Goal: Task Accomplishment & Management: Use online tool/utility

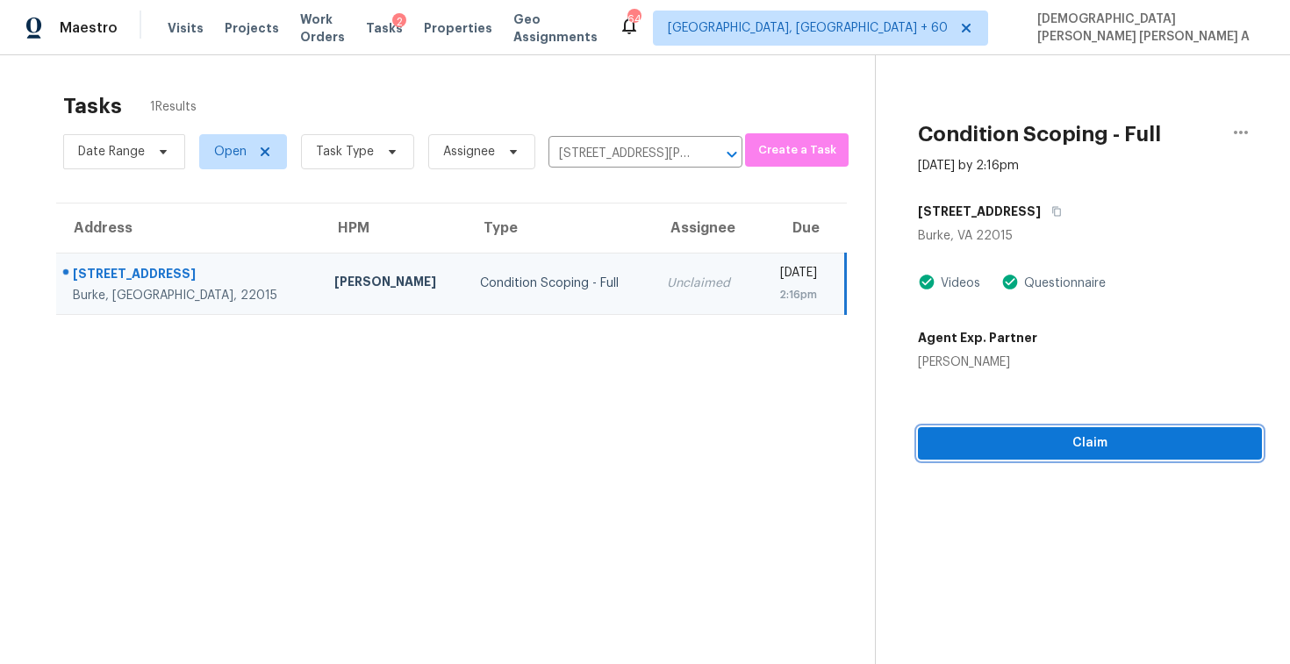
click at [1024, 455] on button "Claim" at bounding box center [1090, 443] width 344 height 32
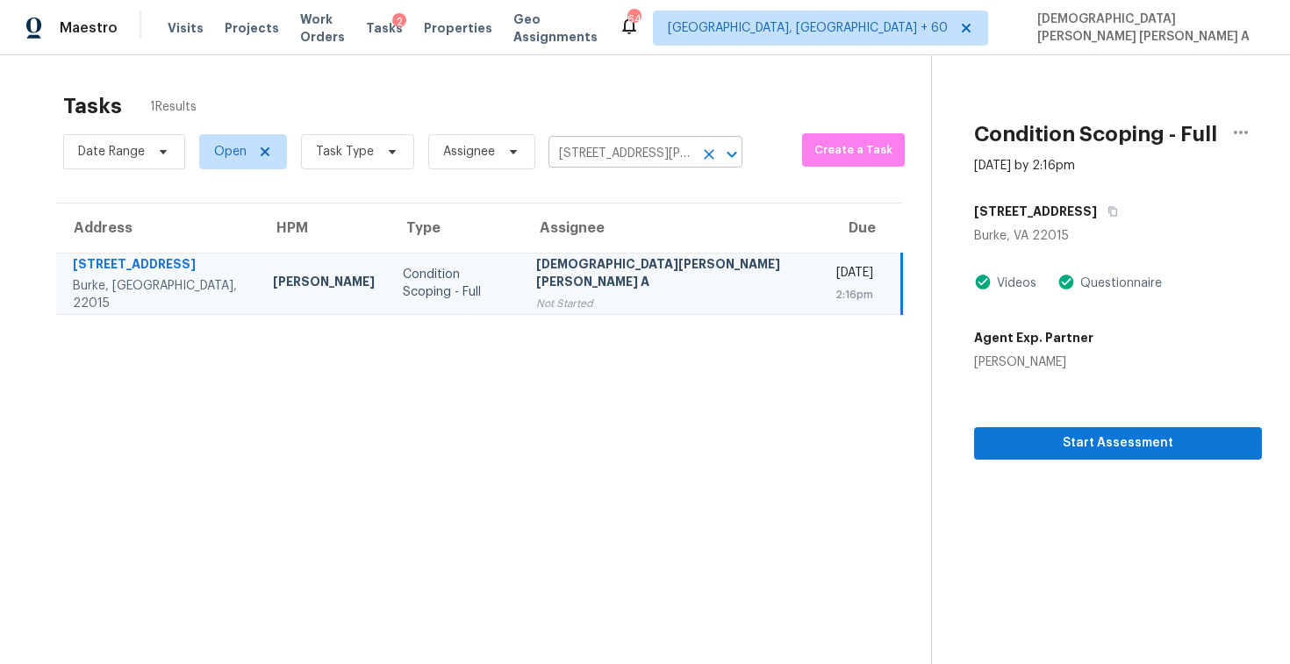
click at [600, 150] on input "9438 Wallingford Dr, Burke, VA 22015" at bounding box center [621, 153] width 145 height 27
paste input "1648 E Tyson St Gilbert, AZ, 8529"
type input "1648 E Tyson St Gilbert, AZ, 85295"
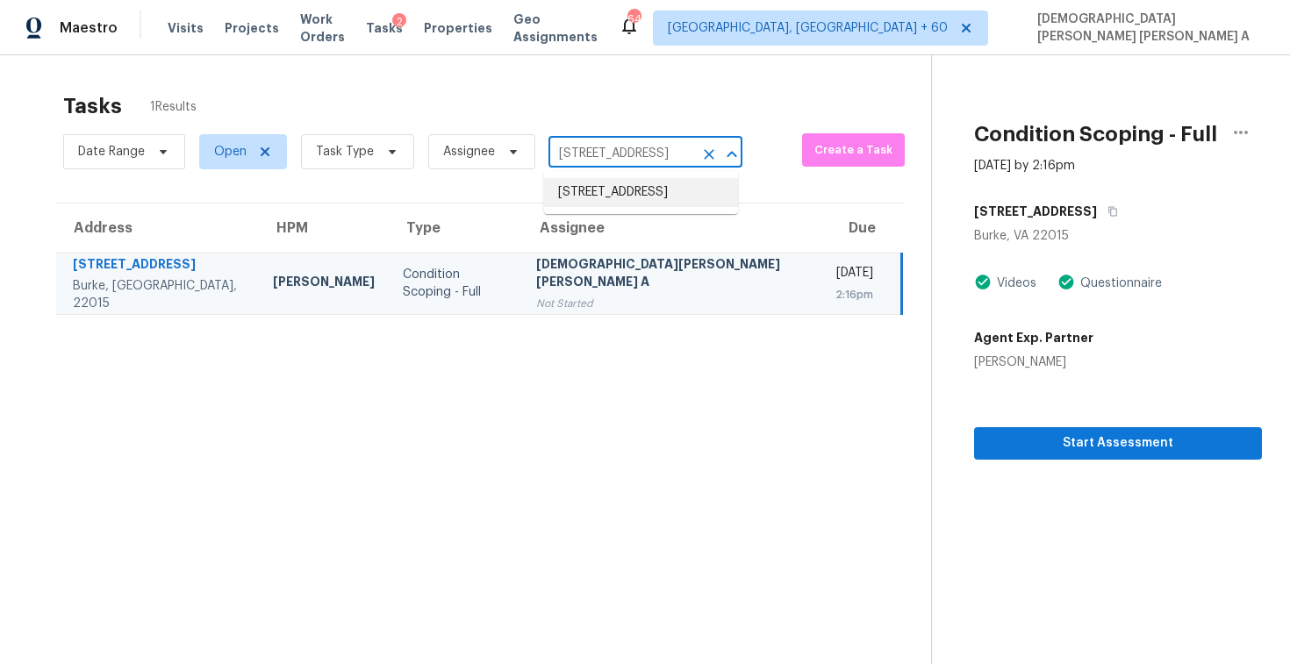
click at [607, 195] on li "1648 E Tyson St, Gilbert, AZ 85295" at bounding box center [641, 192] width 194 height 29
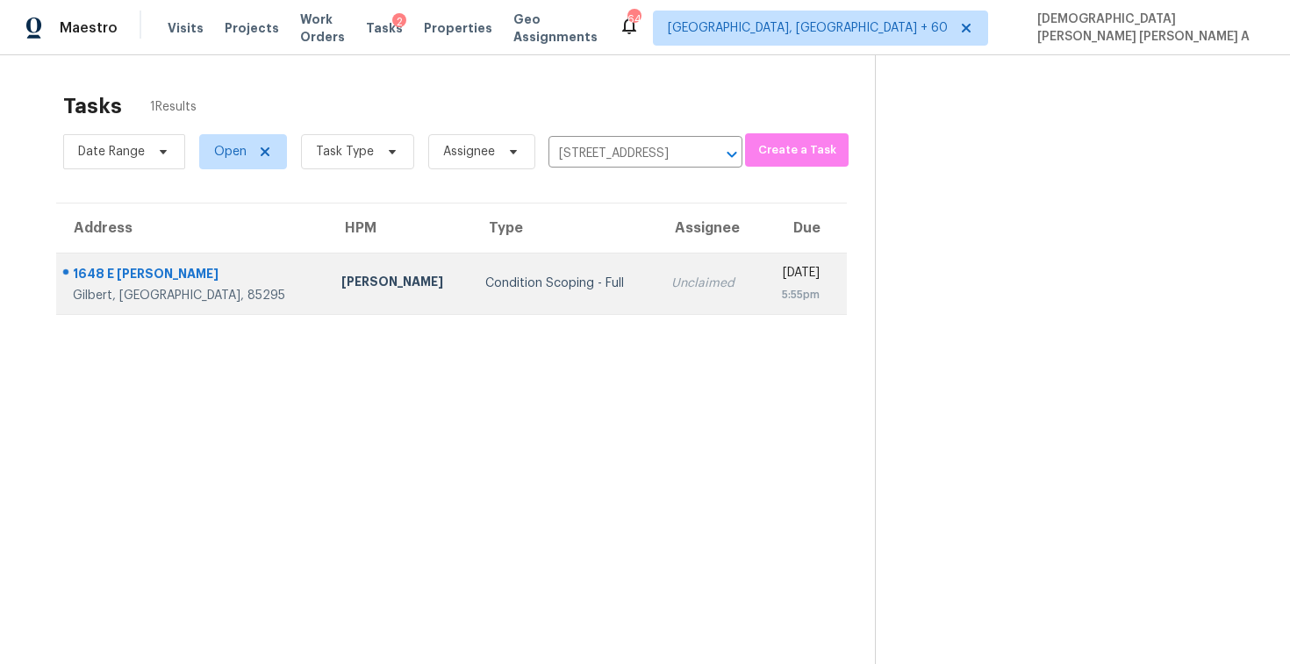
click at [657, 270] on td "Unclaimed" at bounding box center [708, 283] width 102 height 61
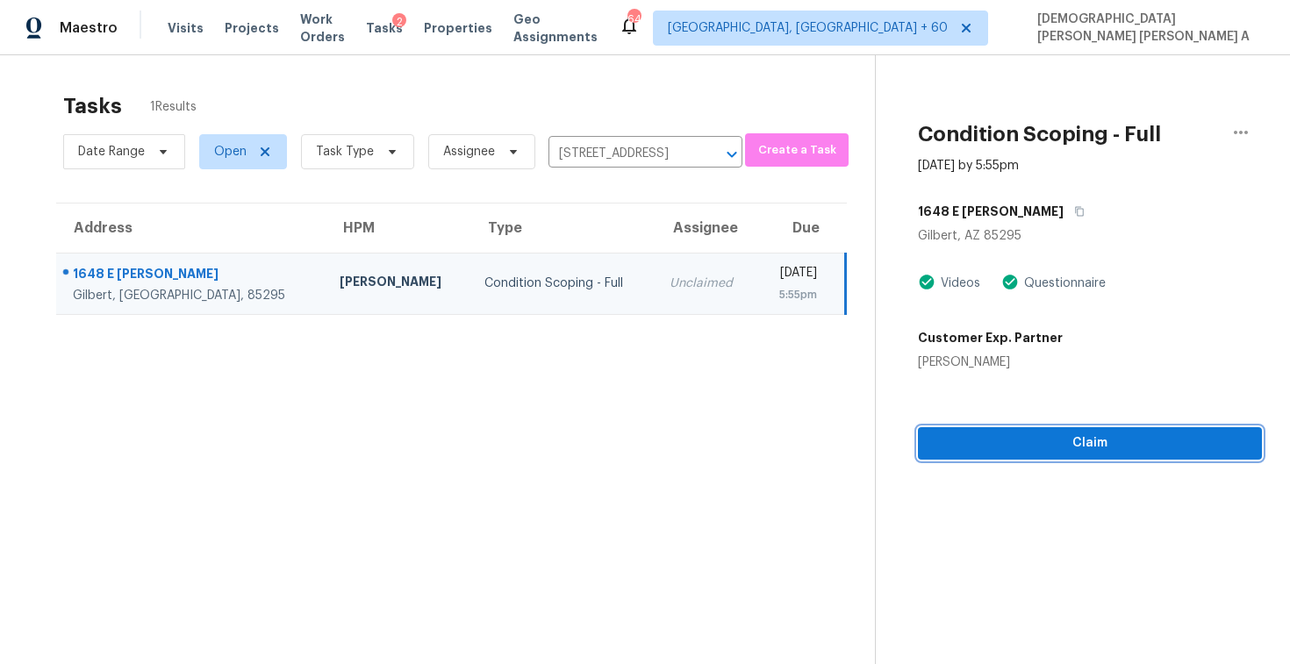
click at [1067, 442] on span "Claim" at bounding box center [1090, 444] width 316 height 22
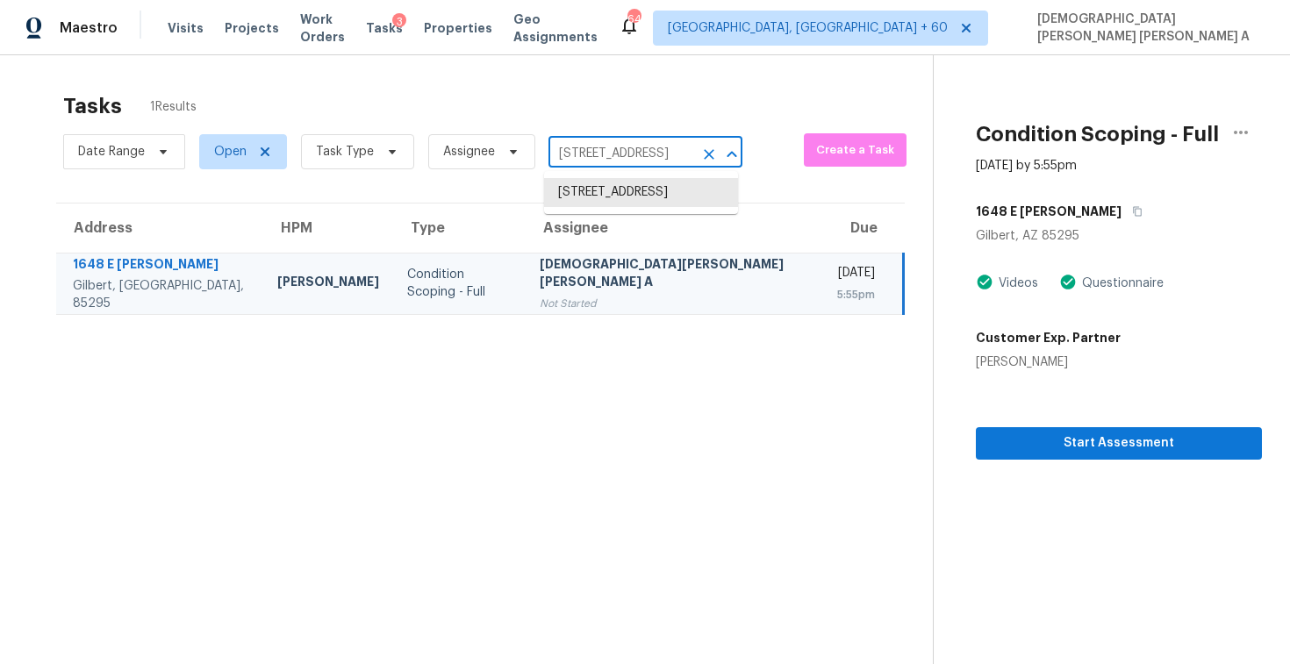
click at [609, 146] on input "1648 E Tyson St, Gilbert, AZ 85295" at bounding box center [621, 153] width 145 height 27
paste input "9604 E Thornton Rd Queen Creek, AZ, 85142"
type input "[STREET_ADDRESS][PERSON_NAME]"
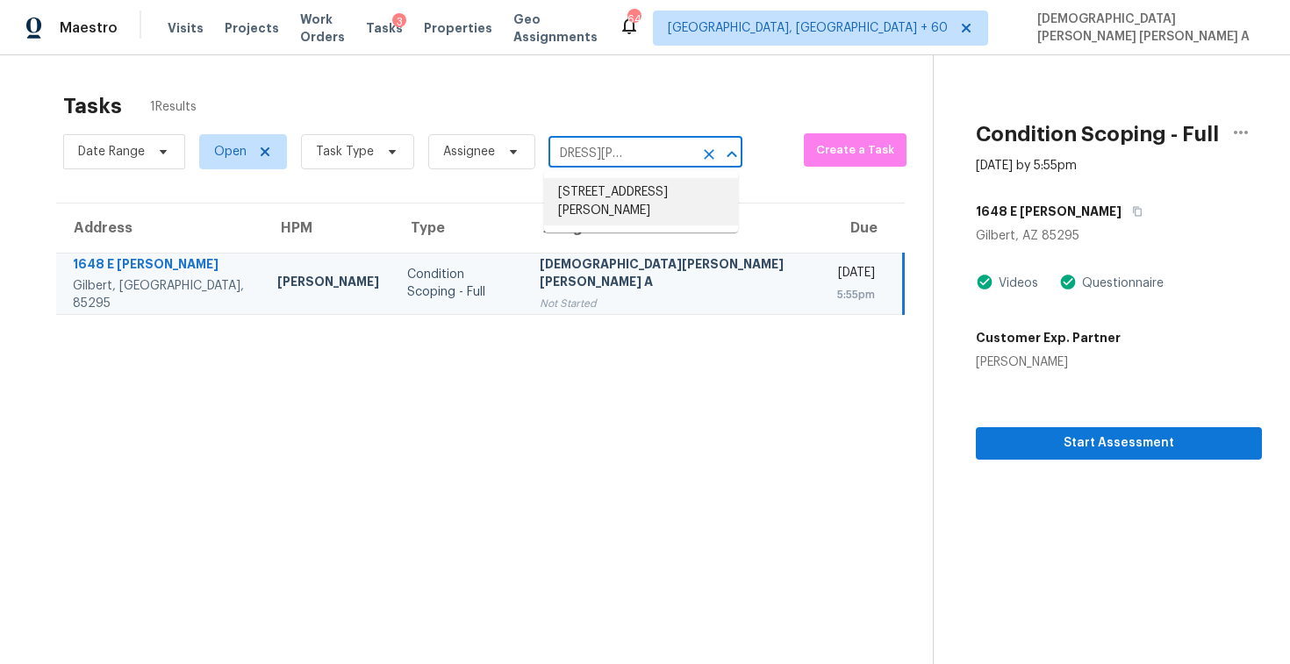
click at [619, 209] on li "[STREET_ADDRESS][PERSON_NAME]" at bounding box center [641, 201] width 194 height 47
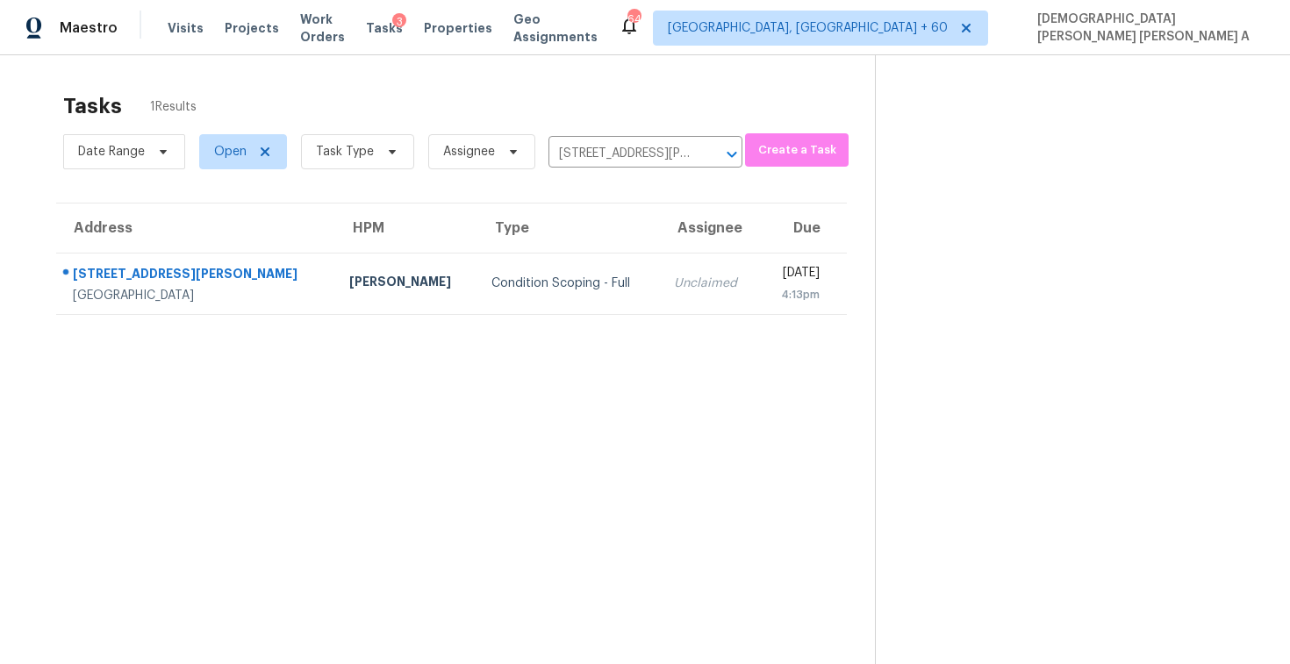
click at [674, 287] on div "Unclaimed" at bounding box center [710, 284] width 72 height 18
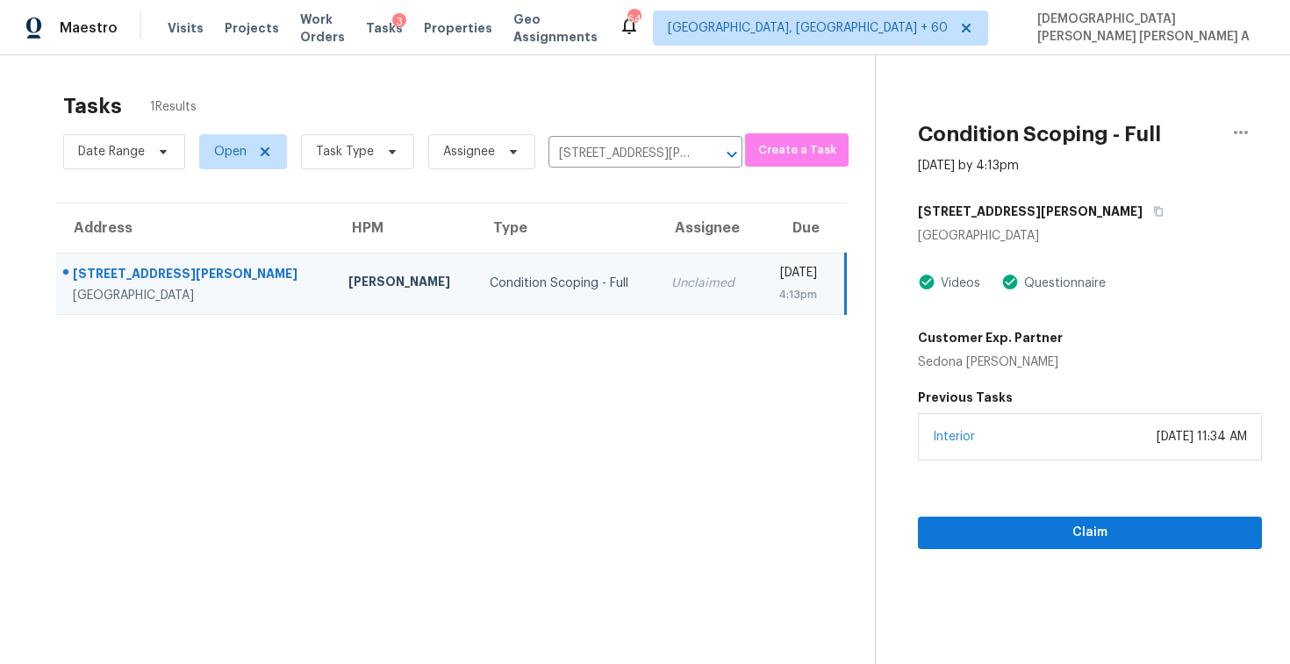
click at [1040, 449] on div "Interior August 08, 2021 at 11:34 AM" at bounding box center [1090, 436] width 344 height 47
click at [991, 541] on span "Claim" at bounding box center [1090, 533] width 316 height 22
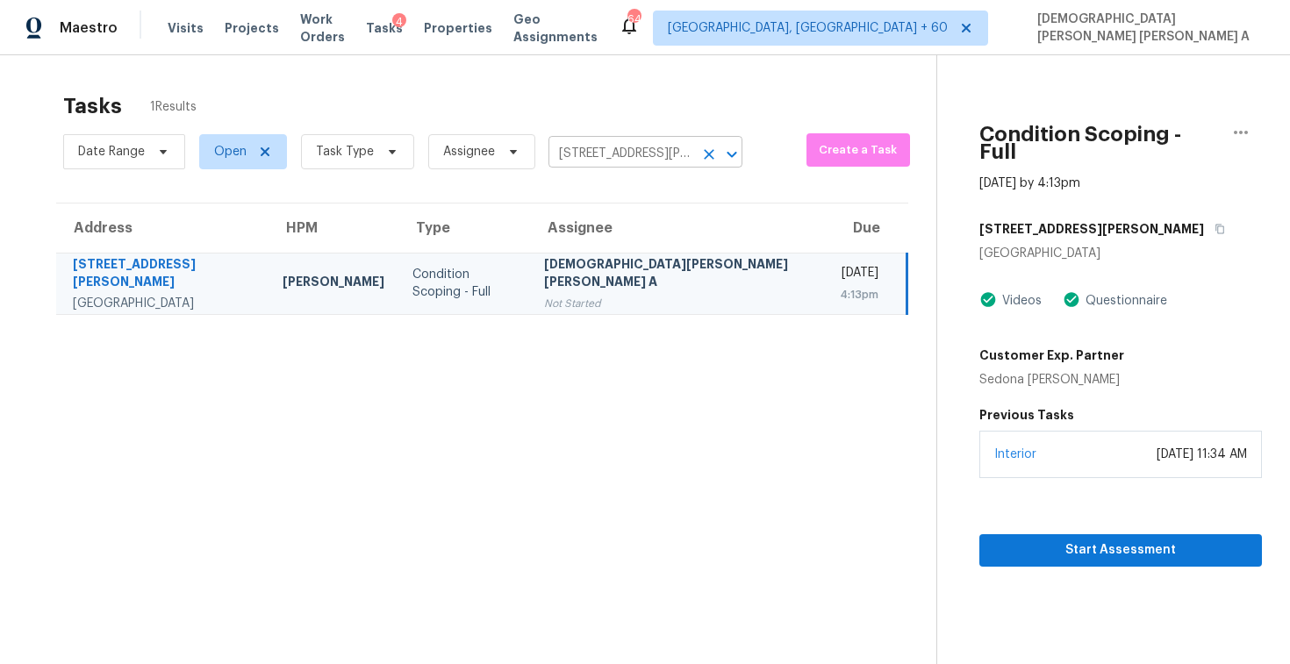
click at [700, 162] on icon "Clear" at bounding box center [709, 155] width 18 height 18
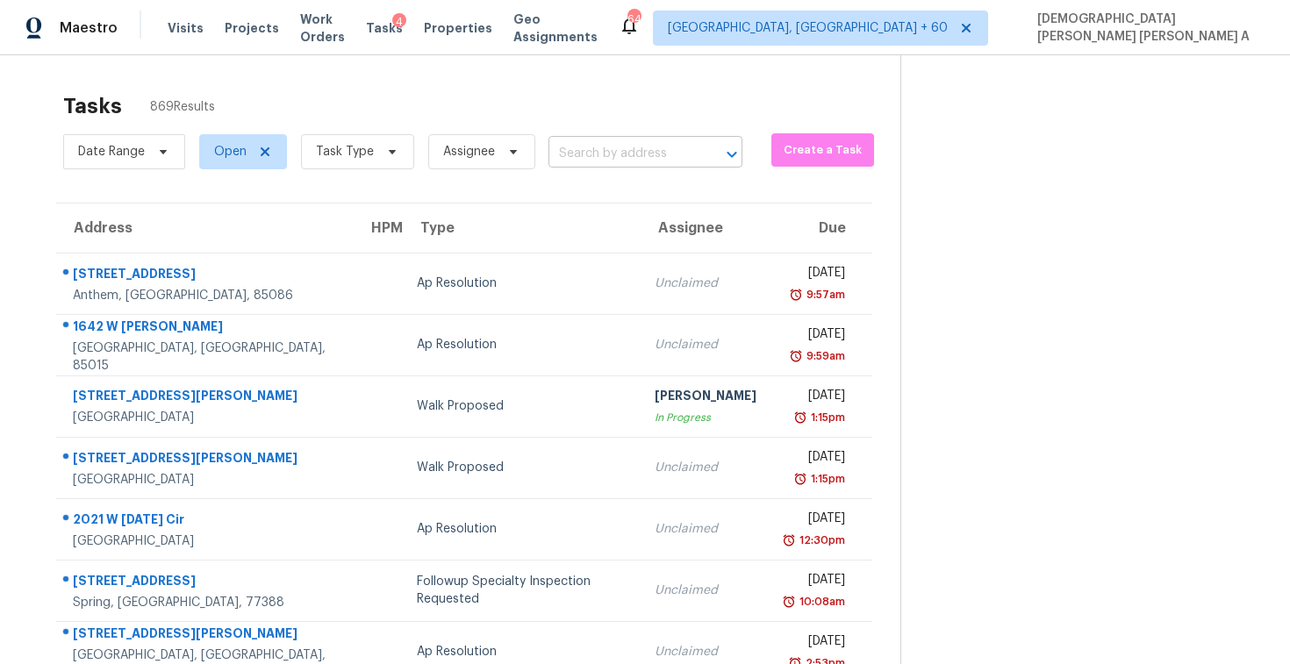
click at [607, 161] on input "text" at bounding box center [621, 153] width 145 height 27
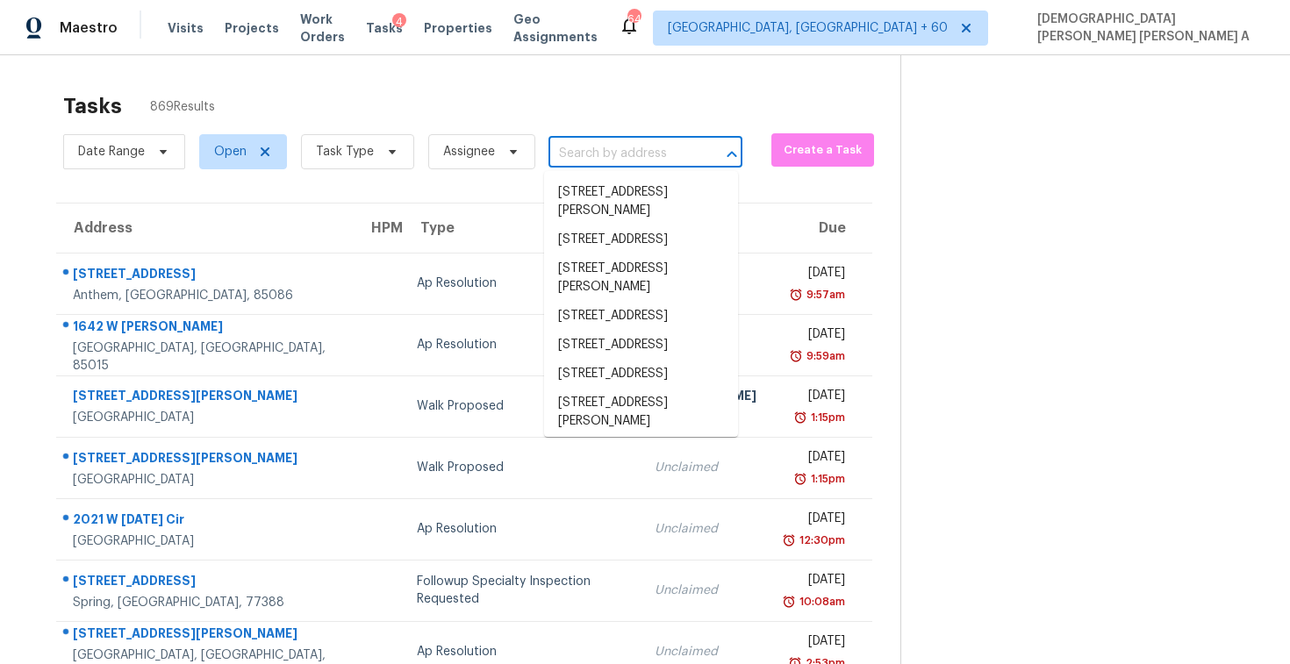
paste input "9438 Wallingford Dr Burke, VA, 22015"
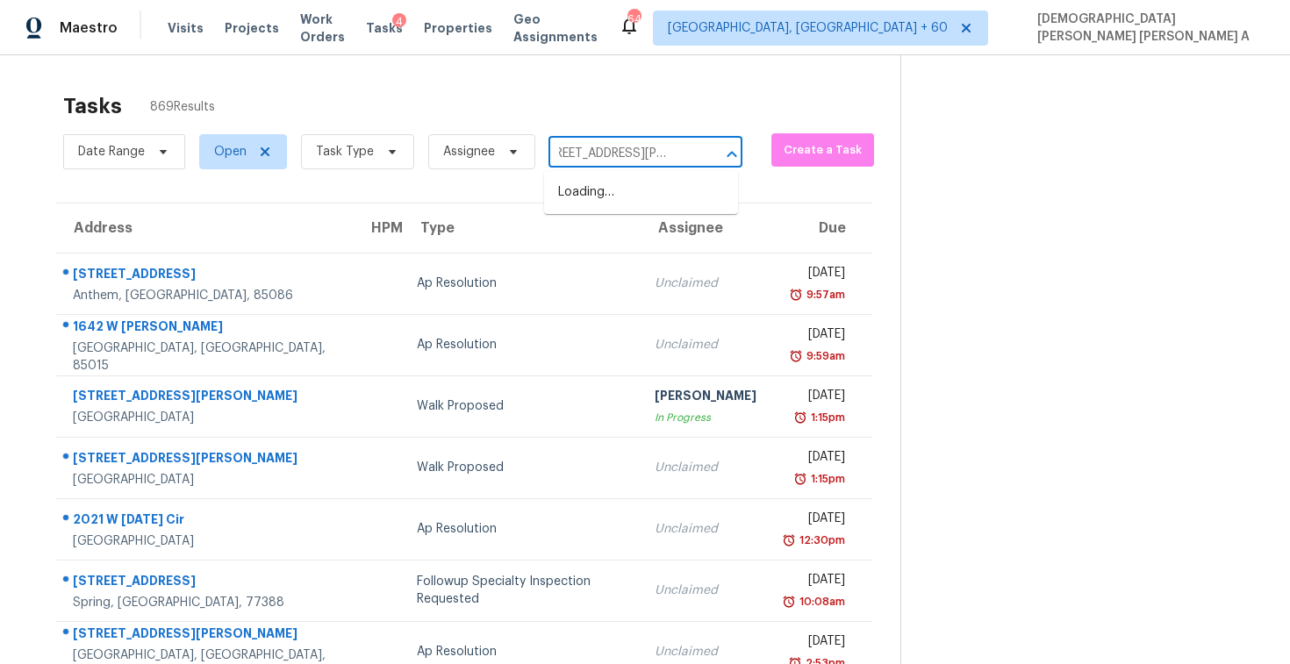
scroll to position [0, 17]
type input "9438 Wallingford Dr Burke"
click at [615, 210] on li "9438 Wallingford Dr, Burke, VA 22015" at bounding box center [641, 201] width 194 height 47
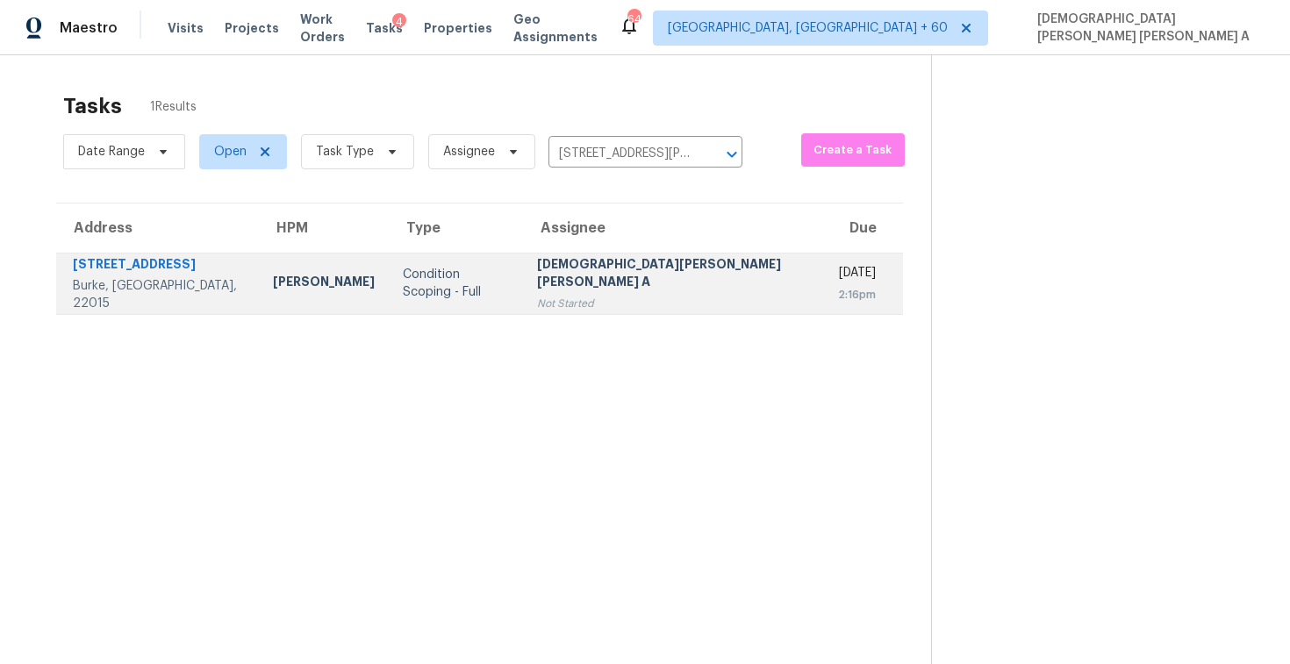
click at [612, 272] on div "[DEMOGRAPHIC_DATA][PERSON_NAME] [PERSON_NAME] A" at bounding box center [673, 274] width 272 height 39
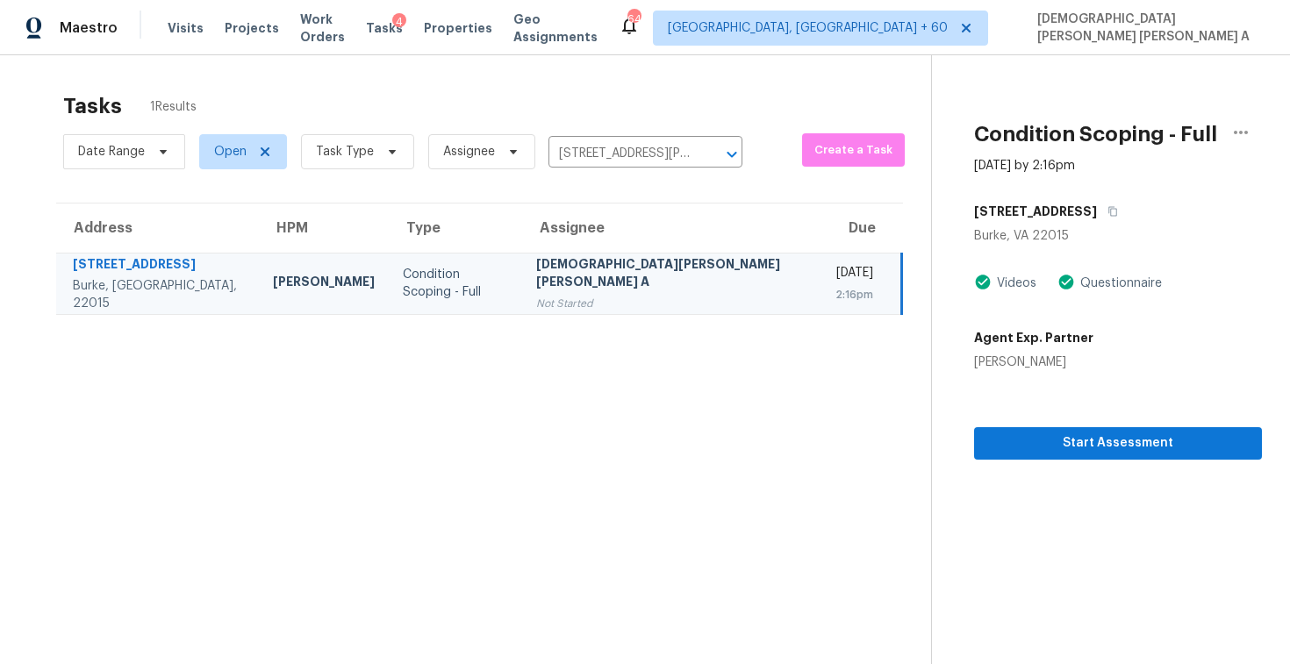
click at [1034, 464] on section "Condition Scoping - Full Sep 23rd 2025 by 2:16pm 9438 Wallingford Dr Burke, VA …" at bounding box center [1096, 387] width 331 height 664
click at [1034, 449] on span "Start Assessment" at bounding box center [1118, 444] width 260 height 22
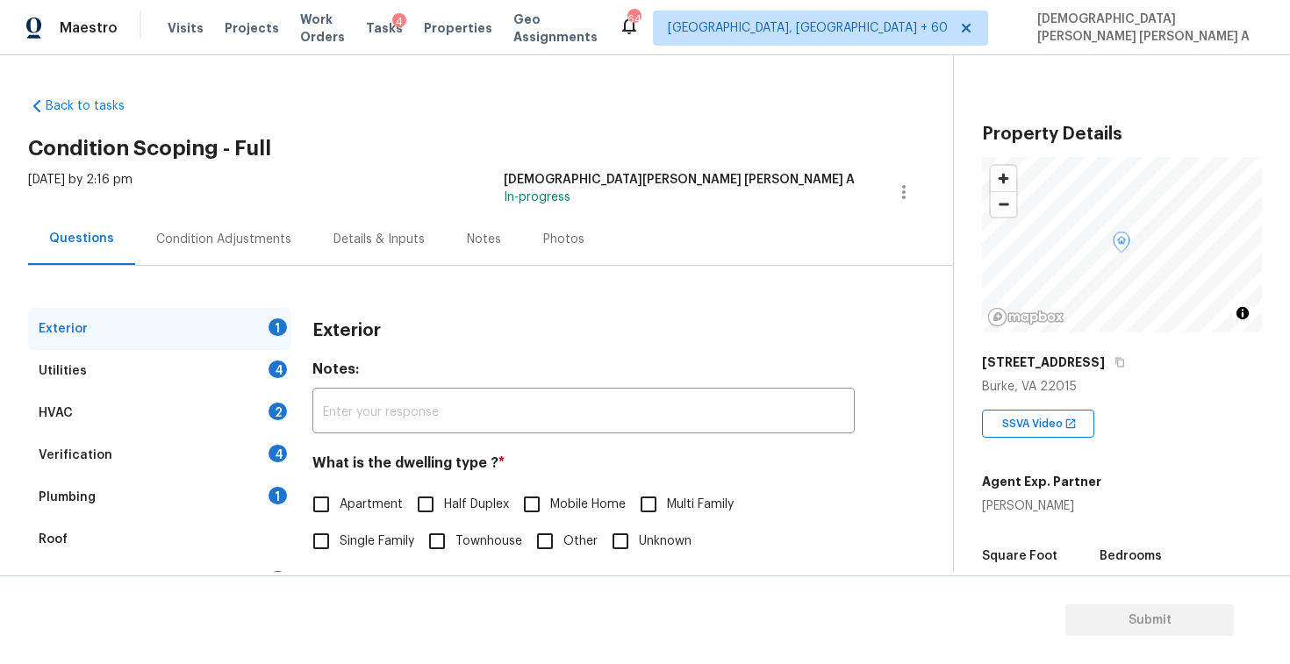
scroll to position [268, 0]
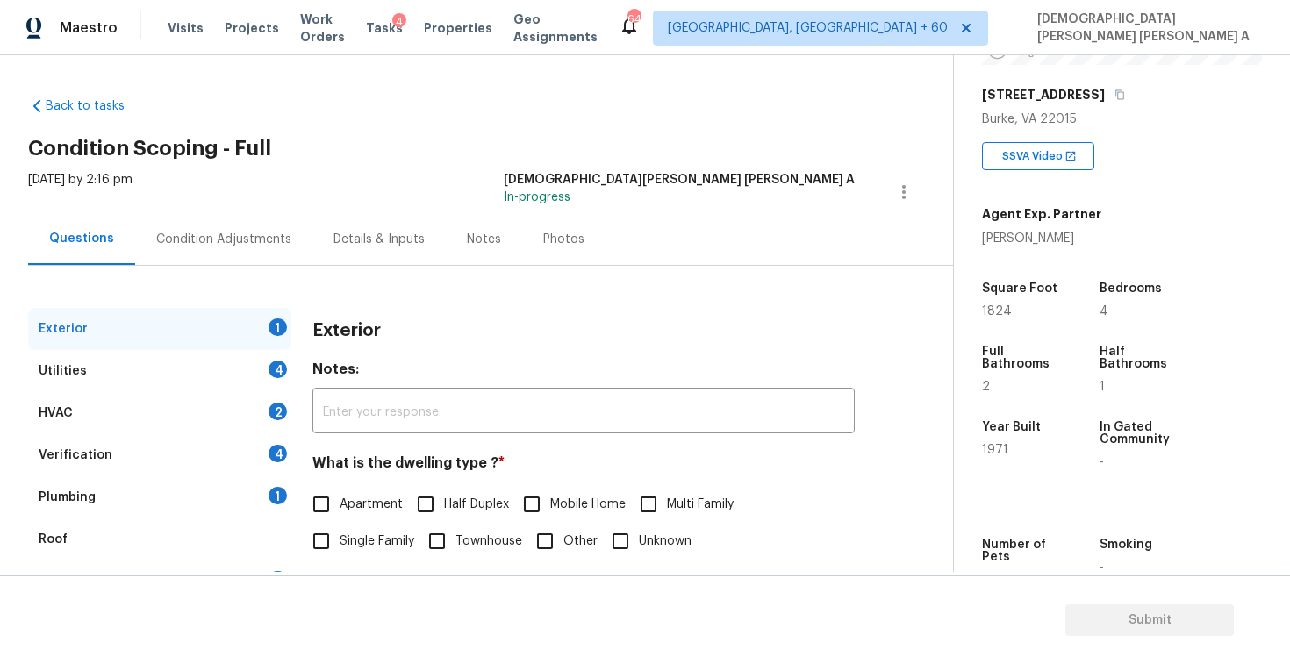
click at [470, 186] on div "Tue, Sep 23 2025 by 2:16 pm Mohamed Azeem Mohsin A In-progress" at bounding box center [490, 192] width 925 height 42
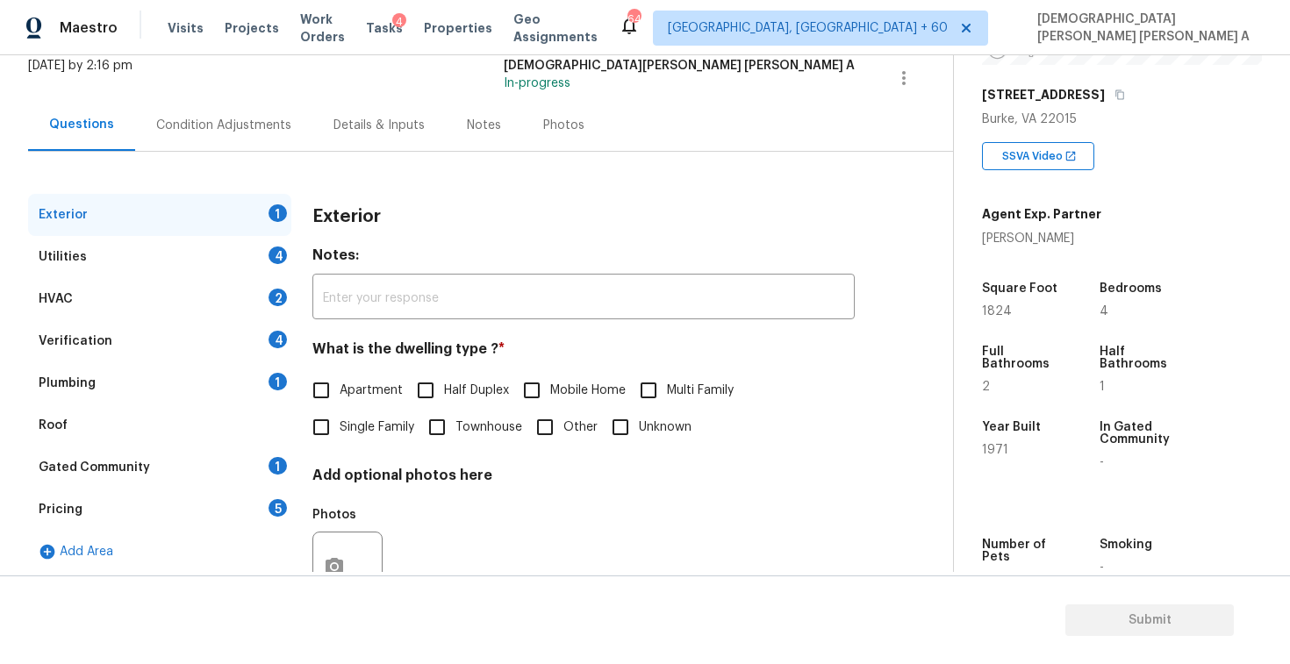
scroll to position [142, 0]
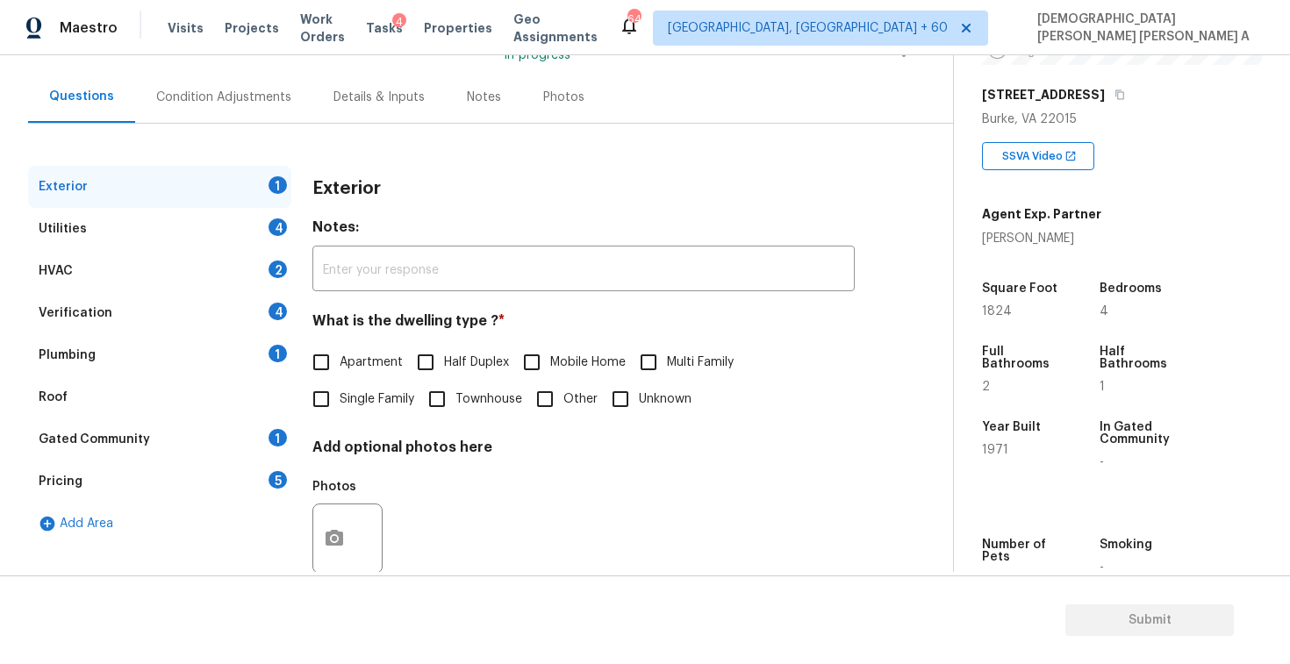
click at [312, 398] on input "Single Family" at bounding box center [321, 399] width 37 height 37
checkbox input "true"
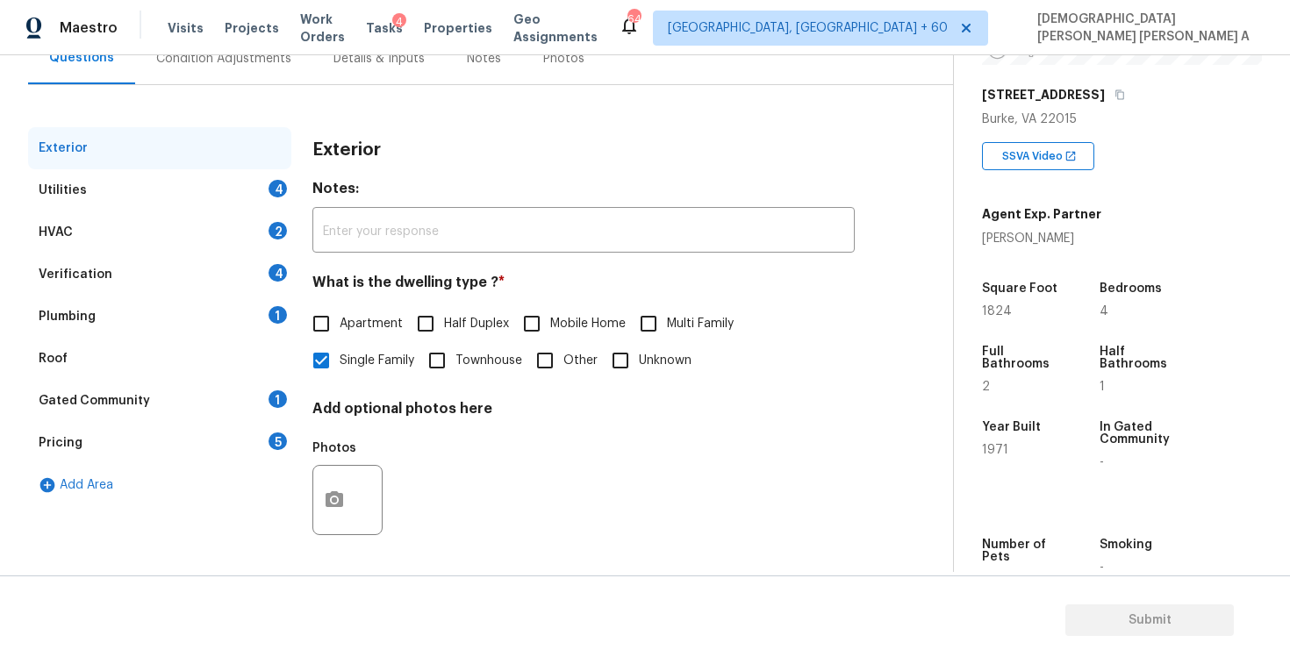
click at [222, 185] on div "Utilities 4" at bounding box center [159, 190] width 263 height 42
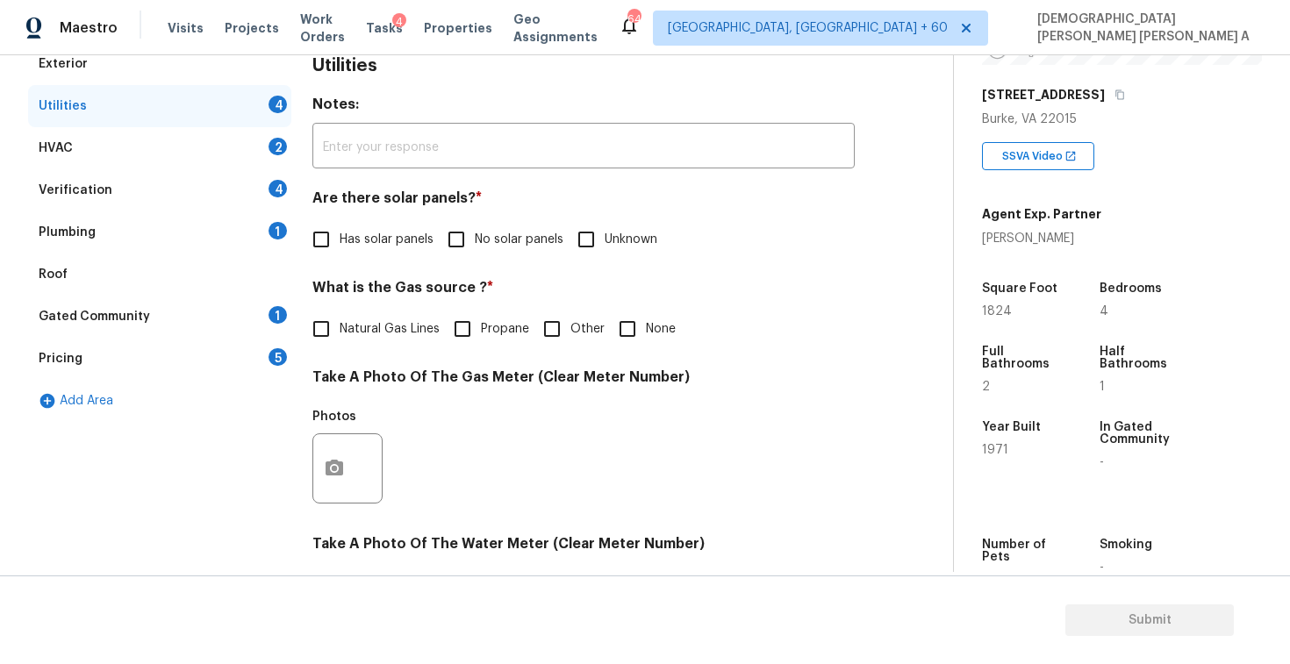
scroll to position [303, 0]
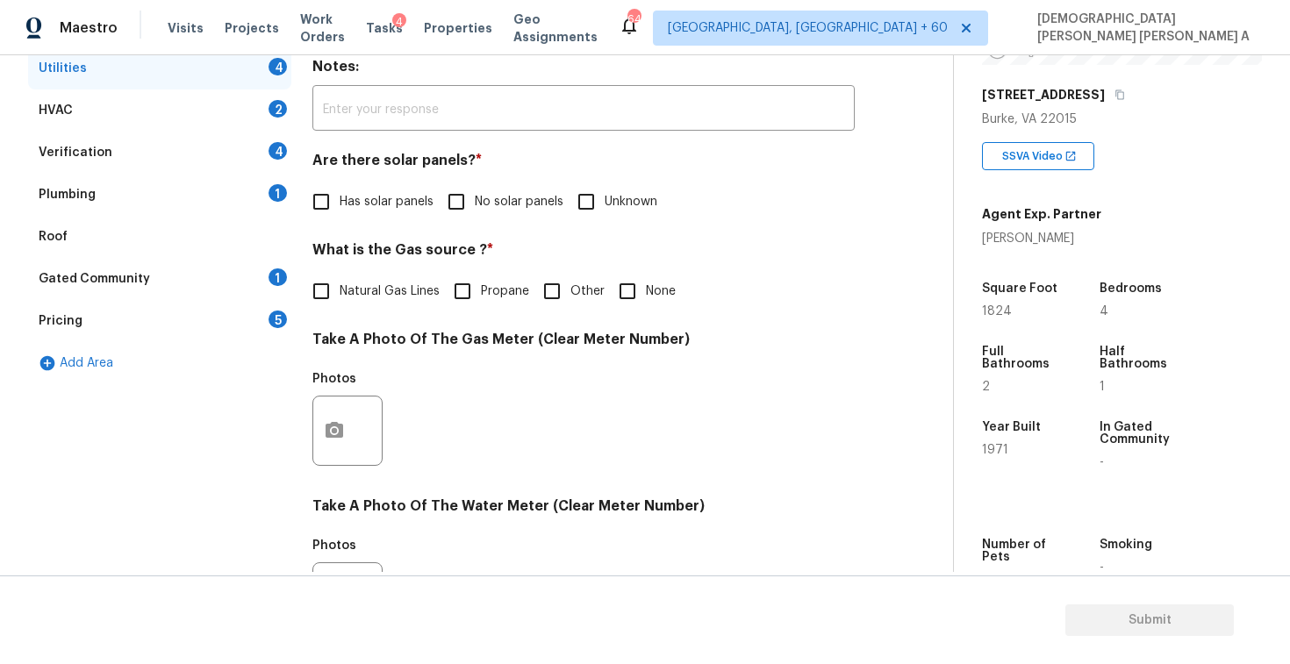
click at [452, 198] on input "No solar panels" at bounding box center [456, 201] width 37 height 37
checkbox input "true"
click at [327, 280] on input "Natural Gas Lines" at bounding box center [321, 291] width 37 height 37
checkbox input "true"
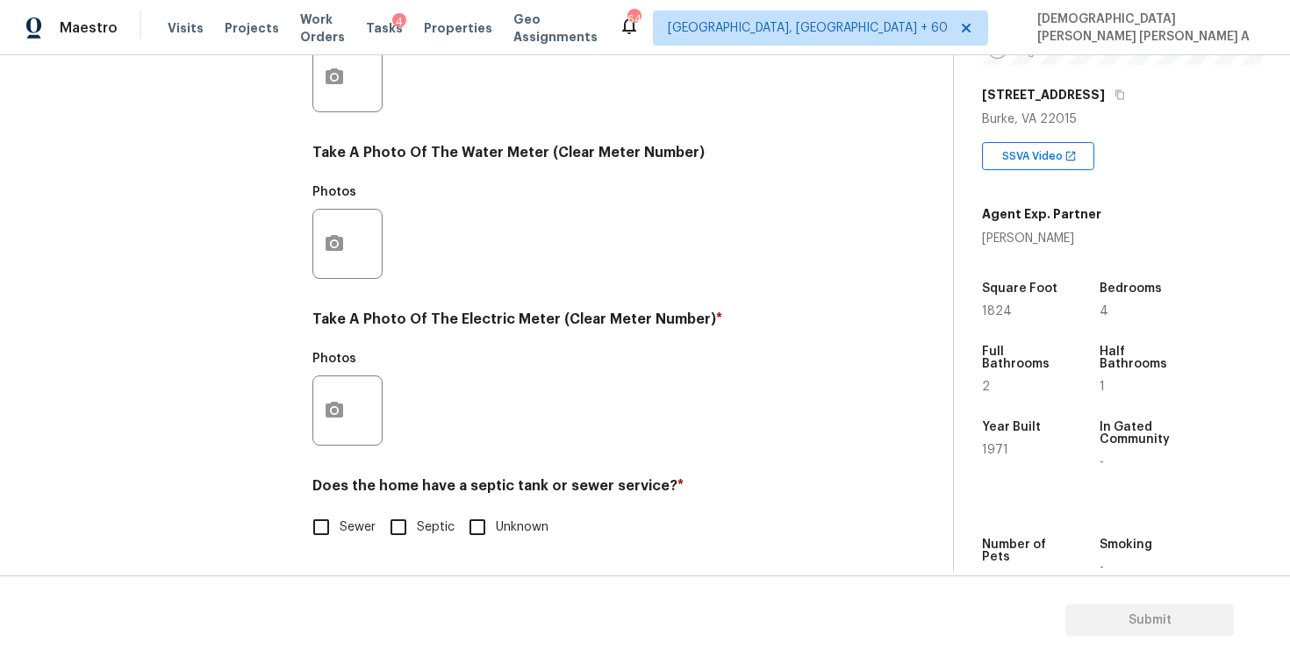
click at [370, 527] on span "Sewer" at bounding box center [358, 528] width 36 height 18
click at [340, 527] on input "Sewer" at bounding box center [321, 527] width 37 height 37
checkbox input "true"
click at [325, 413] on icon "button" at bounding box center [334, 410] width 21 height 21
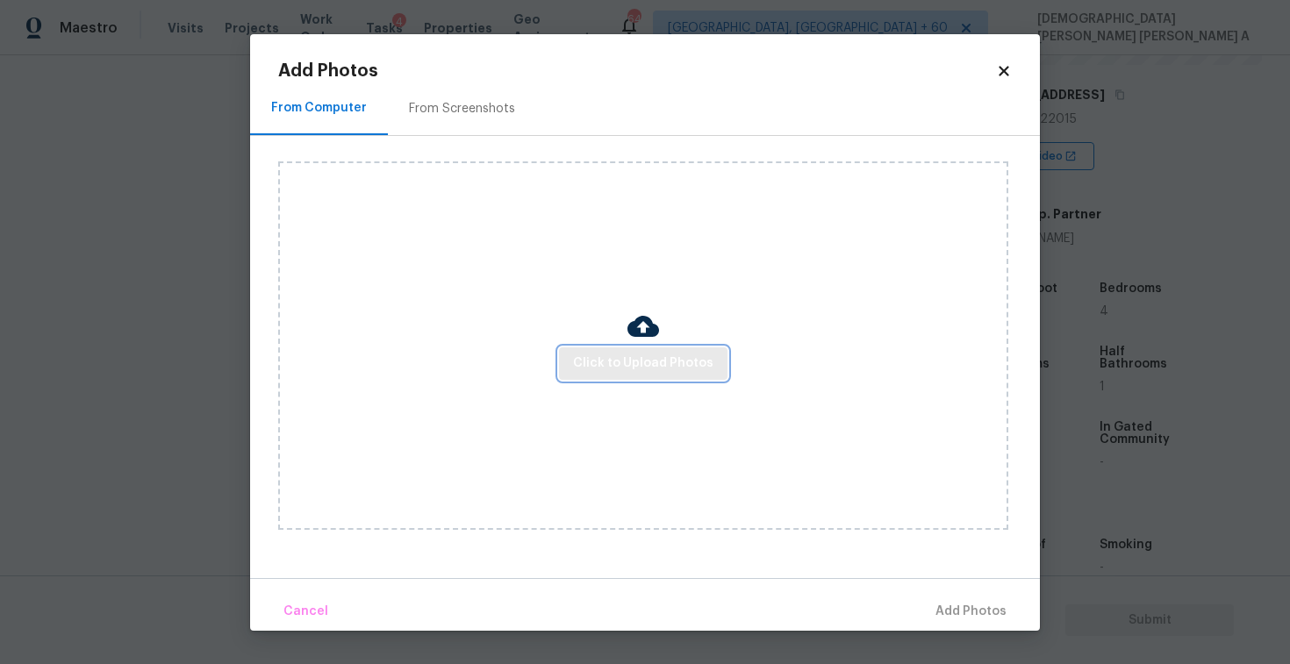
click at [651, 357] on span "Click to Upload Photos" at bounding box center [643, 364] width 140 height 22
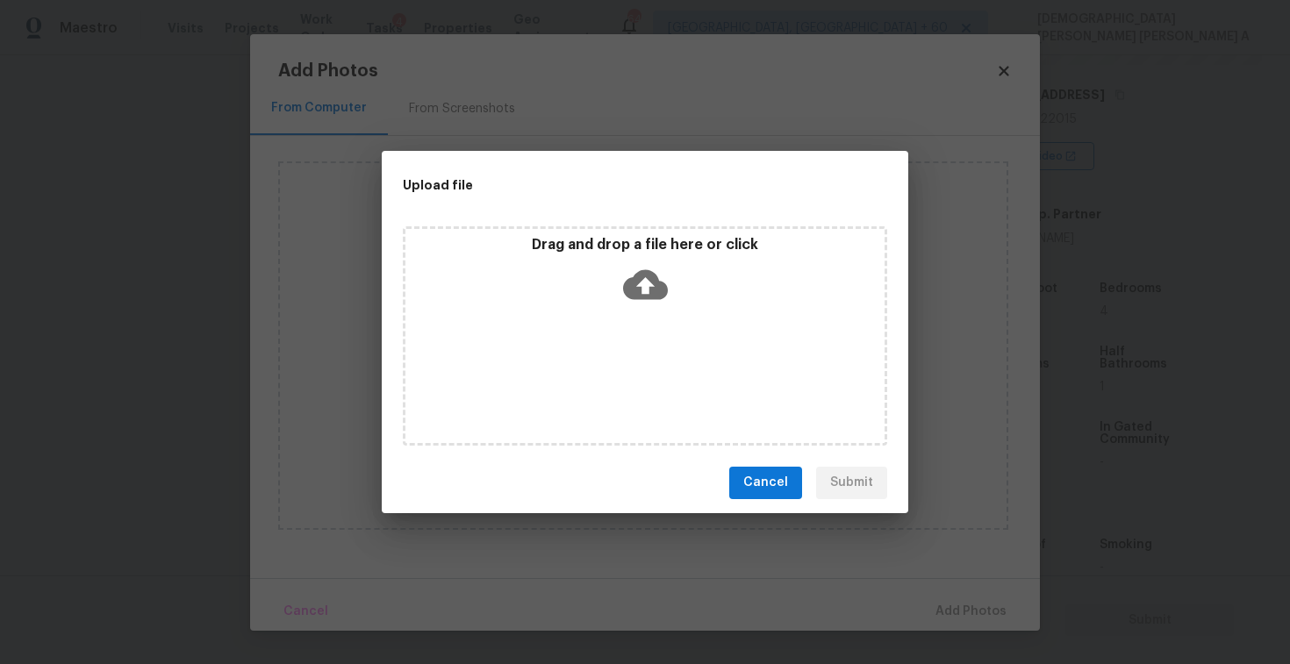
click at [643, 294] on icon at bounding box center [645, 284] width 45 height 30
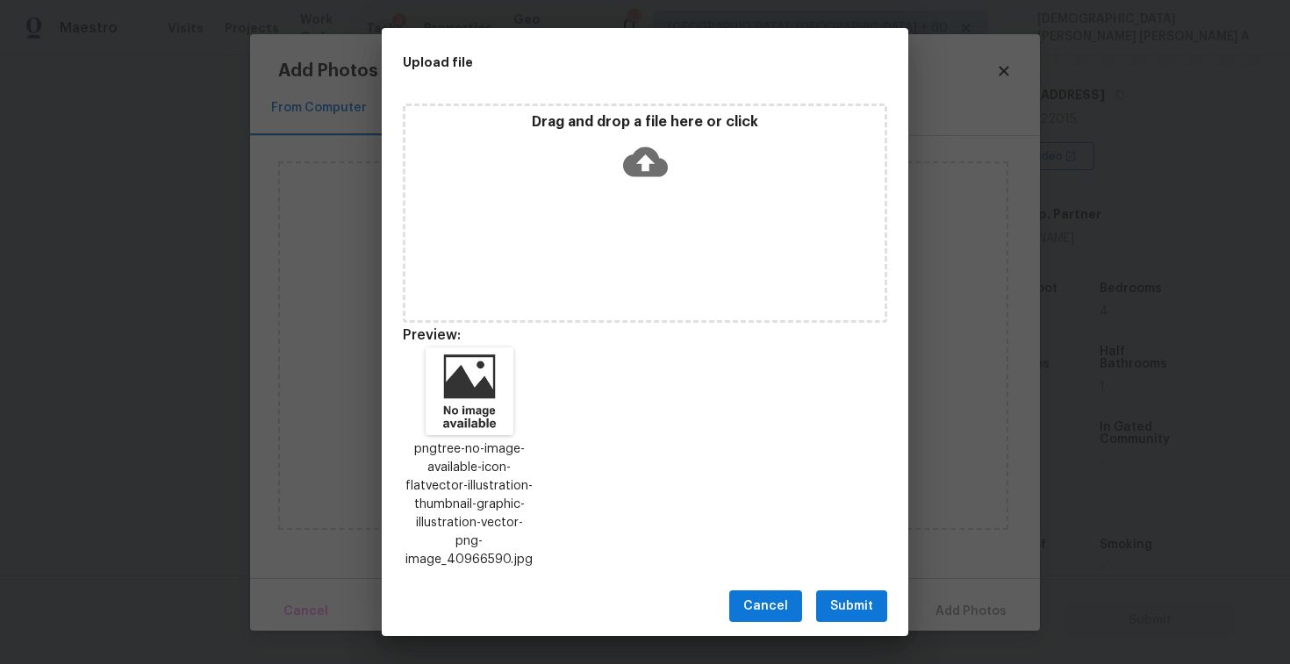
click at [846, 596] on span "Submit" at bounding box center [851, 607] width 43 height 22
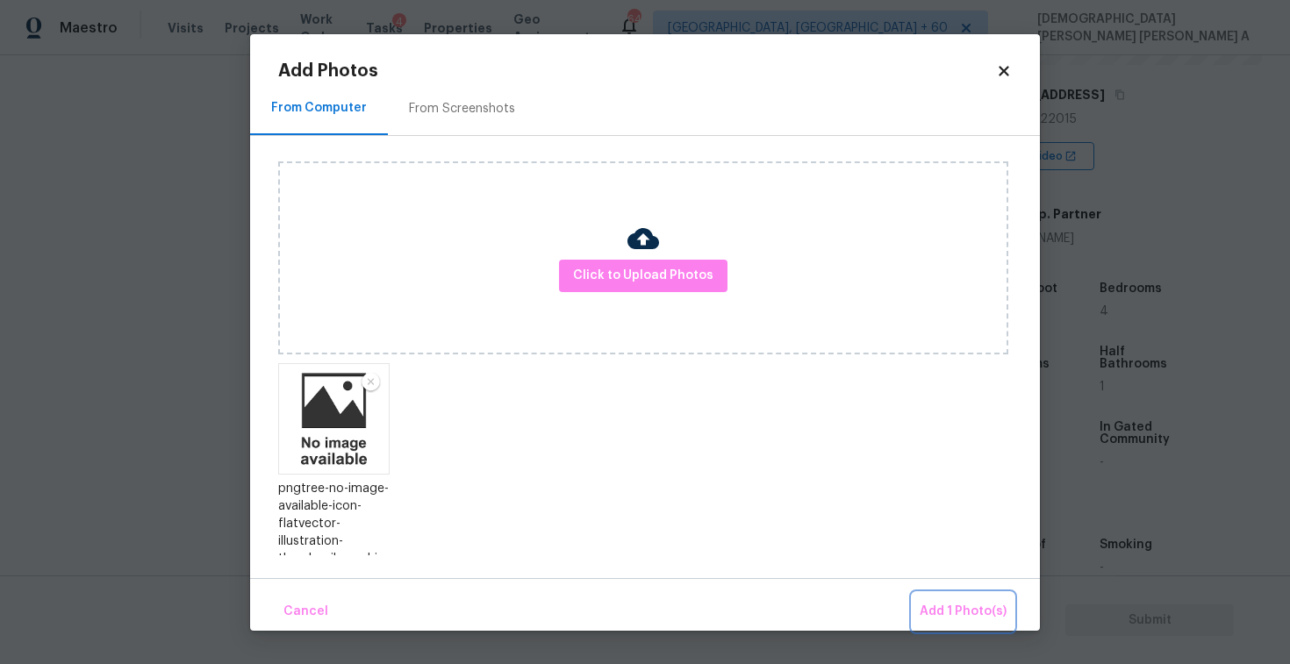
click at [963, 624] on button "Add 1 Photo(s)" at bounding box center [963, 612] width 101 height 38
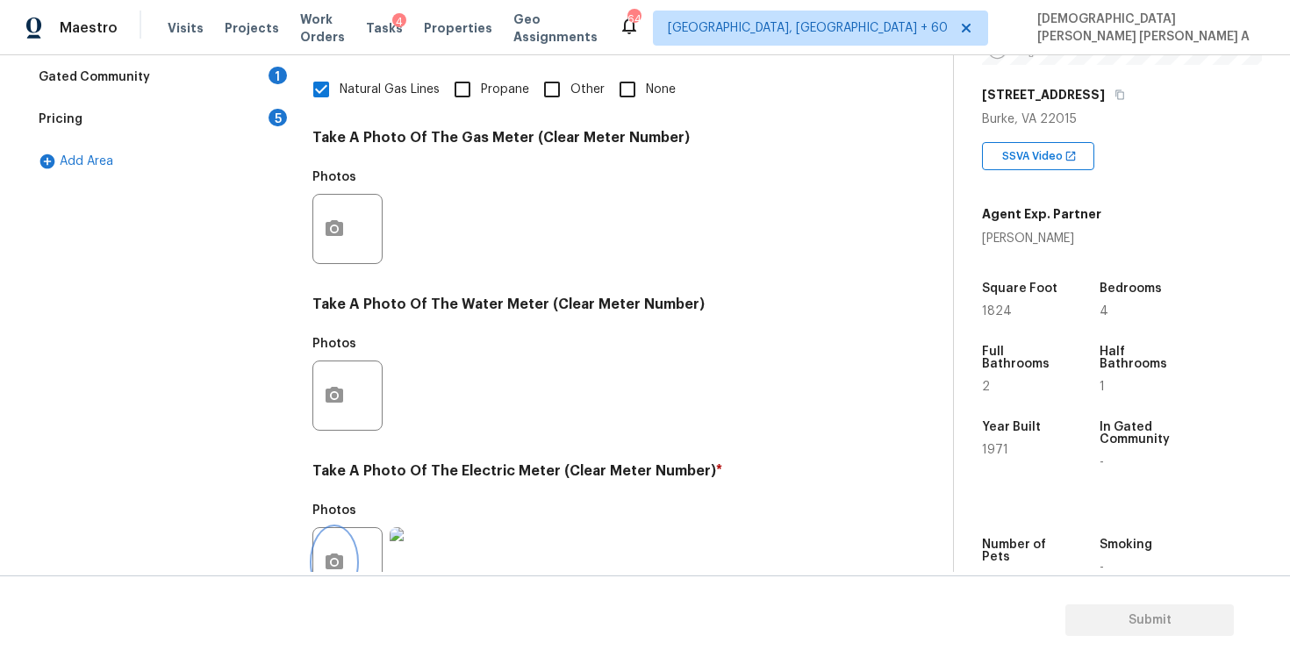
scroll to position [303, 0]
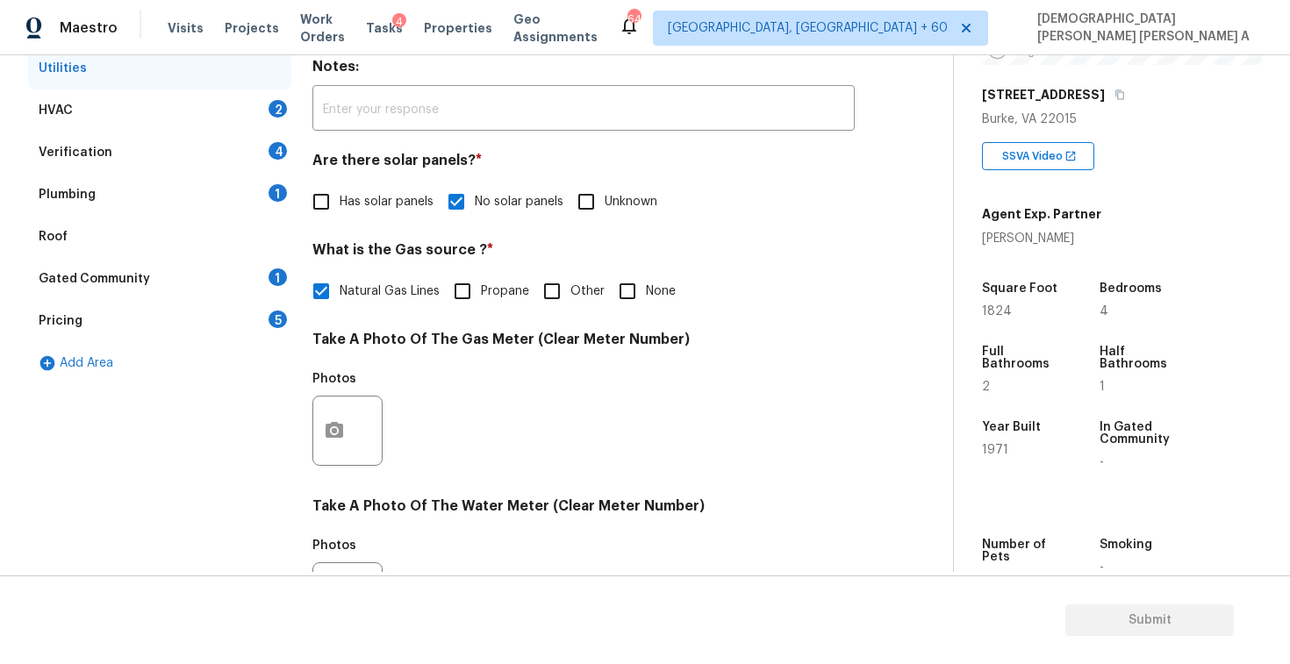
click at [143, 96] on div "HVAC 2" at bounding box center [159, 111] width 263 height 42
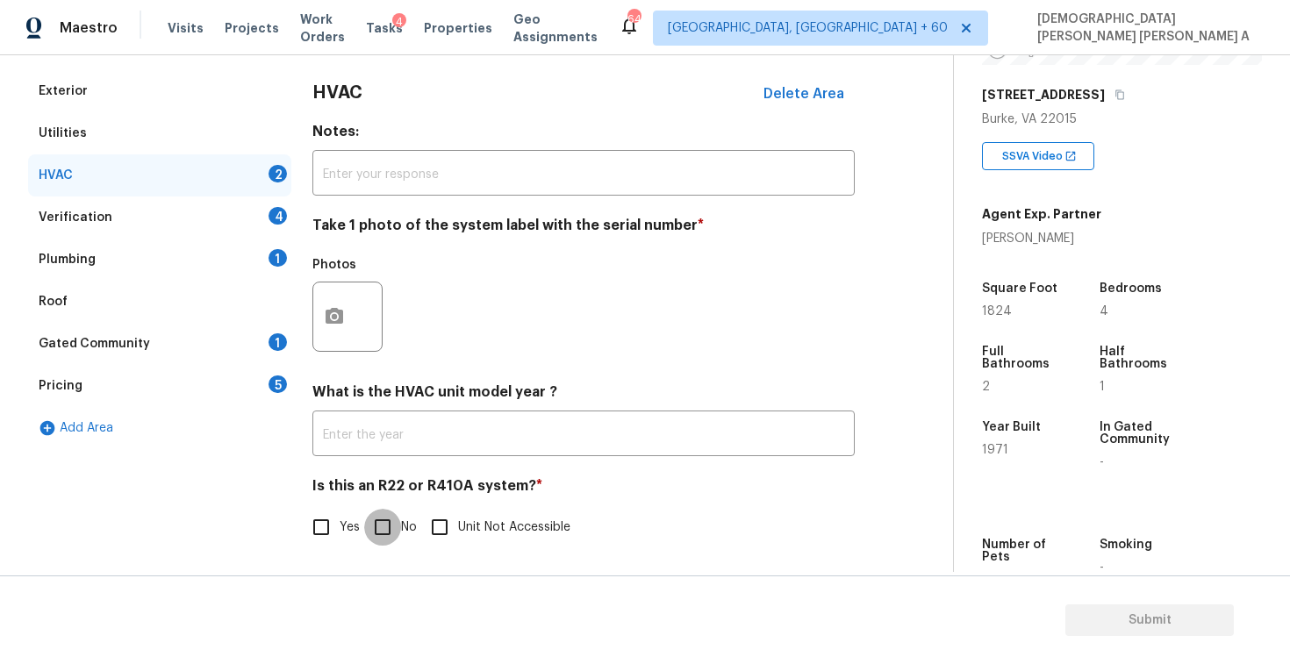
click at [384, 521] on input "No" at bounding box center [382, 527] width 37 height 37
checkbox input "true"
click at [310, 305] on div "Exterior Utilities HVAC 1 Verification 4 Plumbing 1 Roof Gated Community 1 Pric…" at bounding box center [469, 318] width 883 height 497
click at [332, 314] on circle "button" at bounding box center [334, 316] width 5 height 5
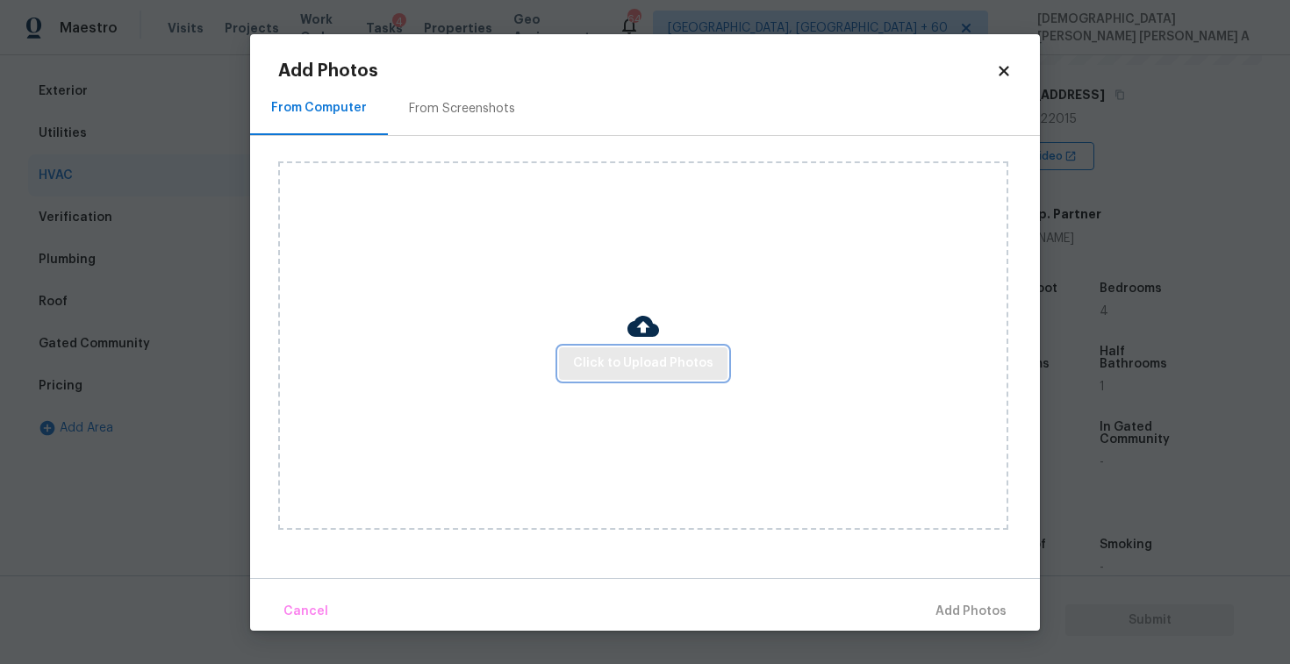
click at [658, 354] on span "Click to Upload Photos" at bounding box center [643, 364] width 140 height 22
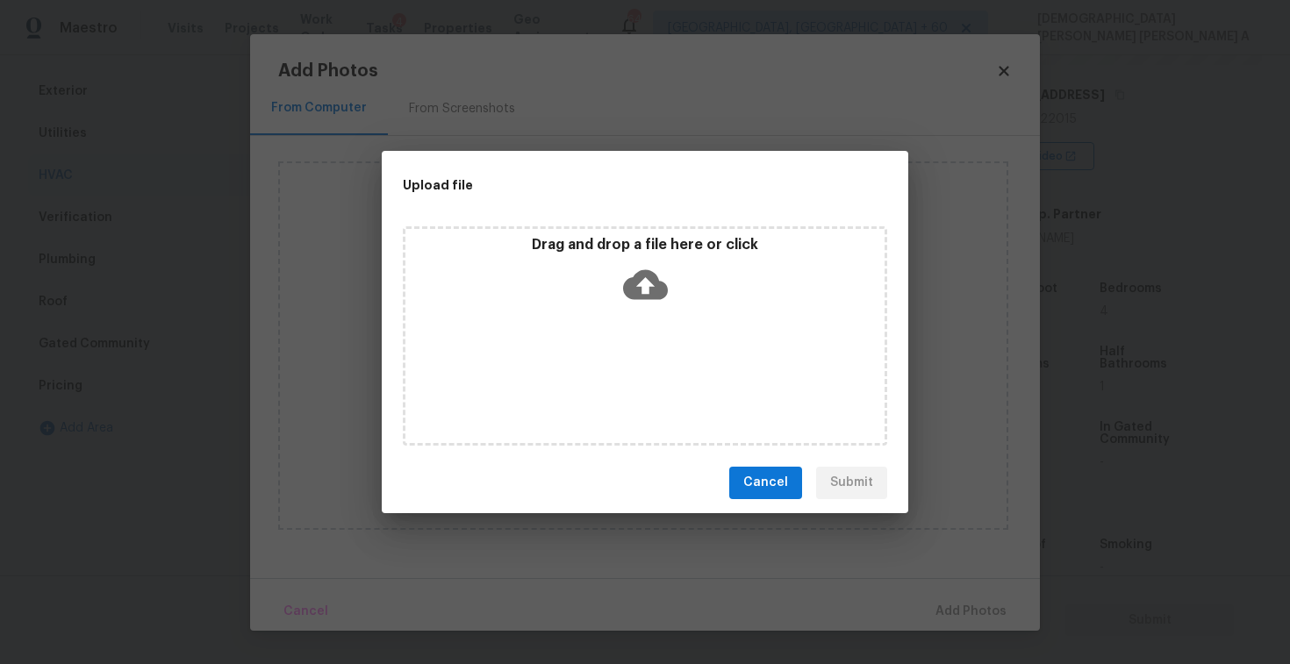
click at [653, 317] on div "Drag and drop a file here or click" at bounding box center [645, 335] width 485 height 219
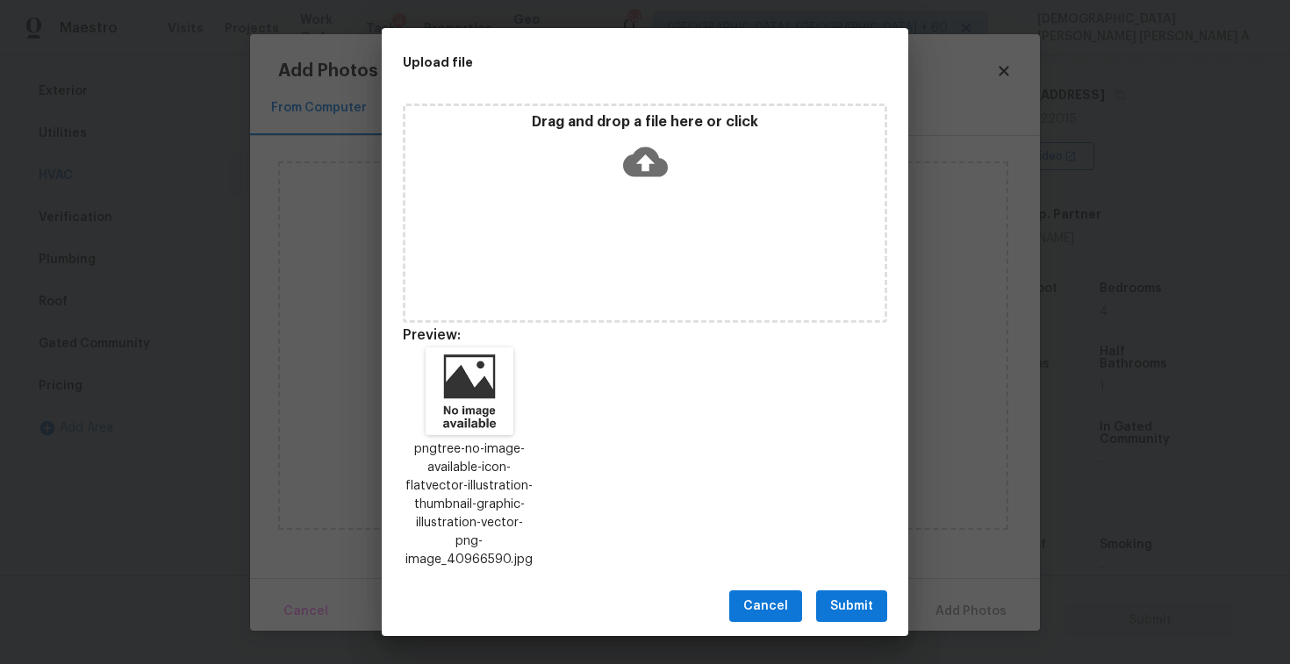
click at [834, 606] on span "Submit" at bounding box center [851, 607] width 43 height 22
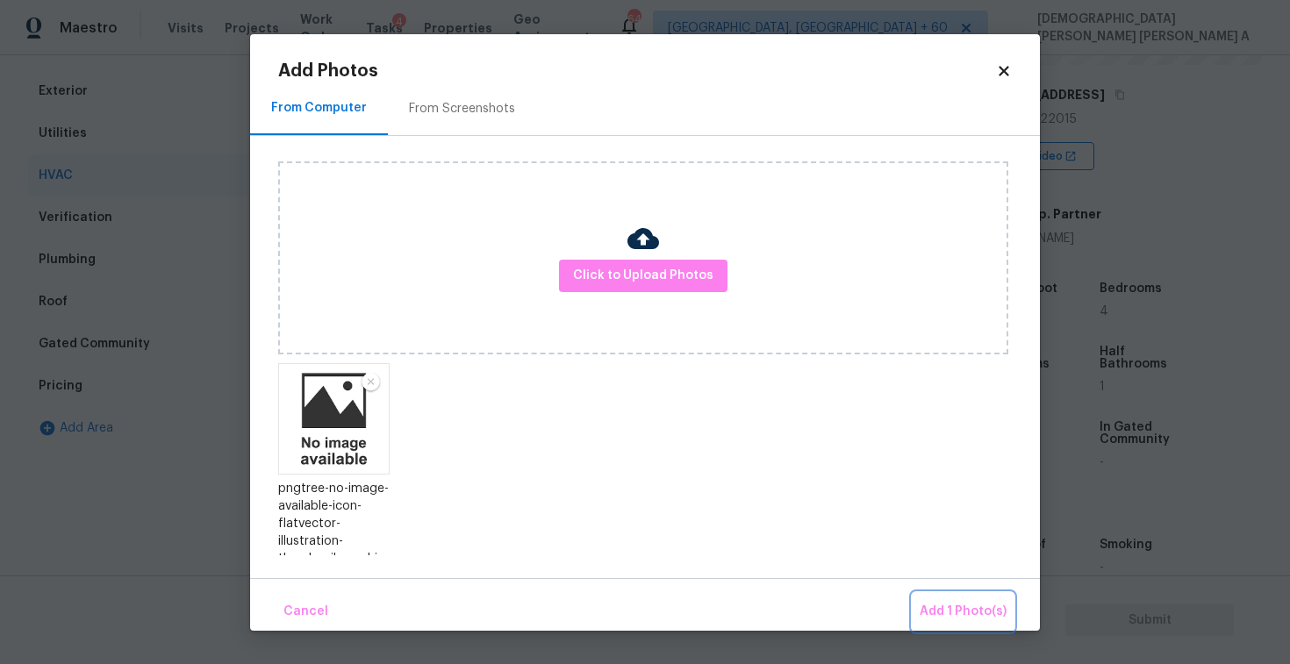
click at [970, 612] on span "Add 1 Photo(s)" at bounding box center [963, 612] width 87 height 22
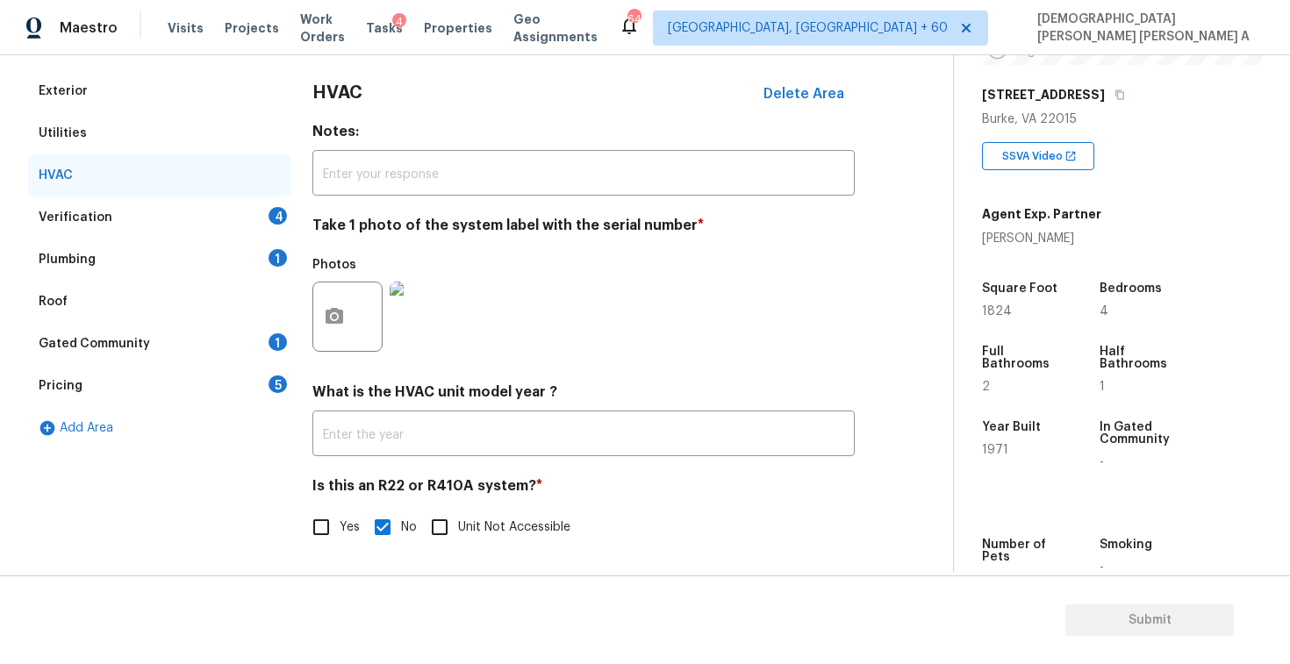
click at [207, 225] on div "Verification 4" at bounding box center [159, 218] width 263 height 42
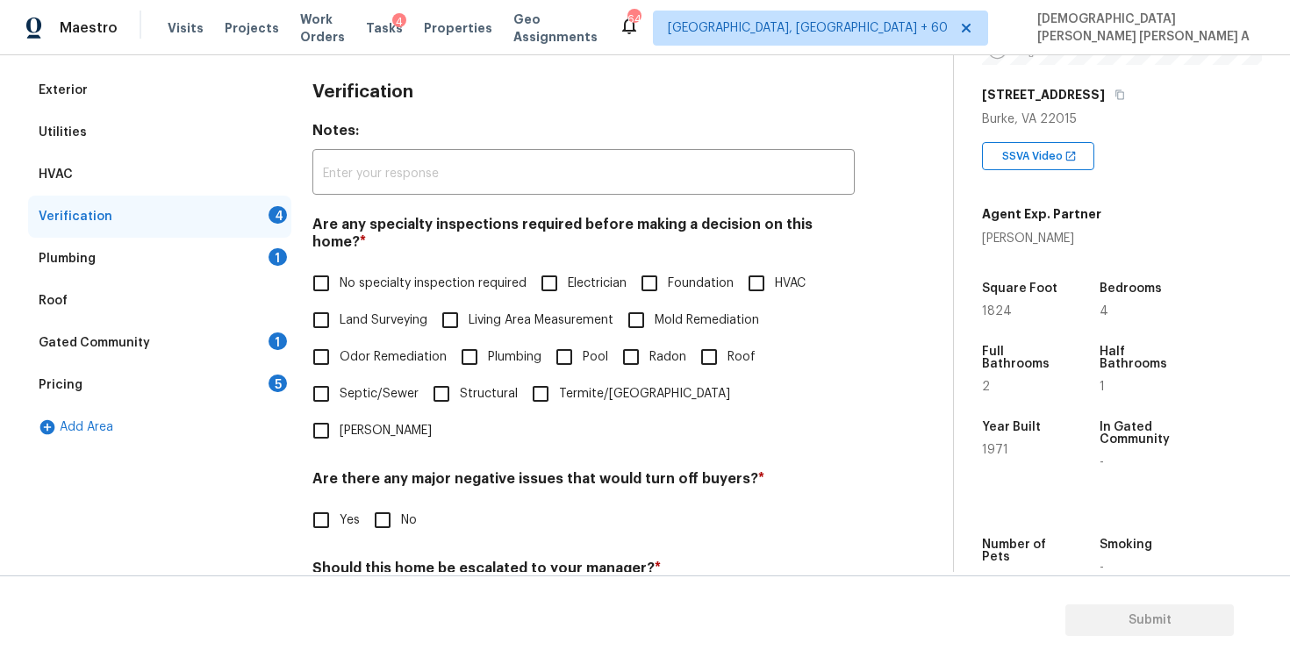
click at [312, 277] on input "No specialty inspection required" at bounding box center [321, 283] width 37 height 37
checkbox input "true"
click at [382, 502] on input "No" at bounding box center [382, 520] width 37 height 37
checkbox input "true"
click at [381, 592] on input "No" at bounding box center [382, 610] width 37 height 37
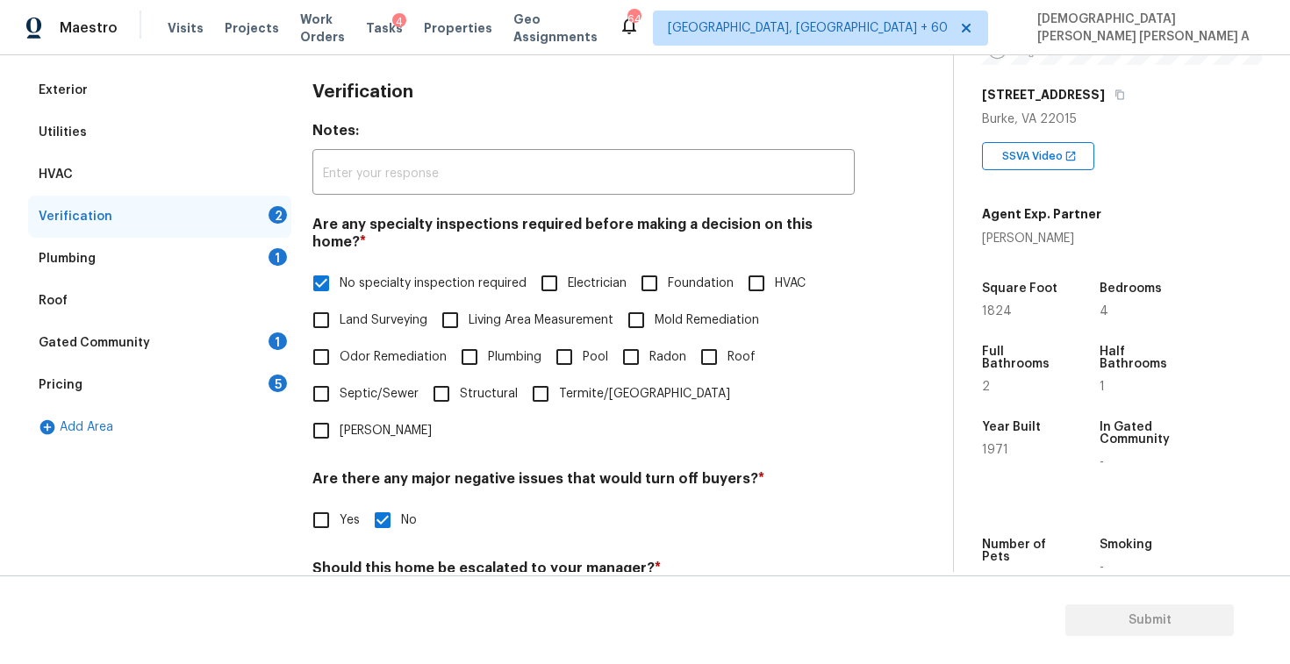
checkbox input "true"
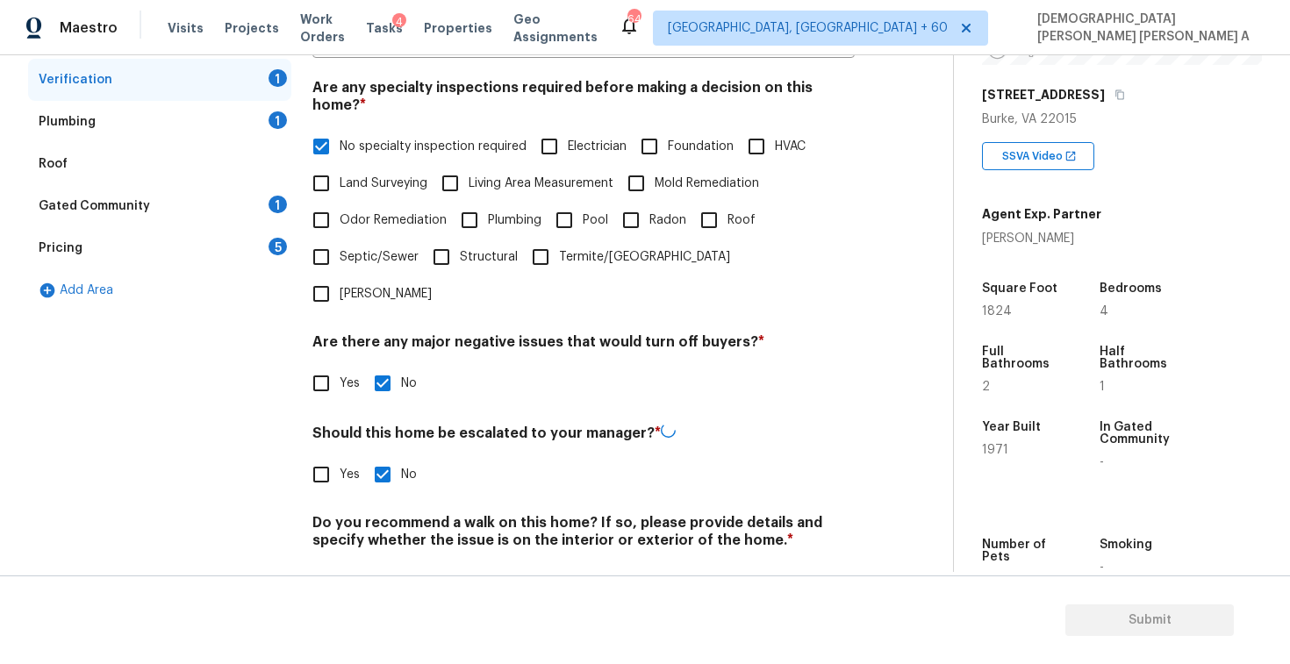
scroll to position [374, 0]
click at [381, 549] on div "Verification Notes: ​ Are any specialty inspections required before making a de…" at bounding box center [583, 277] width 542 height 687
click at [381, 564] on input "No" at bounding box center [382, 582] width 37 height 37
checkbox input "true"
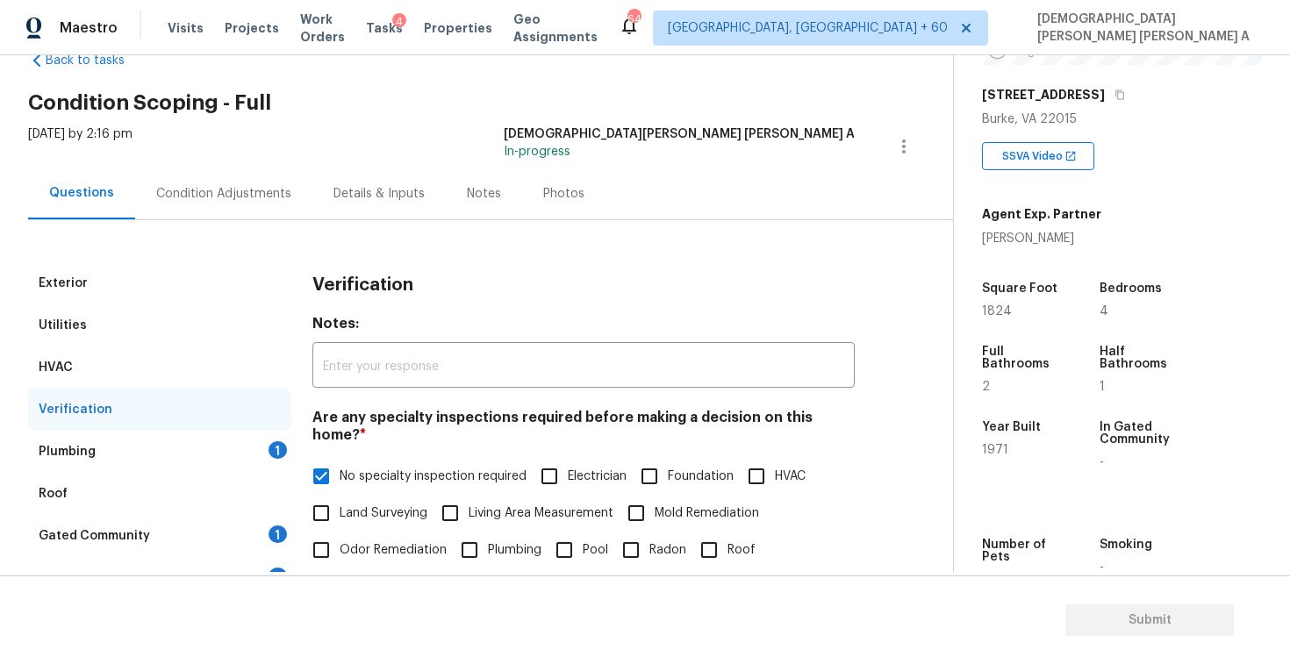
scroll to position [43, 0]
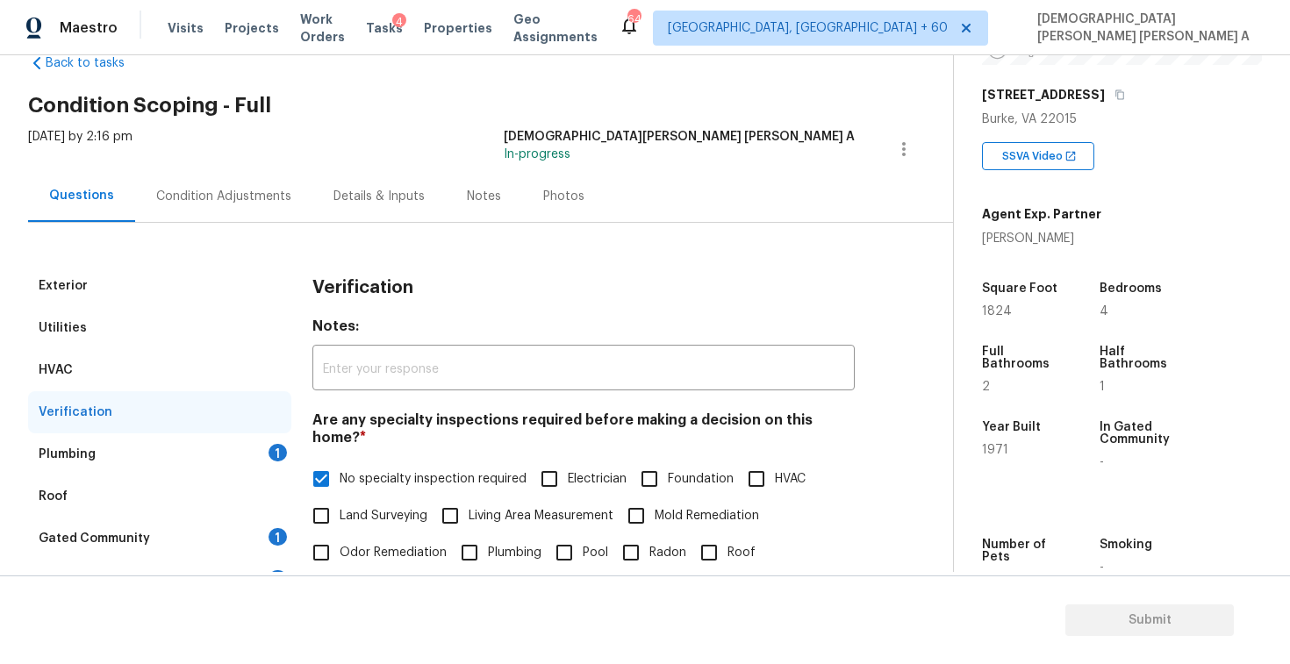
click at [138, 456] on div "Plumbing 1" at bounding box center [159, 455] width 263 height 42
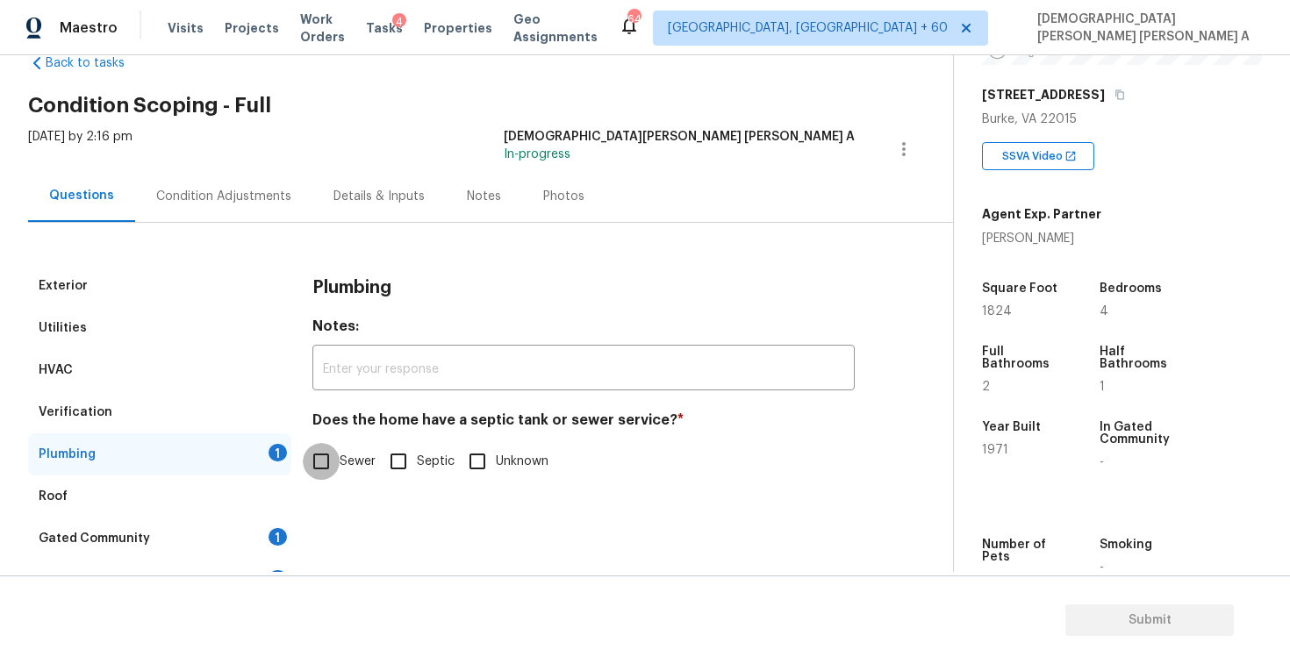
click at [334, 471] on input "Sewer" at bounding box center [321, 461] width 37 height 37
checkbox input "true"
click at [219, 514] on div "Roof" at bounding box center [159, 497] width 263 height 42
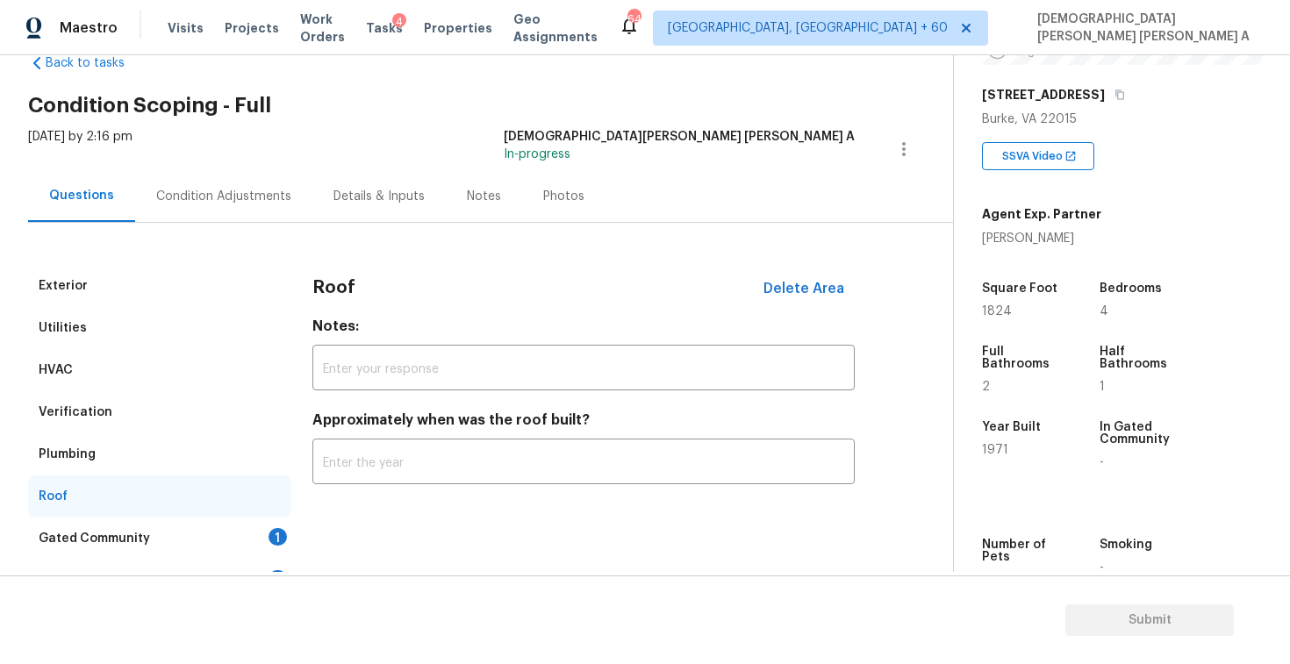
click at [246, 541] on div "Gated Community 1" at bounding box center [159, 539] width 263 height 42
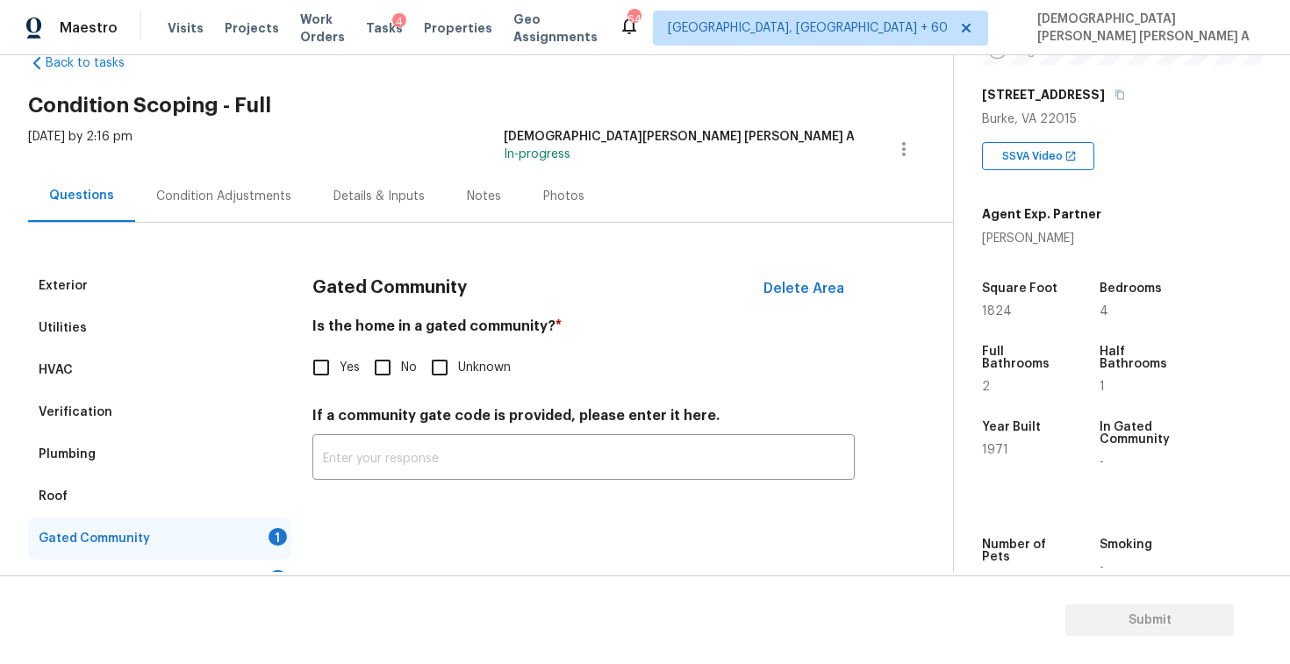
click at [384, 357] on input "No" at bounding box center [382, 367] width 37 height 37
checkbox input "true"
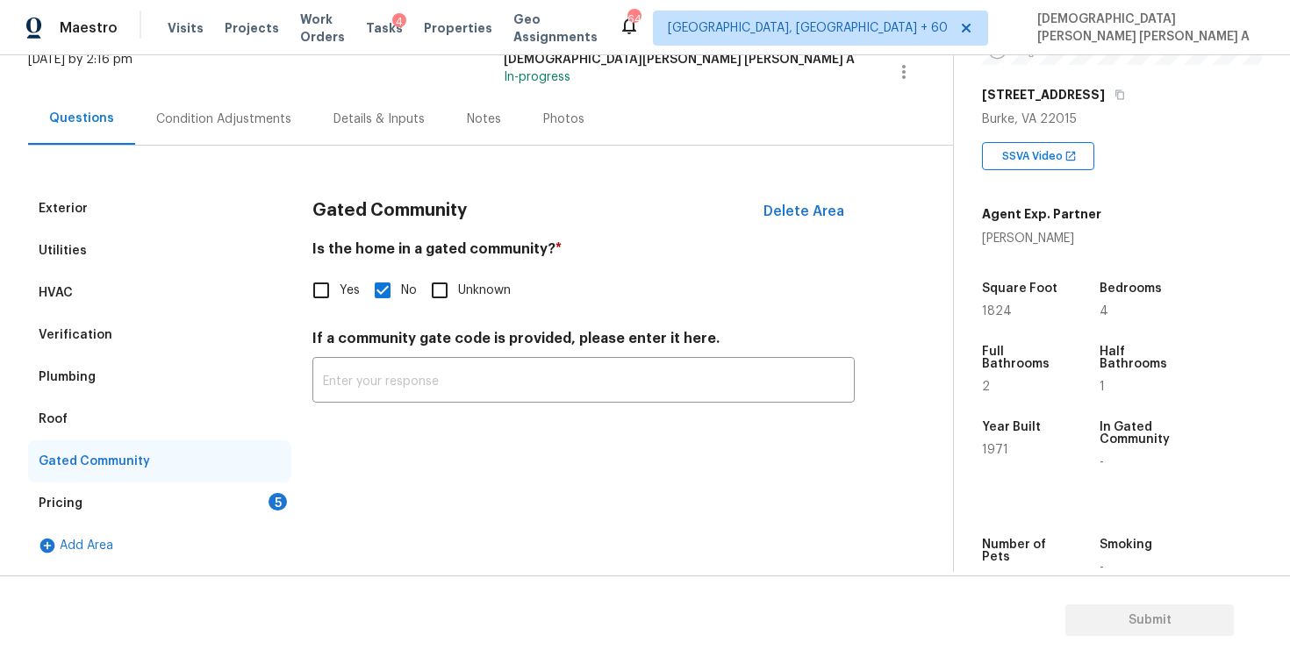
click at [166, 499] on div "Pricing 5" at bounding box center [159, 504] width 263 height 42
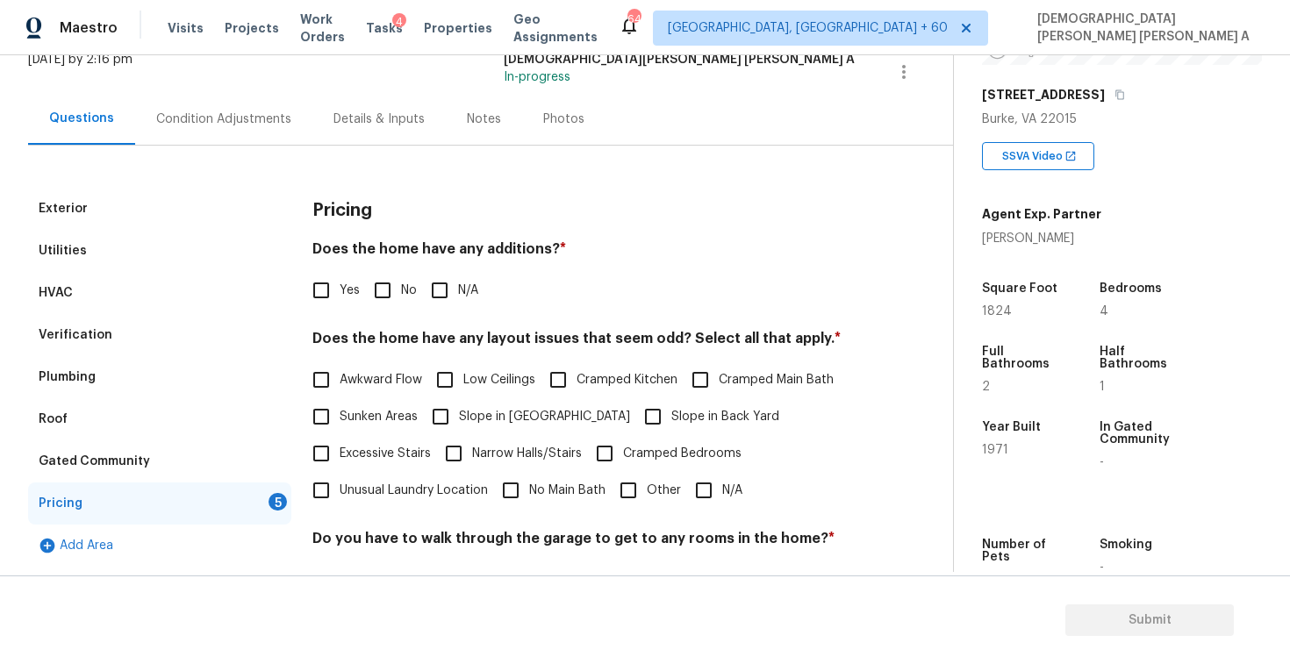
click at [394, 284] on input "No" at bounding box center [382, 290] width 37 height 37
checkbox input "true"
click at [678, 490] on span "Other" at bounding box center [664, 491] width 34 height 18
click at [647, 490] on input "Other" at bounding box center [628, 490] width 37 height 37
checkbox input "true"
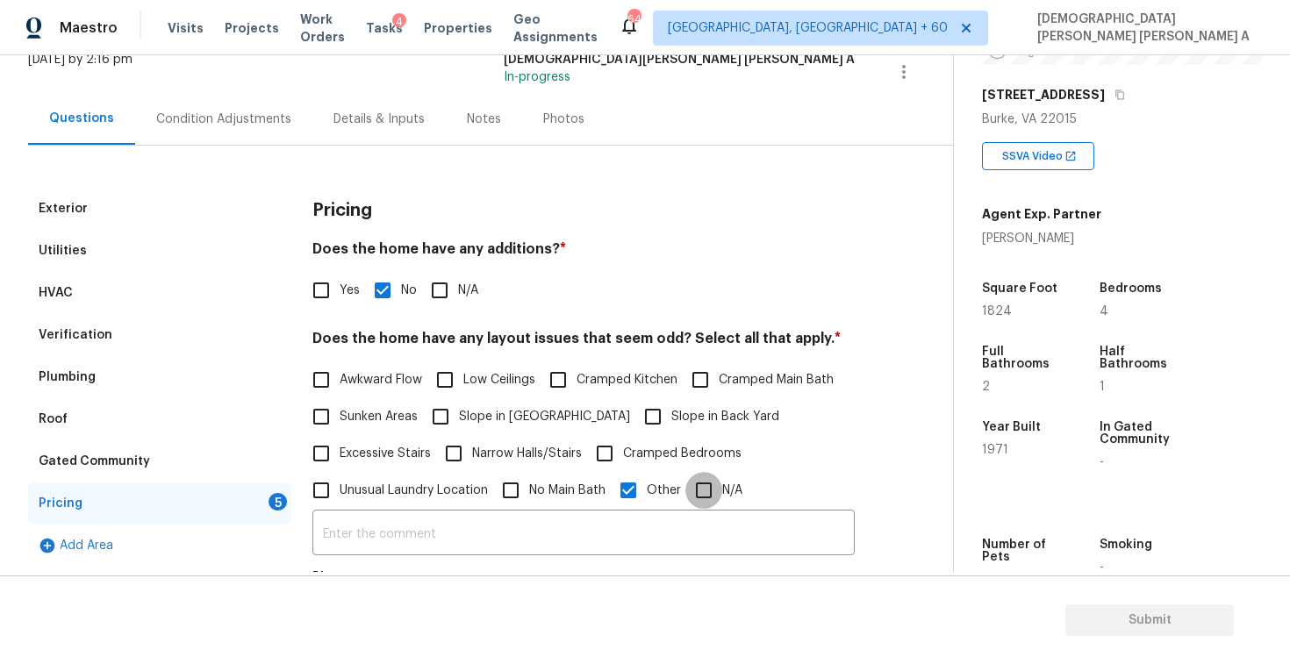
click at [716, 491] on input "N/A" at bounding box center [704, 490] width 37 height 37
checkbox input "true"
click at [616, 491] on input "Other" at bounding box center [628, 490] width 37 height 37
checkbox input "false"
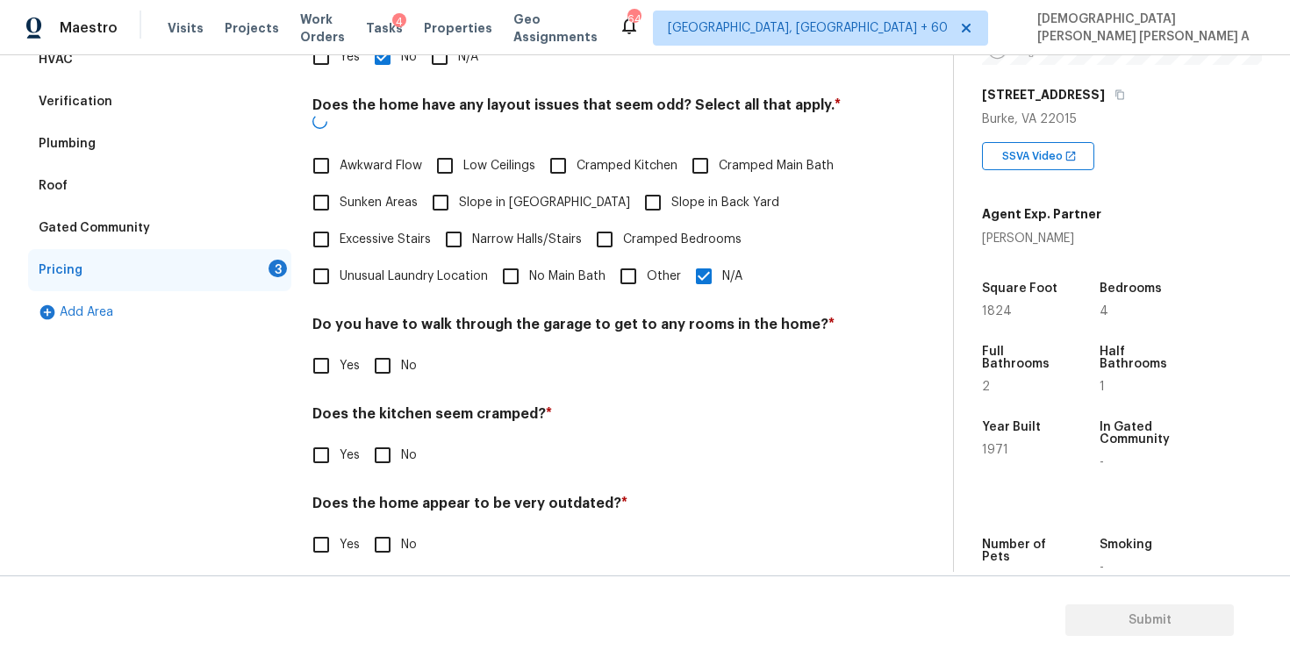
scroll to position [352, 0]
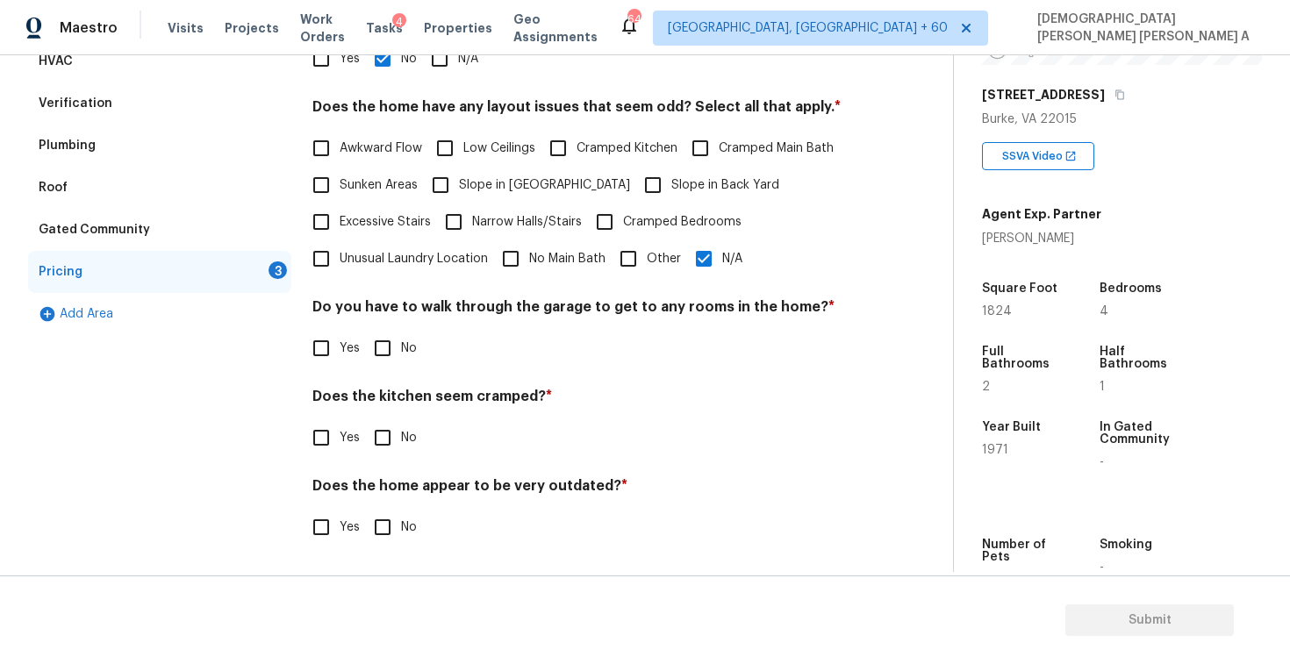
click at [384, 348] on input "No" at bounding box center [382, 348] width 37 height 37
checkbox input "true"
click at [375, 434] on input "No" at bounding box center [382, 439] width 37 height 37
checkbox input "true"
click at [370, 511] on input "No" at bounding box center [382, 529] width 37 height 37
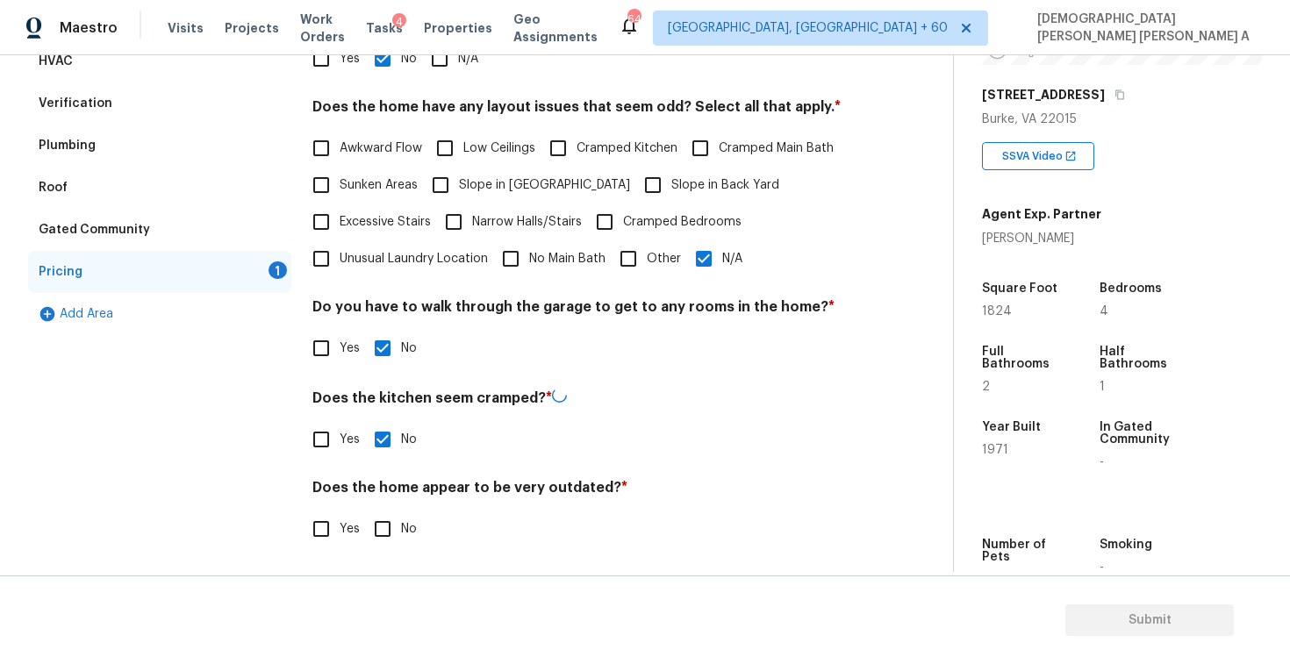
checkbox input "true"
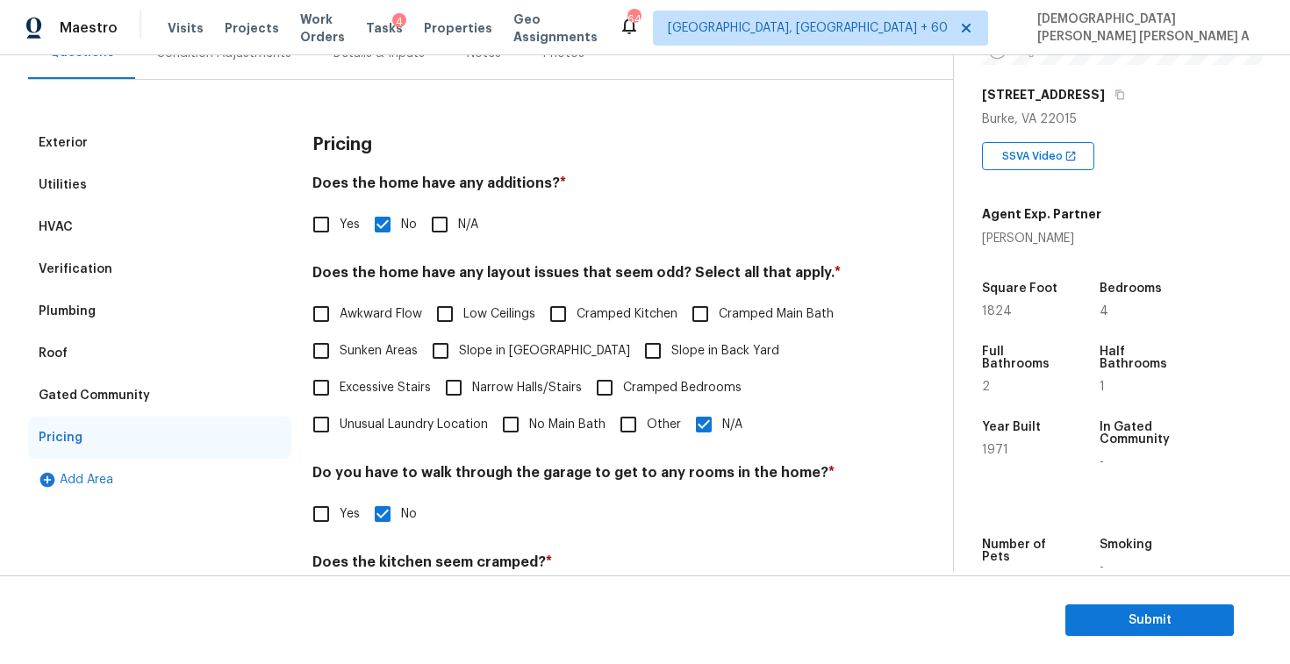
scroll to position [0, 0]
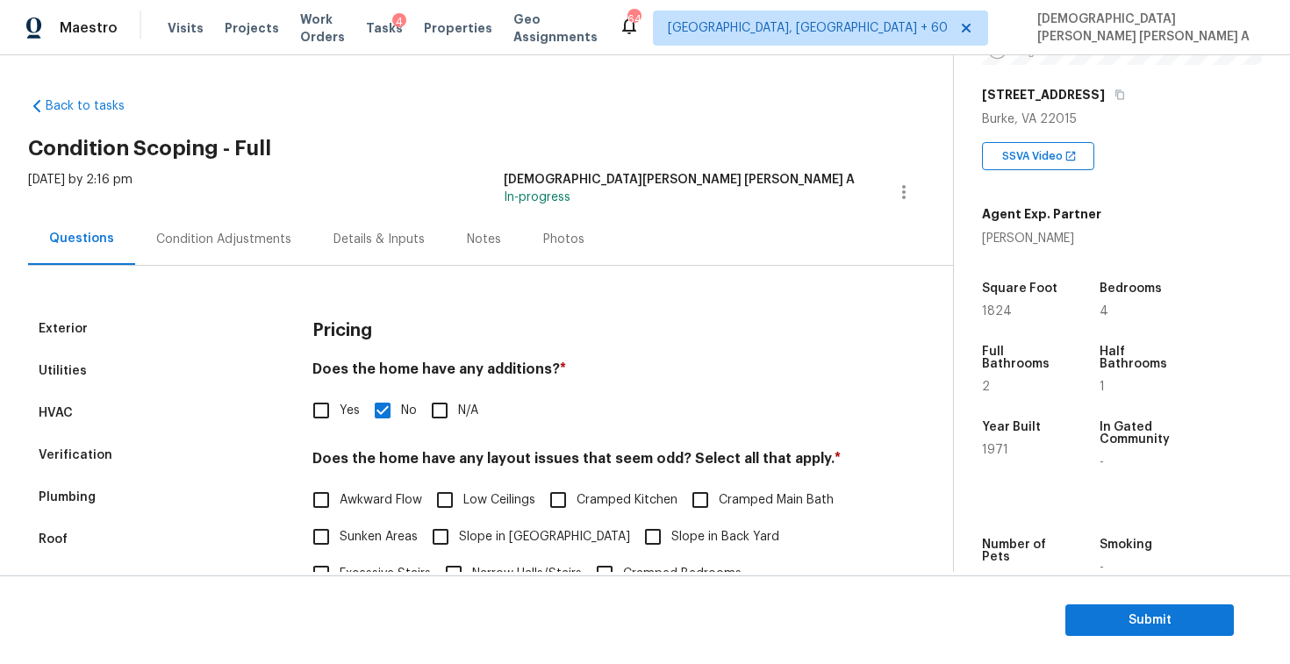
click at [576, 239] on div "Photos" at bounding box center [563, 239] width 83 height 52
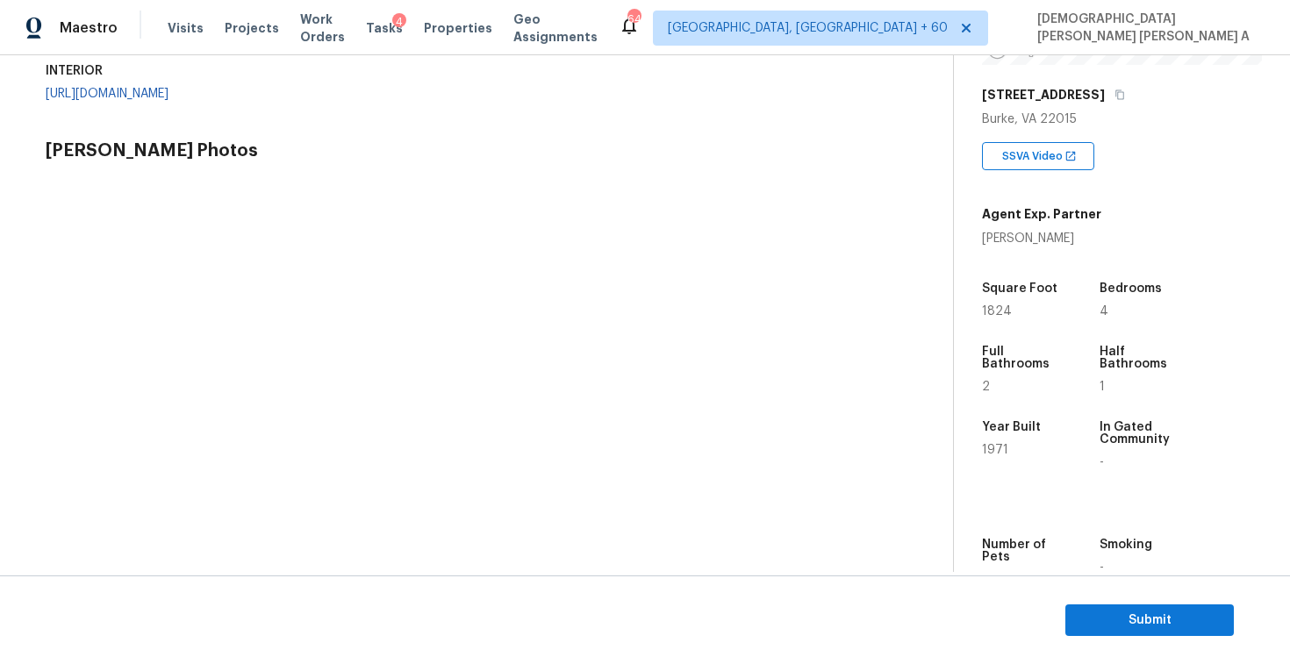
scroll to position [537, 0]
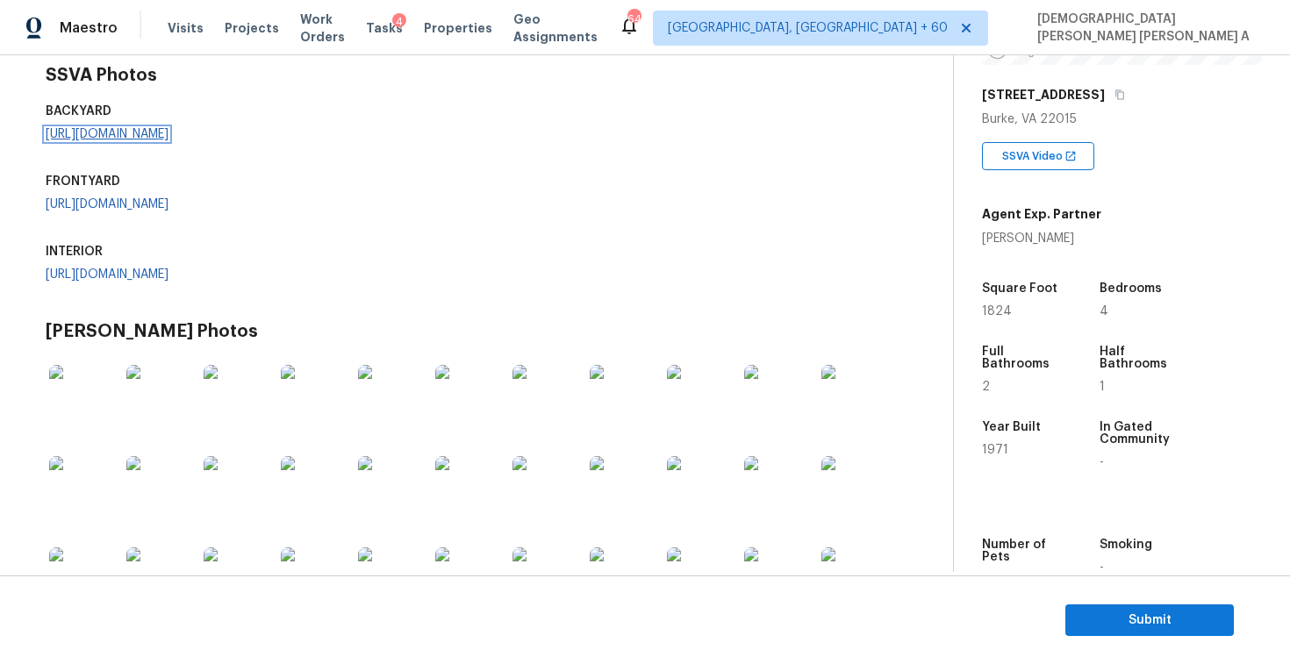
click at [169, 140] on link "https://opendoor-admin-client-upload-production.s3.amazonaws.com/uploads/Cake/S…" at bounding box center [107, 134] width 123 height 12
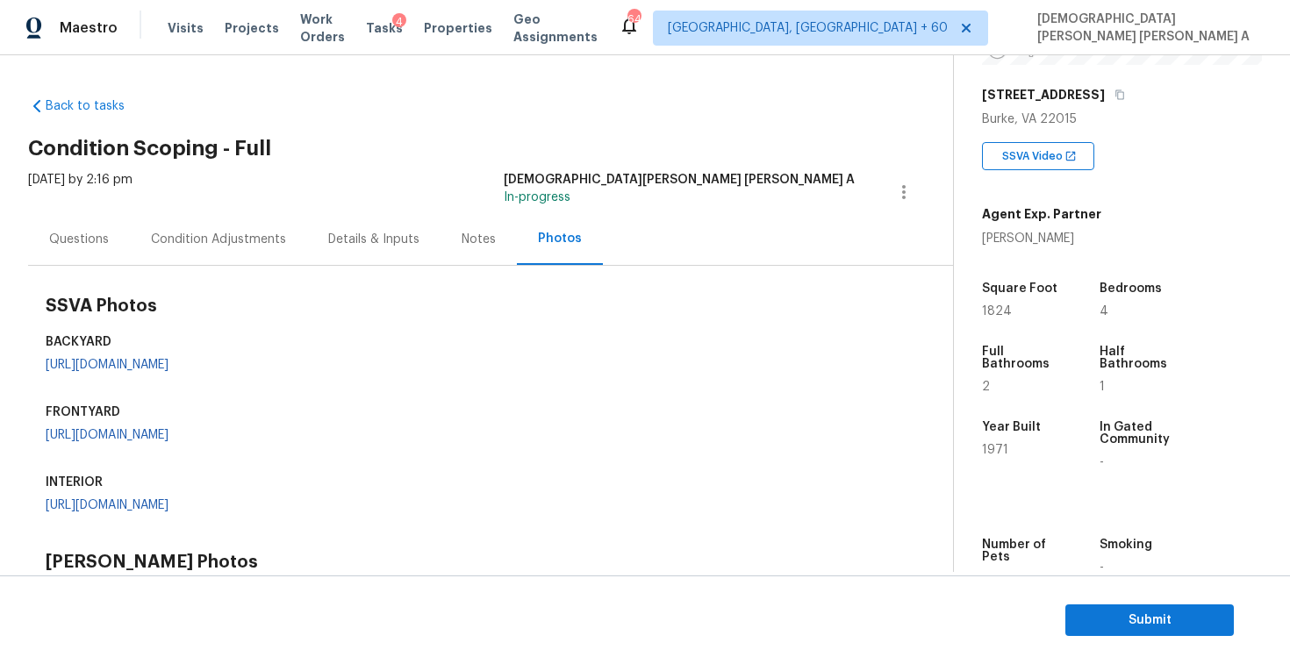
click at [235, 243] on div "Condition Adjustments" at bounding box center [218, 240] width 135 height 18
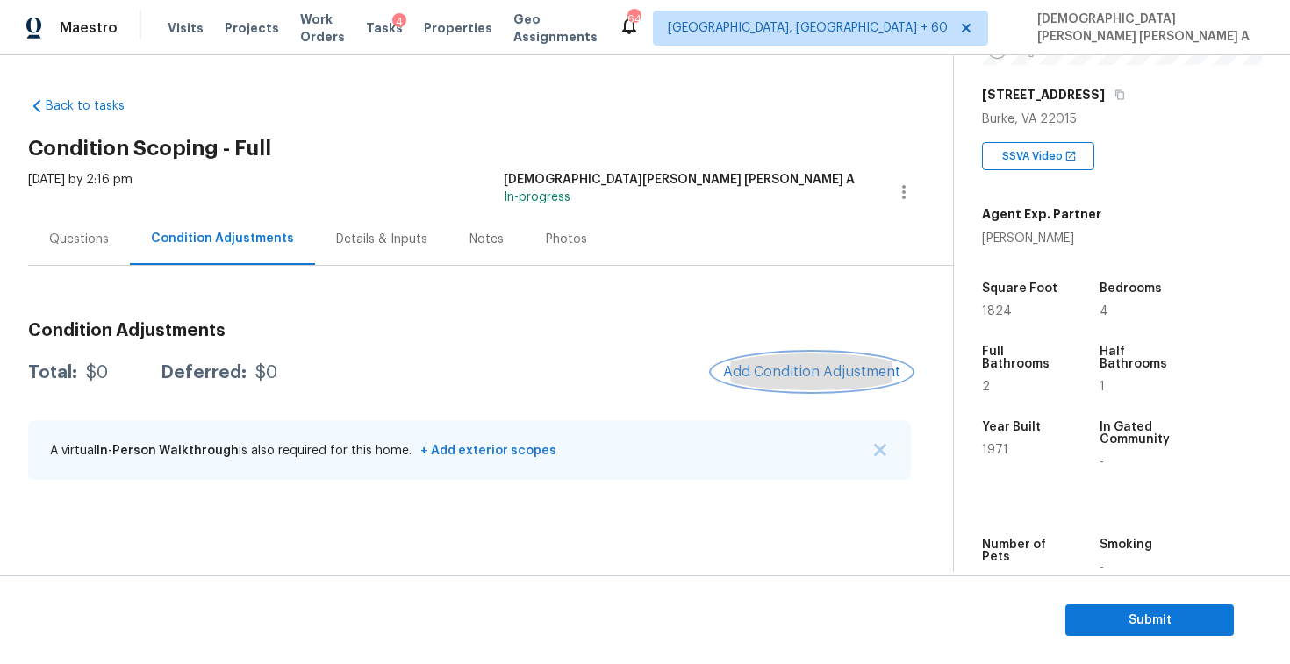
click at [826, 384] on button "Add Condition Adjustment" at bounding box center [812, 372] width 198 height 37
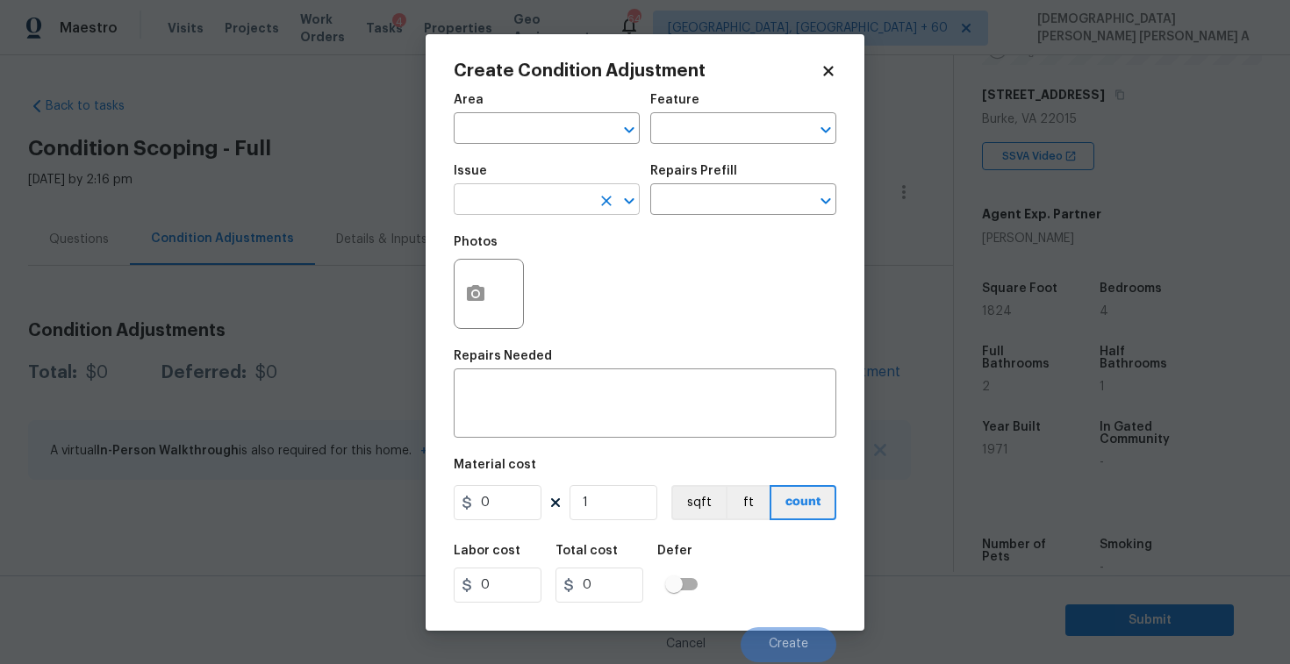
click at [552, 200] on input "text" at bounding box center [522, 201] width 137 height 27
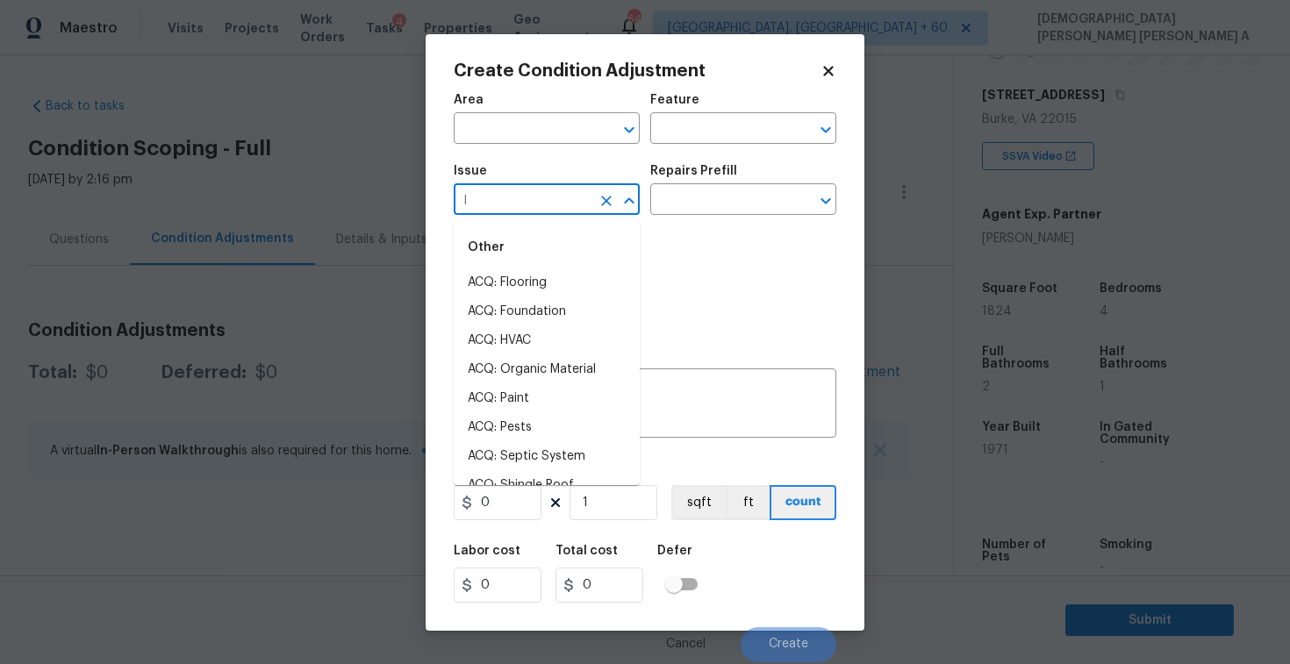
type input "la"
type input "n"
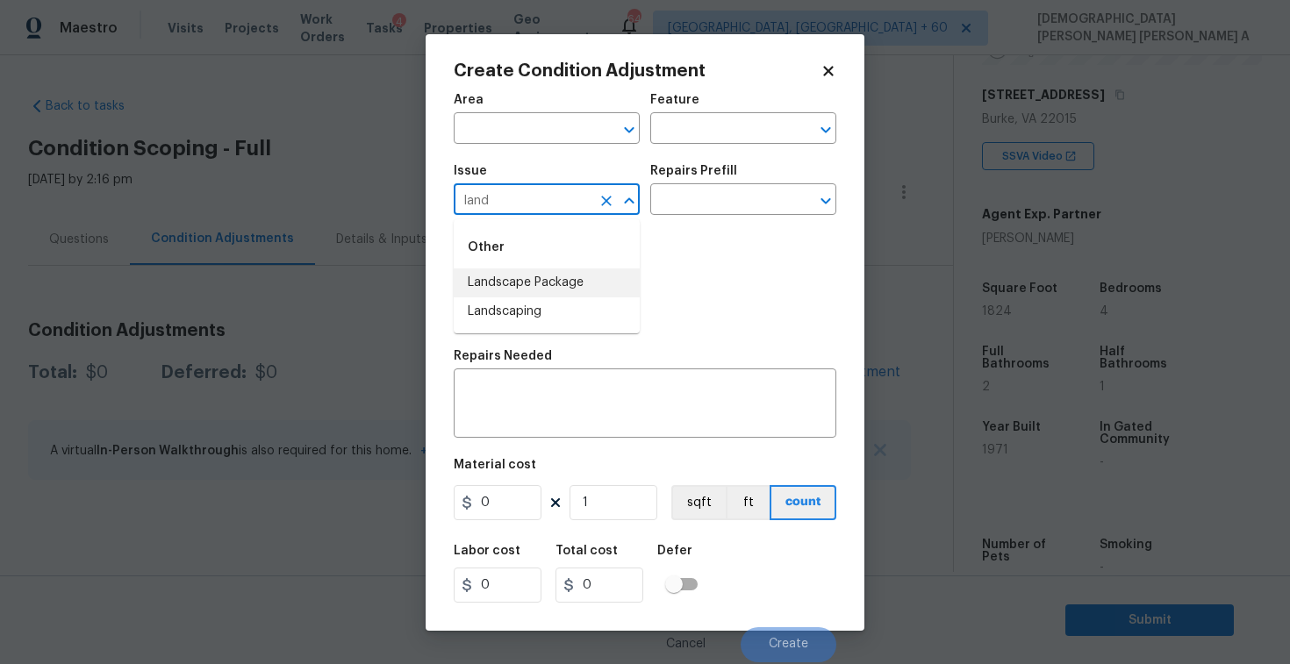
click at [571, 292] on li "Landscape Package" at bounding box center [547, 283] width 186 height 29
type input "Landscape Package"
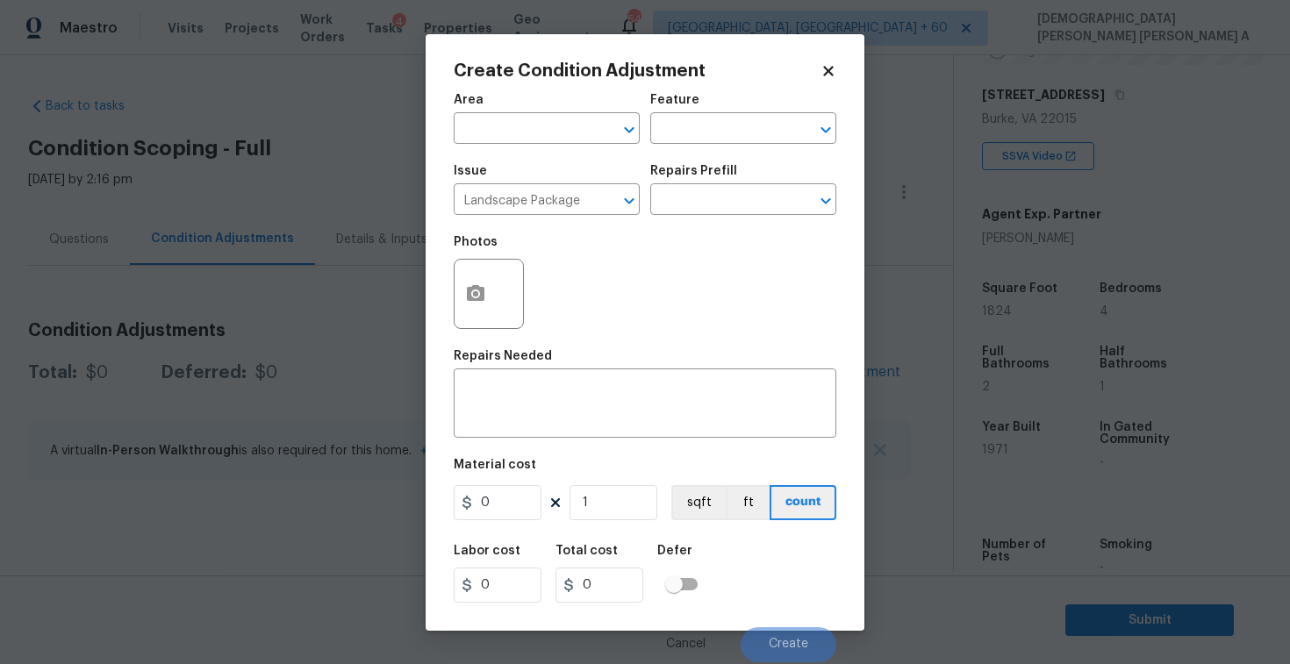
click at [710, 187] on div "Repairs Prefill" at bounding box center [743, 176] width 186 height 23
click at [709, 194] on input "text" at bounding box center [718, 201] width 137 height 27
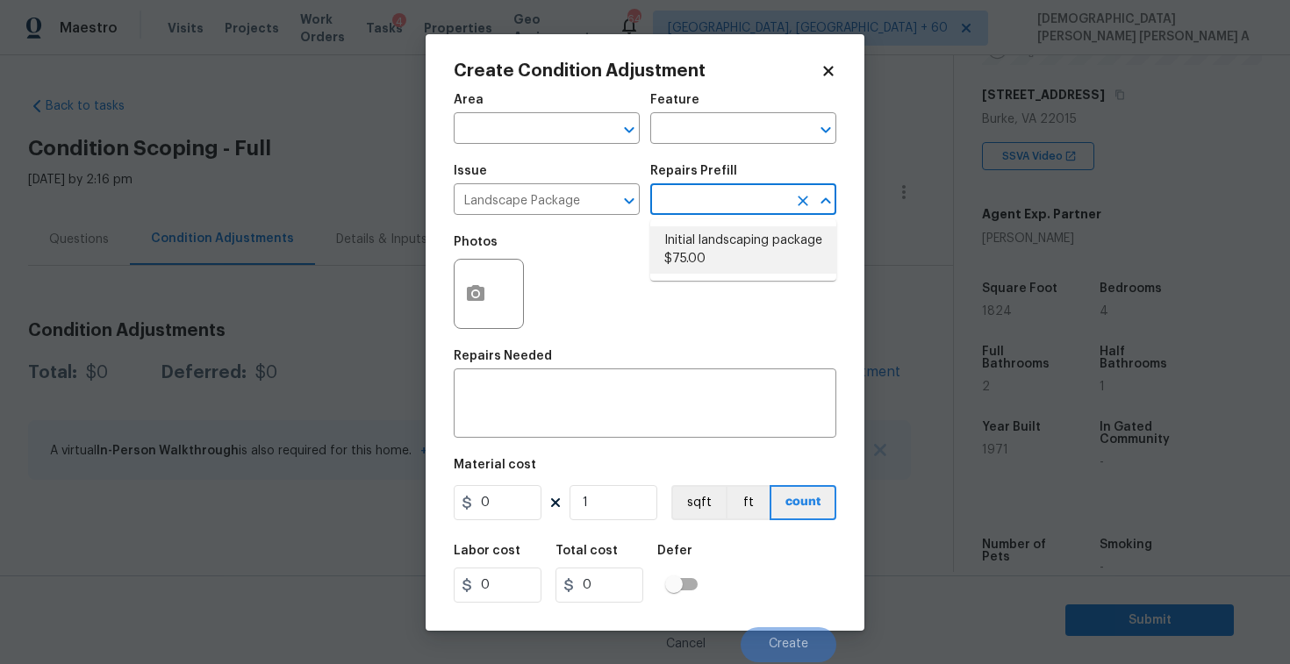
click at [706, 266] on li "Initial landscaping package $75.00" at bounding box center [743, 249] width 186 height 47
type input "Home Readiness Packages"
type textarea "Mowing of grass up to 6" in height. Mow, edge along driveways & sidewalks, trim…"
type input "75"
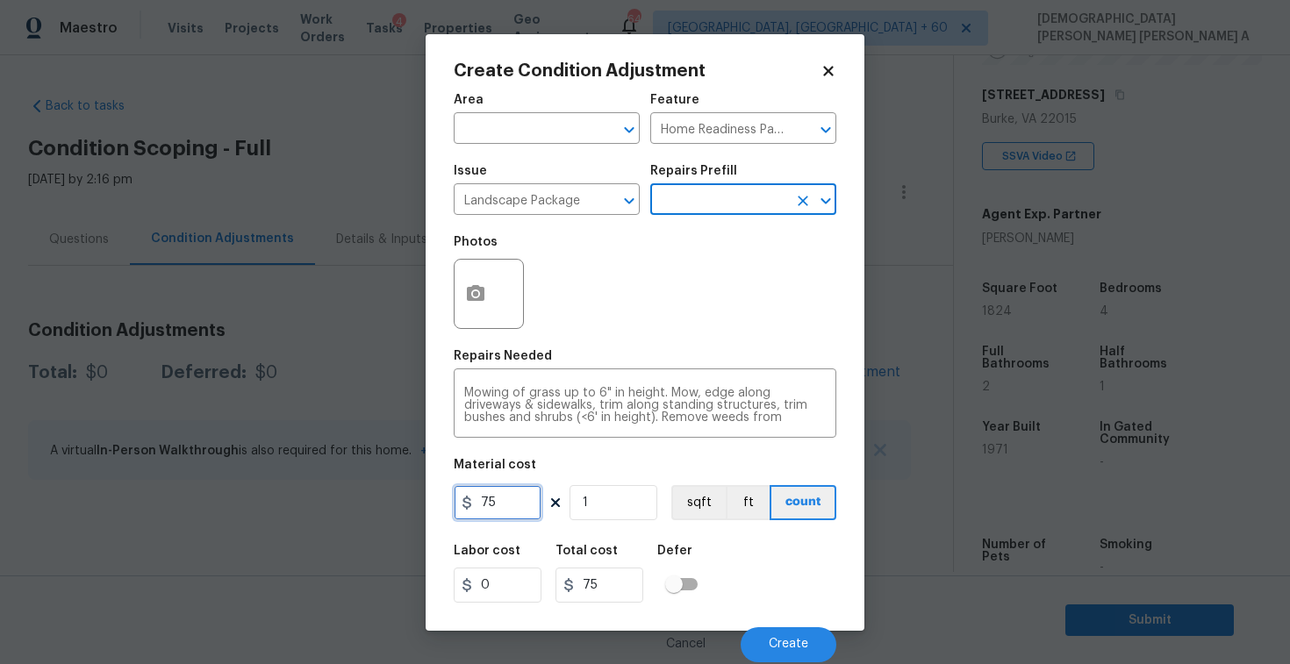
click at [506, 496] on input "75" at bounding box center [498, 502] width 88 height 35
type input "700"
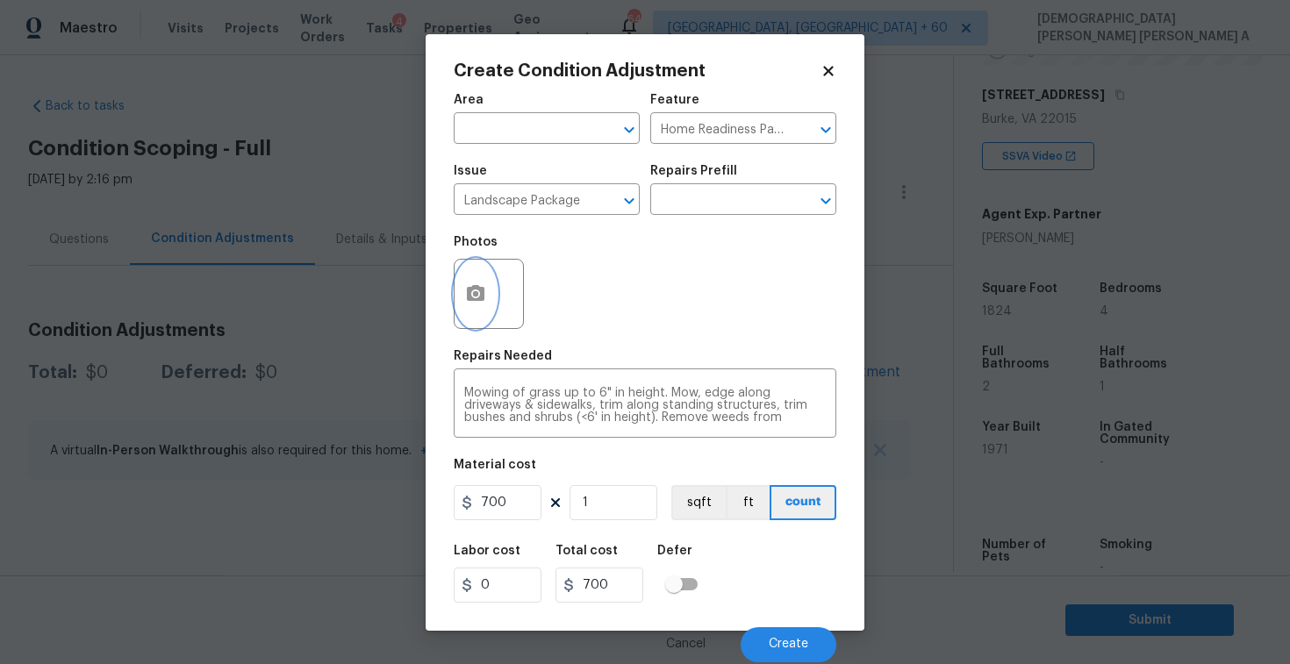
click at [472, 309] on button "button" at bounding box center [476, 294] width 42 height 68
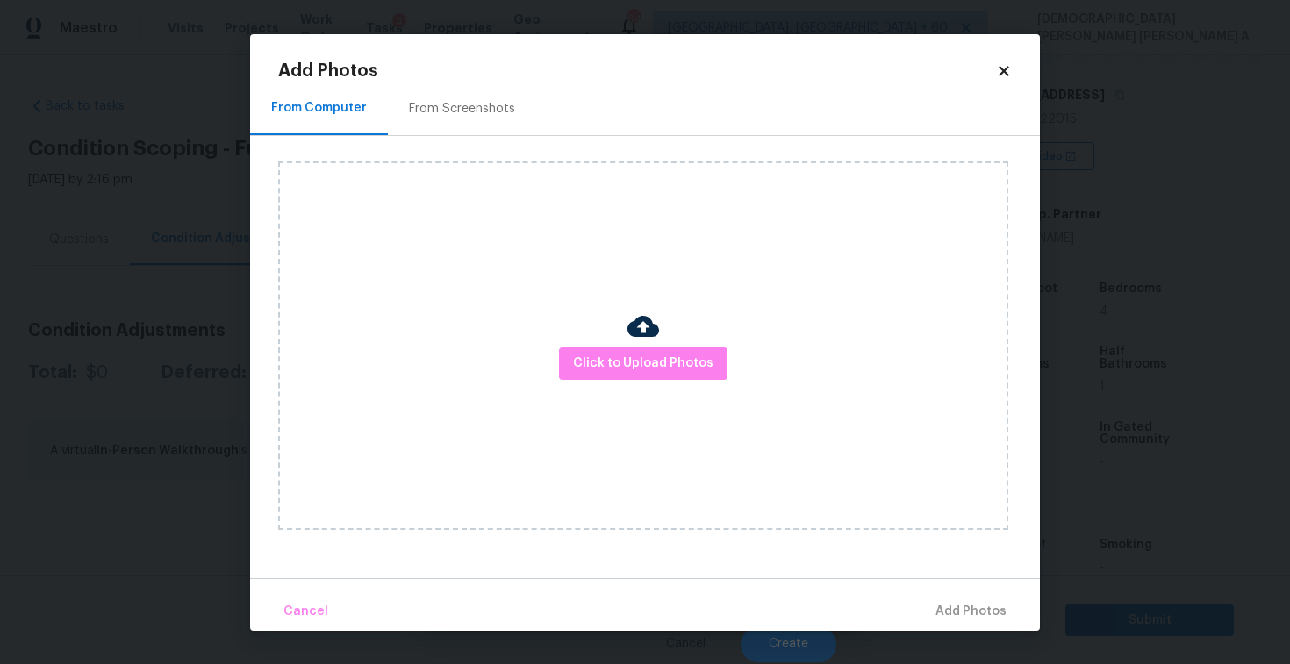
click at [459, 107] on div "From Screenshots" at bounding box center [462, 109] width 106 height 18
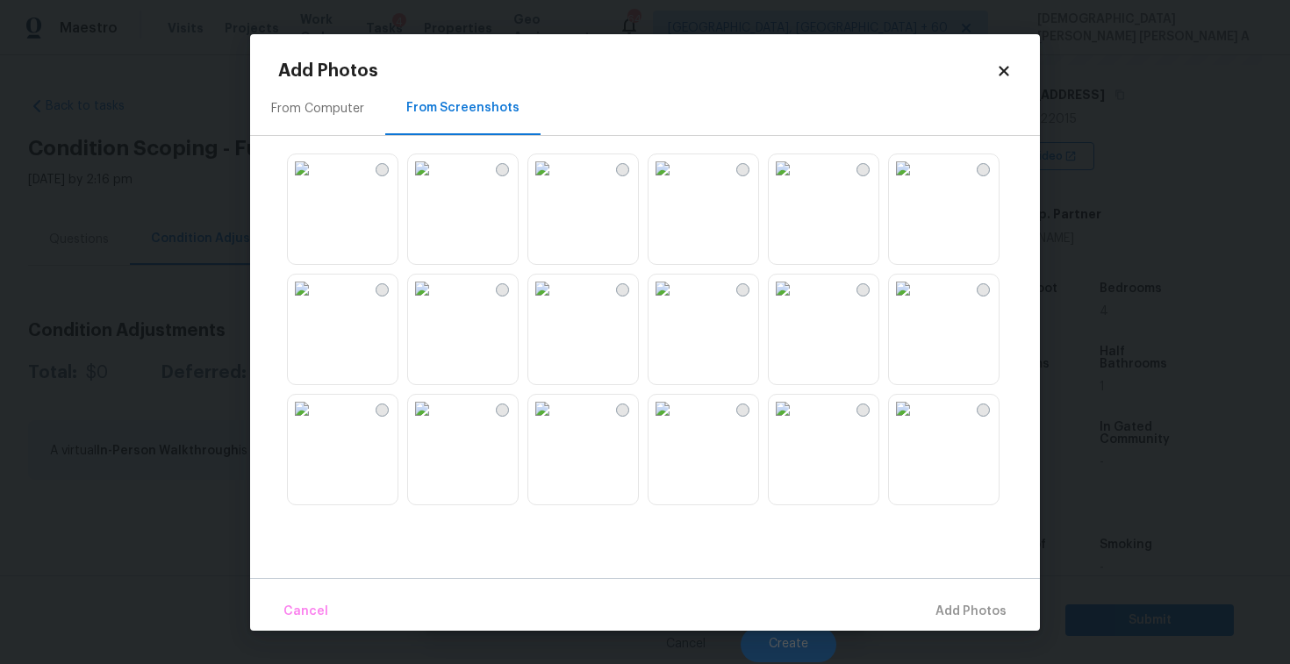
click at [436, 303] on img at bounding box center [422, 289] width 28 height 28
click at [523, 256] on div at bounding box center [659, 329] width 762 height 369
click at [557, 183] on img at bounding box center [542, 168] width 28 height 28
click at [677, 183] on img at bounding box center [663, 168] width 28 height 28
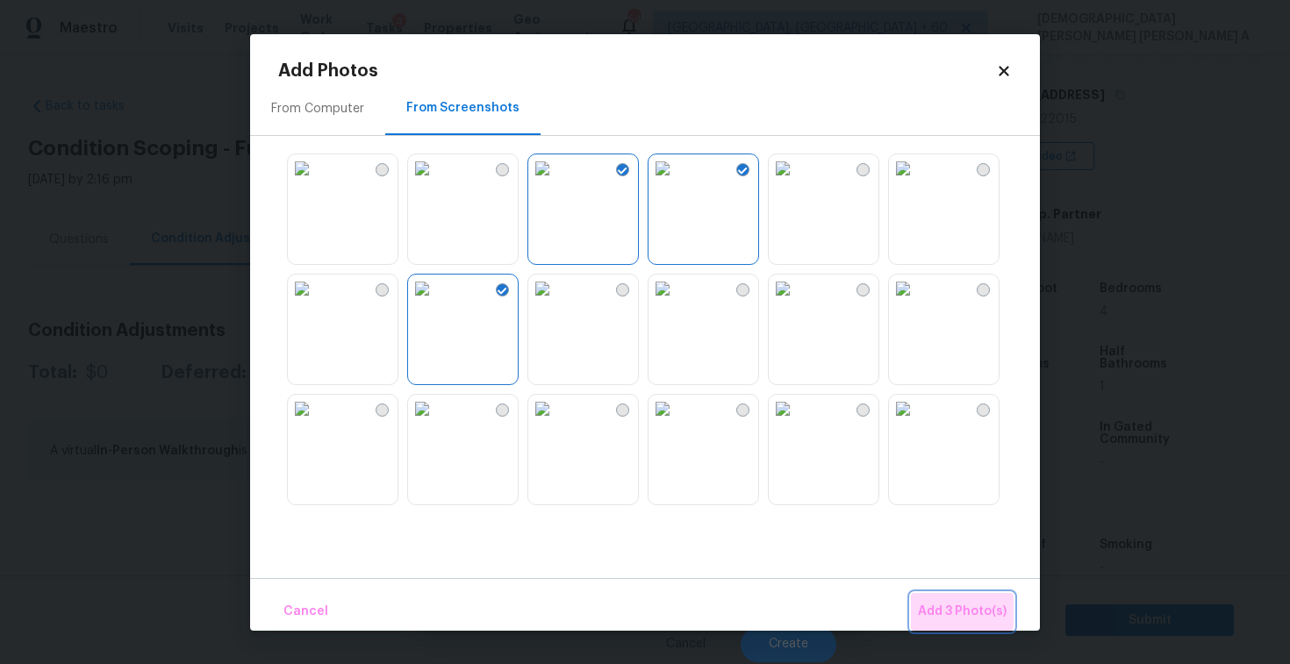
click at [937, 603] on span "Add 3 Photo(s)" at bounding box center [962, 612] width 89 height 22
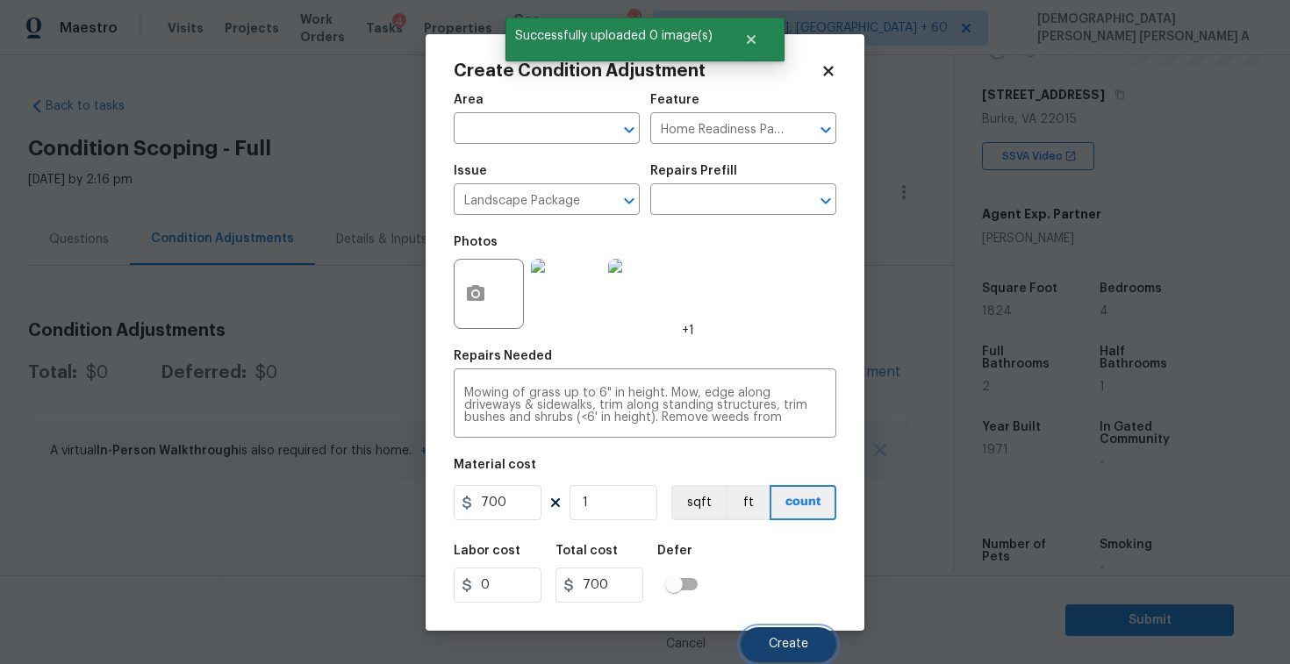
click at [789, 651] on span "Create" at bounding box center [788, 644] width 39 height 13
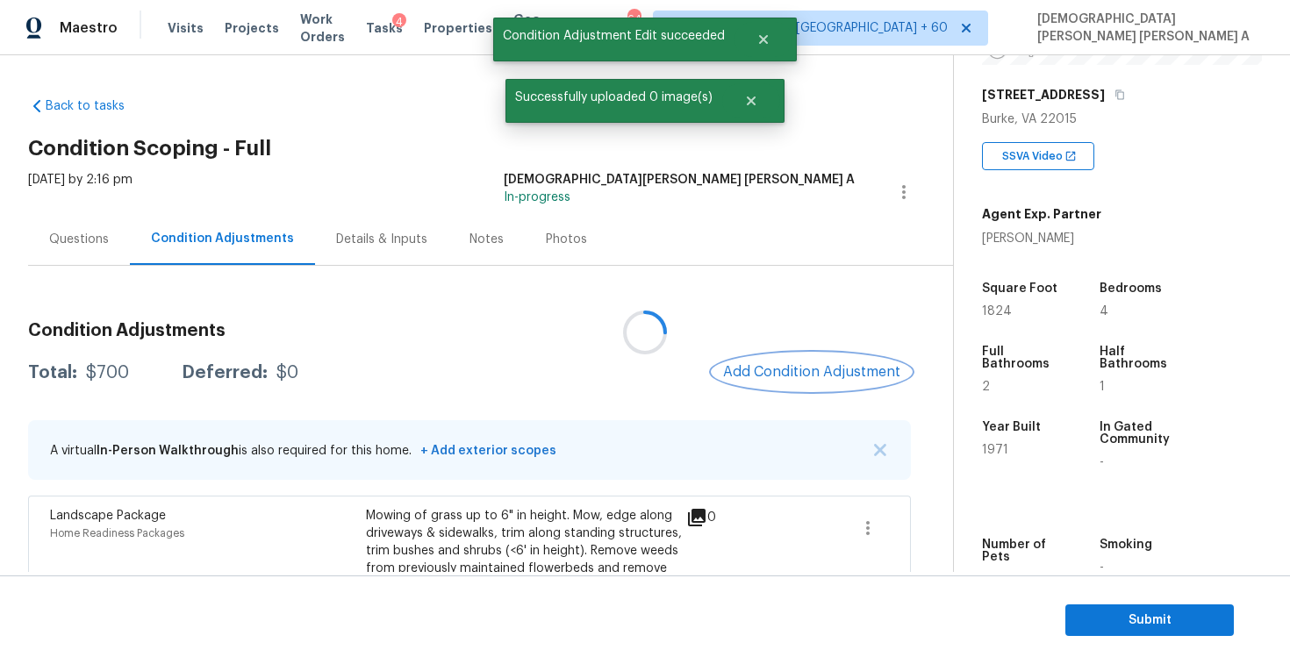
scroll to position [92, 0]
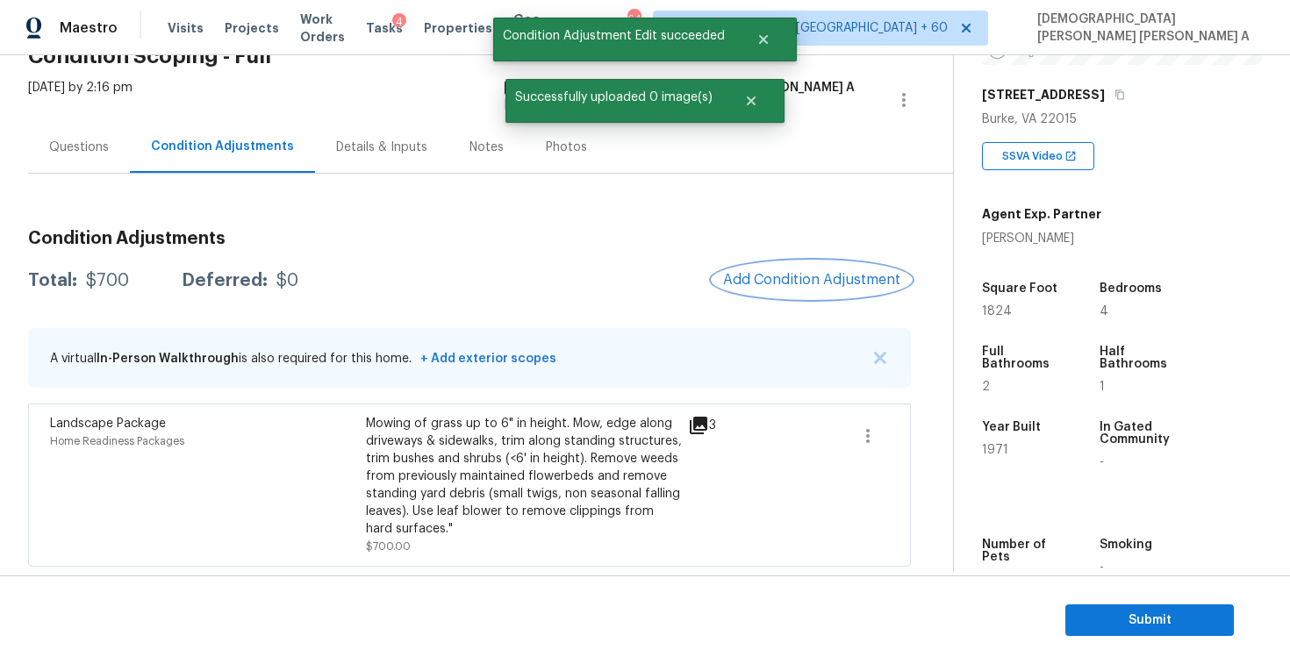
click at [779, 276] on span "Add Condition Adjustment" at bounding box center [811, 280] width 177 height 16
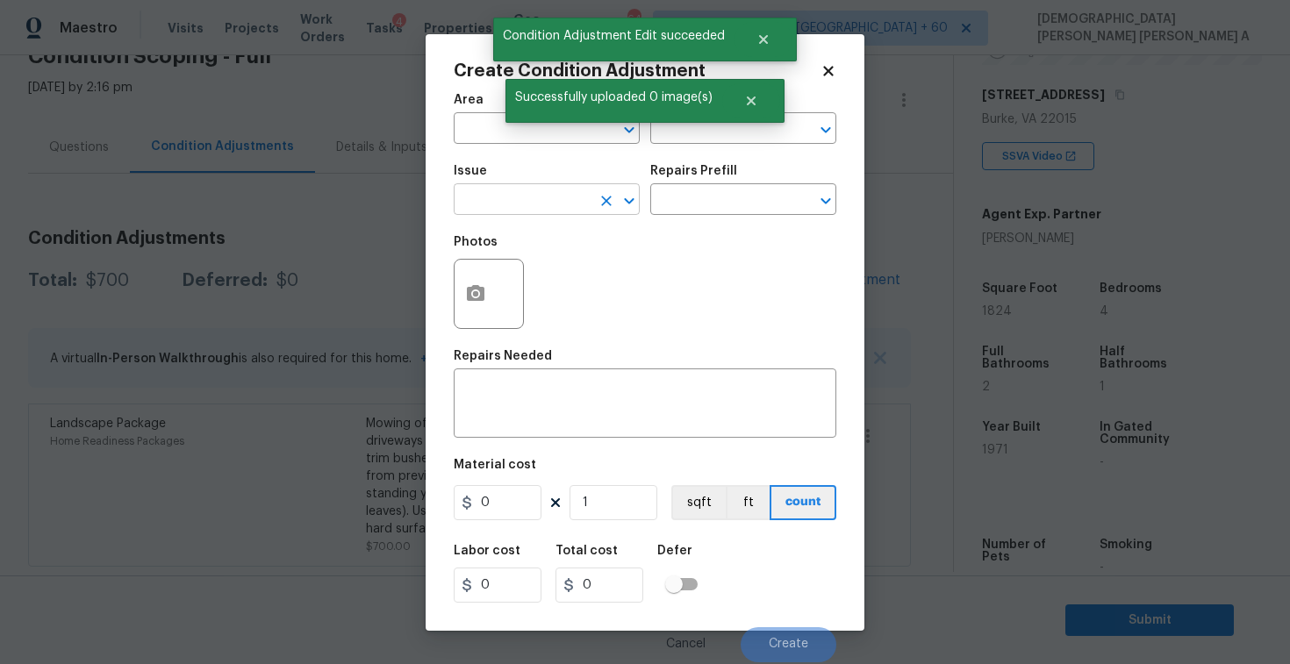
click at [538, 197] on input "text" at bounding box center [522, 201] width 137 height 27
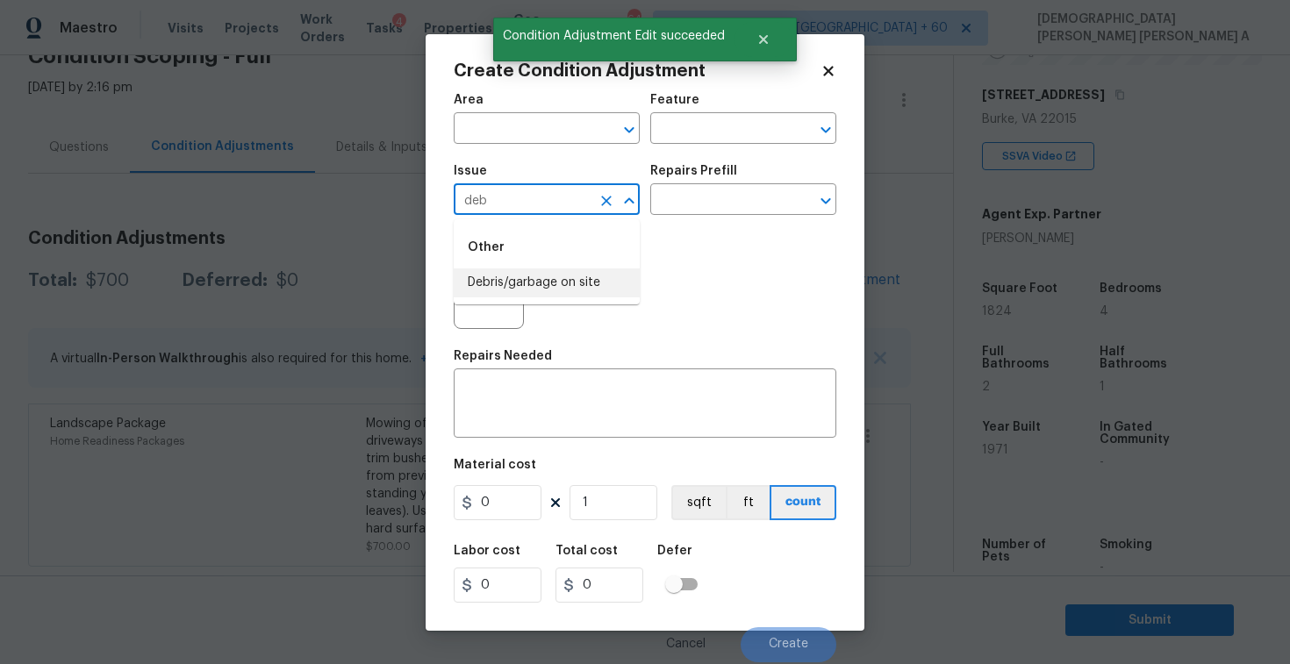
click at [538, 293] on li "Debris/garbage on site" at bounding box center [547, 283] width 186 height 29
type input "Debris/garbage on site"
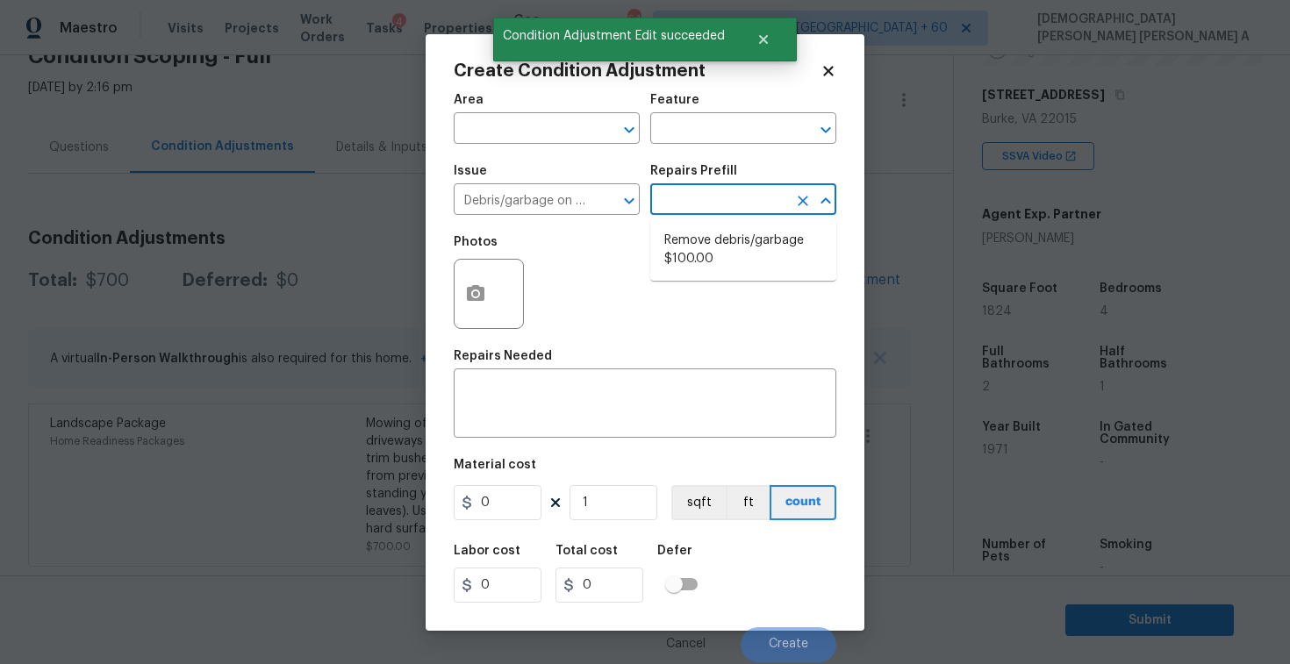
click at [750, 198] on input "text" at bounding box center [718, 201] width 137 height 27
click at [727, 241] on li "Remove debris/garbage $100.00" at bounding box center [743, 249] width 186 height 47
type textarea "Remove, haul off, and properly dispose of any debris left by seller to offsite …"
type input "100"
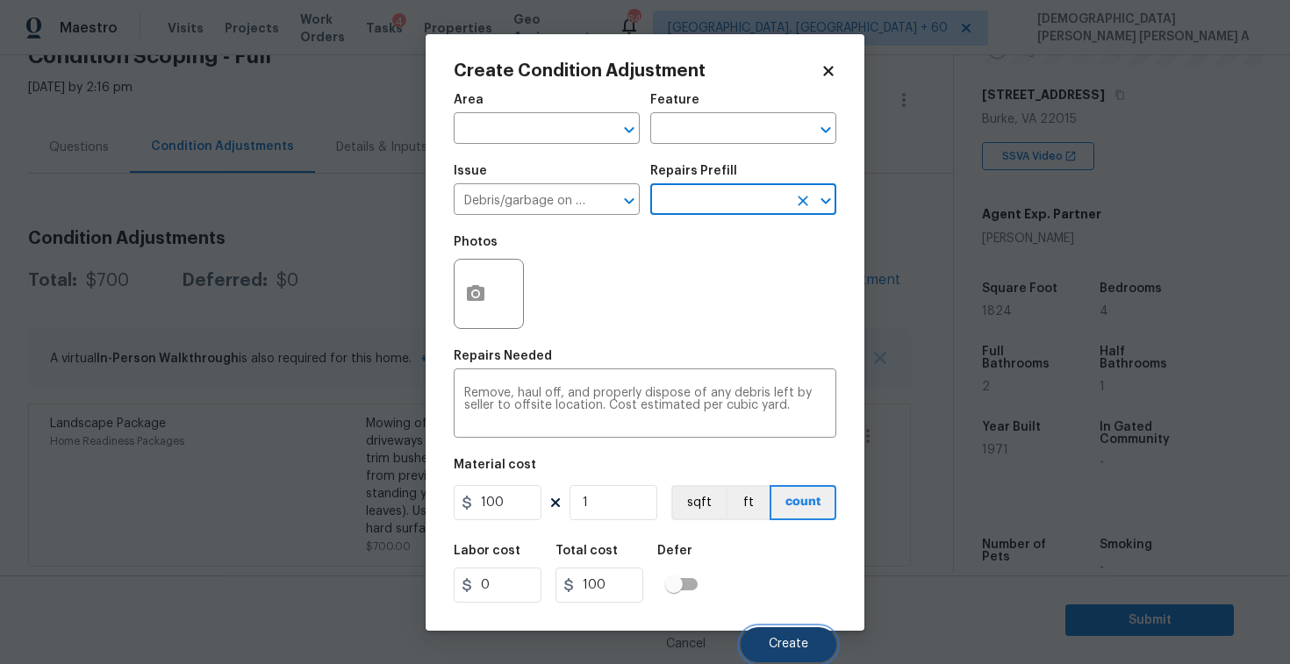
click at [793, 645] on span "Create" at bounding box center [788, 644] width 39 height 13
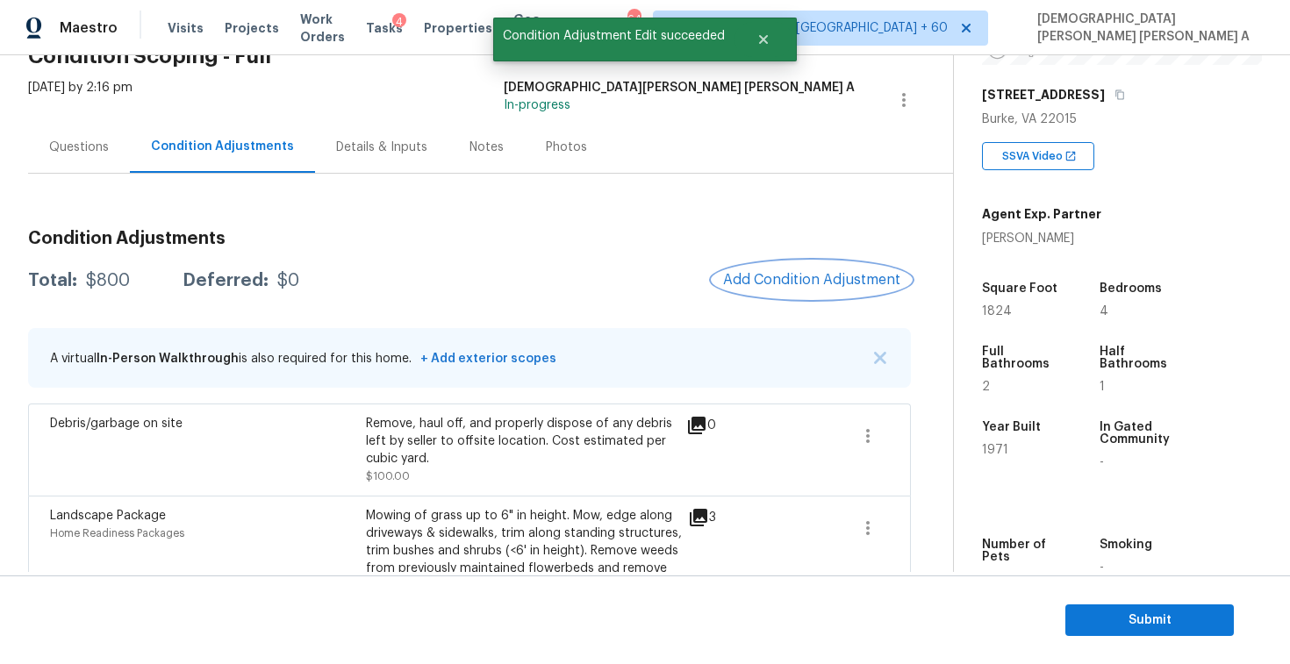
click at [806, 281] on span "Add Condition Adjustment" at bounding box center [811, 280] width 177 height 16
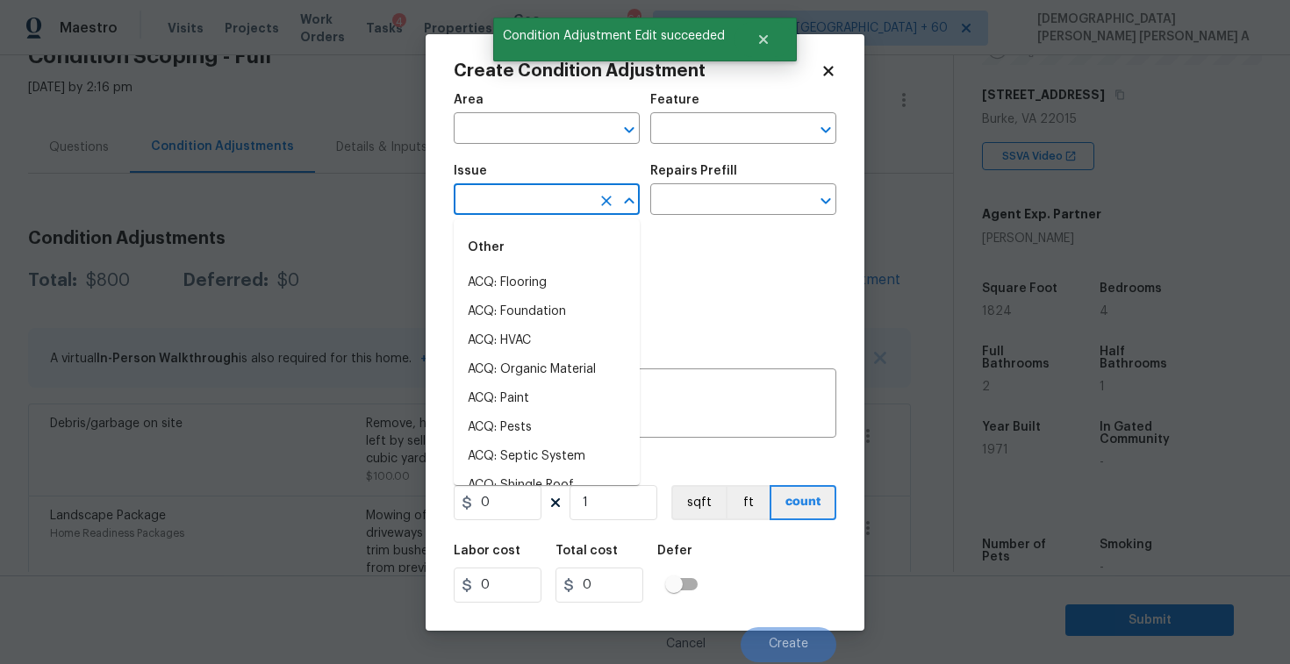
click at [545, 190] on input "text" at bounding box center [522, 201] width 137 height 27
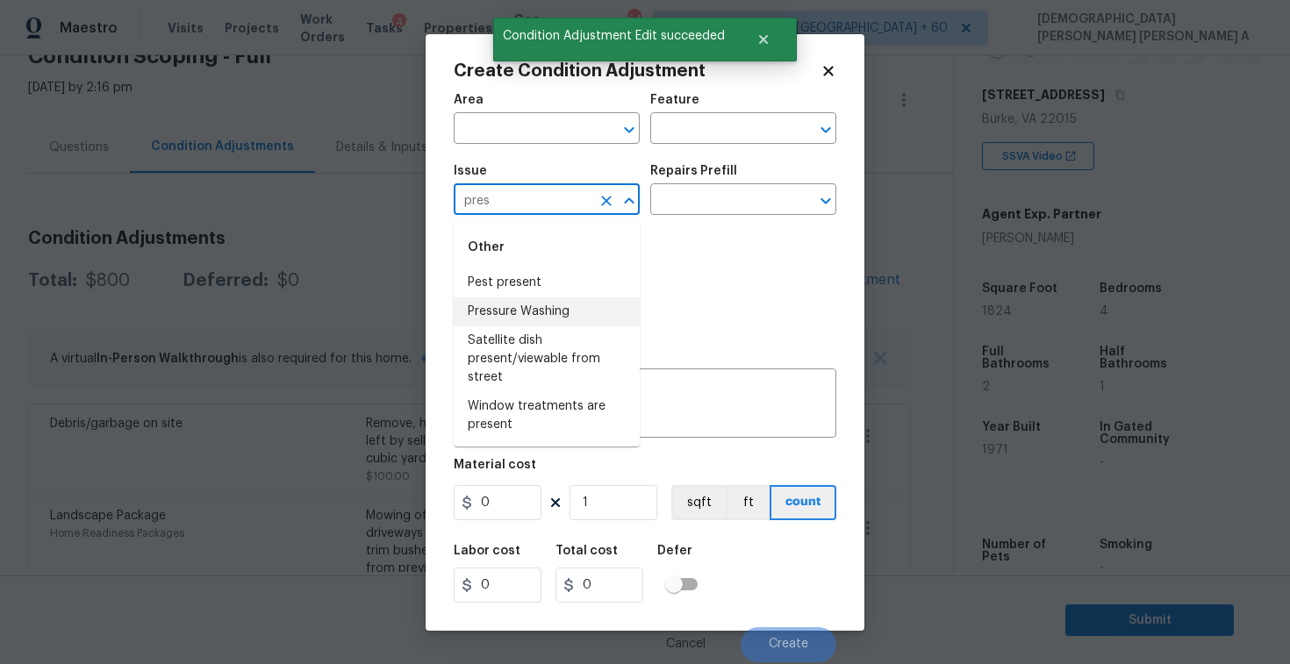
click at [564, 306] on li "Pressure Washing" at bounding box center [547, 312] width 186 height 29
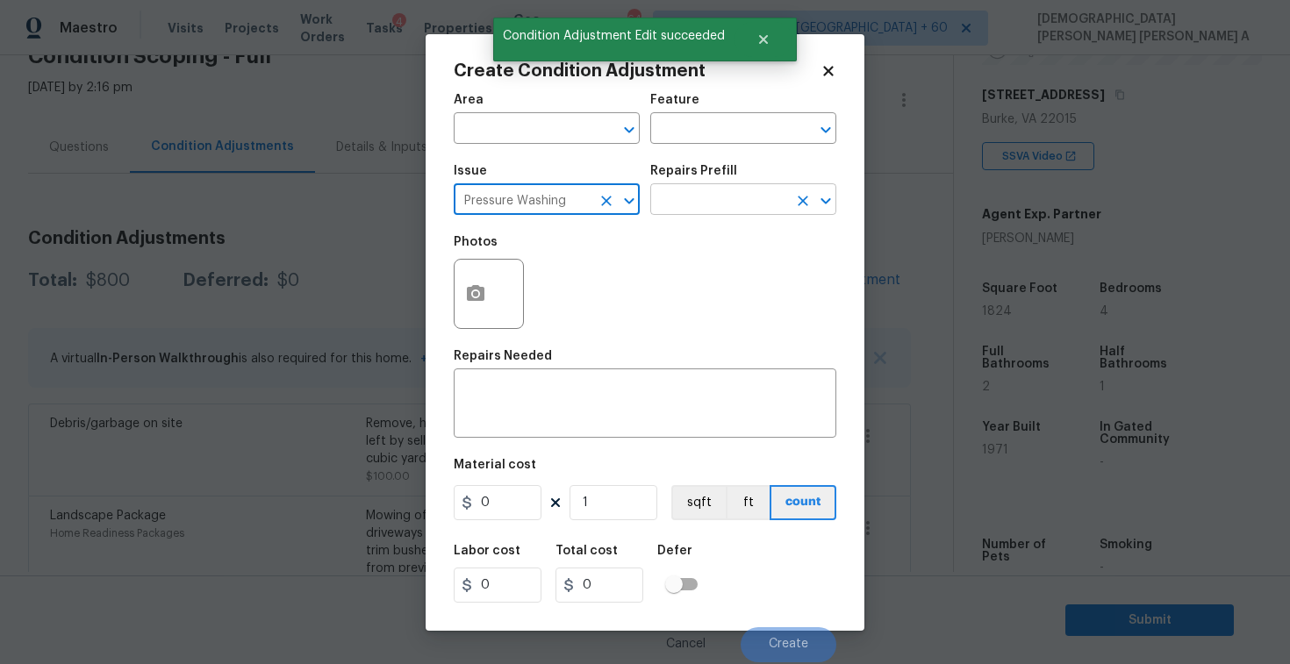
type input "Pressure Washing"
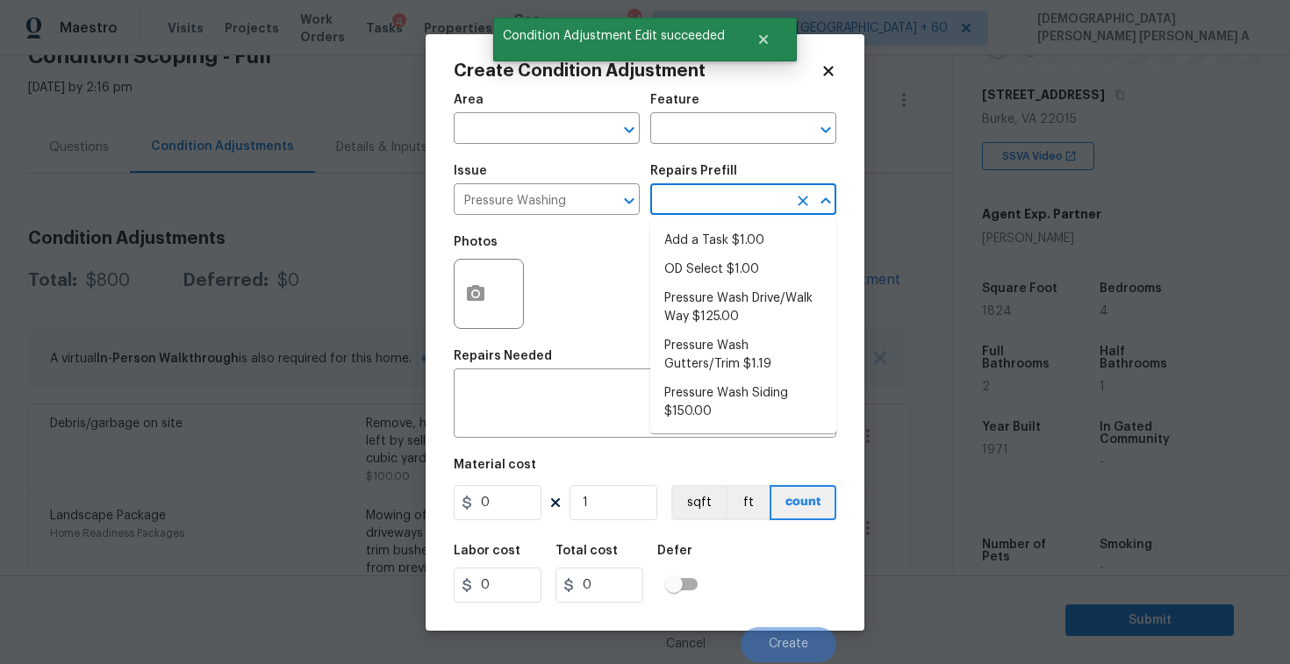
click at [765, 194] on input "text" at bounding box center [718, 201] width 137 height 27
click at [732, 312] on li "Pressure Wash Drive/Walk Way $125.00" at bounding box center [743, 307] width 186 height 47
type input "Siding"
type textarea "Pressure wash the driveways/walkways as directed by the PM. Ensure that all deb…"
type input "125"
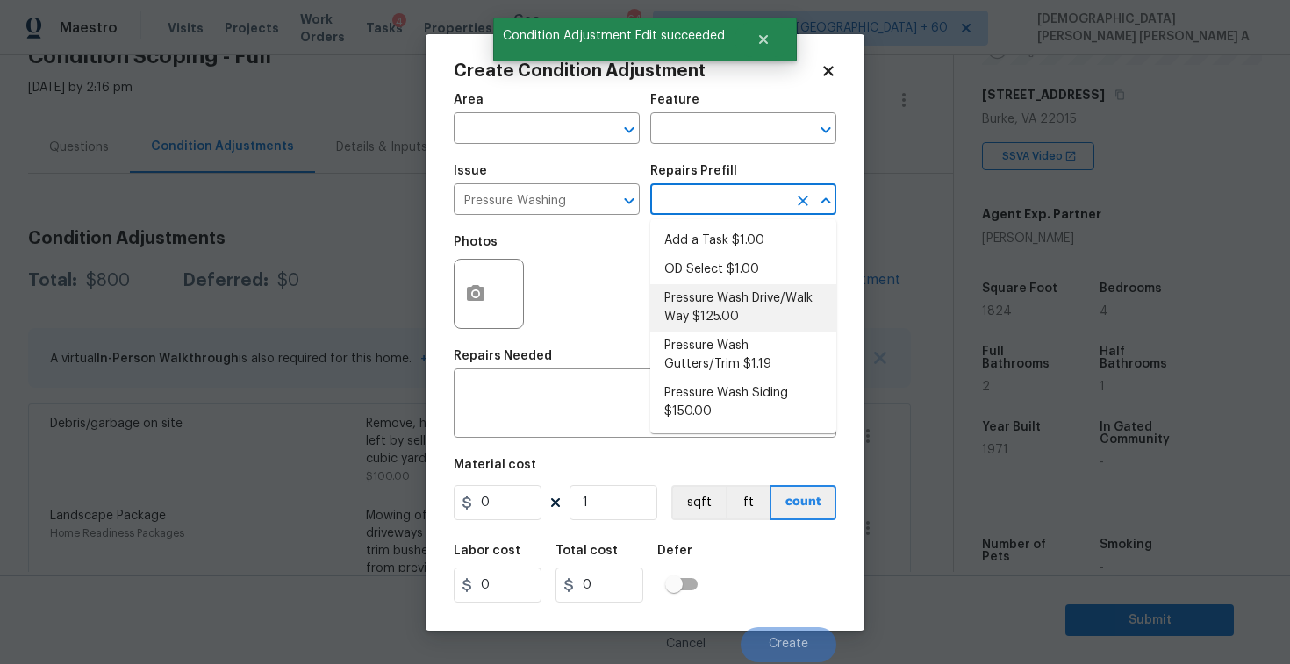
type input "125"
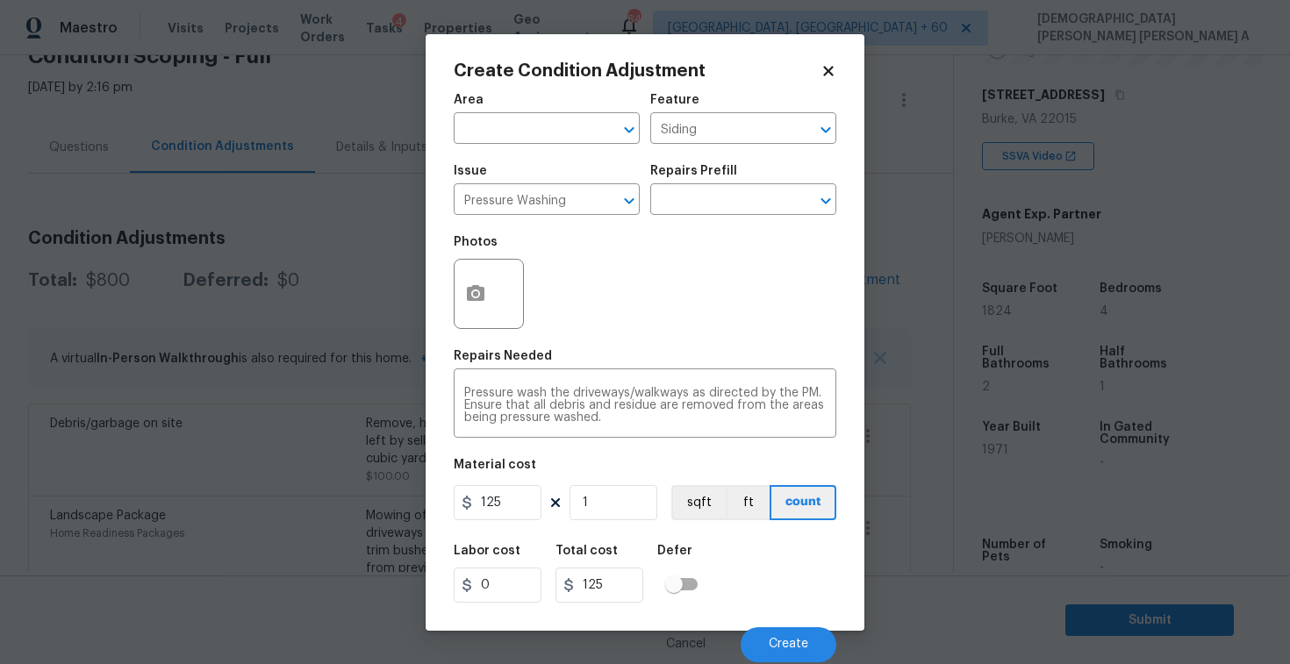
click at [521, 478] on div "Material cost" at bounding box center [645, 470] width 383 height 23
click at [506, 507] on input "125" at bounding box center [498, 502] width 88 height 35
type input "200"
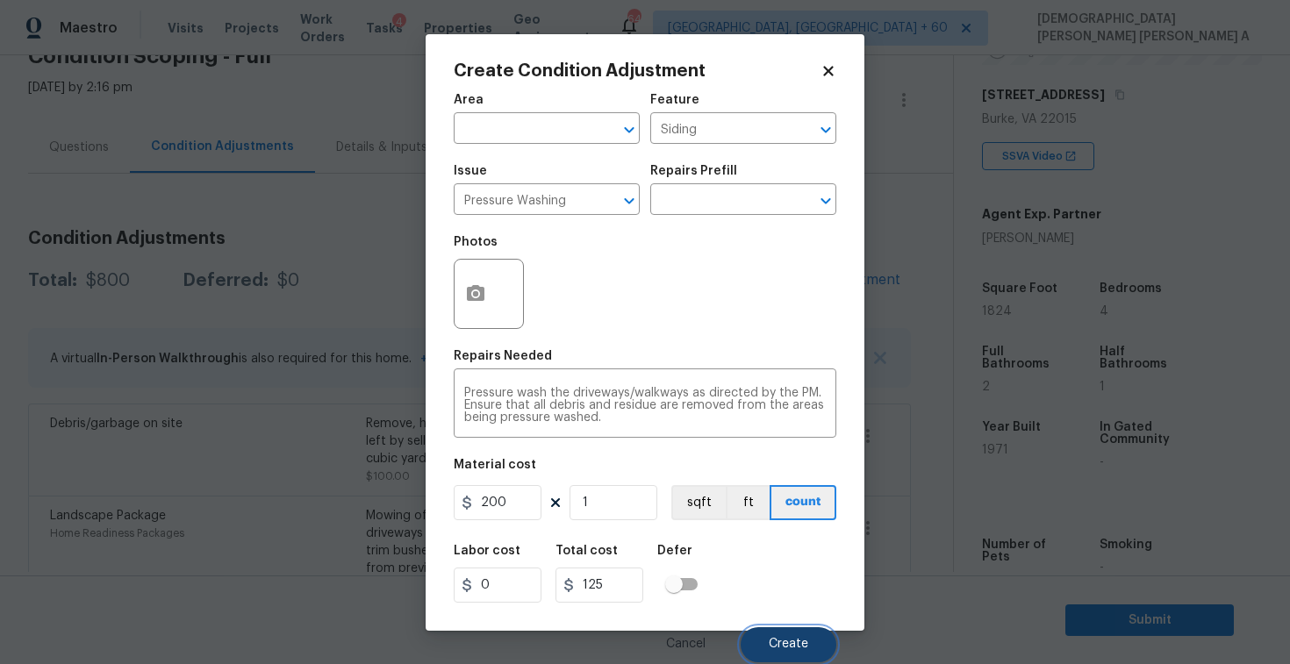
type input "200"
click at [793, 637] on button "Create" at bounding box center [789, 645] width 96 height 35
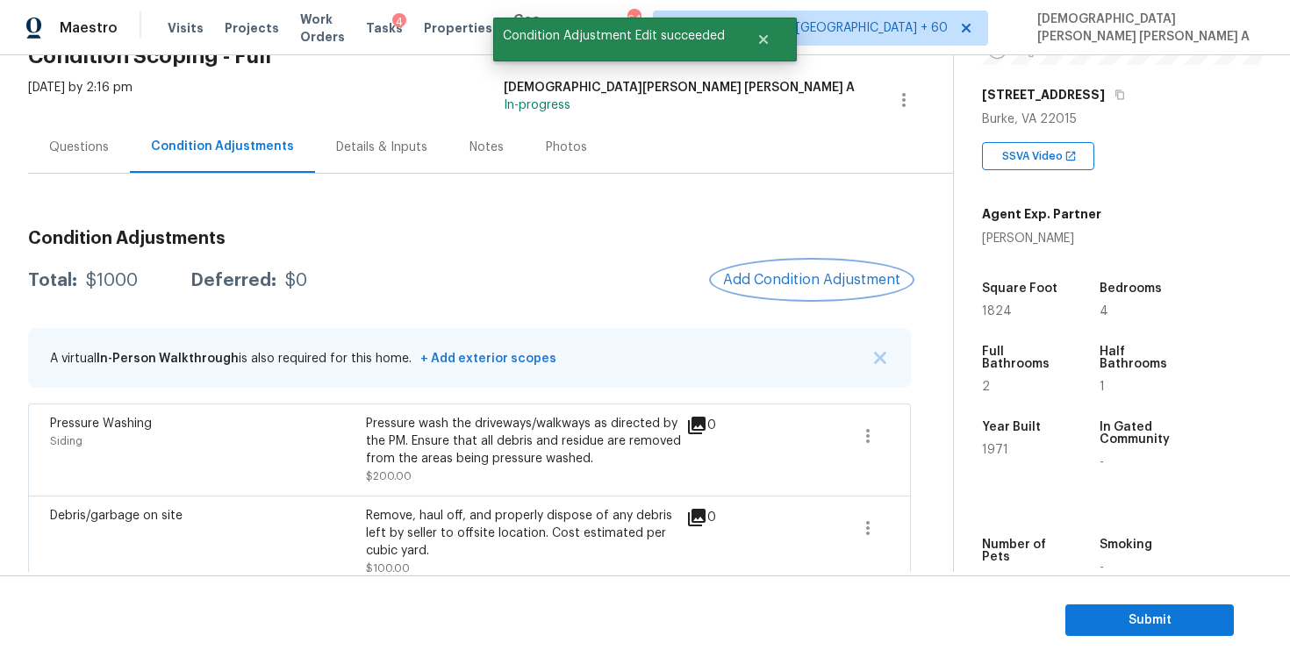
scroll to position [277, 0]
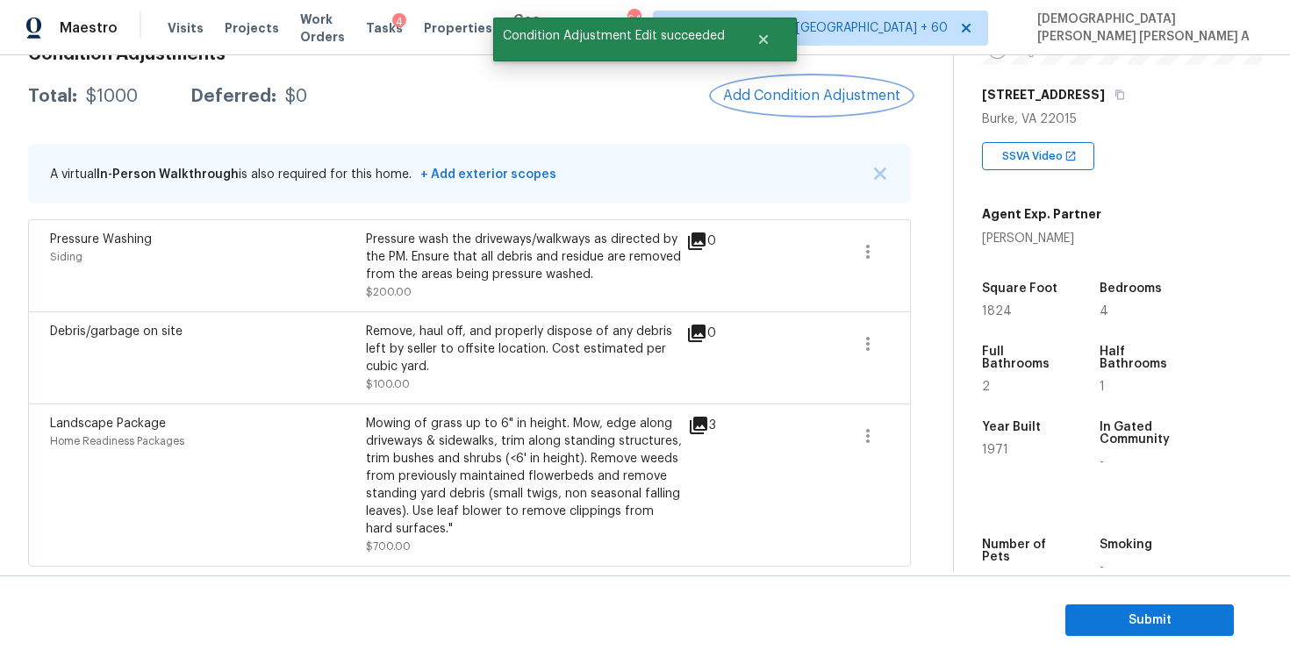
click at [804, 107] on button "Add Condition Adjustment" at bounding box center [812, 95] width 198 height 37
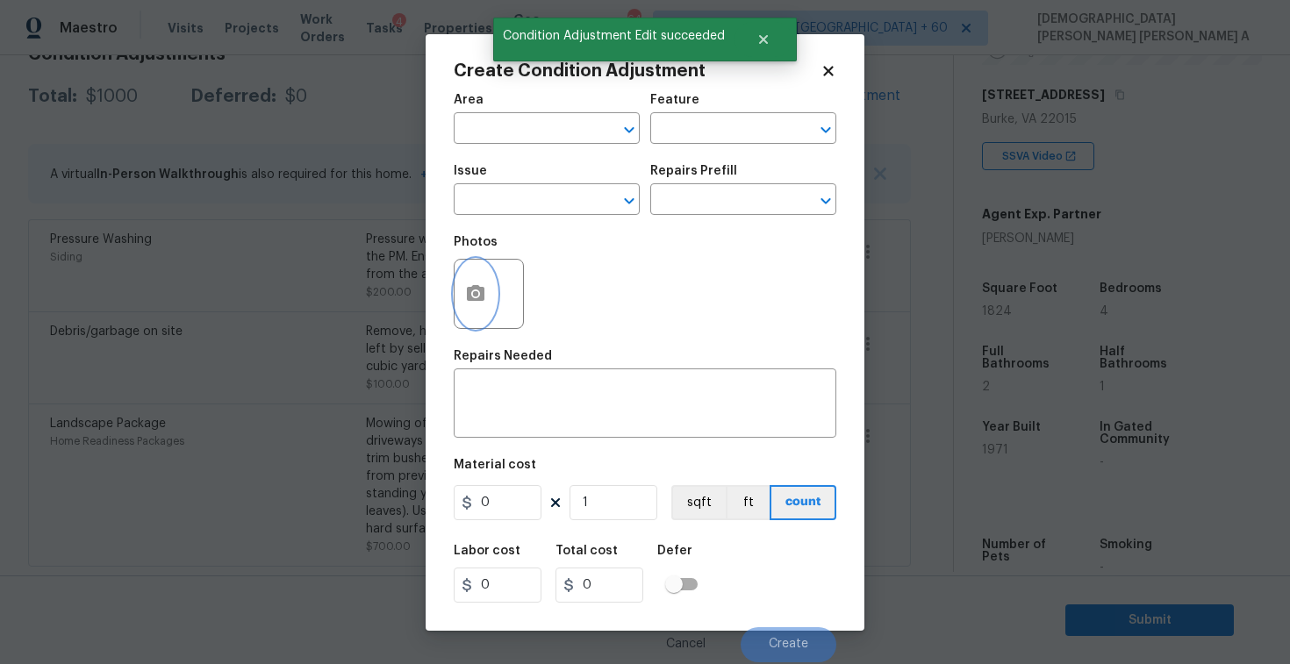
click at [466, 269] on button "button" at bounding box center [476, 294] width 42 height 68
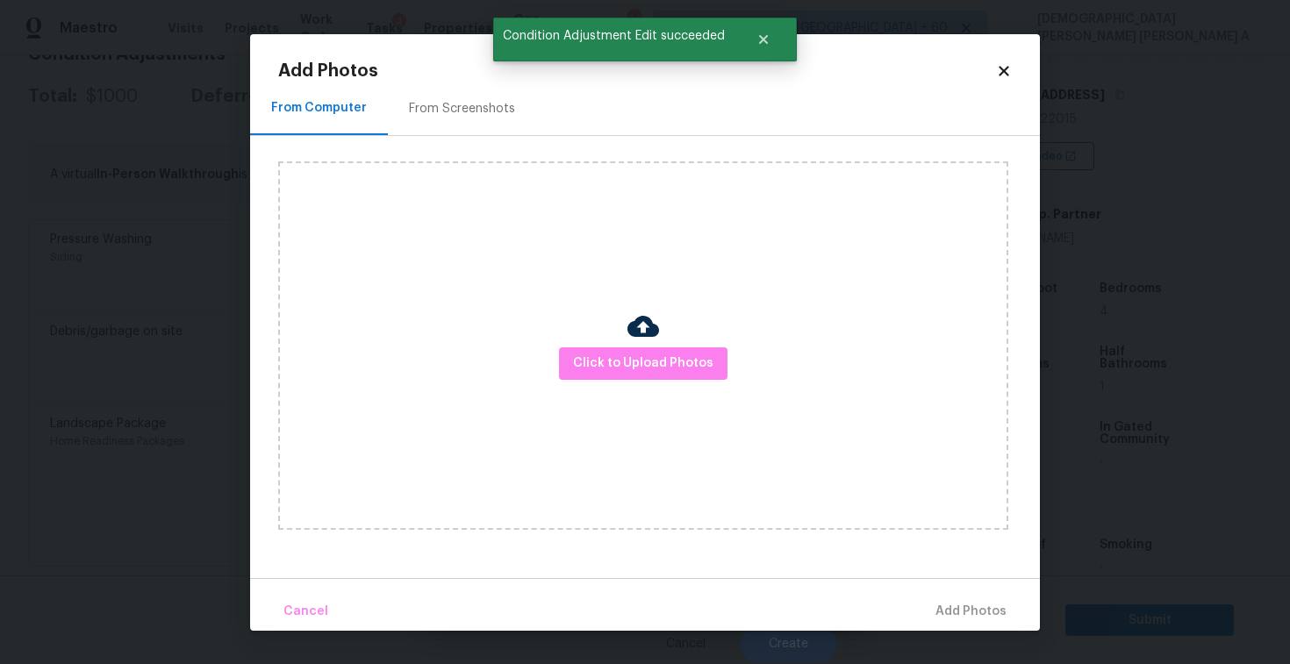
click at [461, 106] on div "From Screenshots" at bounding box center [462, 109] width 106 height 18
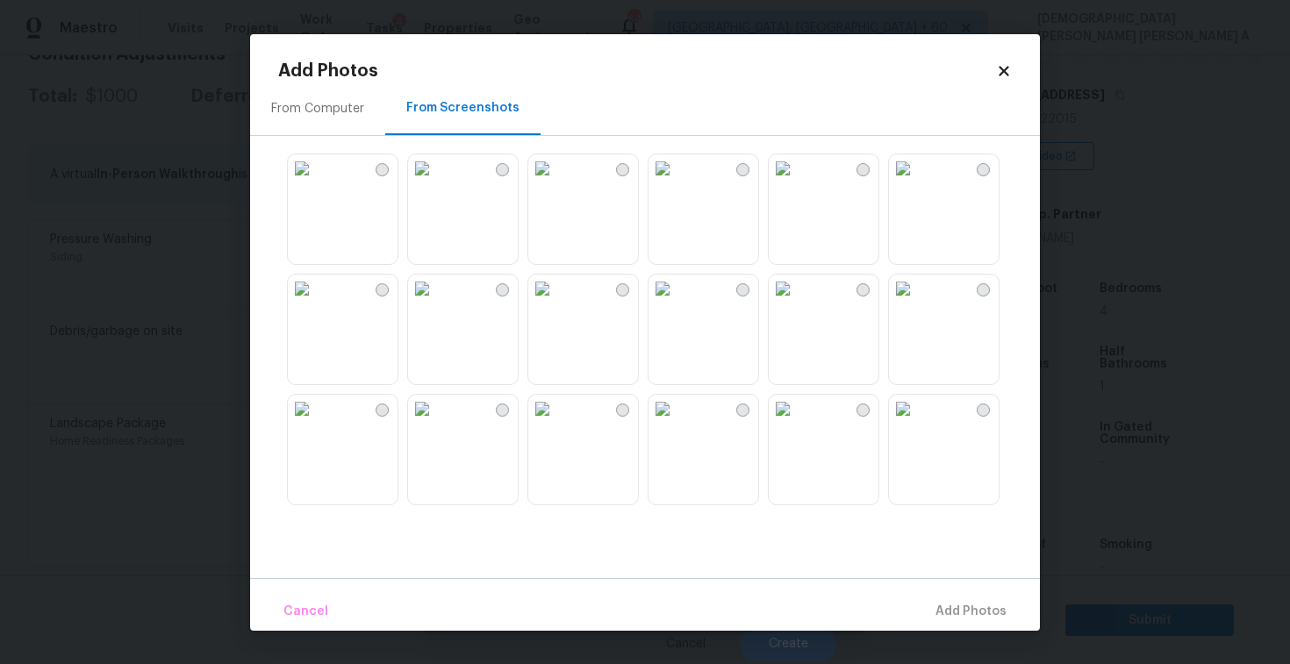
click at [316, 183] on img at bounding box center [302, 168] width 28 height 28
click at [436, 303] on img at bounding box center [422, 289] width 28 height 28
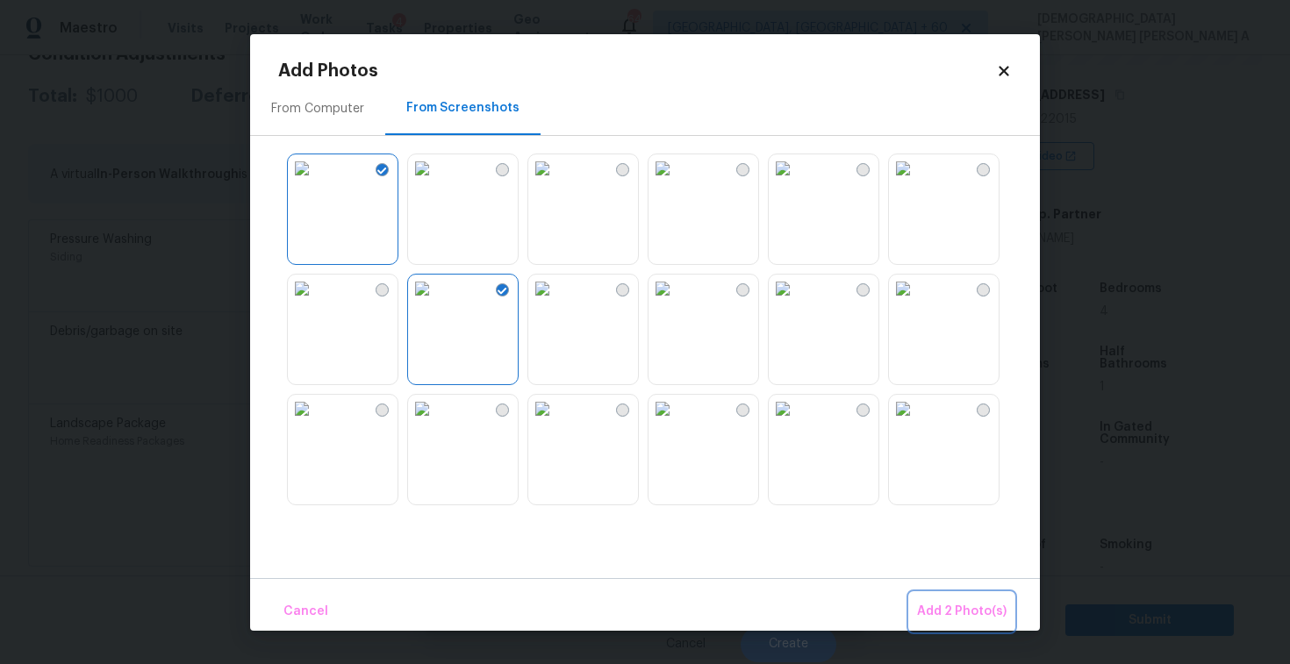
click at [967, 607] on span "Add 2 Photo(s)" at bounding box center [962, 612] width 90 height 22
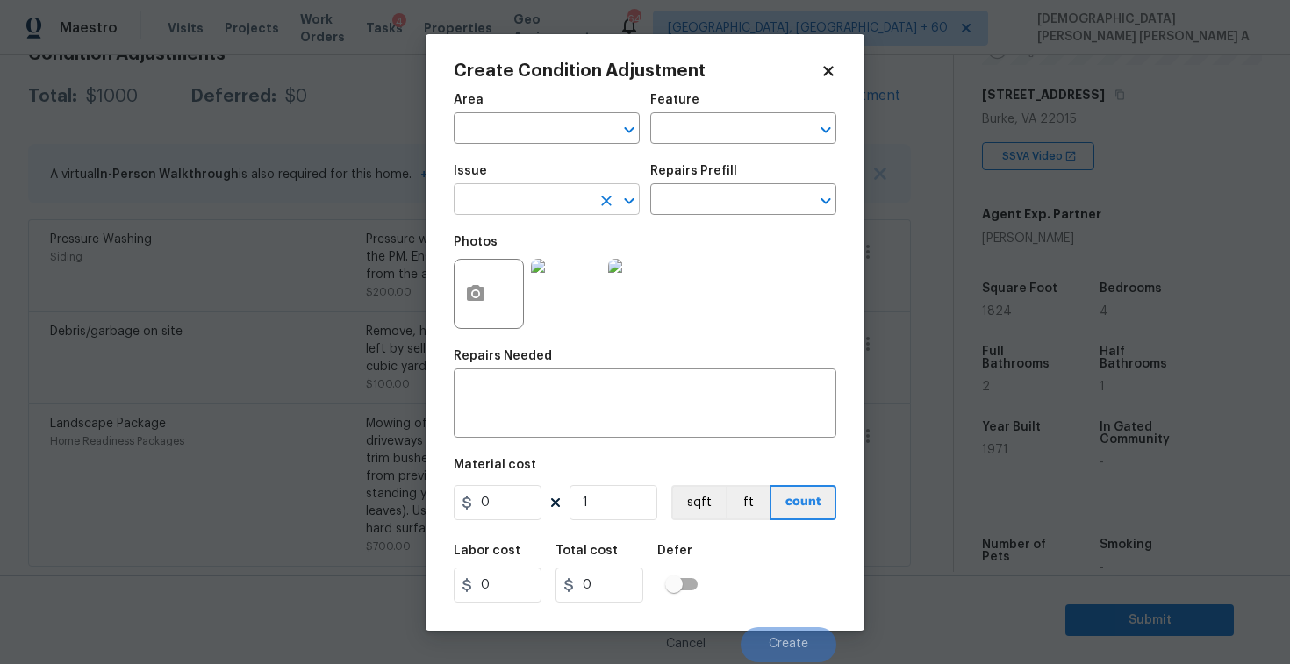
click at [548, 198] on input "text" at bounding box center [522, 201] width 137 height 27
click at [592, 285] on li "Siding" at bounding box center [547, 283] width 186 height 29
type input "Siding"
click at [733, 206] on input "text" at bounding box center [718, 201] width 137 height 27
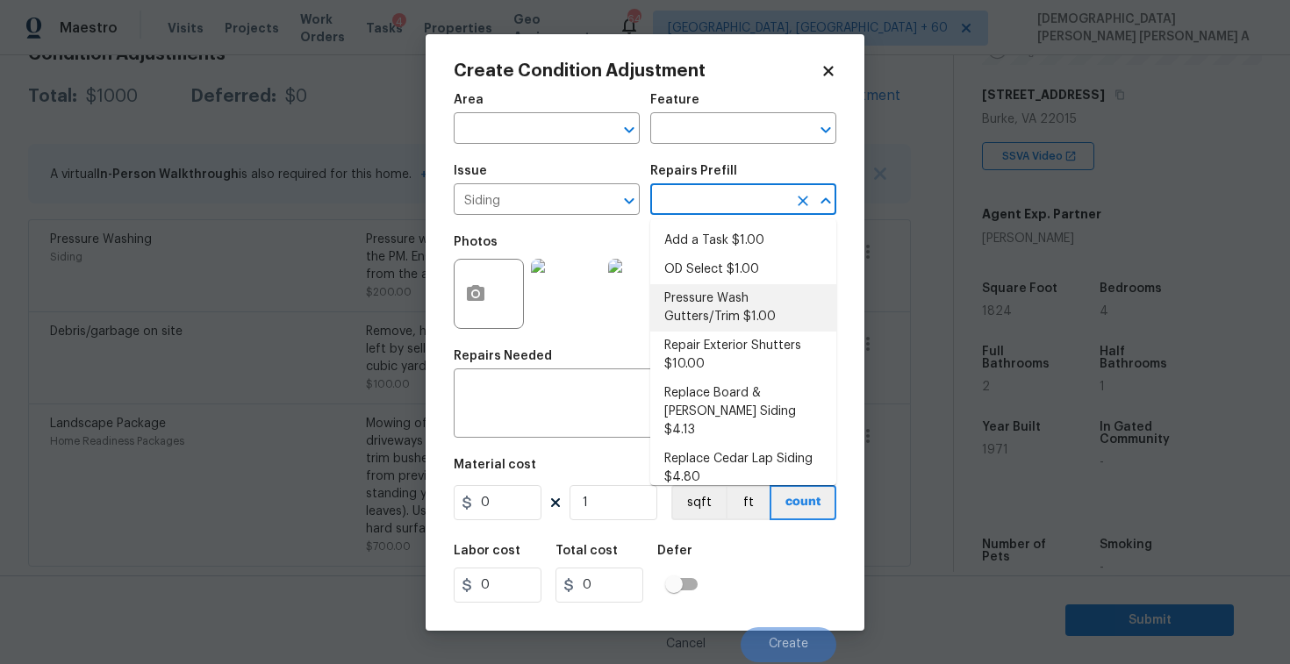
click at [720, 322] on li "Pressure Wash Gutters/Trim $1.00" at bounding box center [743, 307] width 186 height 47
type input "Siding"
type textarea "Protect areas as needed for pressure washing. Pressure wash the gutters and tri…"
type input "1"
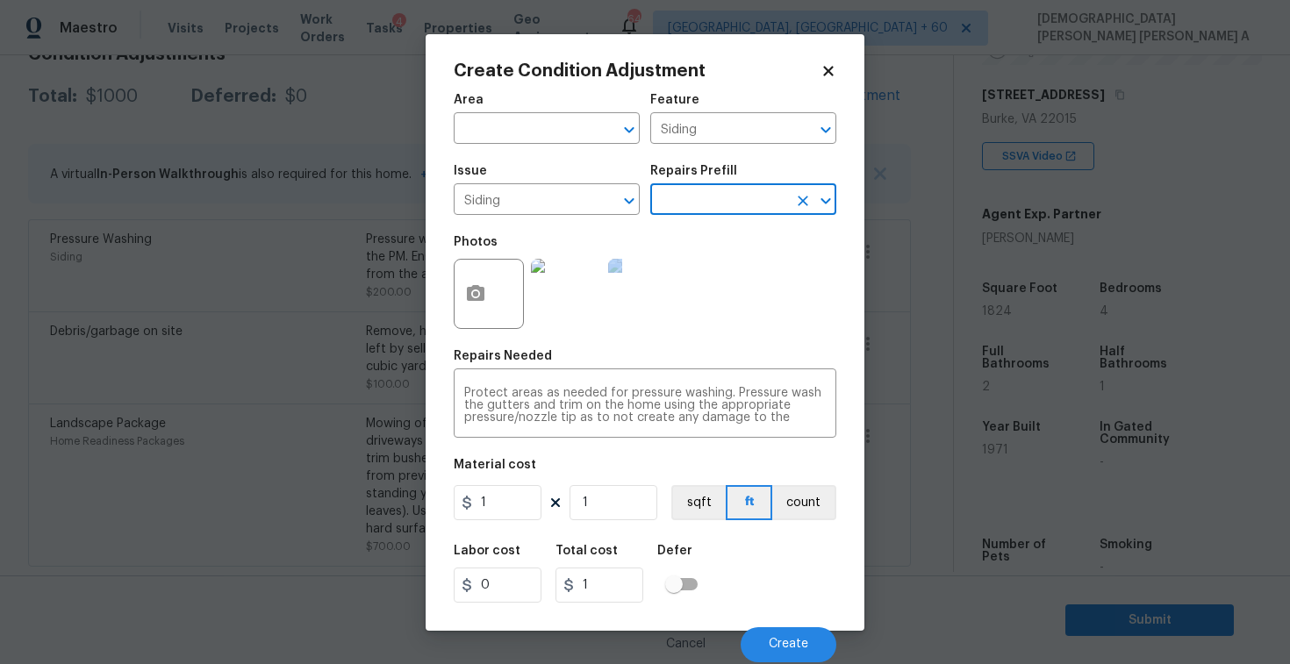
click at [720, 322] on div "Photos" at bounding box center [645, 283] width 383 height 114
click at [526, 509] on input "1" at bounding box center [498, 502] width 88 height 35
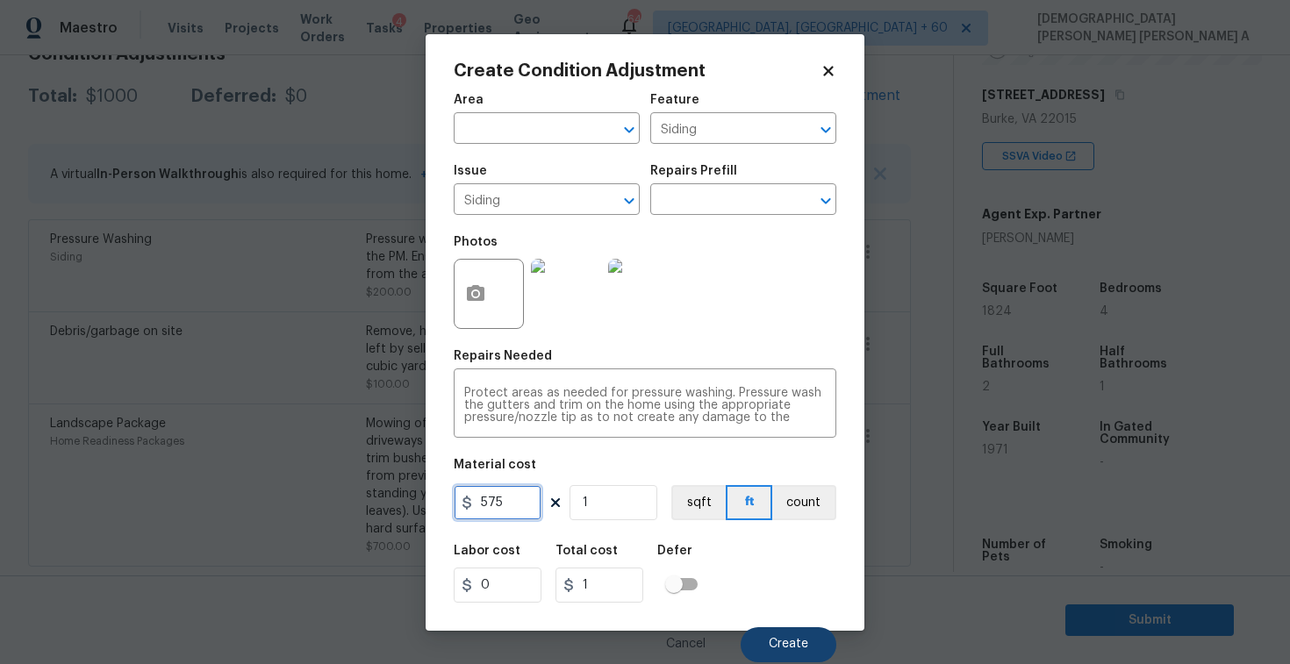
type input "575"
click at [819, 636] on button "Create" at bounding box center [789, 645] width 96 height 35
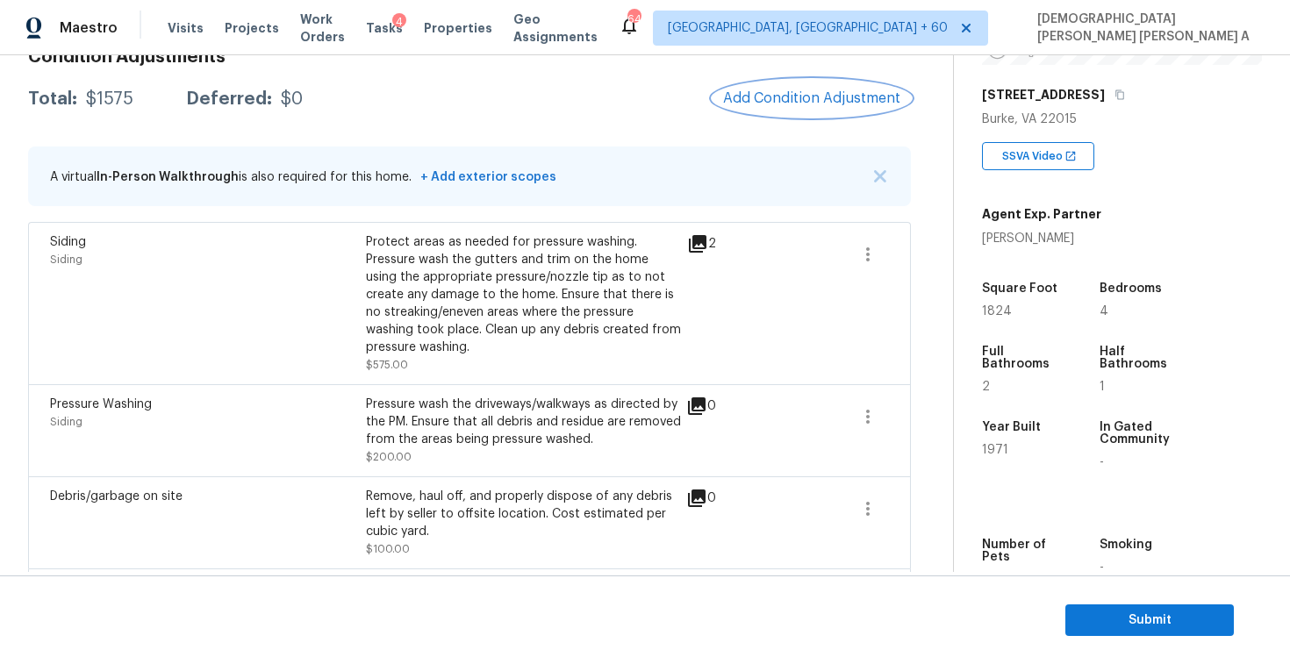
scroll to position [244, 0]
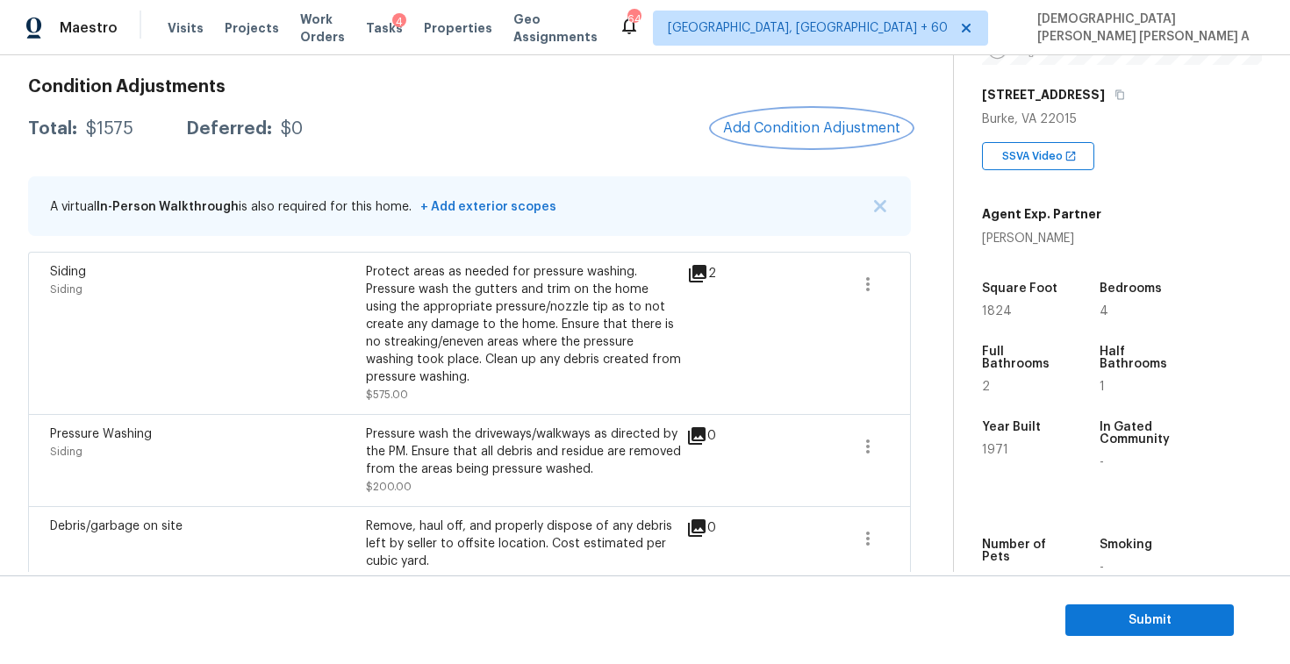
click at [813, 128] on span "Add Condition Adjustment" at bounding box center [811, 128] width 177 height 16
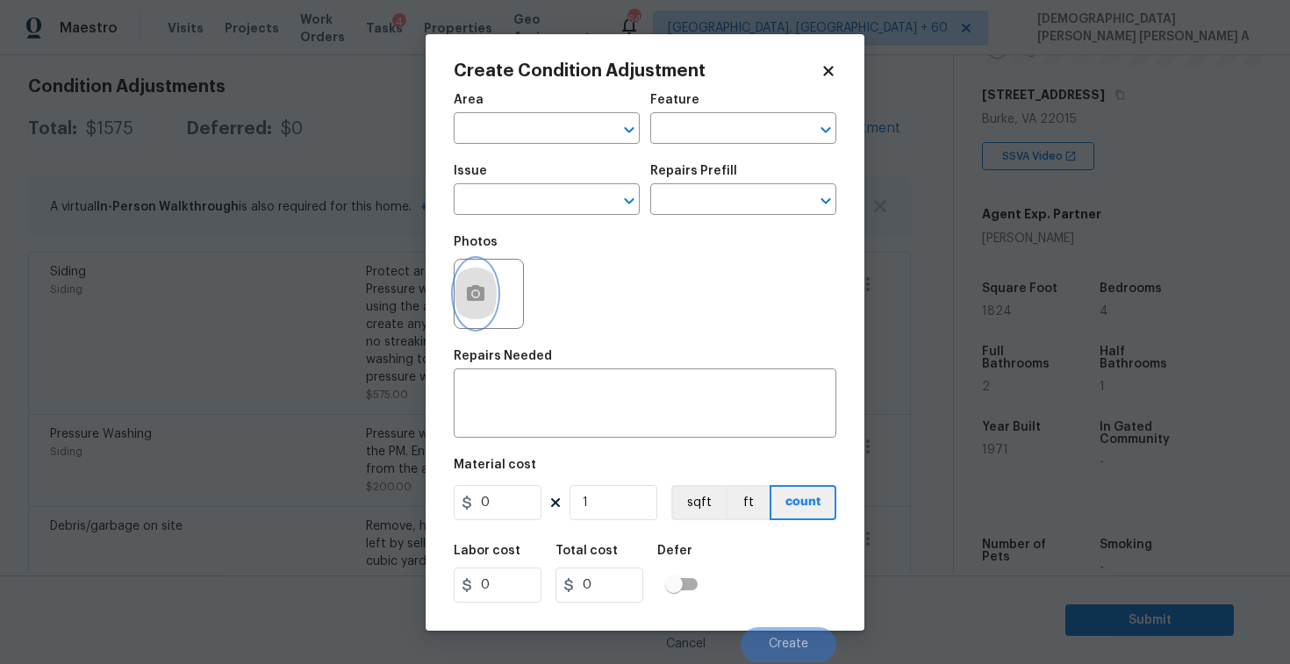
click at [470, 298] on icon "button" at bounding box center [476, 293] width 18 height 16
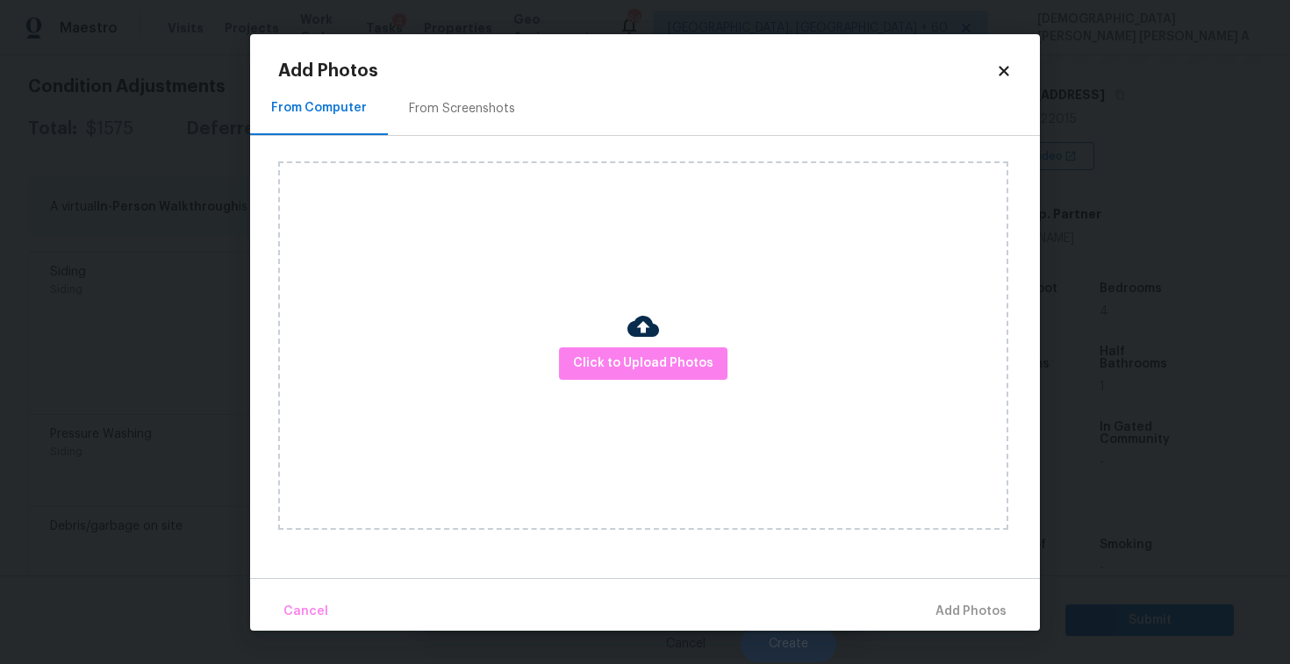
click at [638, 339] on img at bounding box center [644, 327] width 32 height 32
click at [643, 367] on span "Click to Upload Photos" at bounding box center [643, 364] width 140 height 22
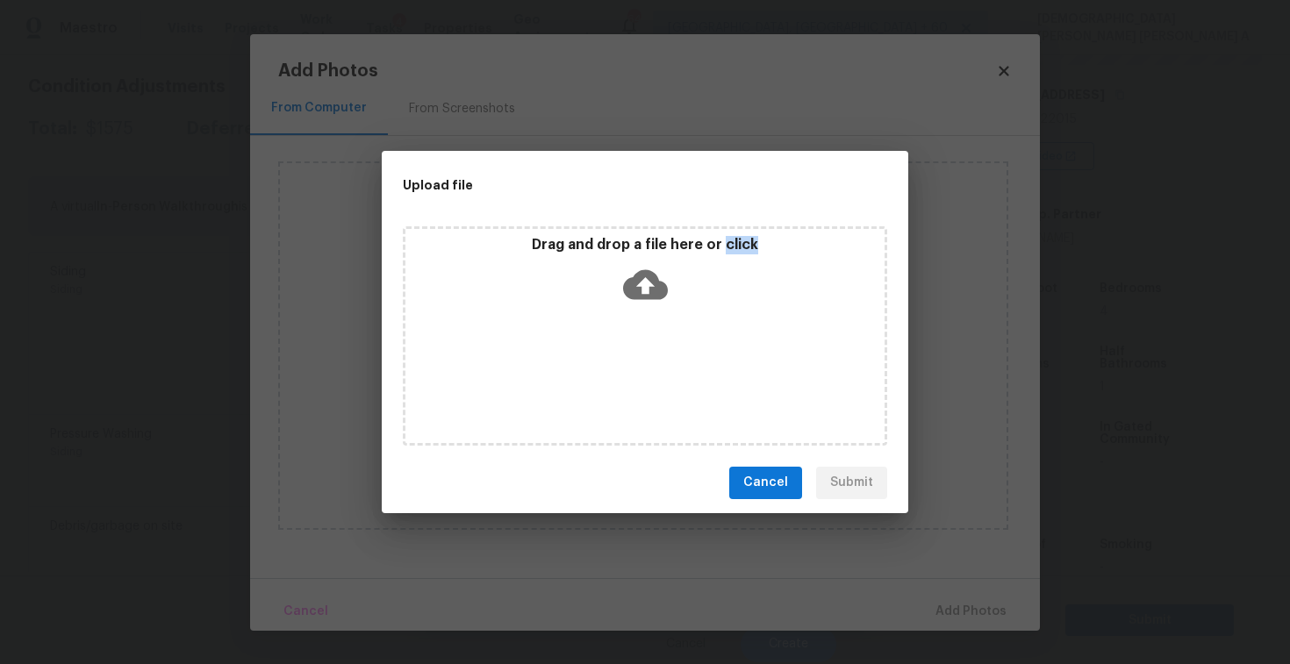
drag, startPoint x: 643, startPoint y: 367, endPoint x: 640, endPoint y: 320, distance: 47.5
click at [643, 352] on div "Drag and drop a file here or click" at bounding box center [645, 335] width 485 height 219
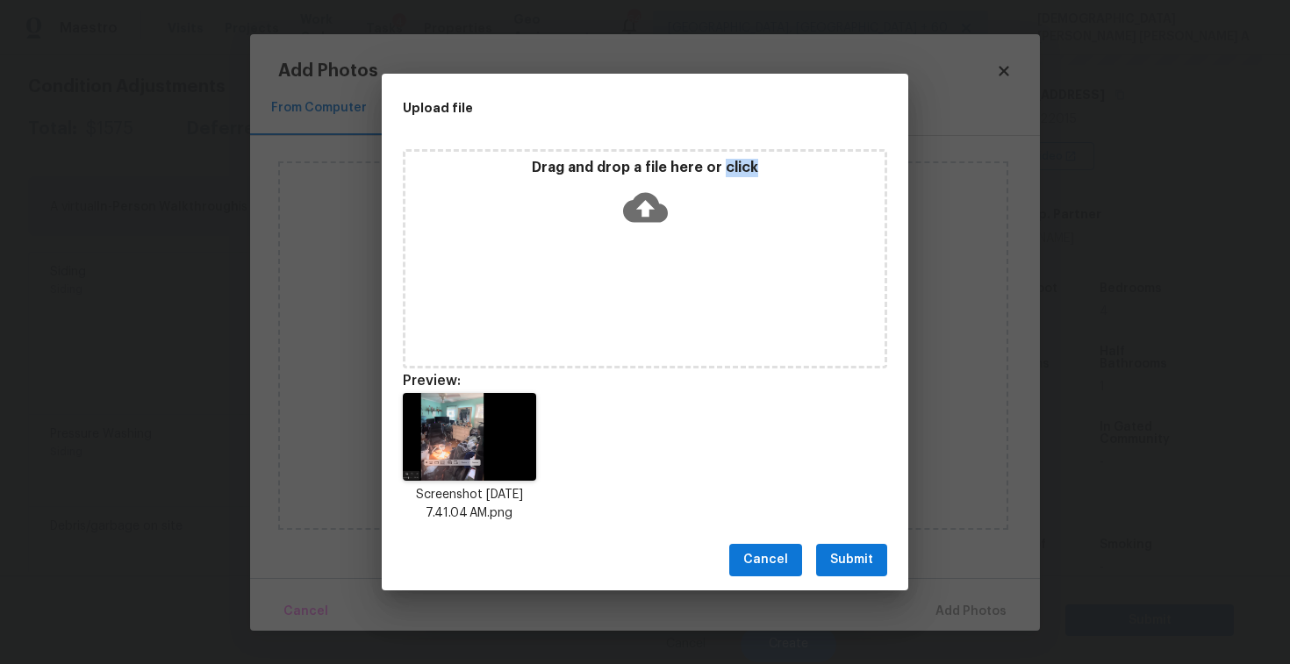
click at [858, 564] on span "Submit" at bounding box center [851, 560] width 43 height 22
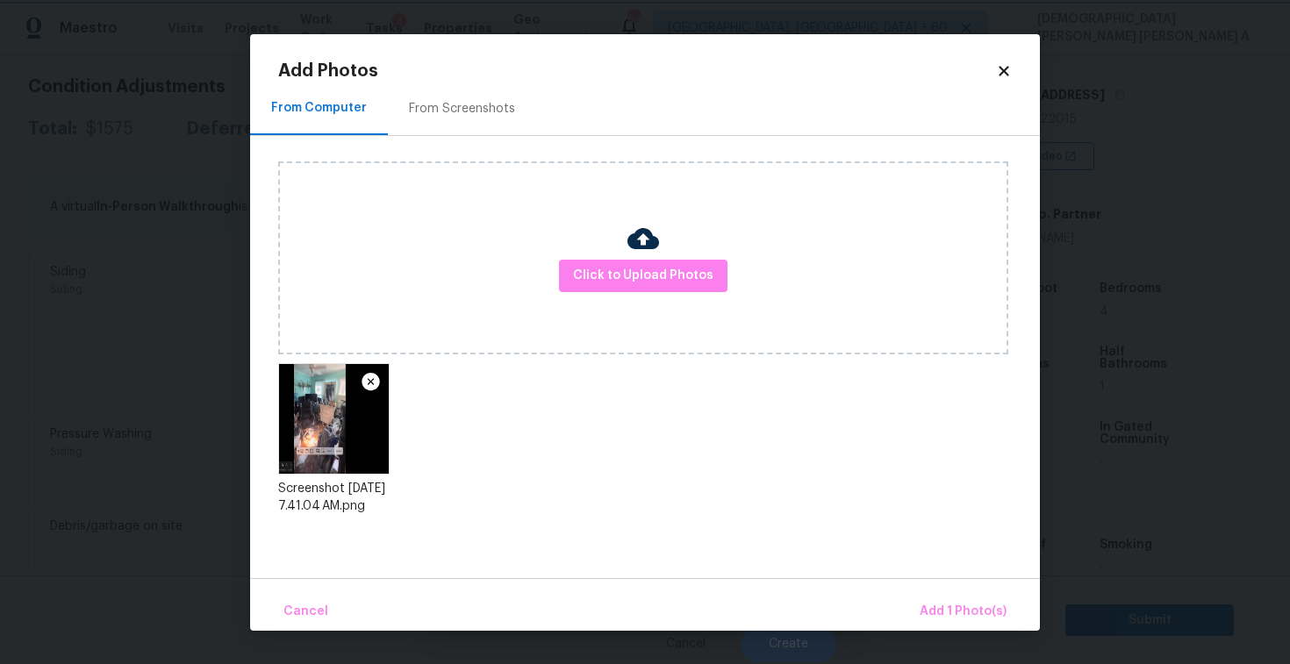
click at [983, 634] on body "Maestro Visits Projects Work Orders Tasks 4 Properties Geo Assignments 640 Albu…" at bounding box center [645, 332] width 1290 height 664
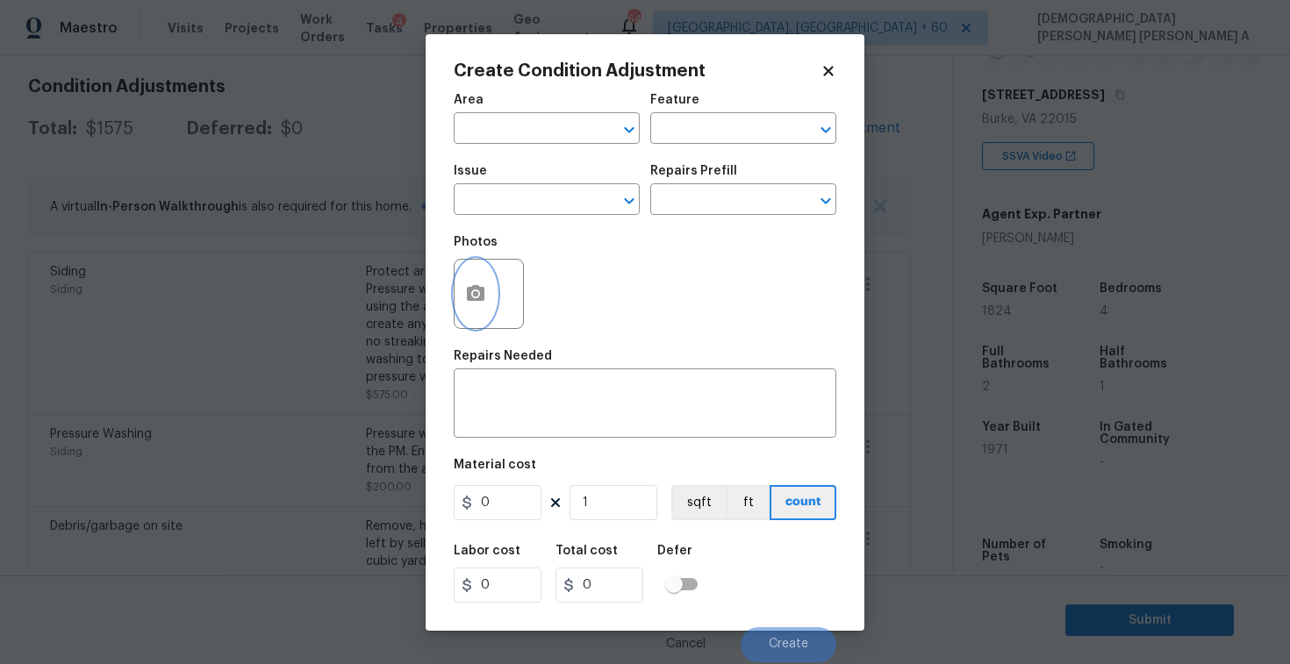
click at [485, 302] on icon "button" at bounding box center [475, 294] width 21 height 21
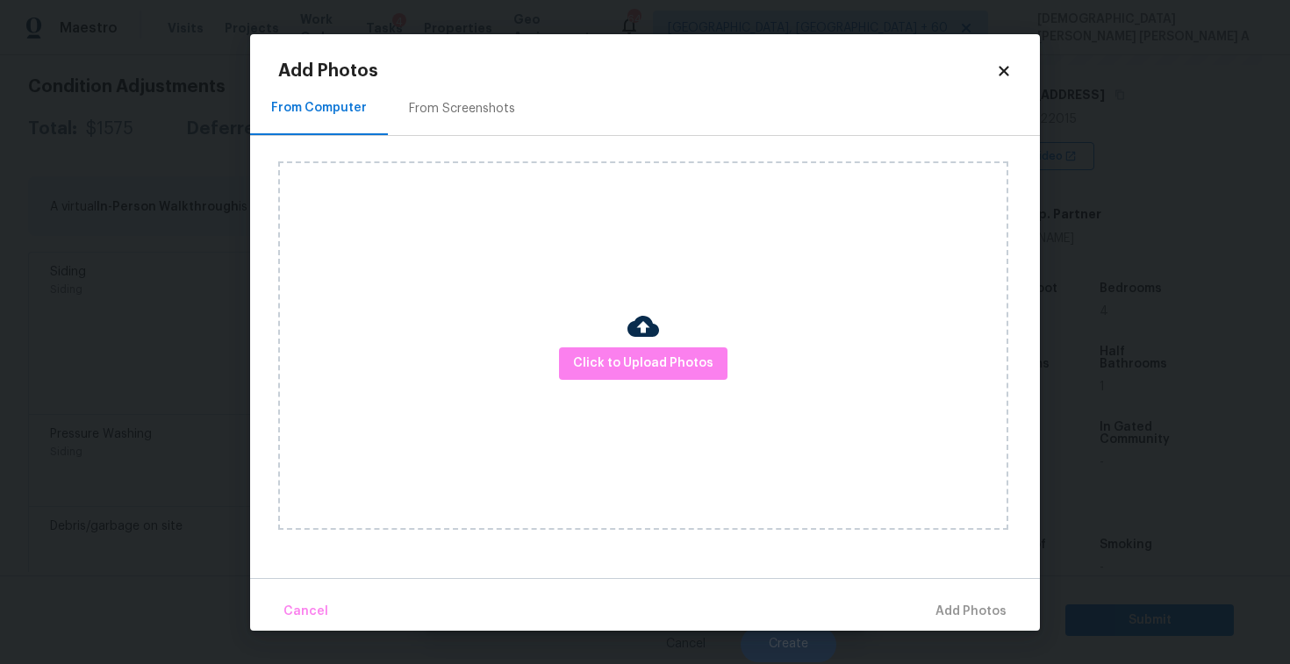
click at [495, 107] on div "From Screenshots" at bounding box center [462, 109] width 106 height 18
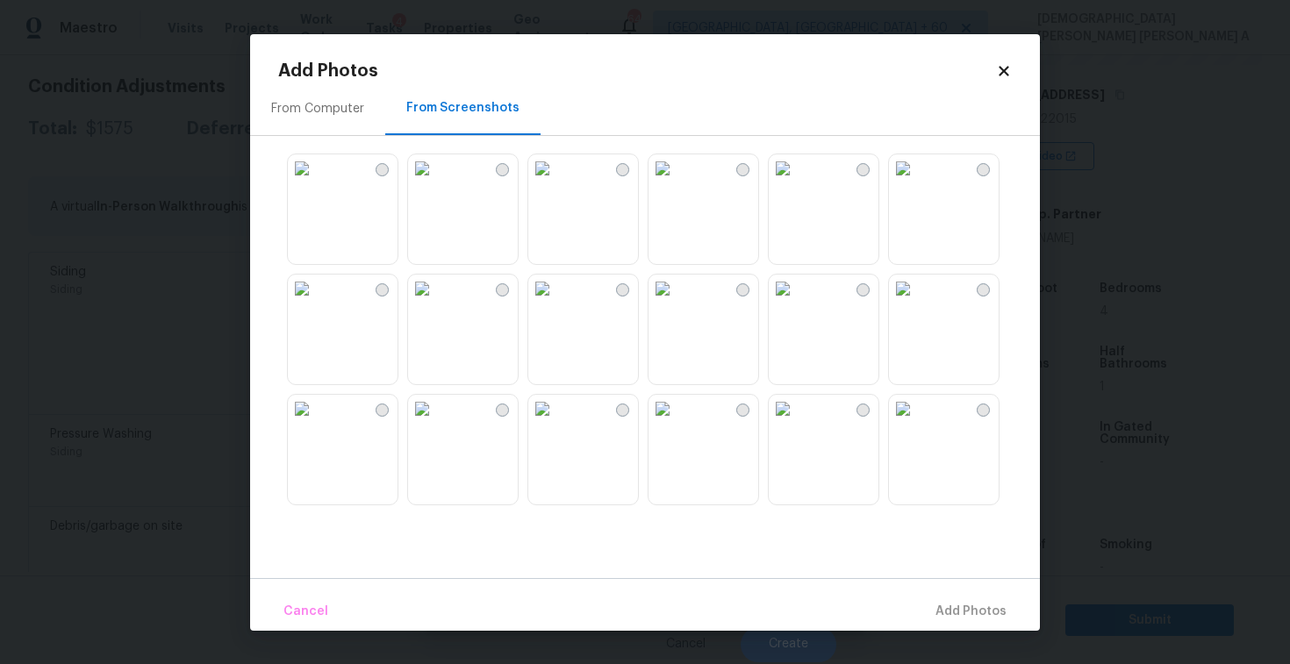
click at [345, 118] on div "From Computer" at bounding box center [317, 109] width 135 height 52
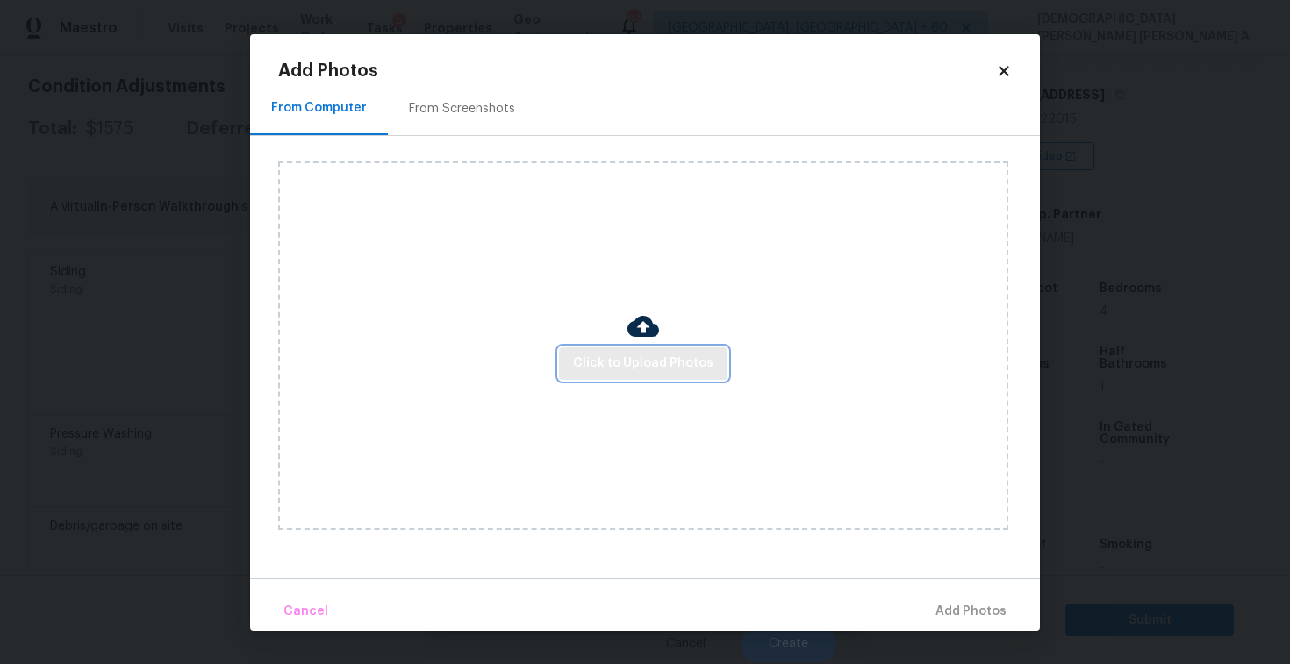
click at [671, 371] on span "Click to Upload Photos" at bounding box center [643, 364] width 140 height 22
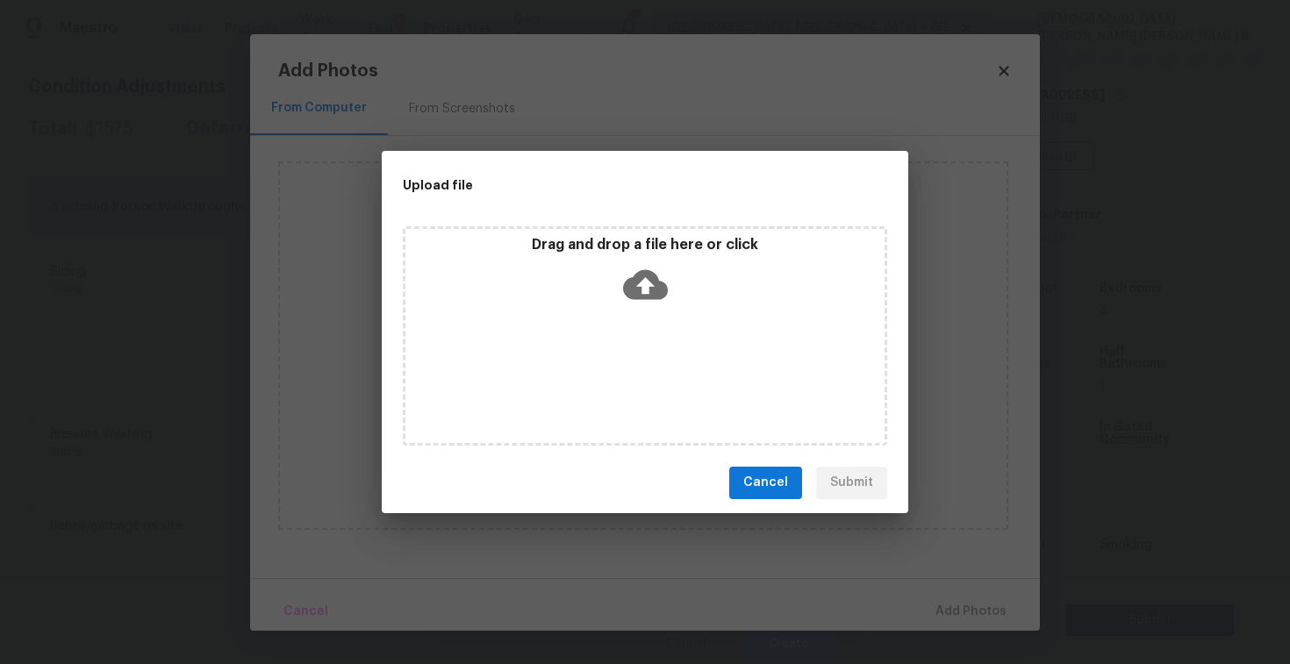
click at [648, 308] on div "Drag and drop a file here or click" at bounding box center [645, 273] width 479 height 75
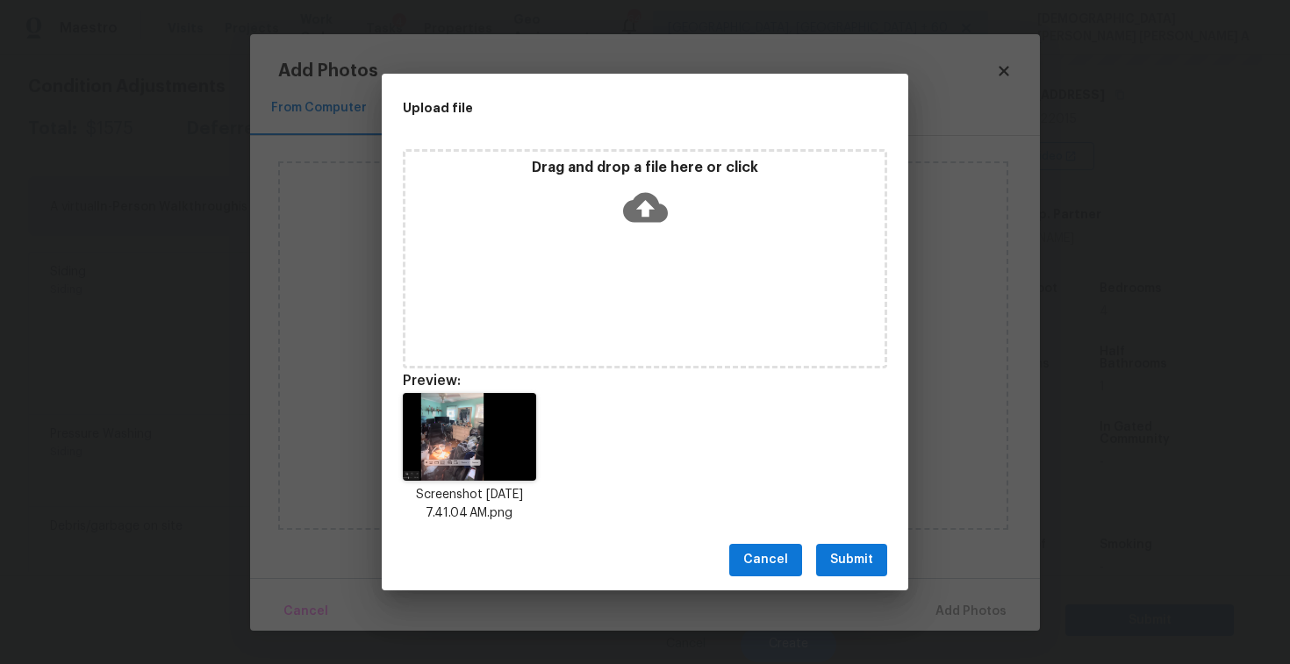
click at [864, 567] on span "Submit" at bounding box center [851, 560] width 43 height 22
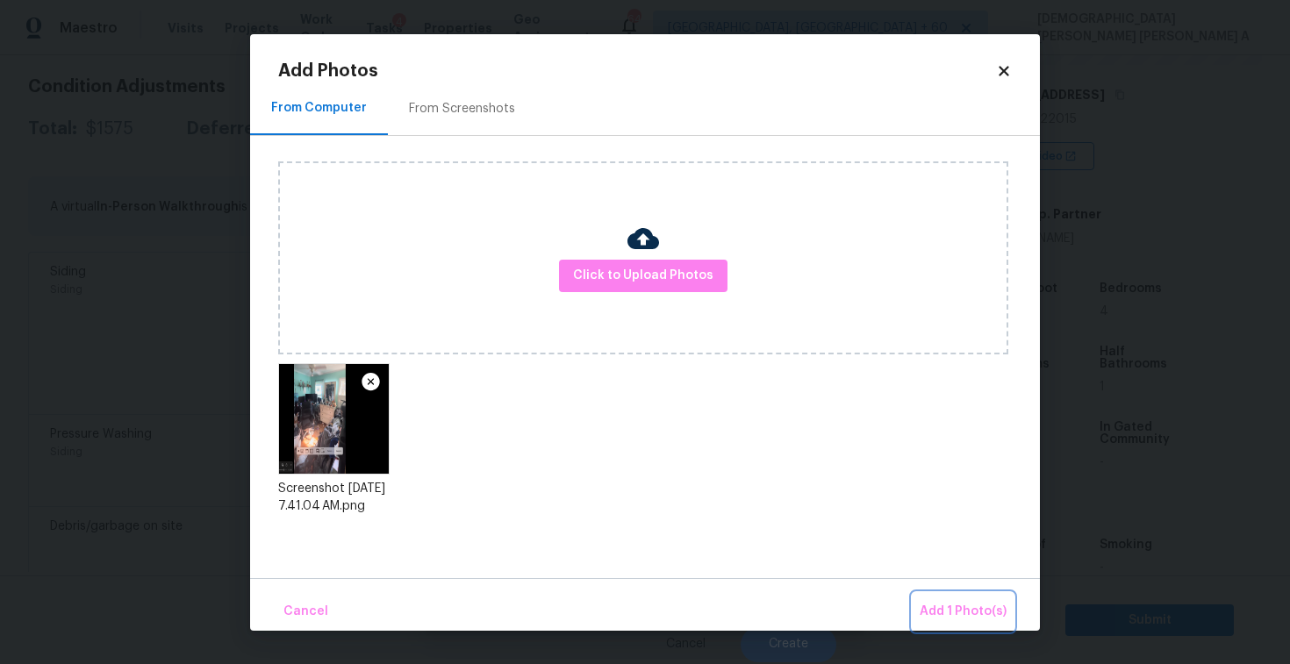
click at [938, 602] on span "Add 1 Photo(s)" at bounding box center [963, 612] width 87 height 22
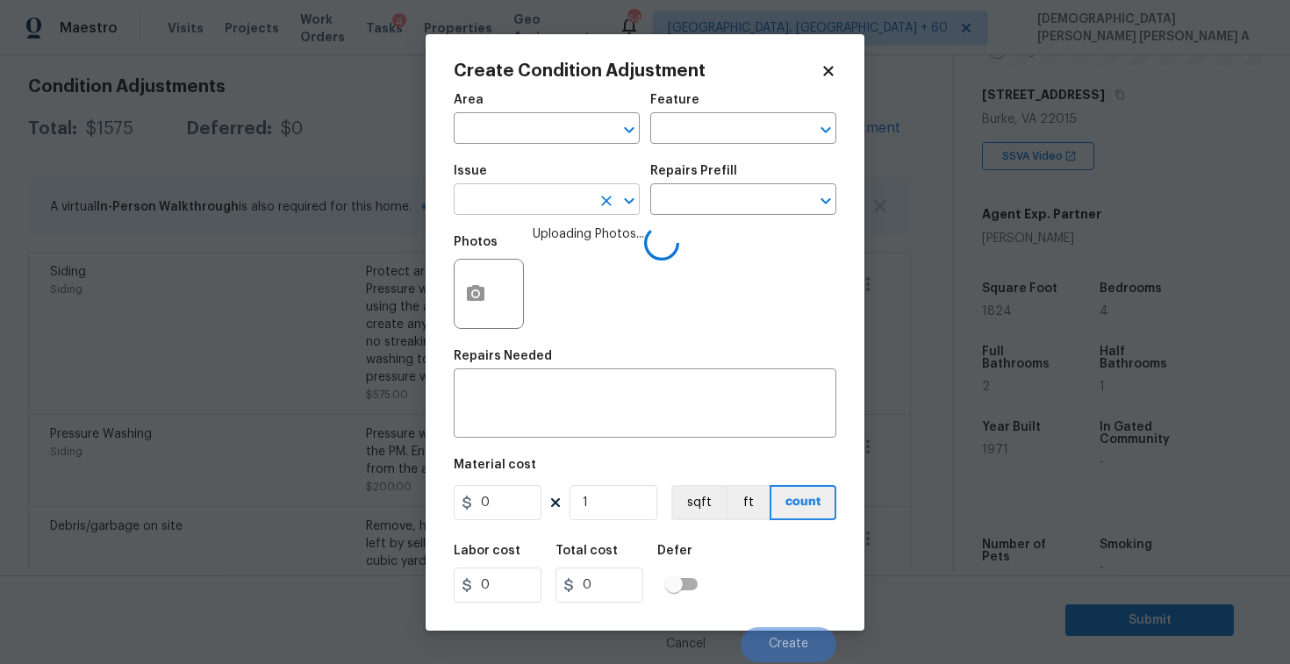
click at [531, 212] on input "text" at bounding box center [522, 201] width 137 height 27
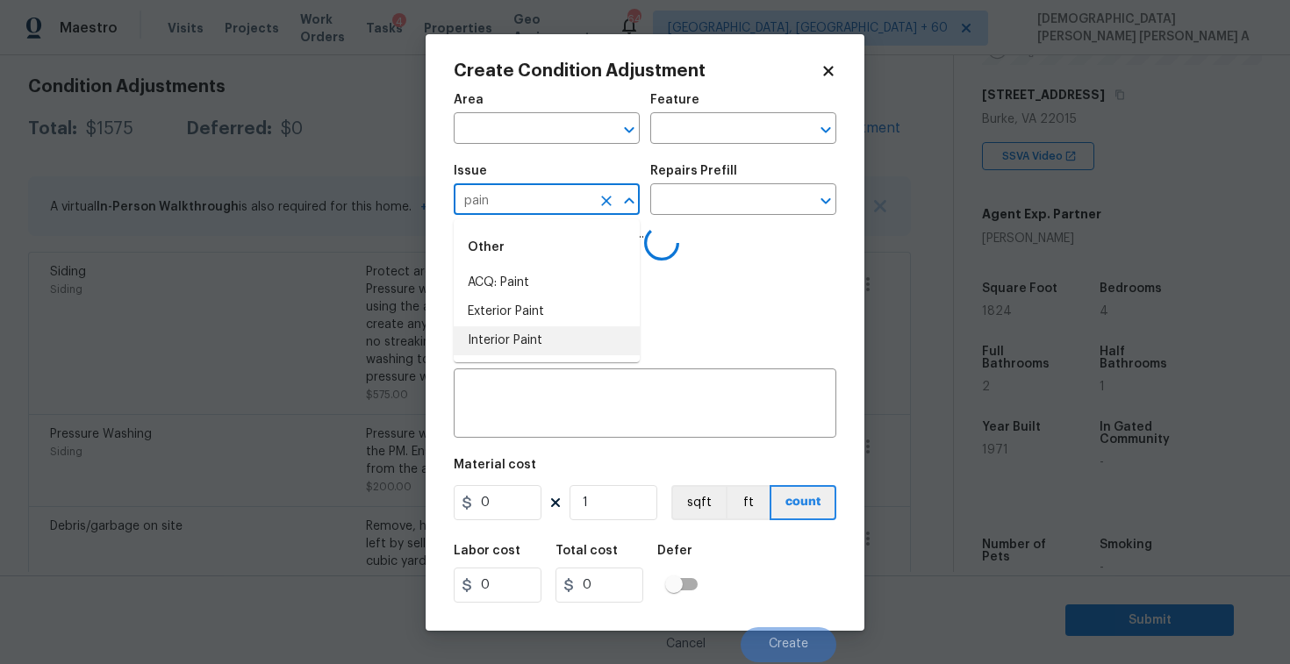
click at [527, 334] on li "Interior Paint" at bounding box center [547, 341] width 186 height 29
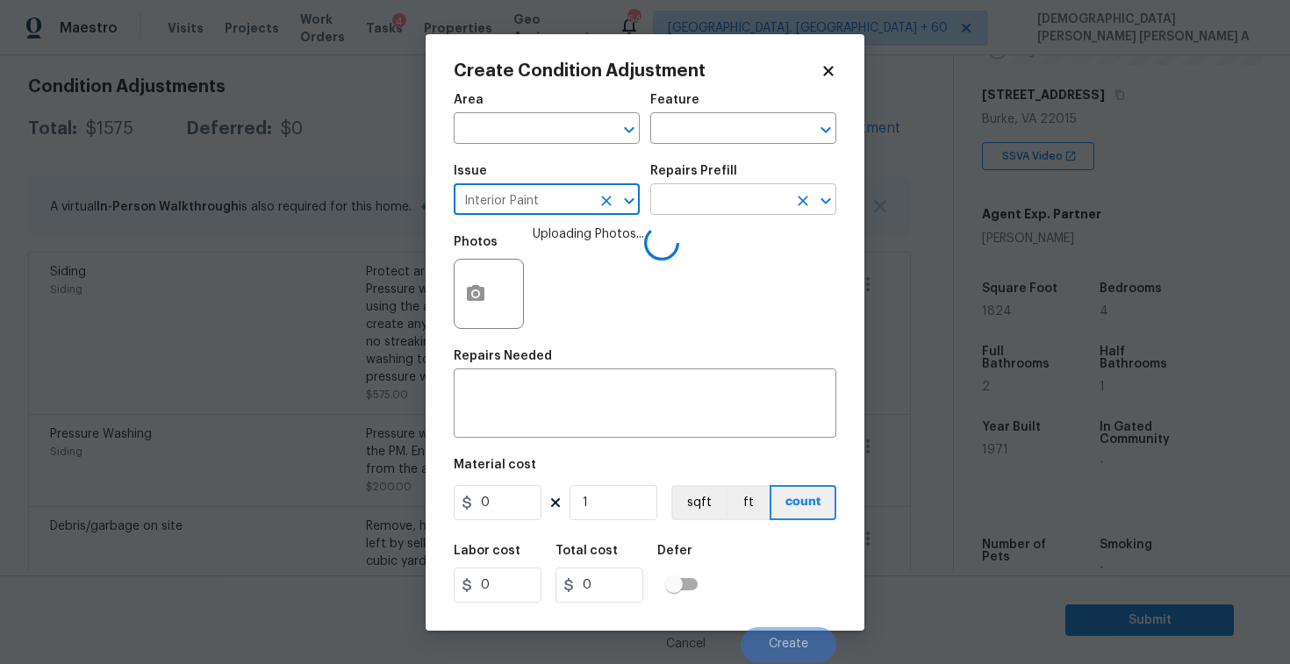
type input "Interior Paint"
click at [737, 209] on input "text" at bounding box center [718, 201] width 137 height 27
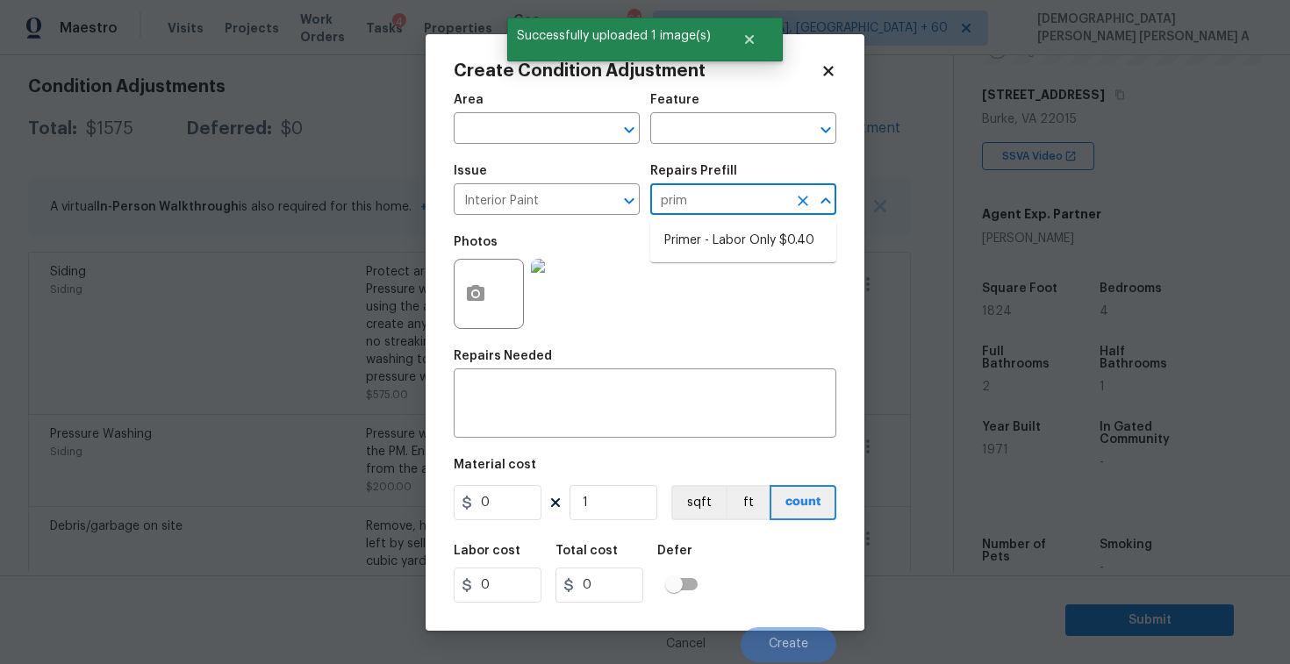
type input "prime"
click at [680, 252] on li "Primer - Labor Only $0.40" at bounding box center [743, 240] width 186 height 29
type input "Overall Paint"
type textarea "Interior primer - PRIMER PROVIDED BY OPENDOOR - All nails, screws, drywall anch…"
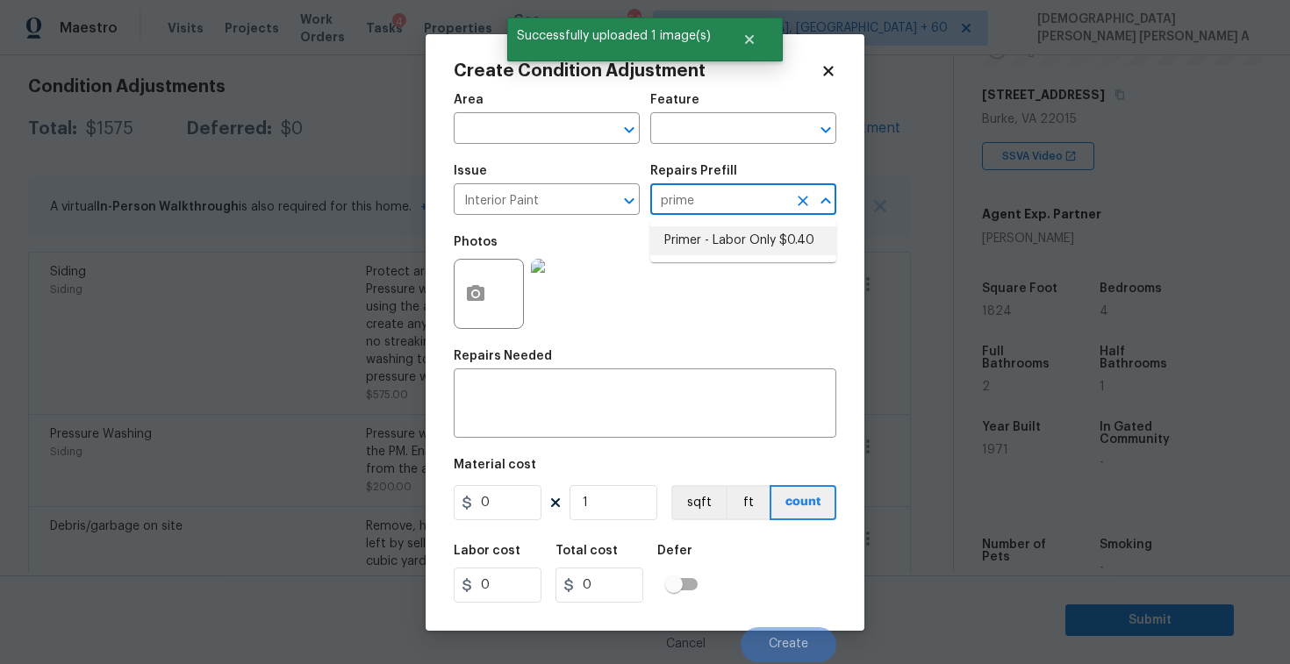
type input "0.4"
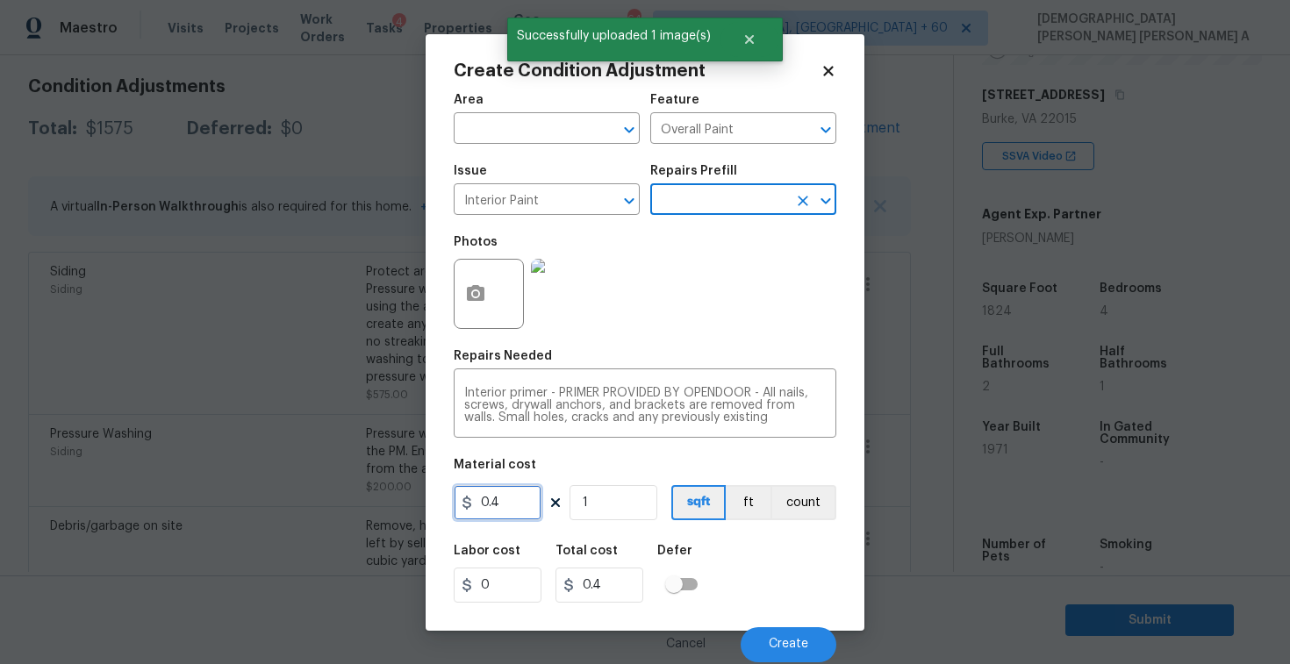
click at [513, 521] on input "0.4" at bounding box center [498, 502] width 88 height 35
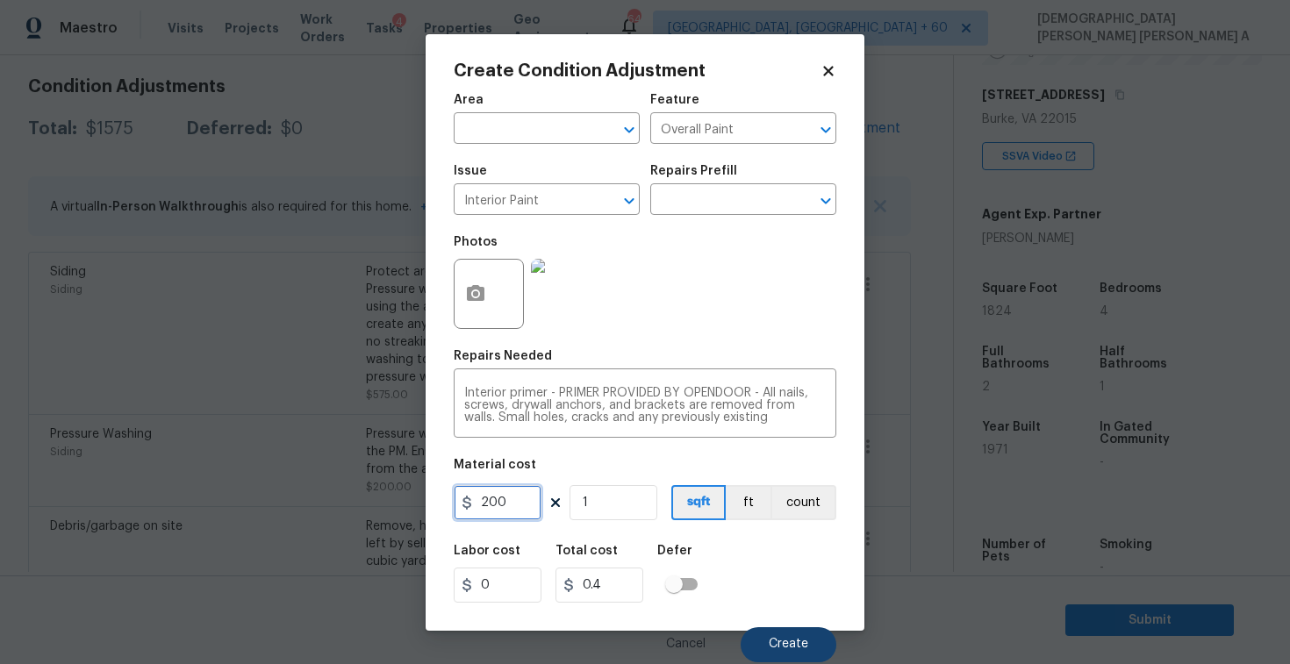
type input "200"
click at [766, 641] on button "Create" at bounding box center [789, 645] width 96 height 35
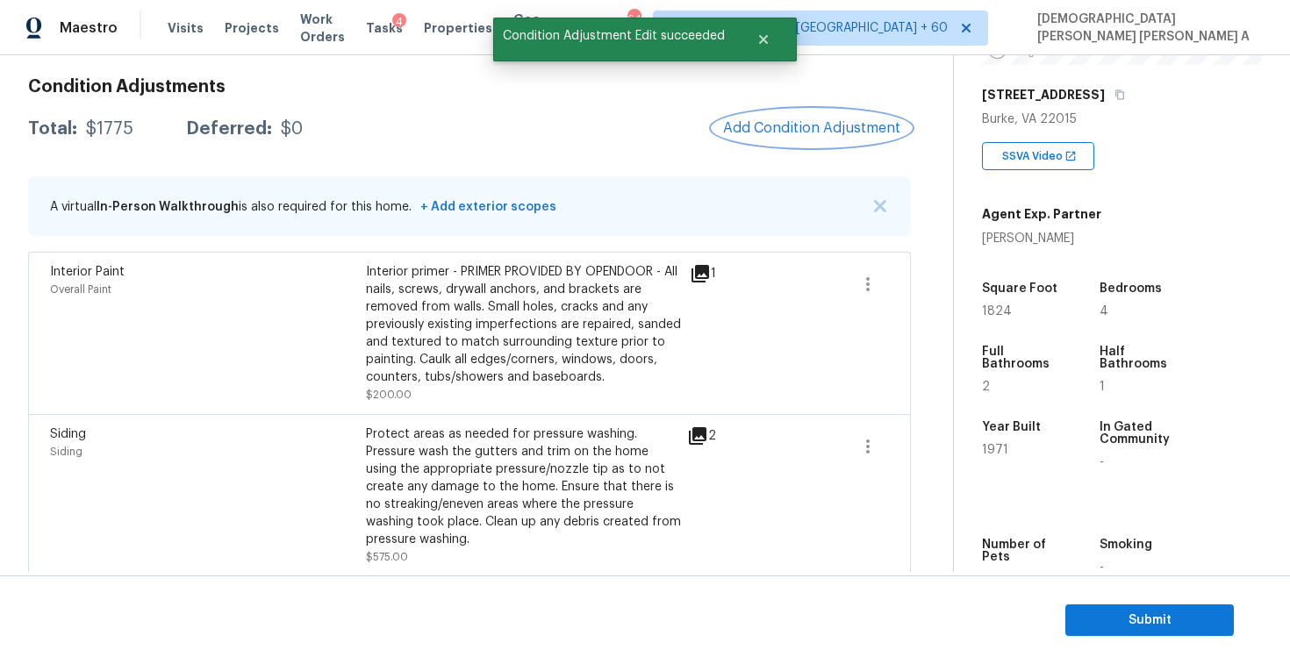
click at [808, 145] on button "Add Condition Adjustment" at bounding box center [812, 128] width 198 height 37
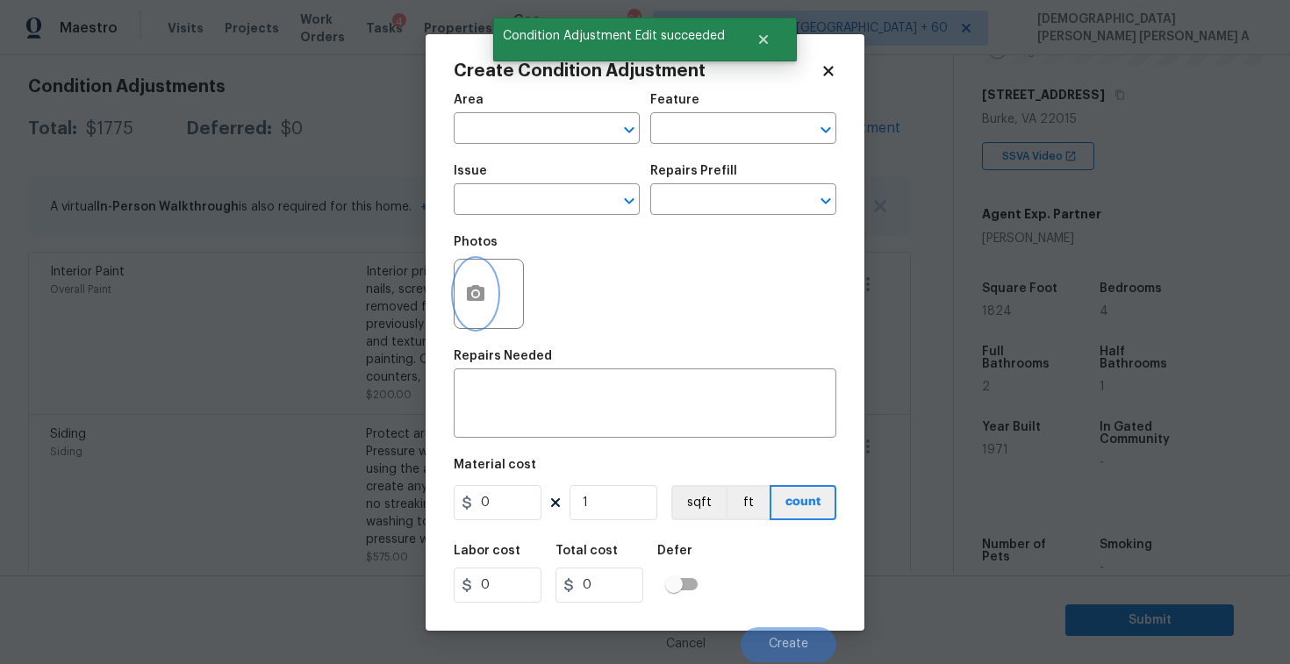
click at [475, 302] on icon "button" at bounding box center [475, 294] width 21 height 21
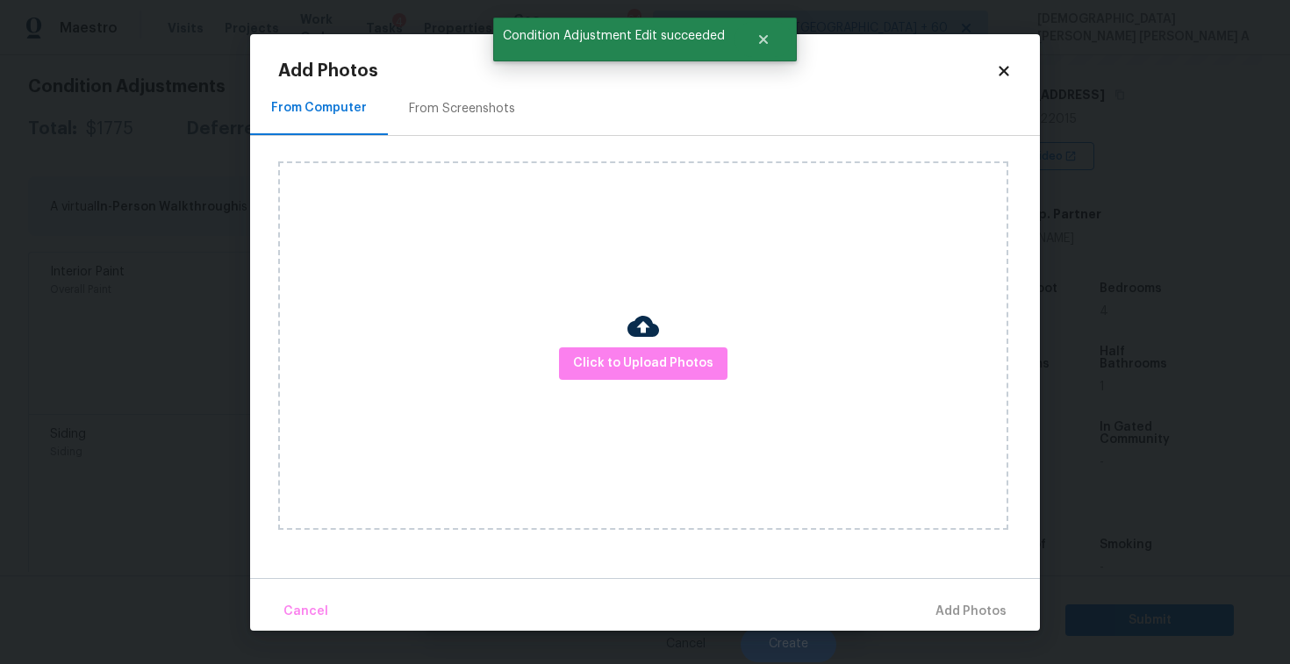
click at [451, 106] on div "From Screenshots" at bounding box center [462, 109] width 106 height 18
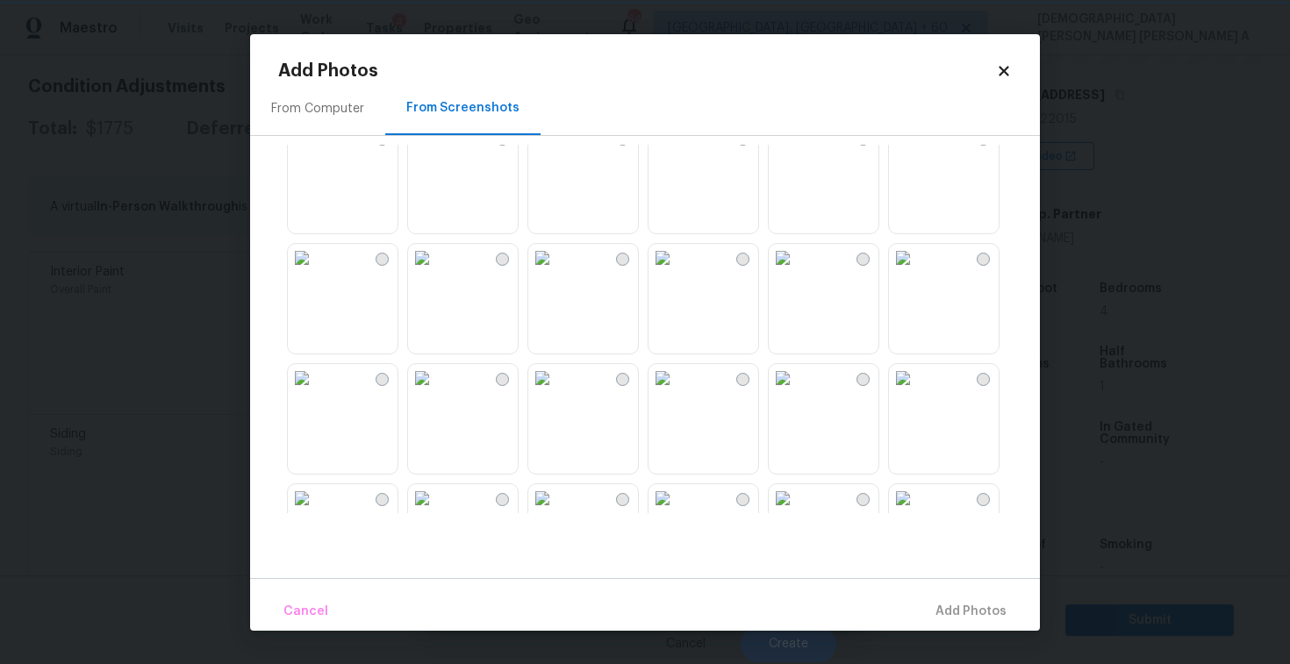
scroll to position [458, 0]
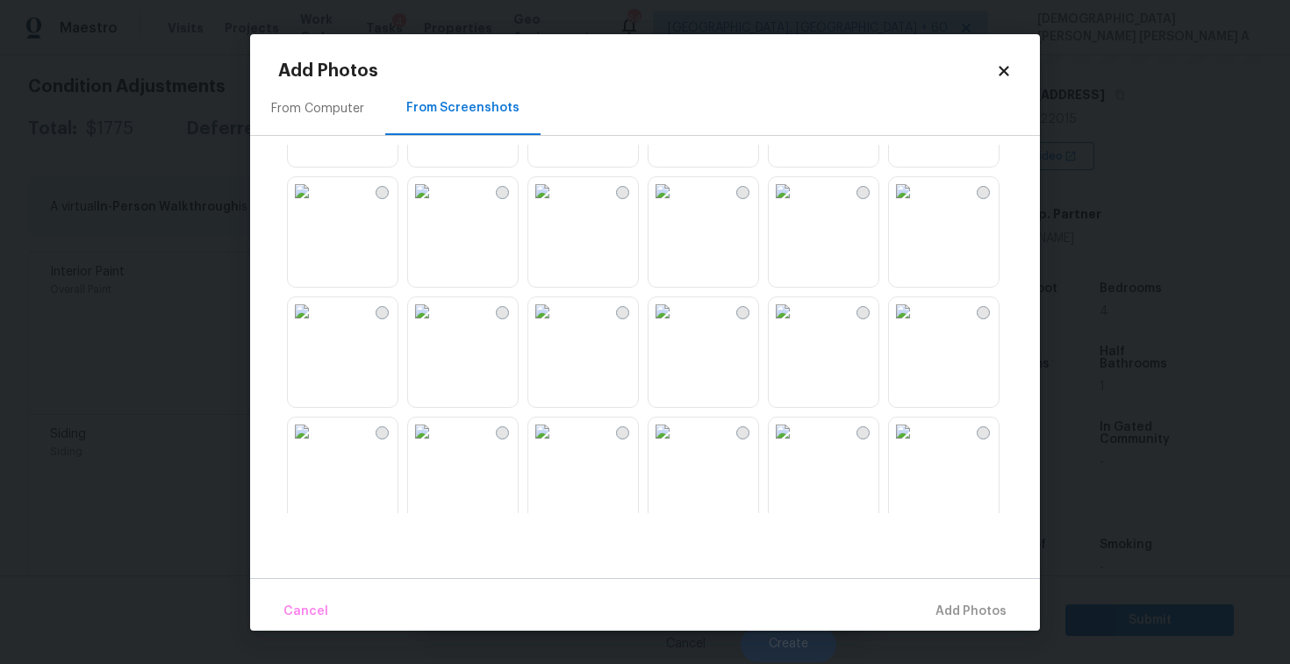
click at [557, 205] on img at bounding box center [542, 191] width 28 height 28
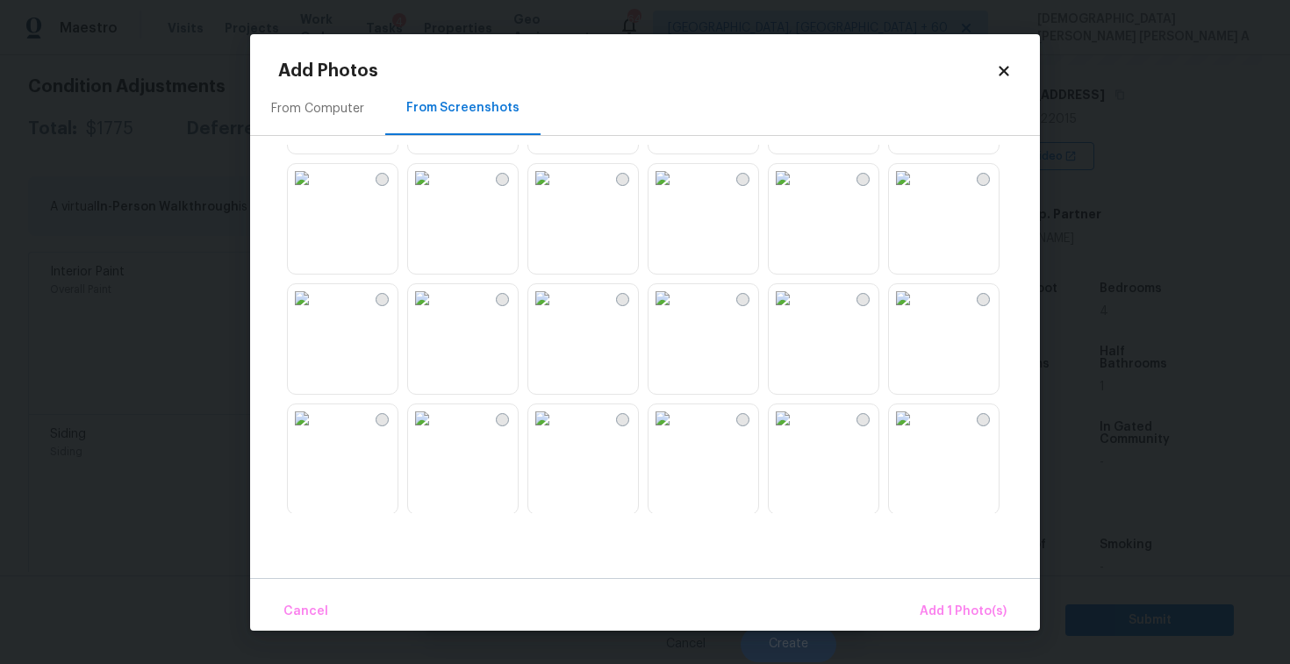
scroll to position [955, 0]
click at [557, 431] on img at bounding box center [542, 417] width 28 height 28
click at [436, 431] on img at bounding box center [422, 417] width 28 height 28
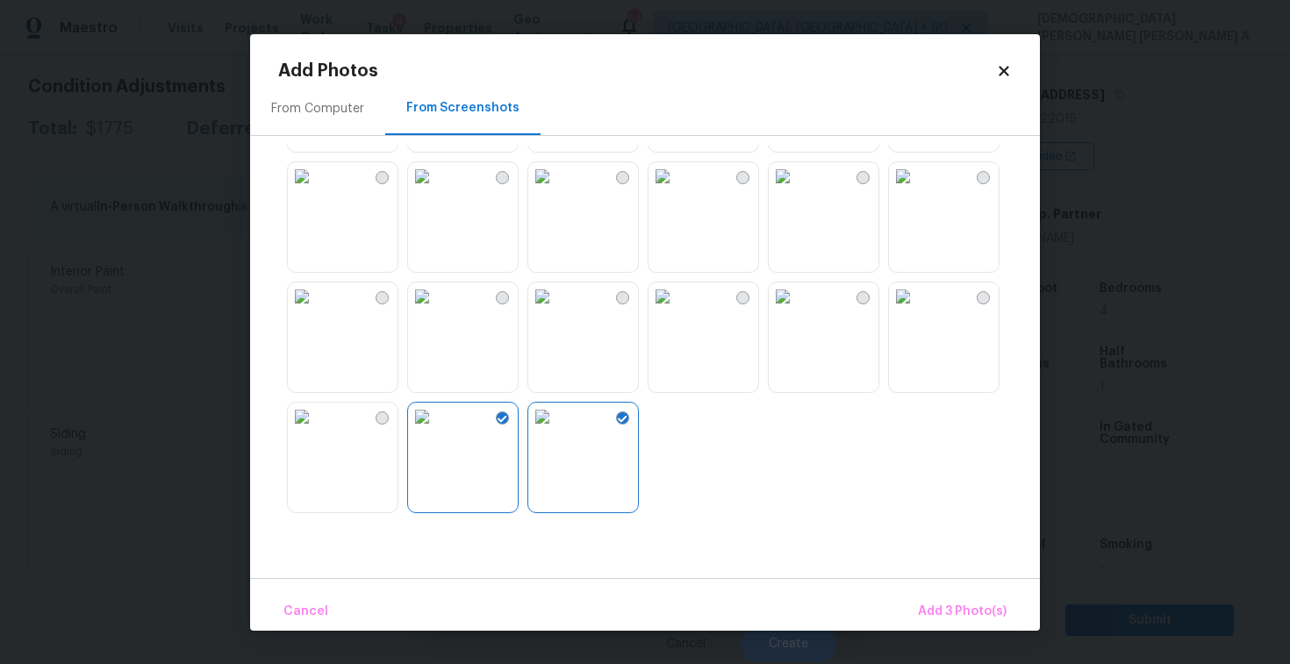
click at [436, 190] on img at bounding box center [422, 176] width 28 height 28
click at [941, 621] on span "Add 4 Photo(s)" at bounding box center [961, 612] width 90 height 22
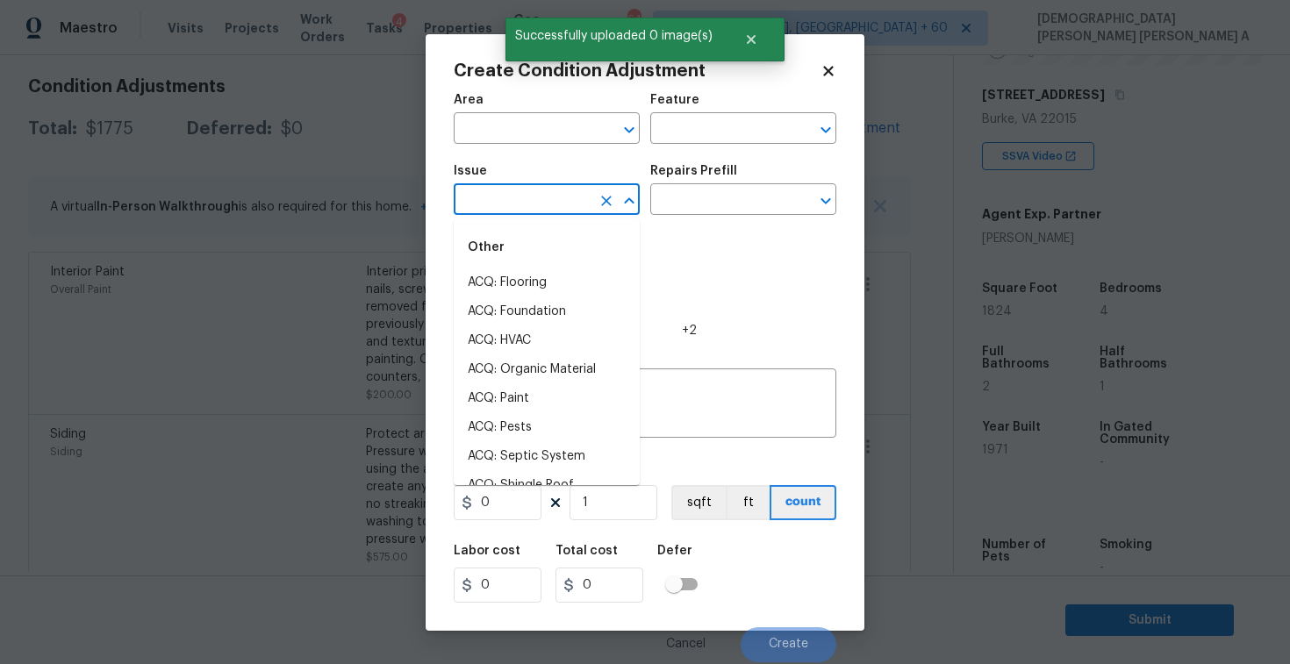
click at [559, 194] on input "text" at bounding box center [522, 201] width 137 height 27
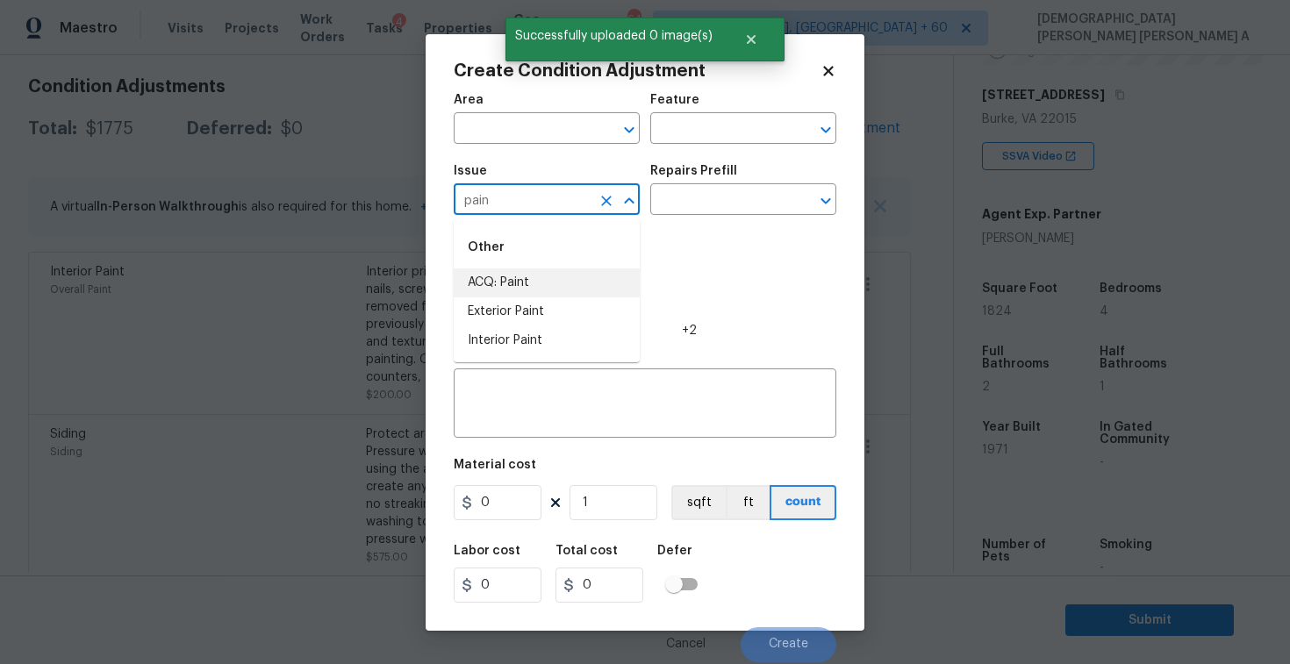
click at [557, 270] on li "ACQ: Paint" at bounding box center [547, 283] width 186 height 29
type input "ACQ: Paint"
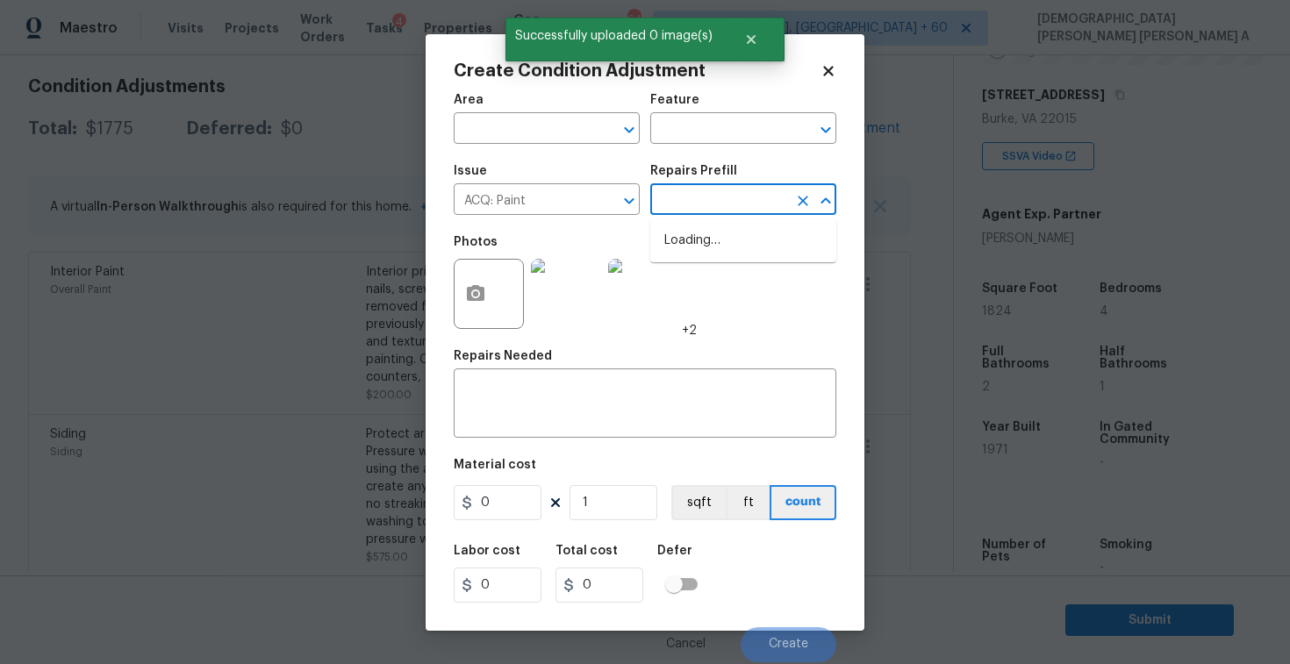
click at [738, 206] on input "text" at bounding box center [718, 201] width 137 height 27
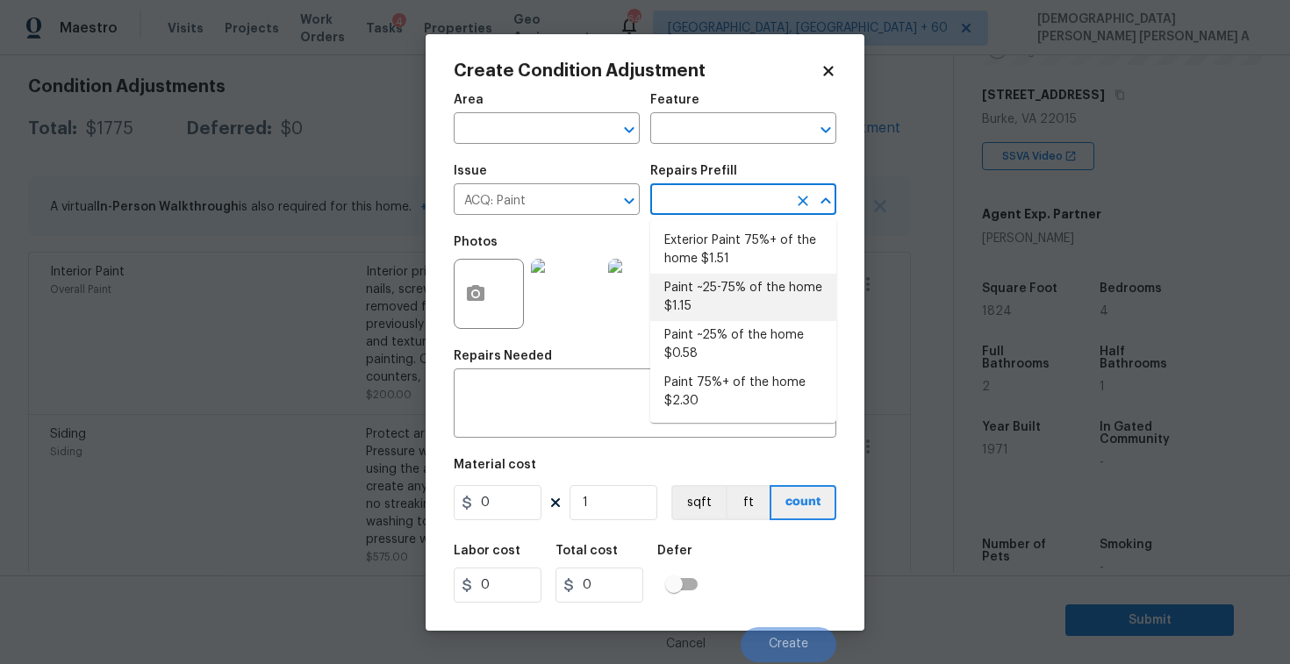
click at [707, 309] on li "Paint ~25-75% of the home $1.15" at bounding box center [743, 297] width 186 height 47
type input "Acquisition"
type textarea "Acquisition Scope: ~25 - 75% of the home needs interior paint"
type input "1.15"
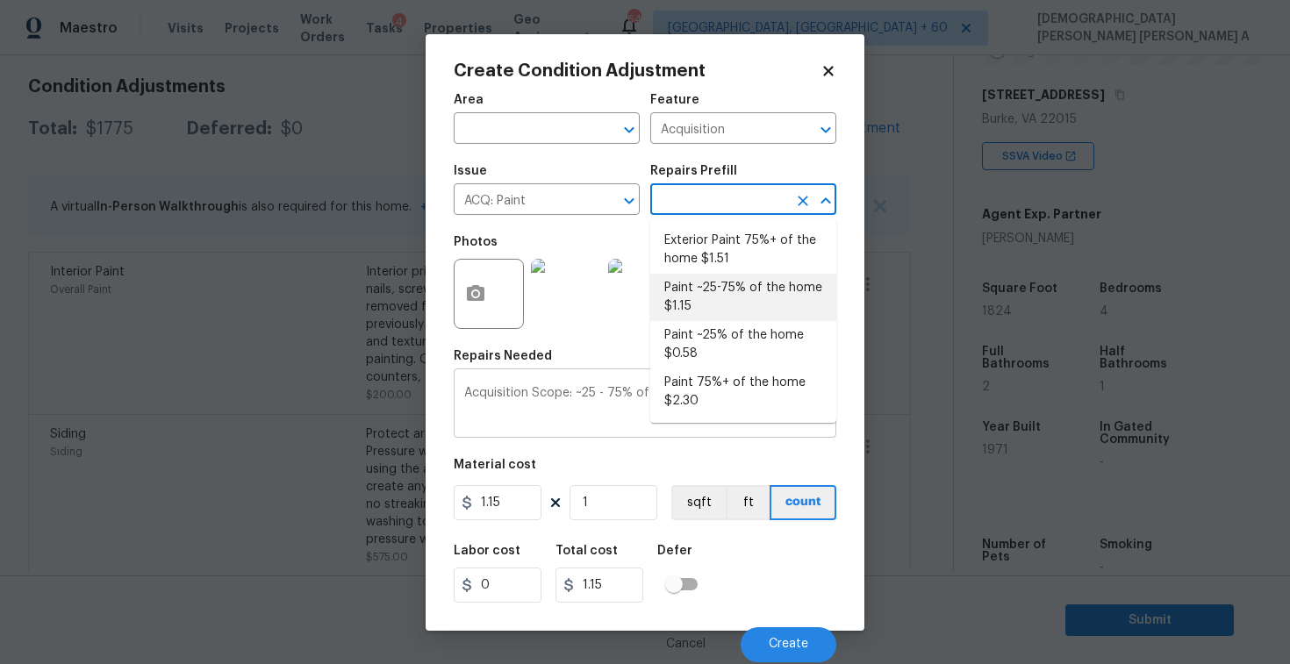
click at [572, 434] on div "Acquisition Scope: ~25 - 75% of the home needs interior paint x ​" at bounding box center [645, 405] width 383 height 65
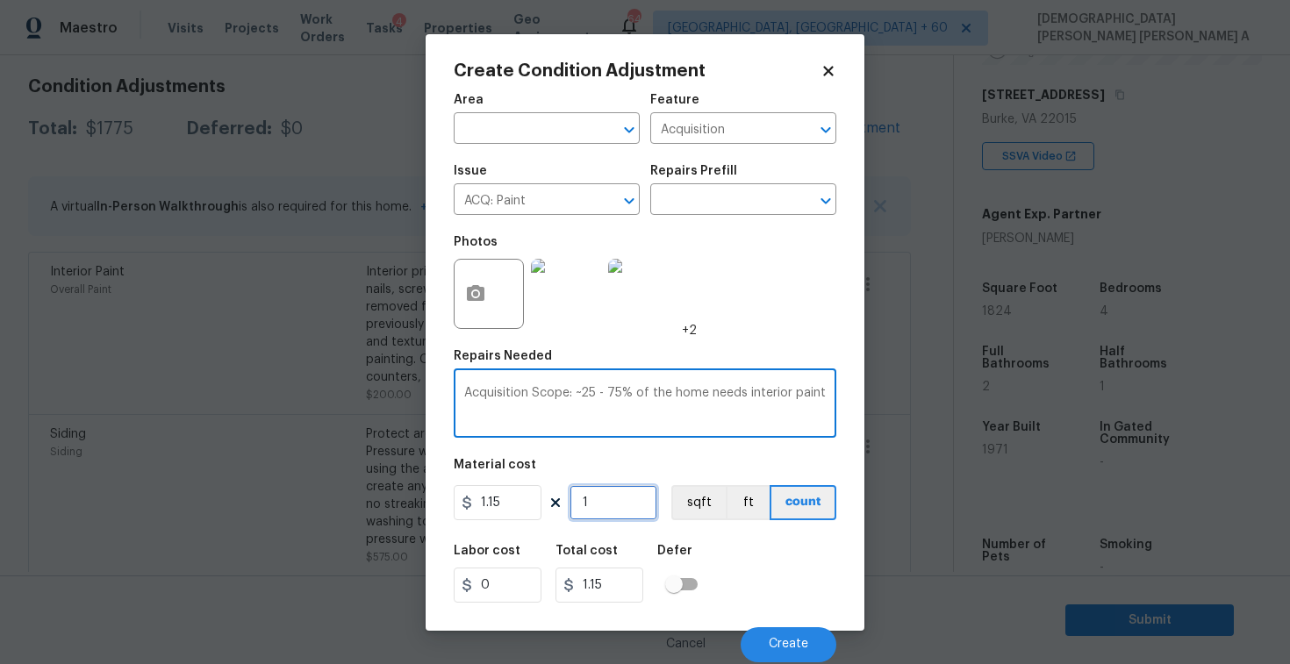
click at [610, 492] on input "1" at bounding box center [614, 502] width 88 height 35
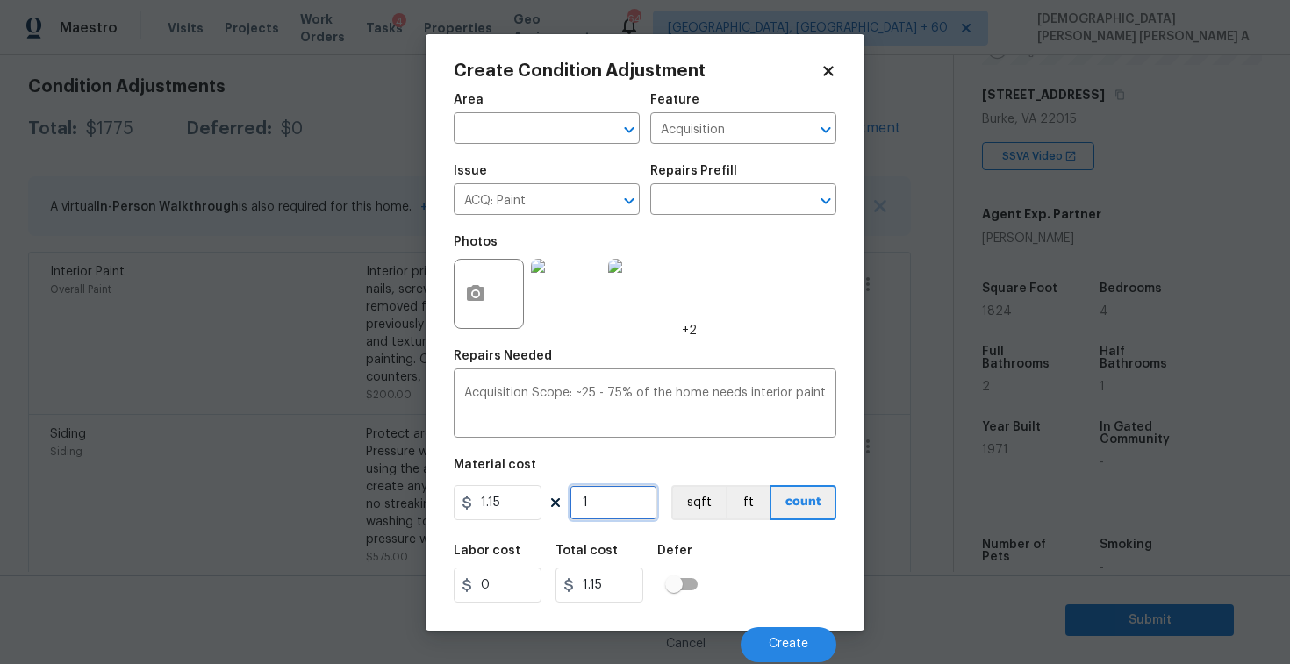
type input "18"
type input "20.7"
type input "182"
type input "209.3"
type input "1824"
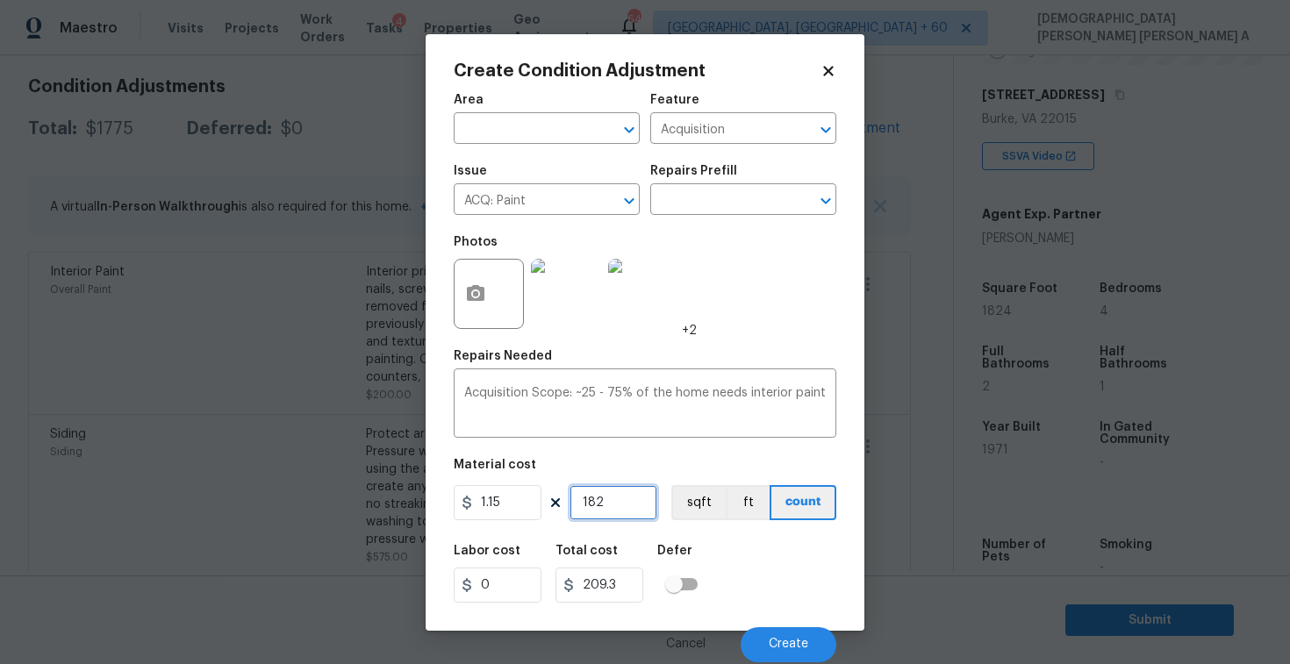
type input "2097.6"
type input "1824"
click at [797, 635] on button "Create" at bounding box center [789, 645] width 96 height 35
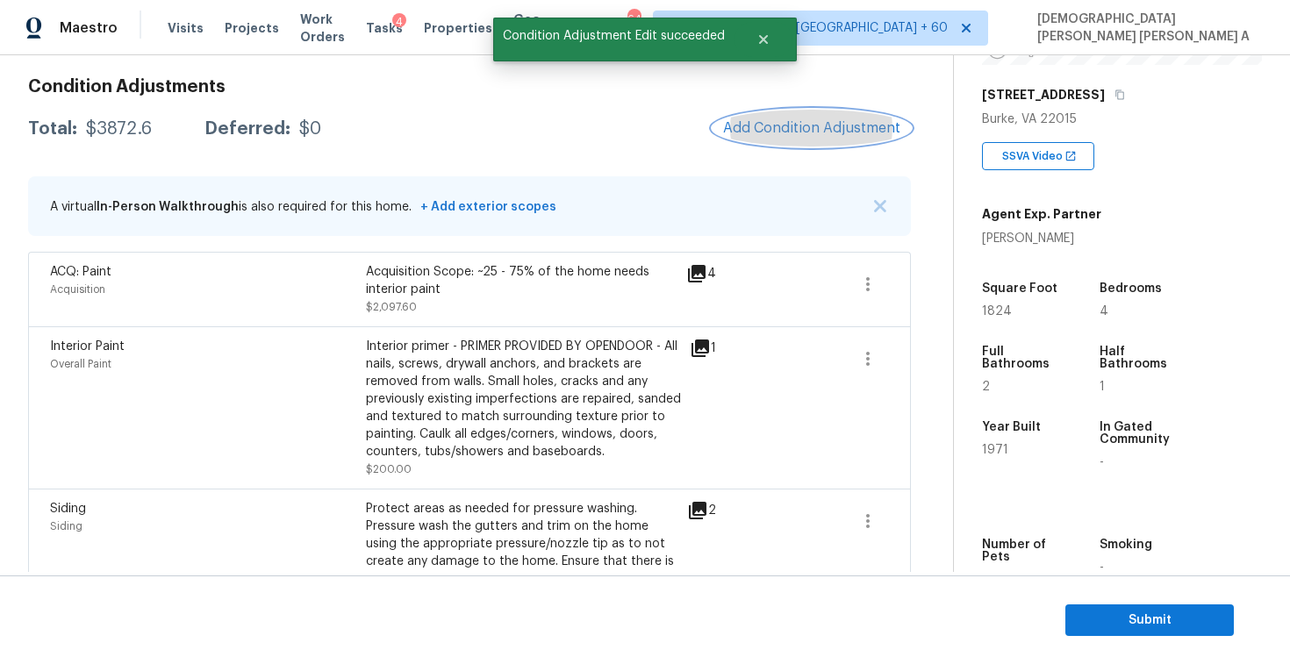
click at [815, 125] on span "Add Condition Adjustment" at bounding box center [811, 128] width 177 height 16
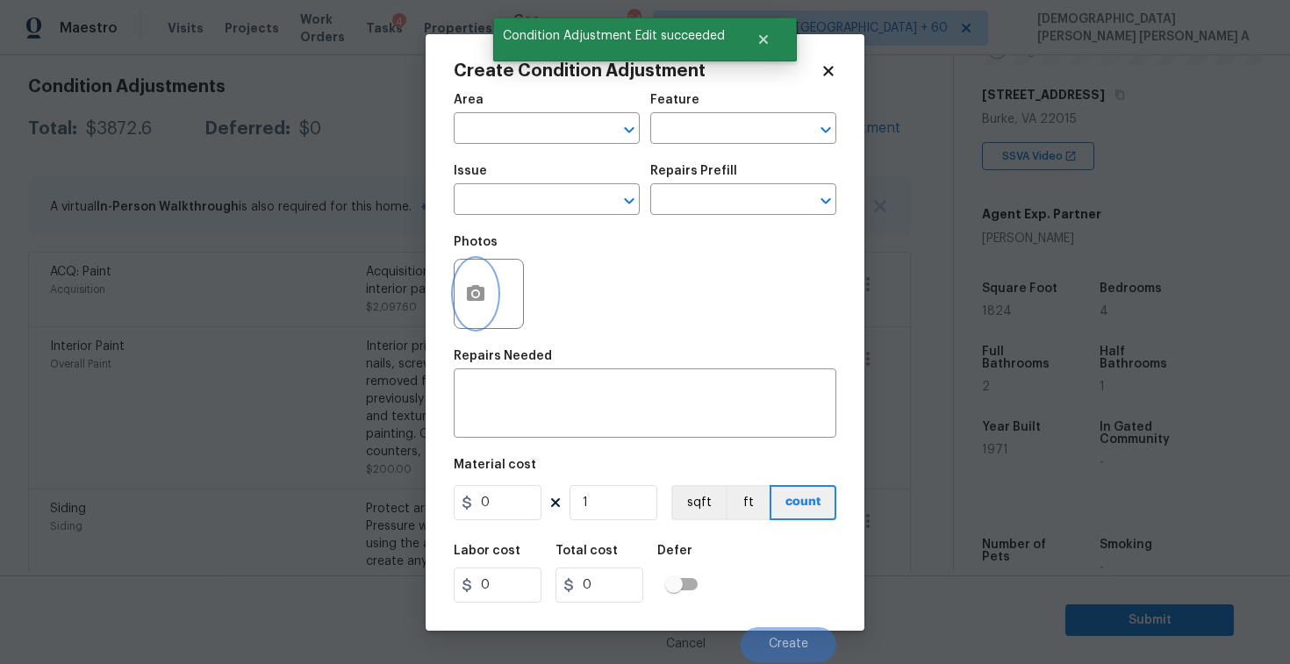
click at [473, 306] on button "button" at bounding box center [476, 294] width 42 height 68
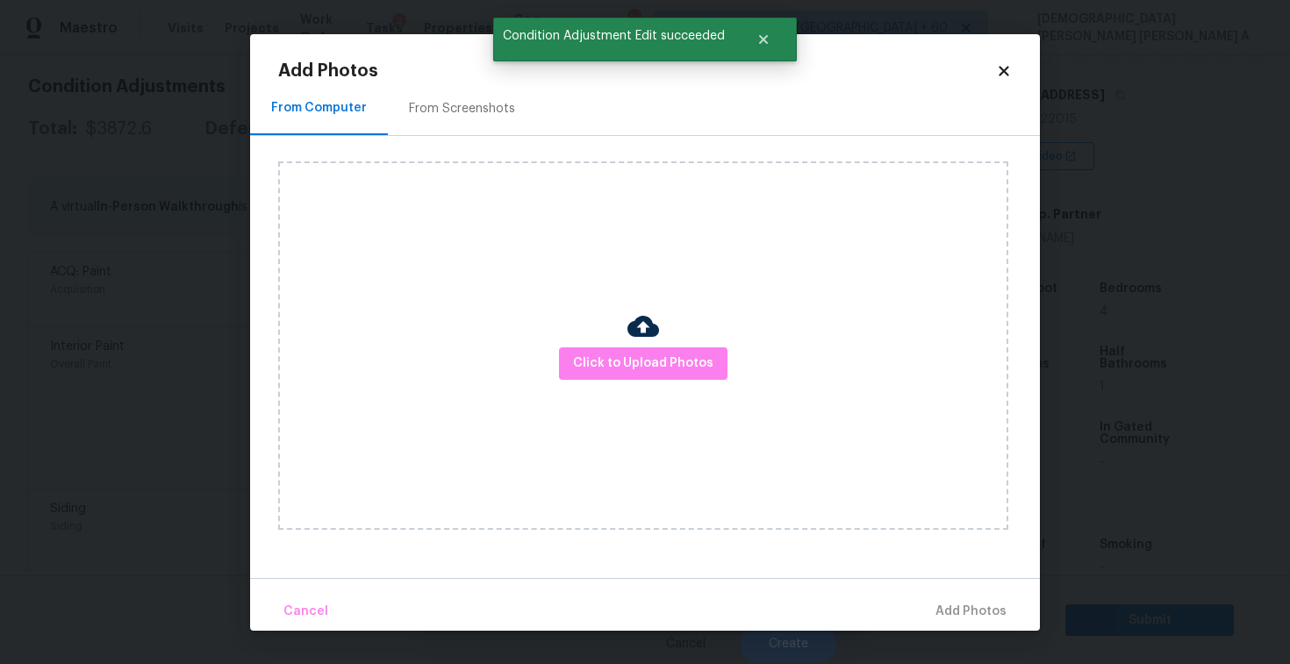
click at [442, 115] on div "From Screenshots" at bounding box center [462, 109] width 106 height 18
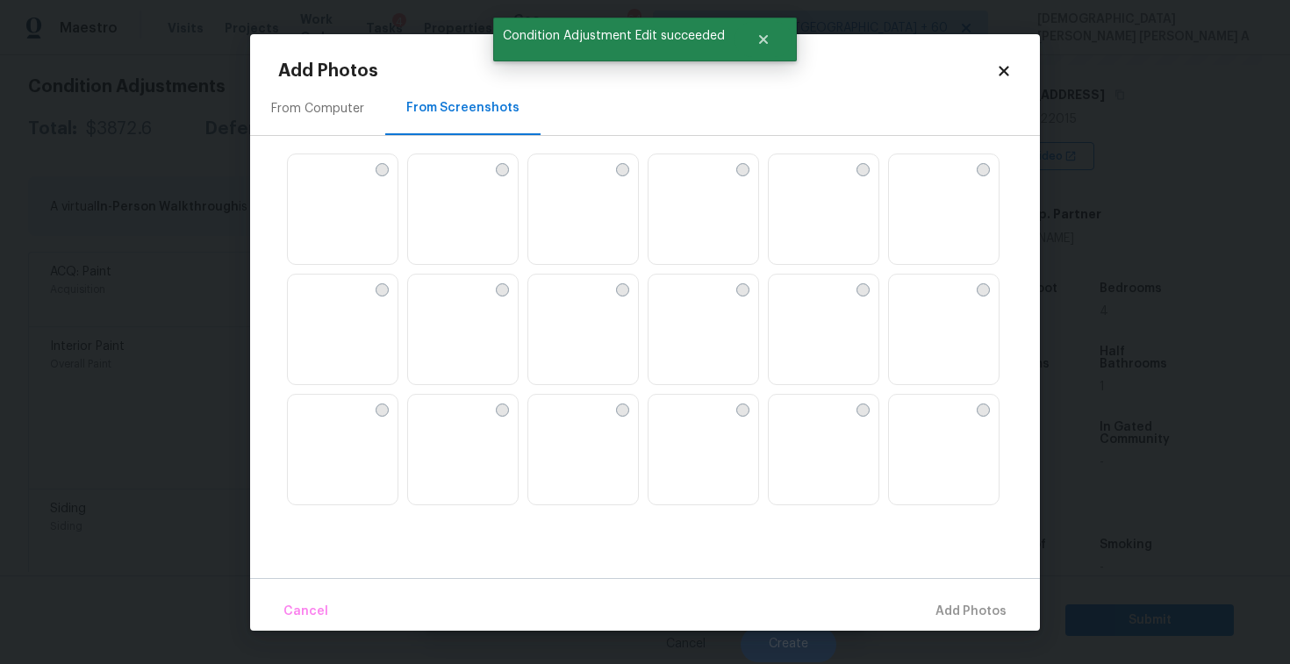
scroll to position [32, 0]
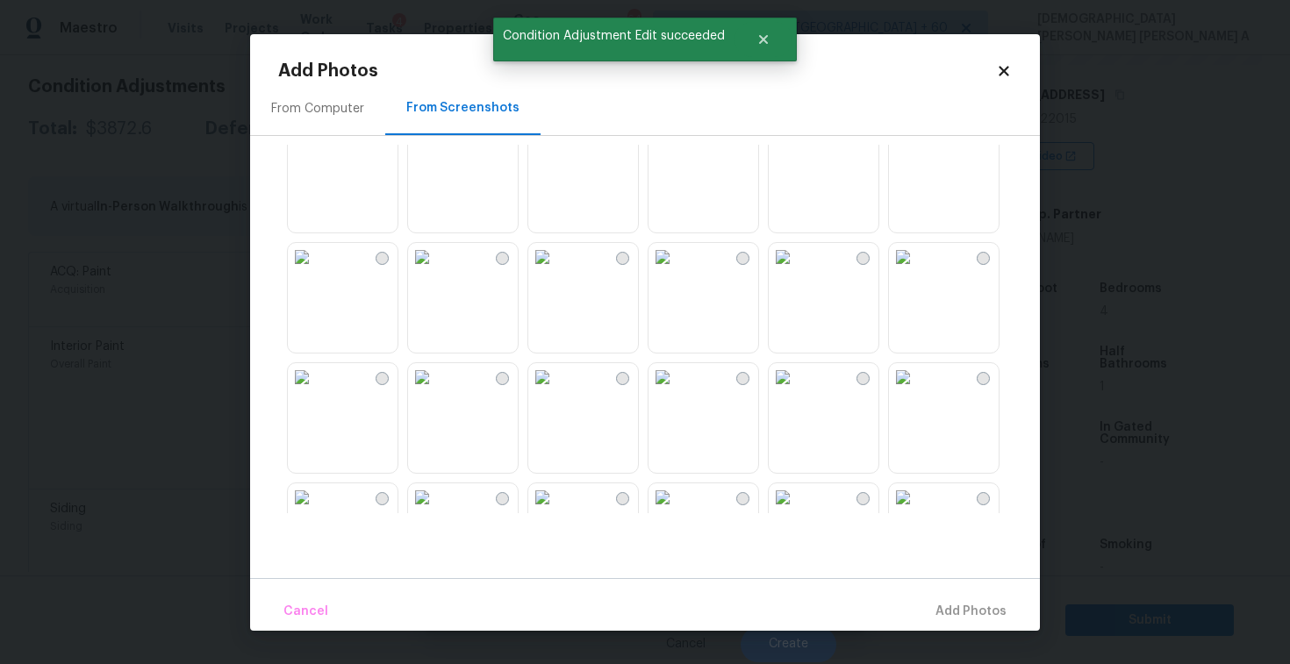
click at [797, 391] on img at bounding box center [783, 377] width 28 height 28
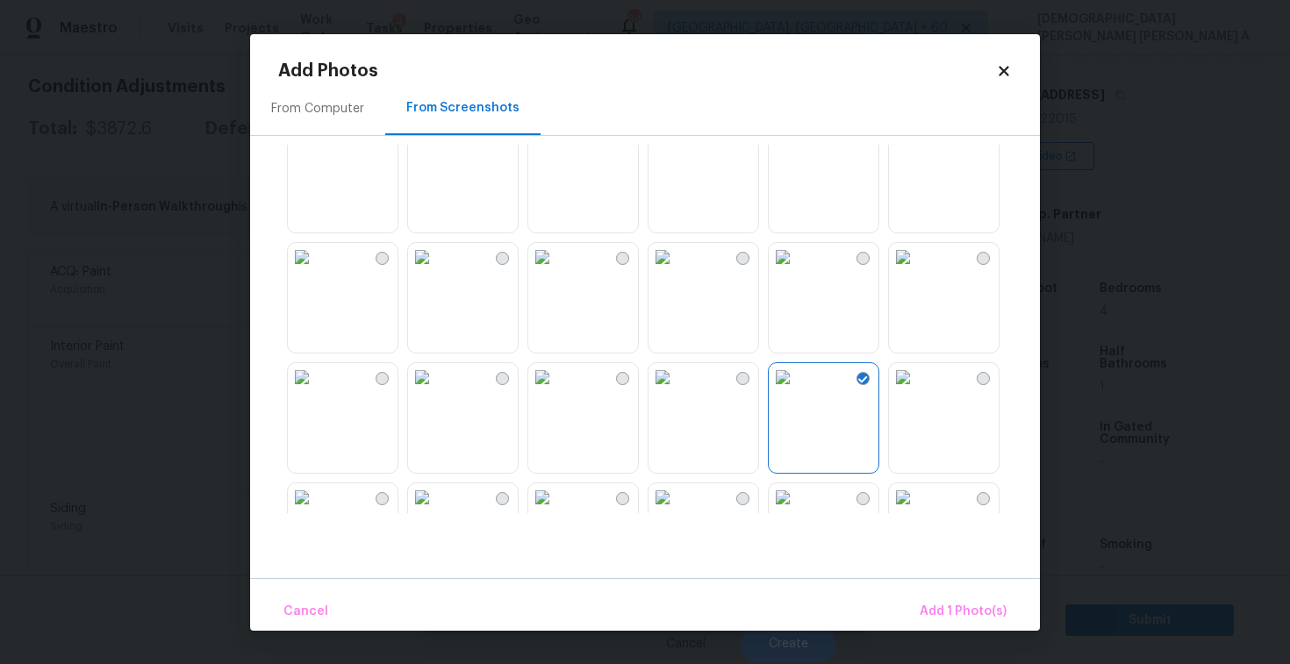
click at [917, 391] on img at bounding box center [903, 377] width 28 height 28
click at [797, 271] on img at bounding box center [783, 257] width 28 height 28
click at [316, 271] on img at bounding box center [302, 257] width 28 height 28
click at [978, 600] on button "Add 4 Photo(s)" at bounding box center [961, 612] width 104 height 38
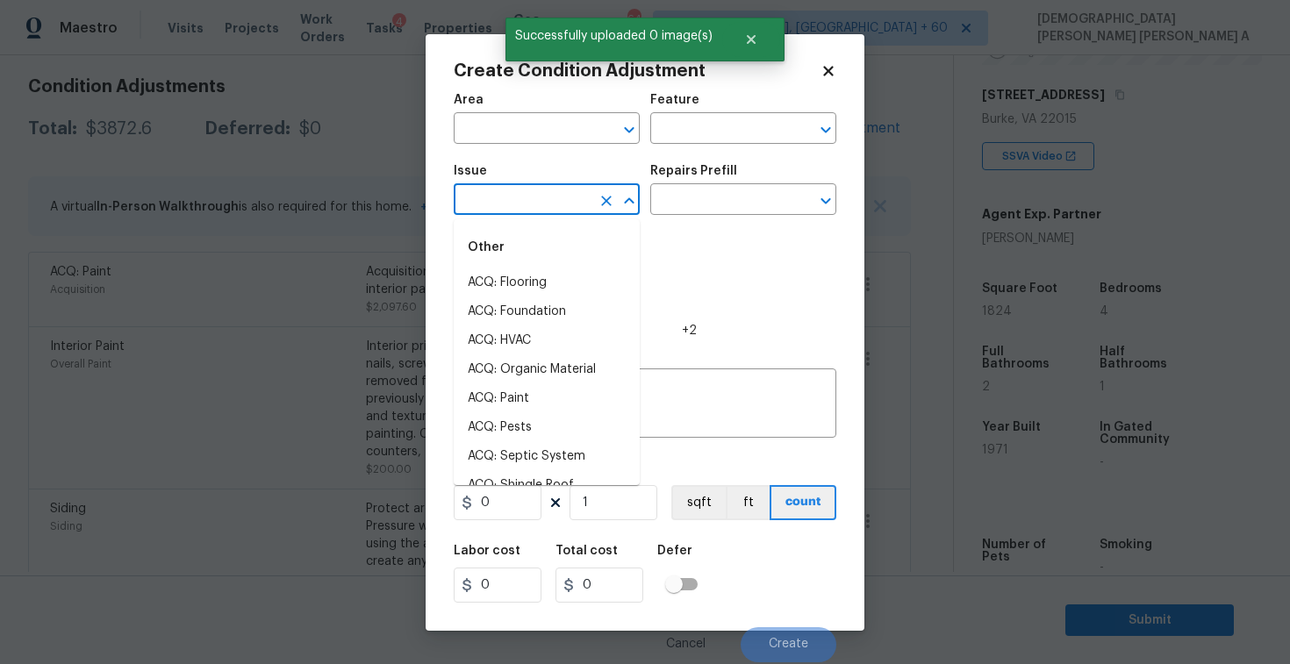
click at [586, 196] on input "text" at bounding box center [522, 201] width 137 height 27
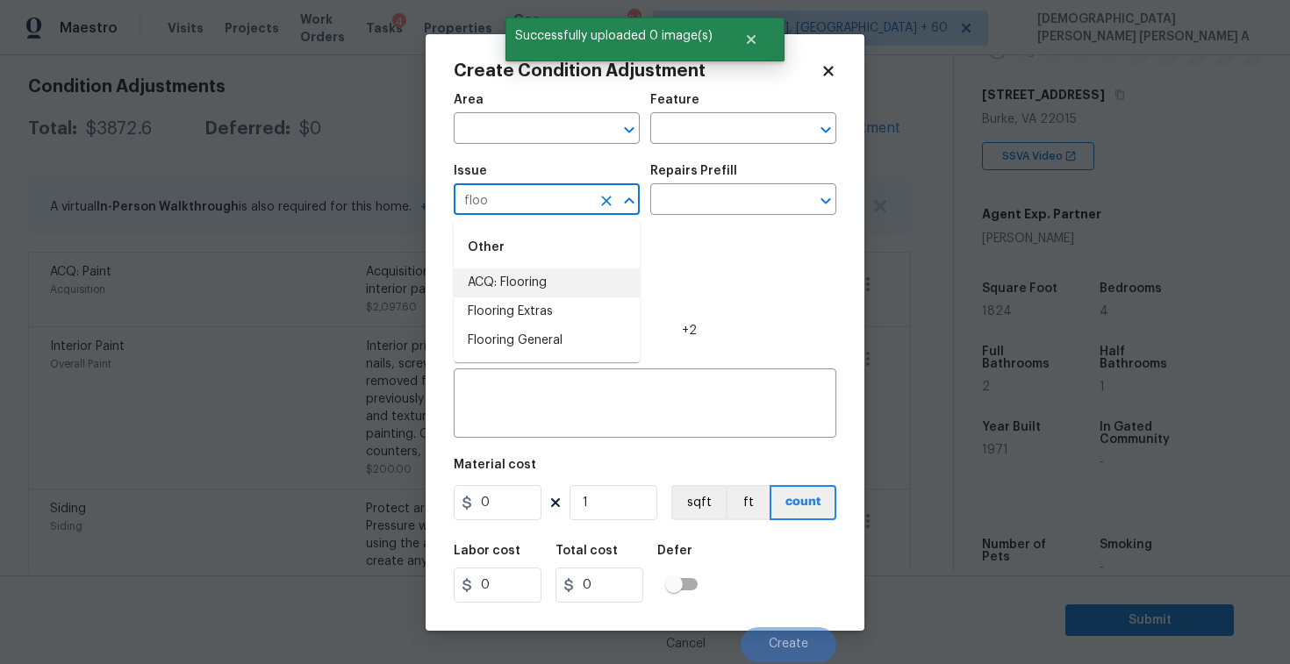
click at [562, 279] on li "ACQ: Flooring" at bounding box center [547, 283] width 186 height 29
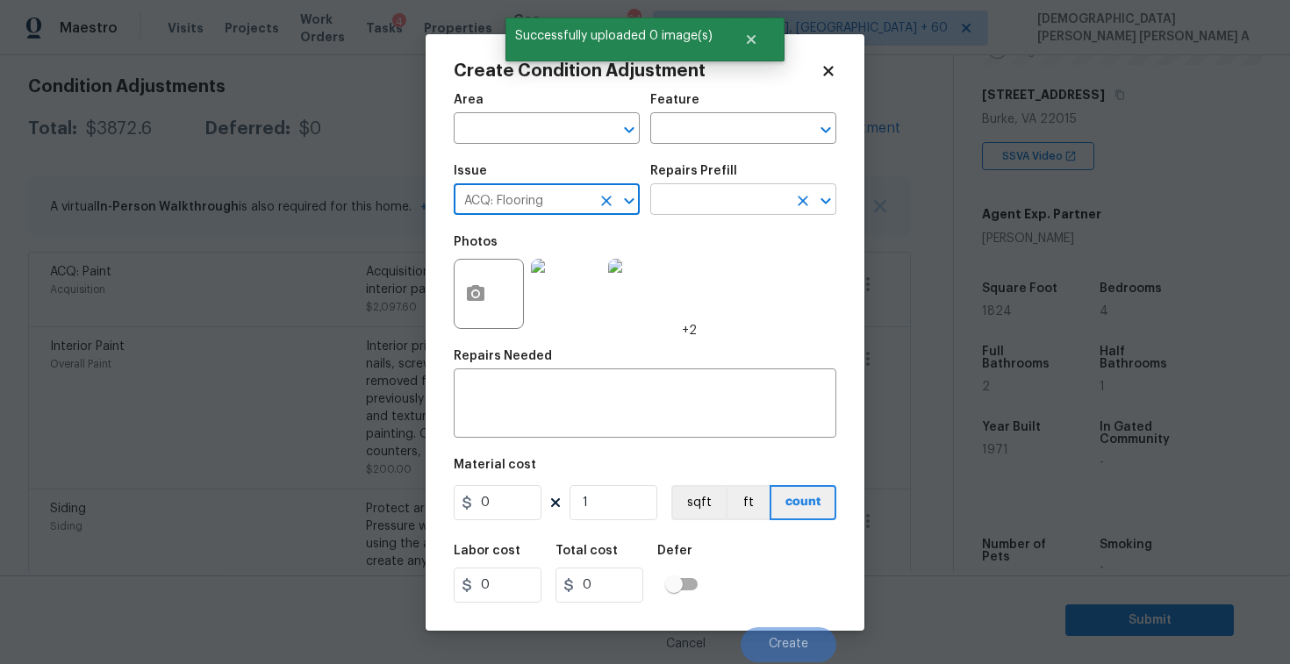
type input "ACQ: Flooring"
click at [728, 210] on input "text" at bounding box center [718, 201] width 137 height 27
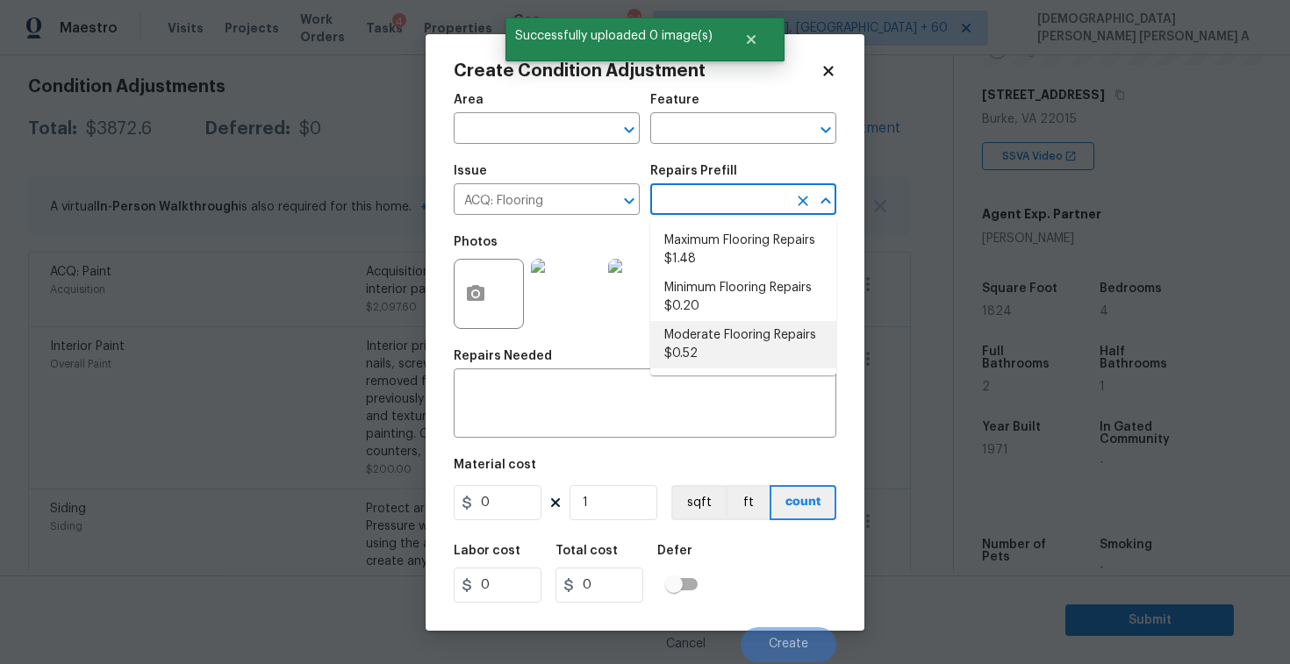
click at [710, 349] on li "Moderate Flooring Repairs $0.52" at bounding box center [743, 344] width 186 height 47
type input "Acquisition"
type textarea "Acquisition Scope: Moderate flooring repairs"
type input "0.52"
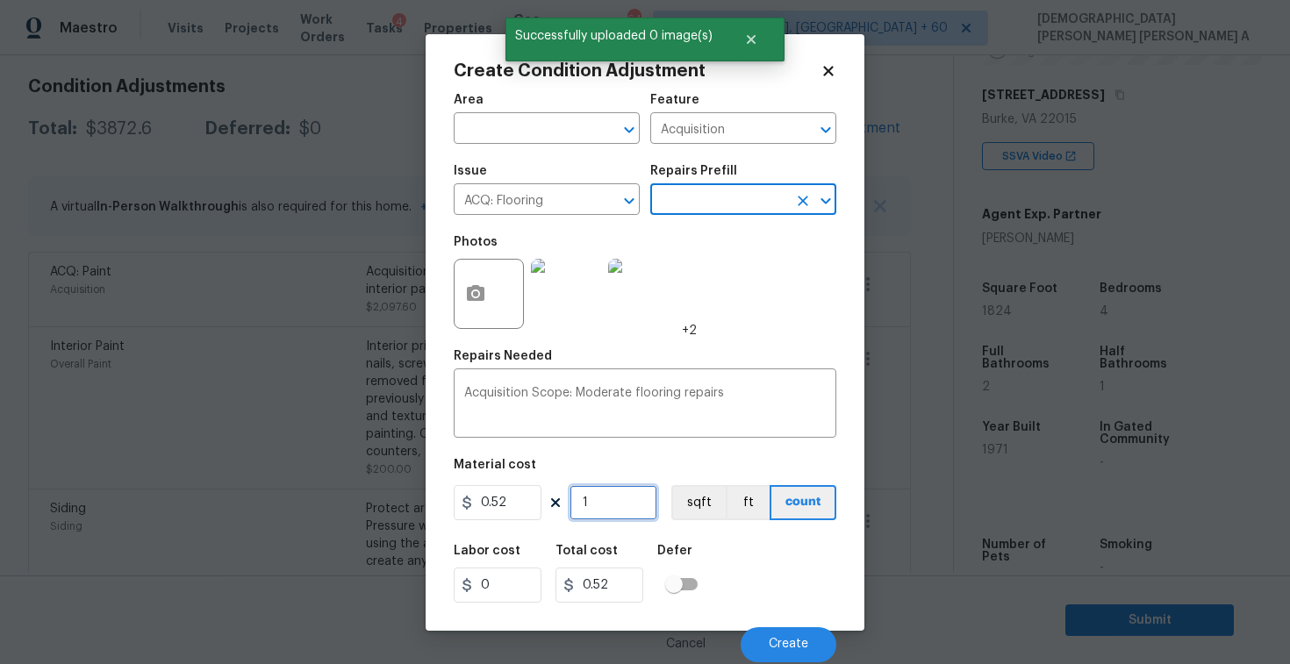
click at [631, 501] on input "1" at bounding box center [614, 502] width 88 height 35
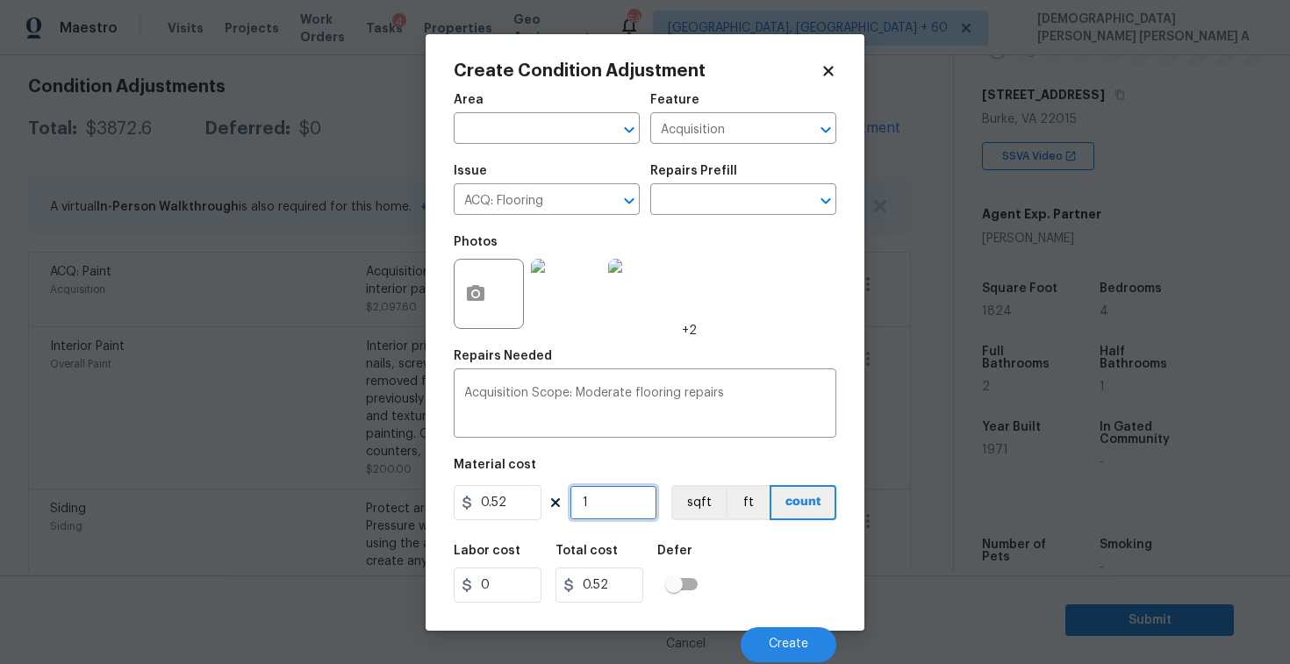
type input "18"
type input "9.36"
type input "182"
type input "94.64"
type input "1824"
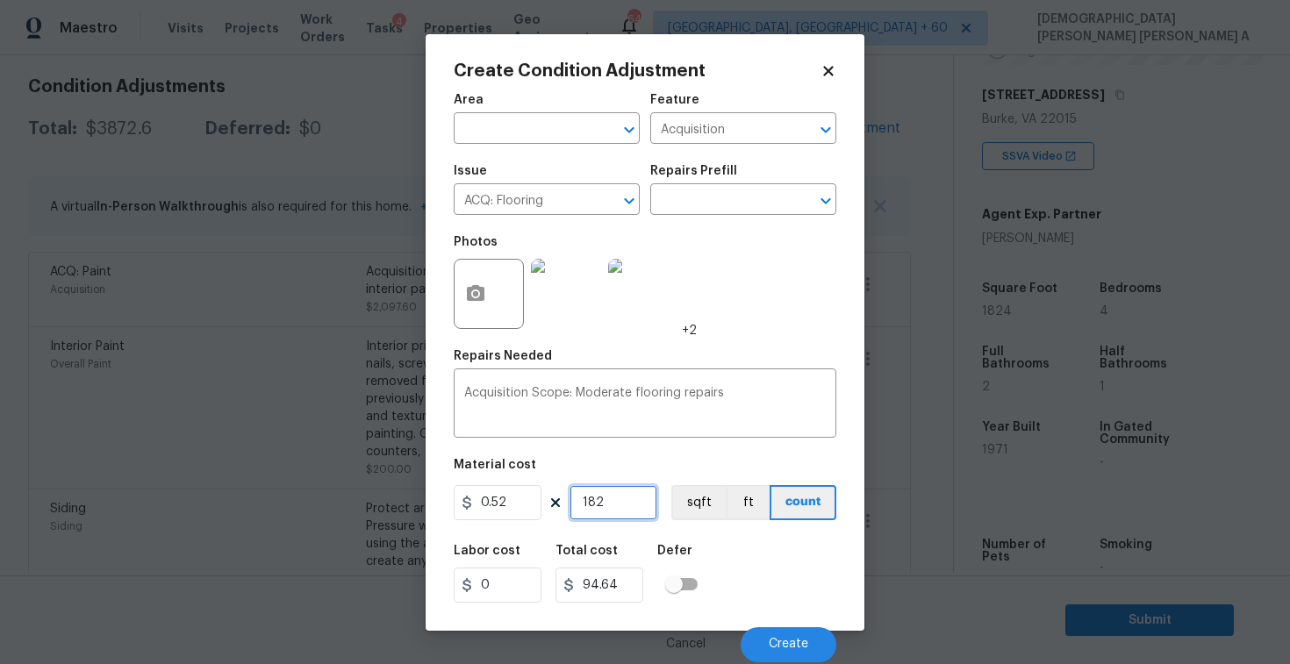
type input "948.48"
type input "1824"
click at [677, 496] on button "sqft" at bounding box center [698, 502] width 54 height 35
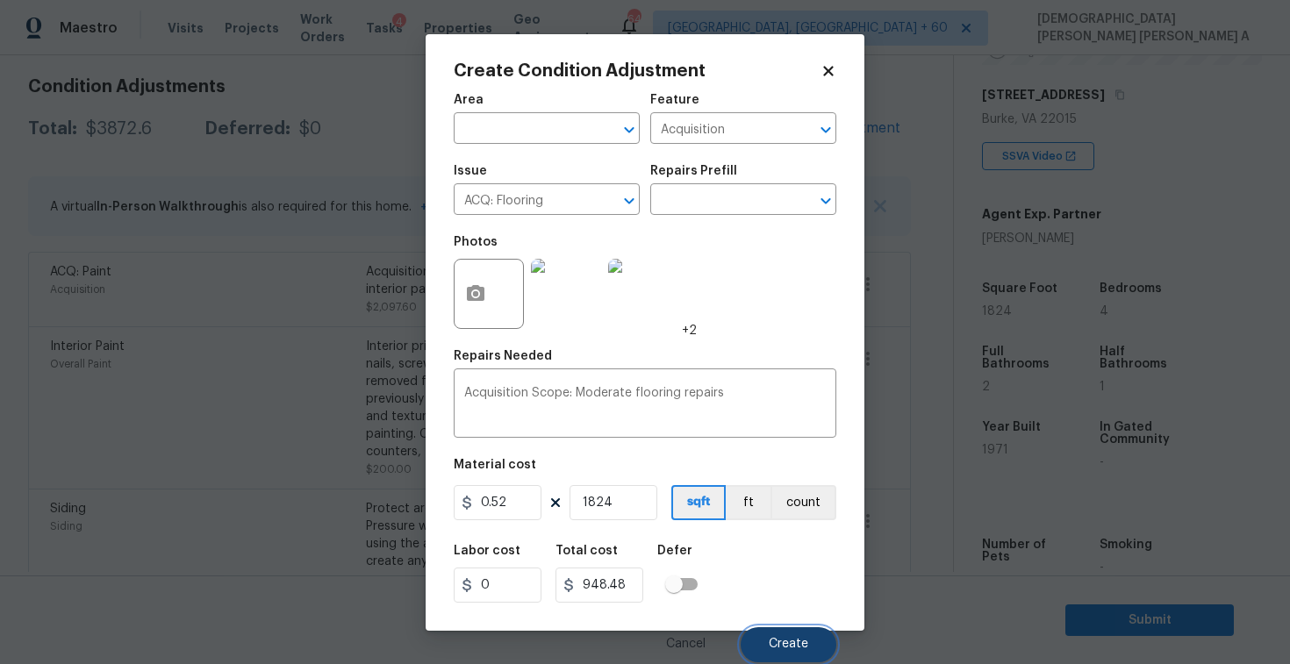
click at [828, 649] on button "Create" at bounding box center [789, 645] width 96 height 35
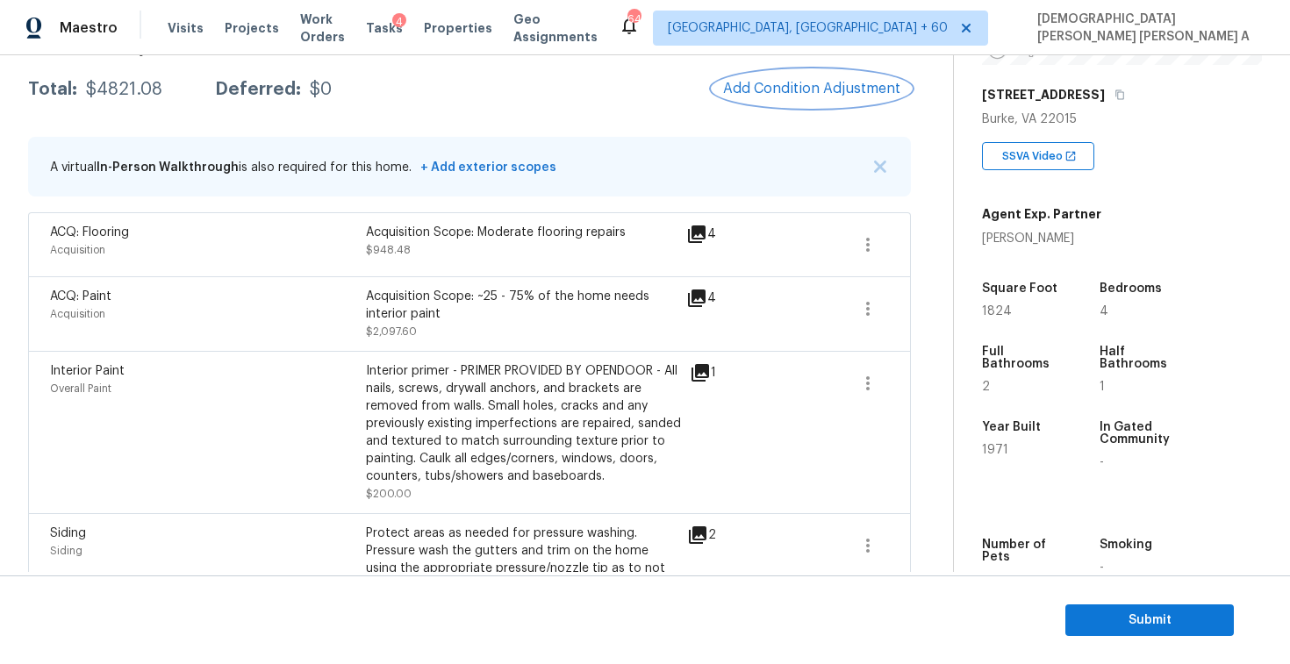
scroll to position [244, 0]
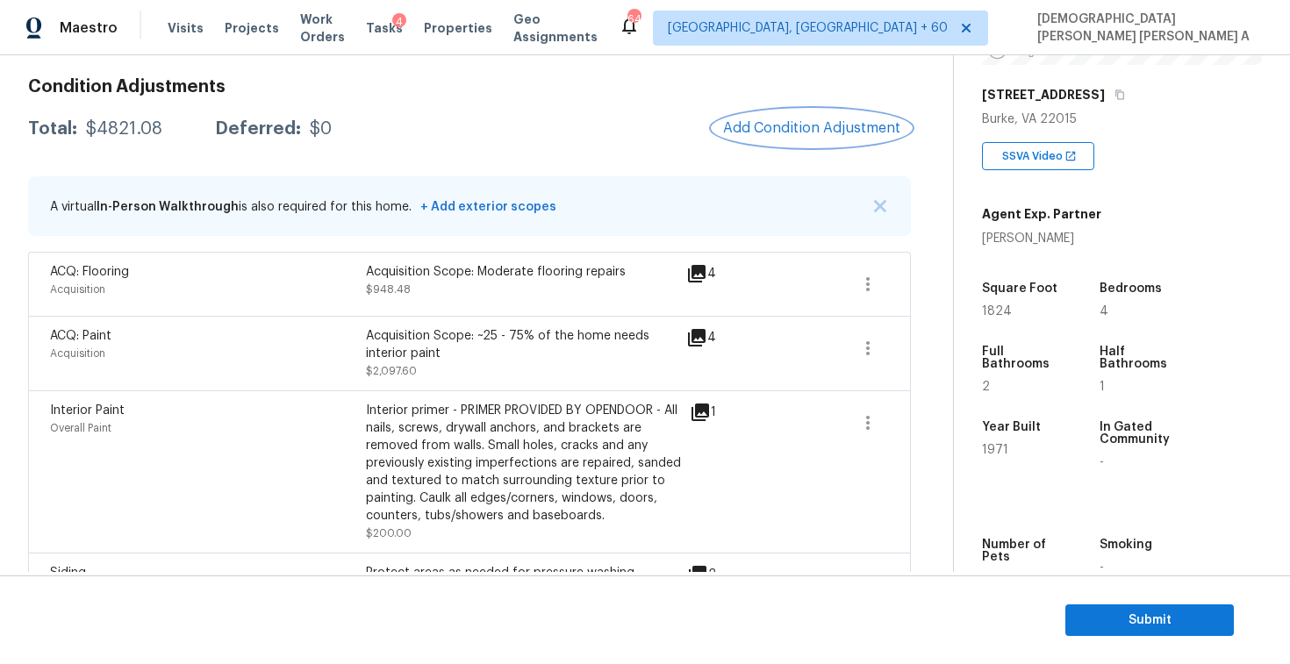
click at [798, 129] on span "Add Condition Adjustment" at bounding box center [811, 128] width 177 height 16
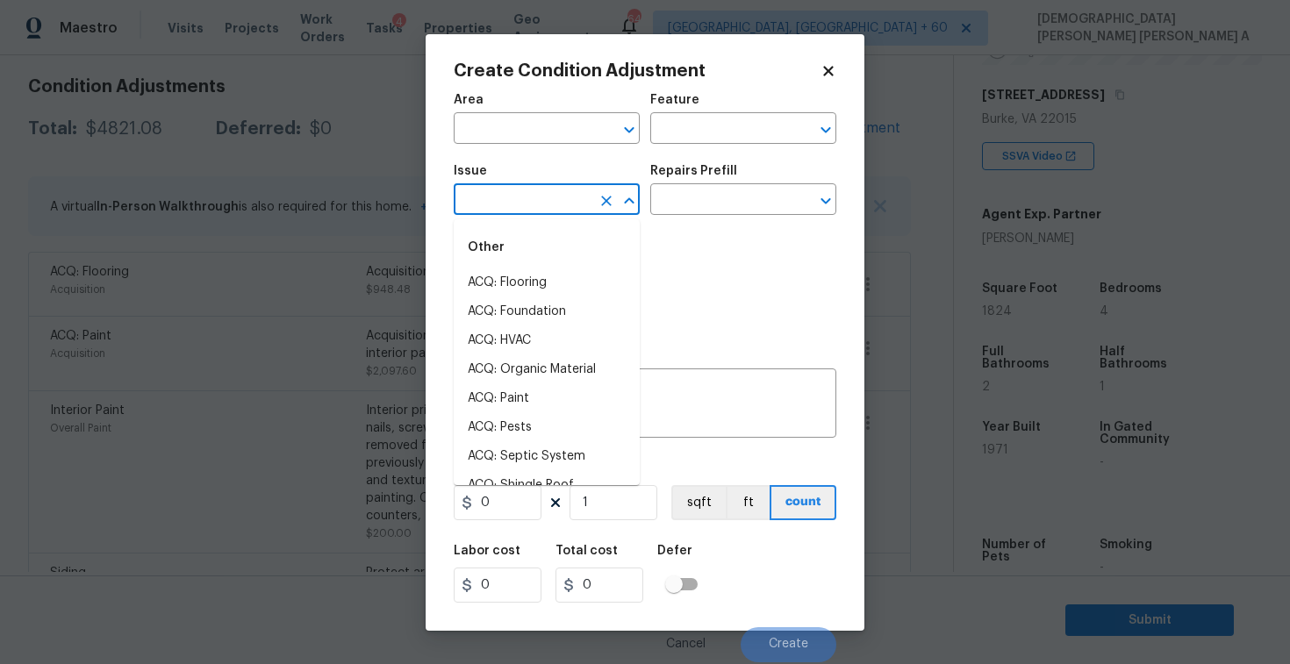
click at [549, 207] on input "text" at bounding box center [522, 201] width 137 height 27
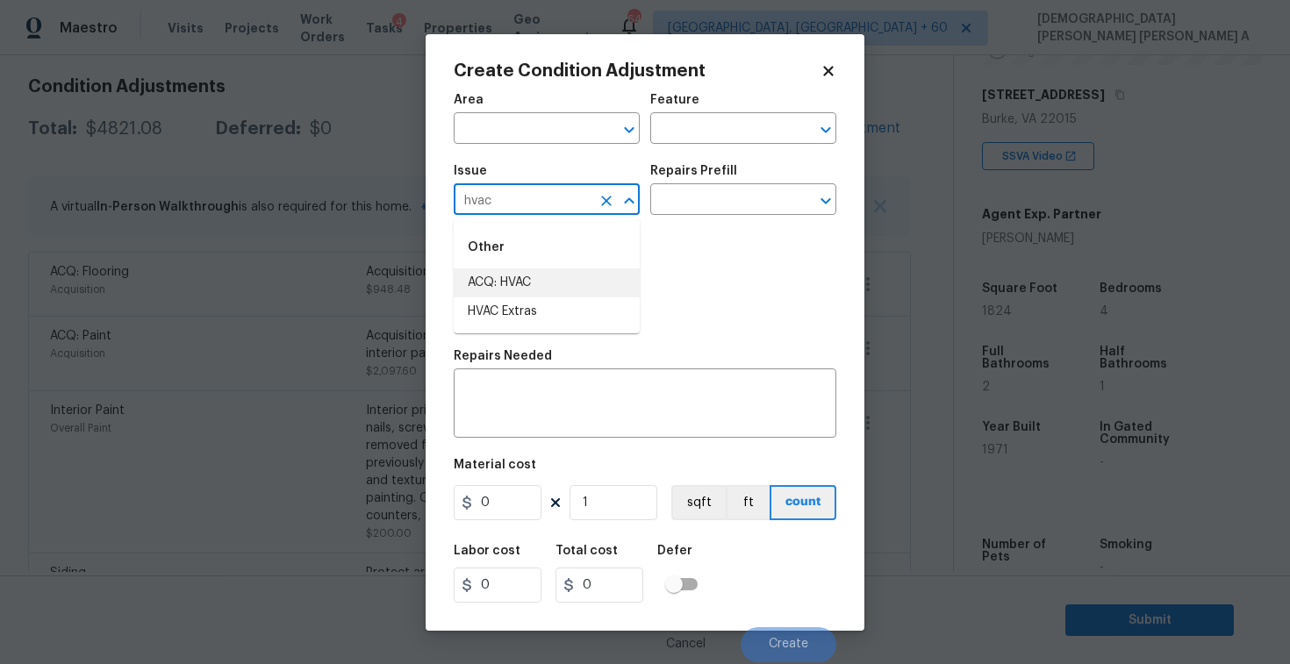
click at [557, 288] on li "ACQ: HVAC" at bounding box center [547, 283] width 186 height 29
type input "ACQ: HVAC"
click at [736, 207] on input "text" at bounding box center [718, 201] width 137 height 27
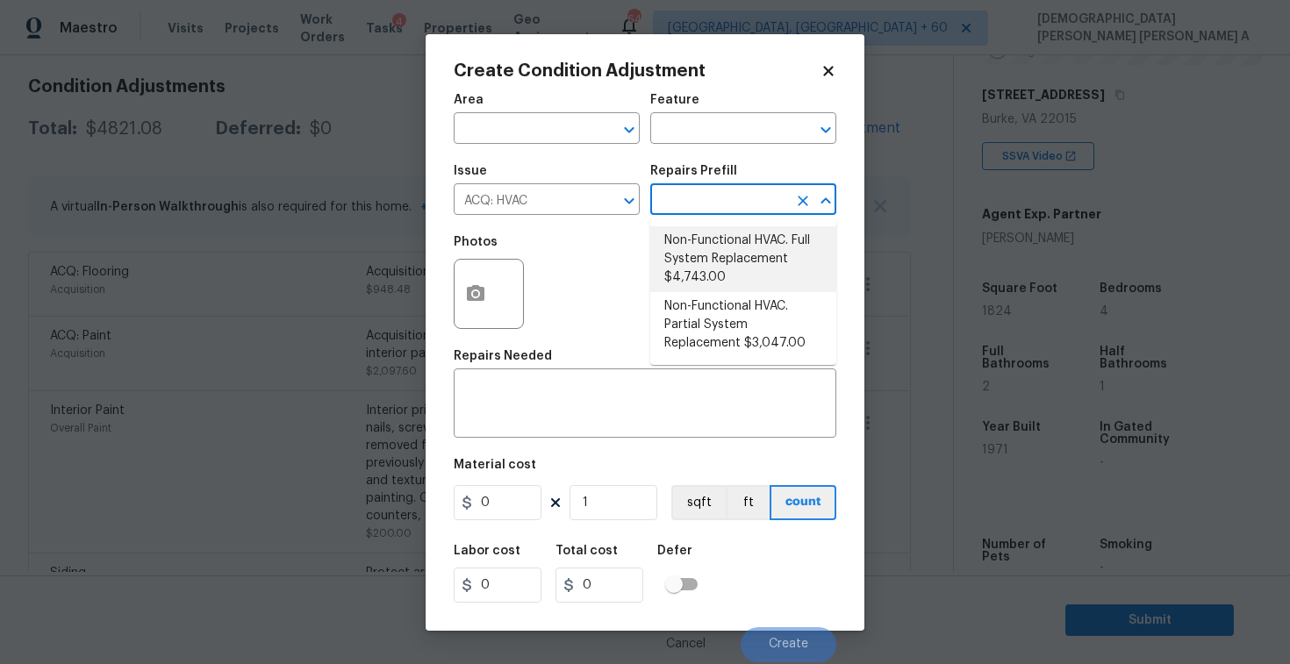
click at [729, 267] on li "Non-Functional HVAC. Full System Replacement $4,743.00" at bounding box center [743, 259] width 186 height 66
type input "Acquisition"
type textarea "Acquisition Scope: Full System Replacement"
type input "4743"
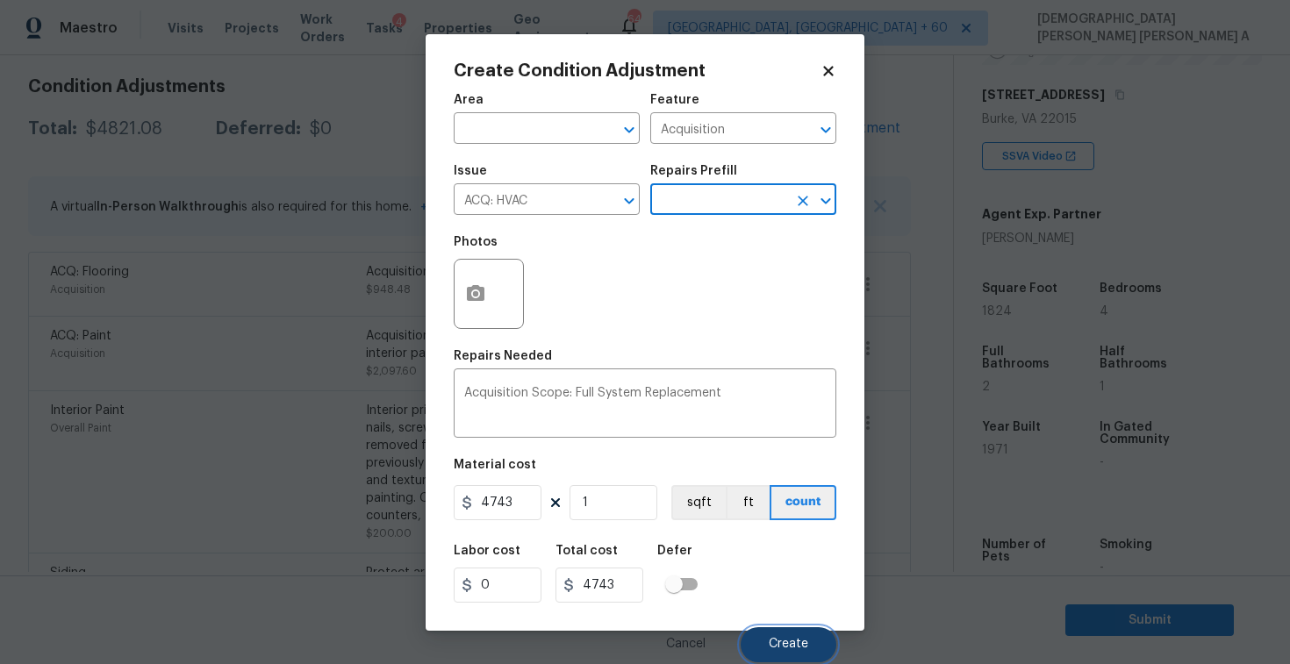
click at [789, 649] on span "Create" at bounding box center [788, 644] width 39 height 13
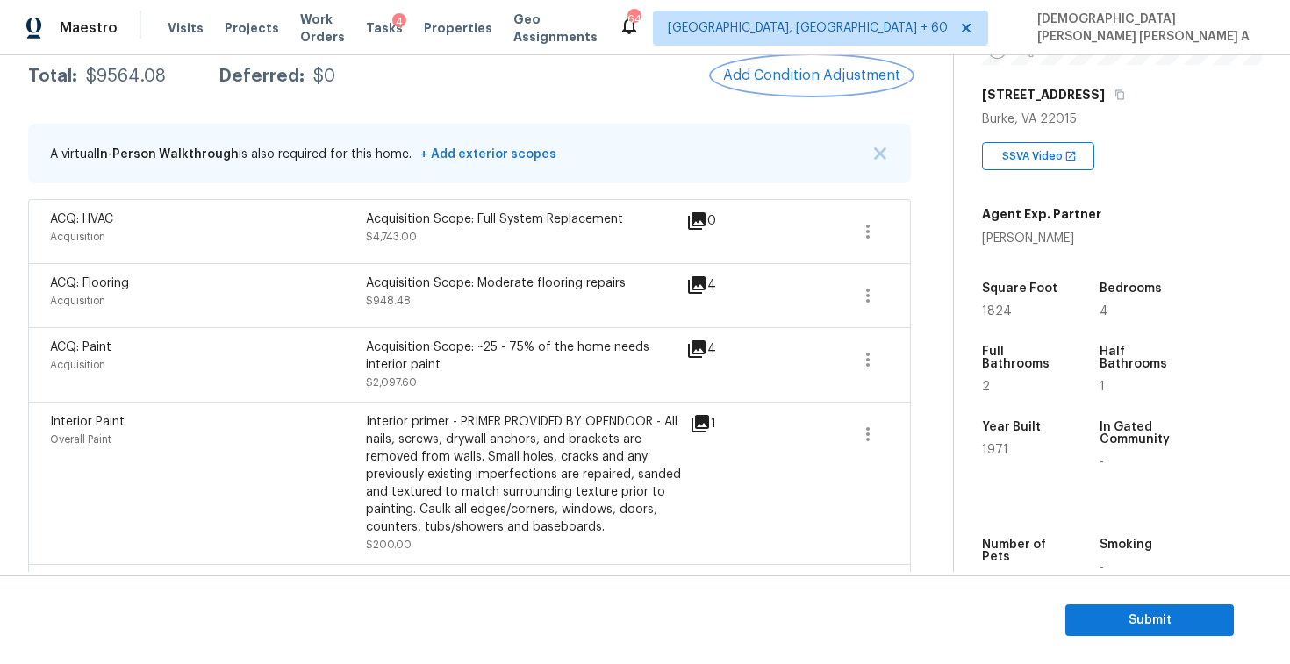
scroll to position [137, 0]
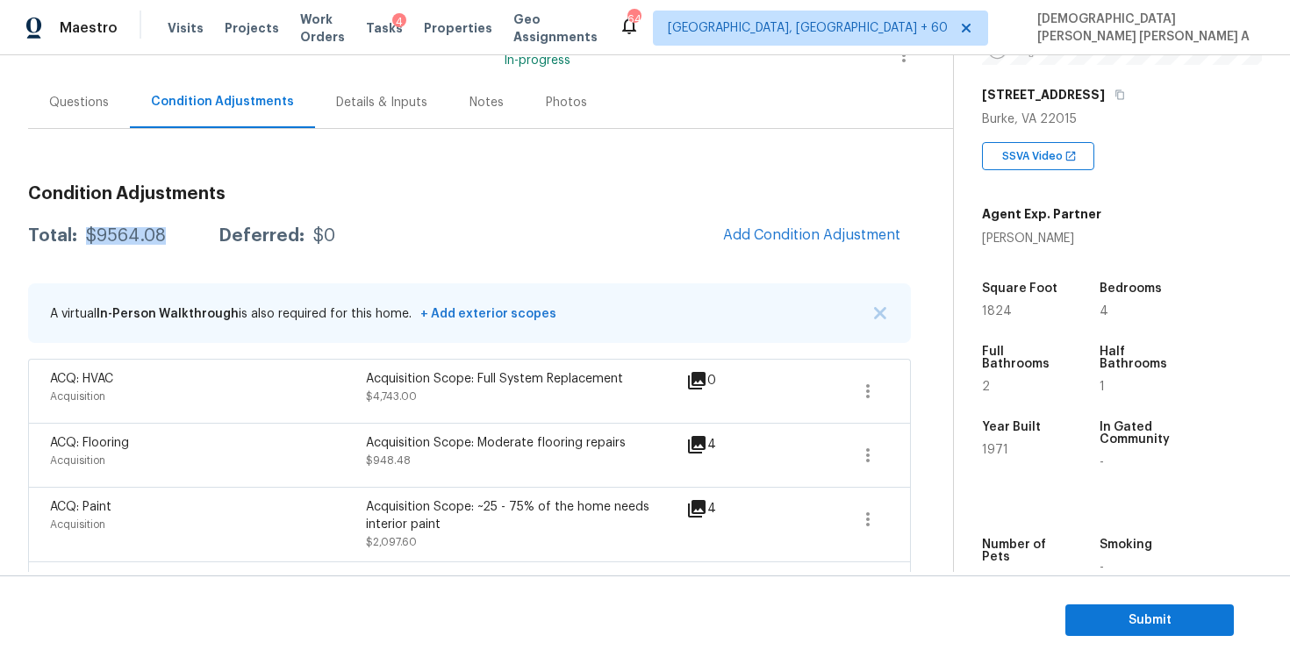
drag, startPoint x: 169, startPoint y: 238, endPoint x: 80, endPoint y: 236, distance: 89.5
click at [80, 236] on div "Total: $9564.08 Deferred: $0" at bounding box center [181, 236] width 307 height 18
copy div "$9564.08"
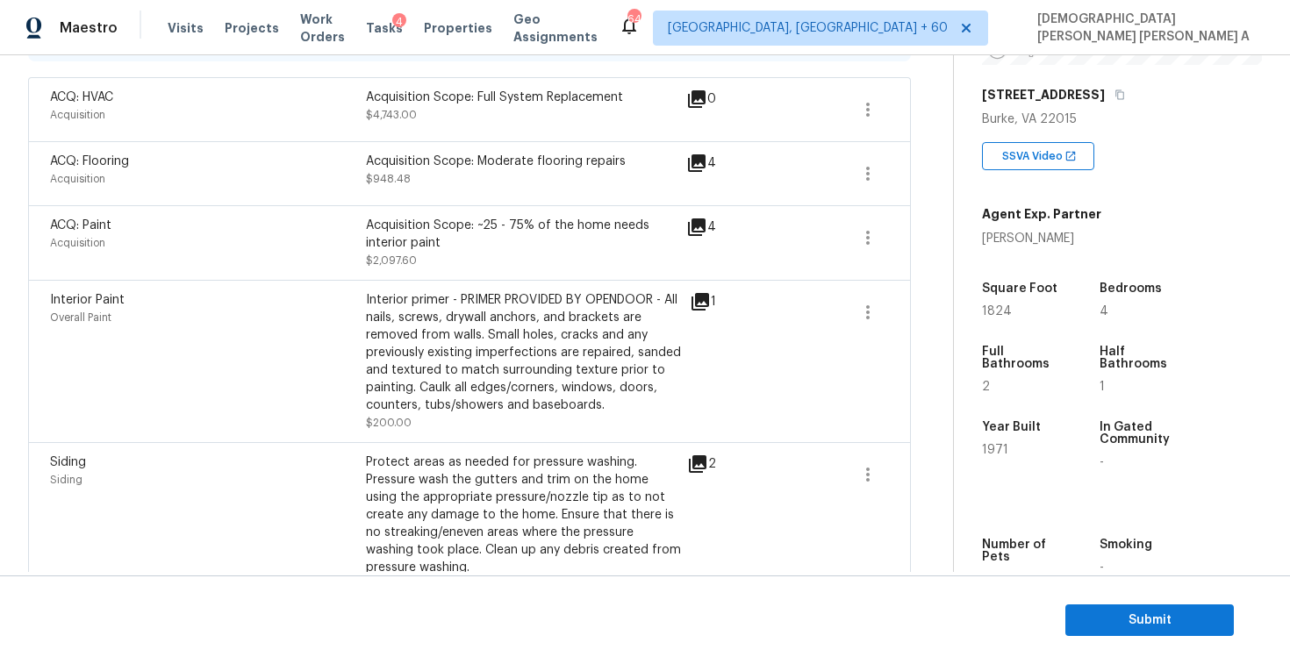
scroll to position [160, 0]
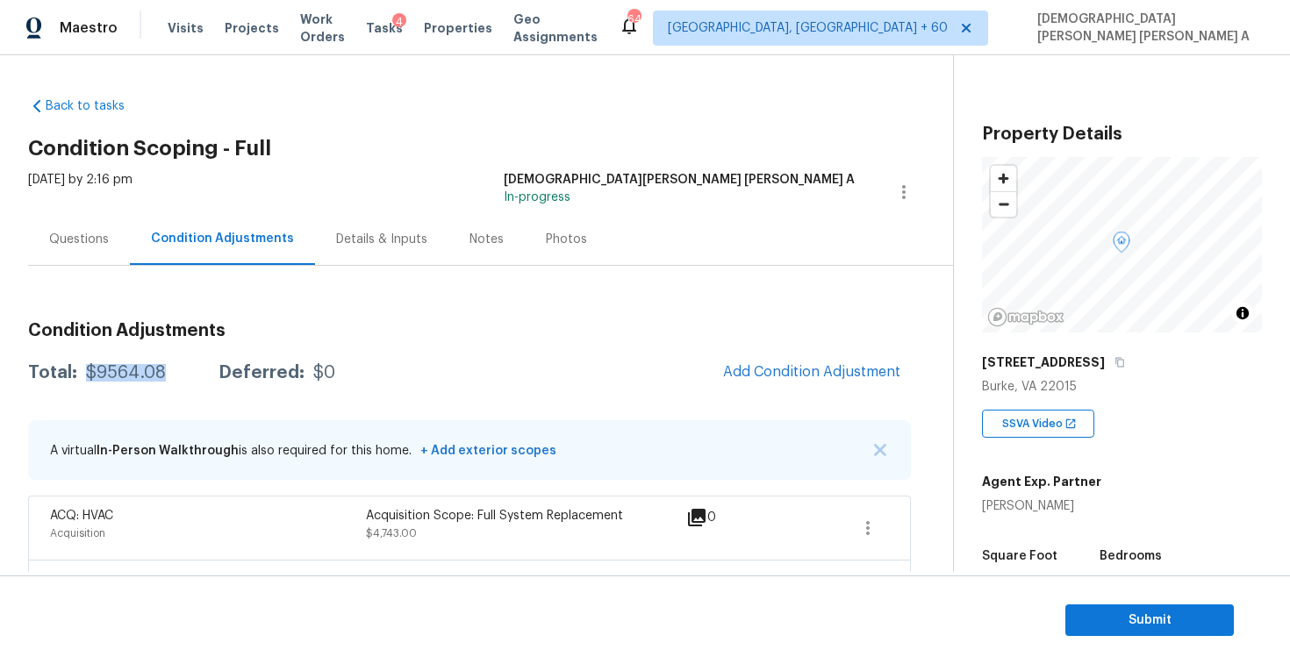
scroll to position [268, 0]
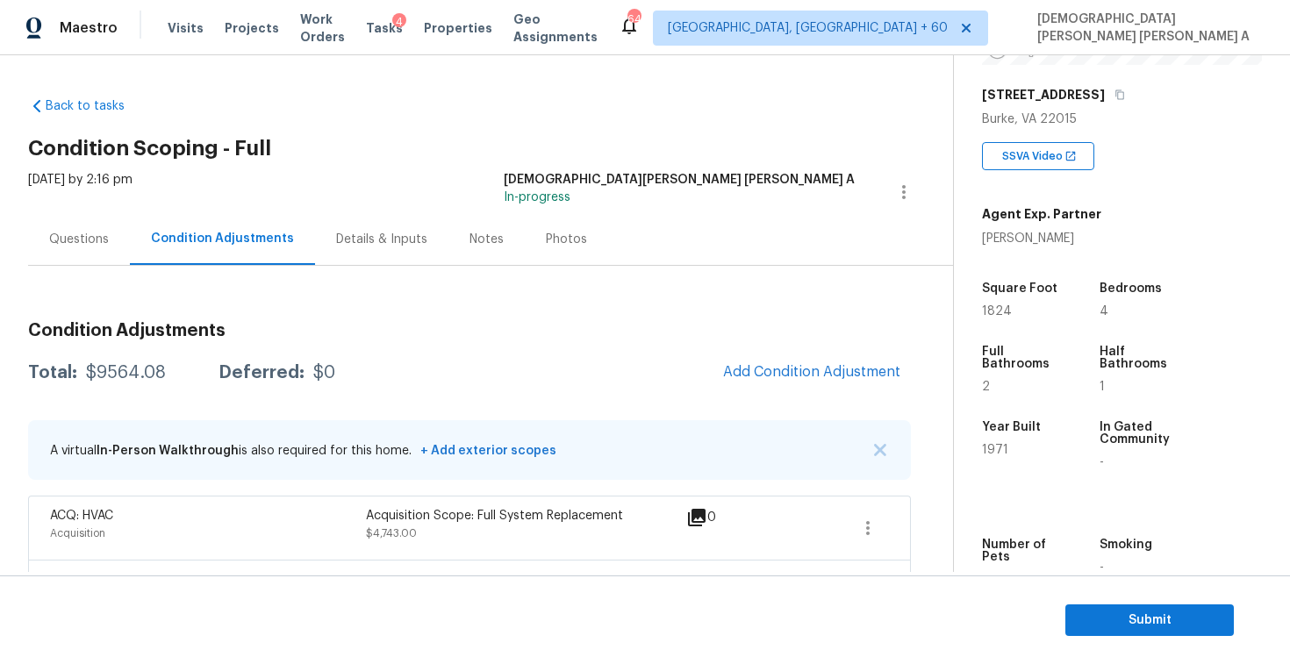
click at [76, 241] on div "Questions" at bounding box center [79, 240] width 60 height 18
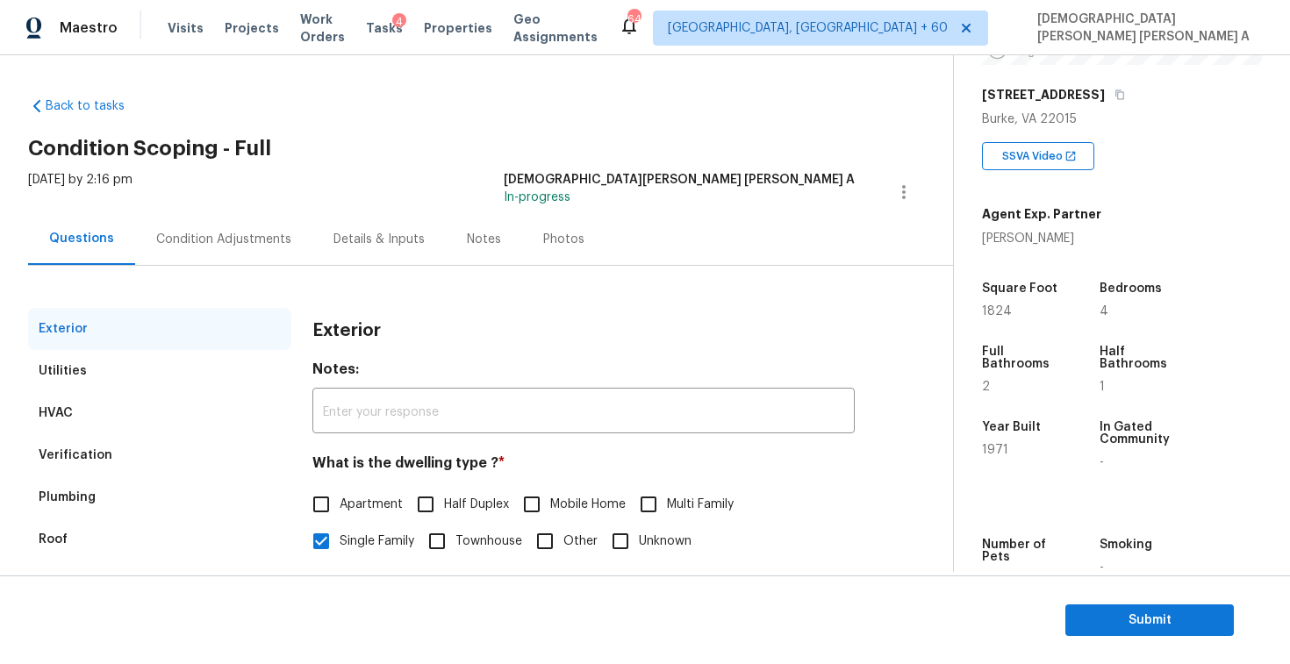
scroll to position [181, 0]
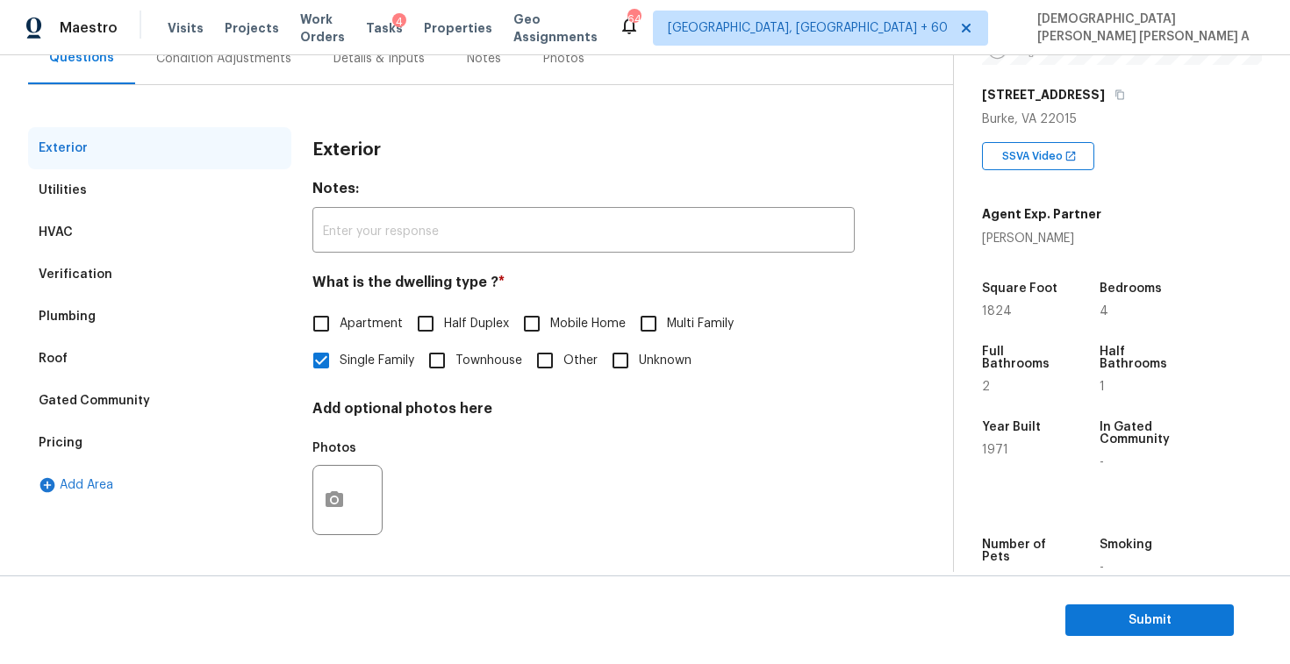
click at [100, 261] on div "Verification" at bounding box center [159, 275] width 263 height 42
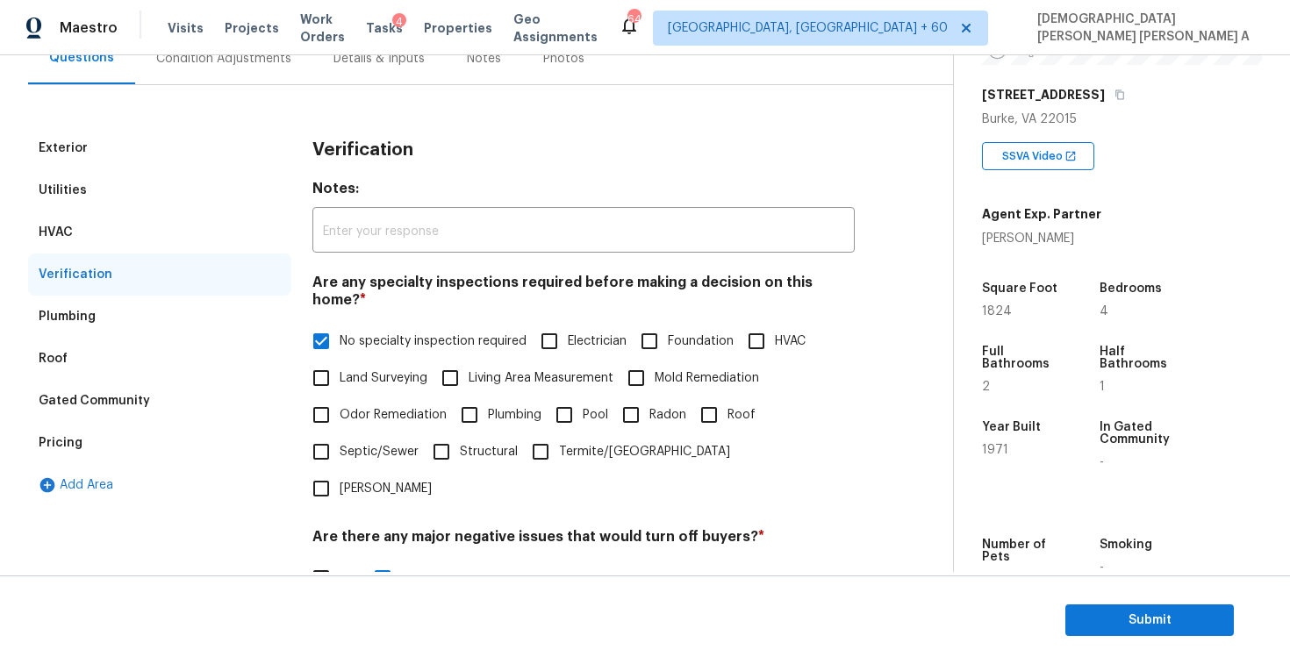
scroll to position [374, 0]
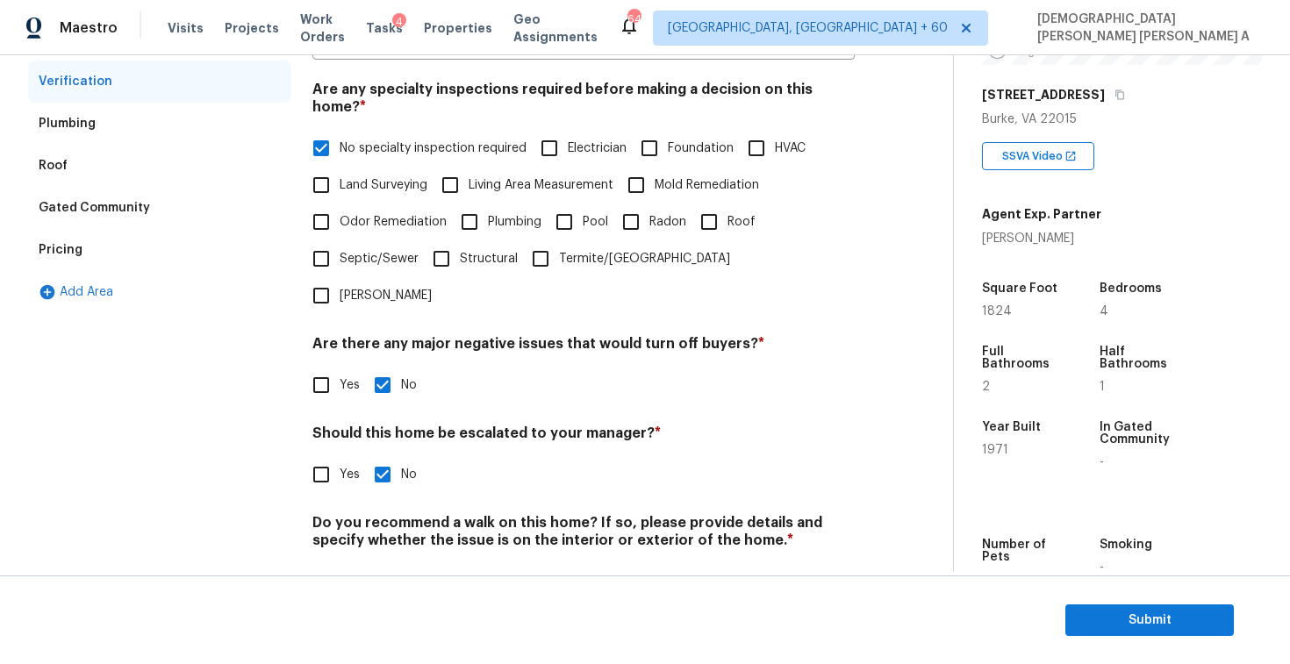
click at [75, 242] on div "Pricing" at bounding box center [61, 250] width 44 height 18
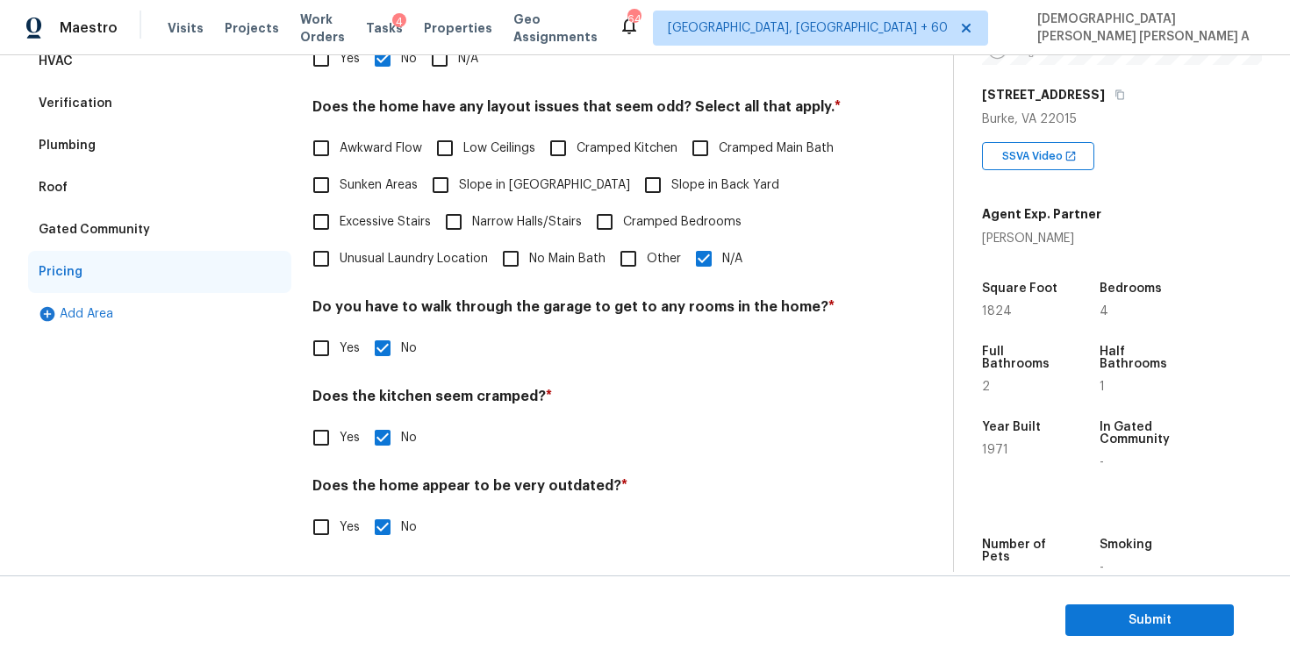
scroll to position [117, 0]
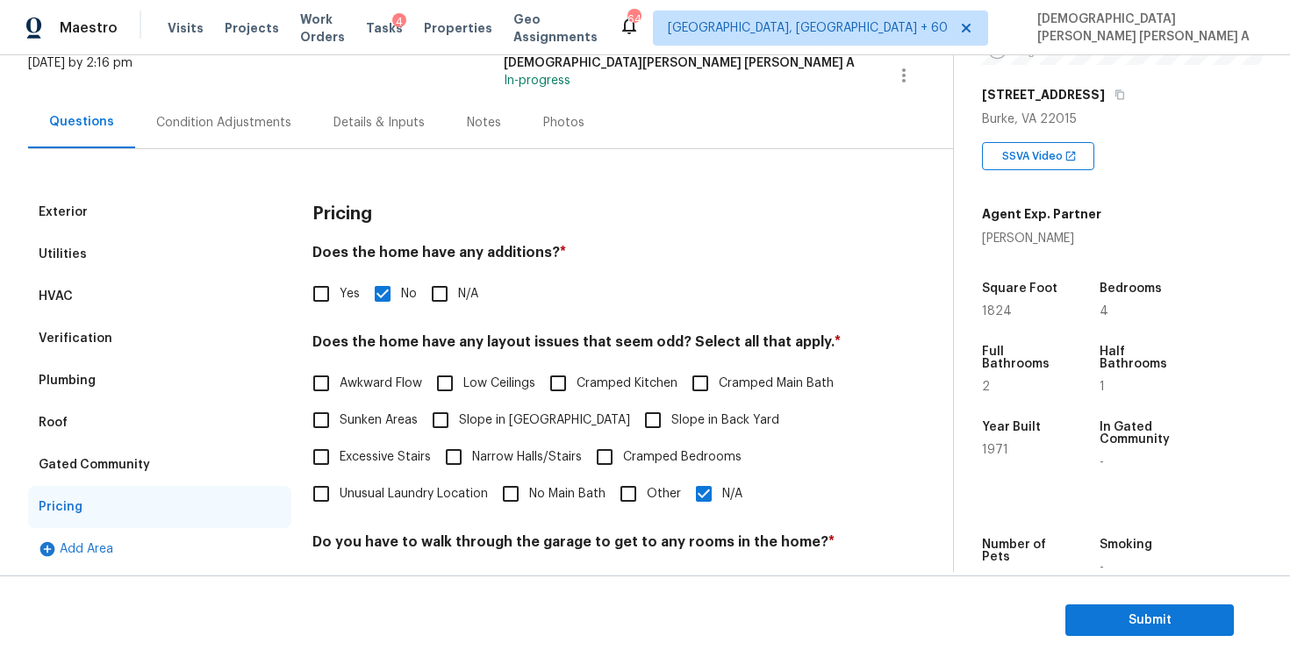
click at [208, 154] on div "Exterior Utilities HVAC Verification Plumbing Roof Gated Community Pricing Add …" at bounding box center [469, 475] width 883 height 653
click at [210, 133] on div "Condition Adjustments" at bounding box center [223, 123] width 177 height 52
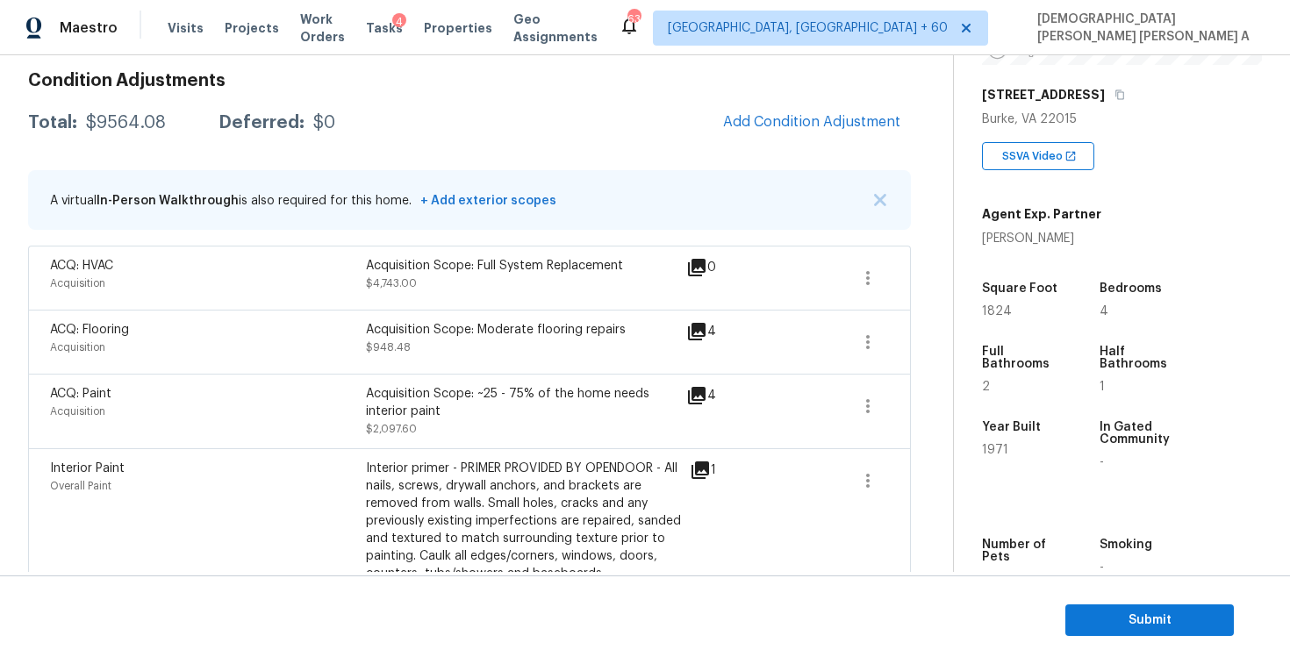
scroll to position [168, 0]
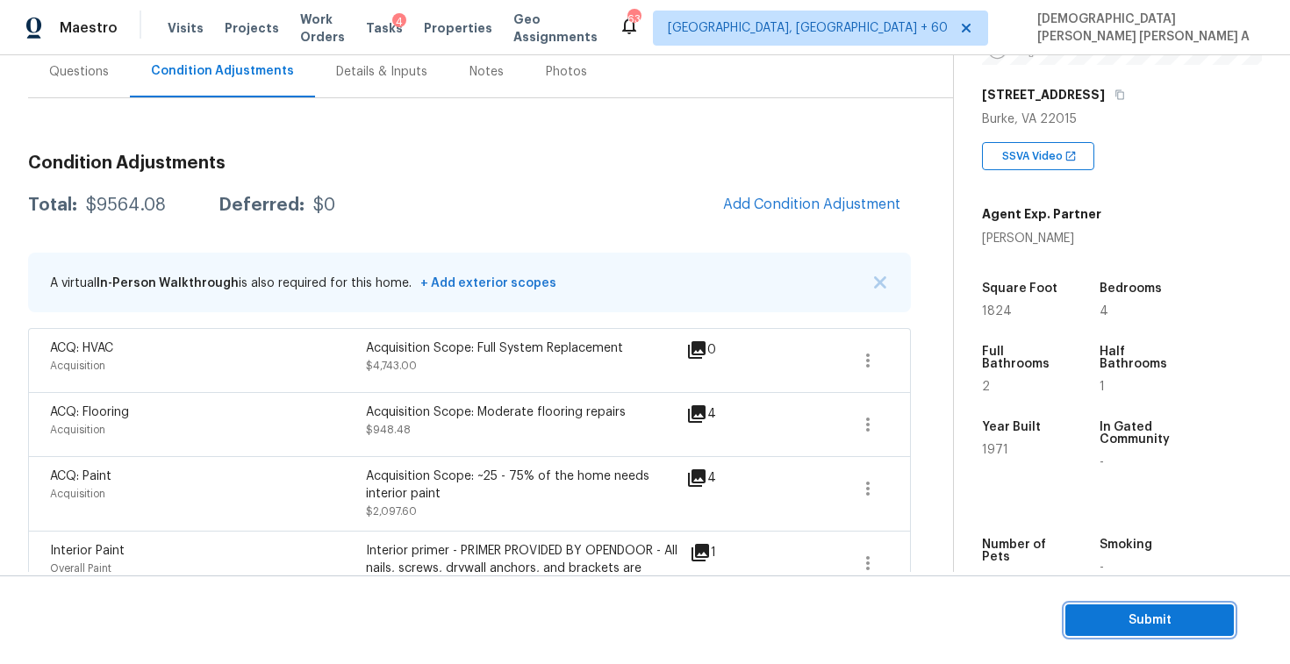
click at [1095, 630] on span "Submit" at bounding box center [1150, 621] width 140 height 22
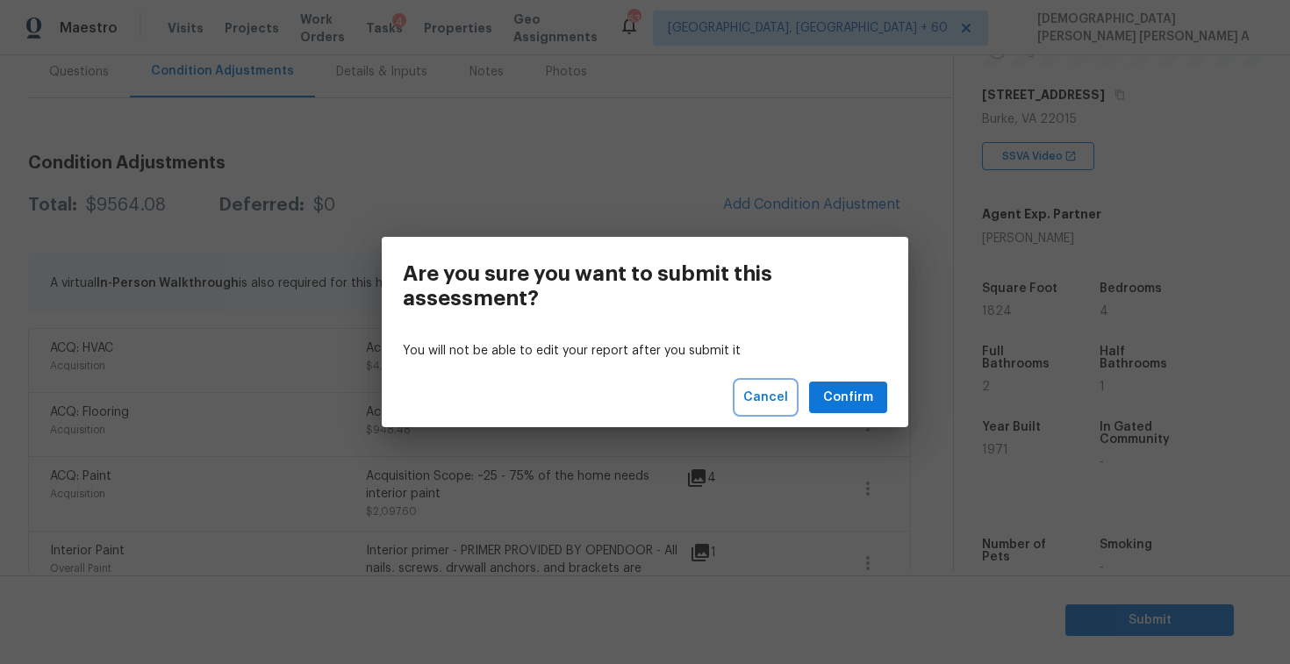
click at [751, 387] on span "Cancel" at bounding box center [765, 398] width 45 height 22
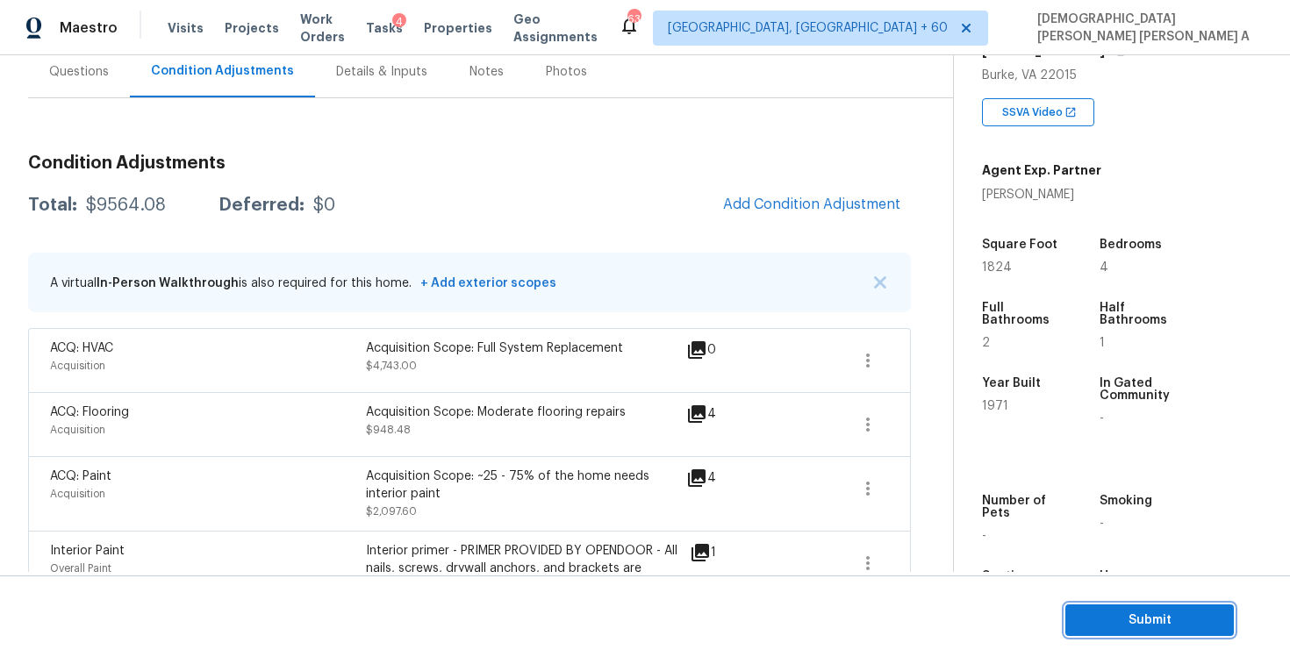
scroll to position [174, 0]
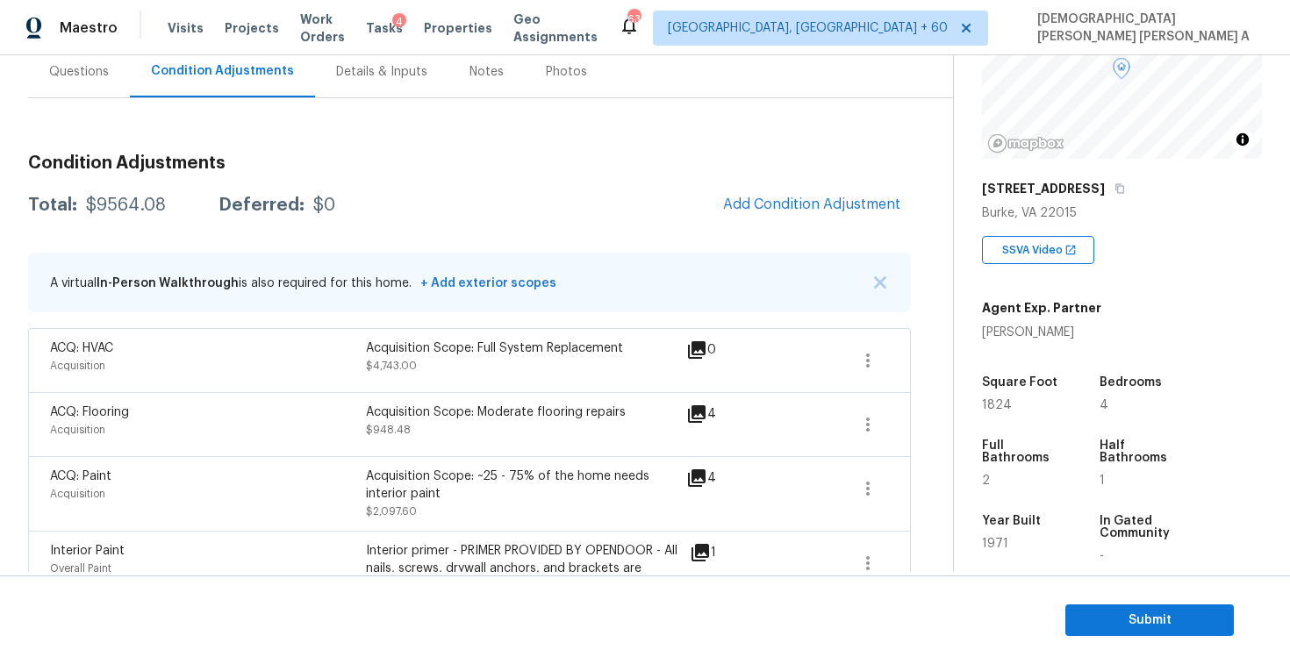
click at [760, 181] on div "Condition Adjustments Total: $9564.08 Deferred: $0 Add Condition Adjustment A v…" at bounding box center [469, 671] width 883 height 1063
click at [760, 210] on span "Add Condition Adjustment" at bounding box center [811, 205] width 177 height 16
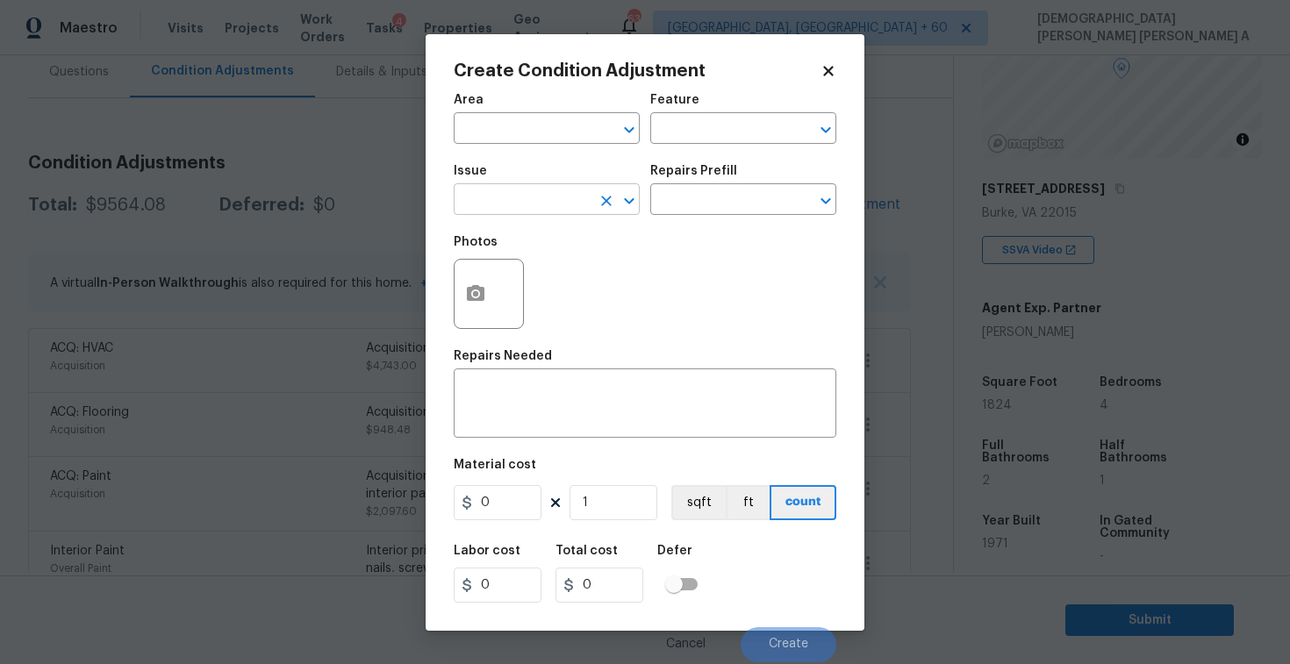
click at [541, 195] on input "text" at bounding box center [522, 201] width 137 height 27
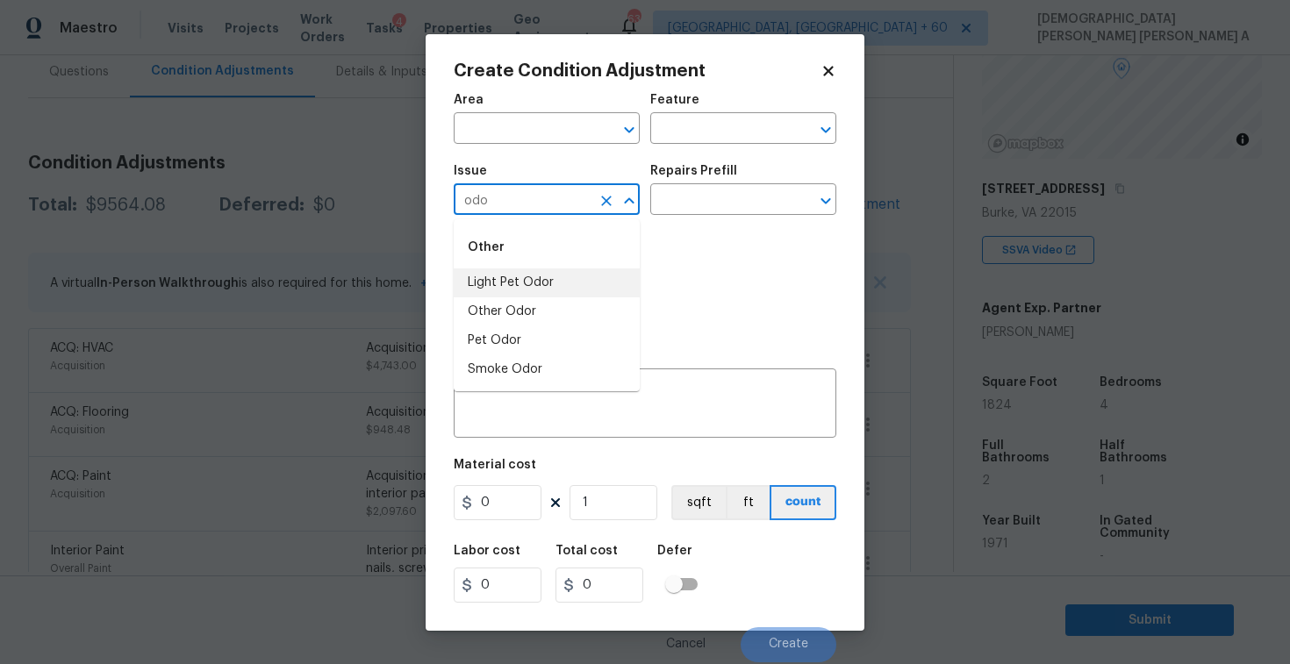
click at [532, 281] on li "Light Pet Odor" at bounding box center [547, 283] width 186 height 29
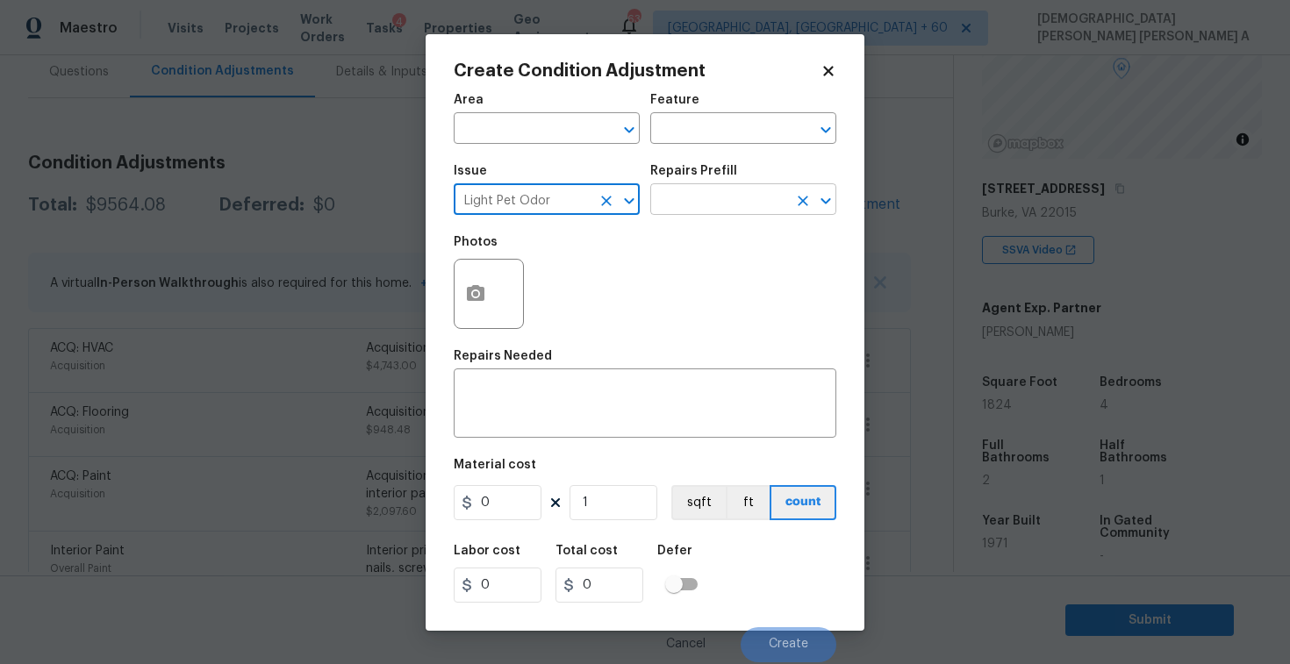
type input "Light Pet Odor"
click at [698, 192] on input "text" at bounding box center [718, 201] width 137 height 27
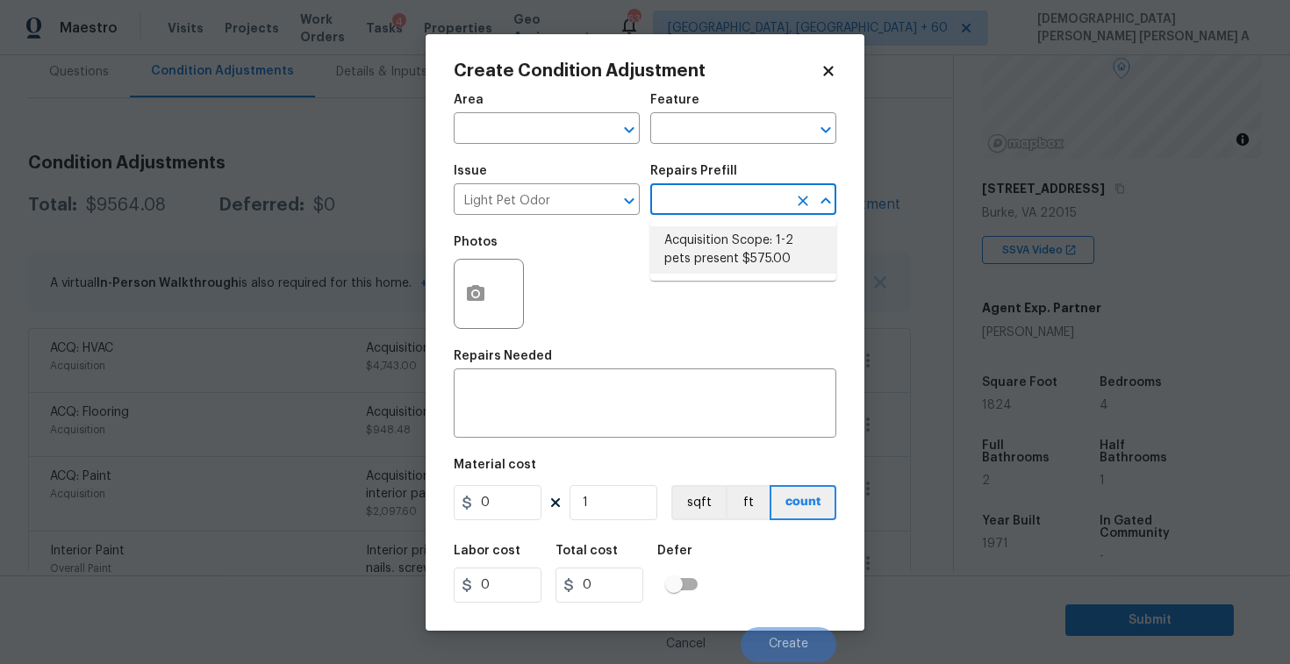
click at [698, 230] on li "Acquisition Scope: 1-2 pets present $575.00" at bounding box center [743, 249] width 186 height 47
type textarea "Acquisition Scope: 1-2 pets present"
type input "575"
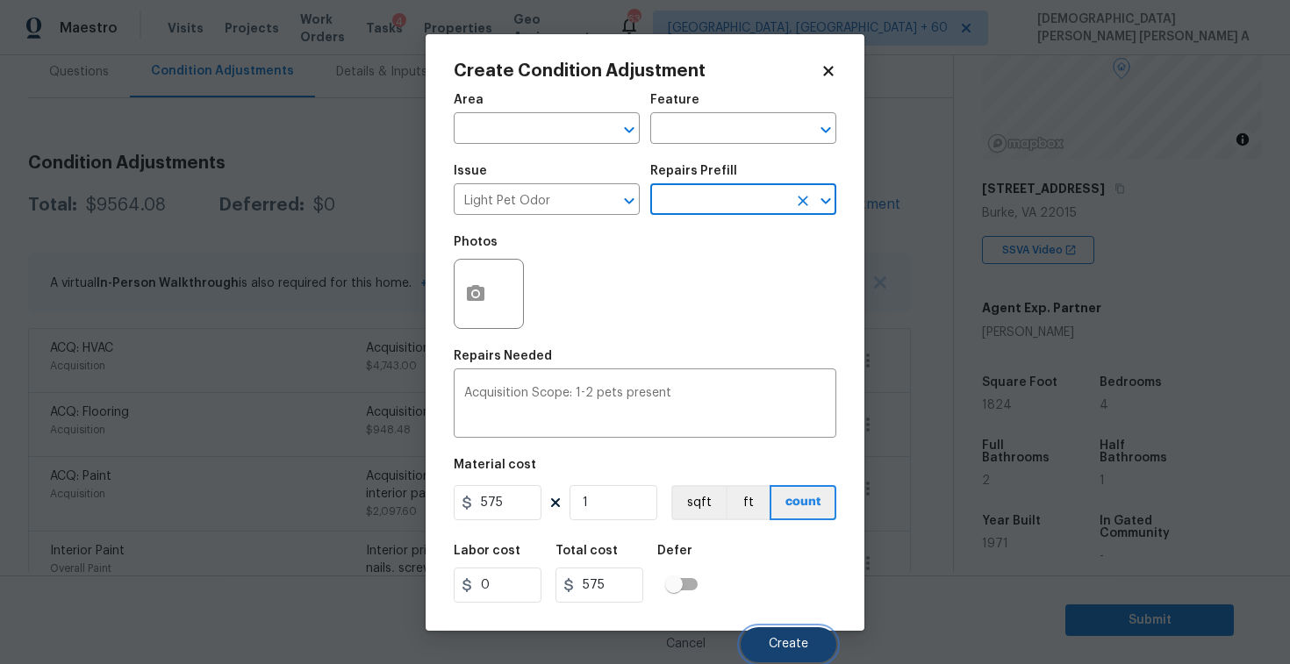
click at [792, 636] on button "Create" at bounding box center [789, 645] width 96 height 35
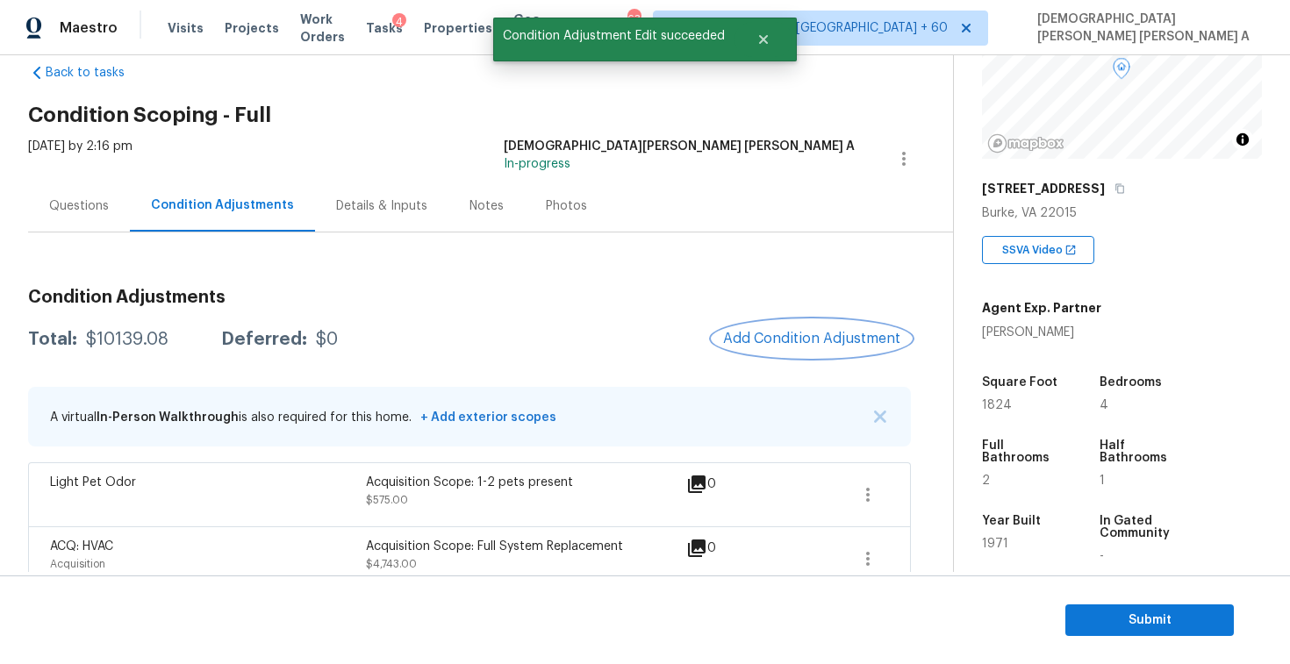
scroll to position [0, 0]
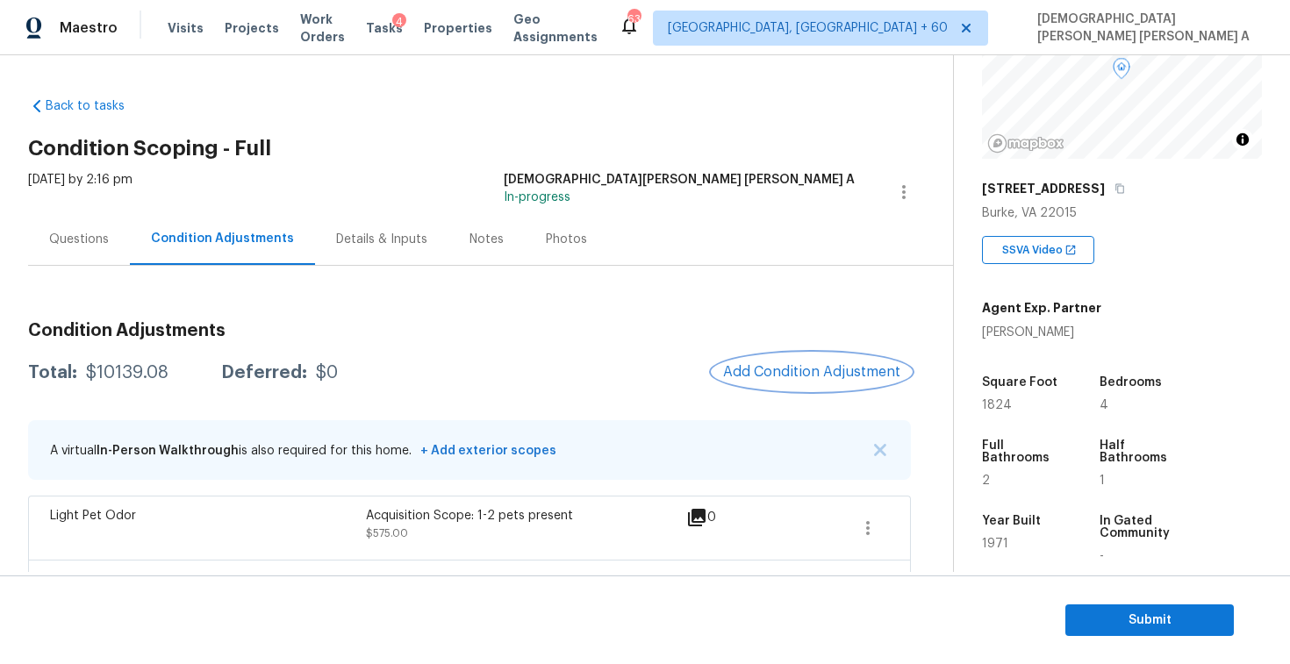
click at [820, 381] on button "Add Condition Adjustment" at bounding box center [812, 372] width 198 height 37
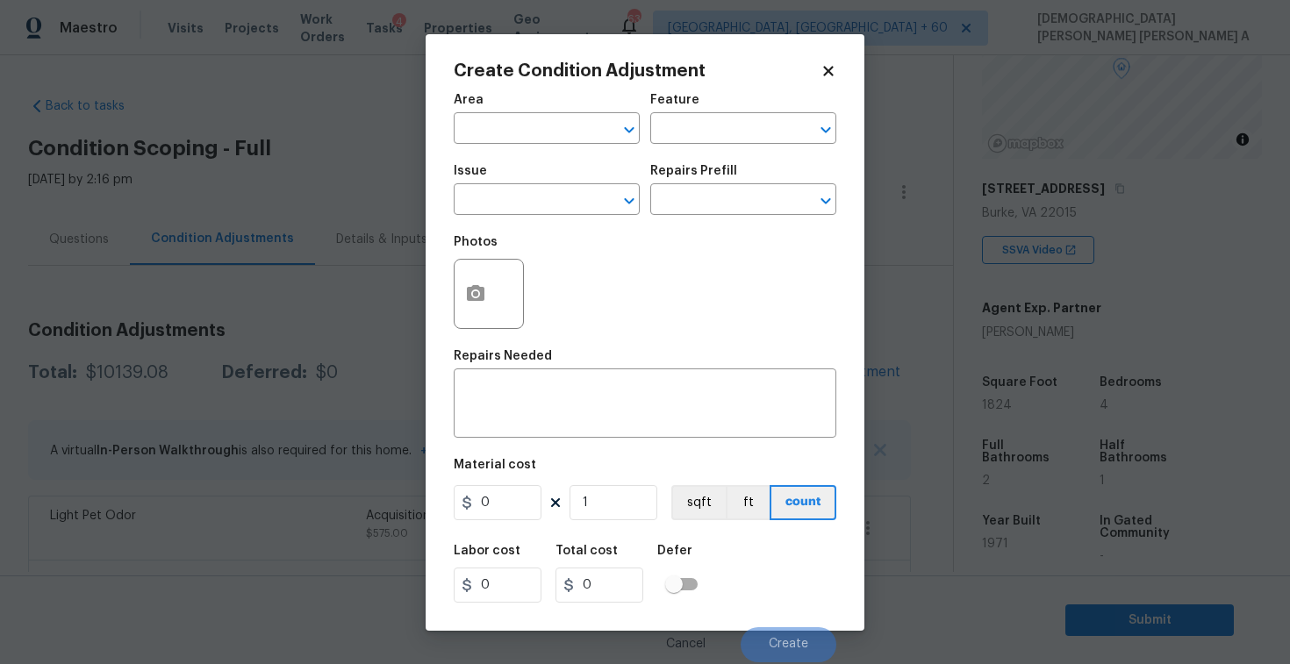
click at [826, 65] on icon at bounding box center [829, 71] width 16 height 16
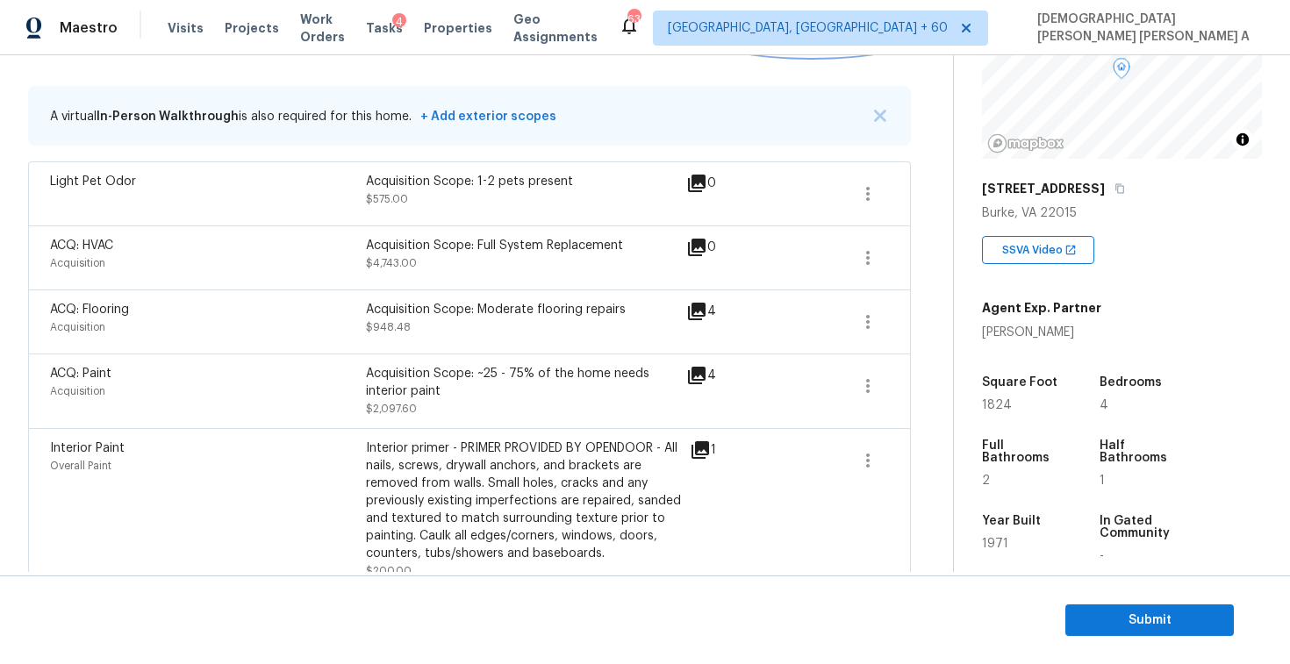
scroll to position [295, 0]
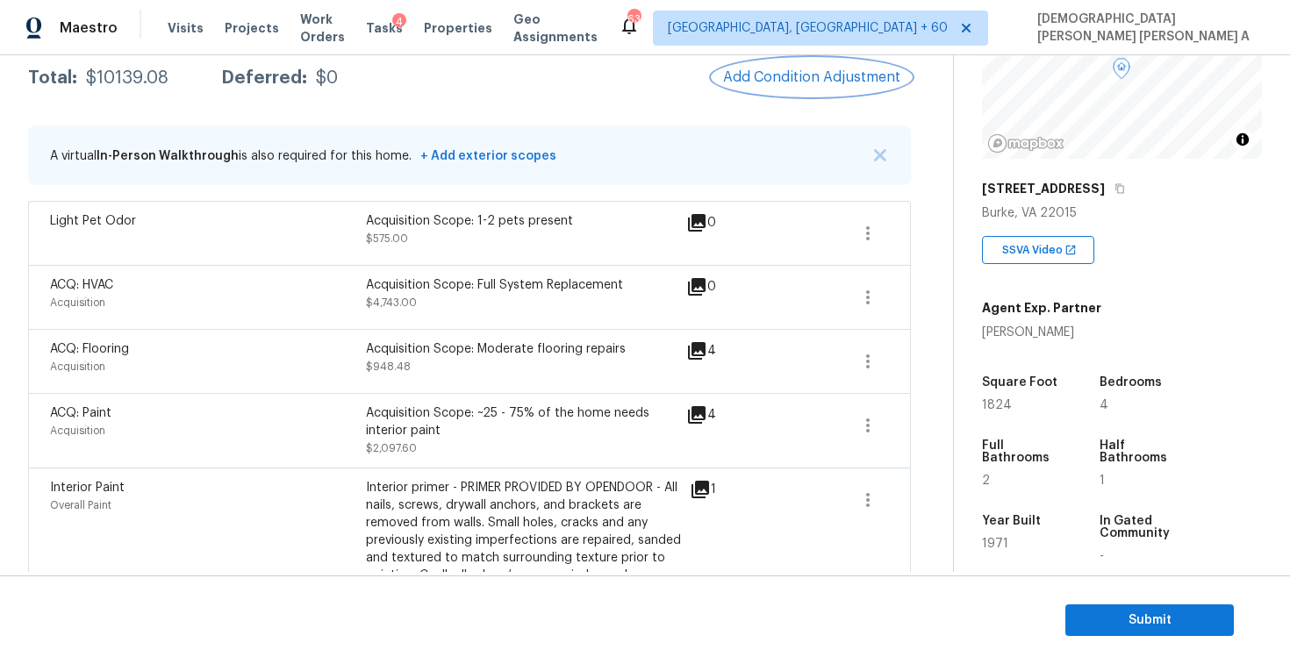
click at [811, 89] on button "Add Condition Adjustment" at bounding box center [812, 77] width 198 height 37
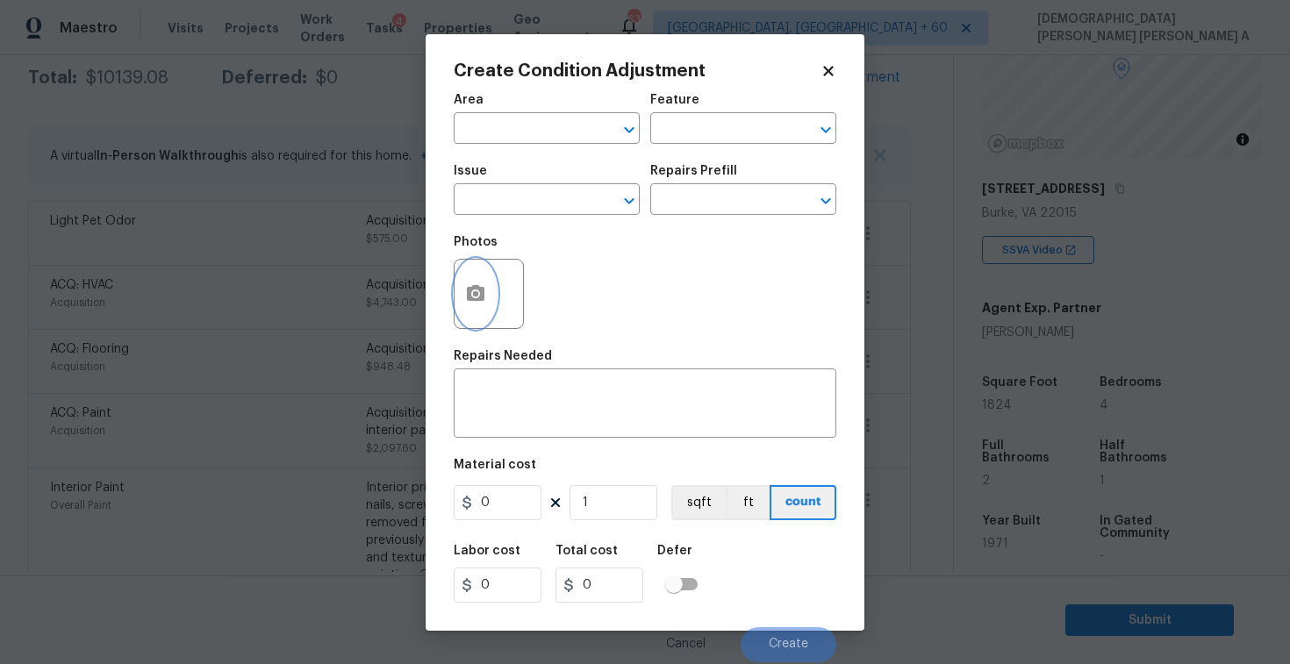
click at [466, 304] on icon "button" at bounding box center [475, 294] width 21 height 21
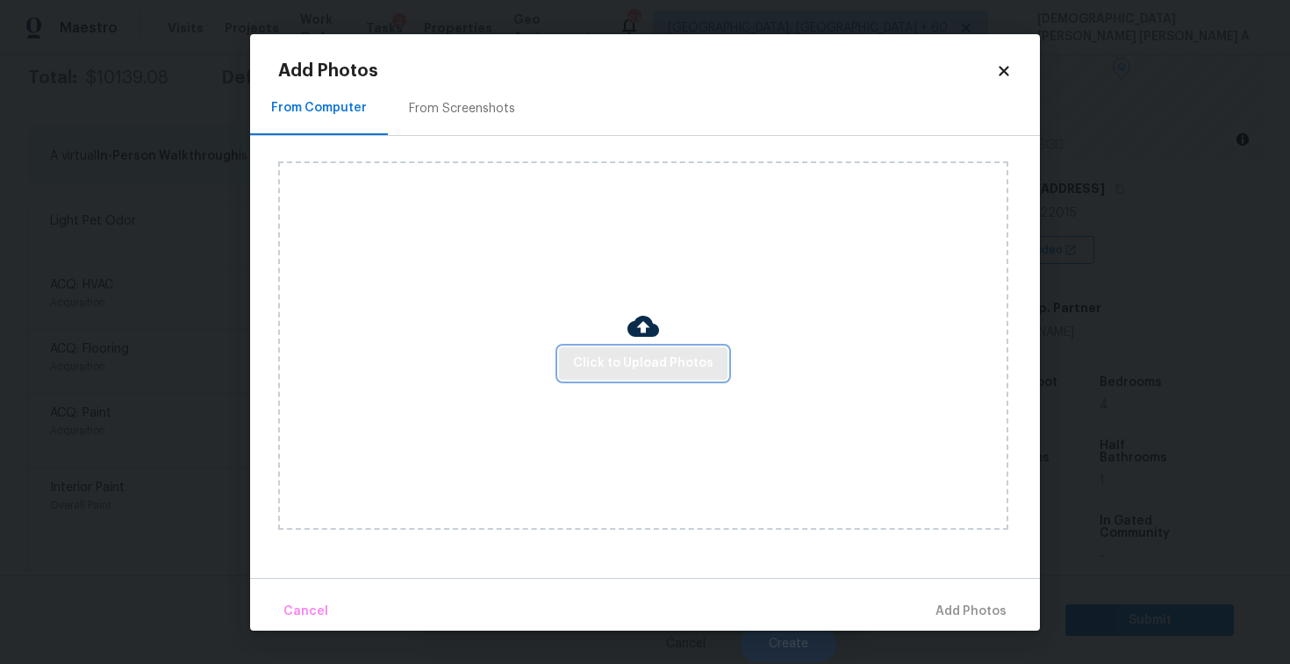
click at [641, 353] on span "Click to Upload Photos" at bounding box center [643, 364] width 140 height 22
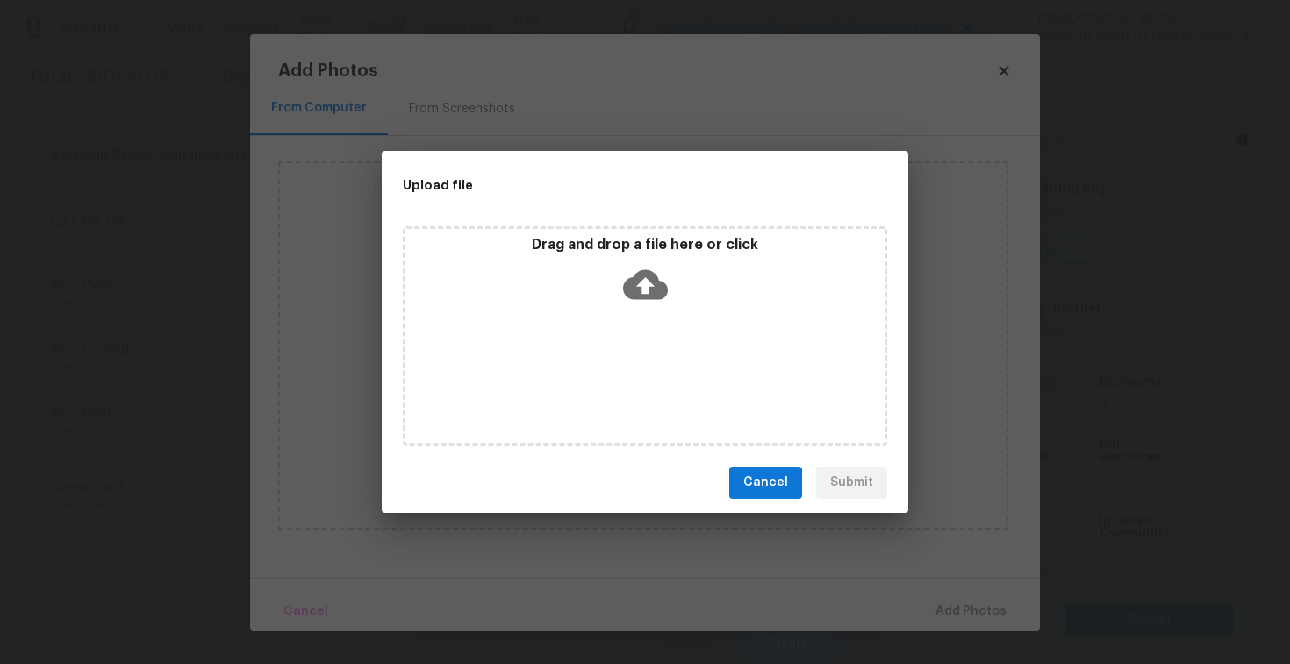
click at [643, 312] on div "Drag and drop a file here or click" at bounding box center [645, 335] width 485 height 219
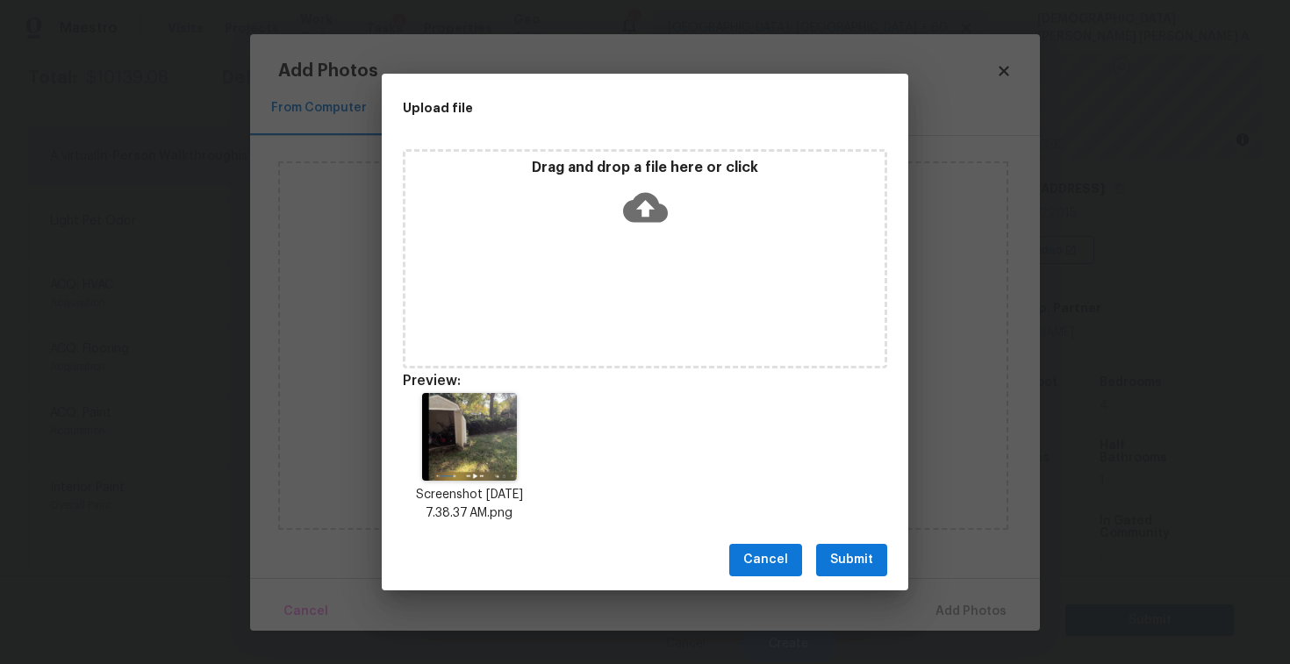
click at [845, 566] on span "Submit" at bounding box center [851, 560] width 43 height 22
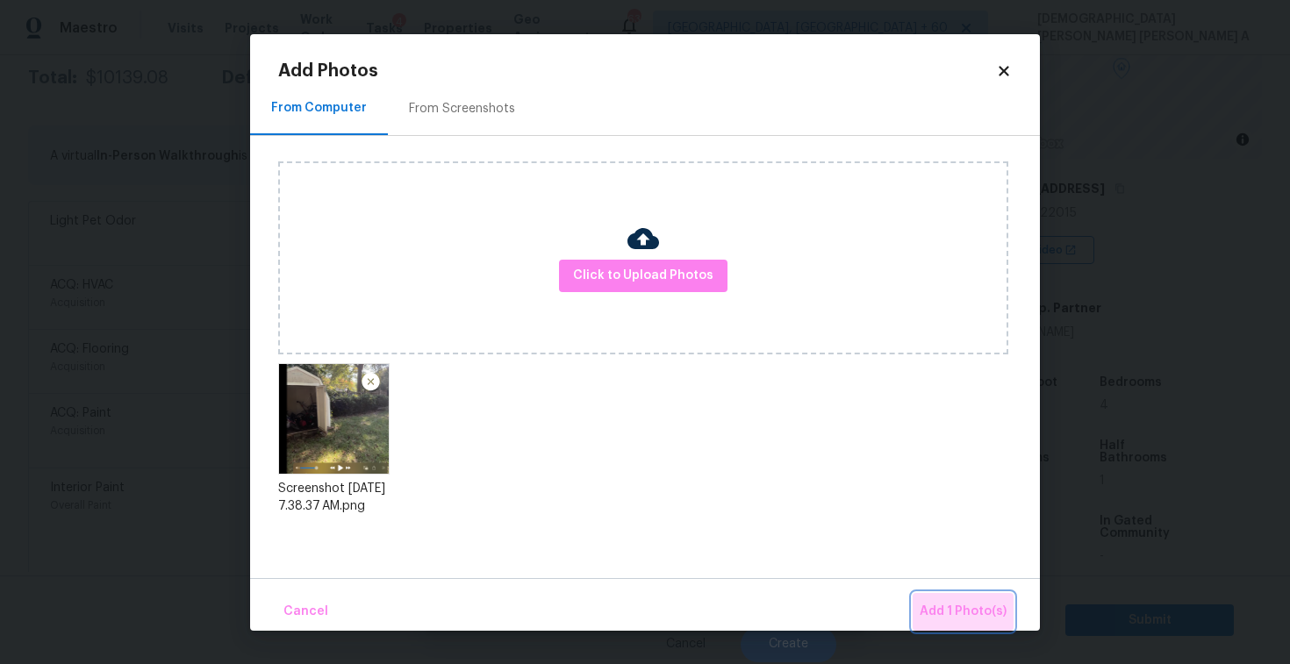
click at [985, 609] on span "Add 1 Photo(s)" at bounding box center [963, 612] width 87 height 22
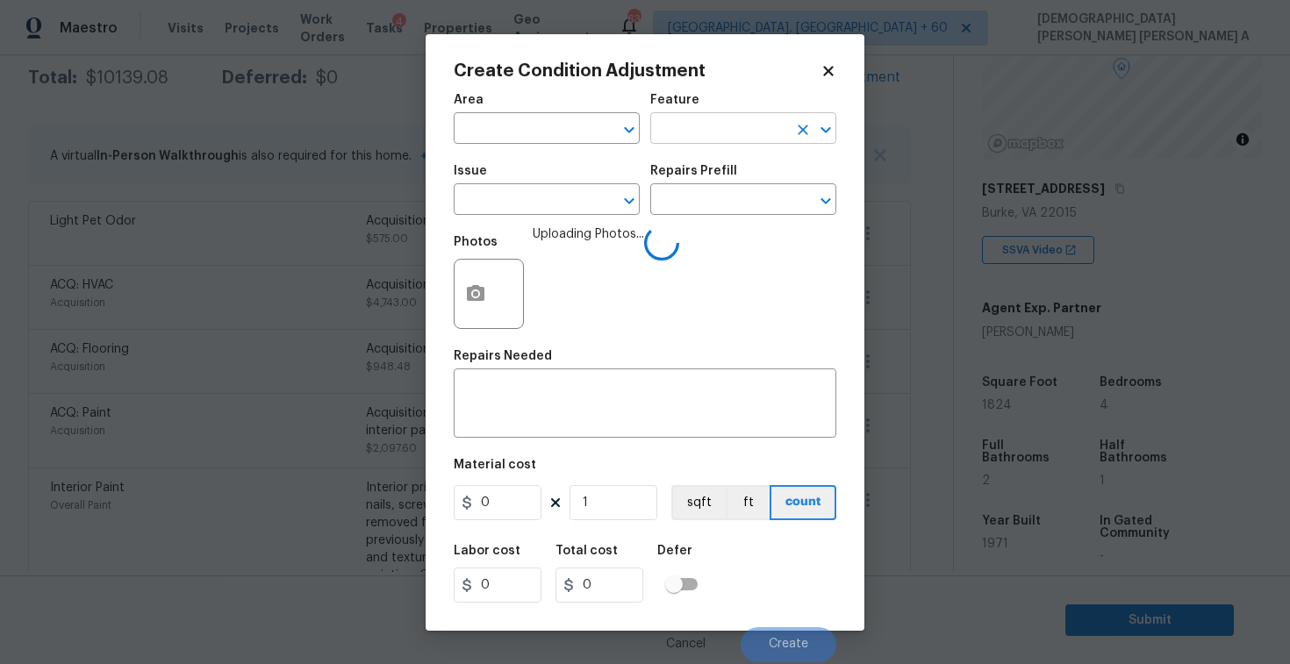
click at [719, 121] on input "text" at bounding box center [718, 130] width 137 height 27
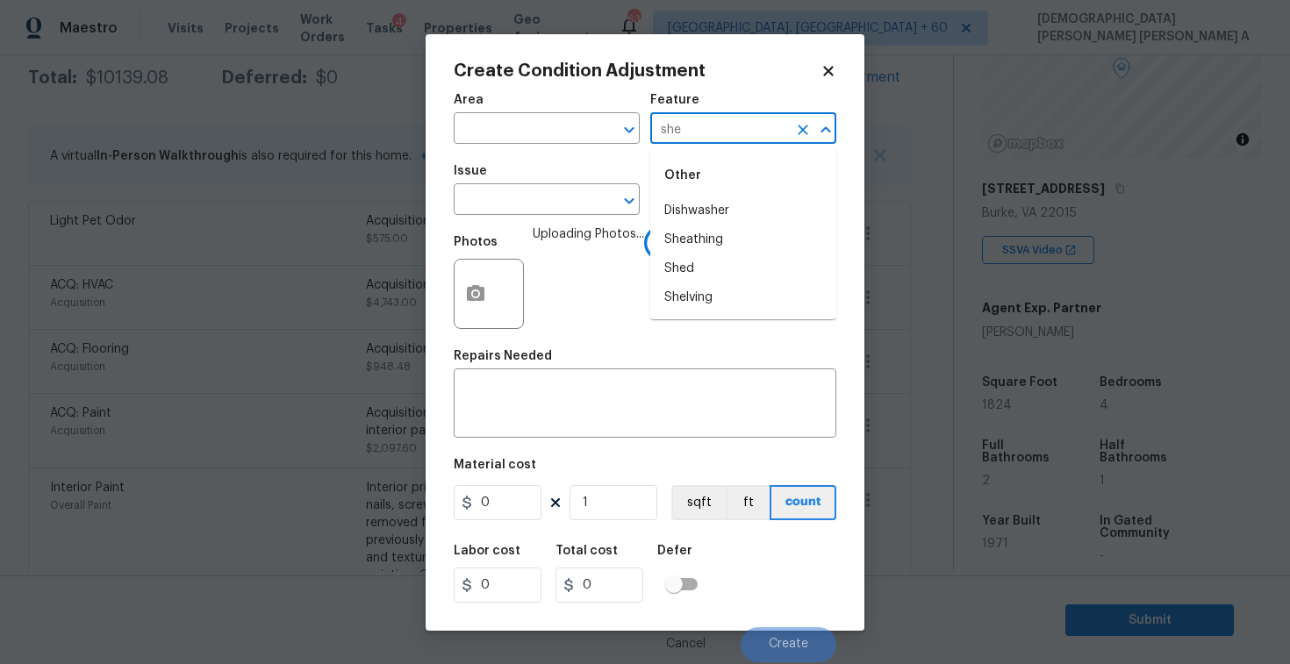
type input "shed"
click at [675, 196] on div "Other" at bounding box center [743, 175] width 186 height 42
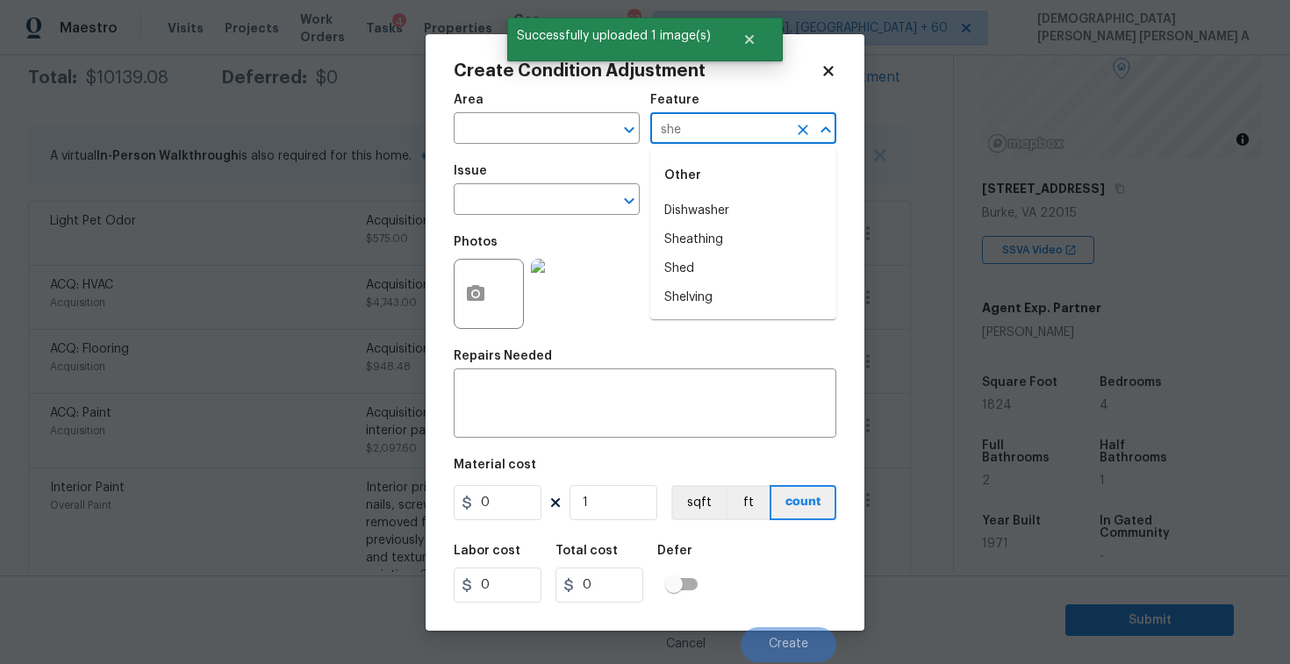
type input "shed"
click at [686, 211] on li "Shed" at bounding box center [743, 211] width 186 height 29
type input "Shed"
click at [532, 430] on div "x ​" at bounding box center [645, 405] width 383 height 65
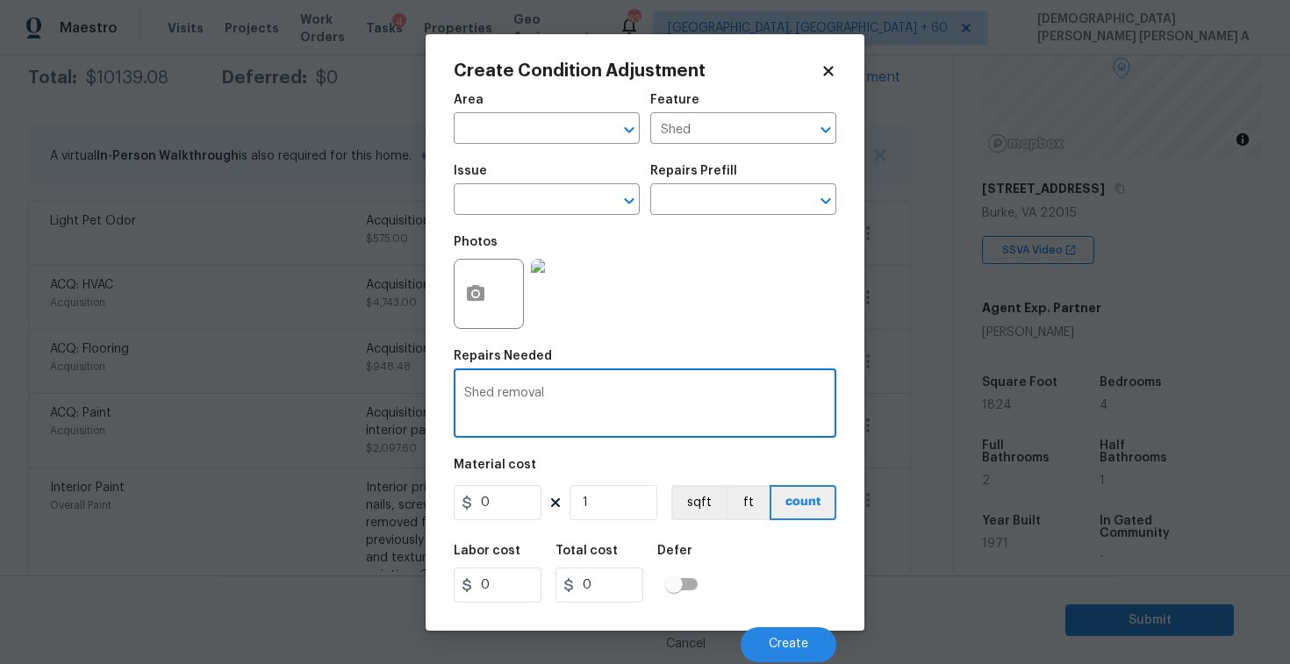
type textarea "Shed removal"
click at [508, 508] on input "0" at bounding box center [498, 502] width 88 height 35
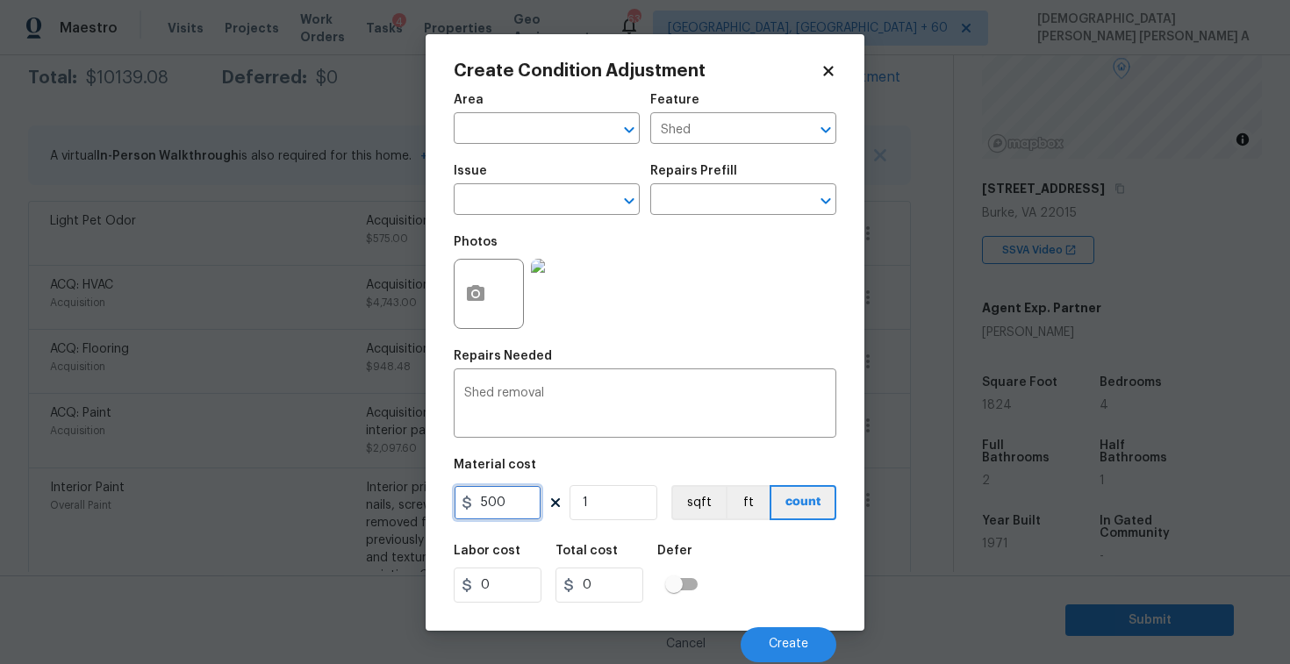
type input "500"
click at [658, 445] on div "Area ​ Feature Shed ​ Issue ​ Repairs Prefill ​ Photos Repairs Needed Shed remo…" at bounding box center [645, 372] width 383 height 579
click at [801, 631] on button "Create" at bounding box center [789, 645] width 96 height 35
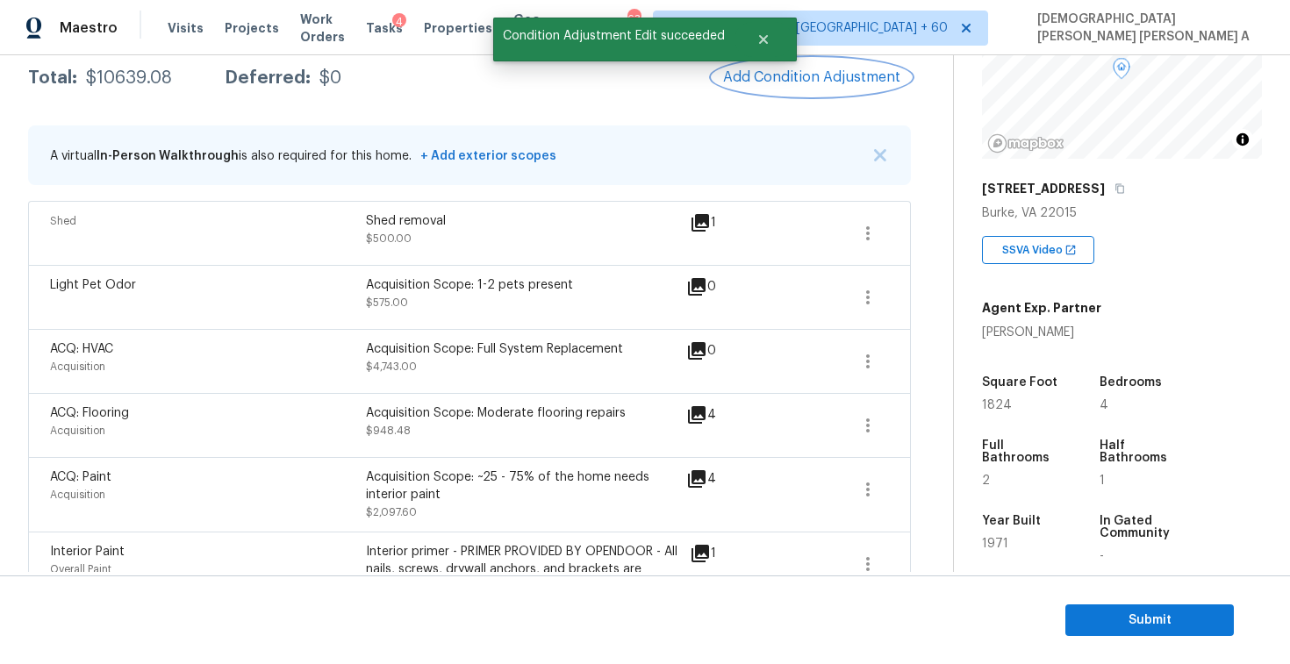
scroll to position [248, 0]
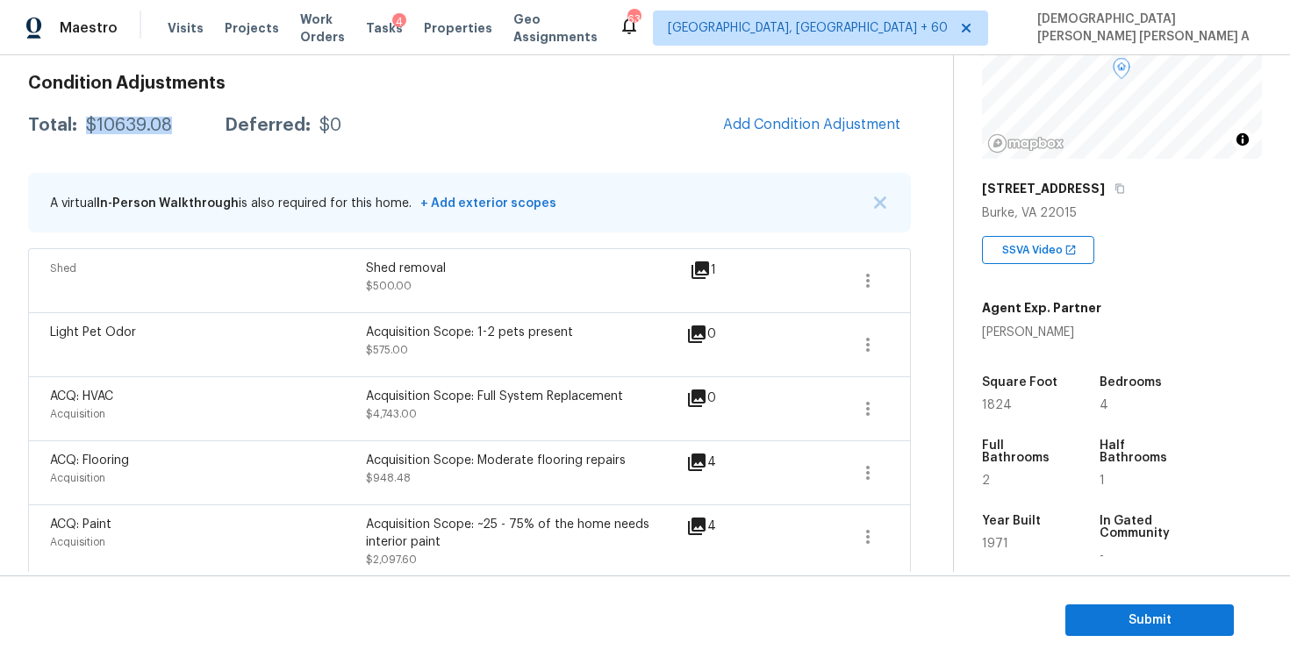
drag, startPoint x: 183, startPoint y: 136, endPoint x: 82, endPoint y: 121, distance: 102.0
click at [82, 121] on div "Total: $10639.08 Deferred: $0 Add Condition Adjustment" at bounding box center [469, 125] width 883 height 39
copy div "$10639.08"
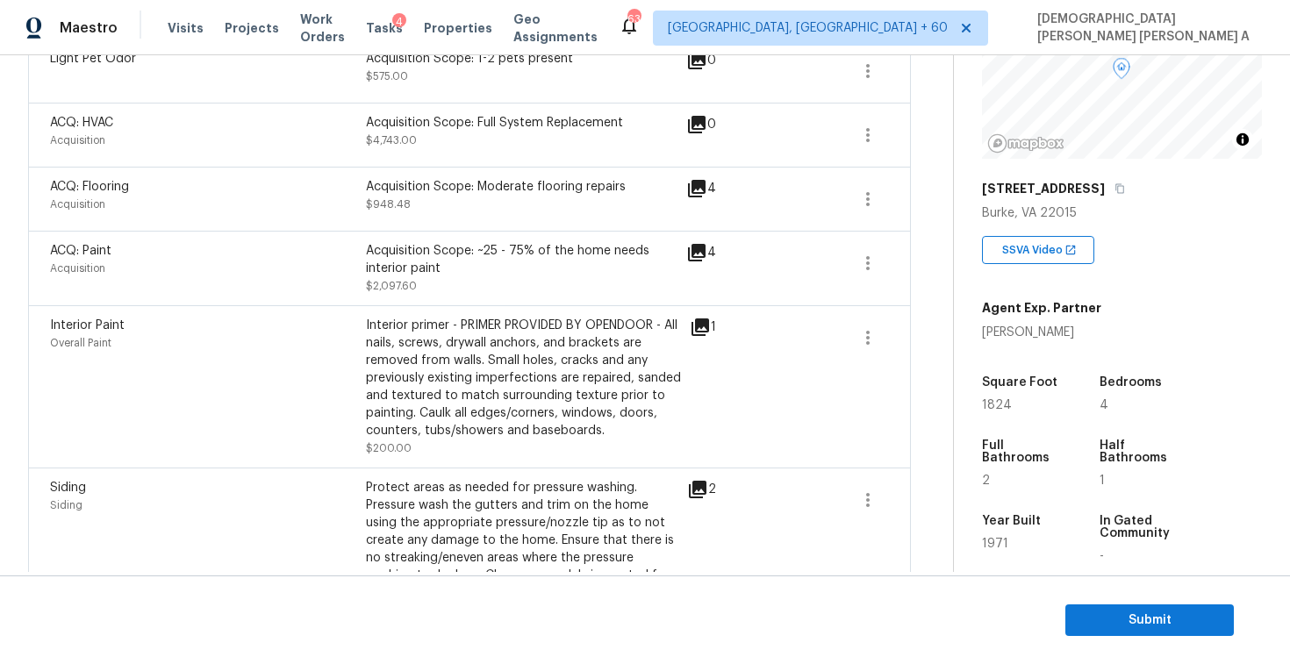
scroll to position [359, 0]
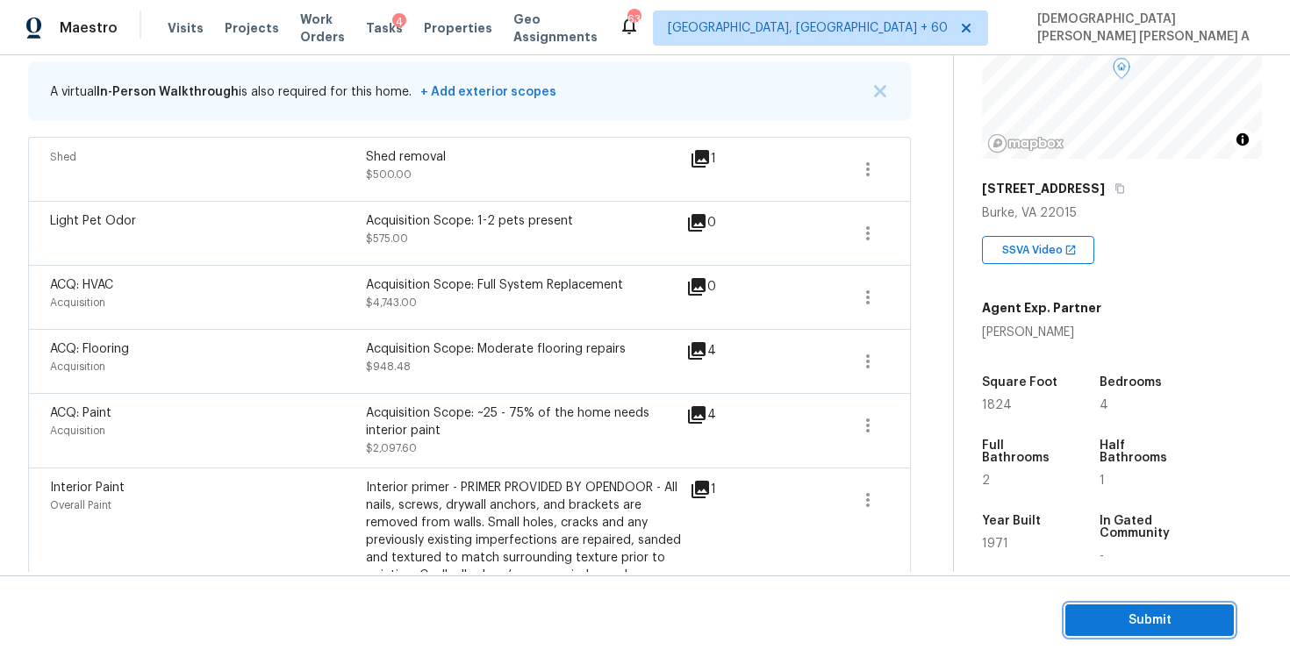
click at [1138, 619] on span "Submit" at bounding box center [1150, 621] width 140 height 22
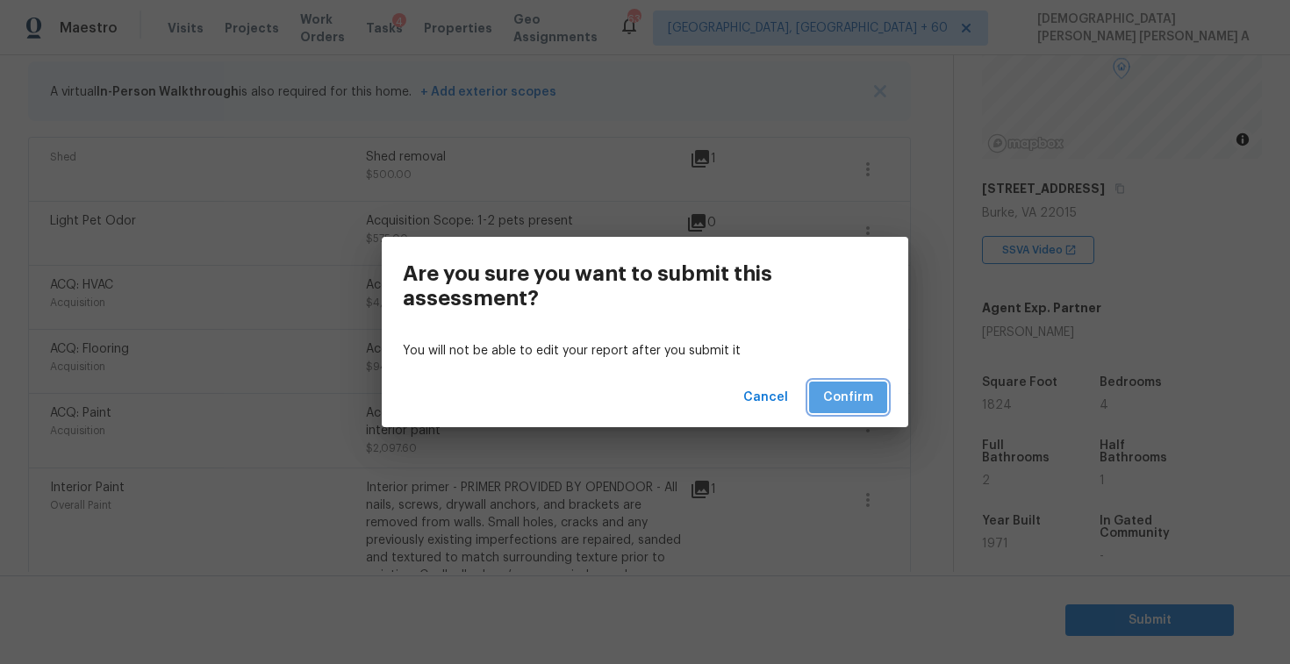
click at [846, 386] on button "Confirm" at bounding box center [848, 398] width 78 height 32
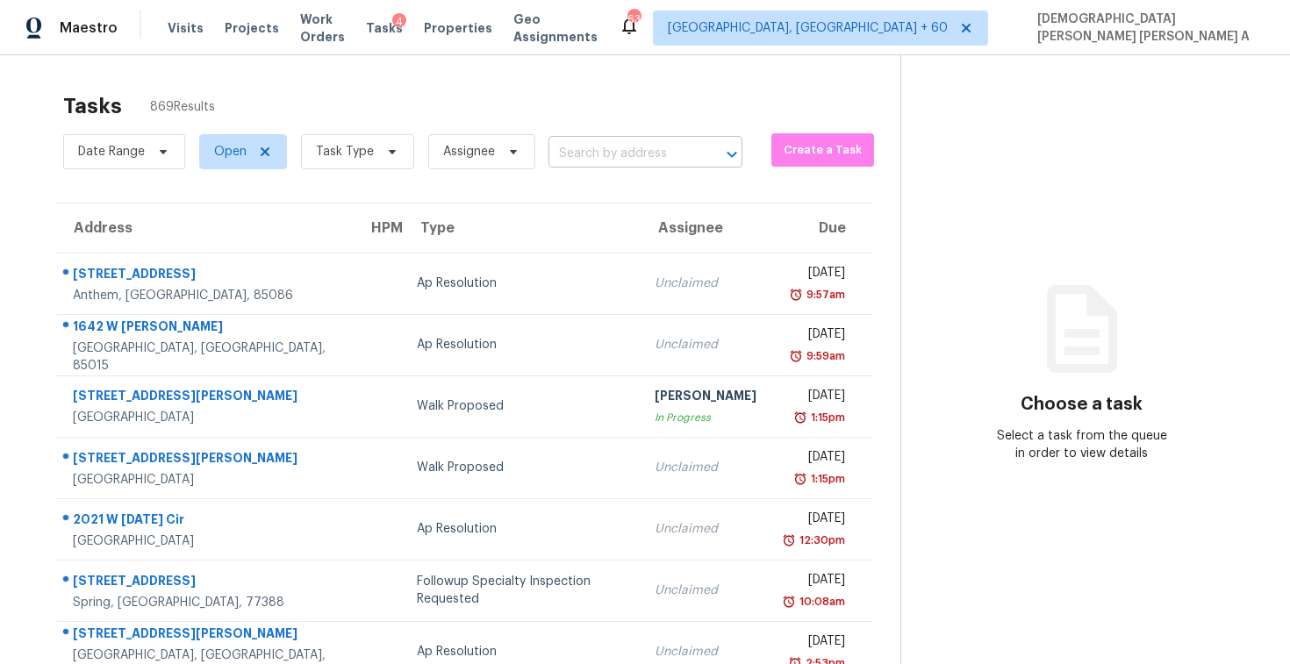
click at [638, 157] on input "text" at bounding box center [621, 153] width 145 height 27
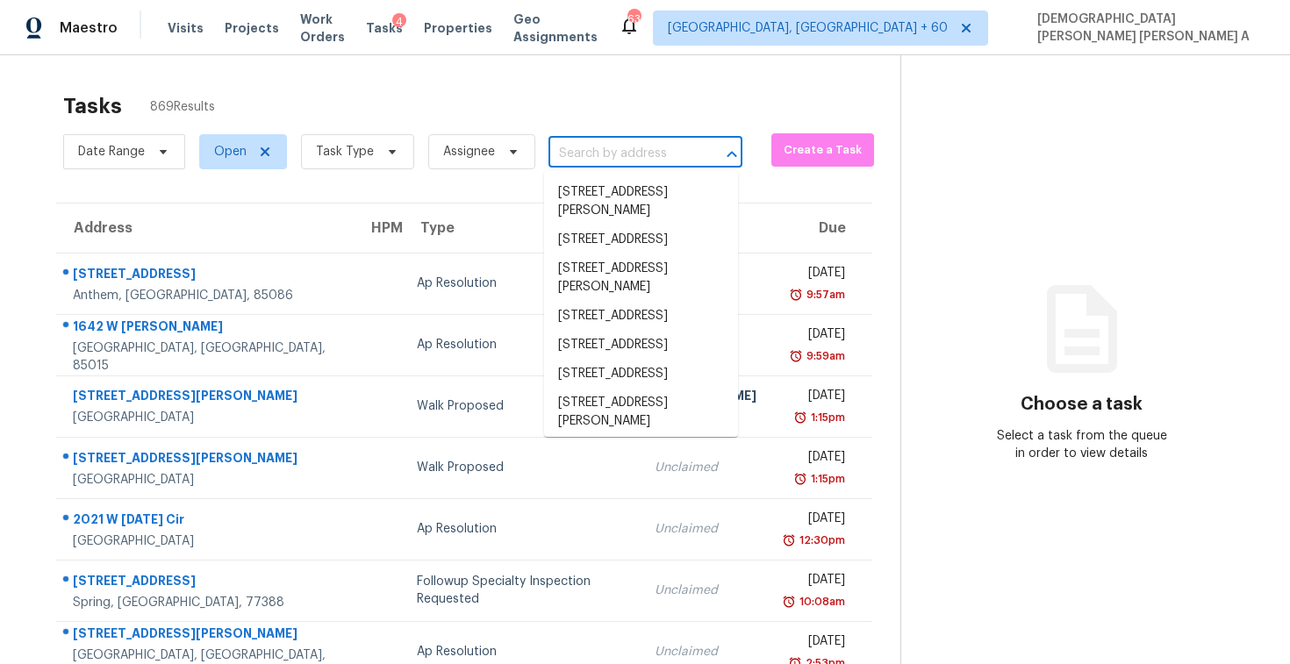
paste input "1648 E Tyson St Gilbert, AZ, 85295"
type input "1648 E Tyson St Gilbert, AZ, 85295"
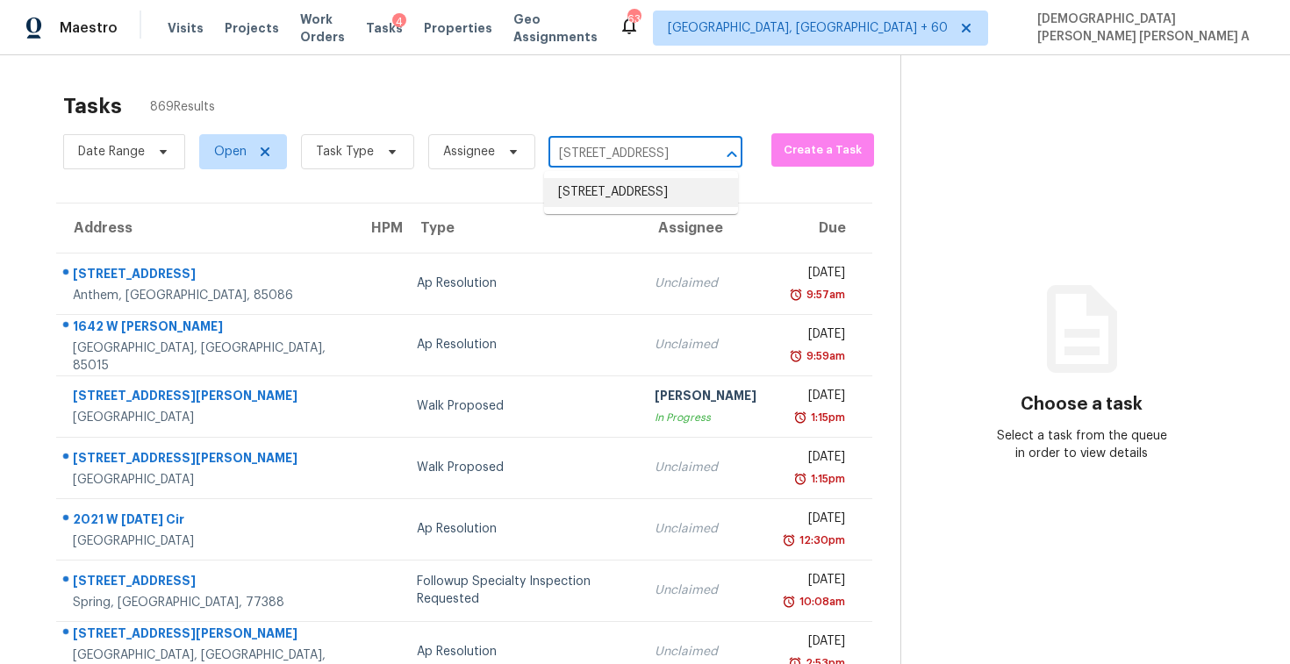
click at [632, 182] on li "1648 E Tyson St, Gilbert, AZ 85295" at bounding box center [641, 192] width 194 height 29
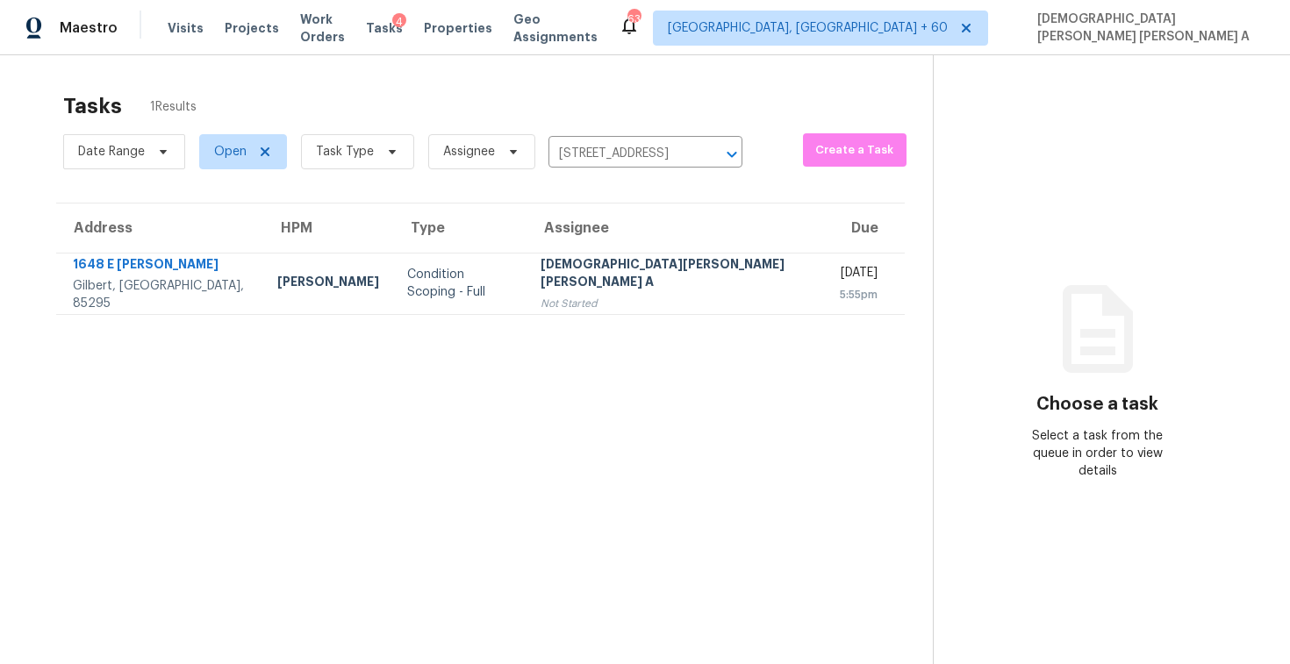
click at [640, 339] on section "Tasks 1 Results Date Range Open Task Type Assignee 1648 E Tyson St, Gilbert, AZ…" at bounding box center [480, 401] width 905 height 636
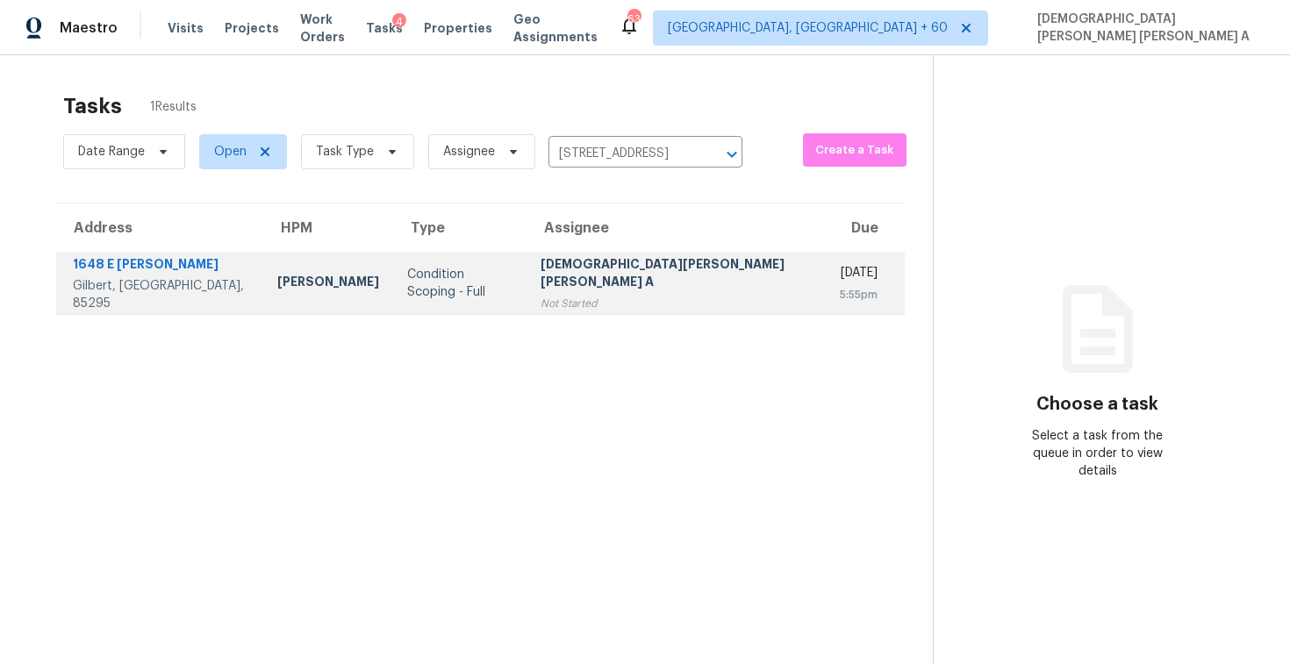
click at [630, 264] on div "[DEMOGRAPHIC_DATA][PERSON_NAME] [PERSON_NAME] A" at bounding box center [676, 274] width 271 height 39
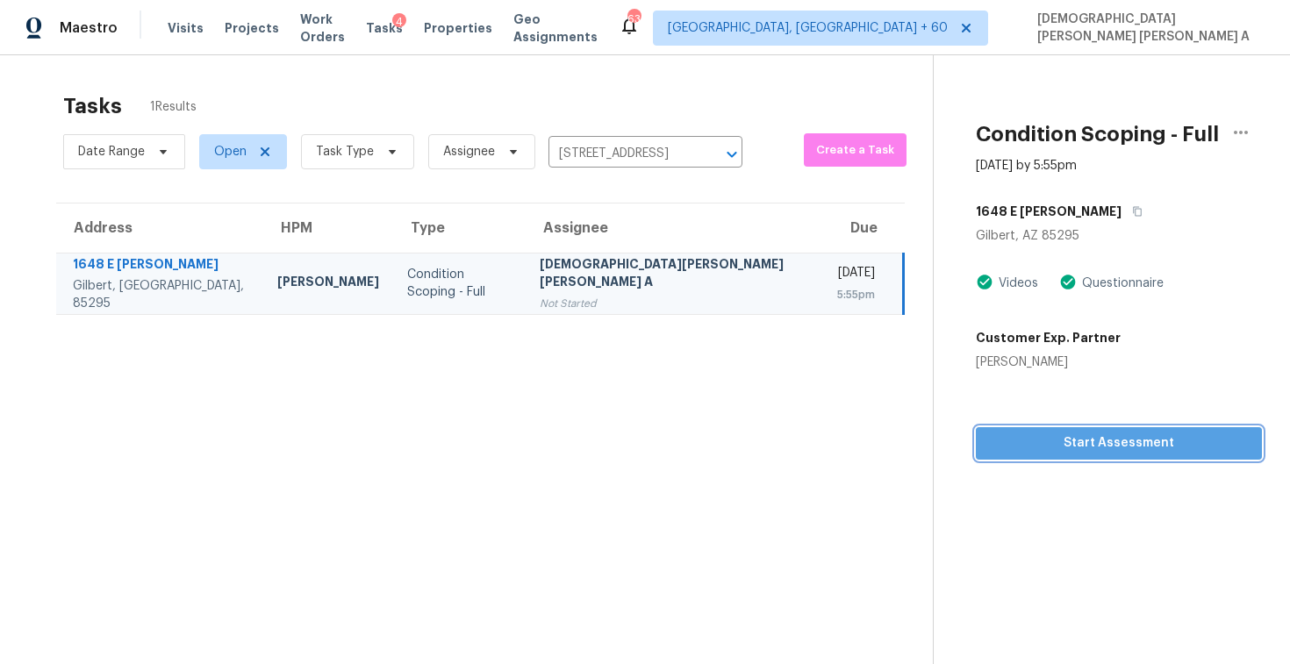
click at [999, 448] on span "Start Assessment" at bounding box center [1119, 444] width 258 height 22
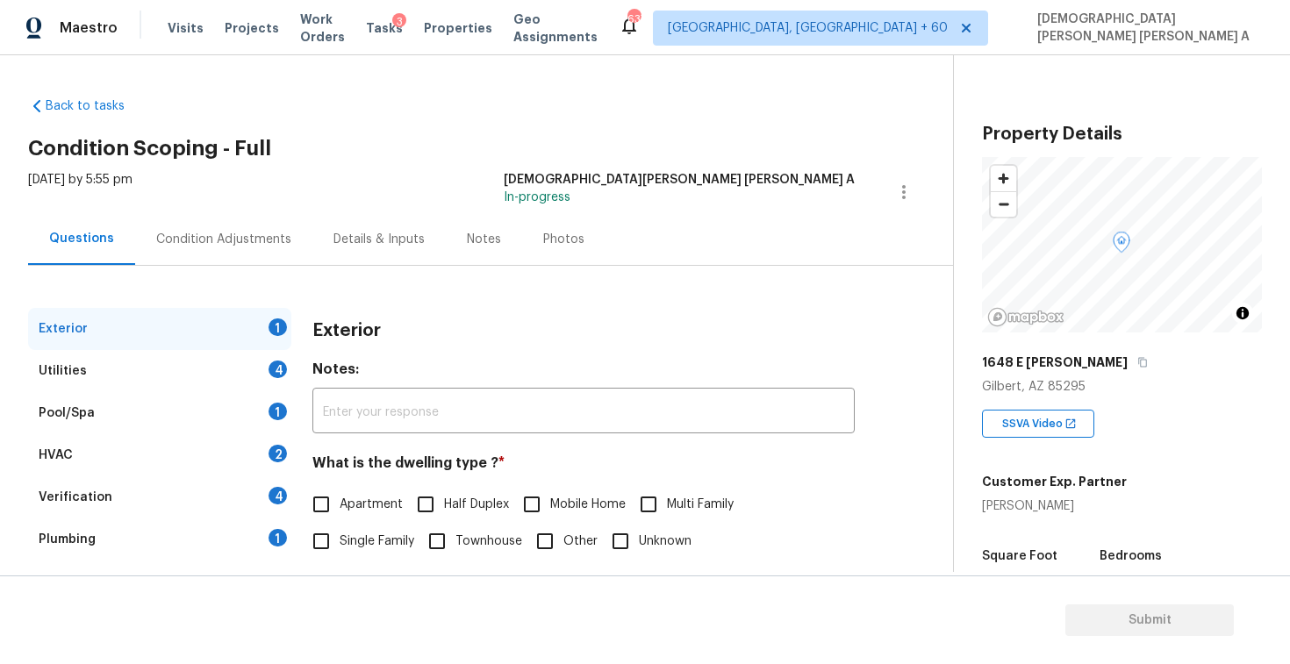
click at [465, 168] on div "Back to tasks Condition Scoping - Full Tue, Sep 23 2025 by 5:55 pm Mohamed Azee…" at bounding box center [490, 418] width 925 height 670
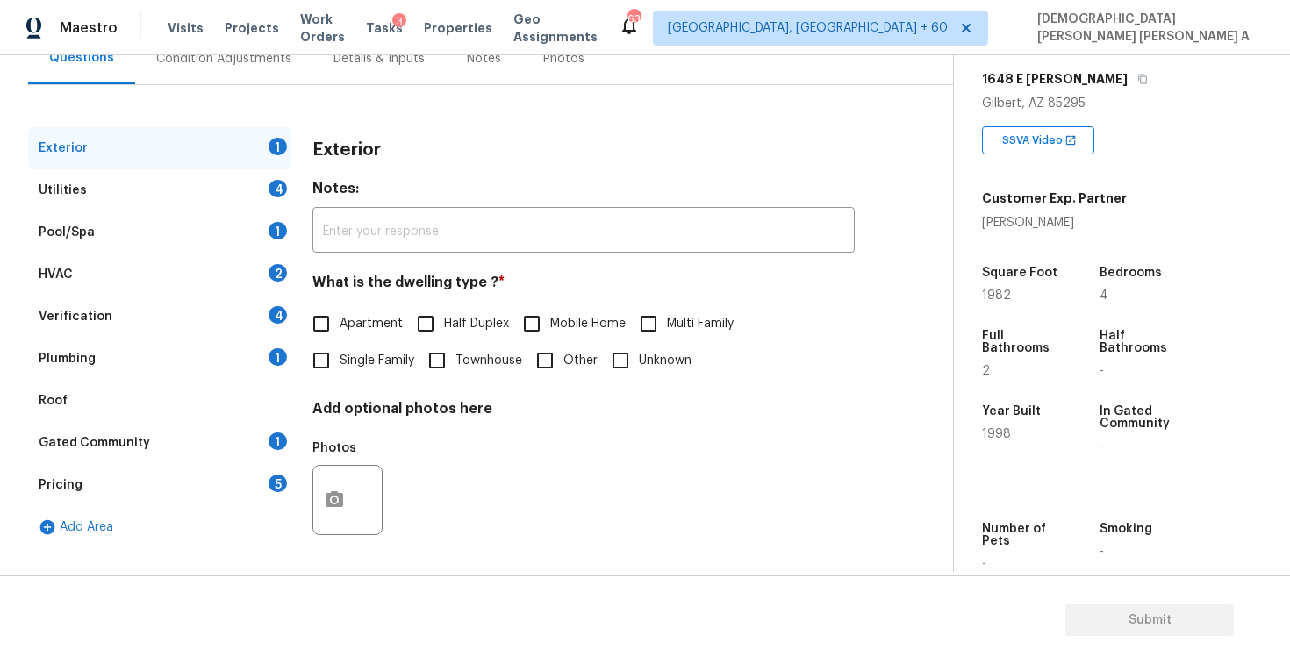
scroll to position [352, 0]
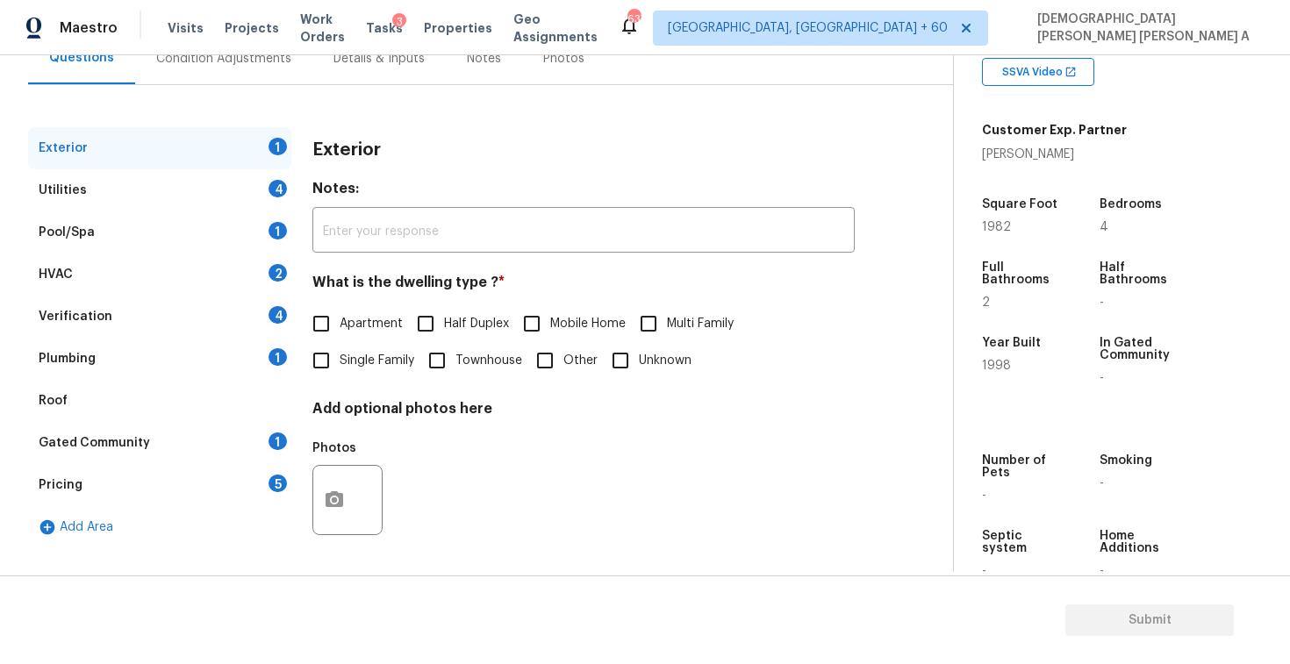
click at [333, 340] on input "Apartment" at bounding box center [321, 323] width 37 height 37
checkbox input "true"
click at [311, 372] on input "Single Family" at bounding box center [321, 362] width 37 height 37
checkbox input "true"
checkbox input "false"
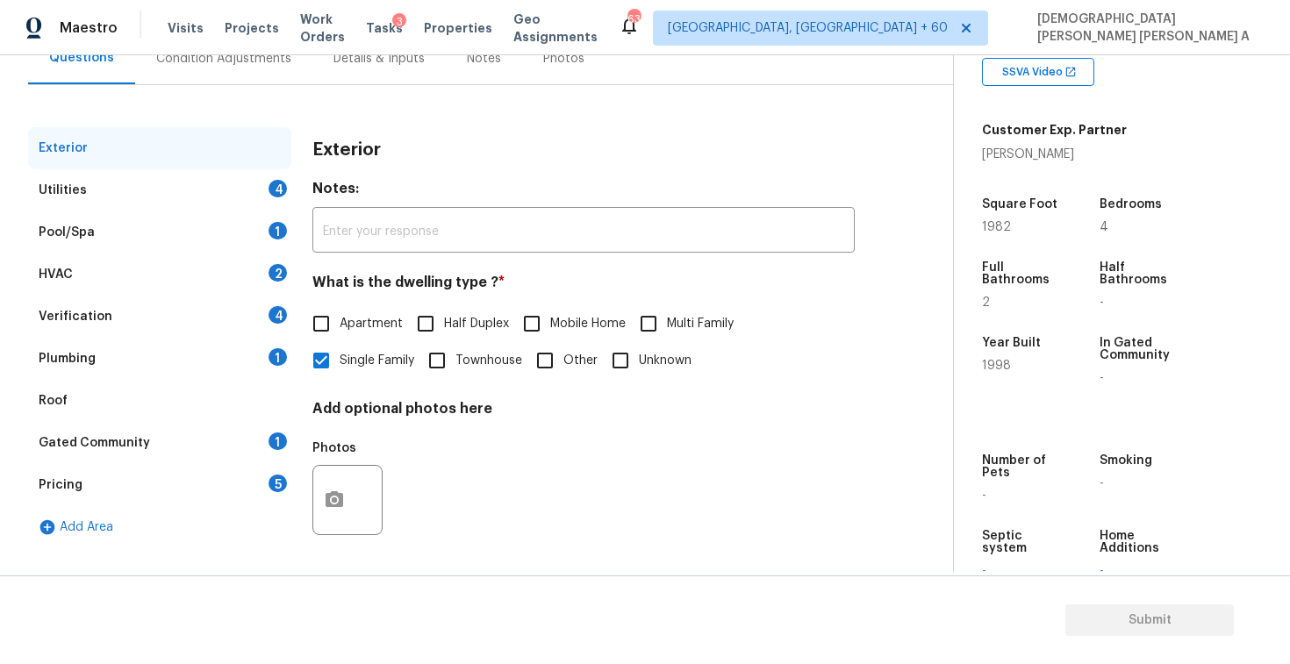
click at [222, 196] on div "Utilities 4" at bounding box center [159, 190] width 263 height 42
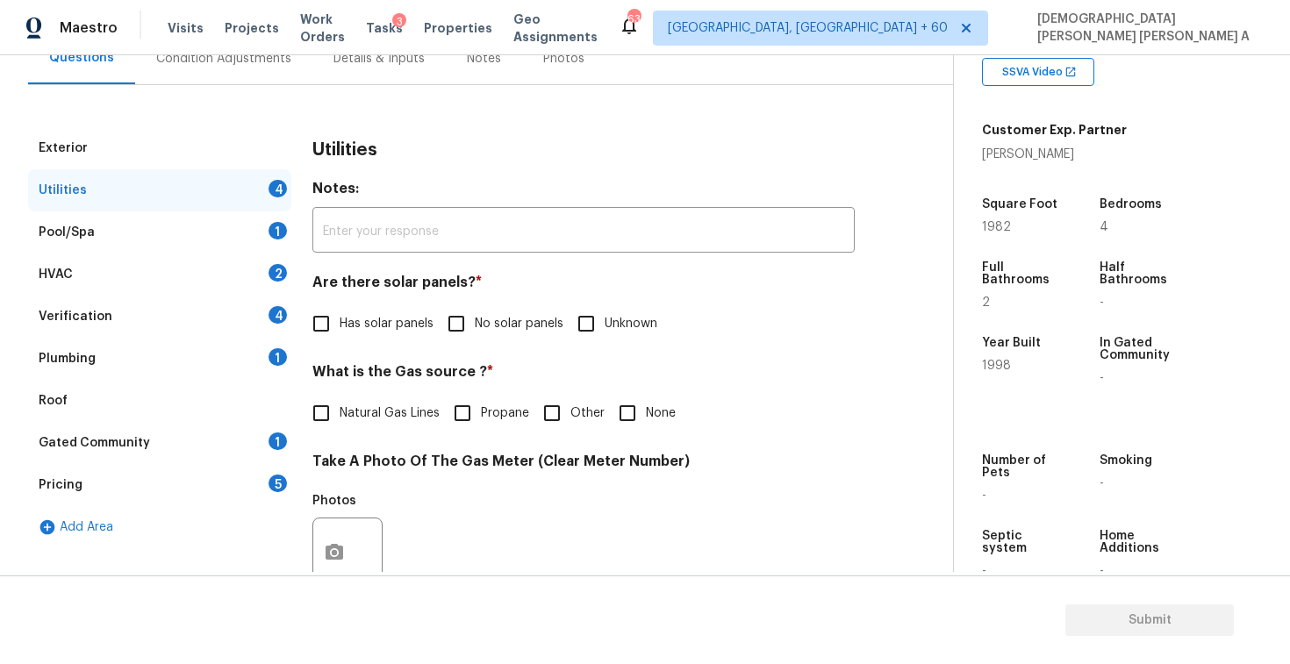
click at [459, 321] on input "No solar panels" at bounding box center [456, 323] width 37 height 37
checkbox input "true"
click at [336, 416] on input "Natural Gas Lines" at bounding box center [321, 413] width 37 height 37
checkbox input "true"
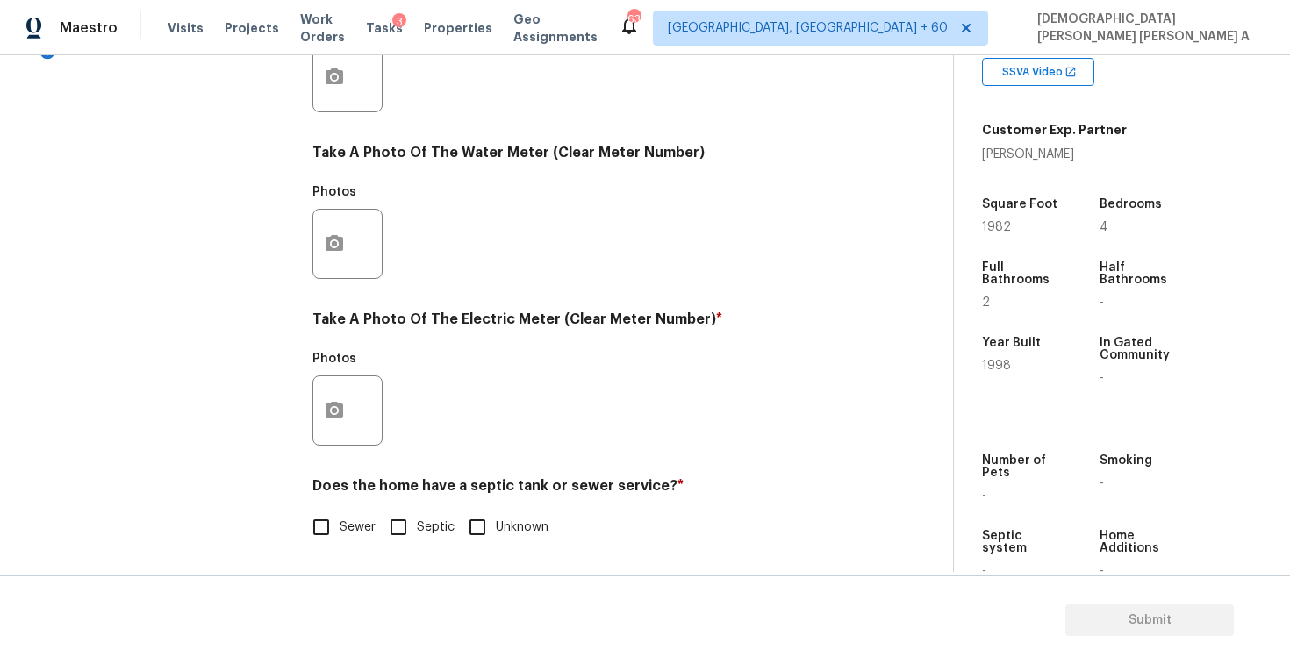
click at [341, 520] on span "Sewer" at bounding box center [358, 528] width 36 height 18
click at [340, 520] on input "Sewer" at bounding box center [321, 527] width 37 height 37
checkbox input "true"
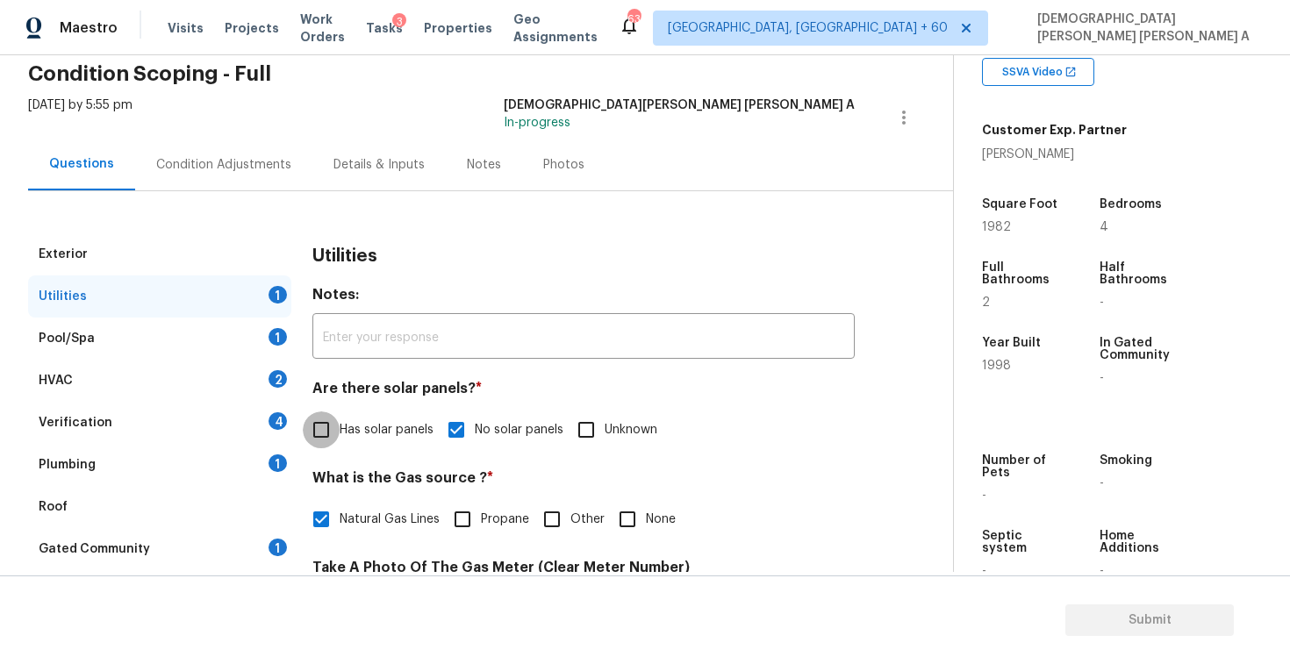
click at [314, 421] on input "Has solar panels" at bounding box center [321, 430] width 37 height 37
checkbox input "true"
checkbox input "false"
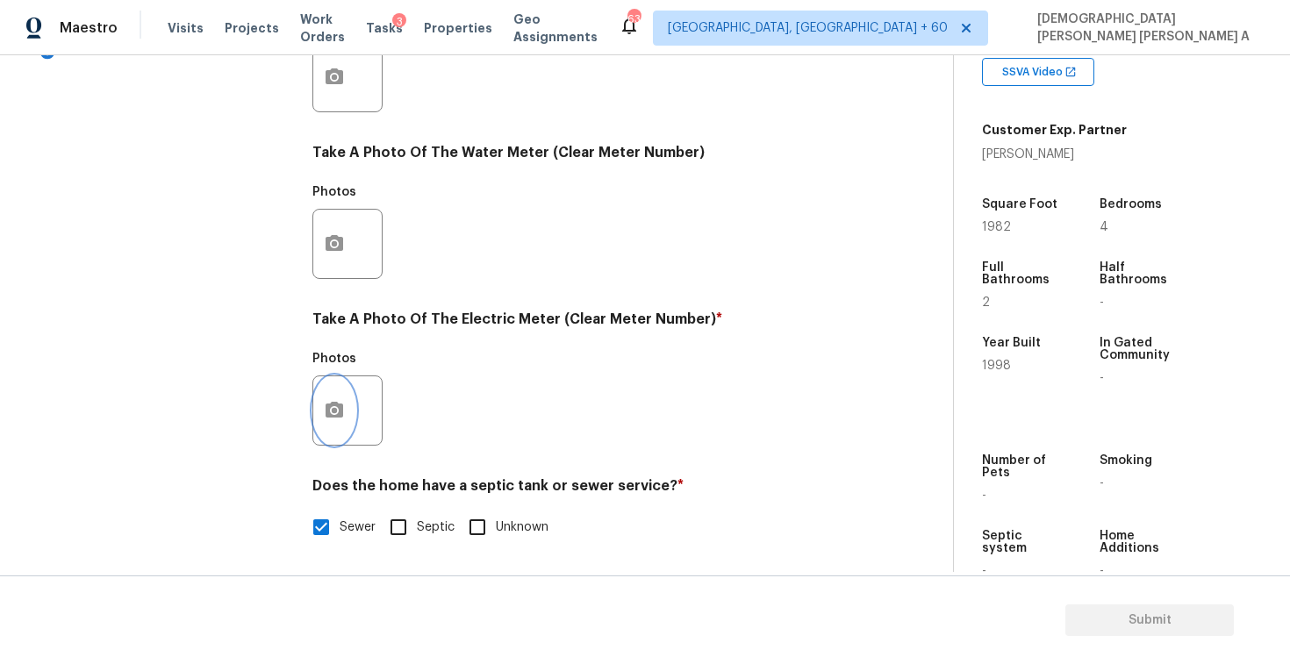
click at [348, 412] on button "button" at bounding box center [334, 411] width 42 height 68
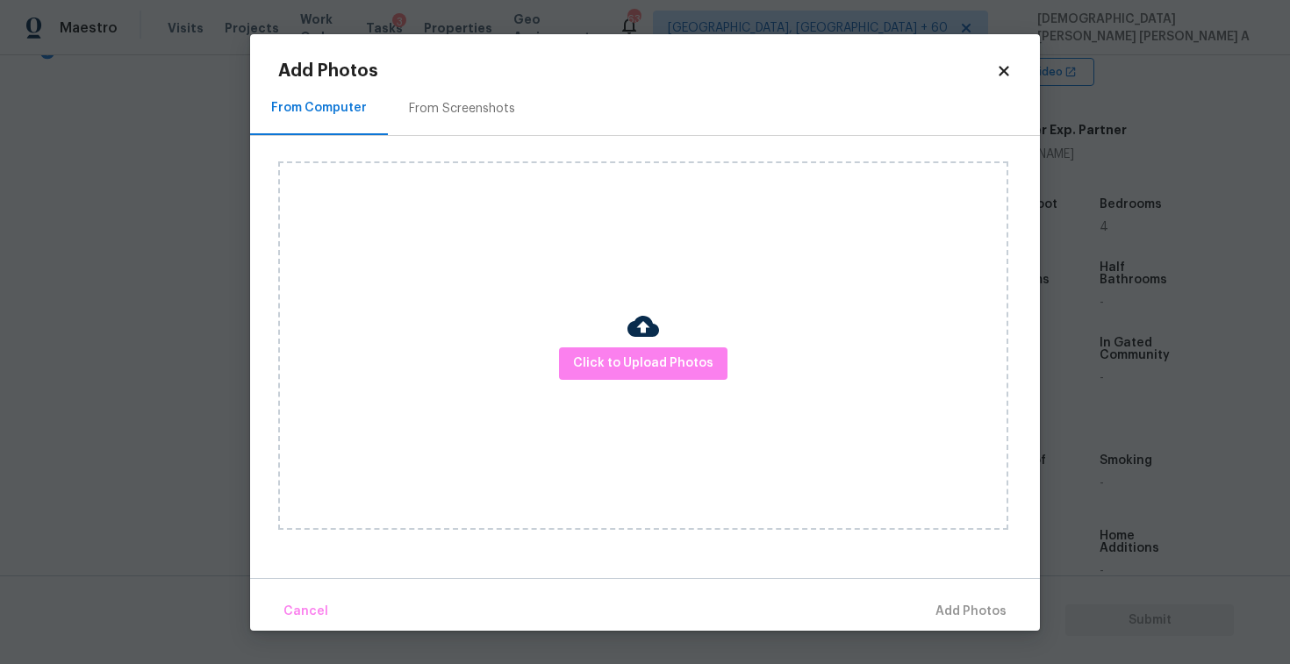
click at [668, 345] on div "Click to Upload Photos" at bounding box center [643, 346] width 730 height 369
click at [630, 363] on span "Click to Upload Photos" at bounding box center [643, 364] width 140 height 22
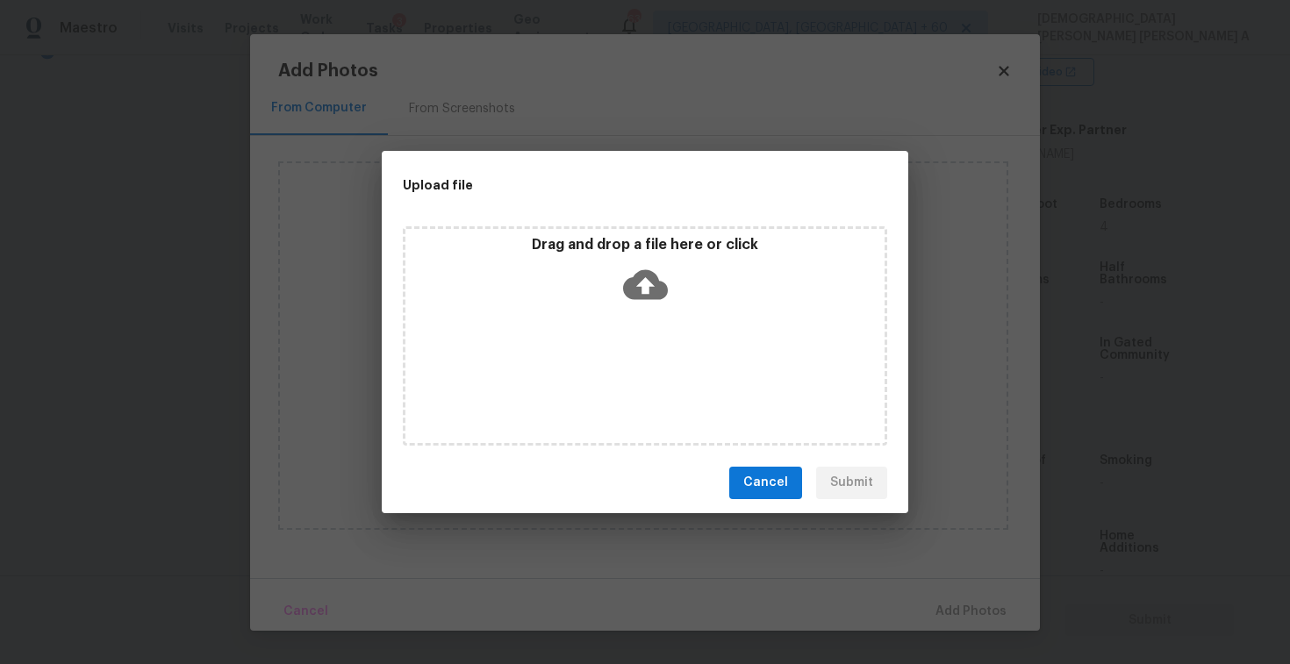
click at [643, 251] on p "Drag and drop a file here or click" at bounding box center [645, 245] width 479 height 18
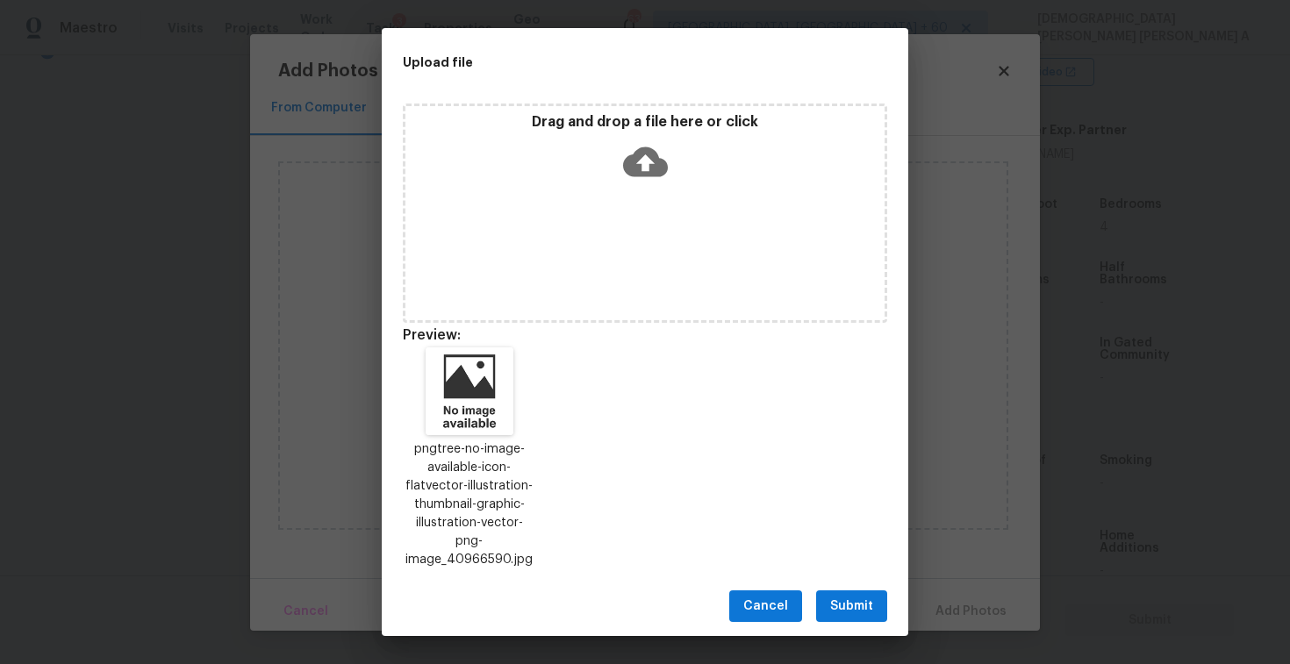
click at [835, 603] on span "Submit" at bounding box center [851, 607] width 43 height 22
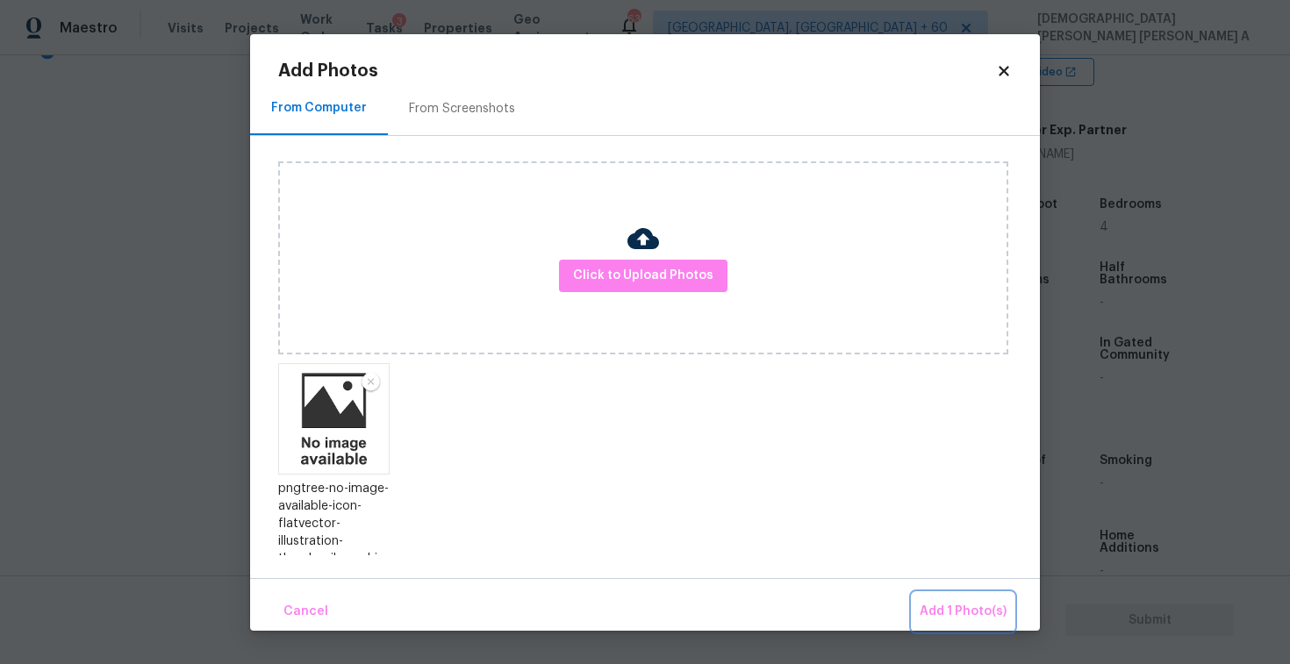
click at [961, 609] on span "Add 1 Photo(s)" at bounding box center [963, 612] width 87 height 22
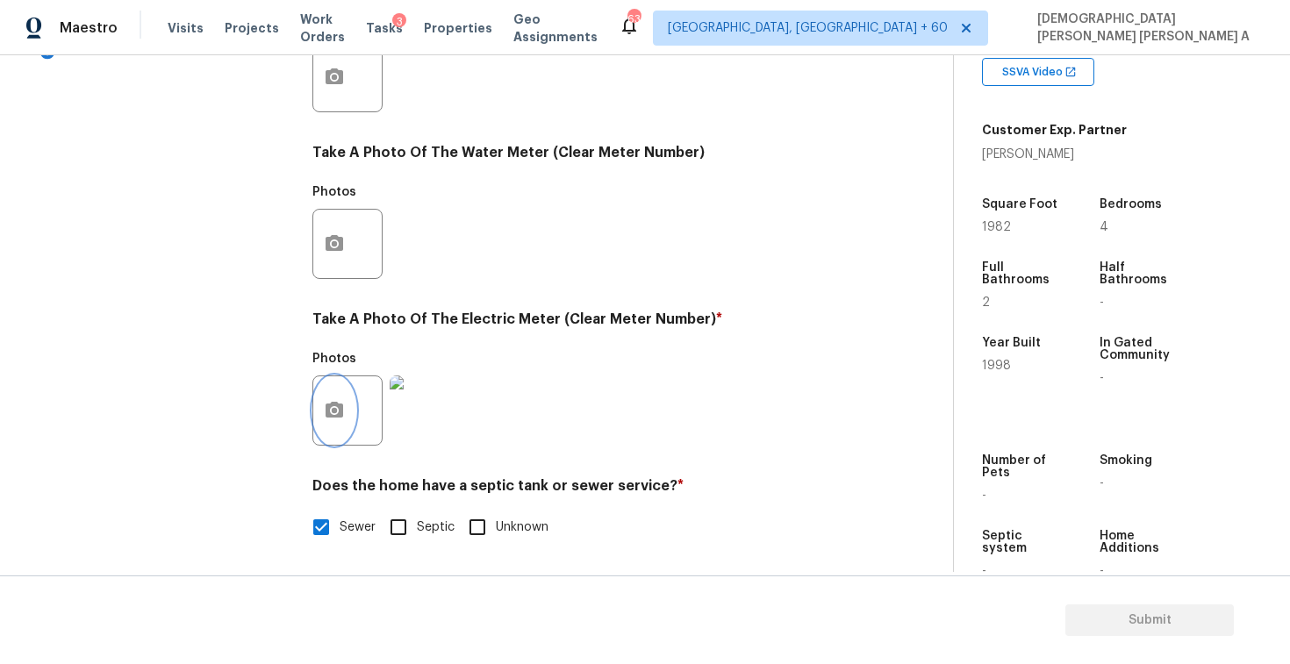
scroll to position [184, 0]
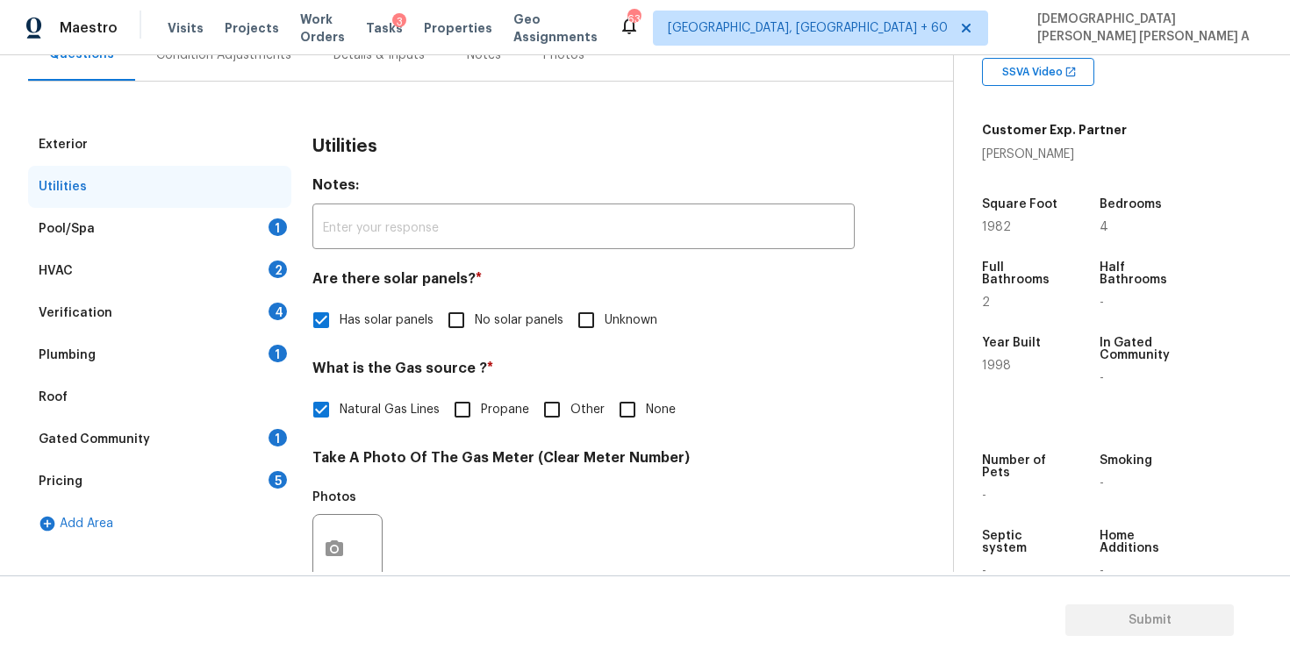
click at [203, 226] on div "Pool/Spa 1" at bounding box center [159, 229] width 263 height 42
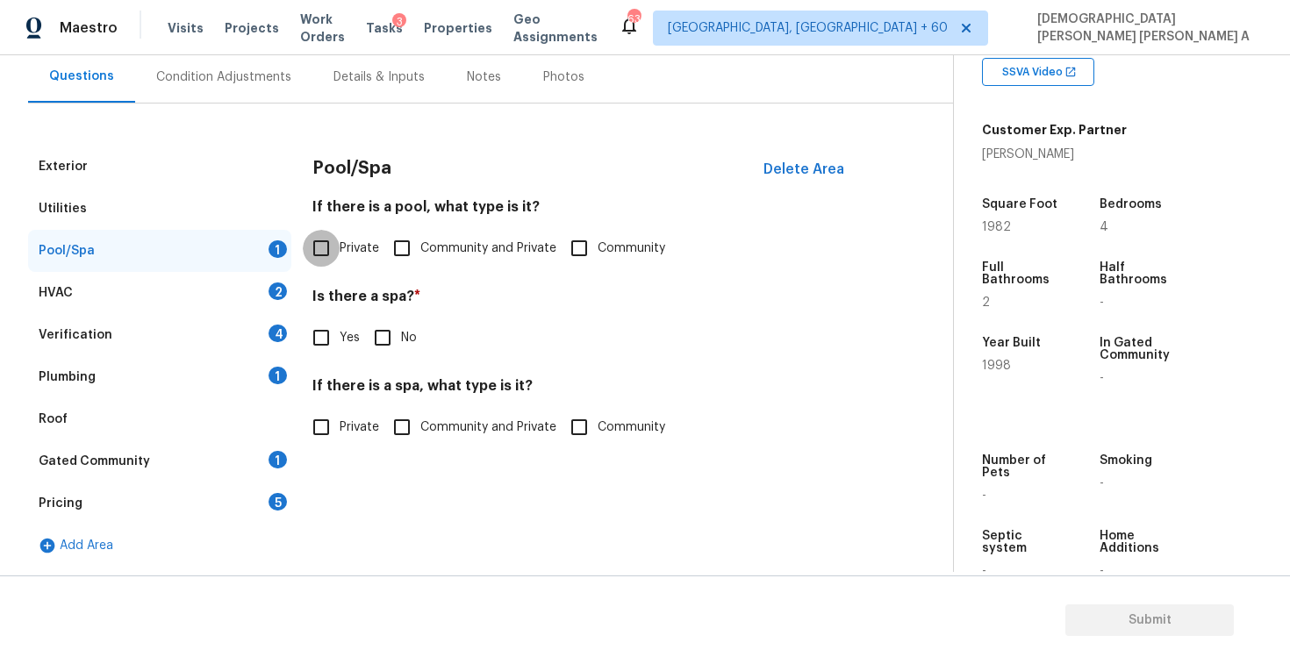
click at [327, 255] on input "Private" at bounding box center [321, 248] width 37 height 37
checkbox input "true"
click at [381, 345] on input "No" at bounding box center [382, 338] width 37 height 37
checkbox input "true"
click at [317, 422] on input "Private" at bounding box center [321, 427] width 37 height 37
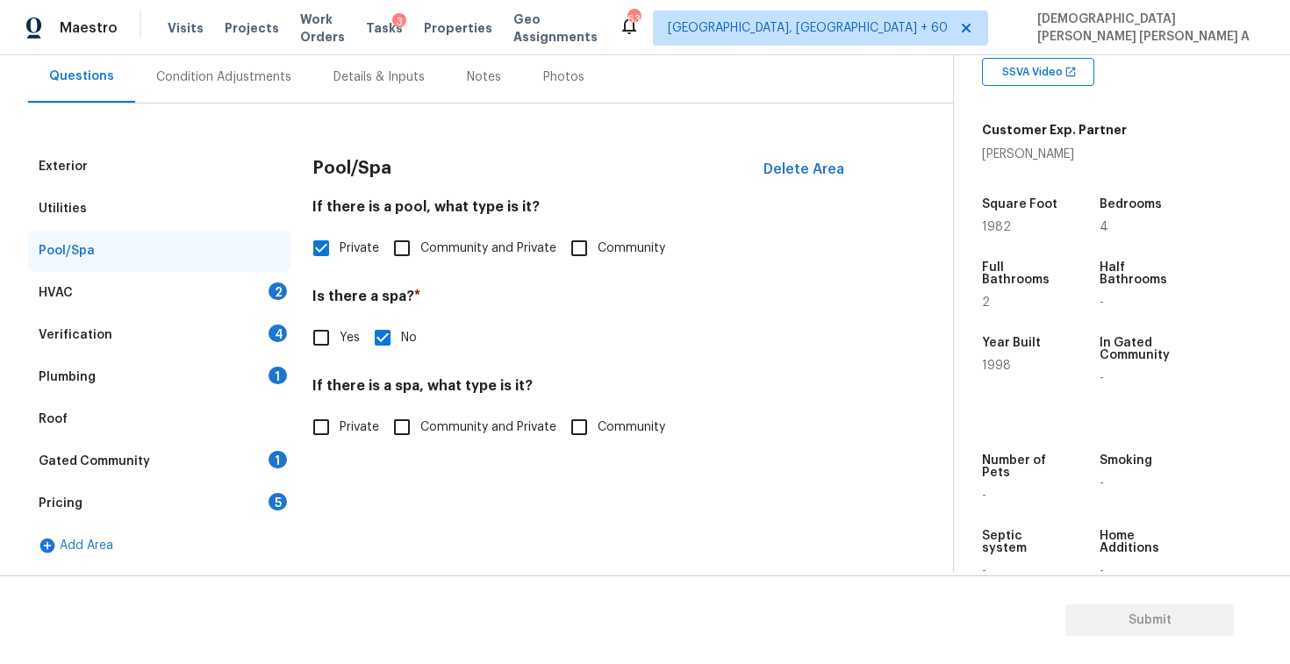
checkbox input "true"
click at [154, 305] on div "HVAC 2" at bounding box center [159, 293] width 263 height 42
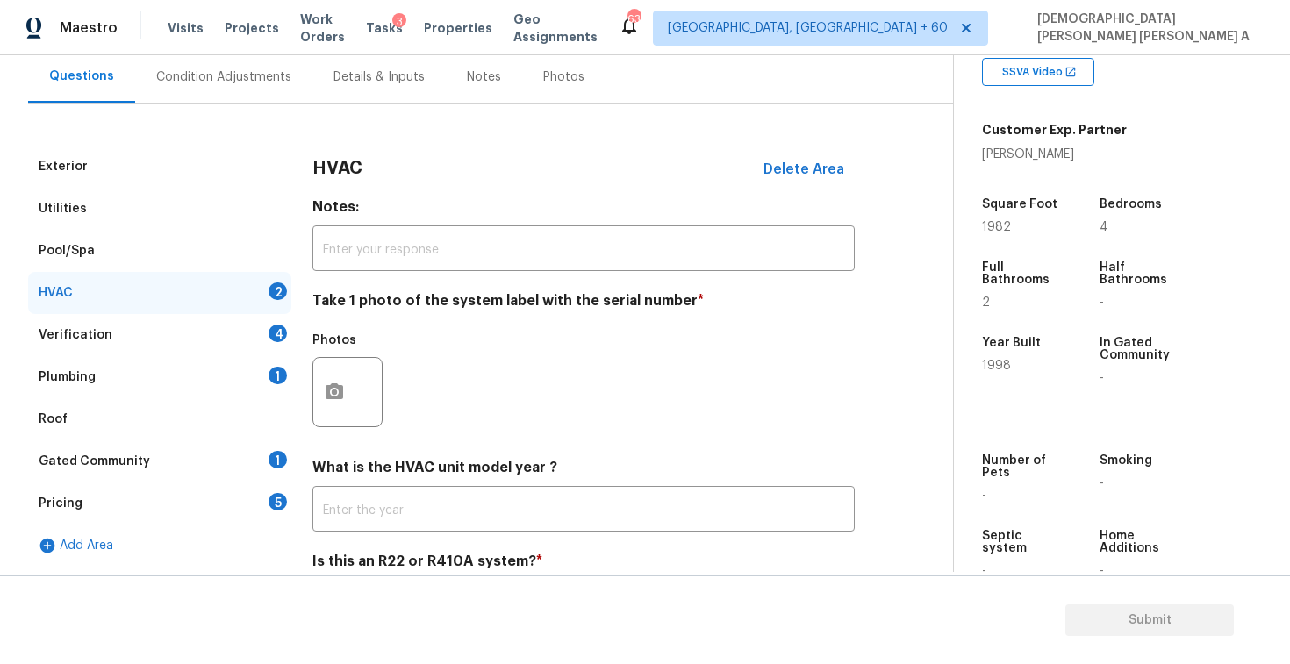
scroll to position [239, 0]
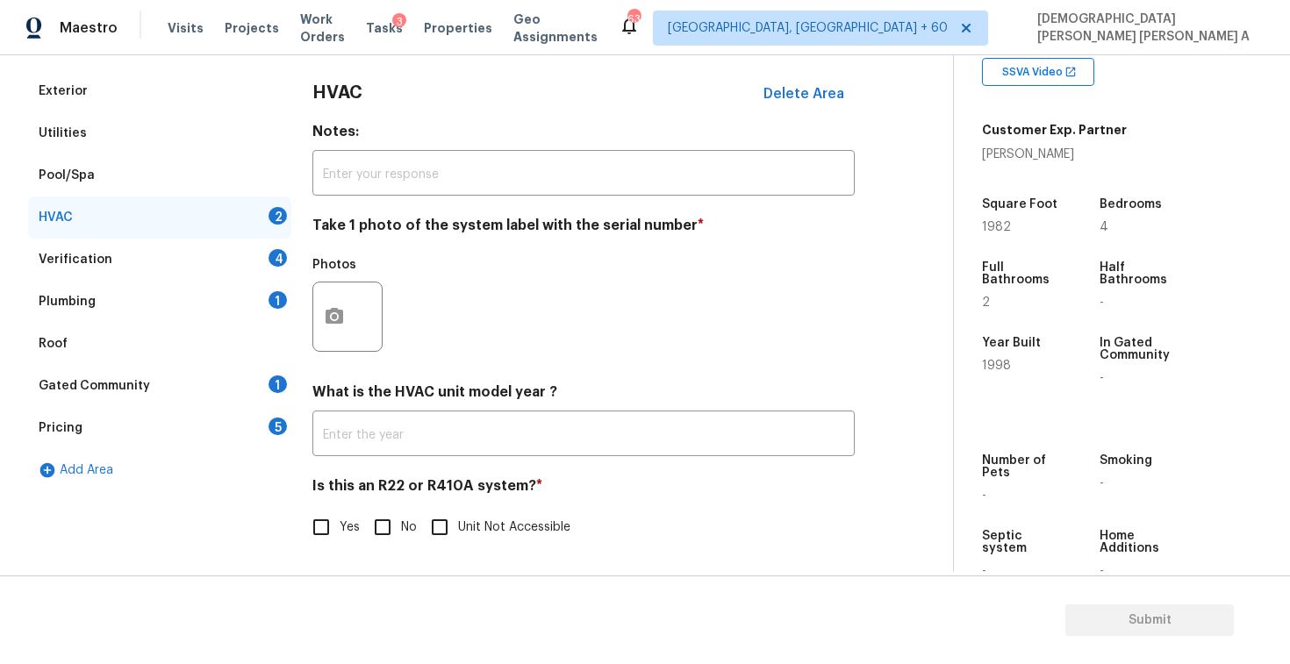
click at [385, 530] on input "No" at bounding box center [382, 527] width 37 height 37
checkbox input "true"
click at [309, 298] on div "Exterior Utilities Pool/Spa HVAC 1 Verification 4 Plumbing 1 Roof Gated Communi…" at bounding box center [469, 318] width 883 height 497
click at [337, 317] on icon "button" at bounding box center [334, 316] width 21 height 21
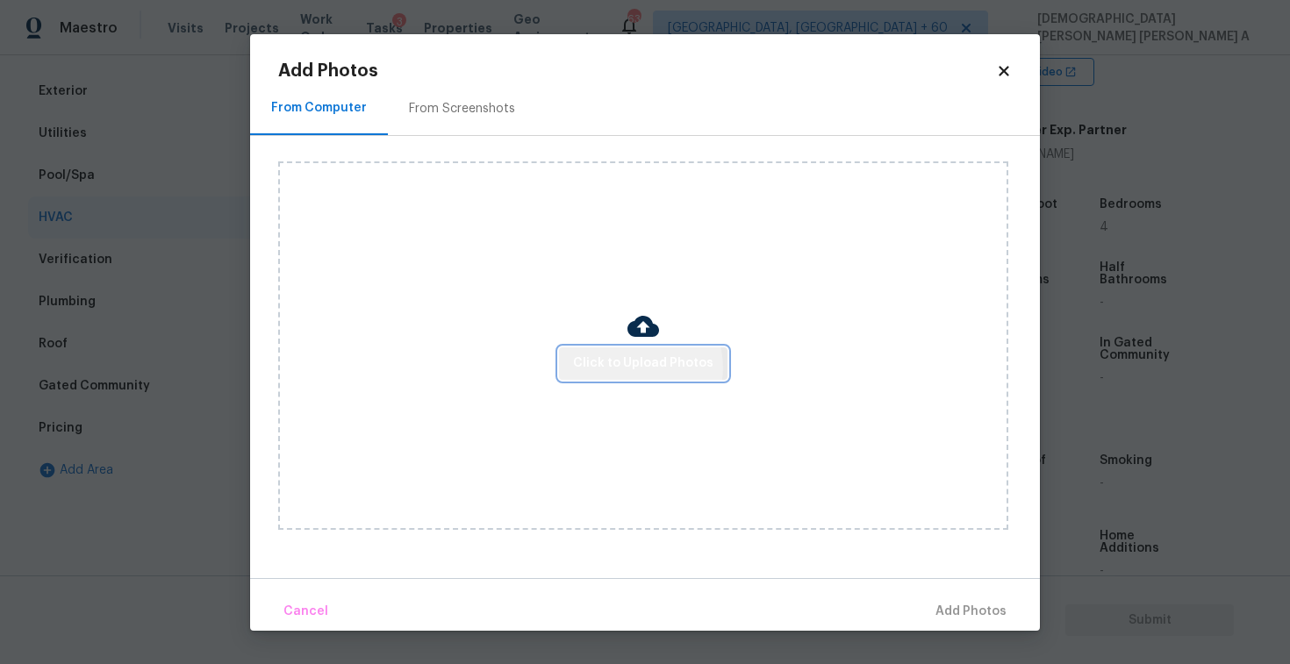
click at [639, 368] on span "Click to Upload Photos" at bounding box center [643, 364] width 140 height 22
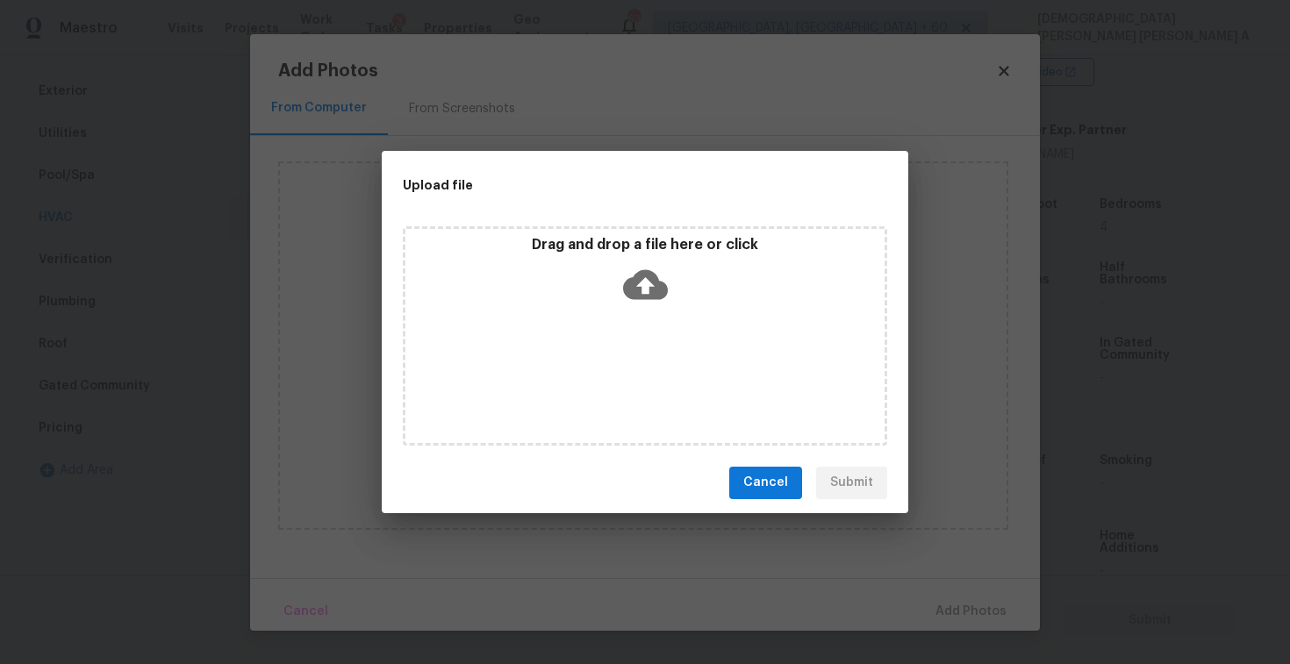
click at [638, 291] on icon at bounding box center [645, 284] width 45 height 30
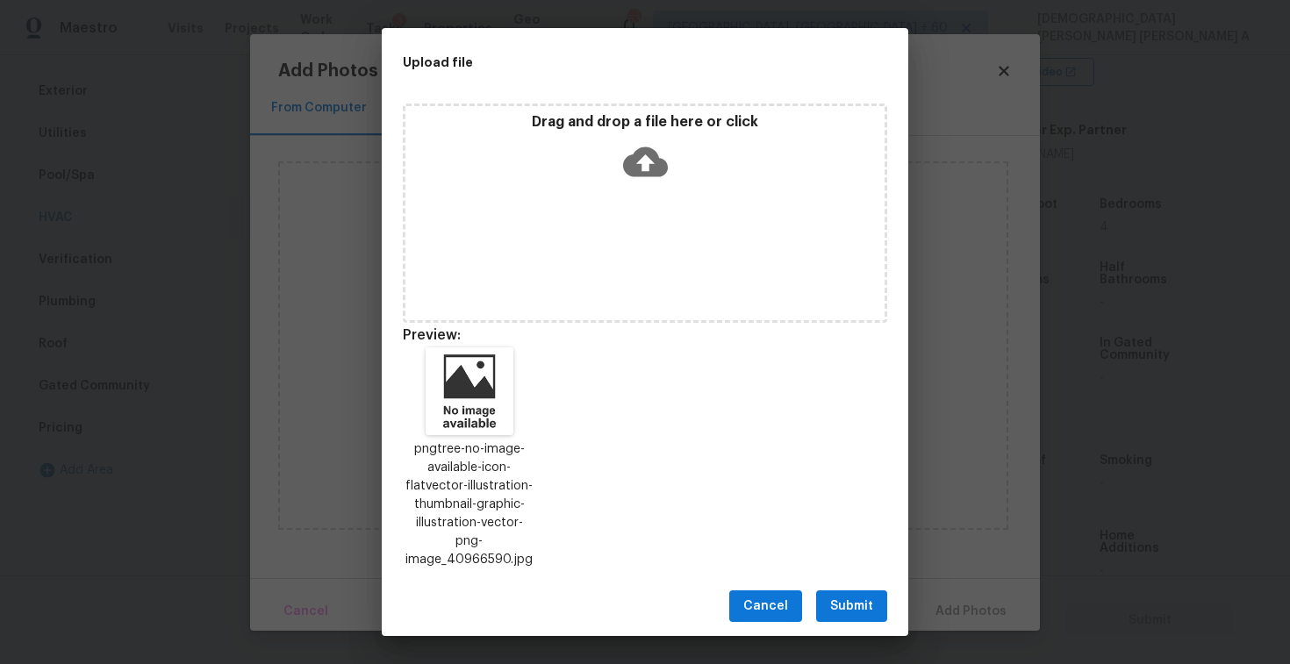
click at [848, 591] on button "Submit" at bounding box center [851, 607] width 71 height 32
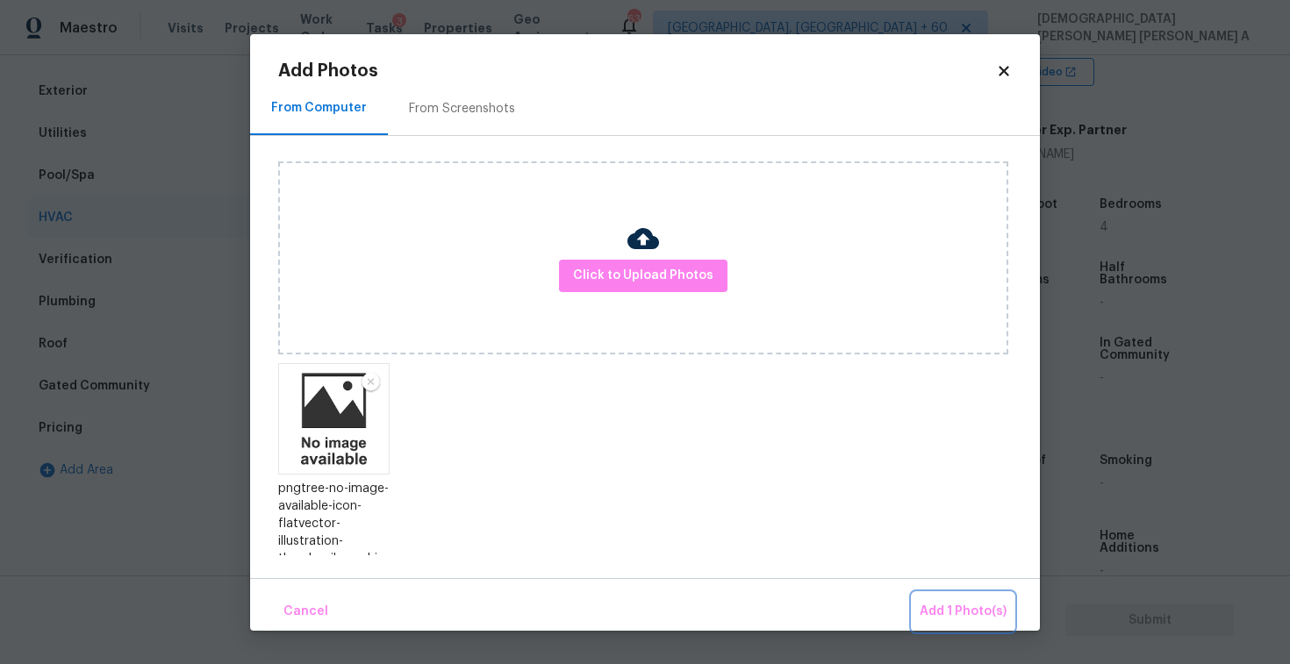
click at [963, 601] on span "Add 1 Photo(s)" at bounding box center [963, 612] width 87 height 22
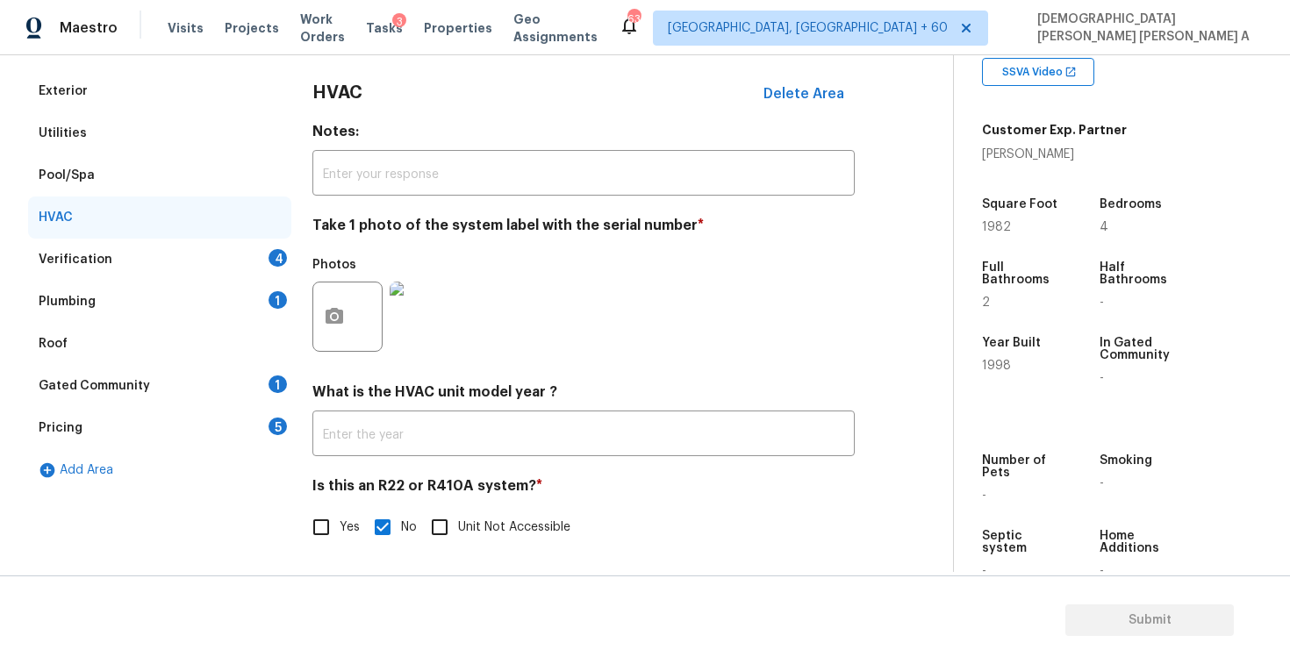
click at [224, 268] on div "Verification 4" at bounding box center [159, 260] width 263 height 42
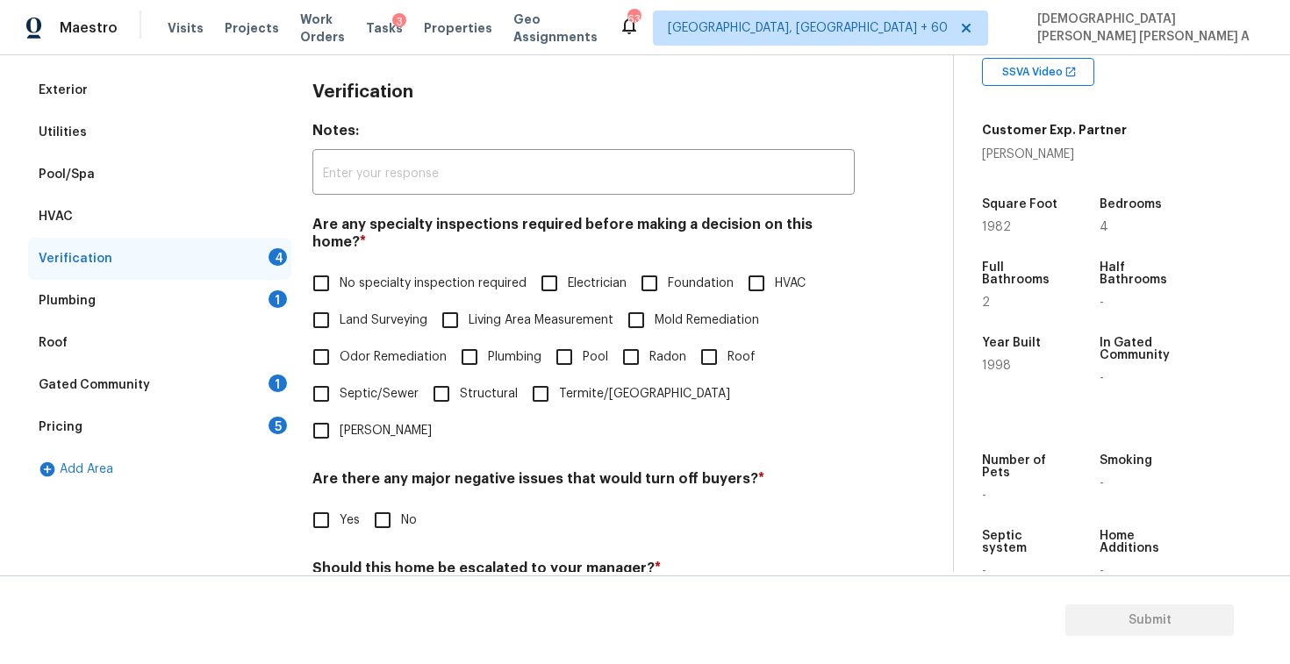
click at [327, 265] on input "No specialty inspection required" at bounding box center [321, 283] width 37 height 37
checkbox input "true"
click at [391, 502] on input "No" at bounding box center [382, 520] width 37 height 37
checkbox input "true"
click at [391, 562] on div "Should this home be escalated to your manager? * Yes No" at bounding box center [583, 596] width 542 height 68
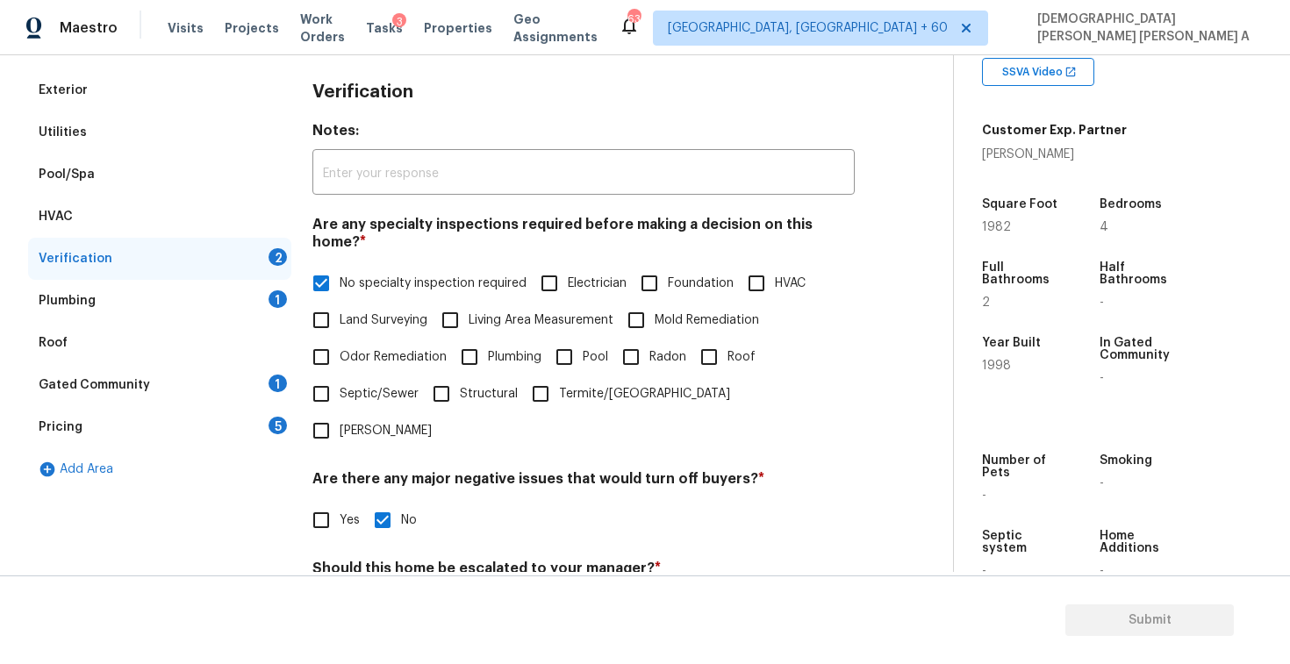
click at [387, 592] on input "No" at bounding box center [382, 610] width 37 height 37
checkbox input "true"
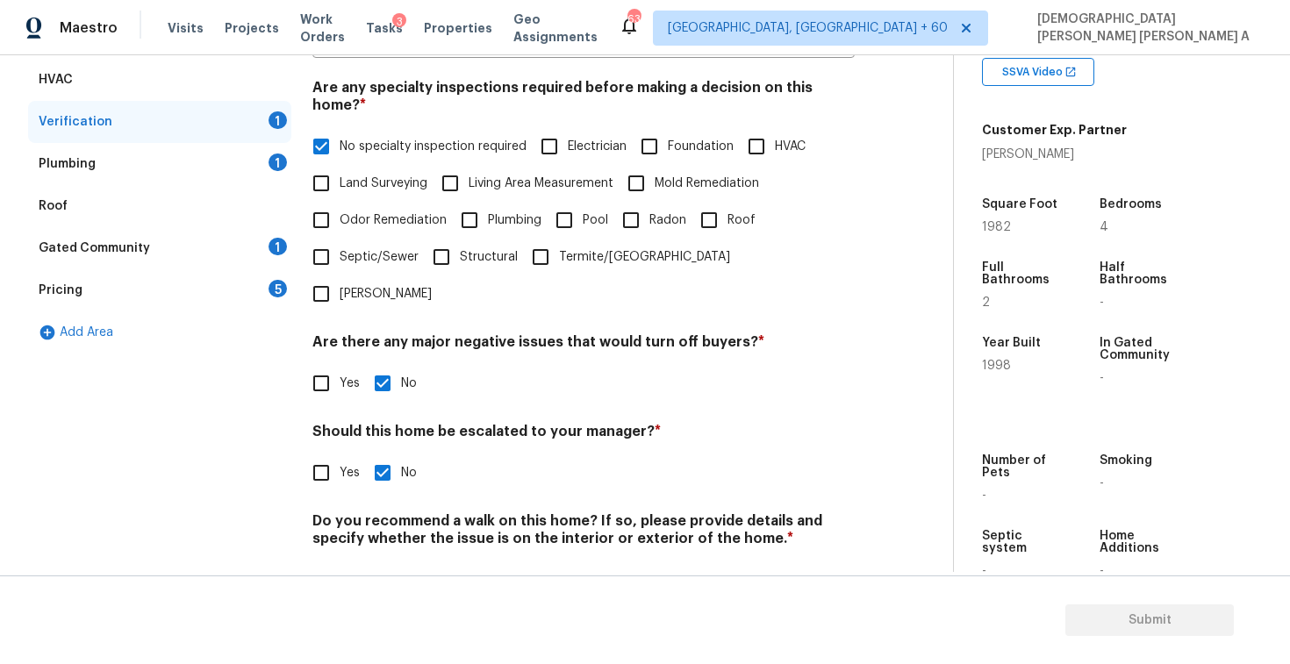
scroll to position [374, 0]
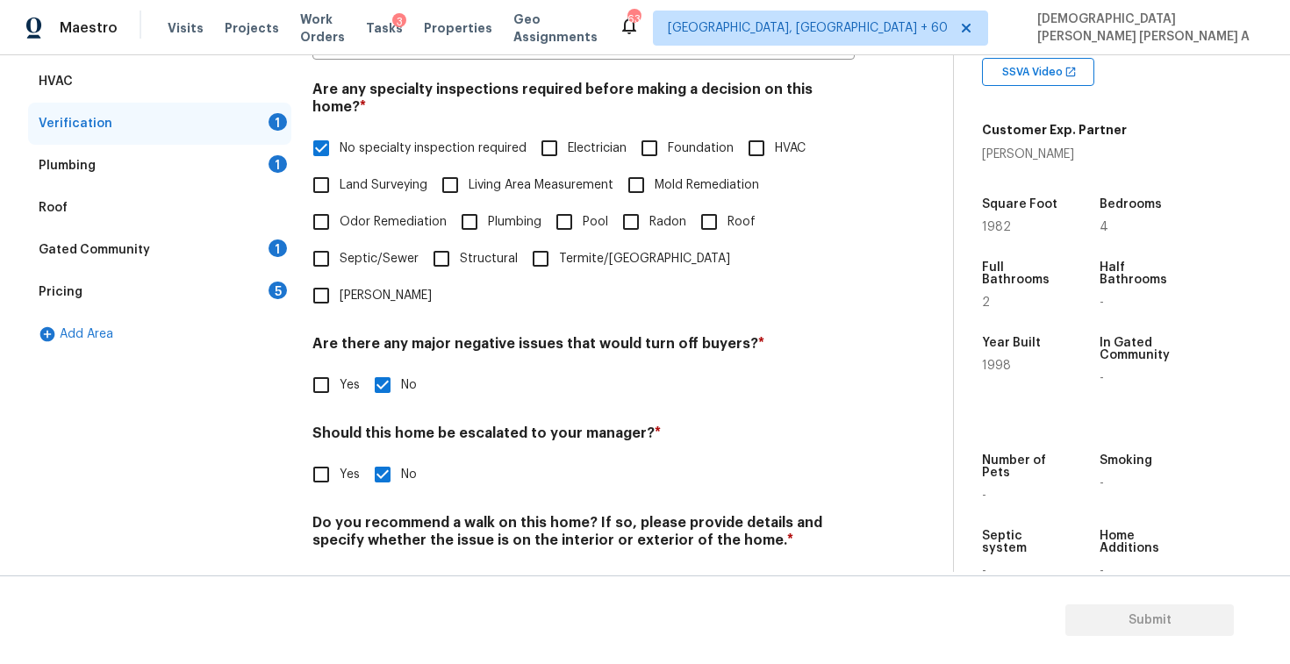
click at [385, 564] on input "No" at bounding box center [382, 582] width 37 height 37
checkbox input "true"
click at [196, 169] on div "Plumbing 1" at bounding box center [159, 166] width 263 height 42
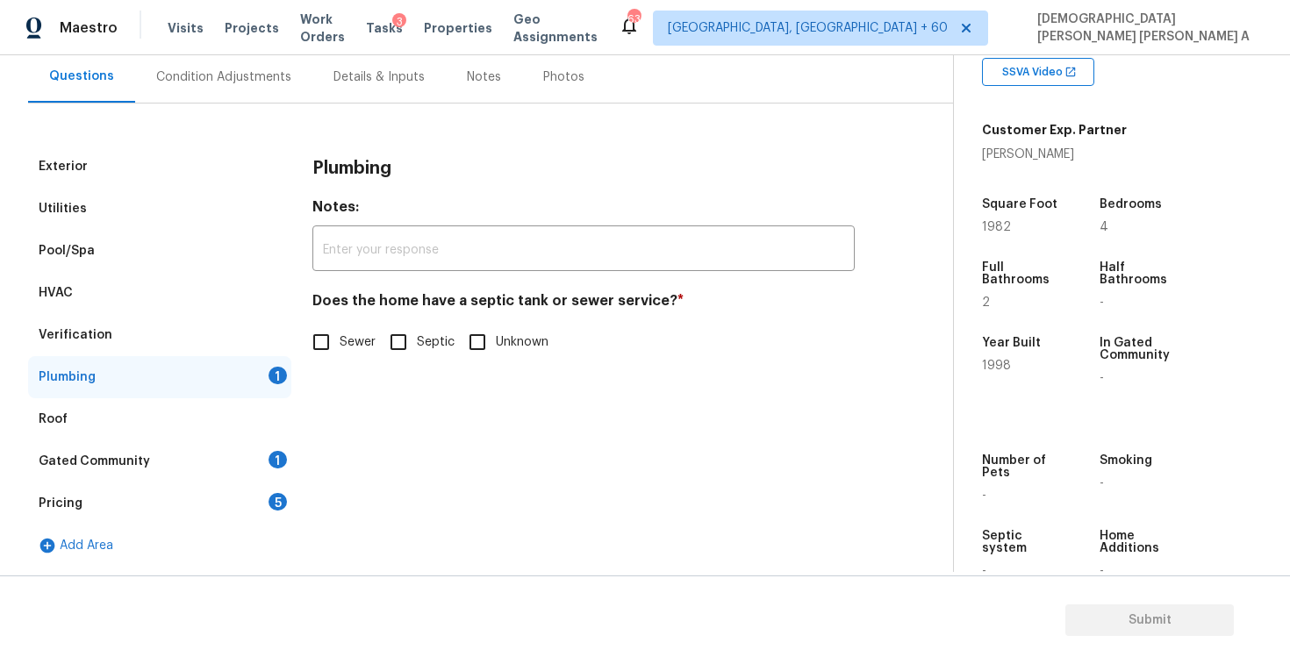
scroll to position [162, 0]
click at [325, 337] on input "Sewer" at bounding box center [321, 342] width 37 height 37
checkbox input "true"
click at [197, 431] on div "Roof" at bounding box center [159, 420] width 263 height 42
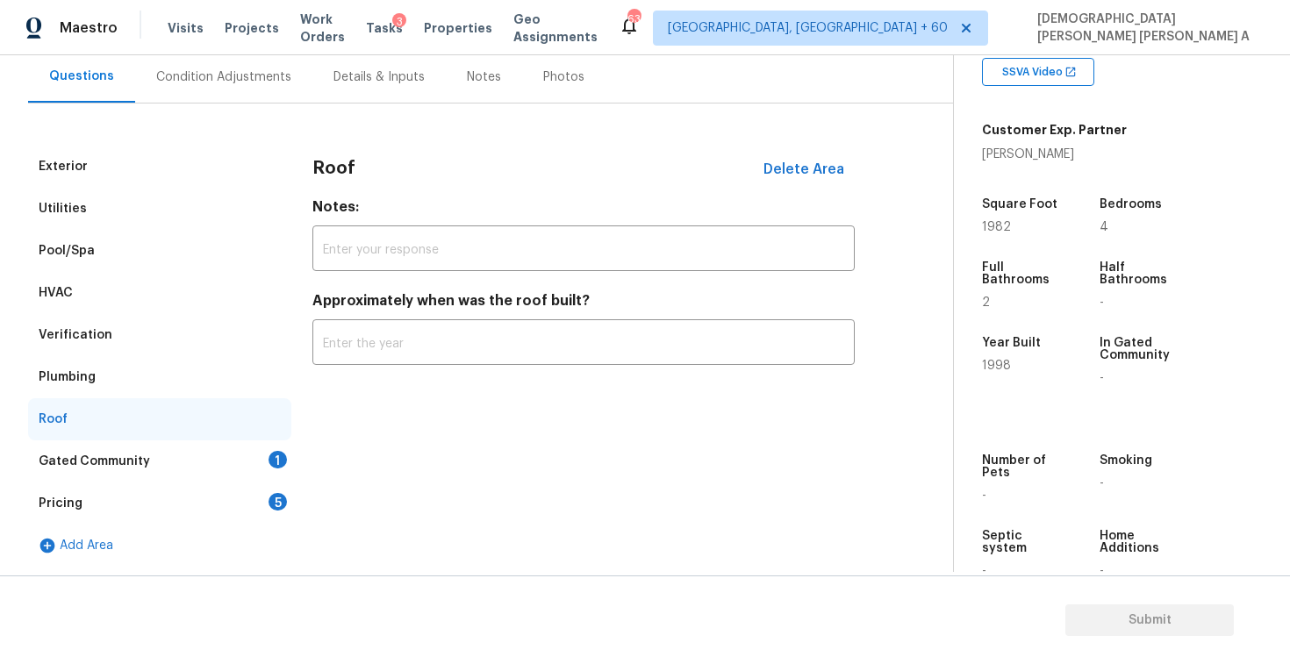
click at [197, 447] on div "Gated Community 1" at bounding box center [159, 462] width 263 height 42
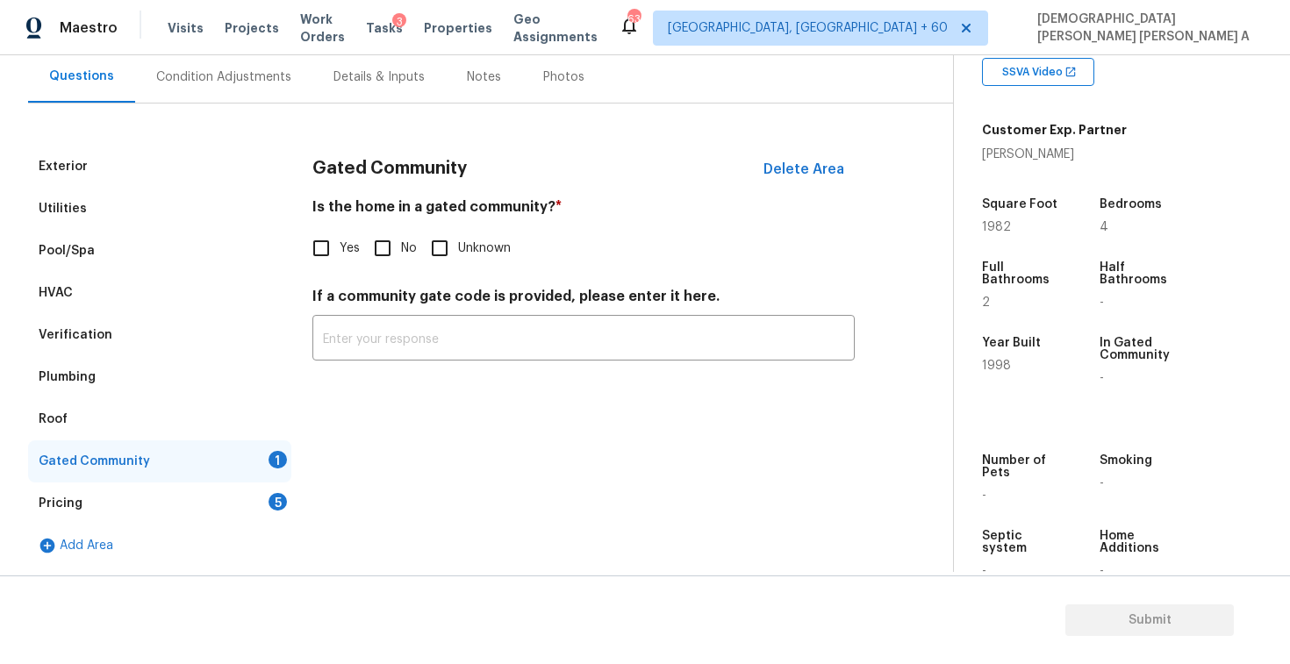
click at [402, 254] on span "No" at bounding box center [409, 249] width 16 height 18
click at [401, 254] on input "No" at bounding box center [382, 248] width 37 height 37
checkbox input "true"
click at [260, 509] on div "Pricing 5" at bounding box center [159, 504] width 263 height 42
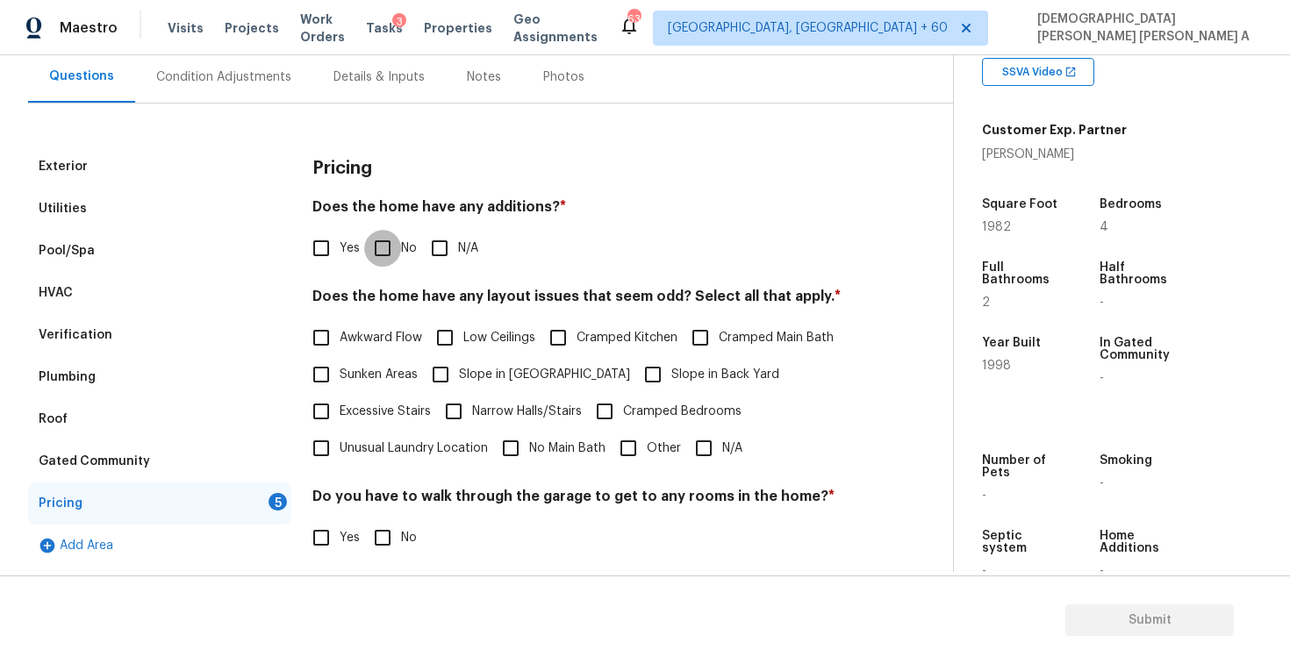
click at [386, 255] on input "No" at bounding box center [382, 248] width 37 height 37
checkbox input "true"
click at [707, 454] on input "N/A" at bounding box center [704, 448] width 37 height 37
checkbox input "true"
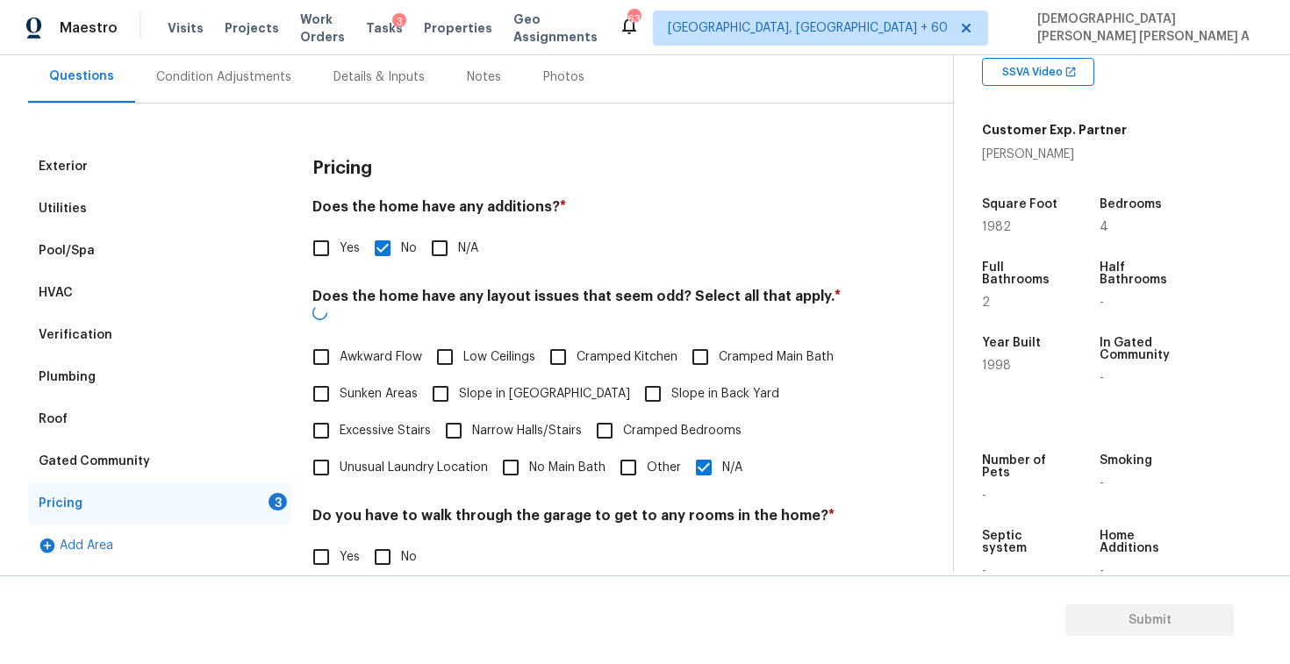
click at [401, 549] on span "No" at bounding box center [409, 558] width 16 height 18
click at [401, 539] on input "No" at bounding box center [382, 557] width 37 height 37
checkbox input "true"
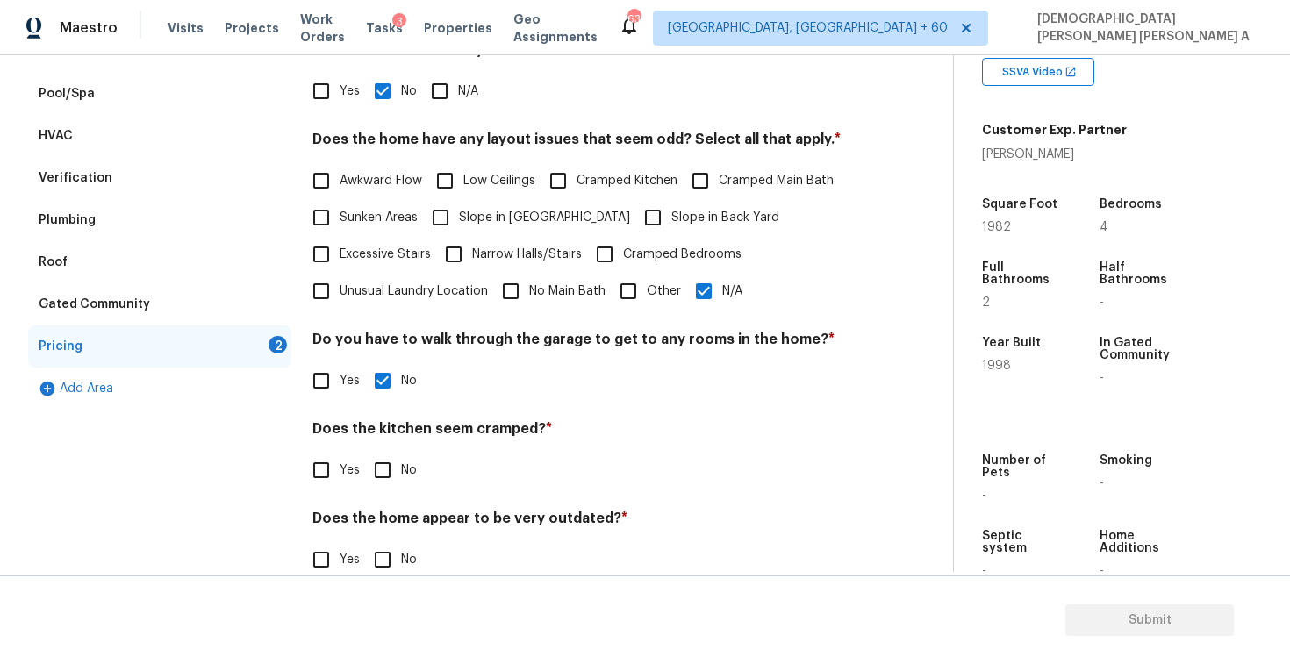
scroll to position [352, 0]
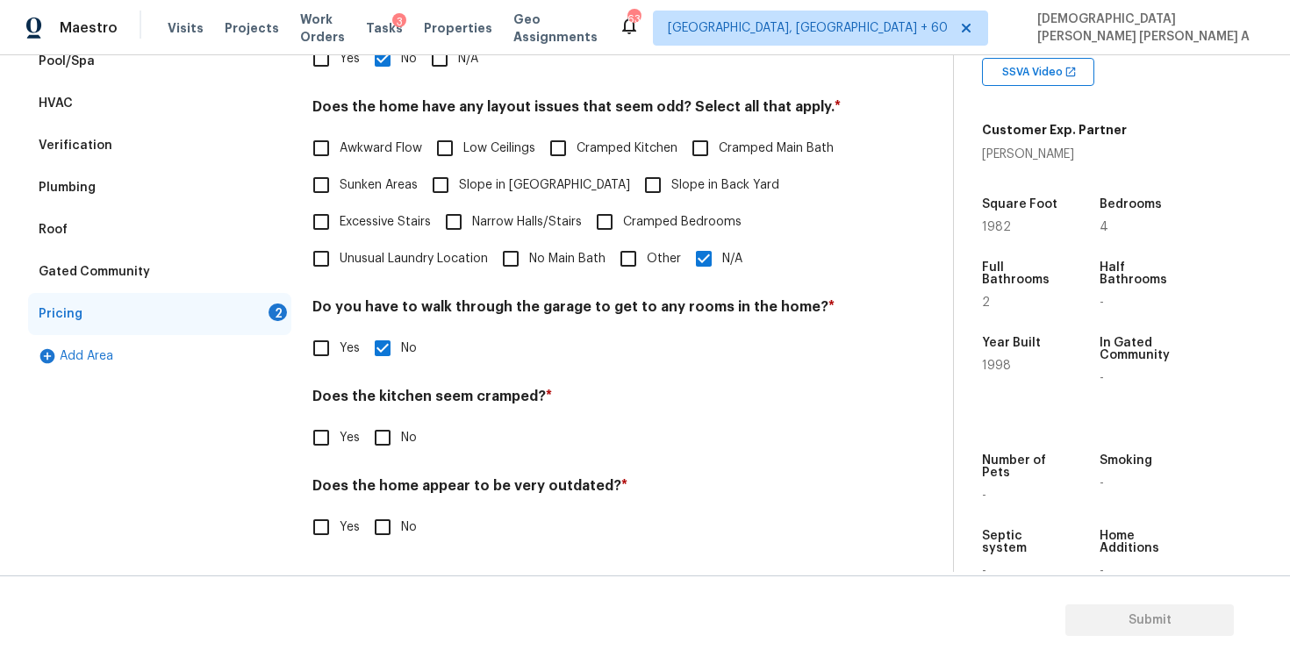
click at [385, 426] on input "No" at bounding box center [382, 438] width 37 height 37
checkbox input "true"
click at [371, 521] on input "No" at bounding box center [382, 527] width 37 height 37
checkbox input "true"
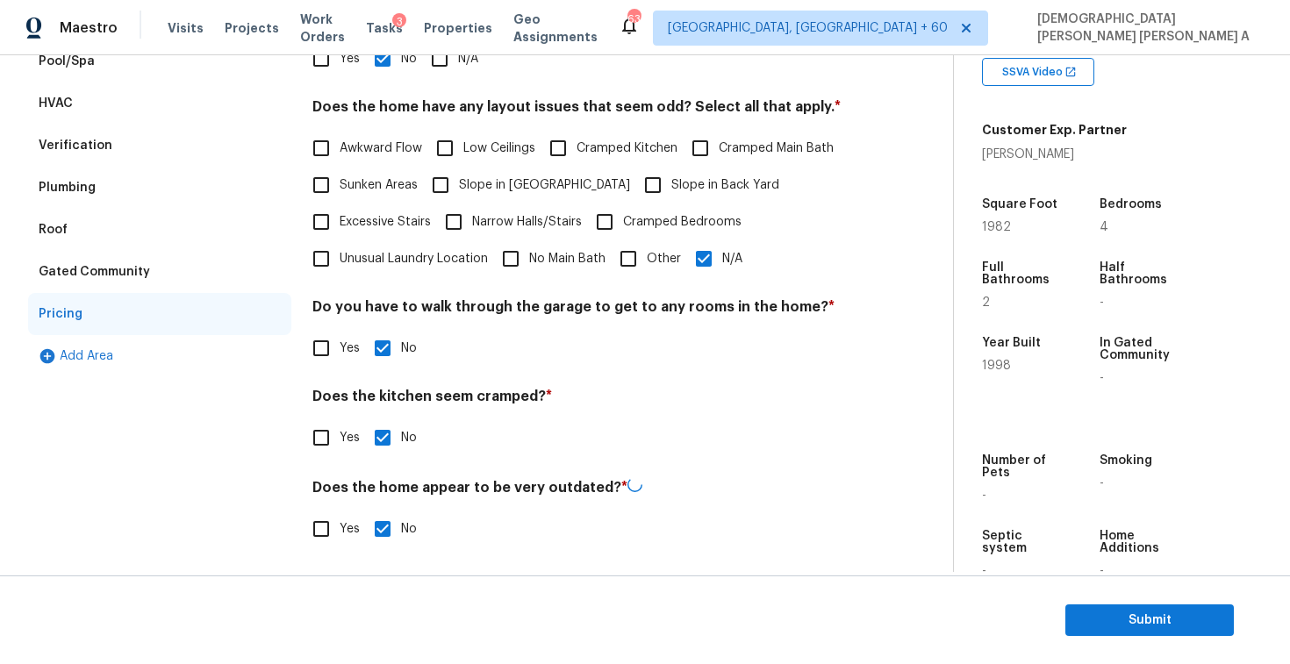
scroll to position [0, 0]
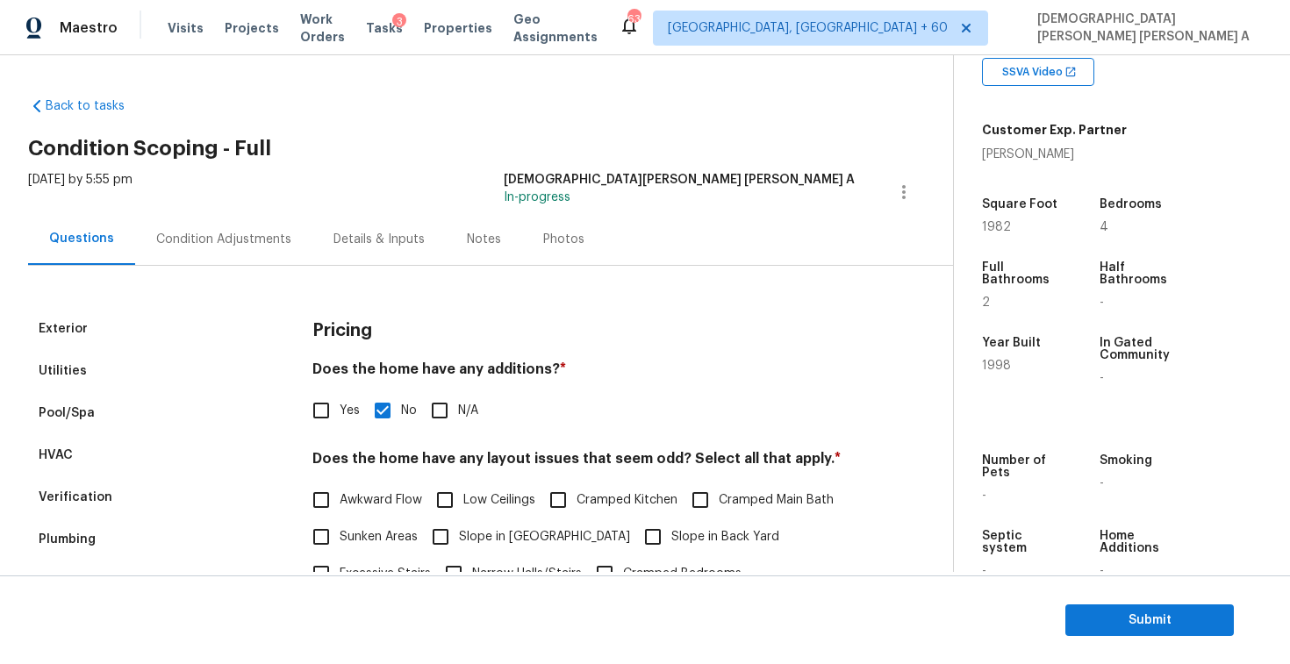
click at [554, 245] on div "Photos" at bounding box center [563, 240] width 41 height 18
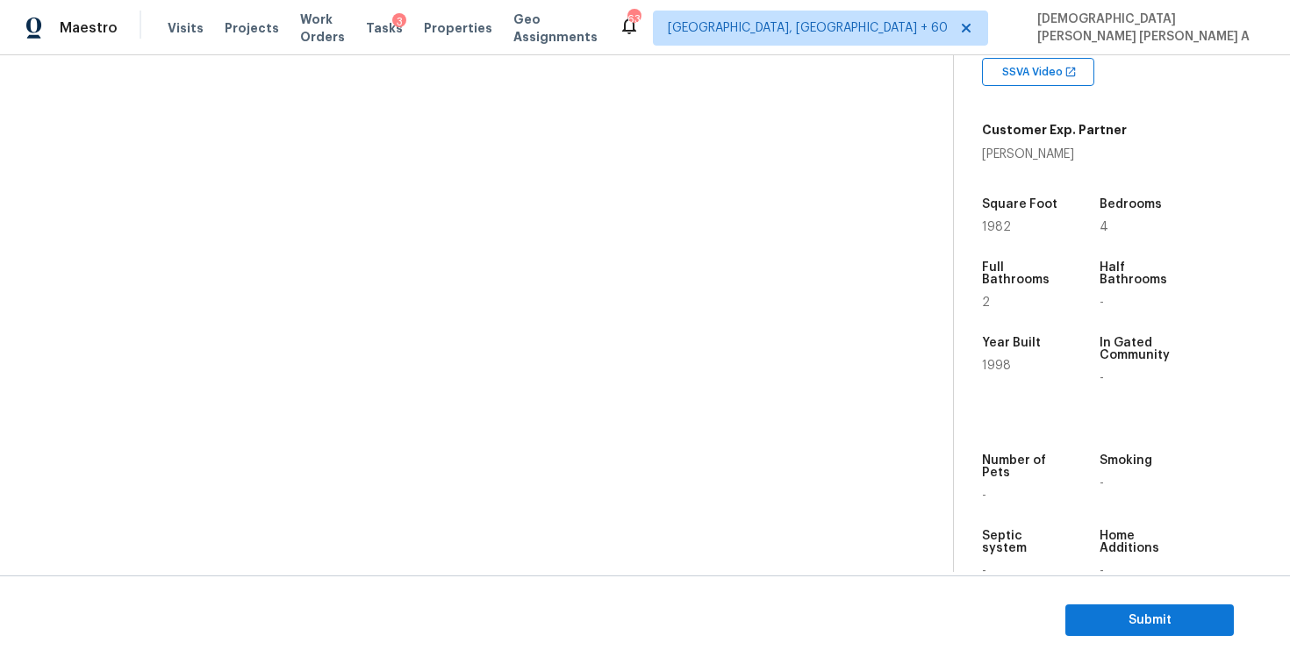
scroll to position [855, 0]
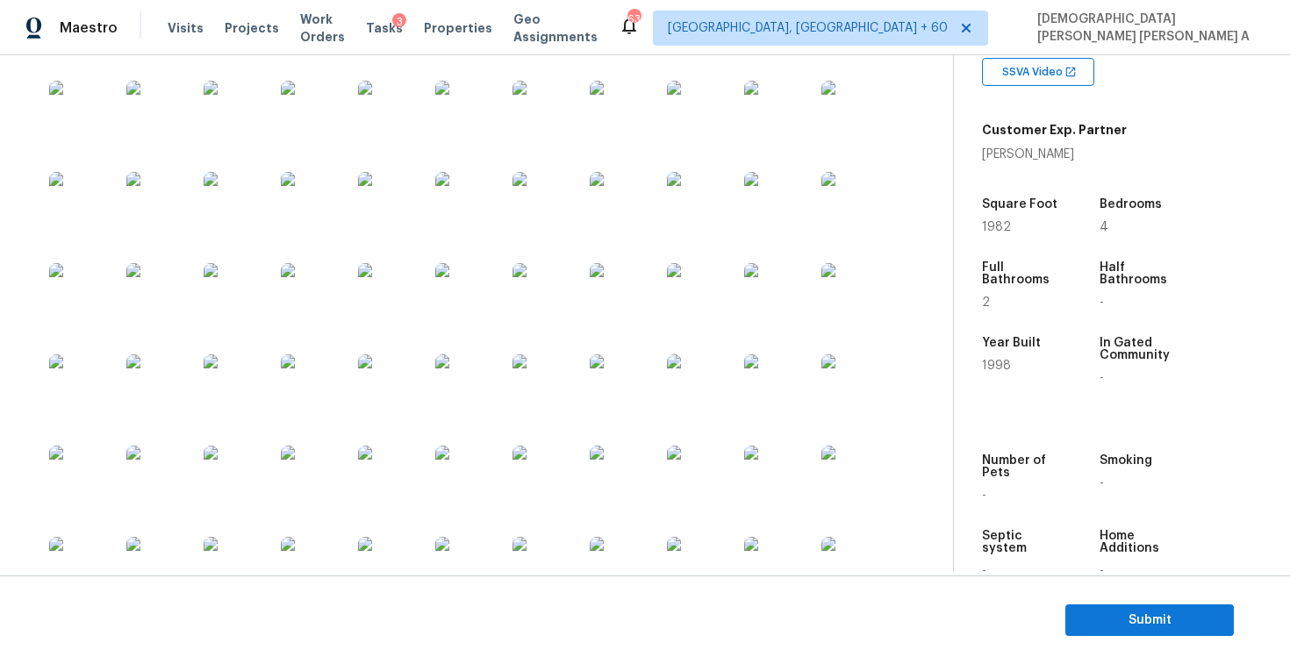
scroll to position [597, 0]
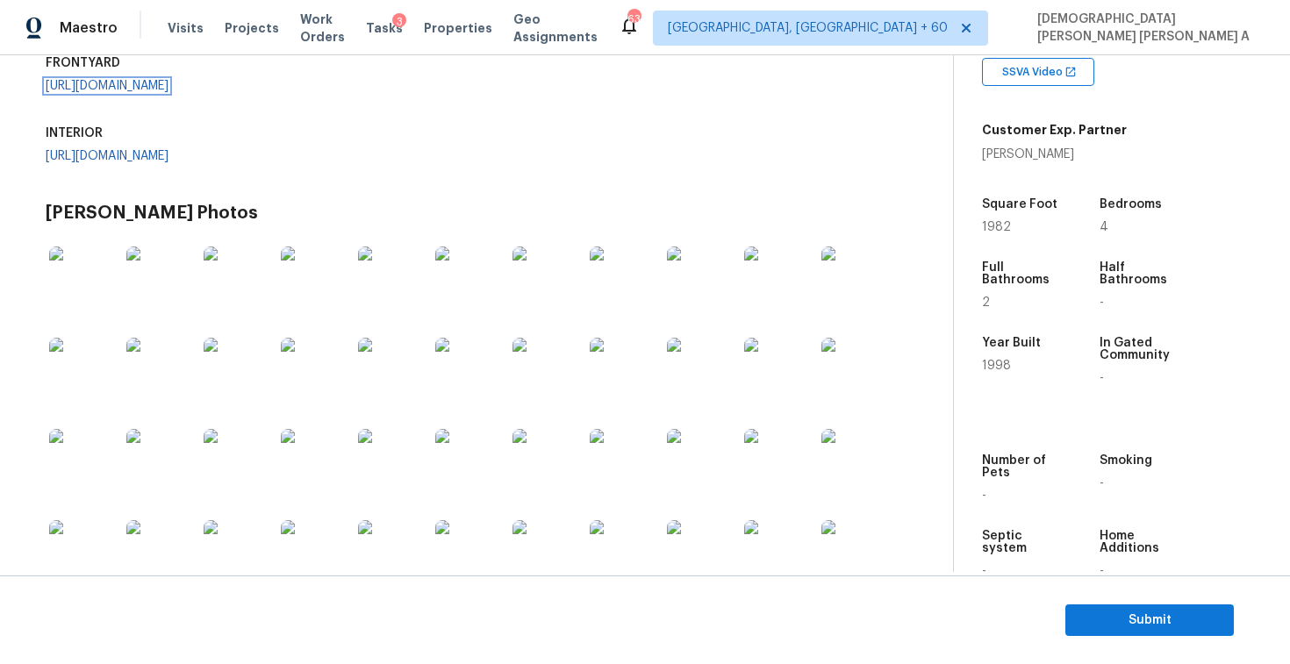
scroll to position [353, 0]
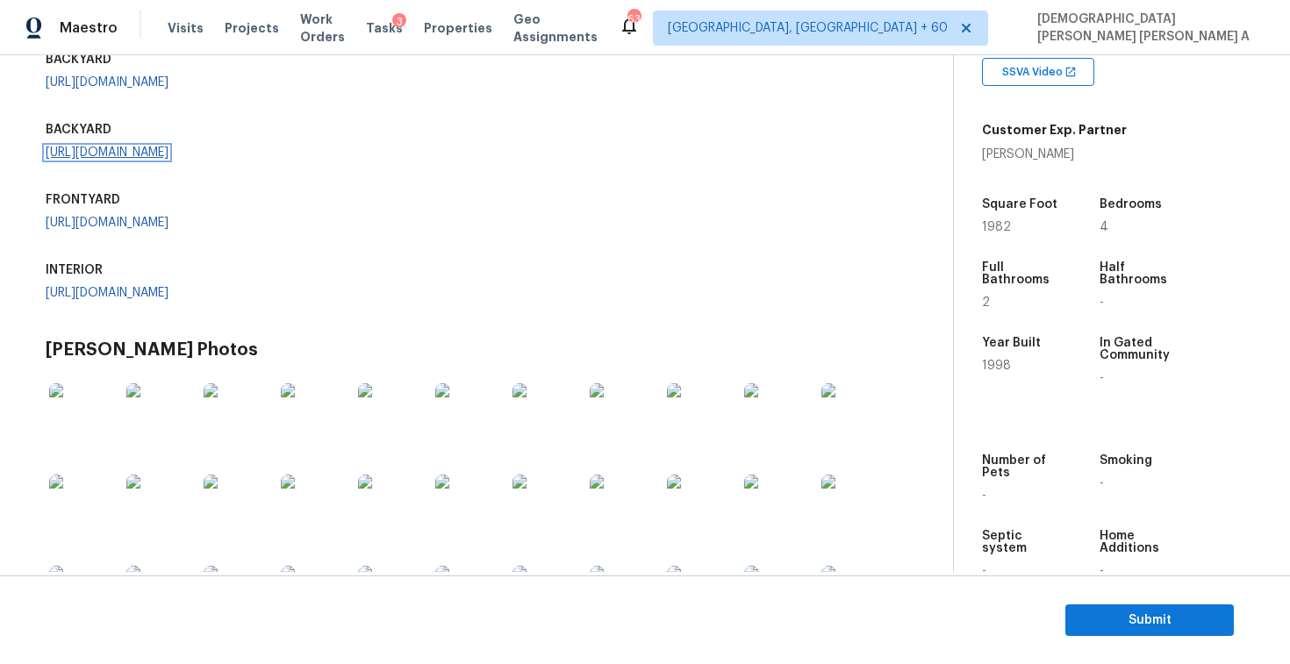
click at [147, 159] on link "https://opendoor-admin-client-upload-production.s3.amazonaws.com/uploads/Cake/S…" at bounding box center [107, 153] width 123 height 12
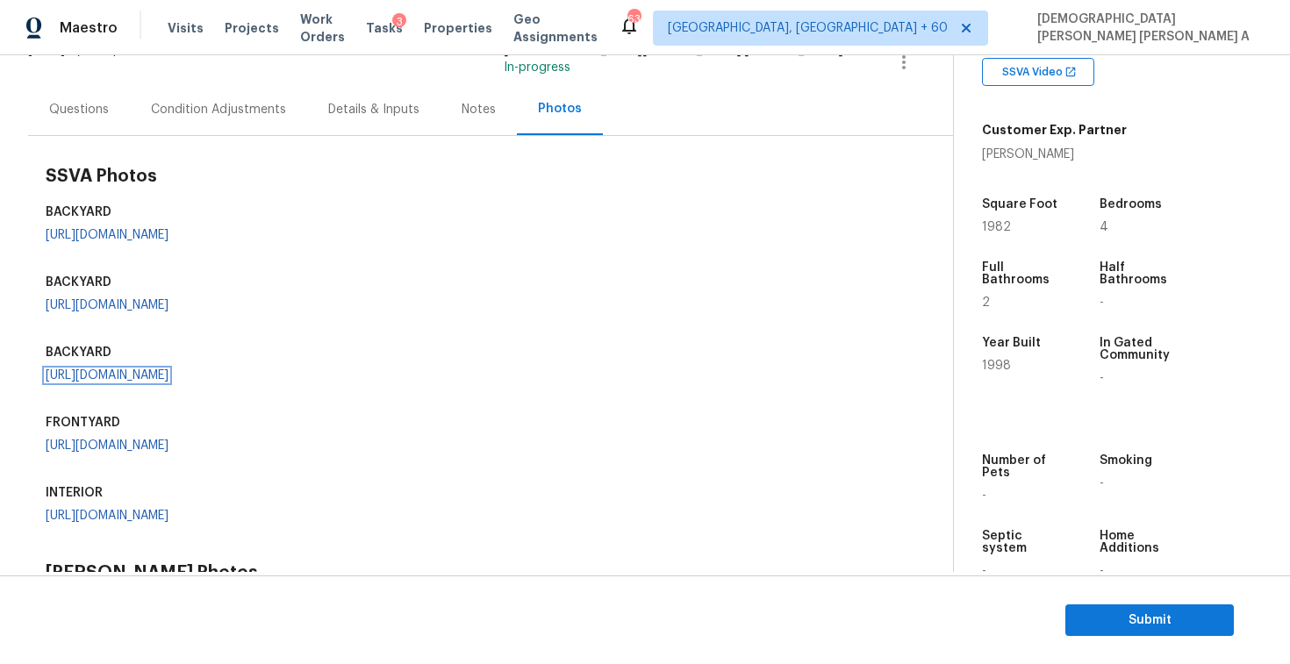
scroll to position [207, 0]
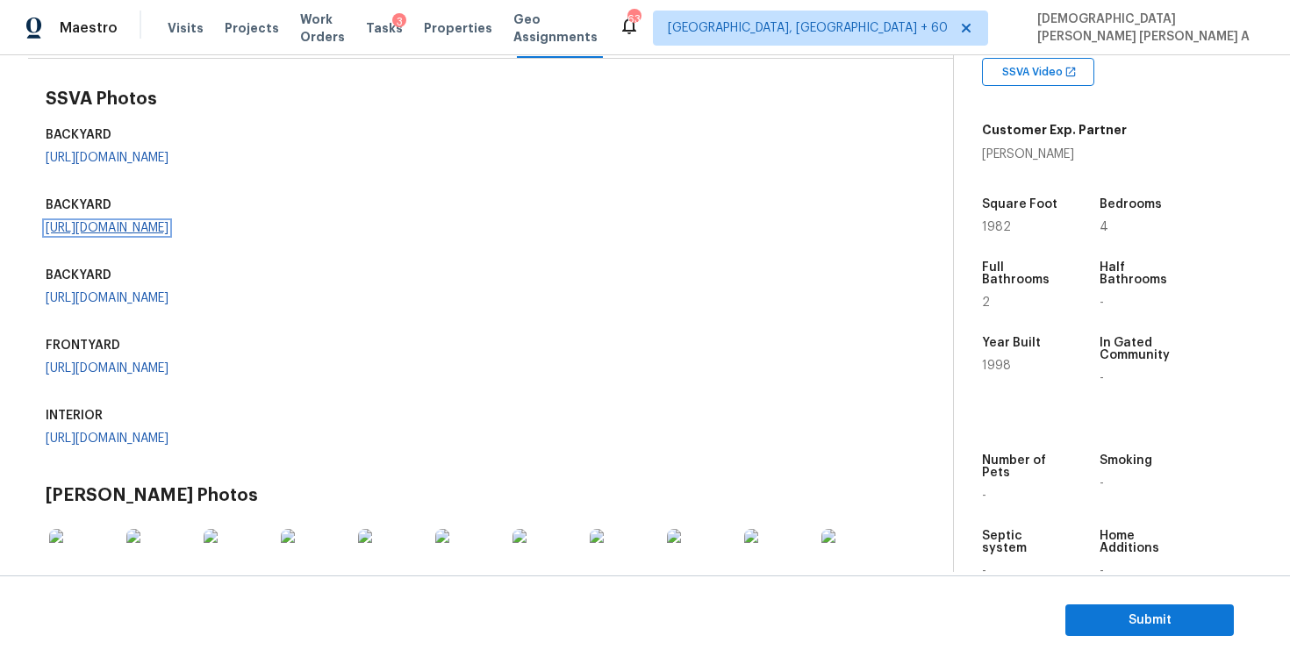
click at [106, 234] on link "https://opendoor-admin-client-upload-production.s3.amazonaws.com/uploads/Cake/S…" at bounding box center [107, 228] width 123 height 12
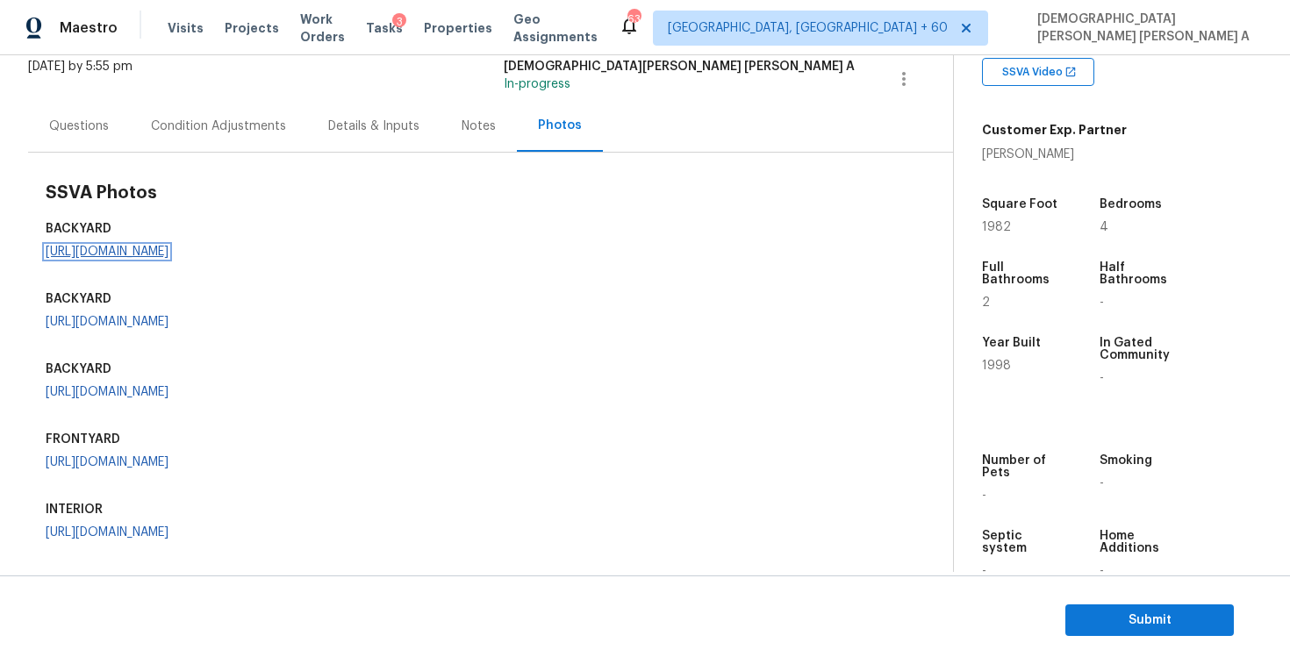
click at [169, 258] on link "https://opendoor-admin-client-upload-production.s3.amazonaws.com/uploads/Cake/S…" at bounding box center [107, 252] width 123 height 12
click at [197, 130] on div "Condition Adjustments" at bounding box center [218, 127] width 135 height 18
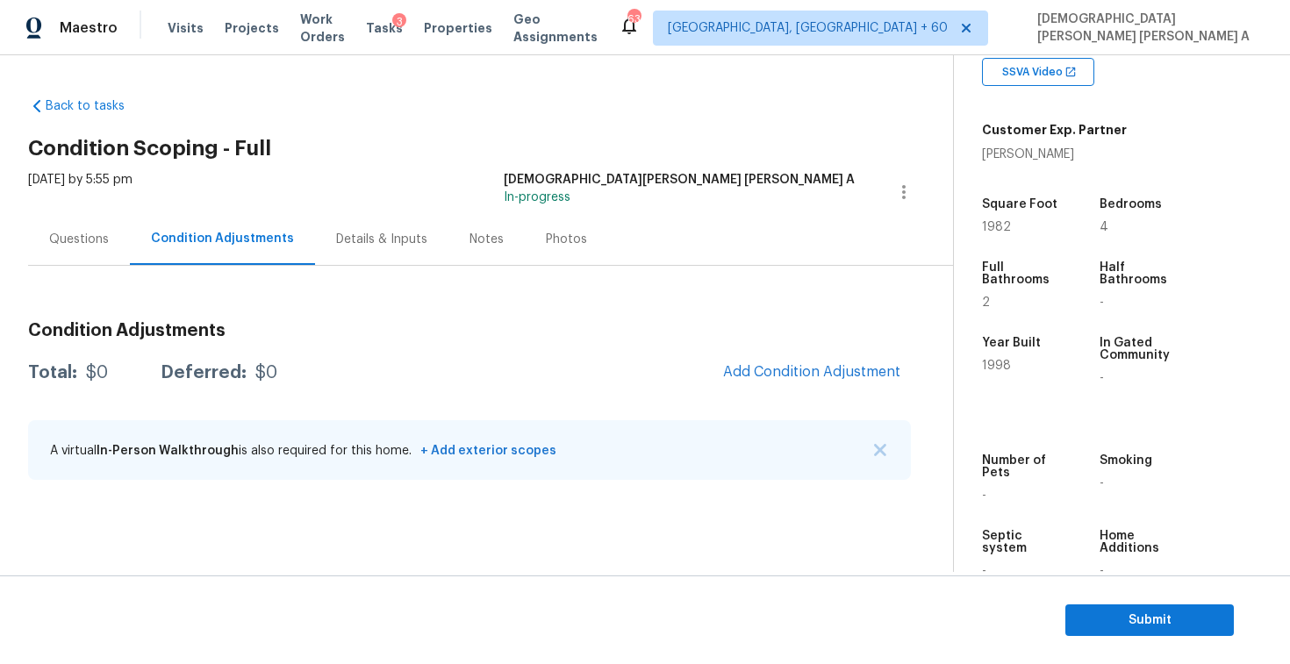
click at [811, 351] on div "Condition Adjustments Total: $0 Deferred: $0 Add Condition Adjustment A virtual…" at bounding box center [469, 402] width 883 height 188
click at [798, 373] on span "Add Condition Adjustment" at bounding box center [811, 372] width 177 height 16
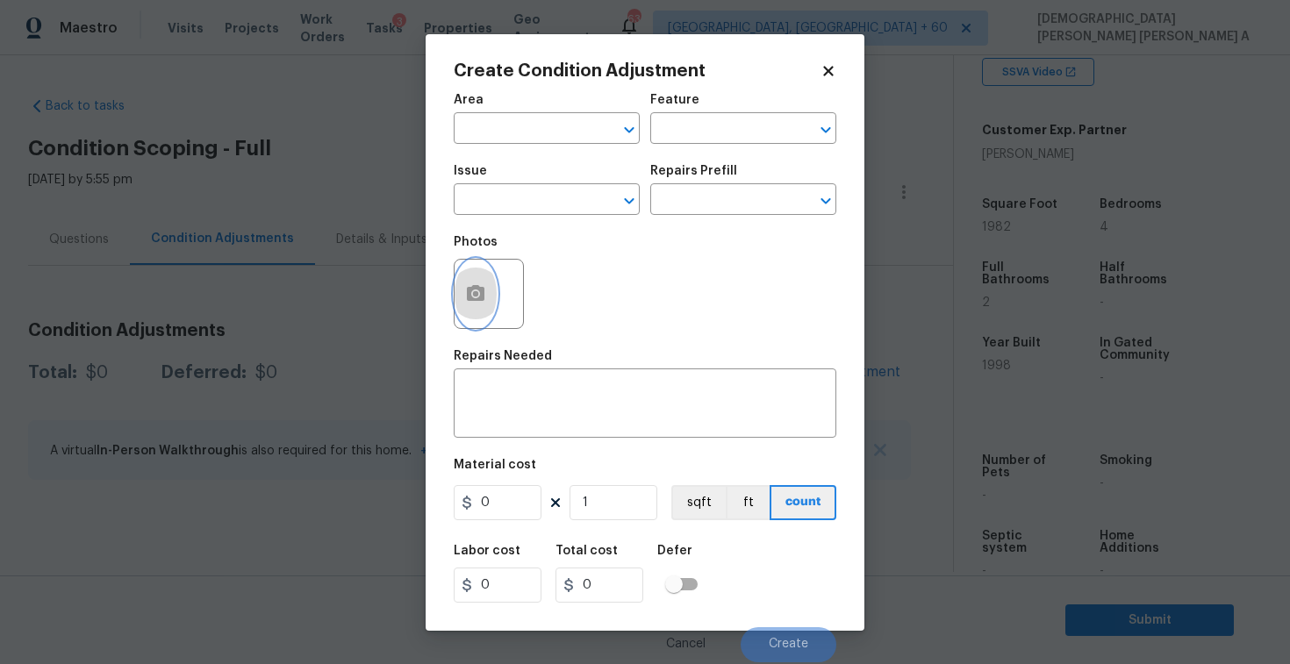
click at [477, 277] on button "button" at bounding box center [476, 294] width 42 height 68
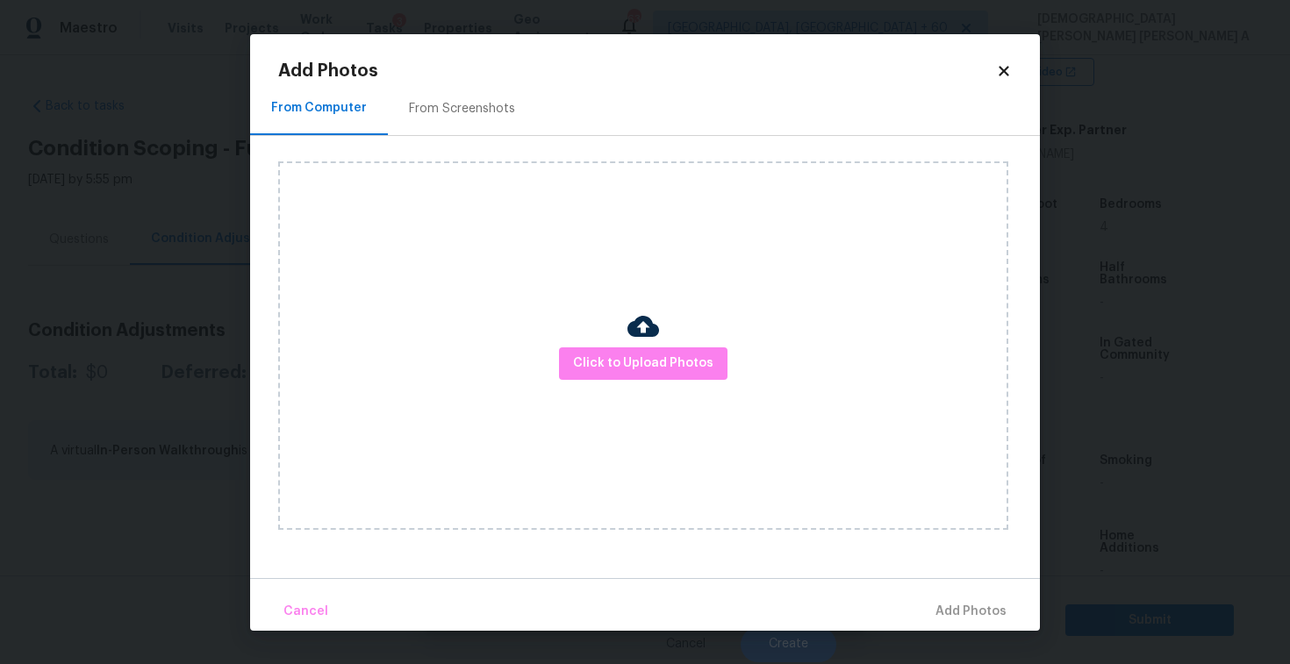
click at [460, 97] on div "From Screenshots" at bounding box center [462, 109] width 148 height 52
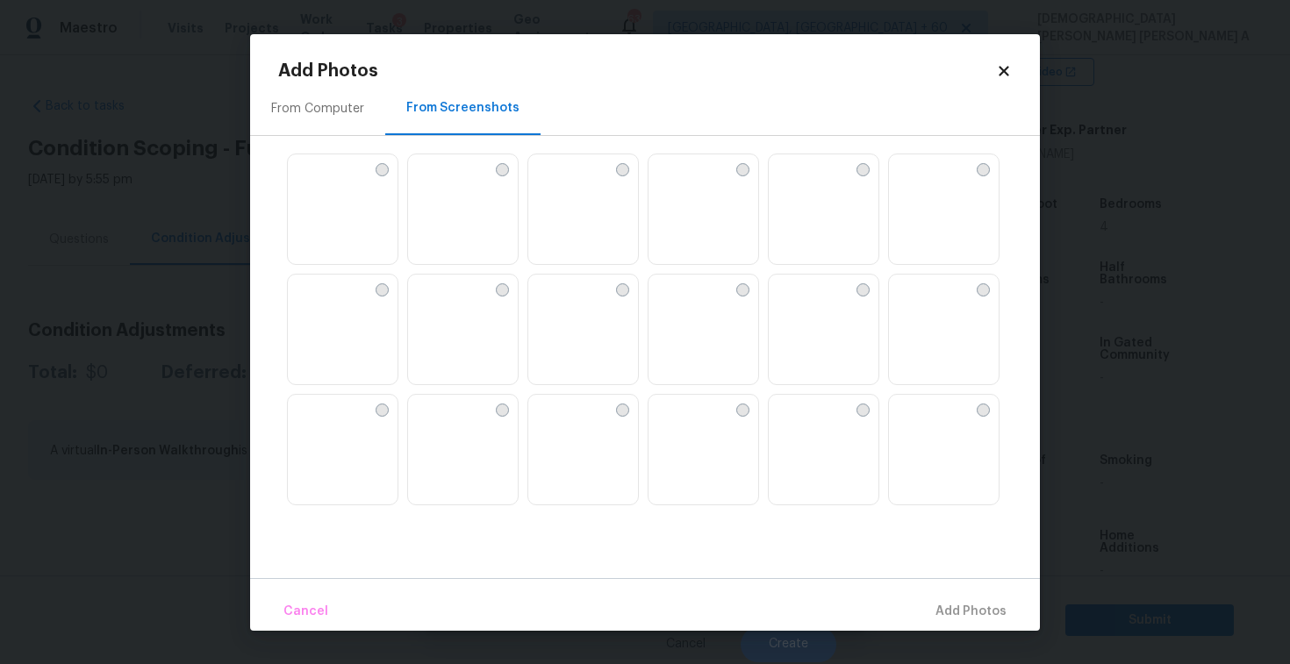
click at [305, 183] on img at bounding box center [302, 168] width 28 height 28
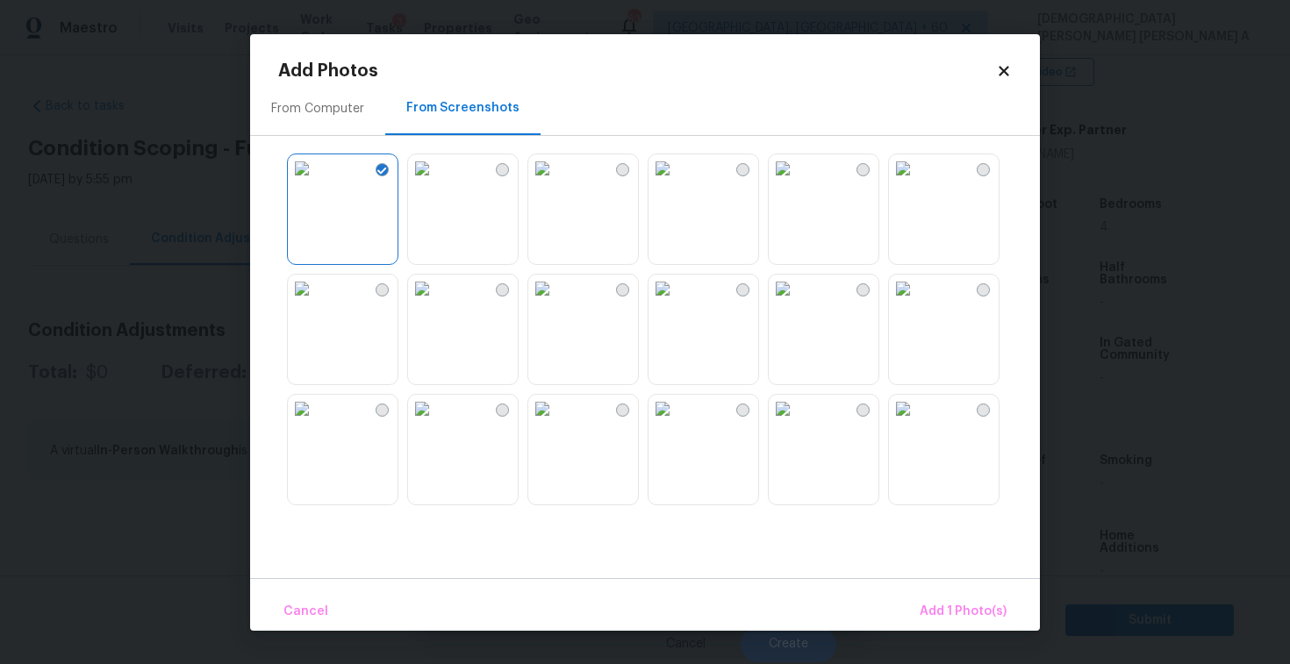
click at [316, 303] on img at bounding box center [302, 289] width 28 height 28
click at [962, 607] on span "Add 2 Photo(s)" at bounding box center [962, 612] width 90 height 22
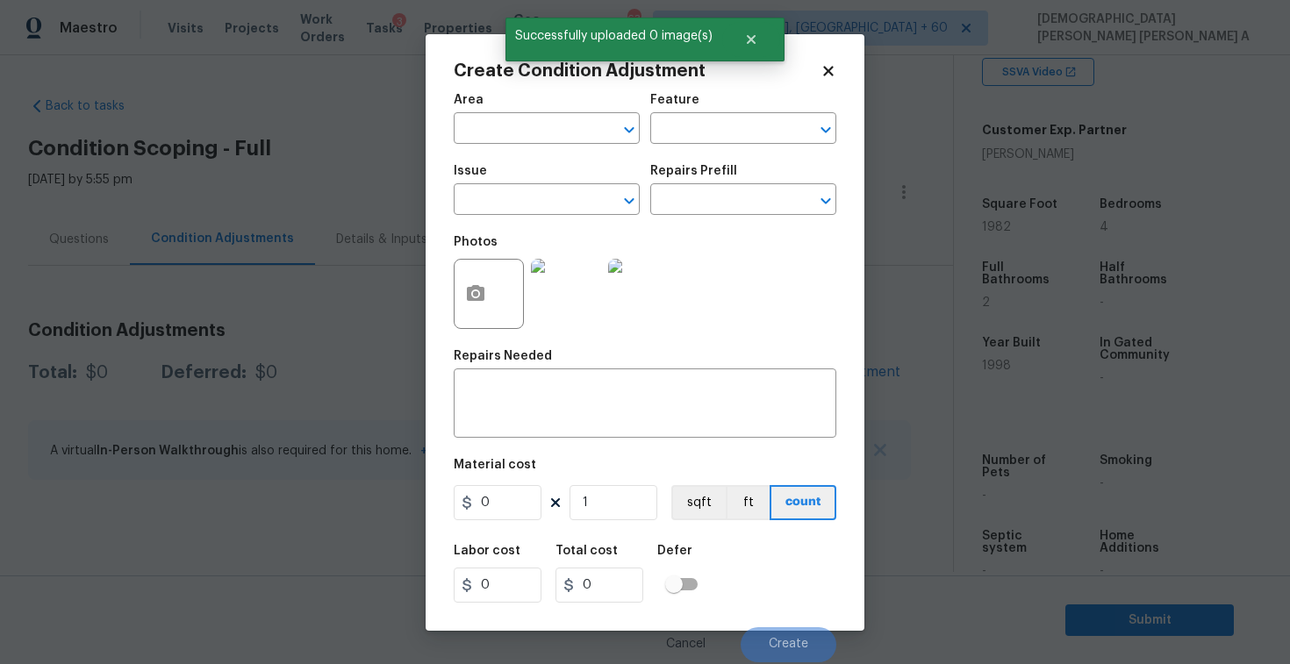
click at [521, 184] on div "Issue" at bounding box center [547, 176] width 186 height 23
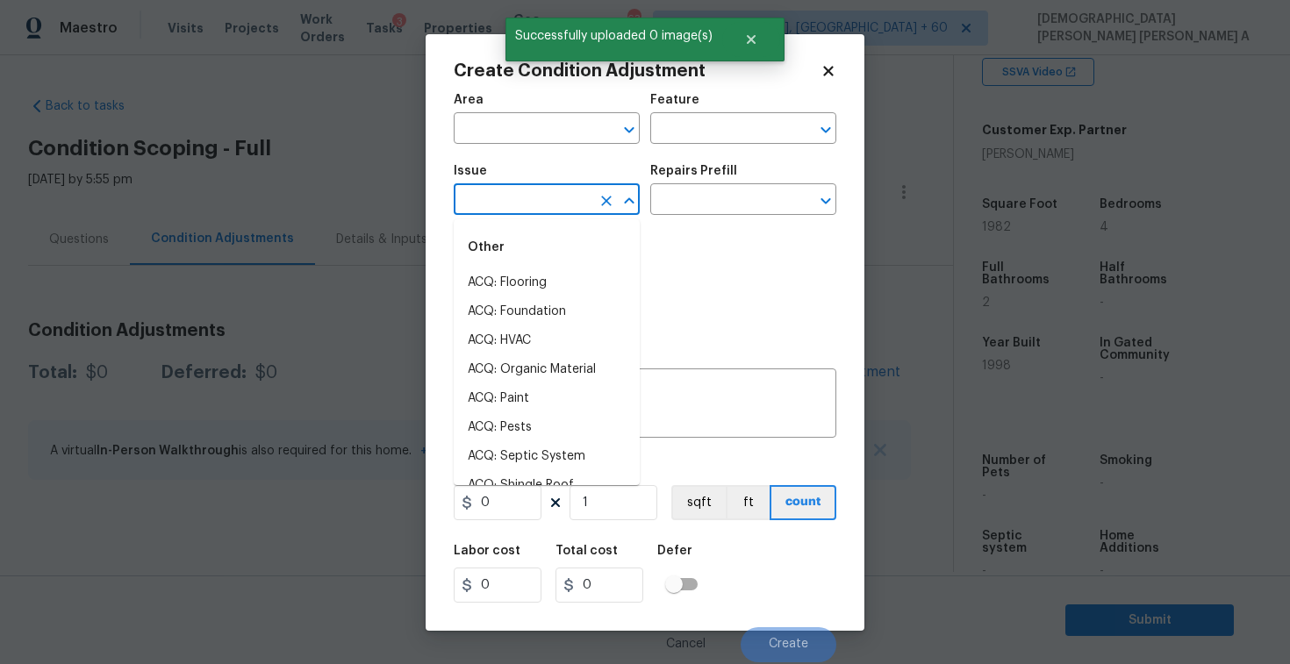
click at [519, 193] on input "text" at bounding box center [522, 201] width 137 height 27
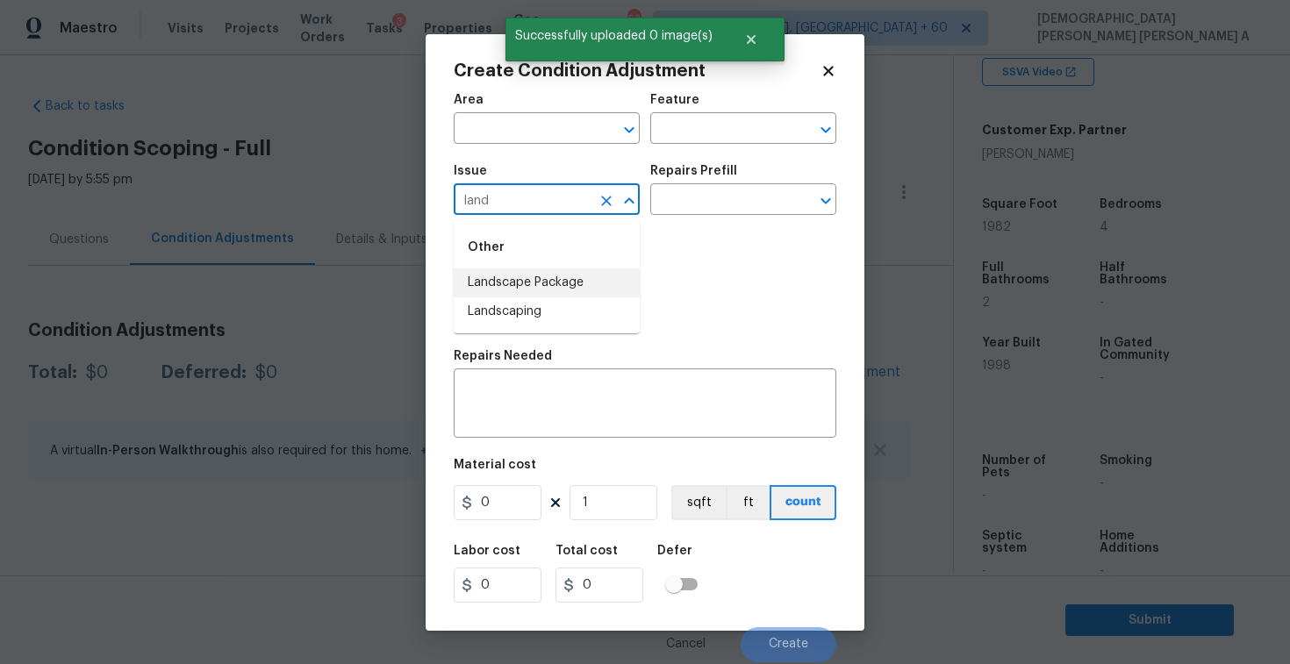
click at [535, 278] on li "Landscape Package" at bounding box center [547, 283] width 186 height 29
type input "Landscape Package"
click at [735, 219] on div "Issue Landscape Package ​ Repairs Prefill ​" at bounding box center [645, 189] width 383 height 71
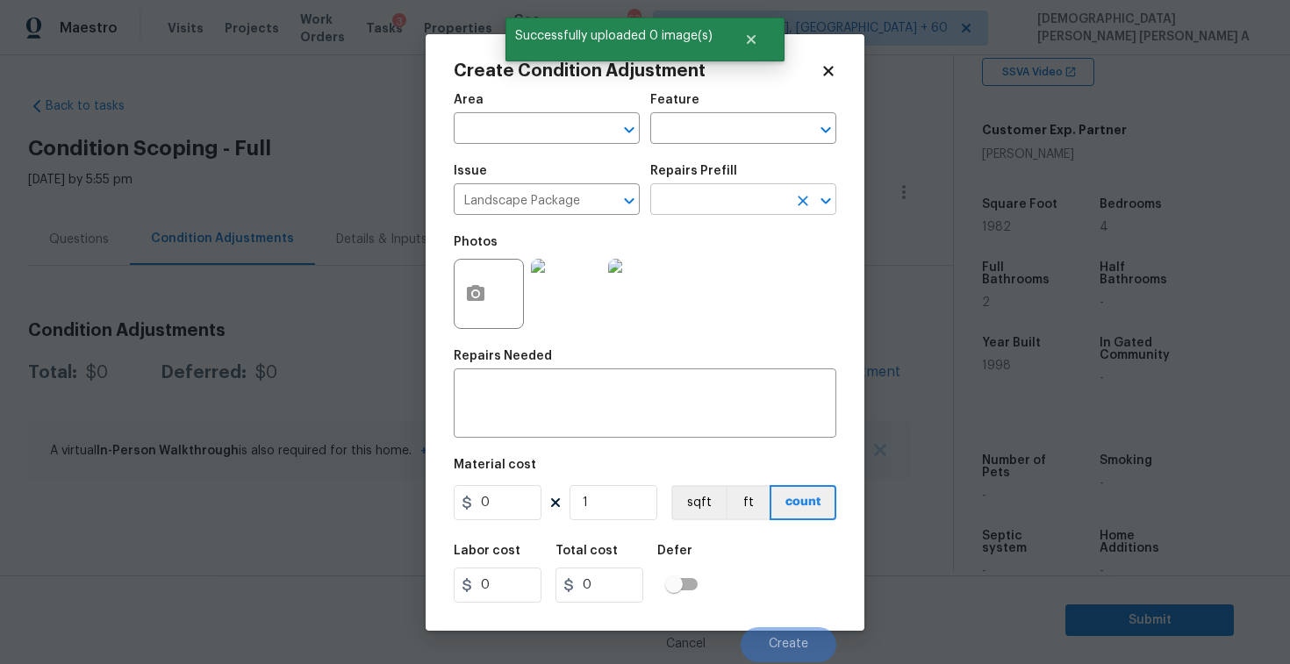
click at [735, 209] on input "text" at bounding box center [718, 201] width 137 height 27
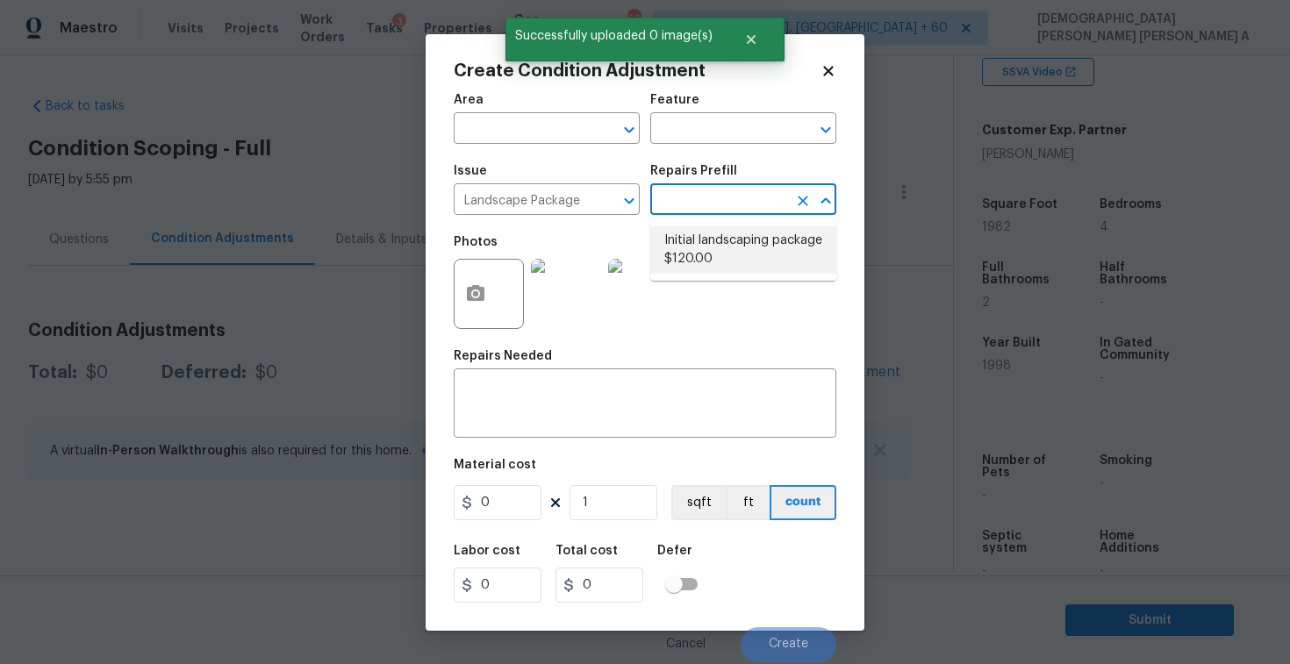
click at [719, 254] on li "Initial landscaping package $120.00" at bounding box center [743, 249] width 186 height 47
type input "Home Readiness Packages"
type textarea "Mowing of grass up to 6" in height. Mow, edge along driveways & sidewalks, trim…"
type input "120"
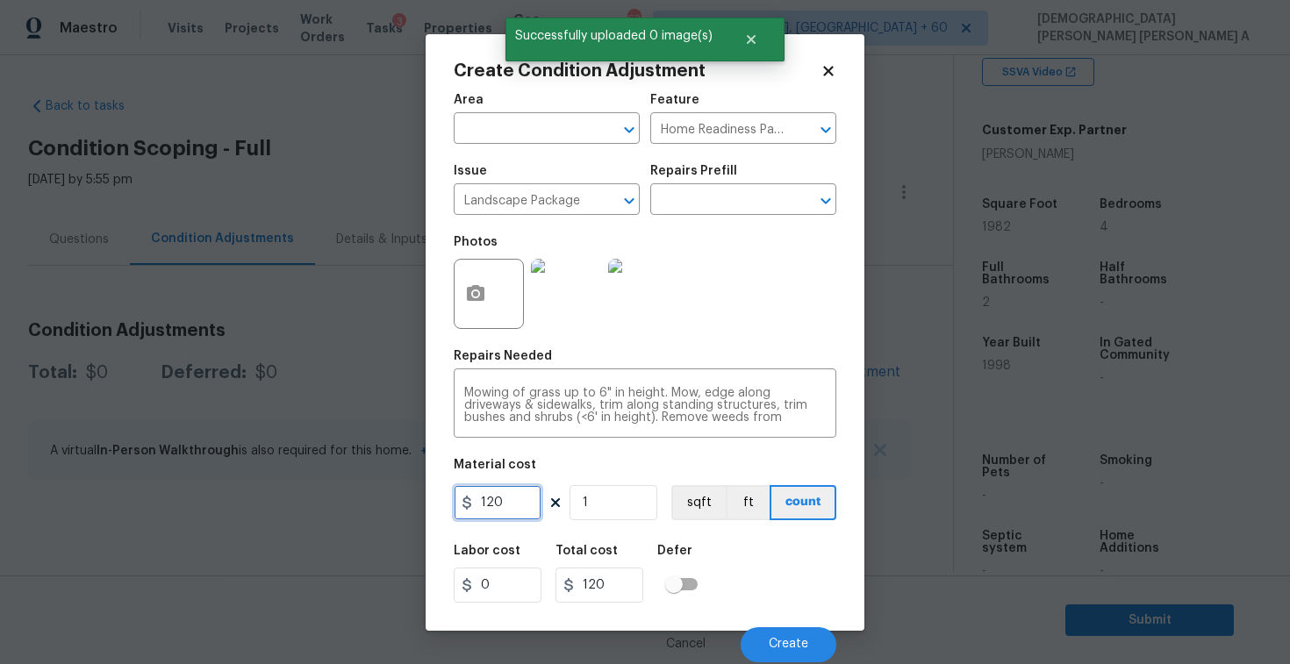
click at [506, 502] on input "120" at bounding box center [498, 502] width 88 height 35
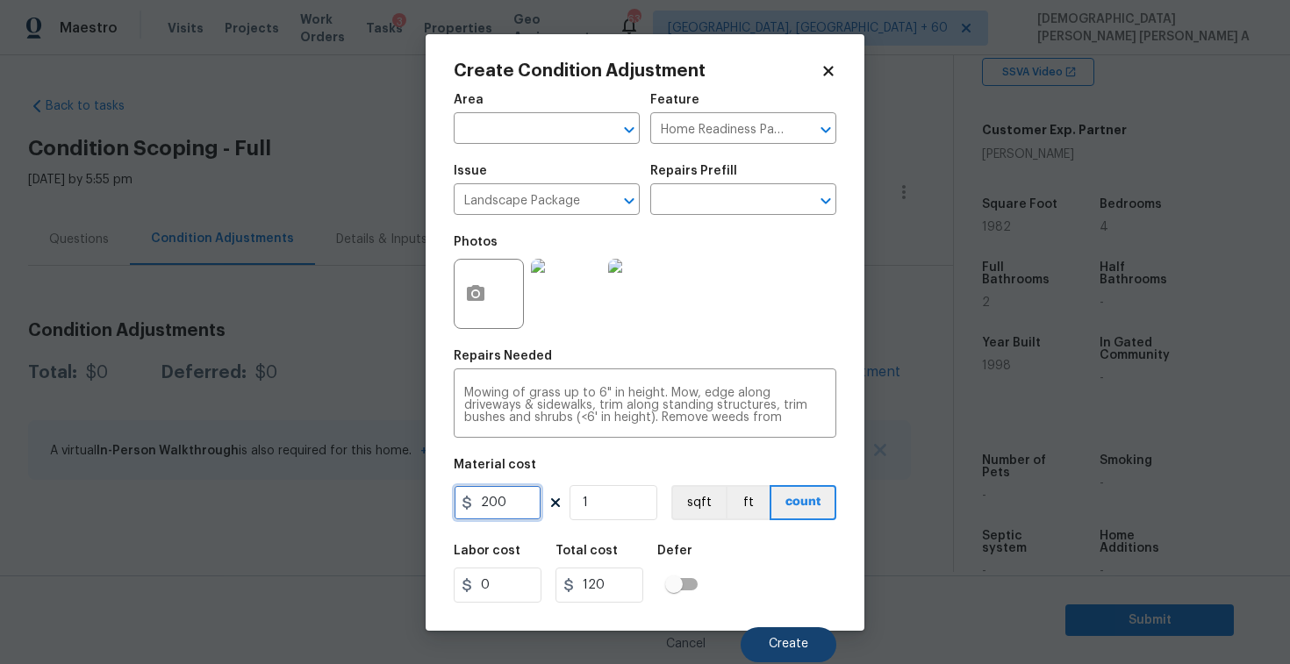
type input "200"
click at [786, 628] on button "Create" at bounding box center [789, 645] width 96 height 35
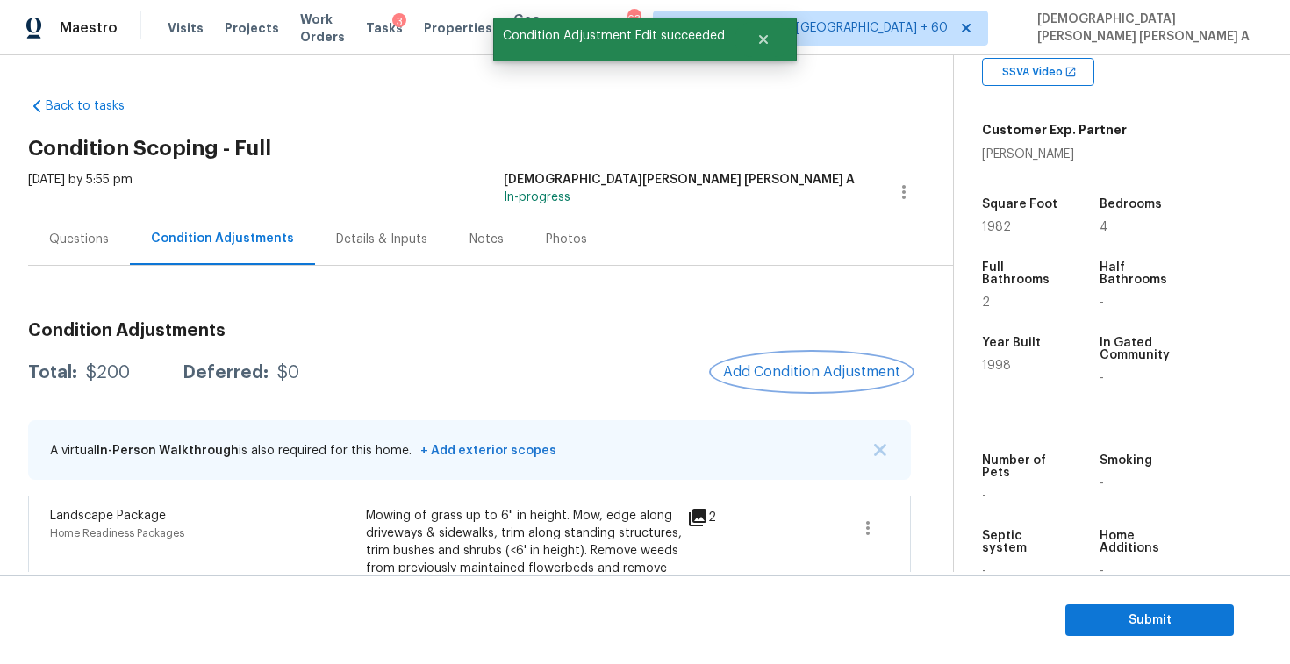
click at [828, 358] on button "Add Condition Adjustment" at bounding box center [812, 372] width 198 height 37
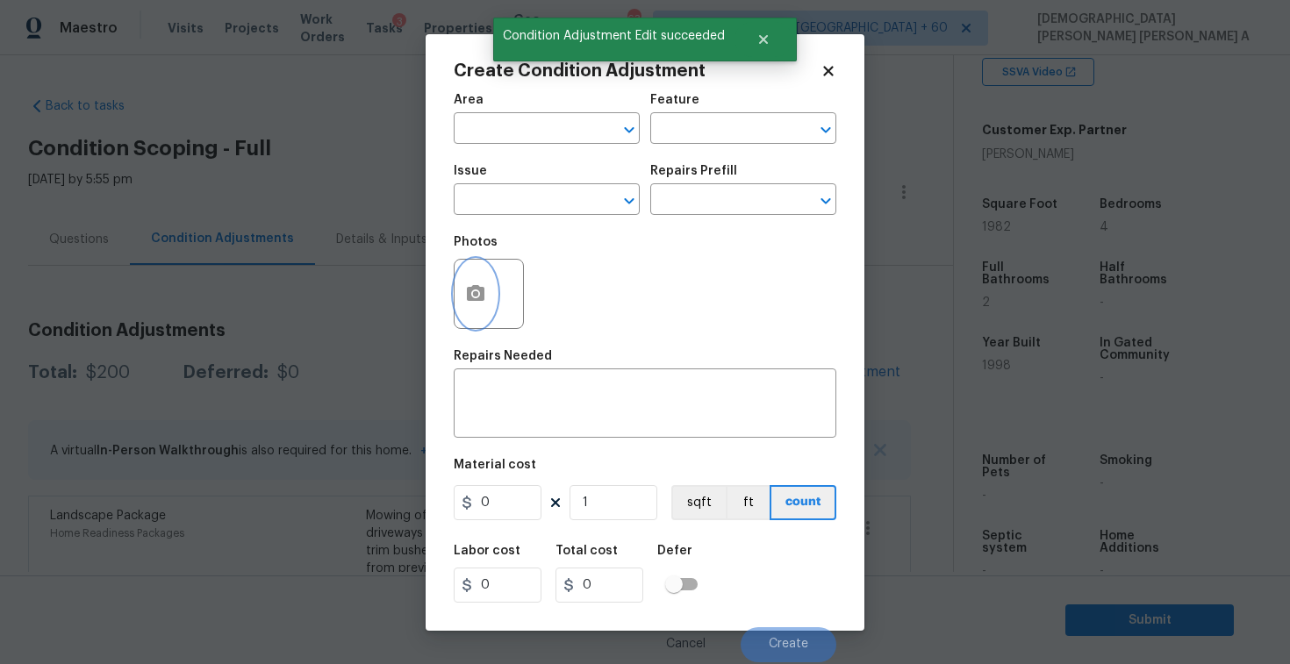
click at [491, 301] on button "button" at bounding box center [476, 294] width 42 height 68
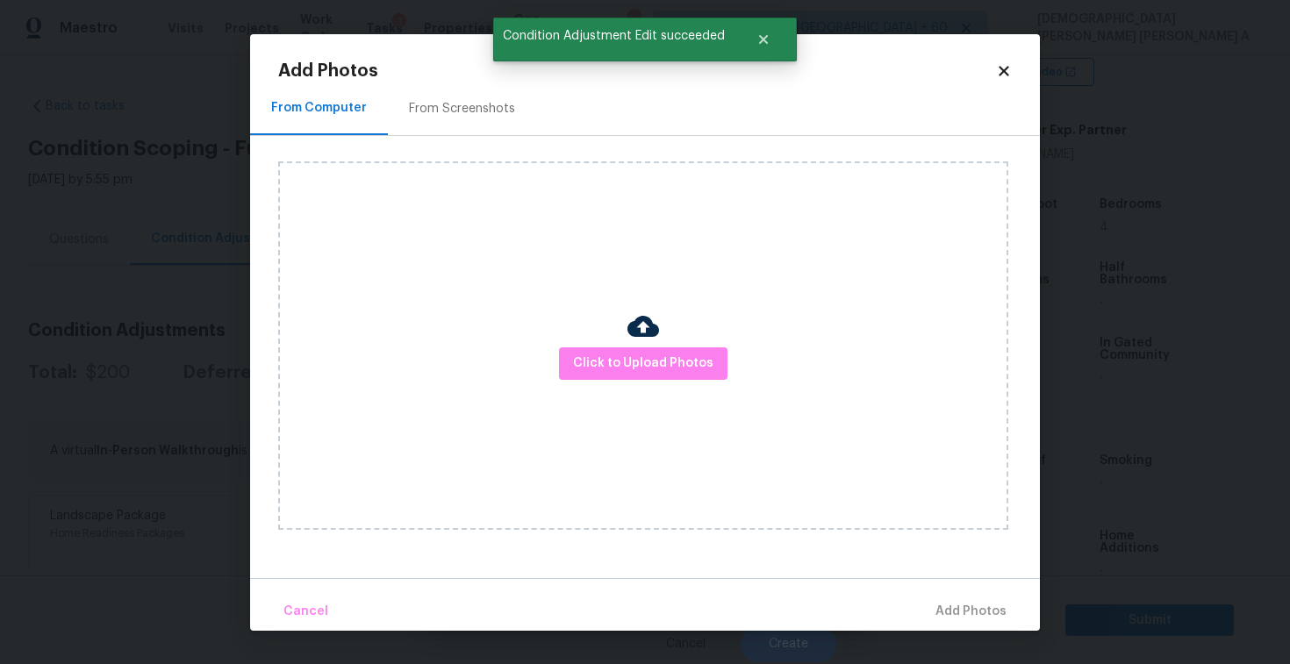
click at [480, 74] on h2 "Add Photos" at bounding box center [637, 71] width 718 height 18
click at [995, 62] on h2 "Add Photos" at bounding box center [637, 71] width 718 height 18
click at [1004, 67] on icon at bounding box center [1004, 71] width 16 height 16
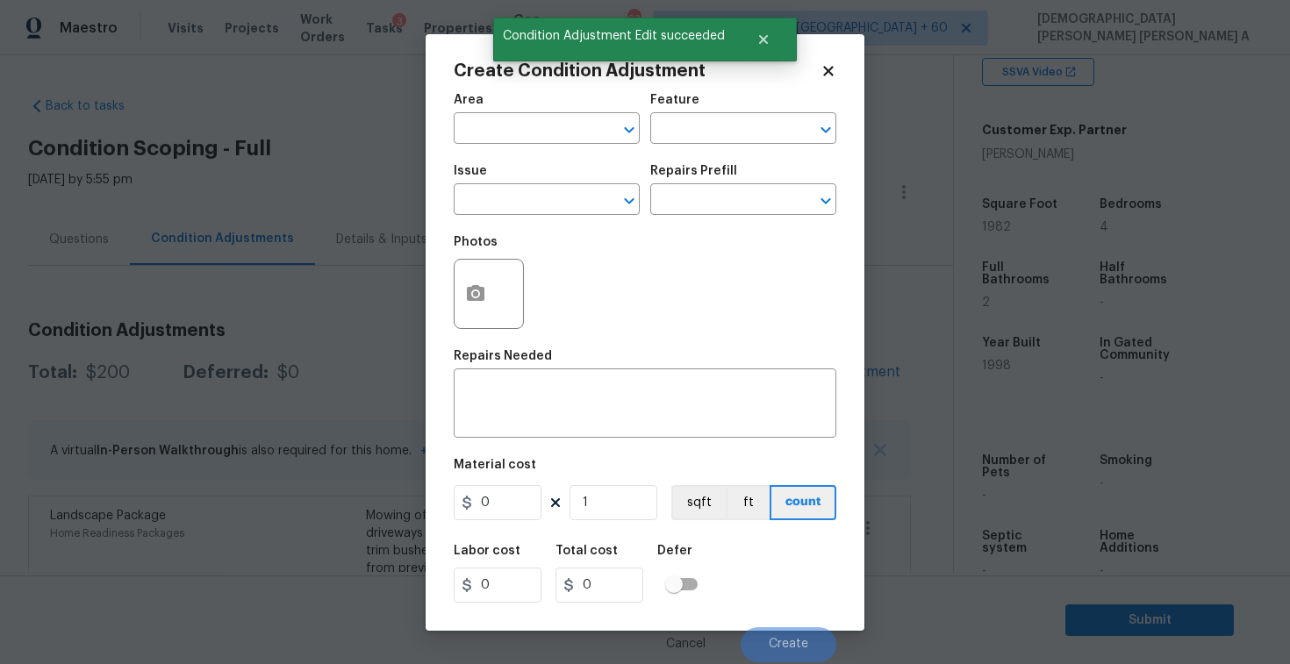
click at [831, 66] on icon at bounding box center [828, 71] width 10 height 10
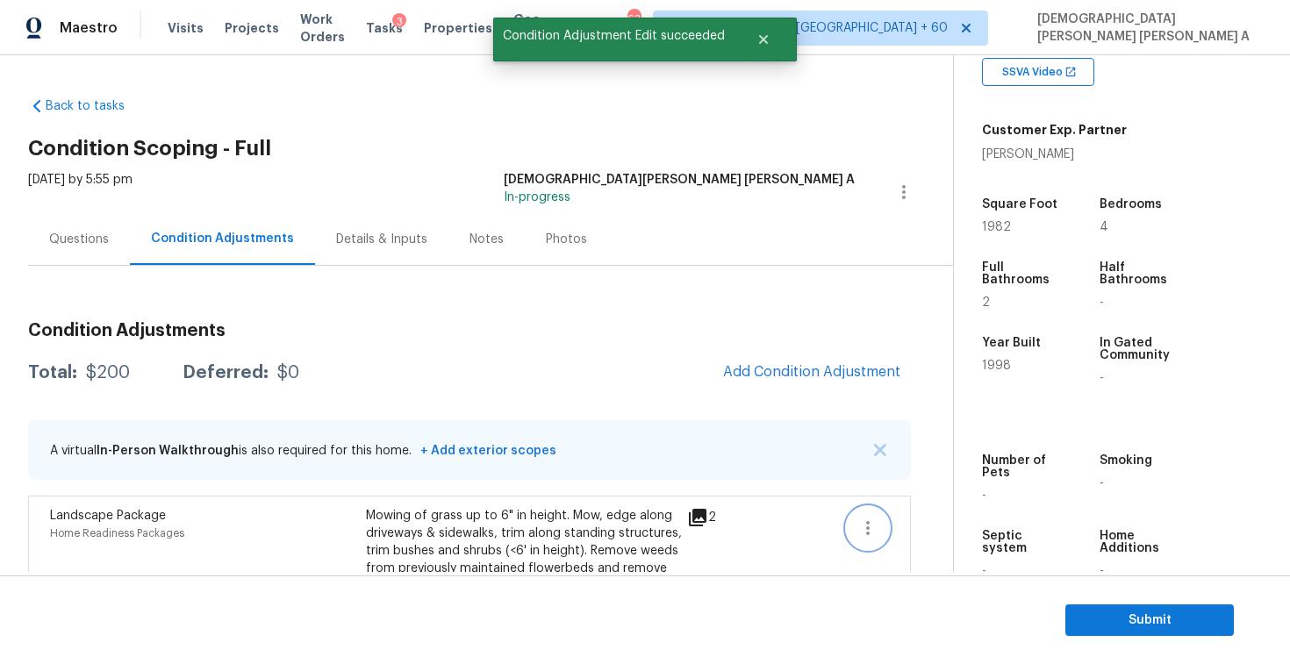
click at [858, 538] on icon "button" at bounding box center [868, 528] width 21 height 21
click at [903, 527] on div "Edit" at bounding box center [968, 525] width 137 height 18
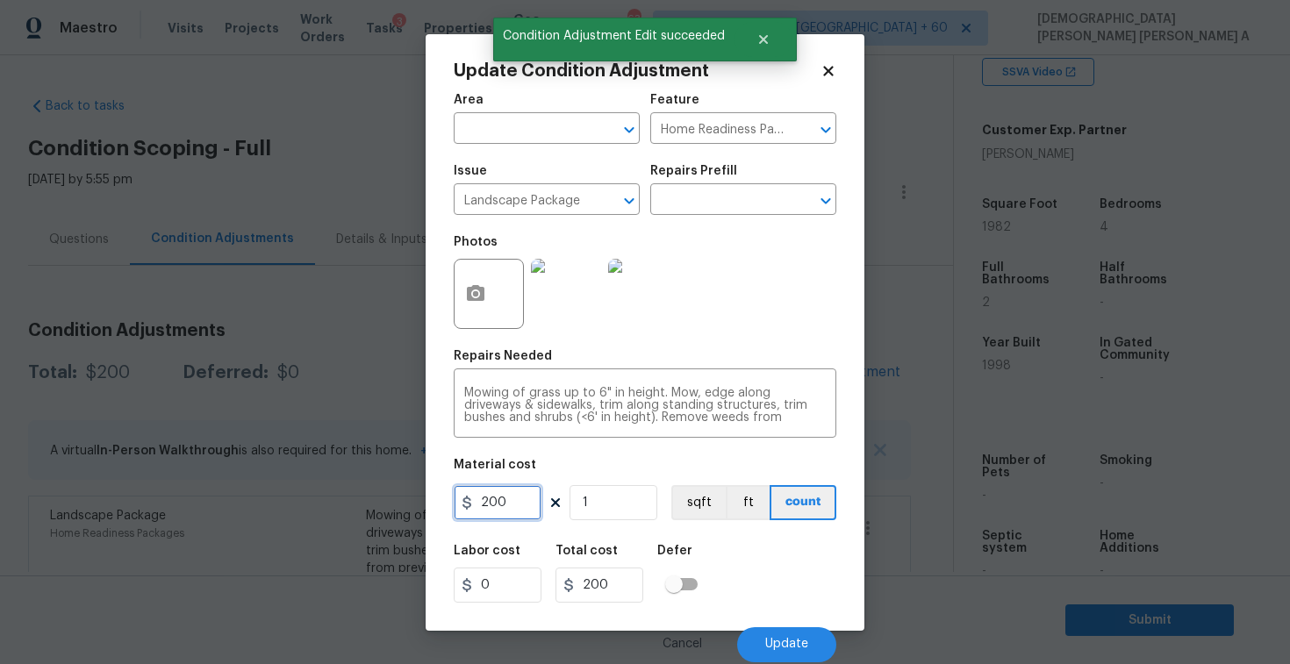
click at [528, 503] on input "200" at bounding box center [498, 502] width 88 height 35
type input "2000"
click at [807, 655] on button "Update" at bounding box center [786, 645] width 99 height 35
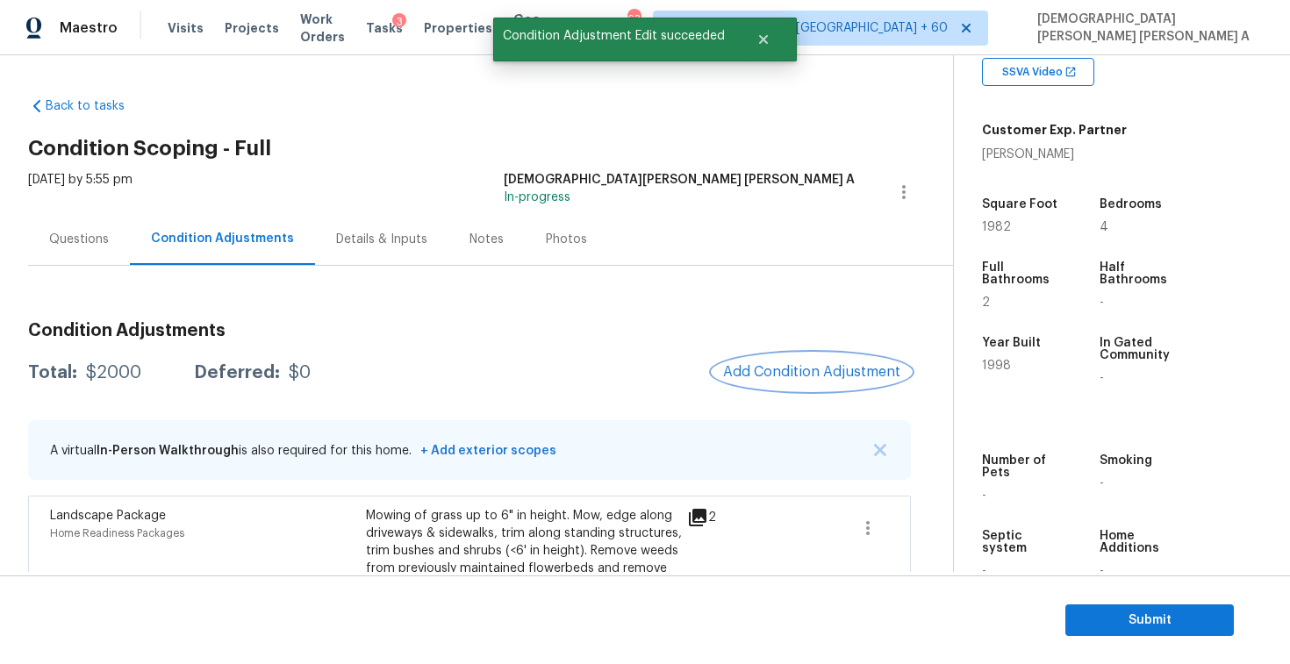
click at [819, 370] on span "Add Condition Adjustment" at bounding box center [811, 372] width 177 height 16
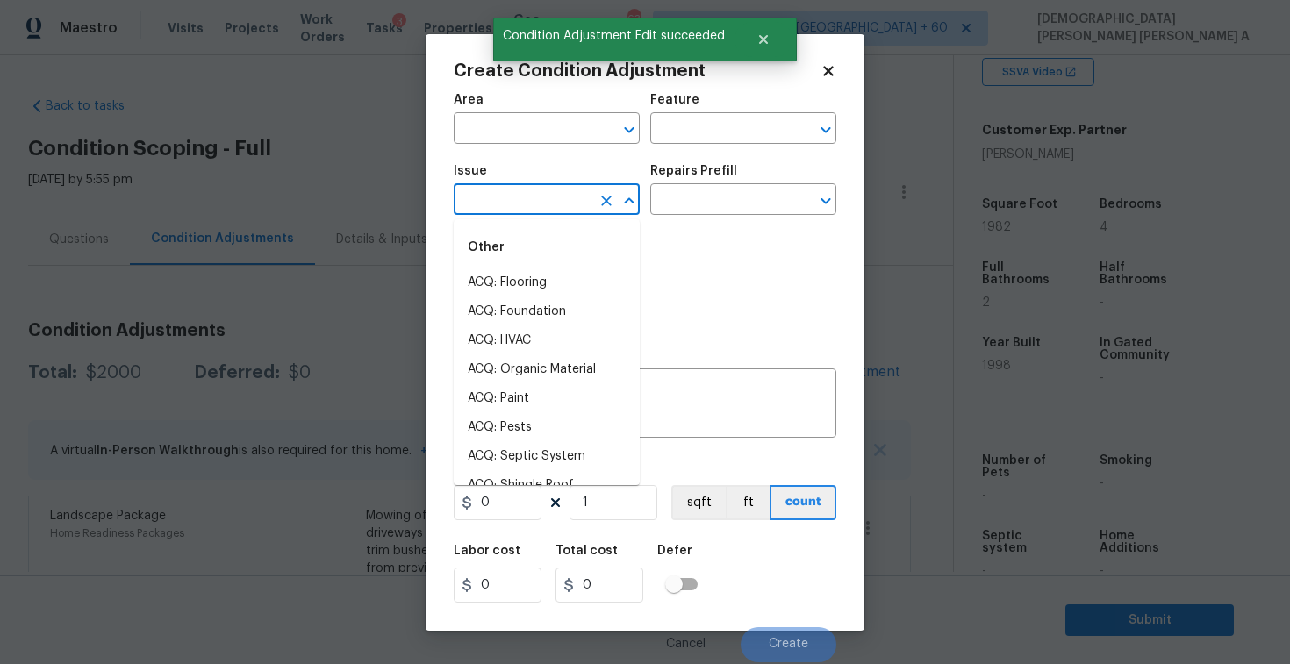
click at [522, 212] on input "text" at bounding box center [522, 201] width 137 height 27
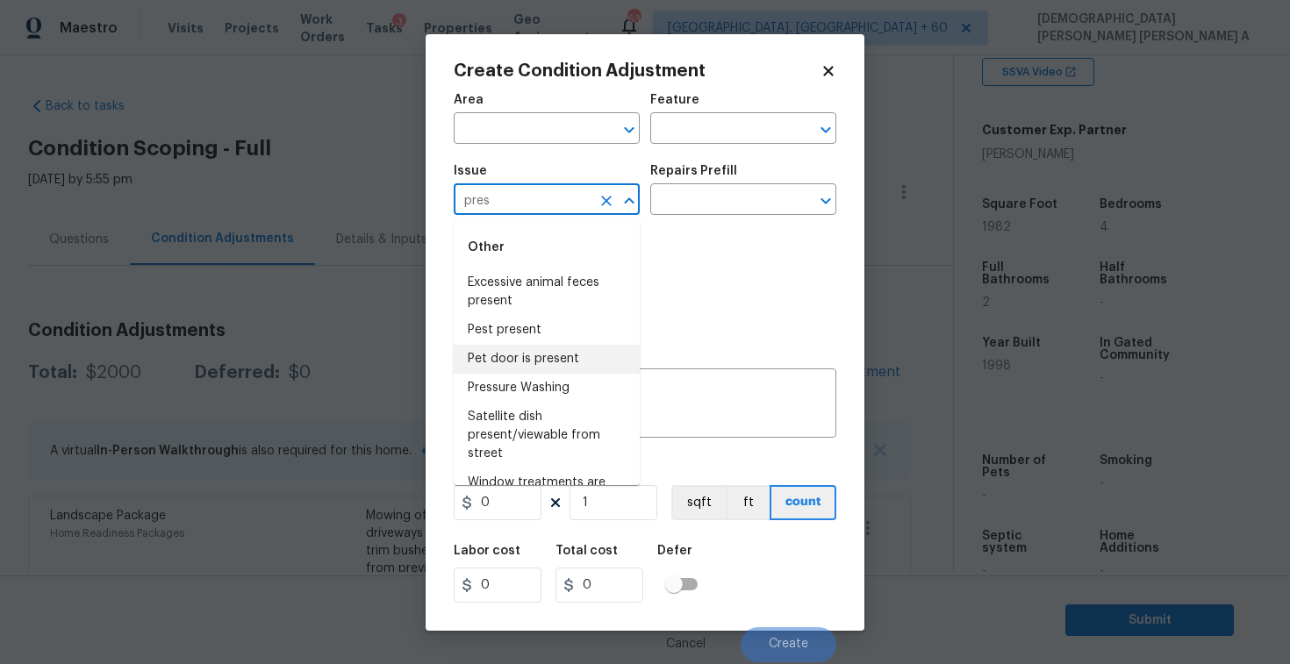
click at [553, 353] on li "Pet door is present" at bounding box center [547, 359] width 186 height 29
type input "Pet door is present"
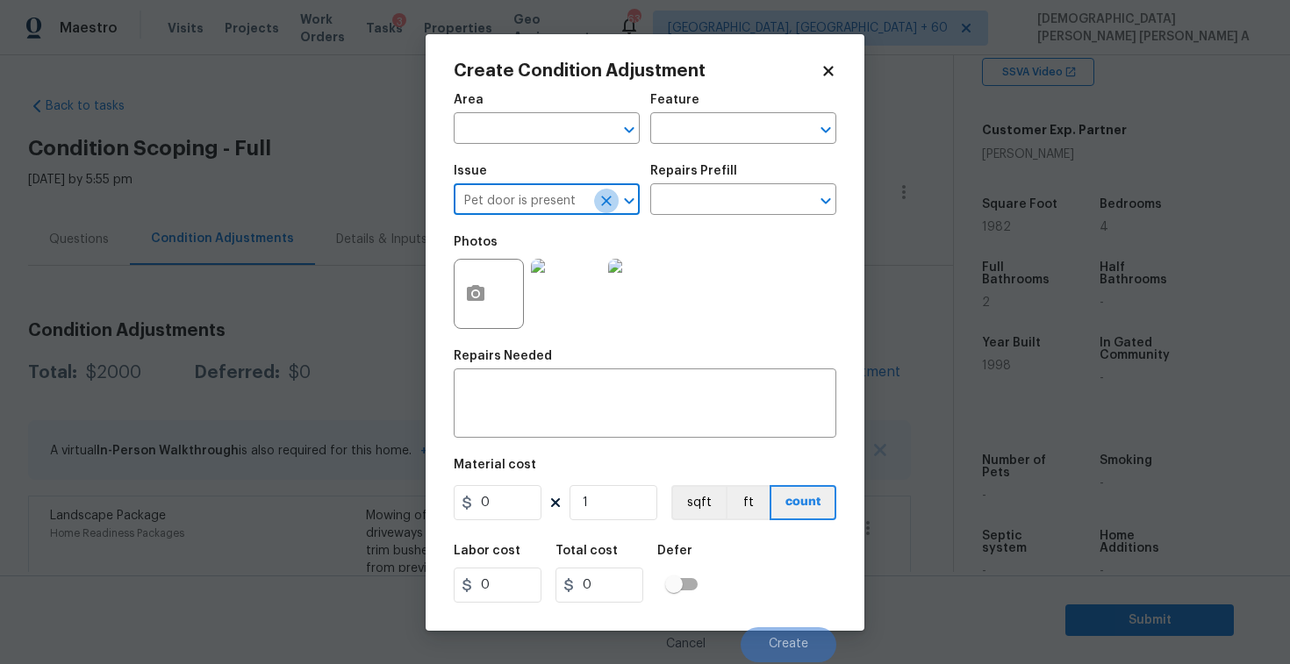
click at [610, 206] on icon "Clear" at bounding box center [606, 201] width 11 height 11
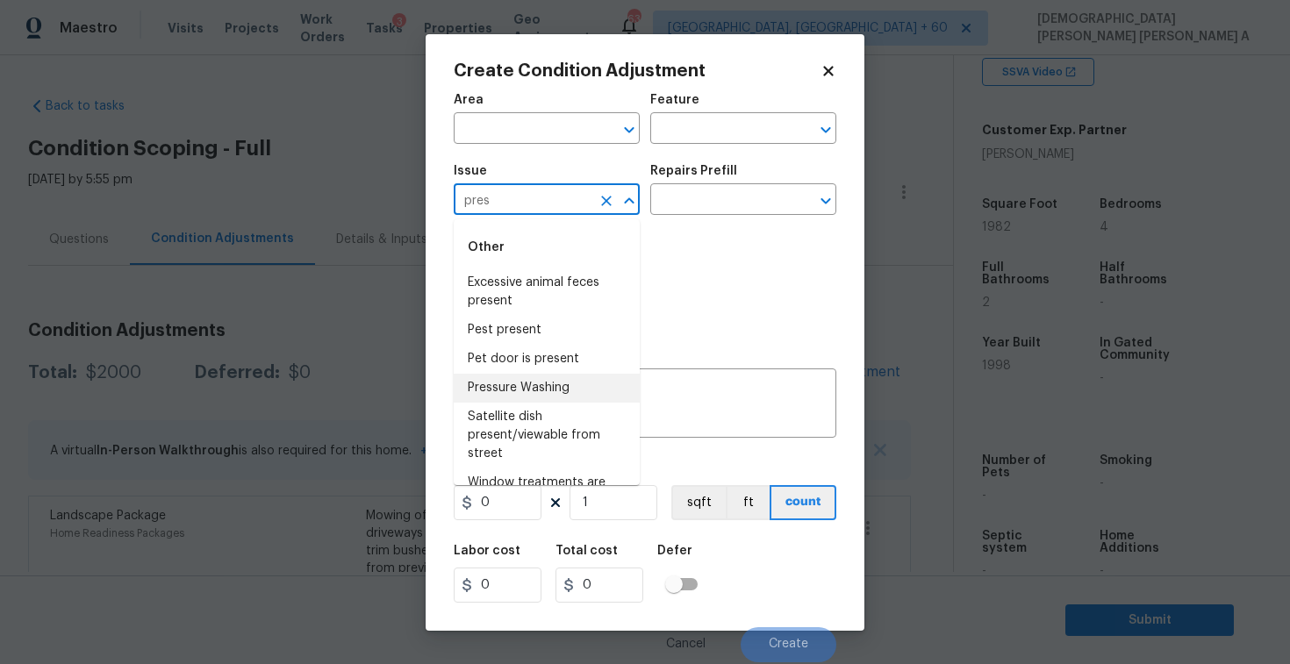
click at [572, 383] on li "Pressure Washing" at bounding box center [547, 388] width 186 height 29
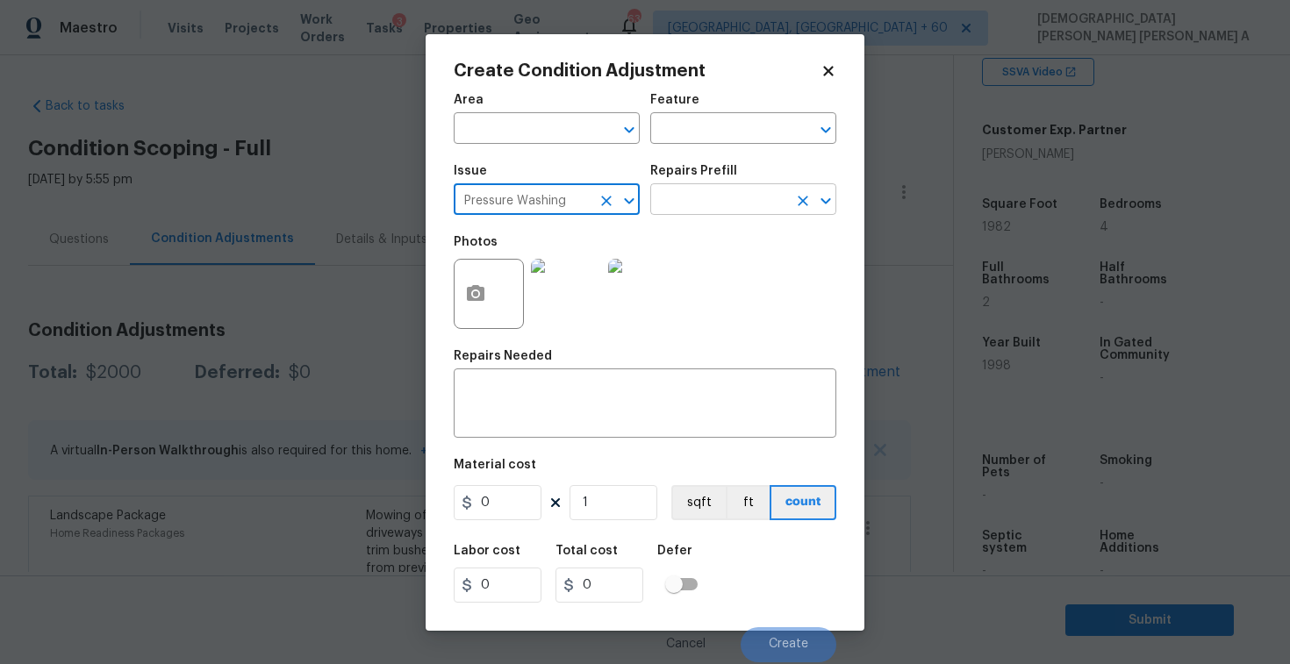
type input "Pressure Washing"
click at [711, 193] on input "text" at bounding box center [718, 201] width 137 height 27
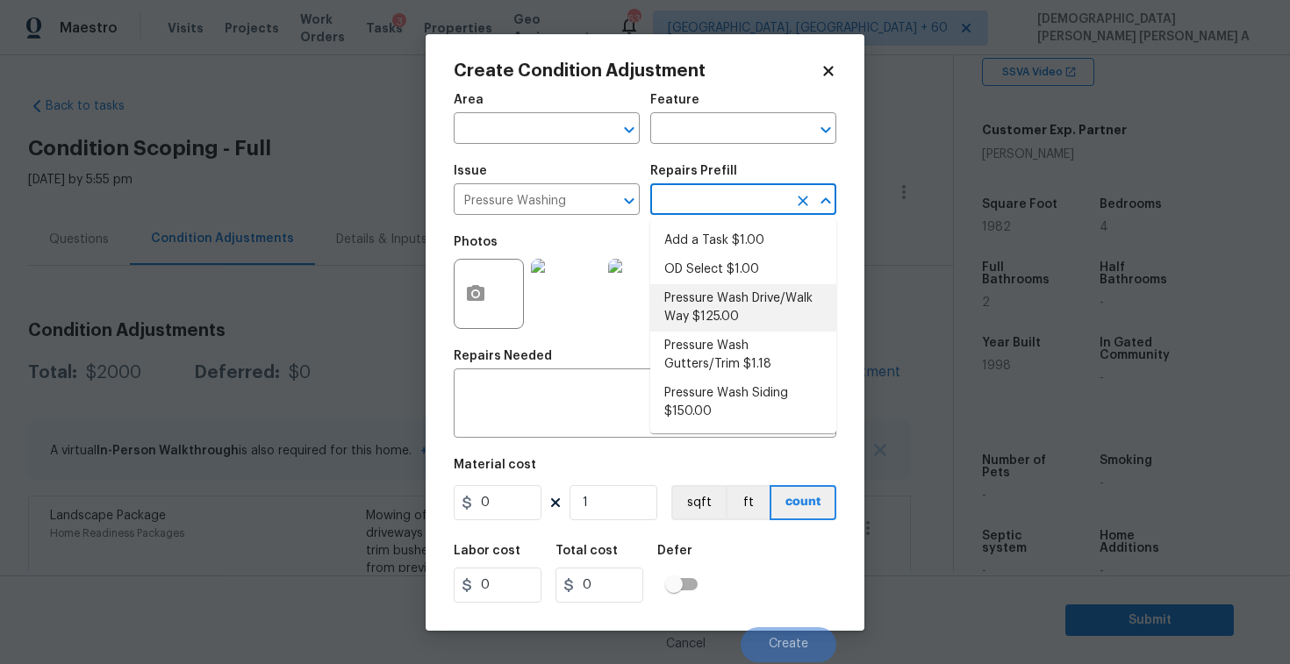
click at [707, 311] on li "Pressure Wash Drive/Walk Way $125.00" at bounding box center [743, 307] width 186 height 47
type input "Siding"
type textarea "Pressure wash the driveways/walkways as directed by the PM. Ensure that all deb…"
type input "125"
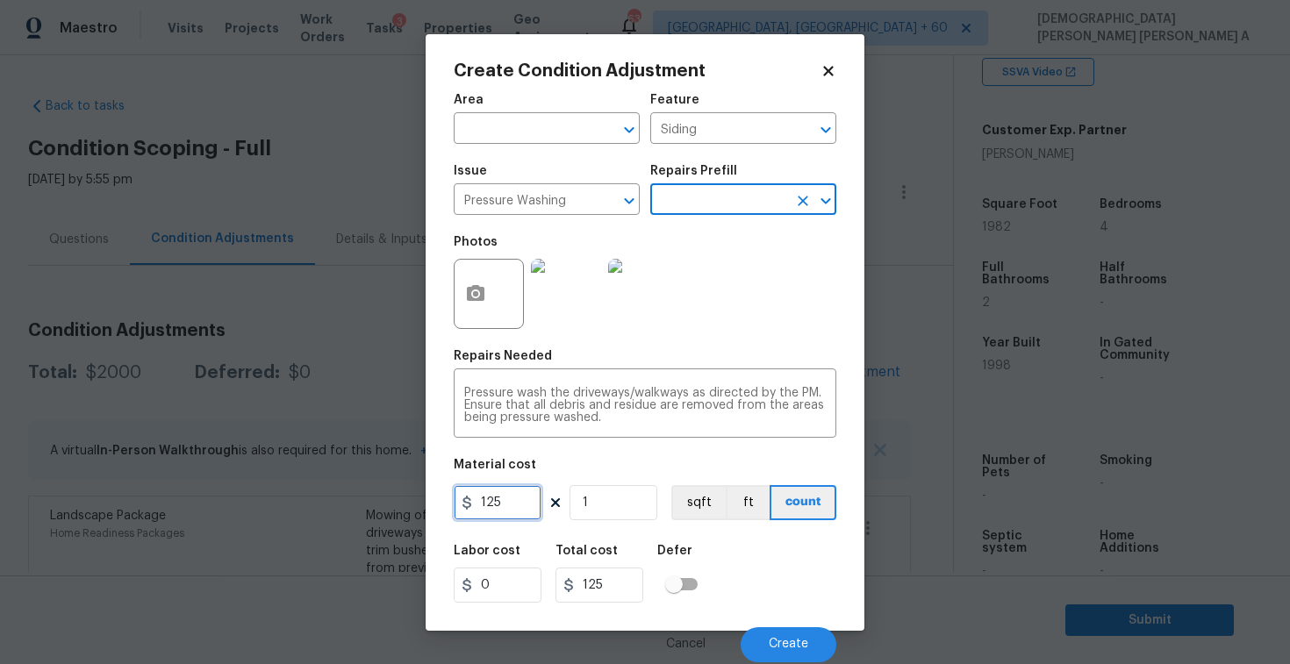
click at [527, 495] on input "125" at bounding box center [498, 502] width 88 height 35
type input "200"
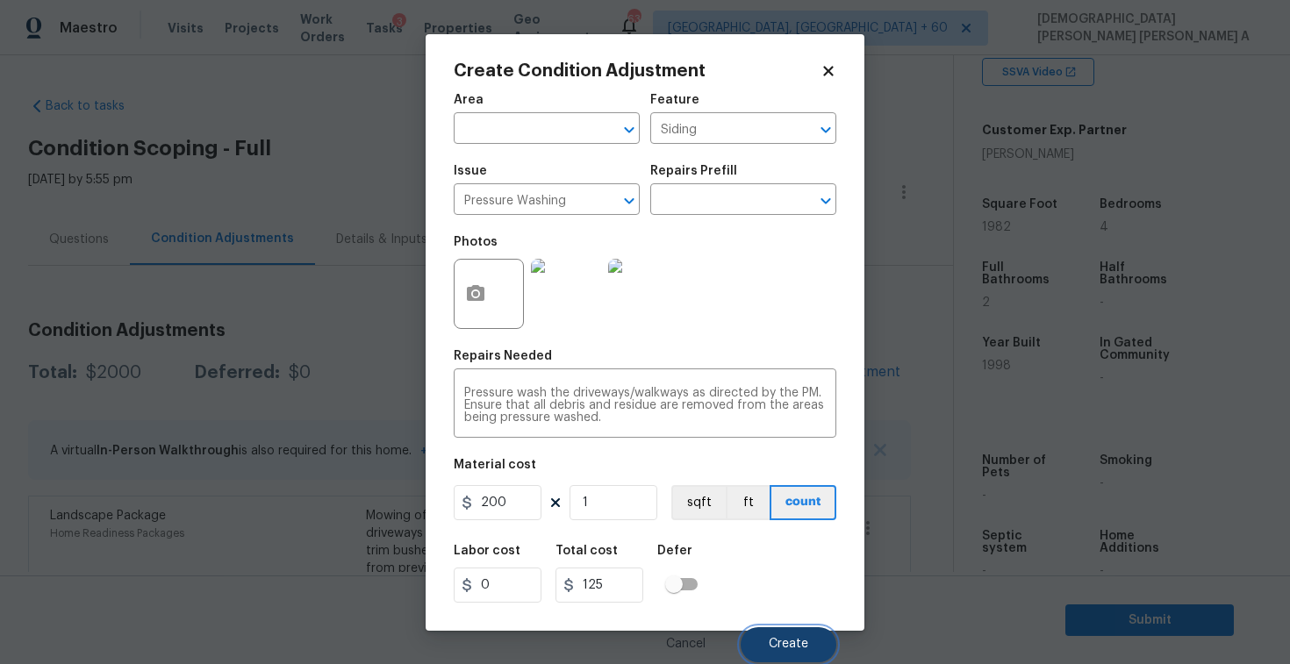
type input "200"
click at [804, 648] on span "Create" at bounding box center [788, 644] width 39 height 13
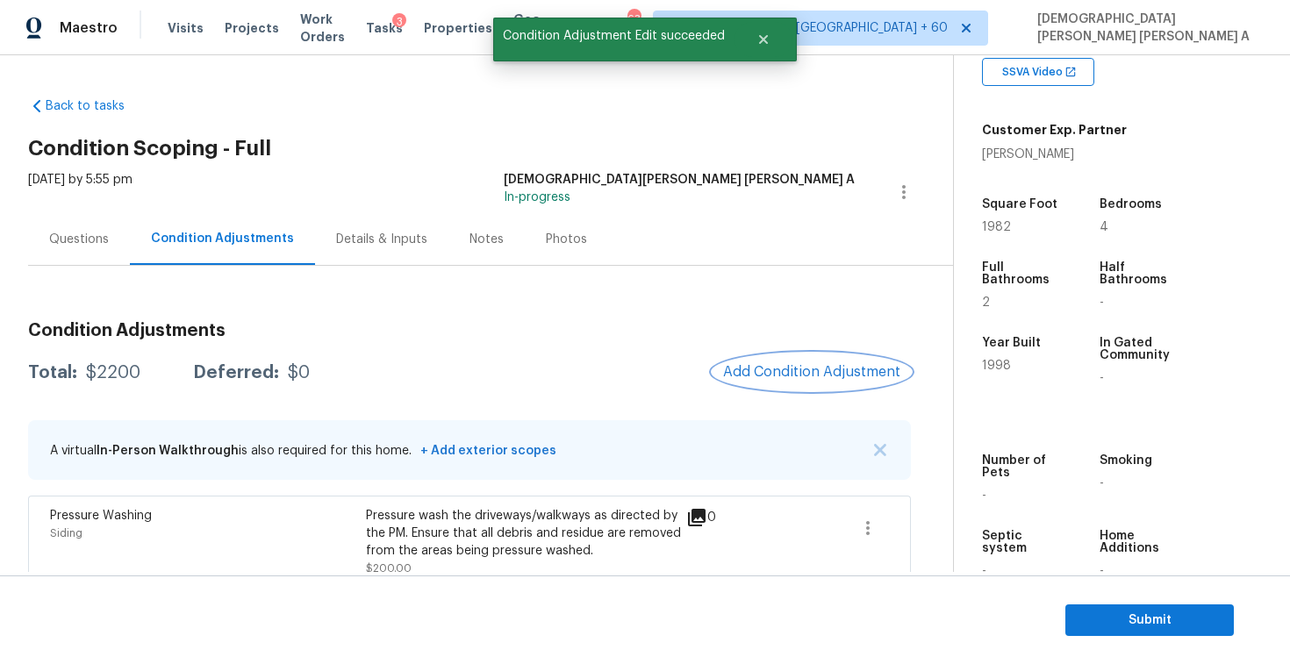
click at [797, 365] on span "Add Condition Adjustment" at bounding box center [811, 372] width 177 height 16
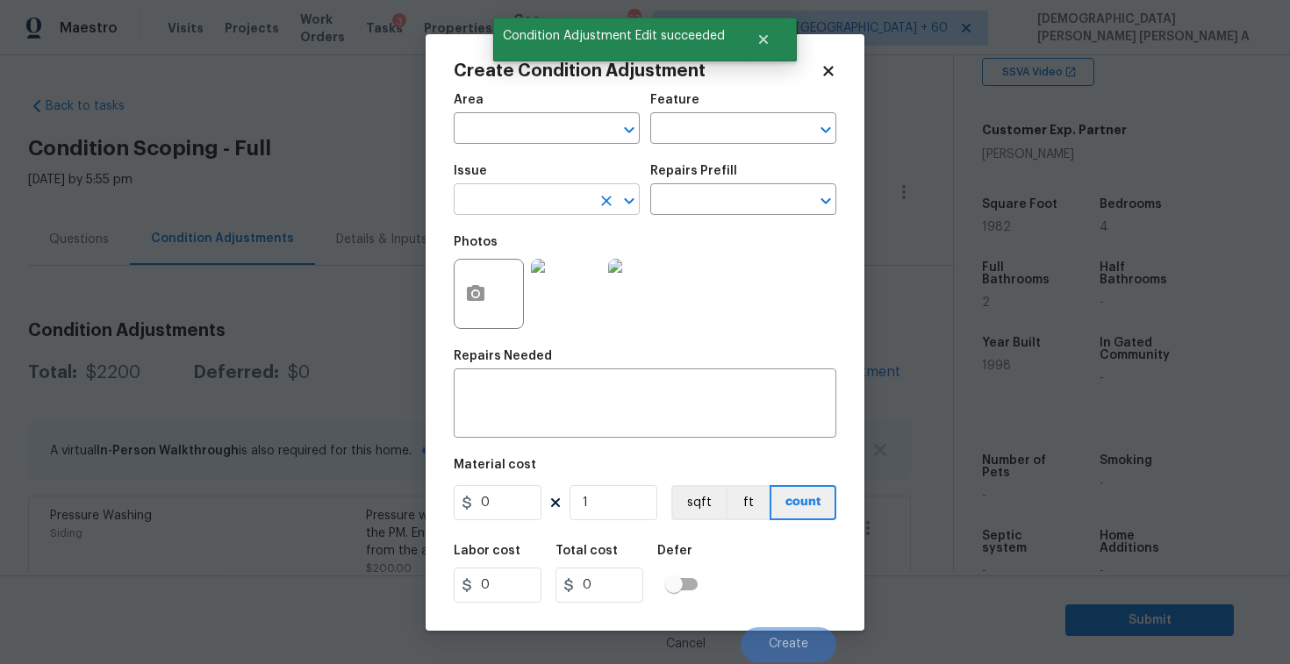
click at [557, 202] on input "text" at bounding box center [522, 201] width 137 height 27
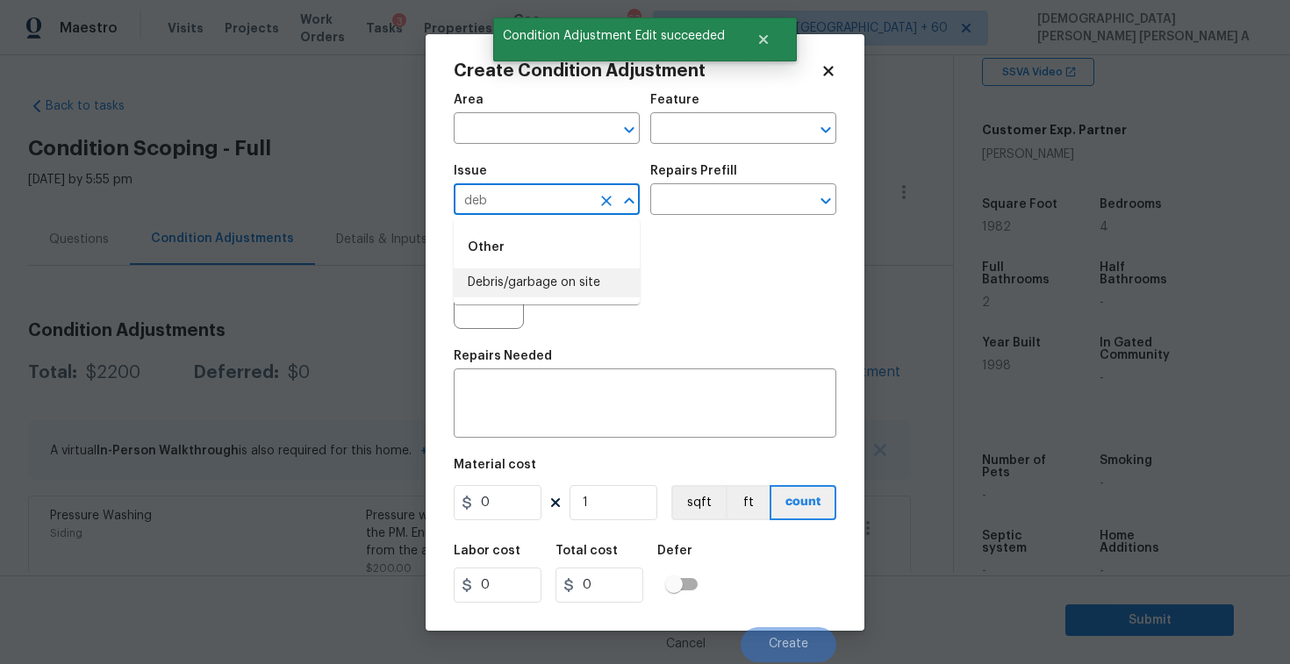
click at [543, 291] on li "Debris/garbage on site" at bounding box center [547, 283] width 186 height 29
type input "Debris/garbage on site"
click at [740, 188] on input "text" at bounding box center [718, 201] width 137 height 27
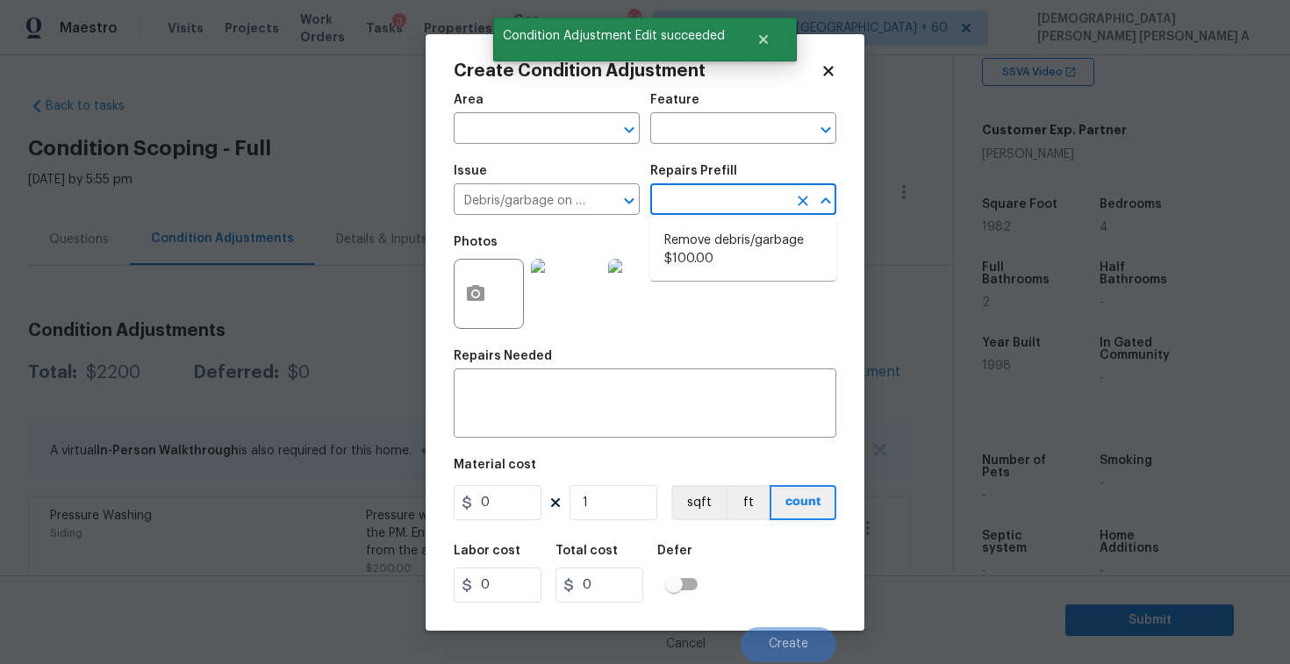
click at [717, 226] on li "Remove debris/garbage $100.00" at bounding box center [743, 249] width 186 height 47
type textarea "Remove, haul off, and properly dispose of any debris left by seller to offsite …"
type input "100"
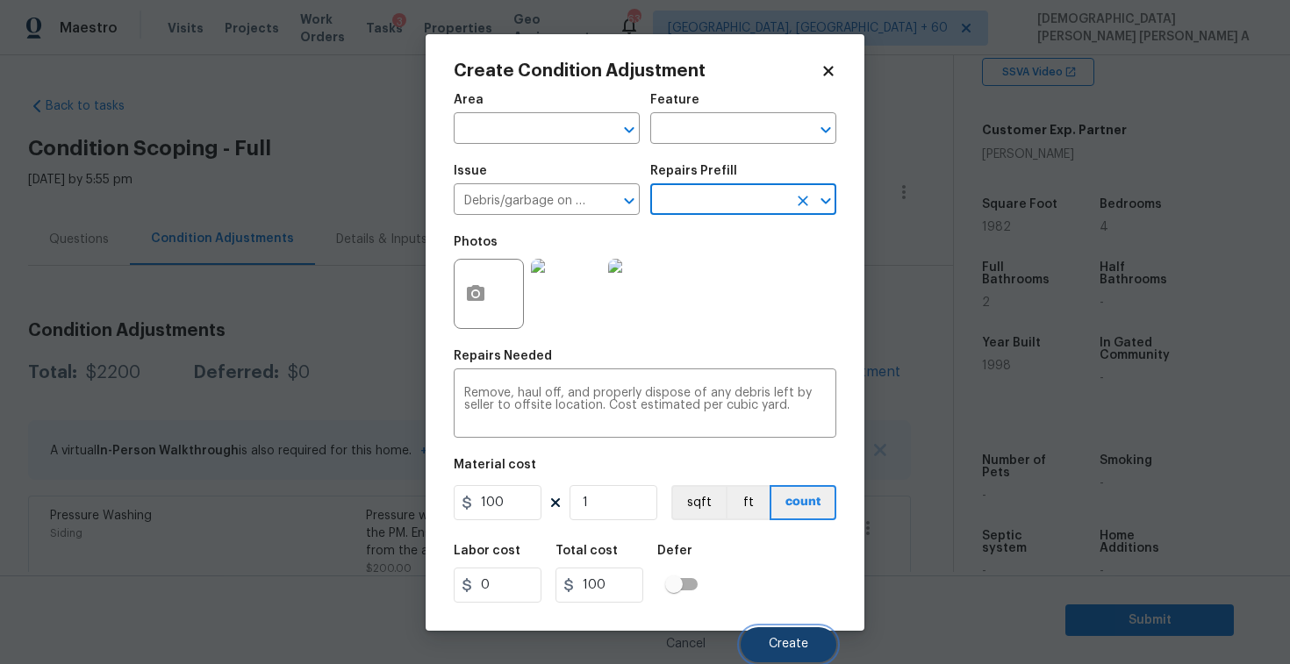
click at [795, 647] on span "Create" at bounding box center [788, 644] width 39 height 13
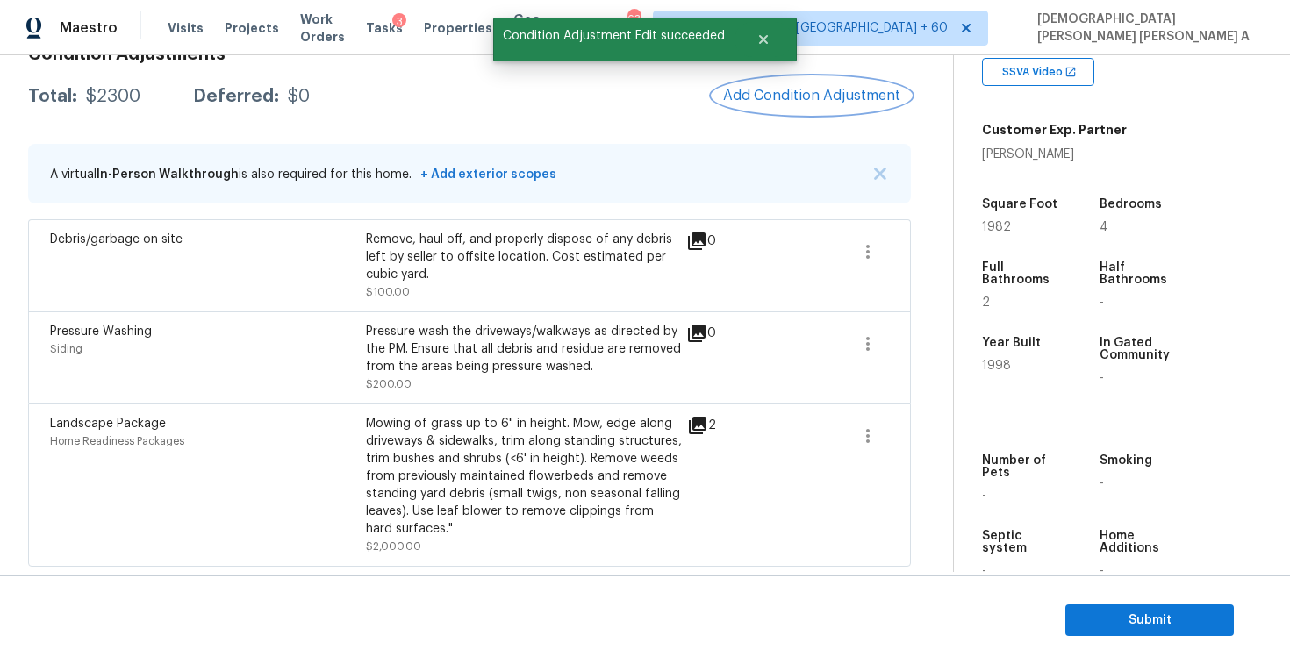
scroll to position [126, 0]
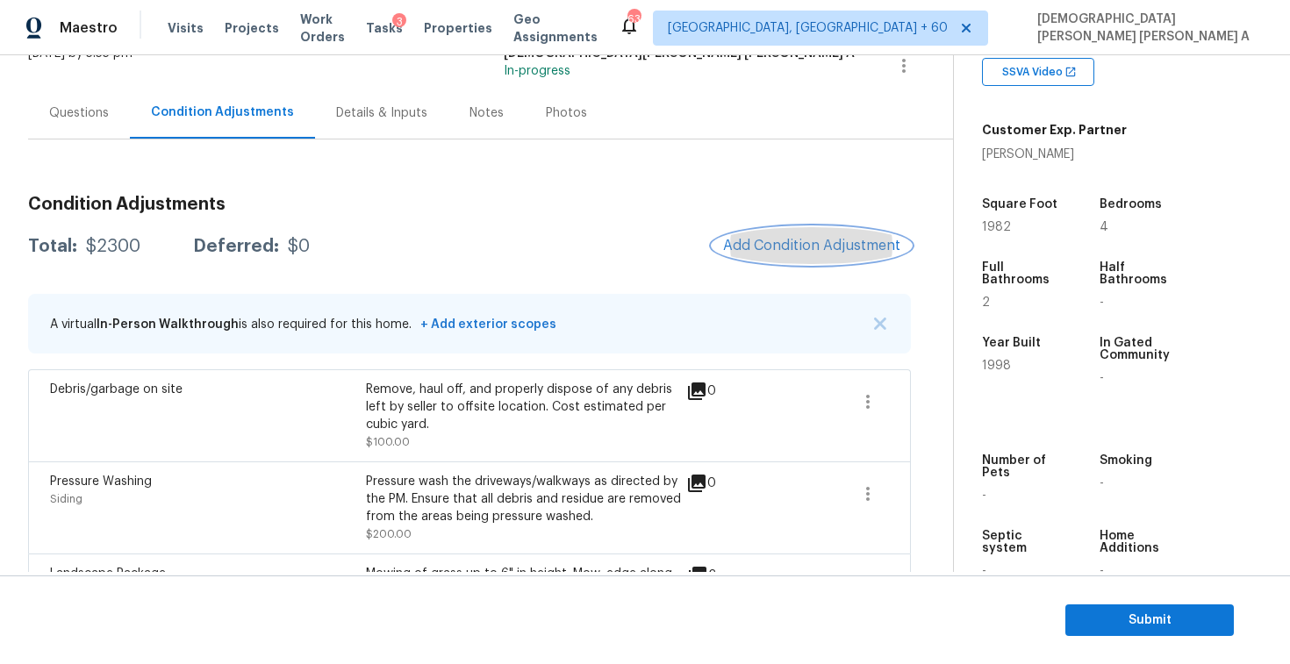
click at [803, 233] on button "Add Condition Adjustment" at bounding box center [812, 245] width 198 height 37
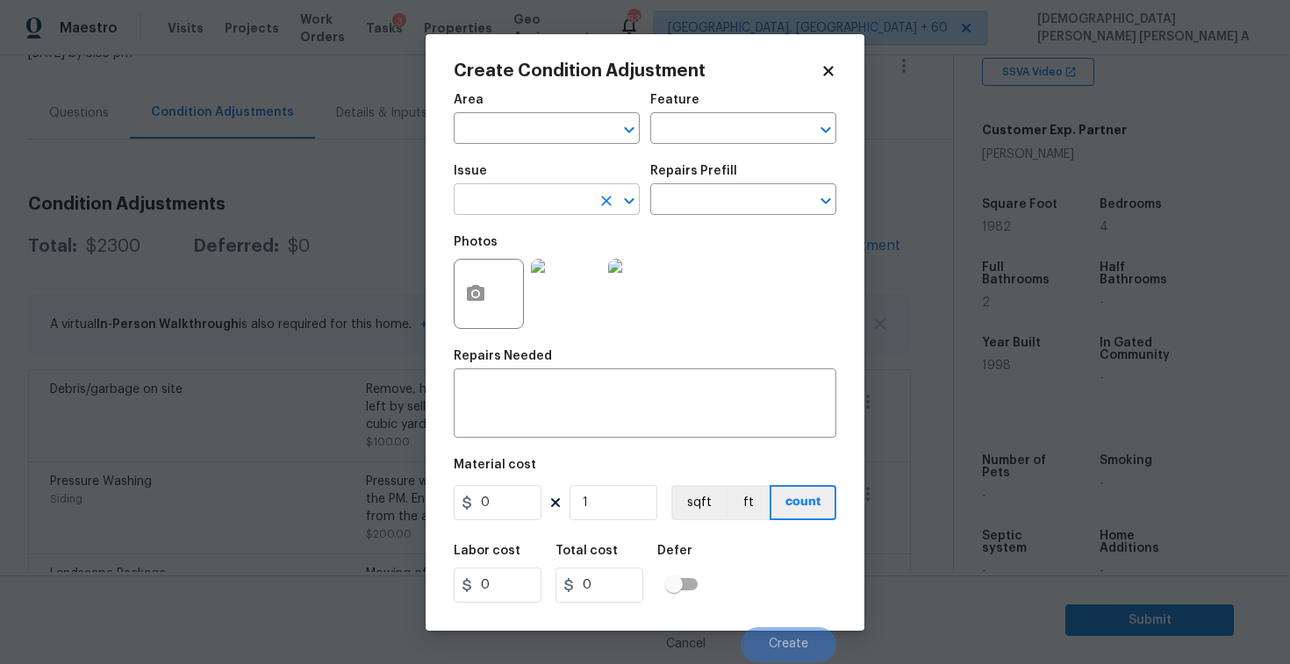
click at [486, 206] on input "text" at bounding box center [522, 201] width 137 height 27
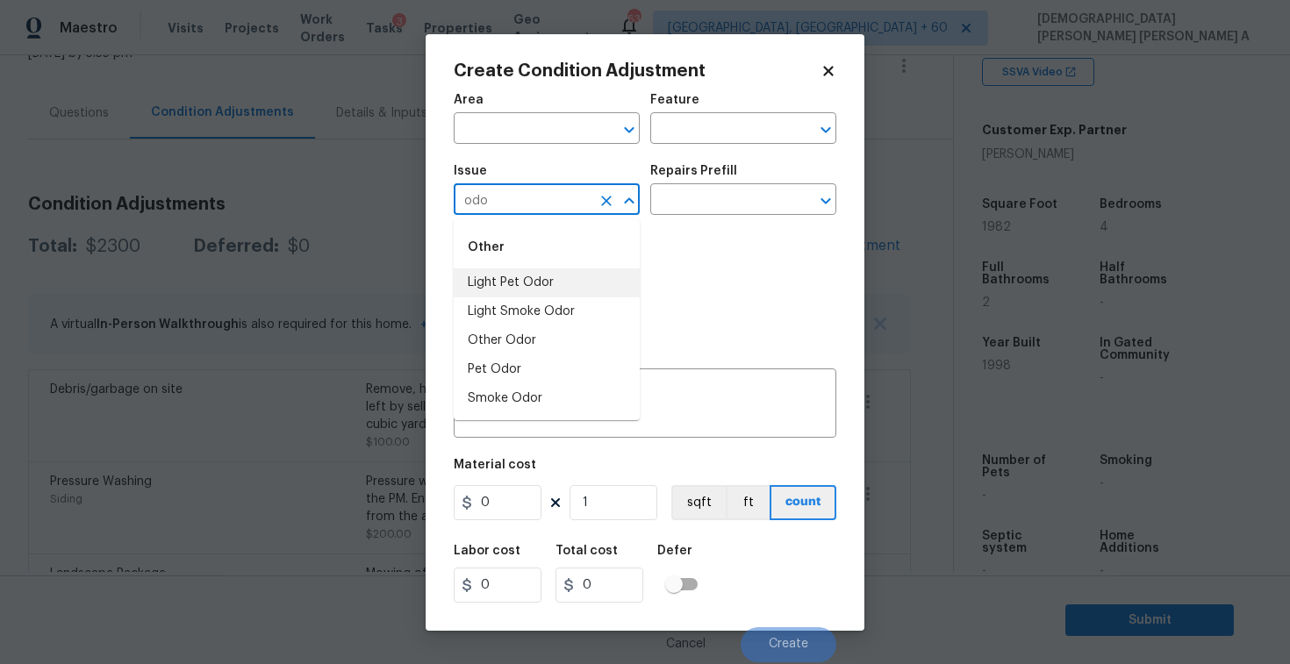
click at [511, 282] on li "Light Pet Odor" at bounding box center [547, 283] width 186 height 29
type input "Light Pet Odor"
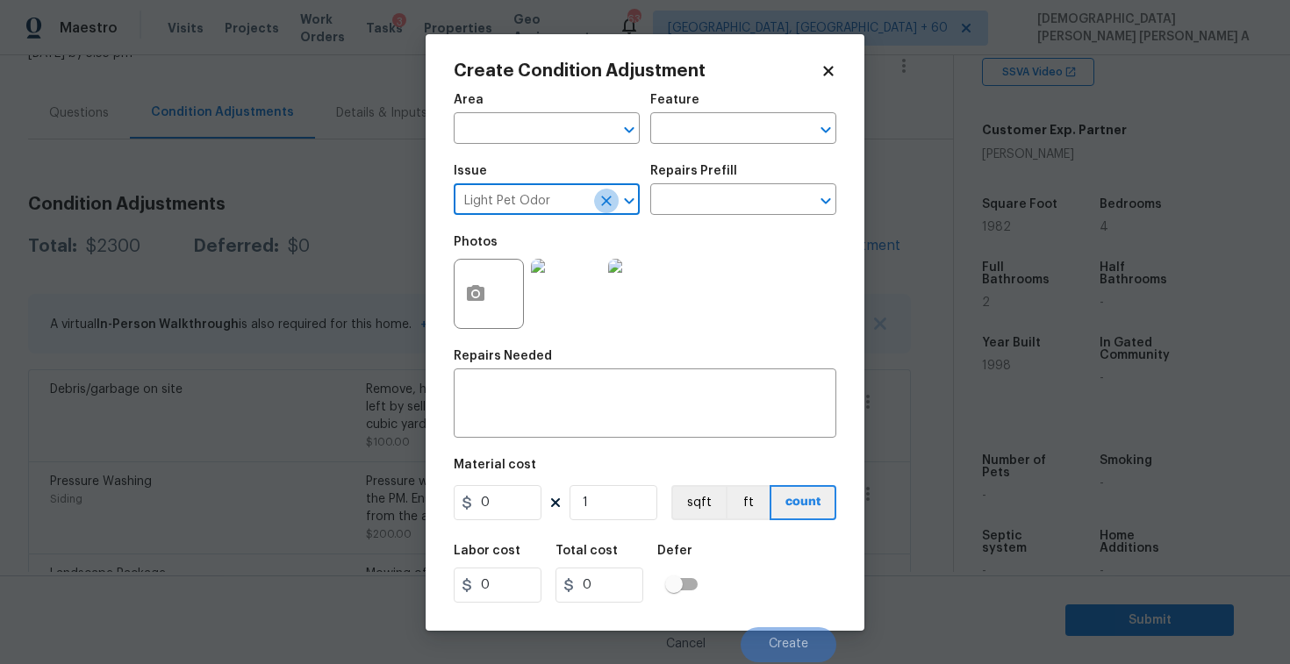
click at [609, 196] on icon "Clear" at bounding box center [607, 201] width 18 height 18
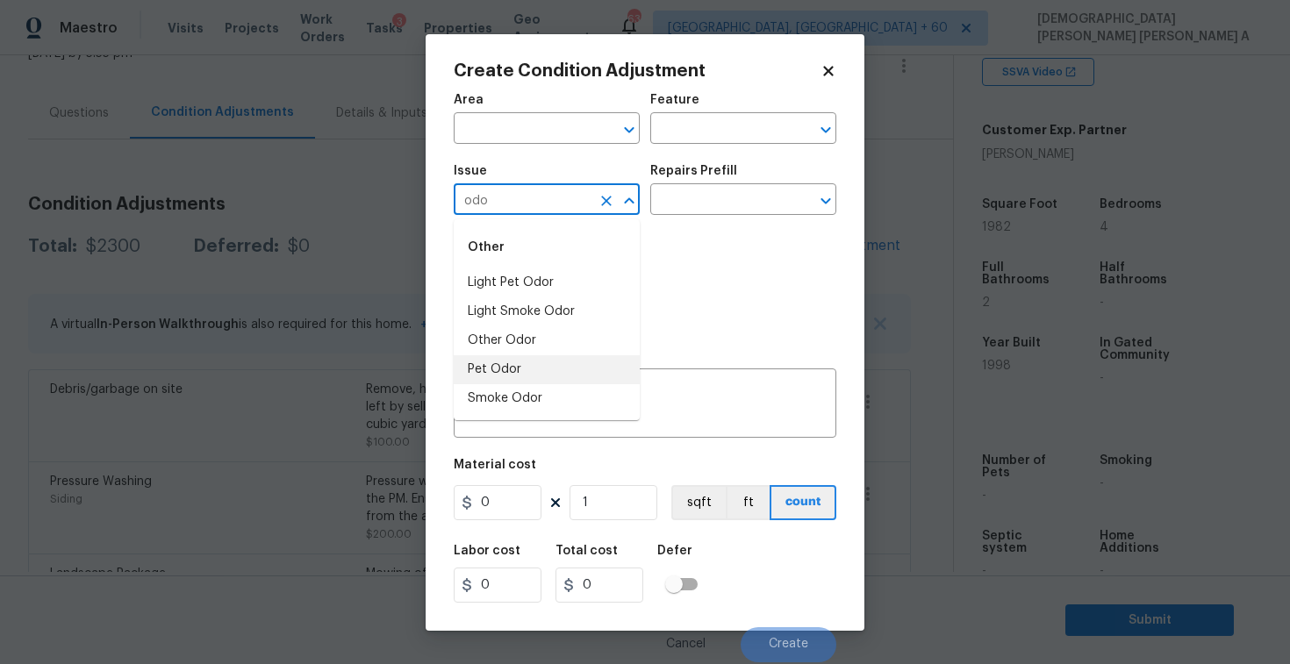
click at [559, 363] on li "Pet Odor" at bounding box center [547, 369] width 186 height 29
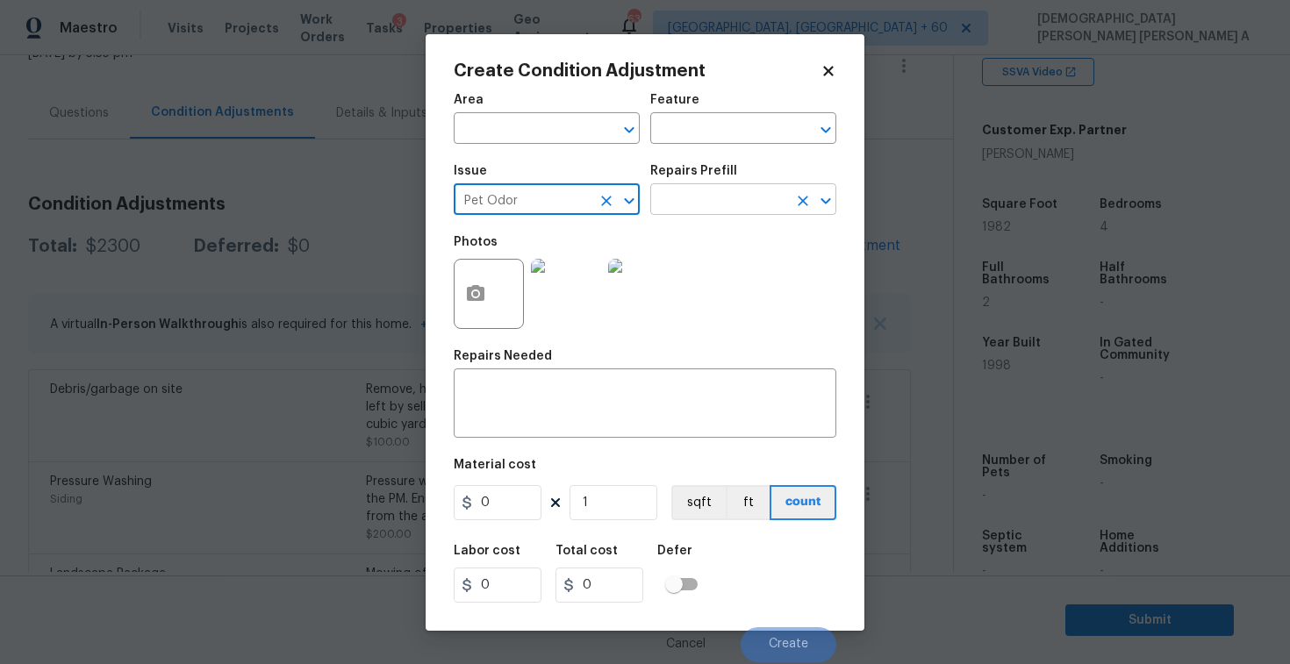
type input "Pet Odor"
click at [736, 202] on input "text" at bounding box center [718, 201] width 137 height 27
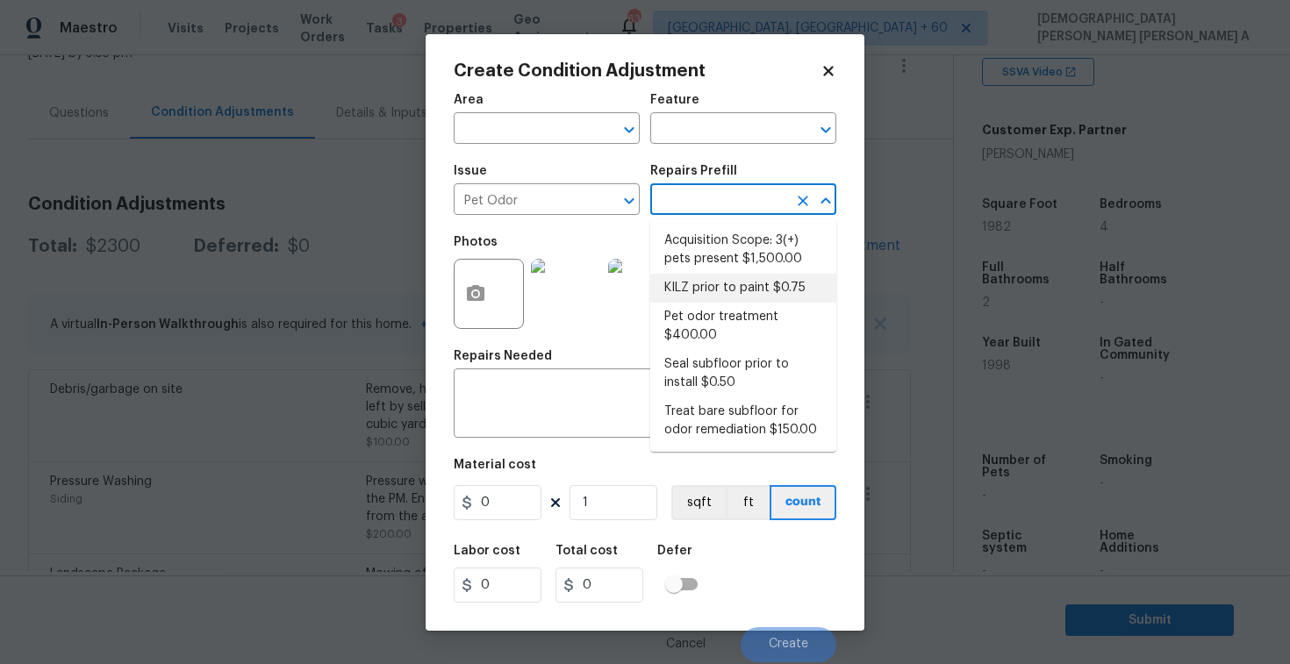
click at [714, 282] on li "KILZ prior to paint $0.75" at bounding box center [743, 288] width 186 height 29
type textarea "Apply odor blocking kilz primer prior to paint for odor in home."
type input "0.75"
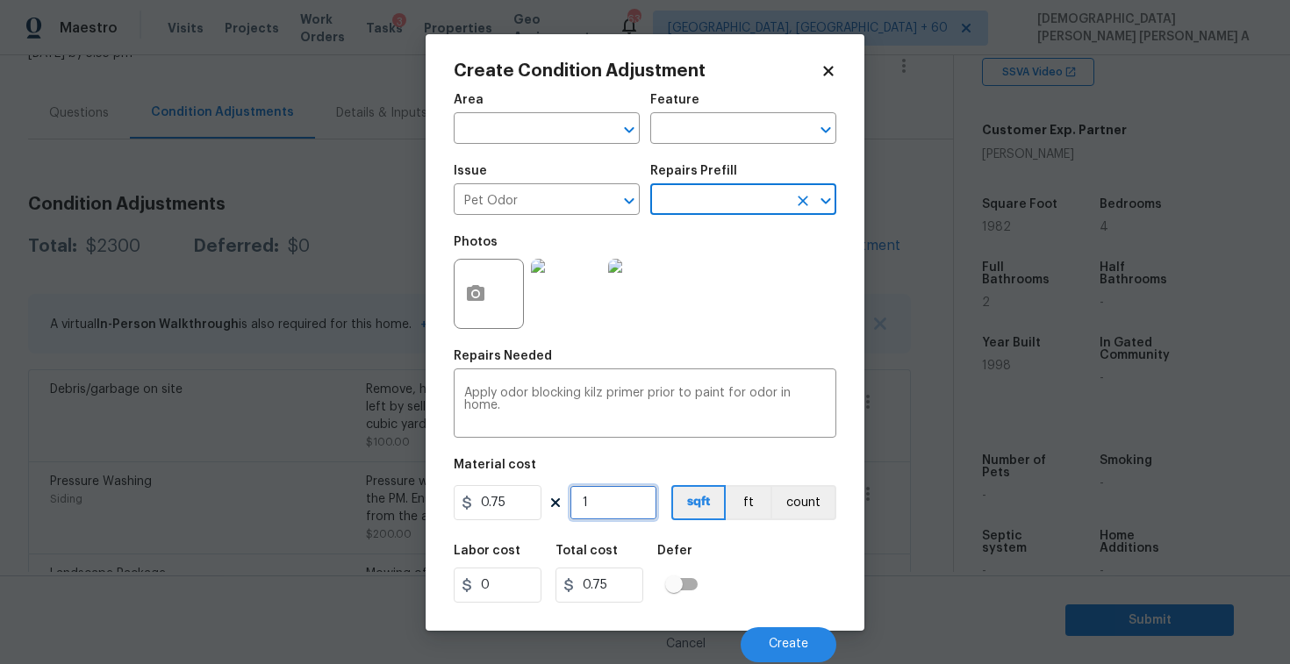
click at [618, 518] on input "1" at bounding box center [614, 502] width 88 height 35
type input "19"
type input "14.25"
type input "198"
type input "148.5"
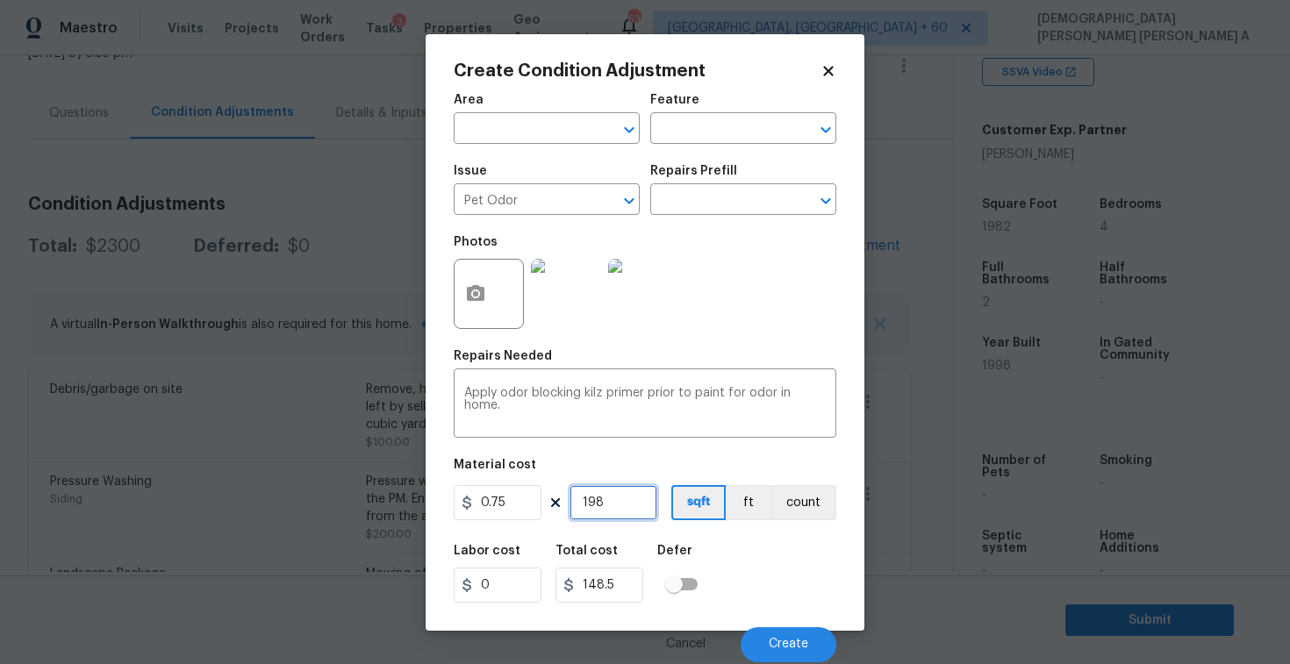
type input "1982"
type input "1486.5"
type input "1982"
click at [804, 636] on button "Create" at bounding box center [789, 645] width 96 height 35
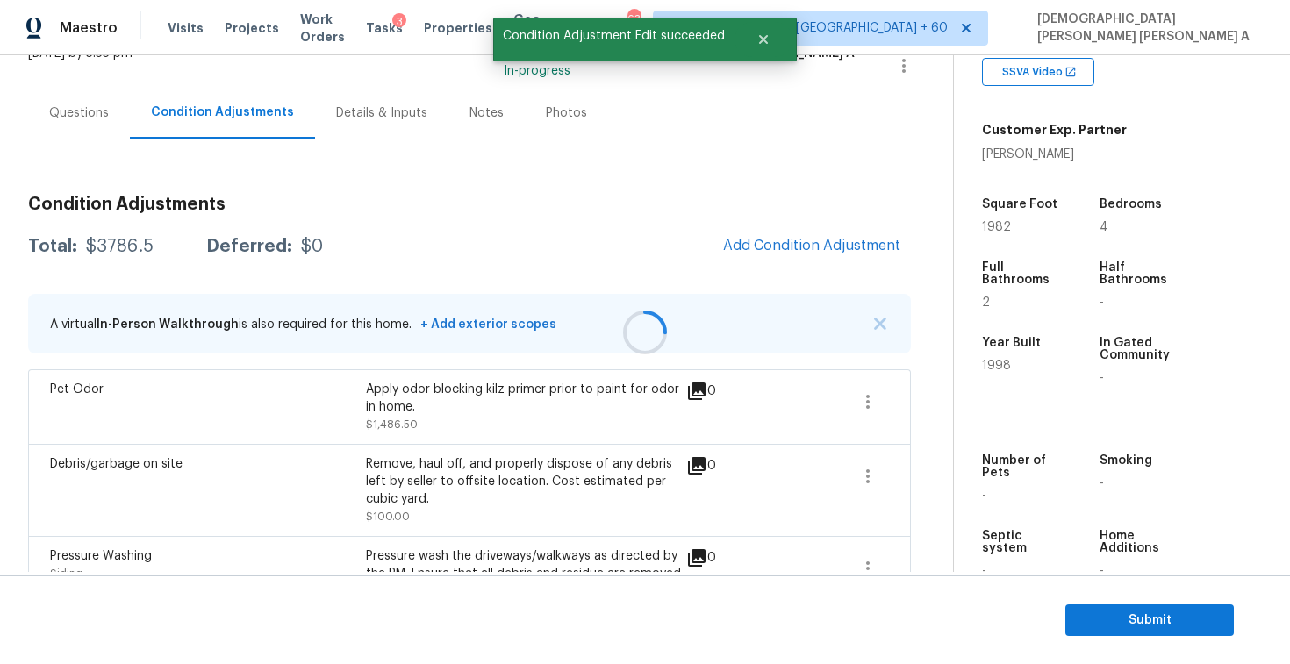
click at [802, 235] on div at bounding box center [645, 332] width 1290 height 664
click at [802, 235] on button "Add Condition Adjustment" at bounding box center [812, 245] width 198 height 37
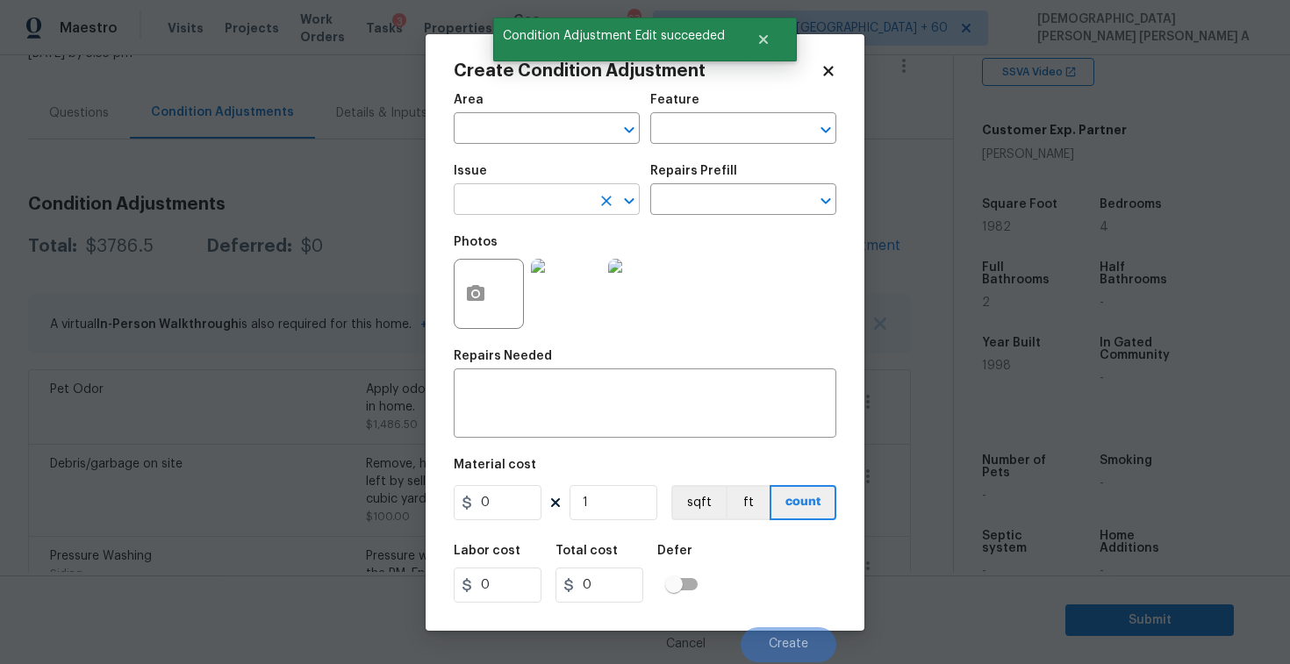
click at [549, 189] on input "text" at bounding box center [522, 201] width 137 height 27
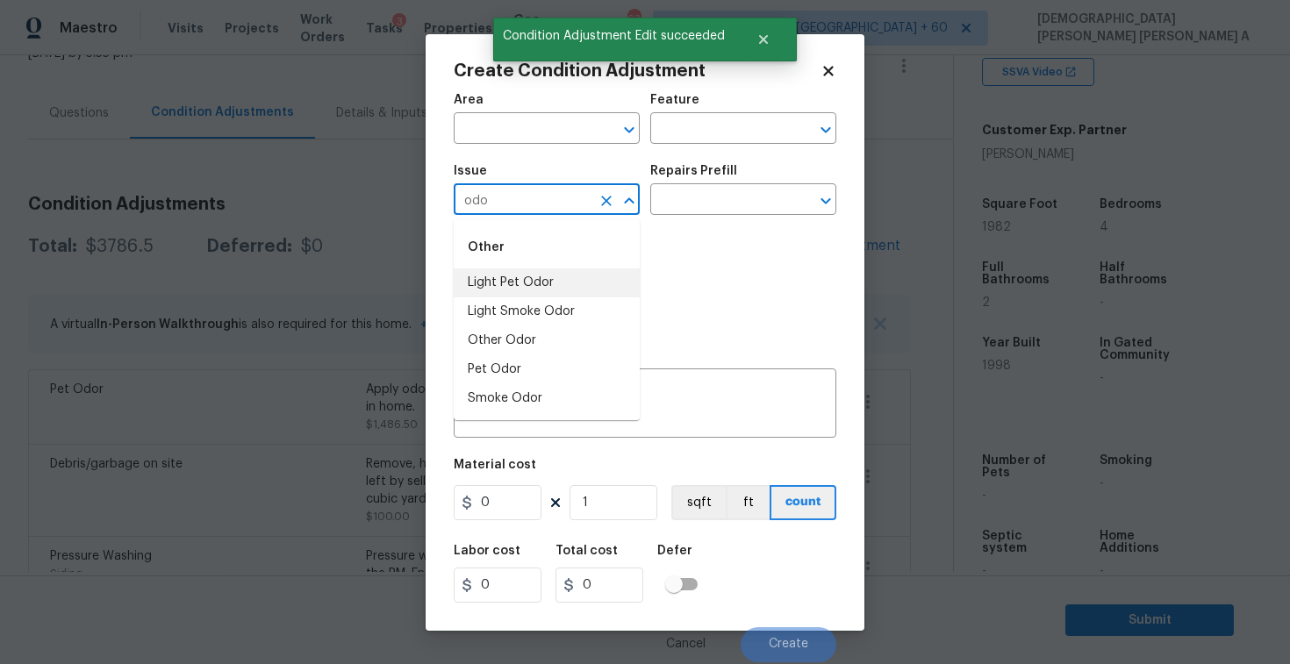
click at [531, 288] on li "Light Pet Odor" at bounding box center [547, 283] width 186 height 29
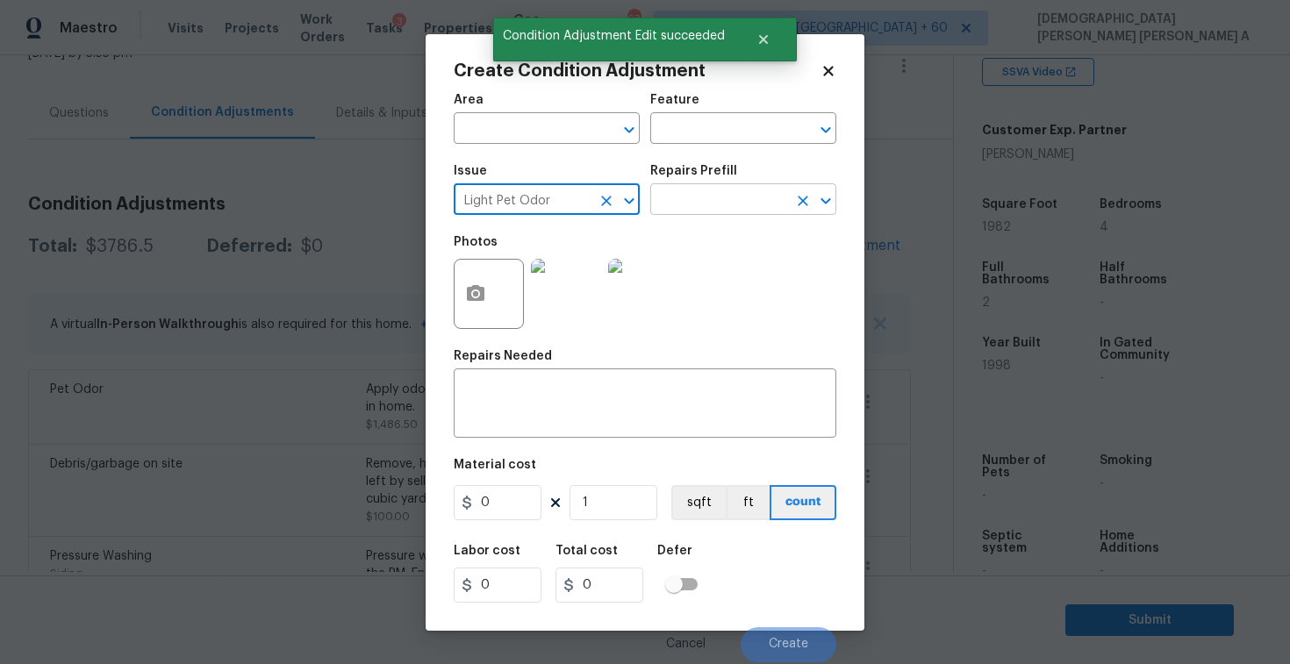
type input "Light Pet Odor"
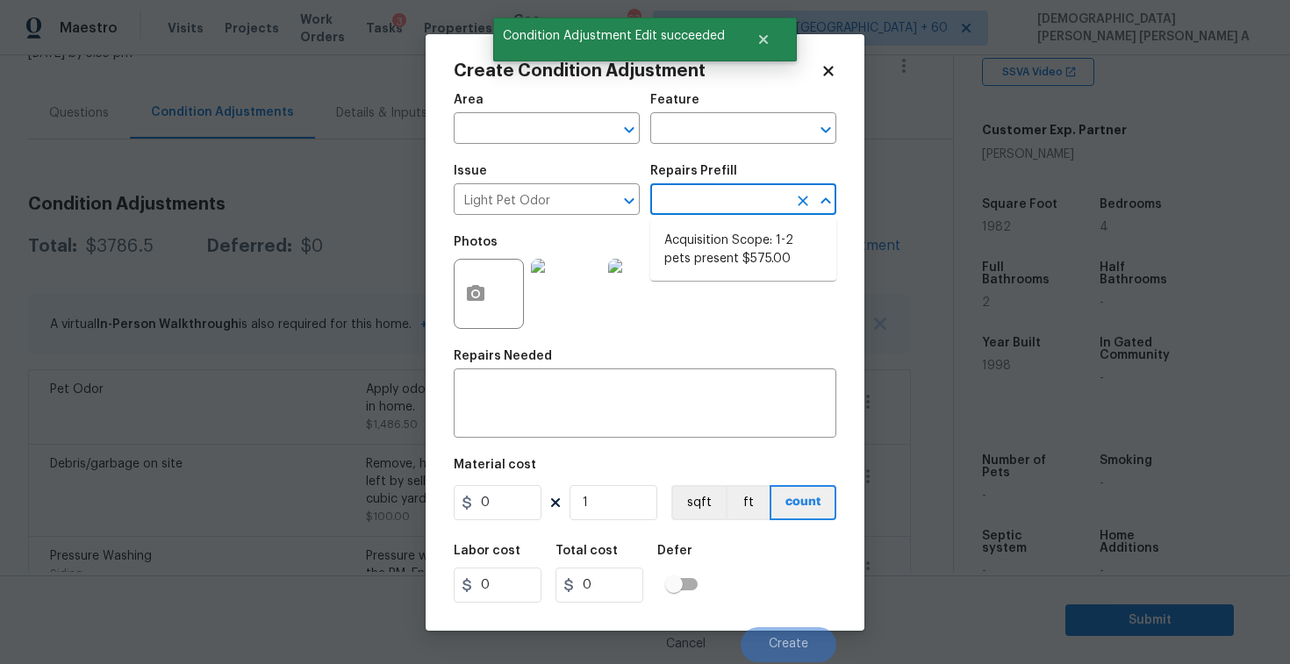
click at [748, 205] on input "text" at bounding box center [718, 201] width 137 height 27
click at [754, 224] on ul "Acquisition Scope: 1-2 pets present $575.00" at bounding box center [743, 249] width 186 height 61
click at [738, 262] on li "Acquisition Scope: 1-2 pets present $575.00" at bounding box center [743, 249] width 186 height 47
type textarea "Acquisition Scope: 1-2 pets present"
type input "575"
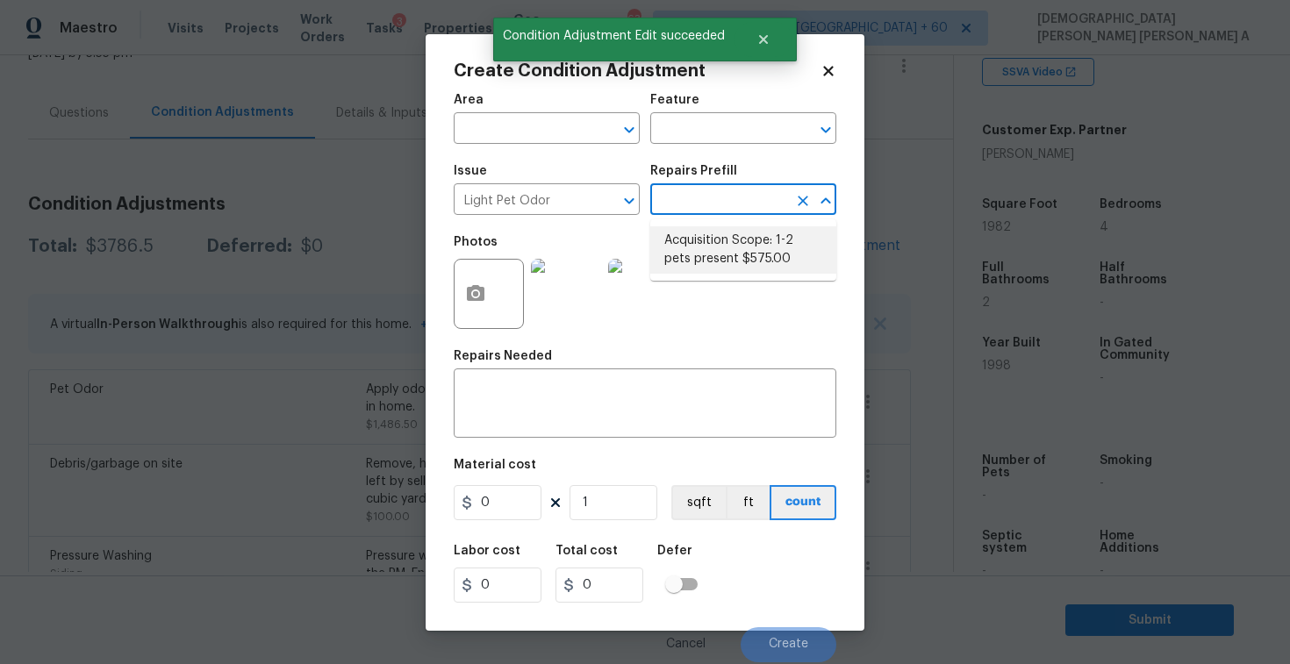
type input "575"
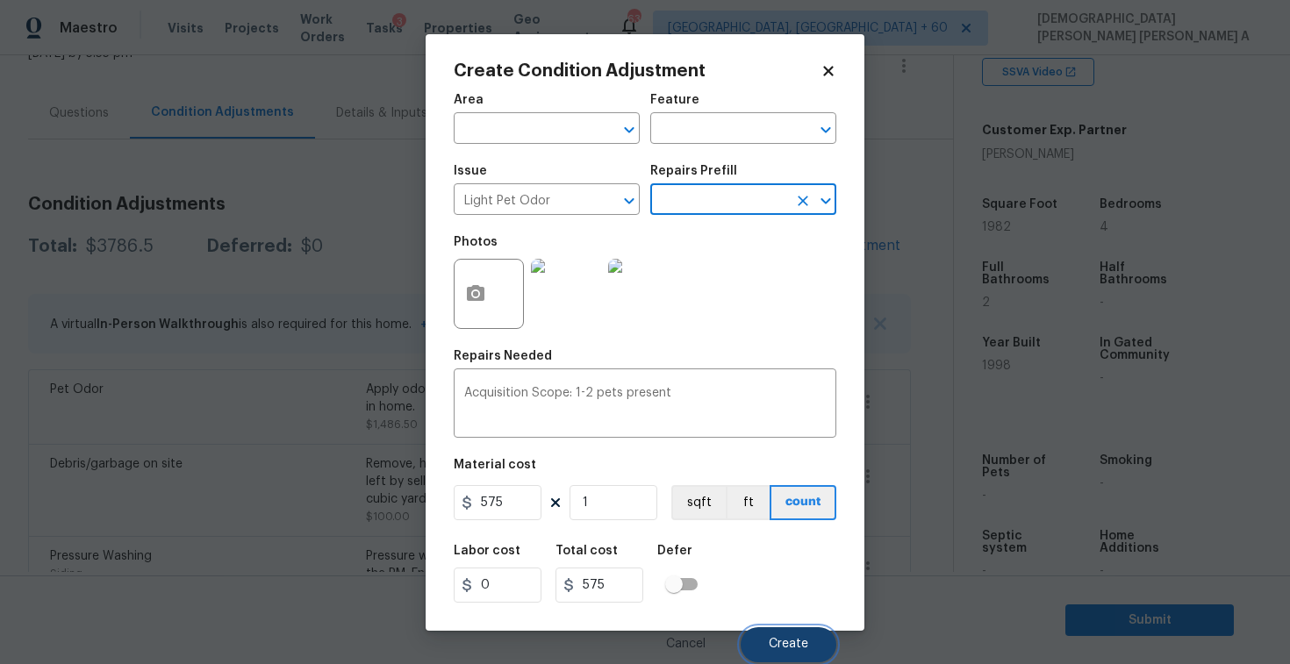
click at [790, 632] on button "Create" at bounding box center [789, 645] width 96 height 35
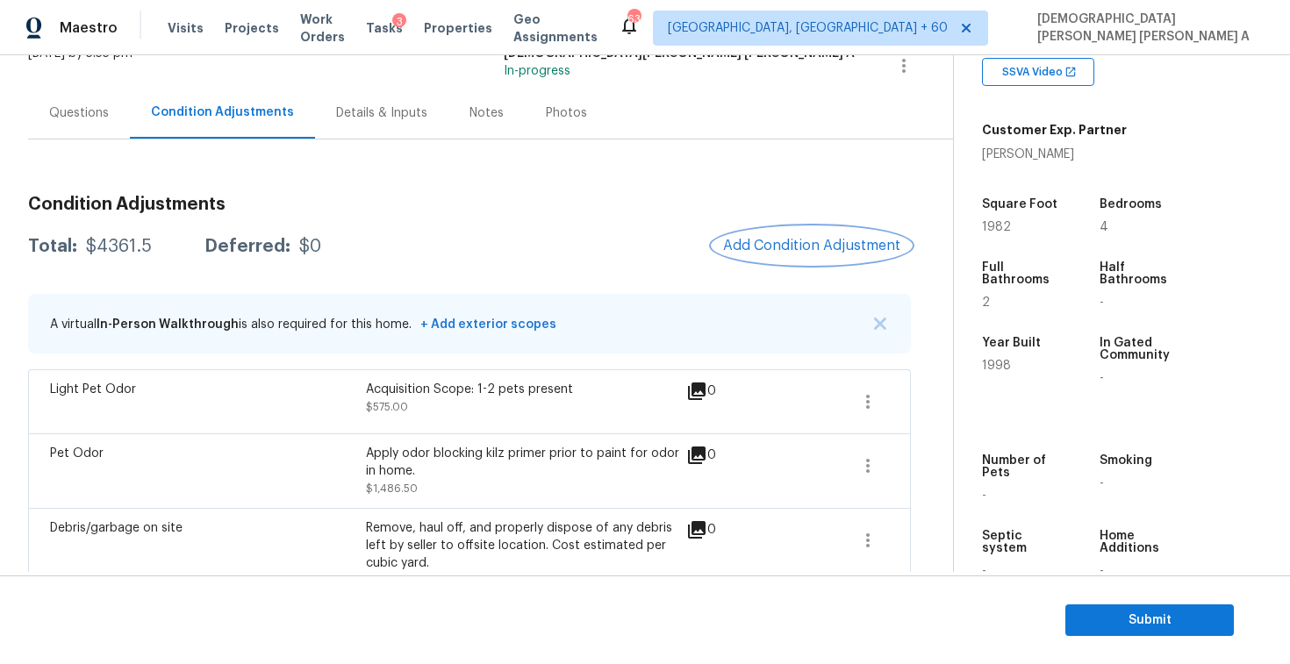
click at [816, 244] on span "Add Condition Adjustment" at bounding box center [811, 246] width 177 height 16
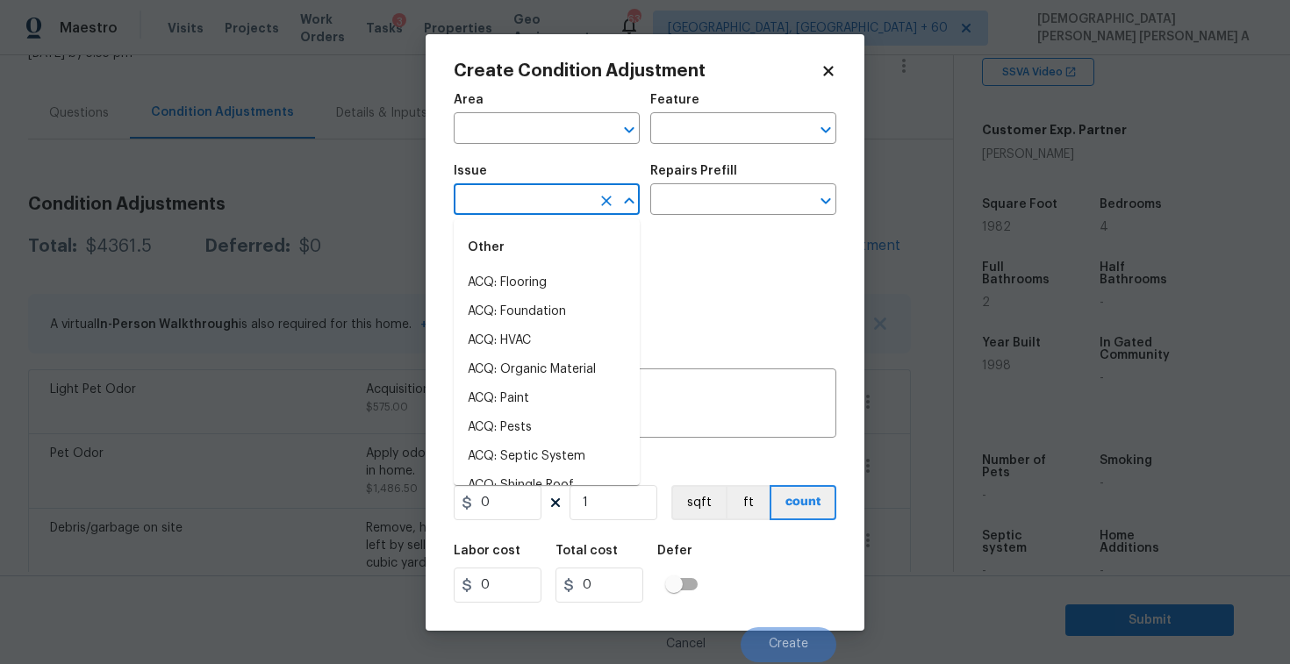
click at [519, 200] on input "text" at bounding box center [522, 201] width 137 height 27
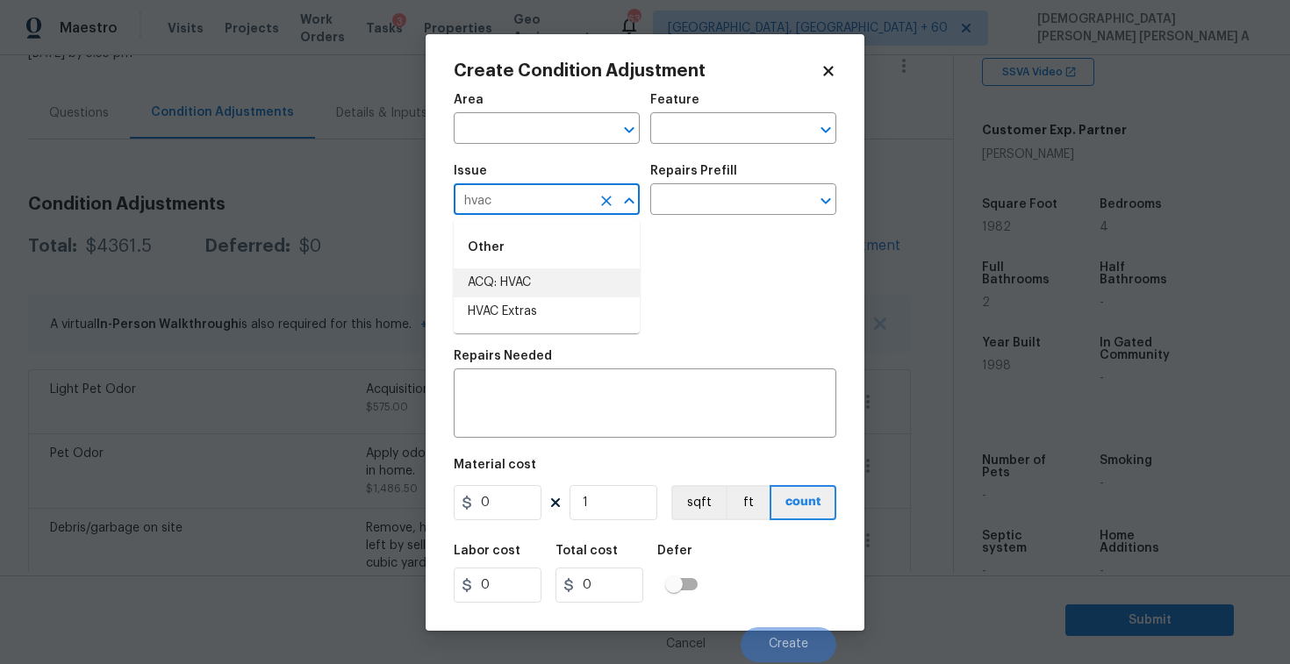
click at [500, 285] on li "ACQ: HVAC" at bounding box center [547, 283] width 186 height 29
type input "ACQ: HVAC"
click at [736, 196] on input "text" at bounding box center [718, 201] width 137 height 27
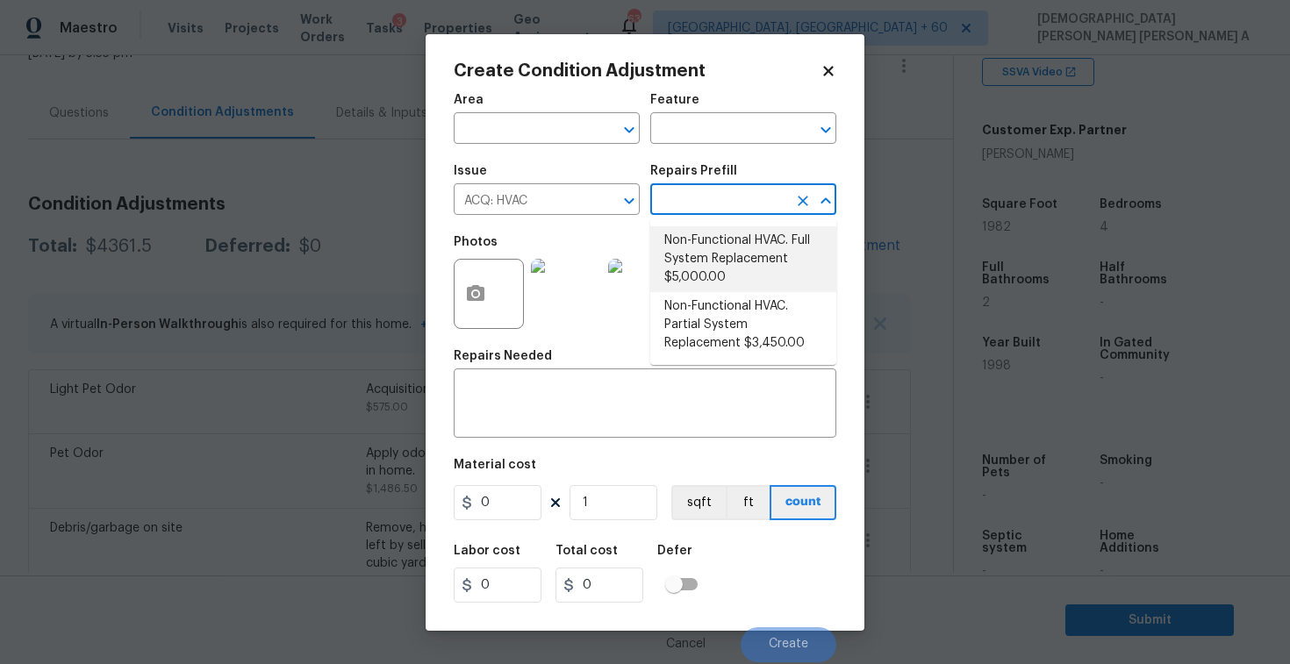
click at [718, 234] on li "Non-Functional HVAC. Full System Replacement $5,000.00" at bounding box center [743, 259] width 186 height 66
type input "Acquisition"
type textarea "Acquisition Scope: Full System Replacement"
type input "5000"
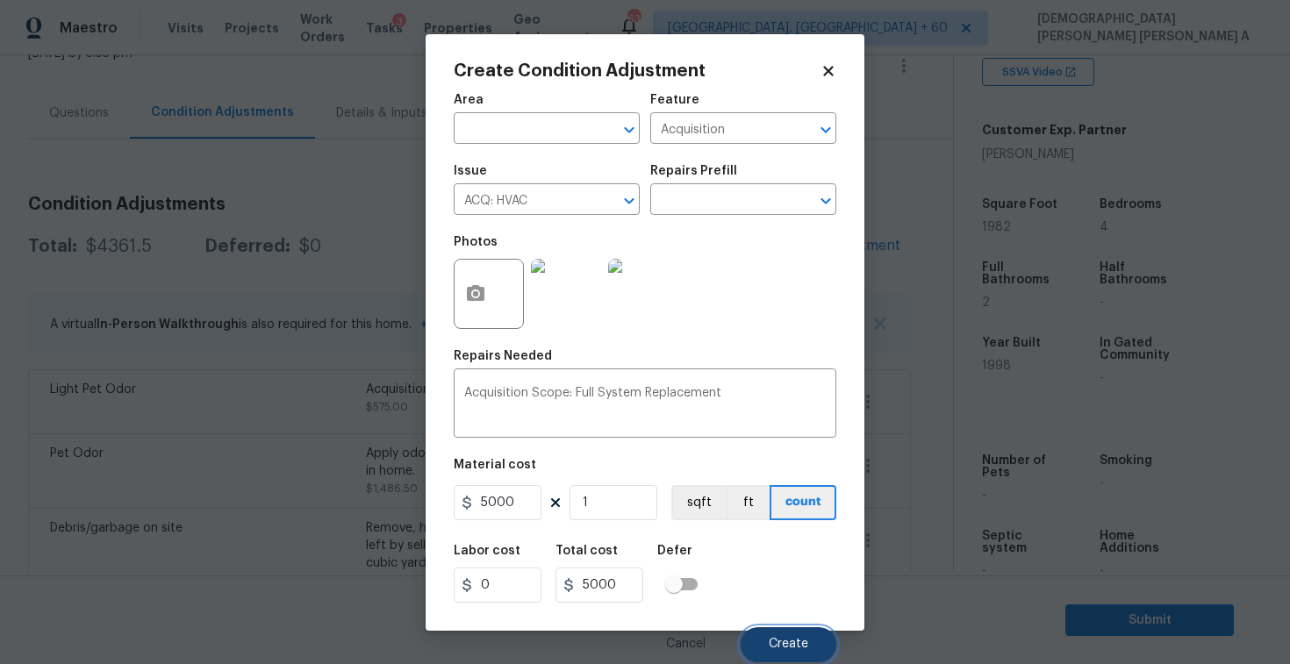
click at [775, 636] on button "Create" at bounding box center [789, 645] width 96 height 35
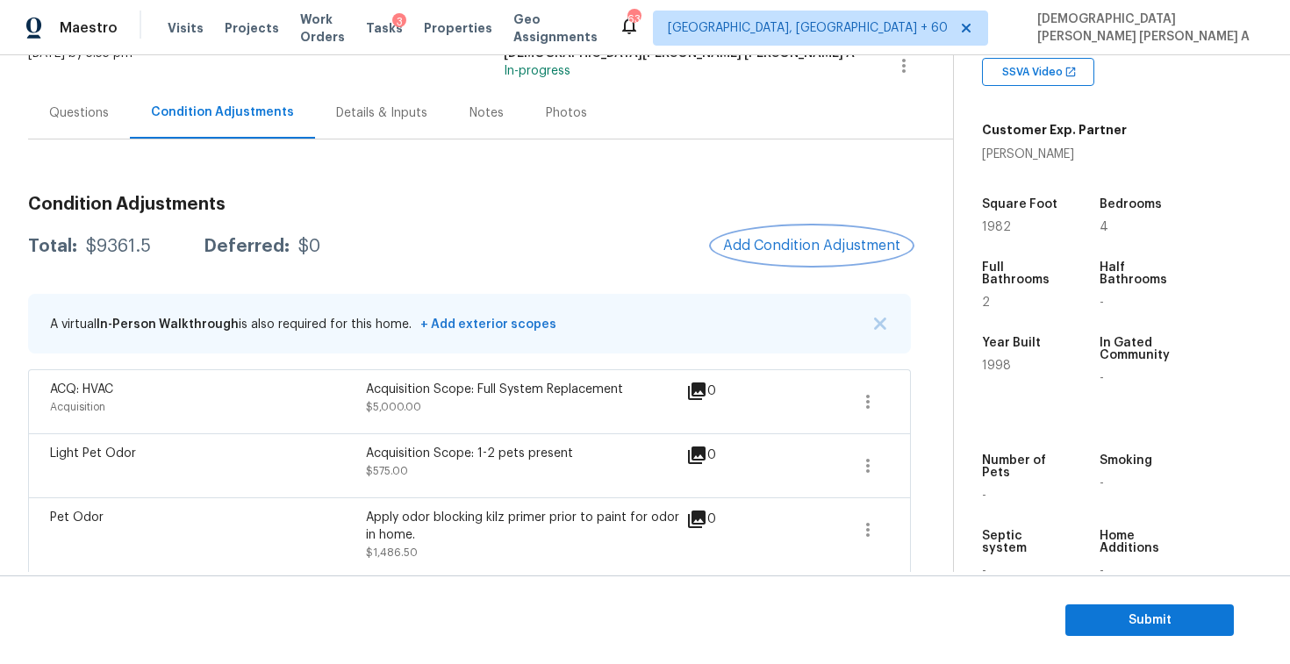
click at [794, 240] on span "Add Condition Adjustment" at bounding box center [811, 246] width 177 height 16
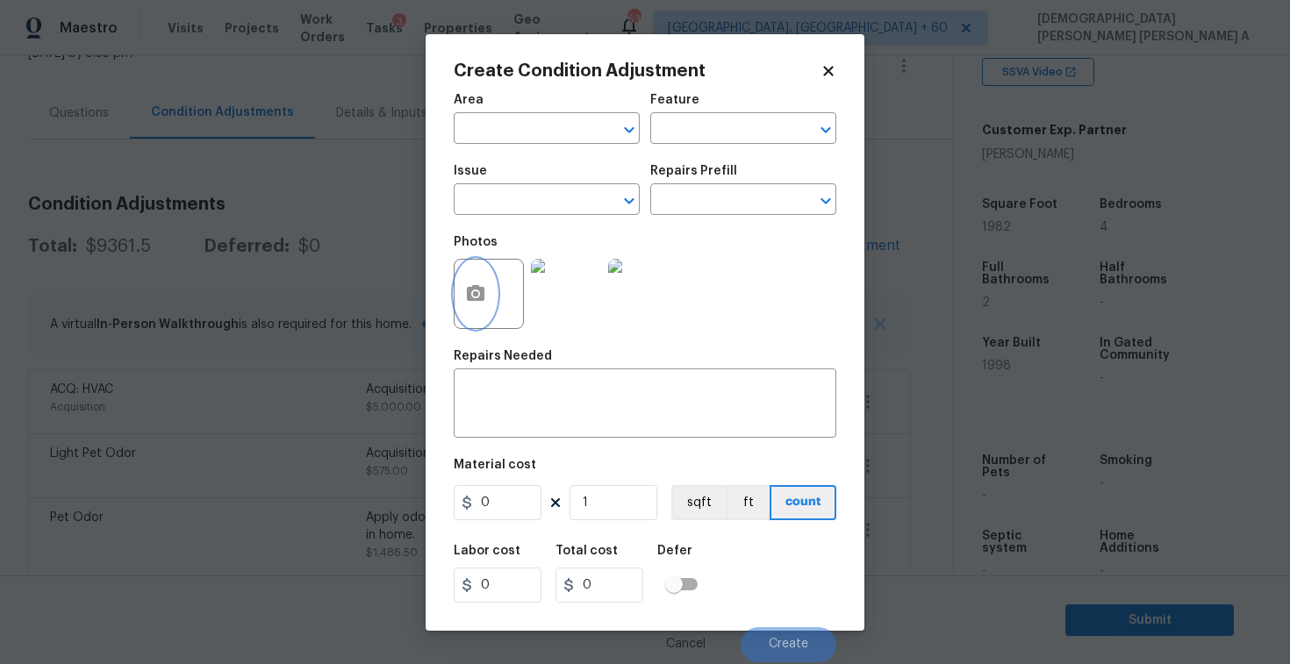
click at [486, 297] on button "button" at bounding box center [476, 294] width 42 height 68
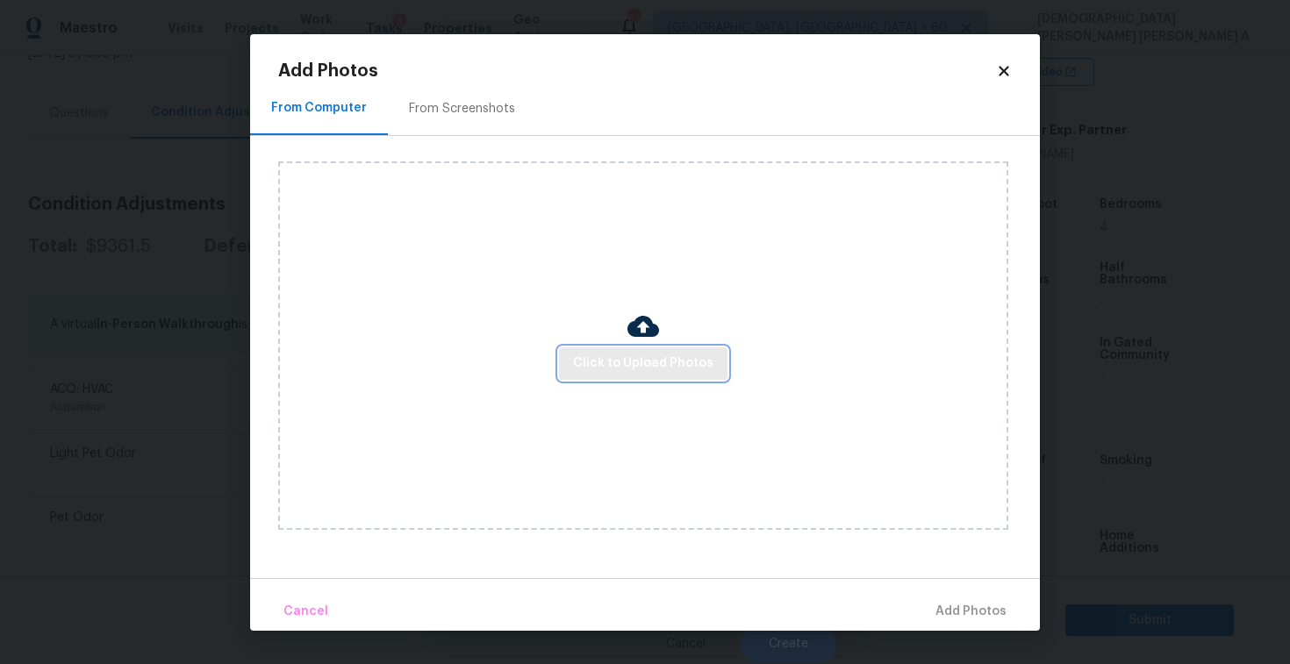
click at [662, 360] on span "Click to Upload Photos" at bounding box center [643, 364] width 140 height 22
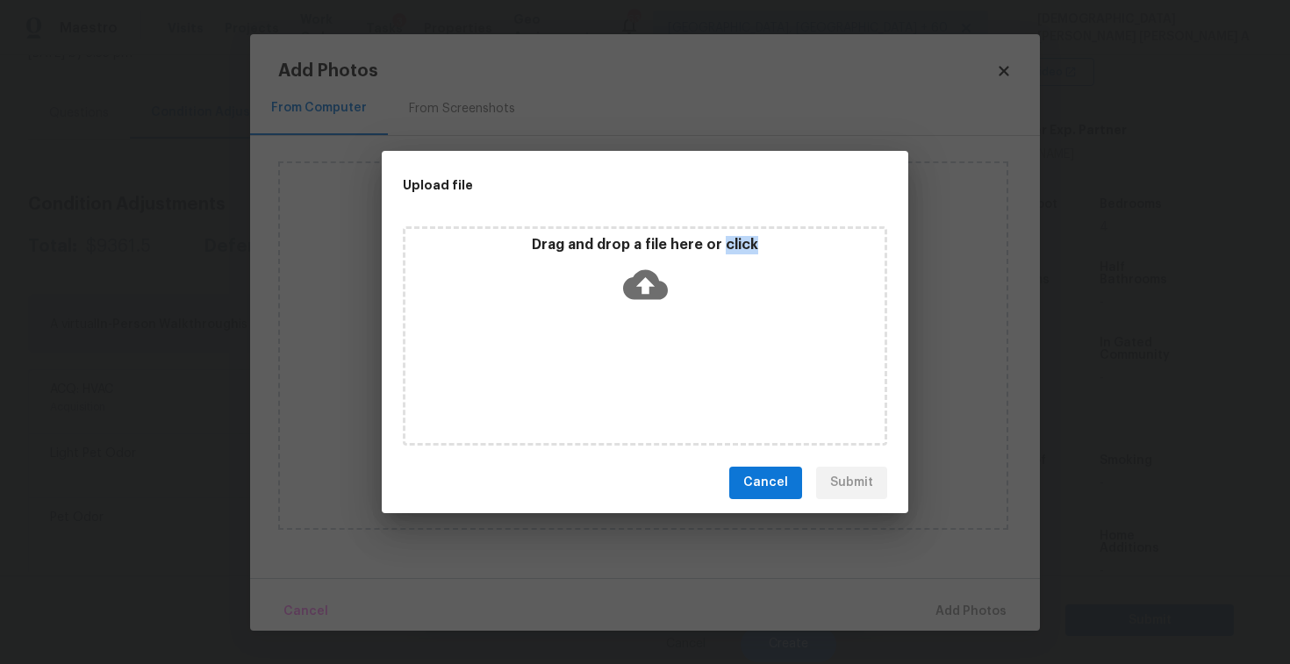
drag, startPoint x: 662, startPoint y: 360, endPoint x: 661, endPoint y: 341, distance: 18.5
click at [662, 357] on div "Drag and drop a file here or click" at bounding box center [645, 335] width 485 height 219
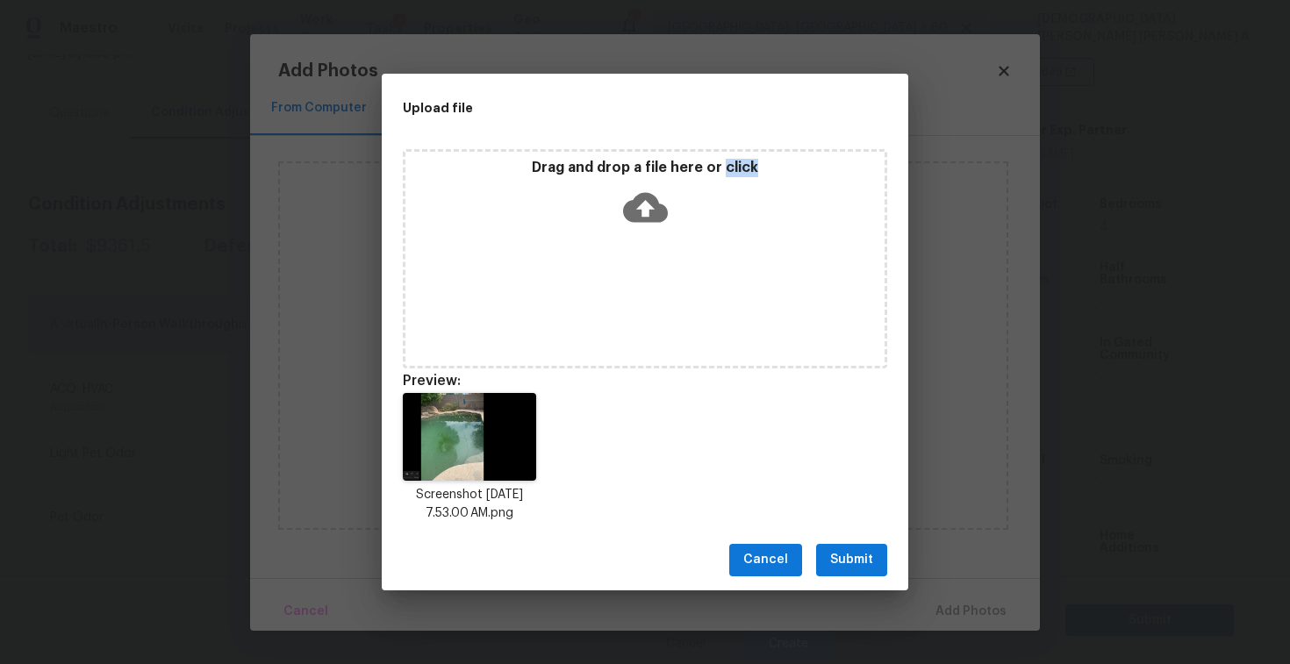
click at [843, 557] on span "Submit" at bounding box center [851, 560] width 43 height 22
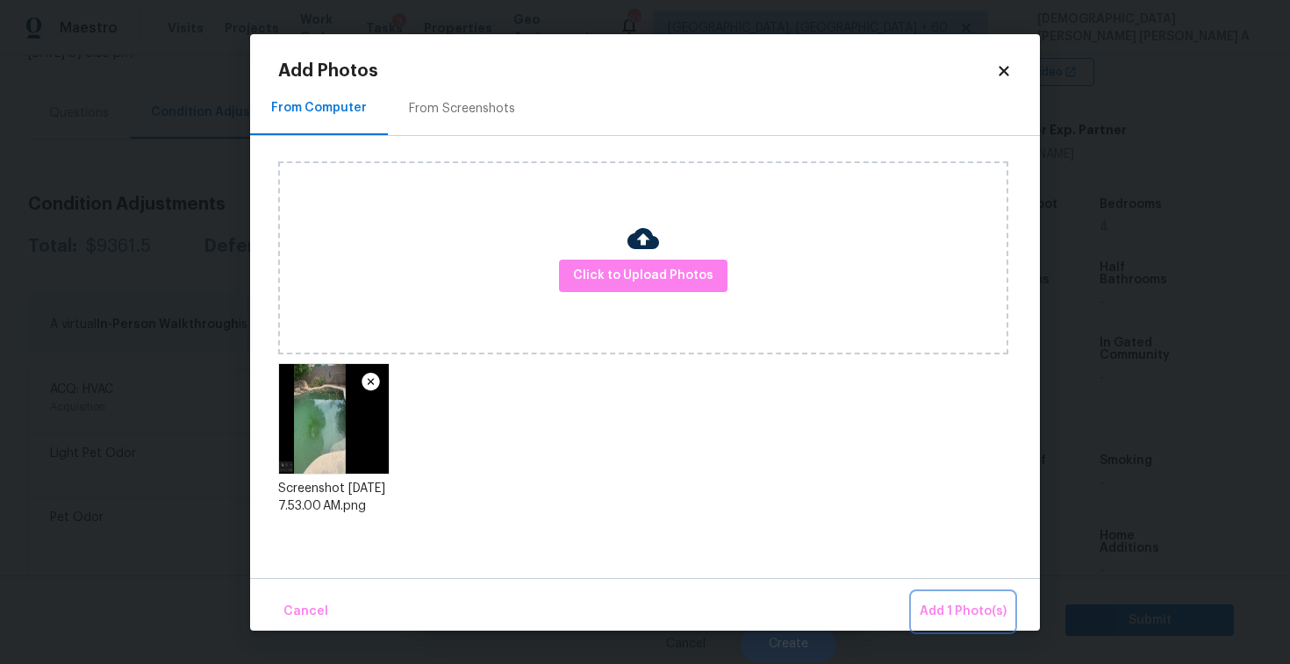
click at [997, 626] on button "Add 1 Photo(s)" at bounding box center [963, 612] width 101 height 38
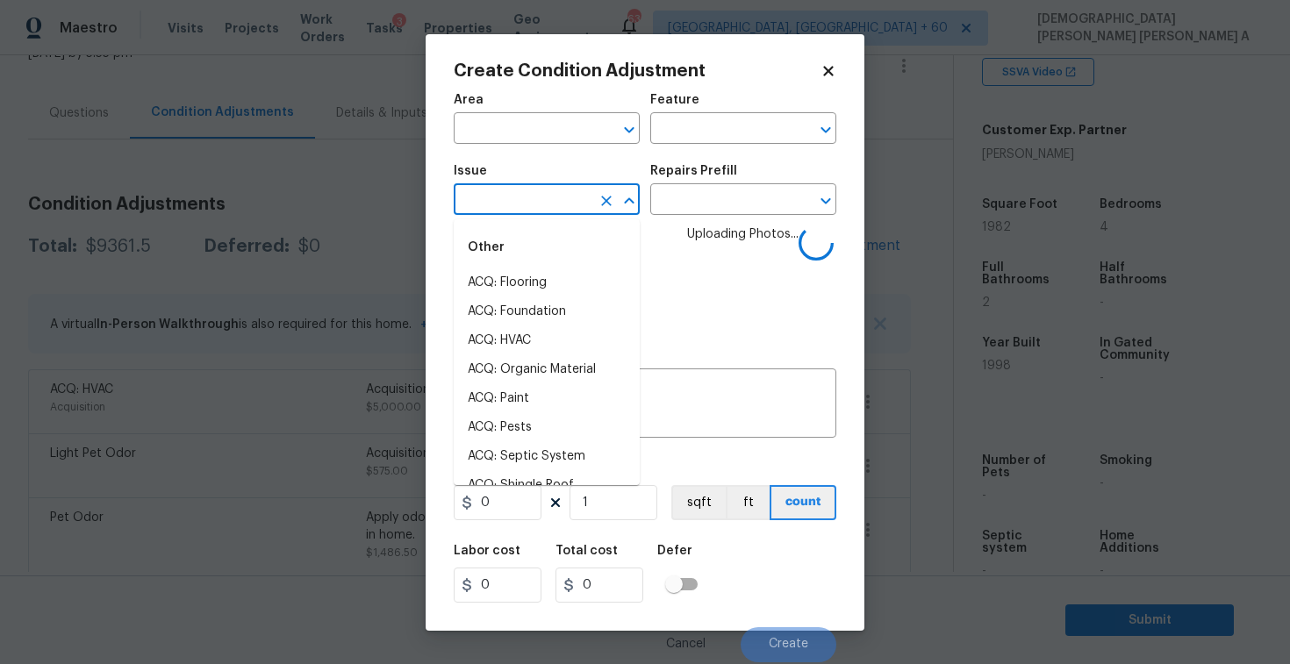
click at [506, 196] on input "text" at bounding box center [522, 201] width 137 height 27
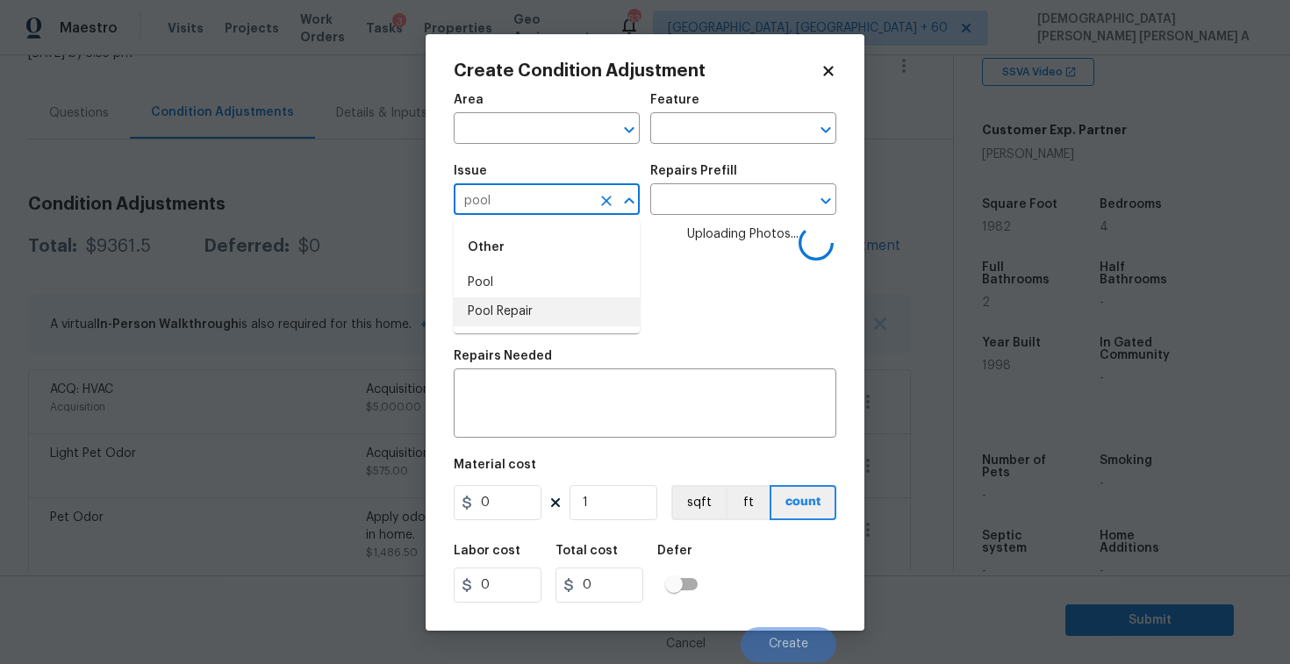
click at [506, 309] on li "Pool Repair" at bounding box center [547, 312] width 186 height 29
type input "Pool Repair"
click at [704, 204] on input "text" at bounding box center [718, 201] width 137 height 27
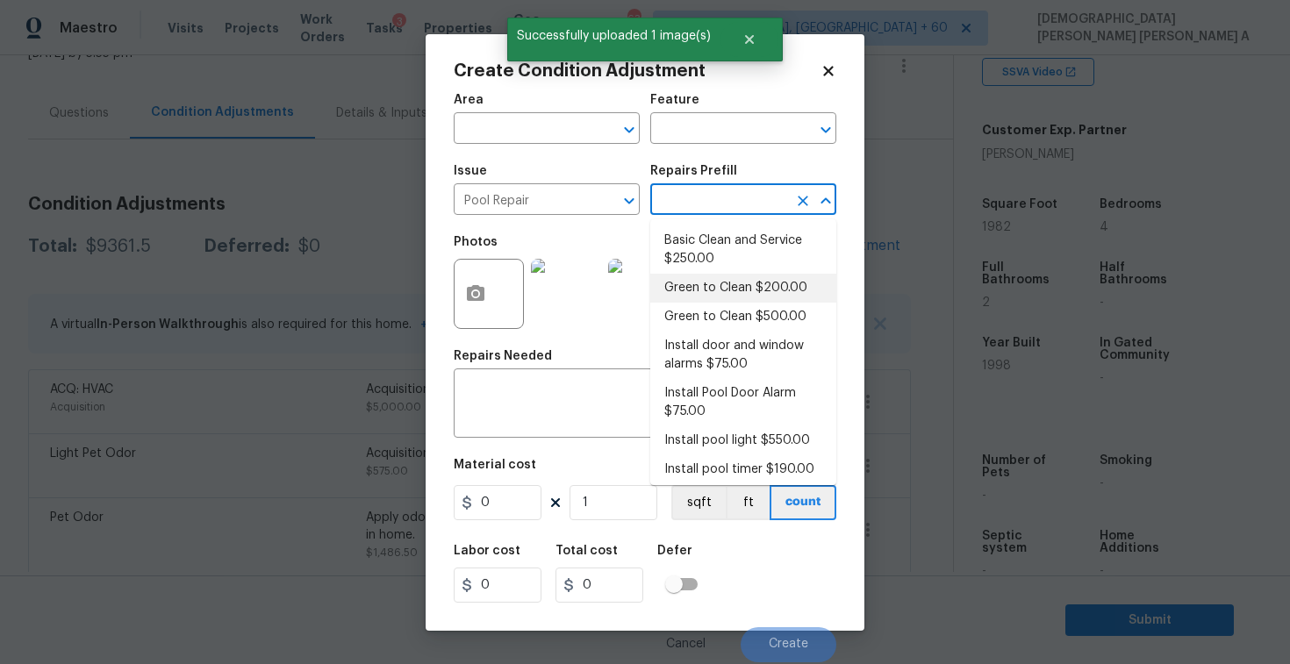
click at [724, 285] on li "Green to Clean $200.00" at bounding box center [743, 288] width 186 height 29
type input "Pool"
type textarea "Clean pool and return to show ready condition. Budget includes neccesary chemic…"
type input "200"
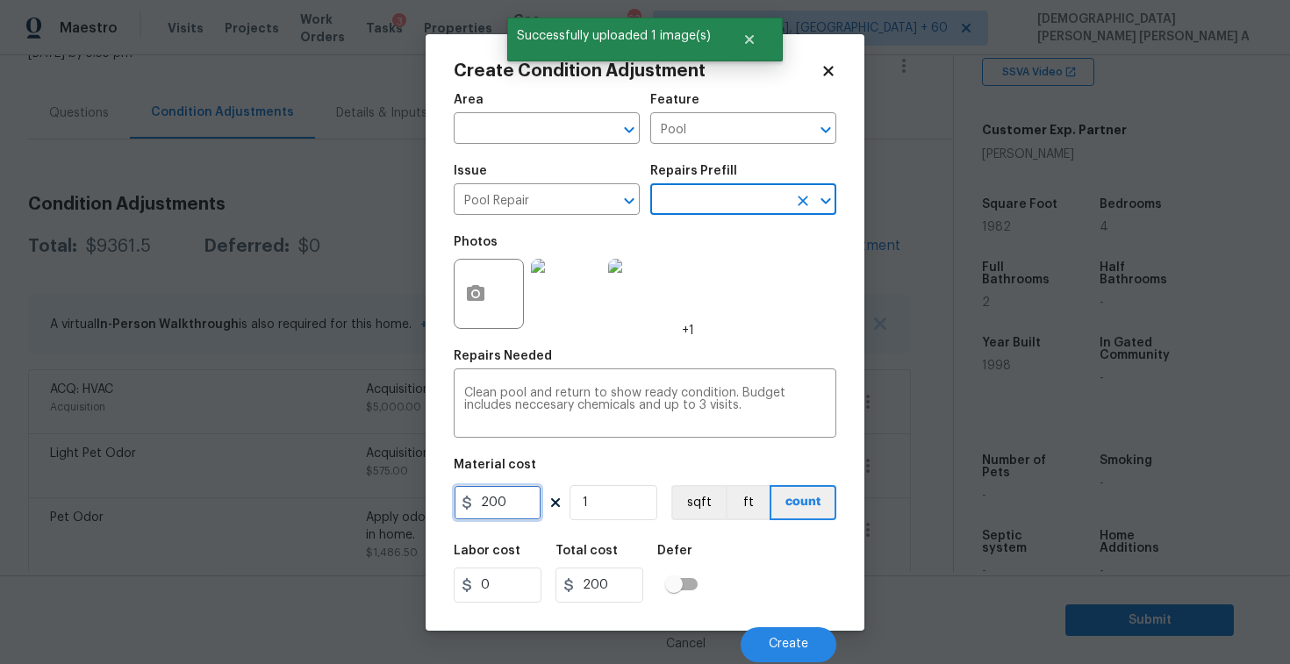
click at [496, 511] on input "200" at bounding box center [498, 502] width 88 height 35
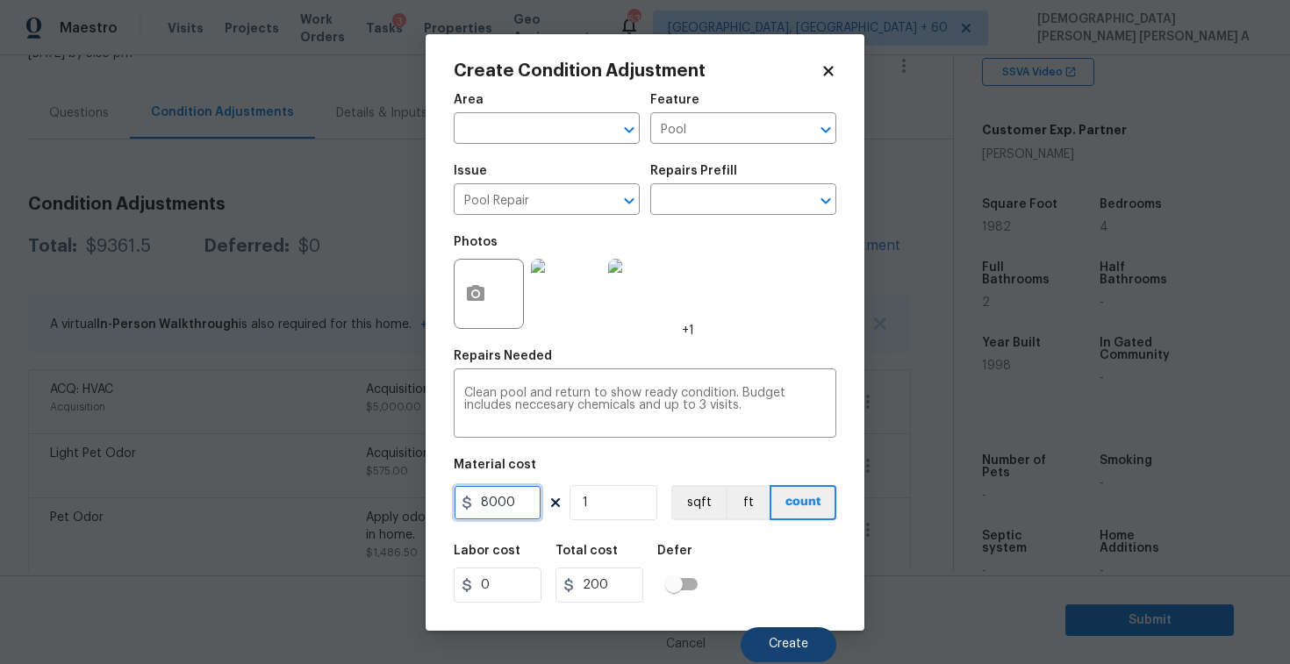
type input "8000"
click at [798, 632] on button "Create" at bounding box center [789, 645] width 96 height 35
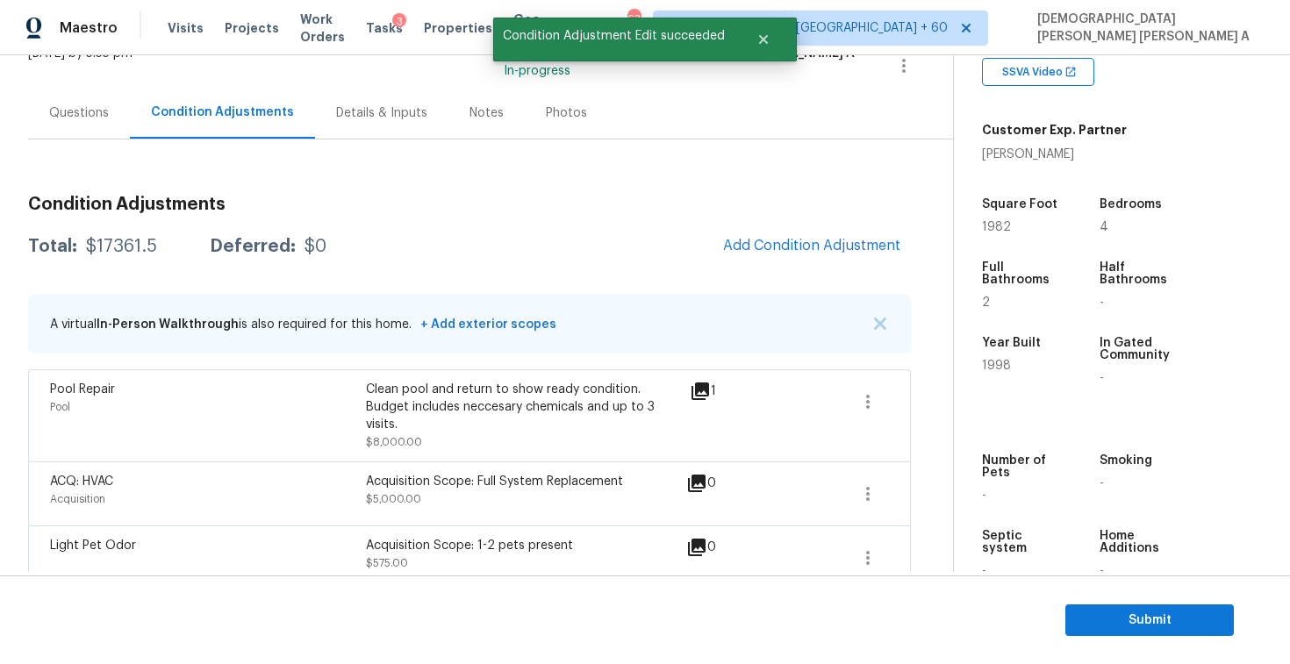
click at [75, 113] on div "Questions" at bounding box center [79, 113] width 60 height 18
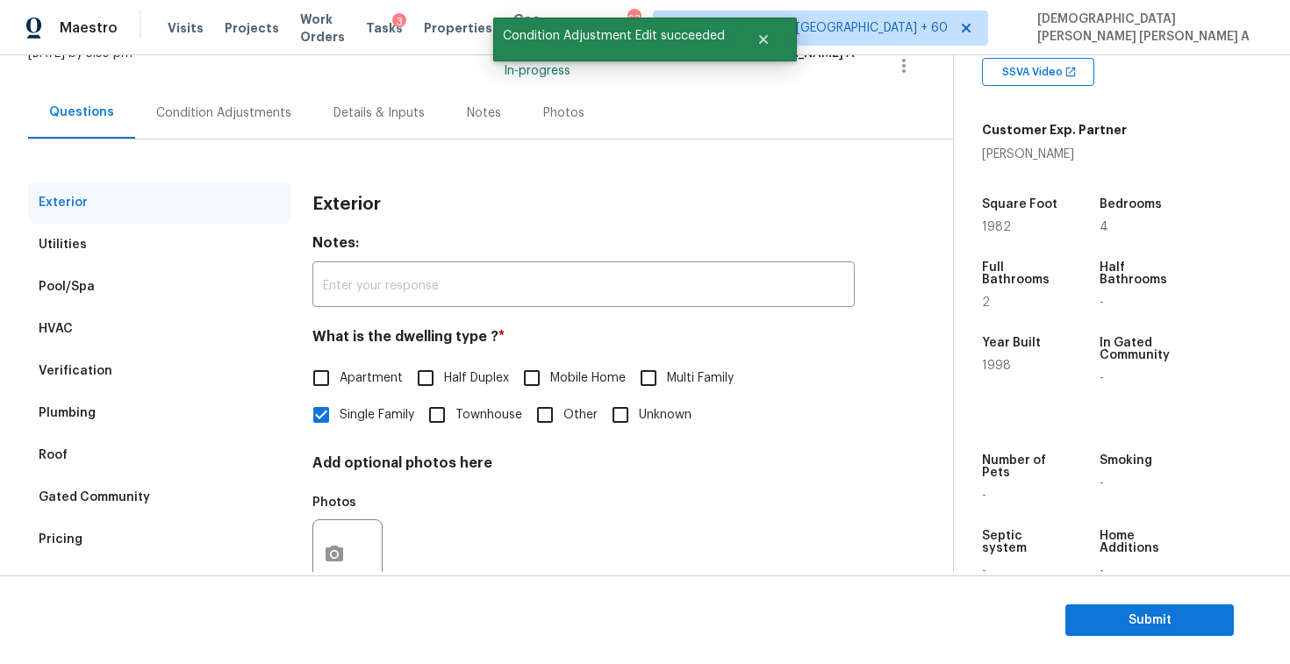
scroll to position [181, 0]
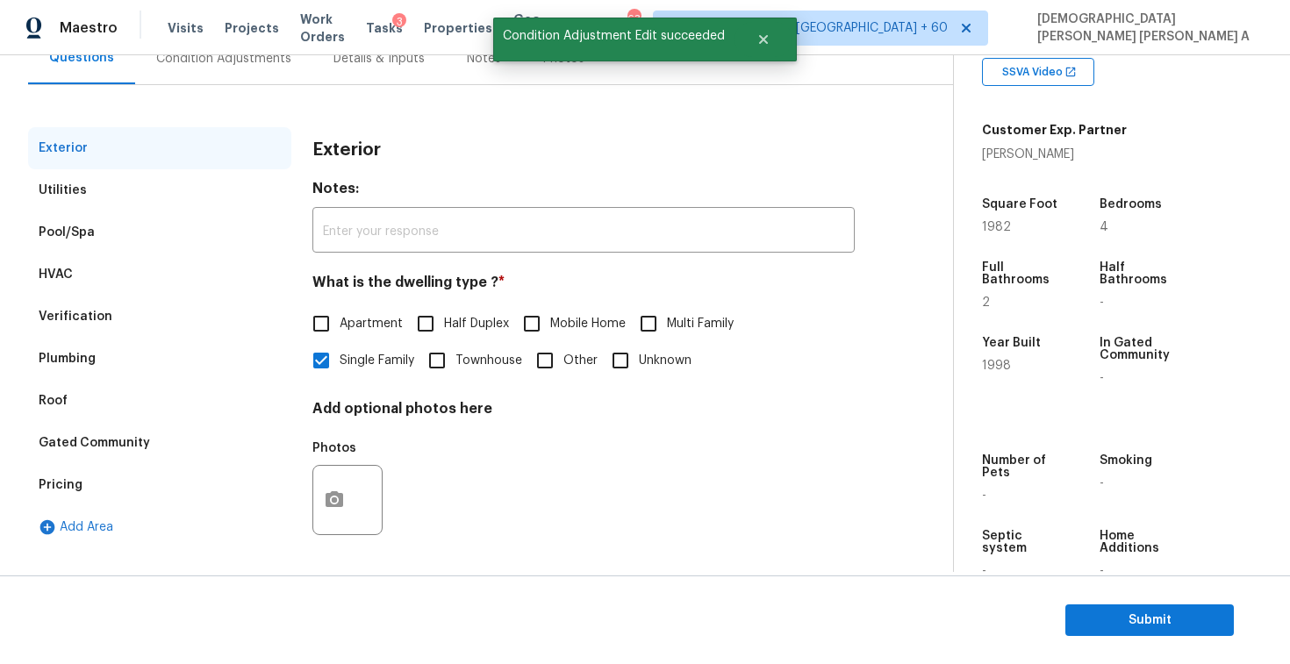
click at [71, 212] on div "Pool/Spa" at bounding box center [159, 233] width 263 height 42
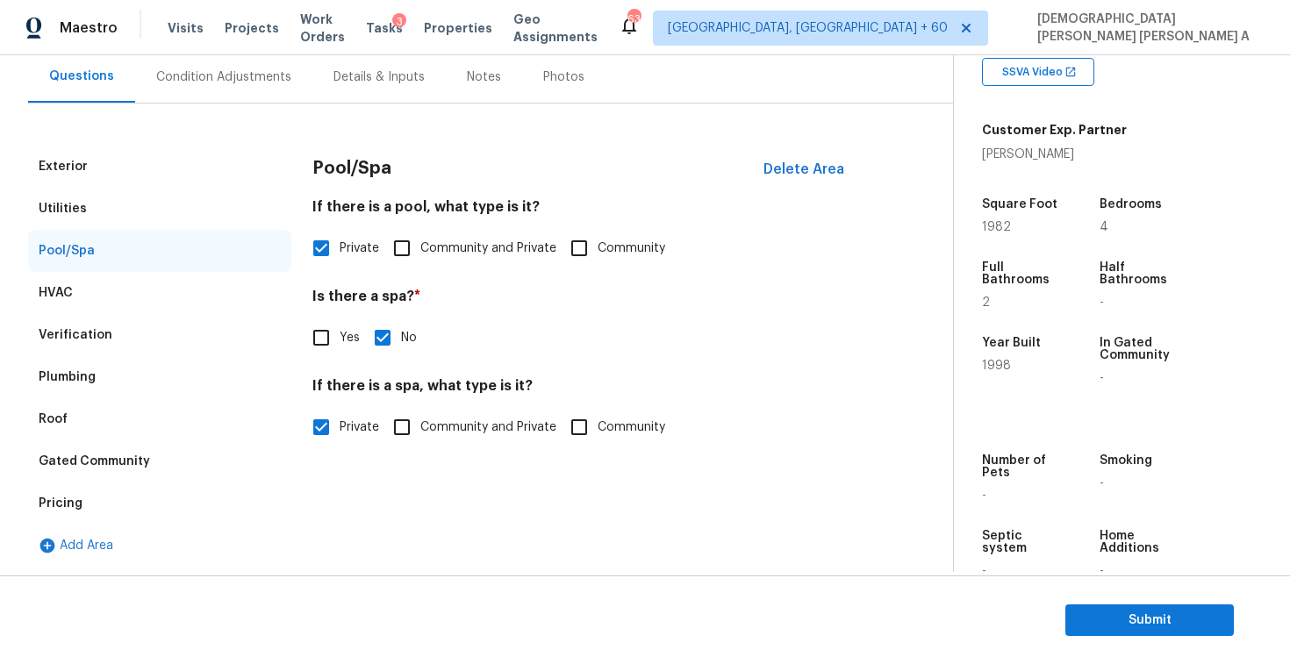
click at [107, 281] on div "HVAC" at bounding box center [159, 293] width 263 height 42
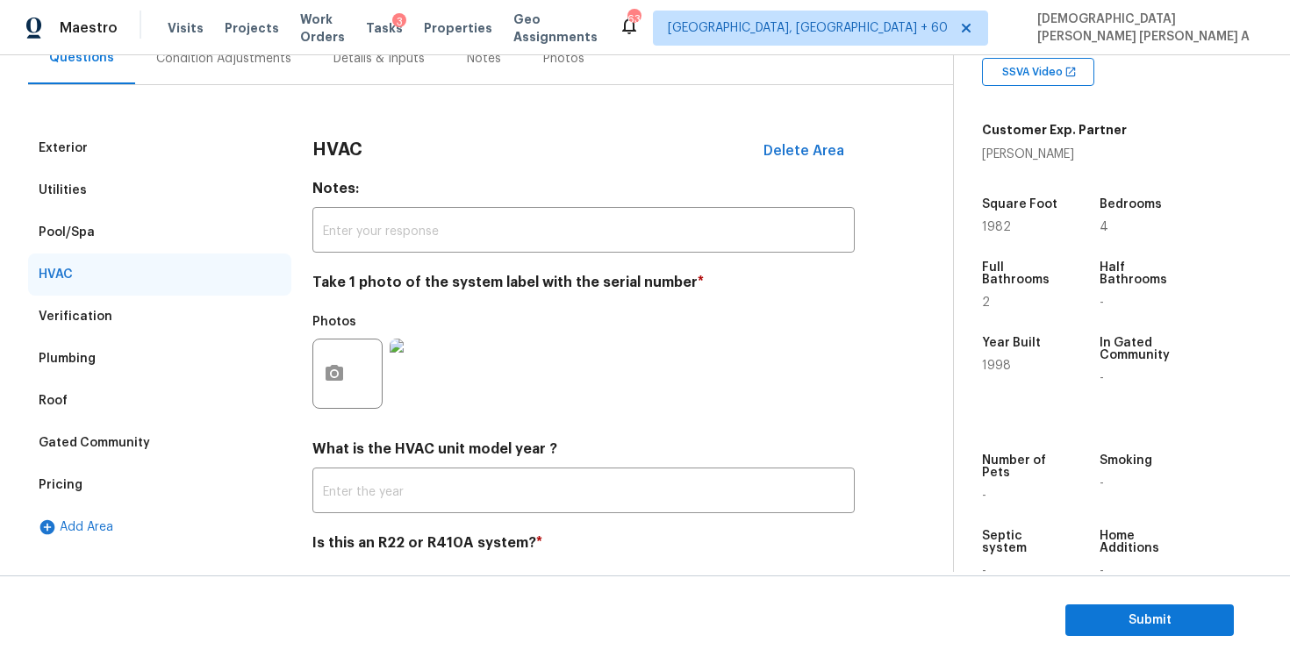
click at [104, 322] on div "Verification" at bounding box center [76, 317] width 74 height 18
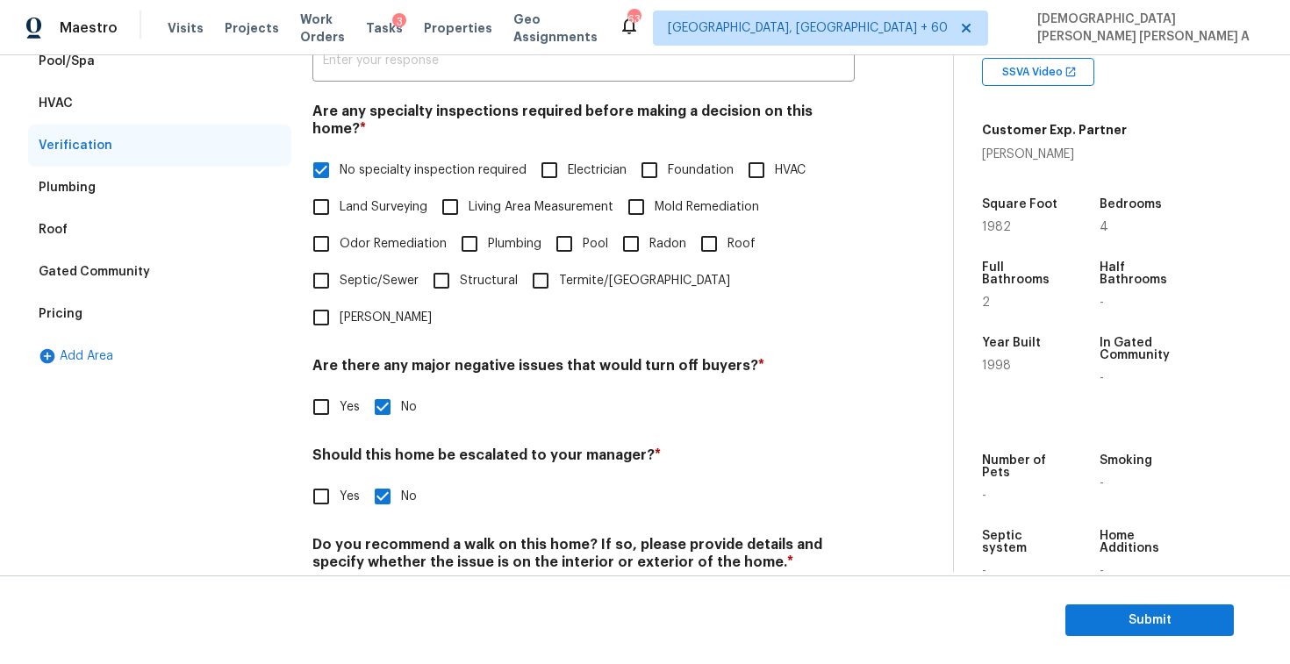
scroll to position [374, 0]
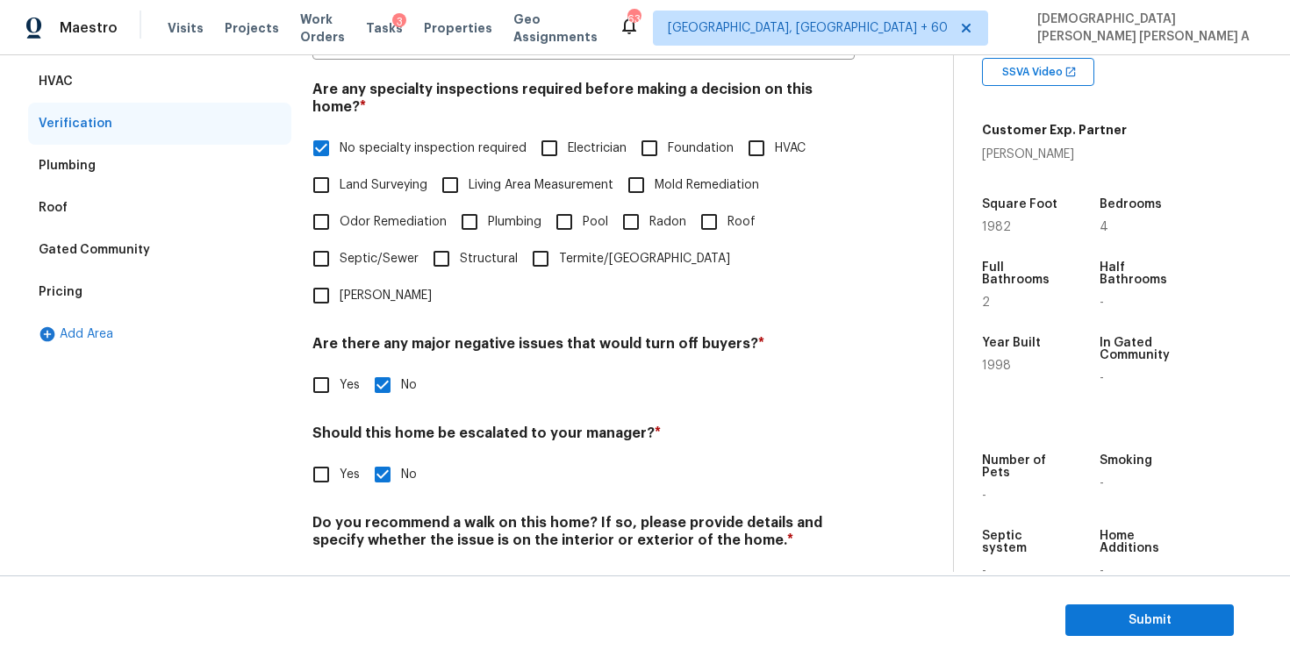
click at [324, 456] on input "Yes" at bounding box center [321, 474] width 37 height 37
checkbox input "true"
checkbox input "false"
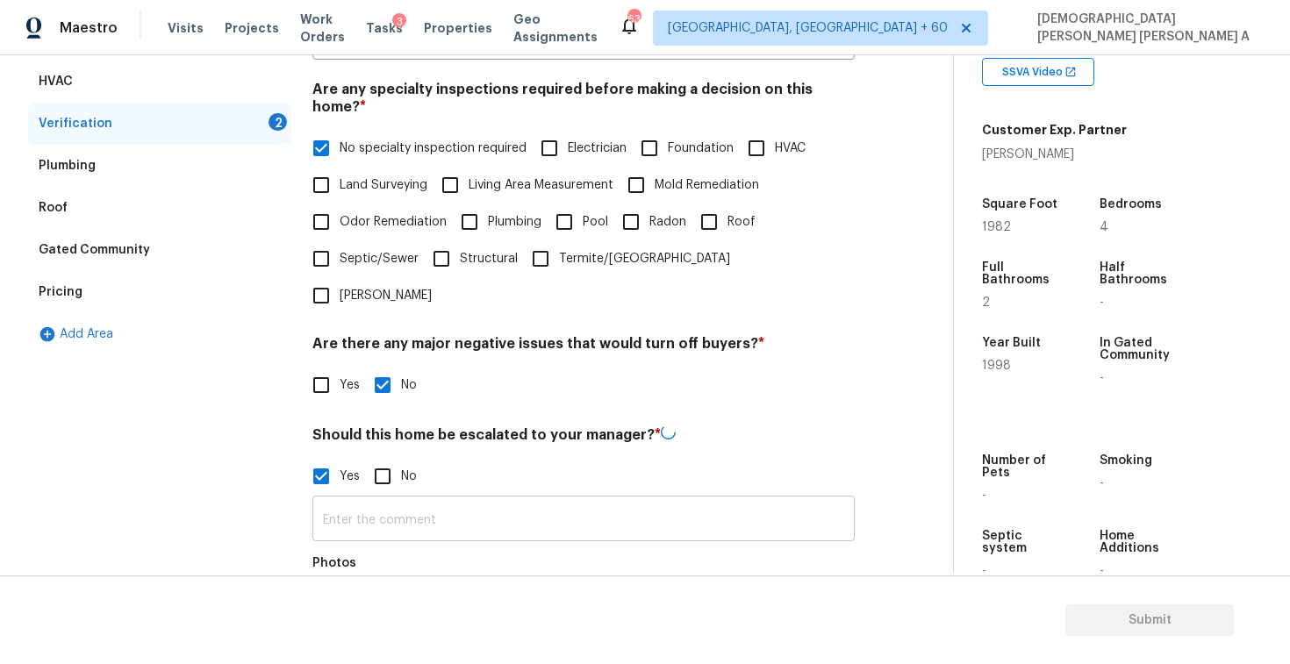
click at [427, 500] on input "text" at bounding box center [583, 520] width 542 height 41
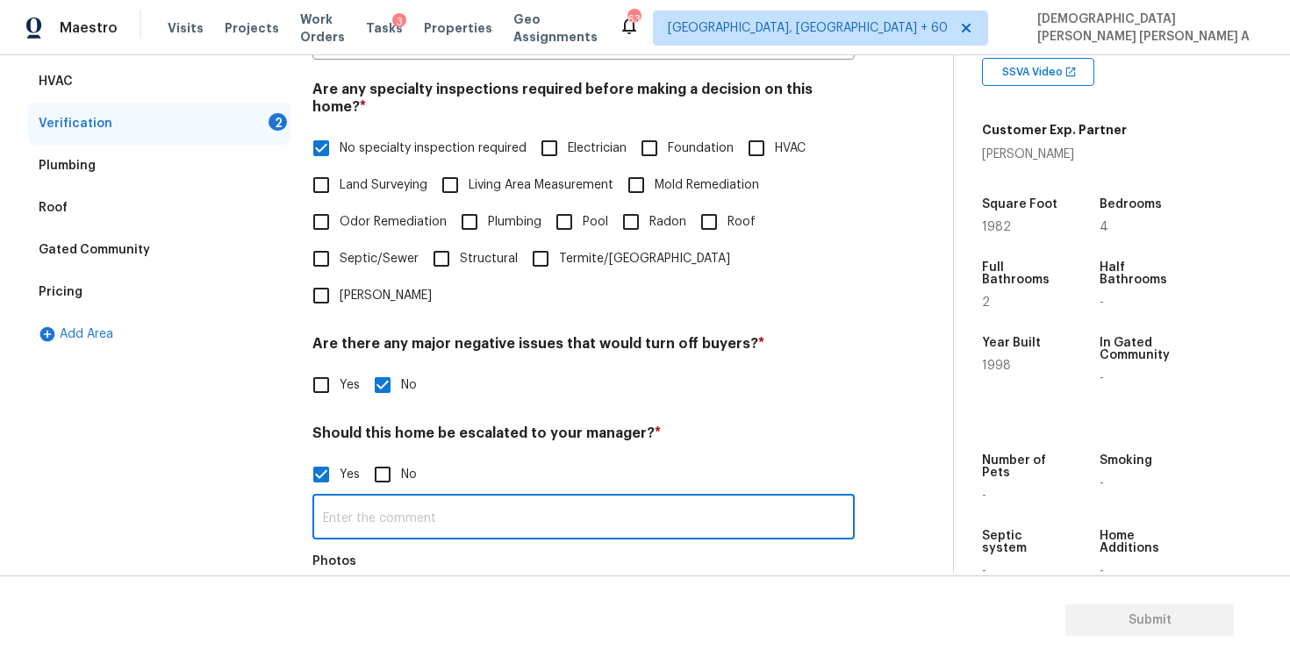
type input "S"
type input "Pool is turning green"
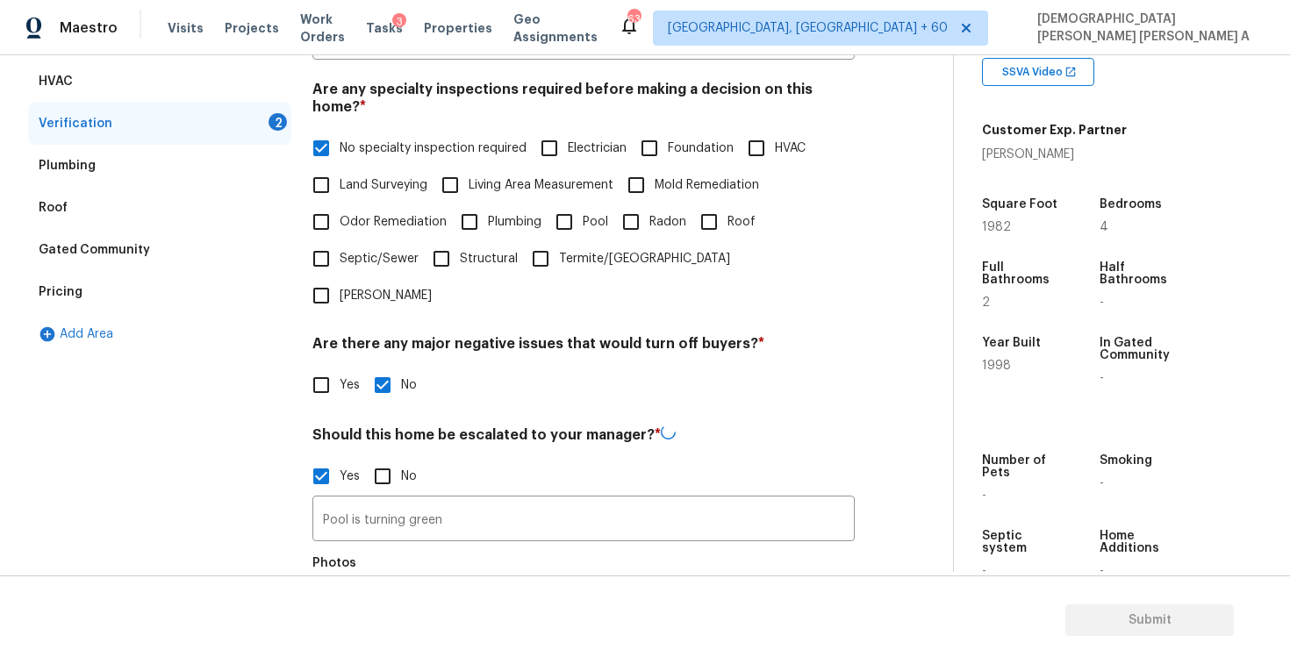
click at [342, 605] on icon "button" at bounding box center [334, 615] width 21 height 21
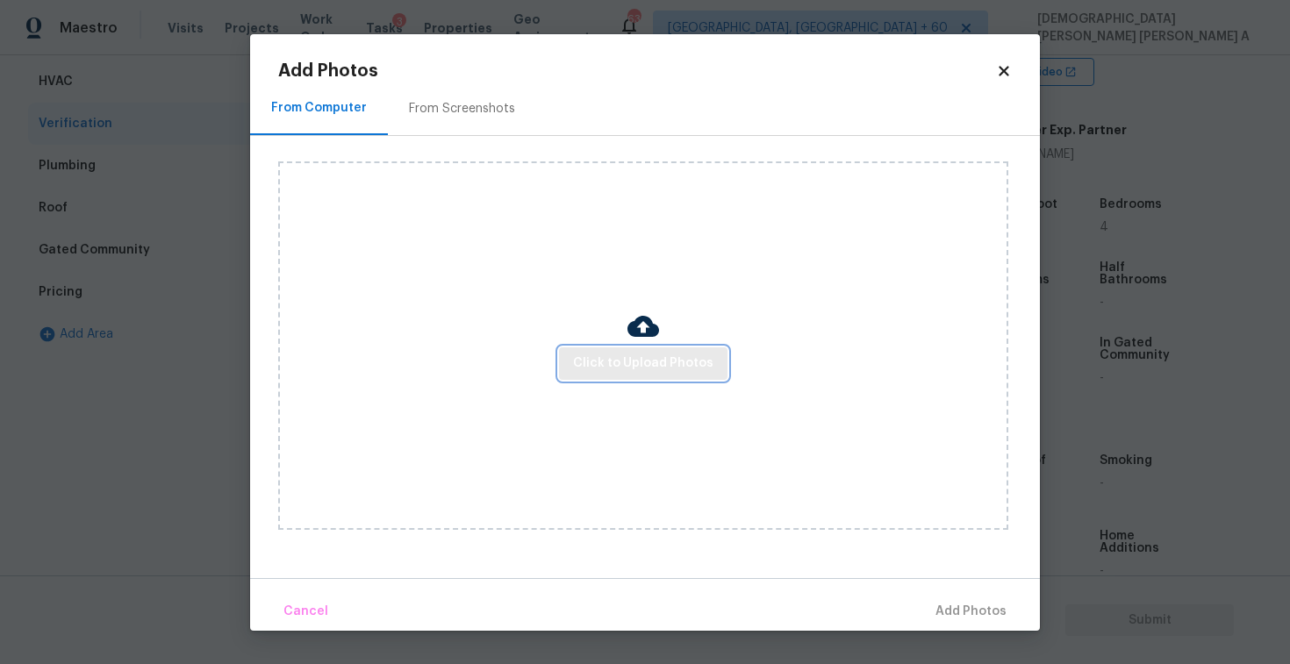
click at [664, 373] on span "Click to Upload Photos" at bounding box center [643, 364] width 140 height 22
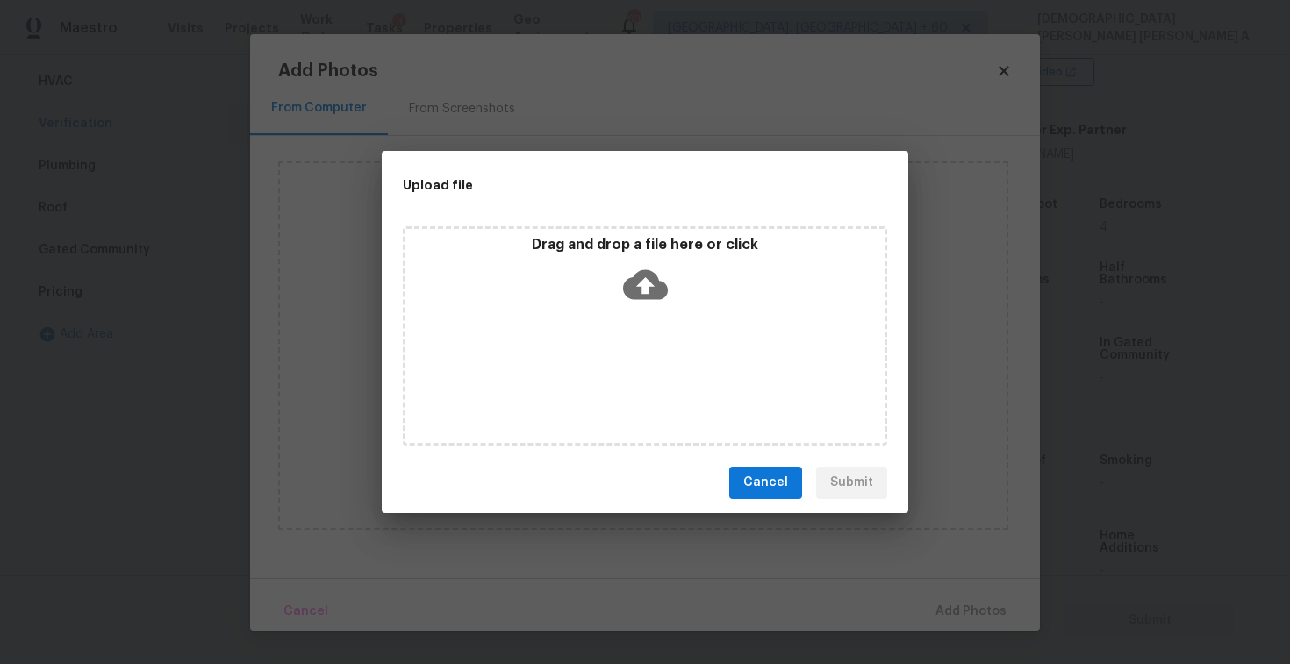
click at [662, 326] on div "Drag and drop a file here or click" at bounding box center [645, 335] width 485 height 219
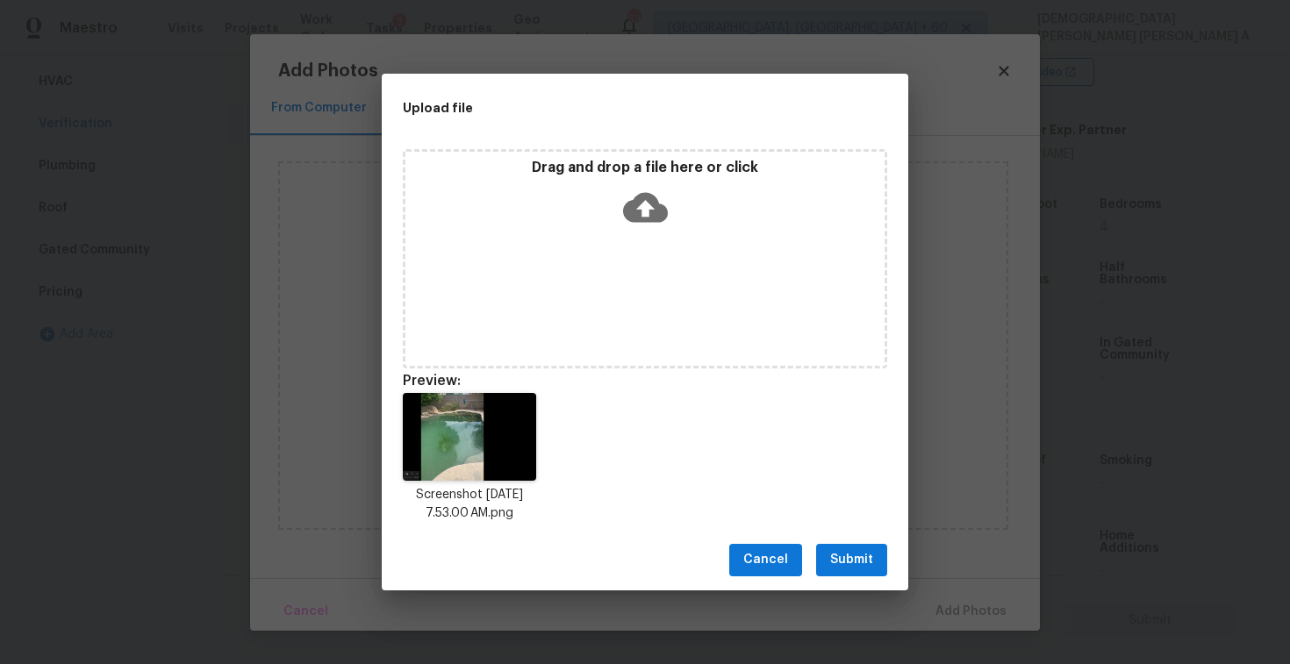
click at [853, 571] on button "Submit" at bounding box center [851, 560] width 71 height 32
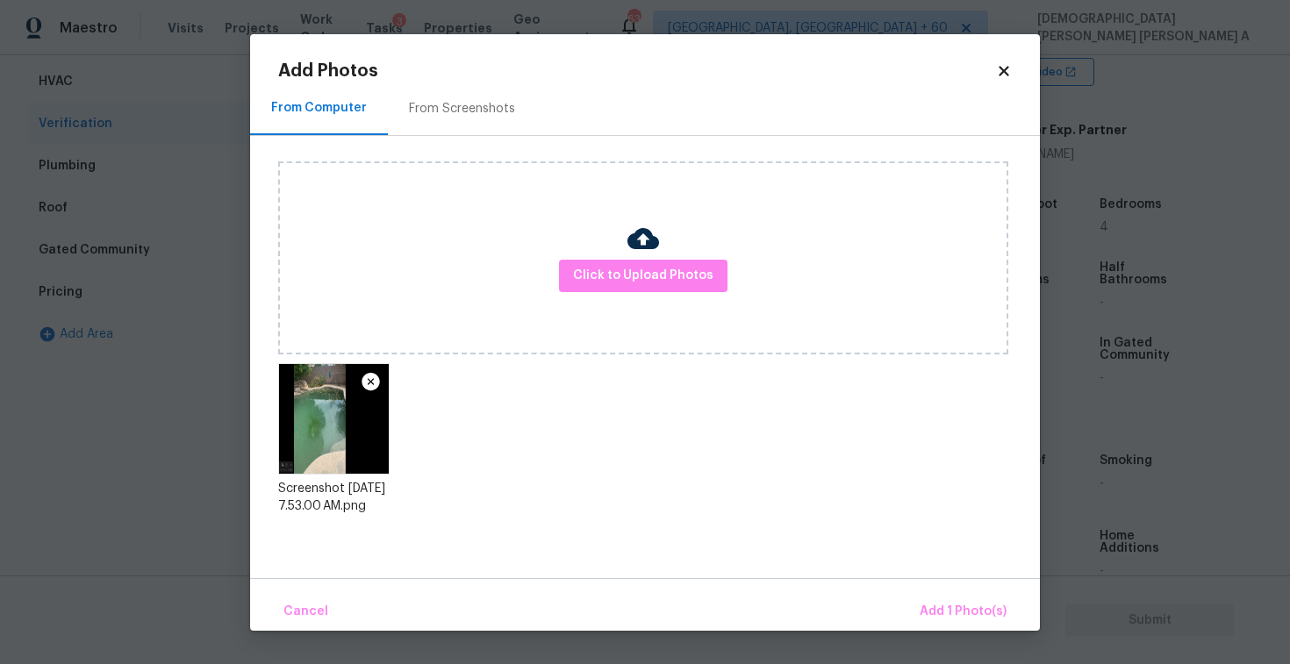
click at [943, 590] on div "Cancel Add 1 Photo(s)" at bounding box center [645, 604] width 790 height 53
click at [951, 613] on span "Add 1 Photo(s)" at bounding box center [963, 612] width 87 height 22
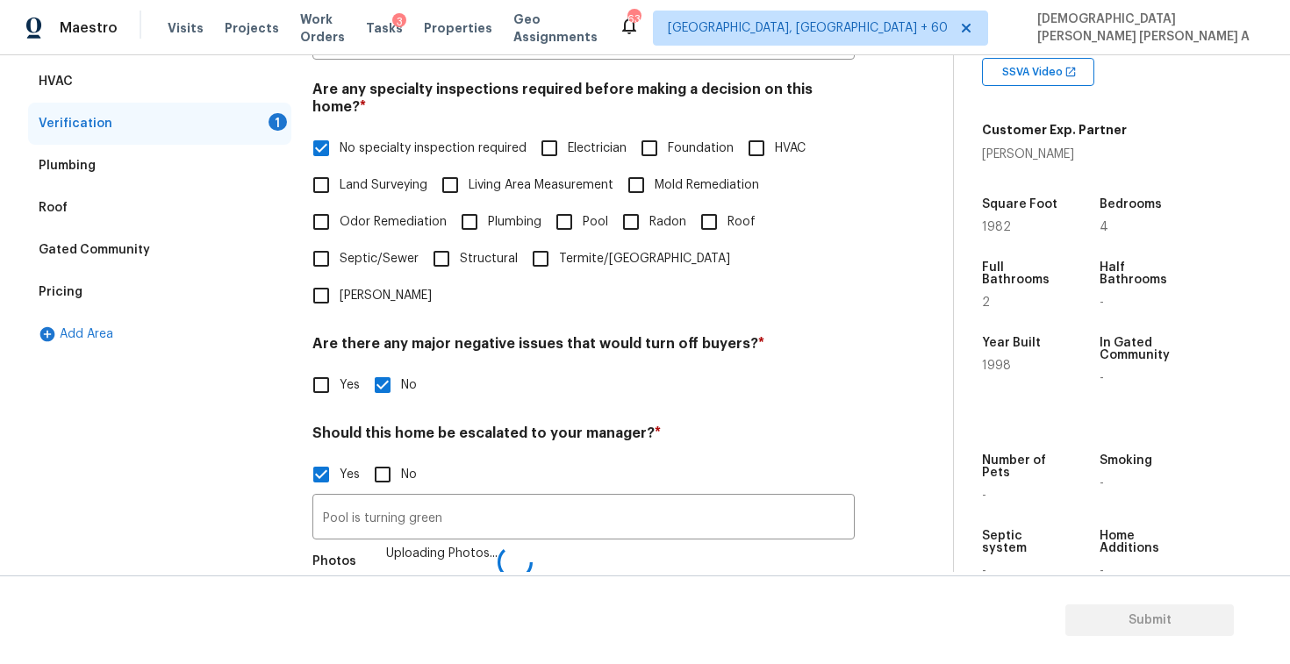
scroll to position [396, 0]
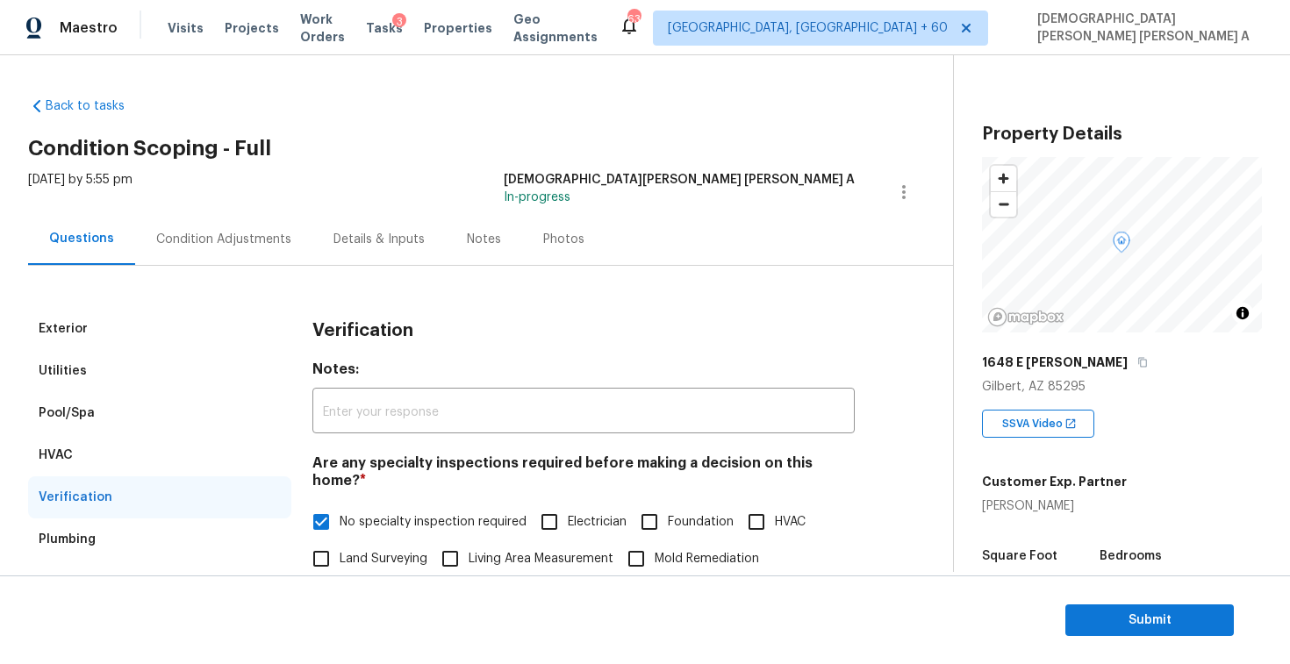
scroll to position [352, 0]
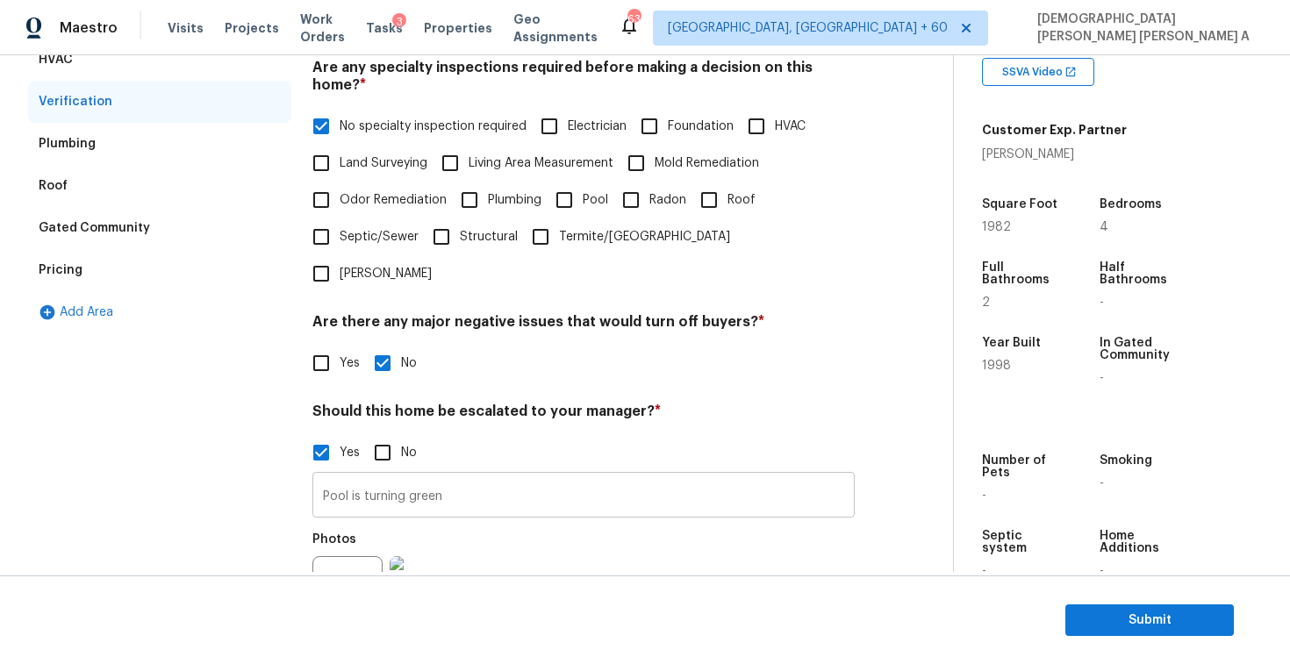
click at [545, 477] on input "Pool is turning green" at bounding box center [583, 497] width 542 height 41
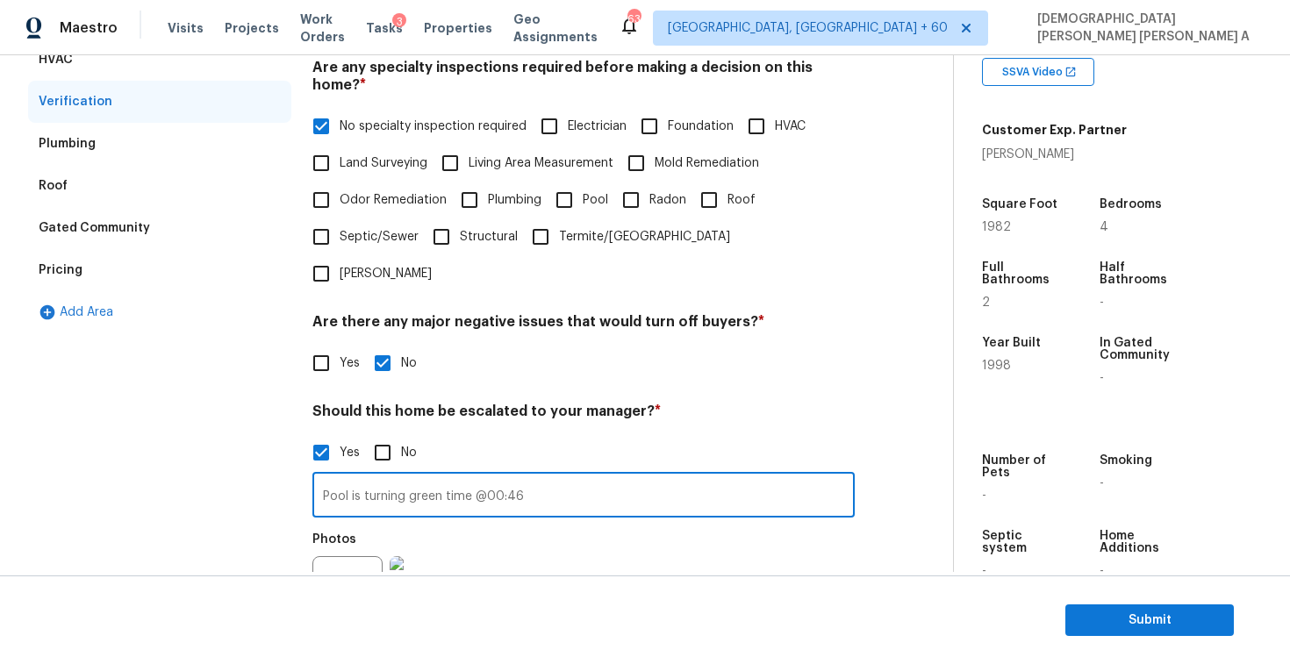
type input "Pool is turning green time @00:46"
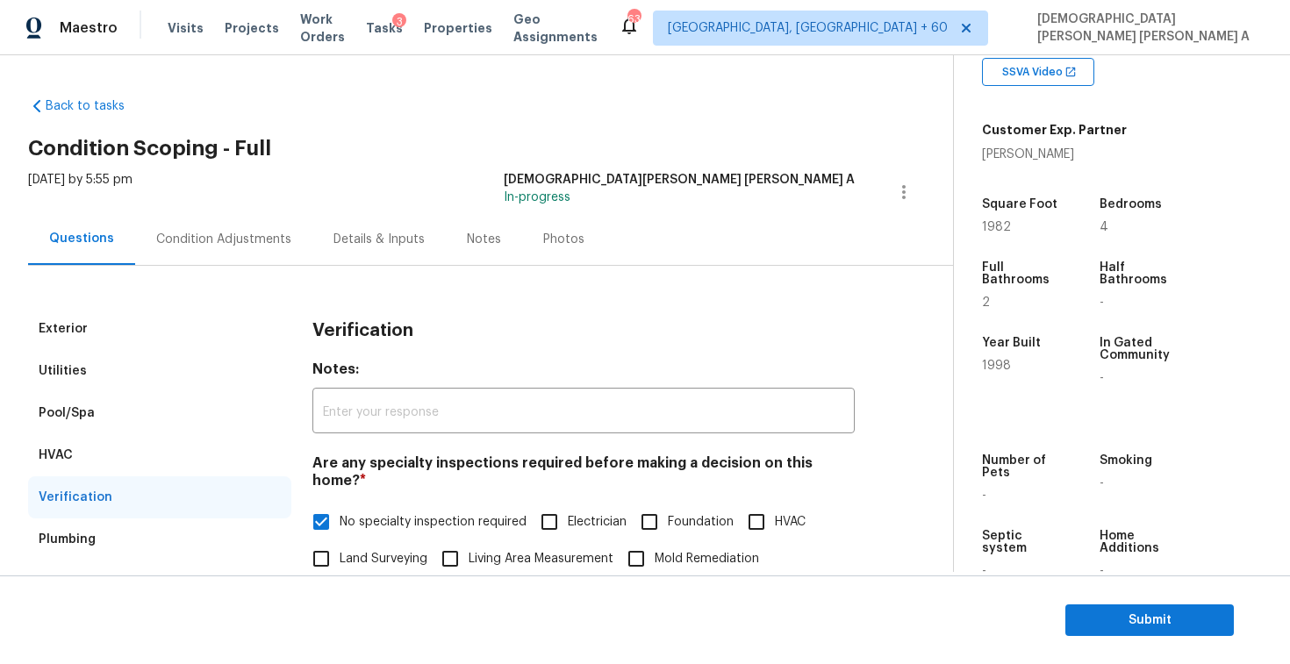
click at [212, 246] on div "Condition Adjustments" at bounding box center [223, 240] width 135 height 18
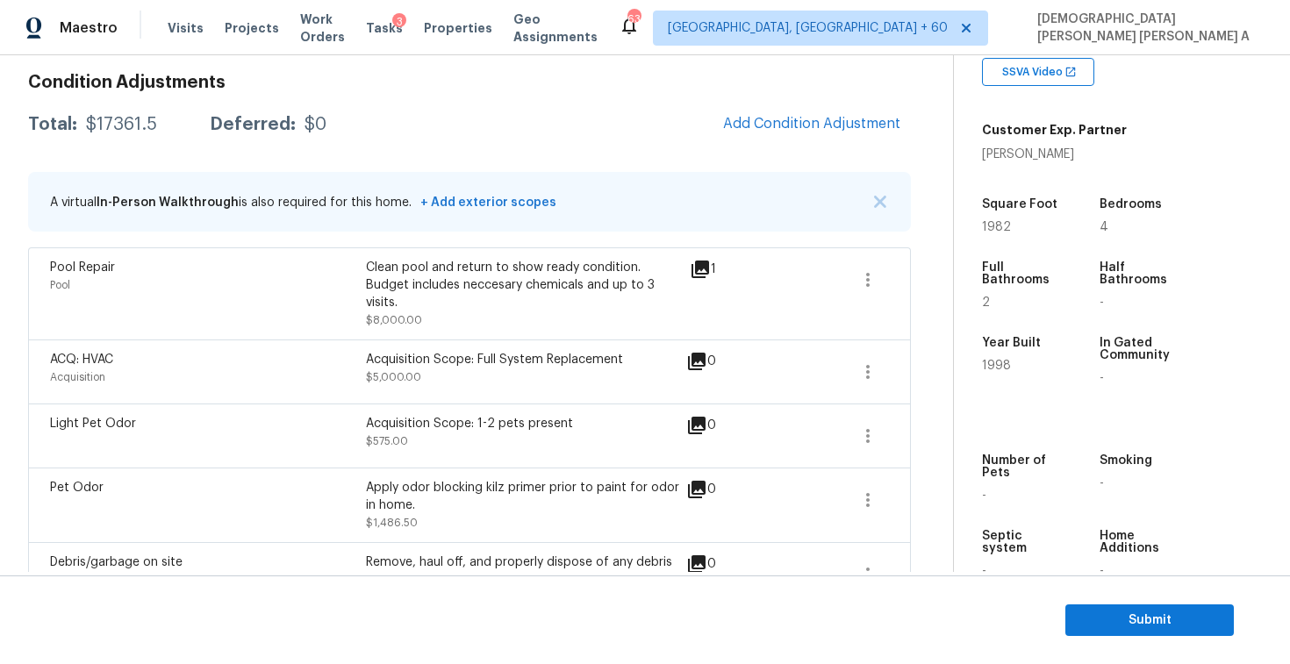
scroll to position [235, 0]
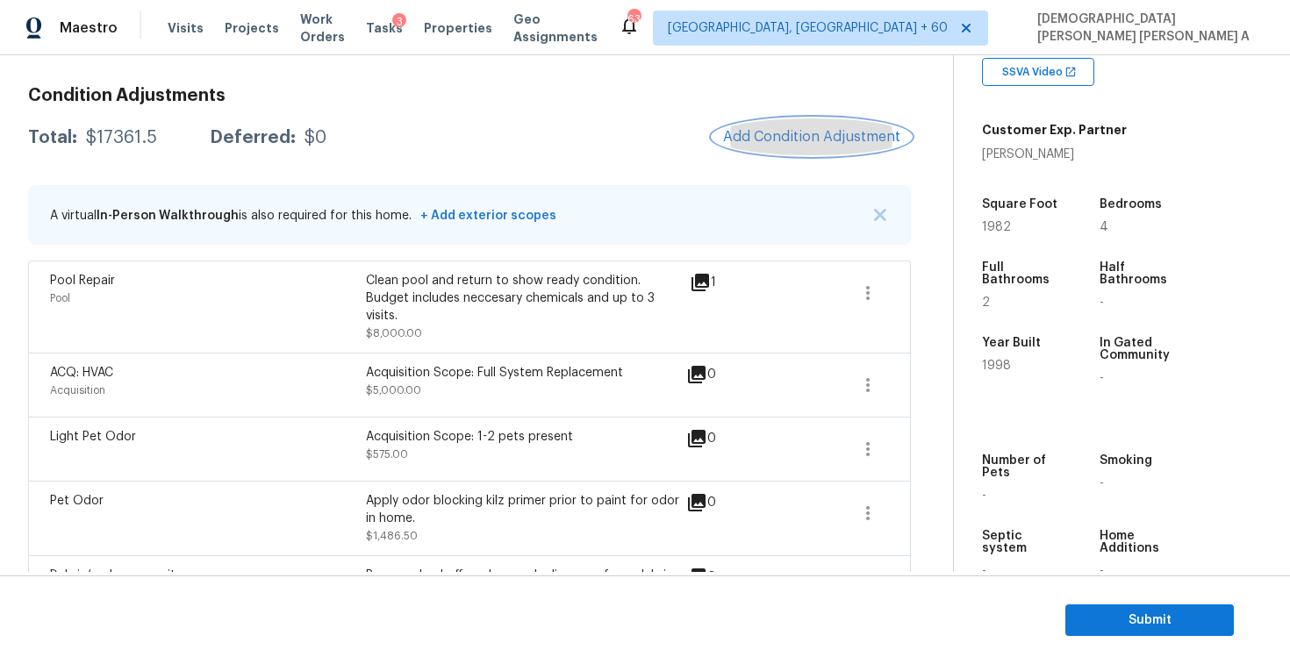
click at [819, 140] on span "Add Condition Adjustment" at bounding box center [811, 137] width 177 height 16
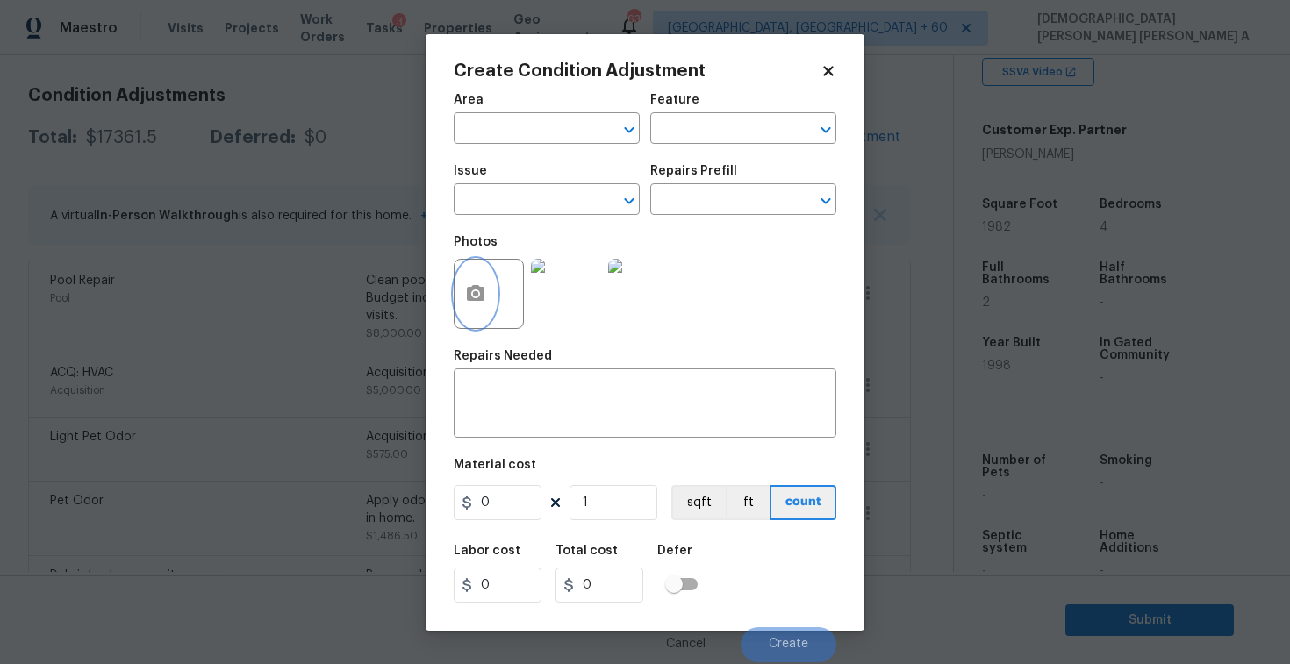
click at [478, 311] on button "button" at bounding box center [476, 294] width 42 height 68
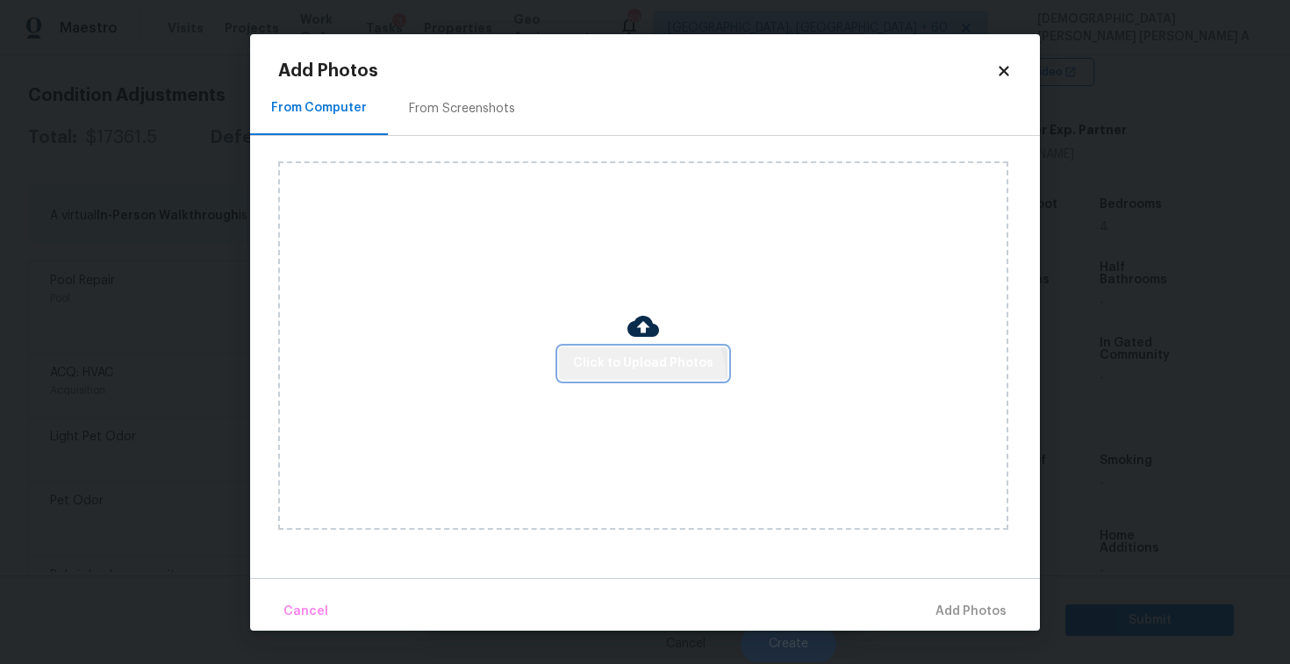
click at [636, 377] on button "Click to Upload Photos" at bounding box center [643, 364] width 169 height 32
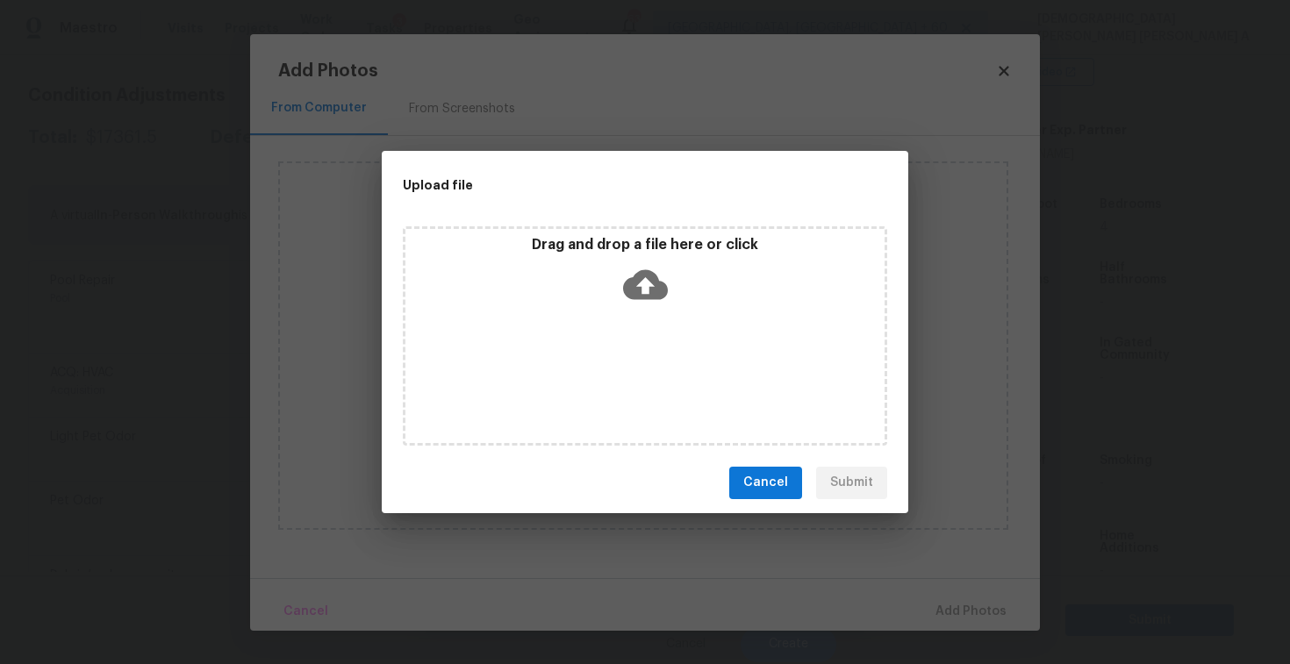
click at [644, 290] on icon at bounding box center [645, 284] width 45 height 45
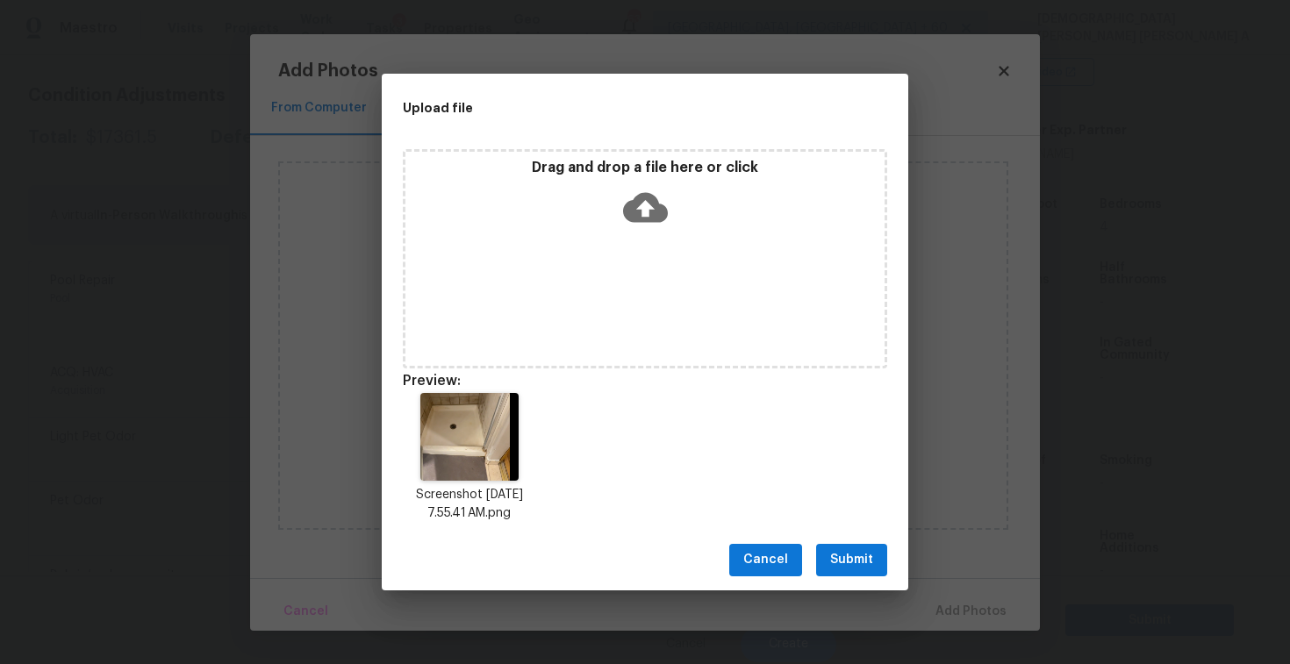
click at [840, 567] on span "Submit" at bounding box center [851, 560] width 43 height 22
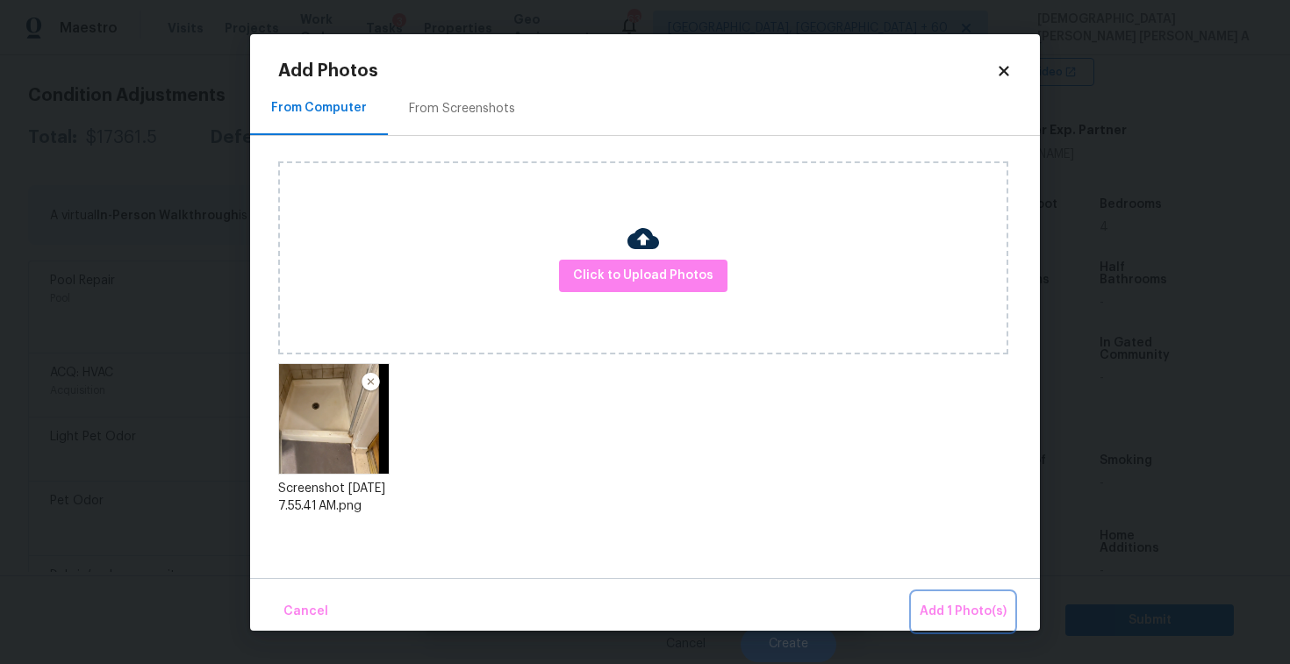
click at [950, 612] on span "Add 1 Photo(s)" at bounding box center [963, 612] width 87 height 22
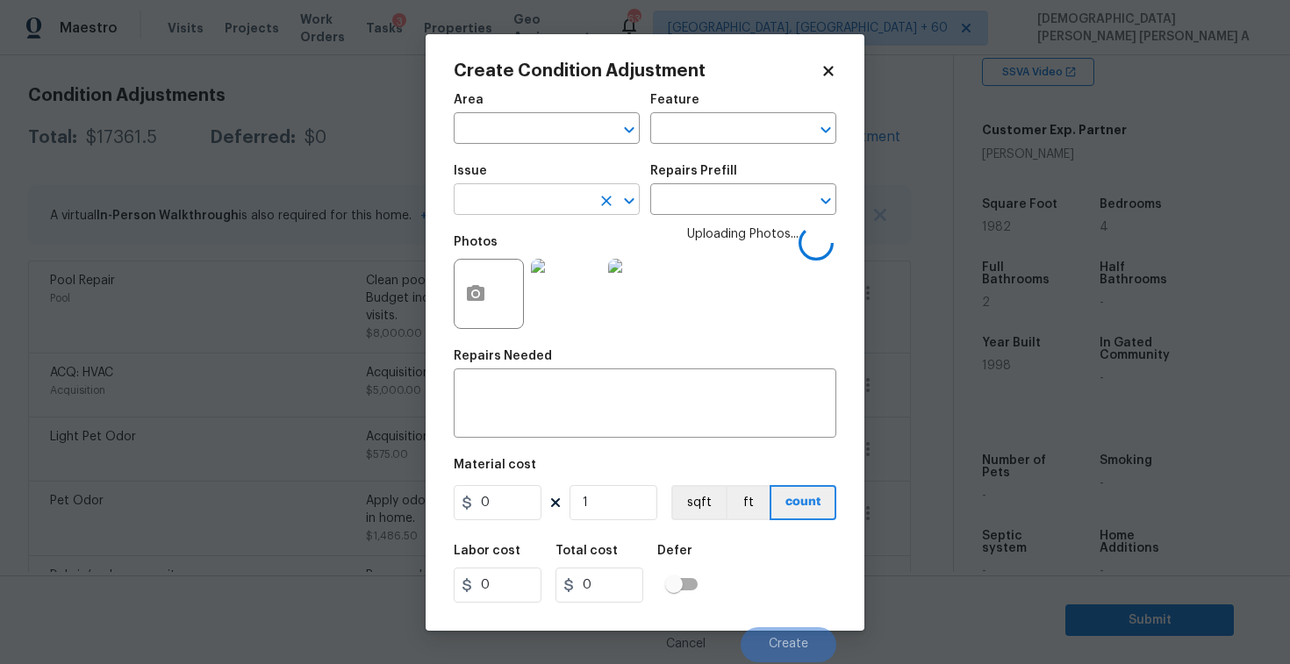
click at [494, 190] on input "text" at bounding box center [522, 201] width 137 height 27
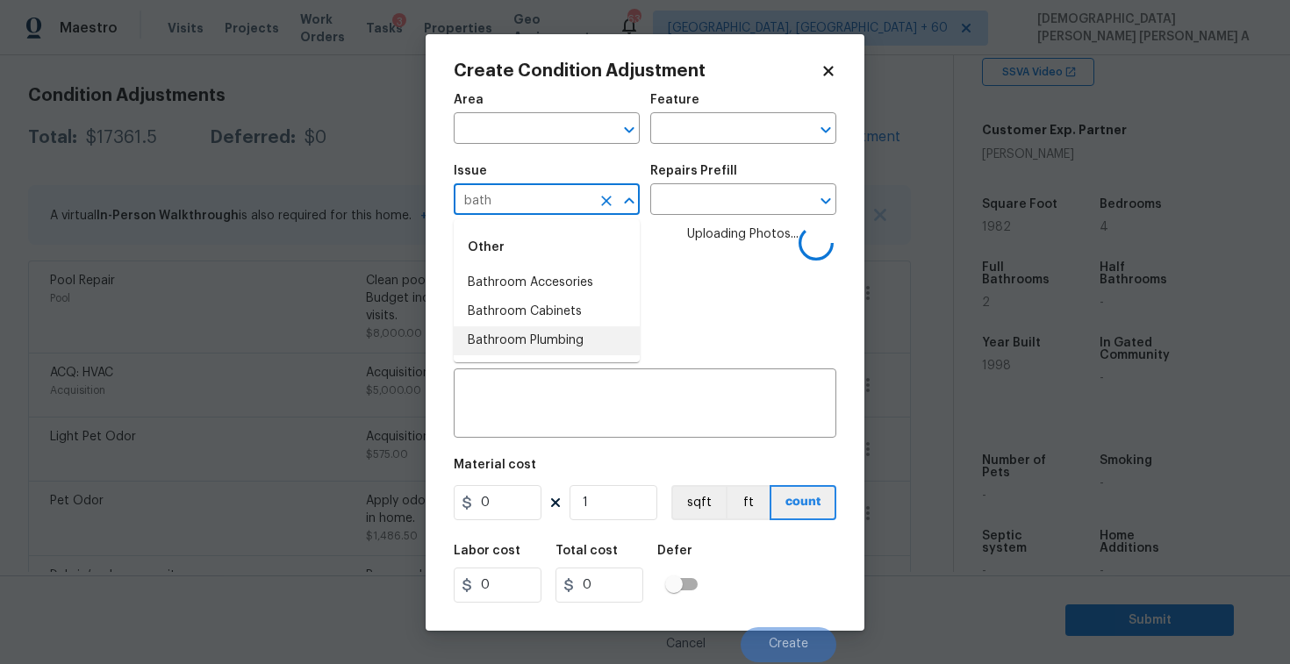
click at [528, 327] on li "Bathroom Plumbing" at bounding box center [547, 341] width 186 height 29
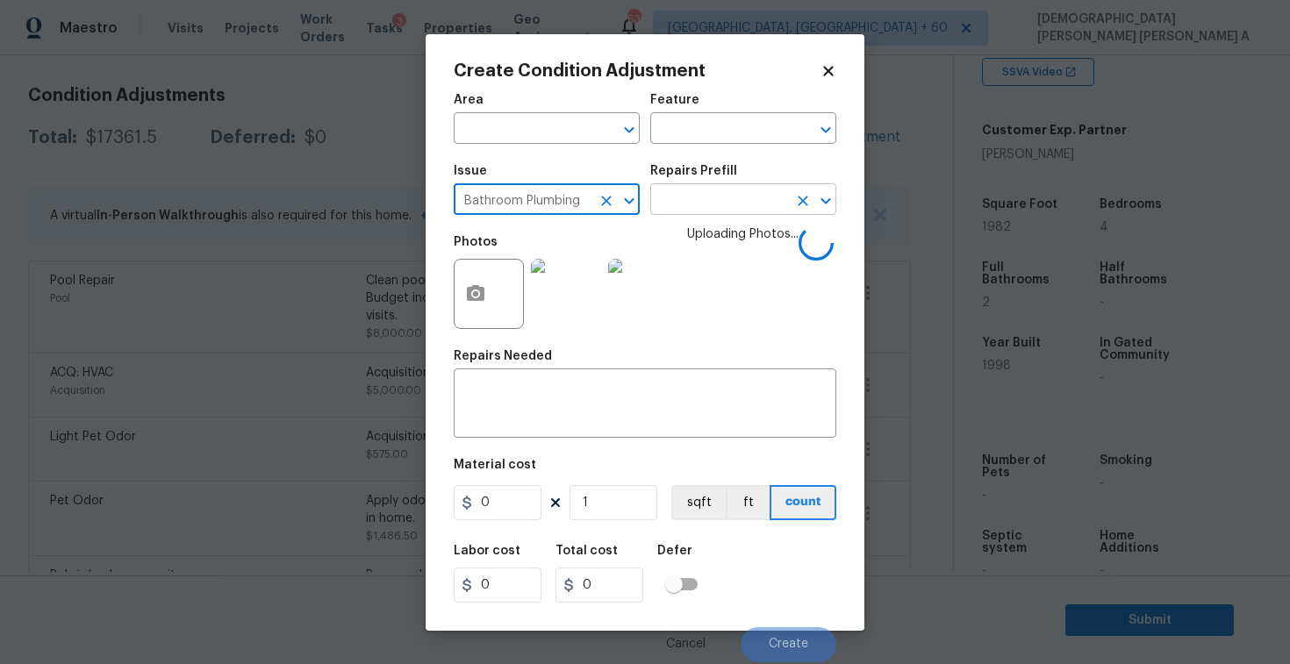
type input "Bathroom Plumbing"
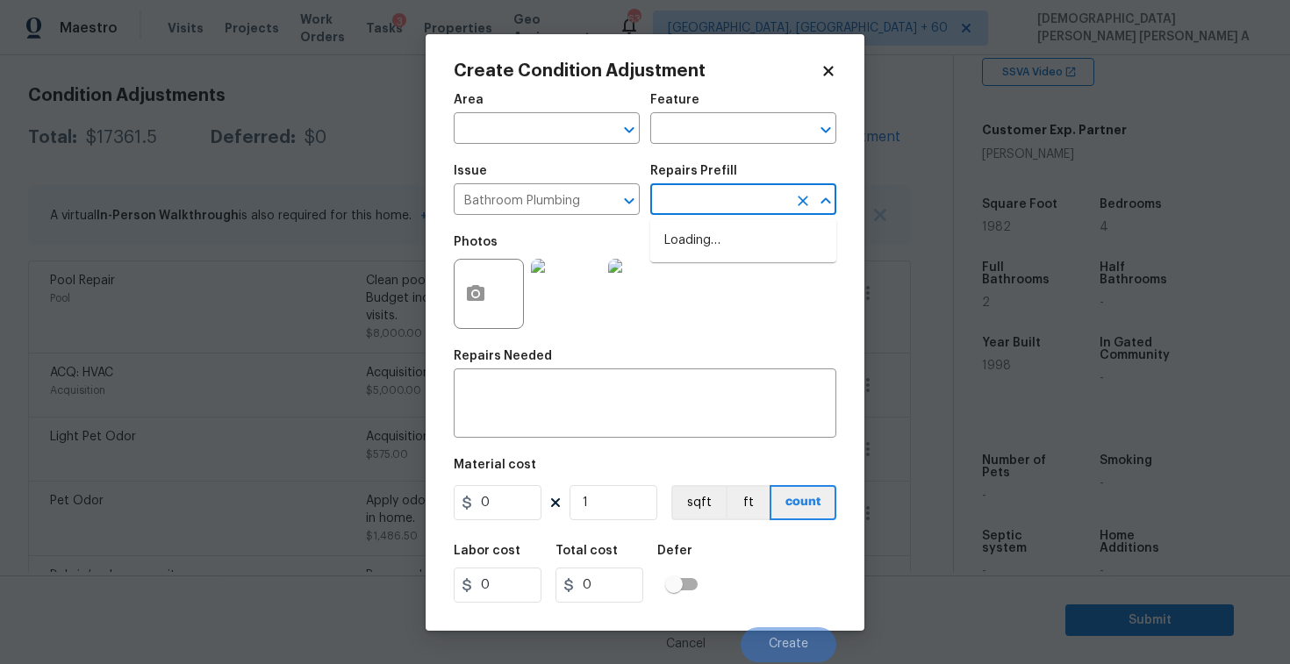
click at [703, 209] on input "text" at bounding box center [718, 201] width 137 height 27
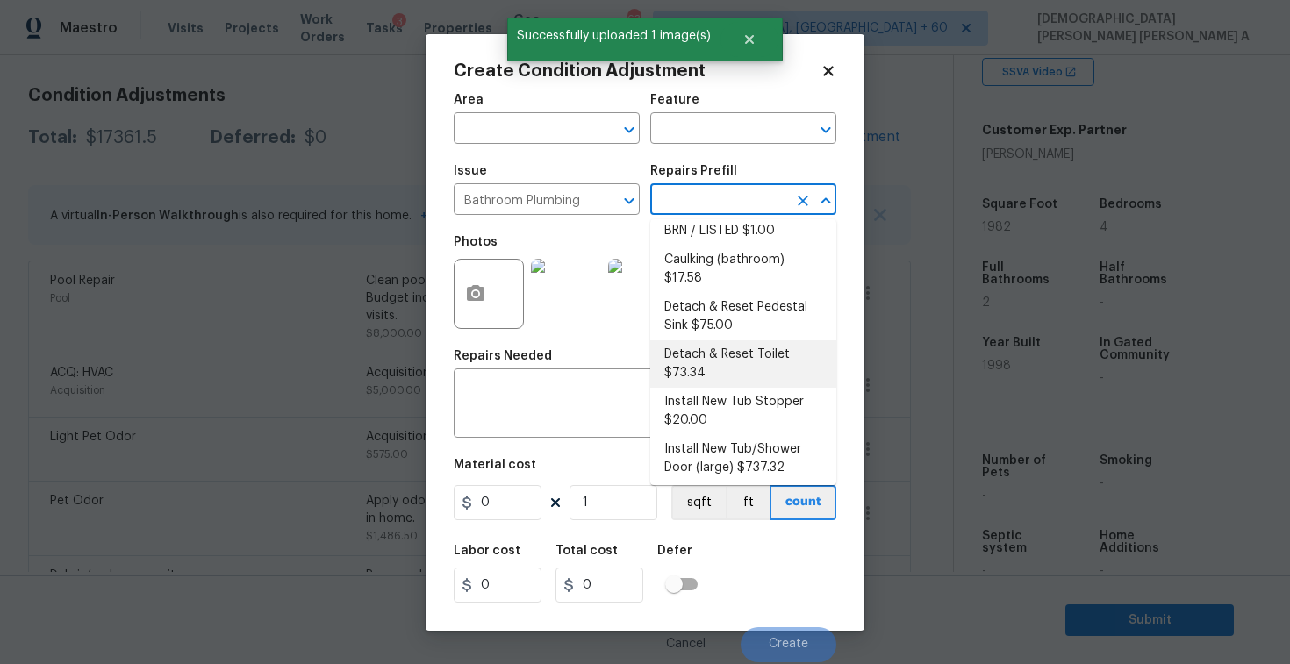
scroll to position [85, 0]
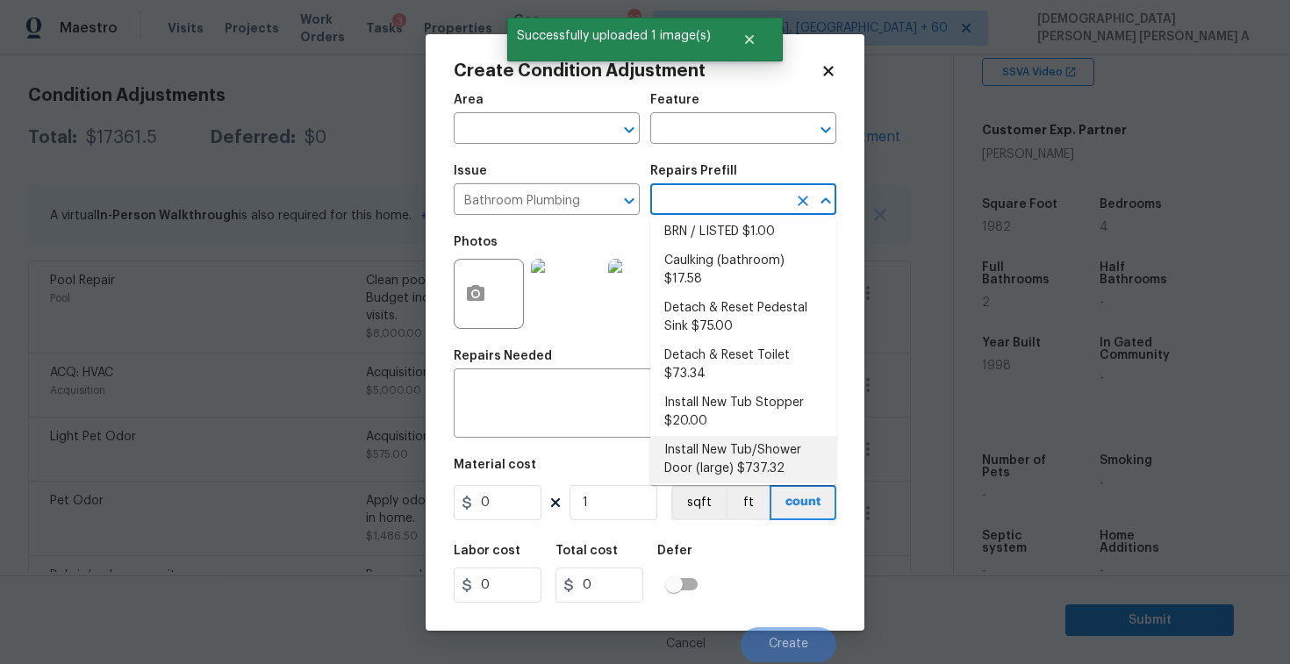
click at [751, 436] on li "Install New Tub/Shower Door (large) $737.32" at bounding box center [743, 459] width 186 height 47
type input "Plumbing"
type textarea "Prep the tub/shower surround and install a new 52''-58'' tempered shower door. …"
type input "737.32"
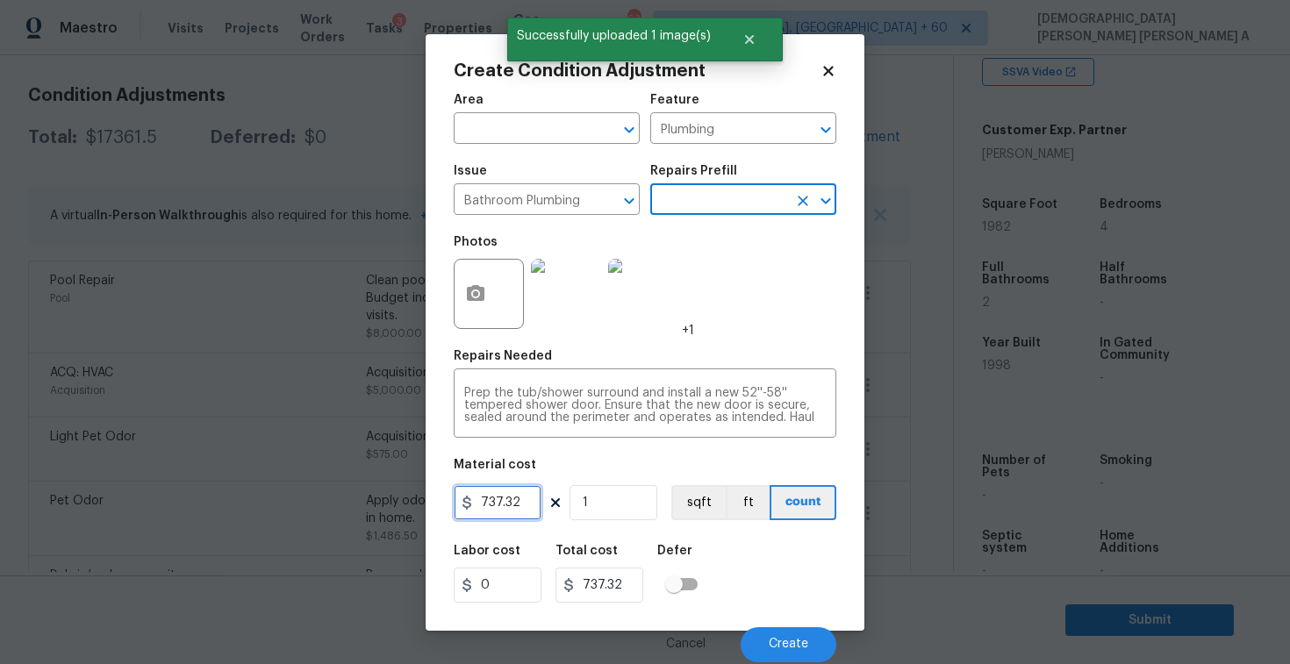
click at [512, 506] on input "737.32" at bounding box center [498, 502] width 88 height 35
type input "450"
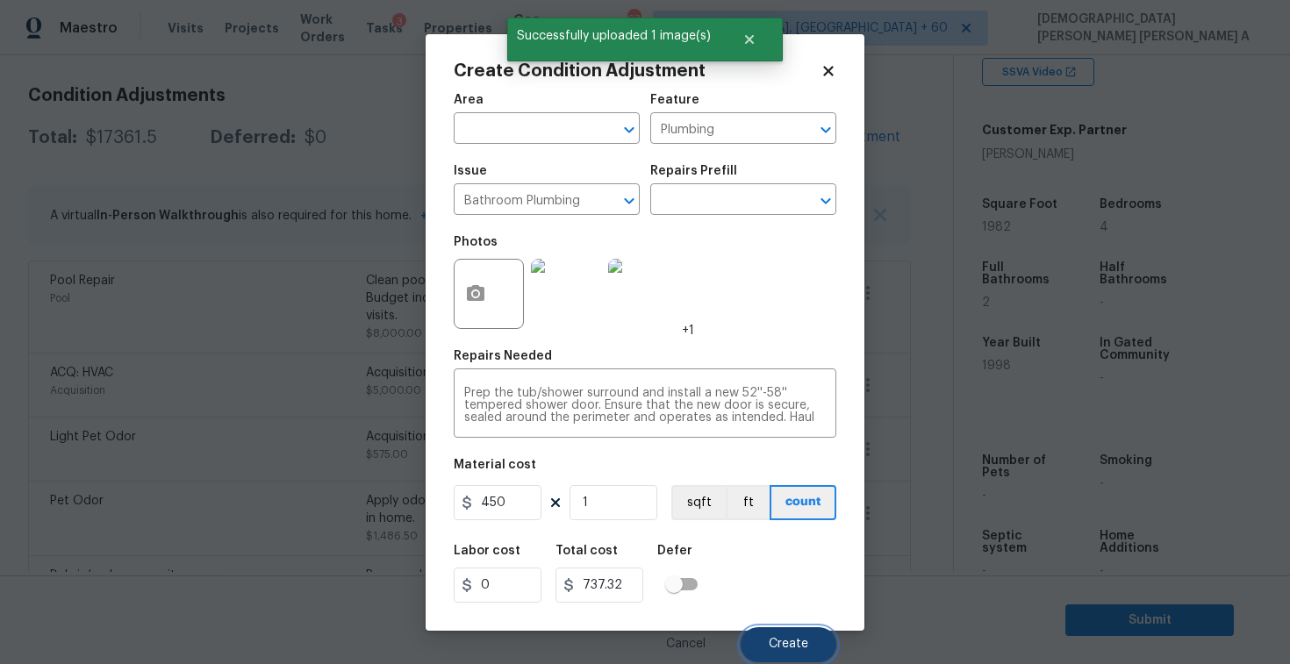
type input "450"
click at [771, 656] on button "Create" at bounding box center [789, 645] width 96 height 35
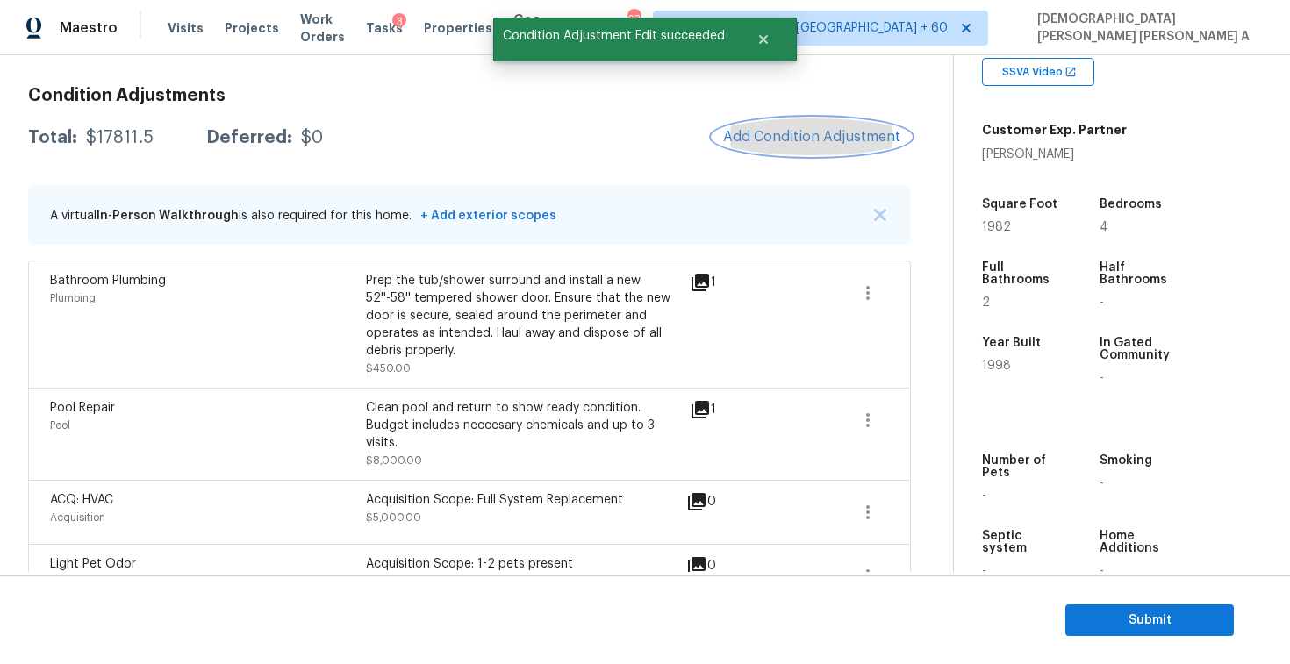
click at [797, 143] on span "Add Condition Adjustment" at bounding box center [811, 137] width 177 height 16
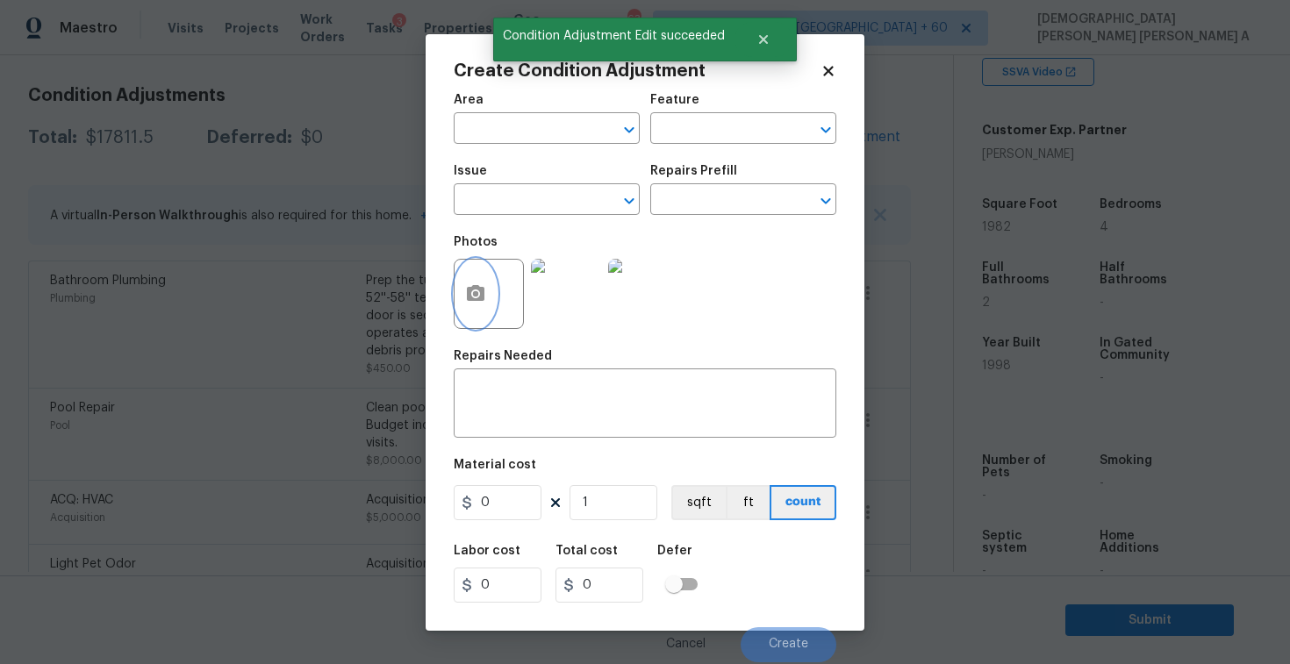
click at [467, 293] on icon "button" at bounding box center [476, 293] width 18 height 16
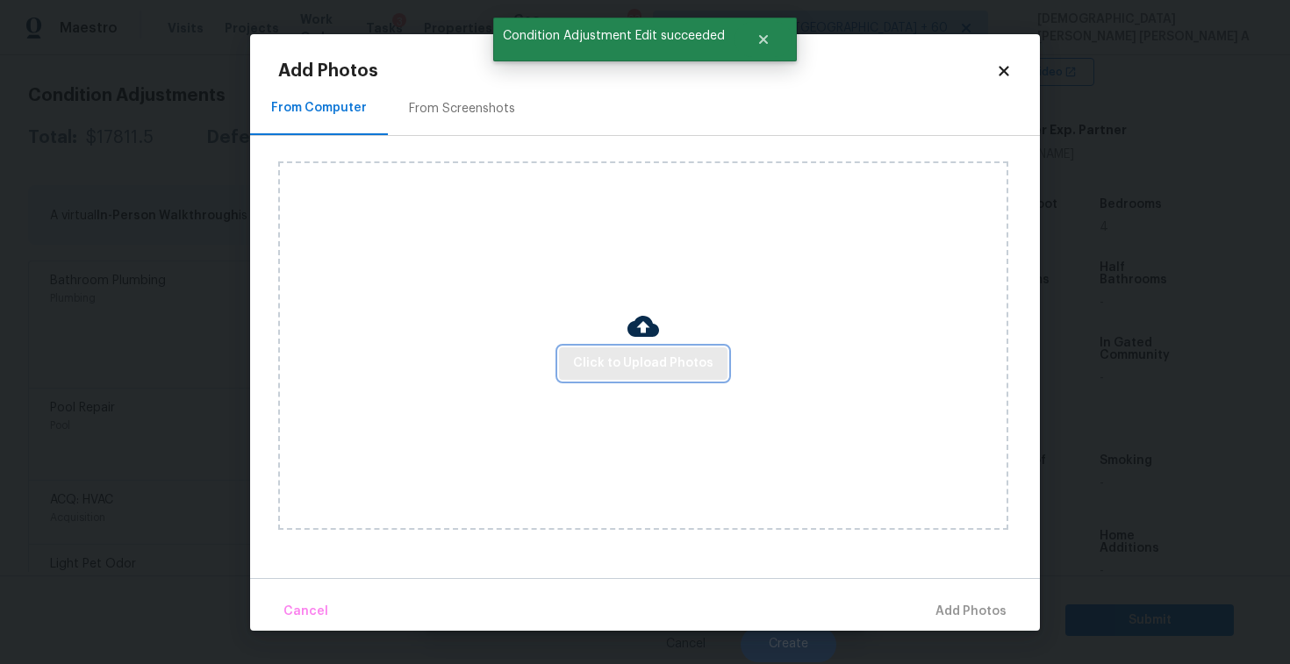
click at [664, 365] on span "Click to Upload Photos" at bounding box center [643, 364] width 140 height 22
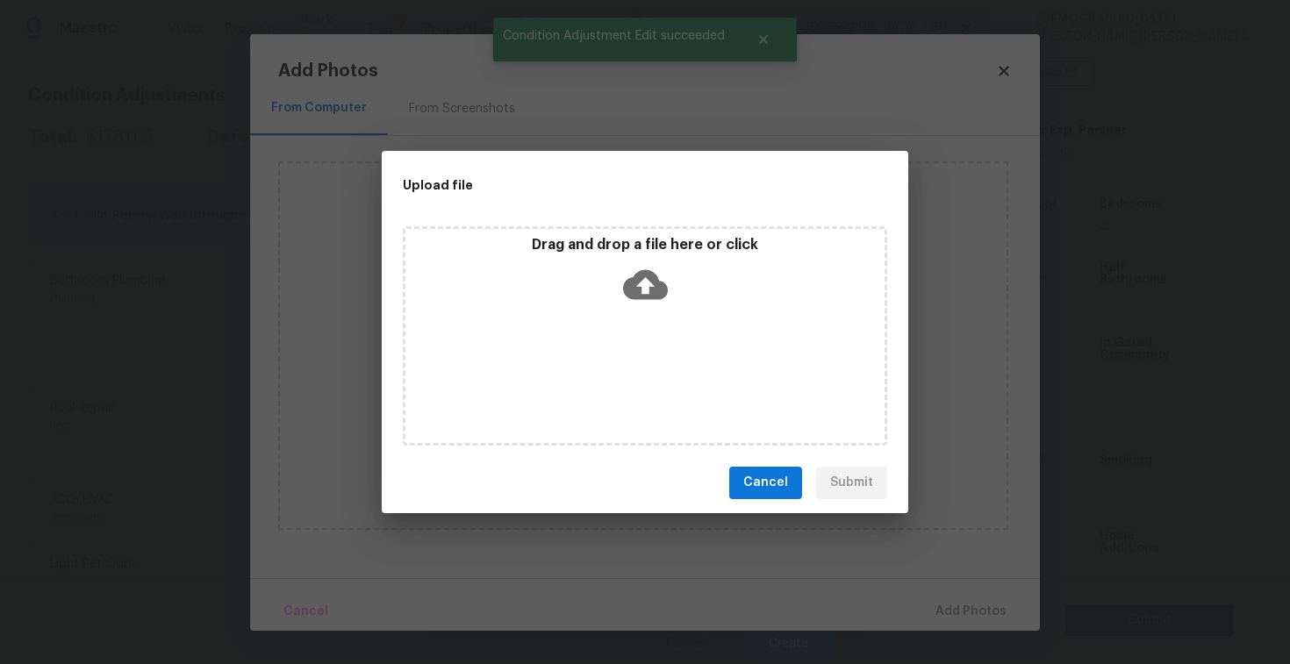
click at [630, 288] on icon at bounding box center [645, 284] width 45 height 30
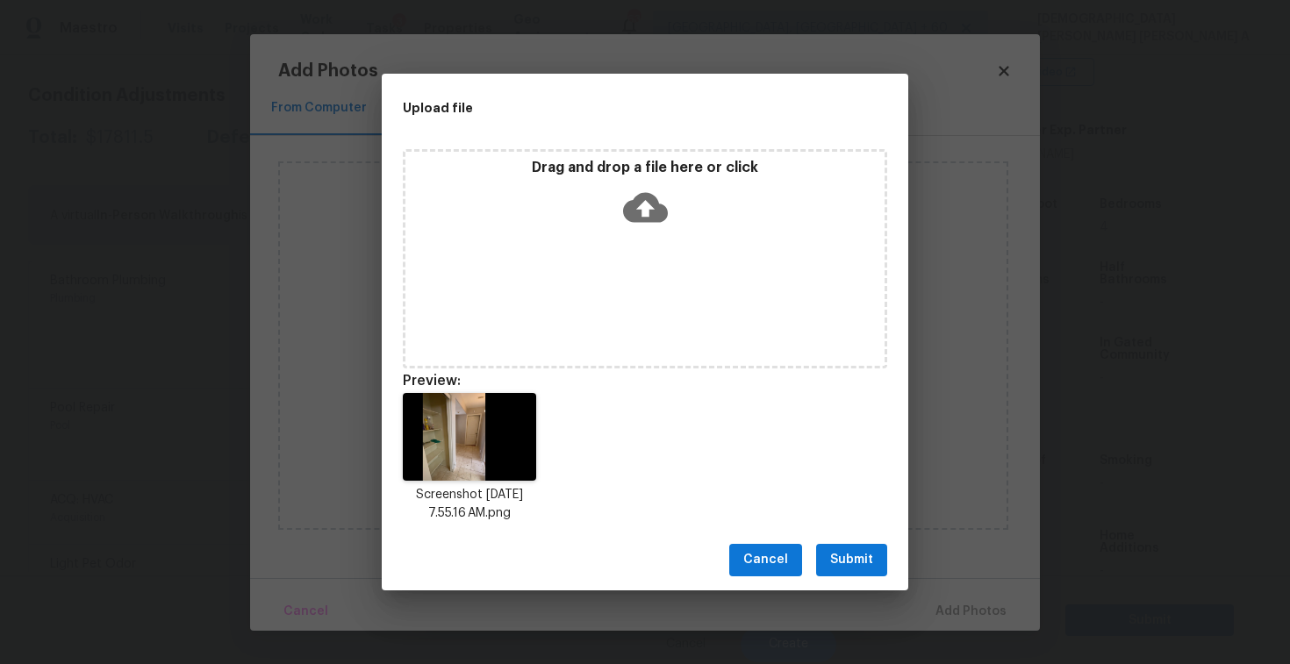
click at [859, 561] on span "Submit" at bounding box center [851, 560] width 43 height 22
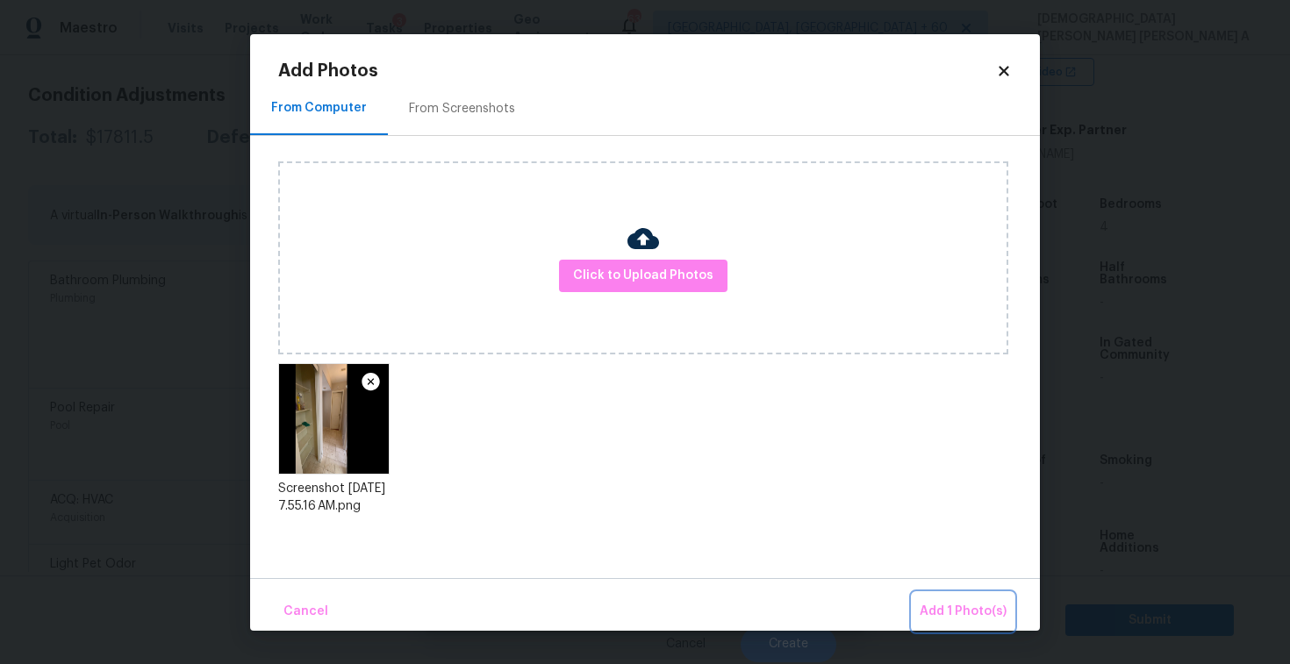
click at [950, 597] on button "Add 1 Photo(s)" at bounding box center [963, 612] width 101 height 38
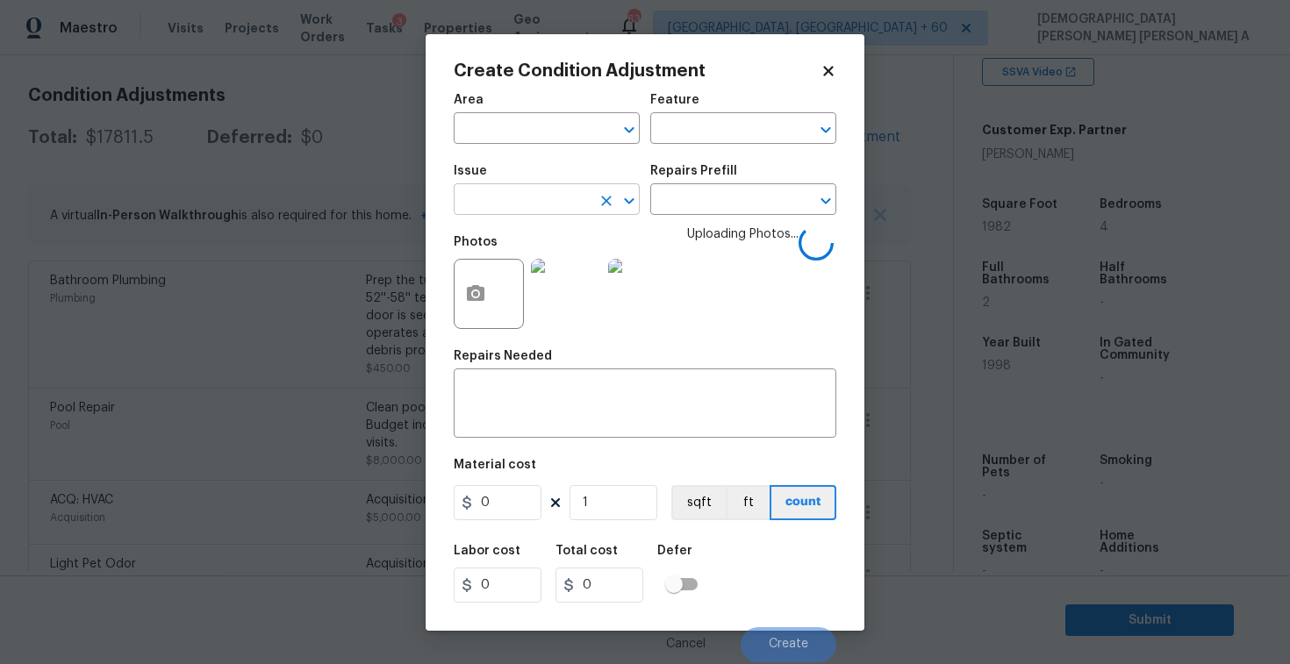
click at [579, 193] on input "text" at bounding box center [522, 201] width 137 height 27
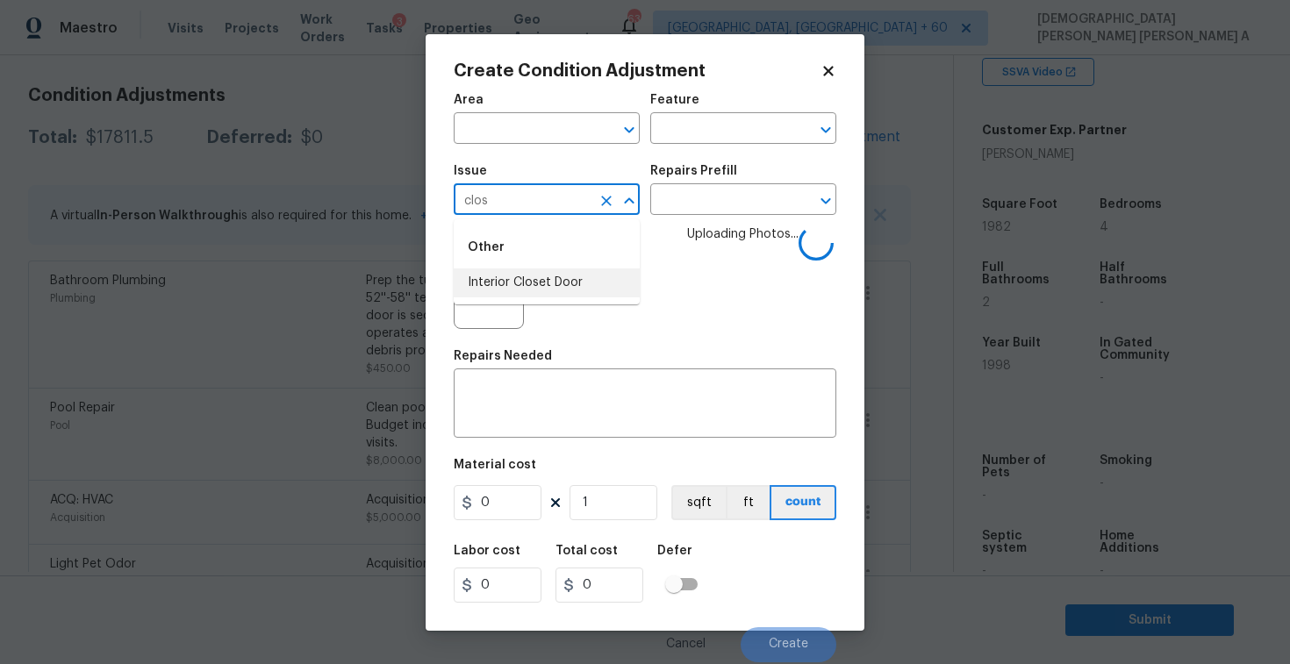
click at [584, 274] on li "Interior Closet Door" at bounding box center [547, 283] width 186 height 29
type input "Interior Closet Door"
click at [718, 193] on input "text" at bounding box center [718, 201] width 137 height 27
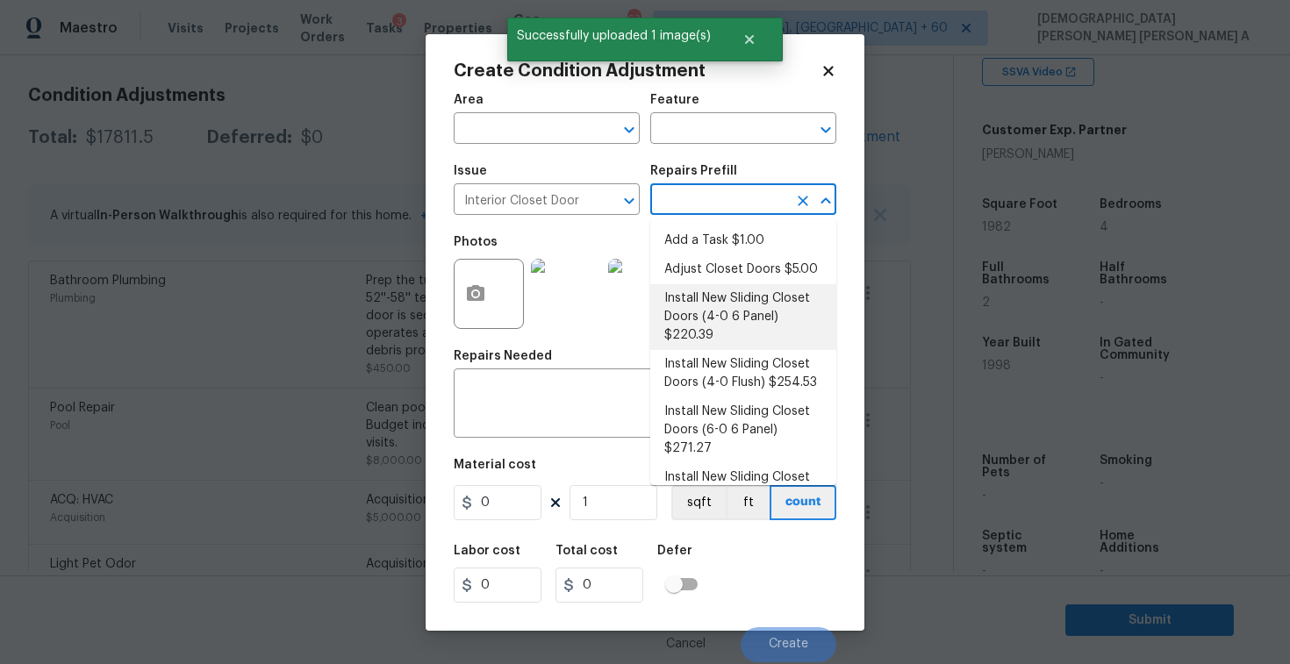
click at [717, 285] on li "Install New Sliding Closet Doors (4-0 6 Panel) $220.39" at bounding box center [743, 317] width 186 height 66
type input "Interior Door"
type textarea "Remove the existing door (if present). Install a new 4-0 bi-fold 6 panel interi…"
type input "220.39"
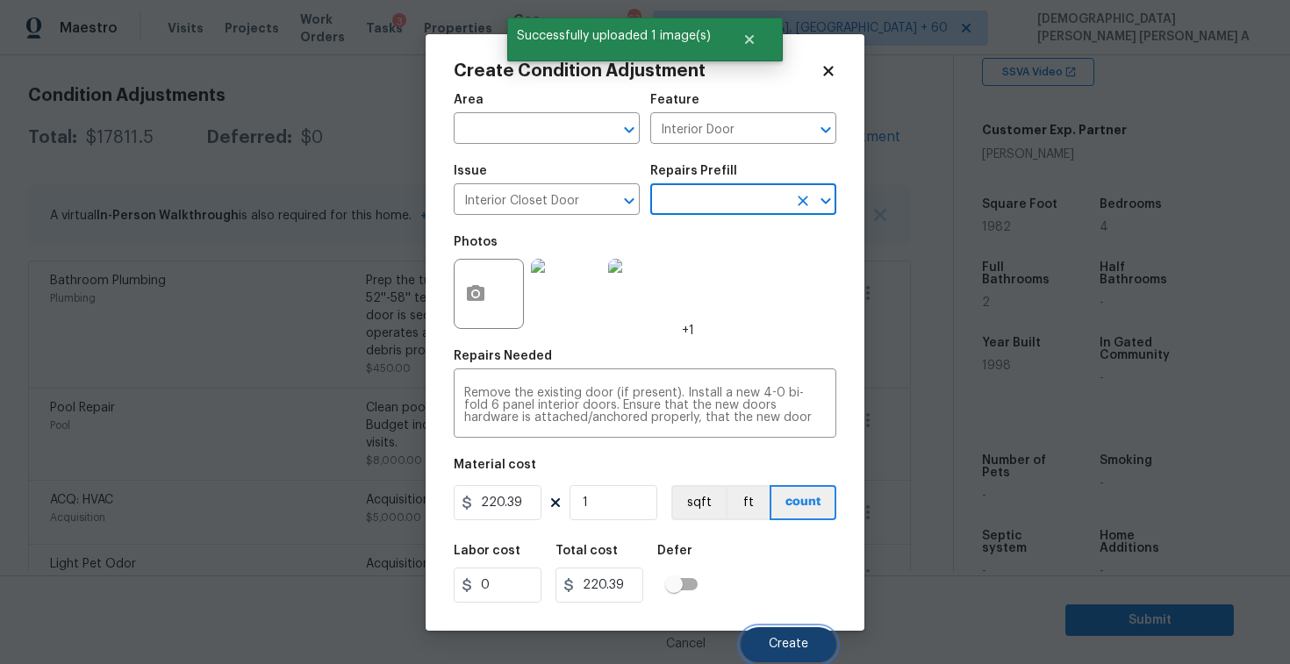
click at [786, 644] on span "Create" at bounding box center [788, 644] width 39 height 13
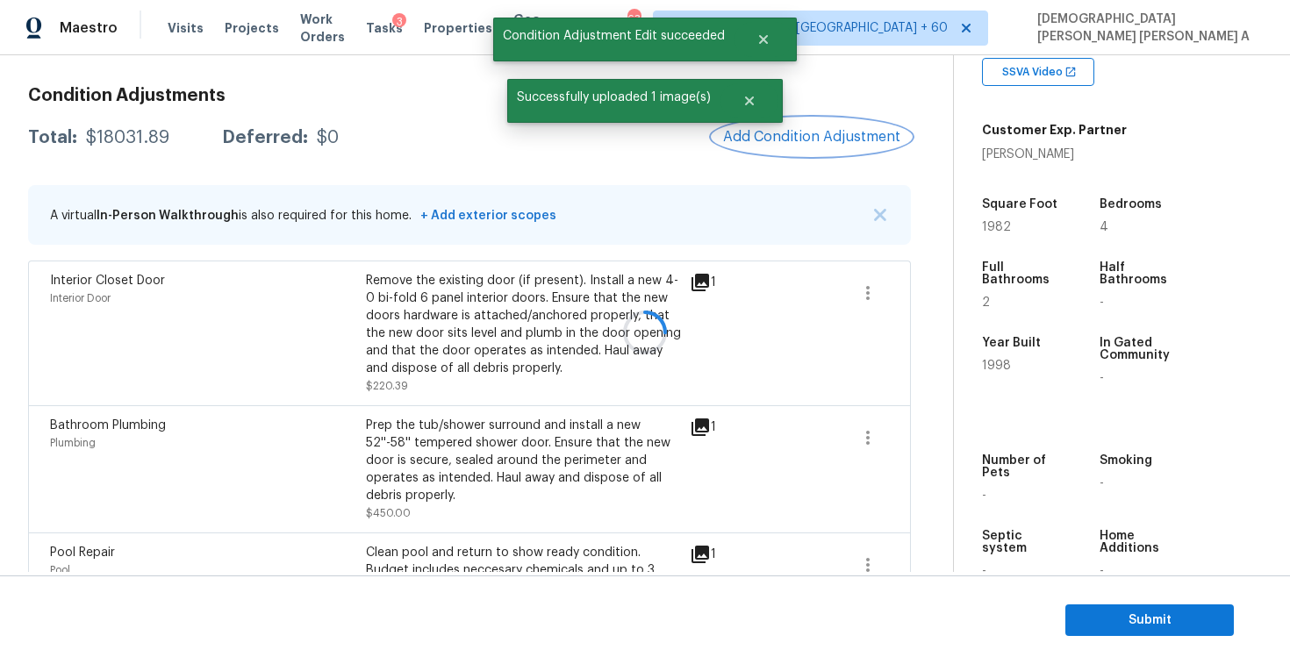
click at [827, 138] on span "Add Condition Adjustment" at bounding box center [811, 137] width 177 height 16
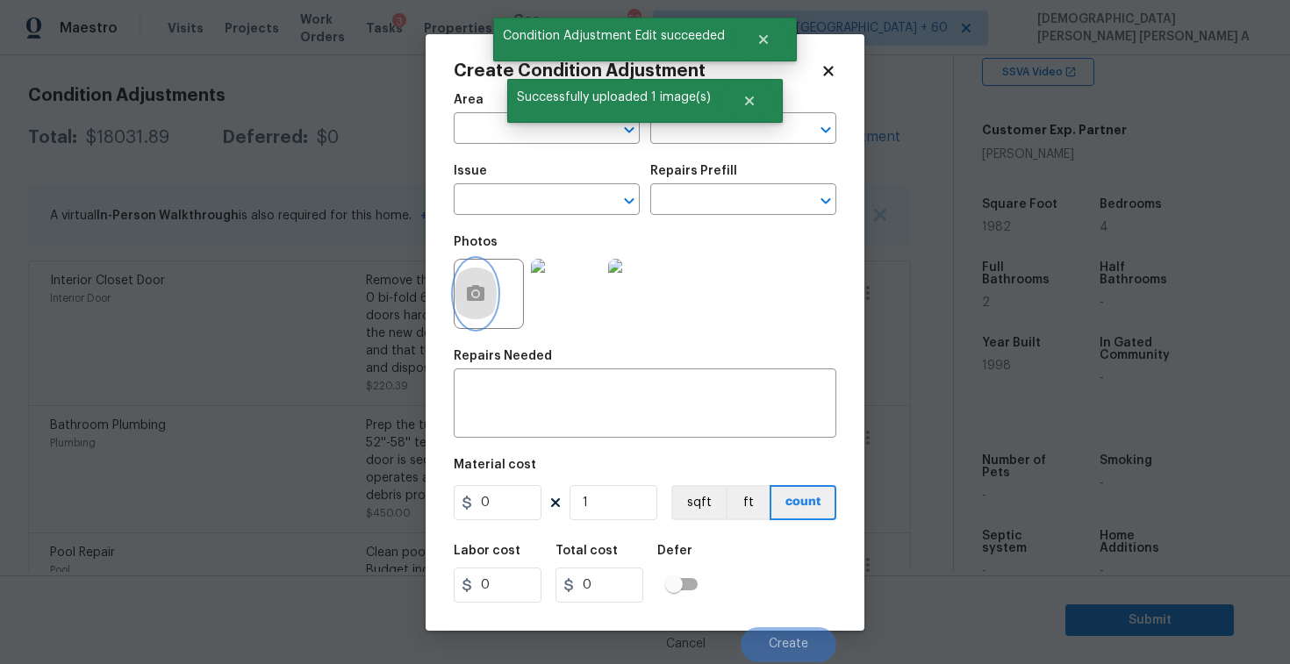
click at [477, 305] on button "button" at bounding box center [476, 294] width 42 height 68
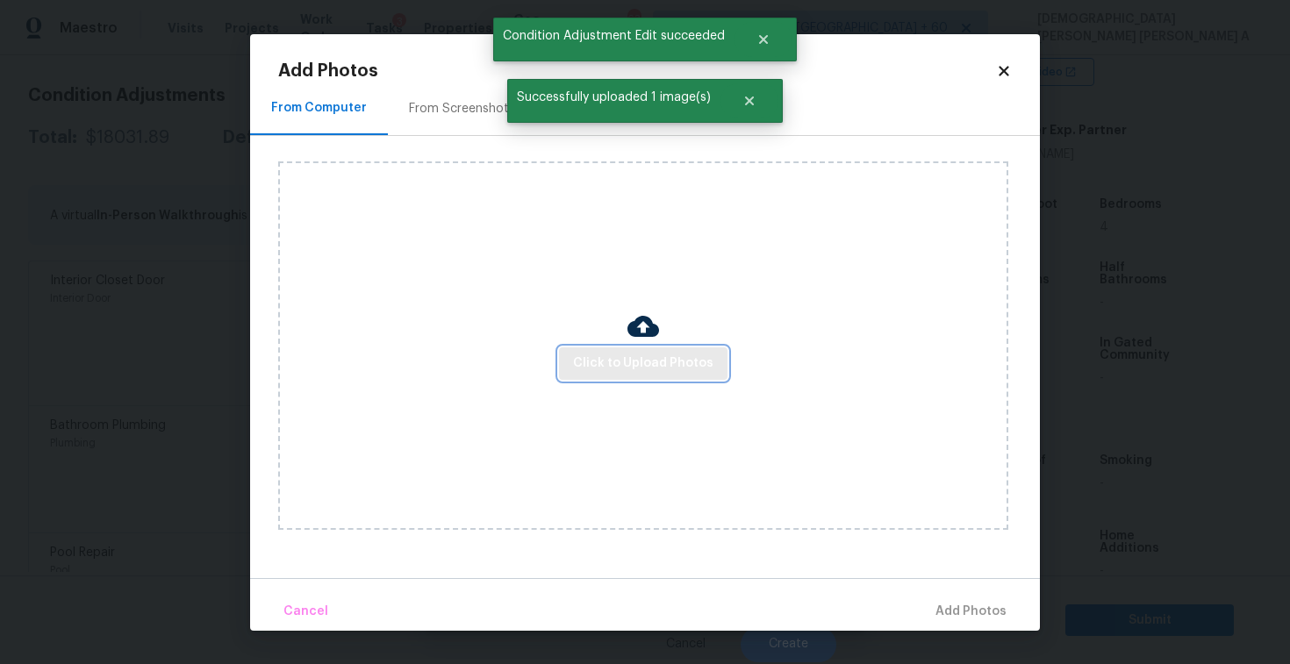
click at [636, 373] on span "Click to Upload Photos" at bounding box center [643, 364] width 140 height 22
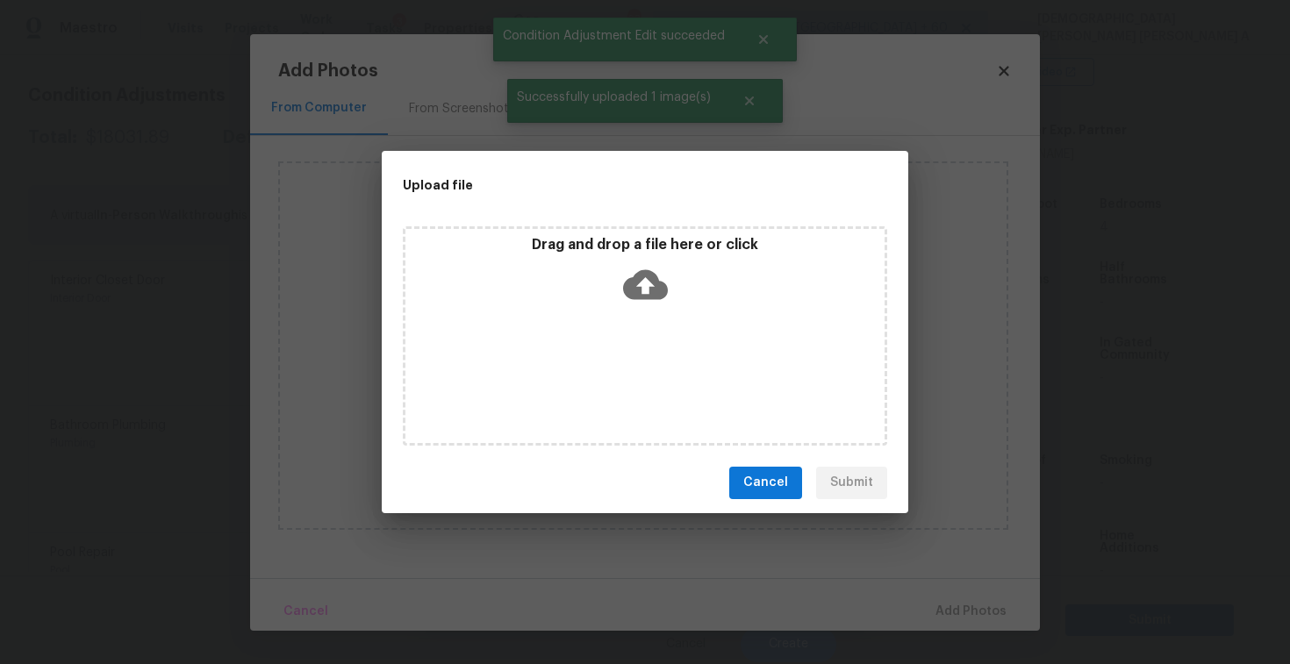
click at [651, 304] on icon at bounding box center [645, 284] width 45 height 45
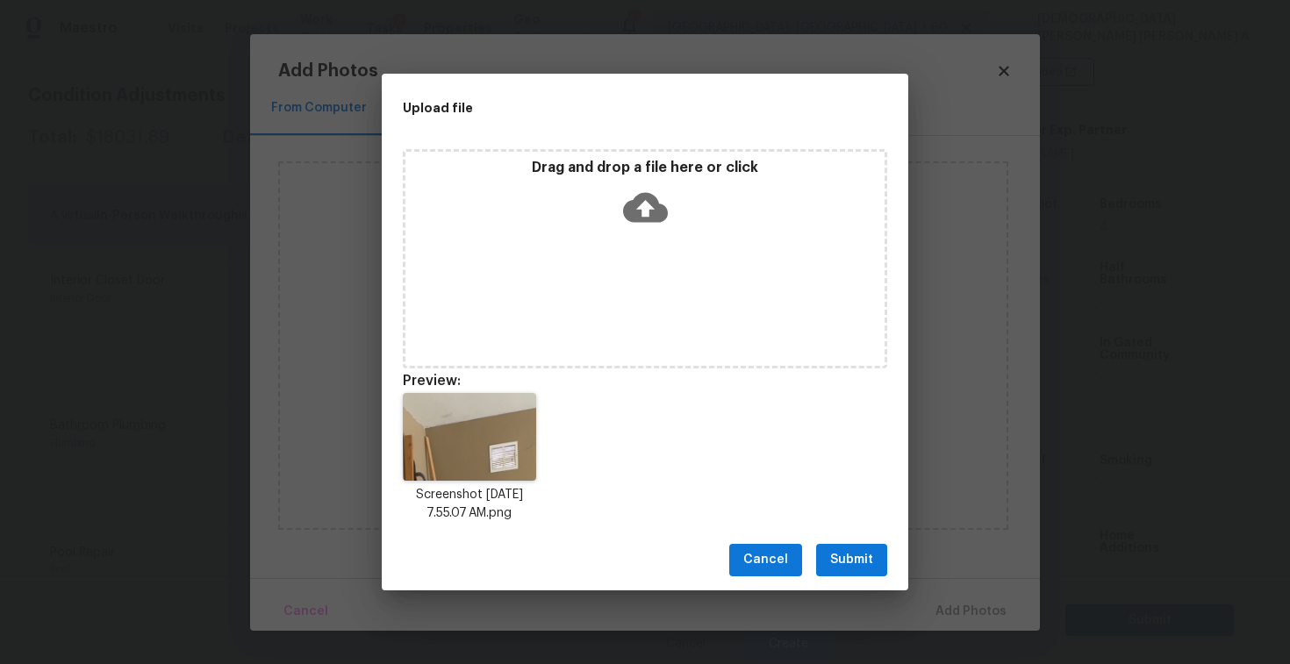
click at [849, 566] on span "Submit" at bounding box center [851, 560] width 43 height 22
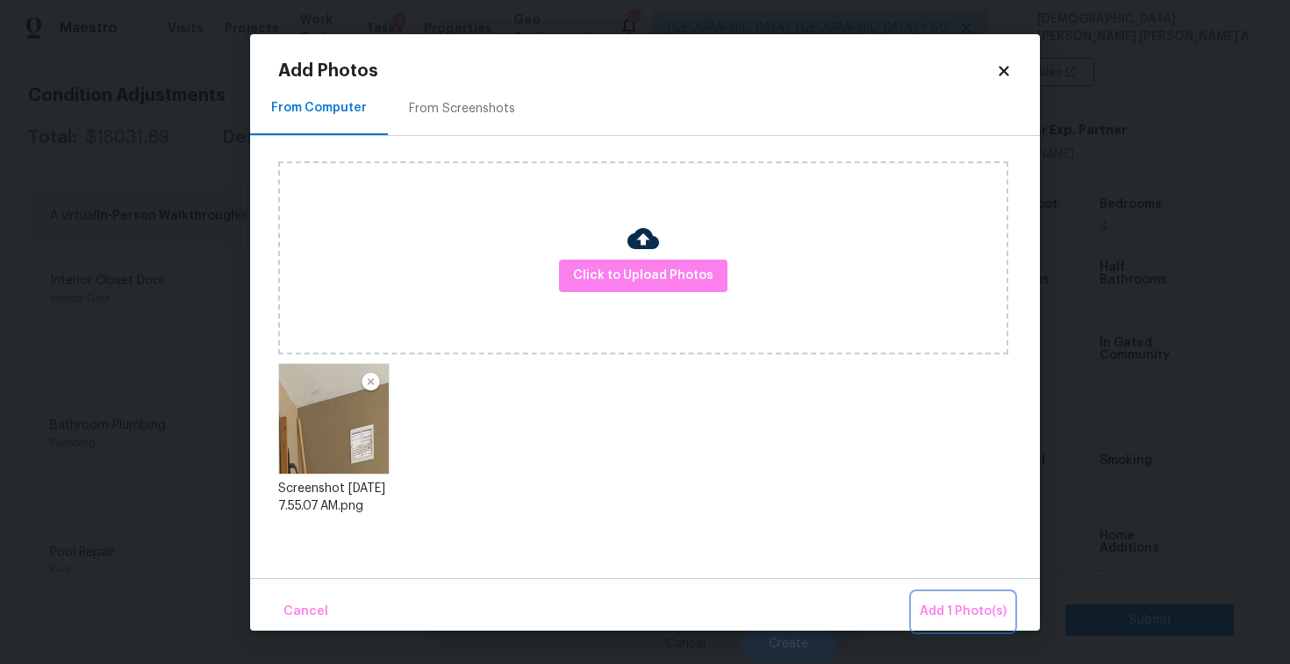
click at [956, 622] on button "Add 1 Photo(s)" at bounding box center [963, 612] width 101 height 38
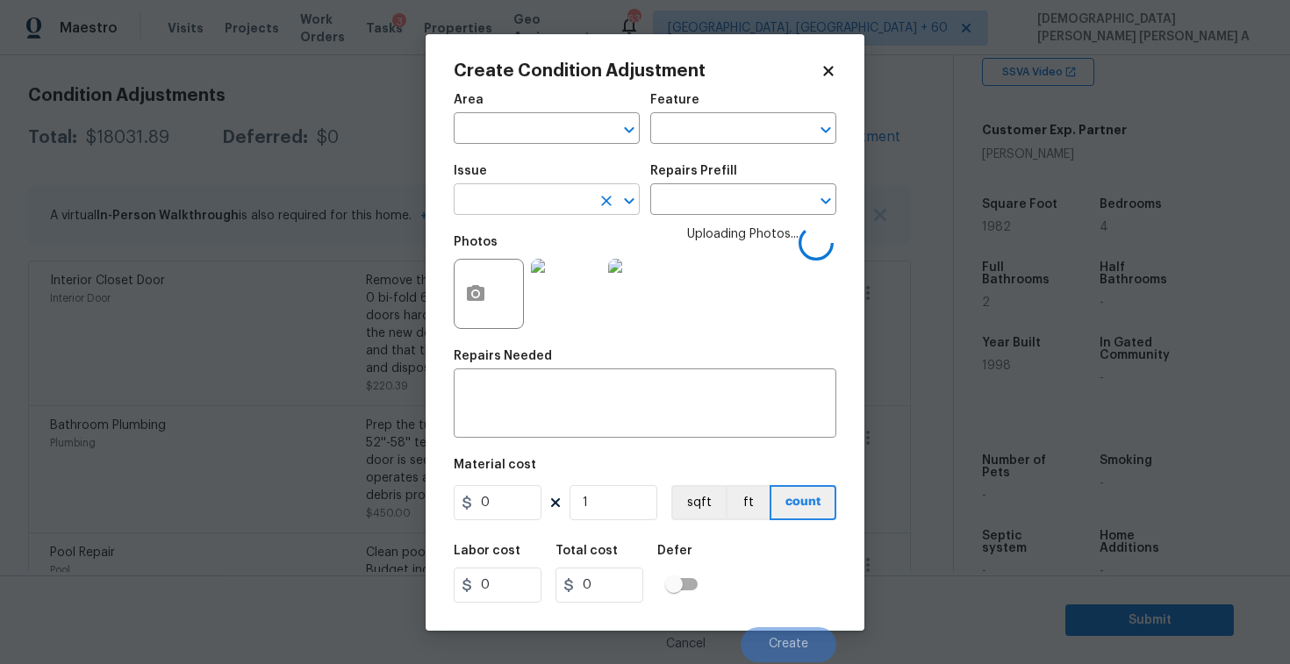
click at [510, 212] on input "text" at bounding box center [522, 201] width 137 height 27
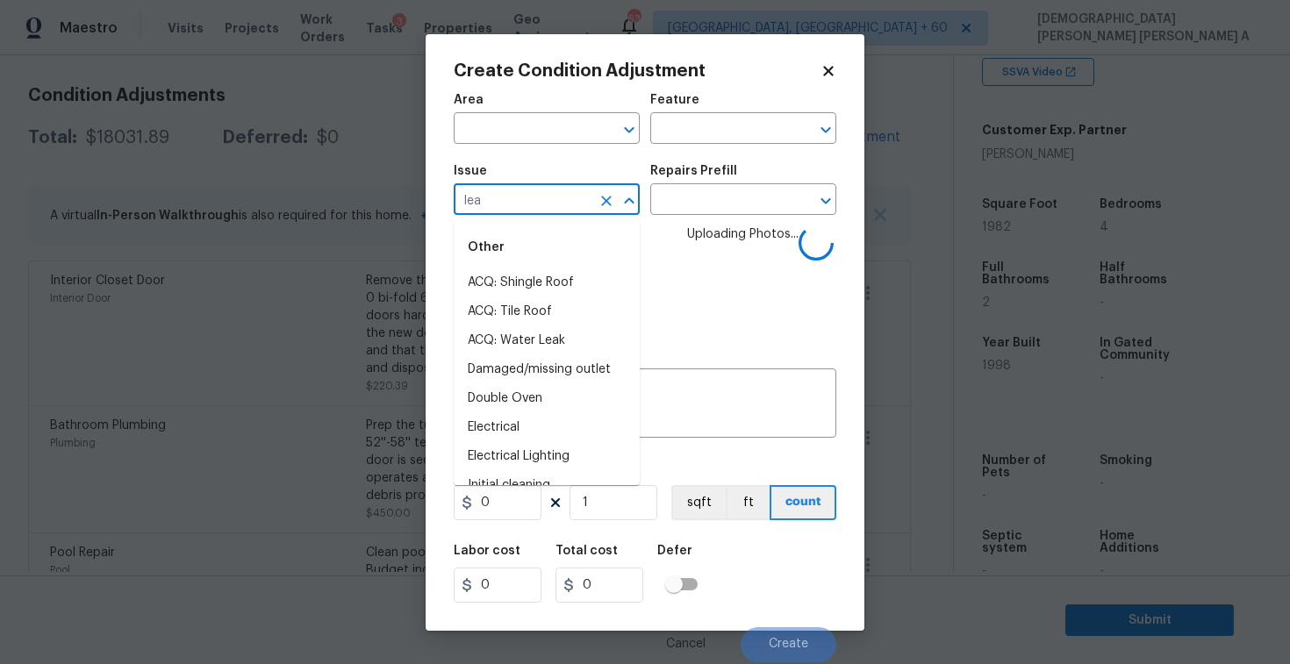
type input "leak"
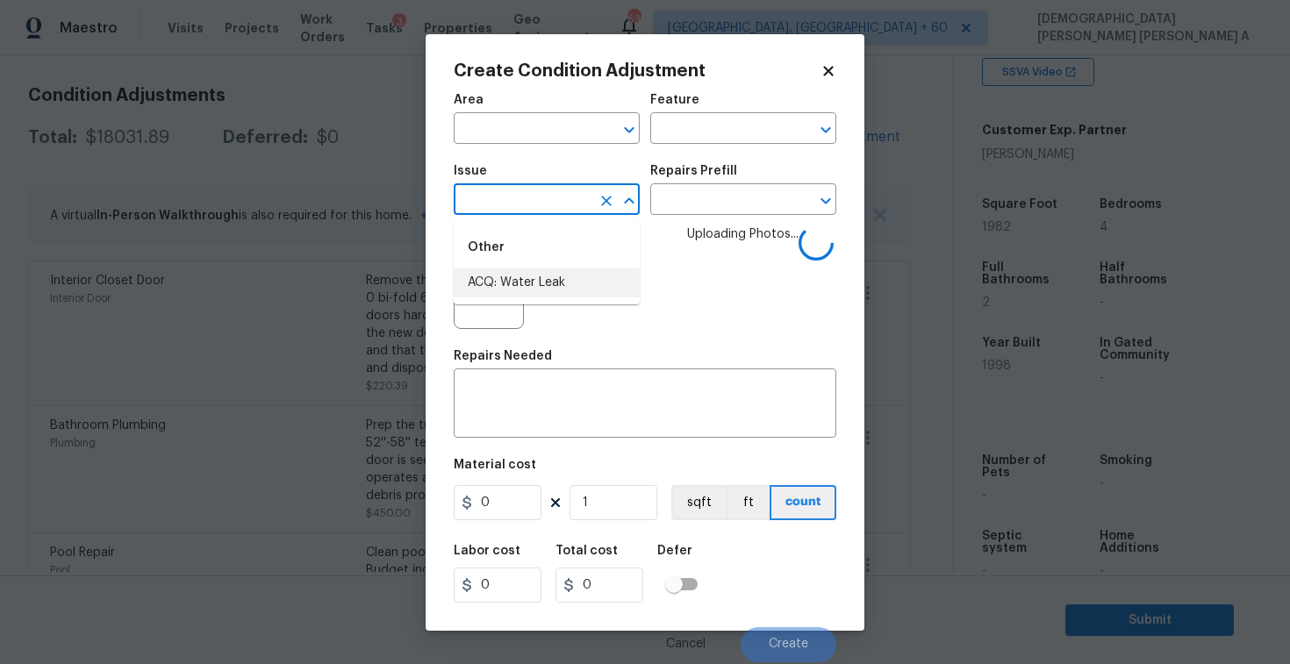
click at [510, 281] on li "ACQ: Water Leak" at bounding box center [547, 283] width 186 height 29
type input "ACQ: Flooring"
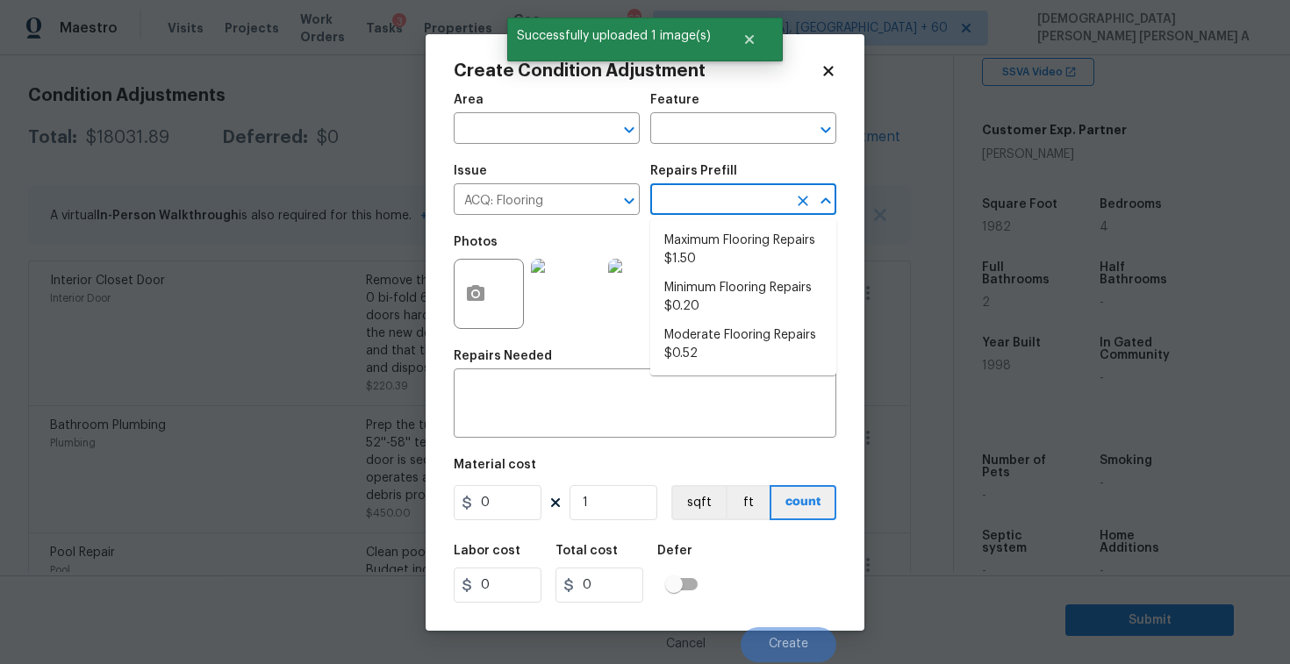
click at [686, 212] on input "text" at bounding box center [718, 201] width 137 height 27
click at [611, 204] on icon "Clear" at bounding box center [607, 201] width 18 height 18
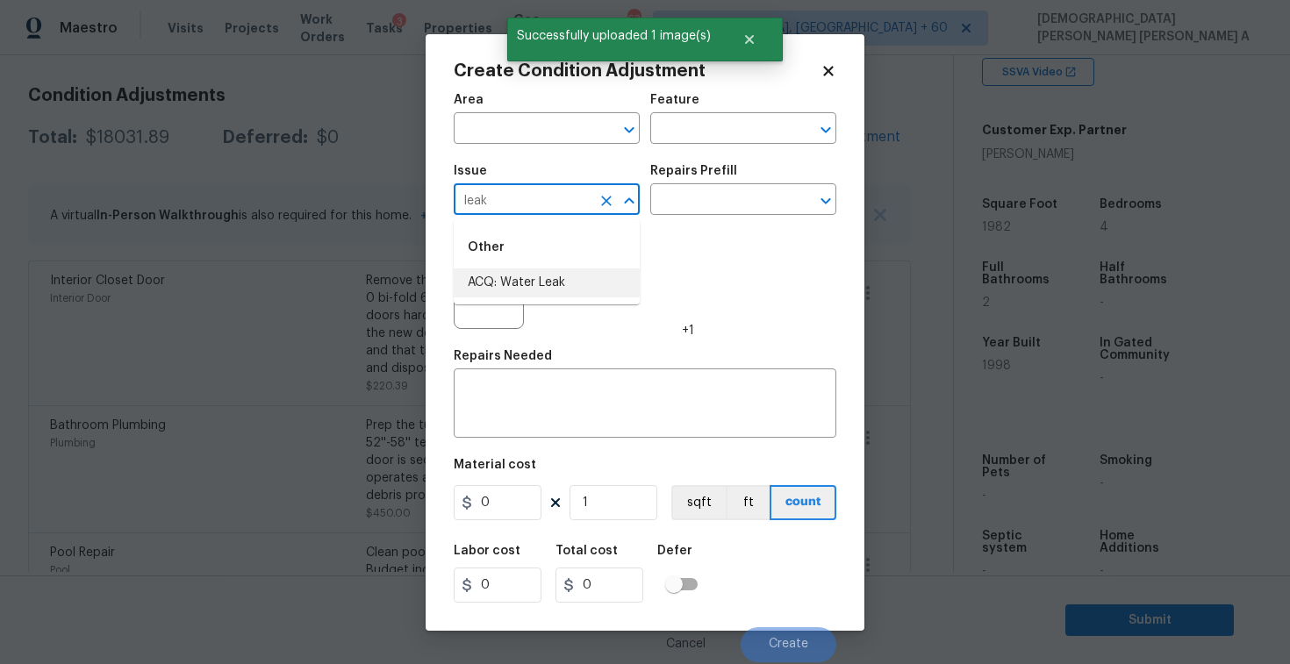
click at [589, 281] on li "ACQ: Water Leak" at bounding box center [547, 283] width 186 height 29
type input "ACQ: Water Leak"
click at [720, 189] on input "text" at bounding box center [718, 201] width 137 height 27
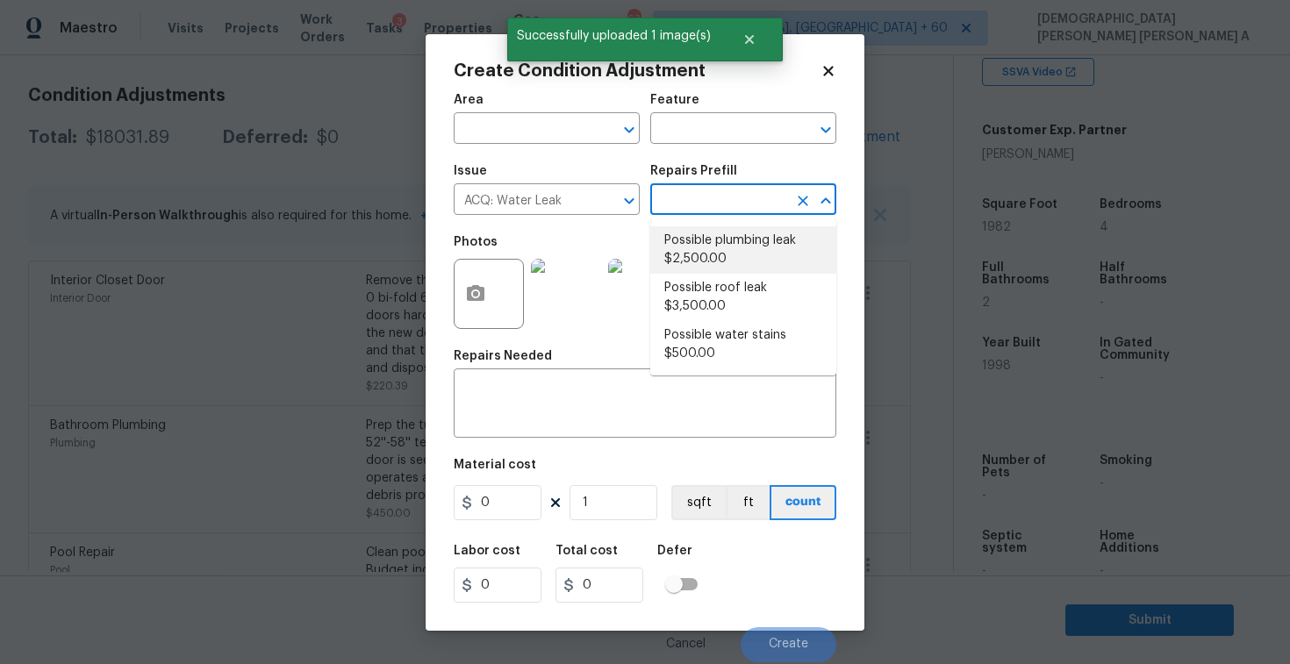
click at [693, 259] on li "Possible plumbing leak $2,500.00" at bounding box center [743, 249] width 186 height 47
type input "Acquisition"
type textarea "Acquisition Scope: Possible plumbing leak"
type input "2500"
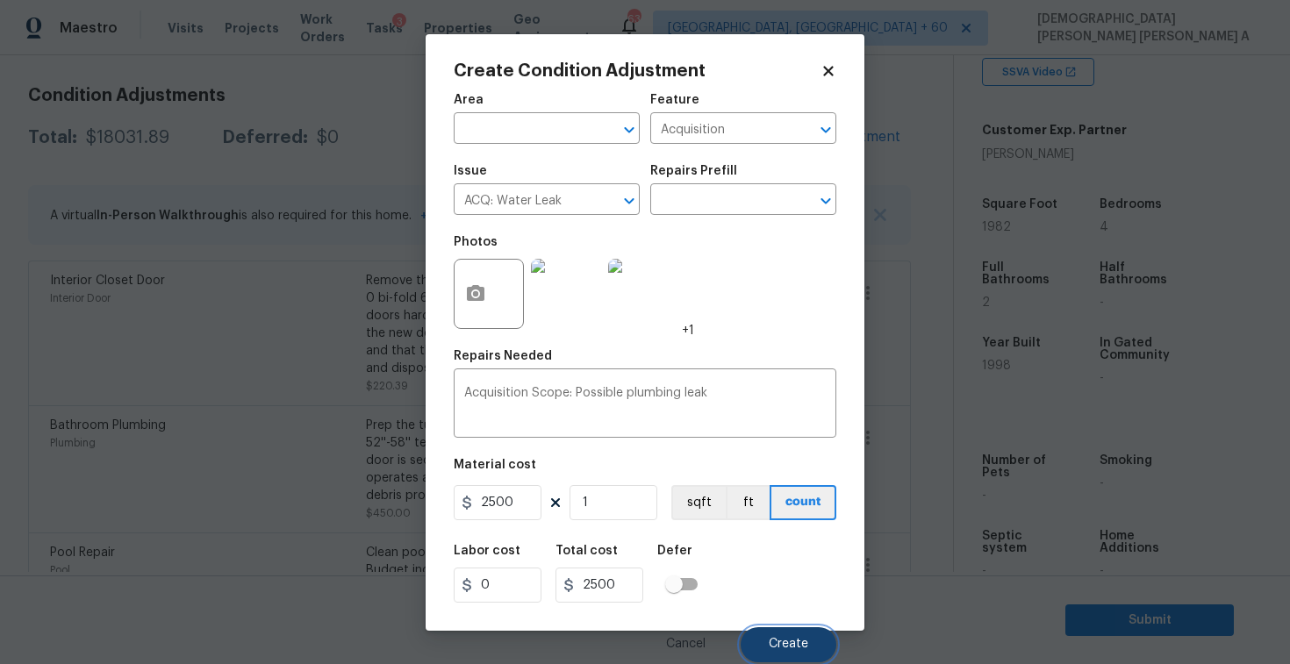
click at [776, 632] on button "Create" at bounding box center [789, 645] width 96 height 35
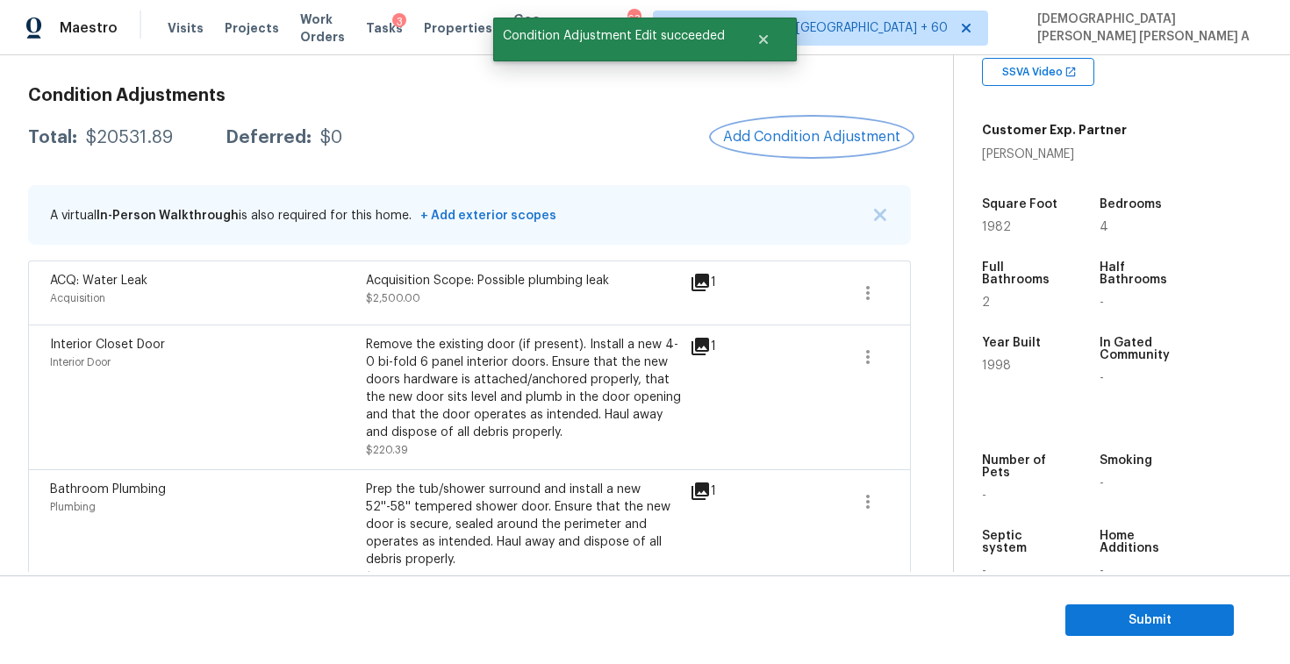
click at [801, 131] on span "Add Condition Adjustment" at bounding box center [811, 137] width 177 height 16
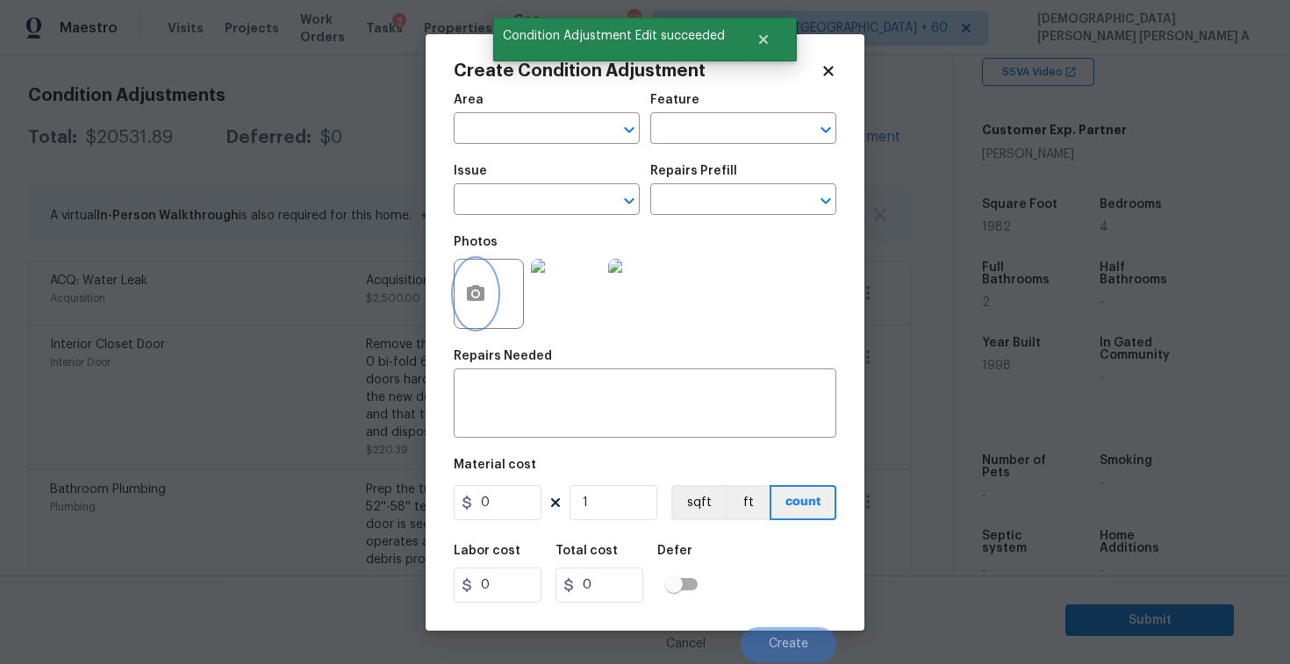
click at [481, 292] on icon "button" at bounding box center [476, 293] width 18 height 16
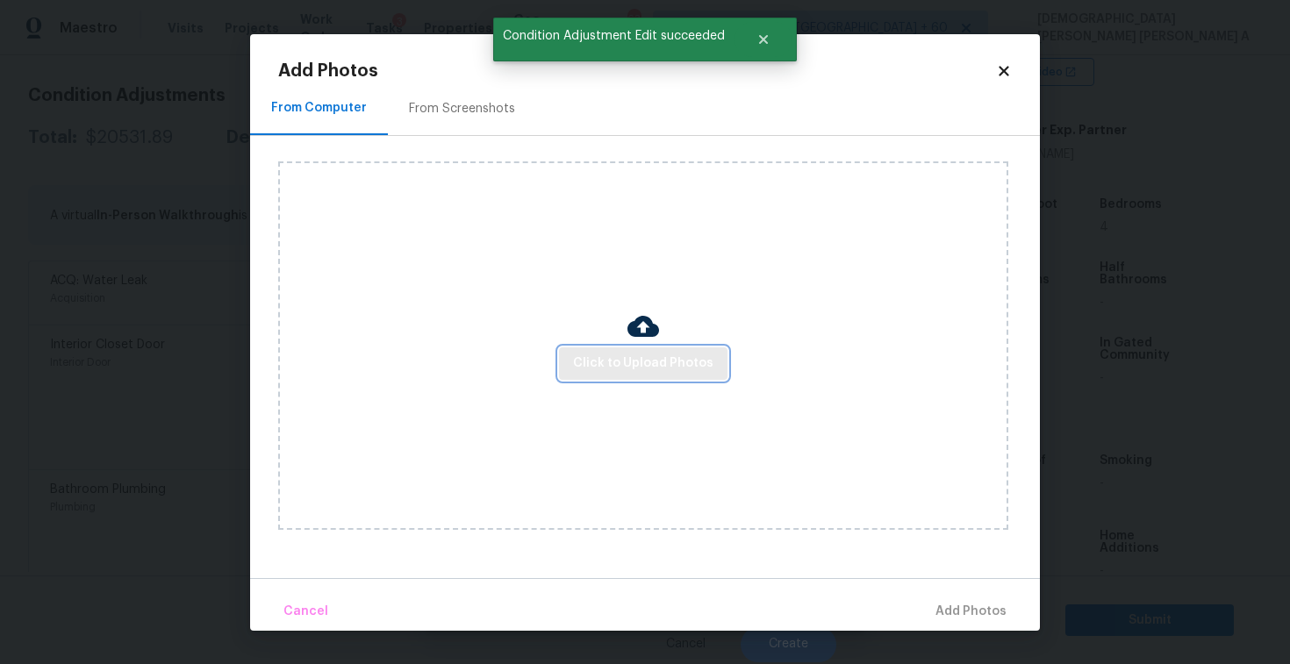
click at [671, 357] on span "Click to Upload Photos" at bounding box center [643, 364] width 140 height 22
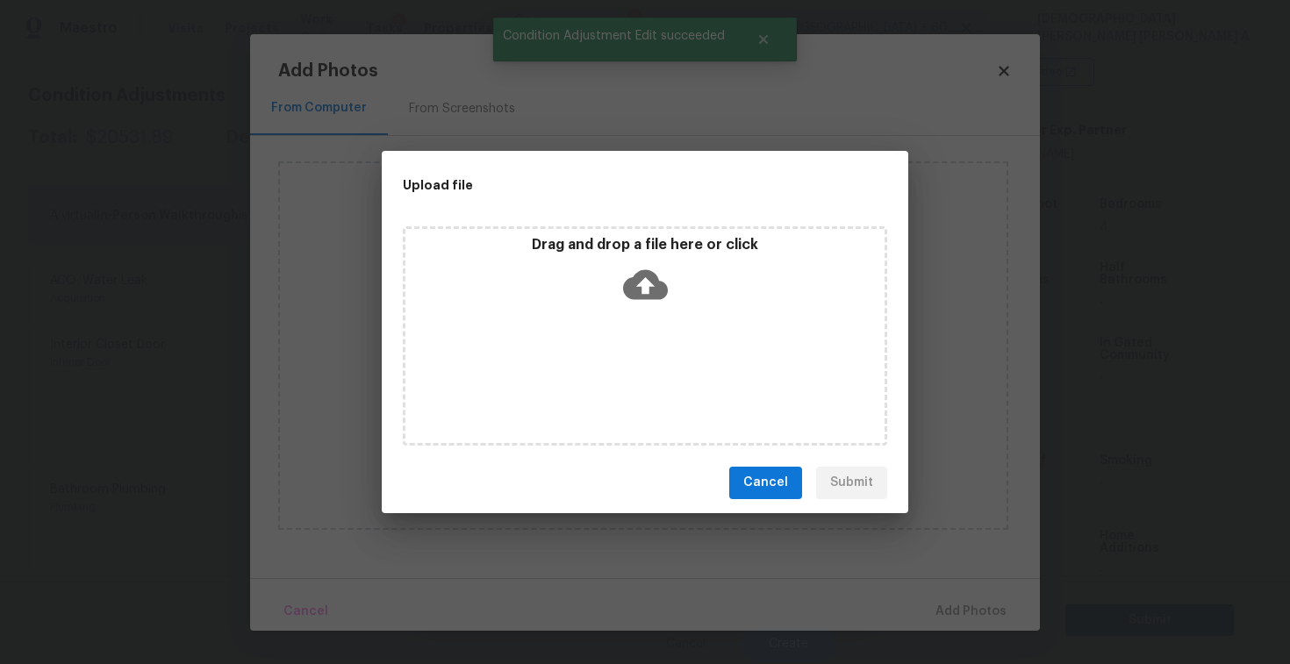
click at [665, 321] on div "Drag and drop a file here or click" at bounding box center [645, 335] width 485 height 219
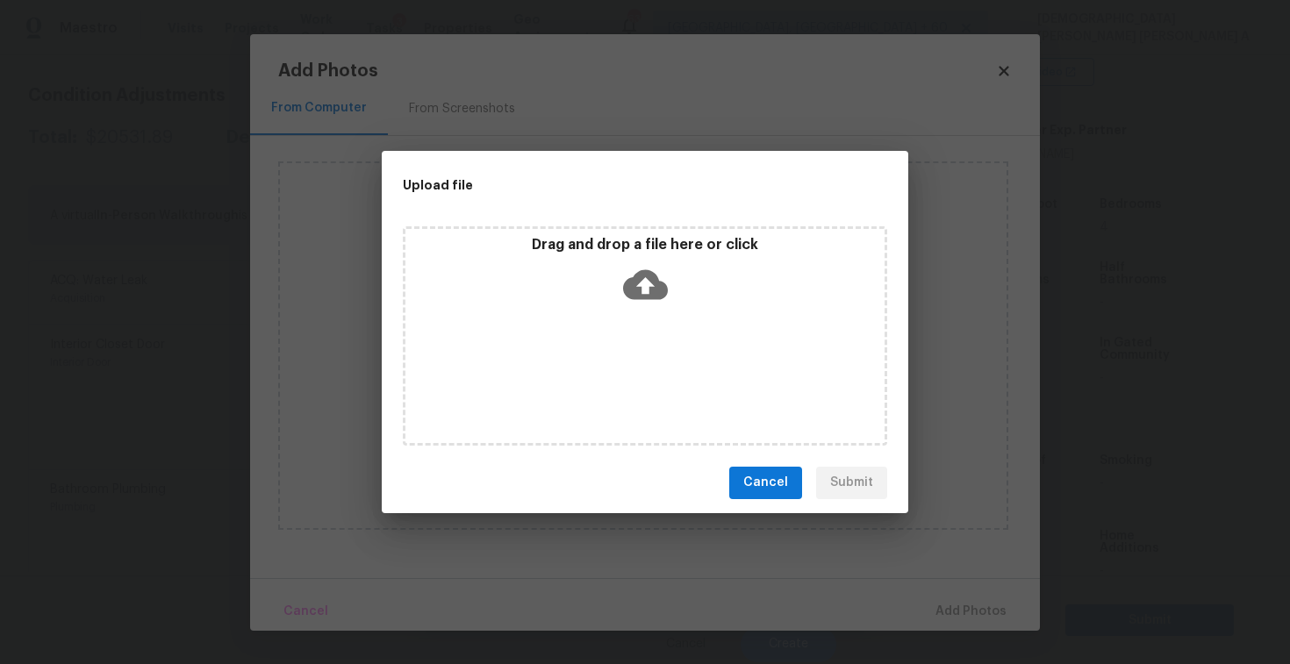
click at [779, 489] on span "Cancel" at bounding box center [765, 483] width 45 height 22
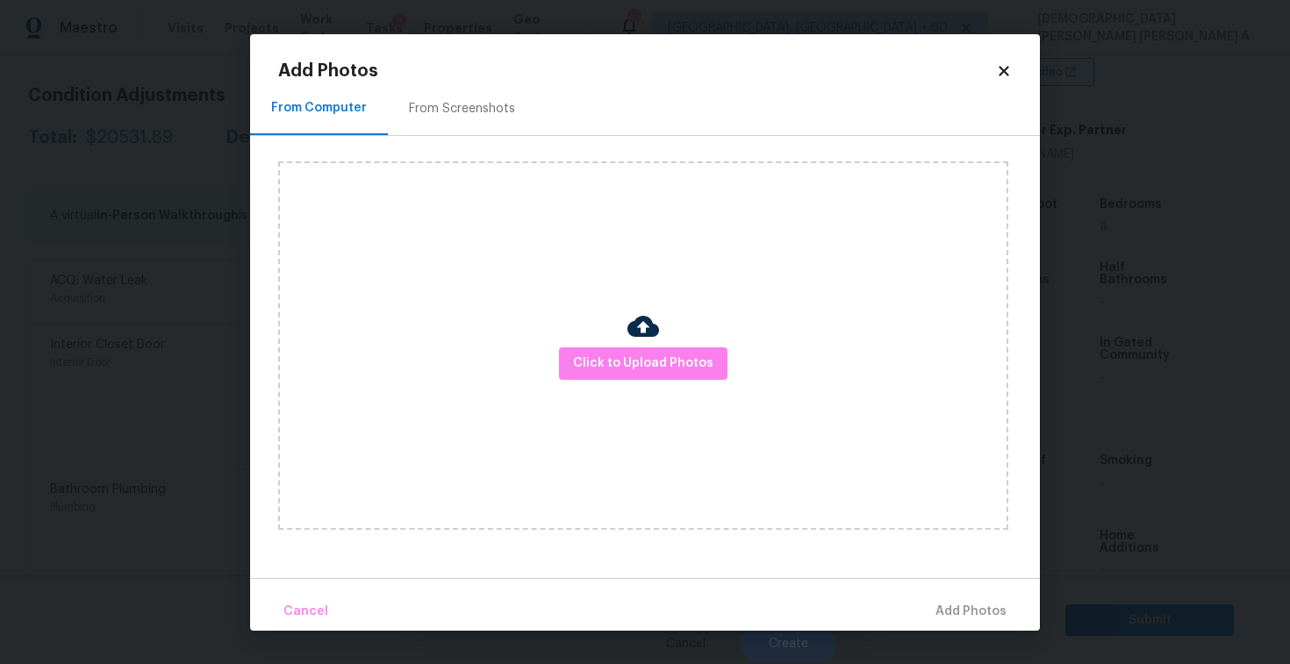
click at [999, 64] on icon at bounding box center [1004, 71] width 16 height 16
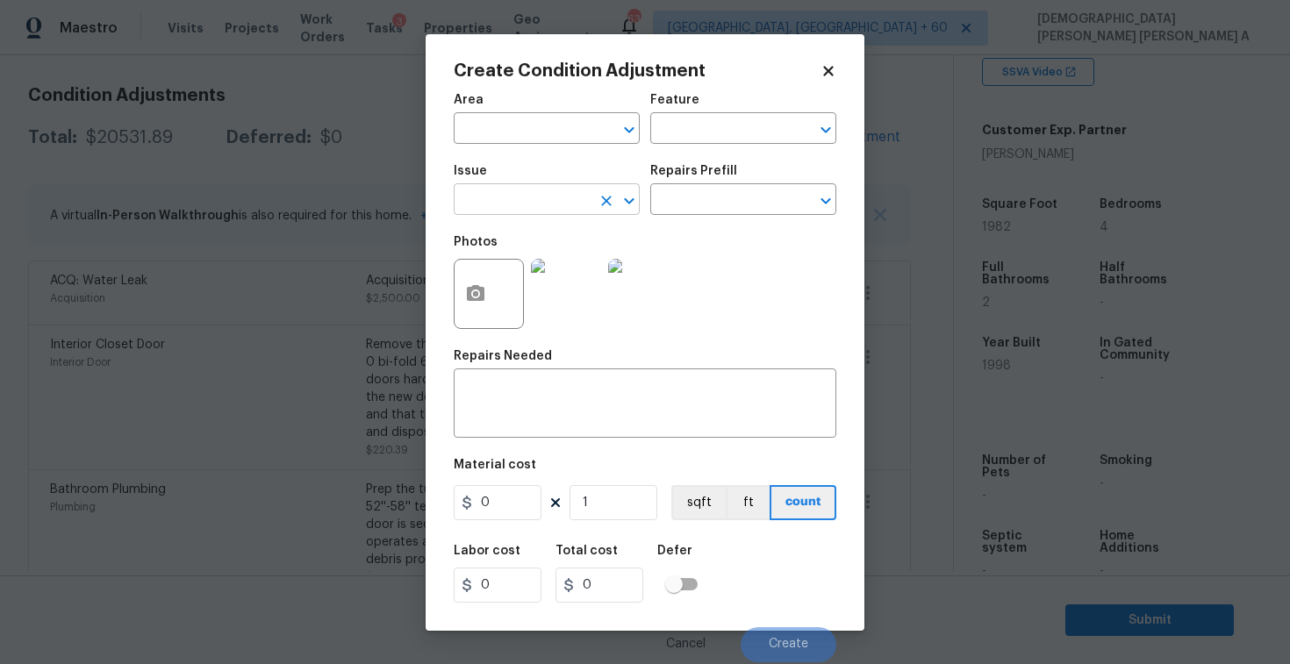
click at [499, 214] on input "text" at bounding box center [522, 201] width 137 height 27
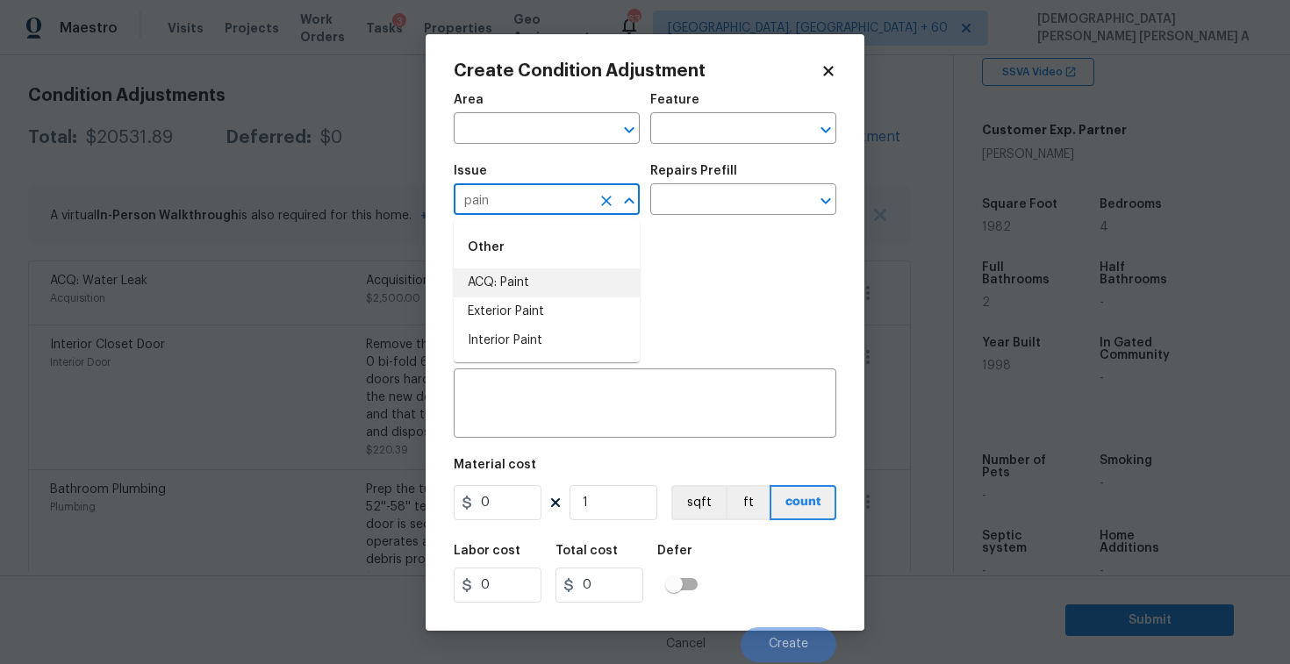
click at [493, 277] on li "ACQ: Paint" at bounding box center [547, 283] width 186 height 29
type input "ACQ: Paint"
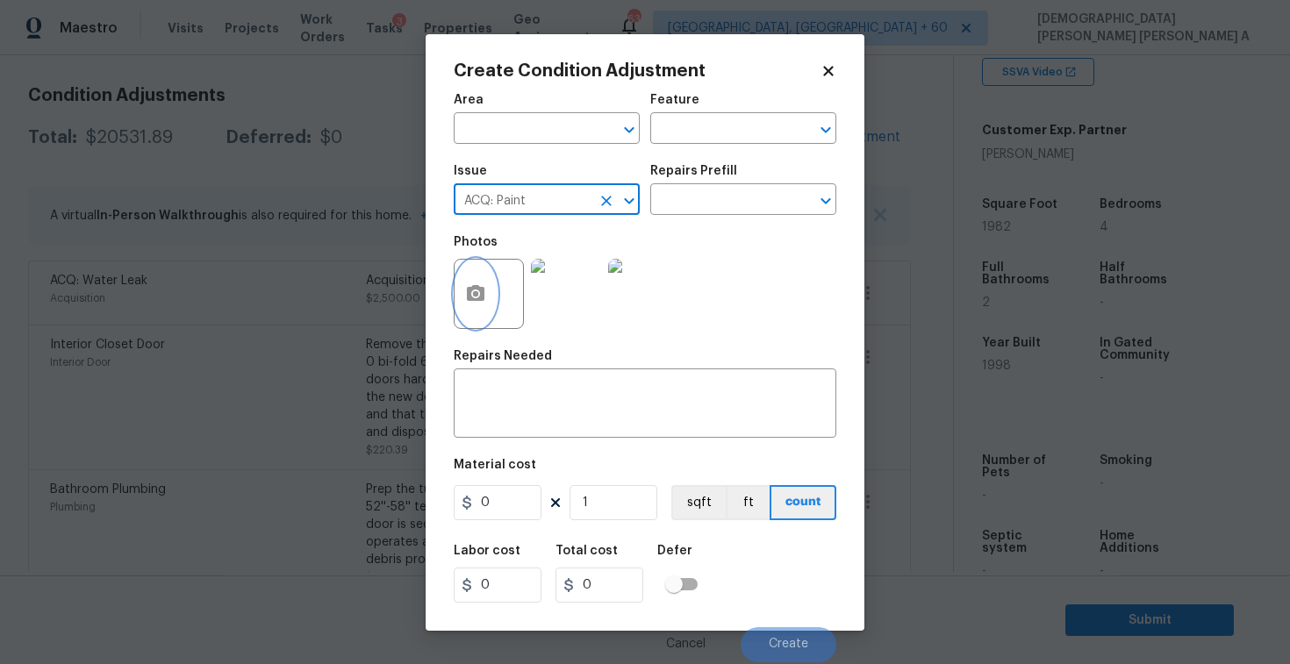
click at [477, 311] on button "button" at bounding box center [476, 294] width 42 height 68
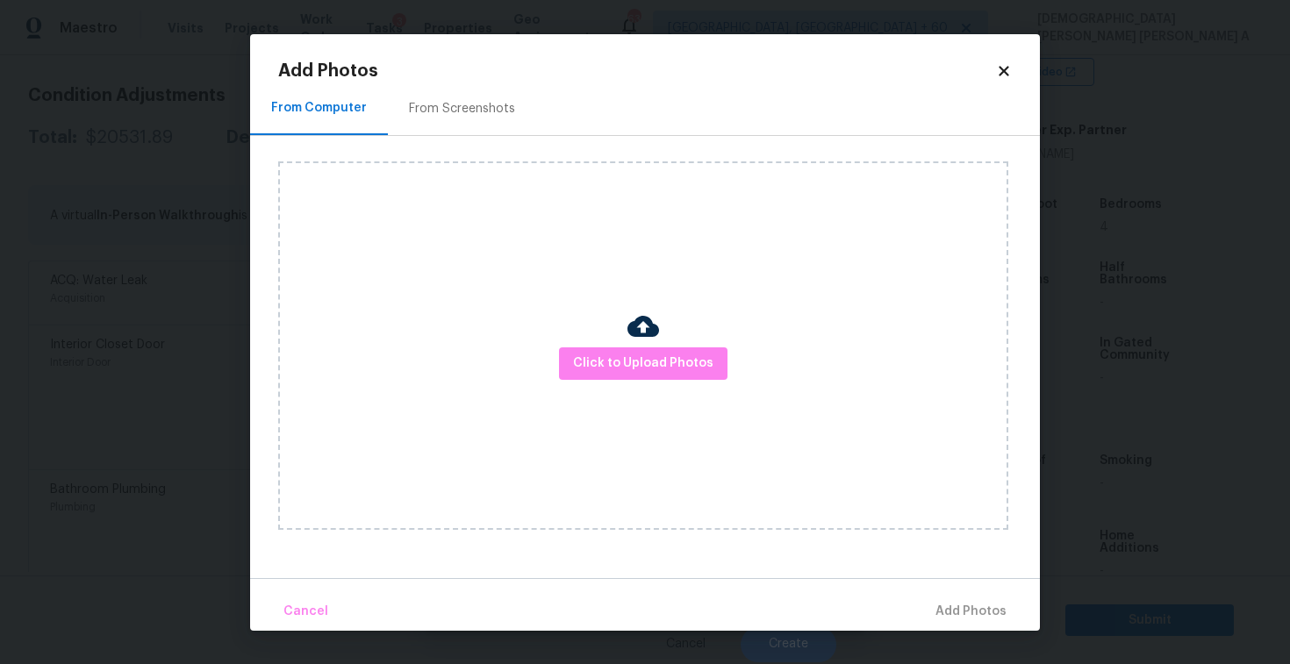
click at [466, 133] on div "From Screenshots" at bounding box center [462, 109] width 148 height 52
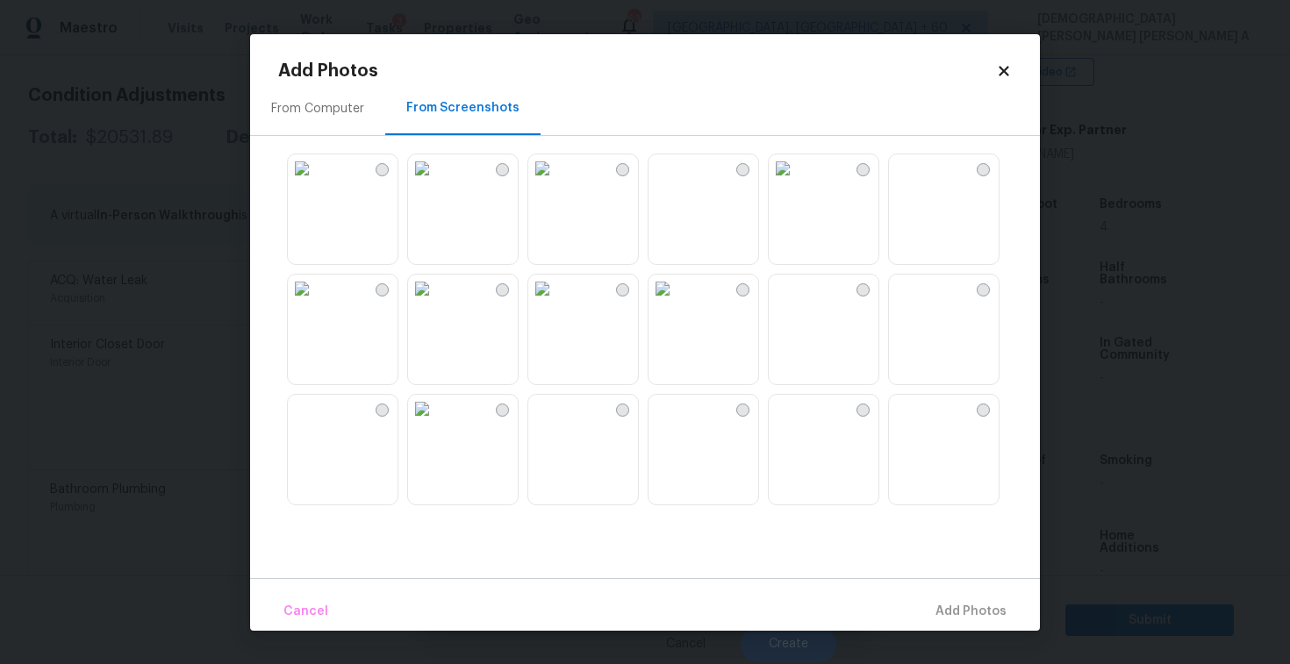
click at [436, 183] on img at bounding box center [422, 168] width 28 height 28
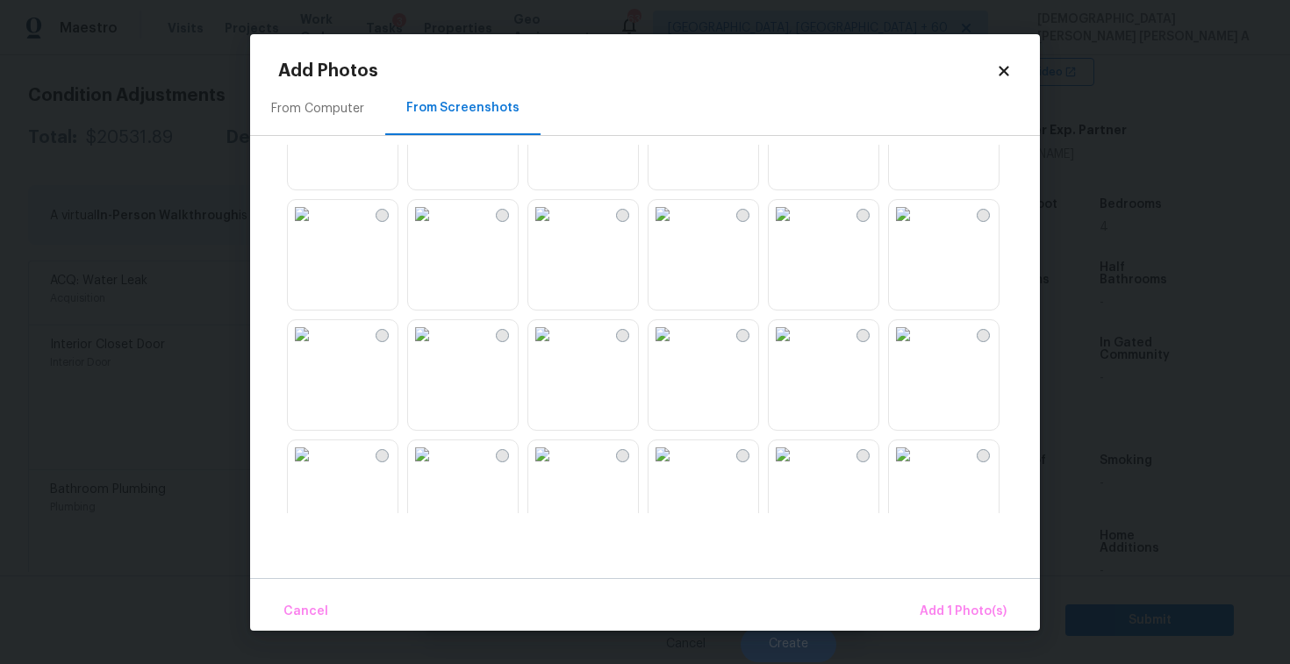
scroll to position [349, 0]
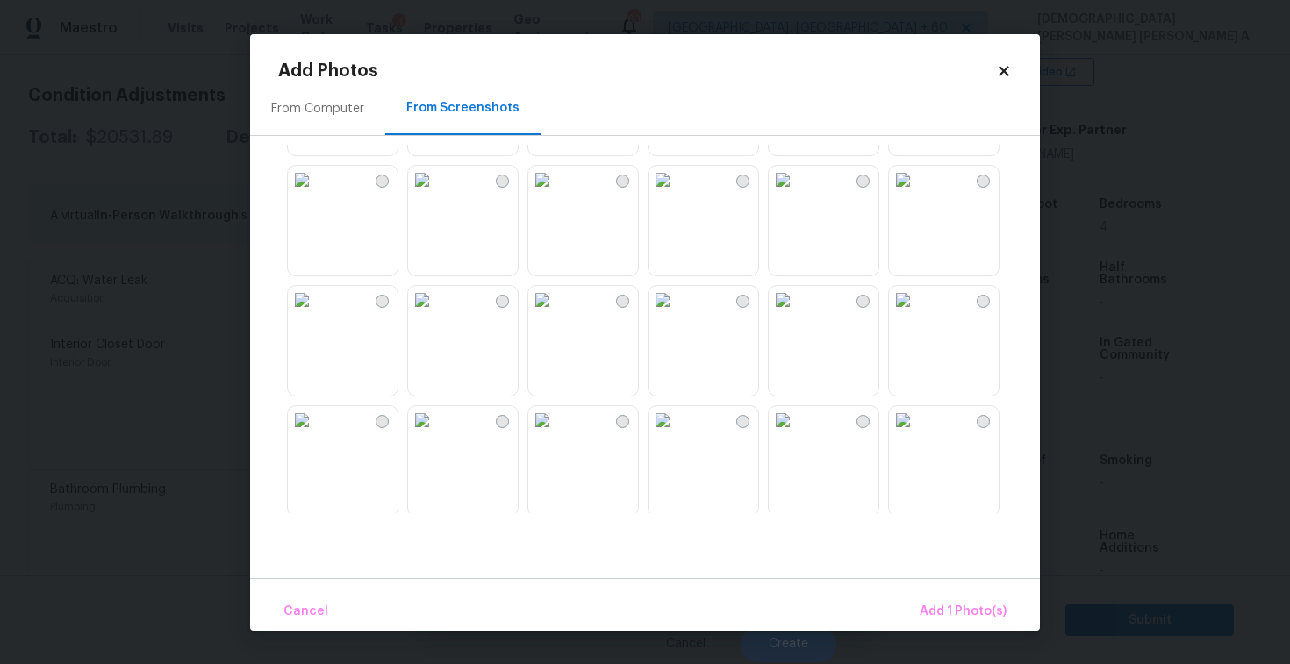
click at [677, 314] on img at bounding box center [663, 300] width 28 height 28
click at [542, 314] on img at bounding box center [542, 300] width 28 height 28
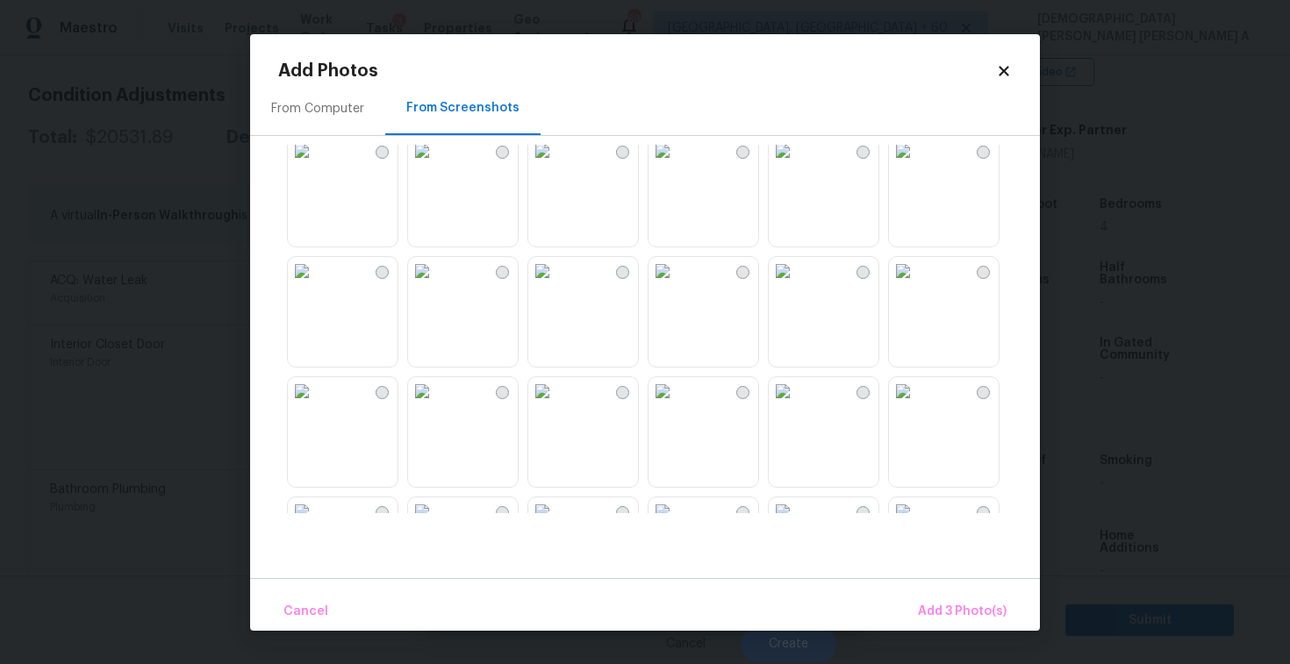
scroll to position [750, 0]
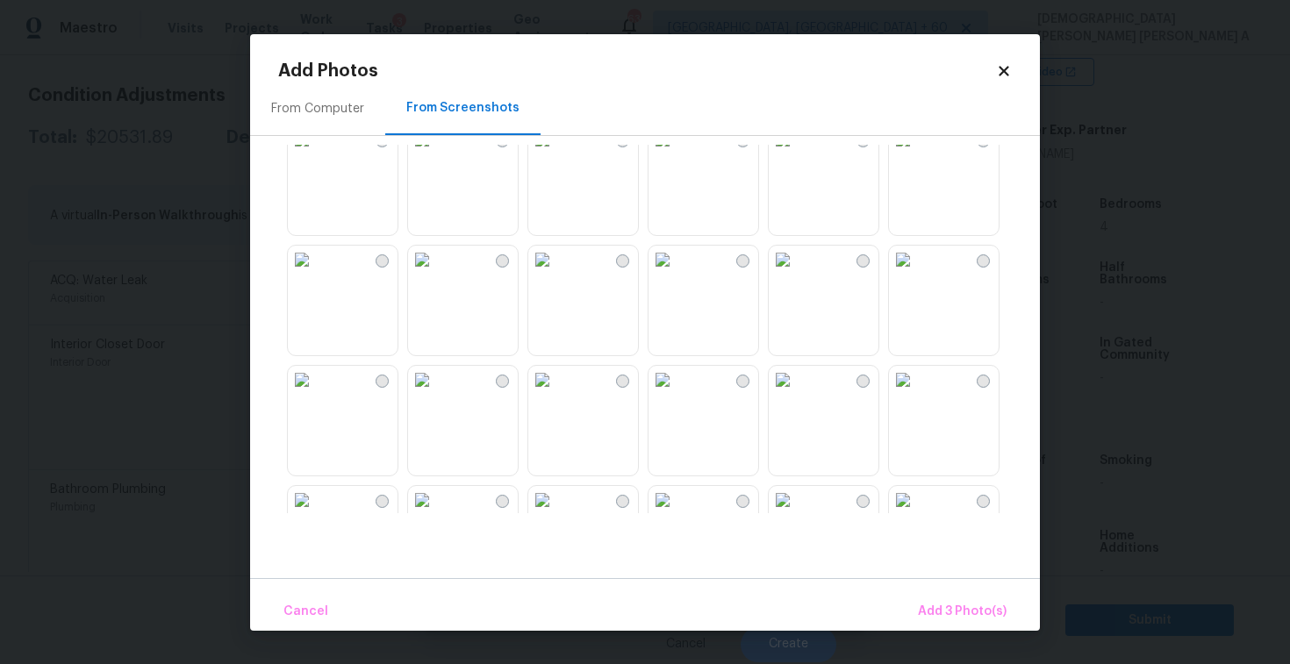
click at [797, 274] on img at bounding box center [783, 260] width 28 height 28
click at [797, 394] on img at bounding box center [783, 380] width 28 height 28
click at [917, 394] on img at bounding box center [903, 380] width 28 height 28
click at [316, 394] on img at bounding box center [302, 380] width 28 height 28
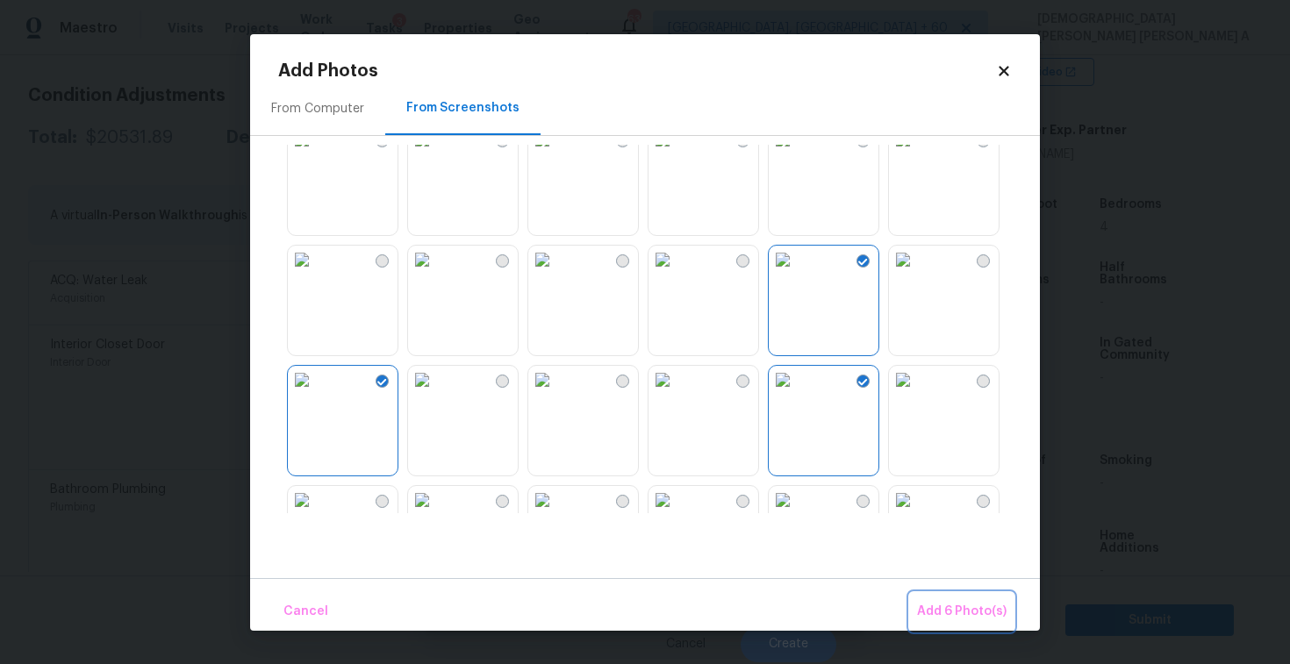
click at [916, 607] on button "Add 6 Photo(s)" at bounding box center [962, 612] width 104 height 38
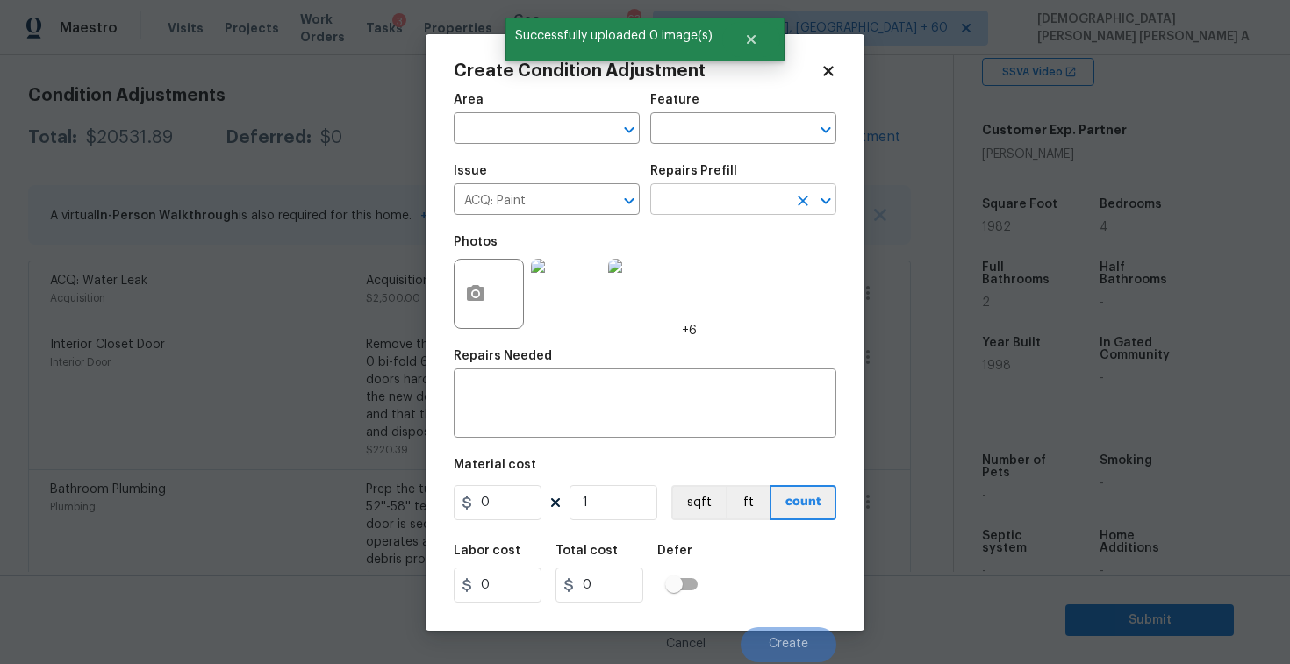
click at [757, 211] on input "text" at bounding box center [718, 201] width 137 height 27
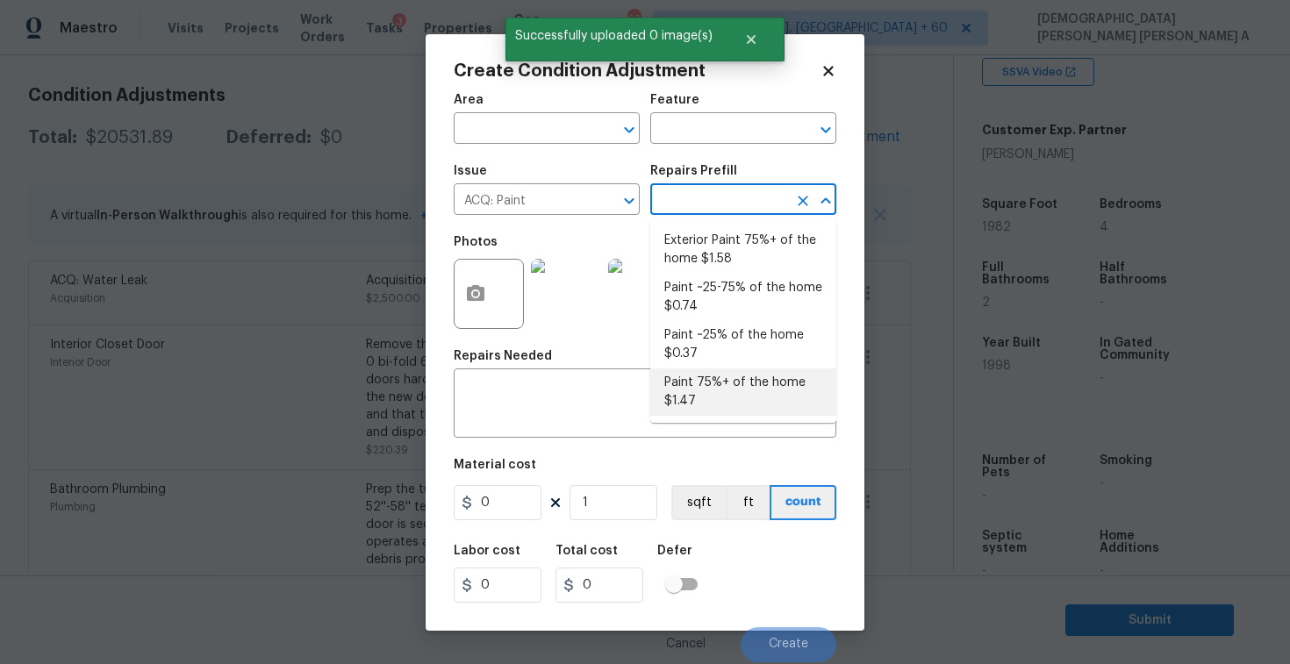
click at [730, 408] on li "Paint 75%+ of the home $1.47" at bounding box center [743, 392] width 186 height 47
type input "Acquisition"
type textarea "Acquisition Scope: 75%+ of the home will likely require interior paint"
type input "1.47"
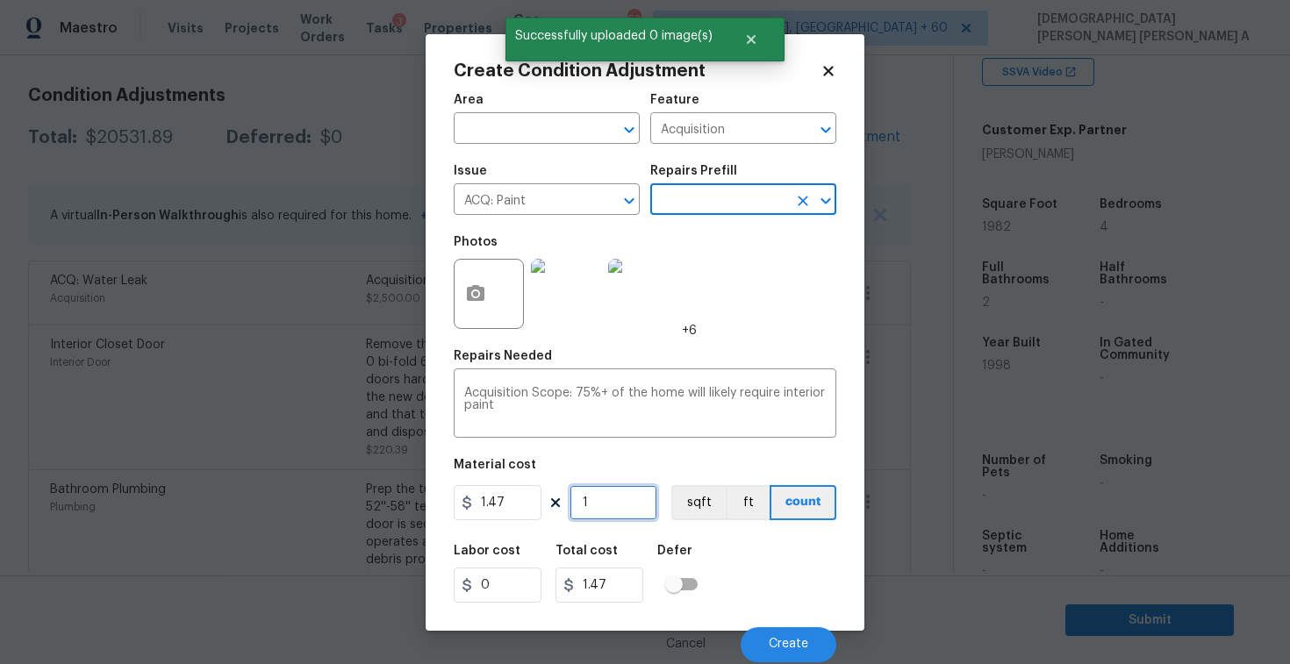
click at [634, 491] on input "1" at bounding box center [614, 502] width 88 height 35
type input "19"
type input "27.93"
type input "198"
type input "291.06"
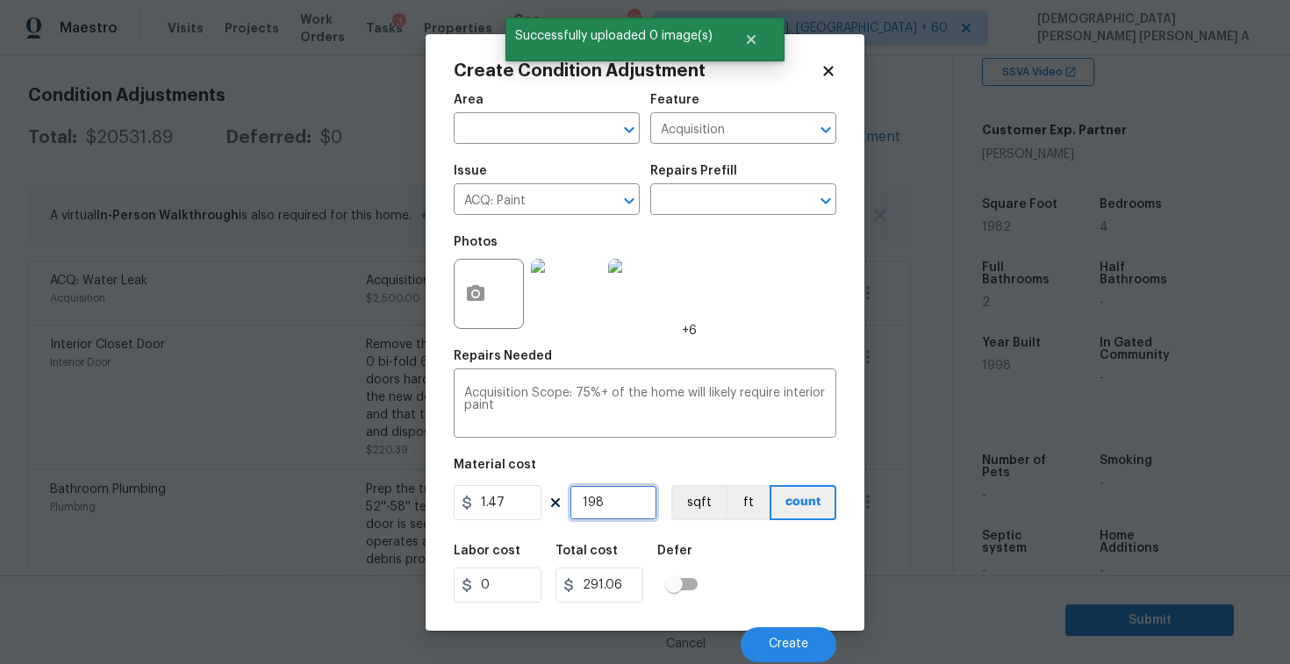
type input "1982"
type input "2913.54"
type input "1982"
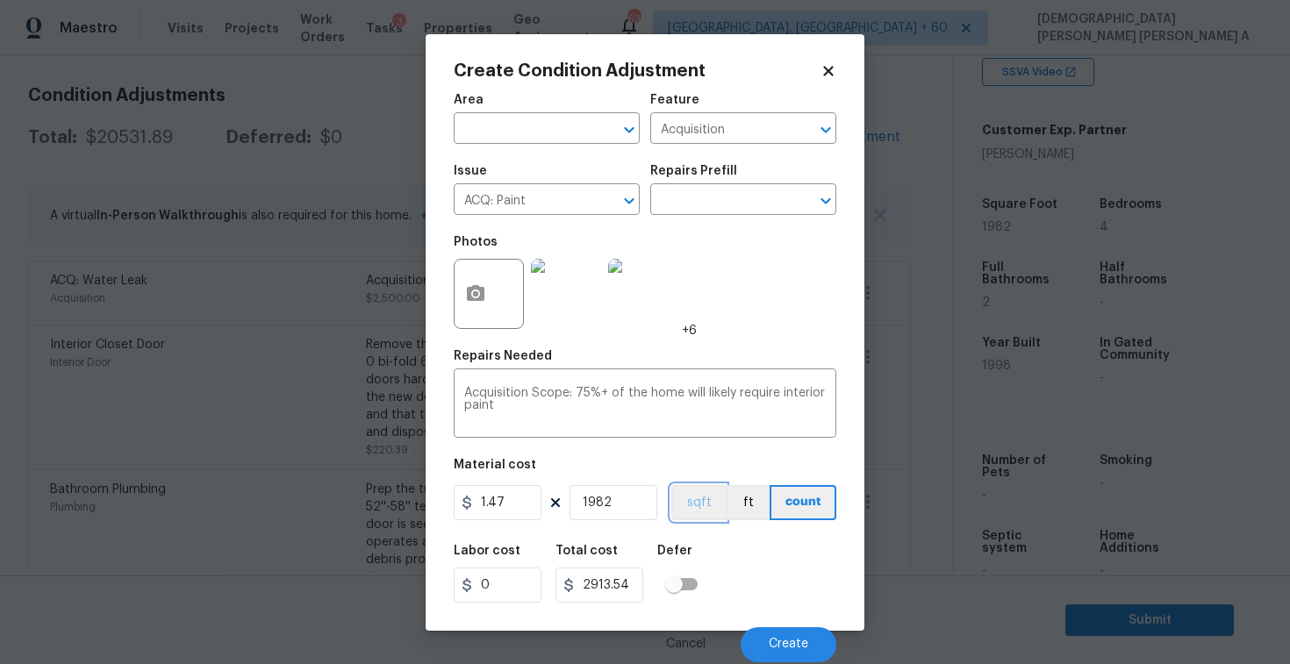
click at [706, 514] on button "sqft" at bounding box center [698, 502] width 54 height 35
click at [785, 635] on button "Create" at bounding box center [789, 645] width 96 height 35
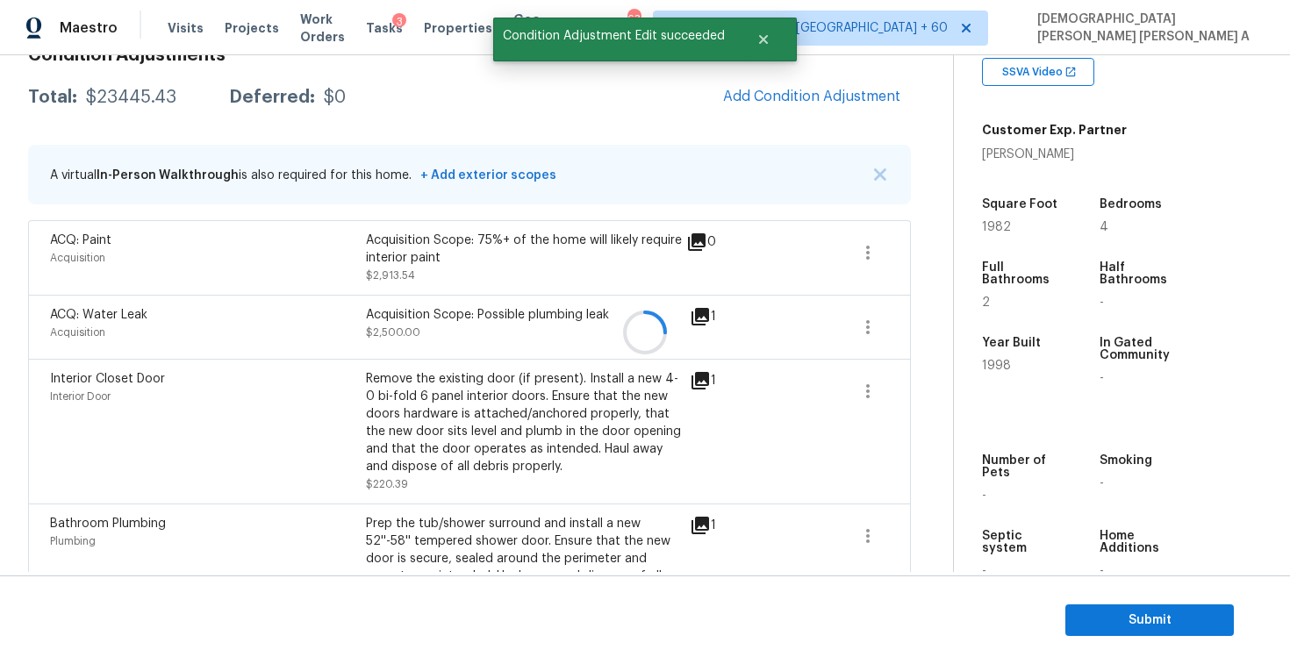
scroll to position [235, 0]
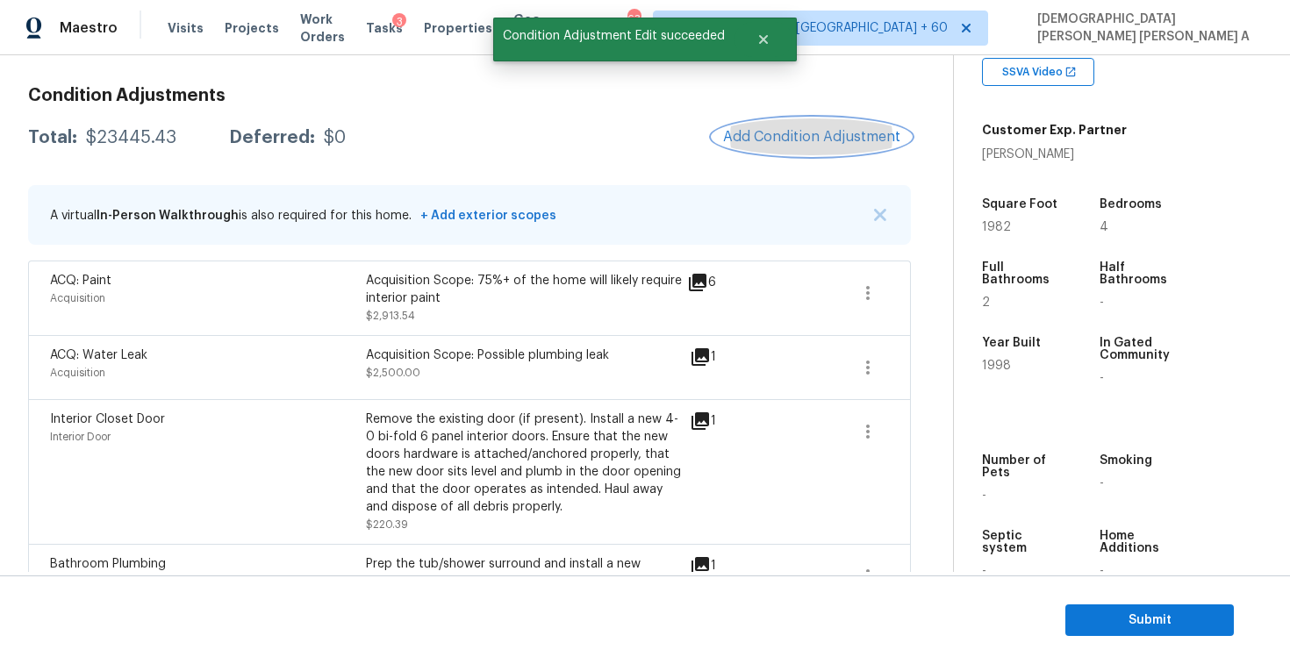
click at [809, 144] on span "Add Condition Adjustment" at bounding box center [811, 137] width 177 height 16
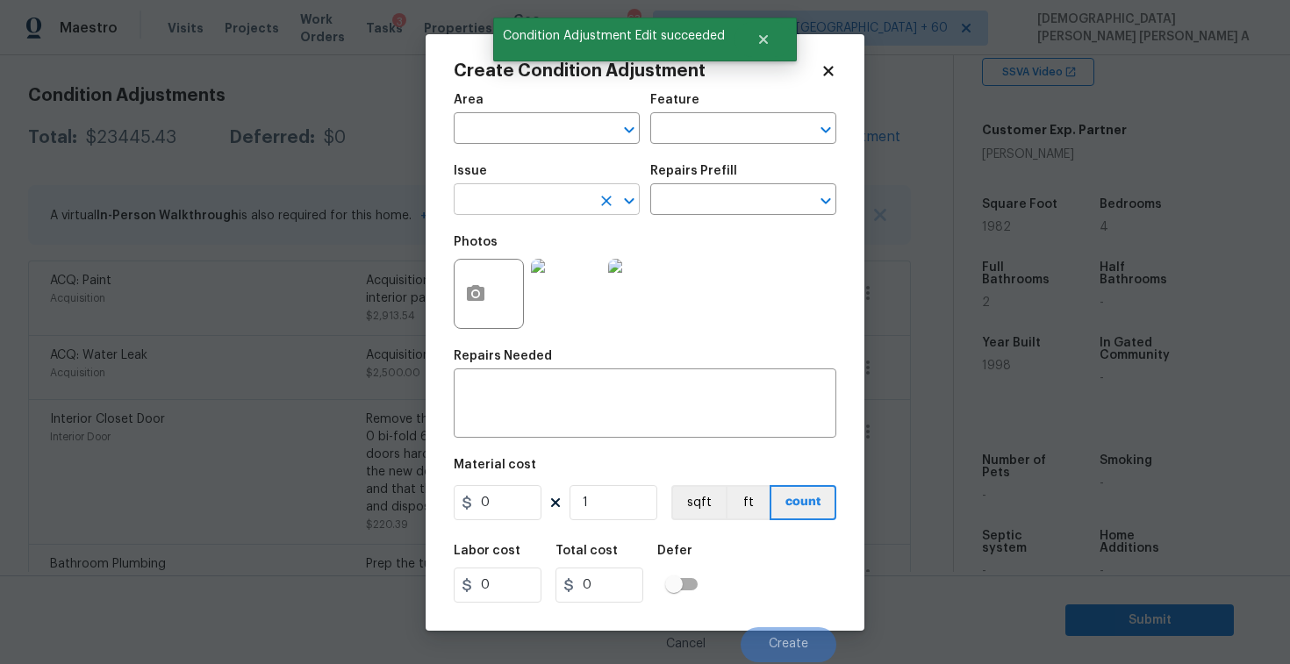
click at [525, 201] on input "text" at bounding box center [522, 201] width 137 height 27
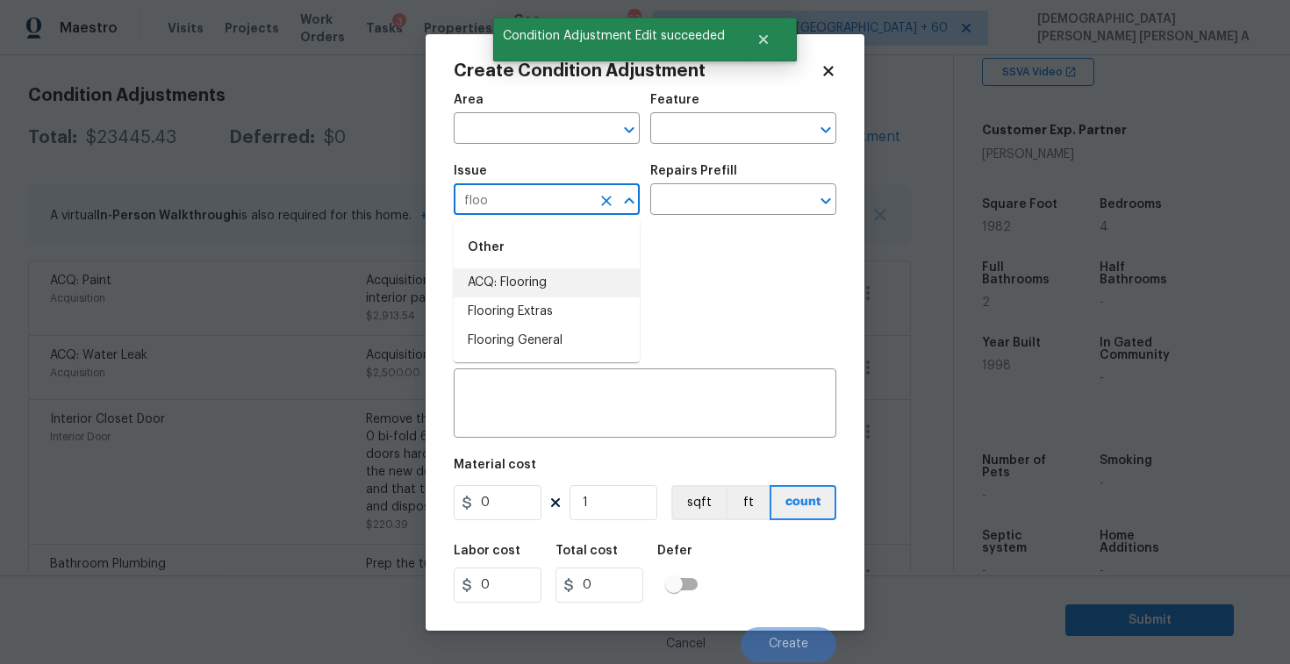
click at [527, 271] on li "ACQ: Flooring" at bounding box center [547, 283] width 186 height 29
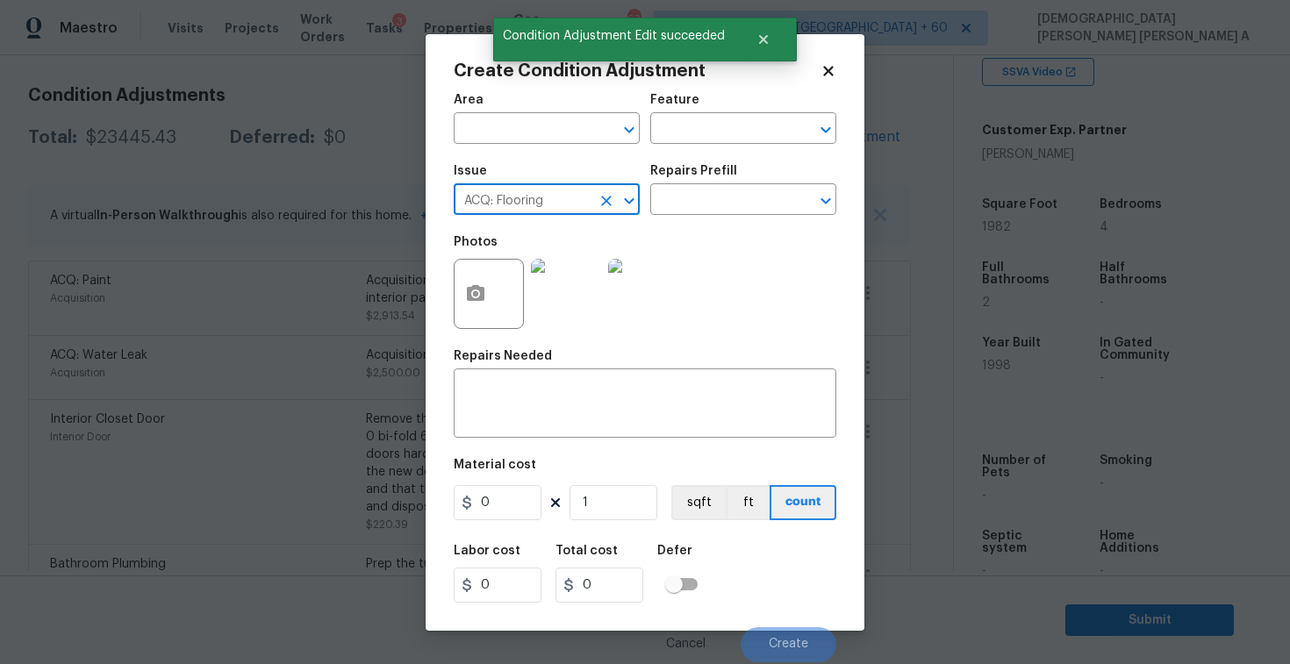
type input "ACQ: Flooring"
click at [485, 307] on button "button" at bounding box center [476, 294] width 42 height 68
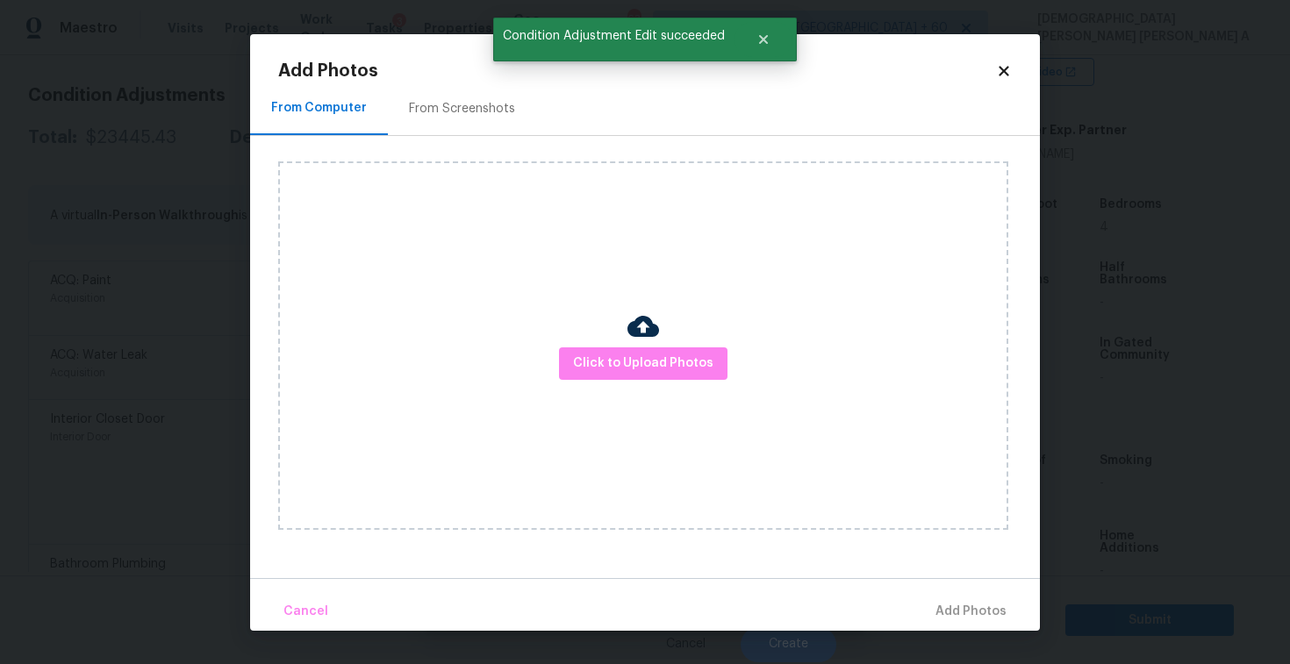
click at [471, 110] on div "From Screenshots" at bounding box center [462, 109] width 106 height 18
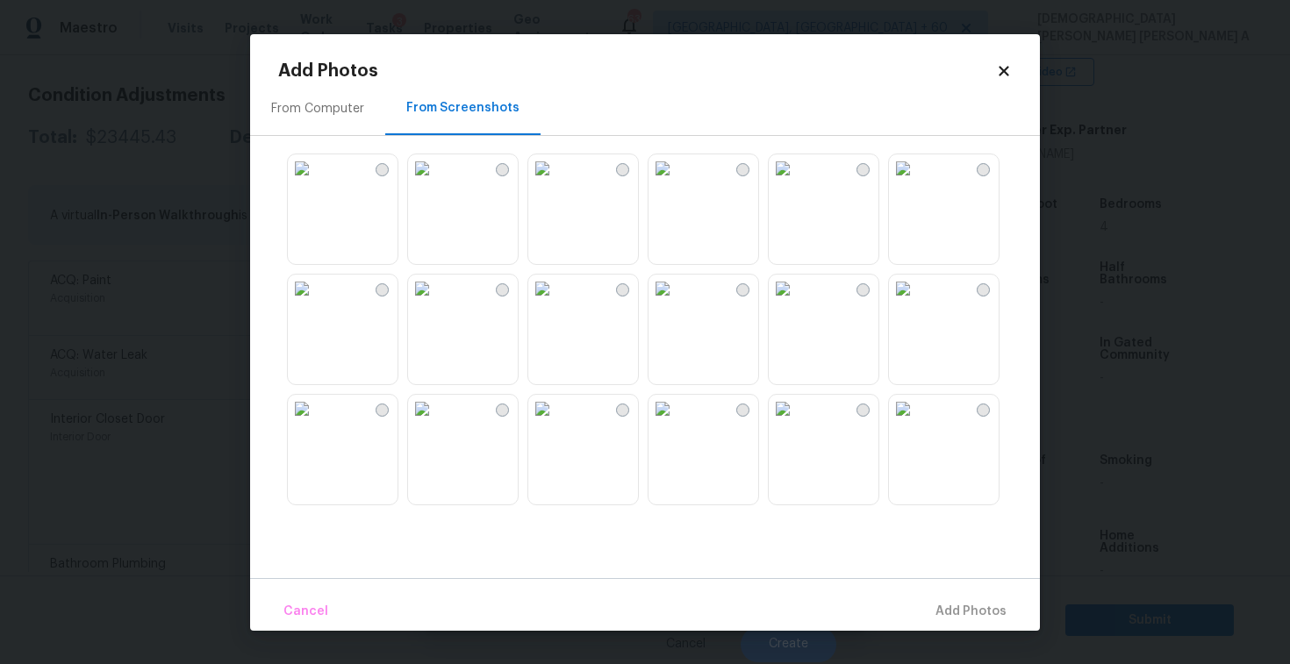
click at [436, 183] on img at bounding box center [422, 168] width 28 height 28
click at [797, 183] on img at bounding box center [783, 168] width 28 height 28
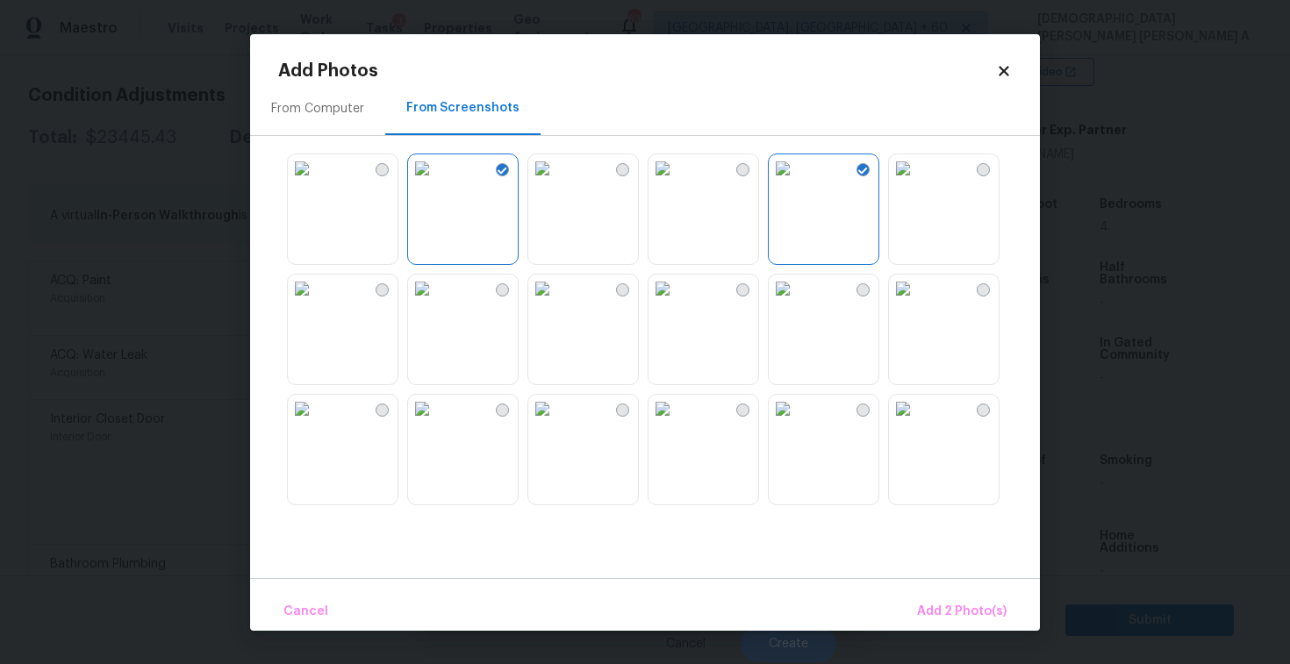
click at [797, 303] on img at bounding box center [783, 289] width 28 height 28
click at [917, 423] on img at bounding box center [903, 409] width 28 height 28
click at [797, 423] on img at bounding box center [783, 409] width 28 height 28
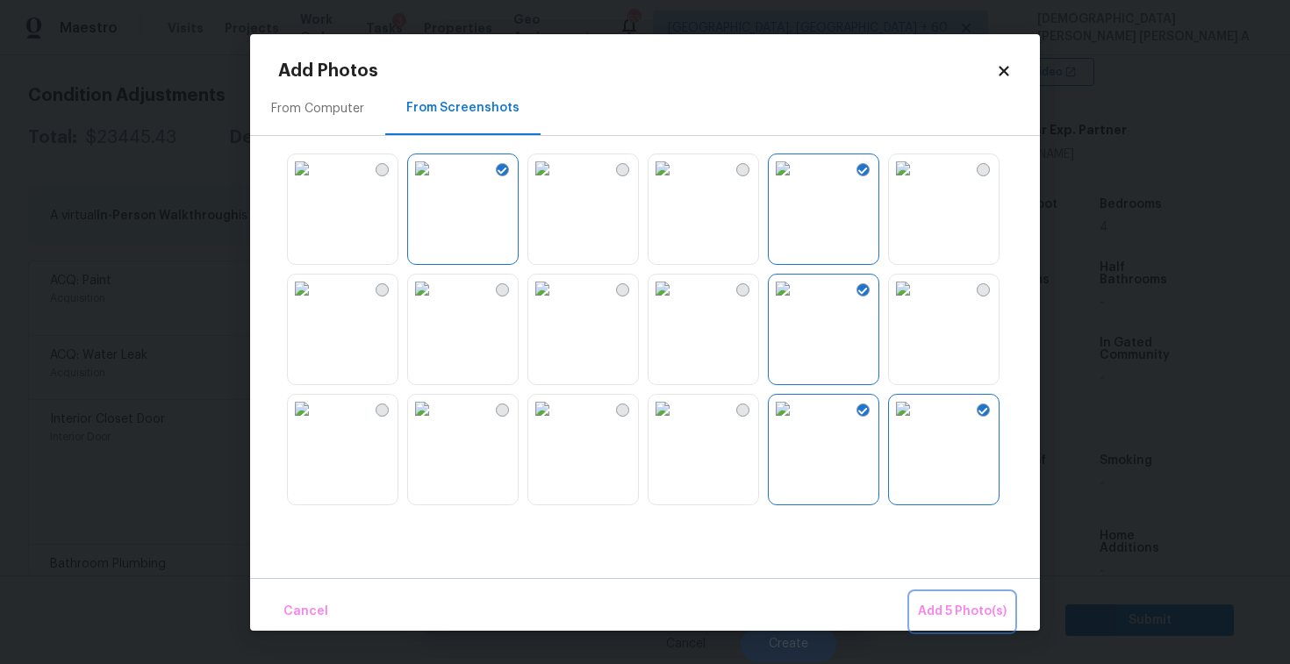
click at [979, 625] on button "Add 5 Photo(s)" at bounding box center [962, 612] width 103 height 38
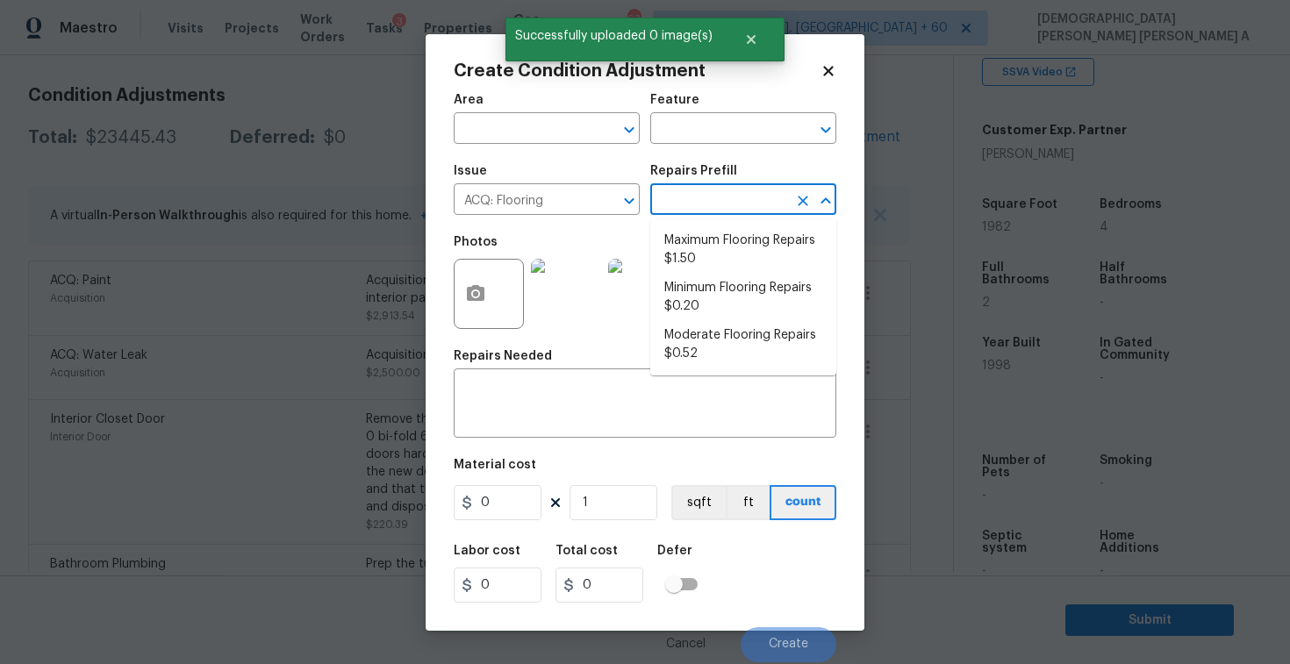
click at [704, 189] on input "text" at bounding box center [718, 201] width 137 height 27
click at [706, 248] on li "Maximum Flooring Repairs $1.50" at bounding box center [743, 249] width 186 height 47
type input "Acquisition"
type textarea "Acquisition Scope: Maximum flooring repairs"
type input "1.5"
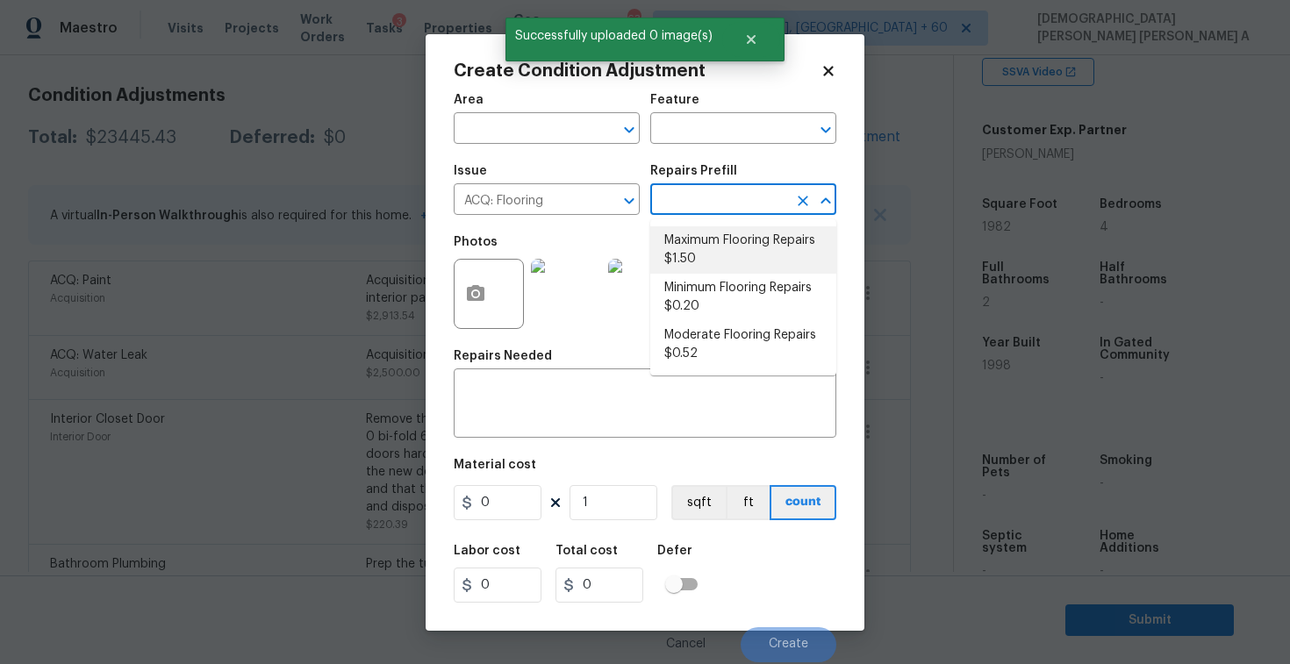
type input "1.5"
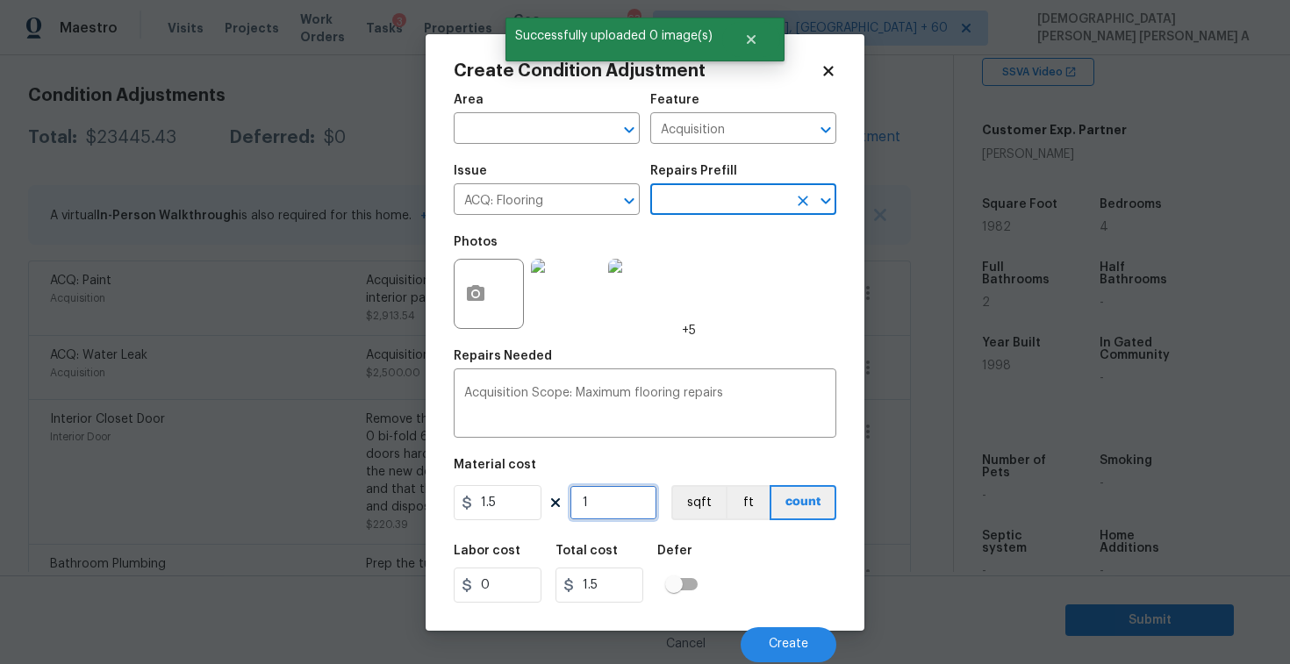
click at [618, 508] on input "1" at bounding box center [614, 502] width 88 height 35
type input "19"
type input "28.5"
type input "198"
type input "297"
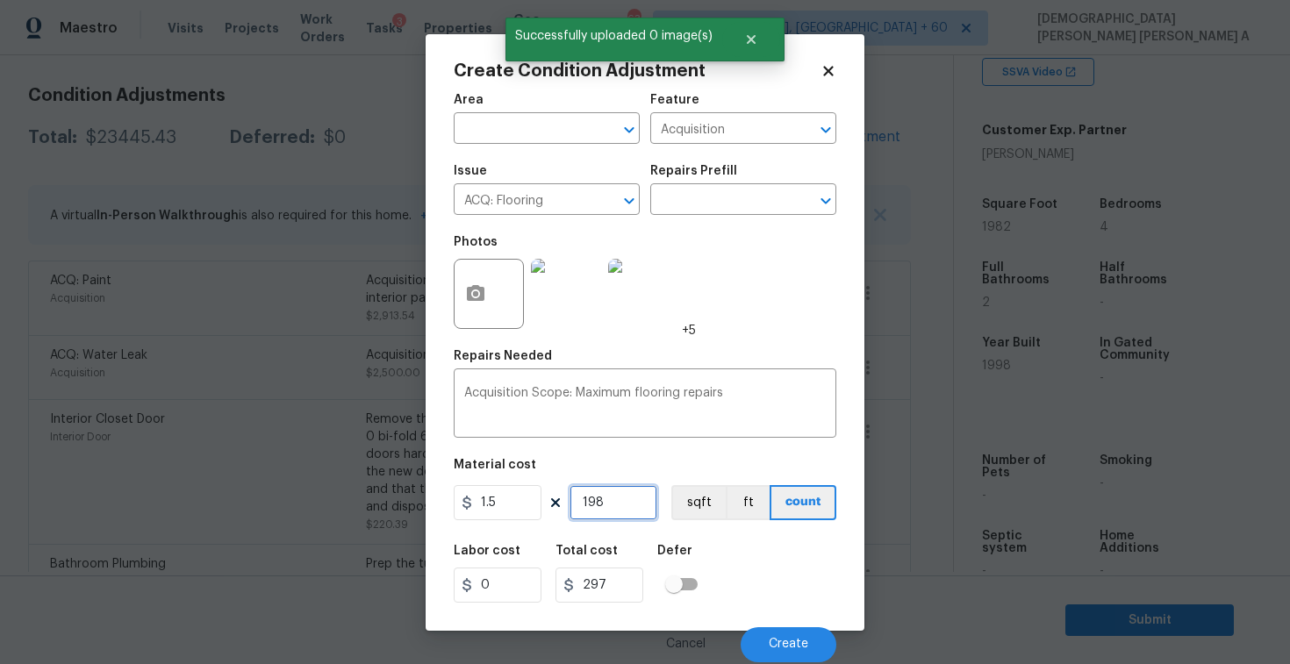
type input "1982"
type input "2973"
type input "1982"
click at [703, 513] on button "sqft" at bounding box center [698, 502] width 54 height 35
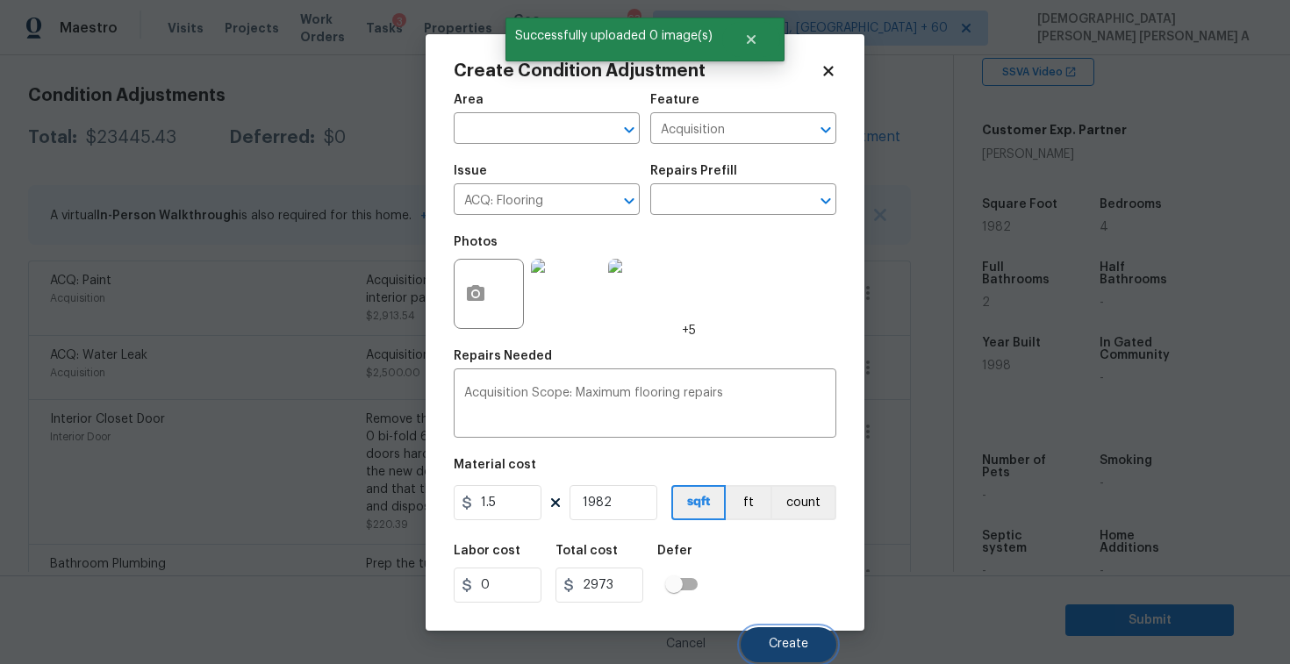
click at [780, 639] on span "Create" at bounding box center [788, 644] width 39 height 13
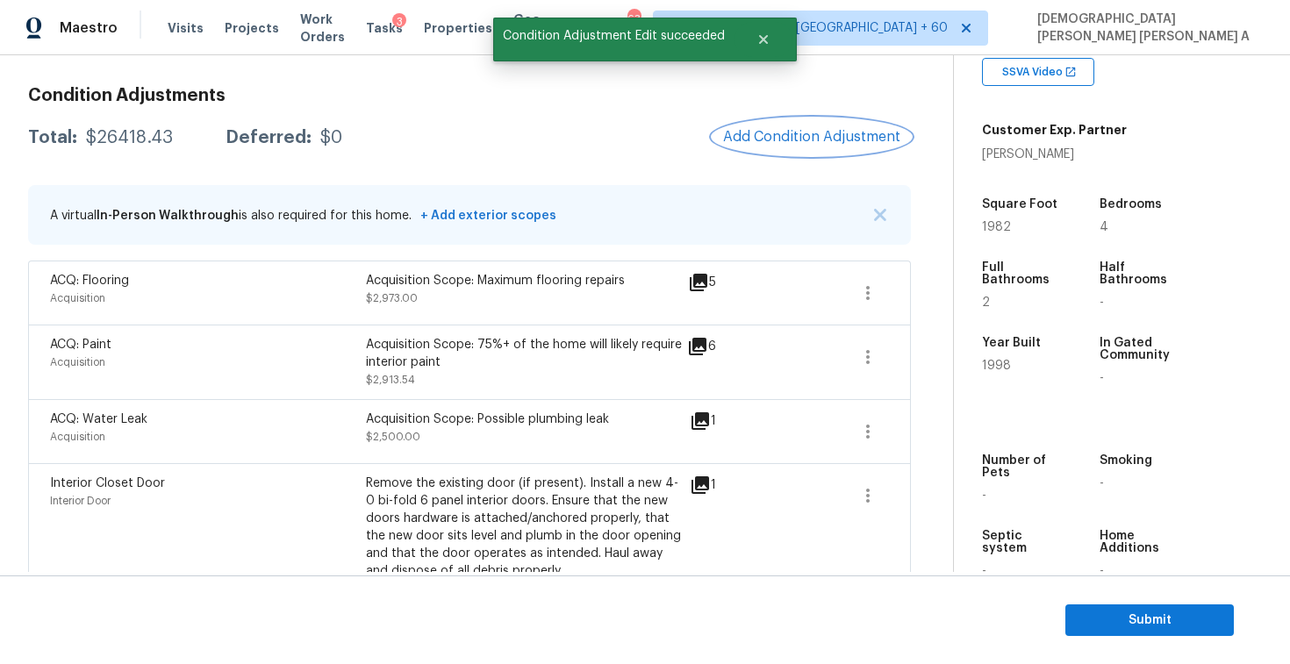
click at [786, 135] on span "Add Condition Adjustment" at bounding box center [811, 137] width 177 height 16
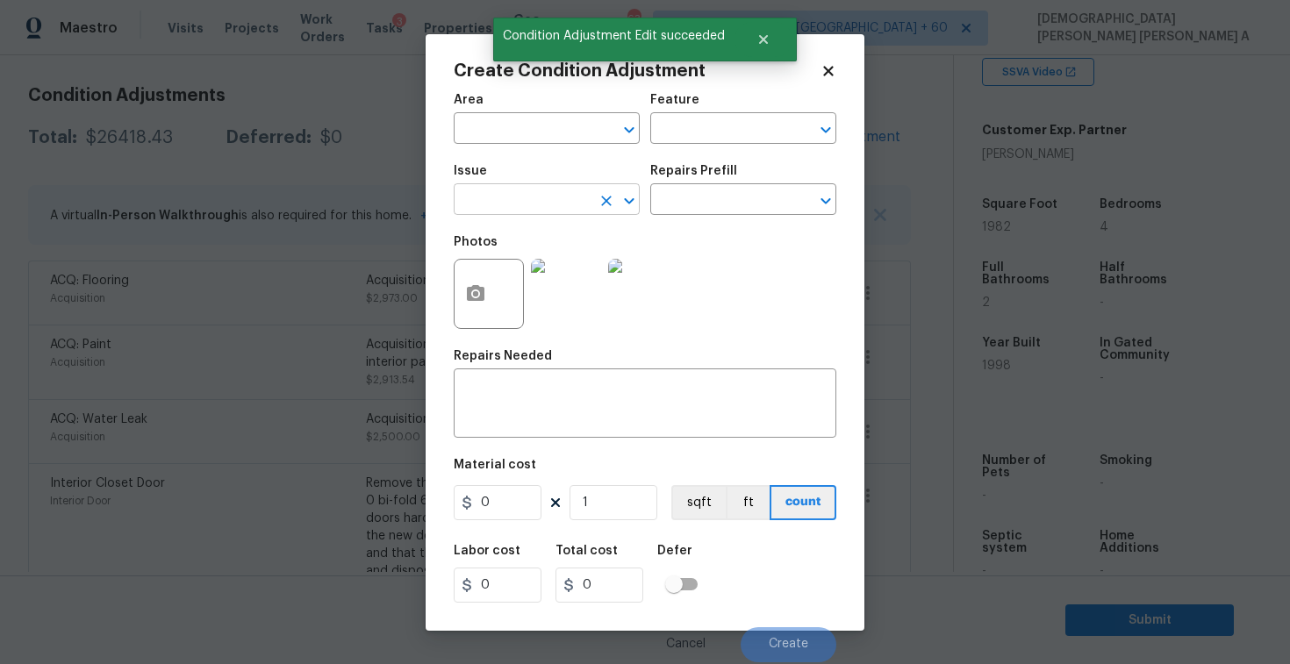
click at [521, 204] on input "text" at bounding box center [522, 201] width 137 height 27
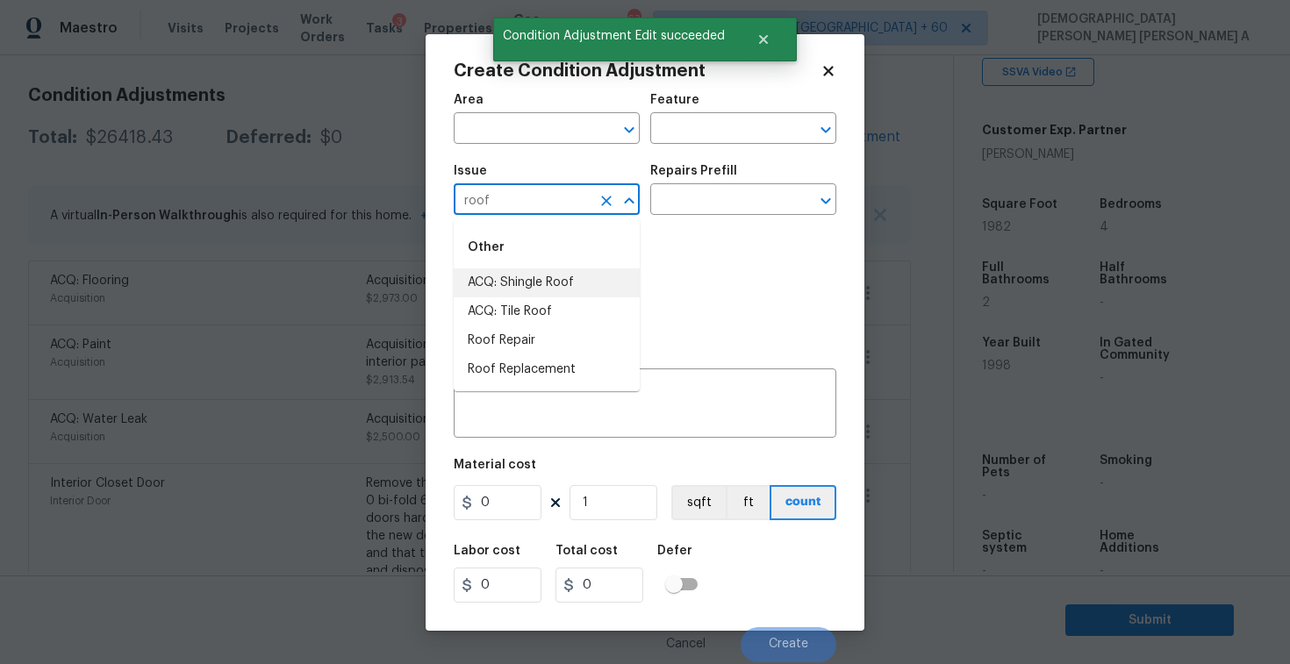
click at [538, 284] on li "ACQ: Shingle Roof" at bounding box center [547, 283] width 186 height 29
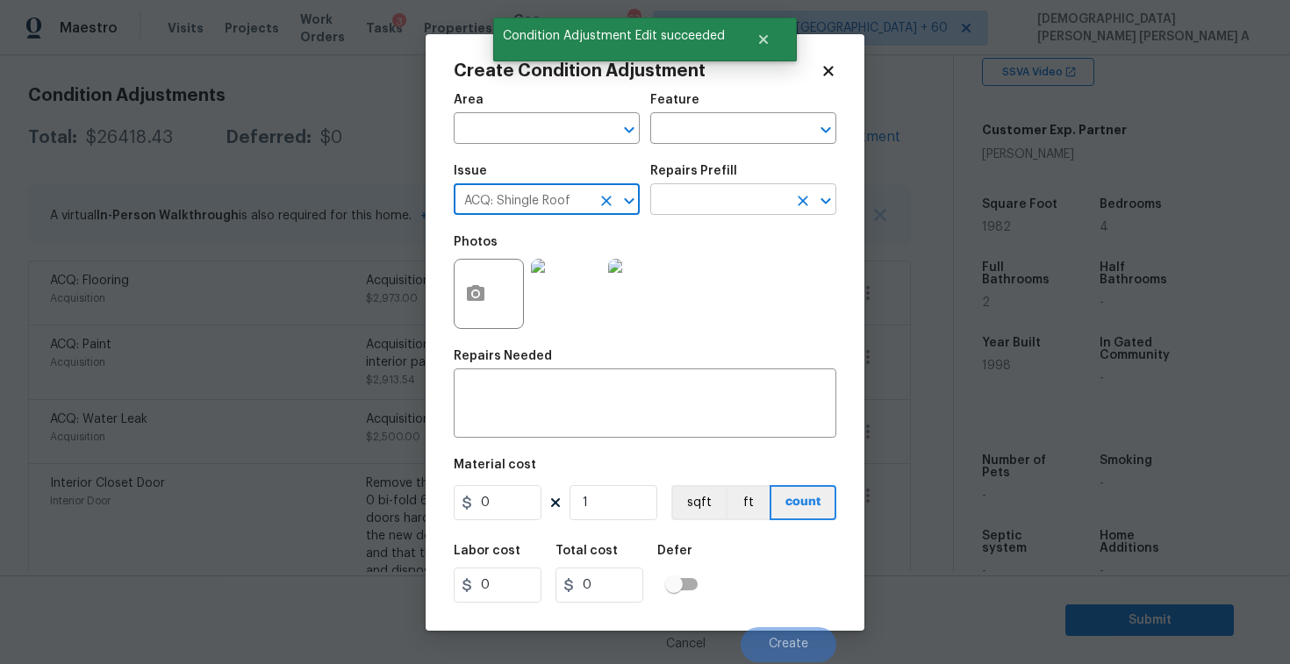
type input "ACQ: Shingle Roof"
click at [731, 192] on input "text" at bounding box center [718, 201] width 137 height 27
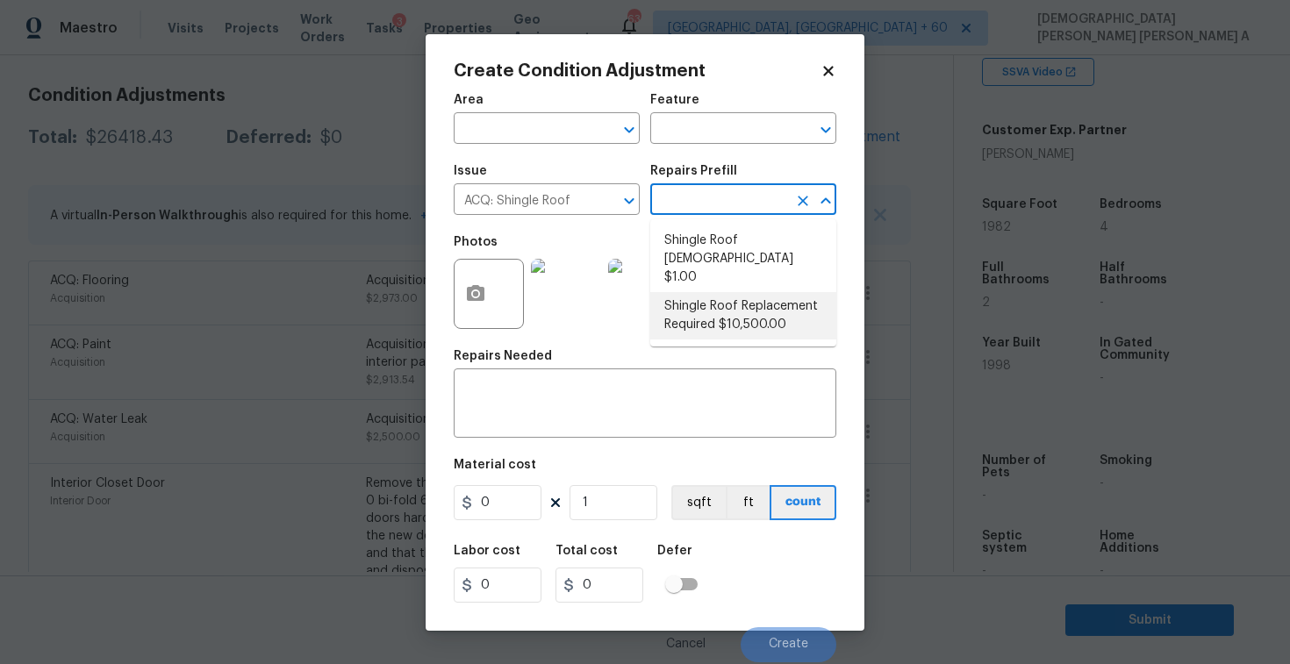
click at [744, 300] on li "Shingle Roof Replacement Required $10,500.00" at bounding box center [743, 315] width 186 height 47
type input "Acquisition"
type textarea "Acquisition Scope: Shingle Roof Replacement required."
type input "10500"
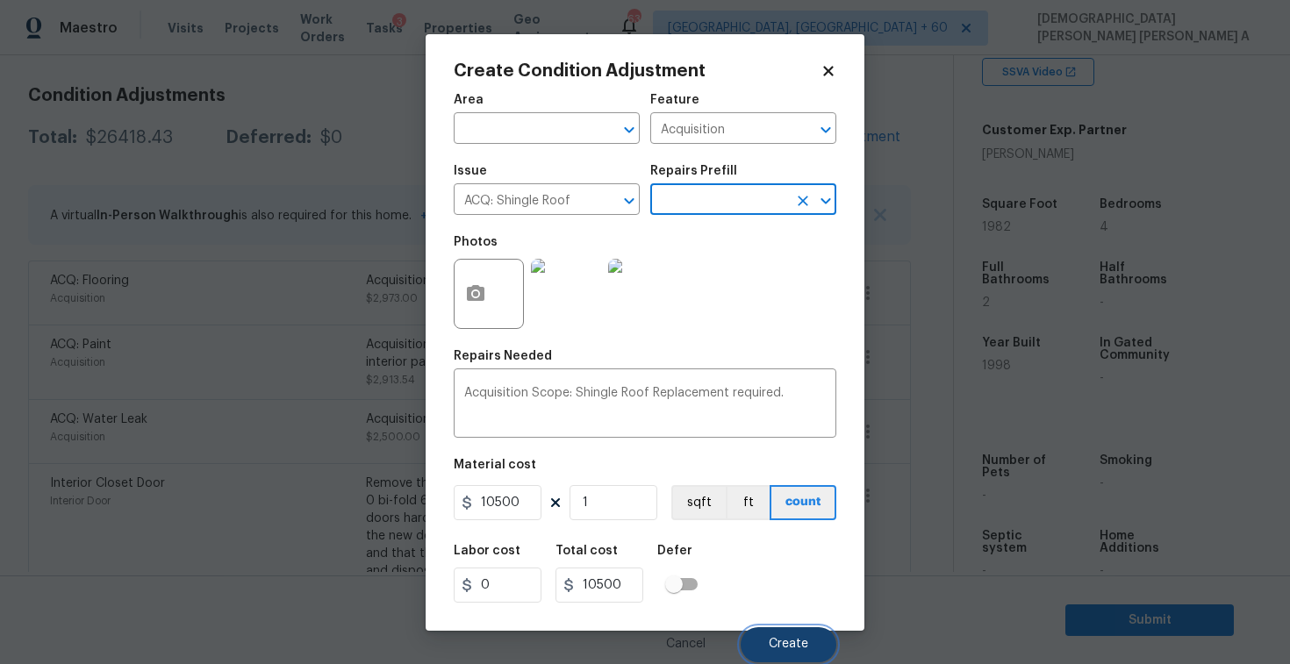
click at [779, 635] on button "Create" at bounding box center [789, 645] width 96 height 35
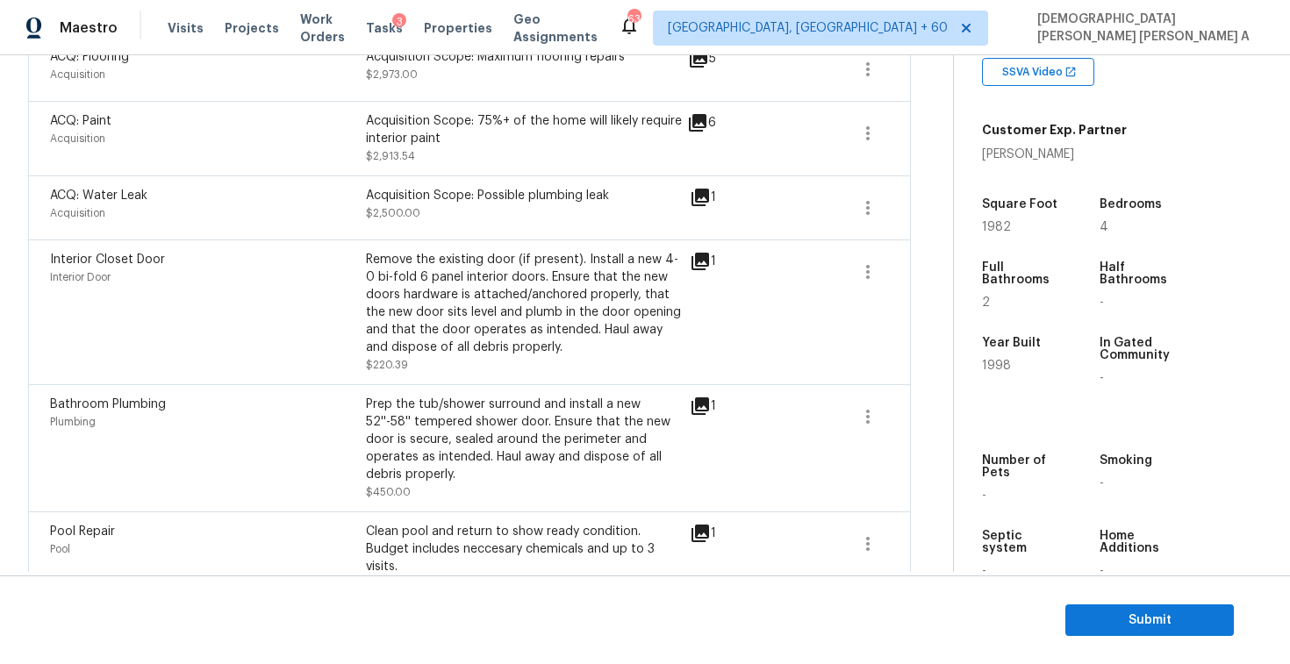
scroll to position [617, 0]
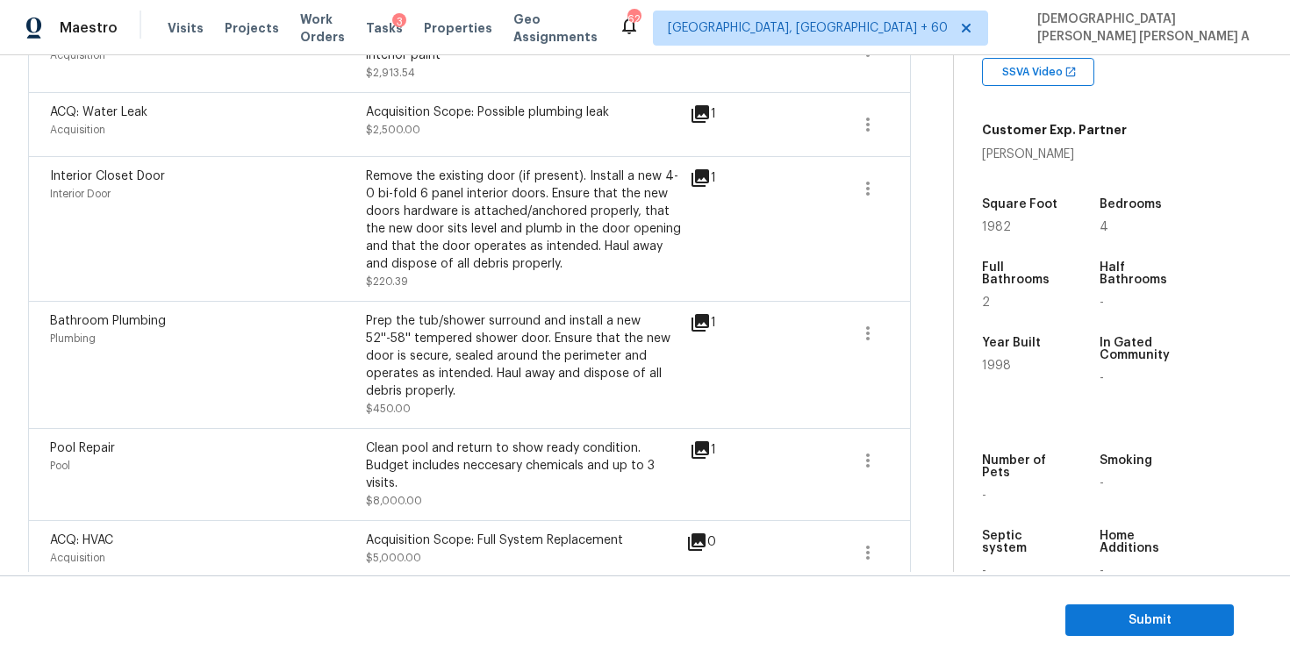
click at [587, 321] on div "Prep the tub/shower surround and install a new 52''-58'' tempered shower door. …" at bounding box center [524, 356] width 316 height 88
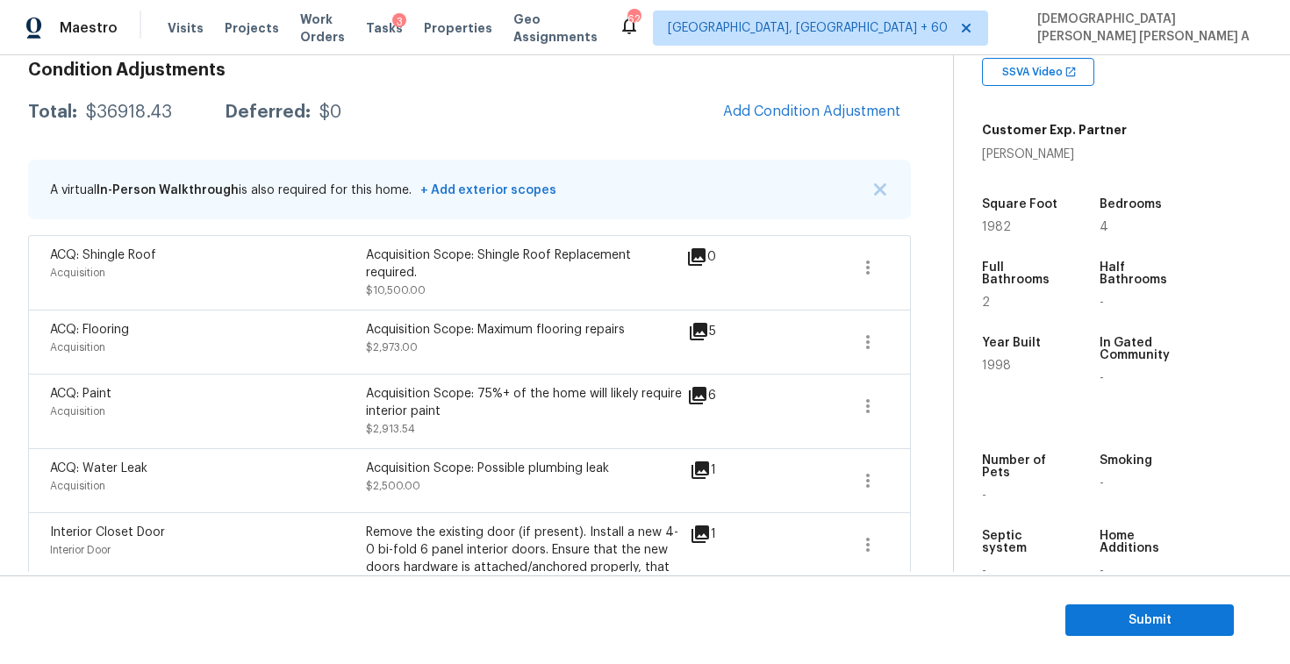
scroll to position [115, 0]
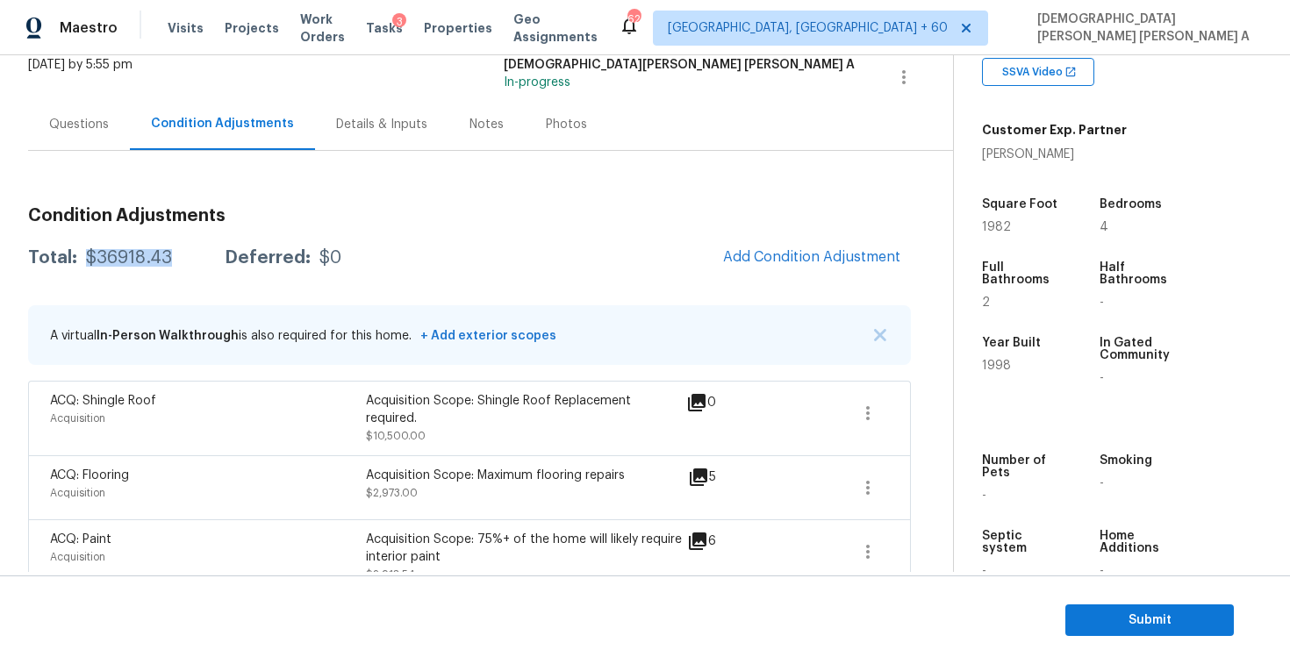
drag, startPoint x: 186, startPoint y: 262, endPoint x: 83, endPoint y: 257, distance: 102.8
click at [83, 257] on div "Total: $36918.43 Deferred: $0" at bounding box center [184, 258] width 313 height 18
copy div "$36918.43"
click at [61, 126] on div "Questions" at bounding box center [79, 125] width 60 height 18
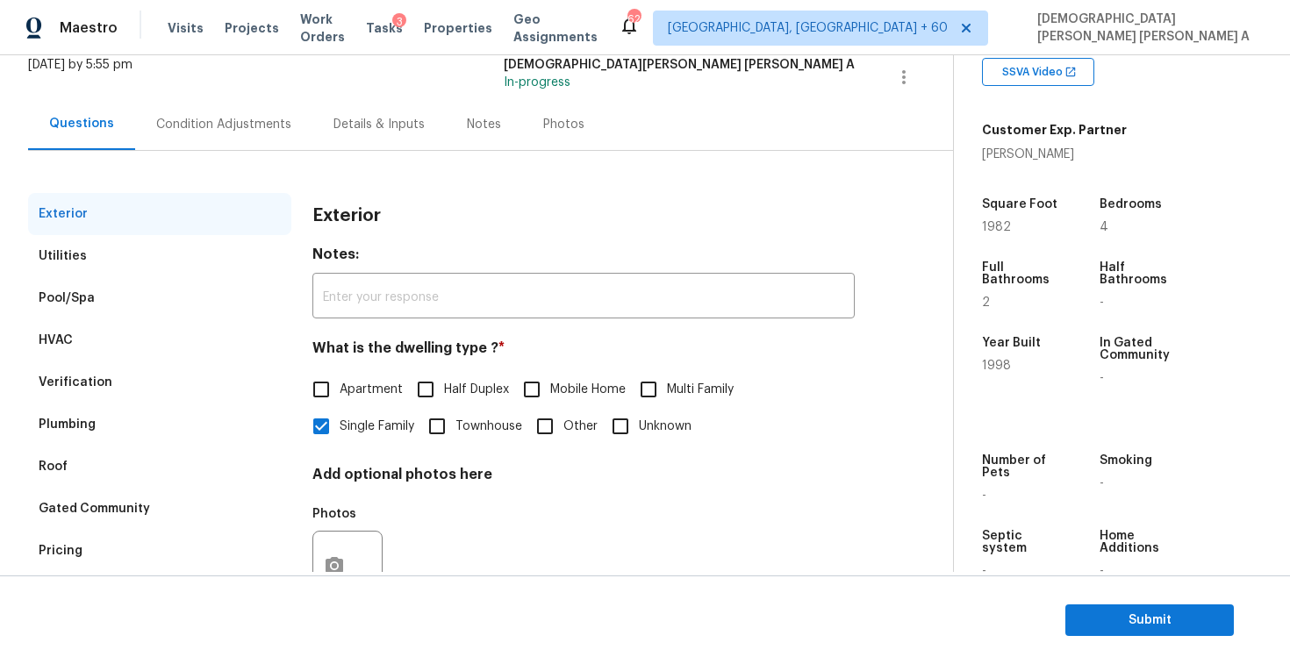
click at [94, 376] on div "Verification" at bounding box center [76, 383] width 74 height 18
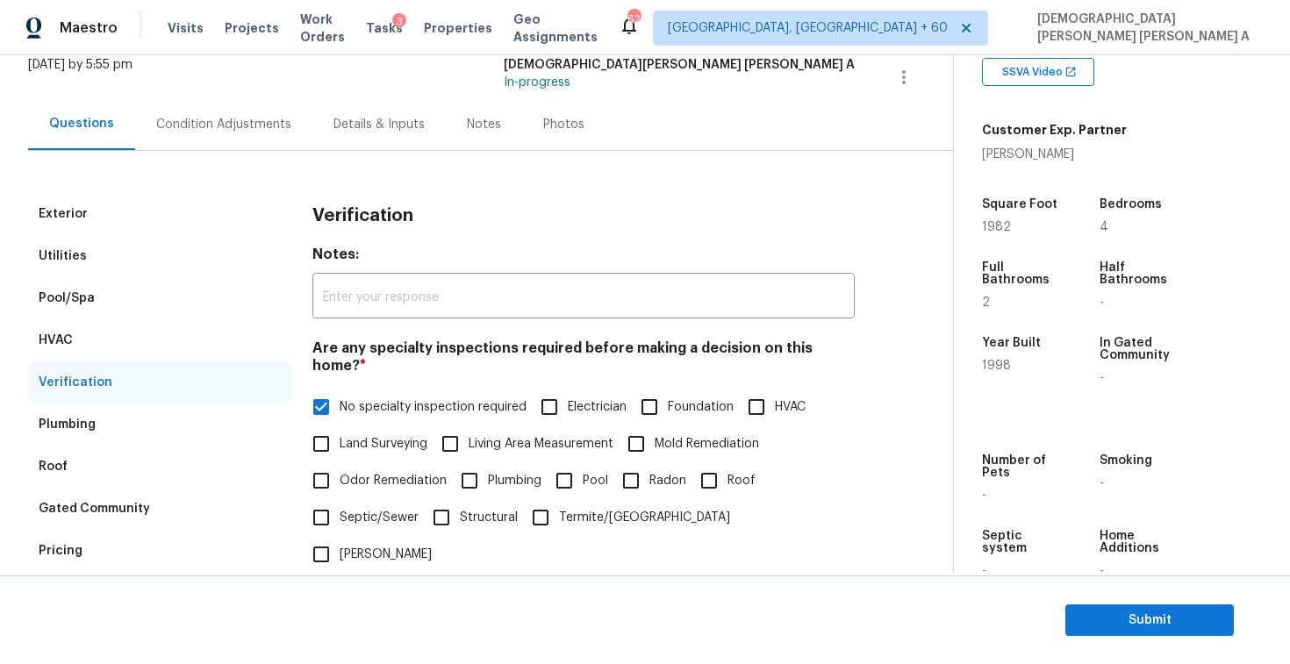
scroll to position [370, 0]
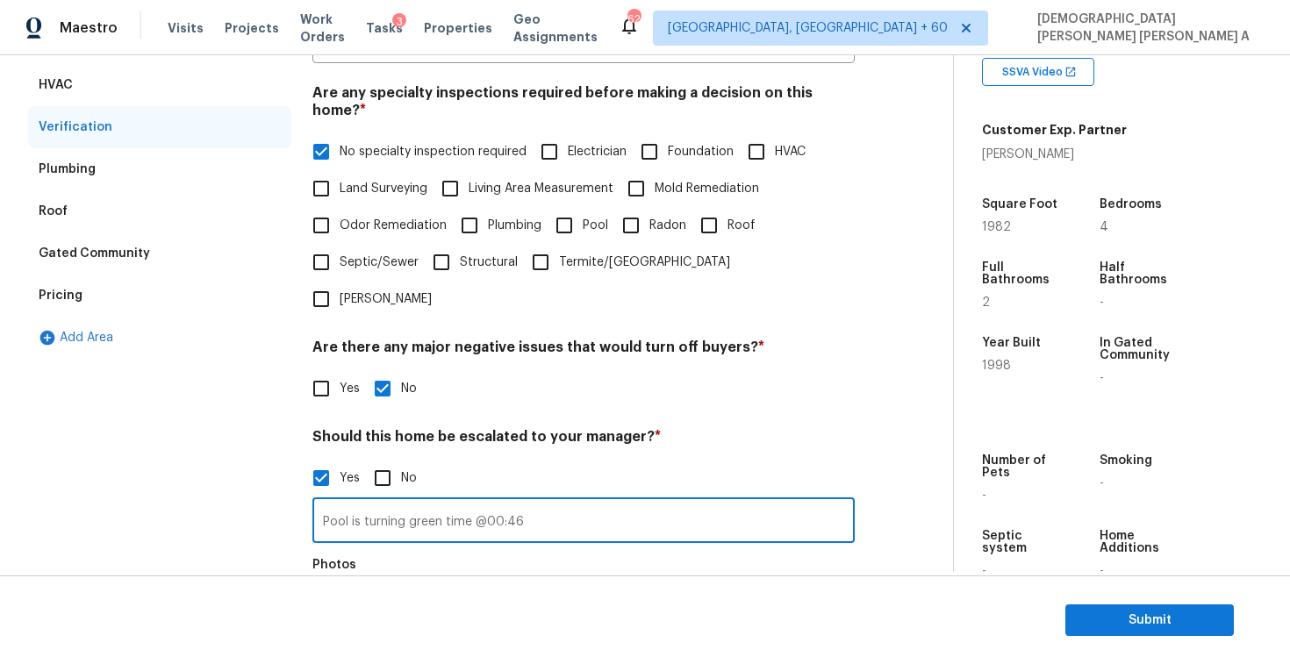
click at [427, 502] on input "Pool is turning green time @00:46" at bounding box center [583, 522] width 542 height 41
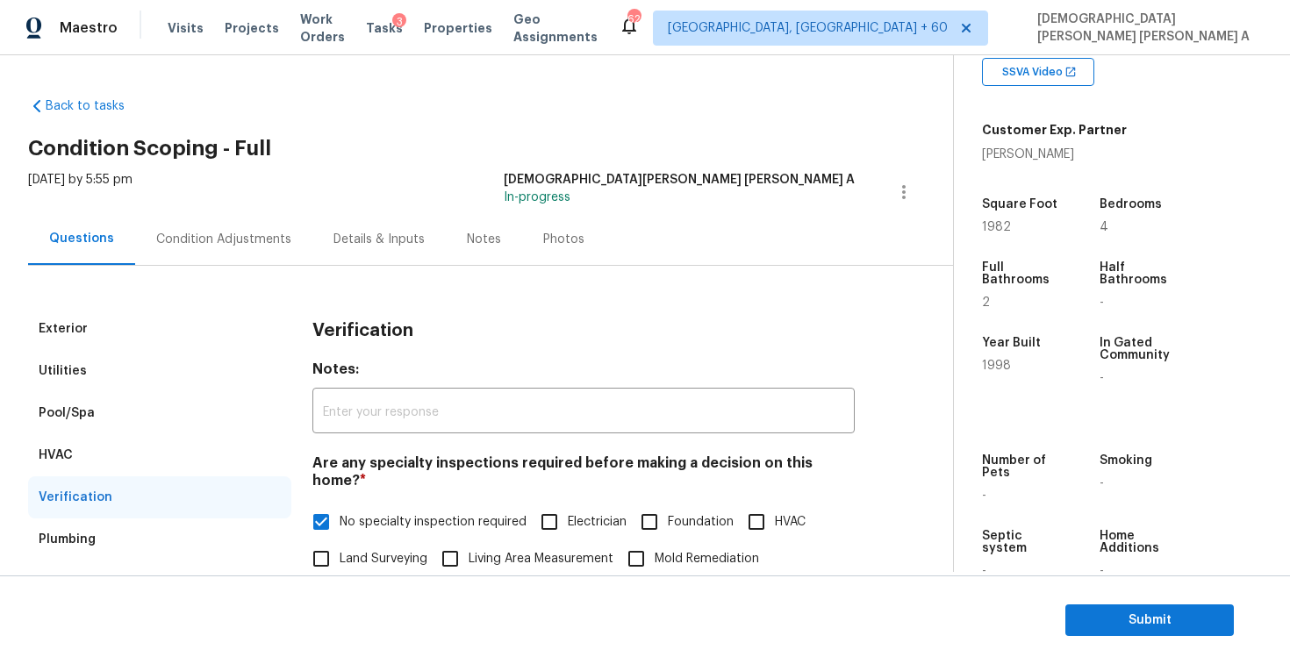
click at [197, 251] on div "Condition Adjustments" at bounding box center [223, 239] width 177 height 52
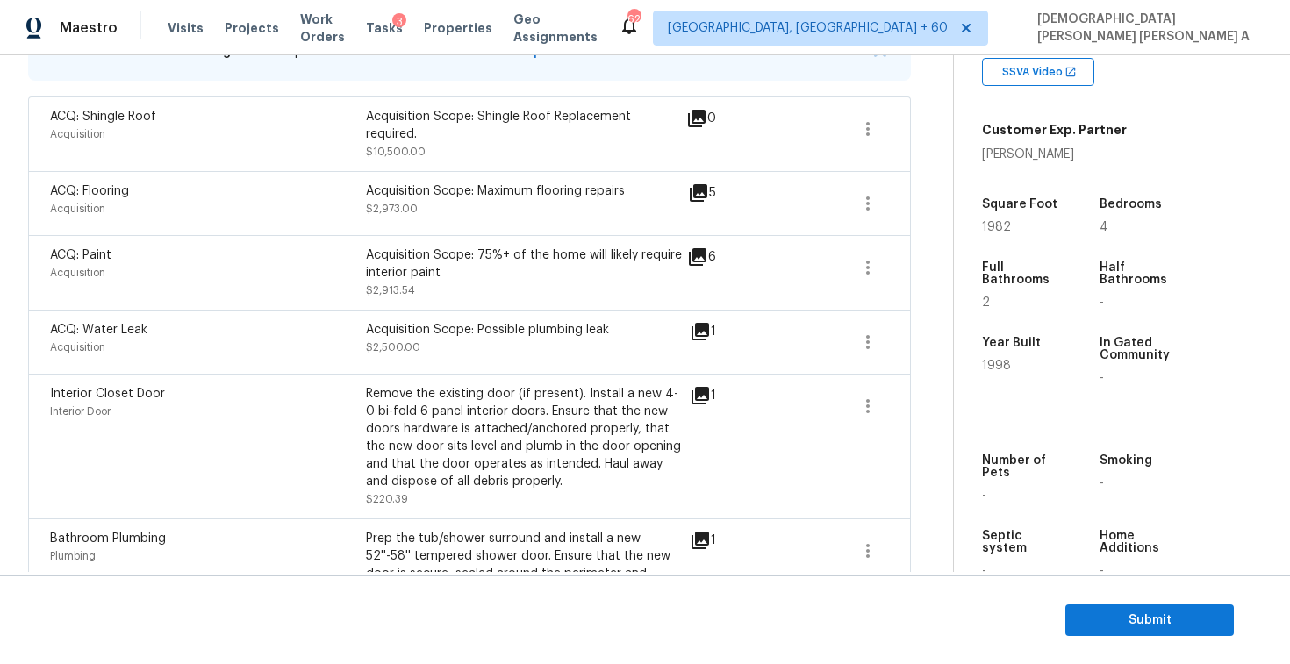
scroll to position [283, 0]
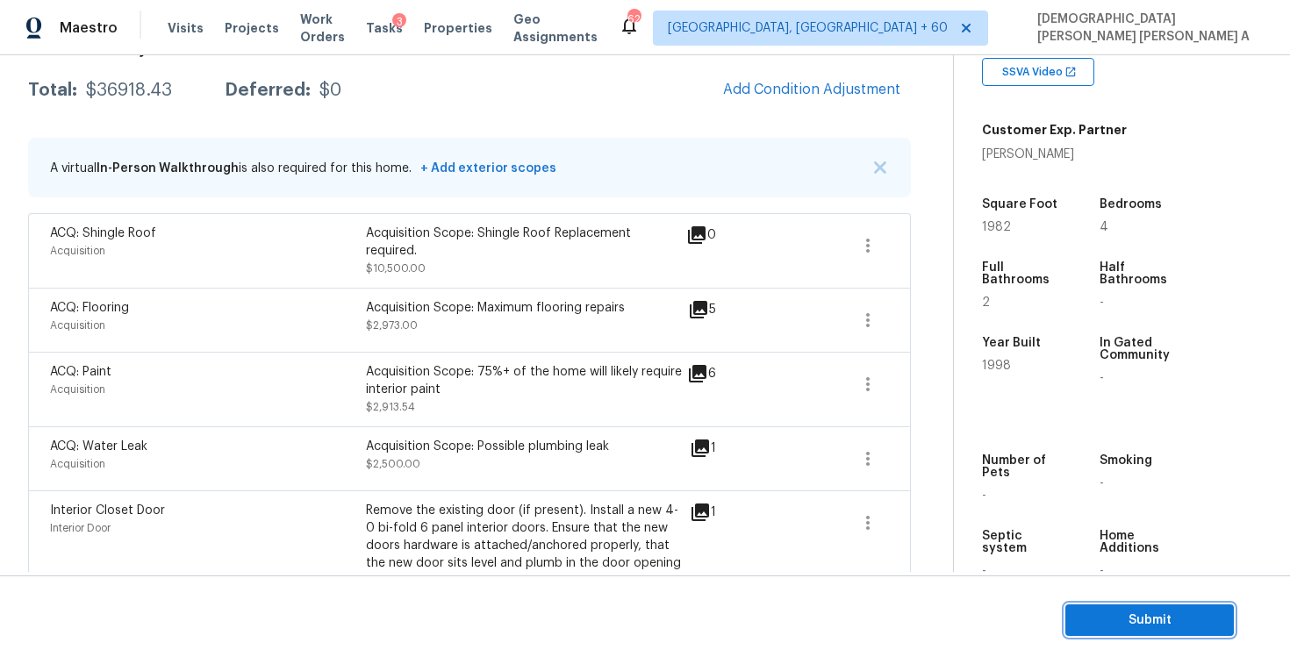
click at [1136, 620] on span "Submit" at bounding box center [1150, 621] width 140 height 22
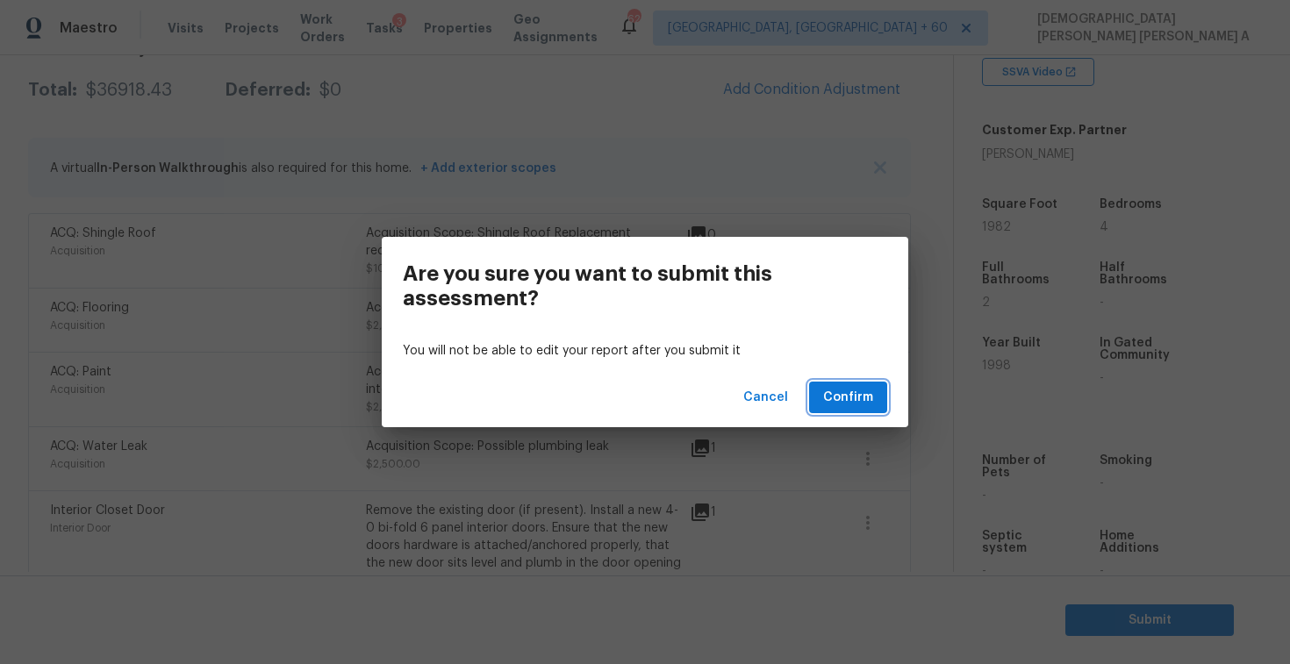
click at [840, 394] on span "Confirm" at bounding box center [848, 398] width 50 height 22
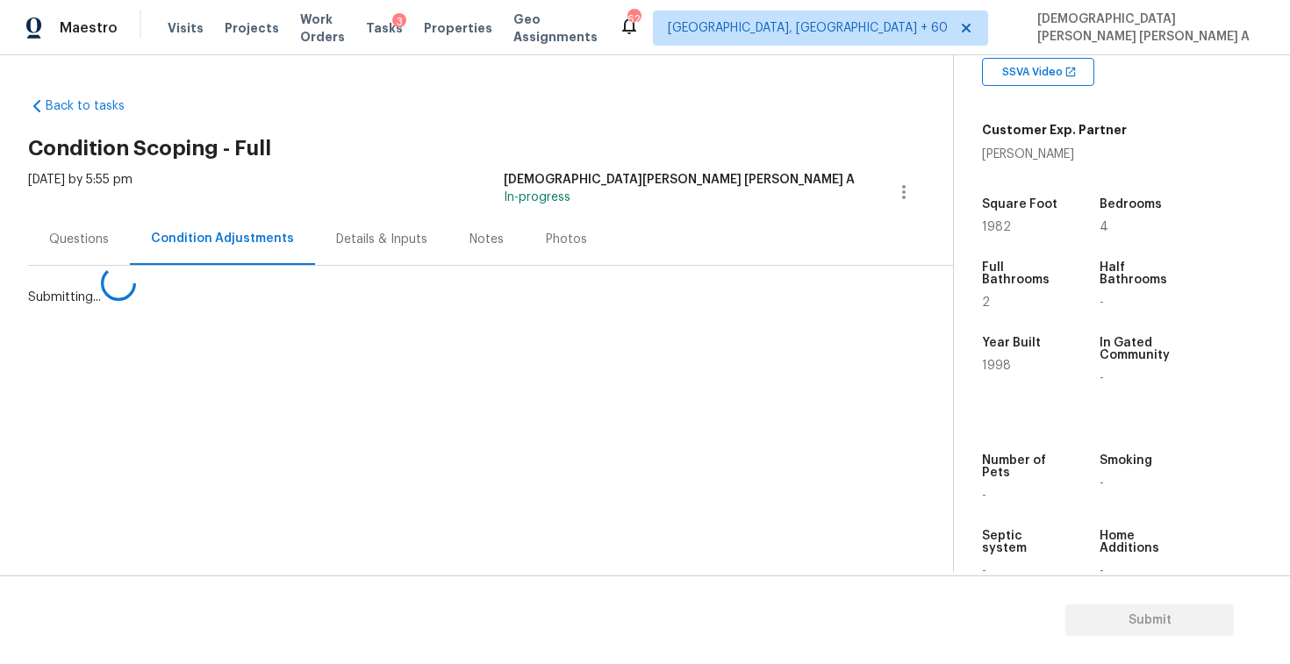
scroll to position [0, 0]
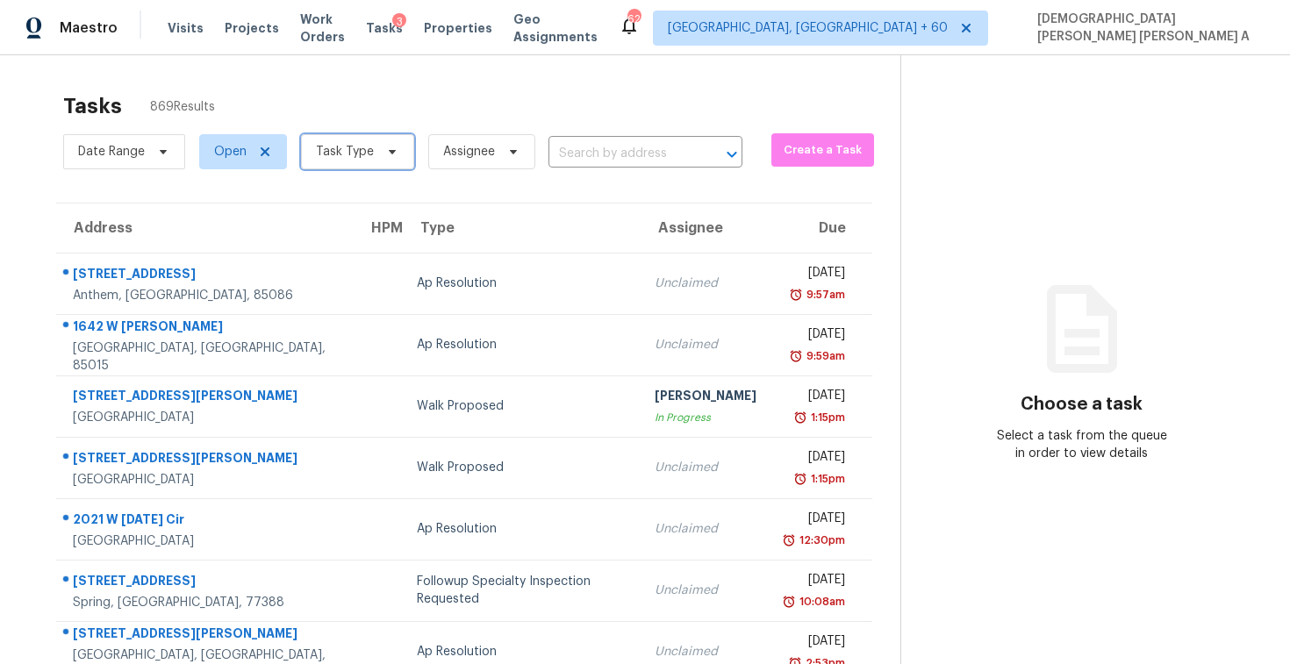
click at [386, 155] on icon at bounding box center [392, 152] width 14 height 14
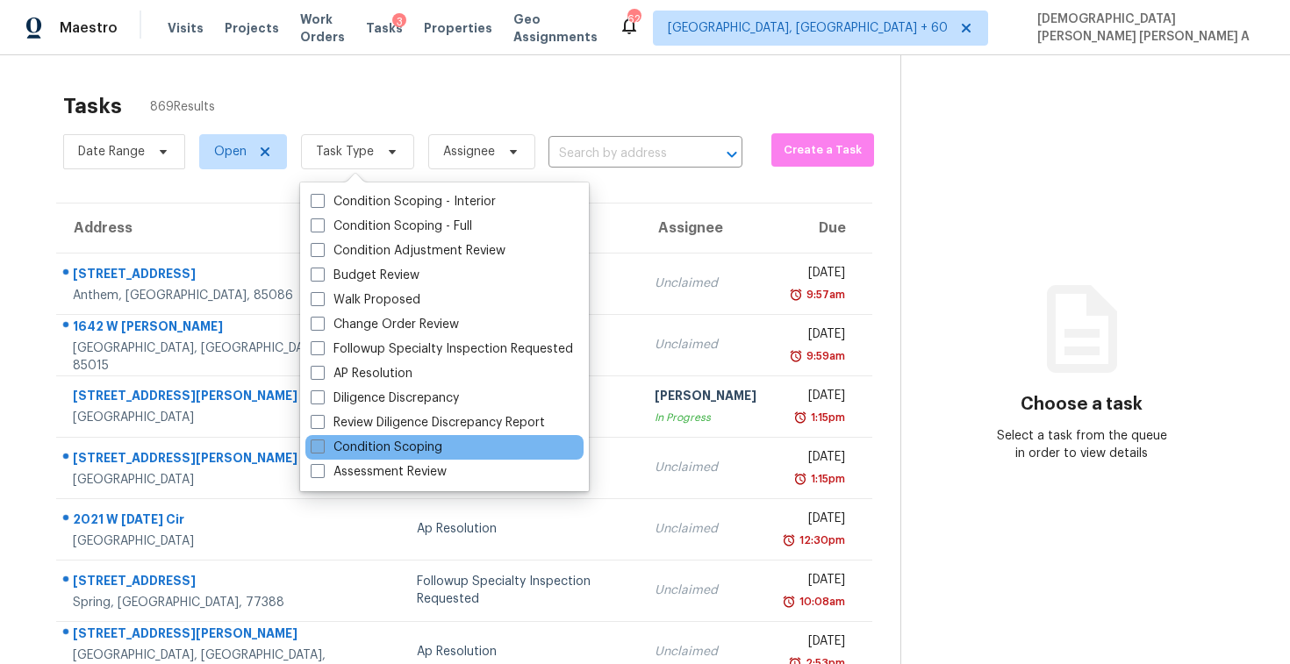
click at [405, 449] on label "Condition Scoping" at bounding box center [377, 448] width 132 height 18
click at [322, 449] on input "Condition Scoping" at bounding box center [316, 444] width 11 height 11
checkbox input "true"
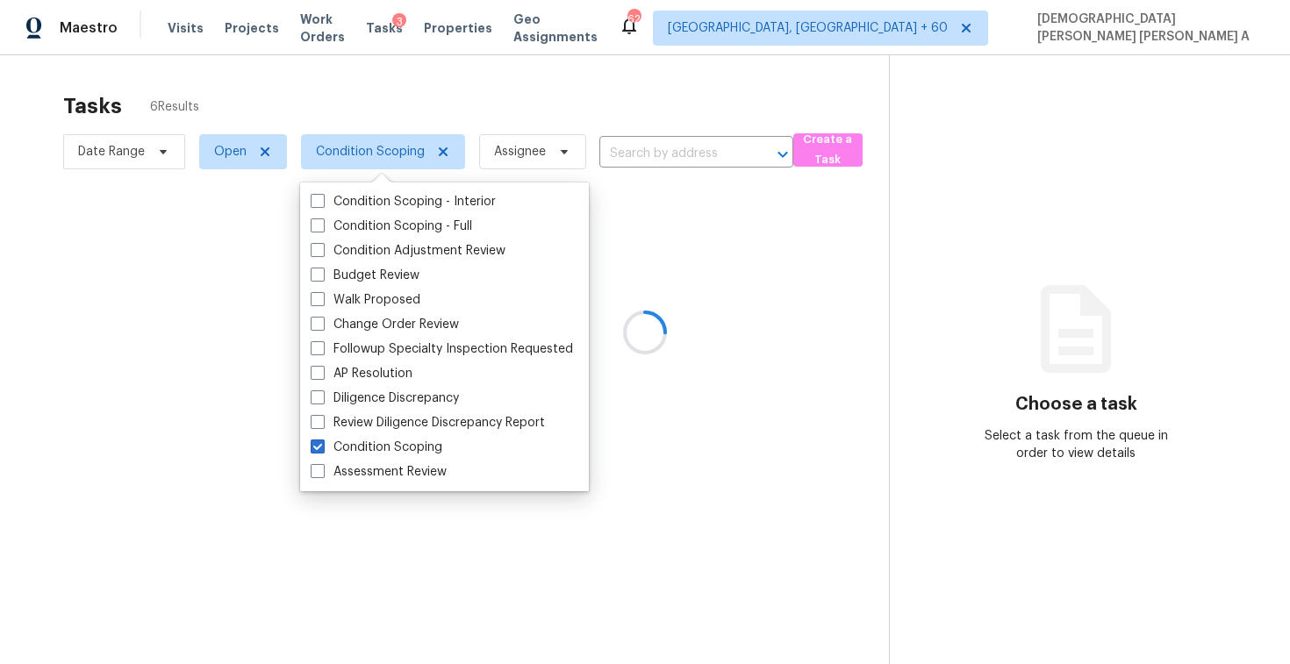
click at [409, 101] on div at bounding box center [645, 332] width 1290 height 664
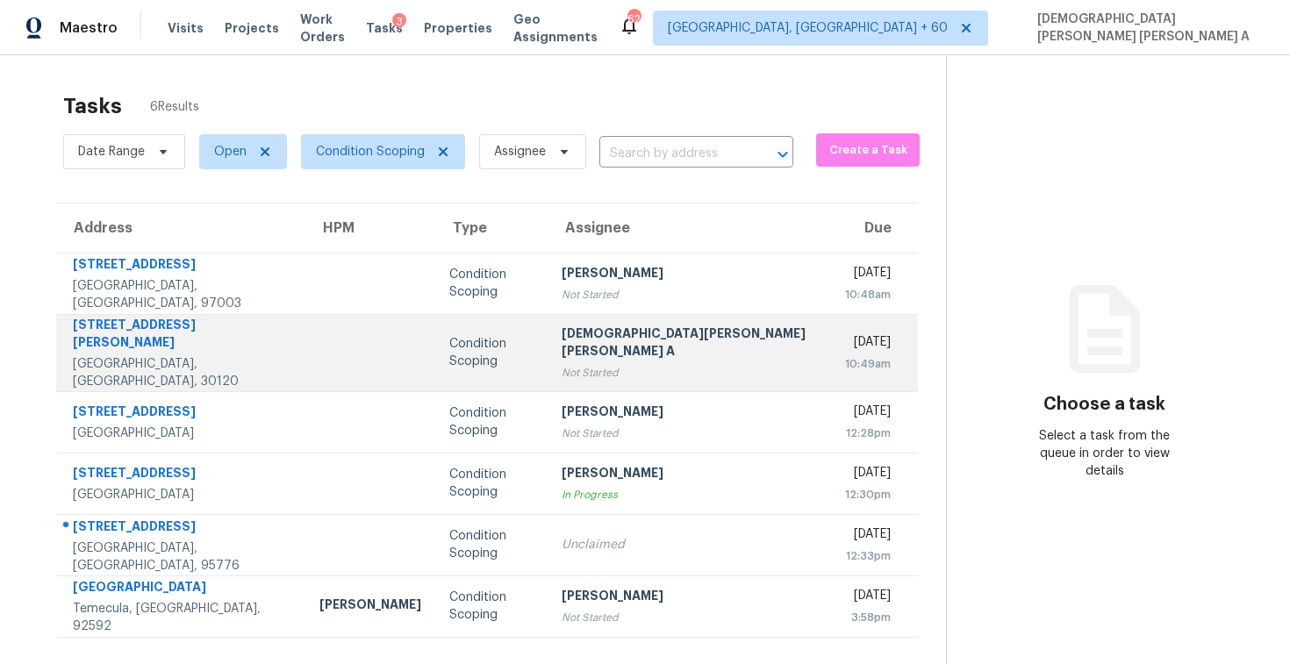
click at [595, 364] on div "Not Started" at bounding box center [689, 373] width 255 height 18
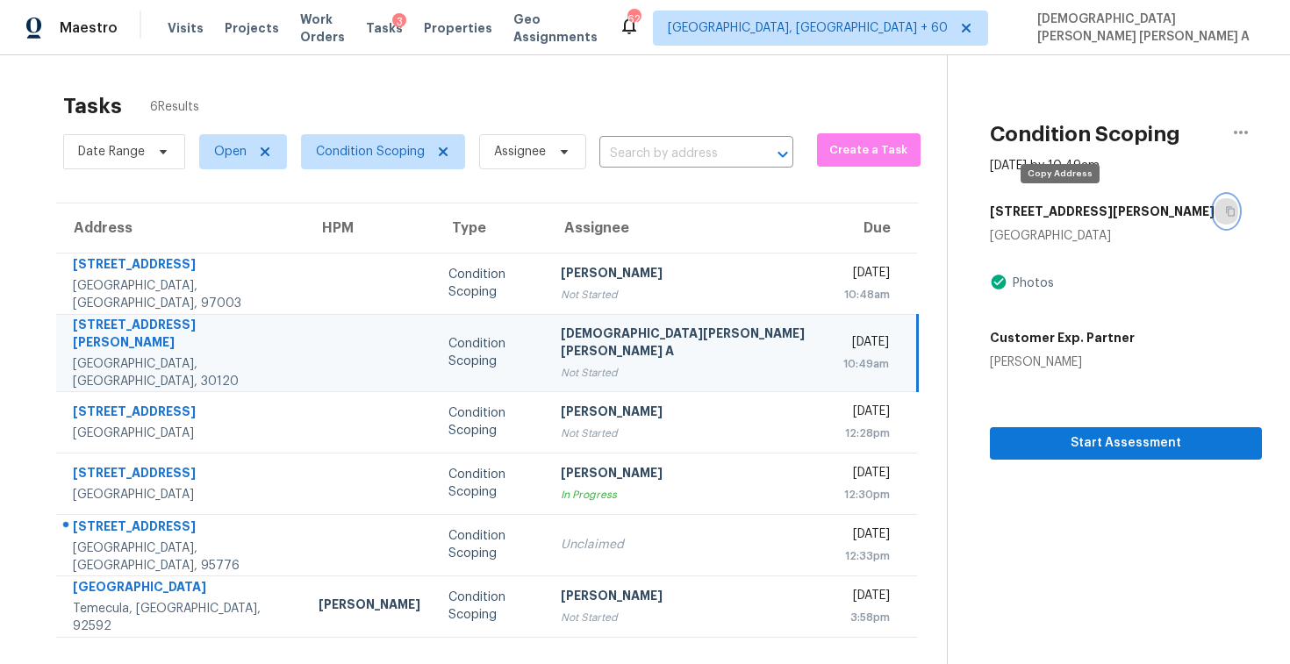
click at [1215, 203] on button "button" at bounding box center [1227, 212] width 24 height 32
click at [990, 427] on button "Start Assessment" at bounding box center [1126, 443] width 272 height 32
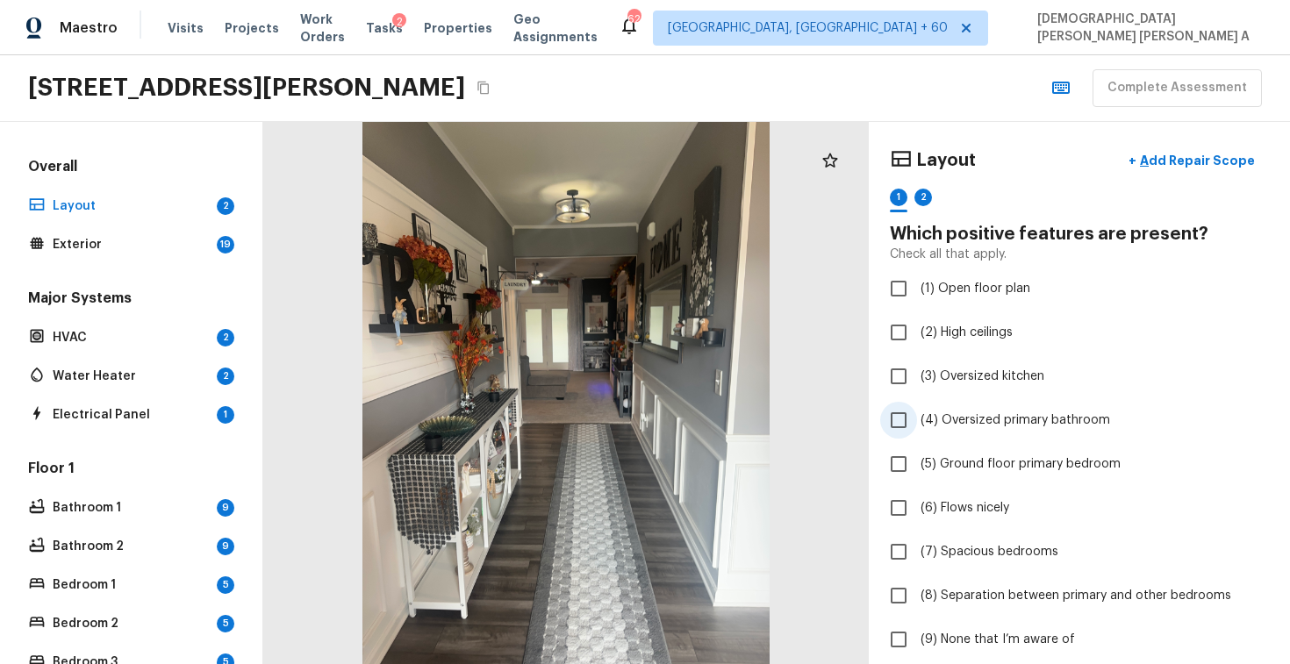
scroll to position [237, 0]
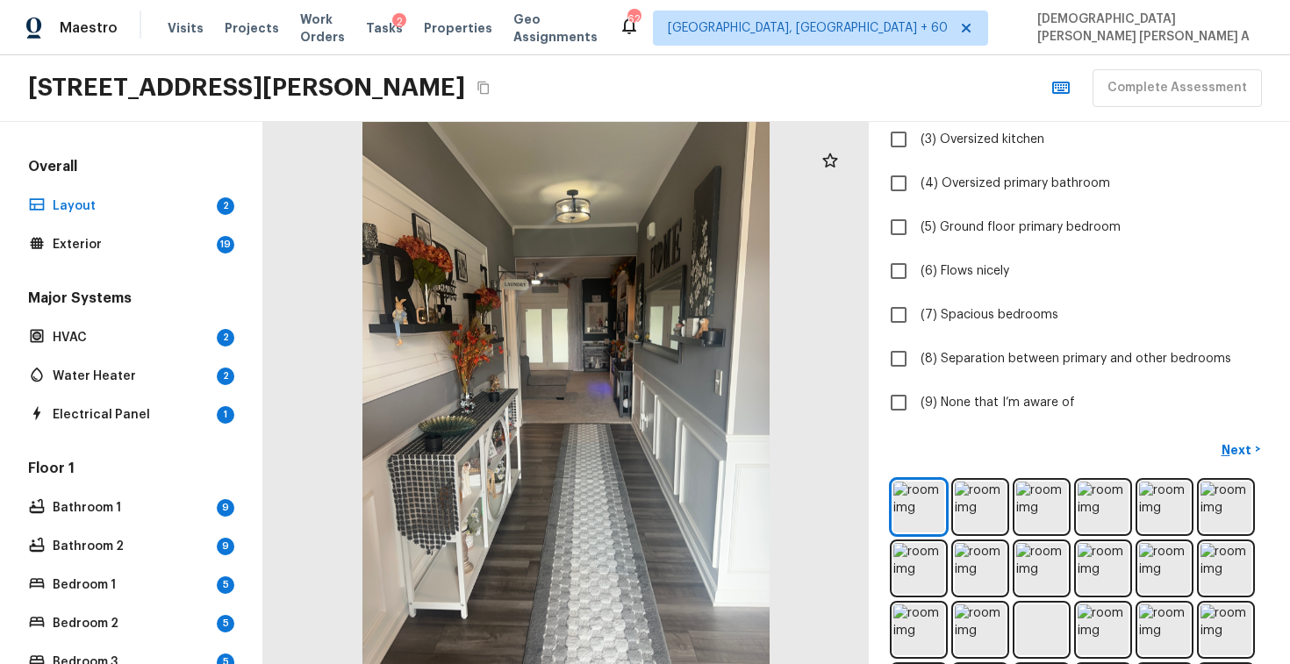
click at [1074, 445] on div "Next >" at bounding box center [1079, 449] width 379 height 29
click at [916, 505] on img at bounding box center [919, 507] width 51 height 51
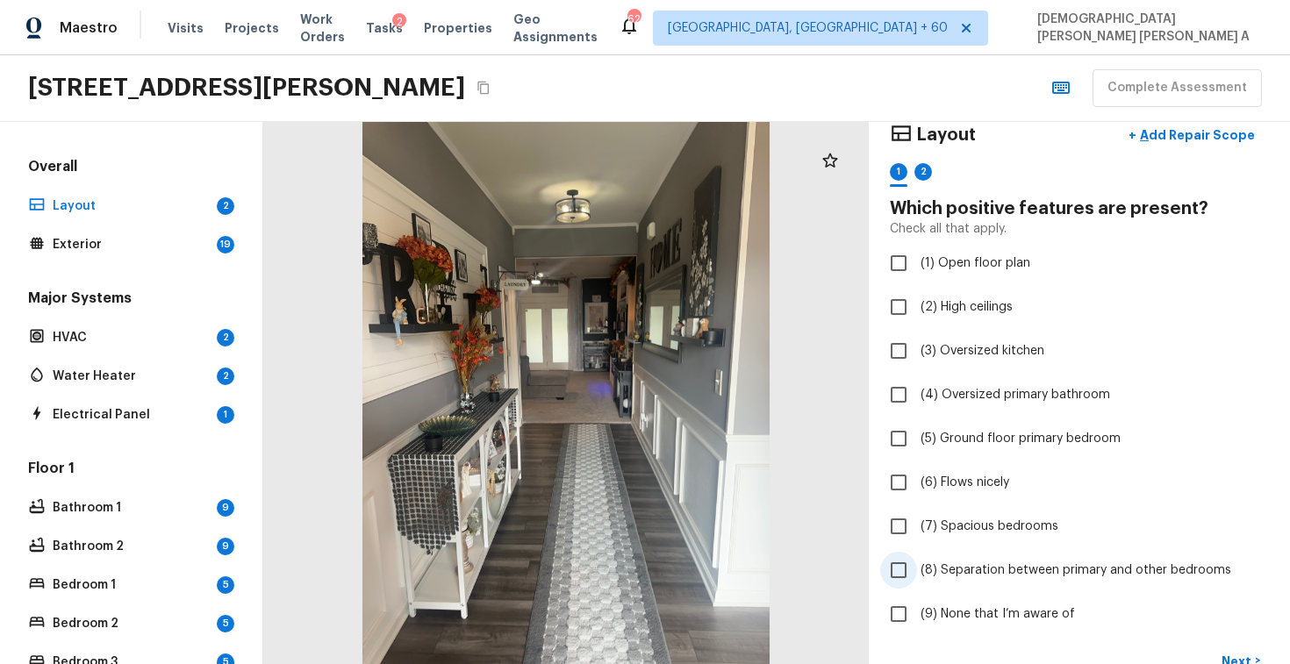
scroll to position [43, 0]
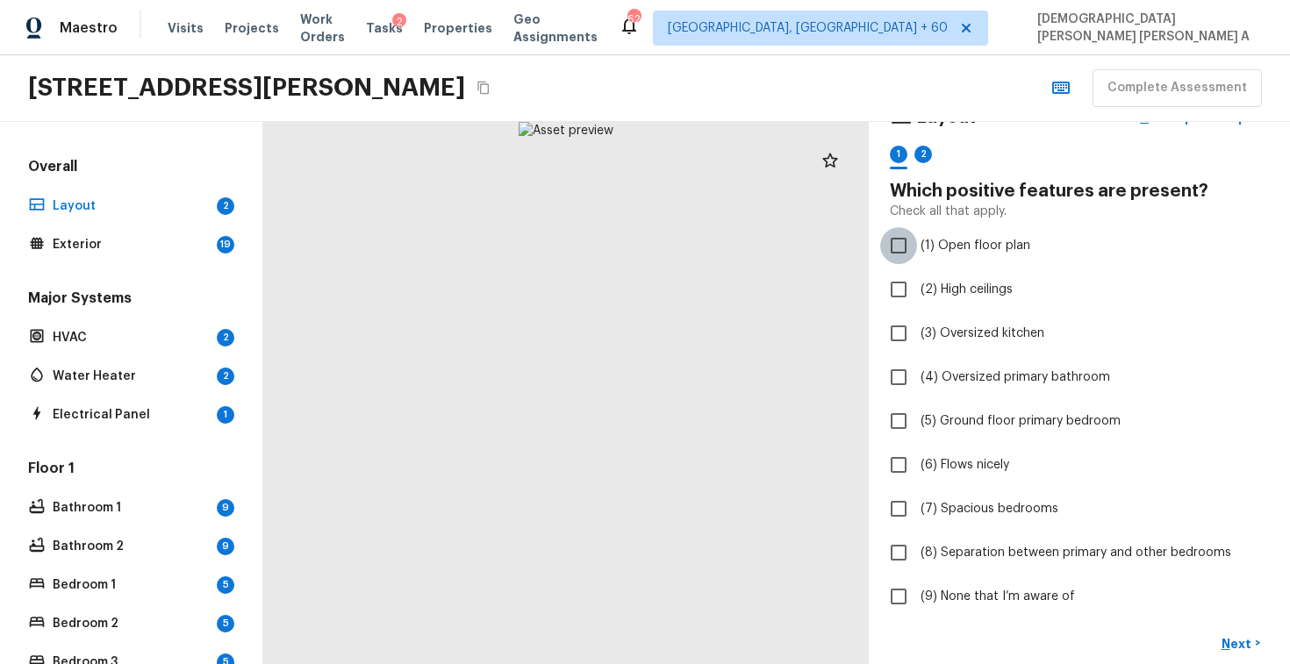
click at [908, 233] on input "(1) Open floor plan" at bounding box center [898, 245] width 37 height 37
checkbox input "true"
click at [902, 471] on input "(6) Flows nicely" at bounding box center [898, 465] width 37 height 37
checkbox input "true"
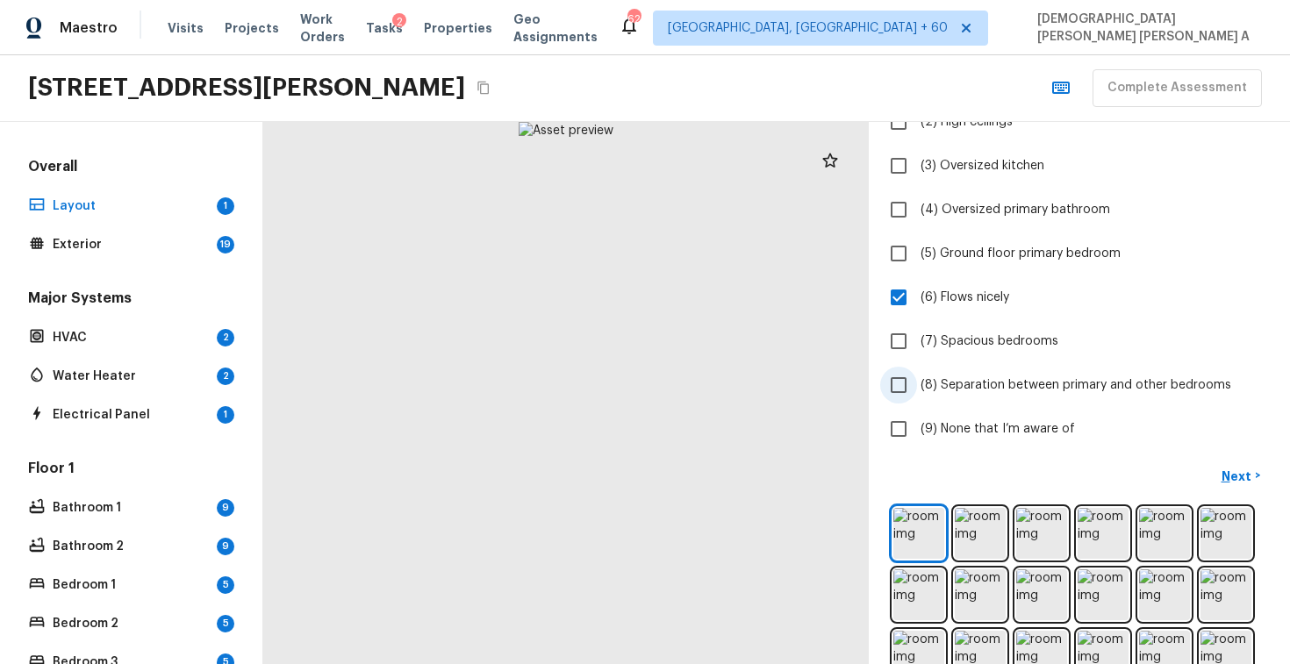
scroll to position [237, 0]
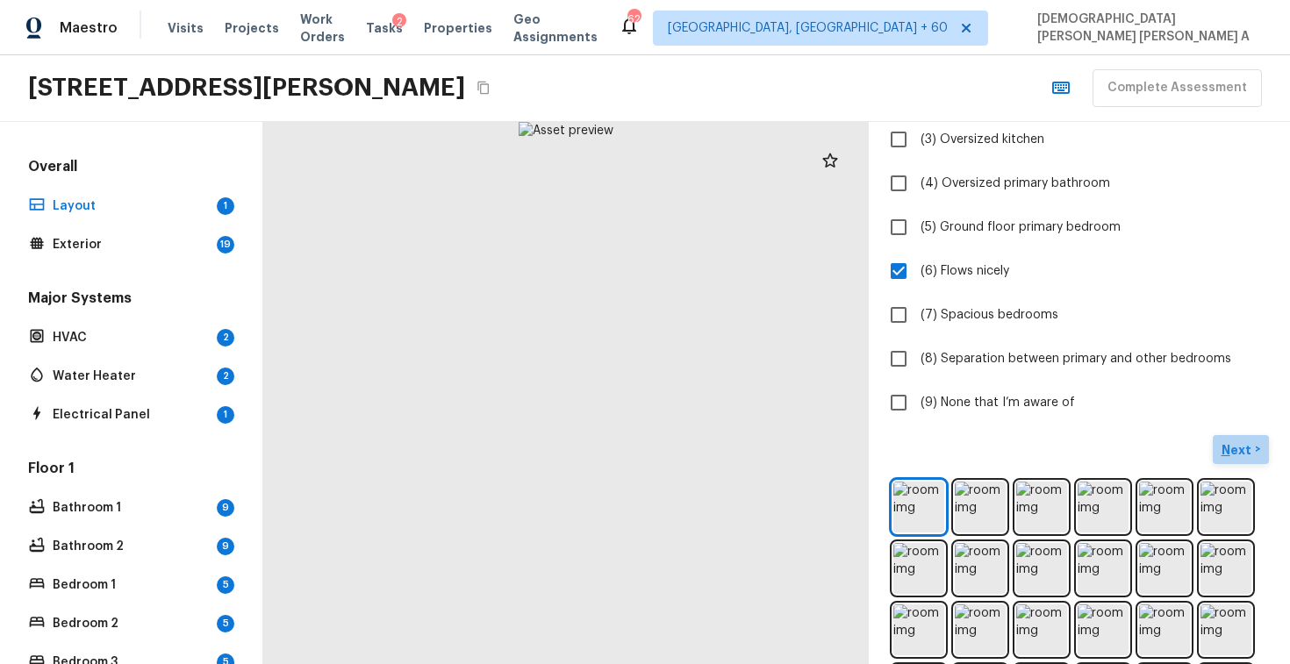
click at [1230, 448] on p "Next" at bounding box center [1238, 451] width 33 height 18
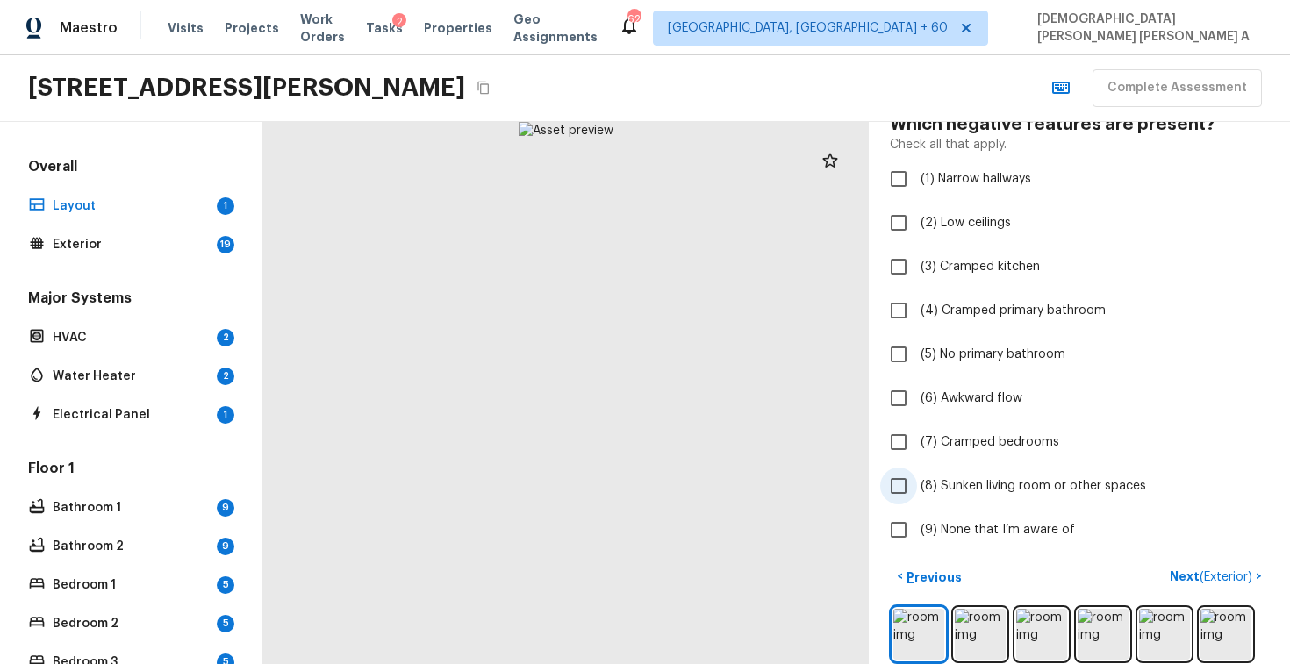
scroll to position [114, 0]
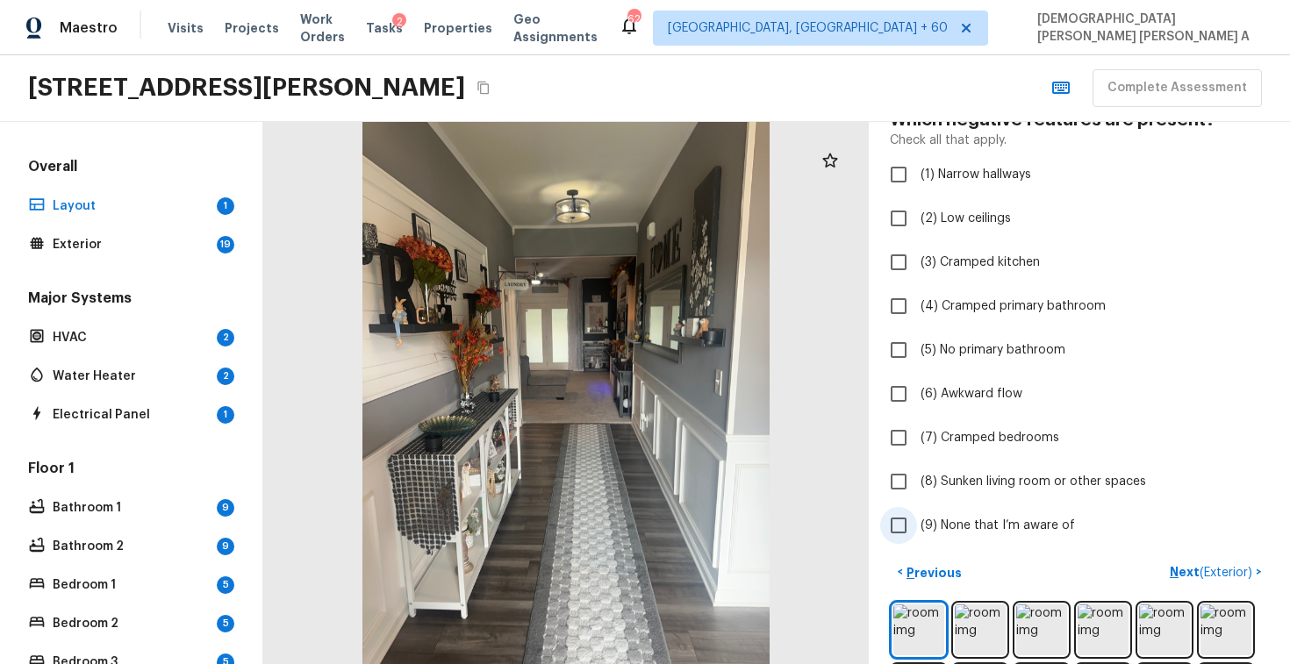
click at [926, 528] on span "(9) None that I’m aware of" at bounding box center [998, 526] width 154 height 18
click at [917, 528] on input "(9) None that I’m aware of" at bounding box center [898, 525] width 37 height 37
checkbox input "true"
click at [1170, 562] on button "Next ( Exterior ) >" at bounding box center [1216, 572] width 106 height 29
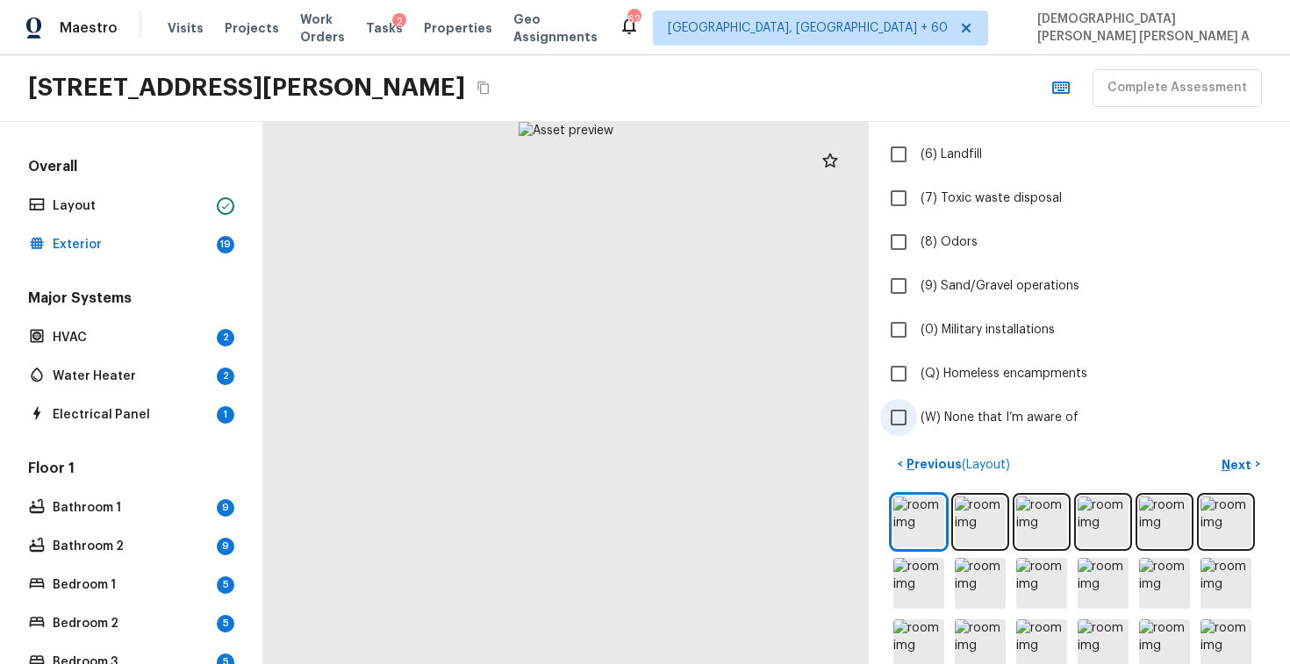
scroll to position [318, 0]
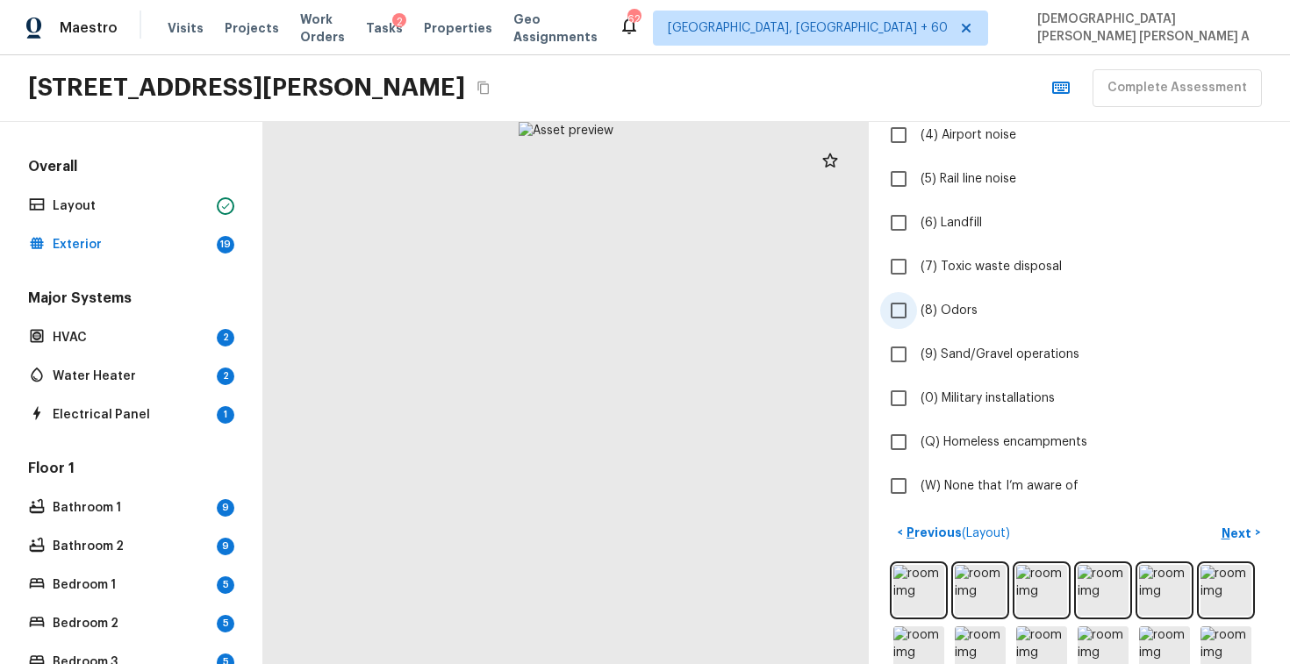
click at [883, 323] on input "(8) Odors" at bounding box center [898, 310] width 37 height 37
checkbox input "true"
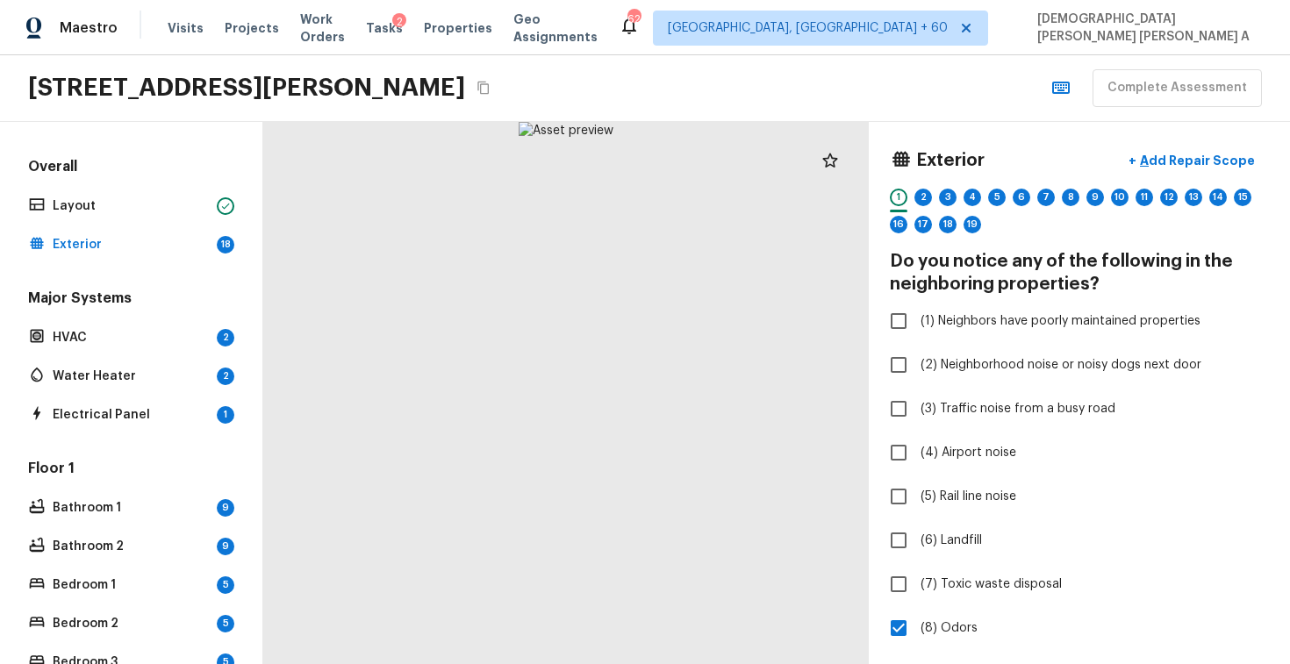
scroll to position [251, 0]
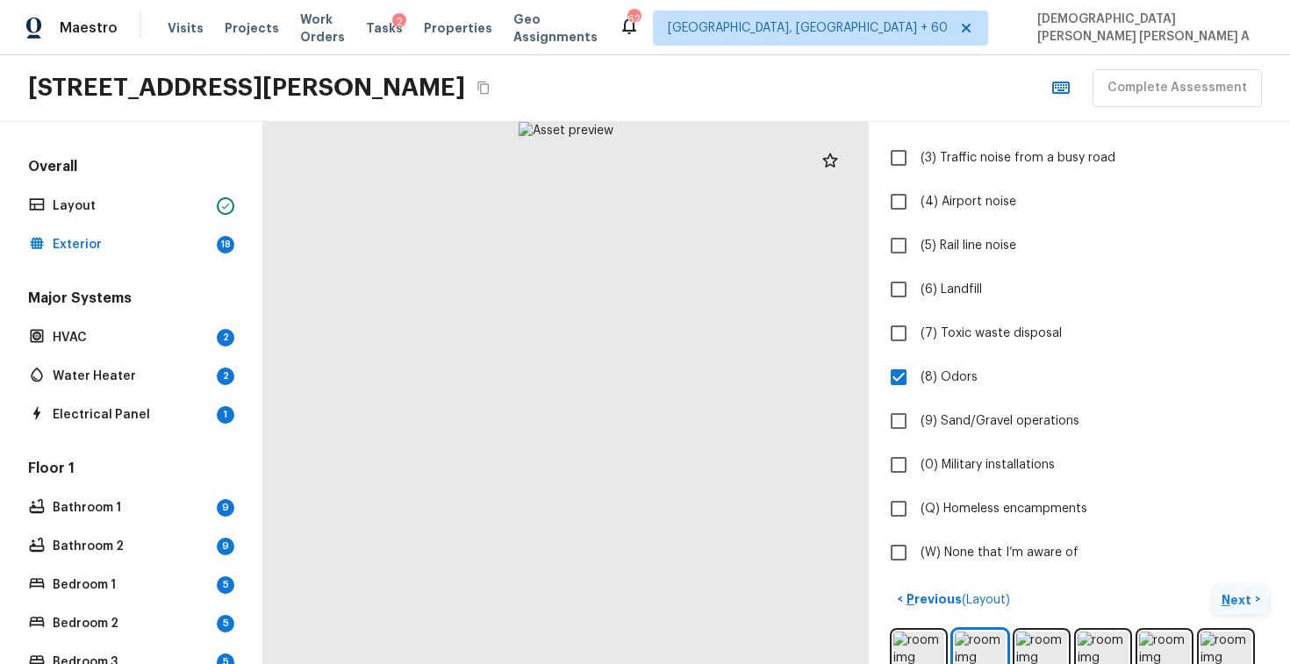
click at [1234, 594] on p "Next" at bounding box center [1238, 601] width 33 height 18
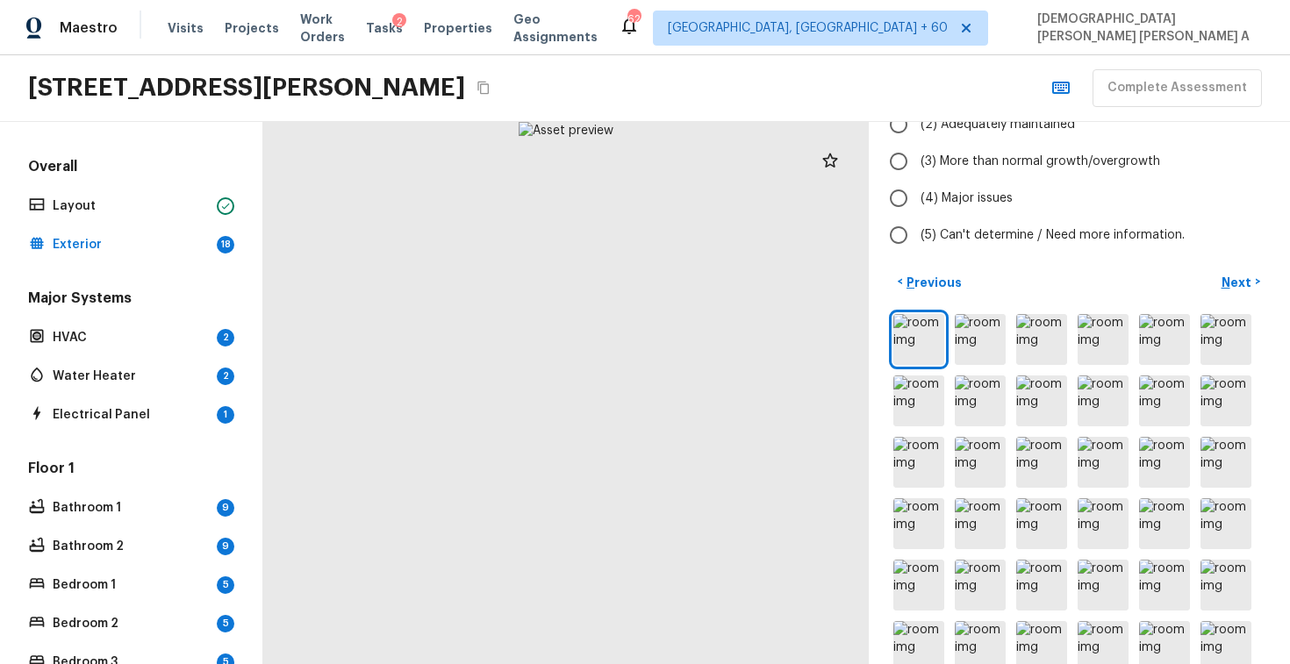
scroll to position [47, 0]
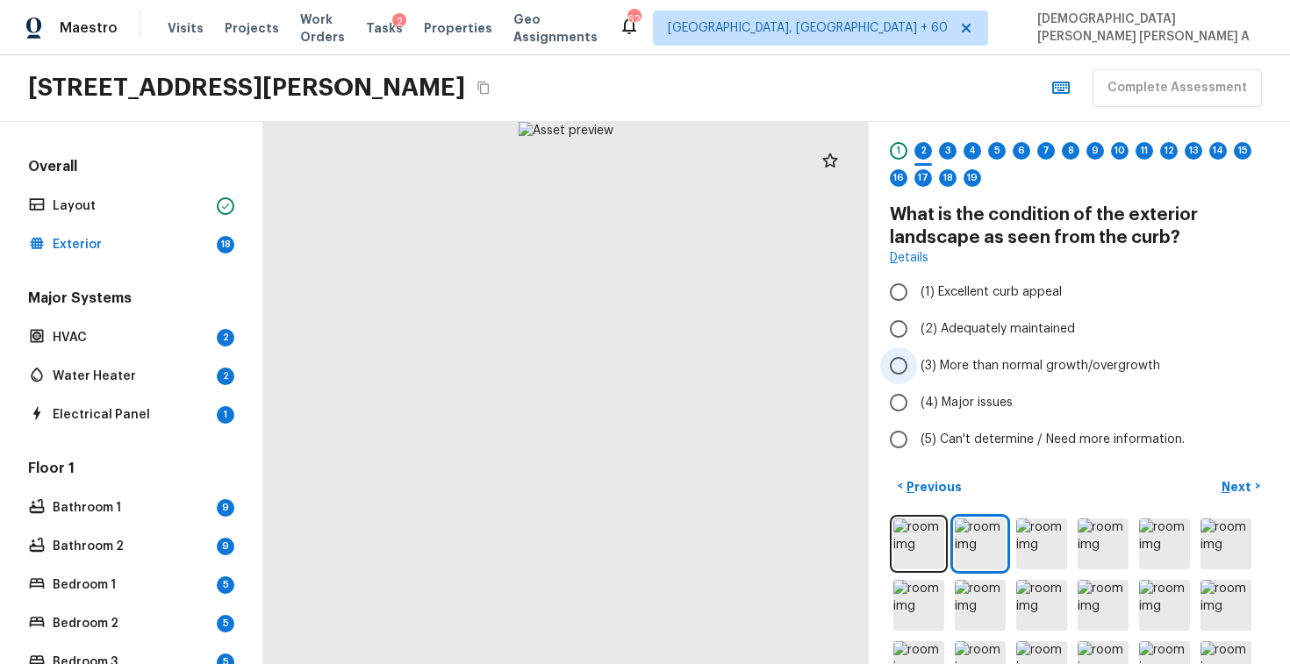
click at [900, 355] on input "(3) More than normal growth/overgrowth" at bounding box center [898, 366] width 37 height 37
radio input "true"
click at [1230, 473] on button "Next >" at bounding box center [1241, 486] width 56 height 29
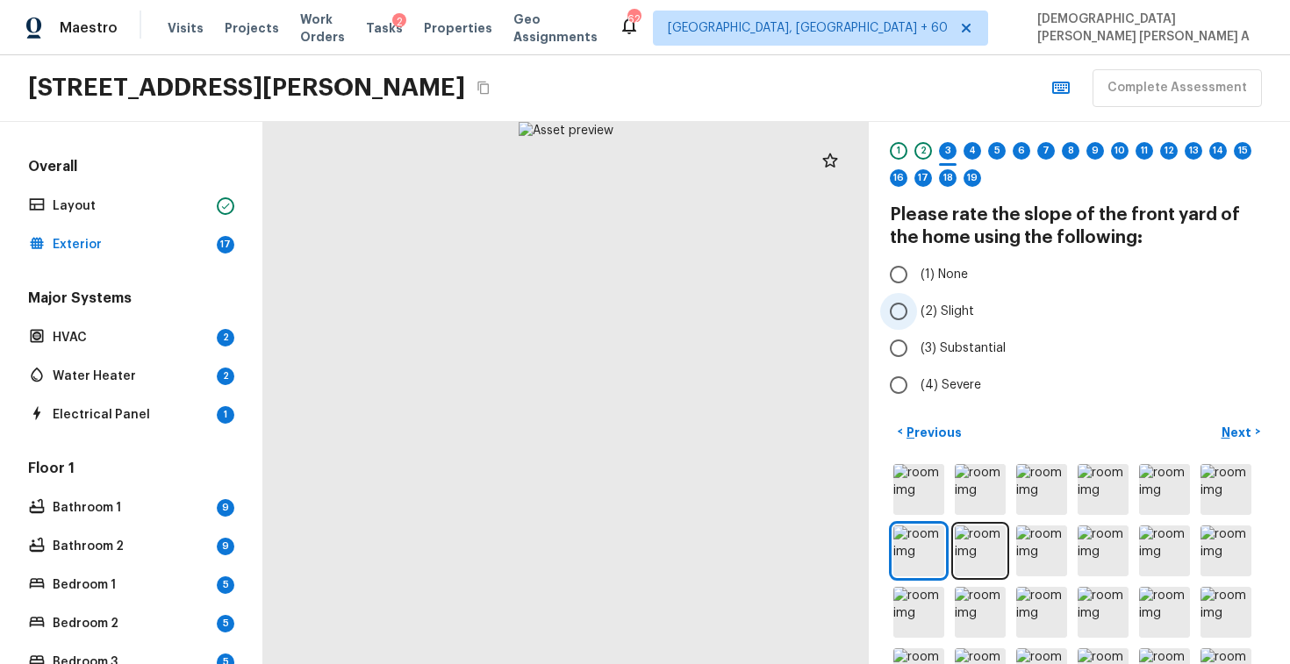
click at [907, 318] on input "(2) Slight" at bounding box center [898, 311] width 37 height 37
radio input "true"
click at [1247, 420] on button "Next >" at bounding box center [1241, 432] width 56 height 29
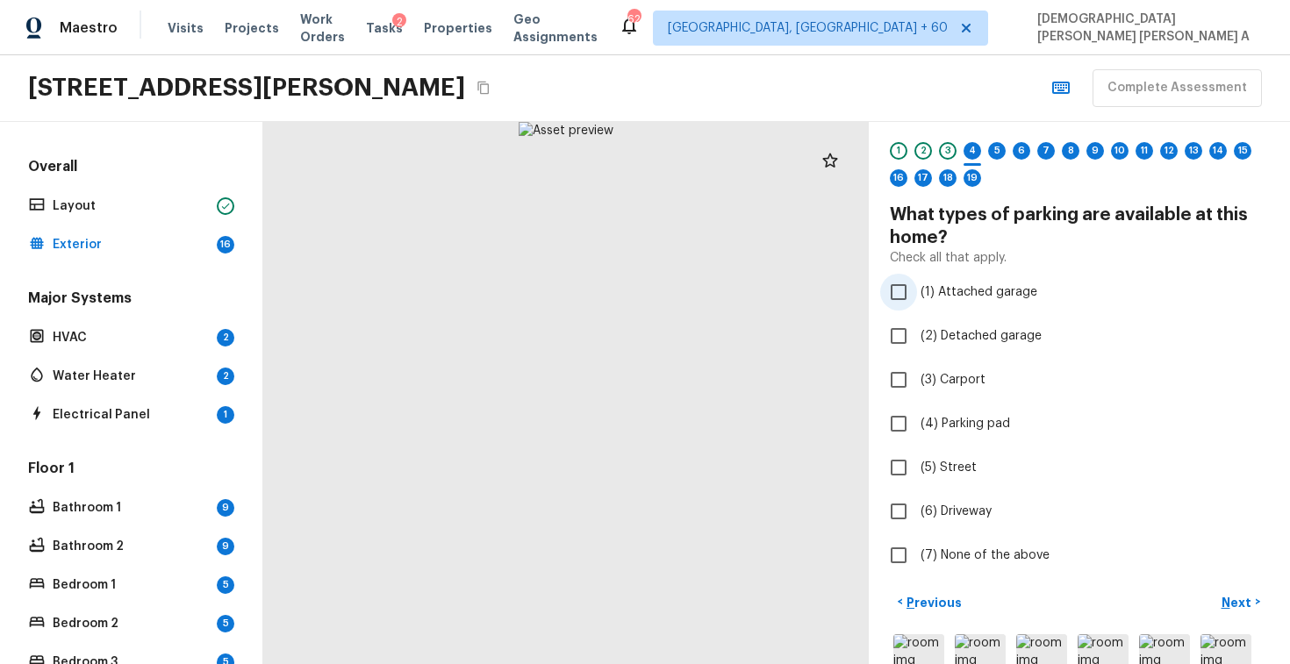
click at [891, 306] on input "(1) Attached garage" at bounding box center [898, 292] width 37 height 37
checkbox input "true"
click at [1245, 605] on p "Next" at bounding box center [1238, 603] width 33 height 18
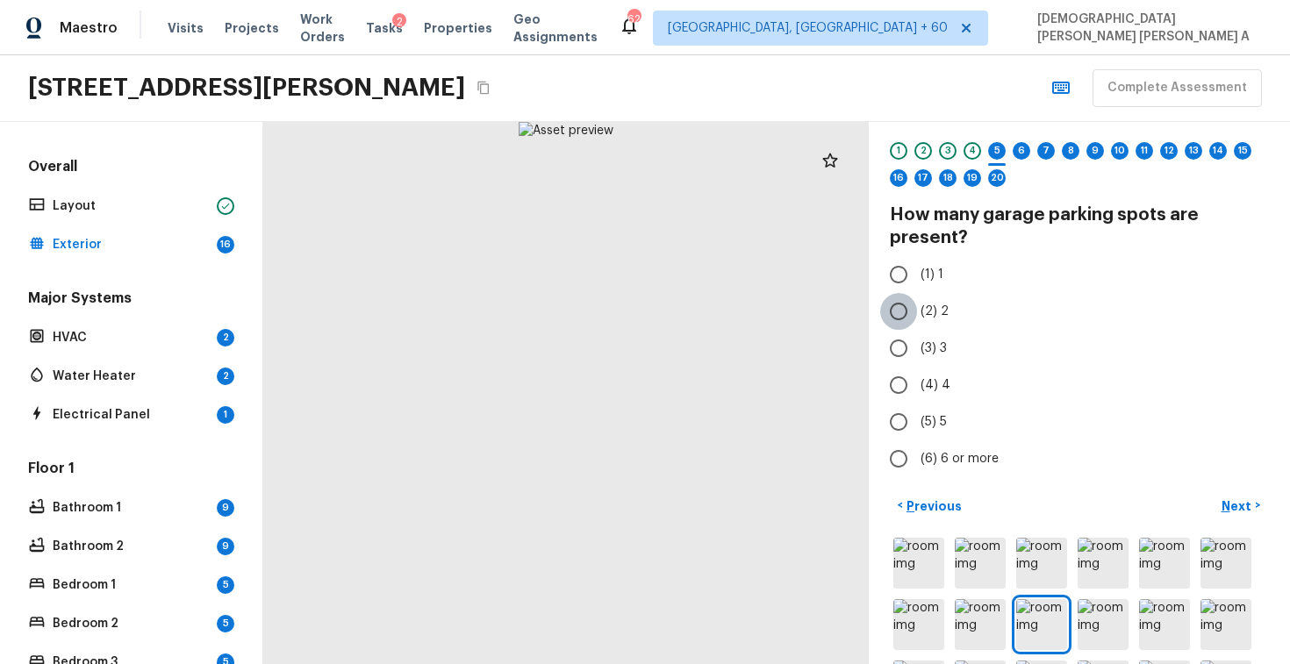
click at [900, 294] on input "(2) 2" at bounding box center [898, 311] width 37 height 37
radio input "true"
click at [1249, 509] on p "Next" at bounding box center [1238, 507] width 33 height 18
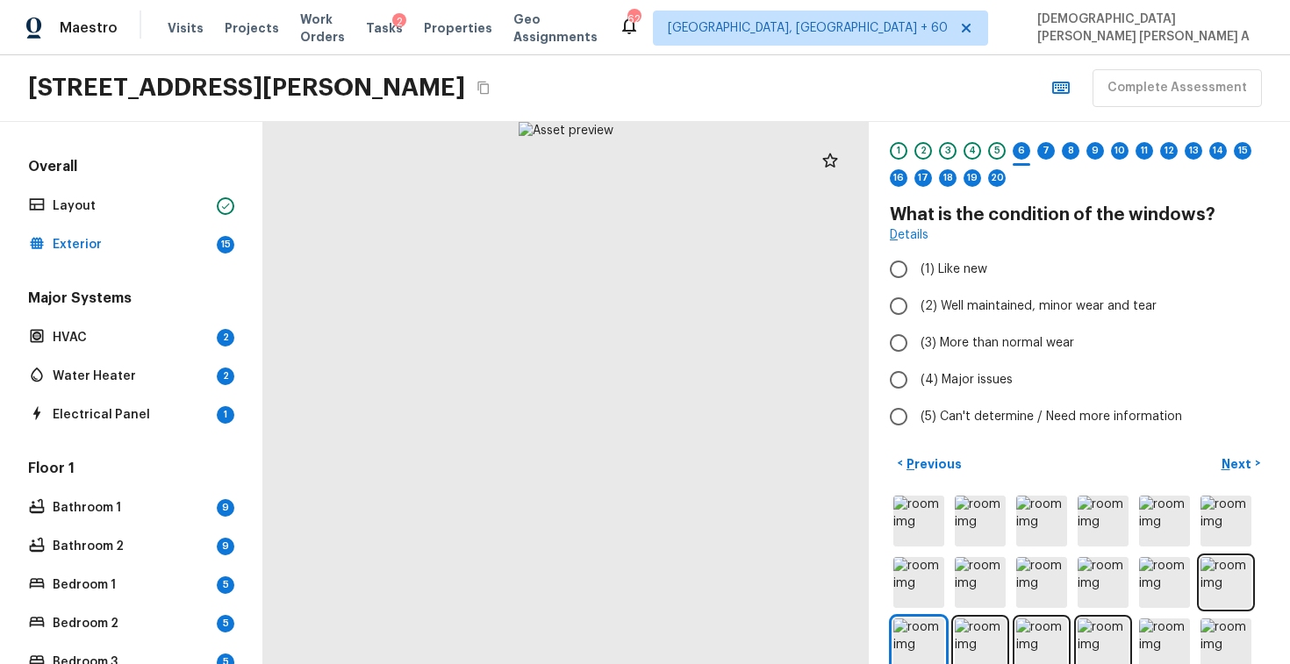
scroll to position [0, 0]
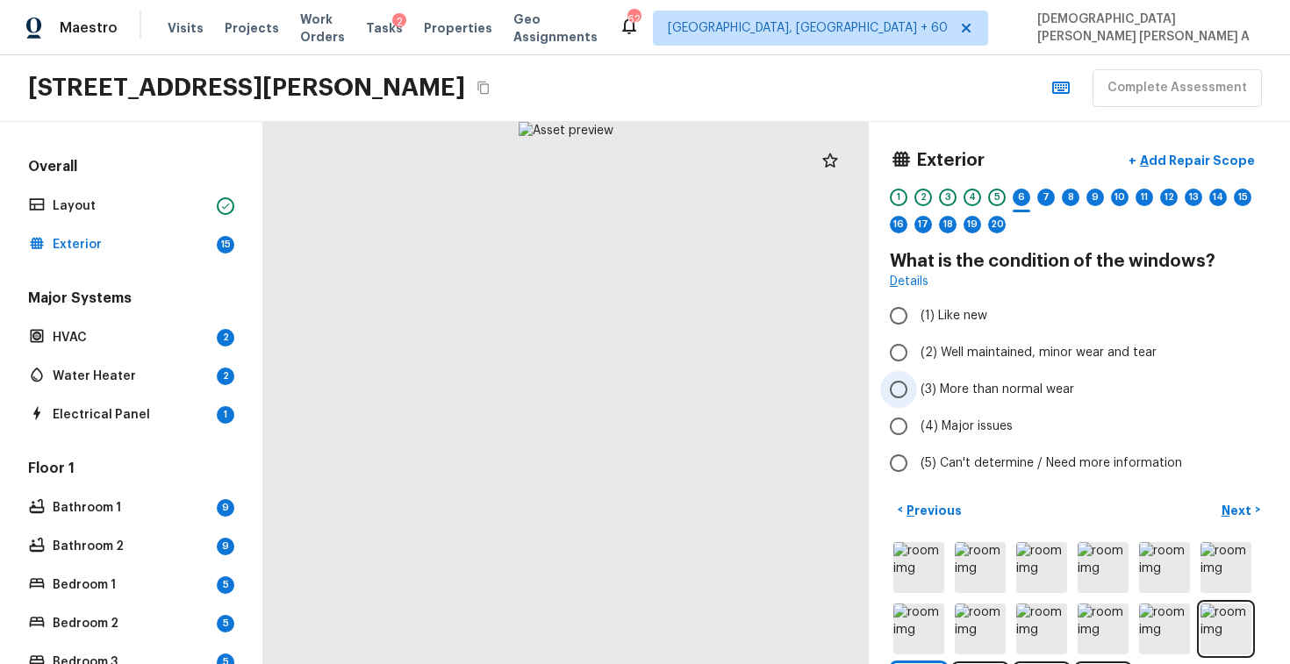
click at [894, 402] on input "(3) More than normal wear" at bounding box center [898, 389] width 37 height 37
radio input "true"
click at [1201, 154] on p "Add Repair Scope" at bounding box center [1196, 161] width 118 height 18
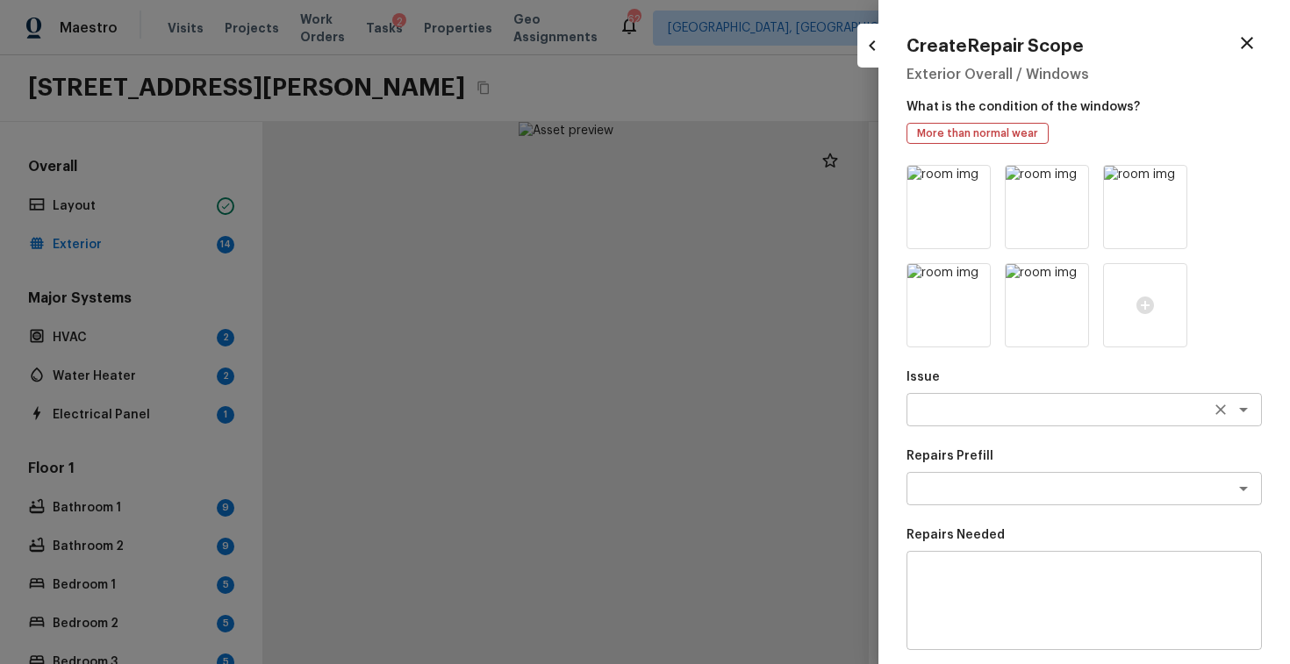
click at [986, 418] on textarea at bounding box center [1060, 410] width 291 height 18
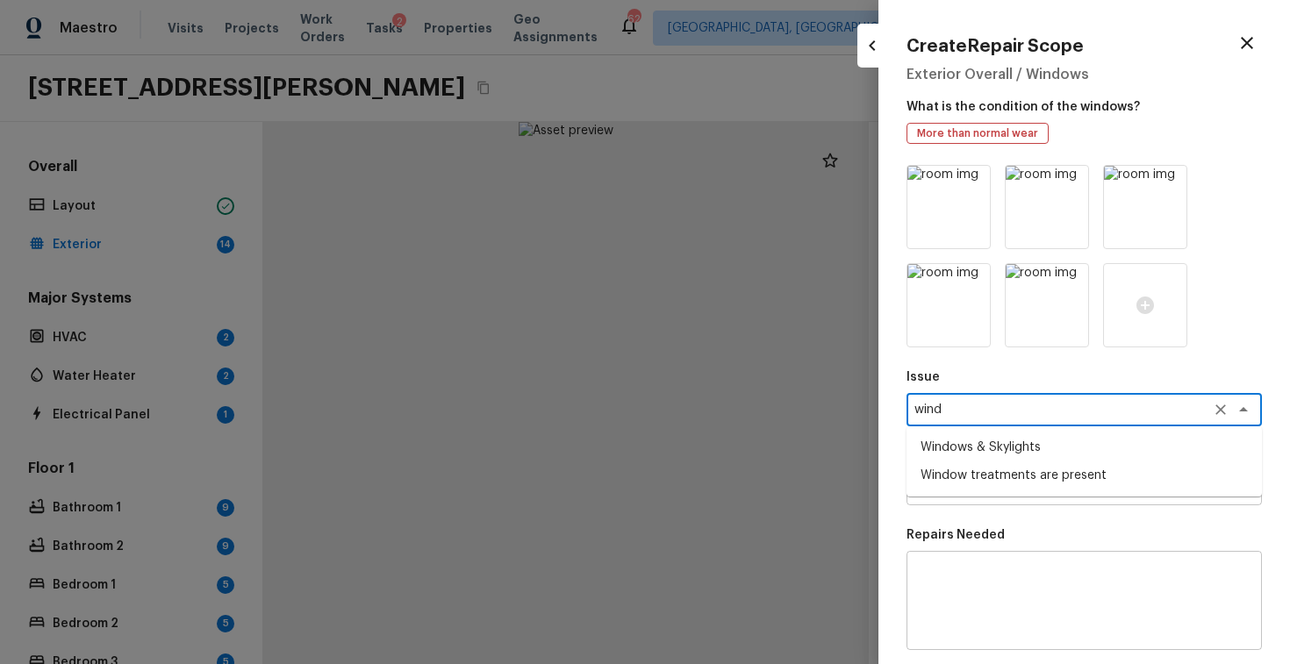
click at [973, 445] on li "Windows & Skylights" at bounding box center [1084, 448] width 355 height 28
type textarea "Windows & Skylights"
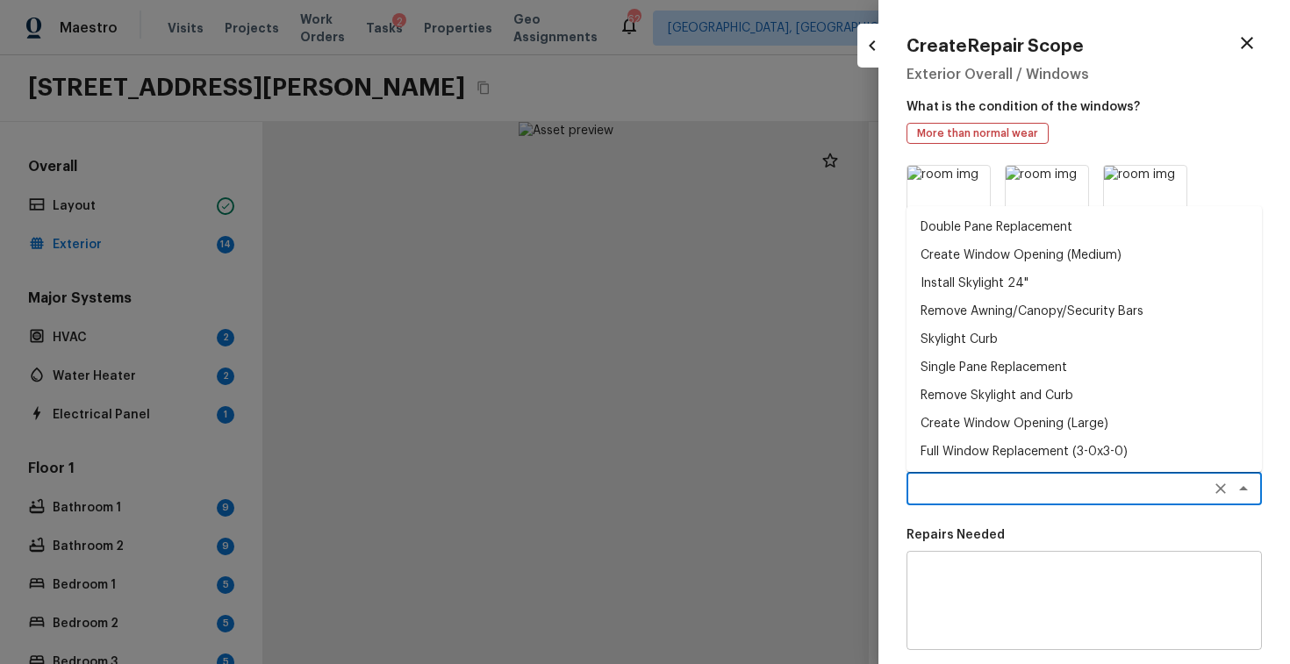
click at [1006, 483] on textarea at bounding box center [1060, 489] width 291 height 18
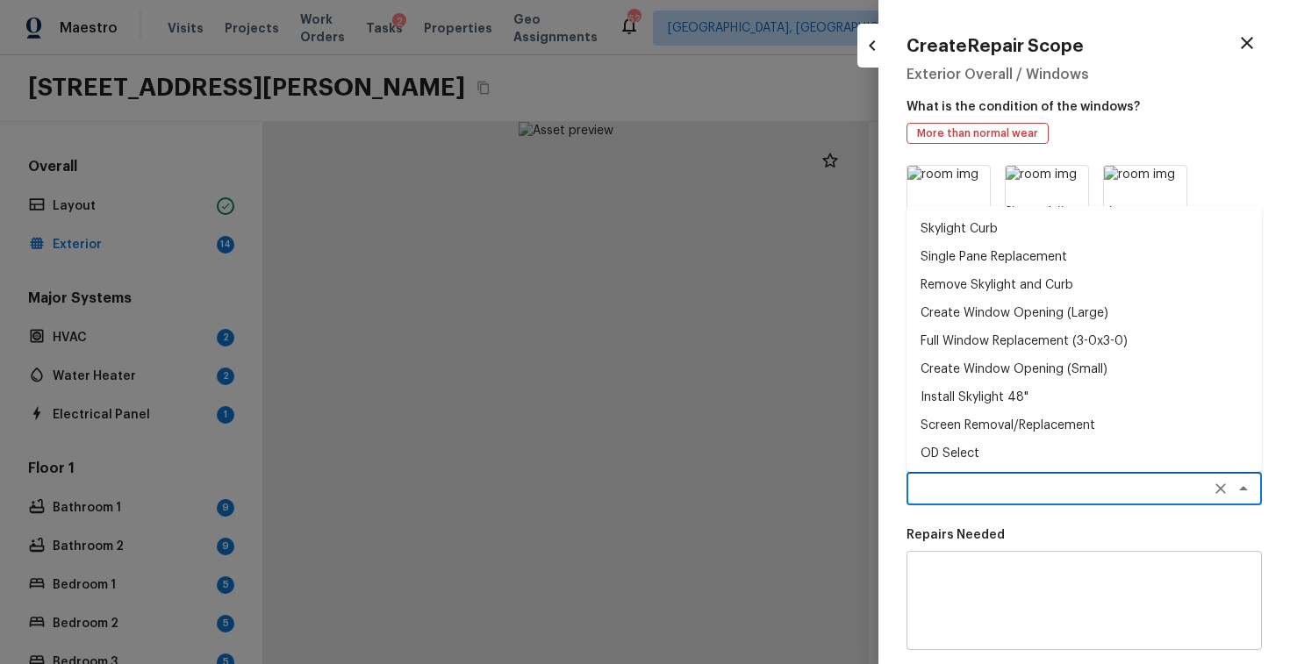
scroll to position [106, 0]
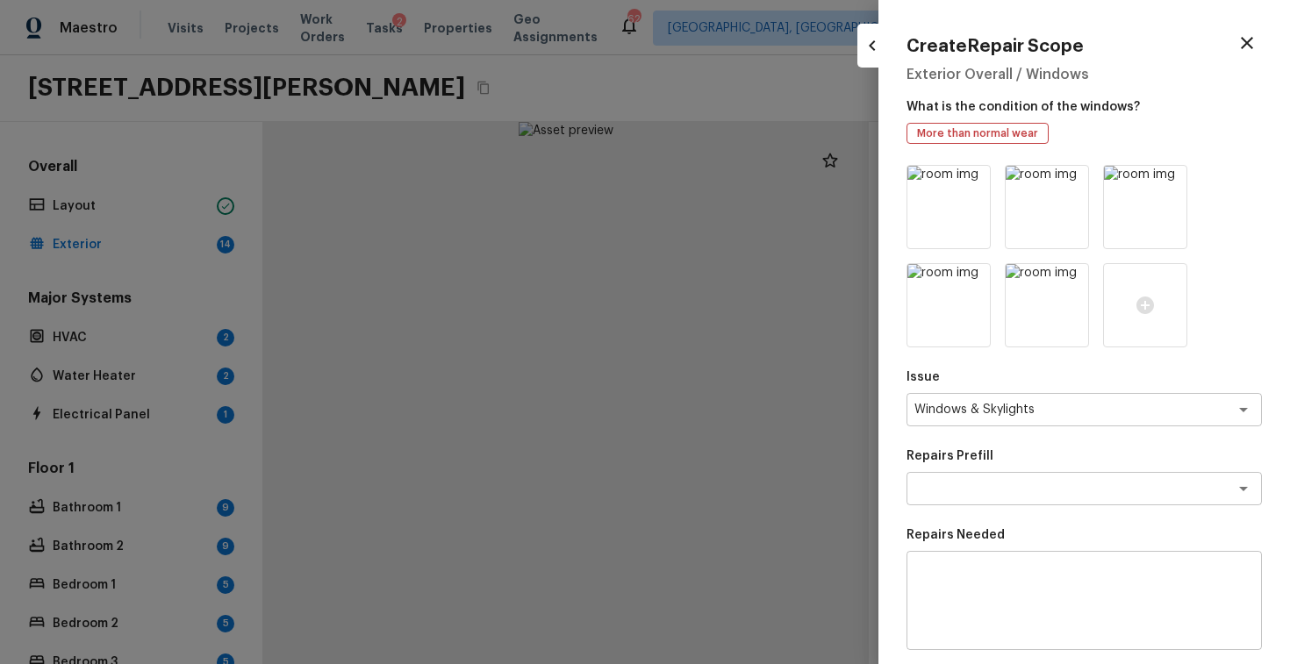
click at [993, 563] on div "x ​" at bounding box center [1084, 600] width 355 height 99
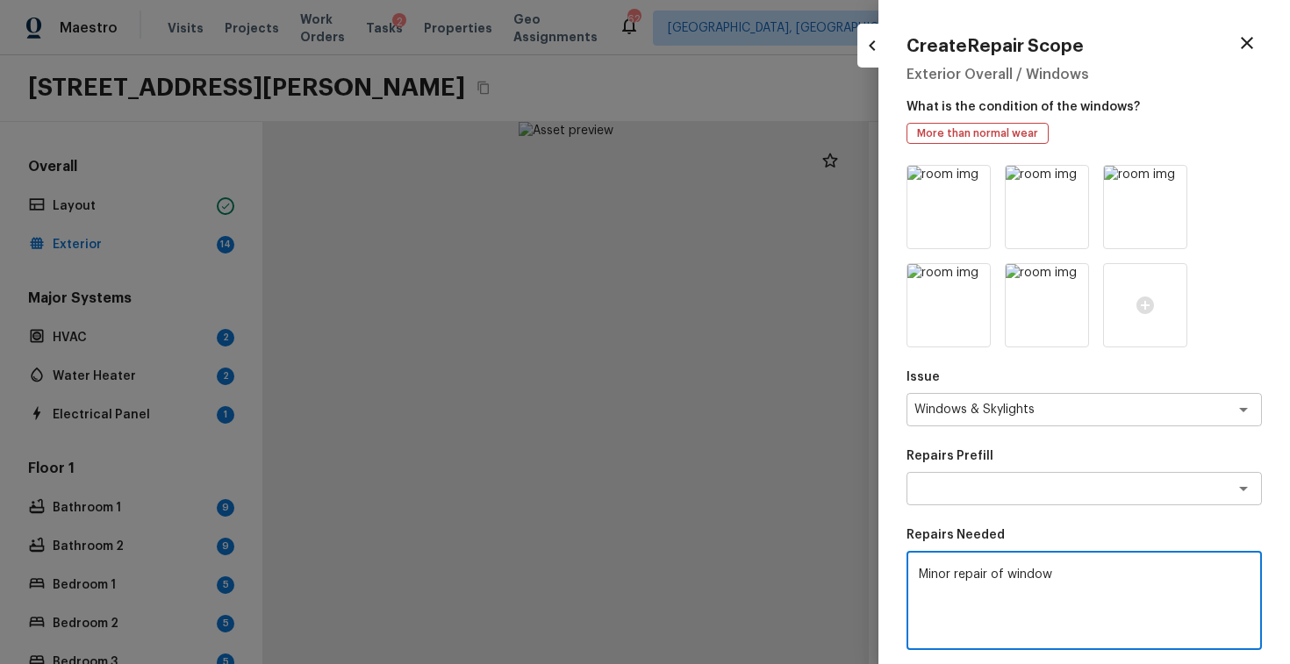
scroll to position [198, 0]
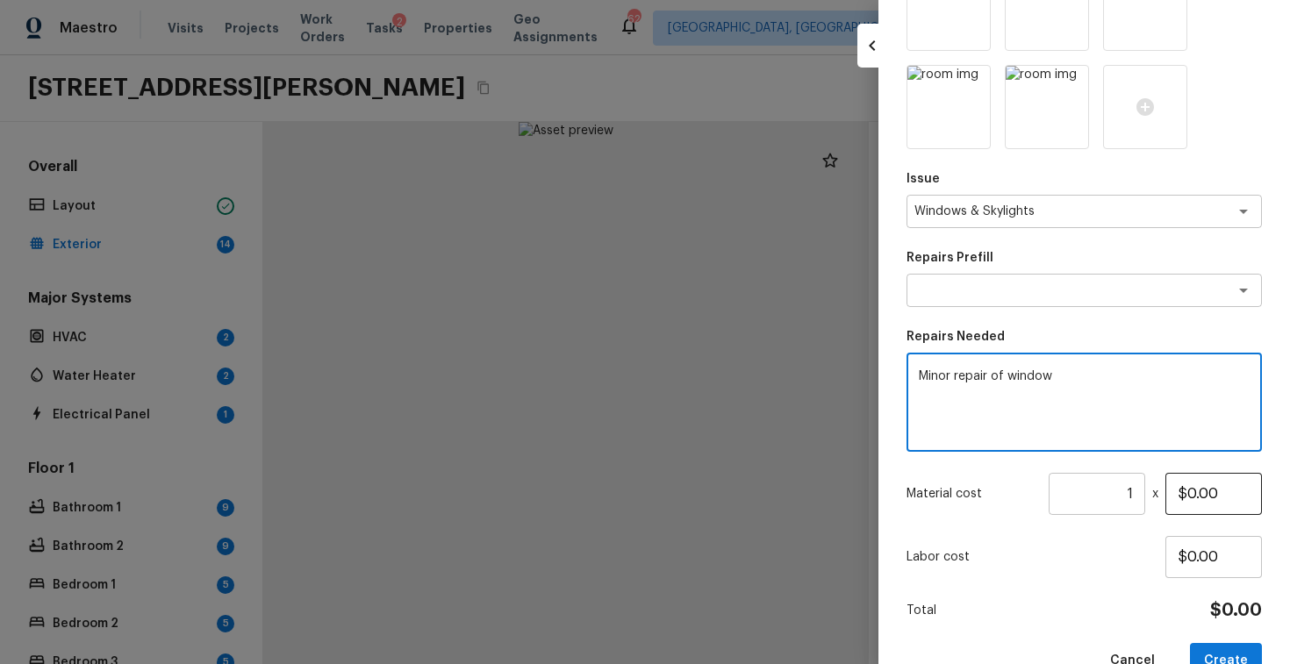
type textarea "Minor repair of window"
click at [1194, 495] on input "$0.00" at bounding box center [1214, 494] width 97 height 42
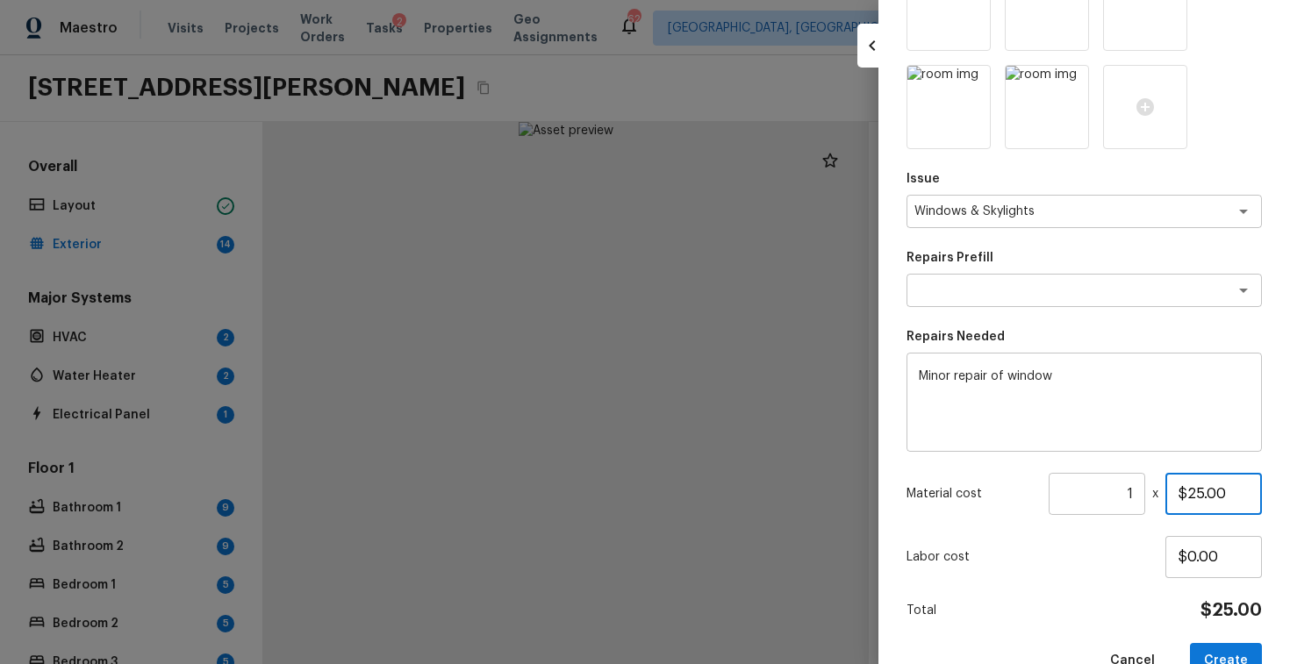
scroll to position [241, 0]
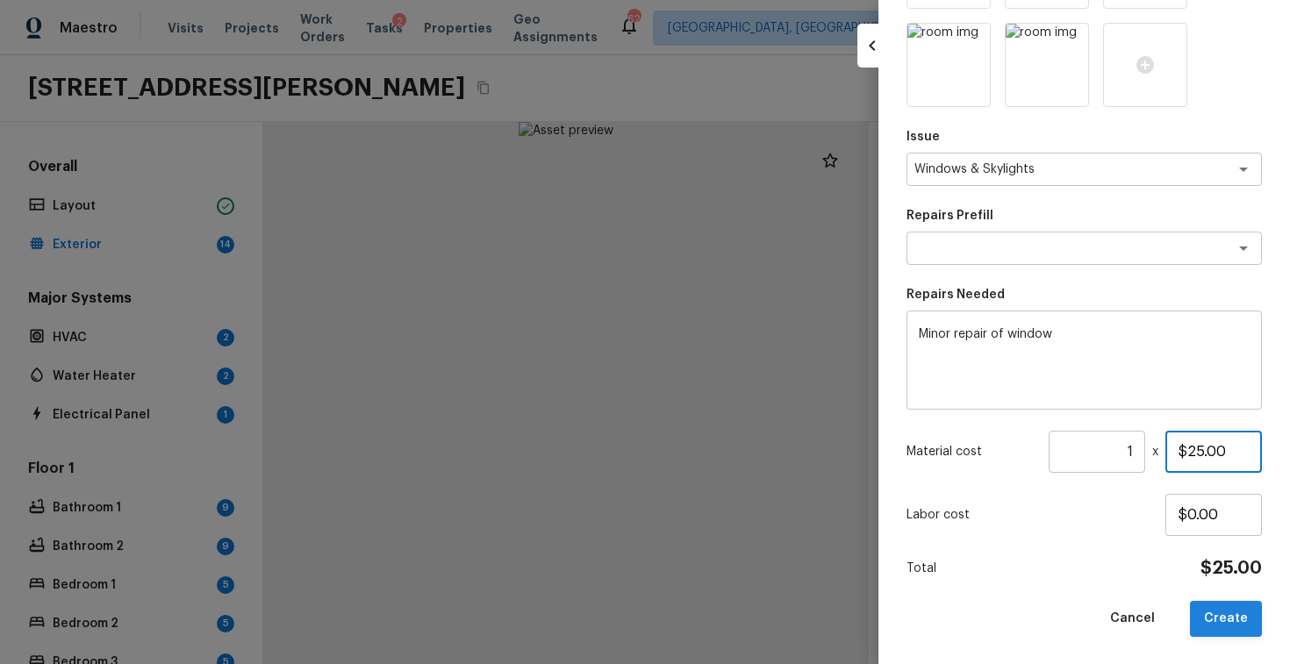
type input "$25.00"
click at [1216, 621] on button "Create" at bounding box center [1226, 619] width 72 height 36
type input "$0.00"
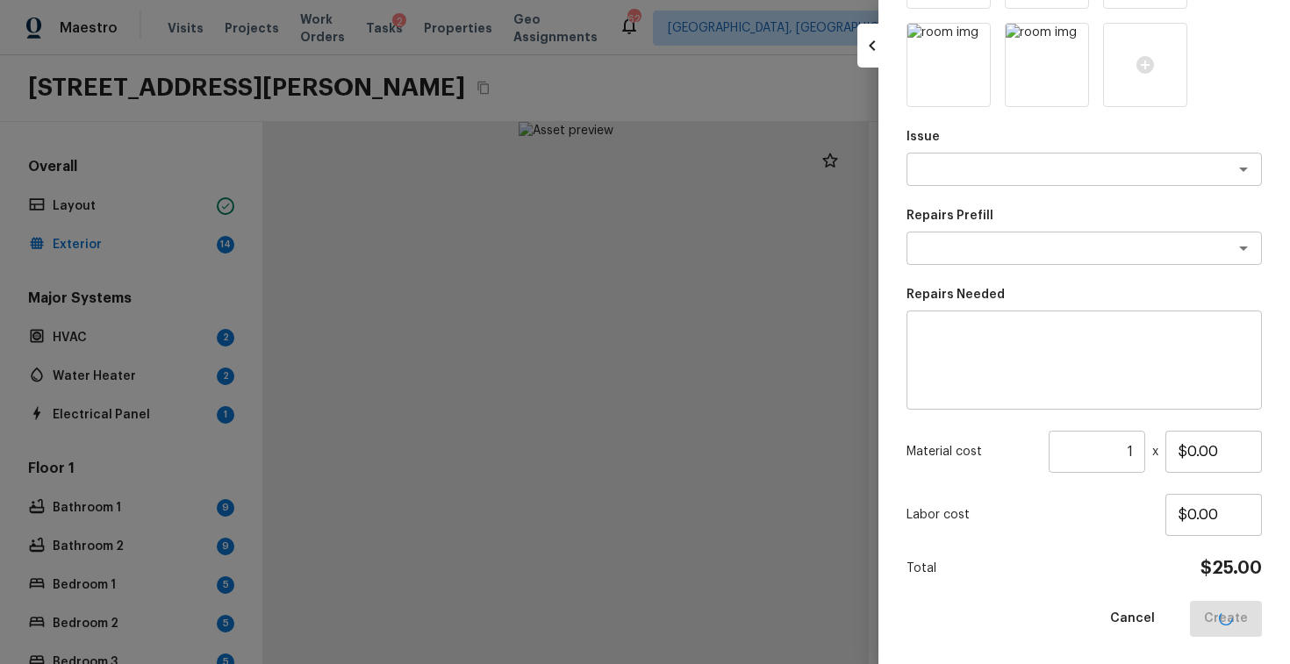
scroll to position [142, 0]
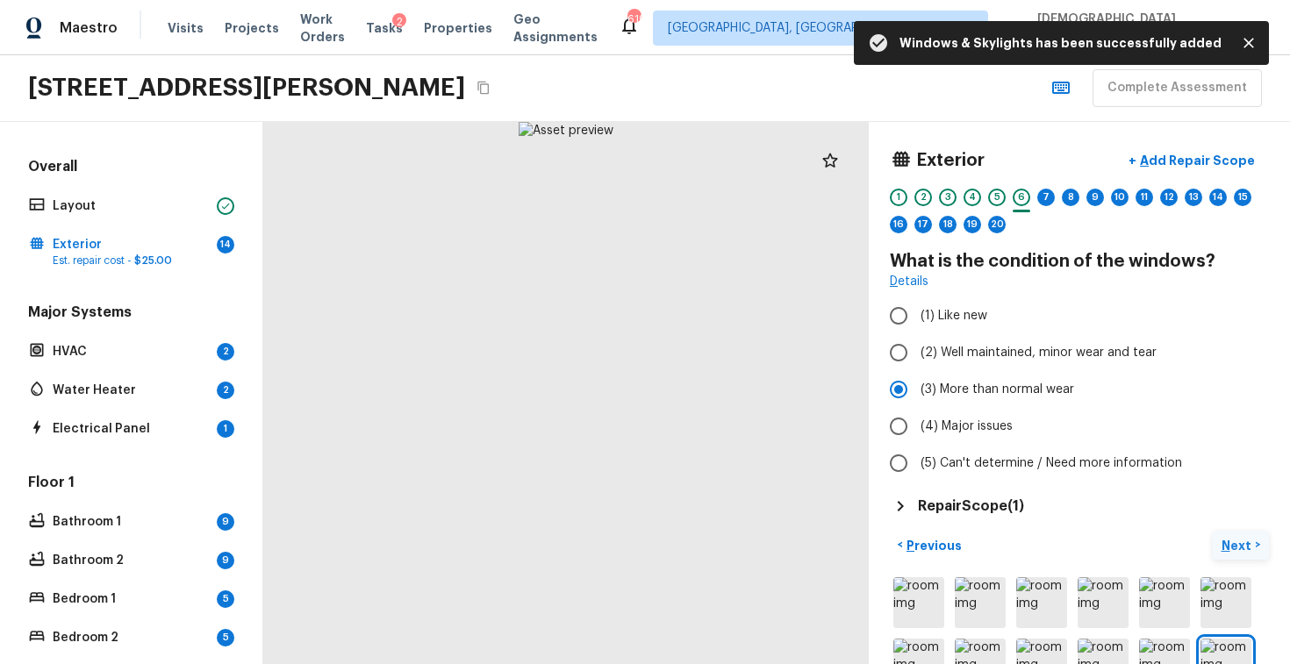
click at [1233, 538] on p "Next" at bounding box center [1238, 546] width 33 height 18
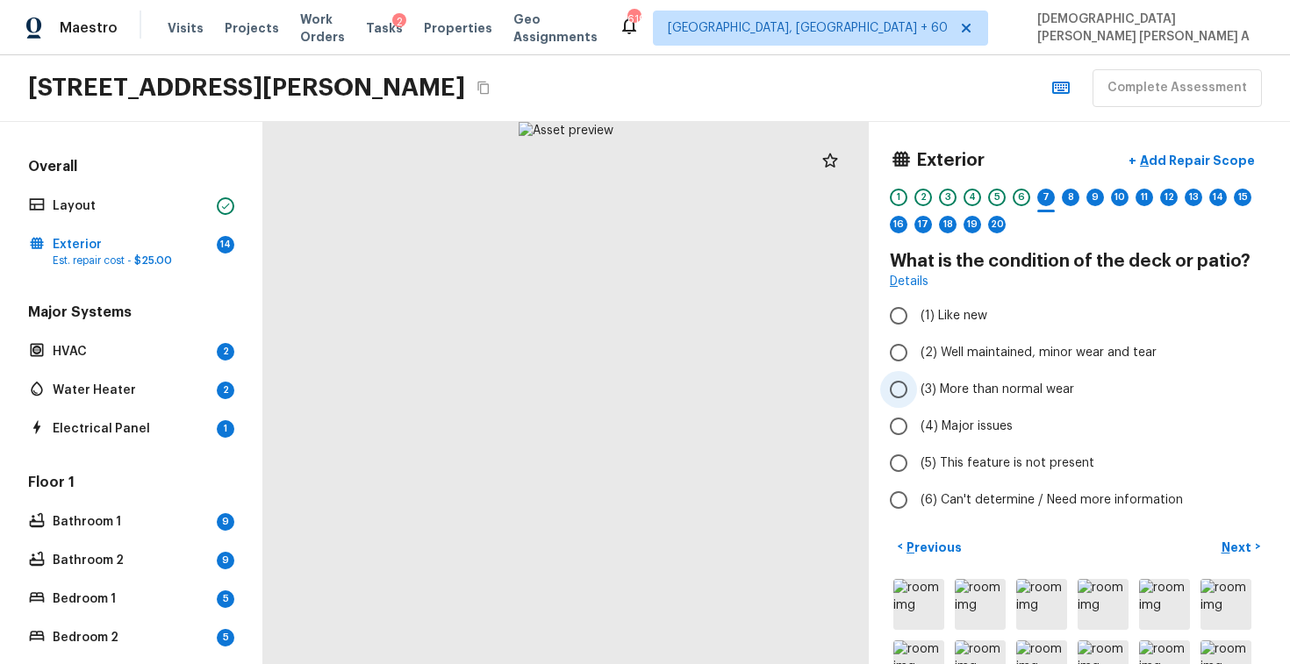
click at [890, 389] on input "(3) More than normal wear" at bounding box center [898, 389] width 37 height 37
radio input "true"
click at [1170, 155] on p "Add Repair Scope" at bounding box center [1196, 161] width 118 height 18
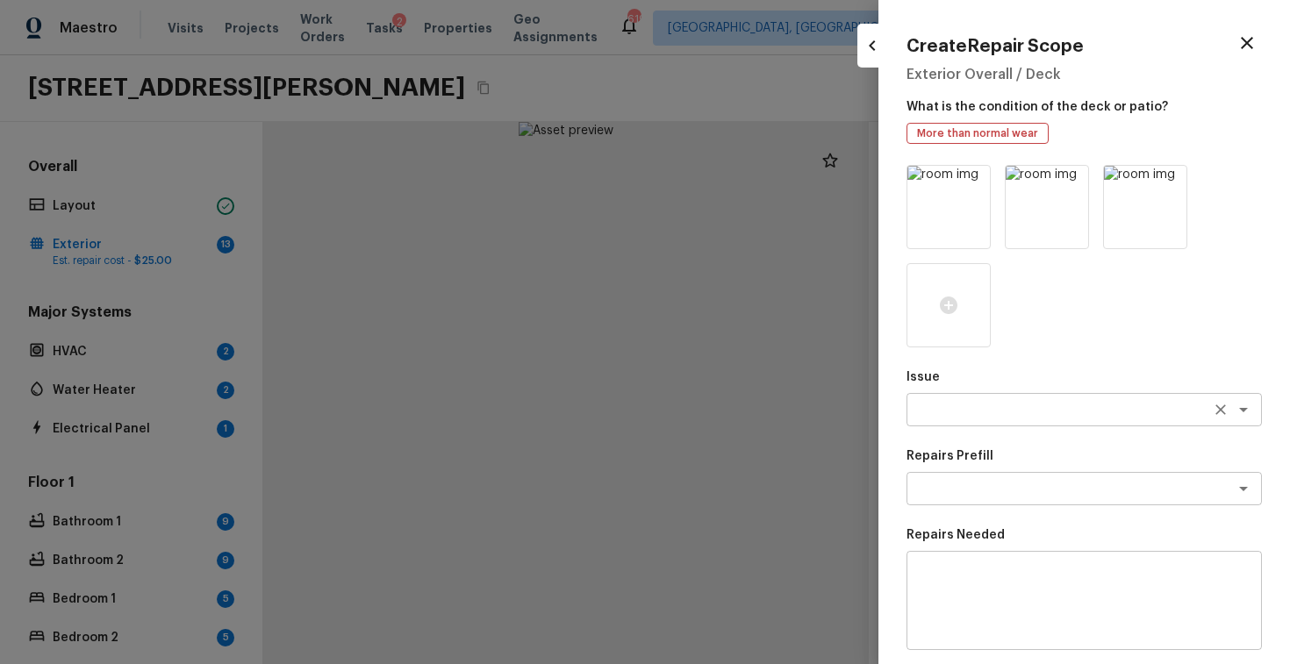
click at [989, 402] on textarea at bounding box center [1060, 410] width 291 height 18
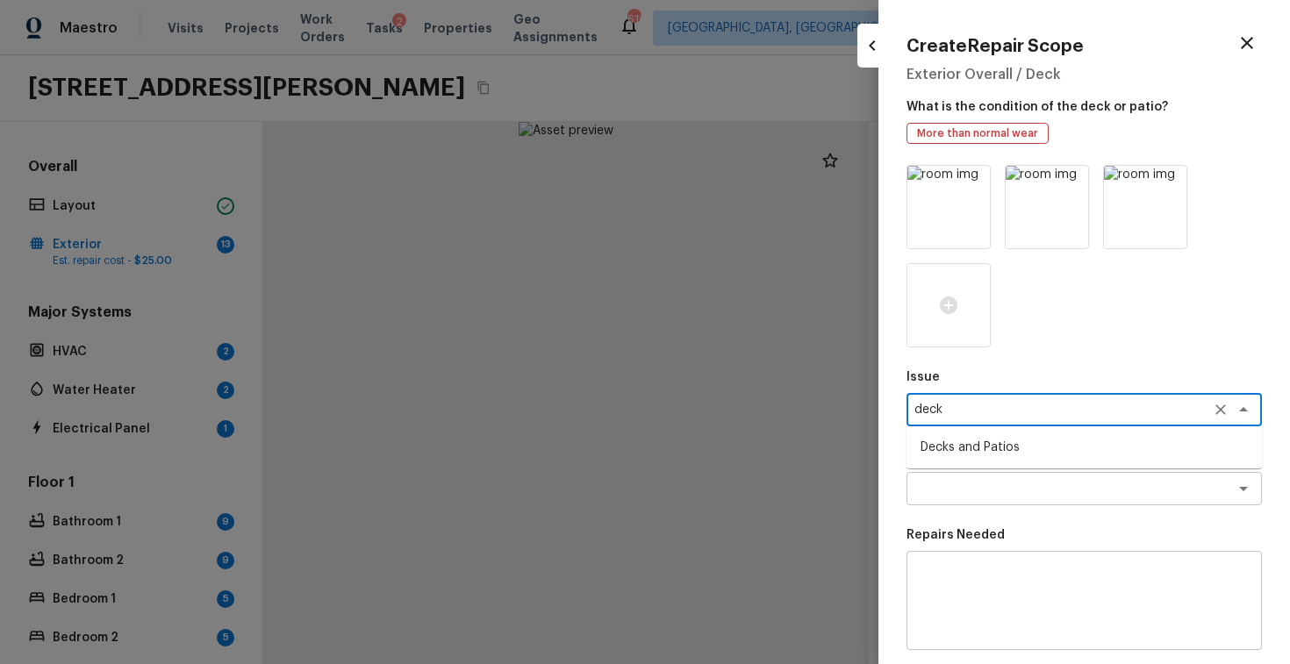
click at [988, 442] on li "Decks and Patios" at bounding box center [1084, 448] width 355 height 28
click at [988, 472] on div "x ​" at bounding box center [1084, 488] width 355 height 33
type textarea "Decks and Patios"
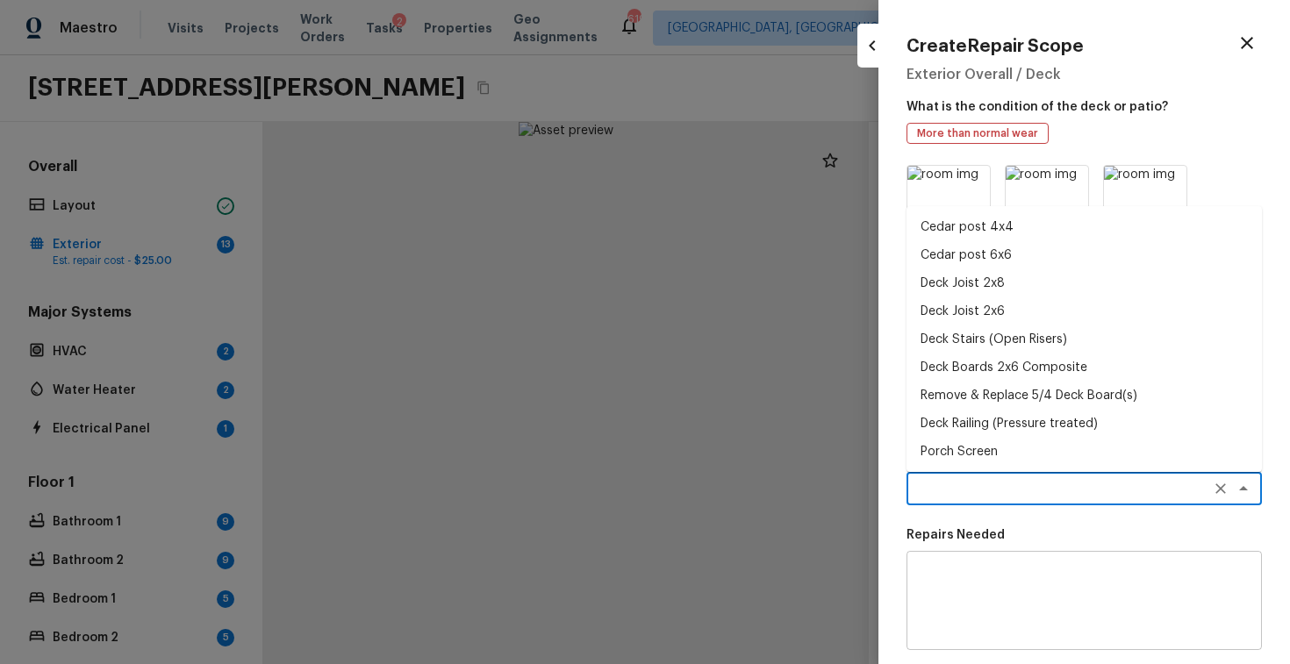
click at [972, 224] on li "Cedar post 4x4" at bounding box center [1084, 227] width 355 height 28
type textarea "Cedar post 4x4"
type textarea "Remove the existing 4x4x8 cedar post/footing (if needed) and prep the area for …"
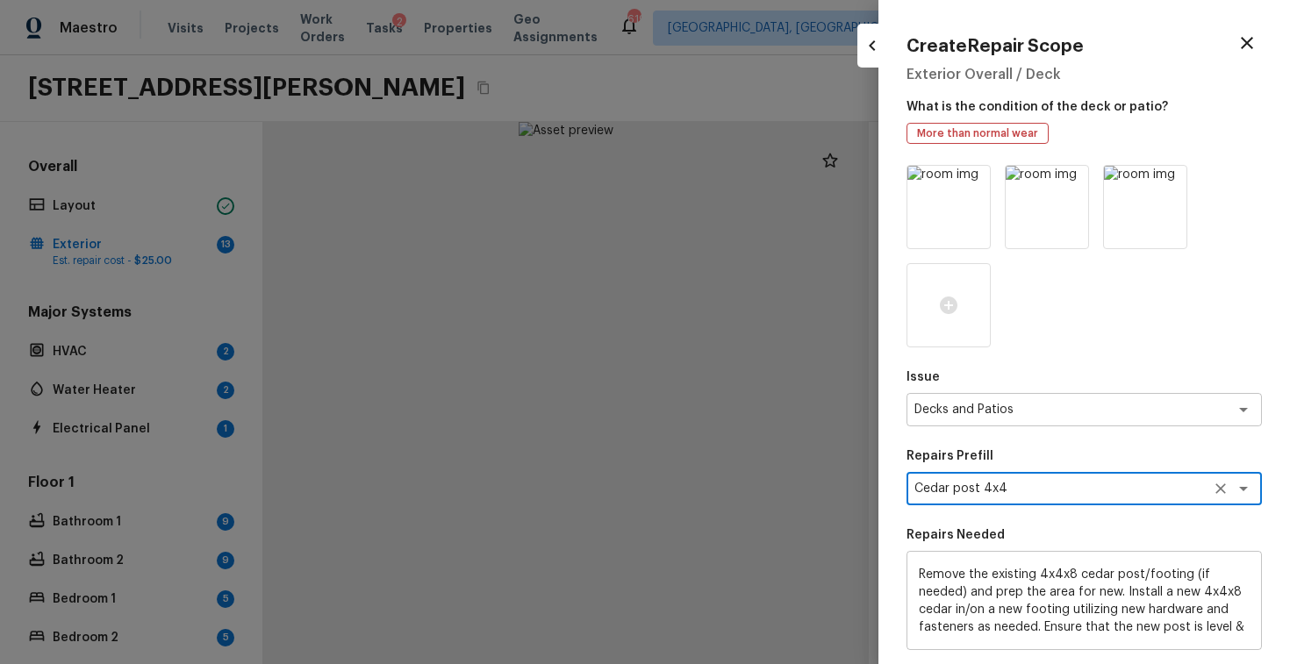
scroll to position [241, 0]
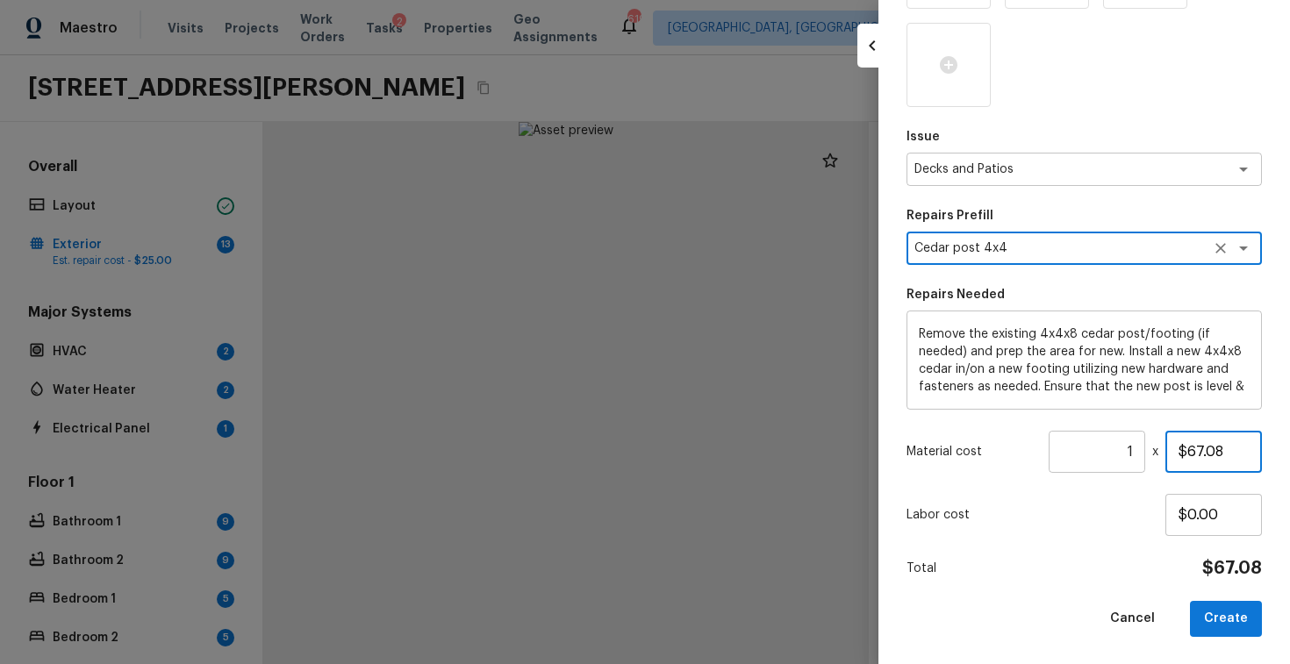
click at [1197, 449] on input "$67.08" at bounding box center [1214, 452] width 97 height 42
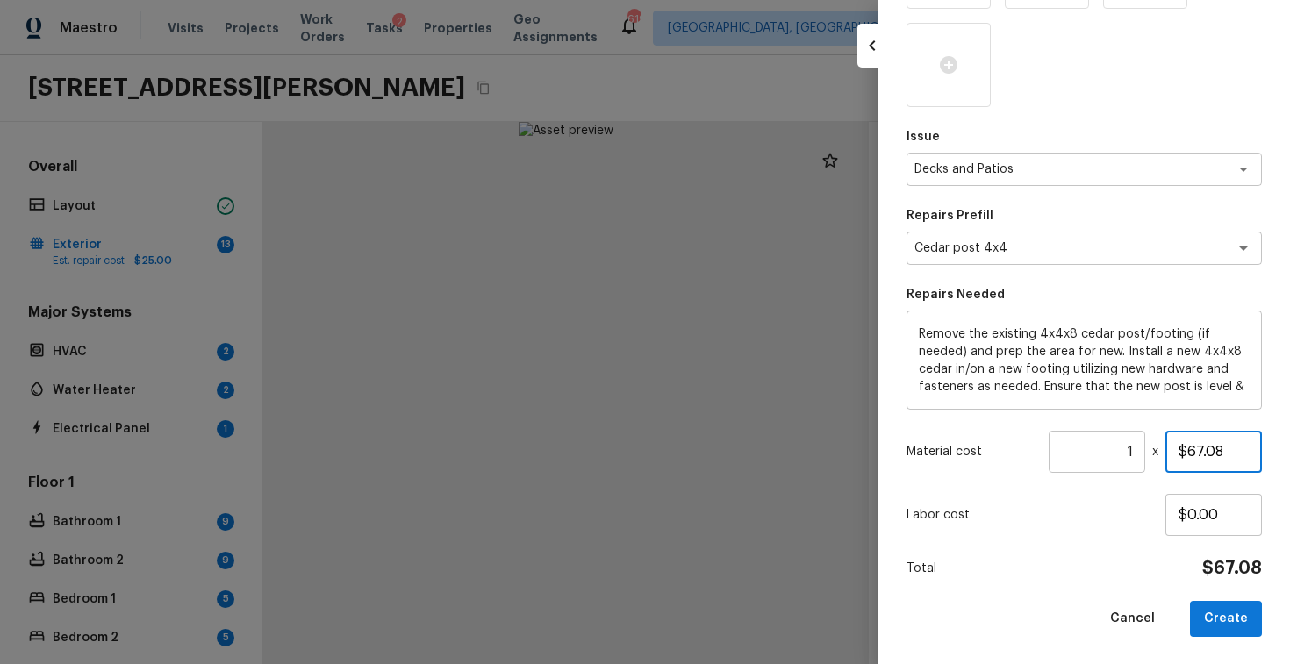
click at [1197, 449] on input "$67.08" at bounding box center [1214, 452] width 97 height 42
type input "$800.00"
click at [1219, 606] on button "Create" at bounding box center [1226, 619] width 72 height 36
type input "$0.00"
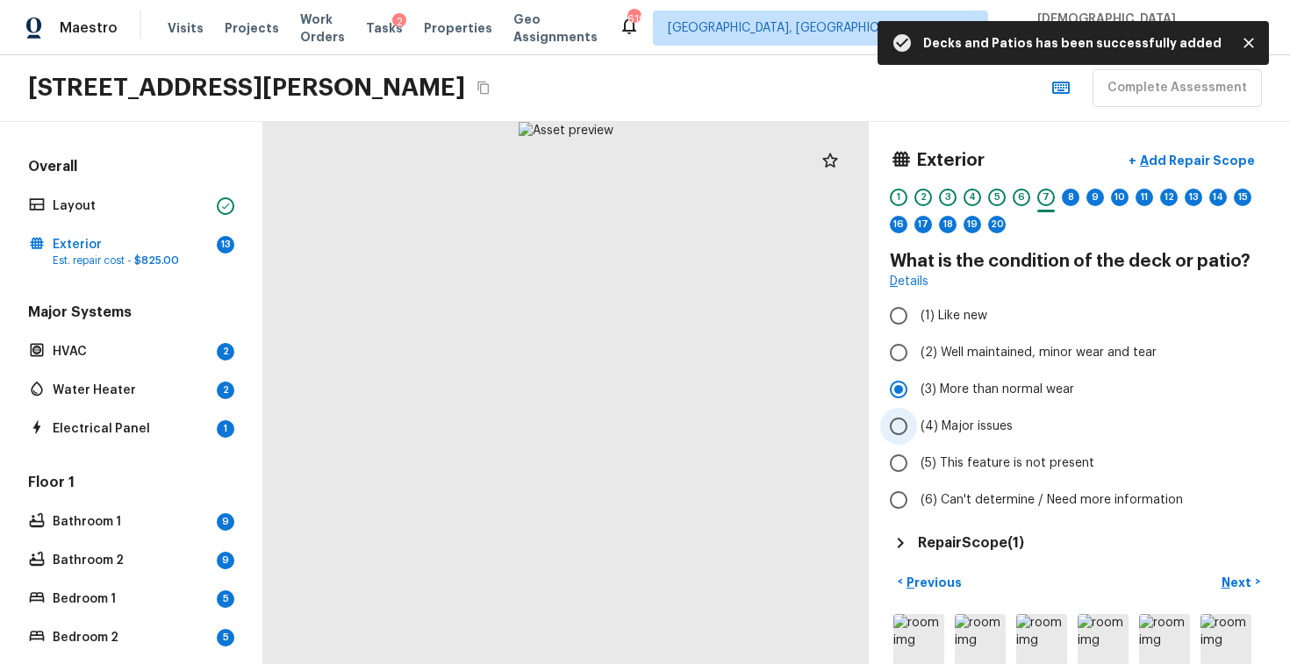
scroll to position [143, 0]
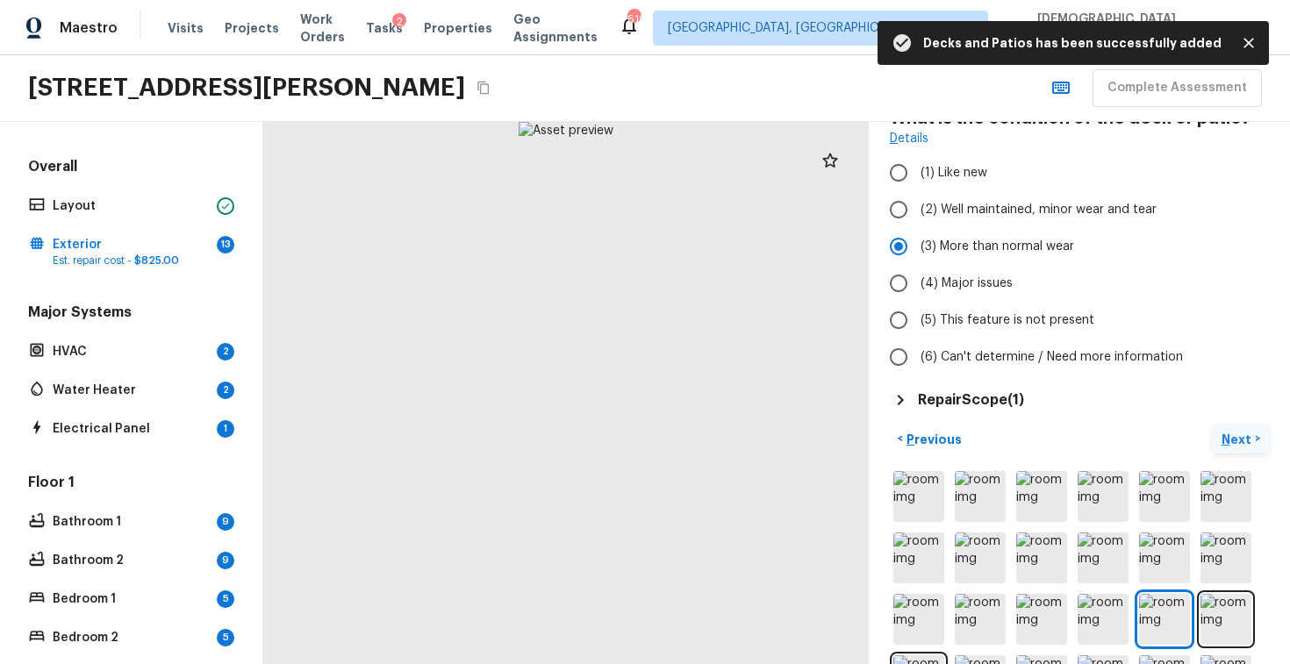
click at [1230, 432] on p "Next" at bounding box center [1238, 440] width 33 height 18
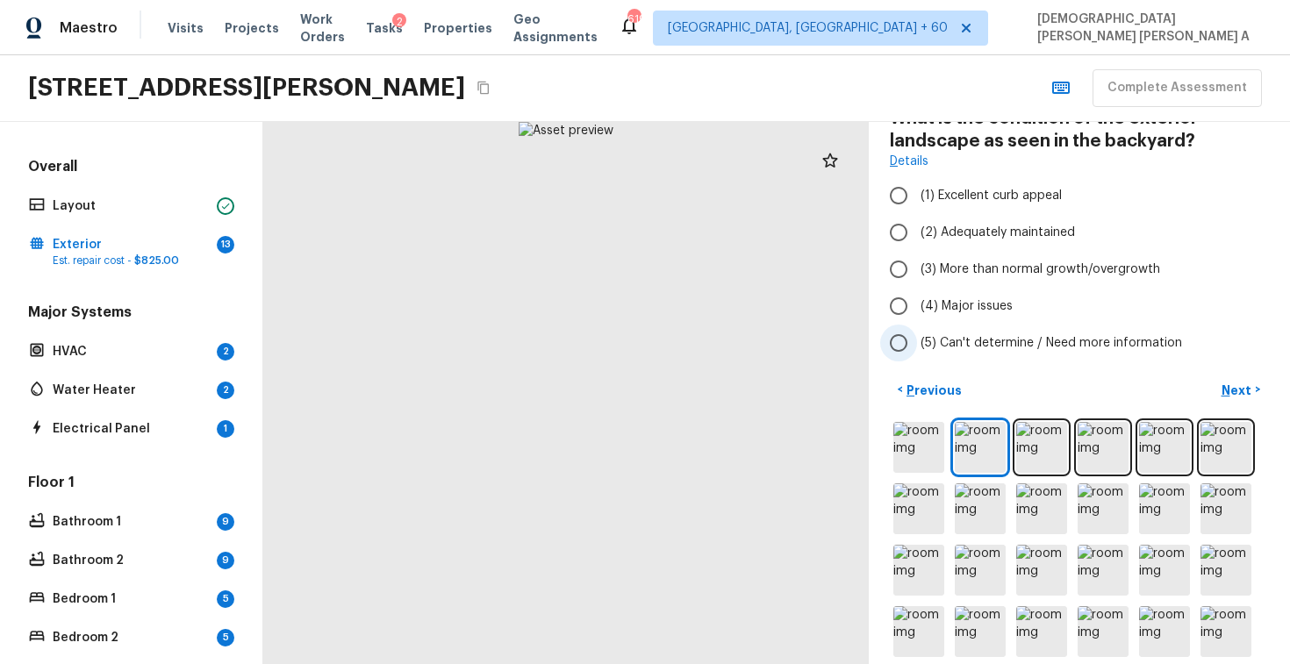
scroll to position [25, 0]
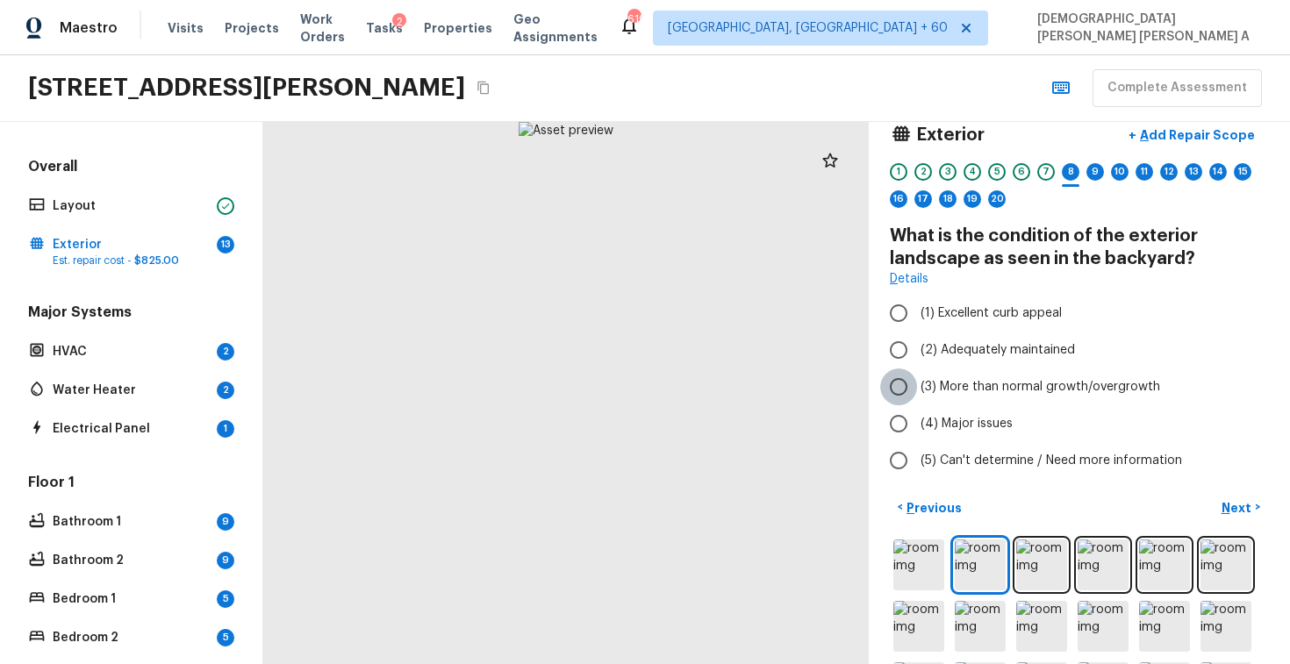
click at [893, 382] on input "(3) More than normal growth/overgrowth" at bounding box center [898, 387] width 37 height 37
radio input "true"
click at [1172, 140] on p "Add Repair Scope" at bounding box center [1196, 135] width 118 height 18
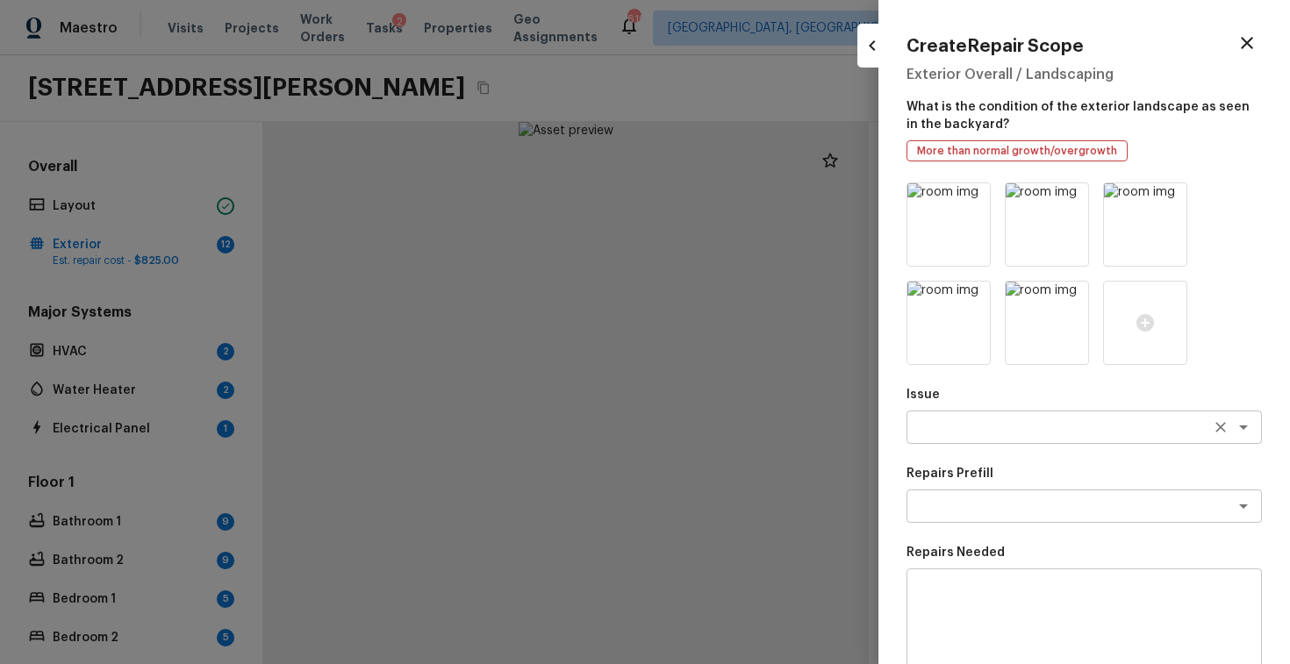
click at [1026, 434] on textarea at bounding box center [1060, 428] width 291 height 18
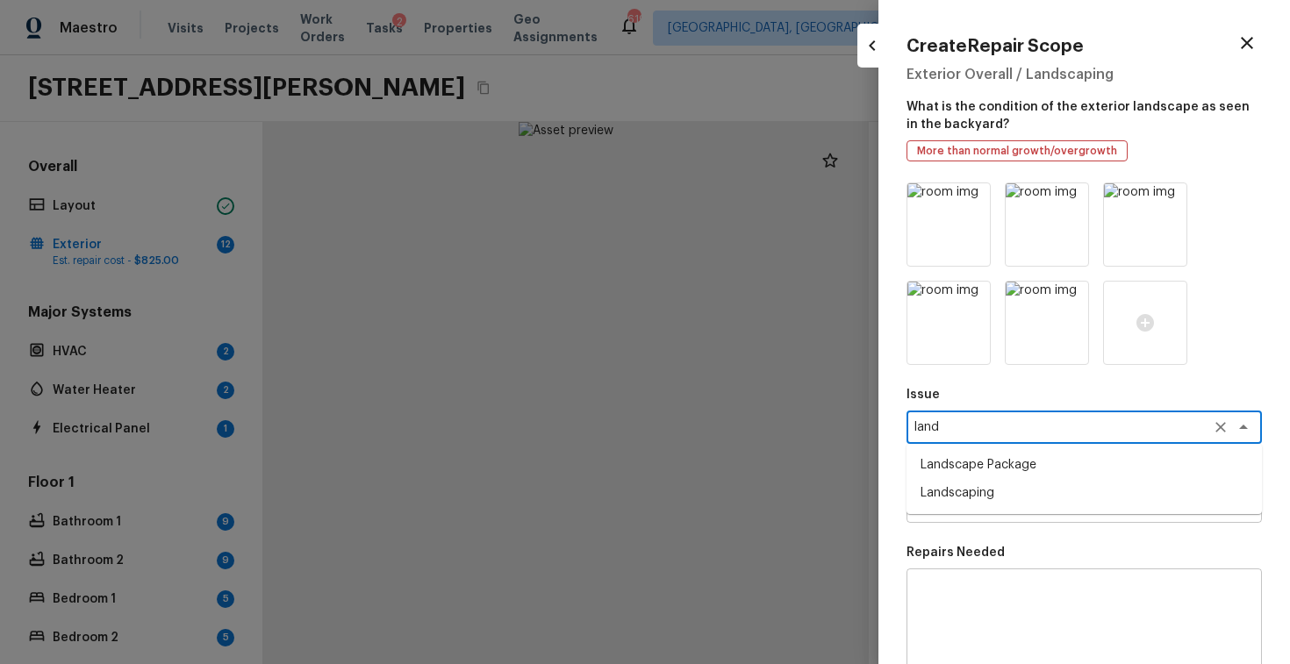
click at [1021, 464] on li "Landscape Package" at bounding box center [1084, 465] width 355 height 28
type textarea "Landscape Package"
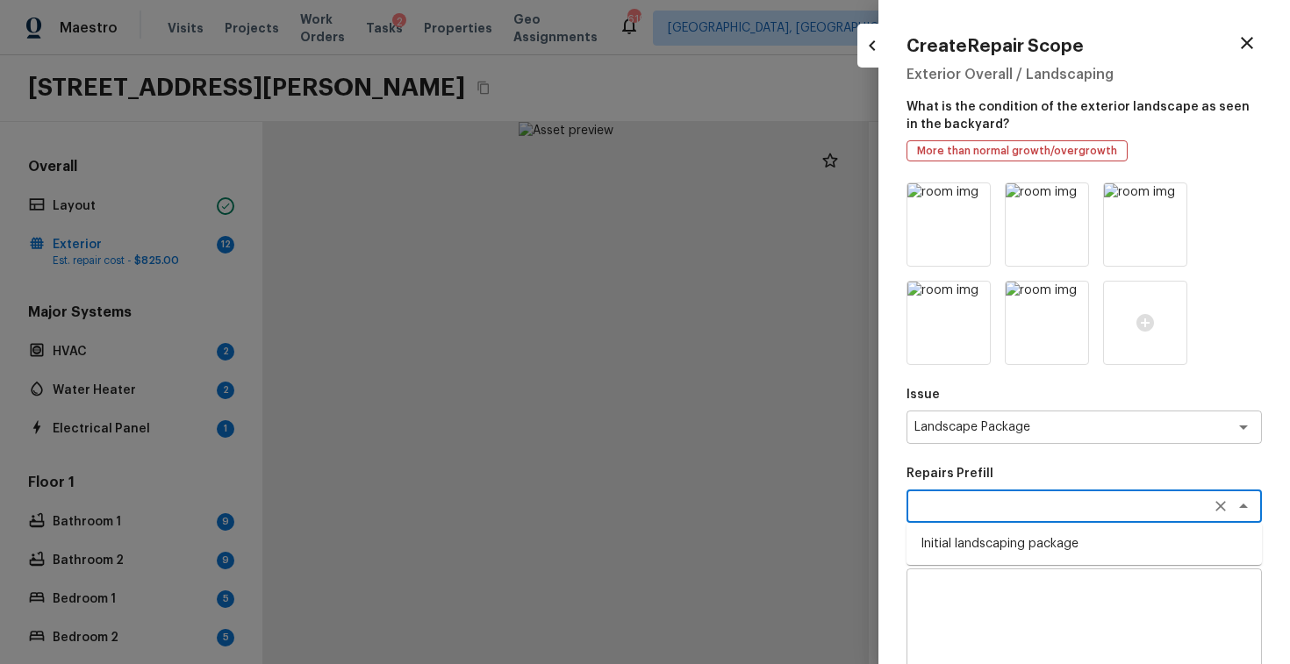
click at [1024, 499] on textarea at bounding box center [1060, 507] width 291 height 18
click at [1016, 539] on li "Initial landscaping package" at bounding box center [1084, 544] width 355 height 28
type textarea "Initial landscaping package"
type textarea "Mowing of grass up to 6" in height. Mow, edge along driveways & sidewalks, trim…"
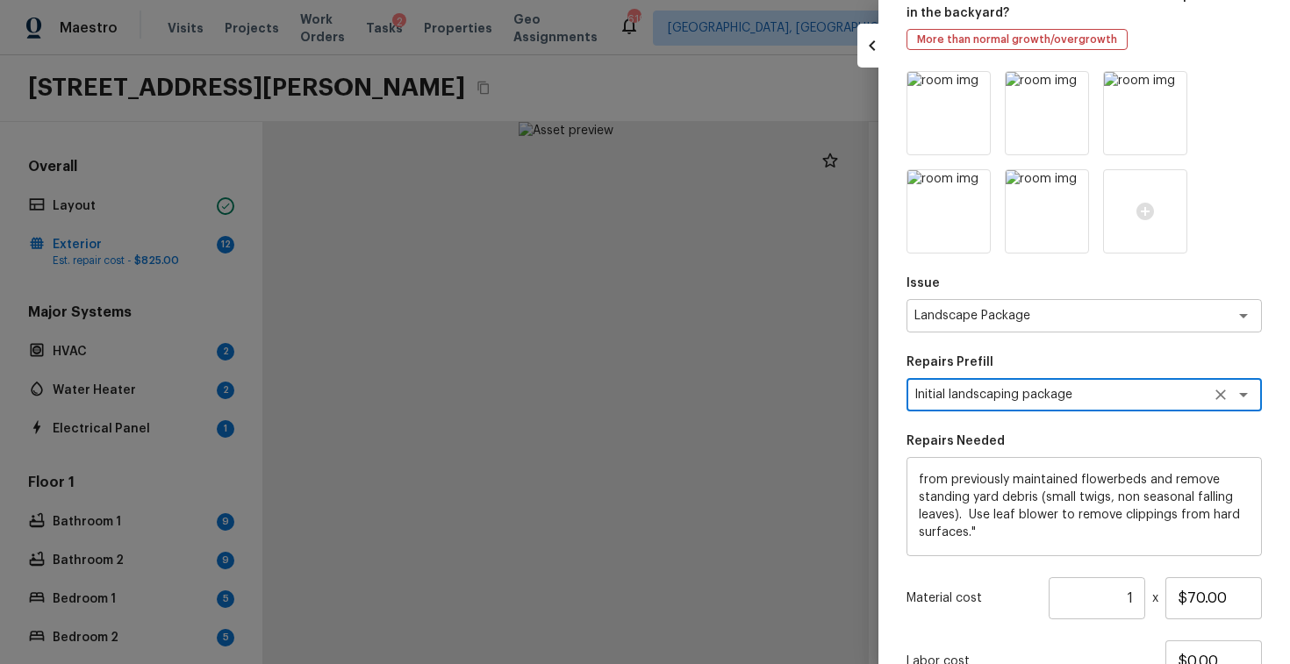
scroll to position [170, 0]
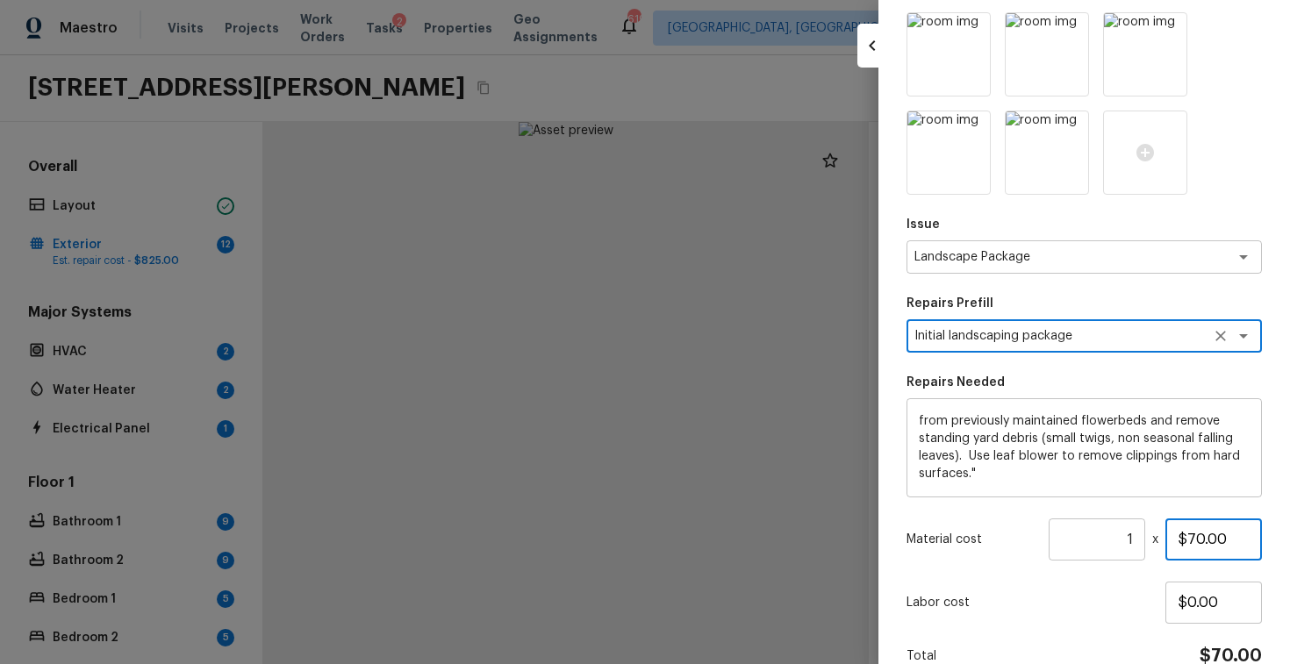
click at [1198, 548] on input "$70.00" at bounding box center [1214, 540] width 97 height 42
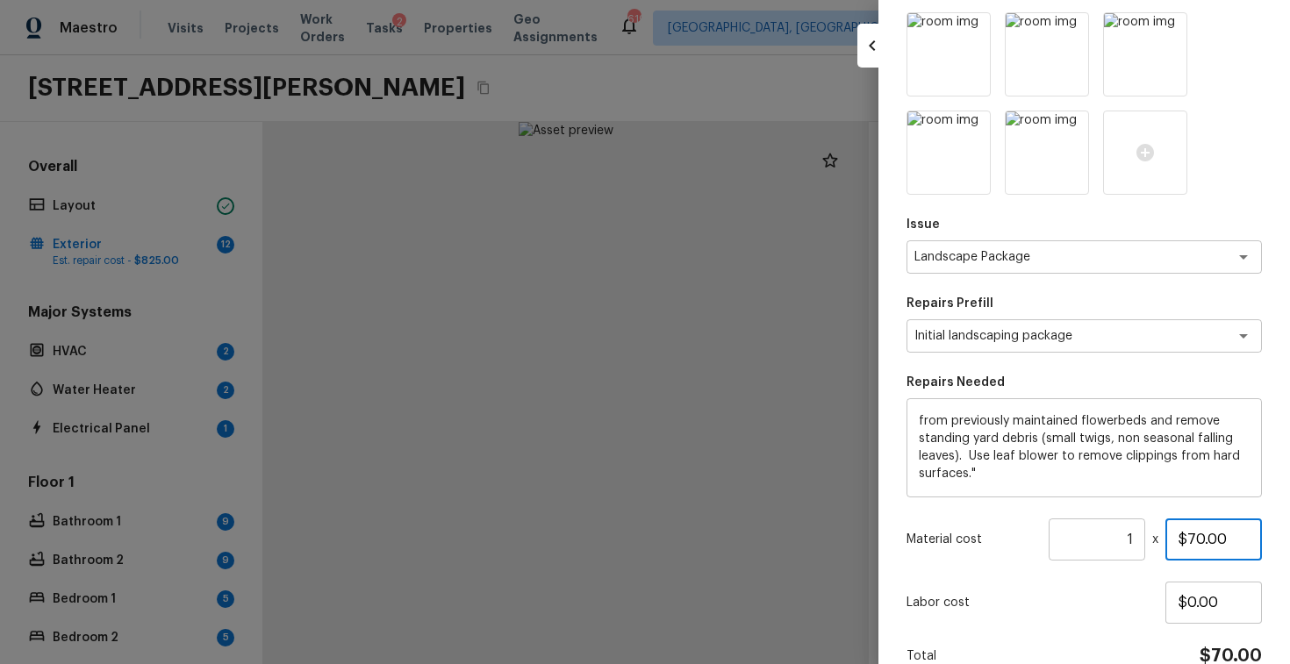
click at [1198, 548] on input "$70.00" at bounding box center [1214, 540] width 97 height 42
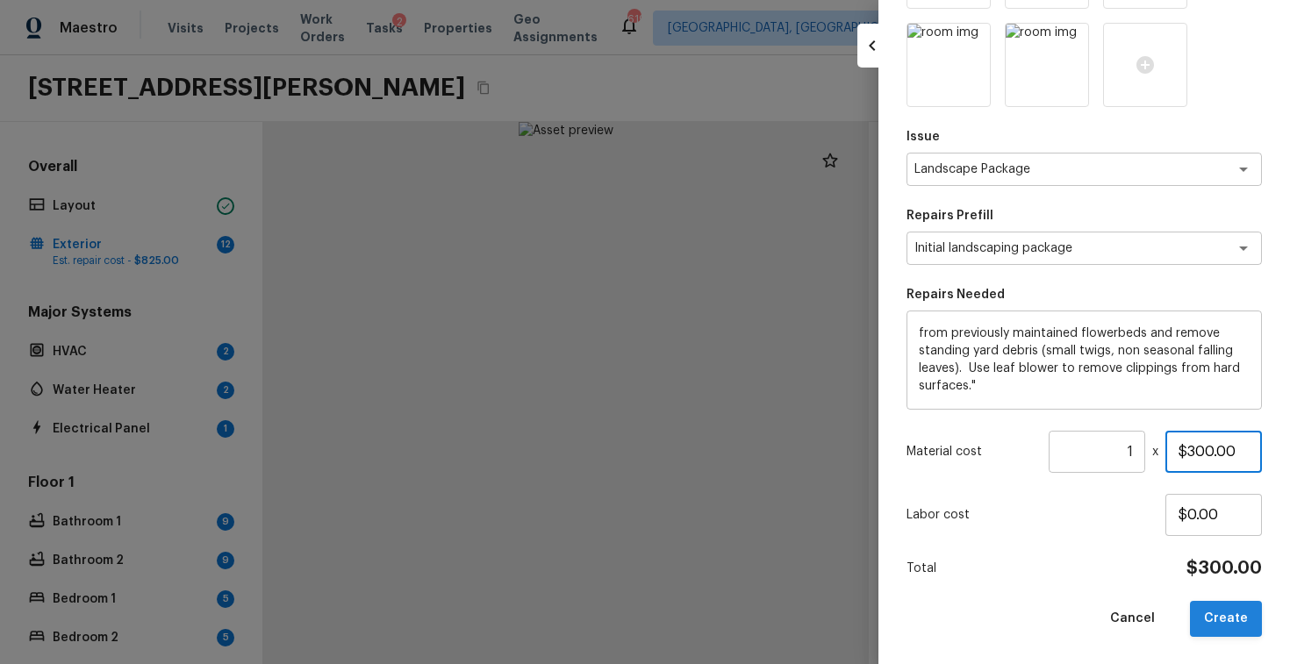
type input "$300.00"
click at [1231, 603] on button "Create" at bounding box center [1226, 619] width 72 height 36
type input "$0.00"
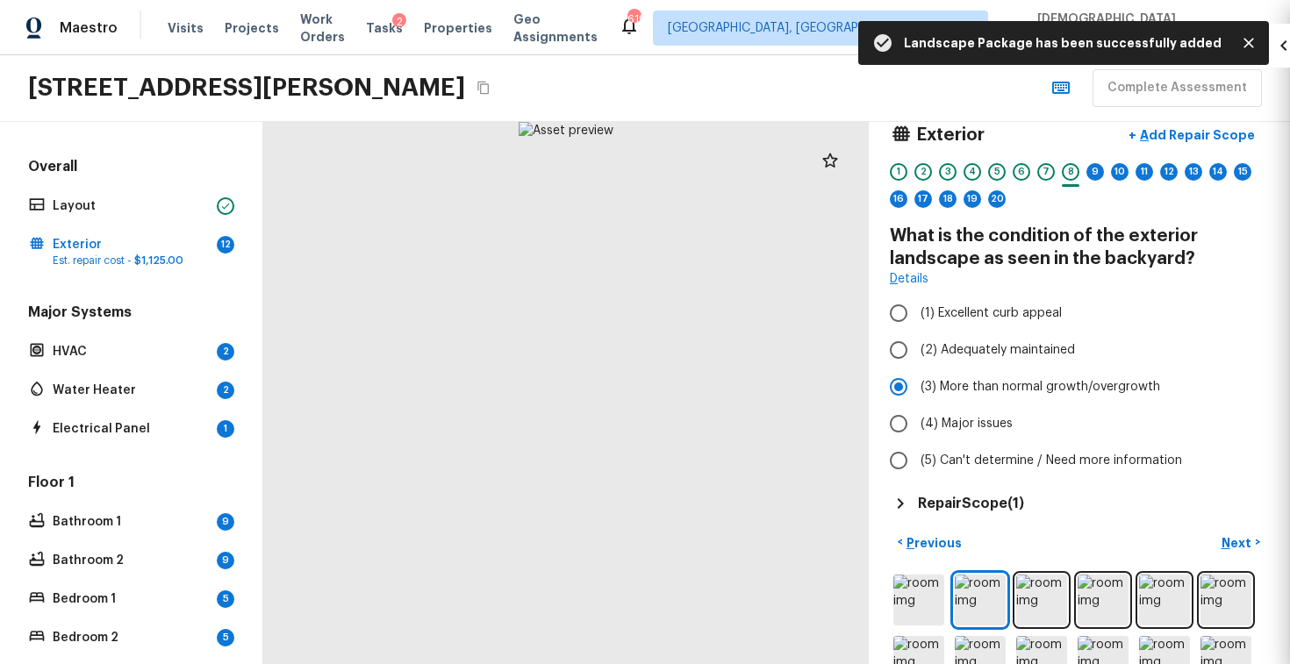
scroll to position [160, 0]
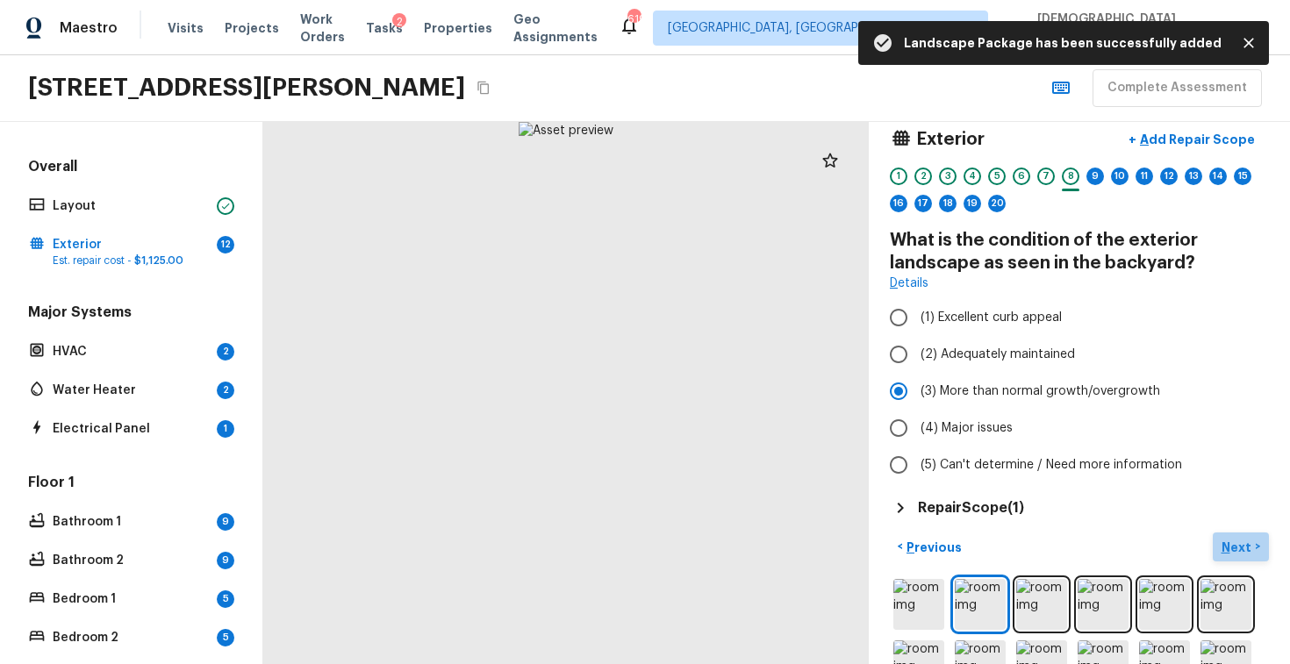
click at [1243, 546] on p "Next" at bounding box center [1238, 548] width 33 height 18
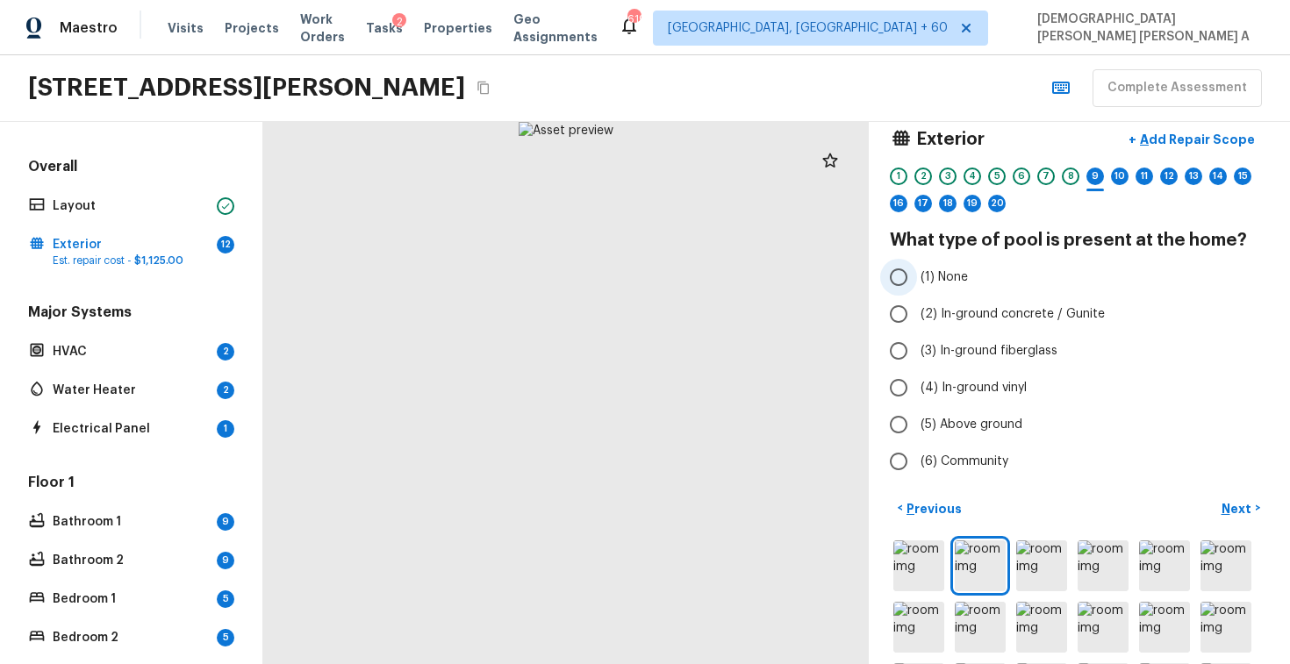
click at [908, 284] on input "(1) None" at bounding box center [898, 277] width 37 height 37
radio input "true"
click at [1243, 513] on p "Next" at bounding box center [1238, 509] width 33 height 18
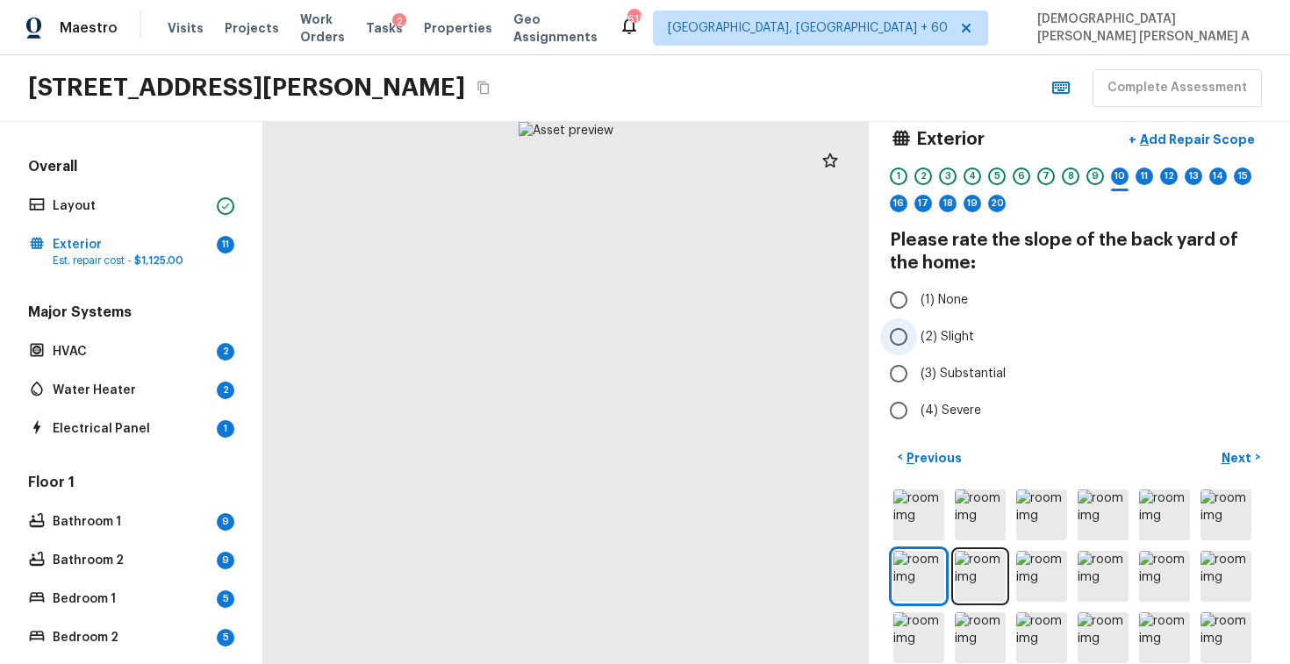
click at [906, 345] on input "(2) Slight" at bounding box center [898, 337] width 37 height 37
radio input "true"
click at [1232, 461] on p "Next" at bounding box center [1238, 458] width 33 height 18
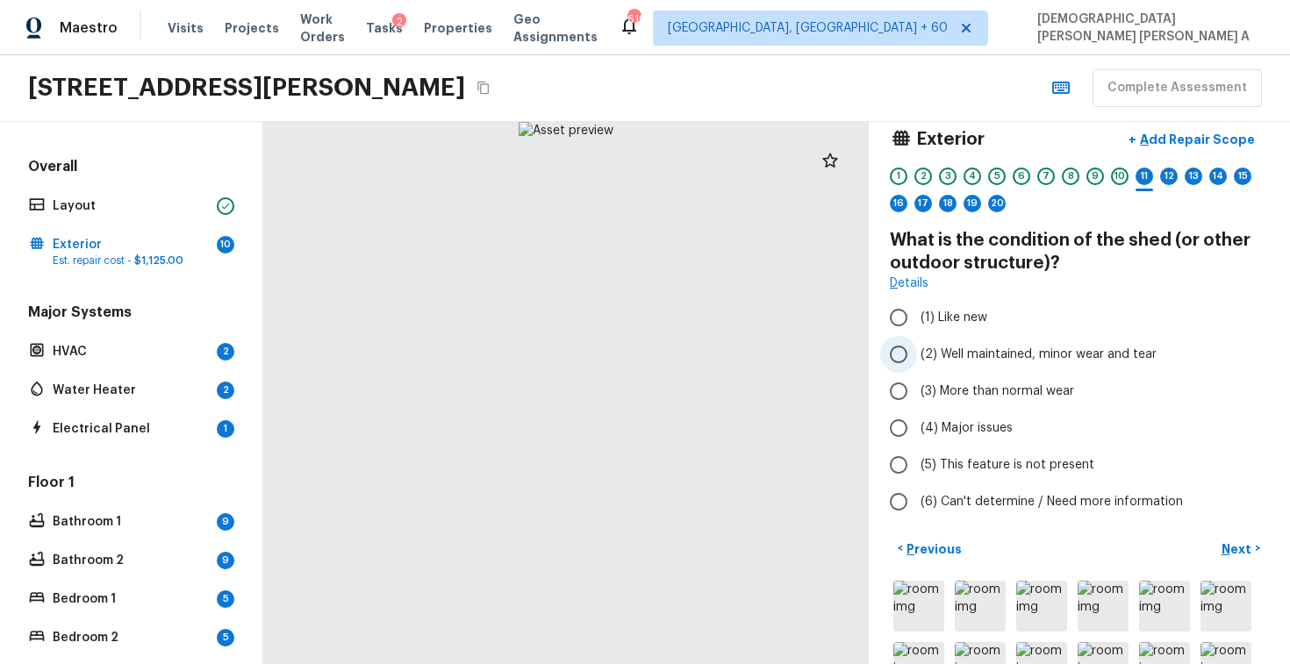
click at [901, 368] on input "(2) Well maintained, minor wear and tear" at bounding box center [898, 354] width 37 height 37
radio input "true"
click at [1177, 131] on p "Add Repair Scope" at bounding box center [1196, 140] width 118 height 18
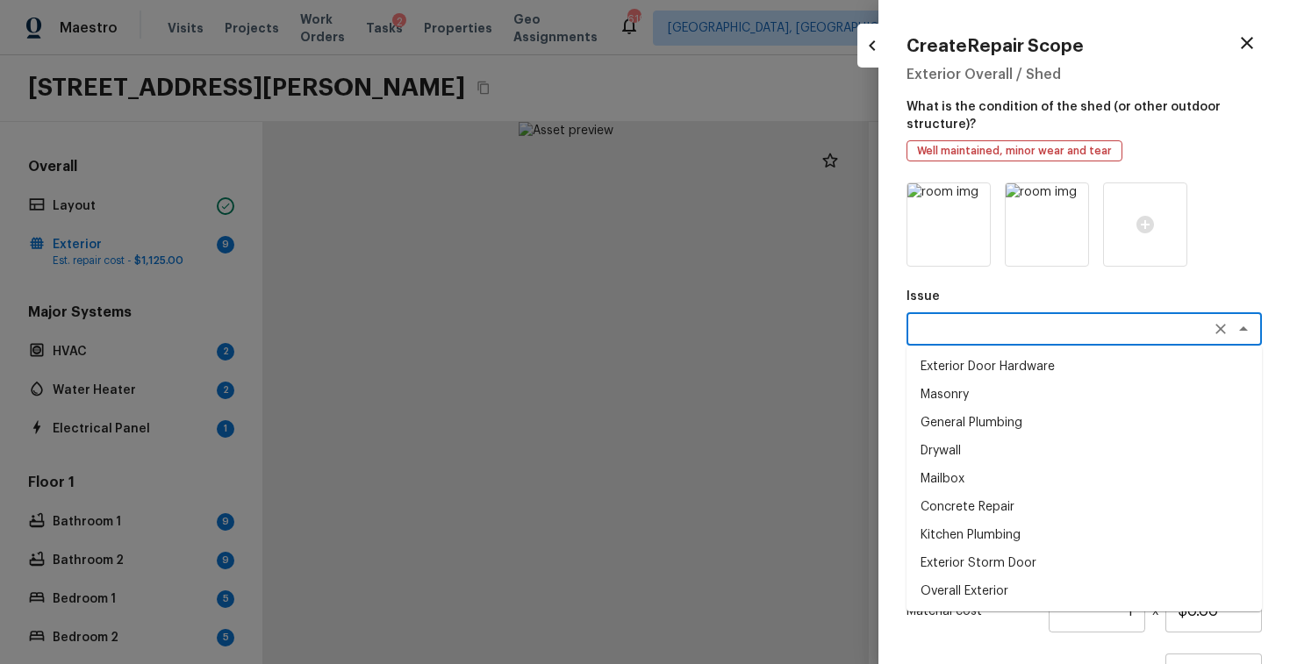
click at [1025, 328] on textarea at bounding box center [1060, 329] width 291 height 18
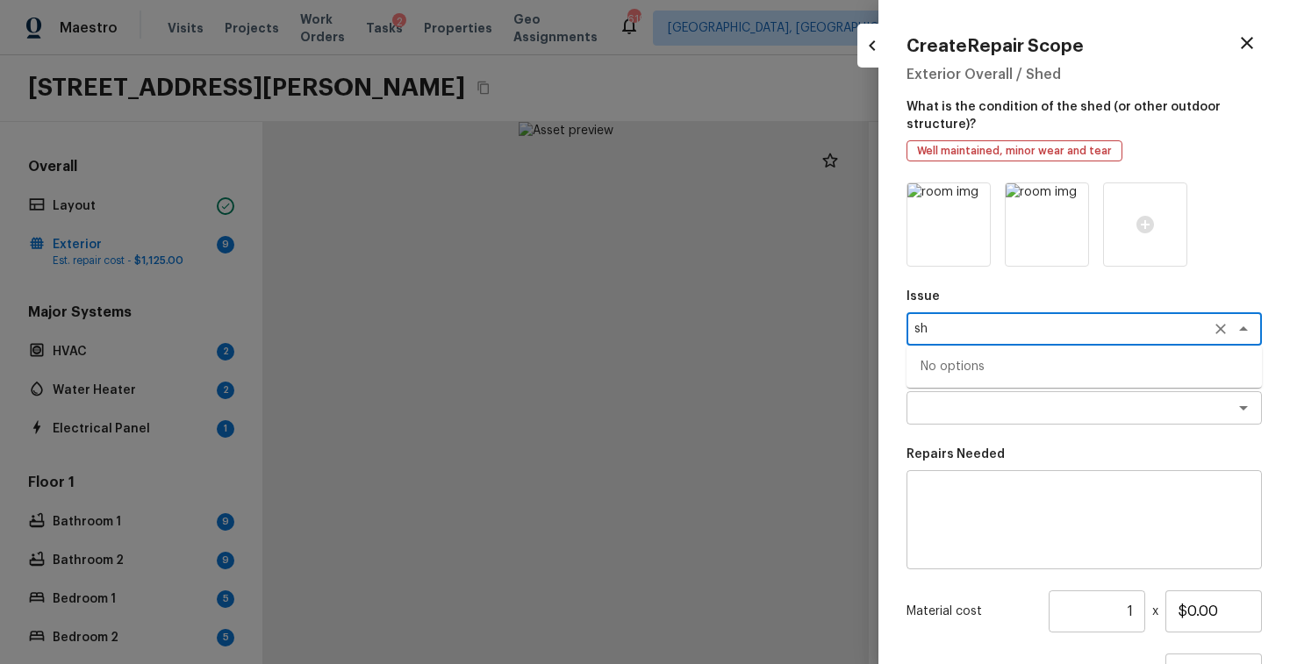
type textarea "s"
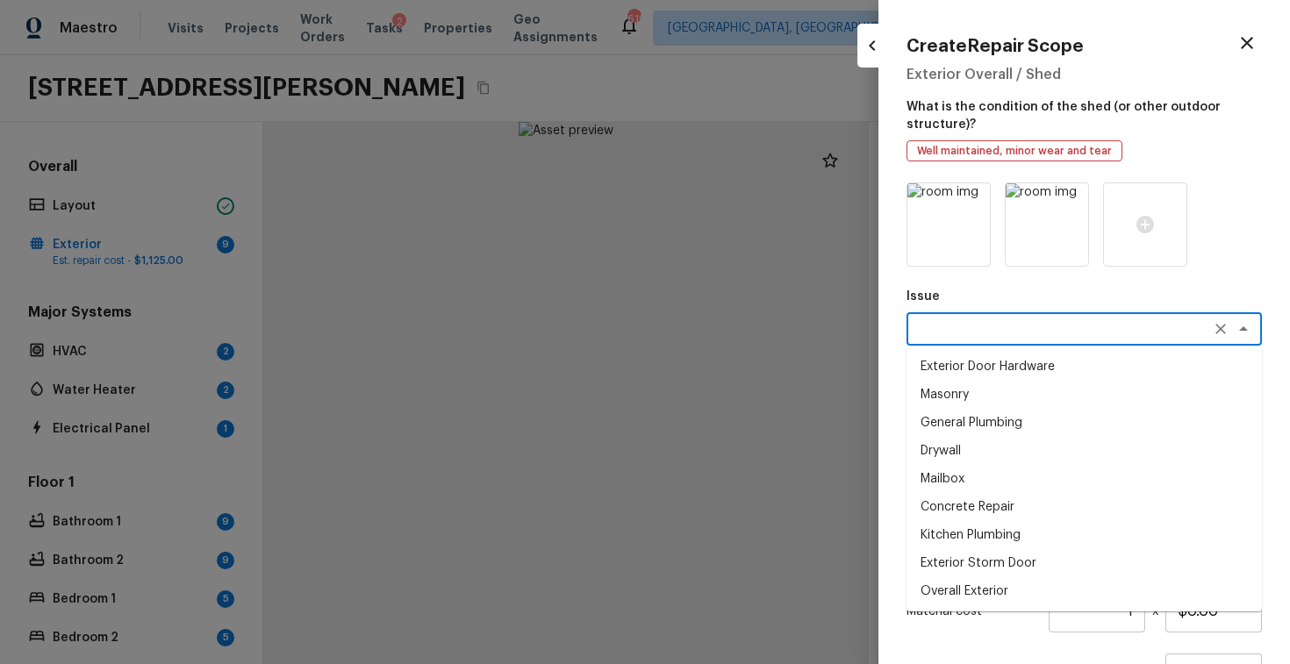
click at [1025, 278] on div "Issue x ​ Exterior Door Hardware Masonry General Plumbing Drywall Mailbox Concr…" at bounding box center [1084, 490] width 355 height 614
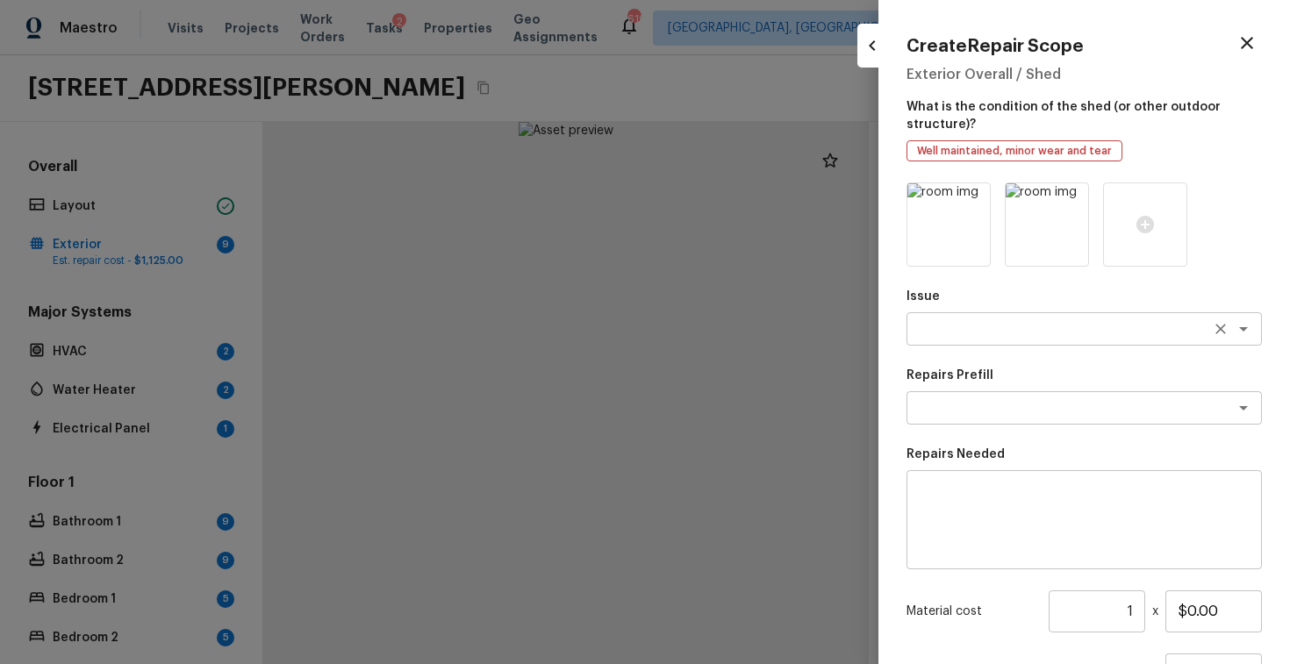
click at [993, 320] on textarea at bounding box center [1060, 329] width 291 height 18
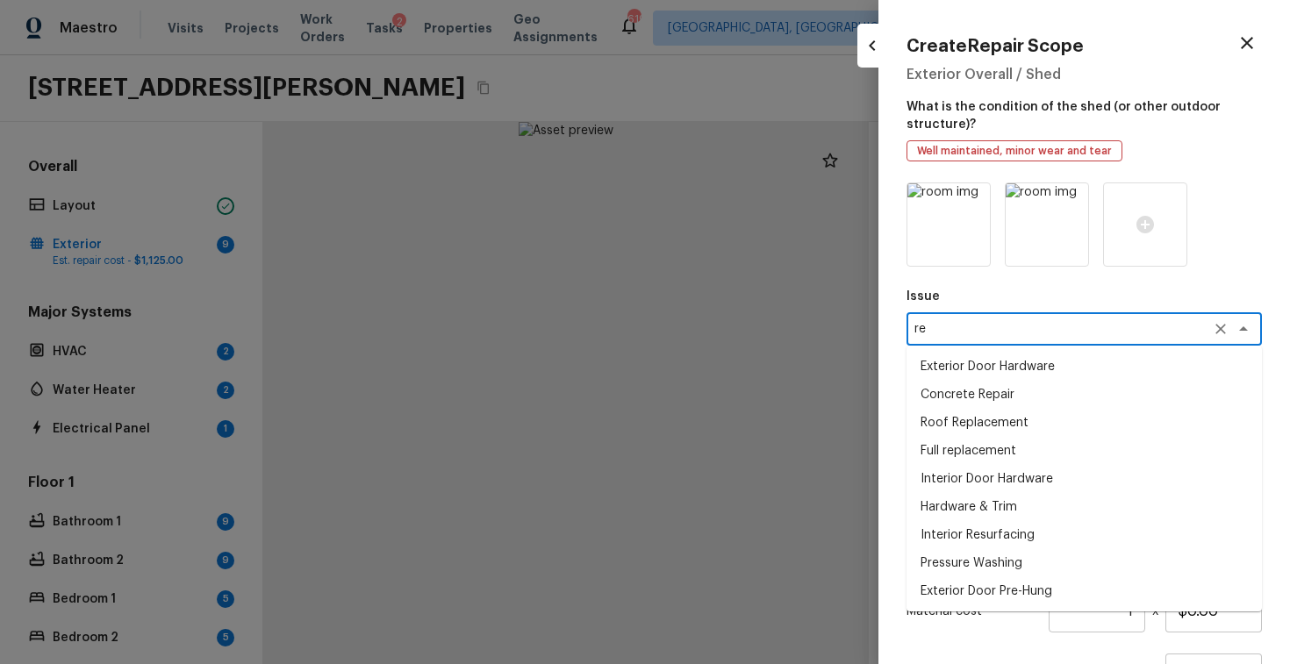
type textarea "r"
click at [979, 426] on li "Overall Exterior" at bounding box center [1084, 423] width 355 height 28
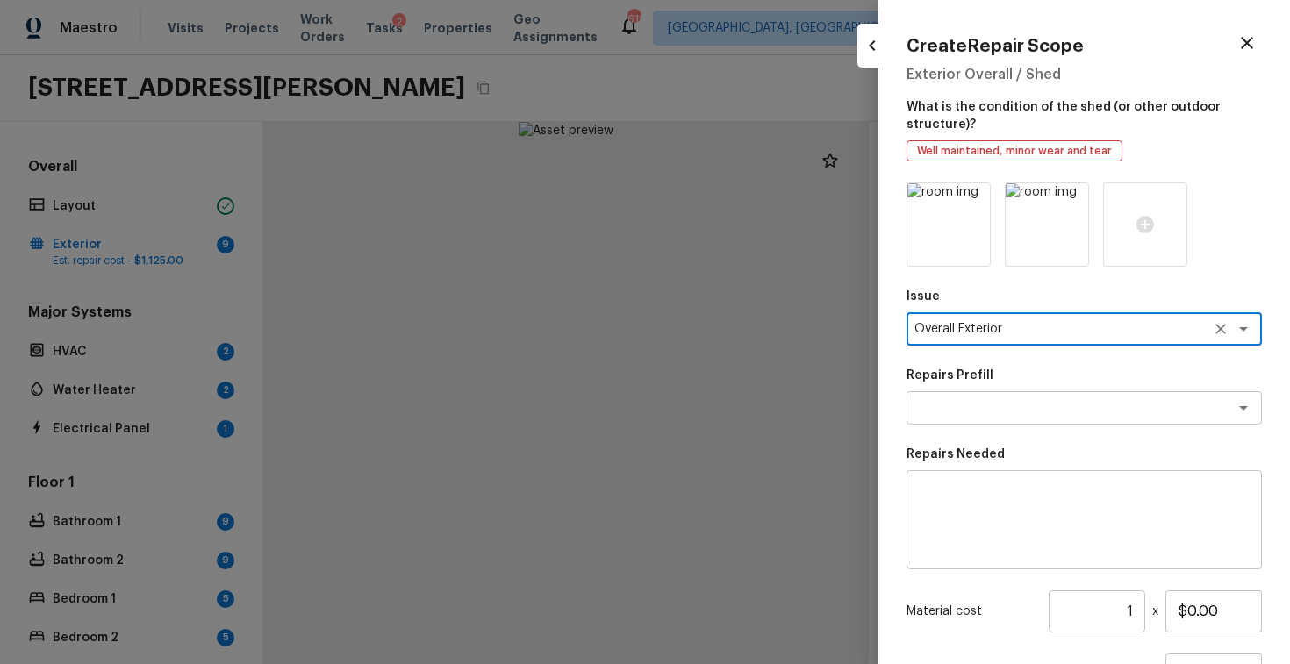
type textarea "Overall Exterior"
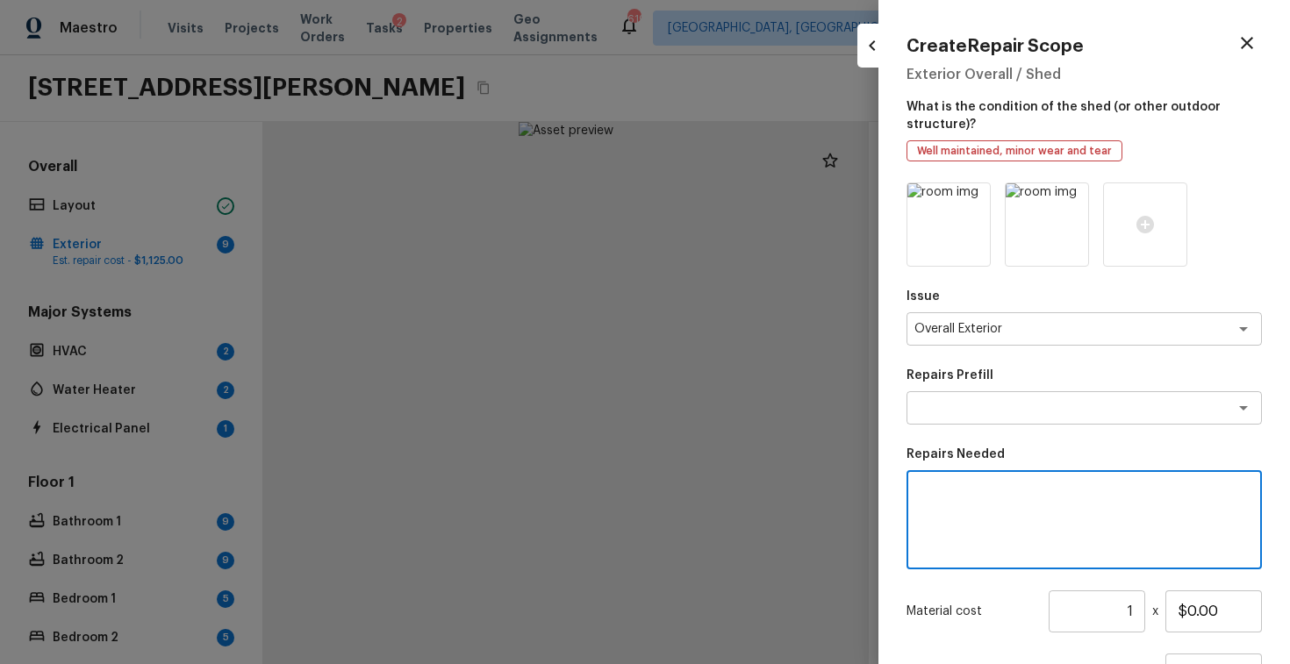
click at [974, 490] on textarea at bounding box center [1084, 520] width 331 height 70
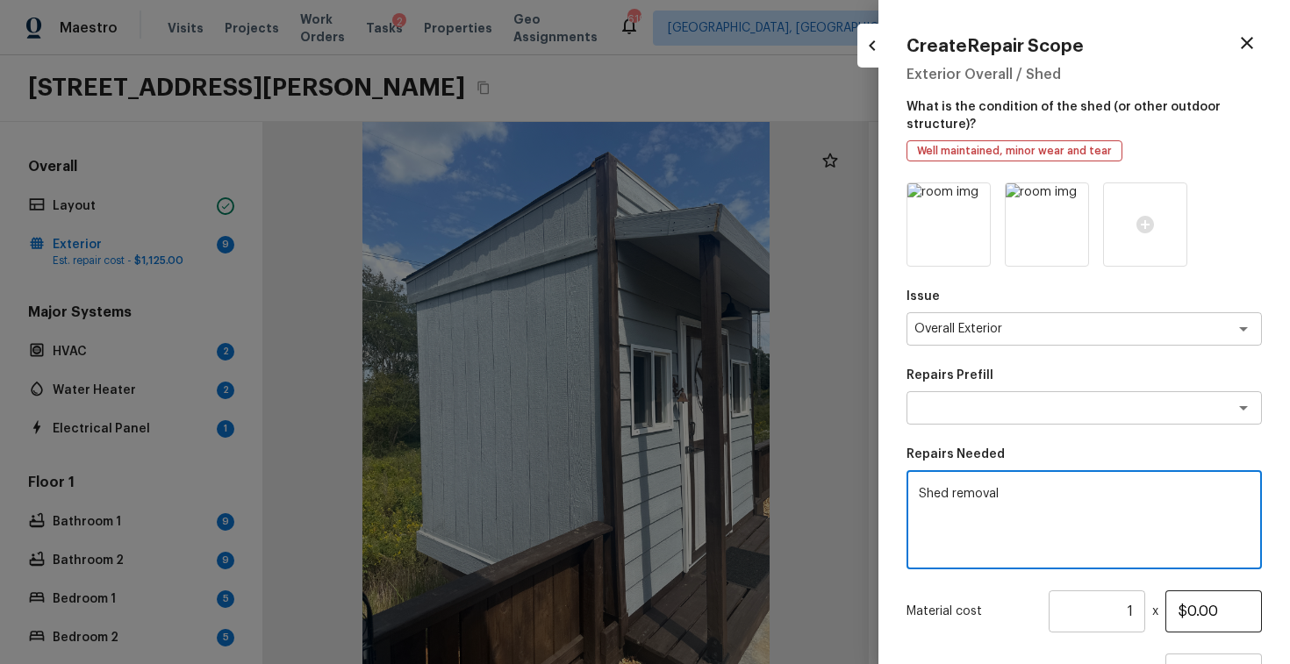
type textarea "Shed removal"
click at [1196, 621] on input "$0.00" at bounding box center [1214, 612] width 97 height 42
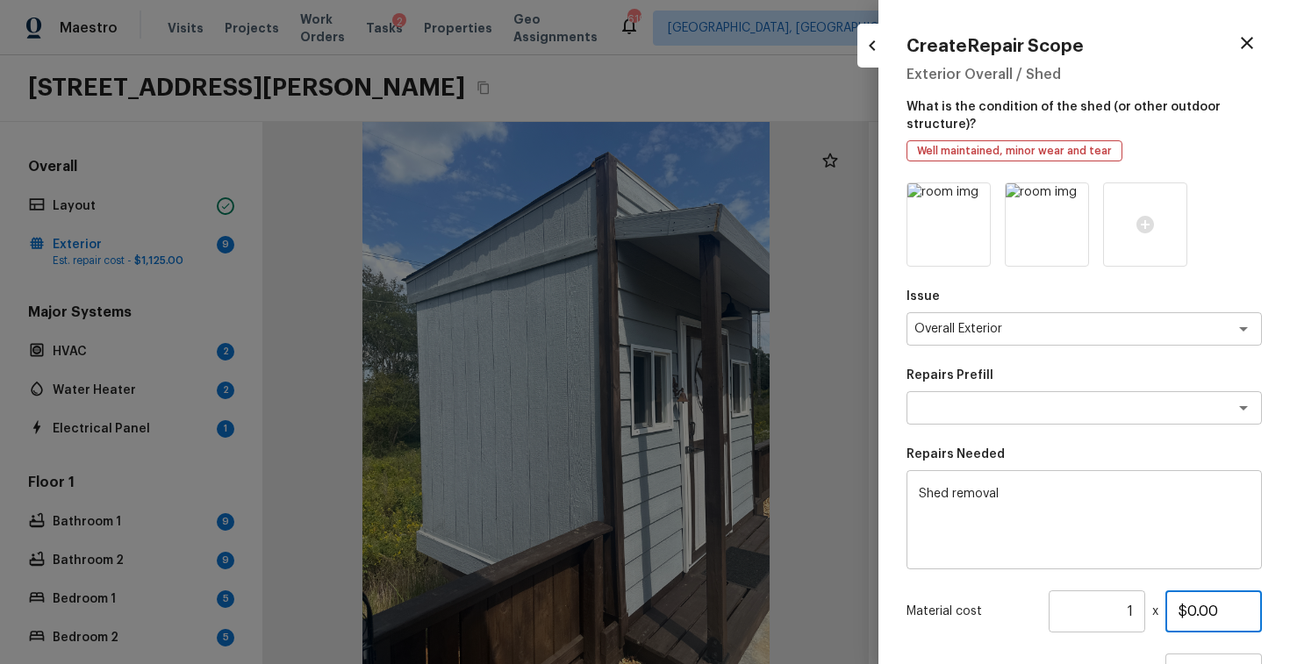
click at [1192, 606] on input "$0.00" at bounding box center [1214, 612] width 97 height 42
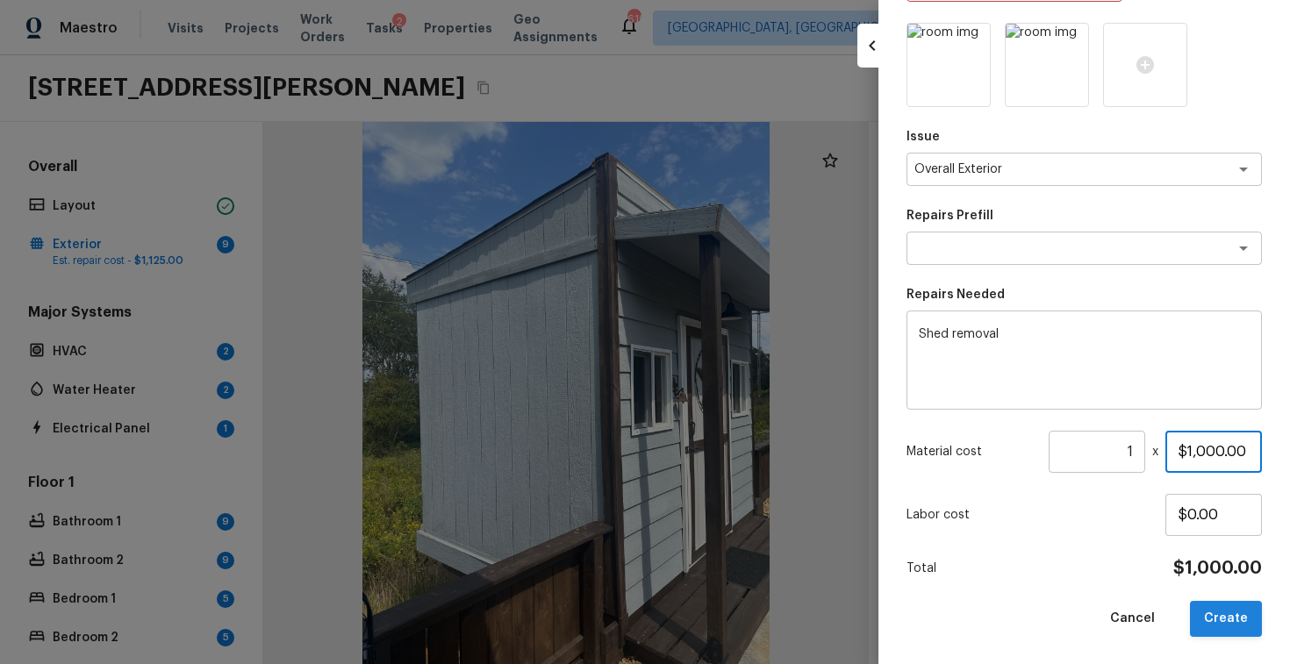
type input "$1,000.00"
click at [1233, 606] on button "Create" at bounding box center [1226, 619] width 72 height 36
type input "$0.00"
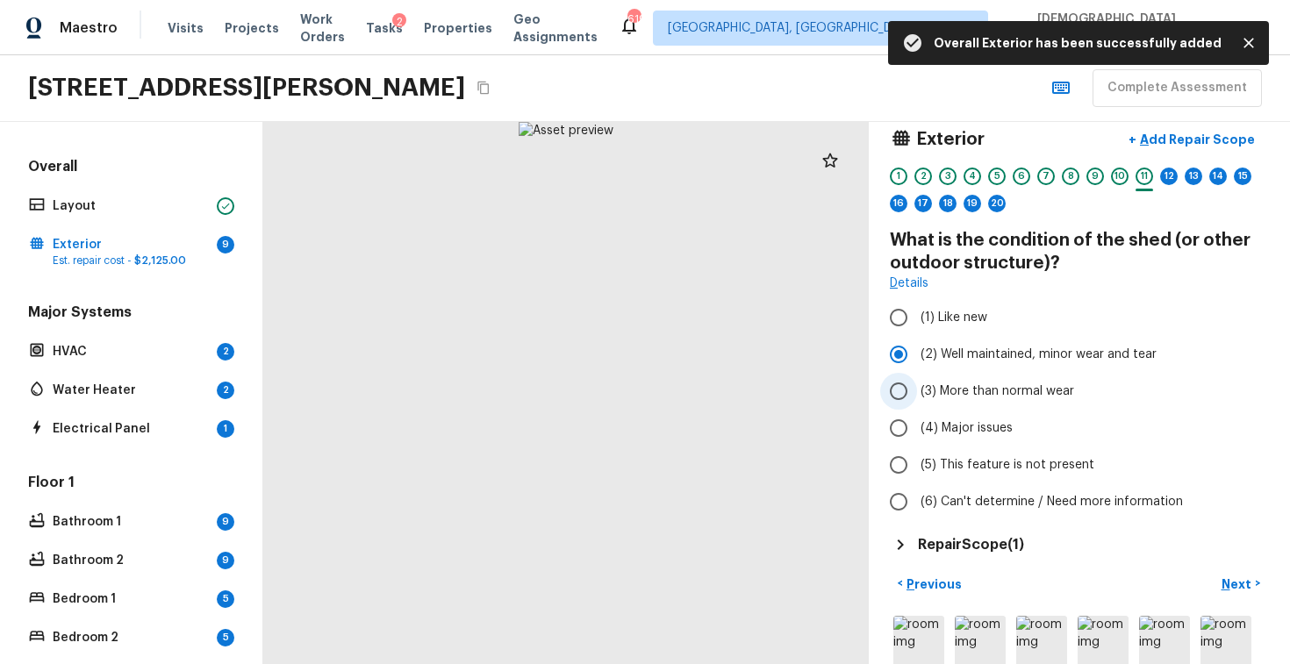
click at [916, 398] on input "(3) More than normal wear" at bounding box center [898, 391] width 37 height 37
radio input "true"
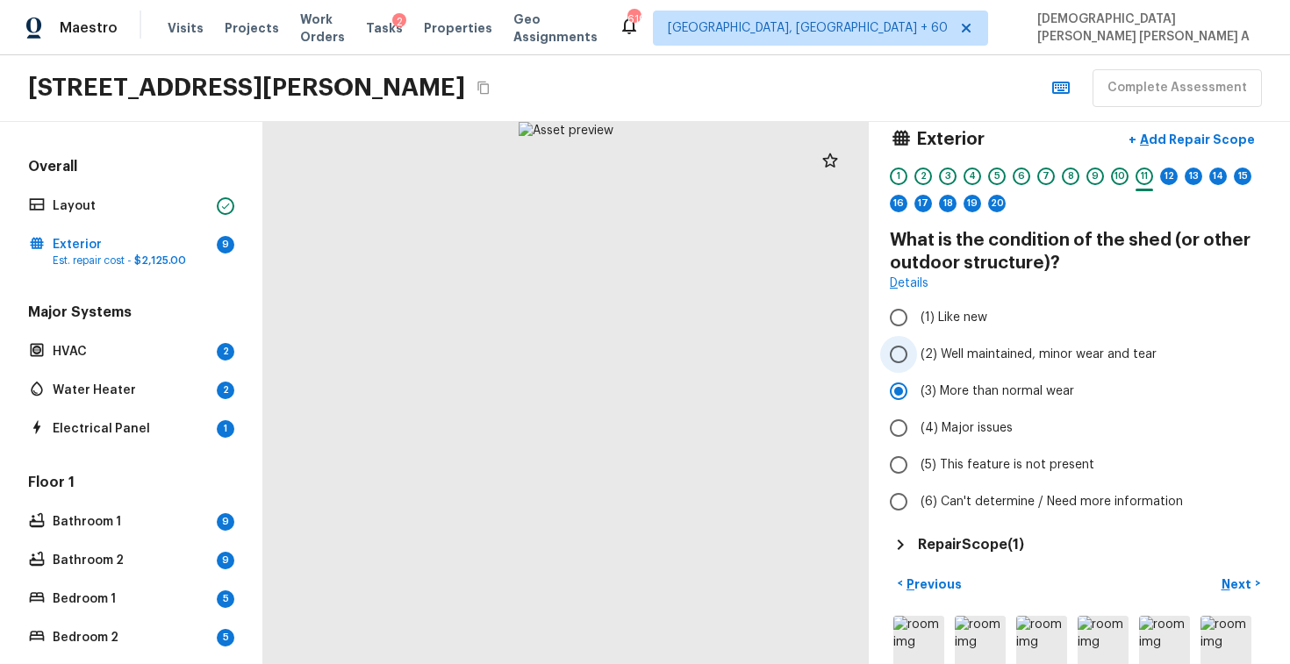
click at [890, 356] on input "(2) Well maintained, minor wear and tear" at bounding box center [898, 354] width 37 height 37
radio input "true"
click at [1245, 580] on p "Next" at bounding box center [1238, 585] width 33 height 18
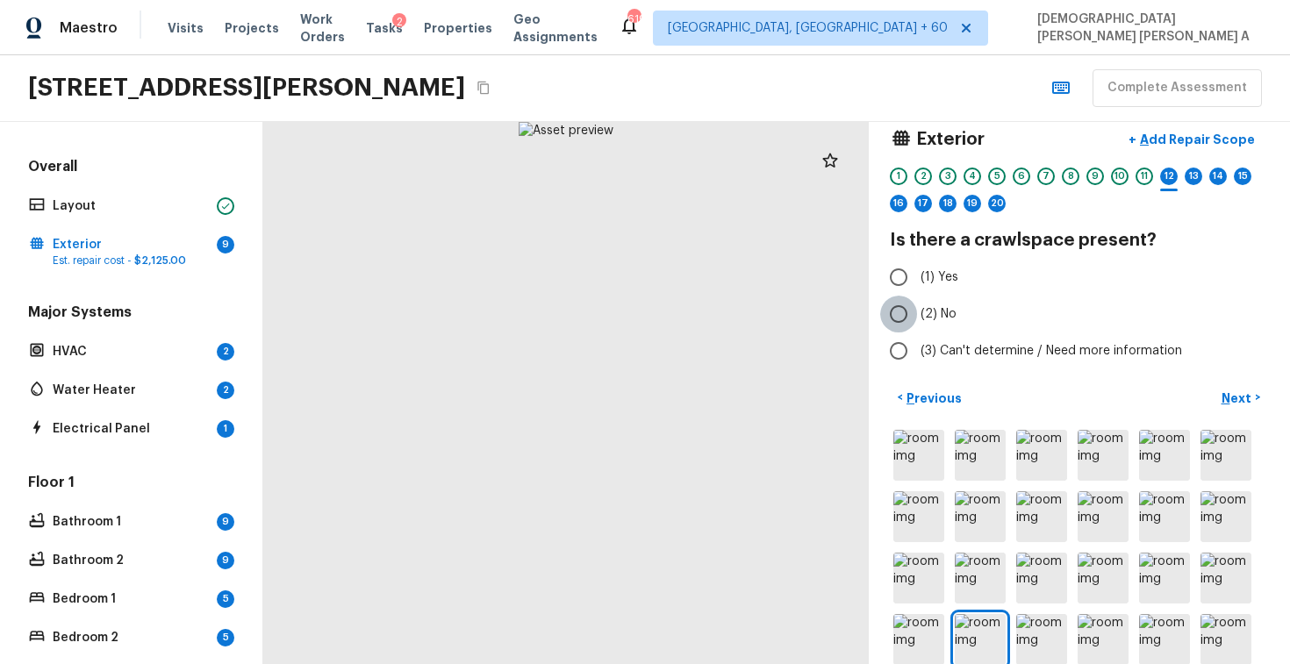
click at [901, 322] on input "(2) No" at bounding box center [898, 314] width 37 height 37
radio input "true"
click at [1229, 399] on p "Next" at bounding box center [1238, 399] width 33 height 18
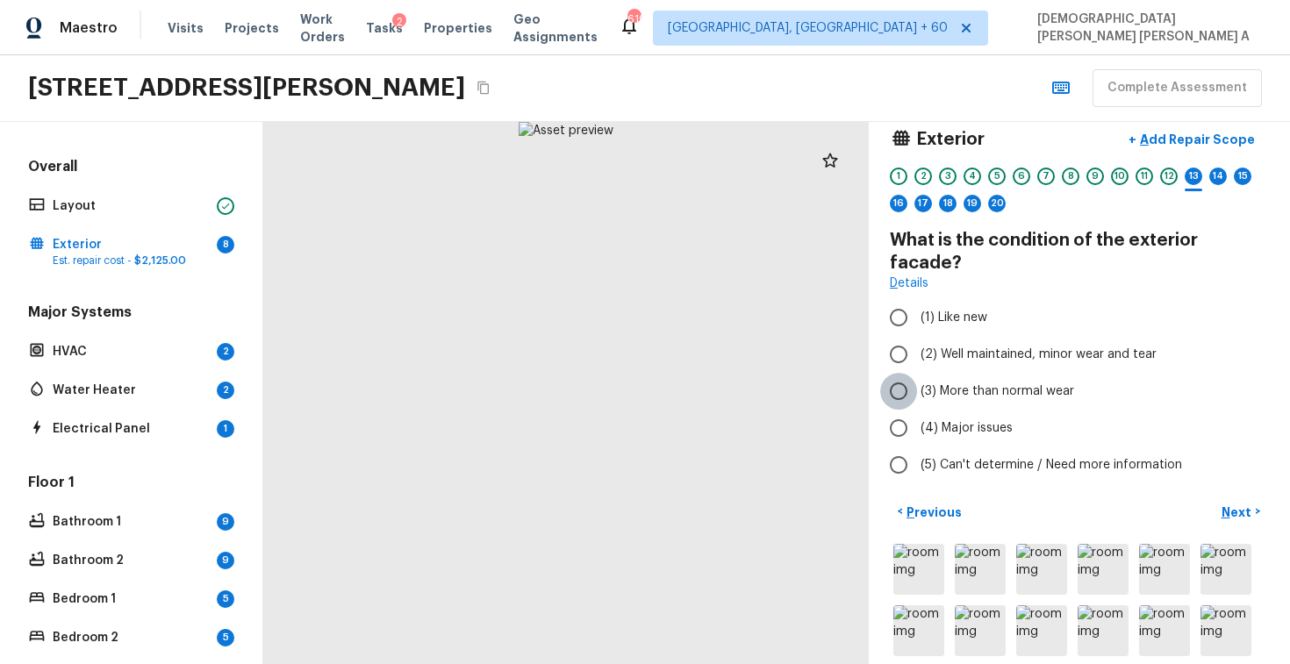
click at [895, 373] on input "(3) More than normal wear" at bounding box center [898, 391] width 37 height 37
radio input "true"
click at [1185, 129] on button "+ Add Repair Scope" at bounding box center [1192, 140] width 154 height 36
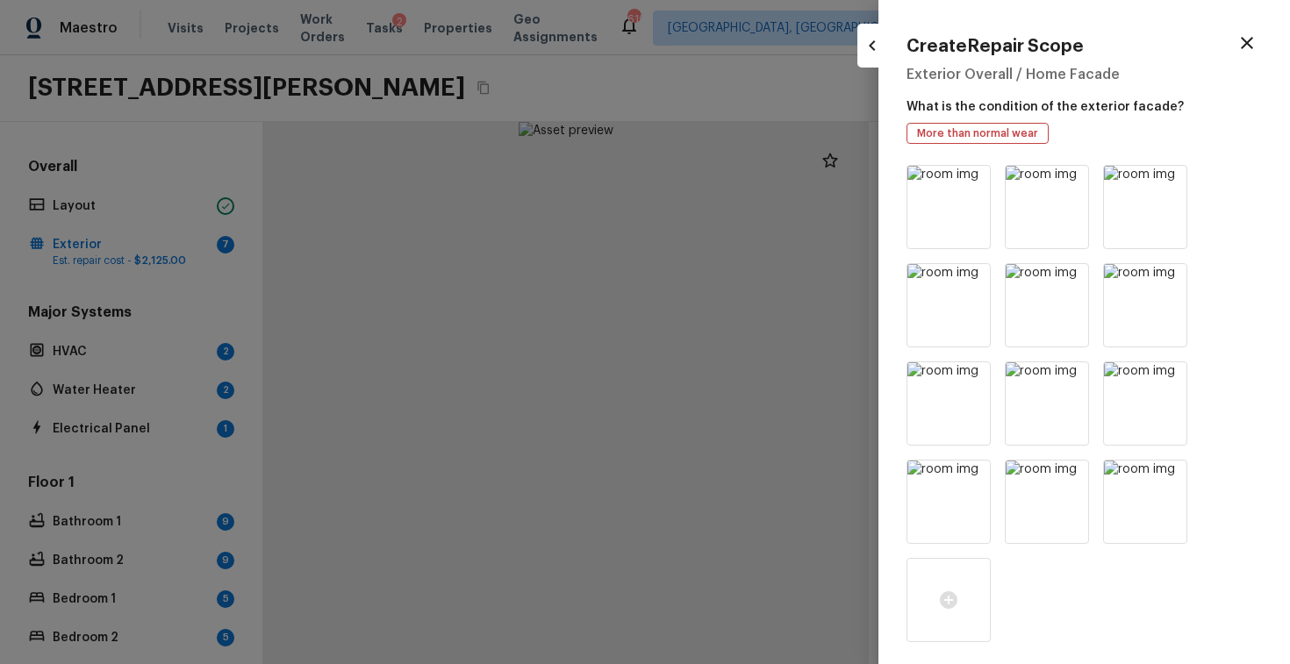
scroll to position [535, 0]
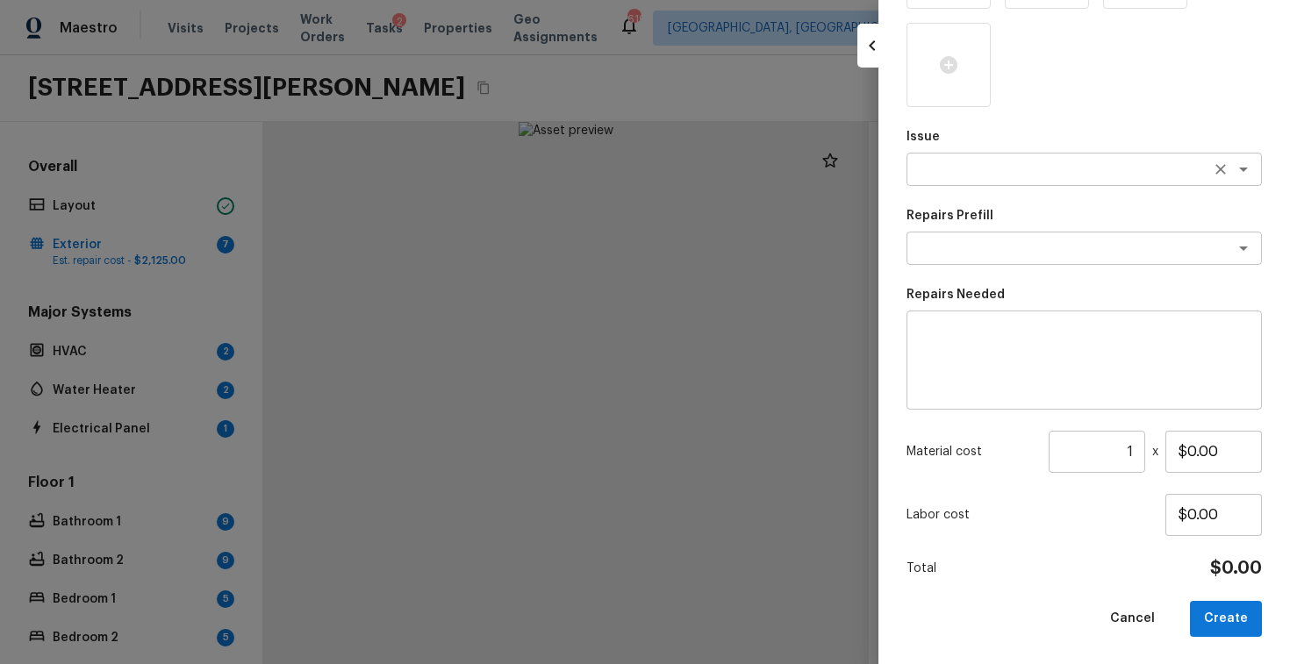
click at [1020, 170] on textarea at bounding box center [1060, 170] width 291 height 18
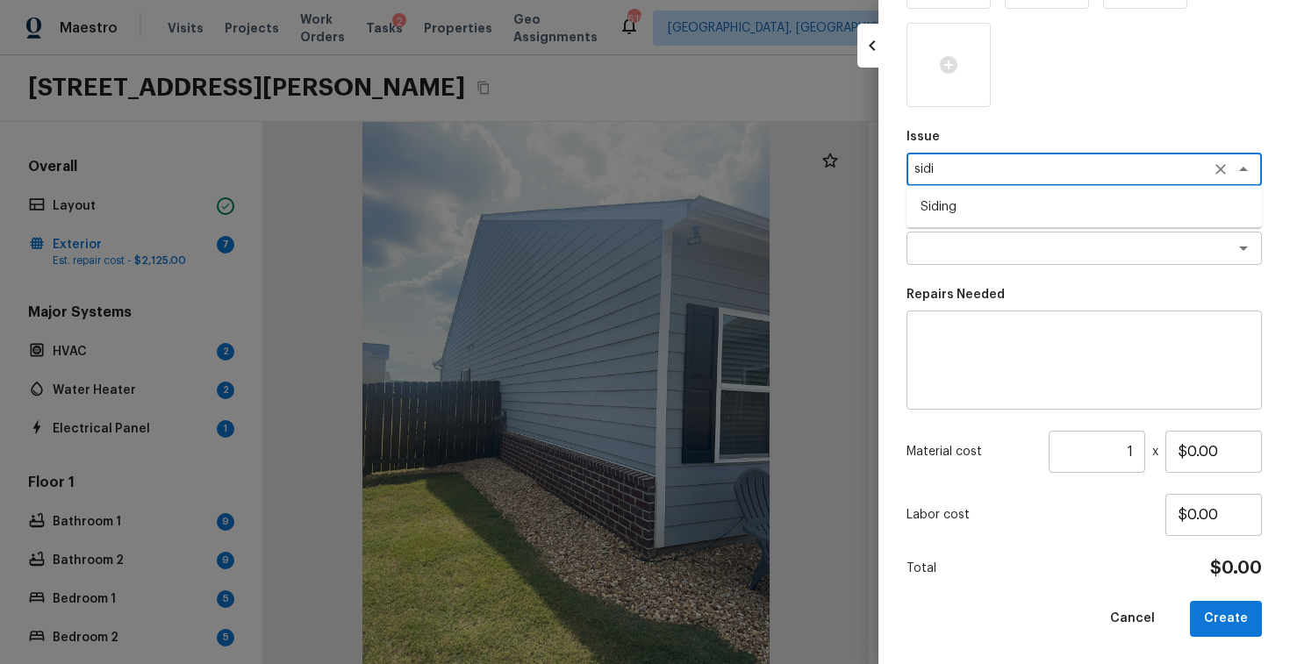
click at [1000, 210] on li "Siding" at bounding box center [1084, 207] width 355 height 28
click at [997, 232] on div "x ​" at bounding box center [1084, 248] width 355 height 33
type textarea "Siding"
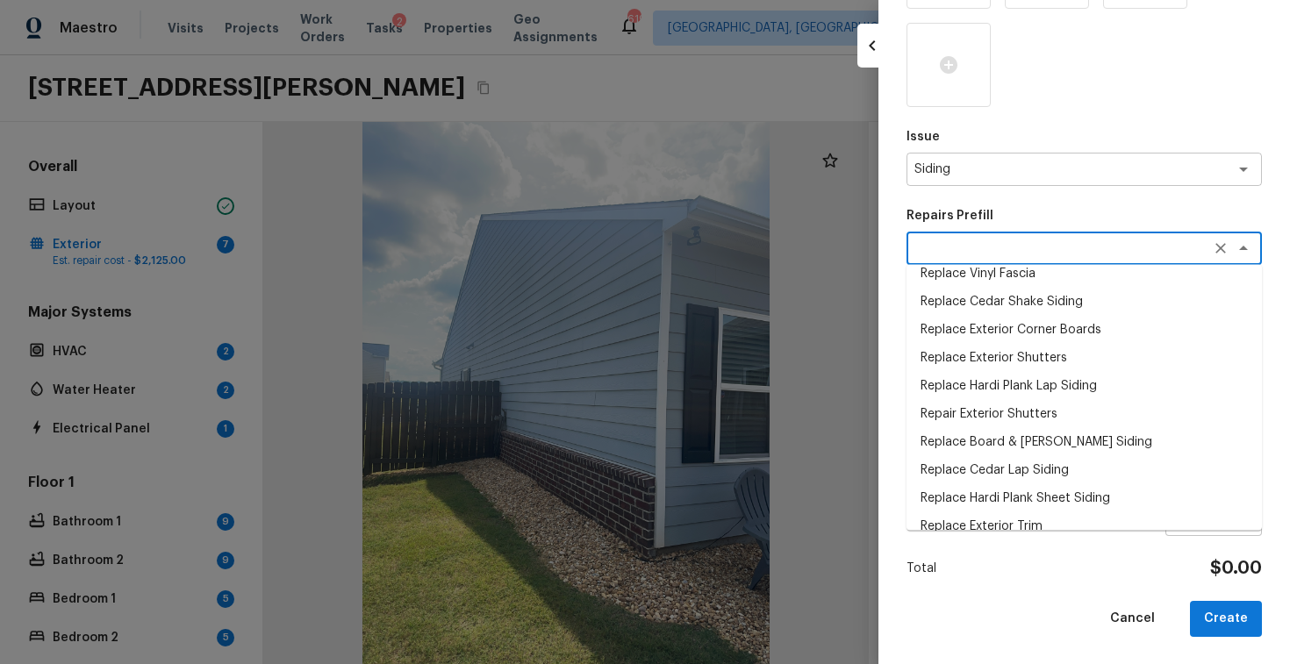
scroll to position [310, 0]
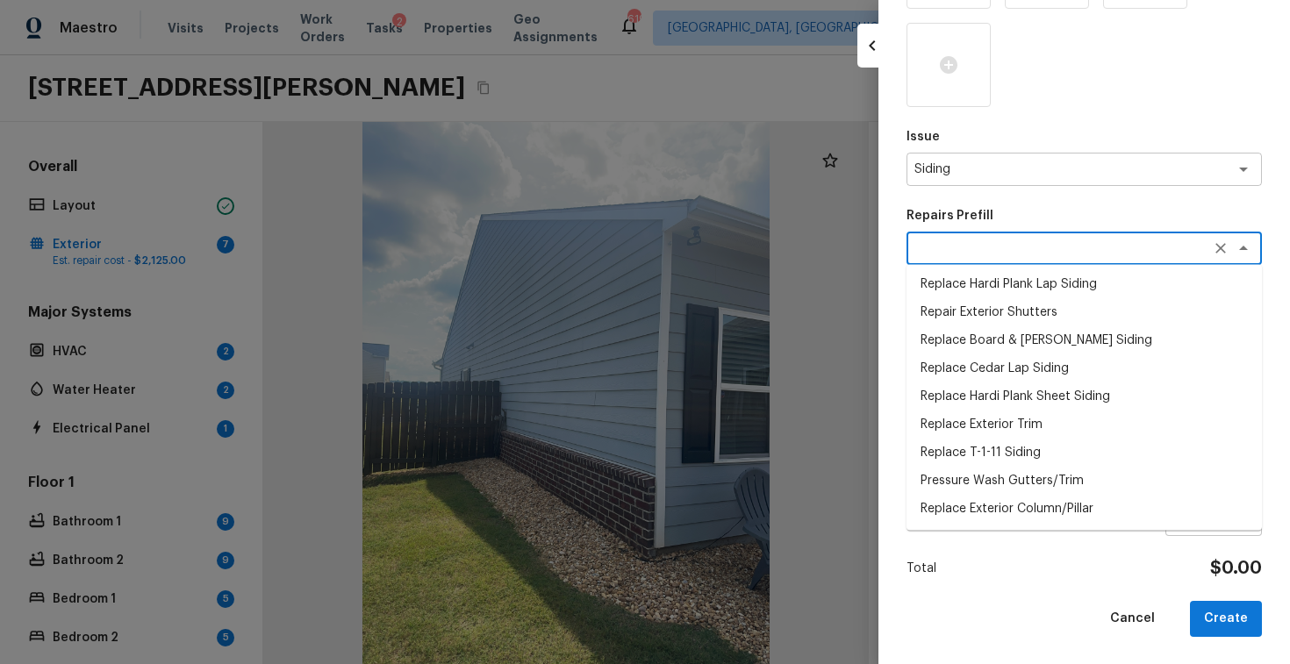
click at [1014, 477] on li "Pressure Wash Gutters/Trim" at bounding box center [1084, 482] width 355 height 28
type textarea "Pressure Wash Gutters/Trim"
type textarea "Protect areas as needed for pressure washing. Pressure wash the gutters and tri…"
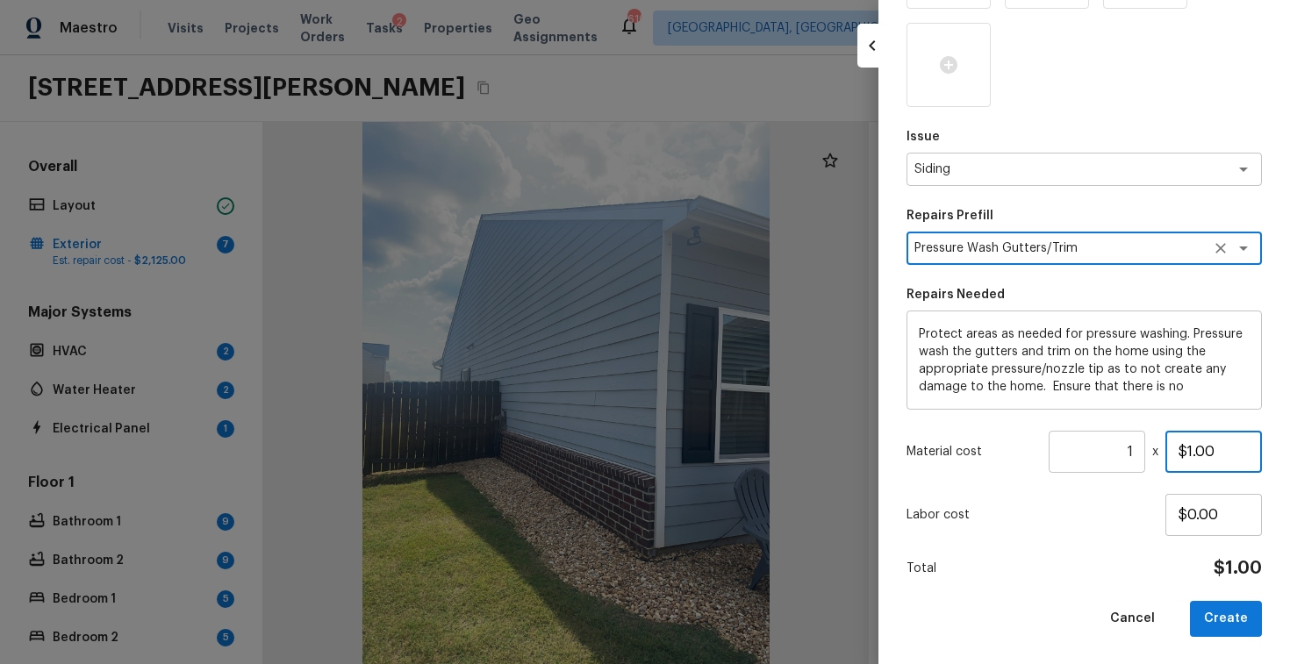
click at [1197, 446] on input "$1.00" at bounding box center [1214, 452] width 97 height 42
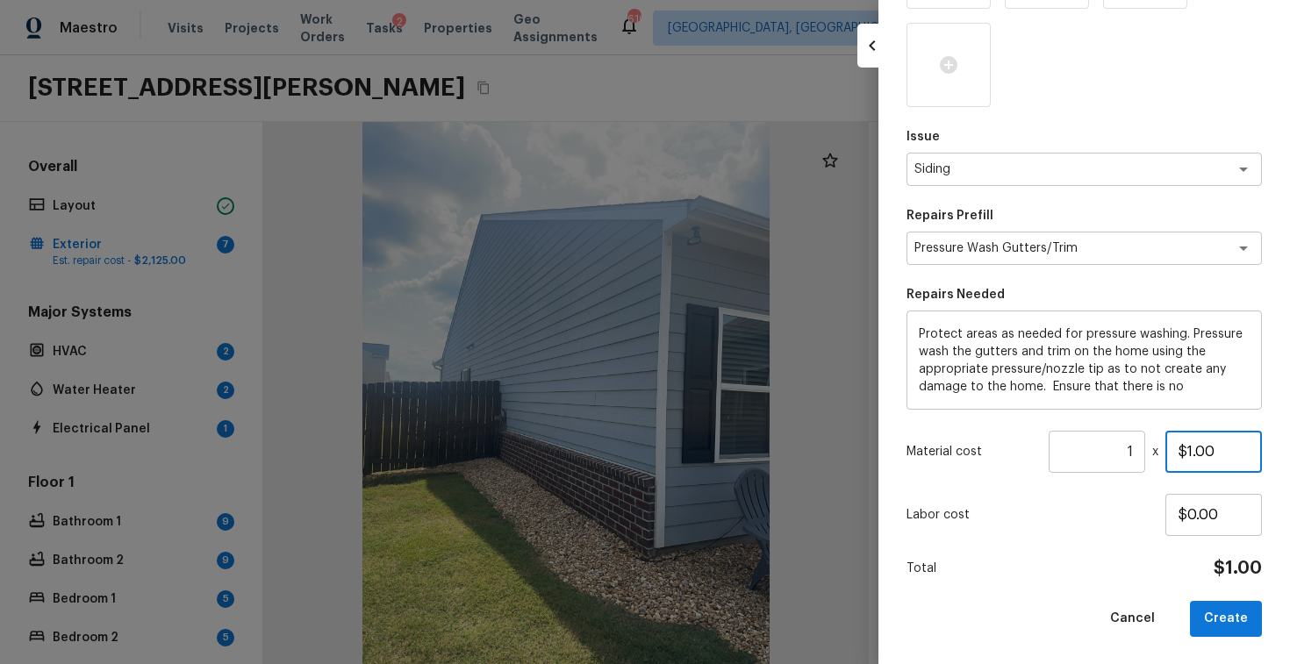
click at [1197, 446] on input "$1.00" at bounding box center [1214, 452] width 97 height 42
type input "$575.00"
click at [1229, 636] on button "Create" at bounding box center [1226, 619] width 72 height 36
type input "$0.00"
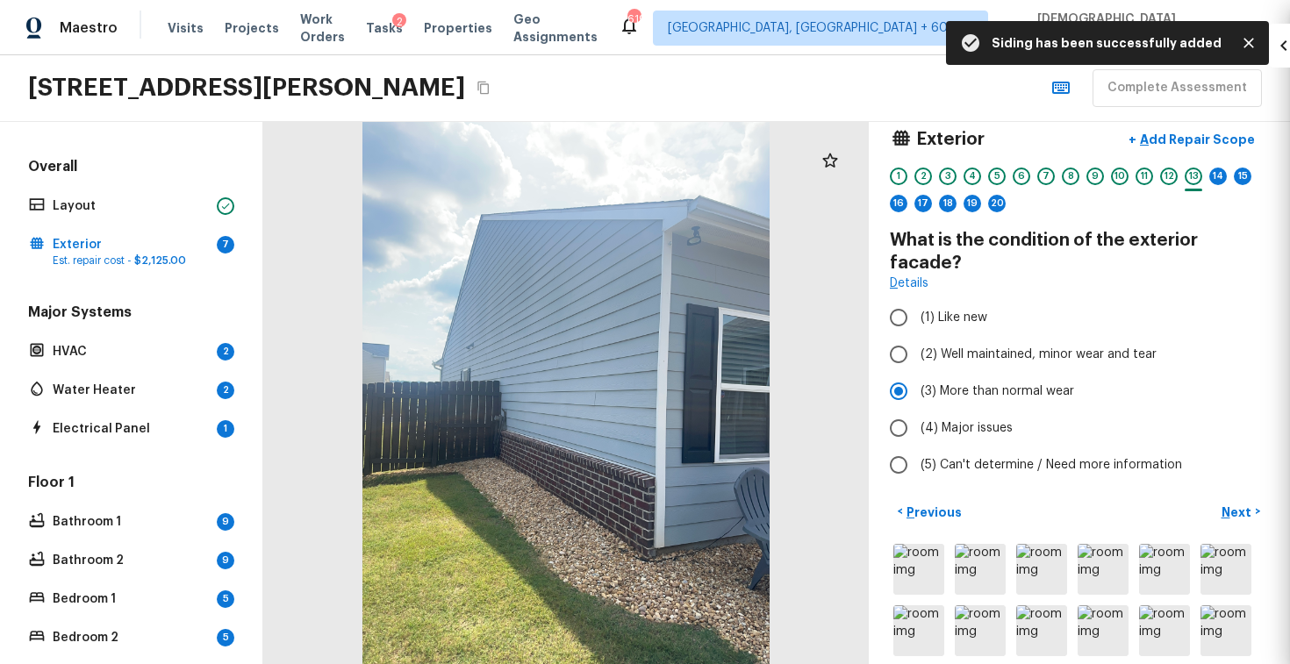
scroll to position [142, 0]
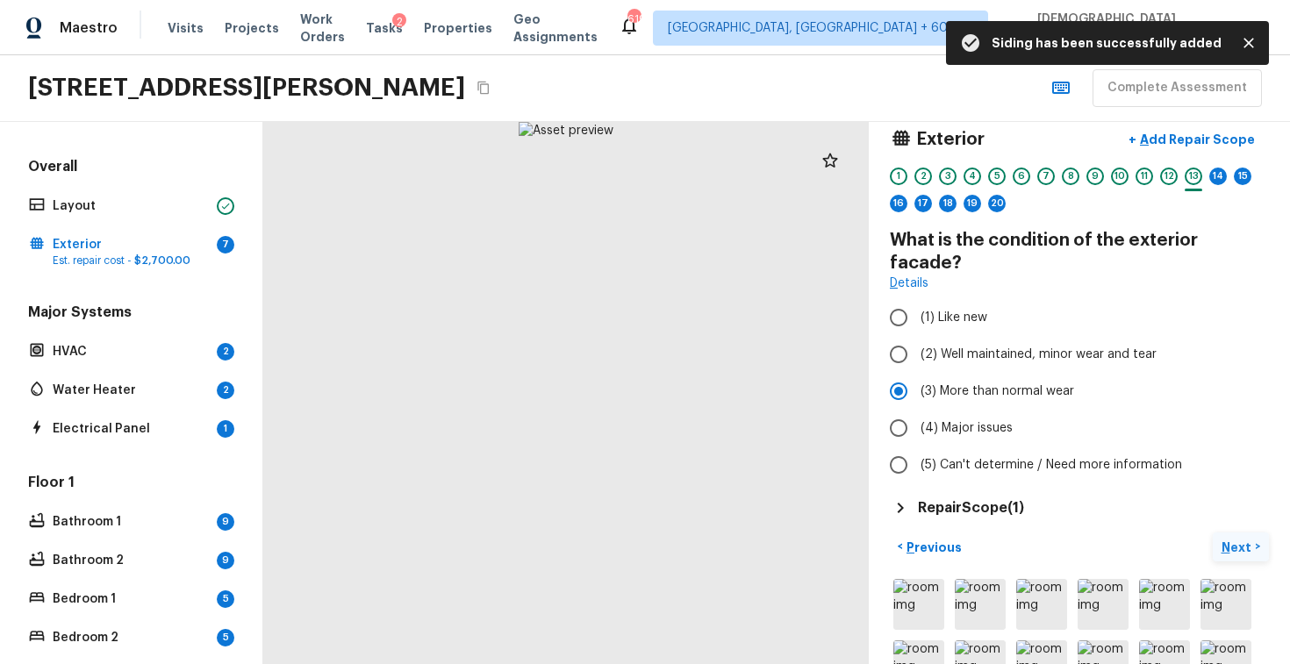
click at [1244, 533] on button "Next >" at bounding box center [1241, 547] width 56 height 29
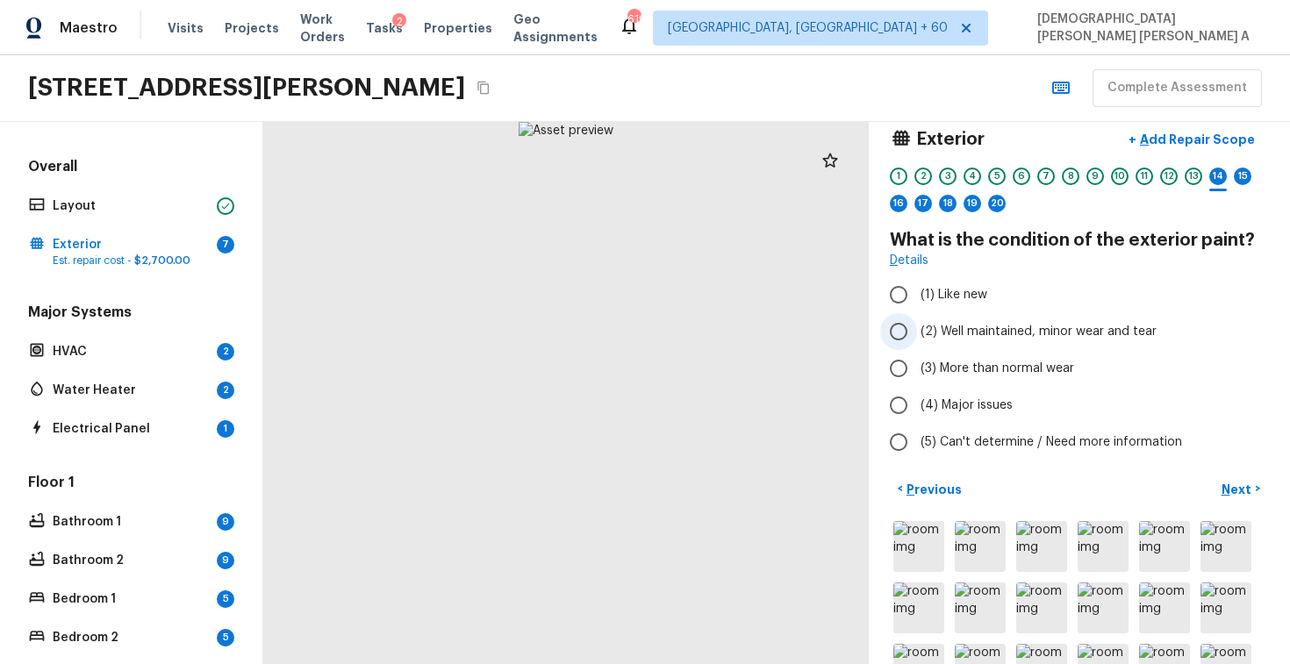
click at [897, 320] on input "(2) Well maintained, minor wear and tear" at bounding box center [898, 331] width 37 height 37
radio input "true"
click at [1241, 488] on p "Next" at bounding box center [1238, 490] width 33 height 18
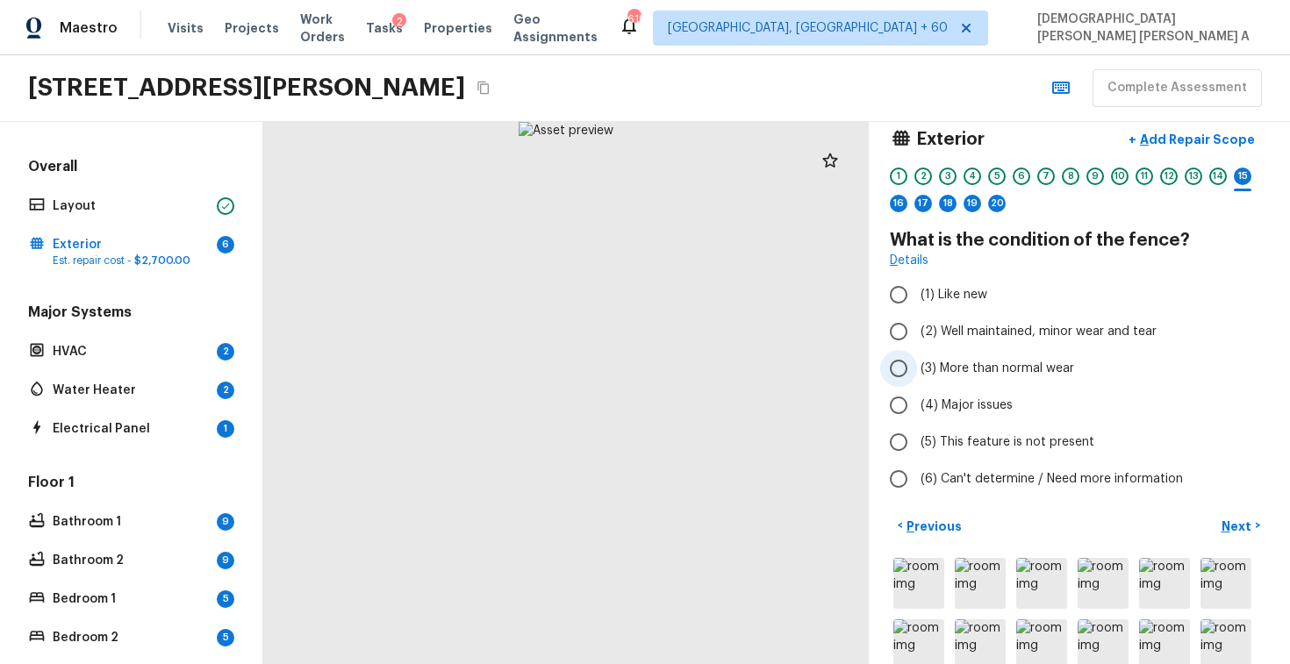
click at [892, 370] on input "(3) More than normal wear" at bounding box center [898, 368] width 37 height 37
radio input "true"
click at [1186, 126] on button "+ Add Repair Scope" at bounding box center [1192, 140] width 154 height 36
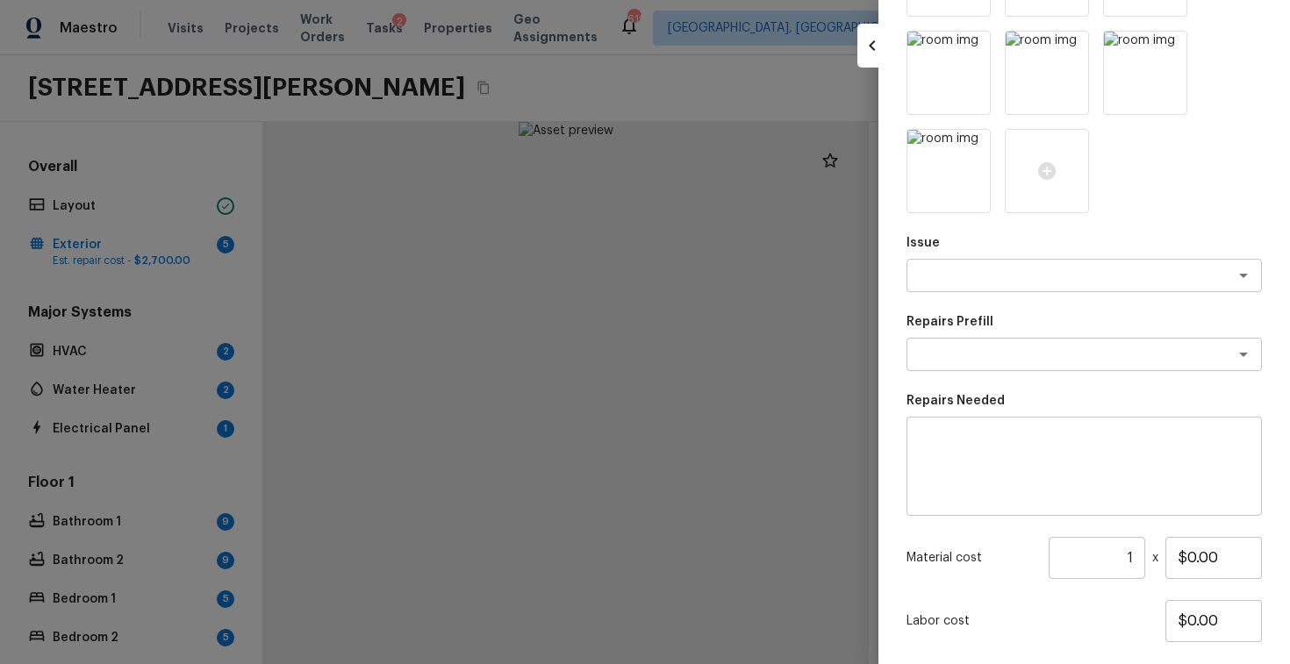
scroll to position [535, 0]
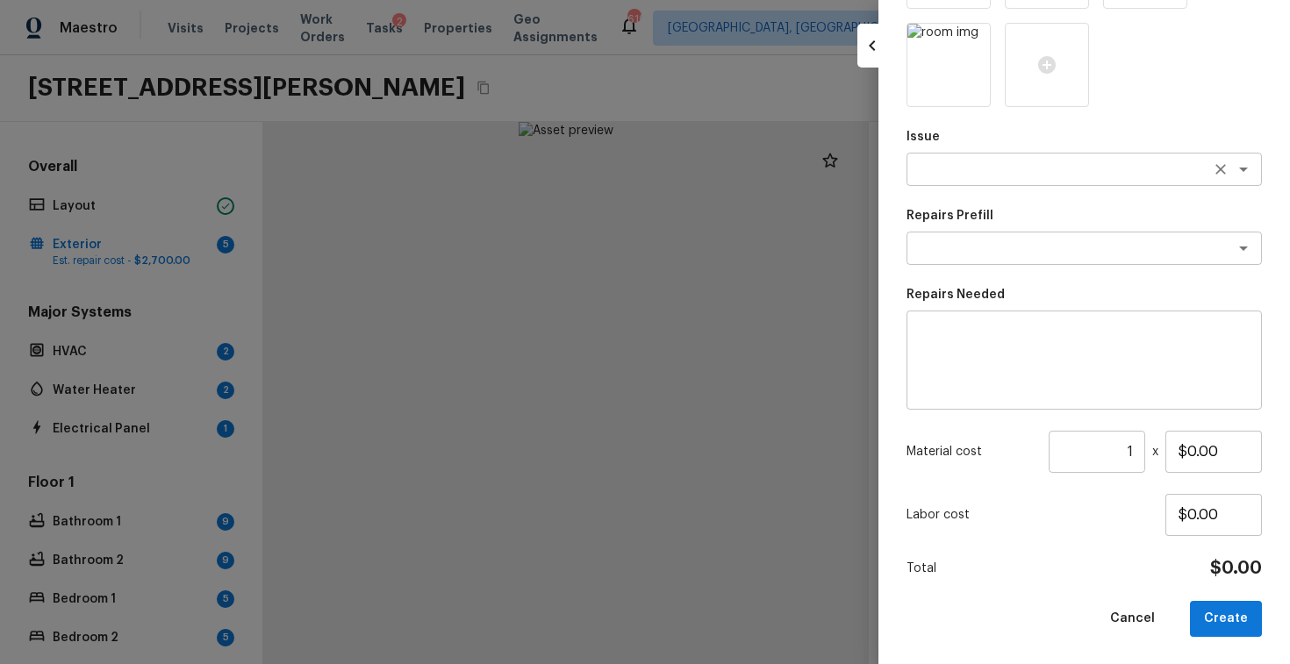
click at [967, 161] on textarea at bounding box center [1060, 170] width 291 height 18
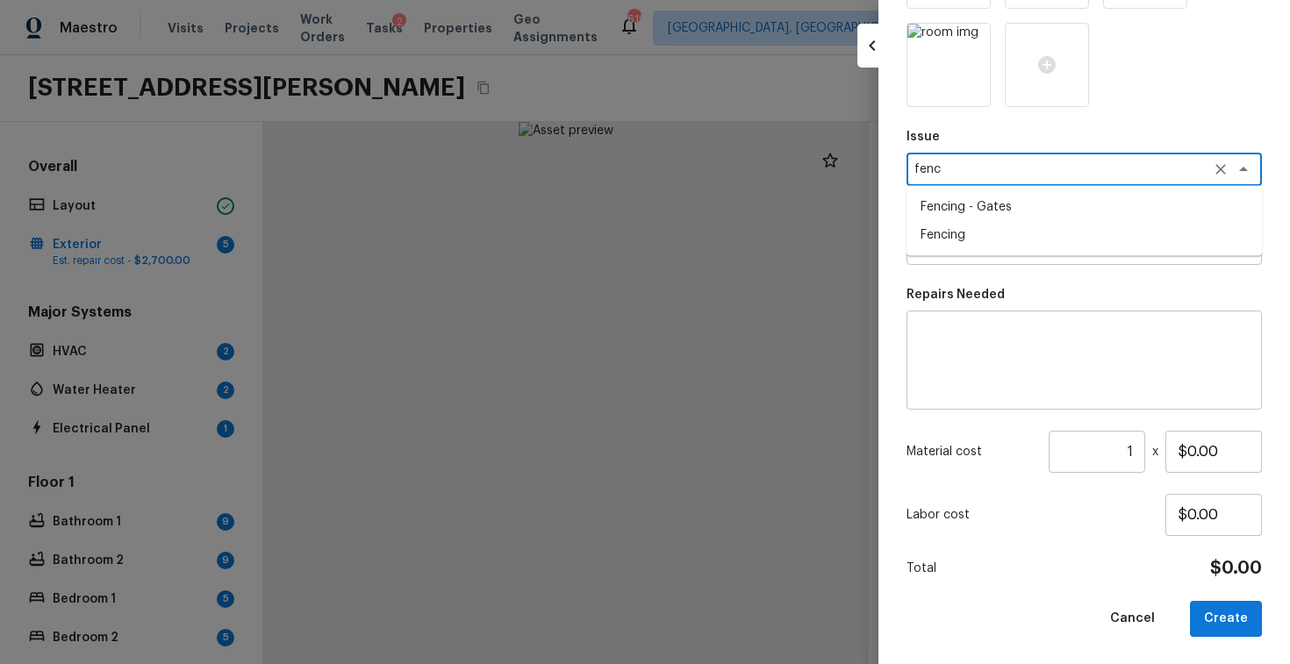
click at [970, 241] on li "Fencing" at bounding box center [1084, 235] width 355 height 28
type textarea "Fencing"
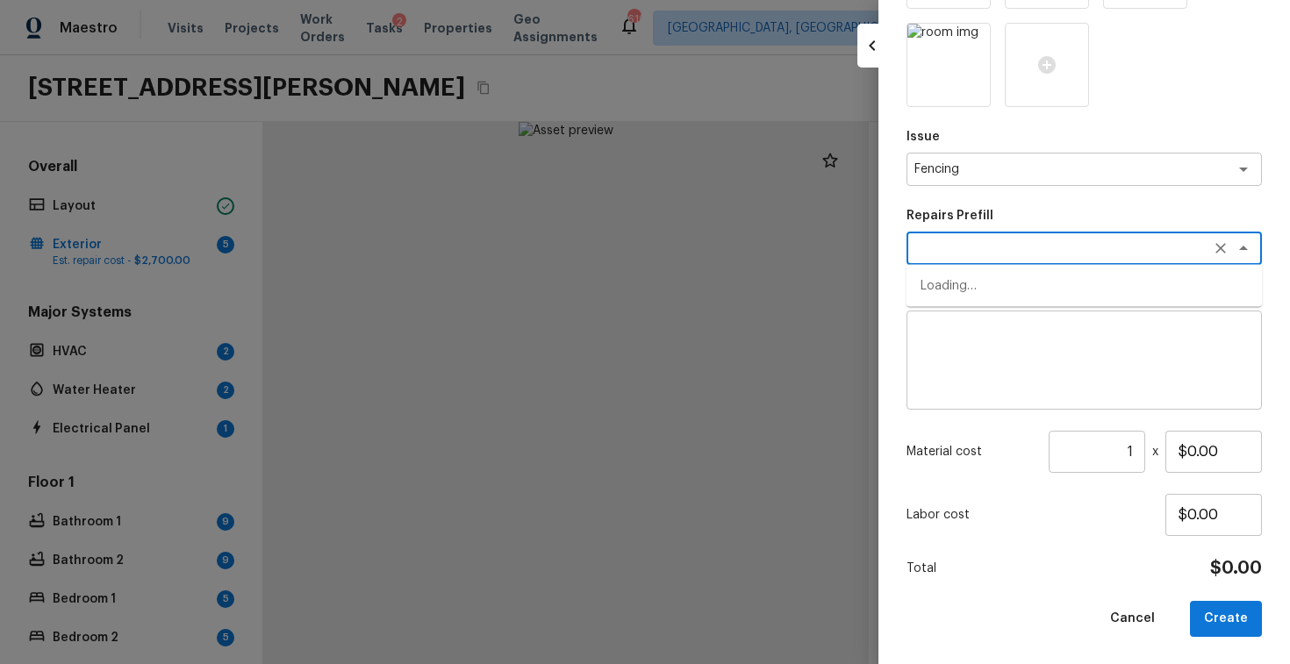
click at [999, 248] on textarea at bounding box center [1060, 249] width 291 height 18
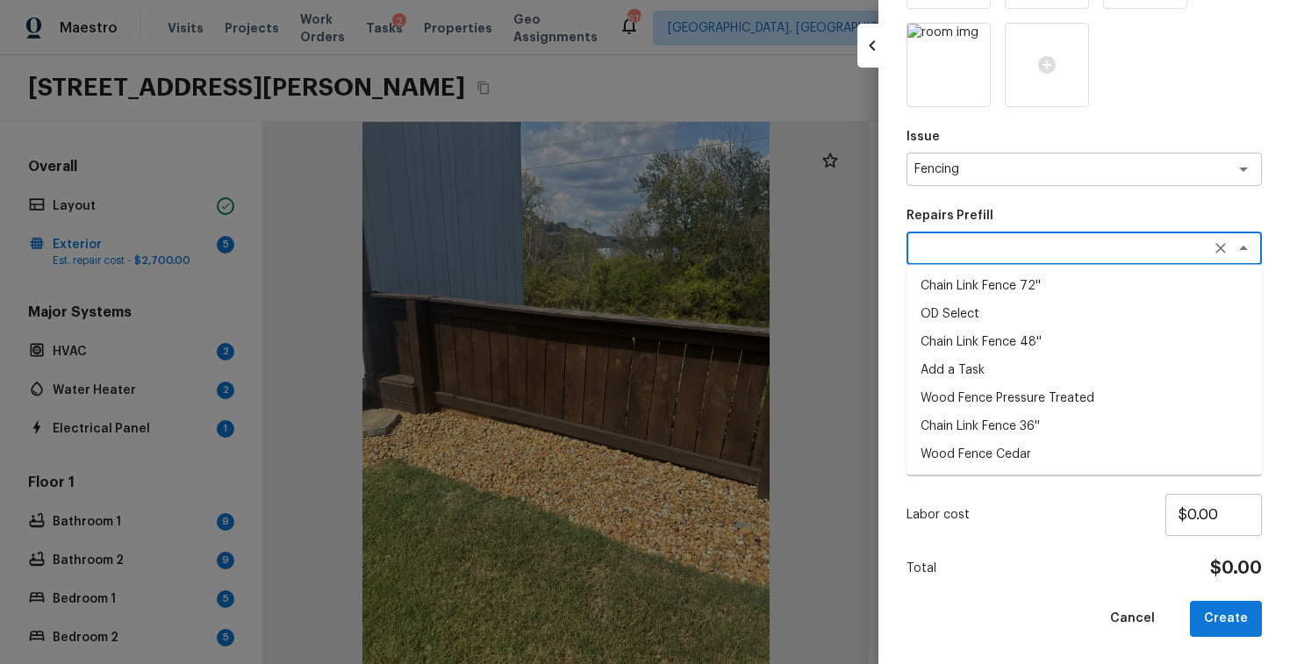
click at [978, 290] on li "Chain Link Fence 72''" at bounding box center [1084, 286] width 355 height 28
type textarea "Chain Link Fence 72''"
type textarea "Prep the work area and install a new 72'' chain link fence. Ensure that all of …"
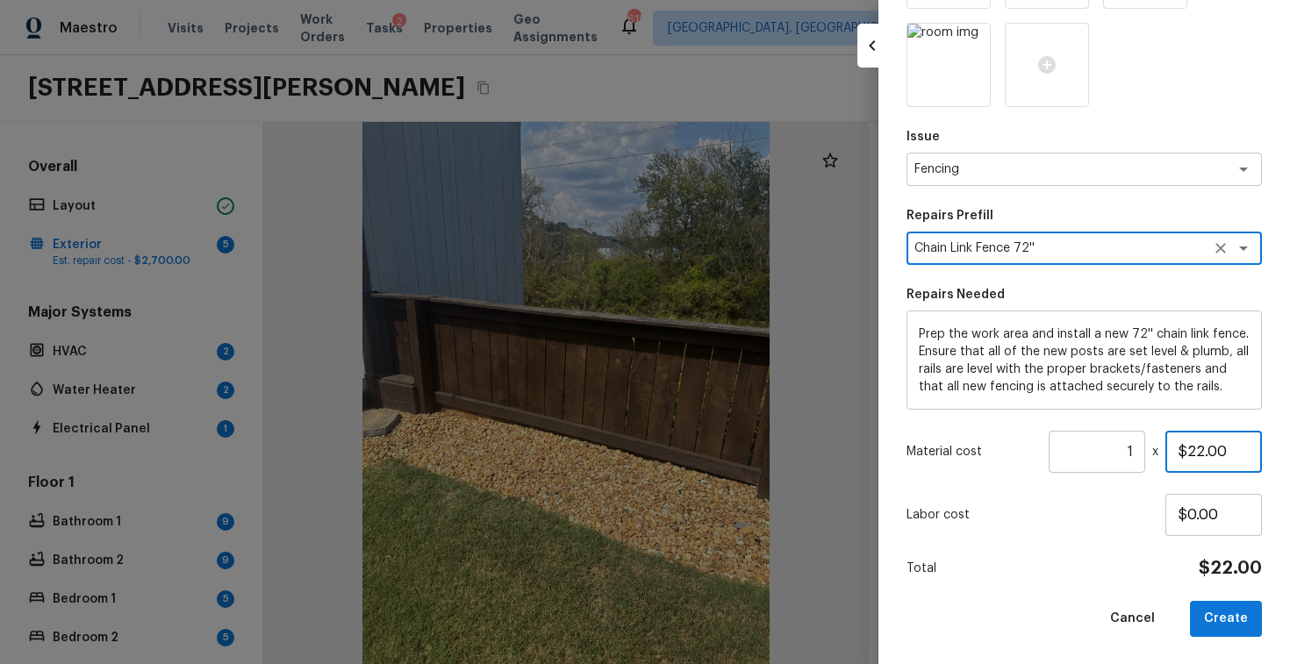
click at [1208, 451] on input "$22.00" at bounding box center [1214, 452] width 97 height 42
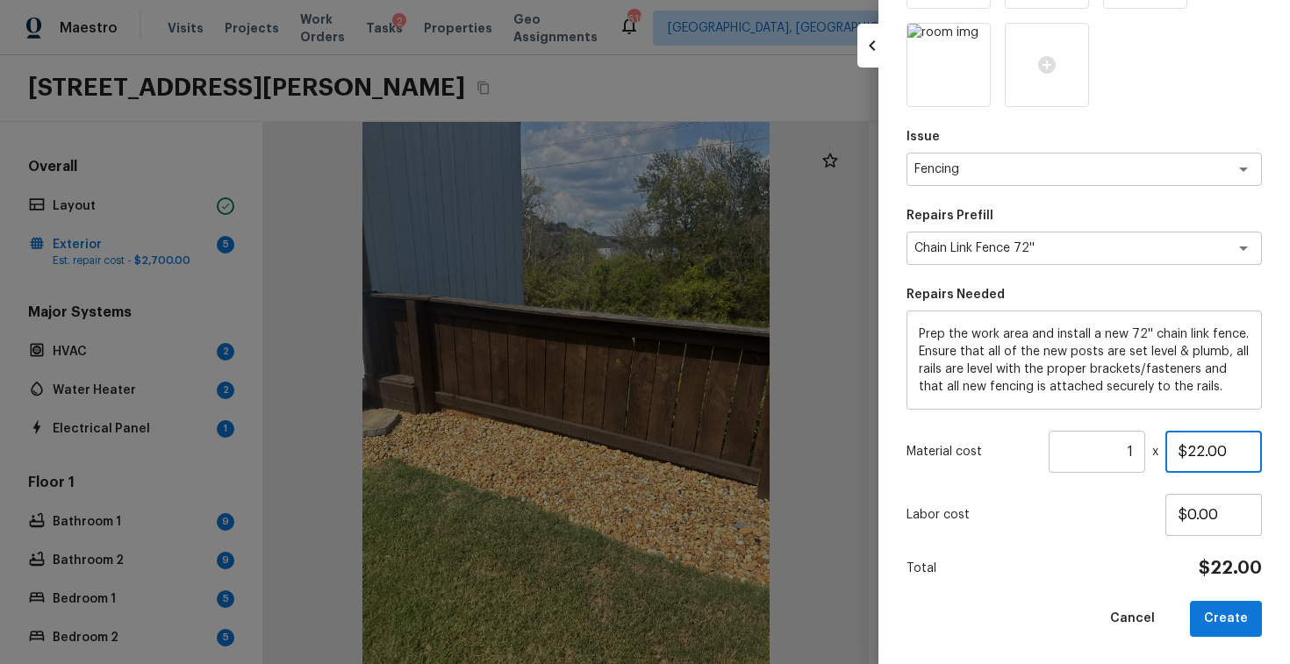
click at [1208, 451] on input "$22.00" at bounding box center [1214, 452] width 97 height 42
type input "$800.00"
click at [1215, 628] on button "Create" at bounding box center [1226, 619] width 72 height 36
type input "$0.00"
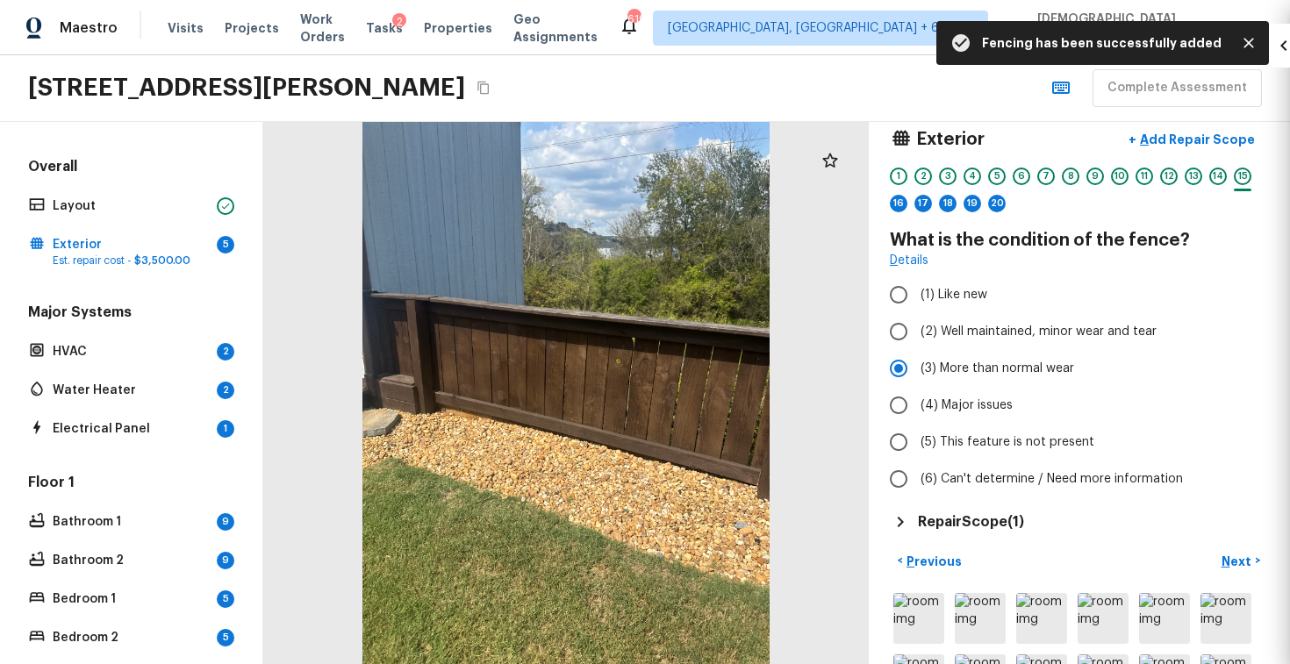
scroll to position [142, 0]
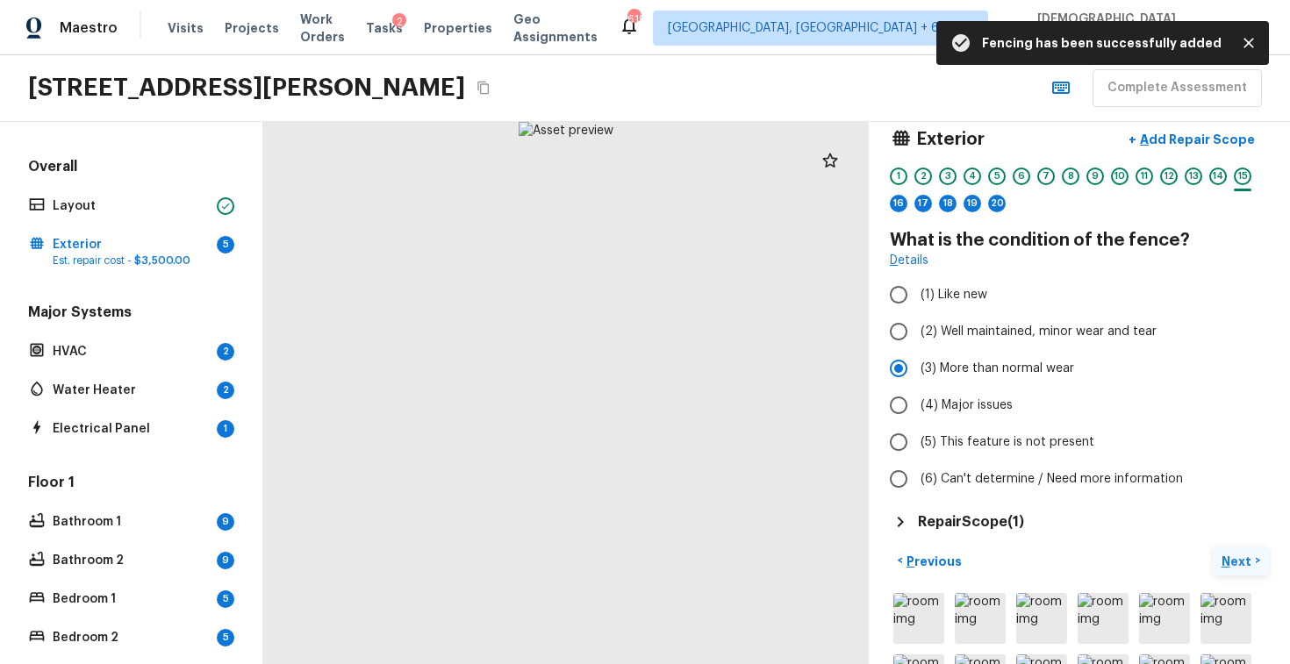
click at [1233, 556] on p "Next" at bounding box center [1238, 562] width 33 height 18
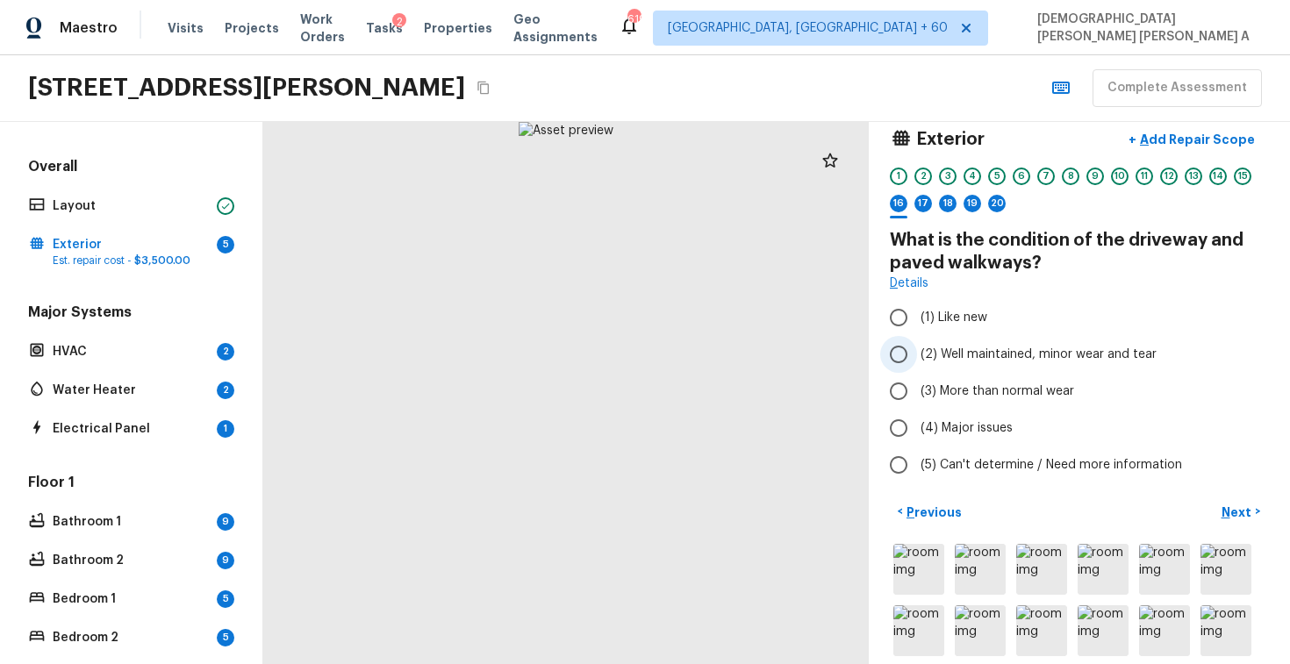
click at [883, 355] on input "(2) Well maintained, minor wear and tear" at bounding box center [898, 354] width 37 height 37
radio input "true"
click at [1240, 513] on p "Next" at bounding box center [1238, 513] width 33 height 18
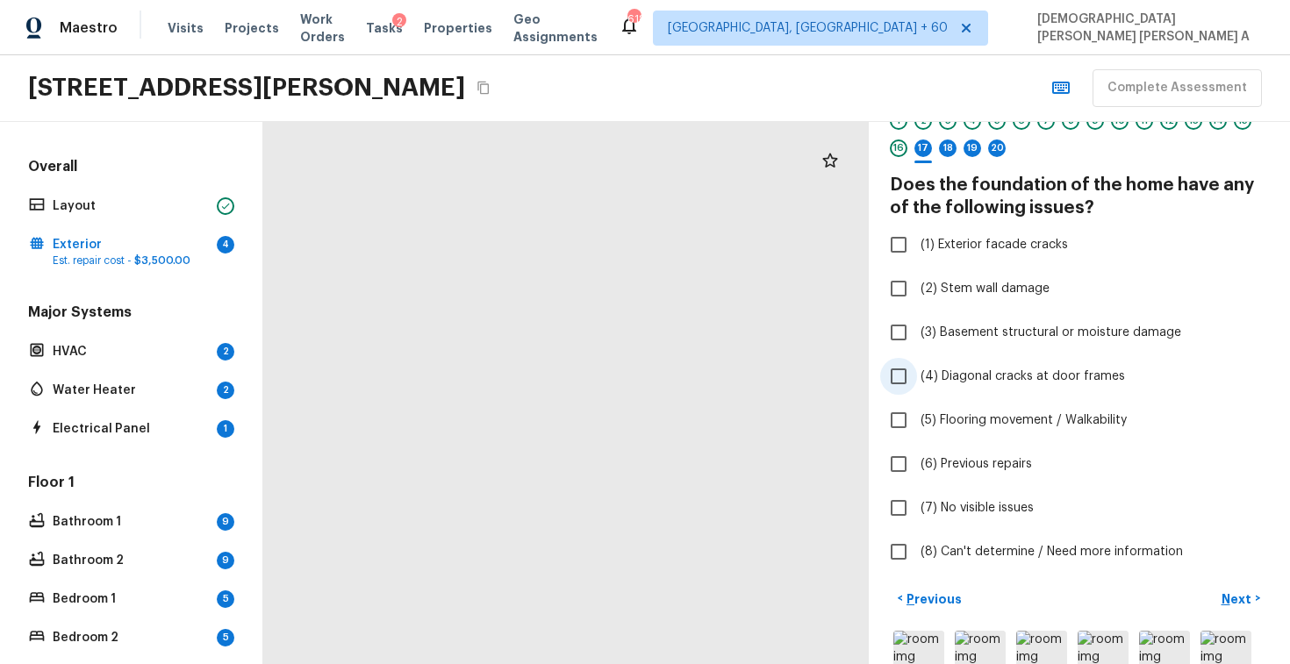
scroll to position [32, 0]
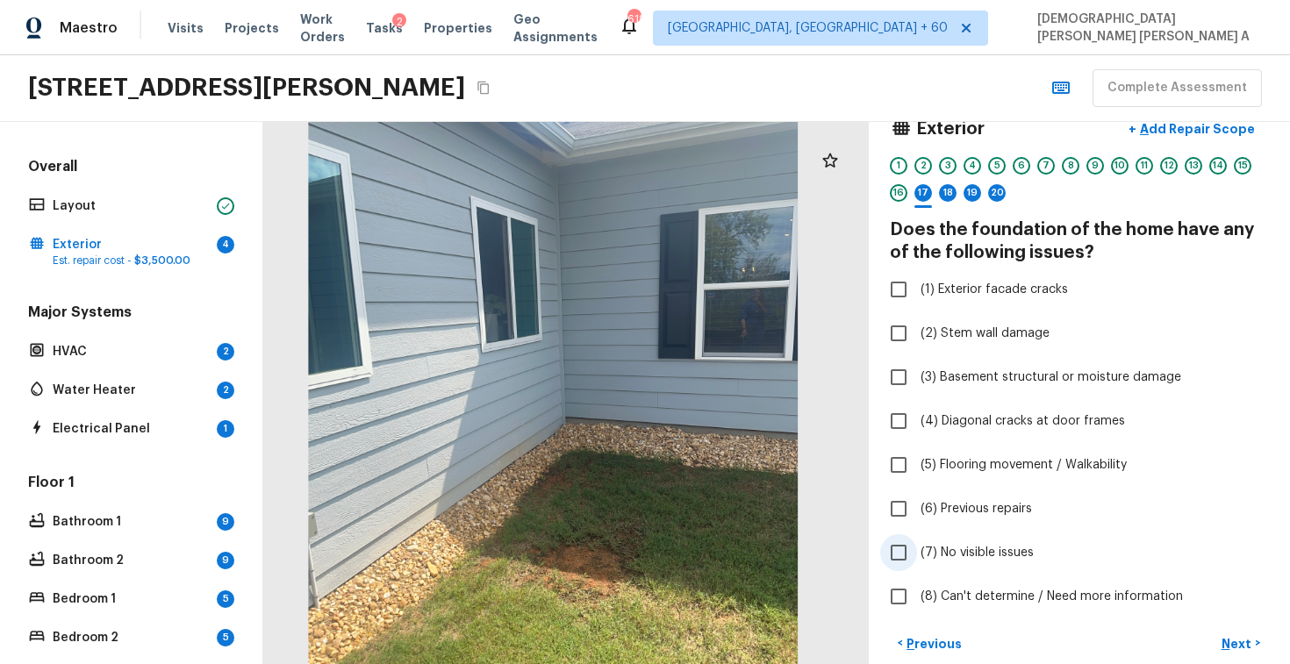
click at [905, 554] on input "(7) No visible issues" at bounding box center [898, 553] width 37 height 37
checkbox input "true"
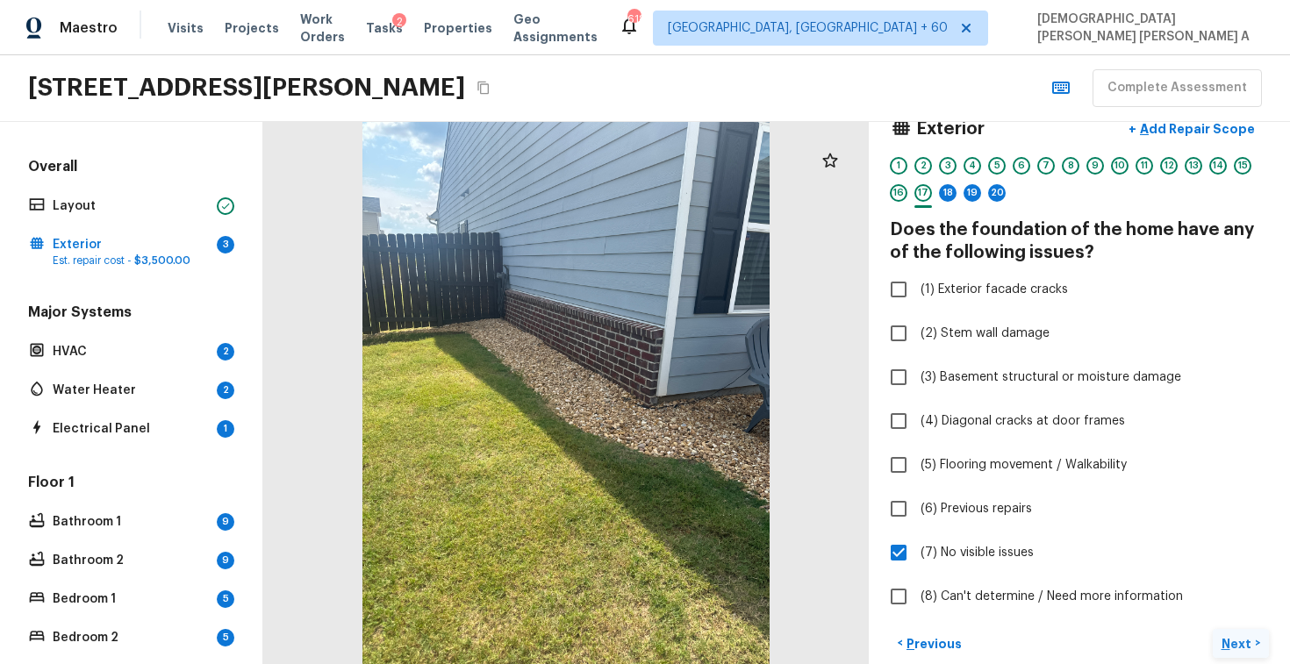
click at [1240, 643] on p "Next" at bounding box center [1238, 645] width 33 height 18
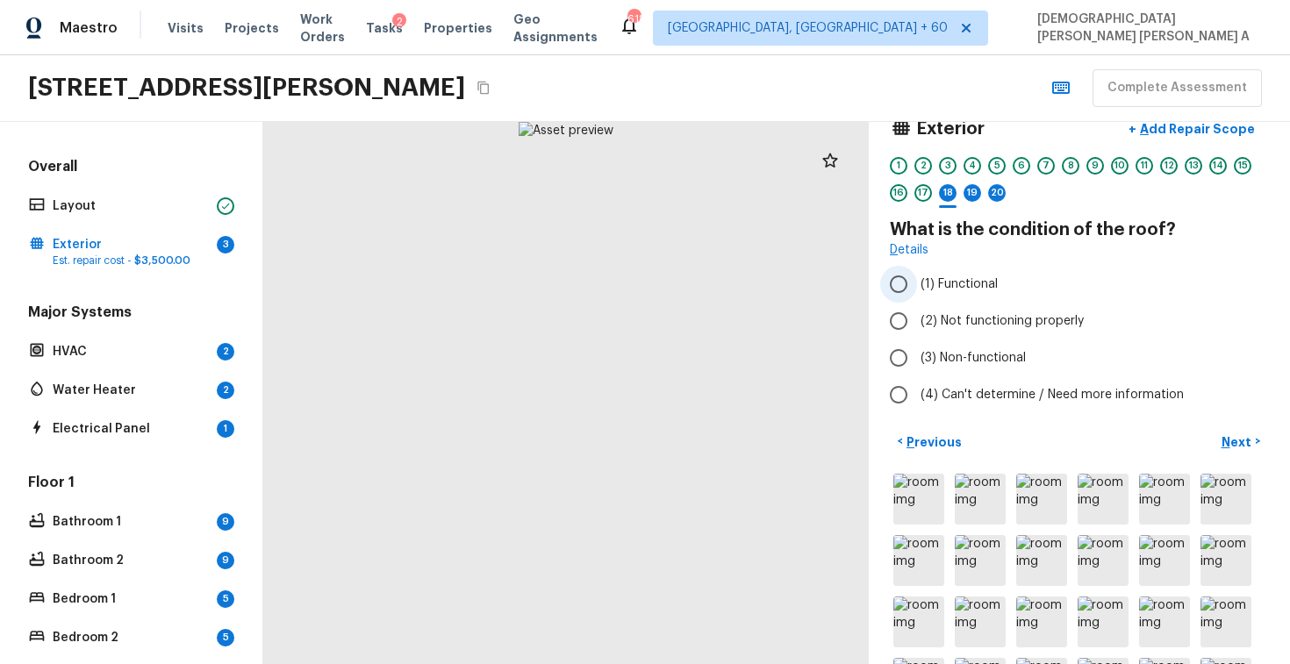
click at [901, 270] on input "(1) Functional" at bounding box center [898, 284] width 37 height 37
radio input "true"
click at [1243, 435] on p "Next" at bounding box center [1238, 443] width 33 height 18
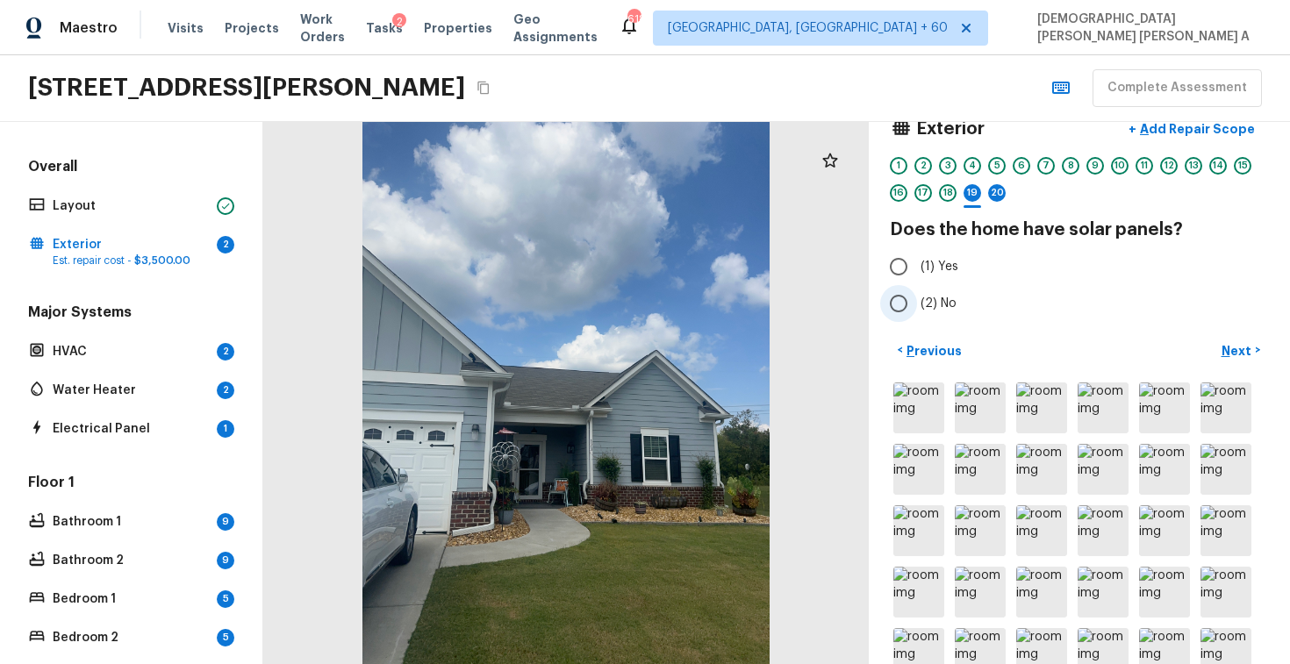
click at [913, 298] on input "(2) No" at bounding box center [898, 303] width 37 height 37
radio input "true"
click at [1243, 347] on p "Next" at bounding box center [1238, 351] width 33 height 18
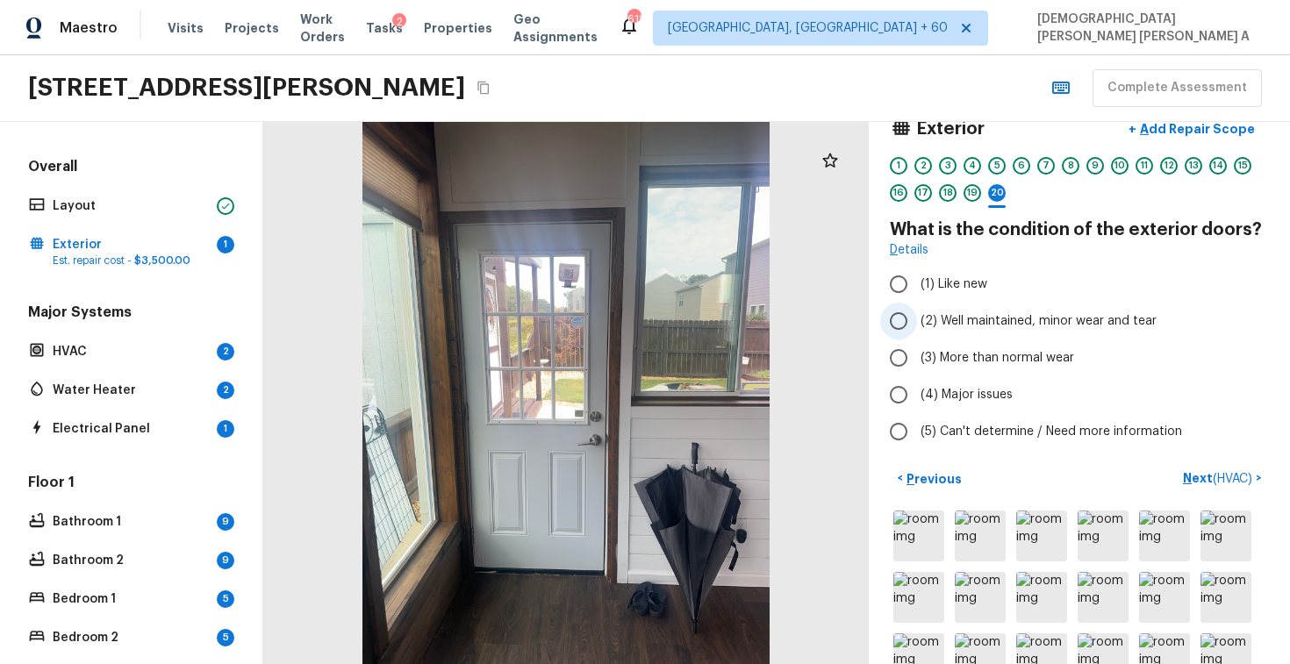
click at [900, 325] on input "(2) Well maintained, minor wear and tear" at bounding box center [898, 321] width 37 height 37
radio input "true"
click at [1030, 164] on div "6" at bounding box center [1022, 170] width 18 height 27
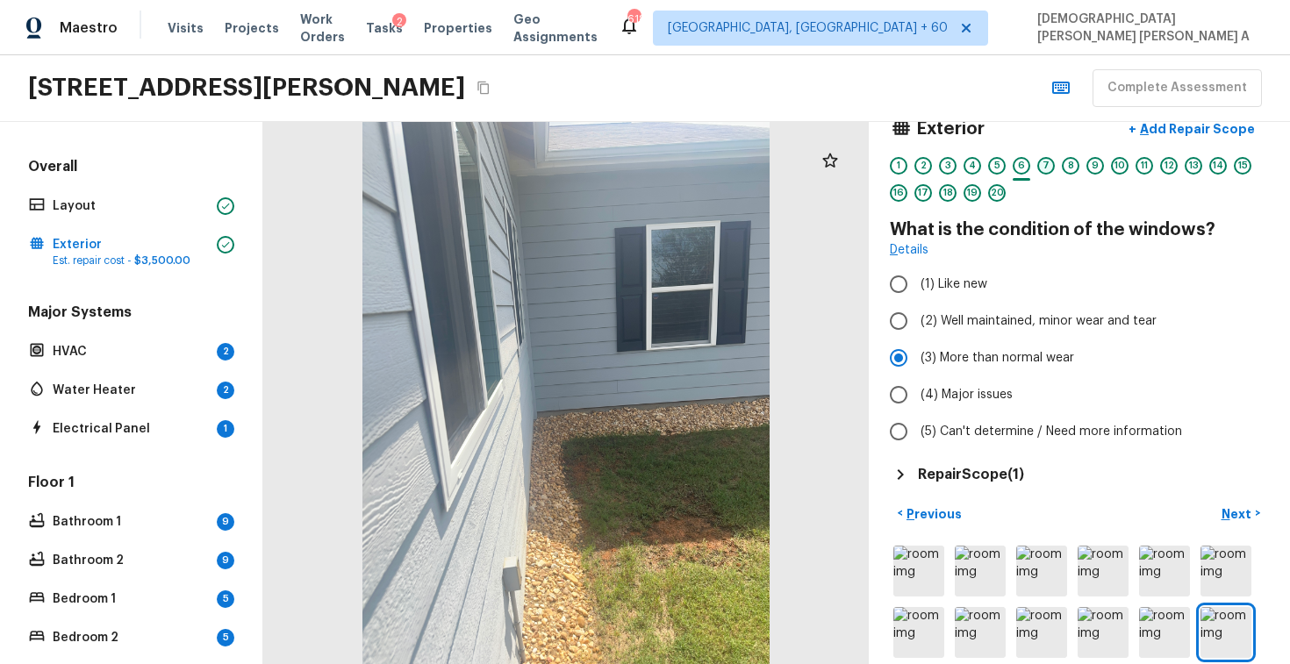
click at [1045, 163] on div "7" at bounding box center [1047, 166] width 18 height 18
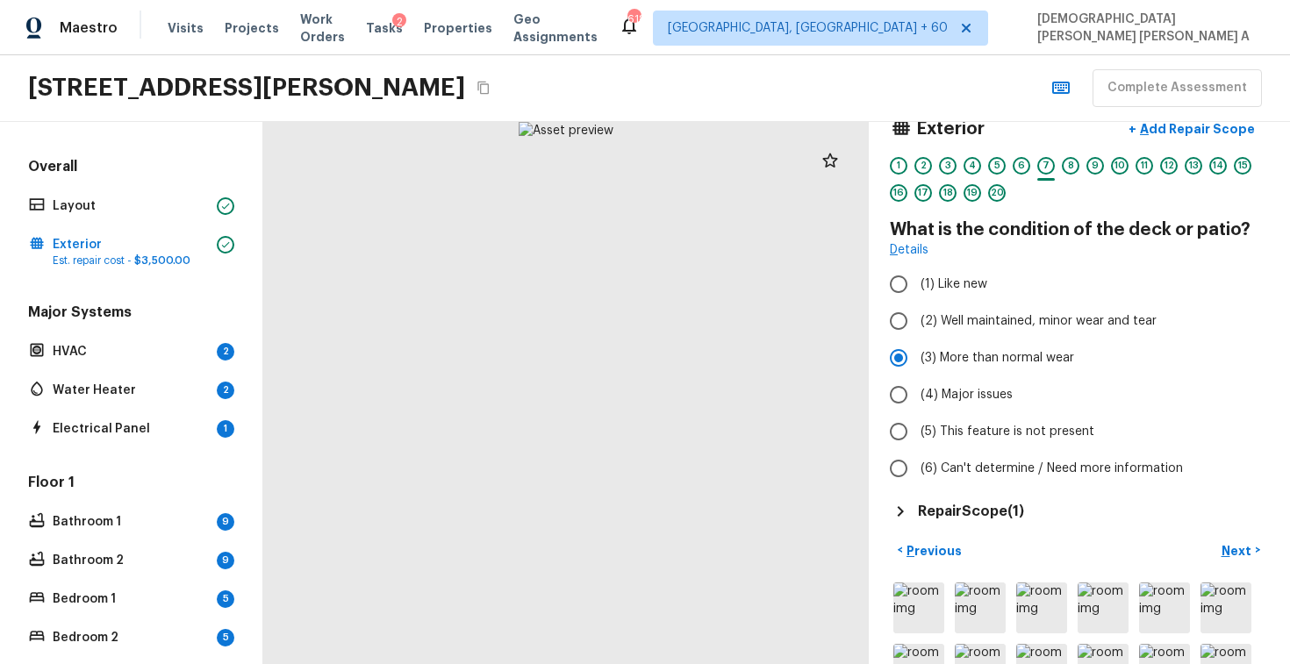
click at [1081, 164] on div "1 2 3 4 5 6 7 8 9 10 11 12 13 14 15 16 17 18 19 20" at bounding box center [1079, 184] width 379 height 54
click at [1074, 166] on div "8" at bounding box center [1071, 166] width 18 height 18
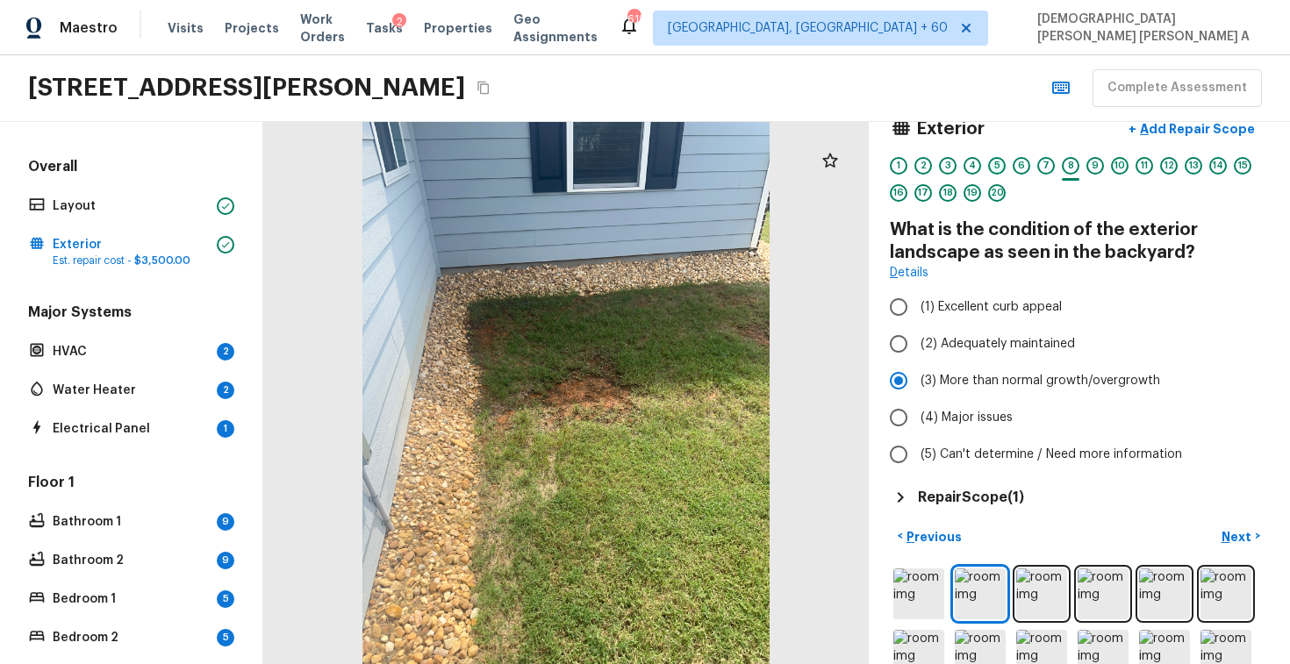
click at [1001, 166] on div "5" at bounding box center [997, 166] width 18 height 18
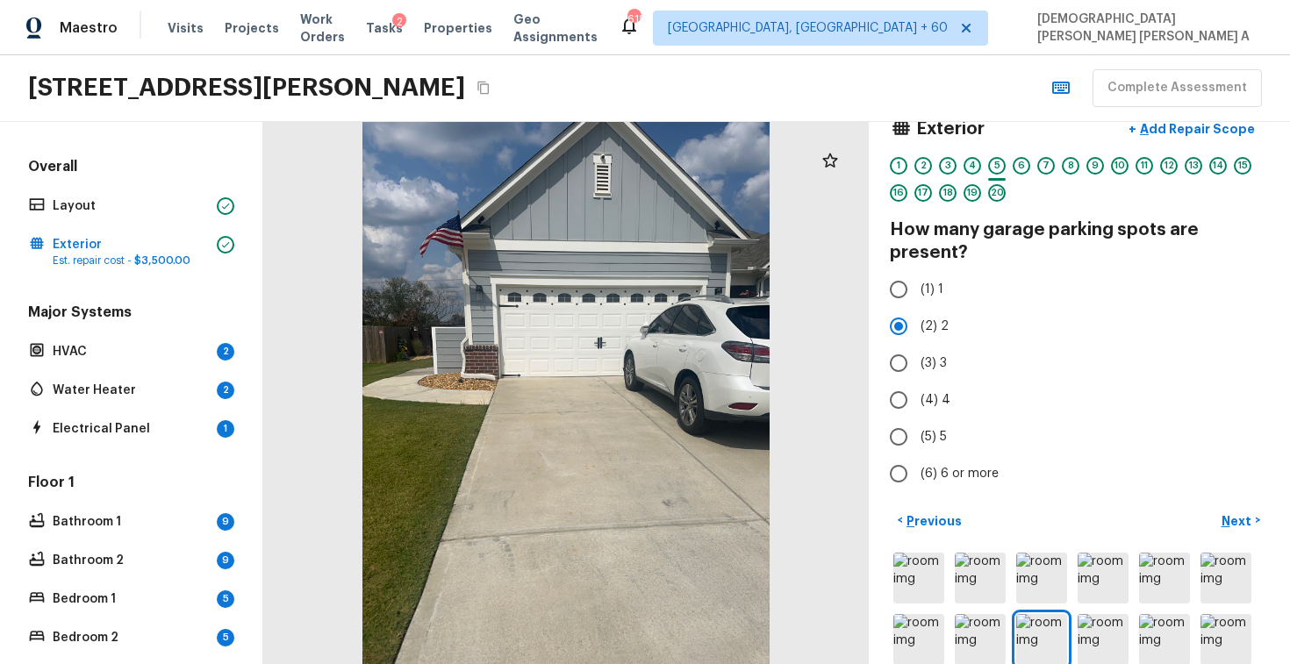
click at [965, 161] on div "4" at bounding box center [973, 166] width 18 height 18
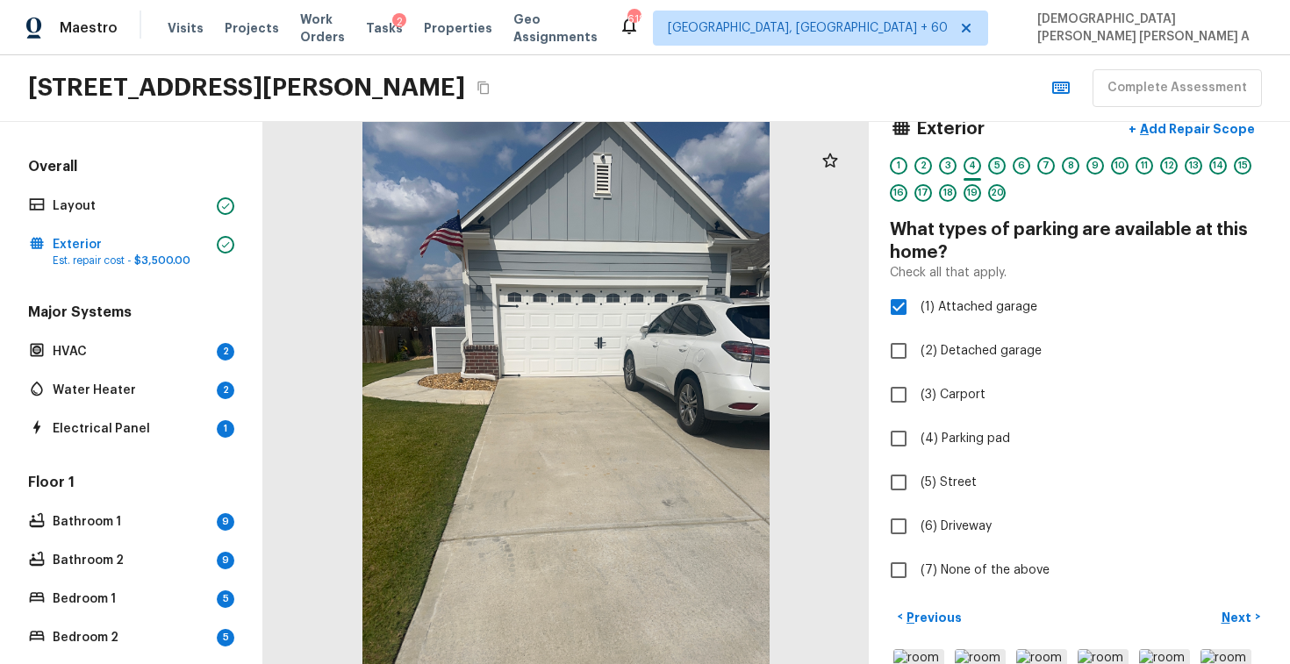
click at [992, 162] on div "5" at bounding box center [997, 166] width 18 height 18
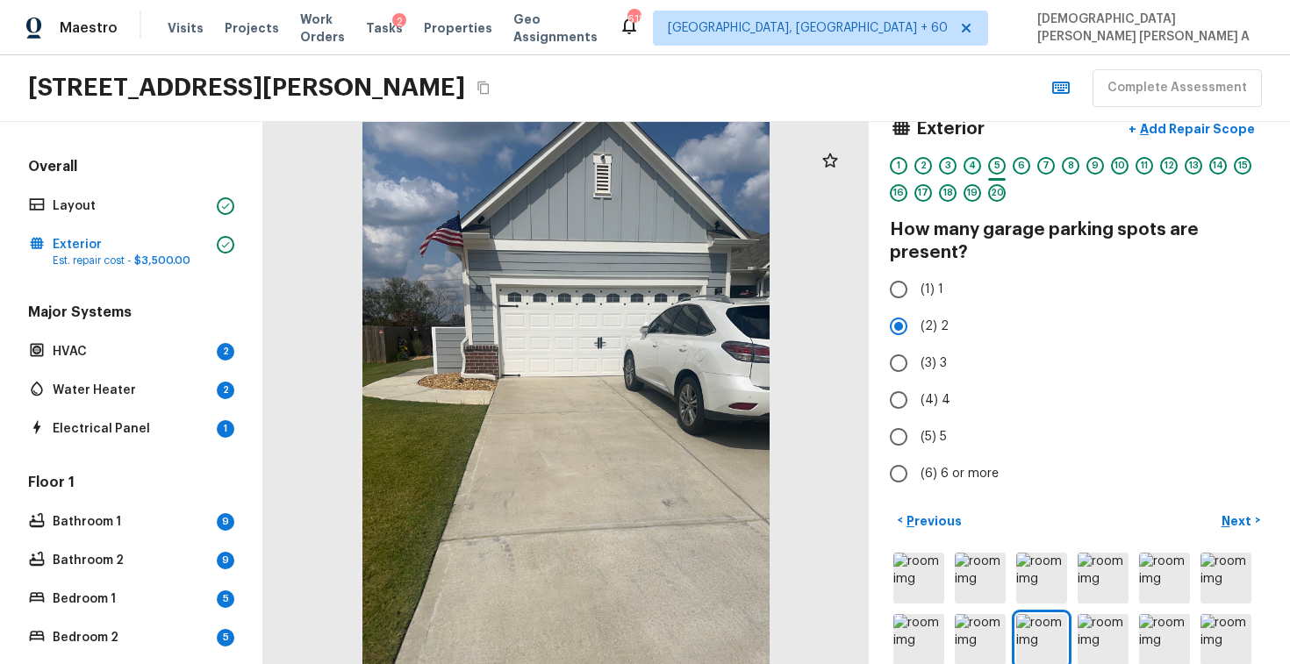
click at [969, 169] on div "4" at bounding box center [973, 166] width 18 height 18
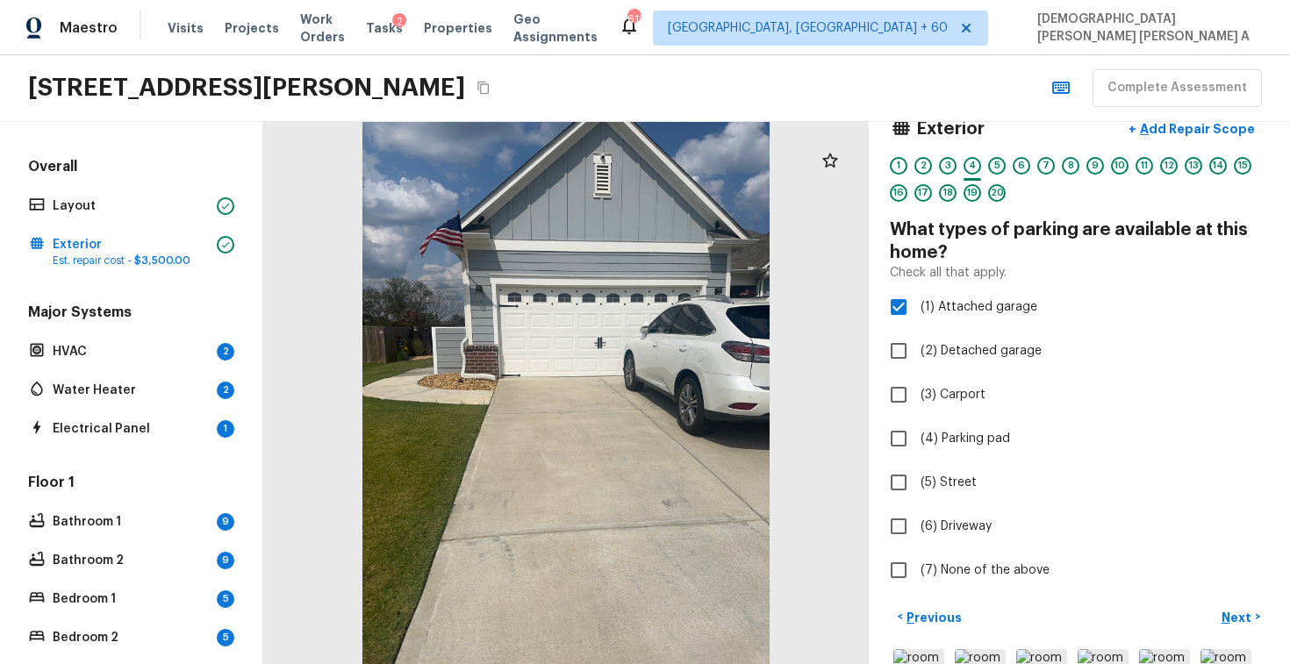
scroll to position [0, 0]
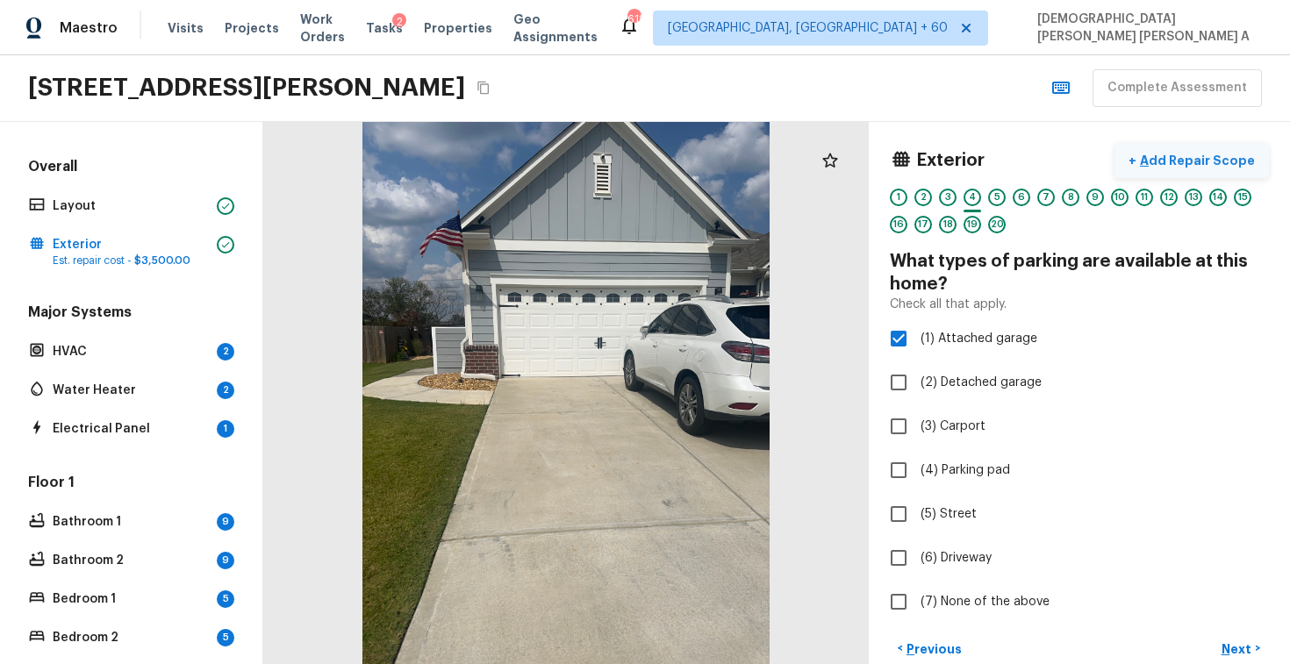
click at [1157, 164] on p "Add Repair Scope" at bounding box center [1196, 161] width 118 height 18
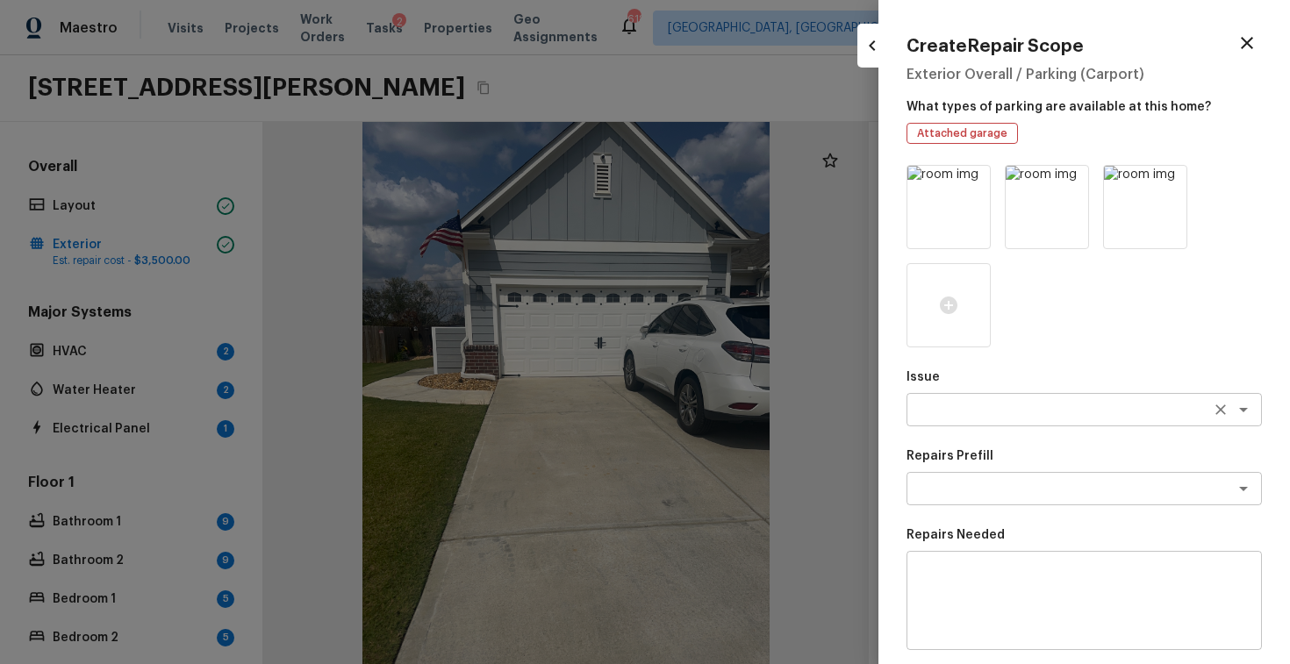
click at [973, 409] on textarea at bounding box center [1060, 410] width 291 height 18
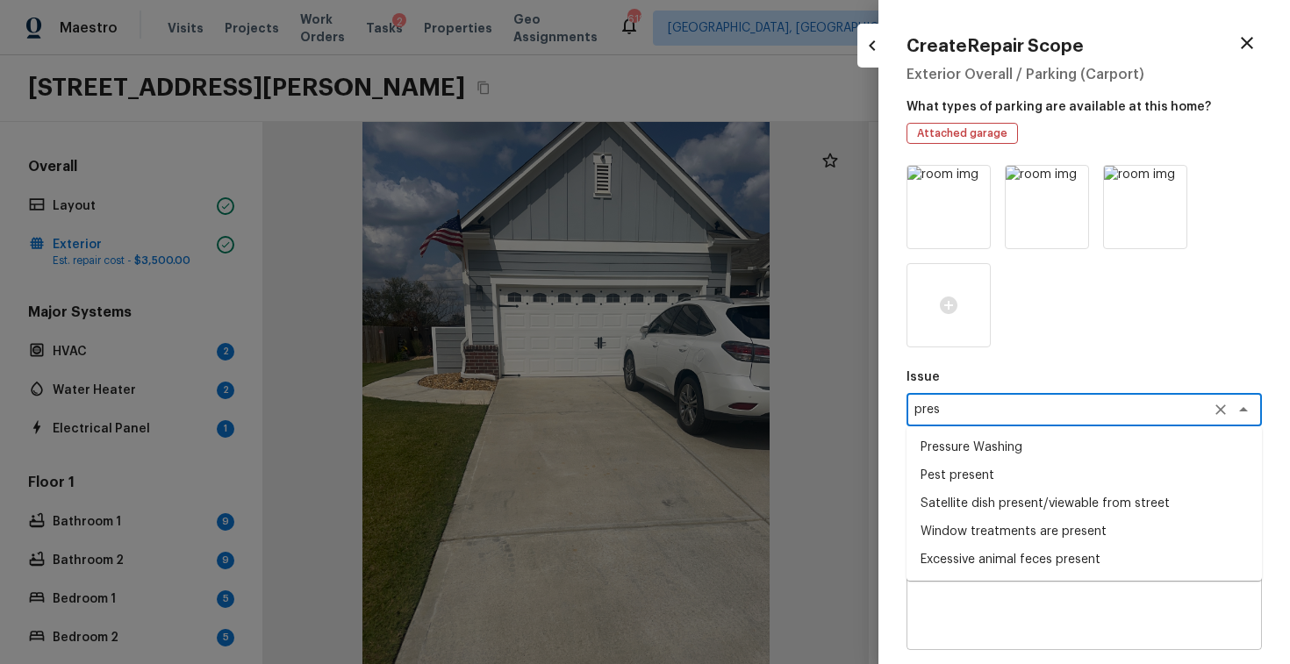
click at [971, 457] on li "Pressure Washing" at bounding box center [1084, 448] width 355 height 28
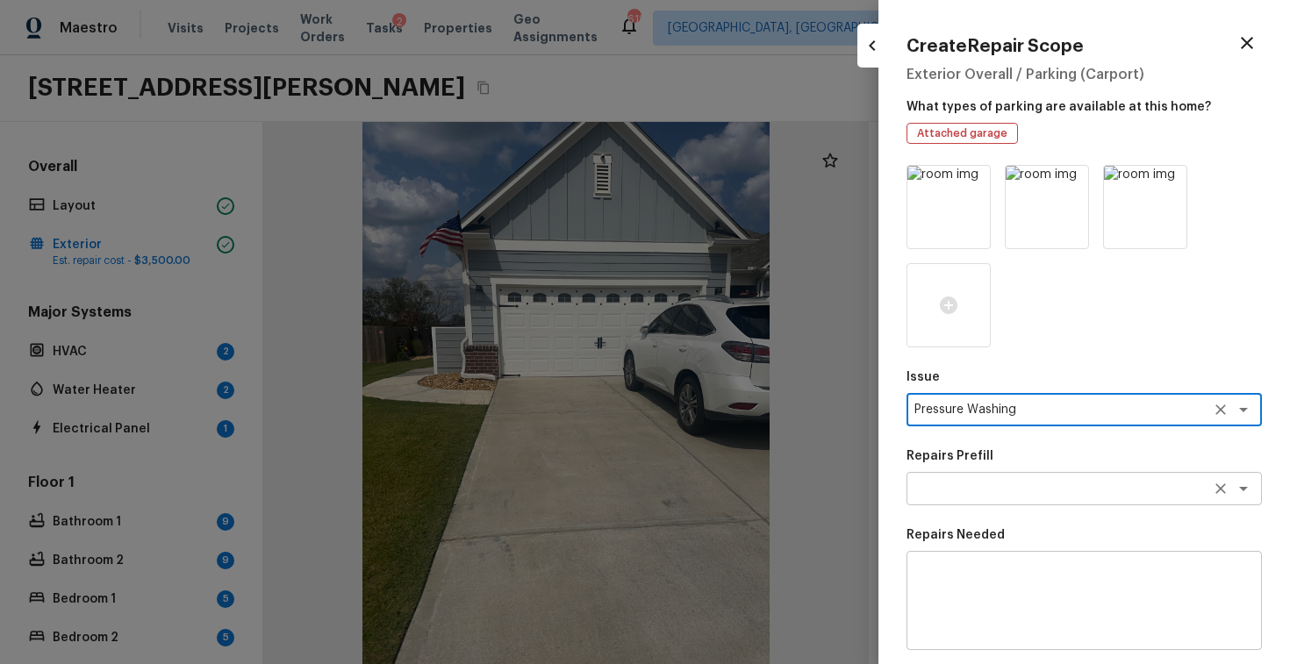
click at [1004, 502] on div "x ​" at bounding box center [1084, 488] width 355 height 33
type textarea "Pressure Washing"
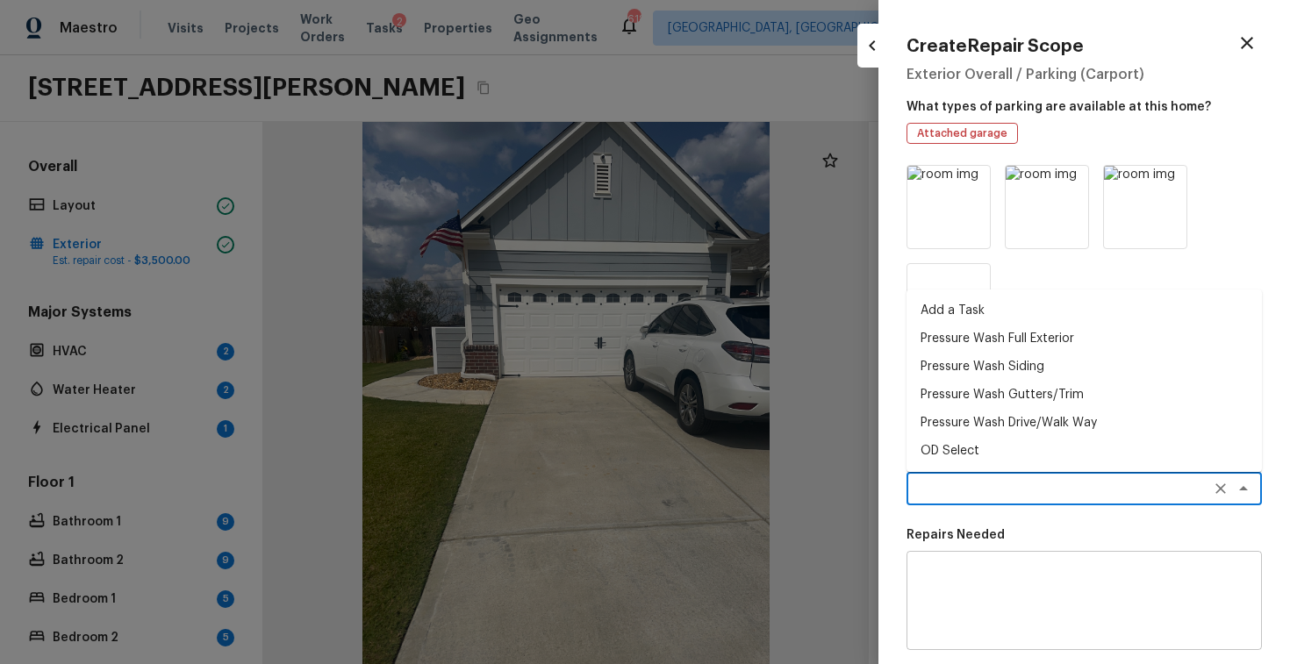
click at [995, 528] on p "Repairs Needed" at bounding box center [1084, 536] width 355 height 18
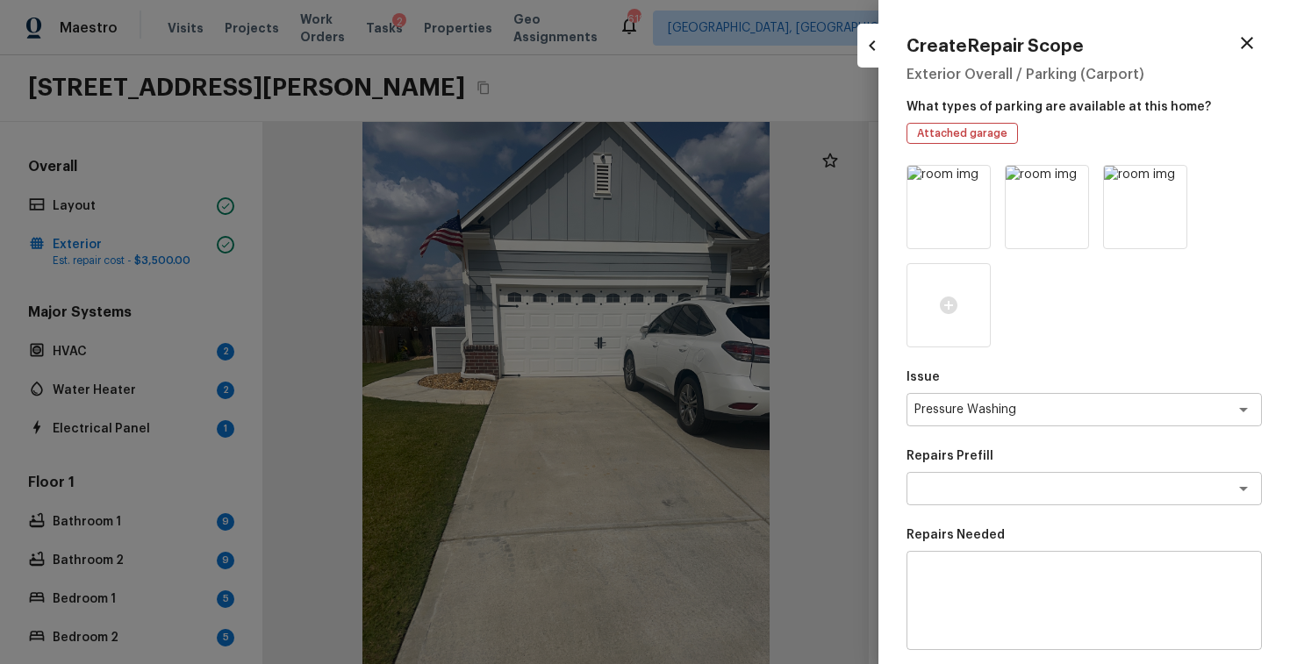
click at [1246, 33] on icon "button" at bounding box center [1247, 42] width 21 height 21
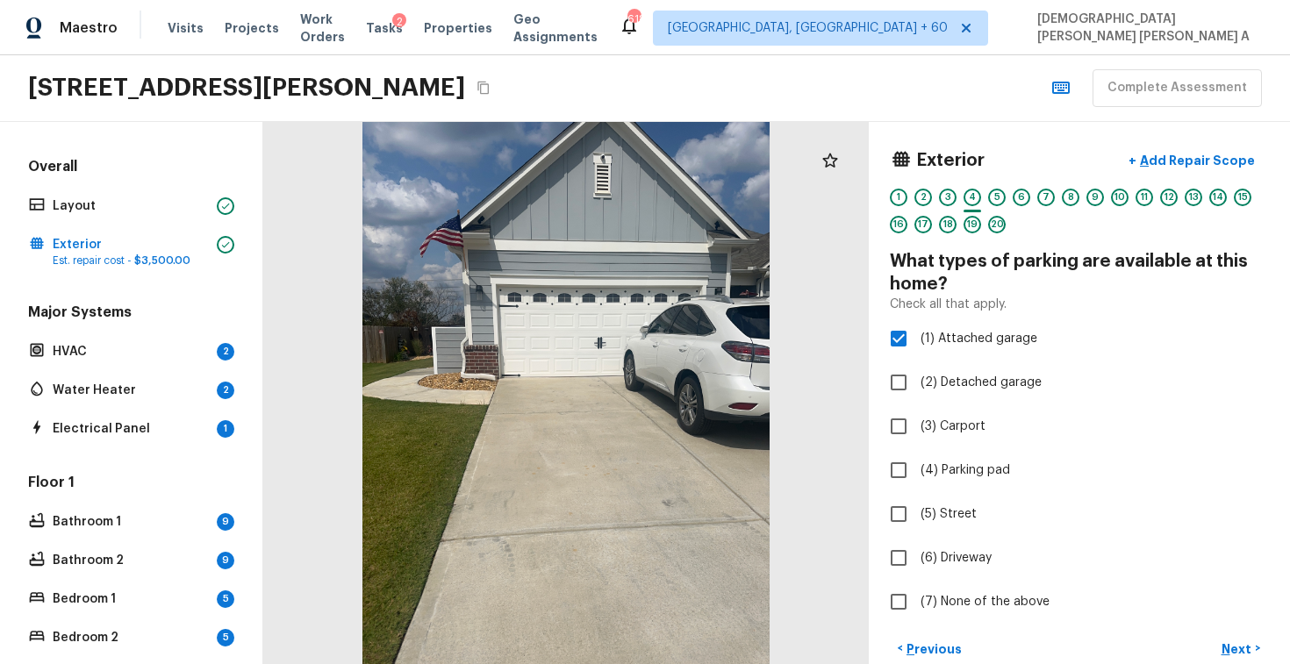
scroll to position [411, 0]
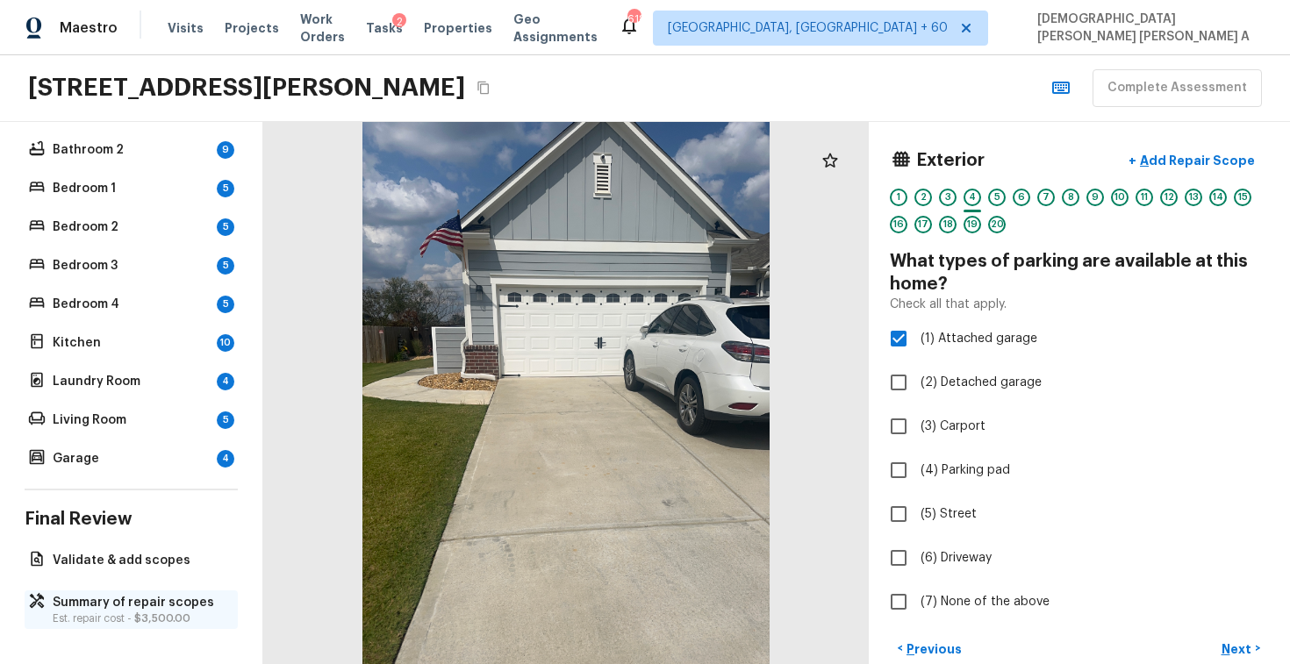
click at [118, 616] on p "Est. repair cost - $3,500.00" at bounding box center [140, 619] width 175 height 14
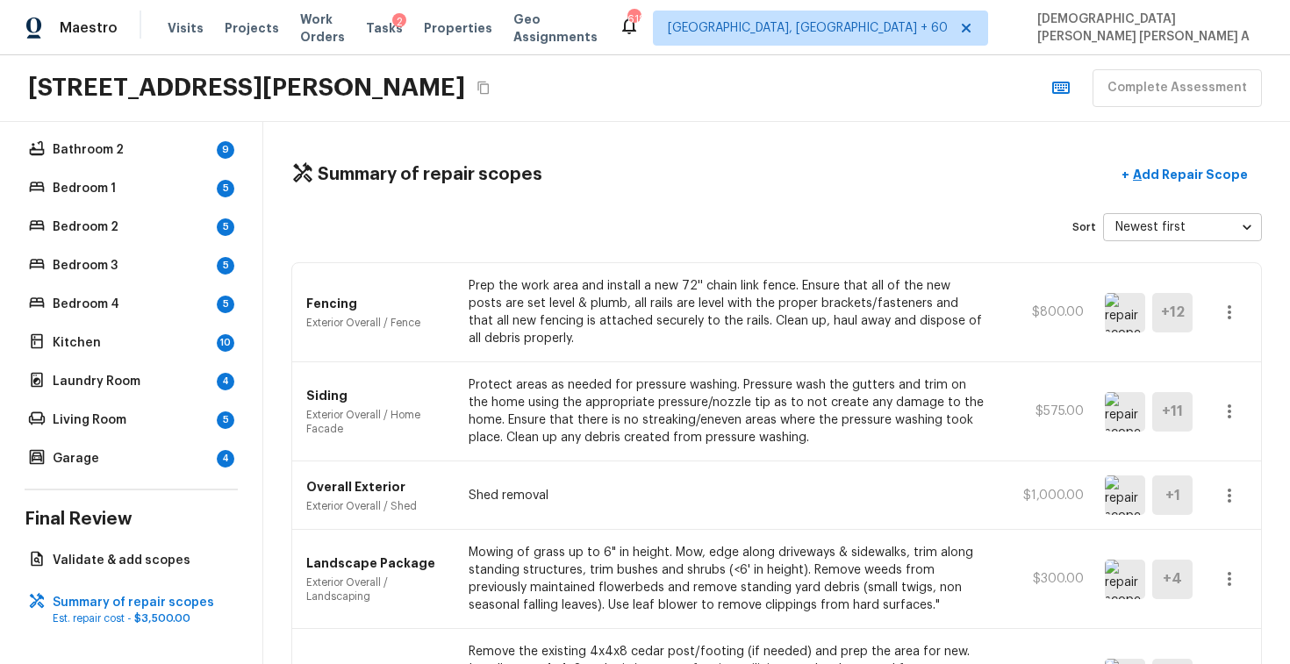
scroll to position [0, 0]
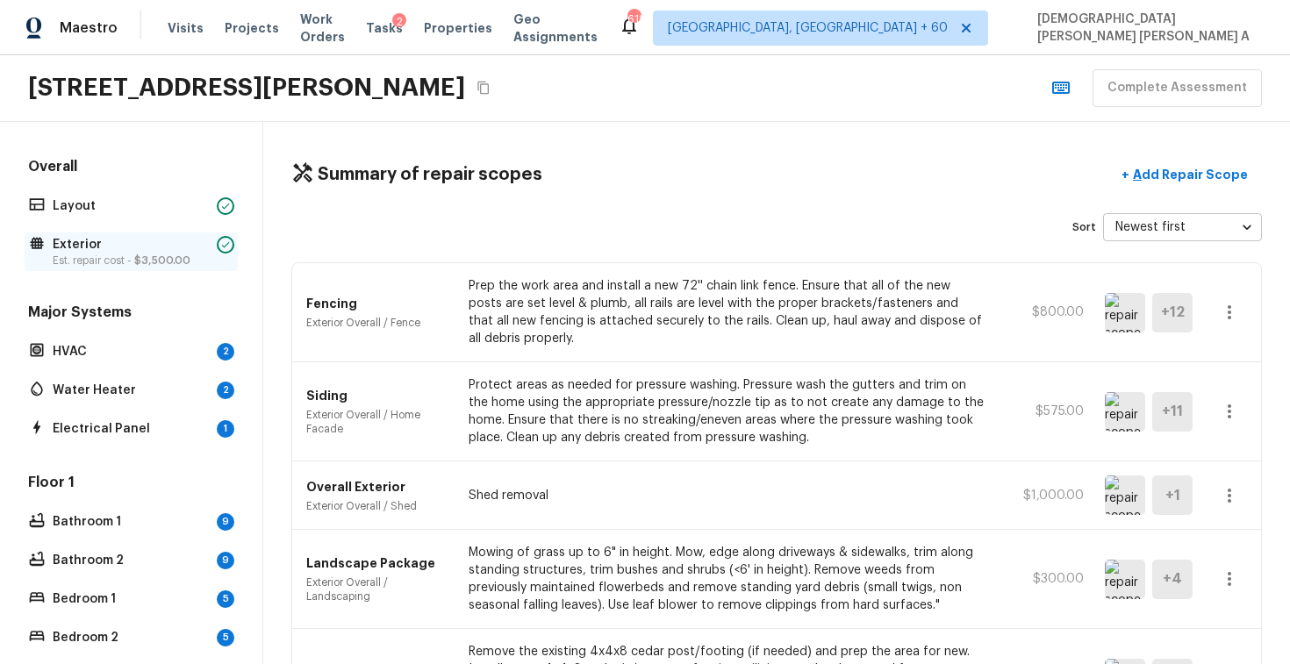
click at [162, 246] on p "Exterior" at bounding box center [131, 245] width 157 height 18
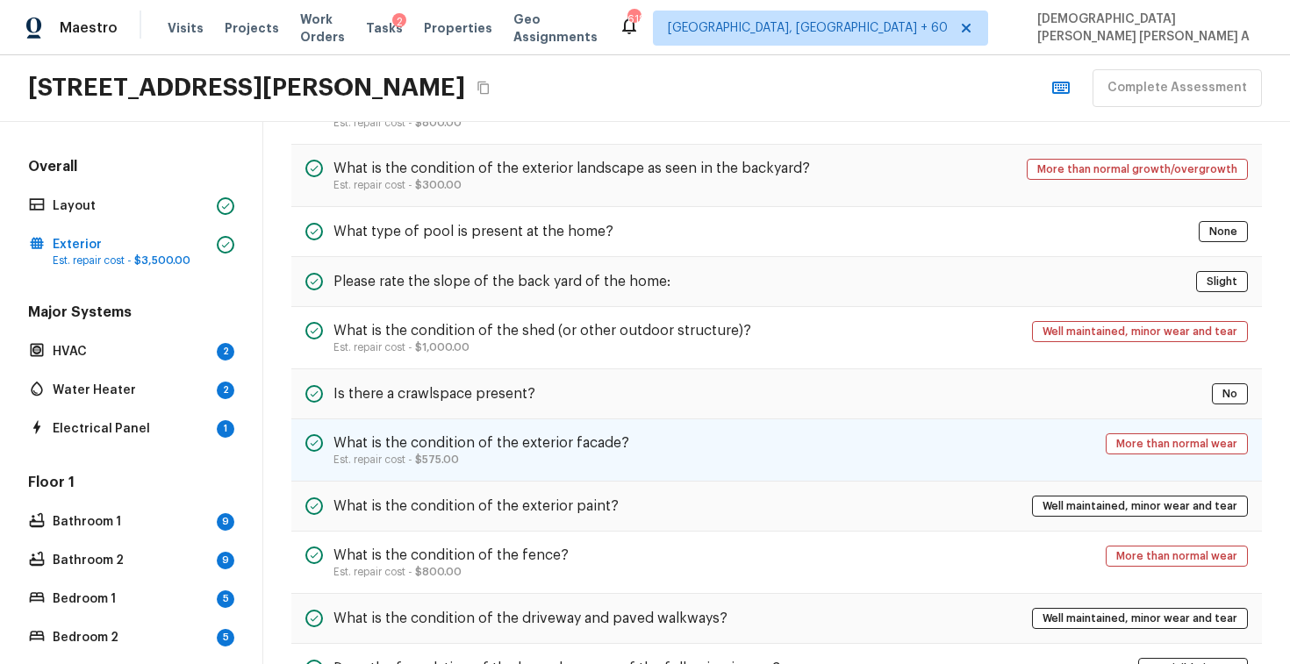
scroll to position [615, 0]
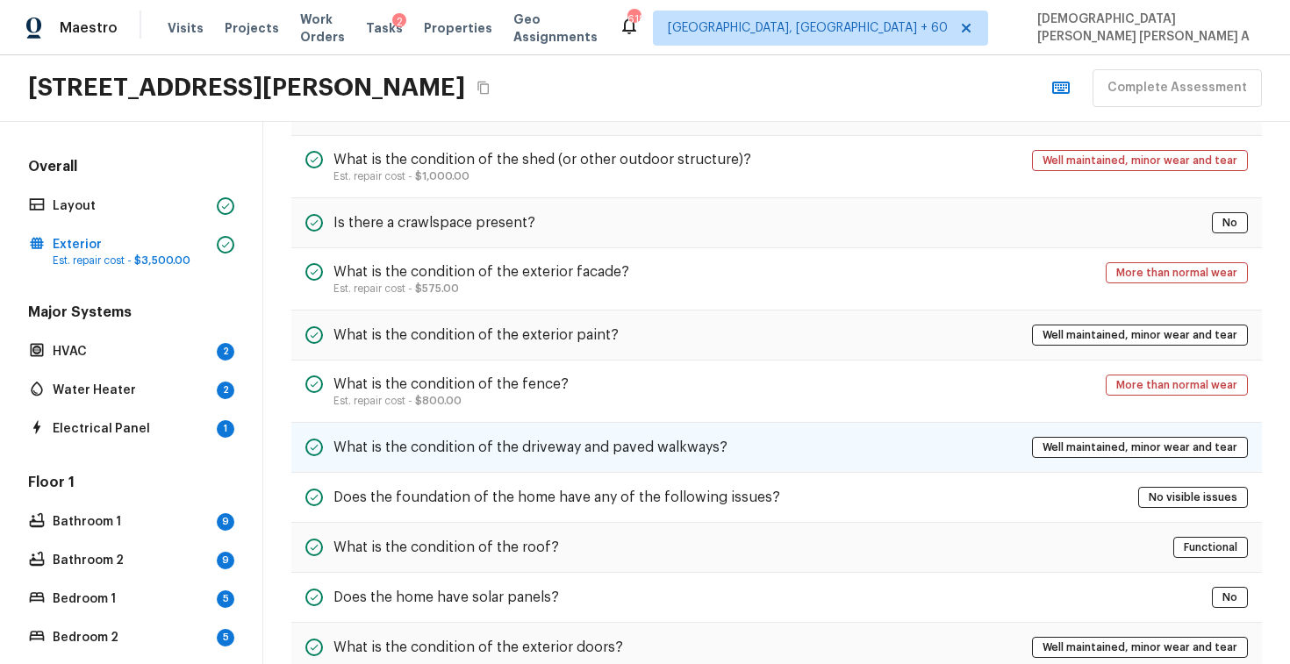
click at [607, 458] on div "What is the condition of the driveway and paved walkways? Well maintained, mino…" at bounding box center [776, 448] width 971 height 50
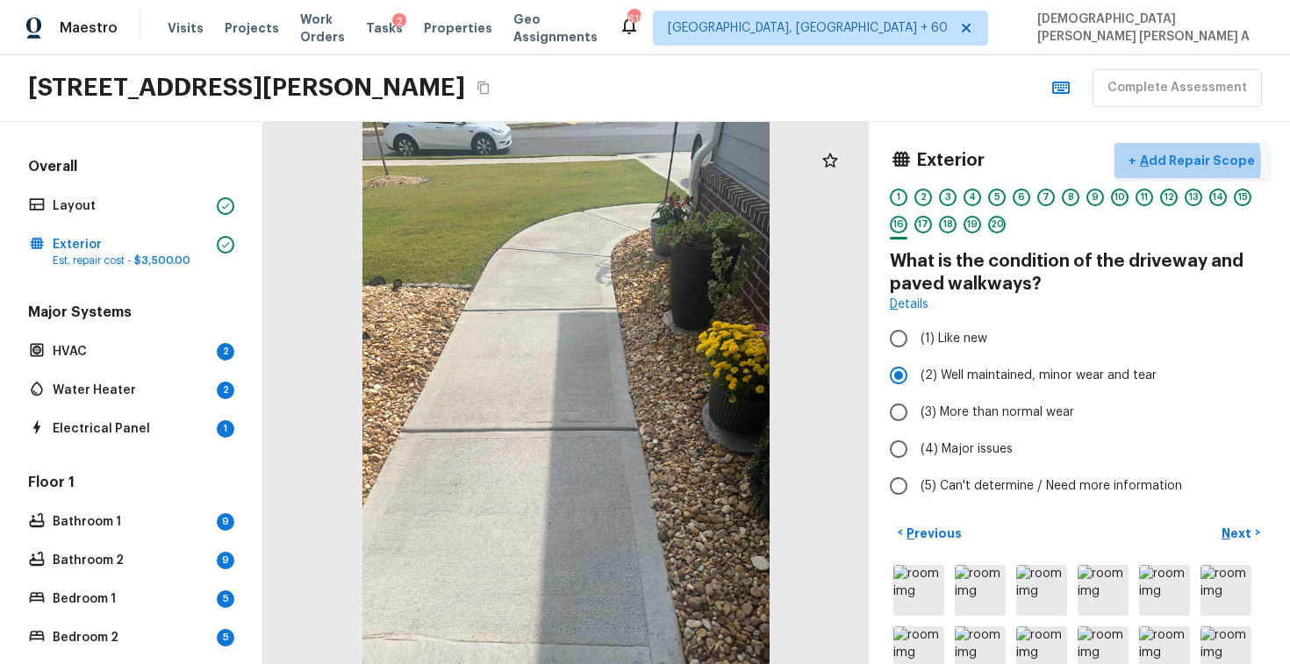
click at [1161, 162] on p "Add Repair Scope" at bounding box center [1196, 161] width 118 height 18
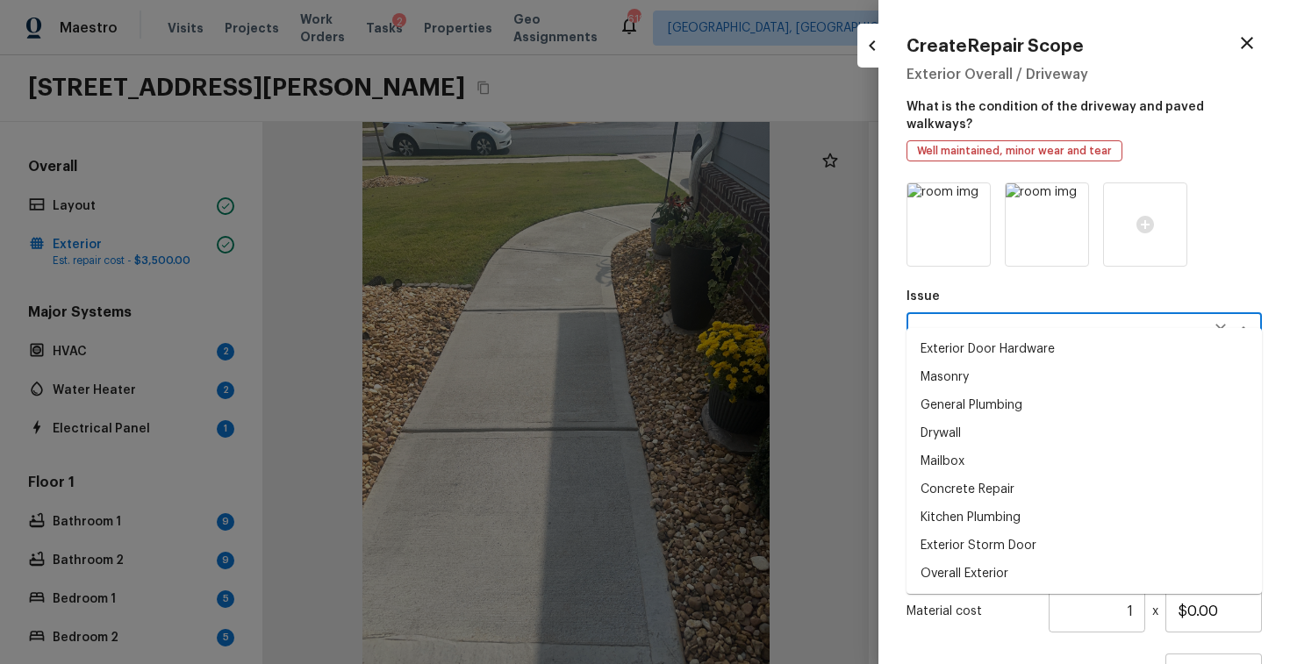
click at [965, 320] on textarea at bounding box center [1060, 329] width 291 height 18
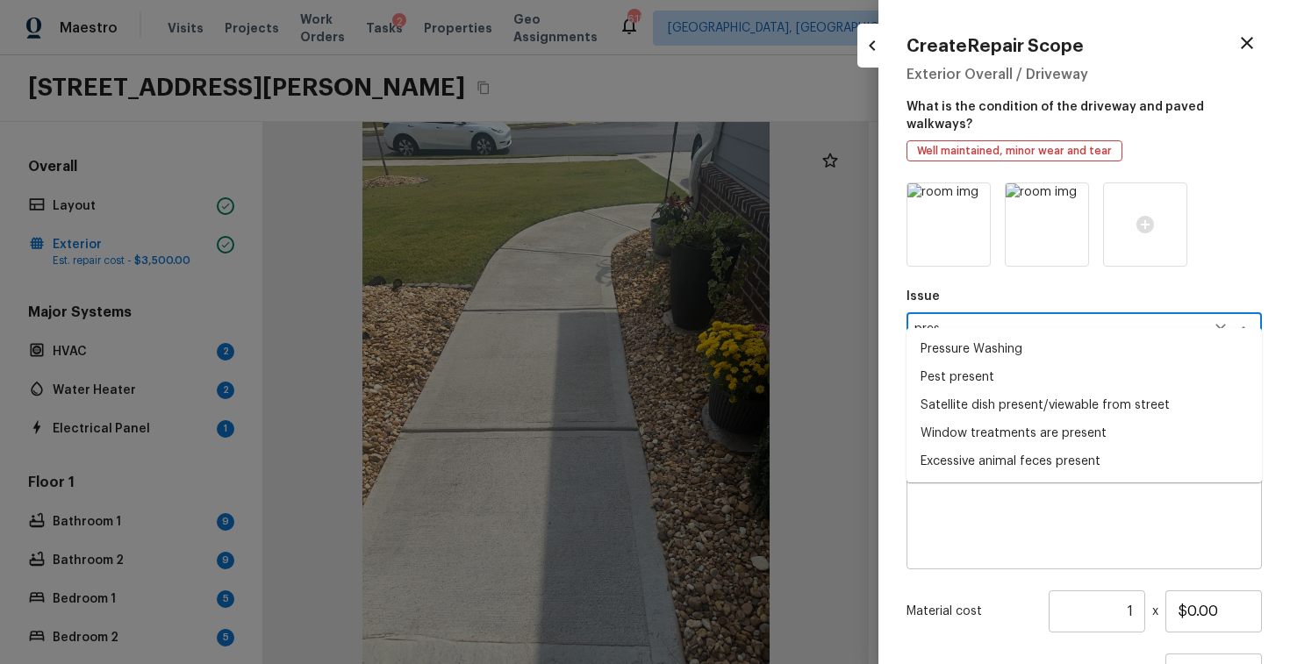
click at [976, 343] on li "Pressure Washing" at bounding box center [1084, 349] width 355 height 28
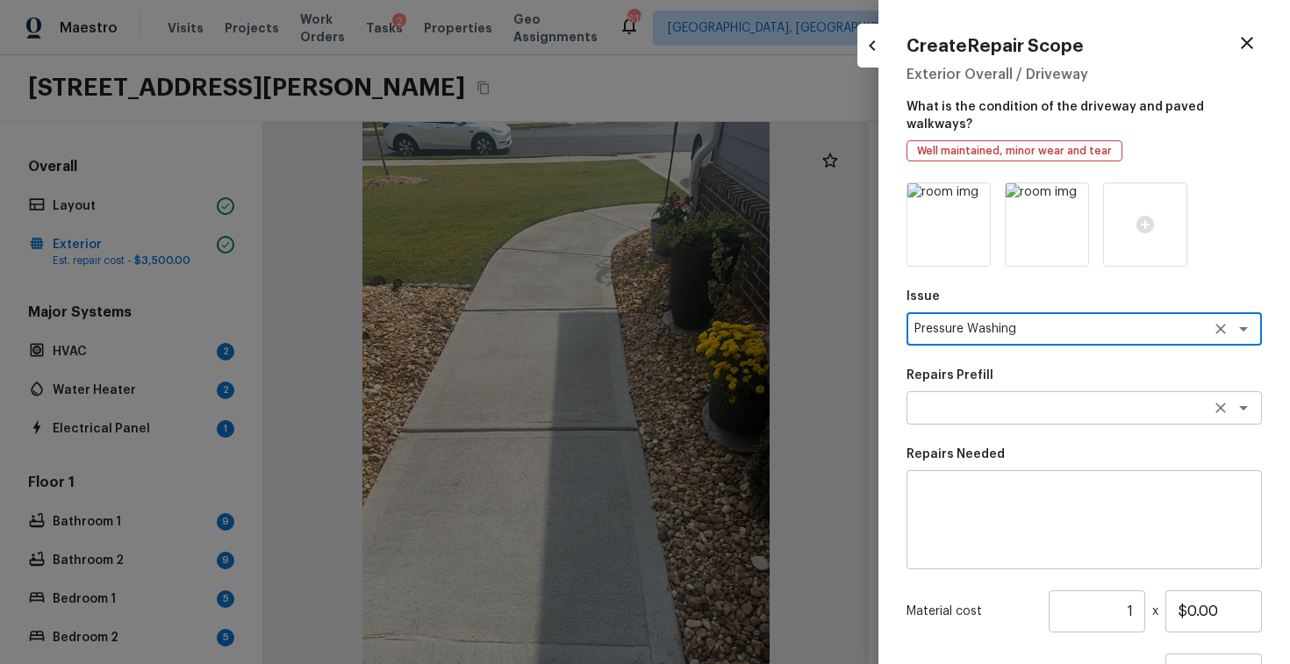
type textarea "Pressure Washing"
click at [975, 399] on textarea at bounding box center [1060, 408] width 291 height 18
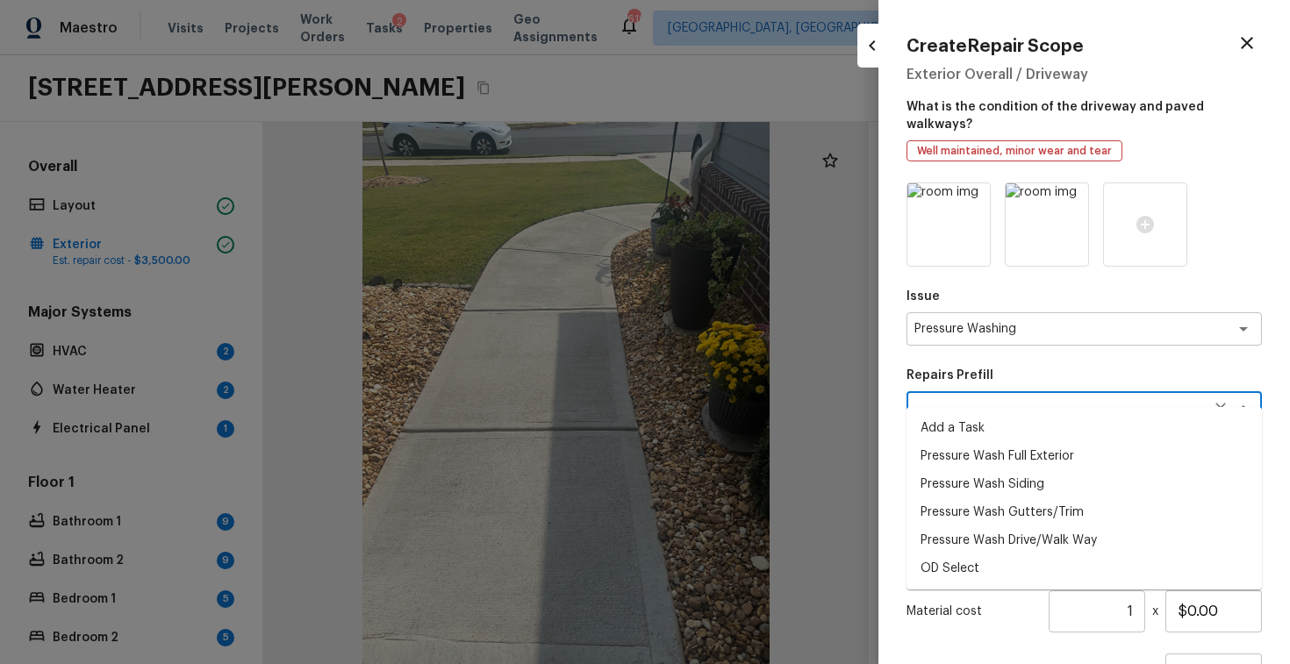
click at [1005, 456] on li "Pressure Wash Full Exterior" at bounding box center [1084, 456] width 355 height 28
type textarea "Pressure Wash Full Exterior"
type textarea "Pressure wash the House, Flatwork, Deck and Garage interior."
type input "$350.00"
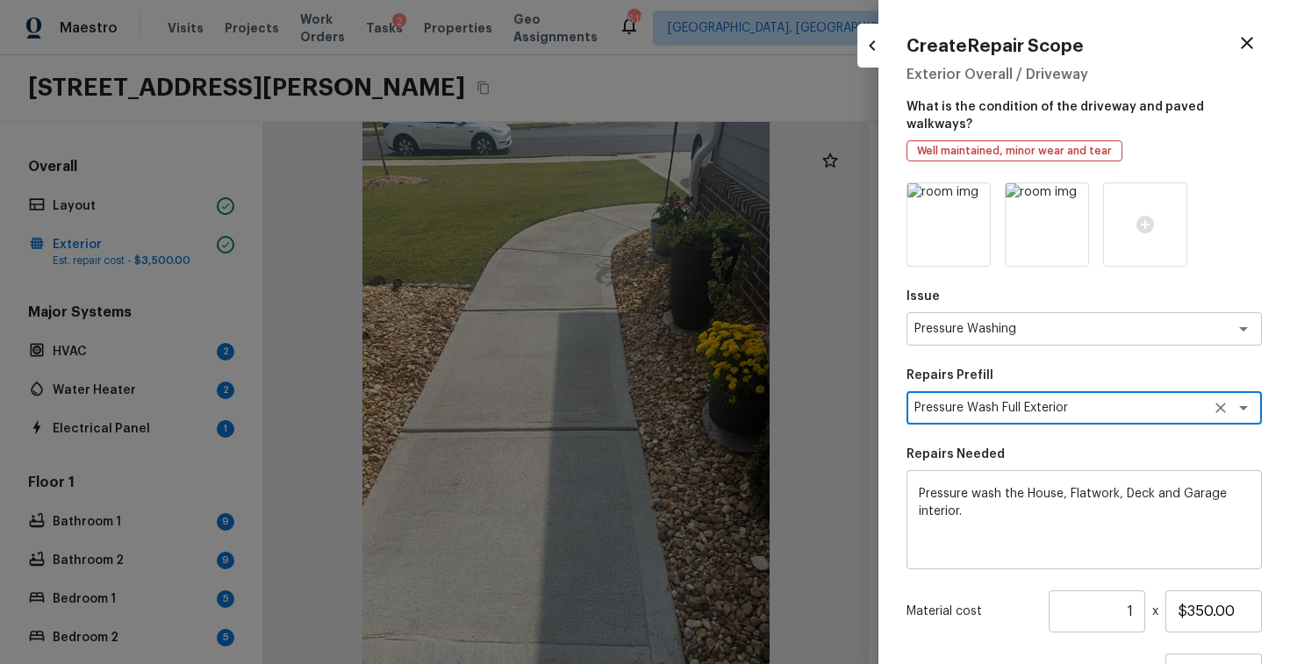
scroll to position [142, 0]
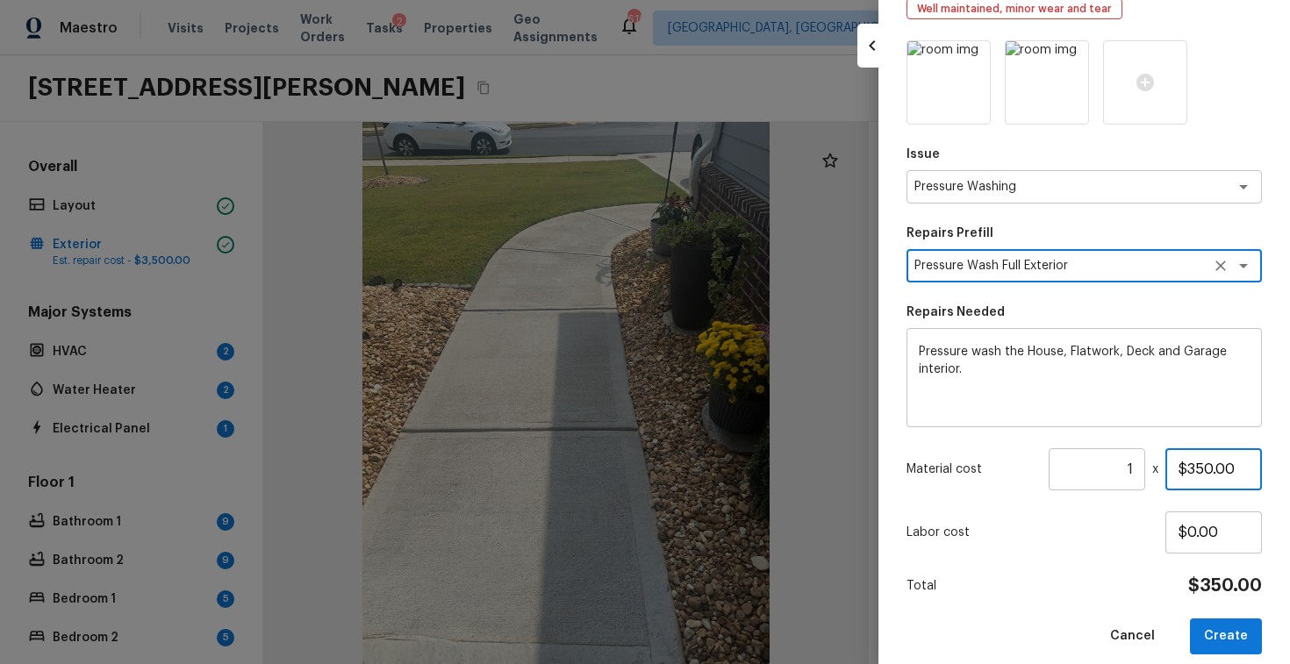
click at [1192, 454] on input "$350.00" at bounding box center [1214, 470] width 97 height 42
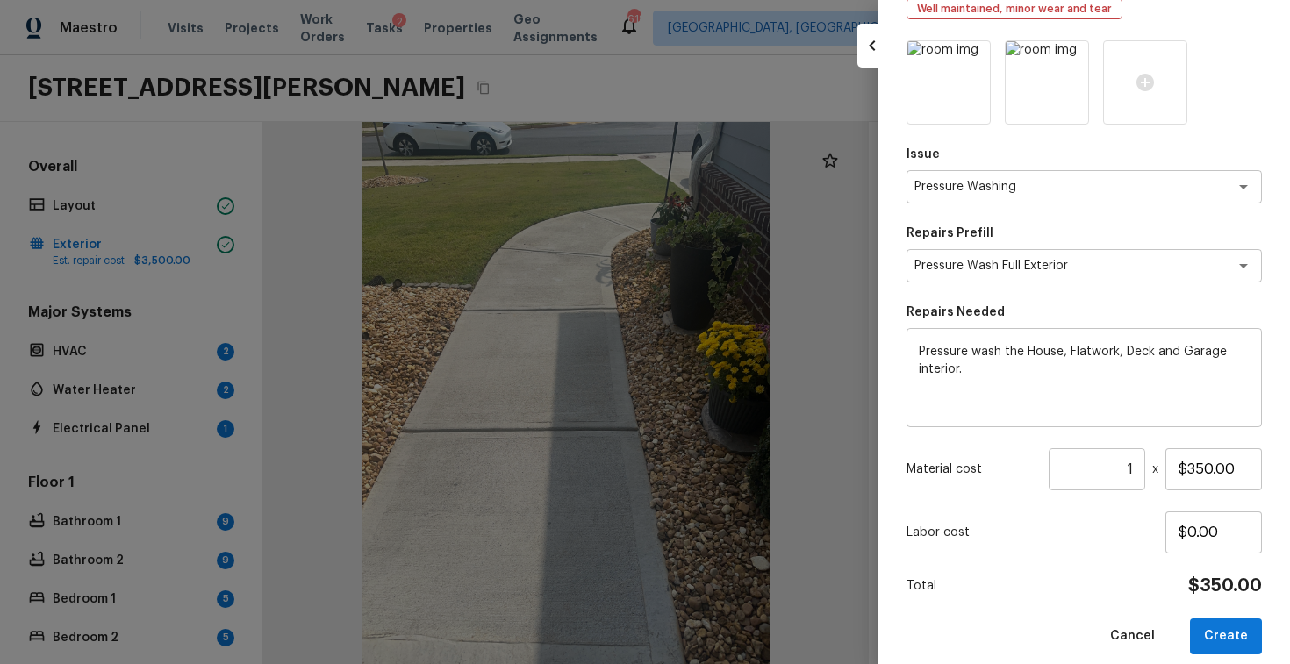
click at [1087, 524] on p "Labor cost" at bounding box center [1036, 533] width 259 height 18
click at [1222, 619] on button "Create" at bounding box center [1226, 637] width 72 height 36
type input "$0.00"
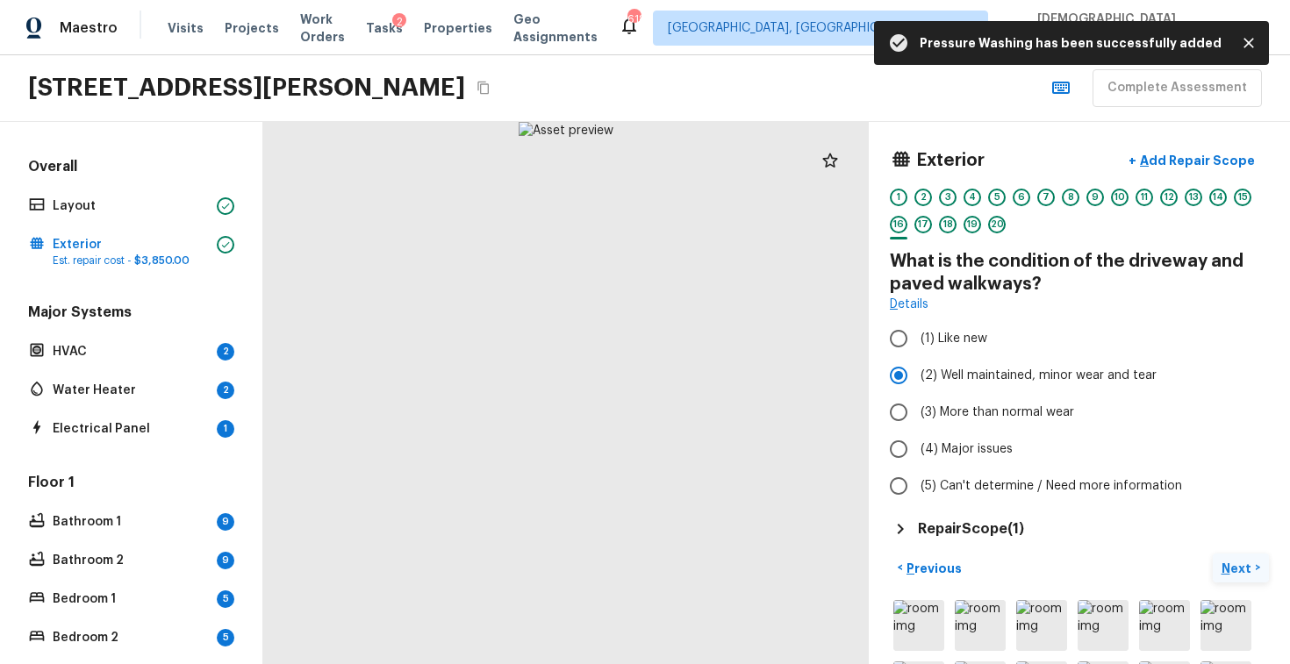
click at [1232, 566] on p "Next" at bounding box center [1238, 569] width 33 height 18
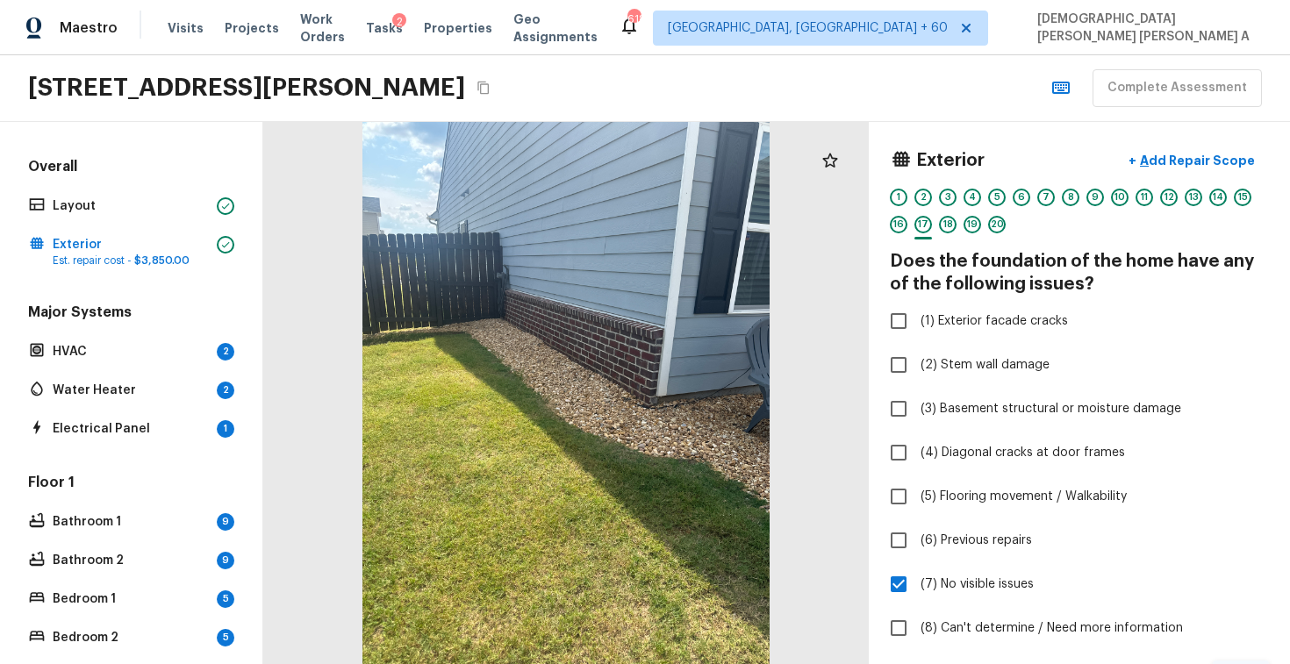
click at [1232, 566] on label "(7) No visible issues" at bounding box center [1067, 584] width 375 height 37
click at [917, 566] on input "(7) No visible issues" at bounding box center [898, 584] width 37 height 37
click at [1232, 566] on label "(7) No visible issues" at bounding box center [1067, 584] width 375 height 37
click at [917, 566] on input "(7) No visible issues" at bounding box center [898, 584] width 37 height 37
click at [1232, 566] on label "(7) No visible issues" at bounding box center [1067, 584] width 375 height 37
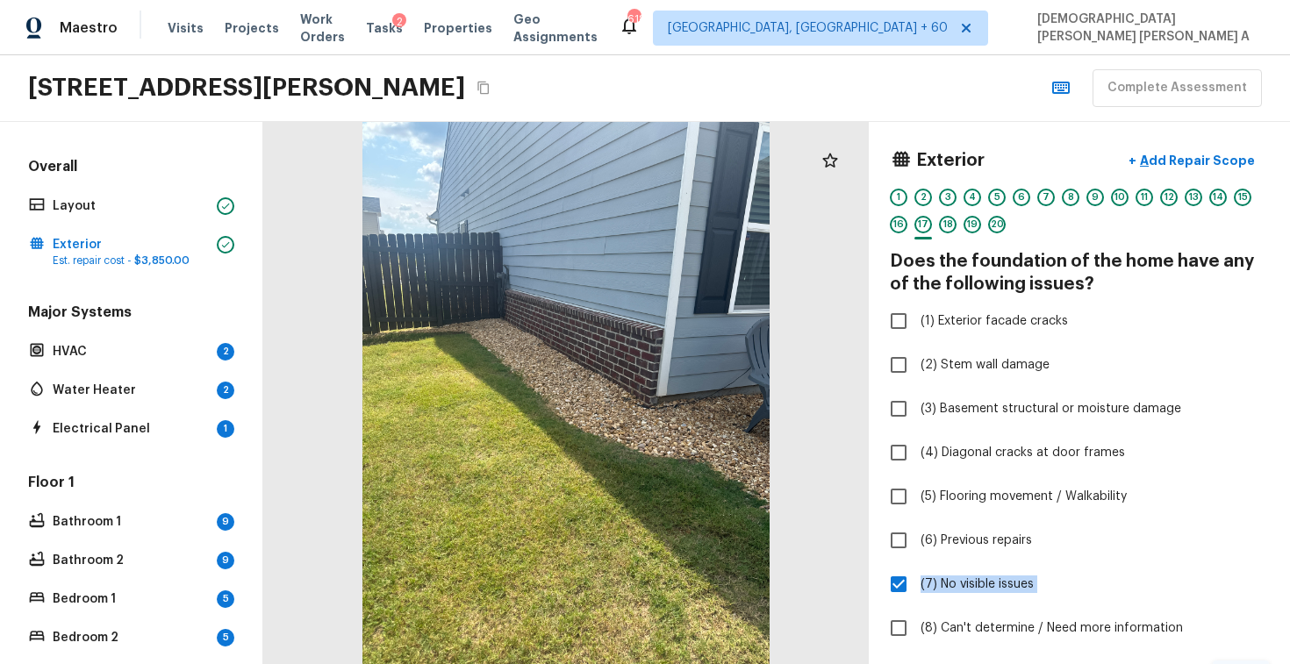
click at [917, 566] on input "(7) No visible issues" at bounding box center [898, 584] width 37 height 37
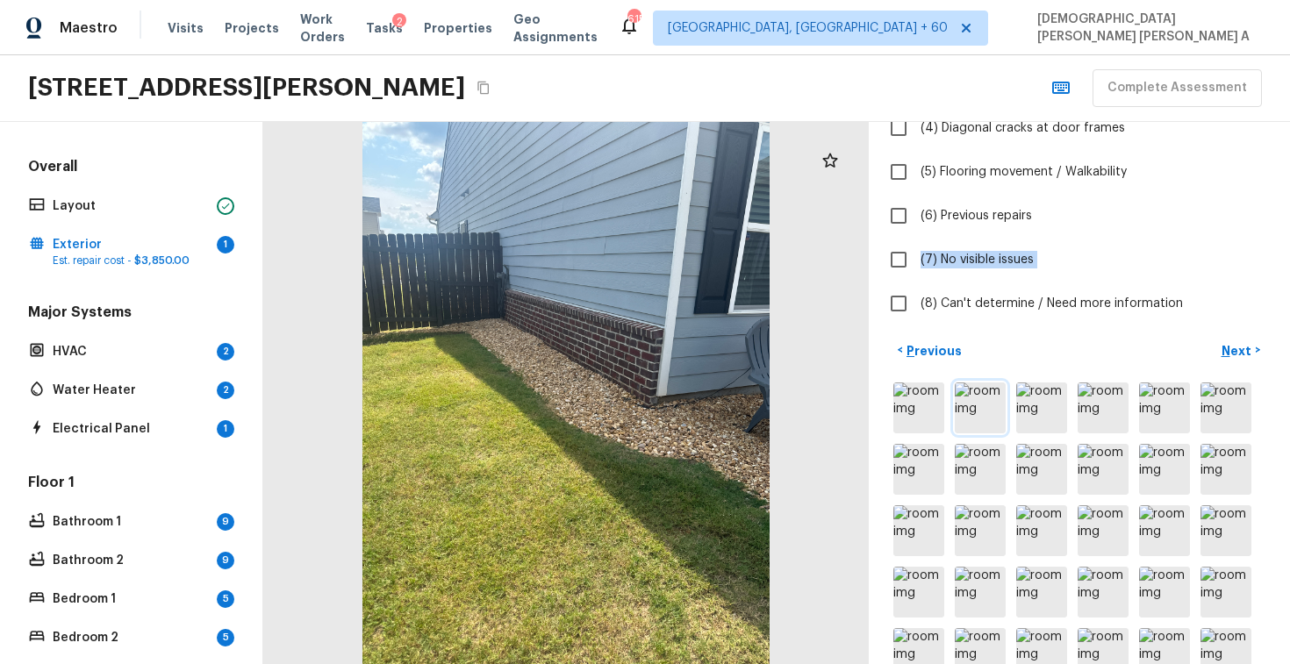
scroll to position [320, 0]
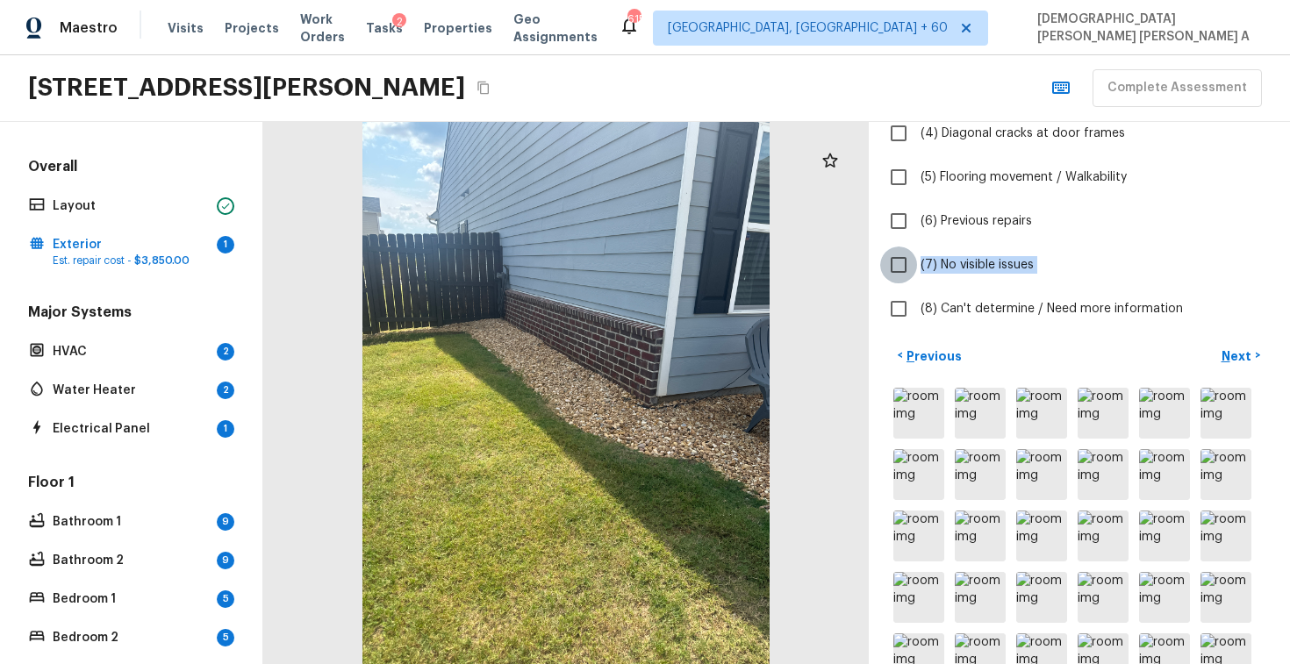
click at [906, 267] on input "(7) No visible issues" at bounding box center [898, 265] width 37 height 37
checkbox input "true"
click at [1239, 354] on p "Next" at bounding box center [1238, 357] width 33 height 18
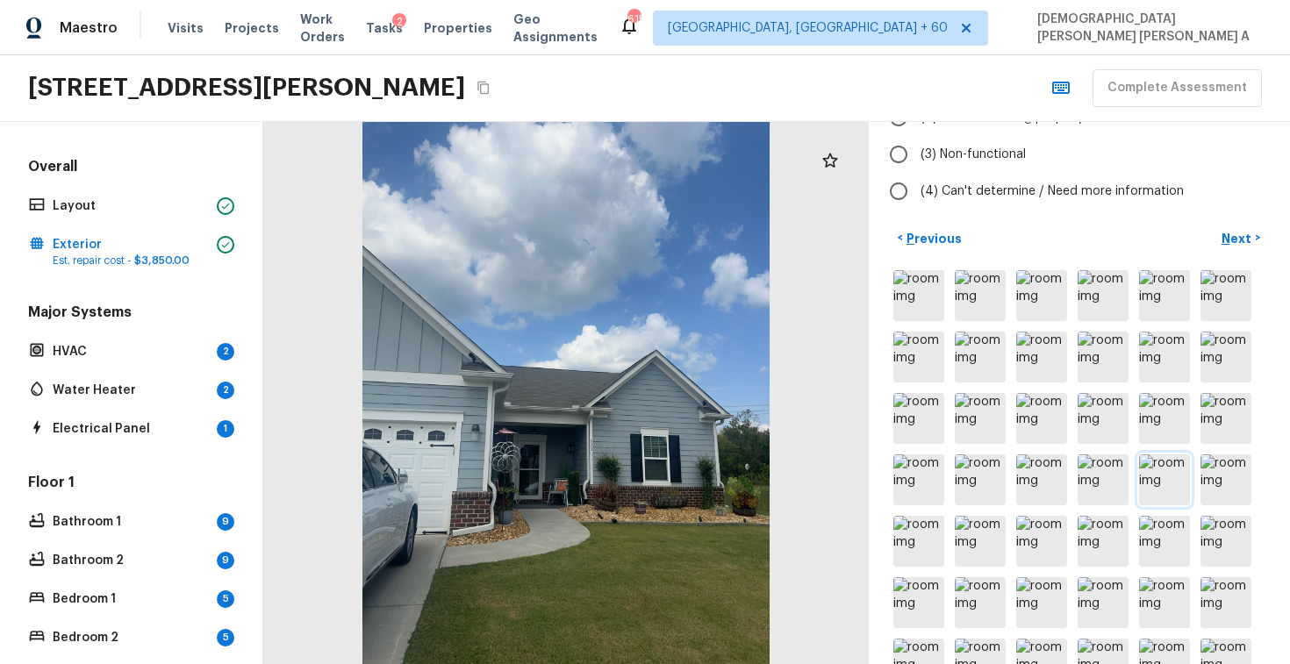
scroll to position [97, 0]
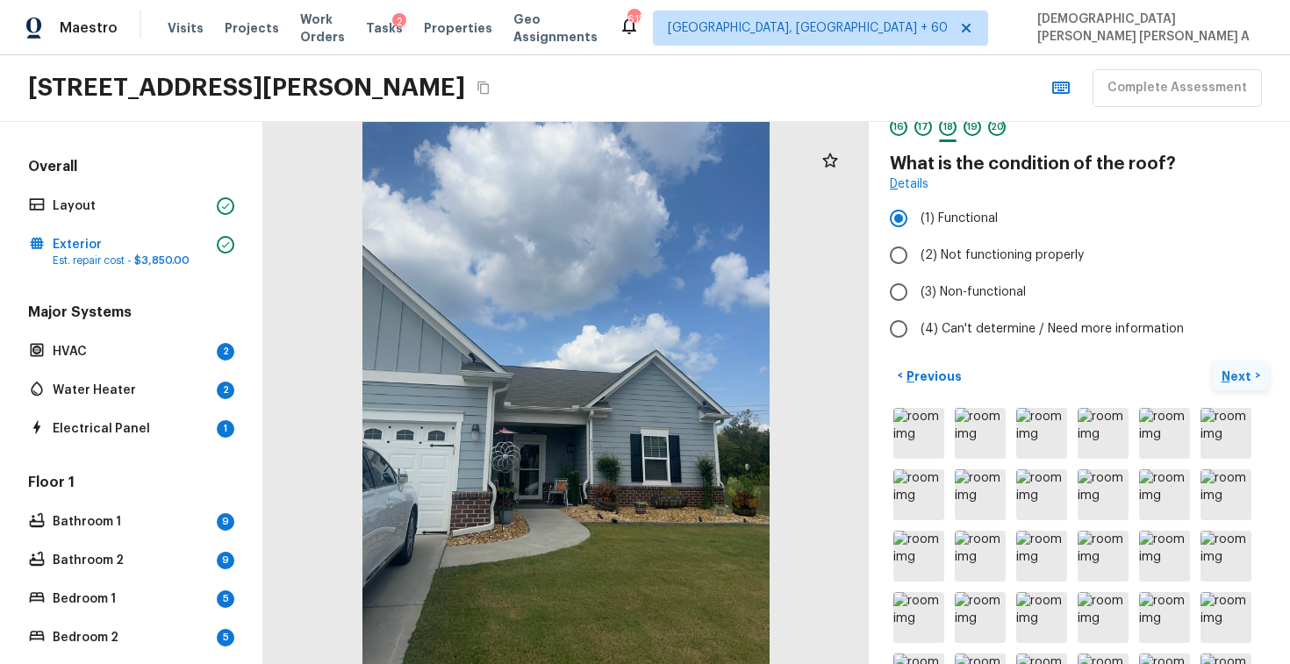
click at [1245, 363] on button "Next >" at bounding box center [1241, 376] width 56 height 29
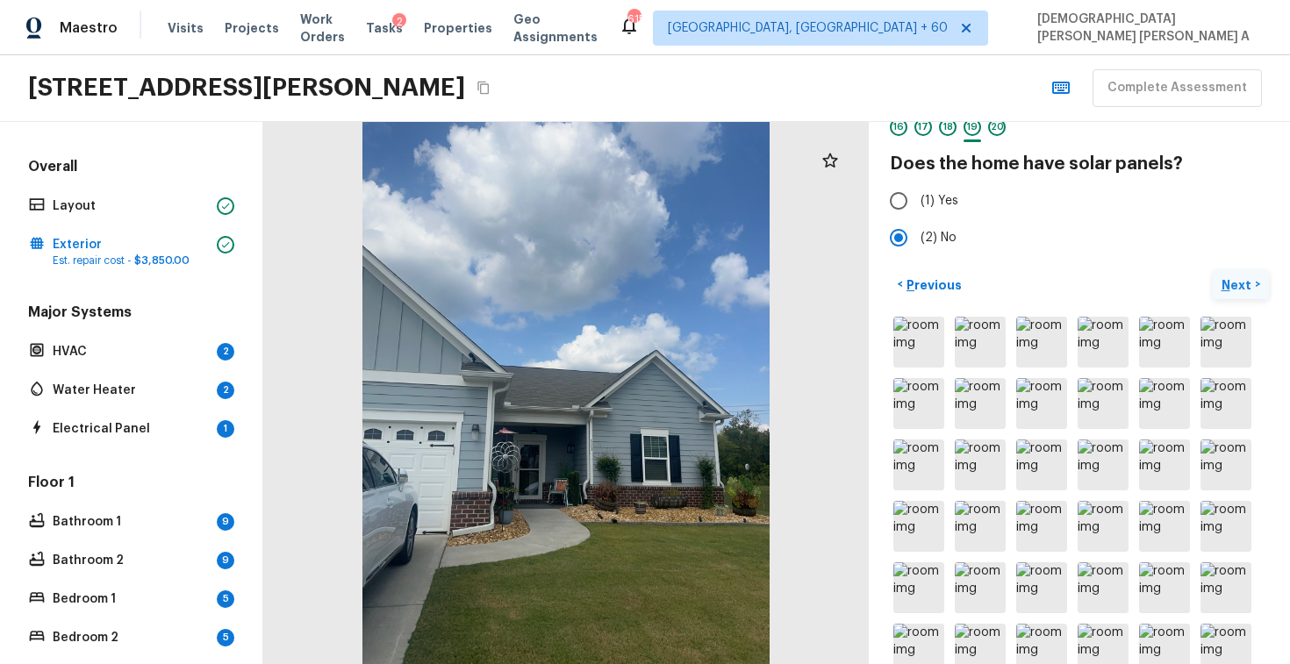
click at [1225, 276] on p "Next" at bounding box center [1238, 285] width 33 height 18
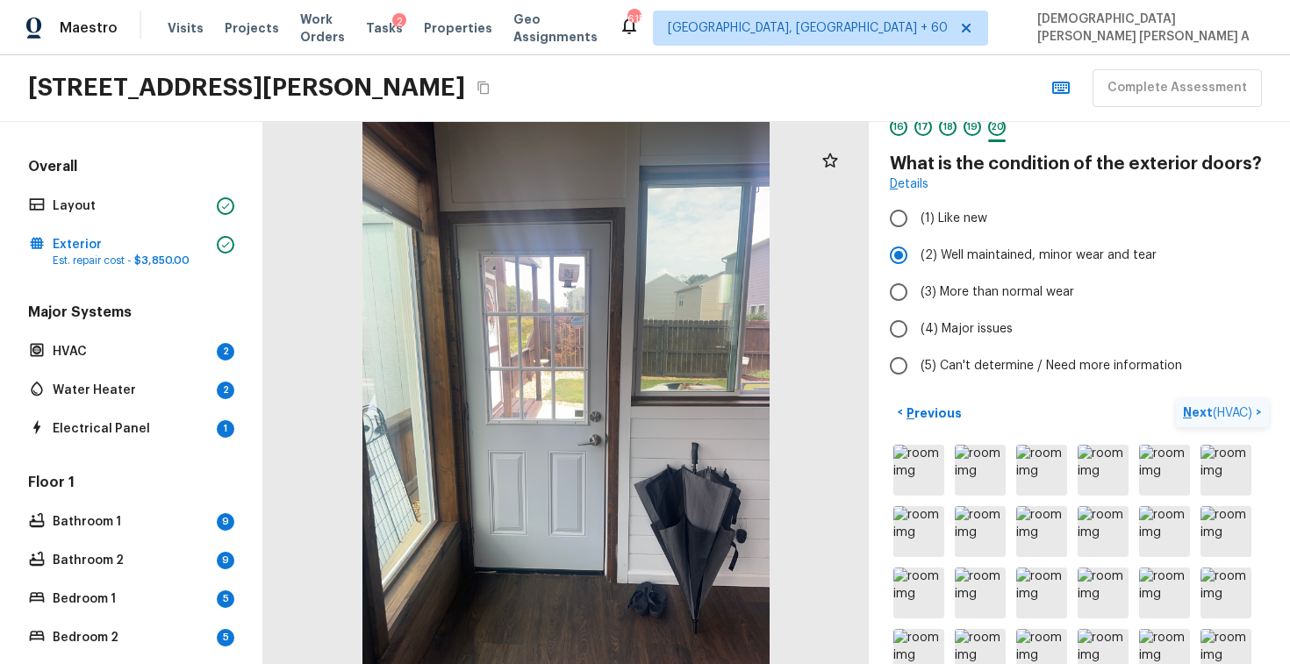
click at [1230, 412] on span "( HVAC )" at bounding box center [1232, 413] width 39 height 12
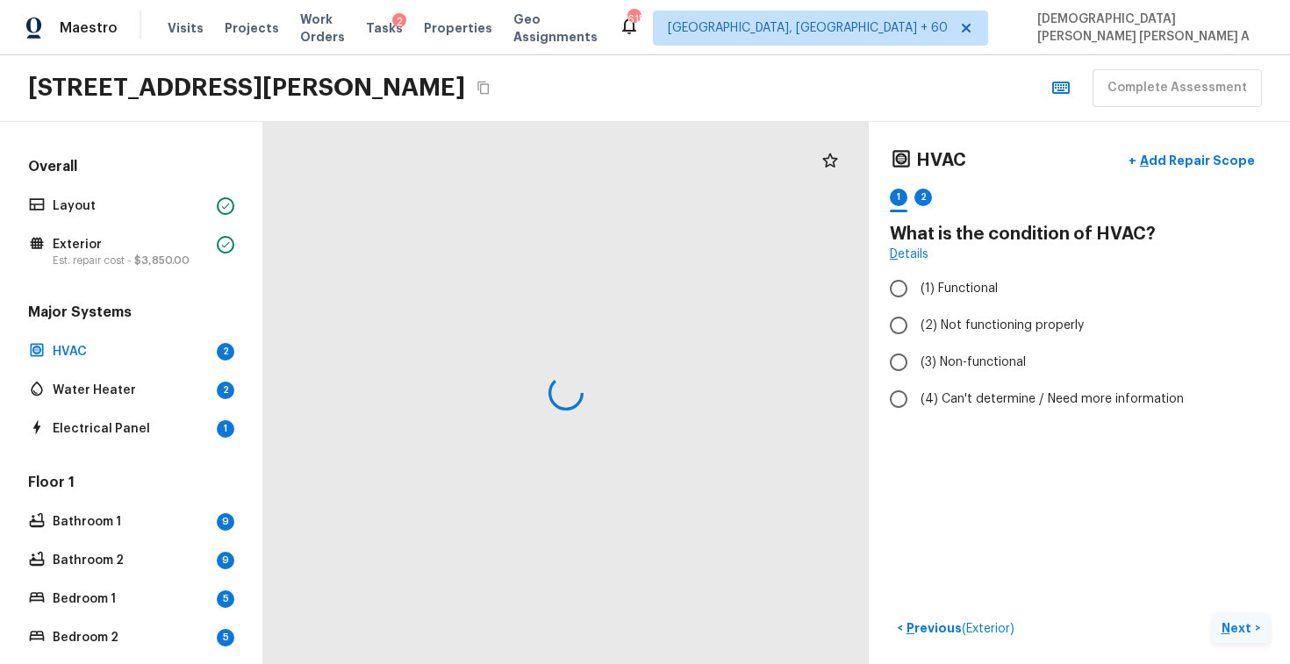
scroll to position [0, 0]
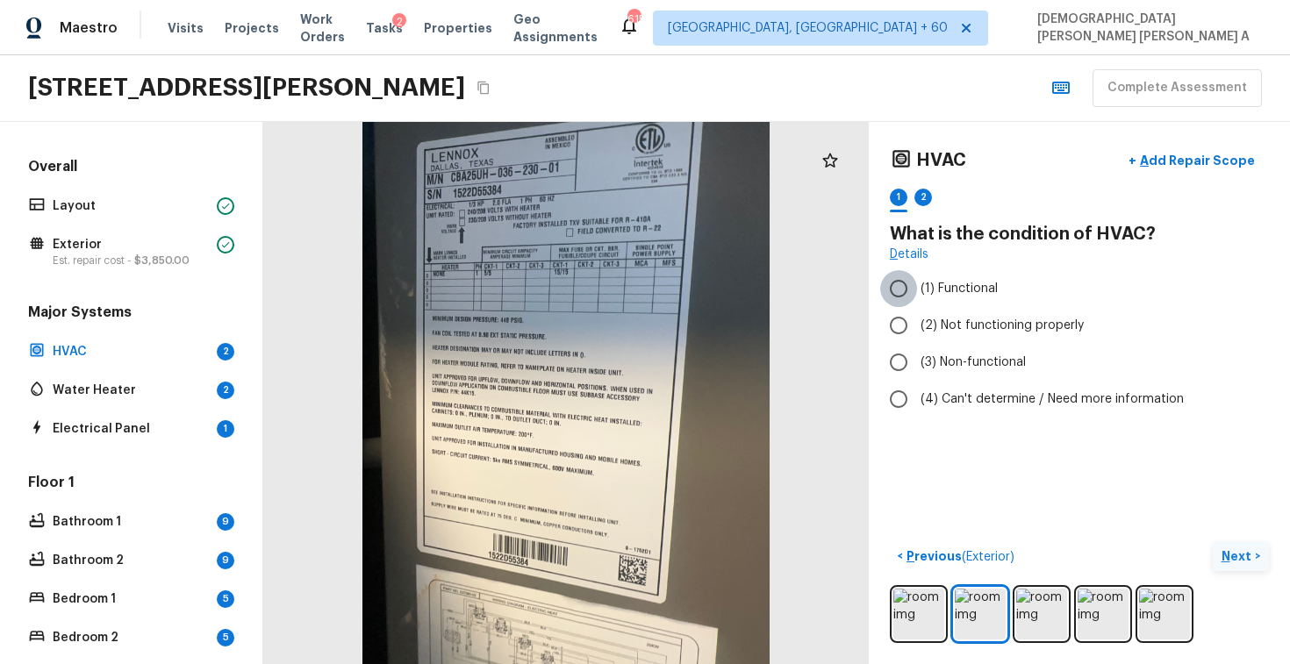
click at [891, 281] on input "(1) Functional" at bounding box center [898, 288] width 37 height 37
radio input "true"
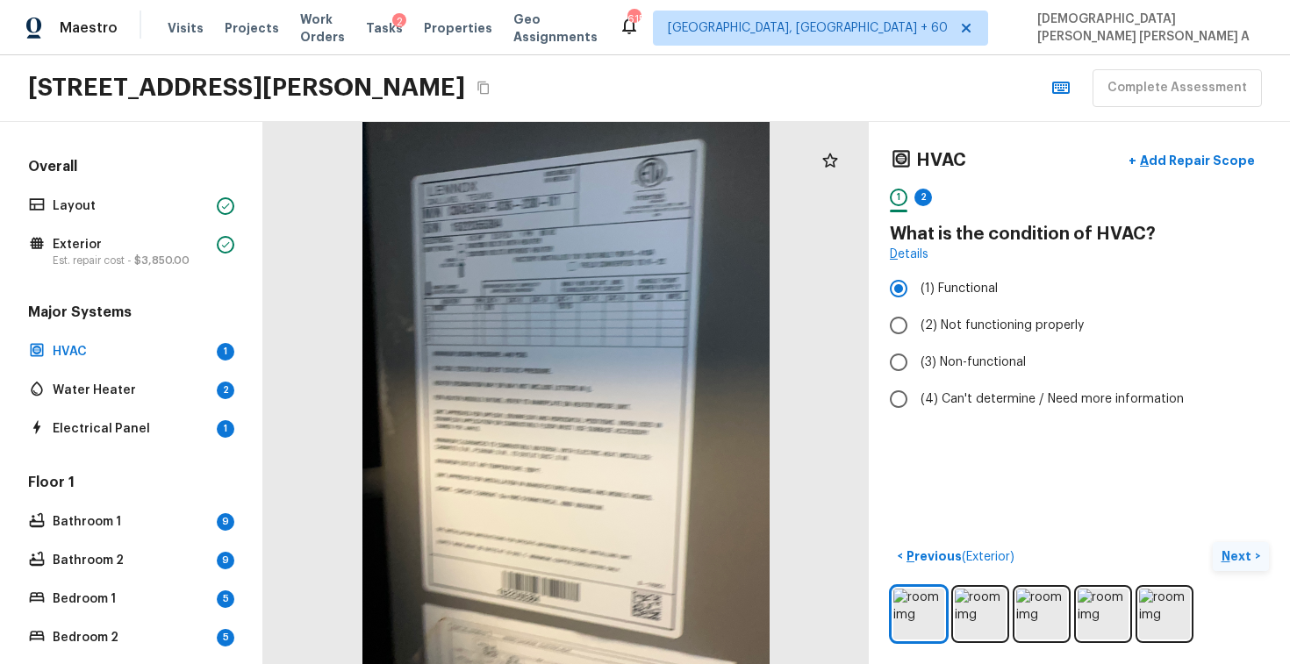
click at [1231, 558] on p "Next" at bounding box center [1238, 557] width 33 height 18
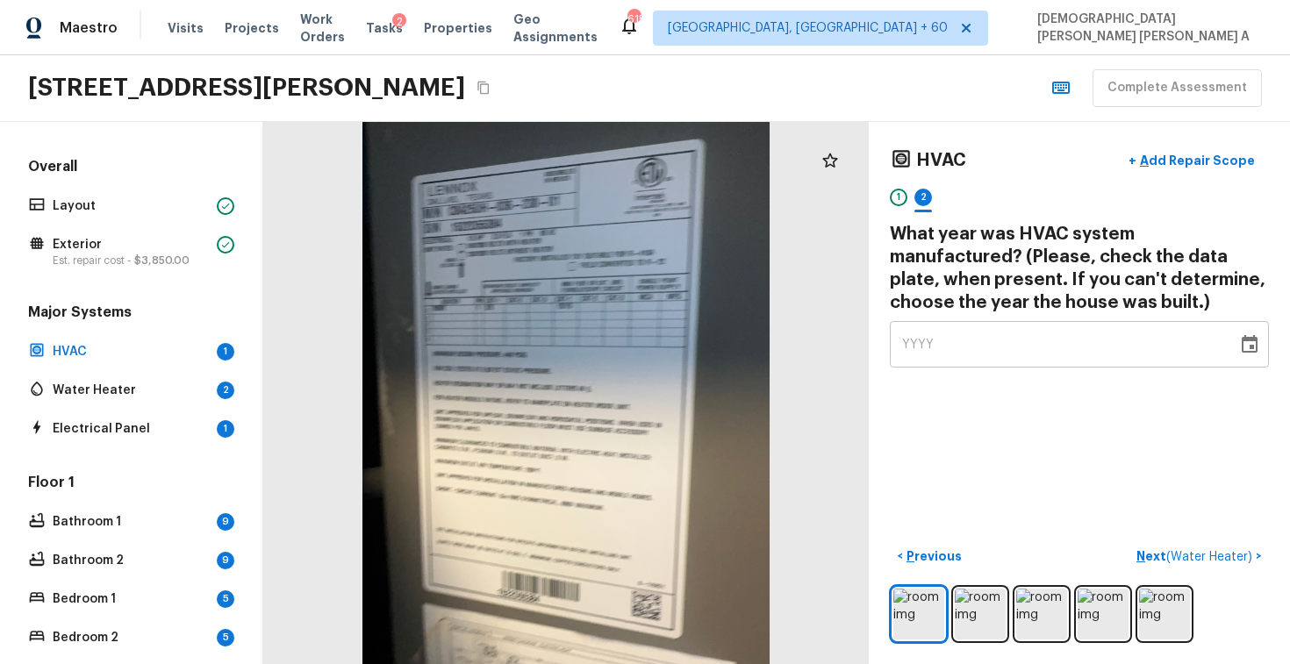
click at [930, 347] on span "YYYY" at bounding box center [918, 345] width 32 height 12
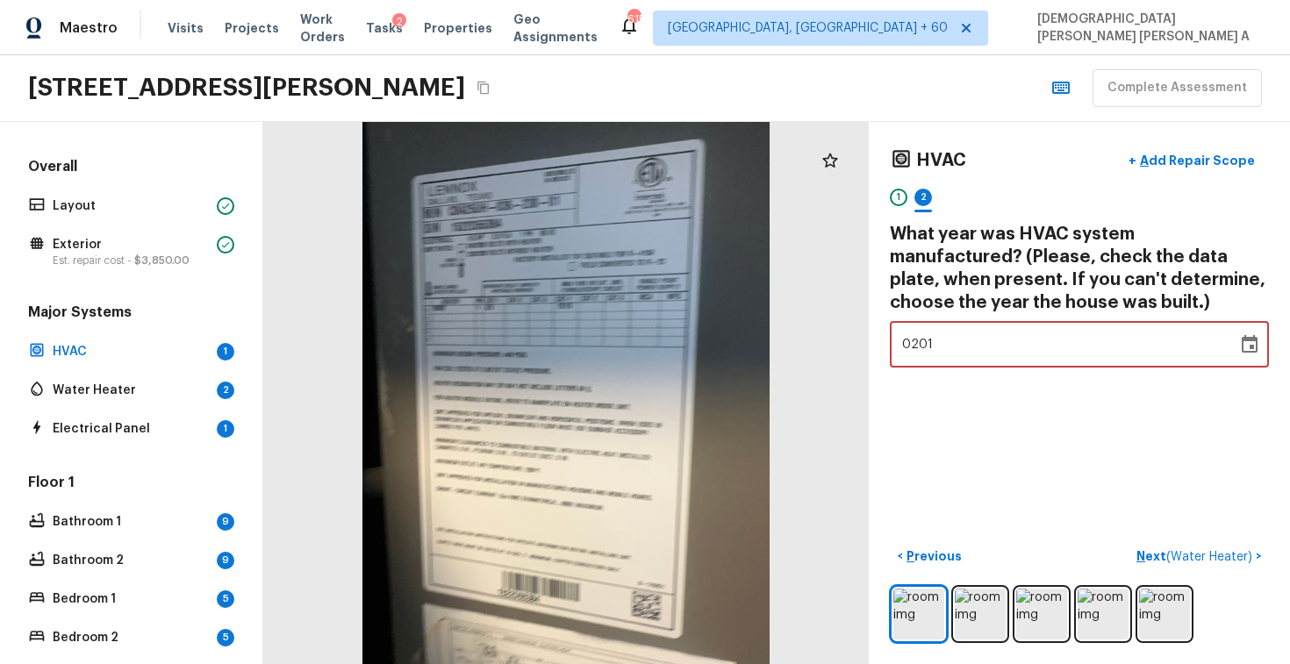
type input "2015"
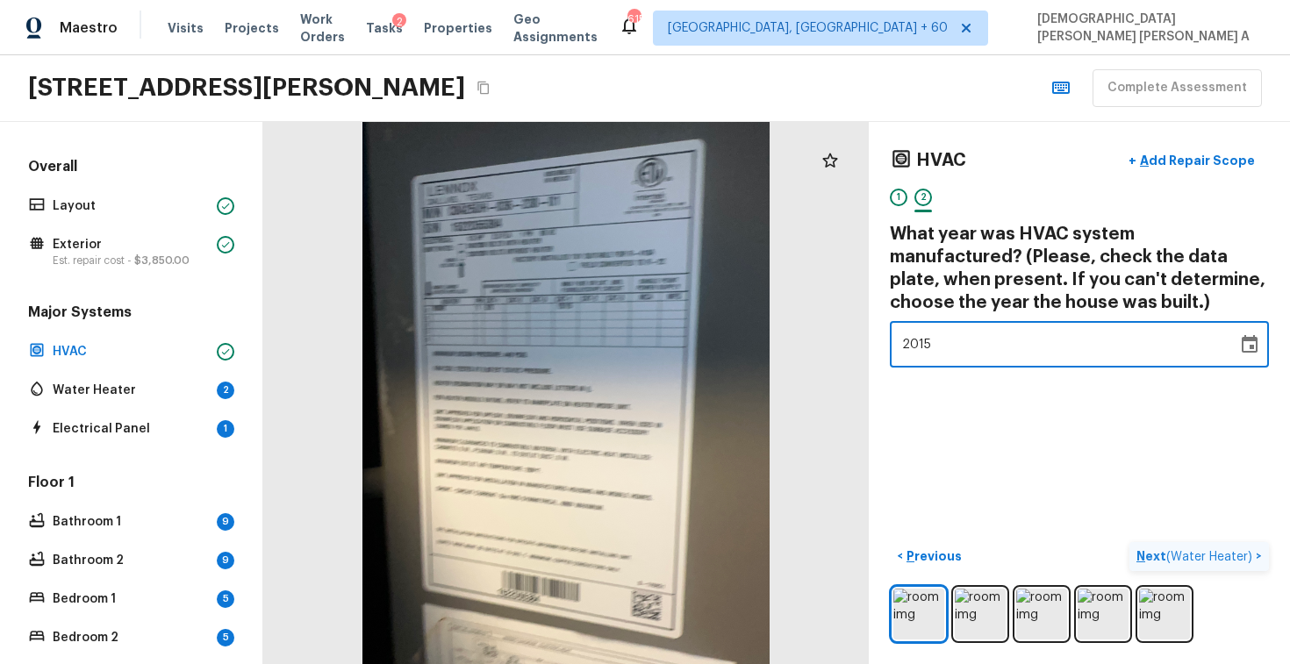
click at [1199, 564] on p "Next ( Water Heater )" at bounding box center [1196, 557] width 119 height 18
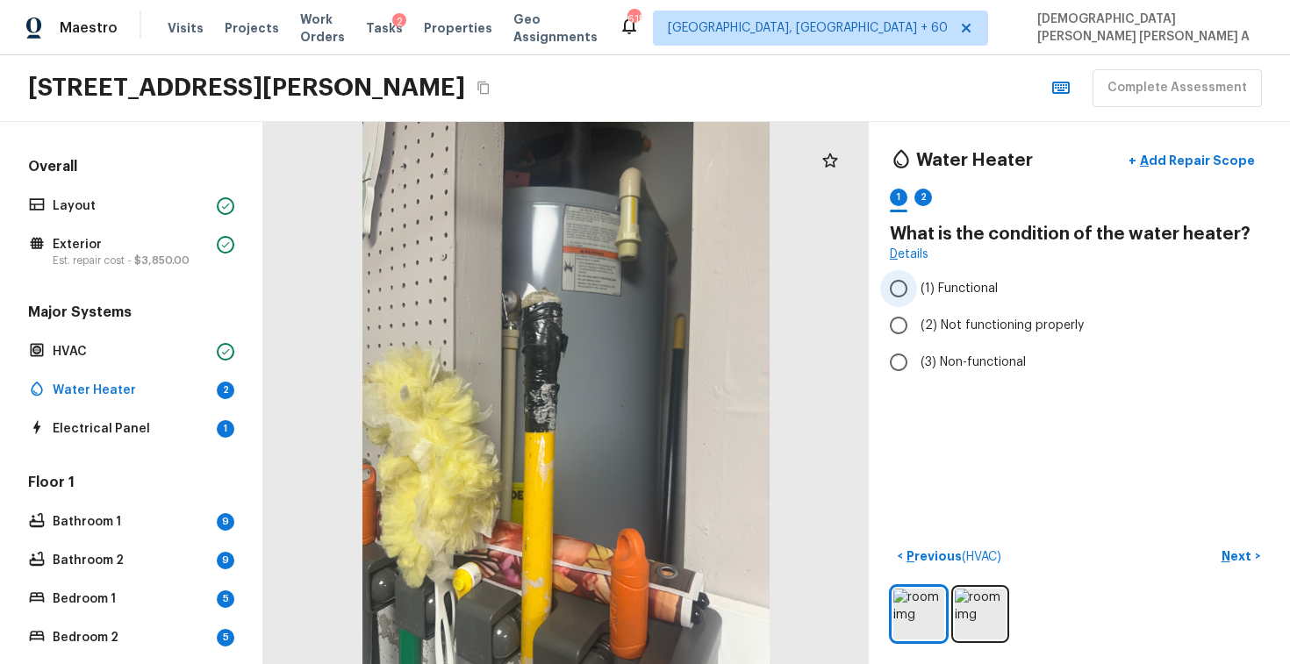
click at [897, 287] on input "(1) Functional" at bounding box center [898, 288] width 37 height 37
radio input "true"
click at [1224, 560] on p "Next" at bounding box center [1238, 557] width 33 height 18
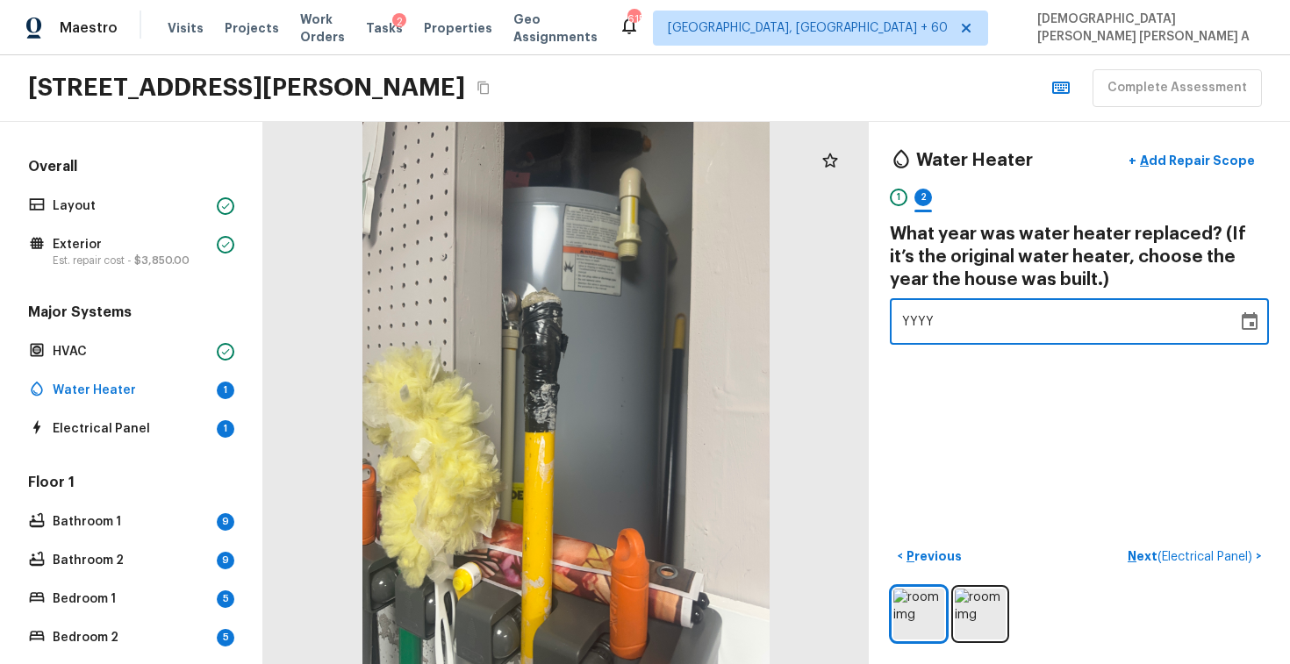
click at [937, 324] on div "YYYY" at bounding box center [1063, 321] width 323 height 47
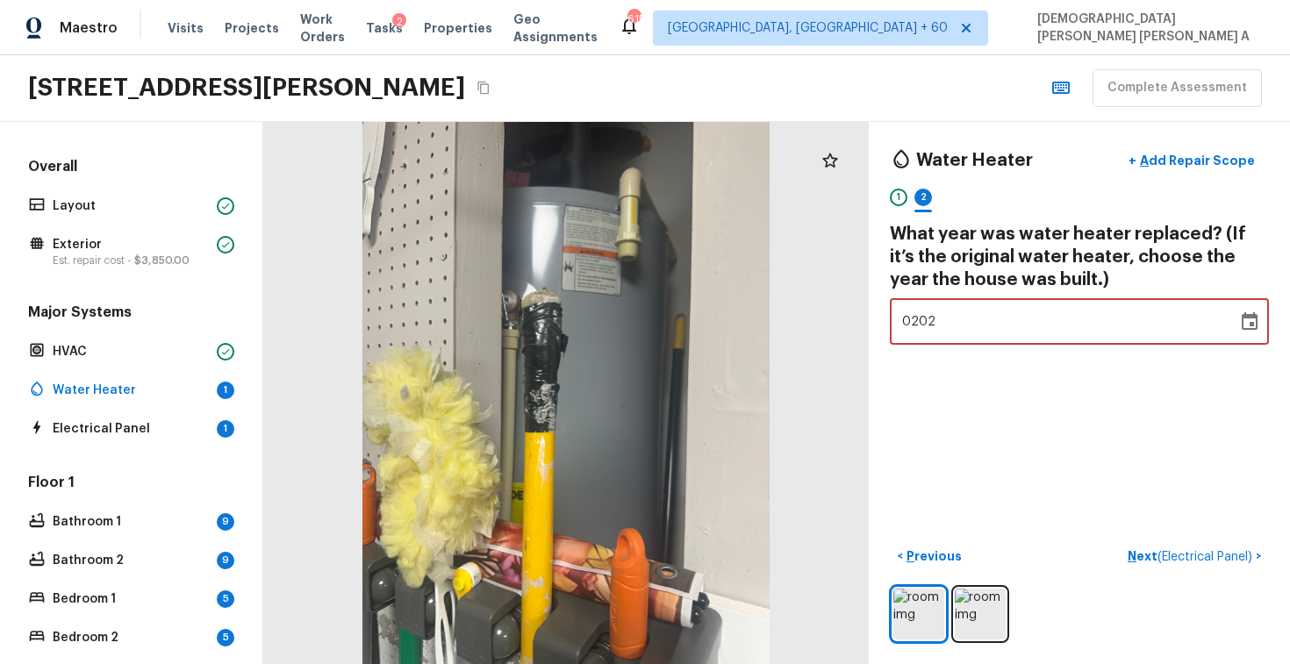
type input "2022"
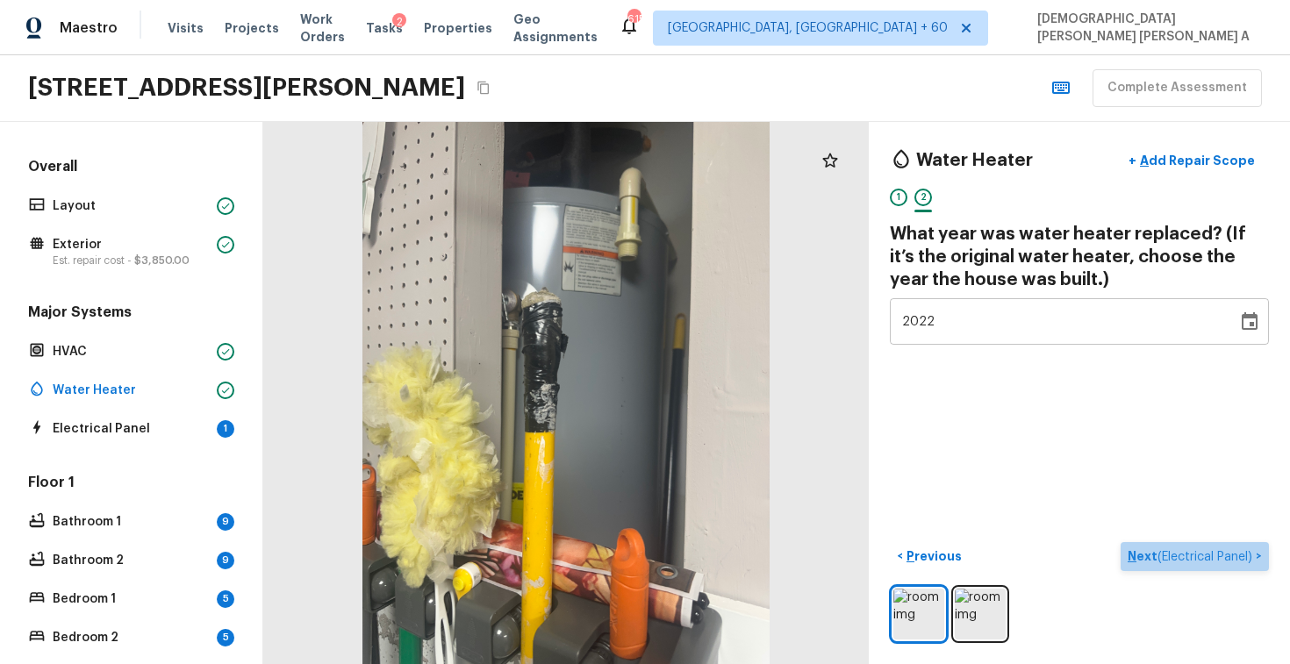
click at [1188, 566] on button "Next ( Electrical Panel ) >" at bounding box center [1195, 556] width 148 height 29
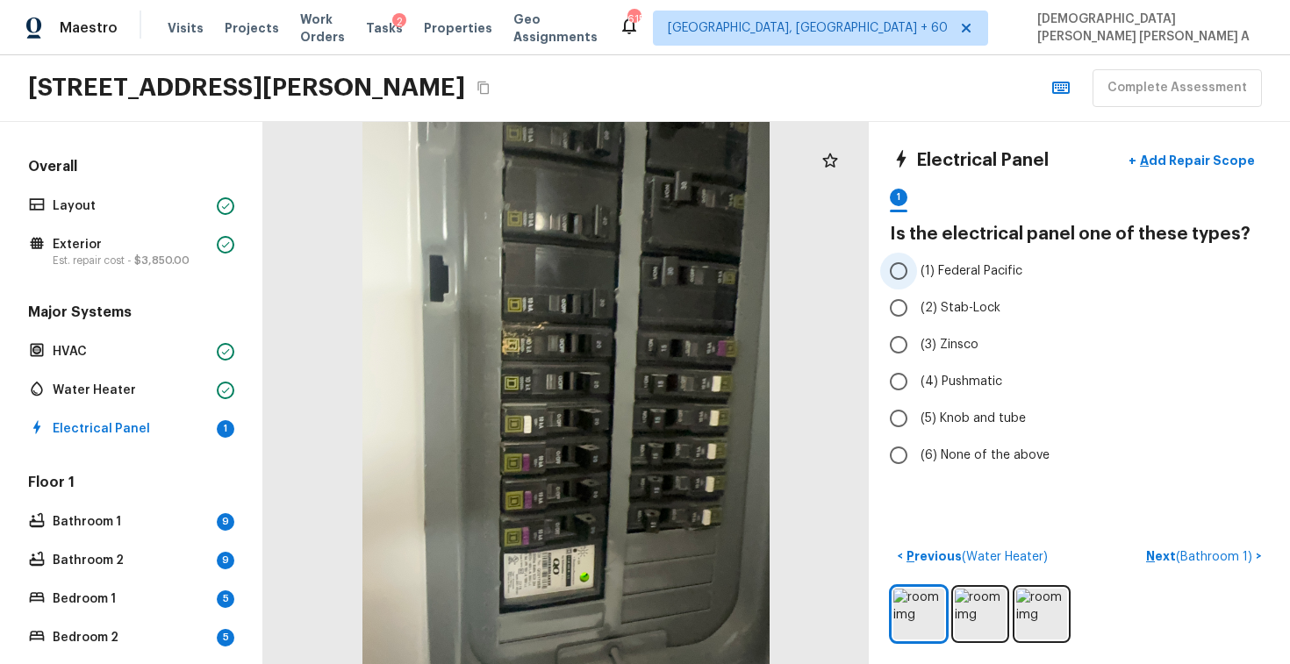
click at [896, 268] on input "(1) Federal Pacific" at bounding box center [898, 271] width 37 height 37
radio input "true"
click at [1196, 557] on span "( Bathroom 1 )" at bounding box center [1214, 557] width 76 height 12
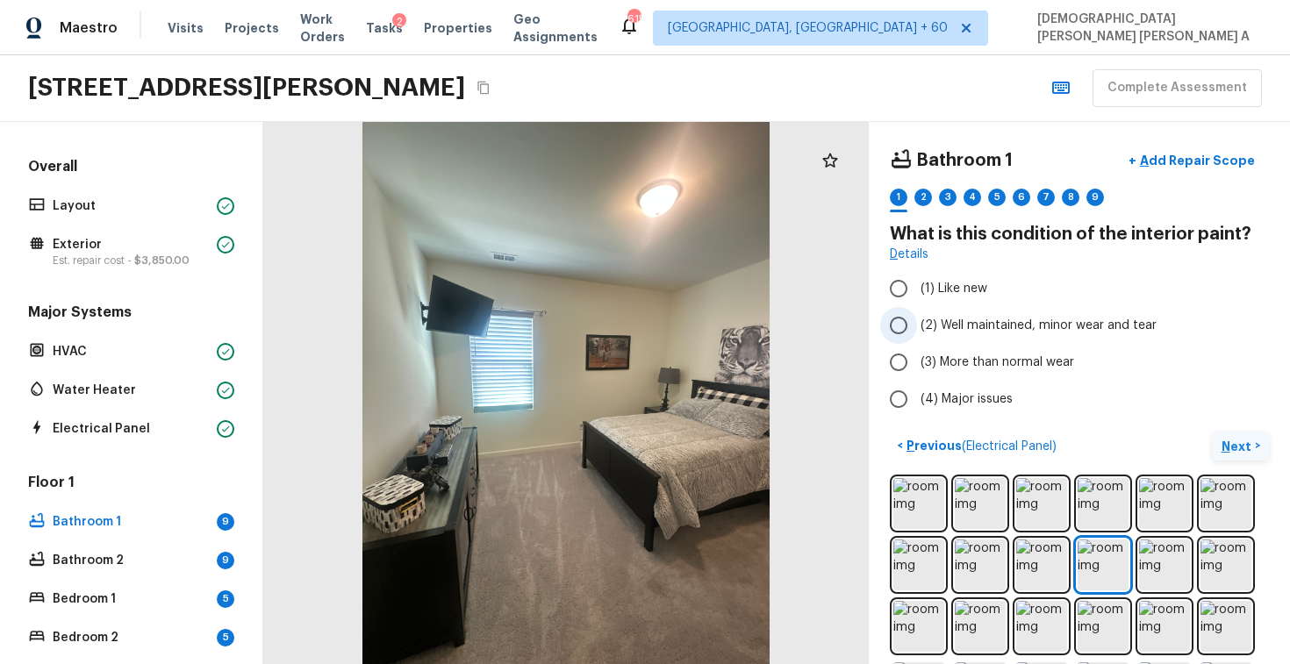
click at [893, 307] on input "(2) Well maintained, minor wear and tear" at bounding box center [898, 325] width 37 height 37
radio input "true"
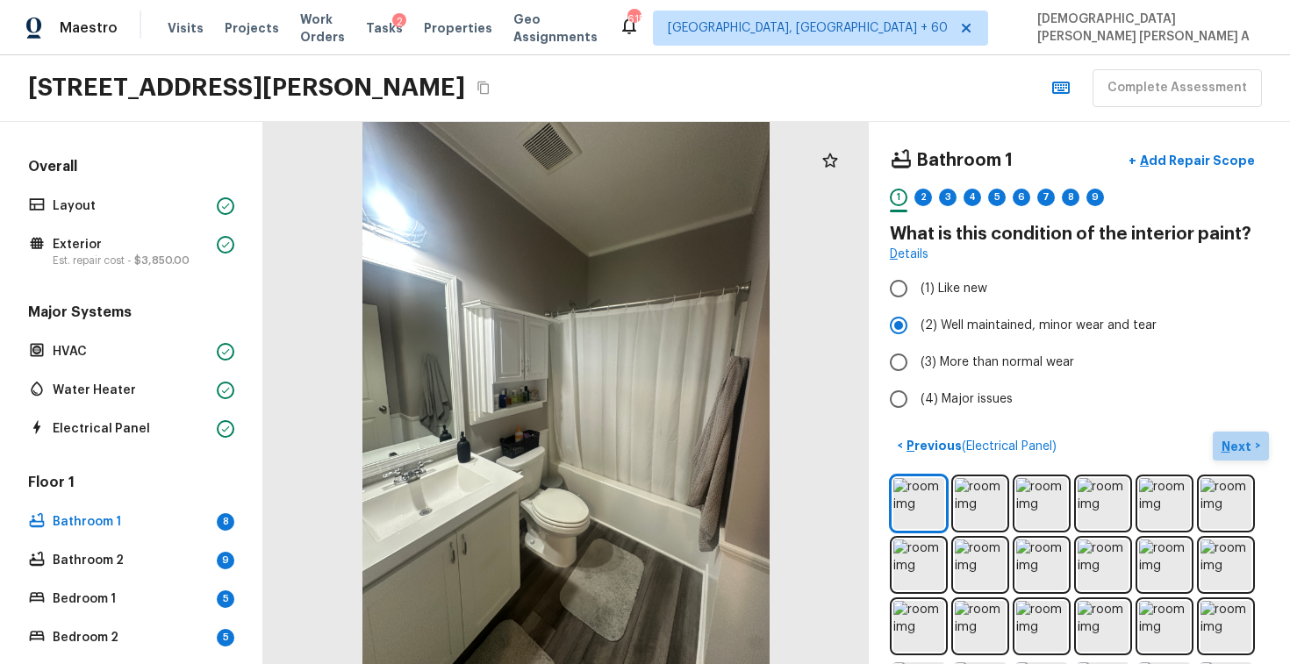
click at [1232, 444] on p "Next" at bounding box center [1238, 447] width 33 height 18
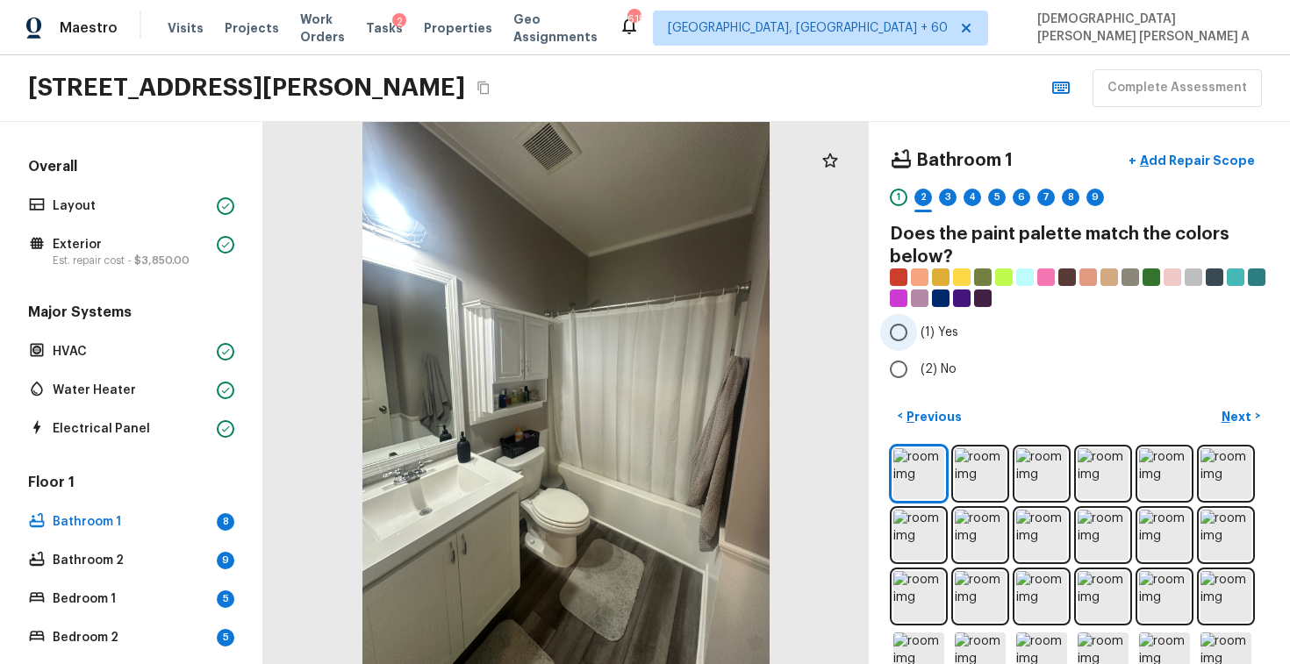
click at [891, 327] on input "(1) Yes" at bounding box center [898, 332] width 37 height 37
radio input "true"
click at [1168, 141] on div "Bathroom 1 + Add Repair Scope 1 2 3 4 5 6 7 8 9 Does the paint palette match th…" at bounding box center [1079, 393] width 421 height 542
click at [1168, 154] on p "Add Repair Scope" at bounding box center [1196, 161] width 118 height 18
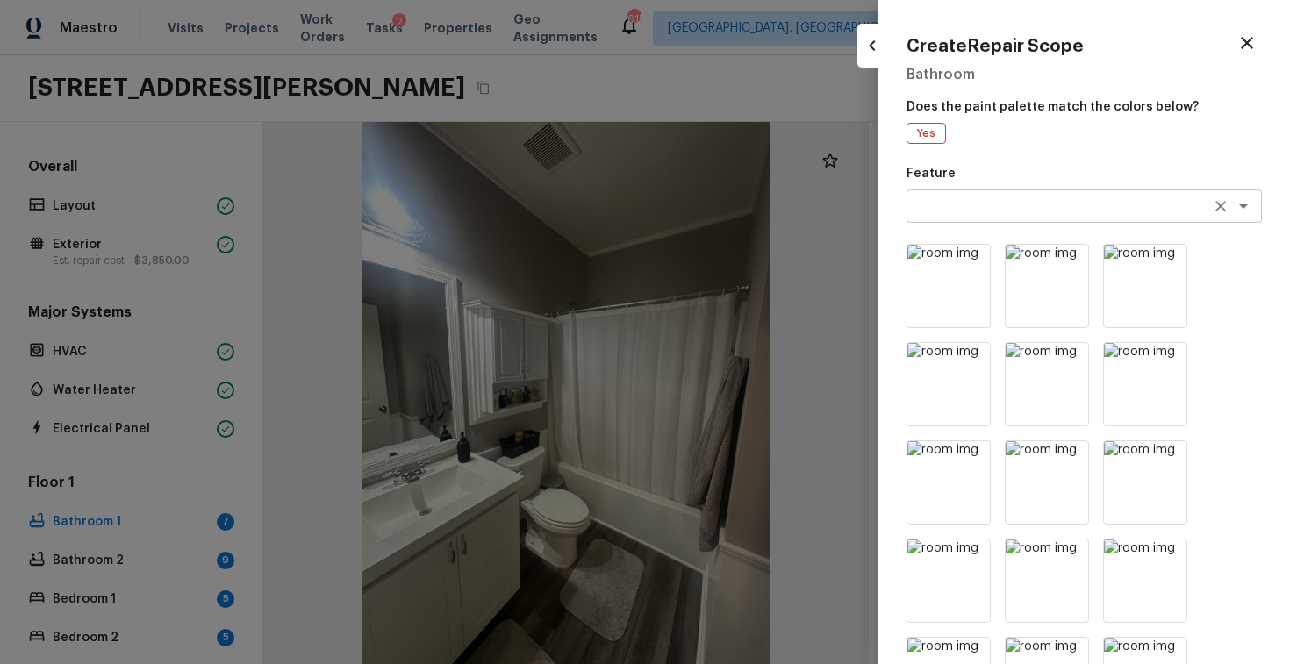
click at [981, 206] on textarea at bounding box center [1060, 206] width 291 height 18
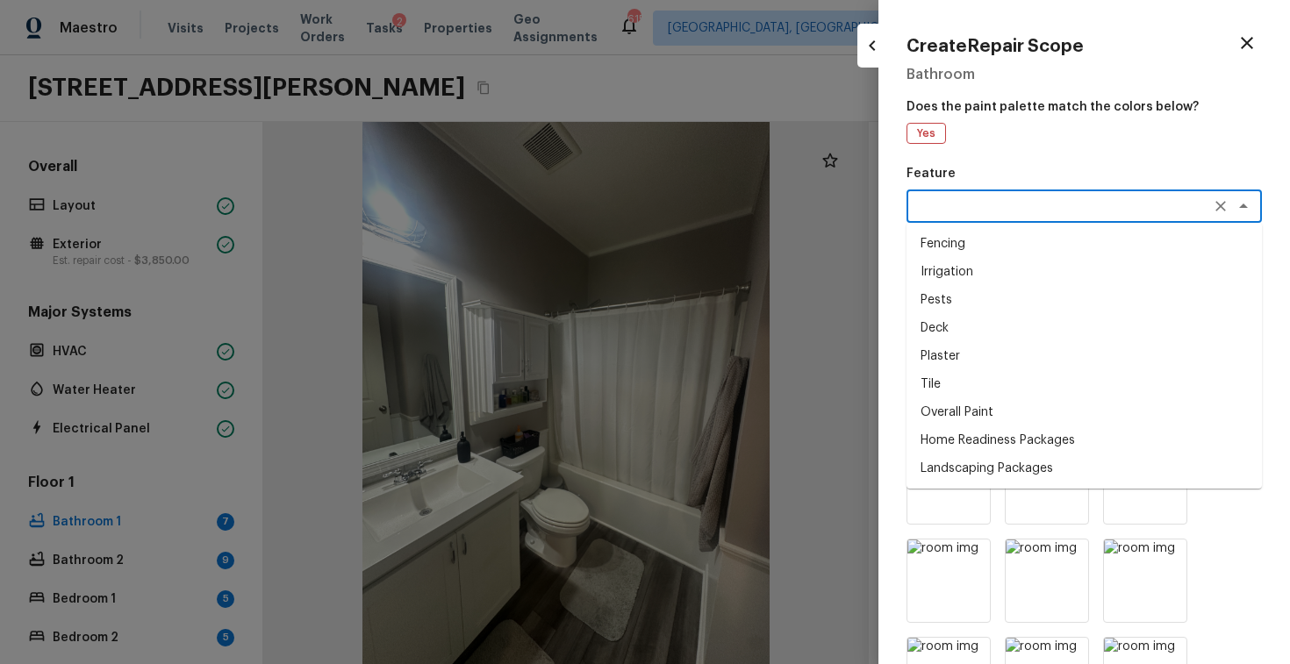
click at [991, 159] on div "Create Repair Scope Bathroom Does the paint palette match the colors below? Yes…" at bounding box center [1085, 332] width 412 height 664
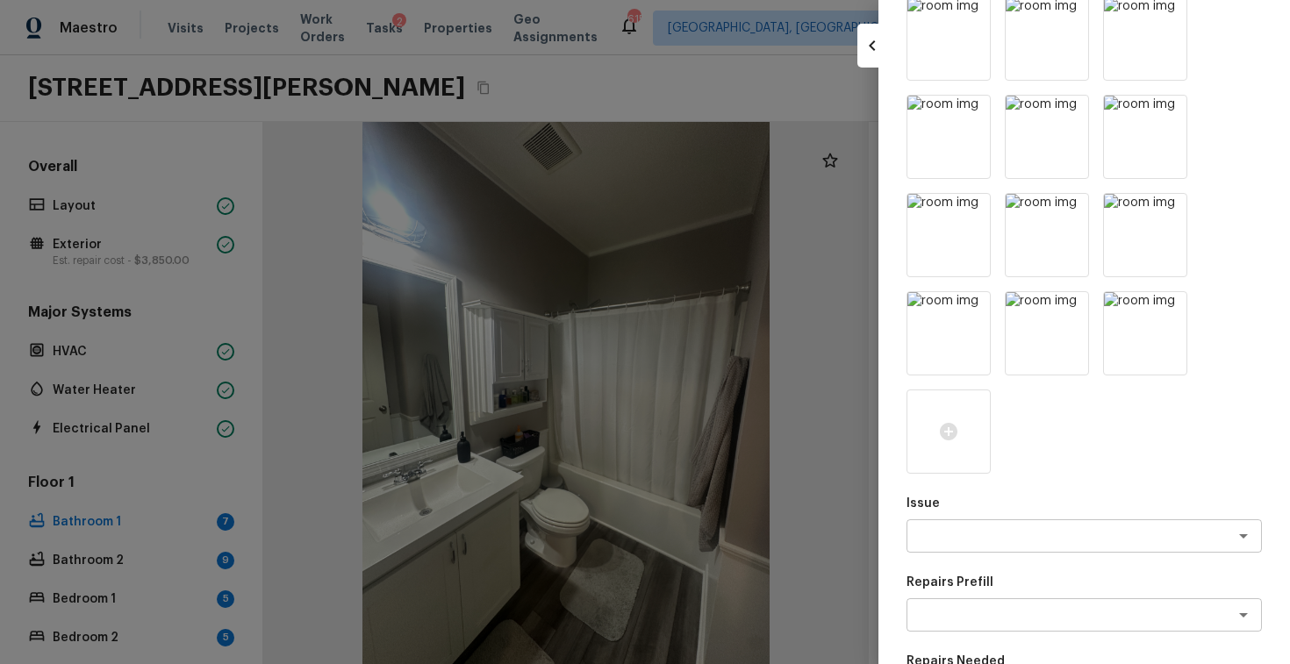
scroll to position [811, 0]
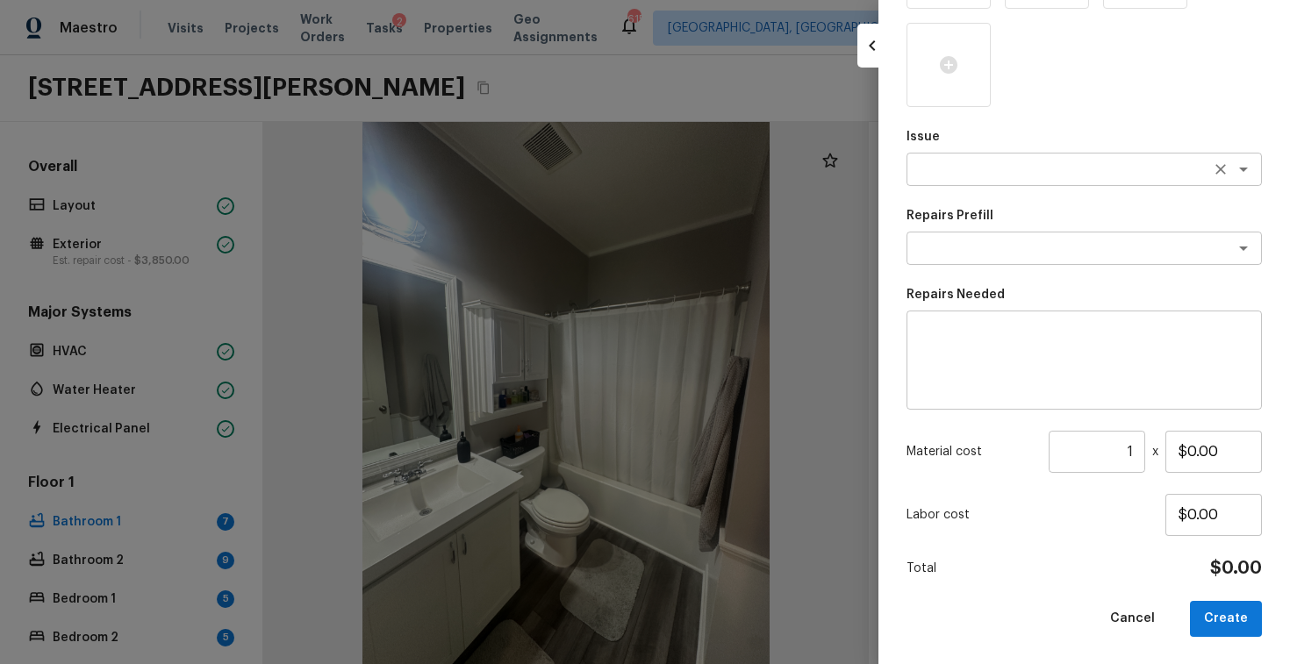
click at [1039, 169] on textarea at bounding box center [1060, 170] width 291 height 18
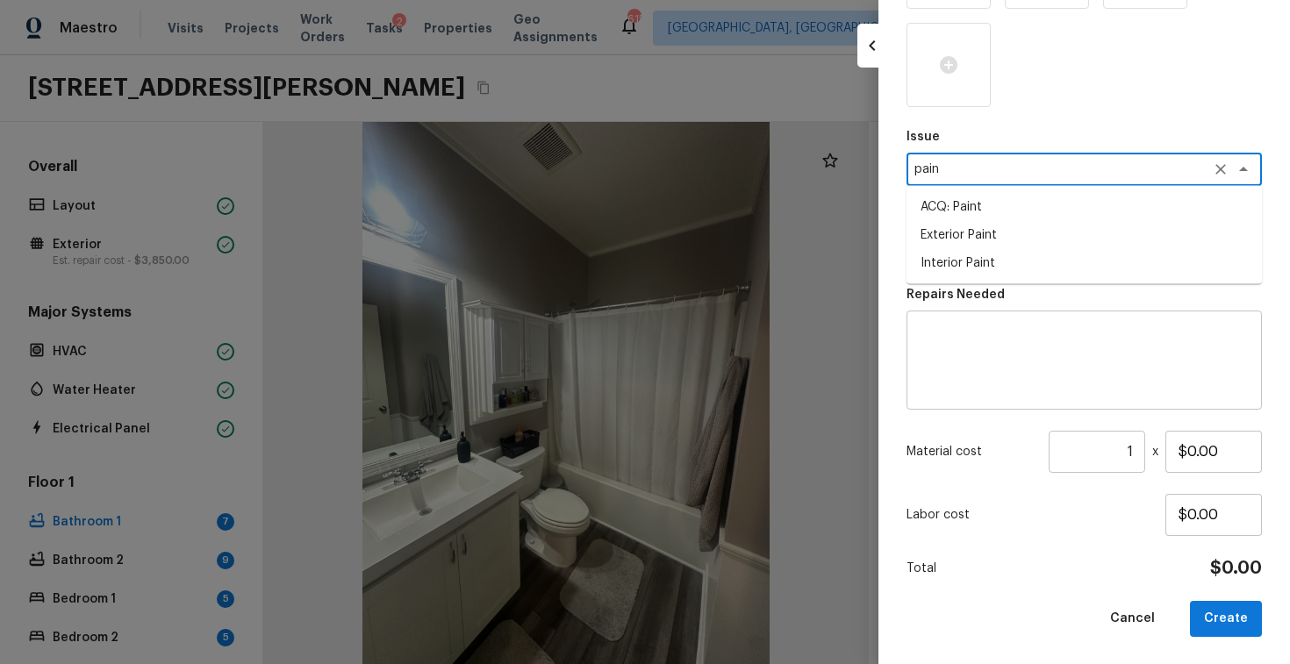
click at [995, 251] on li "Interior Paint" at bounding box center [1084, 263] width 355 height 28
type textarea "Interior Paint"
click at [995, 251] on textarea at bounding box center [1060, 249] width 291 height 18
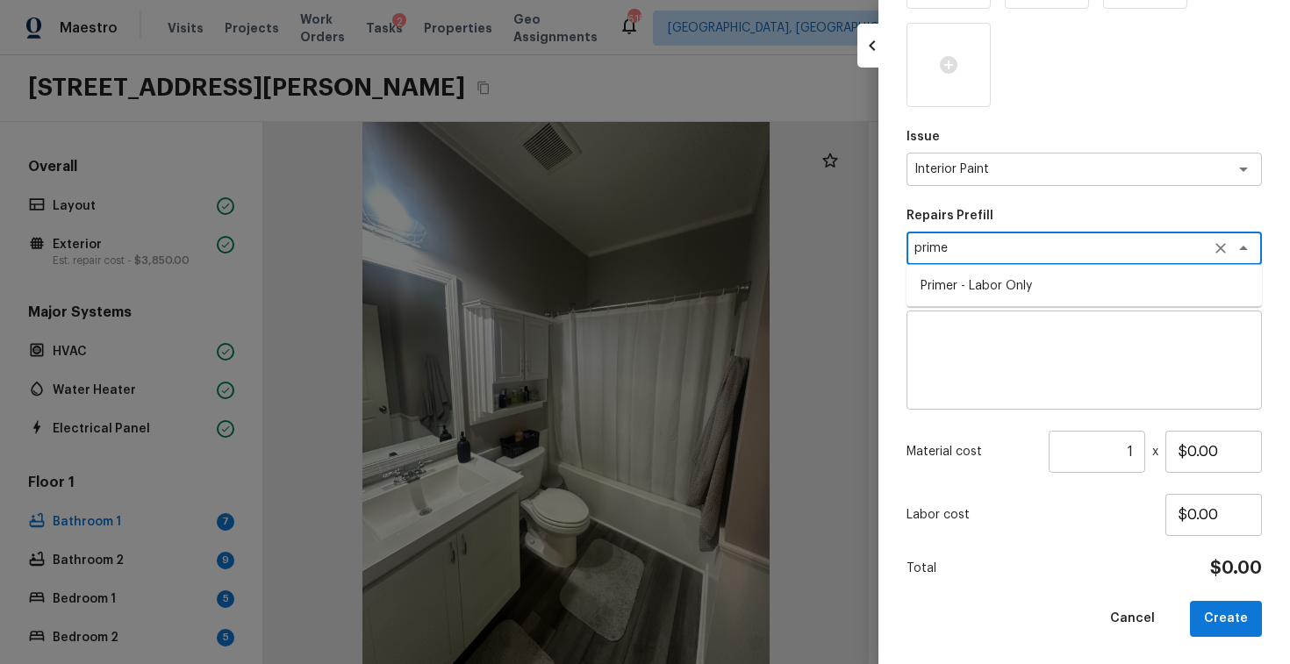
click at [987, 293] on li "Primer - Labor Only" at bounding box center [1084, 286] width 355 height 28
type textarea "Primer - Labor Only"
type textarea "Interior primer - PRIMER PROVIDED BY OPENDOOR - All nails, screws, drywall anch…"
type input "$0.40"
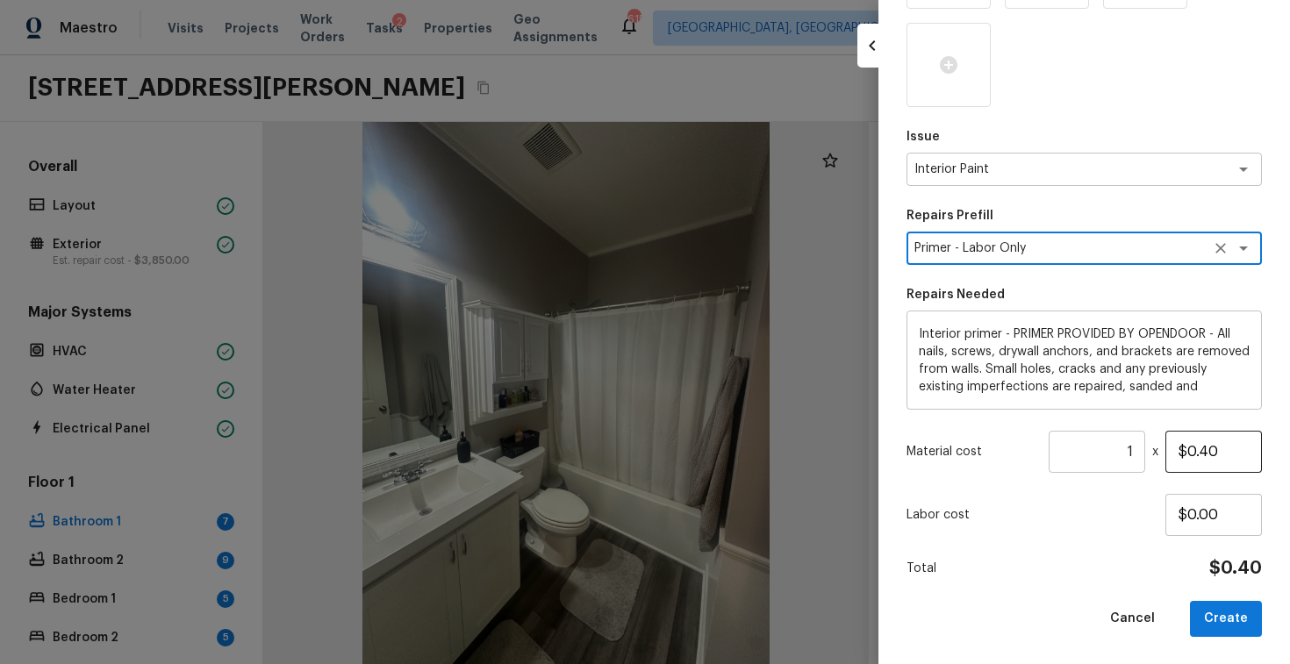
type textarea "Primer - Labor Only"
click at [1184, 455] on input "$0.40" at bounding box center [1214, 452] width 97 height 42
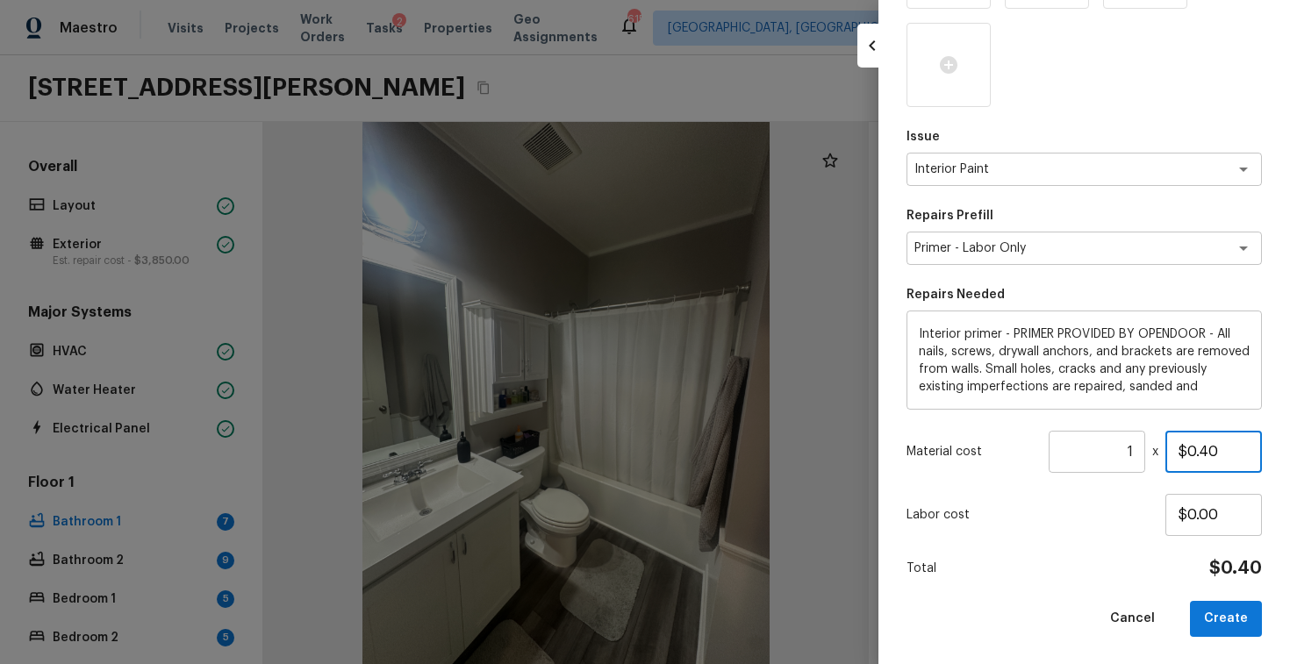
click at [1184, 455] on input "$0.40" at bounding box center [1214, 452] width 97 height 42
type input "$200.00"
click at [1239, 608] on button "Create" at bounding box center [1226, 619] width 72 height 36
type input "$0.00"
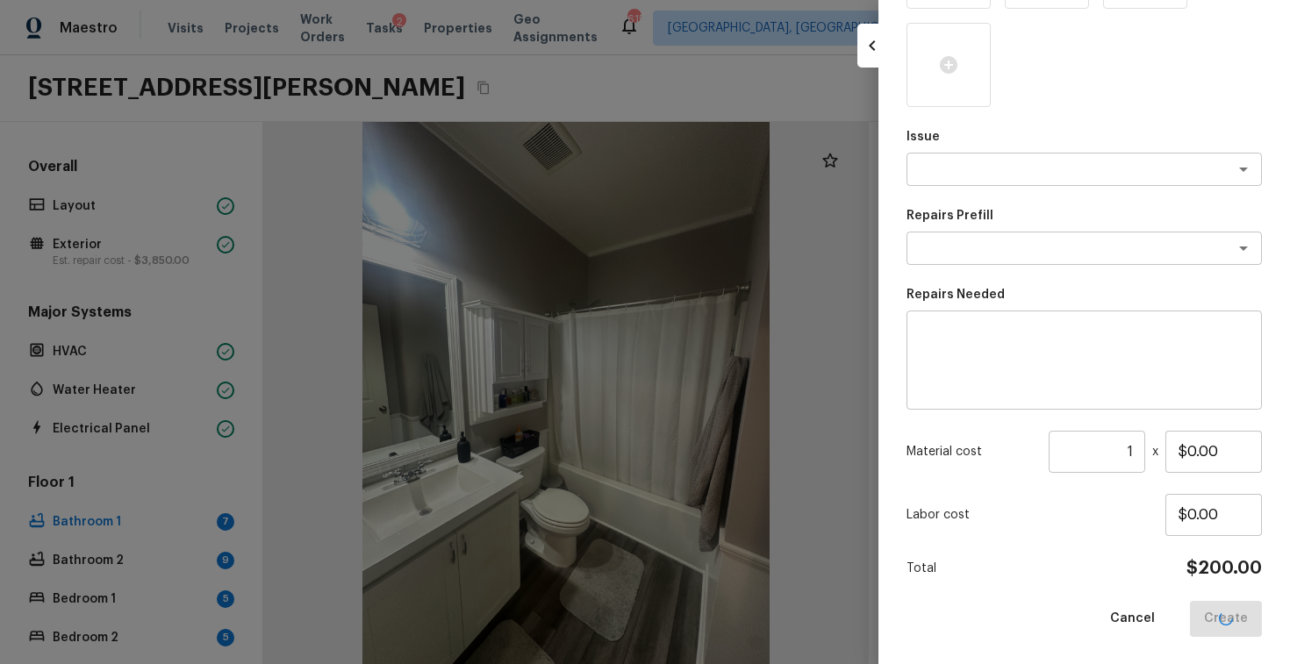
scroll to position [221, 0]
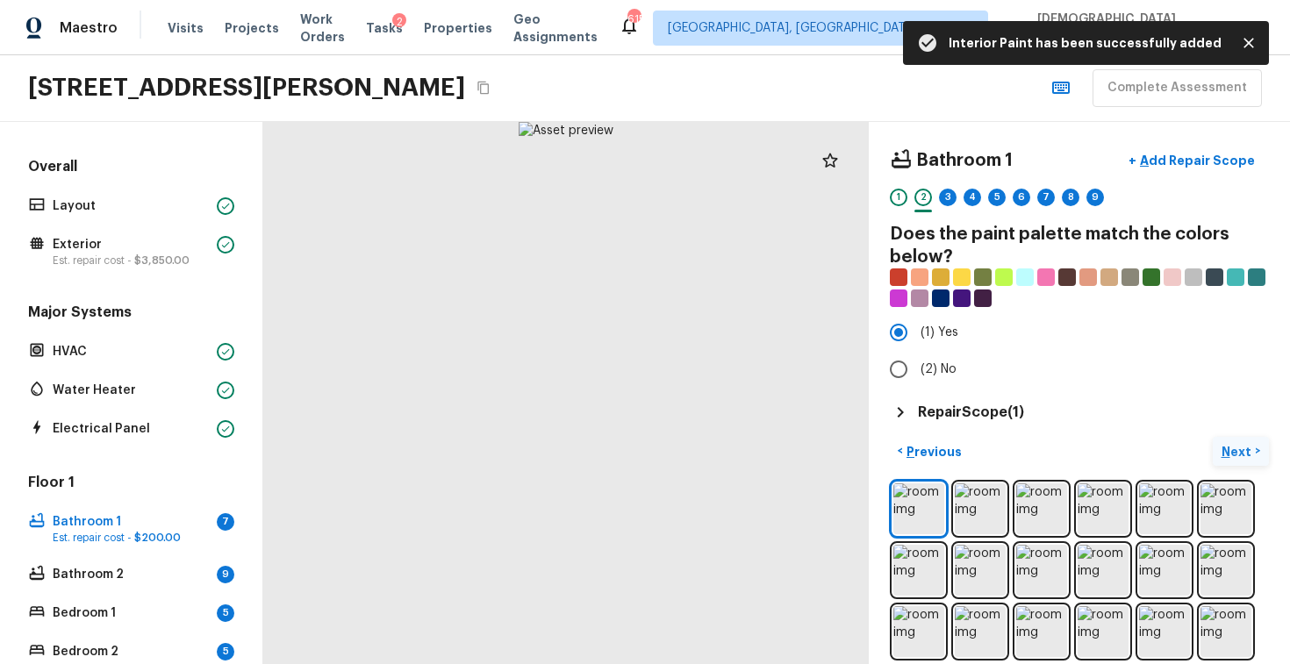
click at [1239, 451] on p "Next" at bounding box center [1238, 452] width 33 height 18
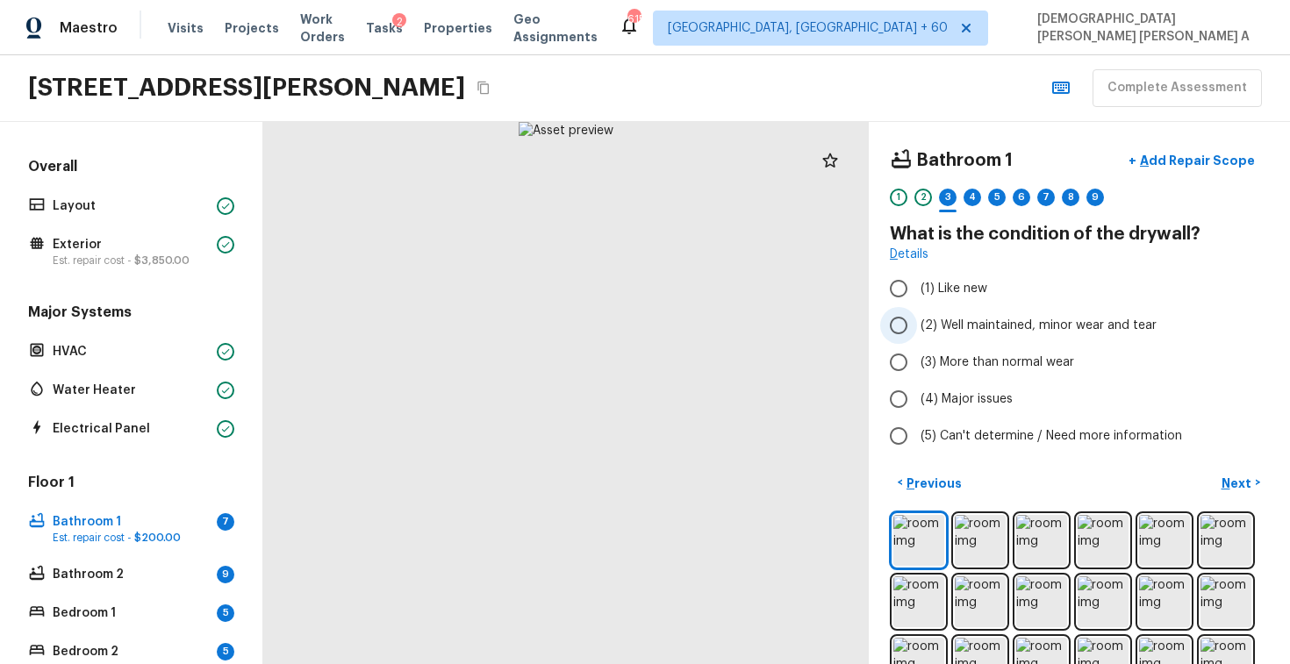
click at [888, 325] on input "(2) Well maintained, minor wear and tear" at bounding box center [898, 325] width 37 height 37
radio input "true"
click at [1231, 481] on p "Next" at bounding box center [1238, 484] width 33 height 18
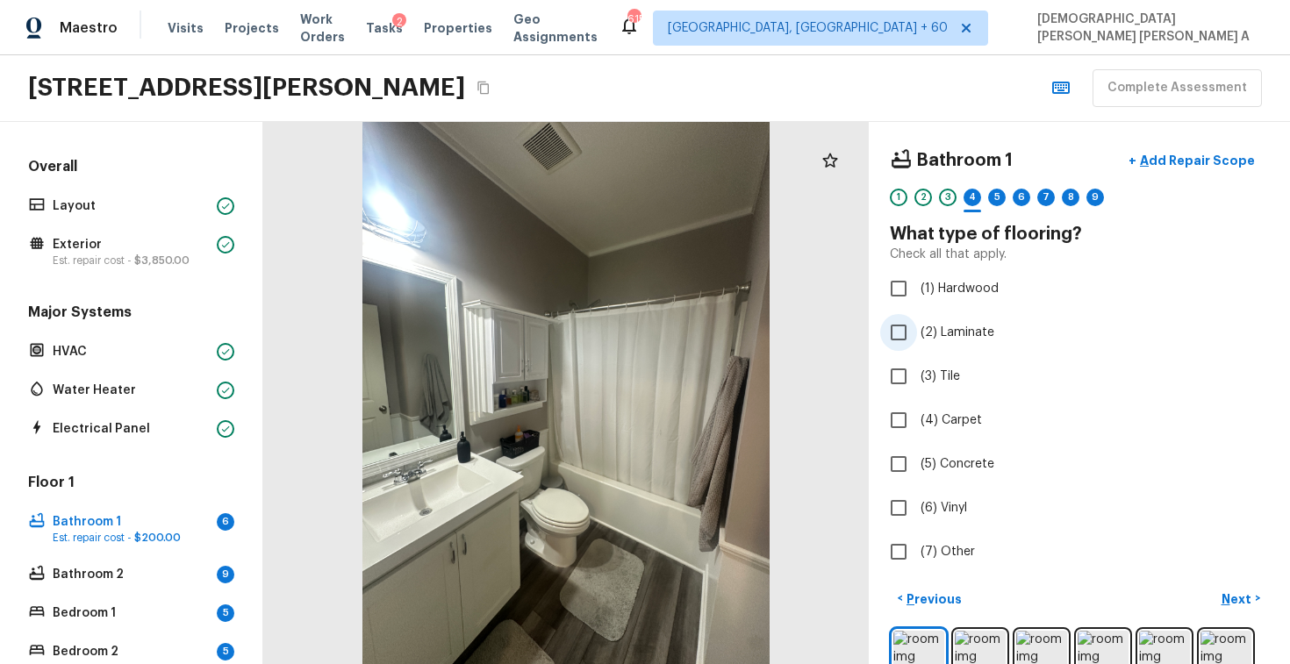
click at [907, 332] on input "(2) Laminate" at bounding box center [898, 332] width 37 height 37
checkbox input "true"
click at [1249, 607] on button "Next >" at bounding box center [1241, 599] width 56 height 29
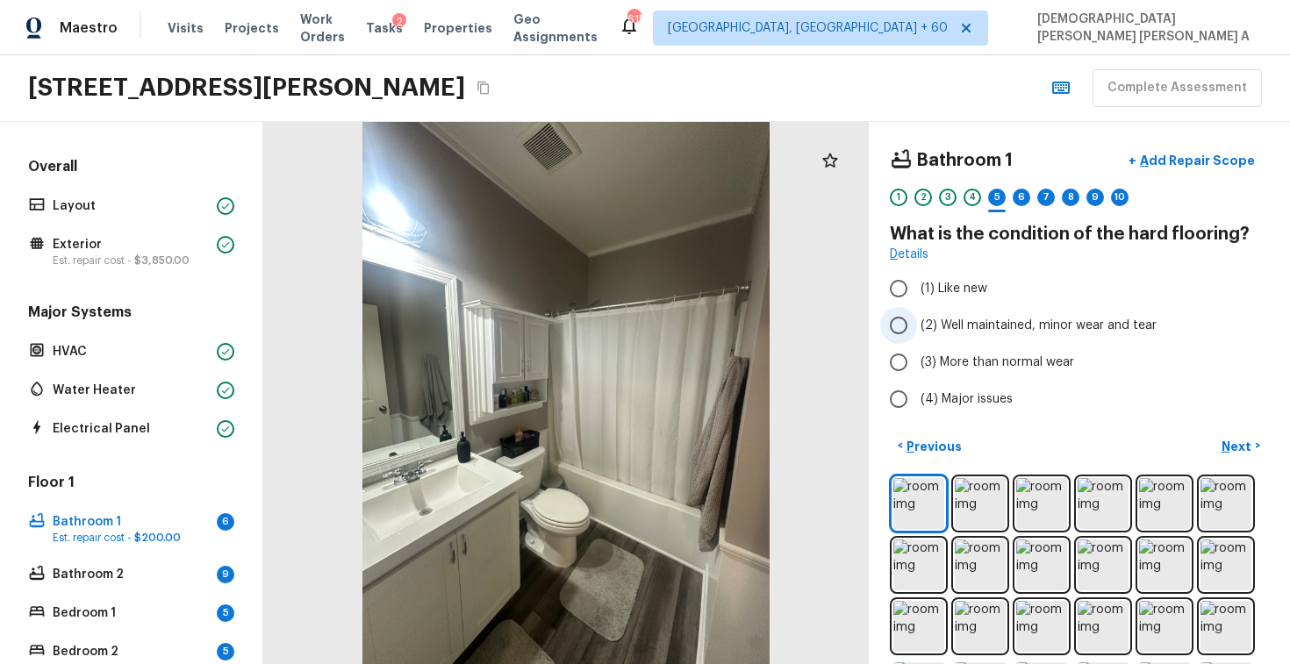
click at [901, 320] on input "(2) Well maintained, minor wear and tear" at bounding box center [898, 325] width 37 height 37
radio input "true"
click at [1239, 442] on p "Next" at bounding box center [1238, 447] width 33 height 18
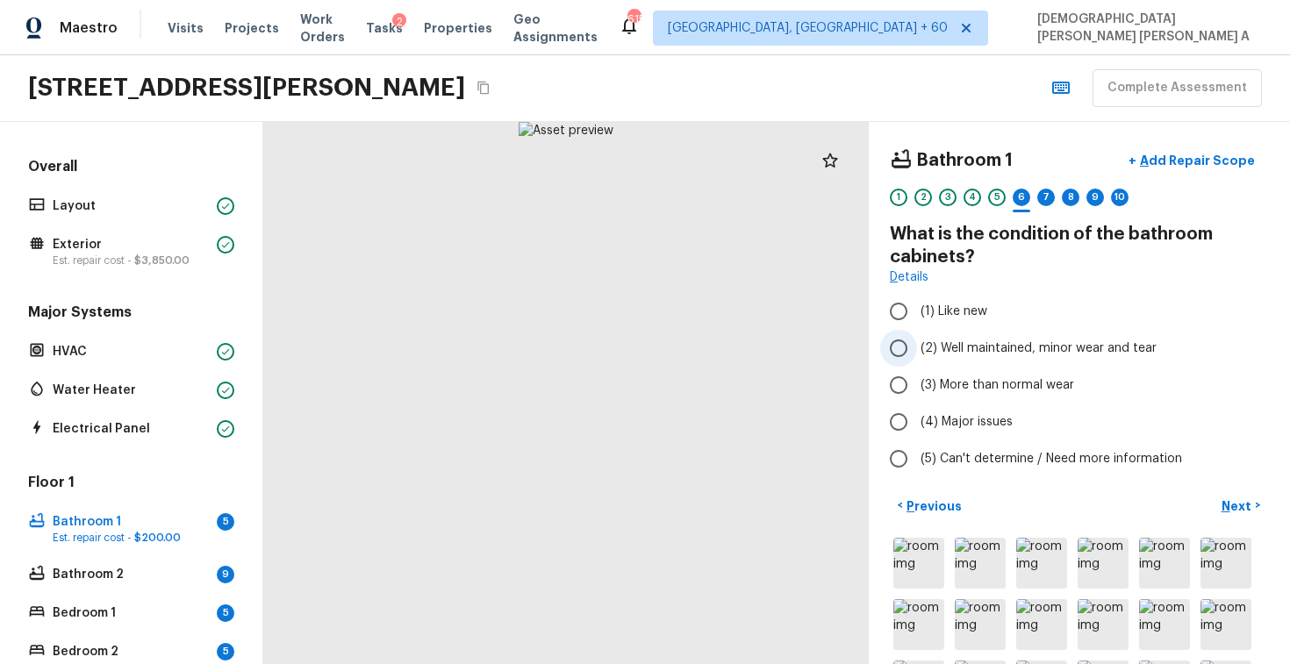
click at [904, 337] on input "(2) Well maintained, minor wear and tear" at bounding box center [898, 348] width 37 height 37
radio input "true"
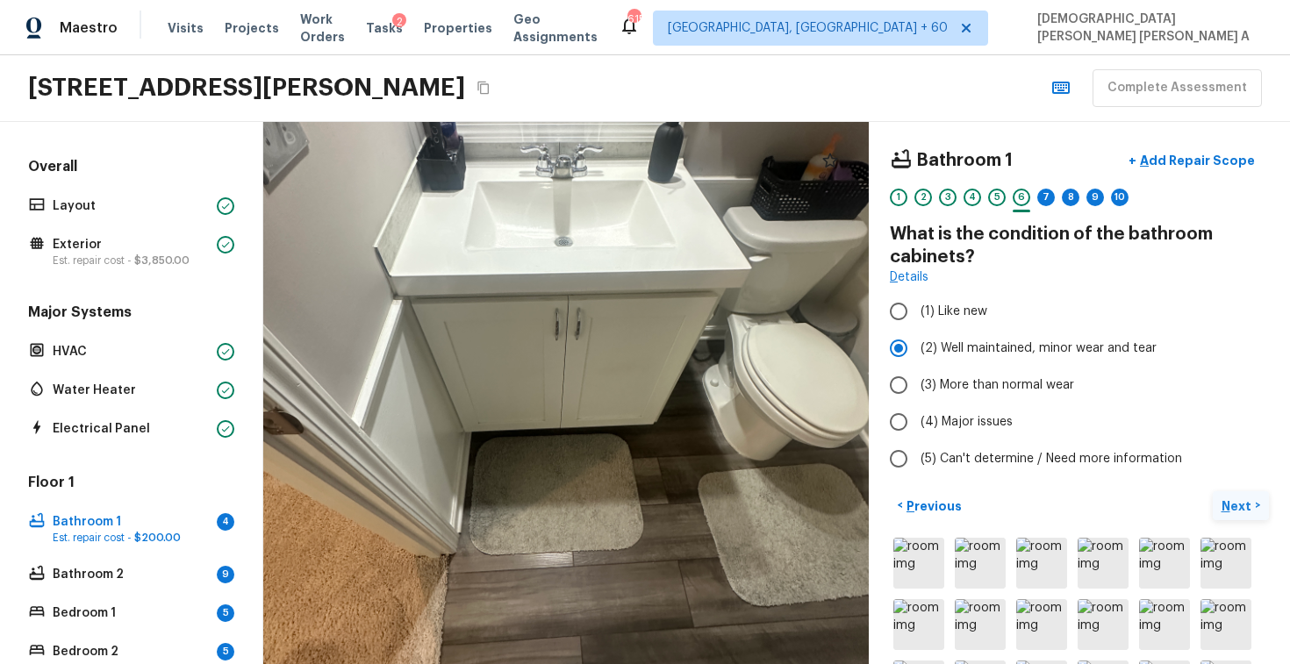
click at [1249, 509] on p "Next" at bounding box center [1238, 507] width 33 height 18
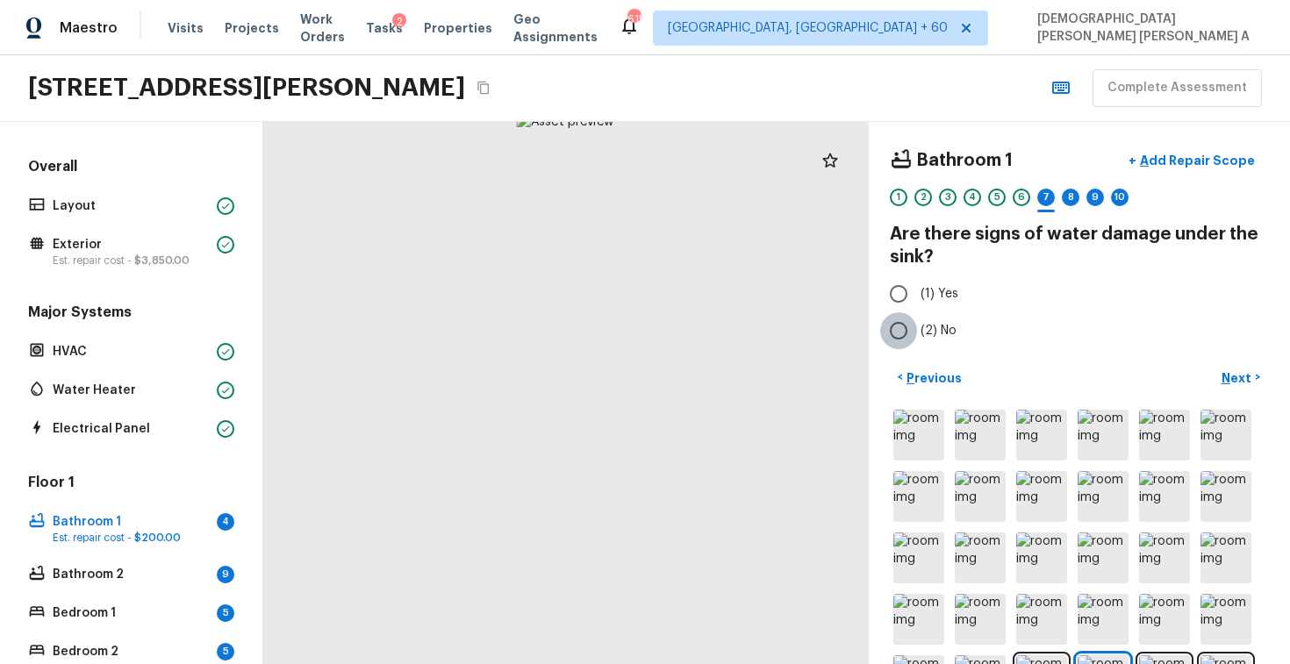
click at [901, 327] on input "(2) No" at bounding box center [898, 330] width 37 height 37
radio input "true"
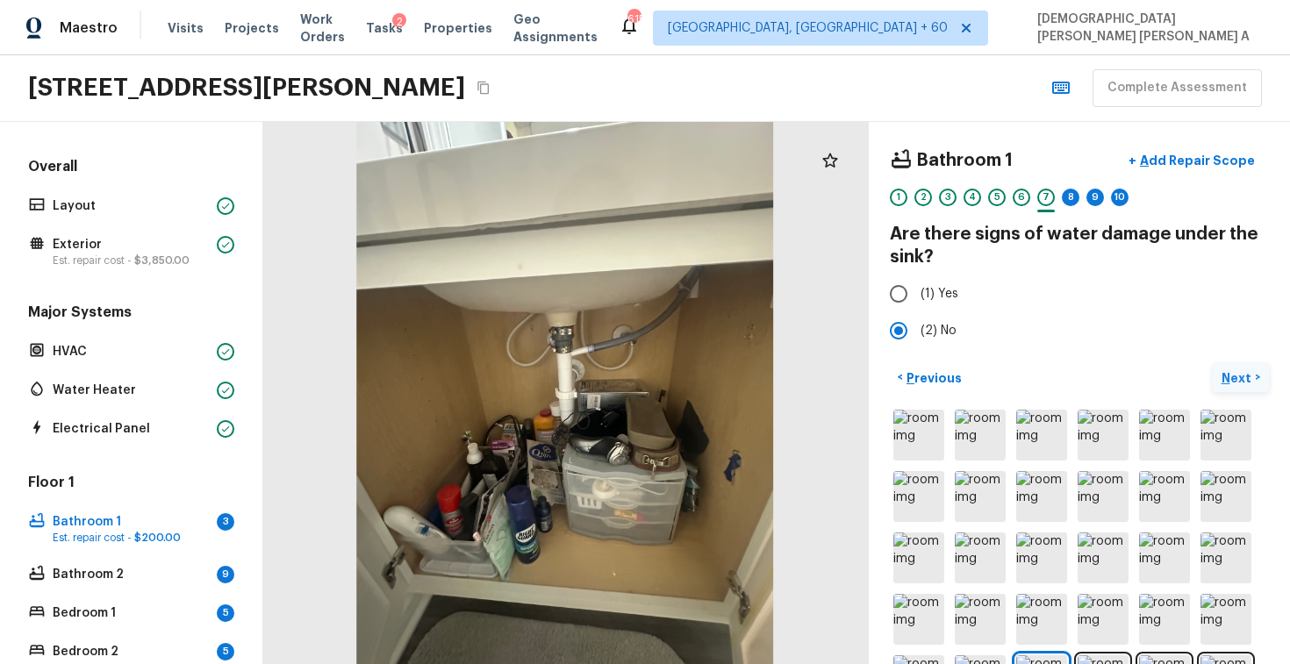
click at [1264, 390] on button "Next >" at bounding box center [1241, 377] width 56 height 29
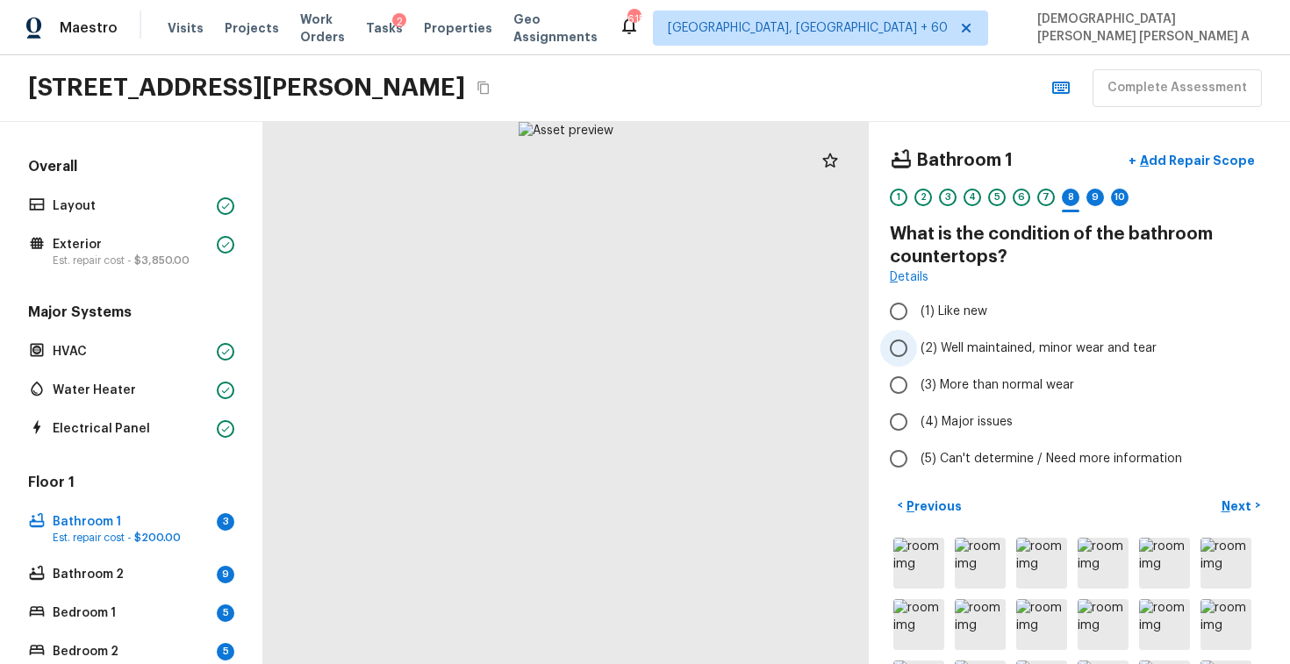
click at [900, 350] on input "(2) Well maintained, minor wear and tear" at bounding box center [898, 348] width 37 height 37
radio input "true"
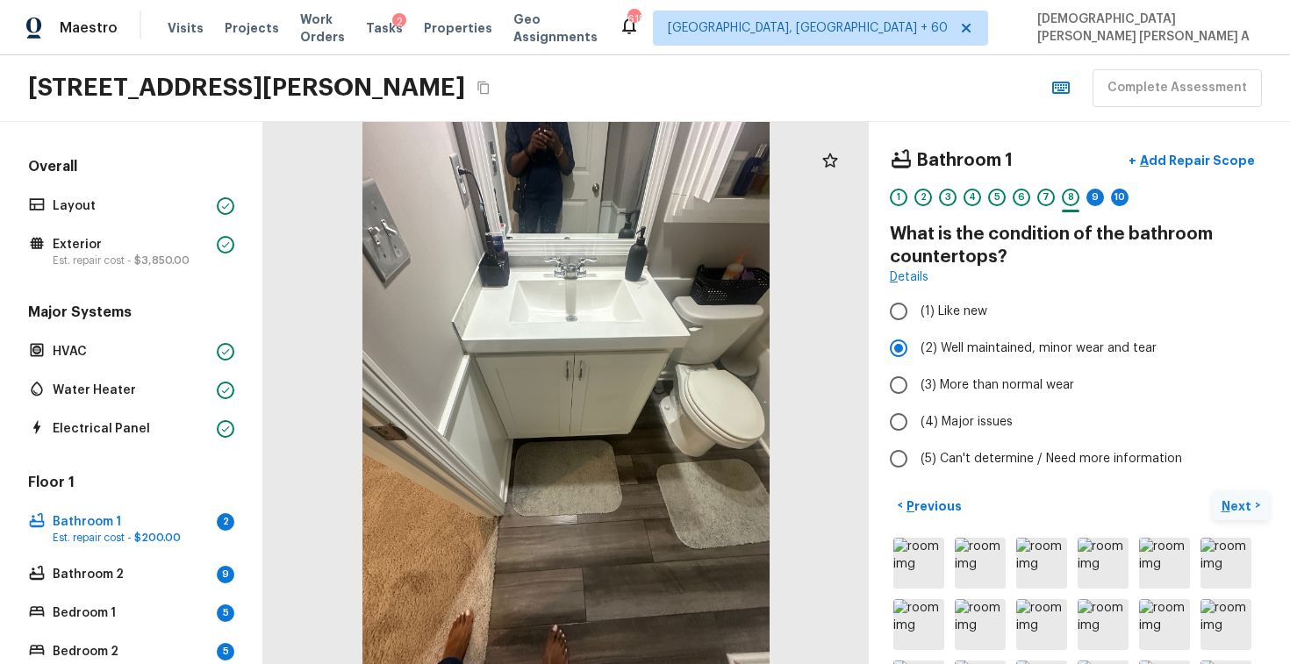
click at [1245, 500] on p "Next" at bounding box center [1238, 507] width 33 height 18
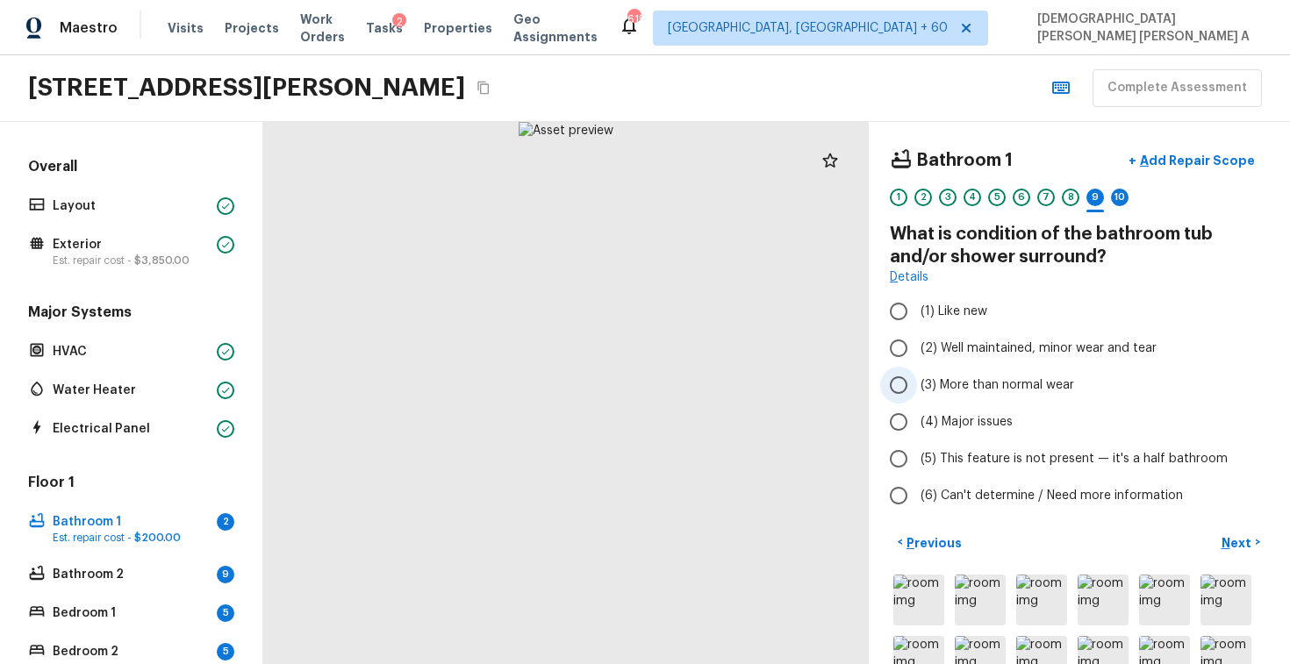
click at [908, 377] on input "(3) More than normal wear" at bounding box center [898, 385] width 37 height 37
radio input "true"
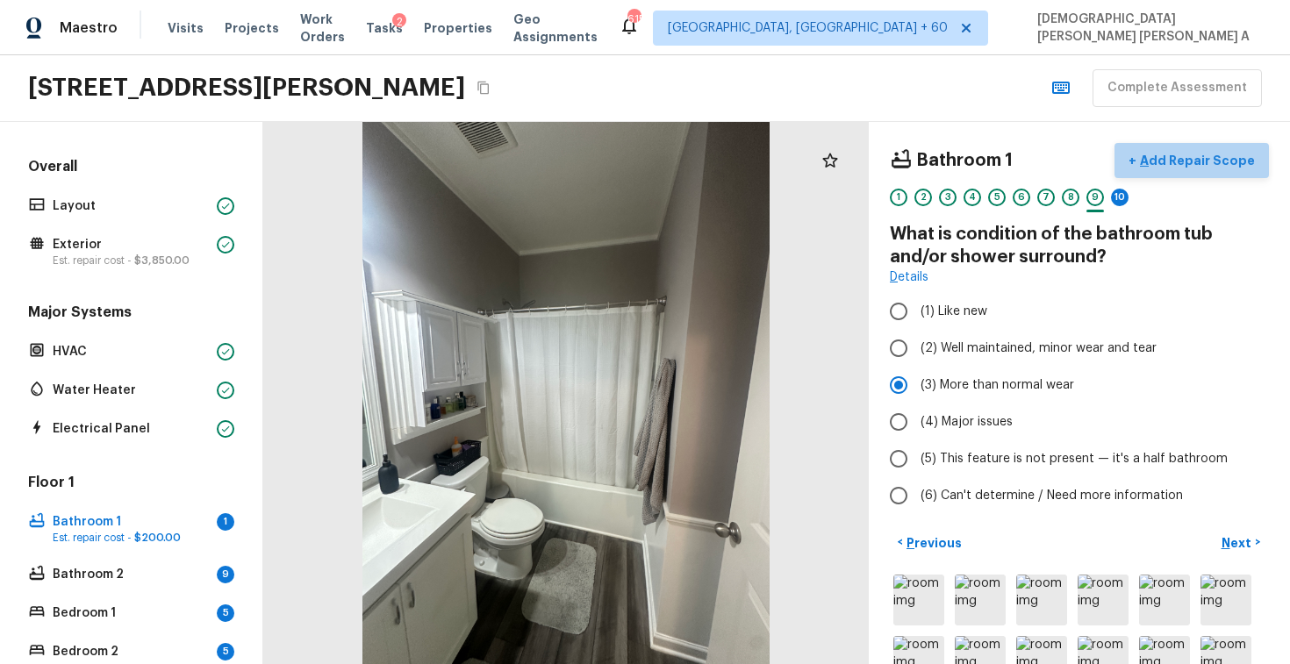
click at [1201, 161] on p "Add Repair Scope" at bounding box center [1196, 161] width 118 height 18
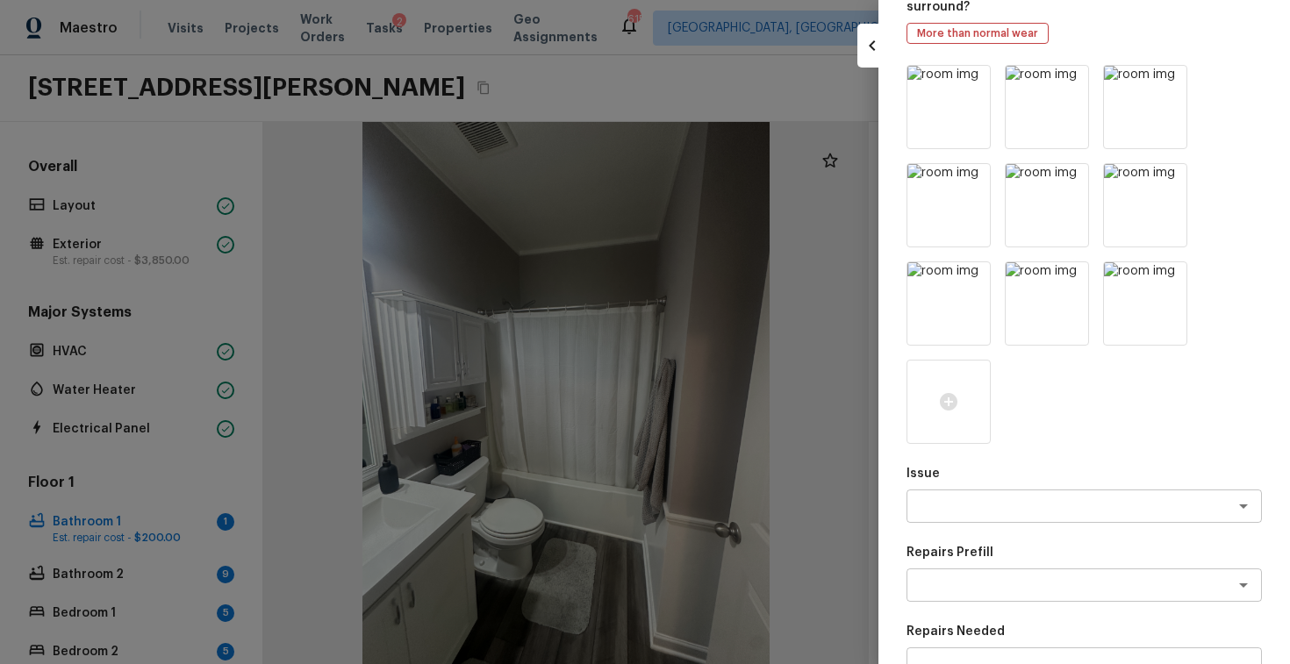
scroll to position [166, 0]
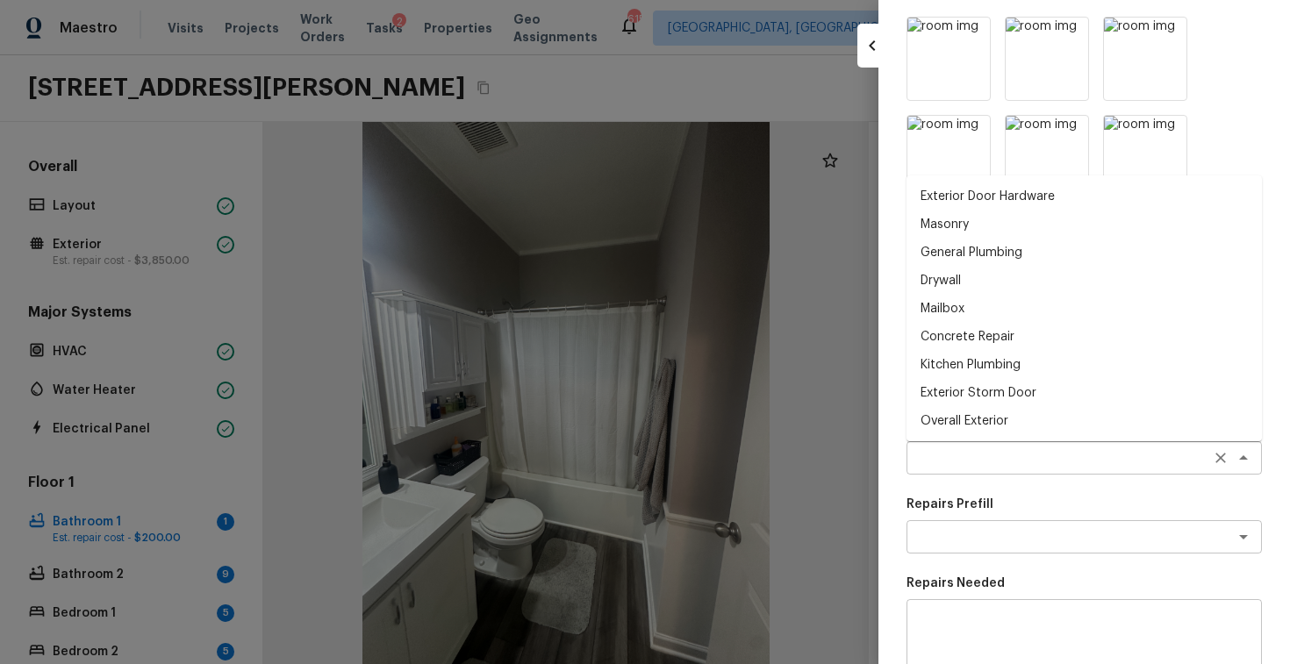
click at [977, 473] on div "x ​" at bounding box center [1084, 458] width 355 height 33
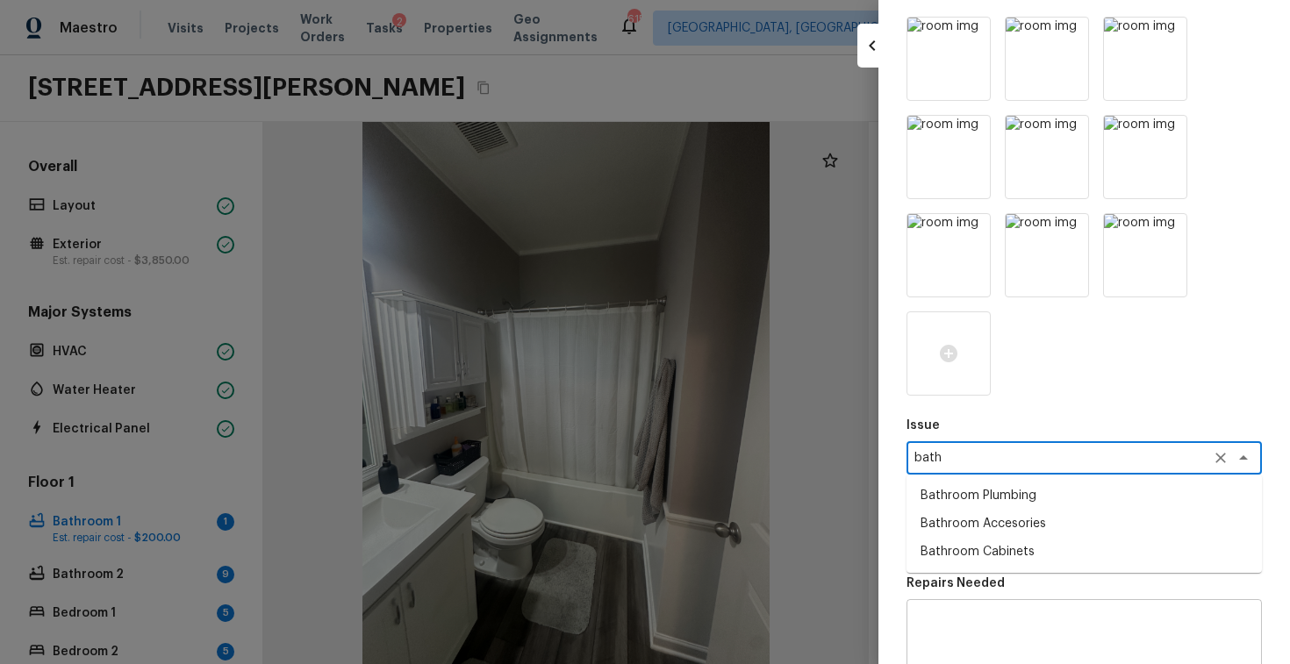
click at [959, 498] on li "Bathroom Plumbing" at bounding box center [1084, 496] width 355 height 28
type textarea "Bathroom Plumbing"
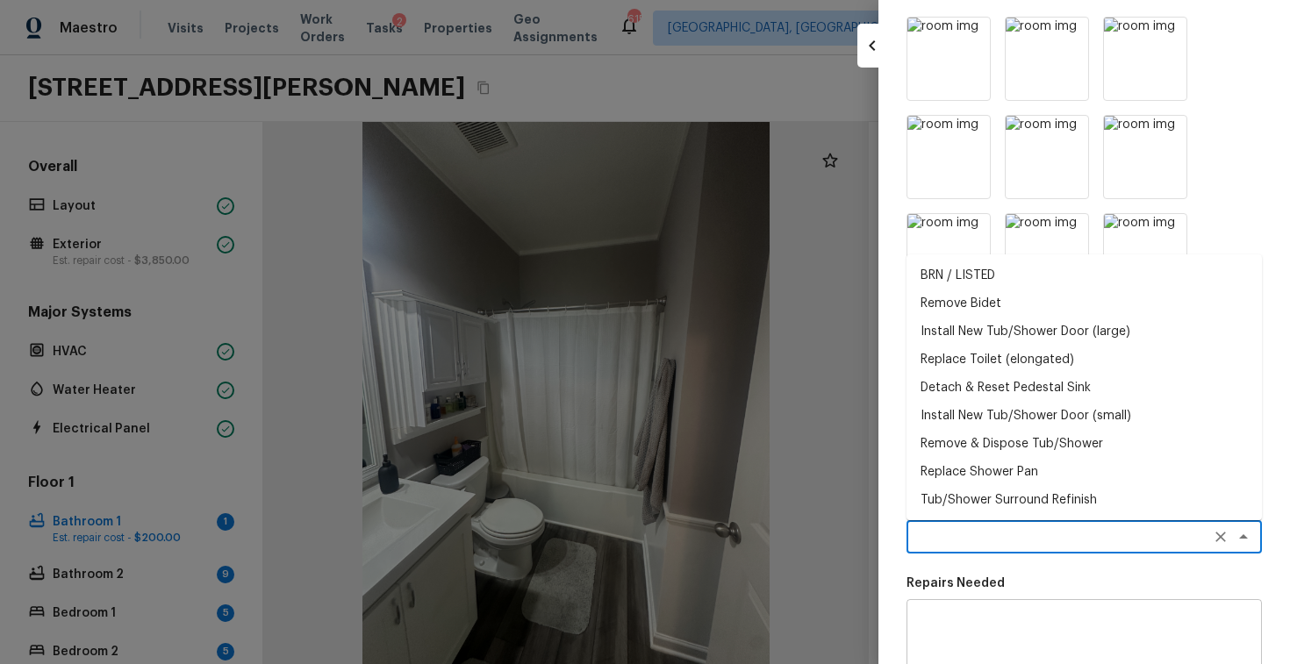
click at [1067, 538] on textarea at bounding box center [1060, 537] width 291 height 18
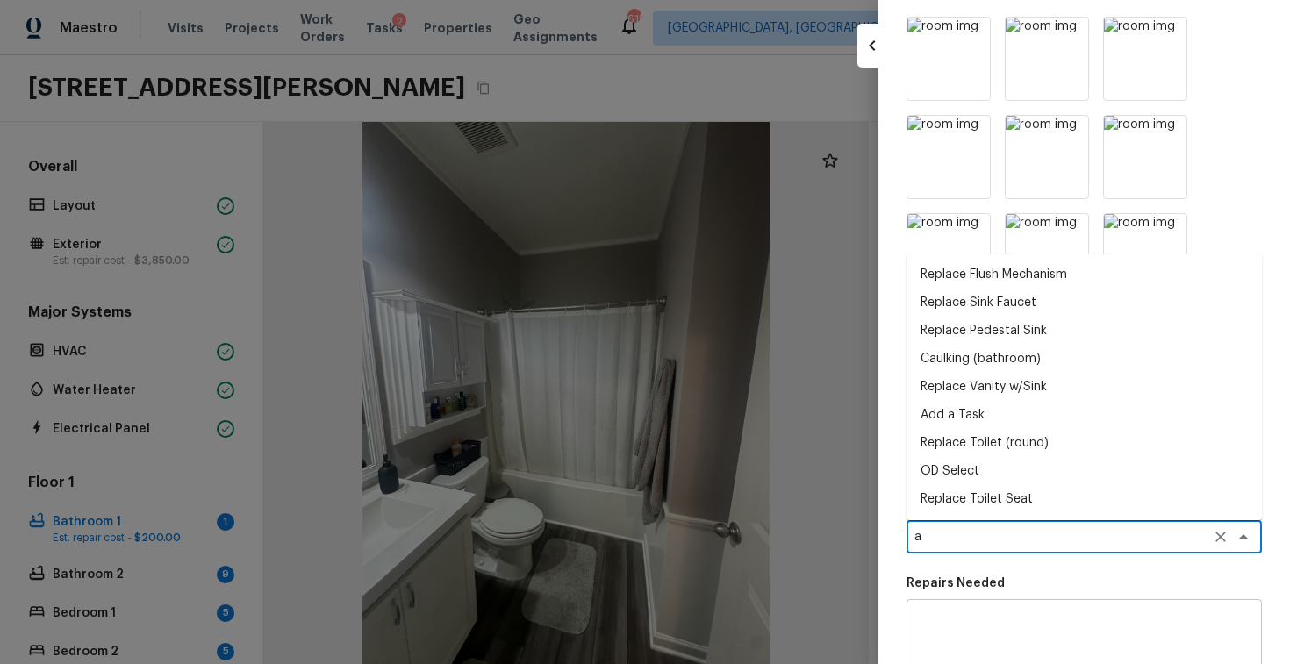
scroll to position [0, 0]
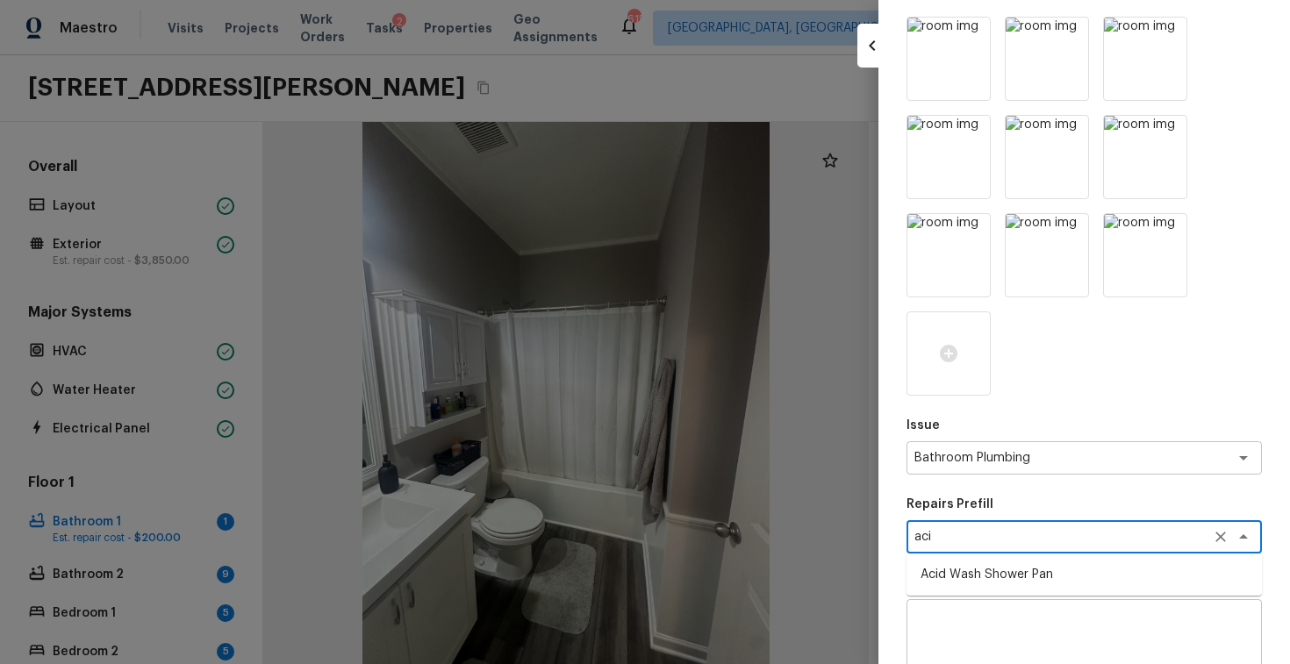
click at [991, 581] on li "Acid Wash Shower Pan" at bounding box center [1084, 575] width 355 height 28
type textarea "Acid Wash Shower Pan"
type textarea "Prep and acid wash/deep clean the shower pan."
type input "$50.00"
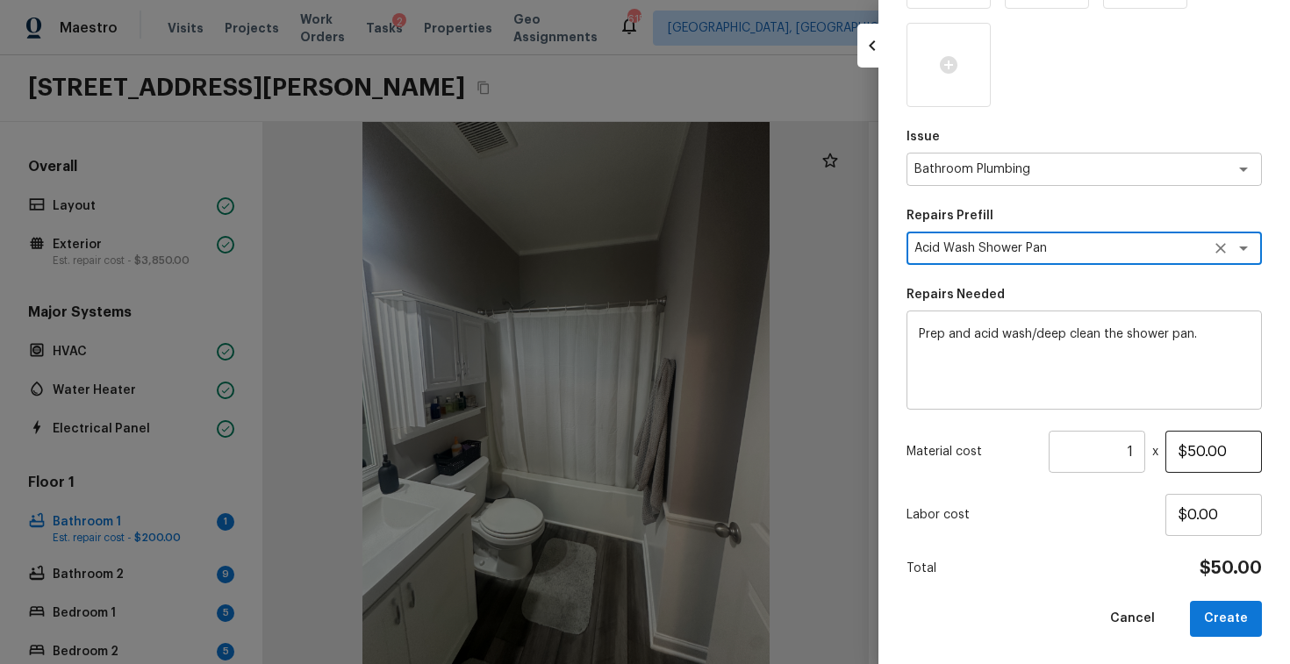
type textarea "Acid Wash Shower Pan"
click at [1200, 452] on input "$50.00" at bounding box center [1214, 452] width 97 height 42
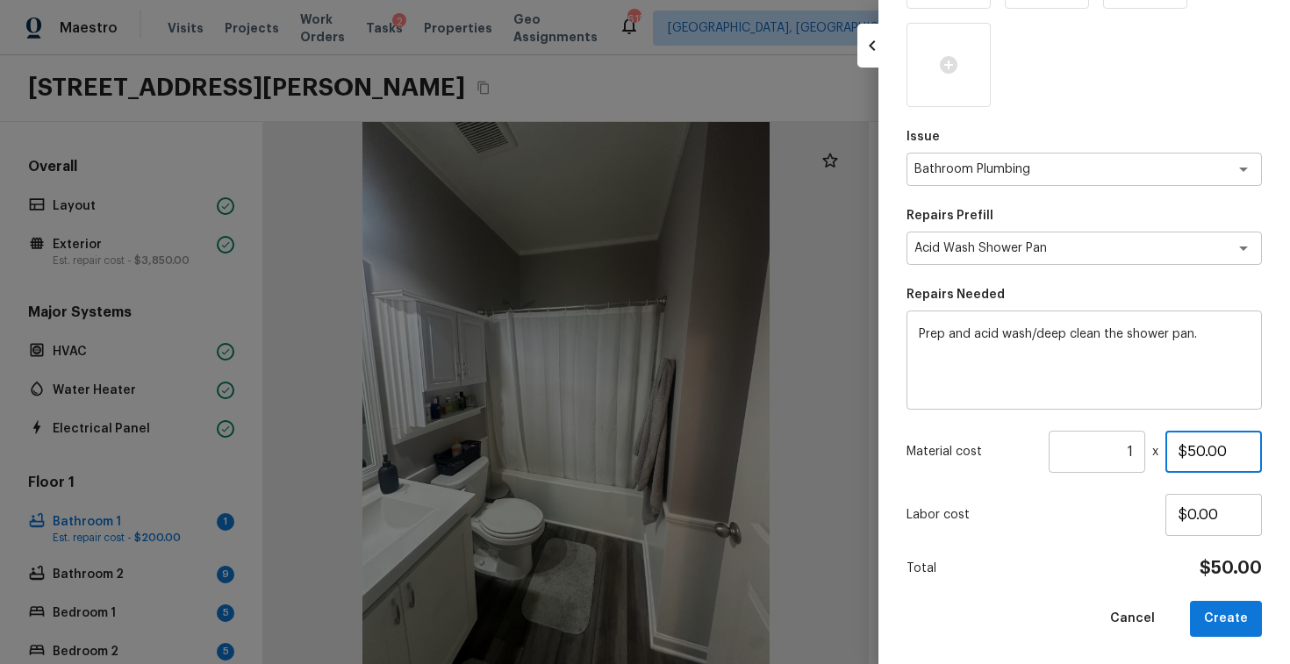
click at [1200, 452] on input "$50.00" at bounding box center [1214, 452] width 97 height 42
type input "$75.00"
click at [1227, 619] on button "Create" at bounding box center [1226, 619] width 72 height 36
type input "$0.00"
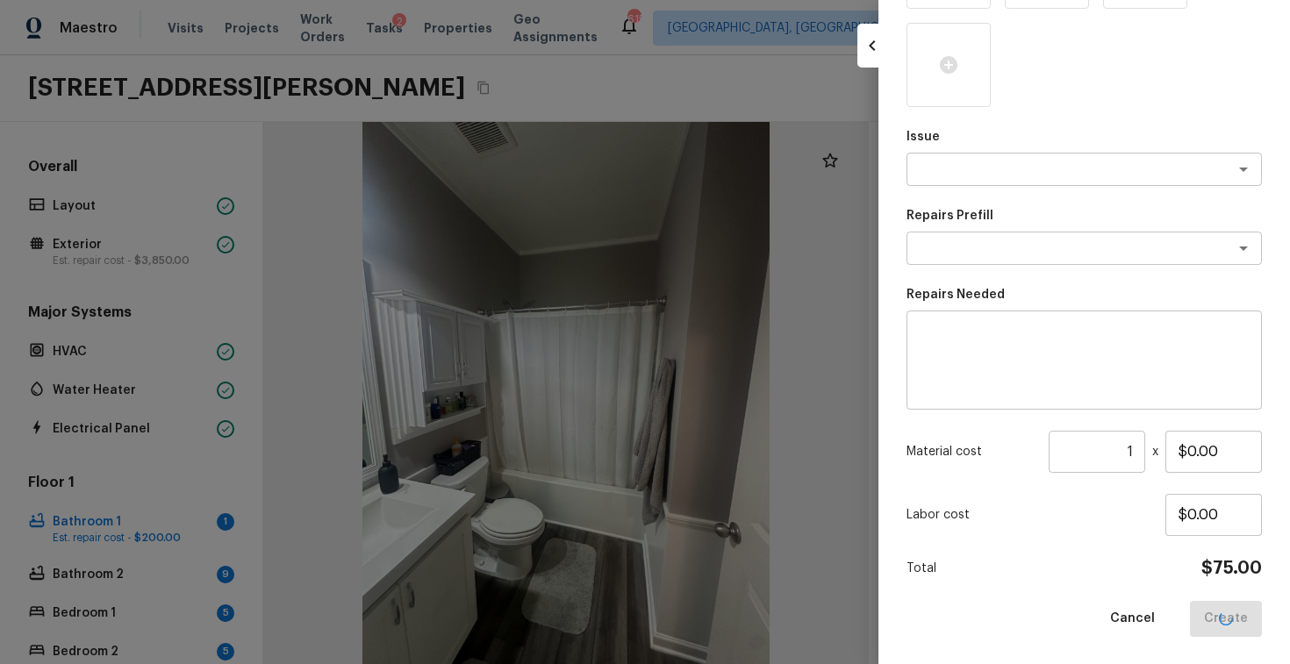
scroll to position [160, 0]
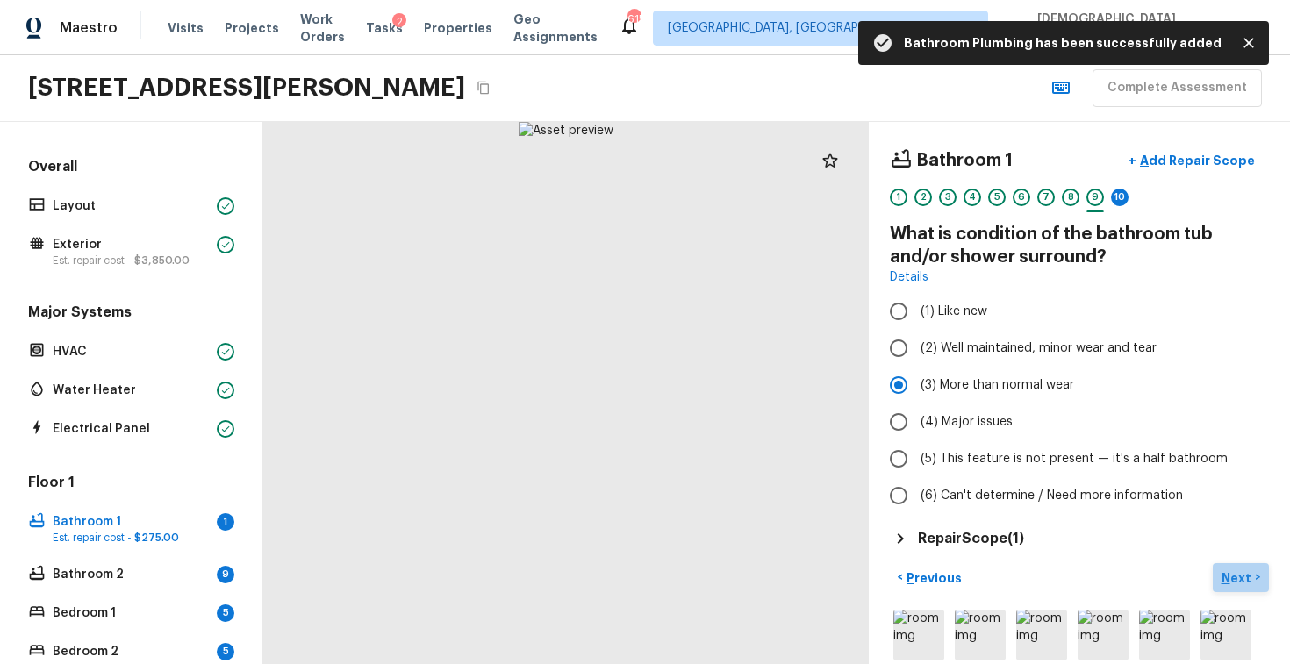
click at [1259, 583] on button "Next >" at bounding box center [1241, 578] width 56 height 29
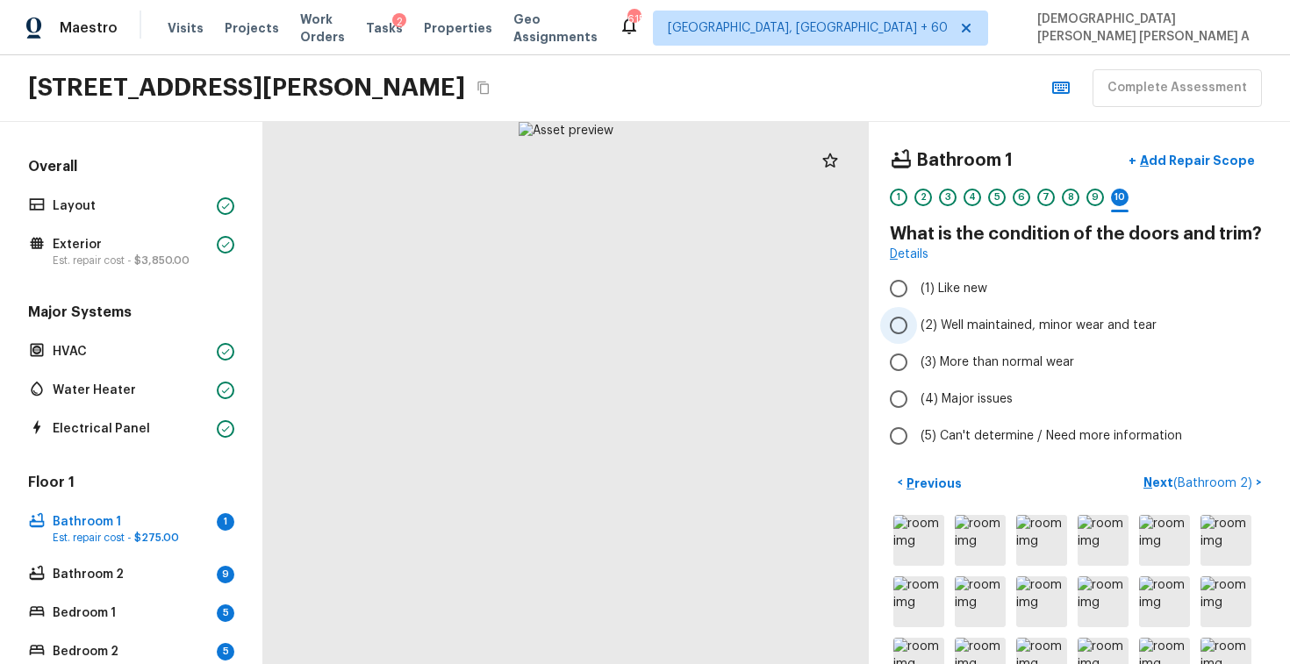
click at [891, 330] on input "(2) Well maintained, minor wear and tear" at bounding box center [898, 325] width 37 height 37
radio input "true"
click at [1224, 479] on span "( Bathroom 2 )" at bounding box center [1213, 484] width 79 height 12
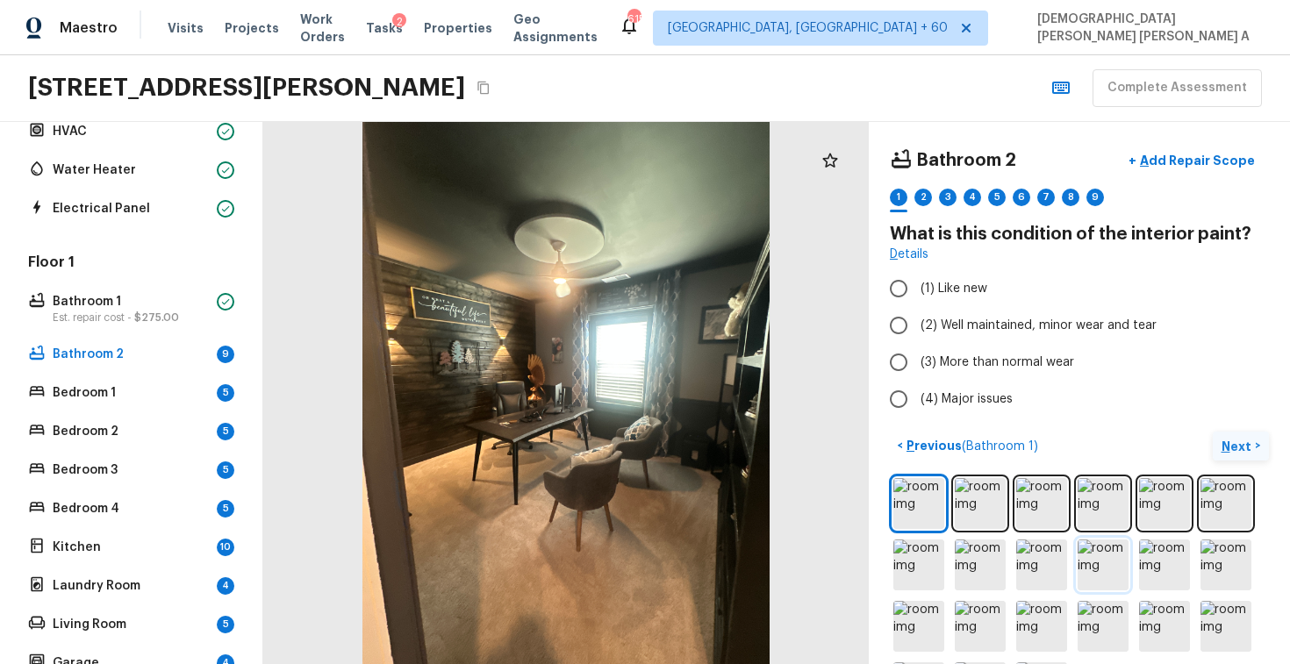
scroll to position [74, 0]
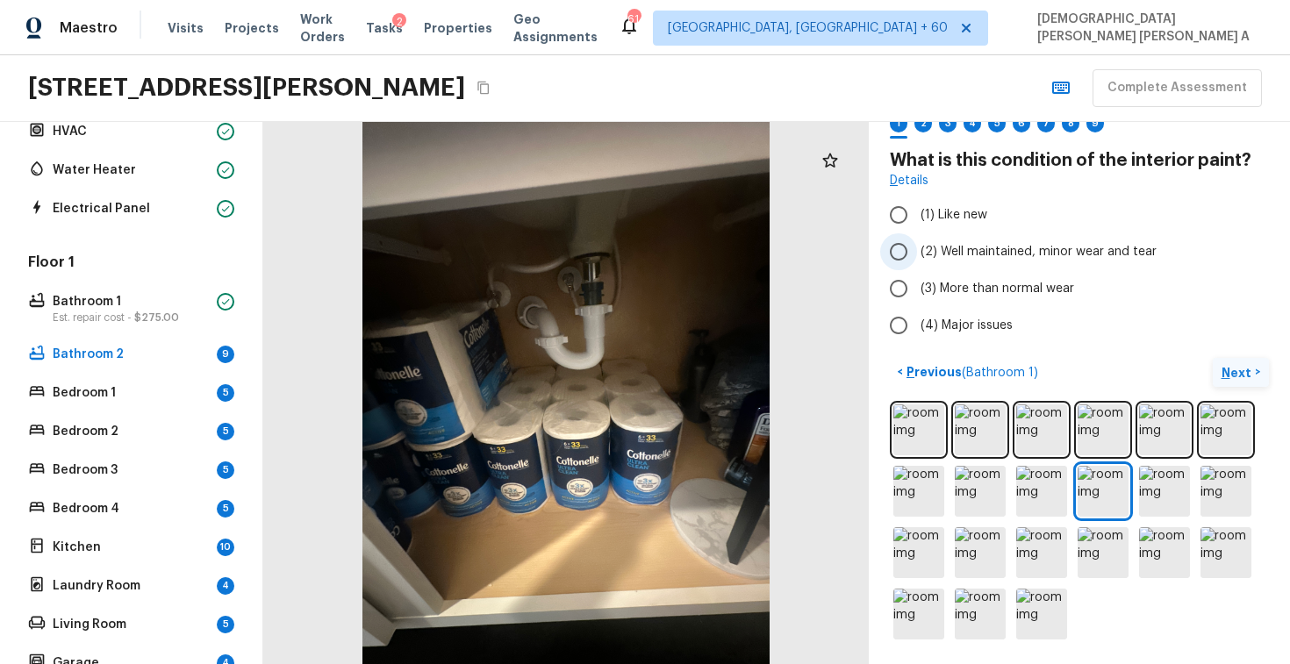
click at [908, 244] on input "(2) Well maintained, minor wear and tear" at bounding box center [898, 251] width 37 height 37
radio input "true"
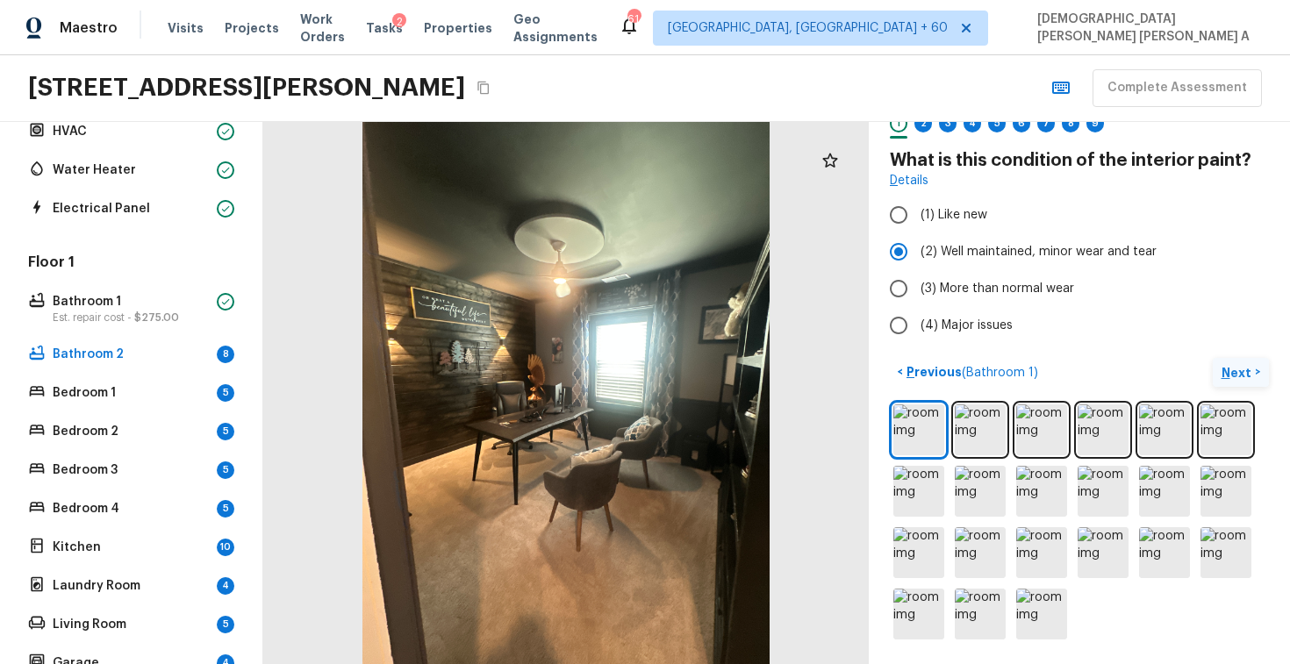
click at [1241, 370] on p "Next" at bounding box center [1238, 373] width 33 height 18
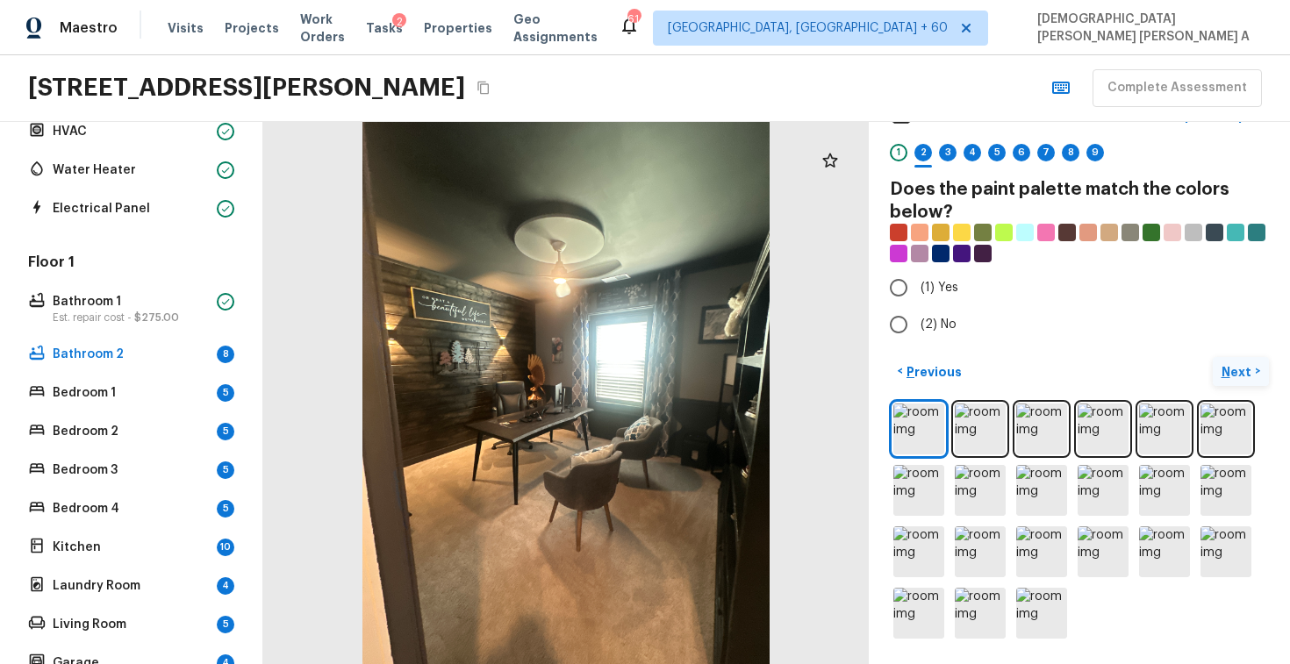
scroll to position [44, 0]
click at [897, 285] on input "(1) Yes" at bounding box center [898, 288] width 37 height 37
radio input "true"
click at [1249, 375] on p "Next" at bounding box center [1238, 373] width 33 height 18
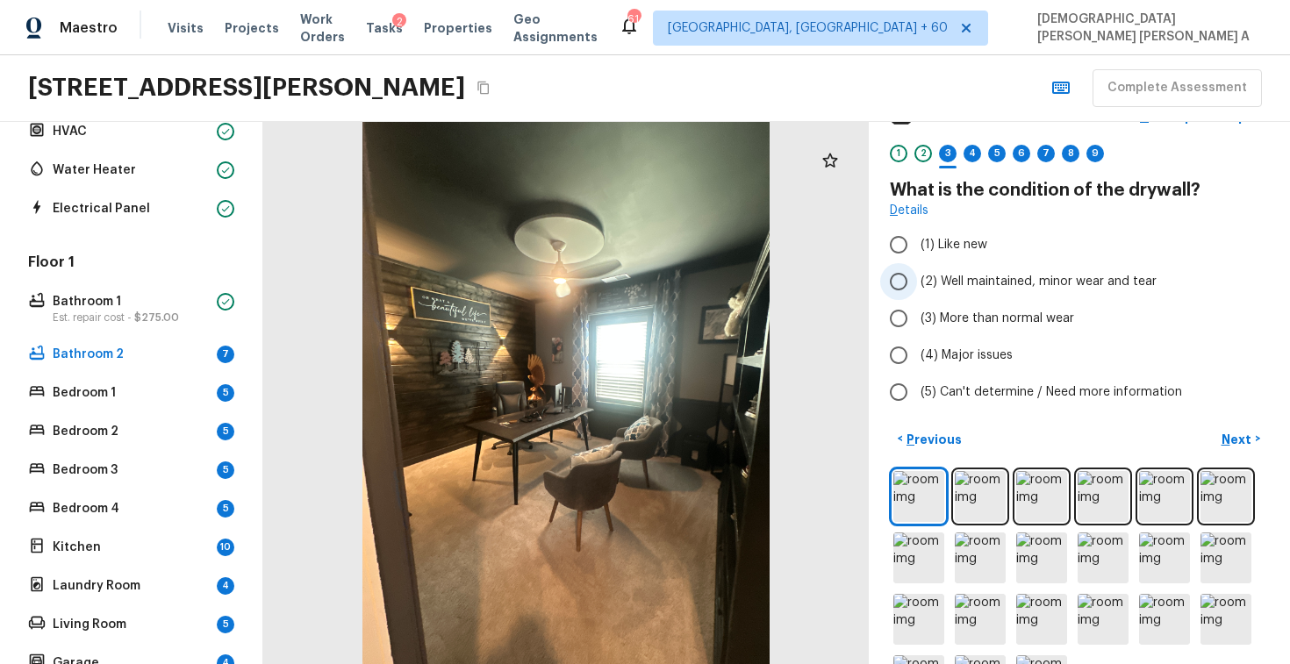
click at [895, 275] on input "(2) Well maintained, minor wear and tear" at bounding box center [898, 281] width 37 height 37
radio input "true"
click at [1236, 434] on p "Next" at bounding box center [1238, 440] width 33 height 18
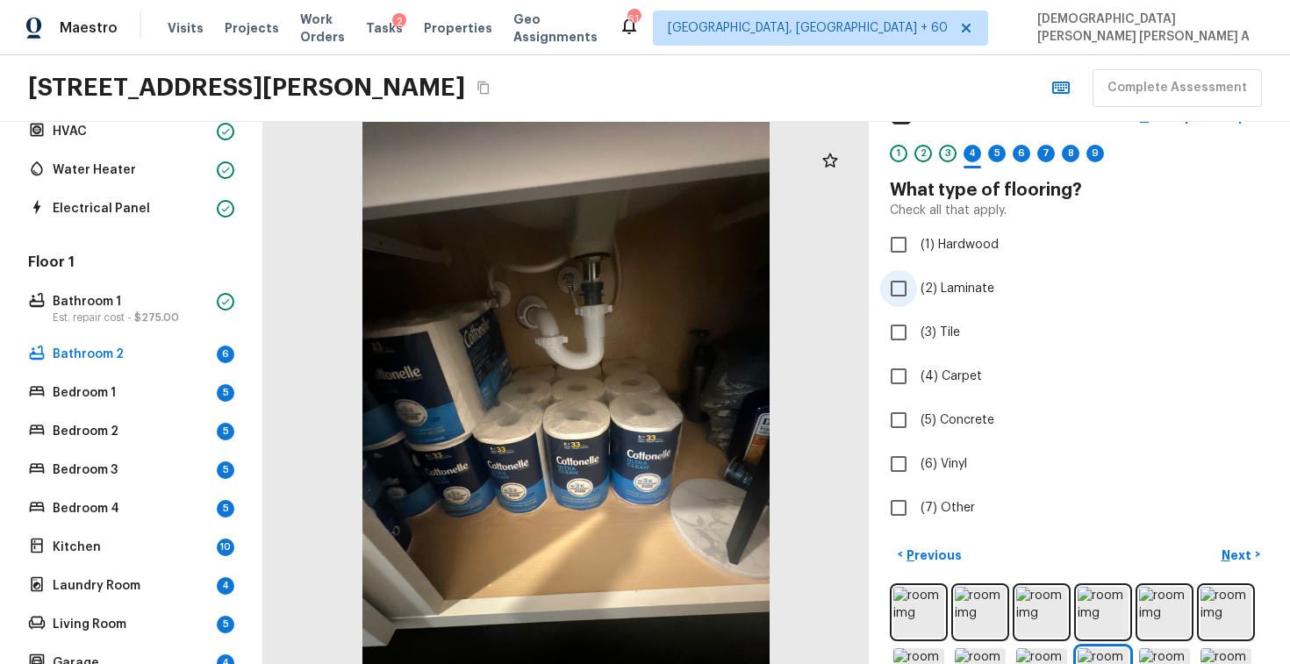
click at [894, 283] on input "(2) Laminate" at bounding box center [898, 288] width 37 height 37
checkbox input "true"
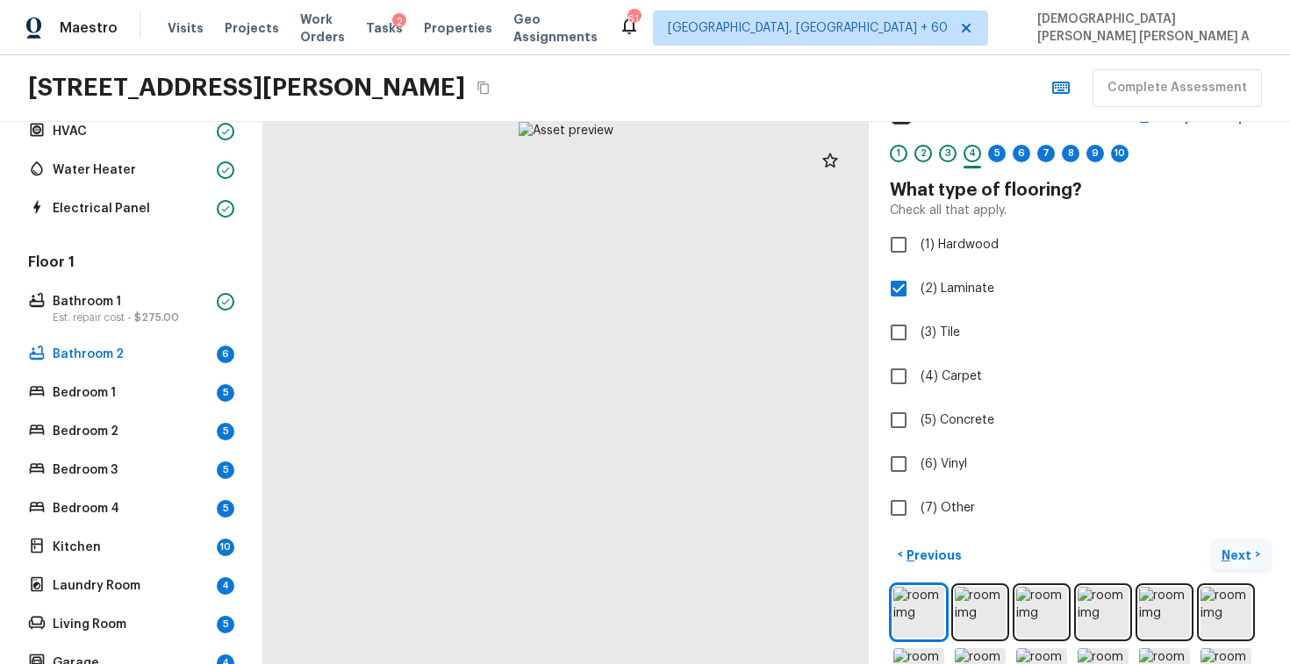
click at [1221, 541] on button "Next >" at bounding box center [1241, 555] width 56 height 29
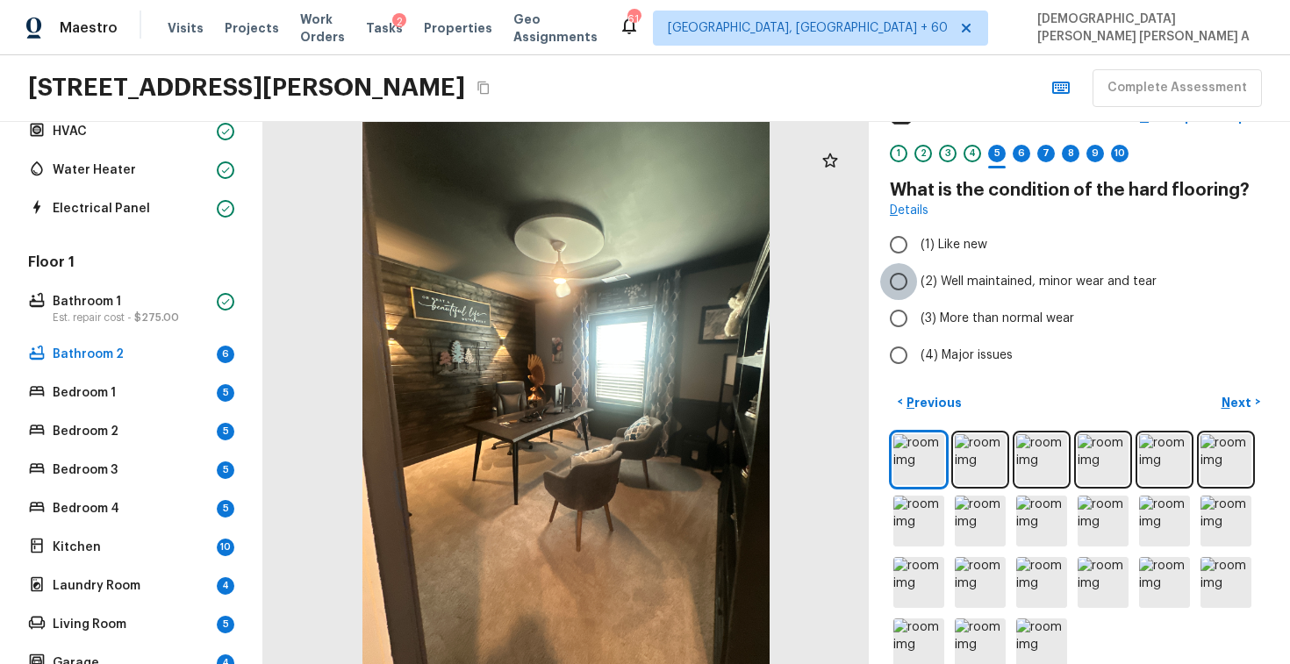
click at [902, 285] on input "(2) Well maintained, minor wear and tear" at bounding box center [898, 281] width 37 height 37
radio input "true"
click at [1214, 397] on button "Next >" at bounding box center [1241, 402] width 56 height 29
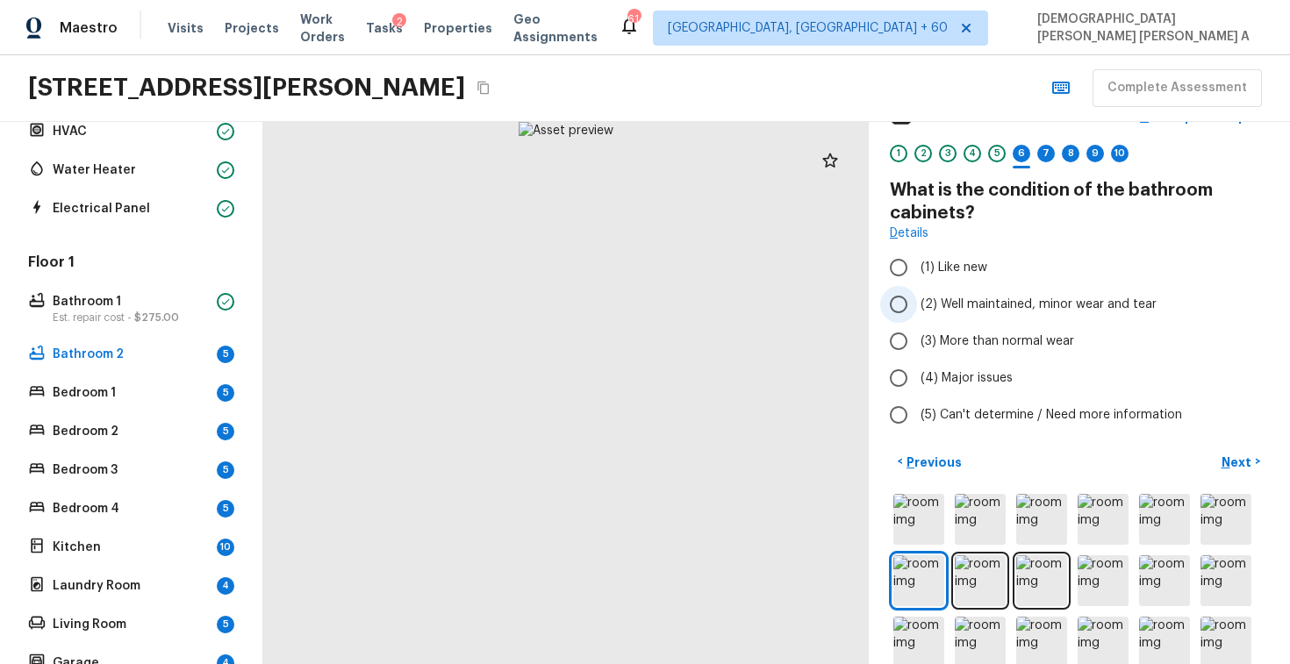
click at [912, 307] on input "(2) Well maintained, minor wear and tear" at bounding box center [898, 304] width 37 height 37
radio input "true"
click at [1251, 460] on p "Next" at bounding box center [1238, 463] width 33 height 18
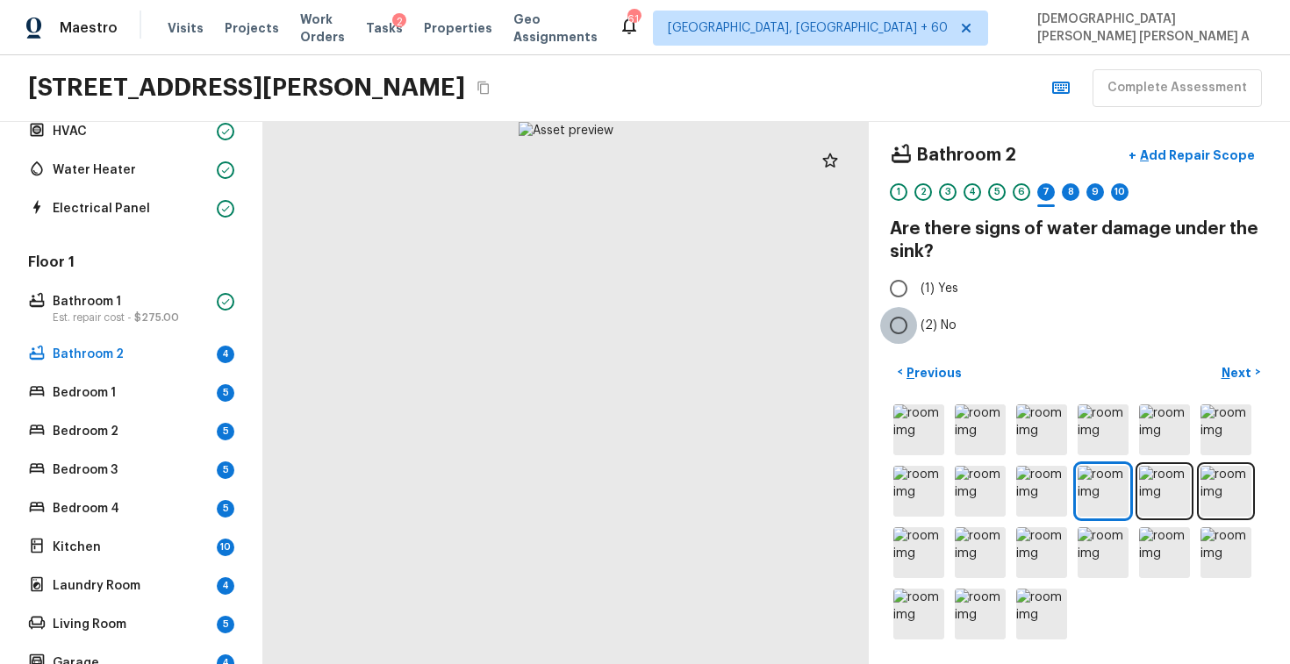
click at [906, 327] on input "(2) No" at bounding box center [898, 325] width 37 height 37
radio input "true"
click at [1239, 366] on p "Next" at bounding box center [1238, 373] width 33 height 18
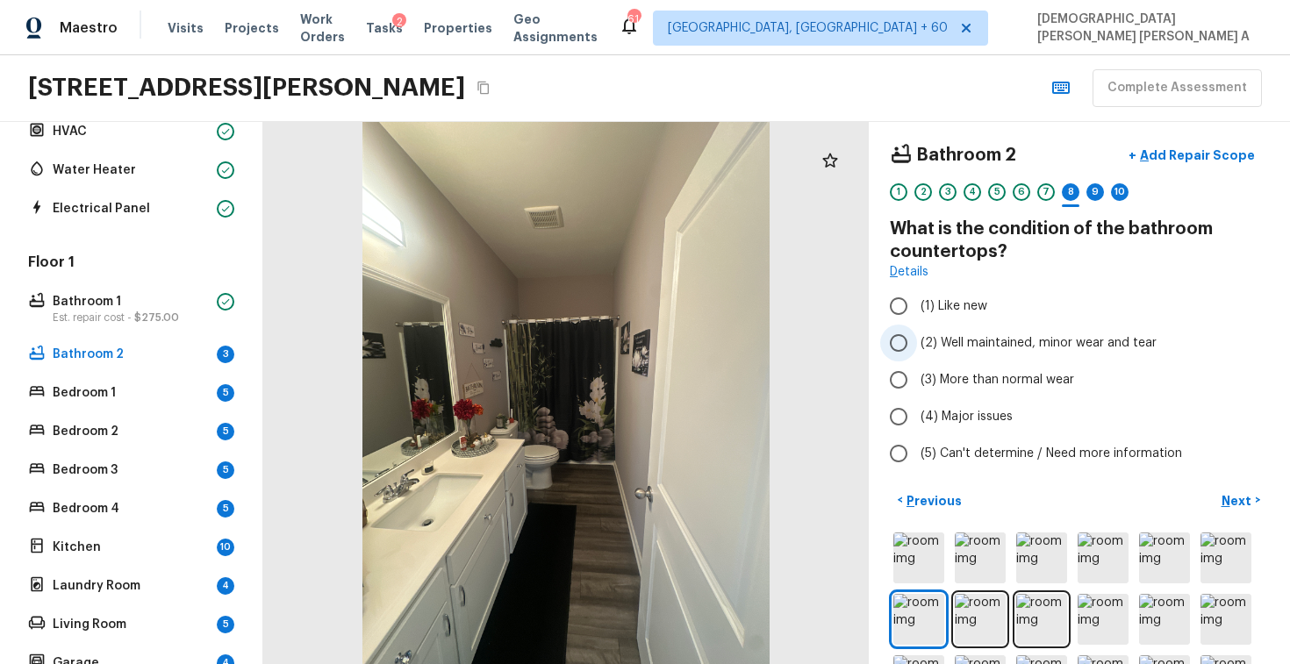
click at [903, 355] on input "(2) Well maintained, minor wear and tear" at bounding box center [898, 343] width 37 height 37
radio input "true"
click at [1250, 490] on button "Next >" at bounding box center [1241, 500] width 56 height 29
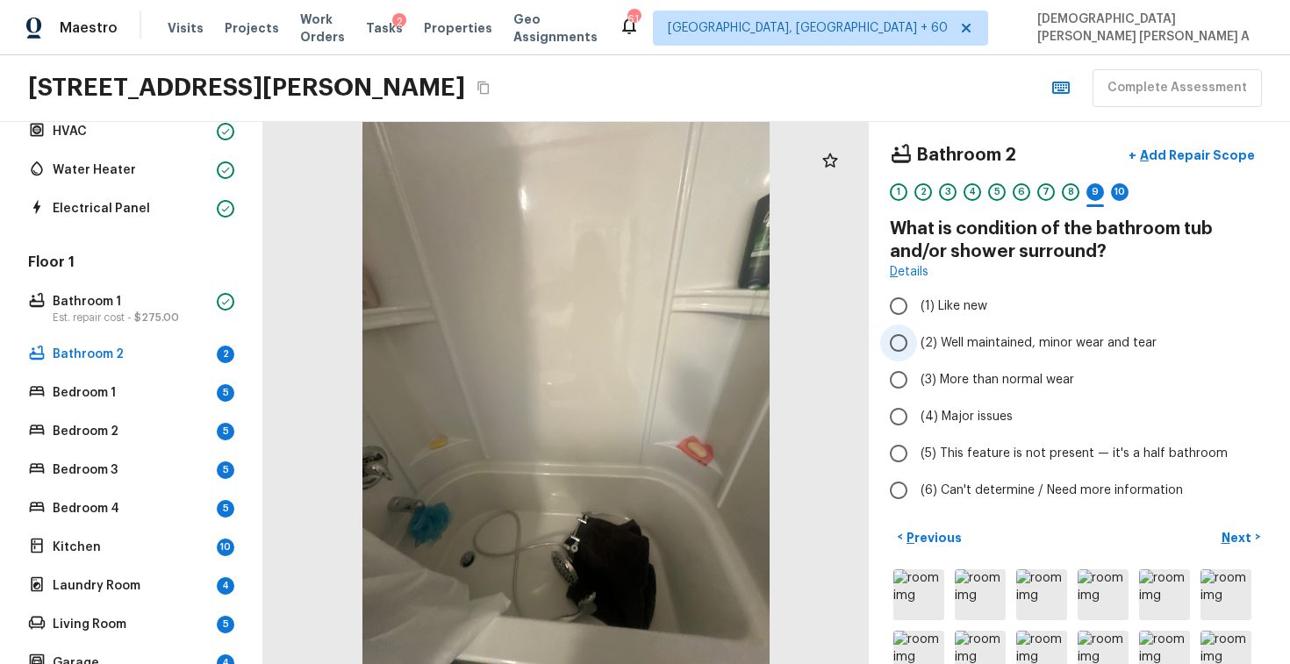
click at [896, 342] on input "(2) Well maintained, minor wear and tear" at bounding box center [898, 343] width 37 height 37
radio input "true"
click at [1241, 539] on p "Next" at bounding box center [1238, 538] width 33 height 18
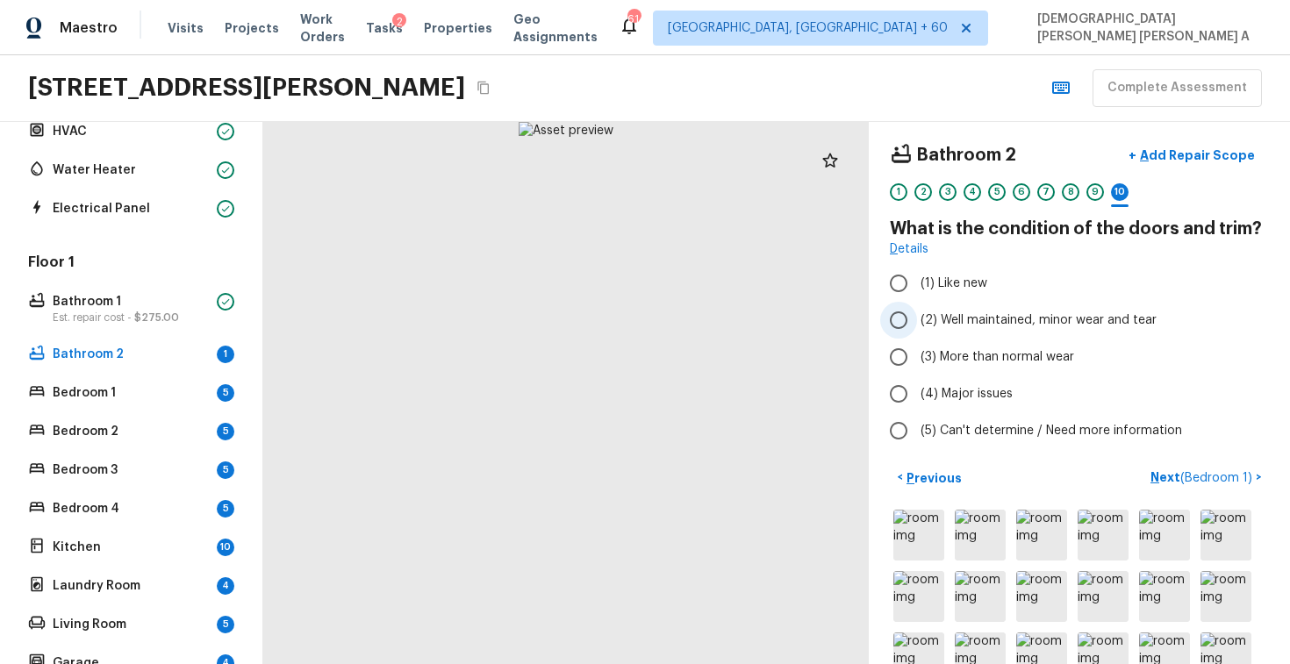
click at [896, 327] on input "(2) Well maintained, minor wear and tear" at bounding box center [898, 320] width 37 height 37
radio input "true"
click at [1213, 481] on span "( Bedroom 1 )" at bounding box center [1217, 478] width 72 height 12
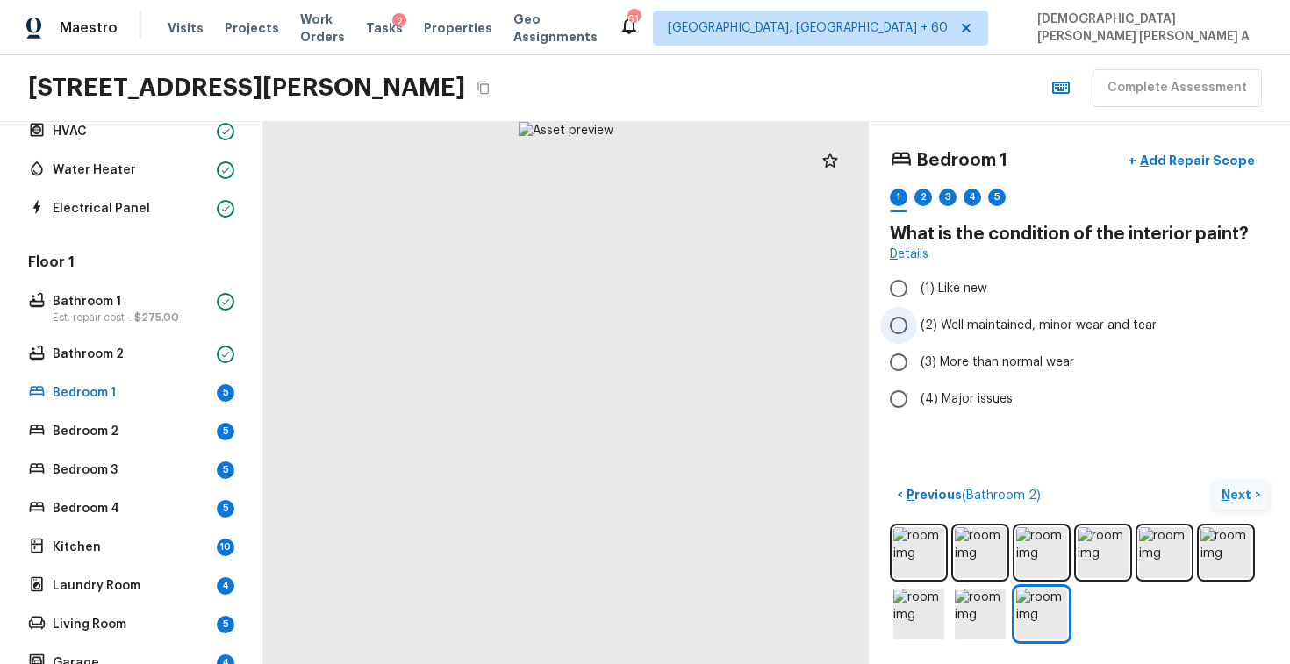
click at [898, 334] on input "(2) Well maintained, minor wear and tear" at bounding box center [898, 325] width 37 height 37
radio input "true"
click at [1239, 495] on p "Next" at bounding box center [1238, 495] width 33 height 18
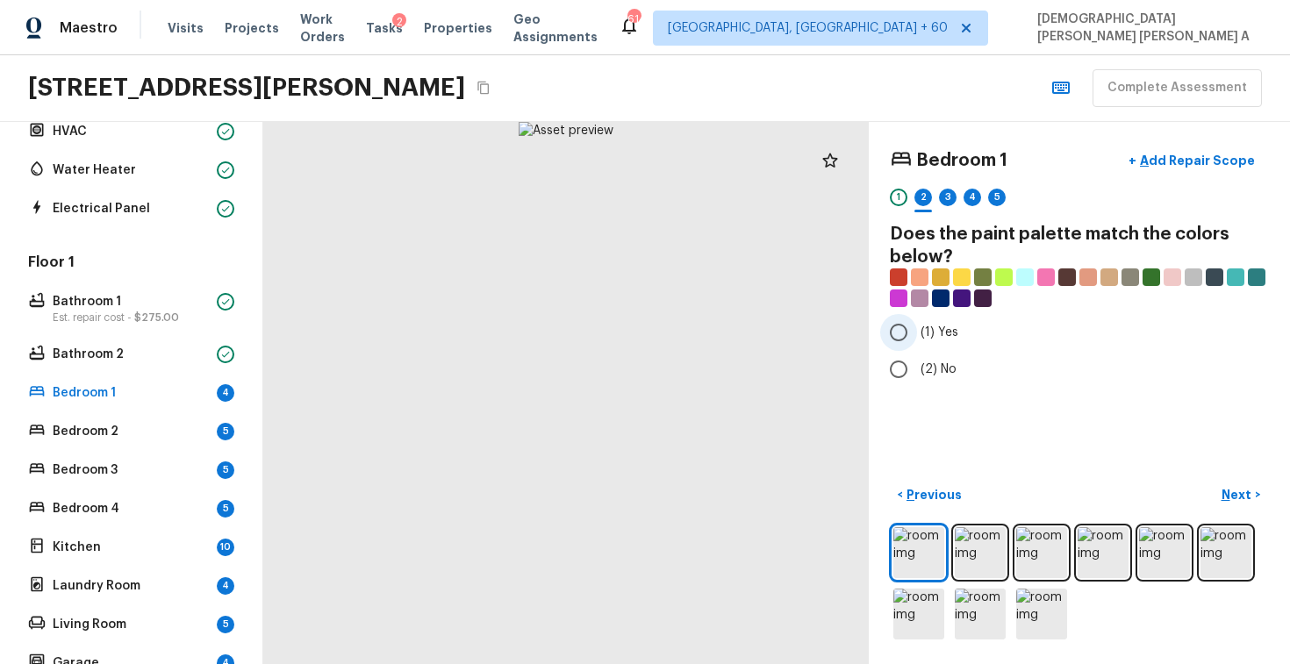
click at [894, 336] on input "(1) Yes" at bounding box center [898, 332] width 37 height 37
radio input "true"
click at [1249, 494] on p "Next" at bounding box center [1238, 495] width 33 height 18
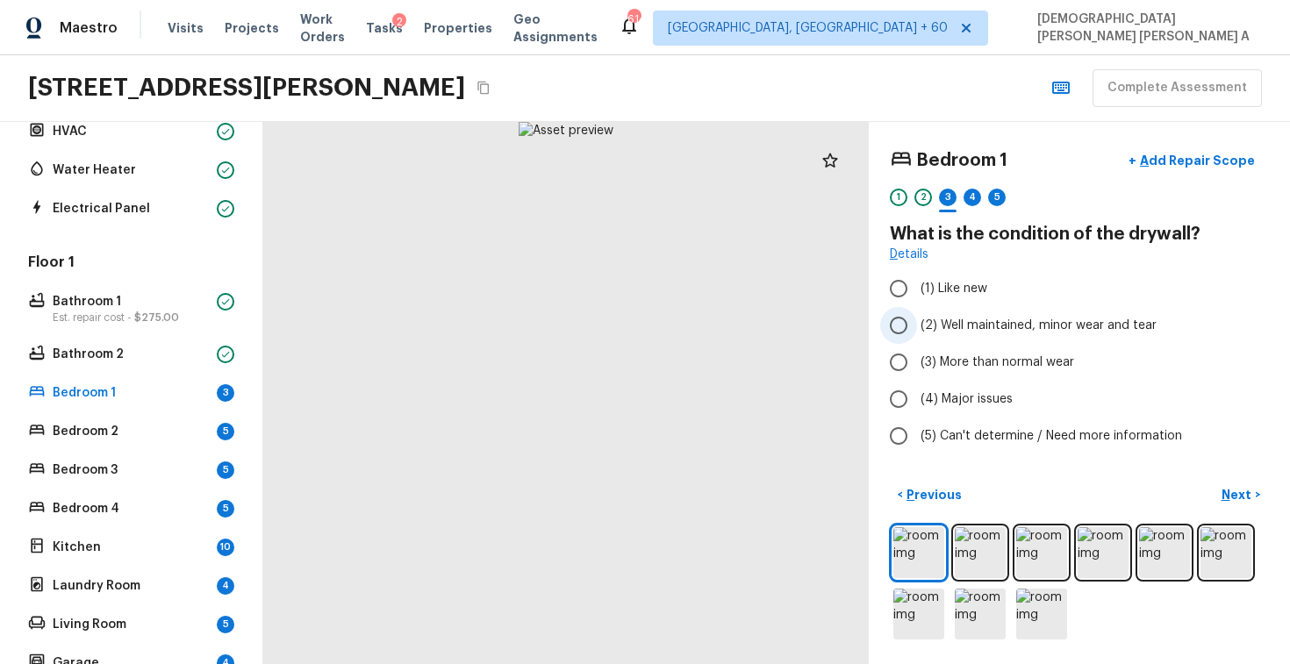
click at [894, 322] on input "(2) Well maintained, minor wear and tear" at bounding box center [898, 325] width 37 height 37
radio input "true"
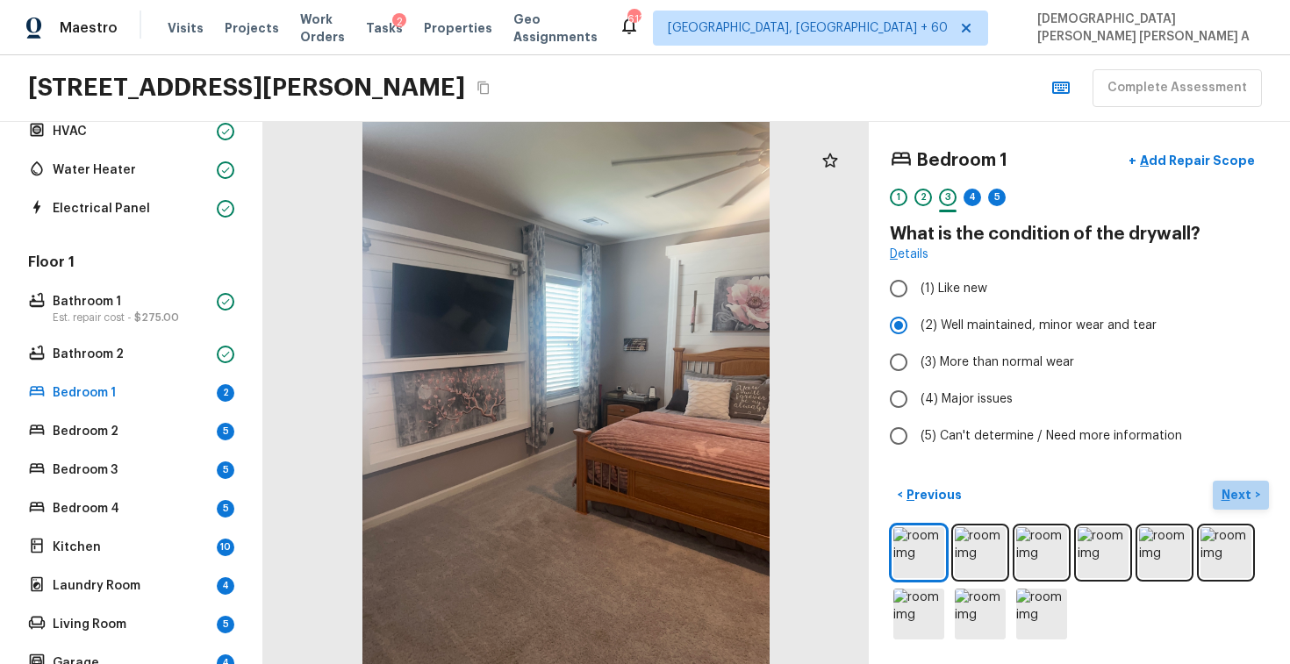
click at [1253, 485] on button "Next >" at bounding box center [1241, 495] width 56 height 29
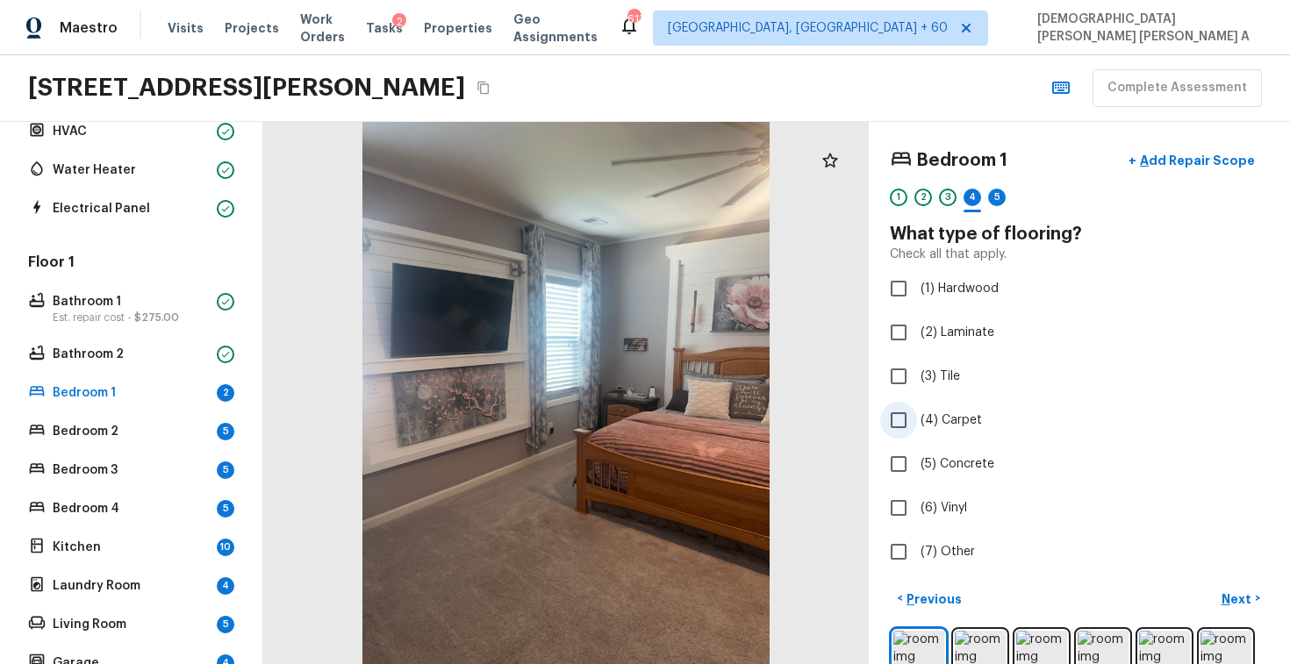
click at [890, 428] on input "(4) Carpet" at bounding box center [898, 420] width 37 height 37
checkbox input "true"
click at [1248, 599] on p "Next" at bounding box center [1238, 600] width 33 height 18
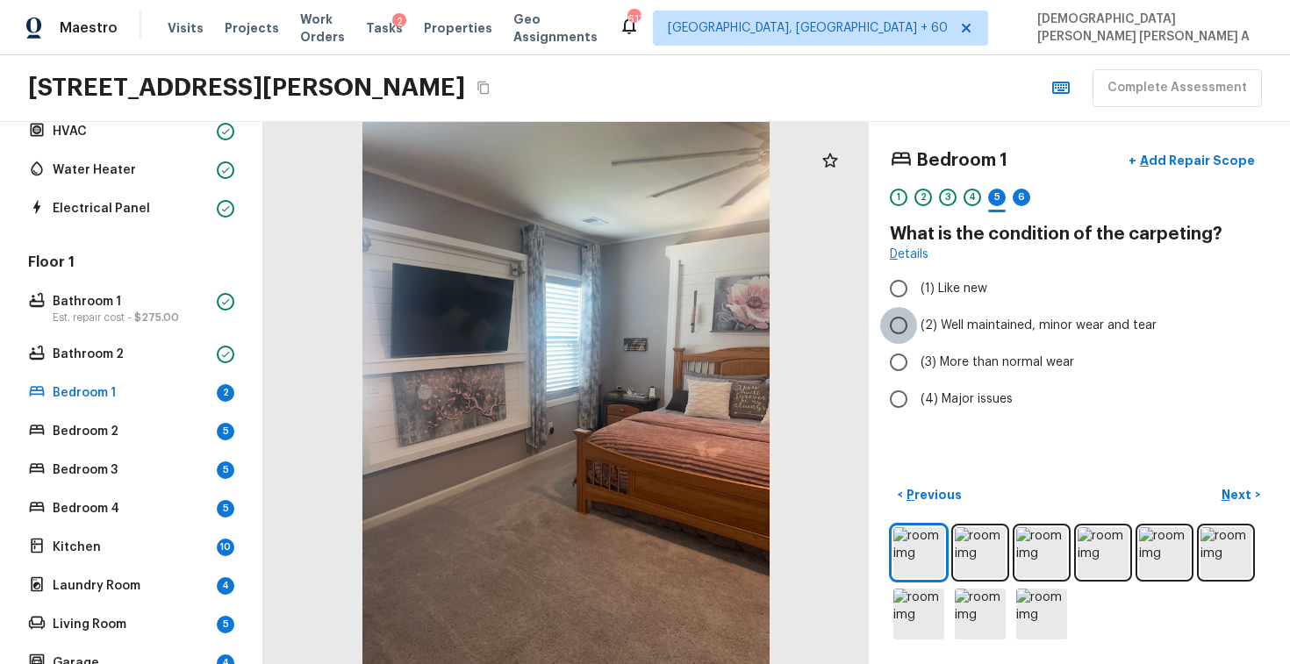
click at [897, 327] on input "(2) Well maintained, minor wear and tear" at bounding box center [898, 325] width 37 height 37
radio input "true"
click at [1241, 494] on p "Next" at bounding box center [1238, 495] width 33 height 18
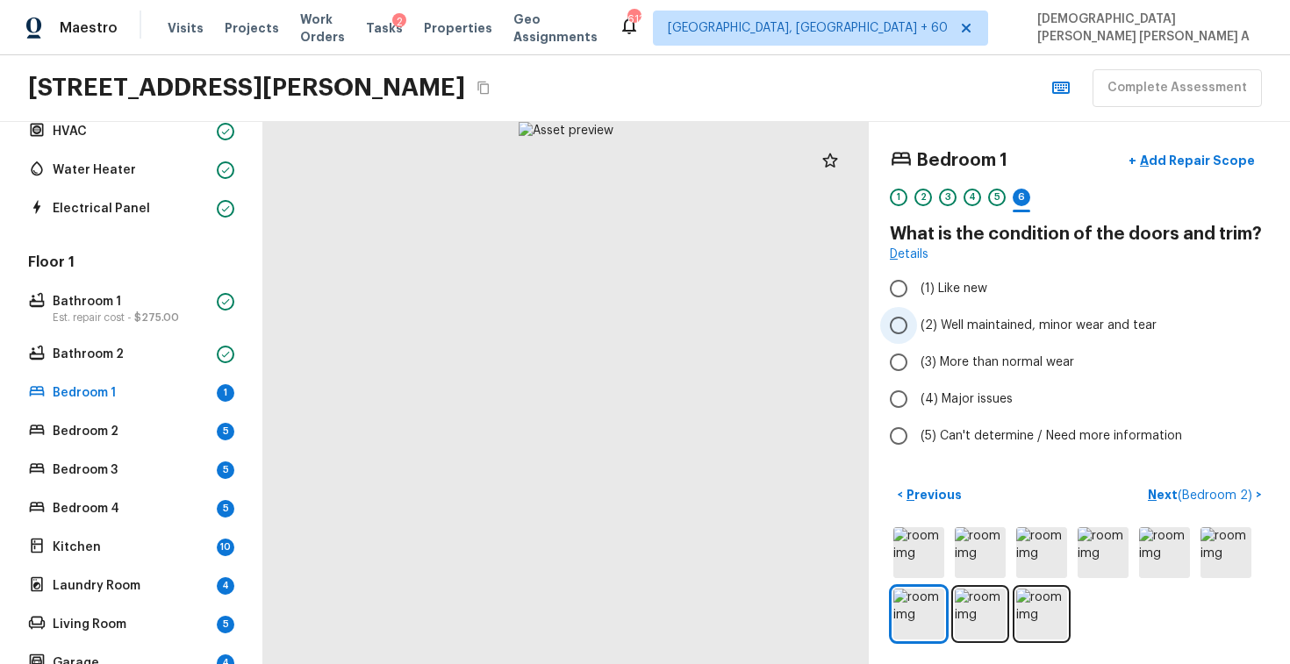
click at [895, 327] on input "(2) Well maintained, minor wear and tear" at bounding box center [898, 325] width 37 height 37
radio input "true"
click at [1211, 498] on span "( Bedroom 2 )" at bounding box center [1215, 496] width 75 height 12
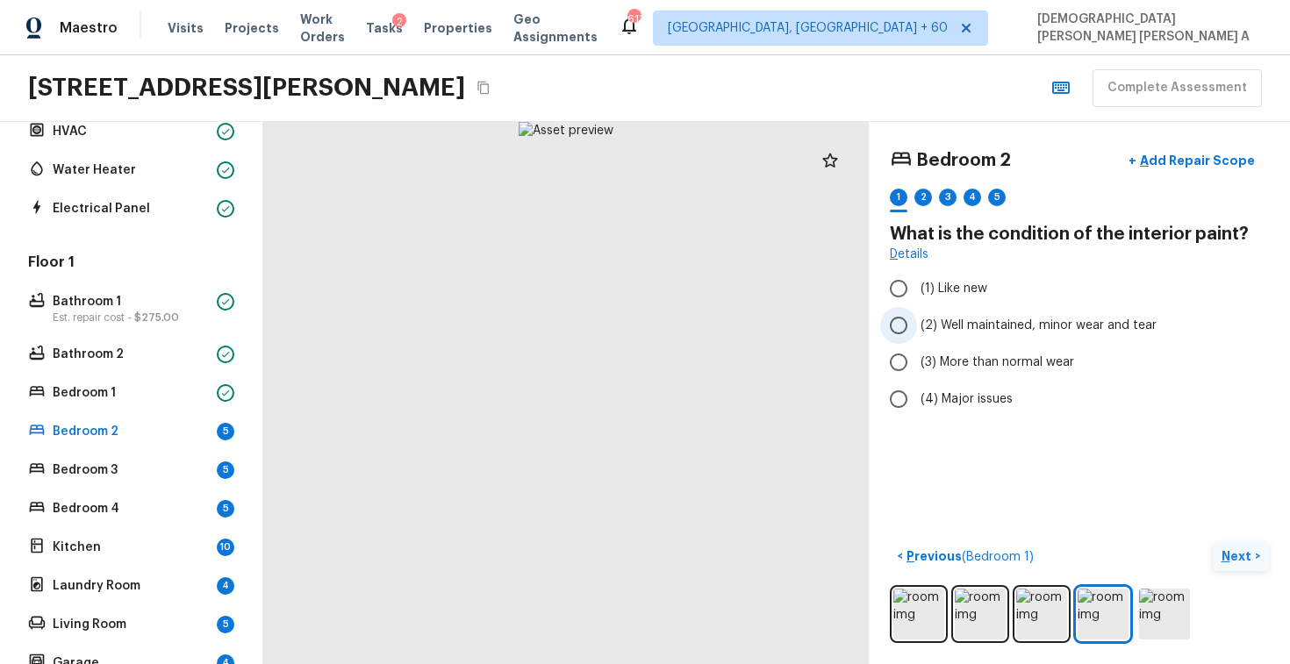
click at [907, 330] on input "(2) Well maintained, minor wear and tear" at bounding box center [898, 325] width 37 height 37
radio input "true"
click at [1245, 549] on p "Next" at bounding box center [1238, 557] width 33 height 18
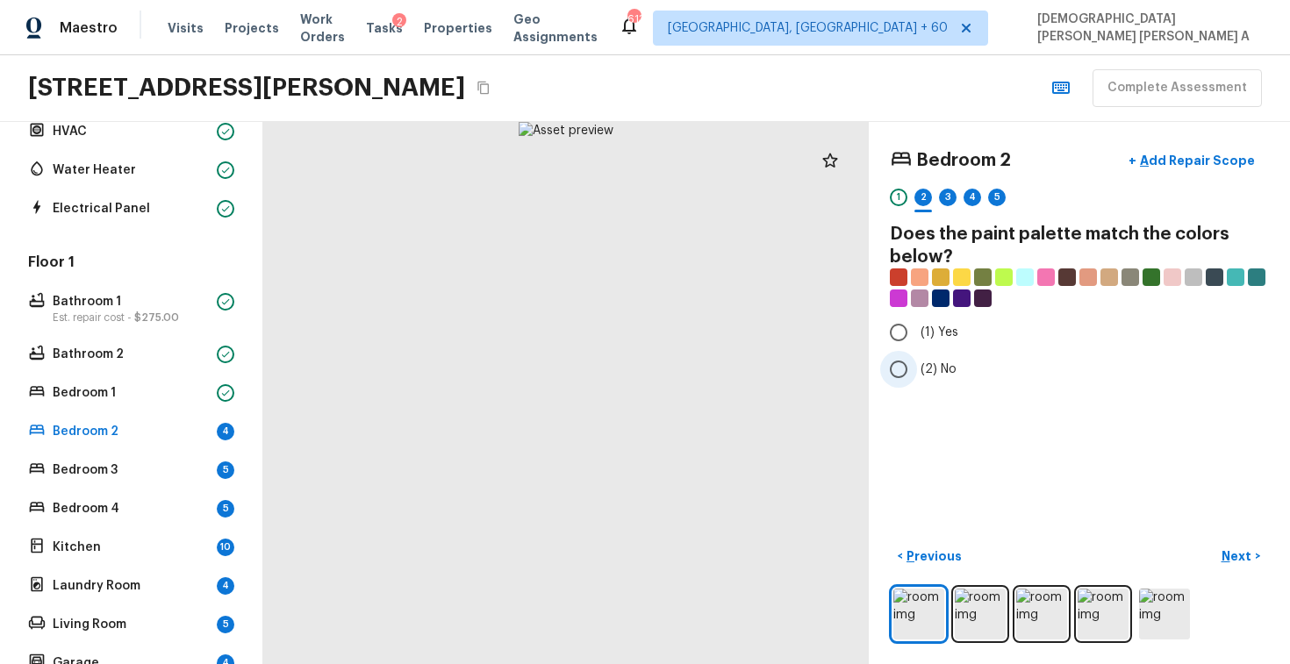
click at [892, 376] on input "(2) No" at bounding box center [898, 369] width 37 height 37
radio input "true"
click at [1242, 559] on p "Next" at bounding box center [1238, 557] width 33 height 18
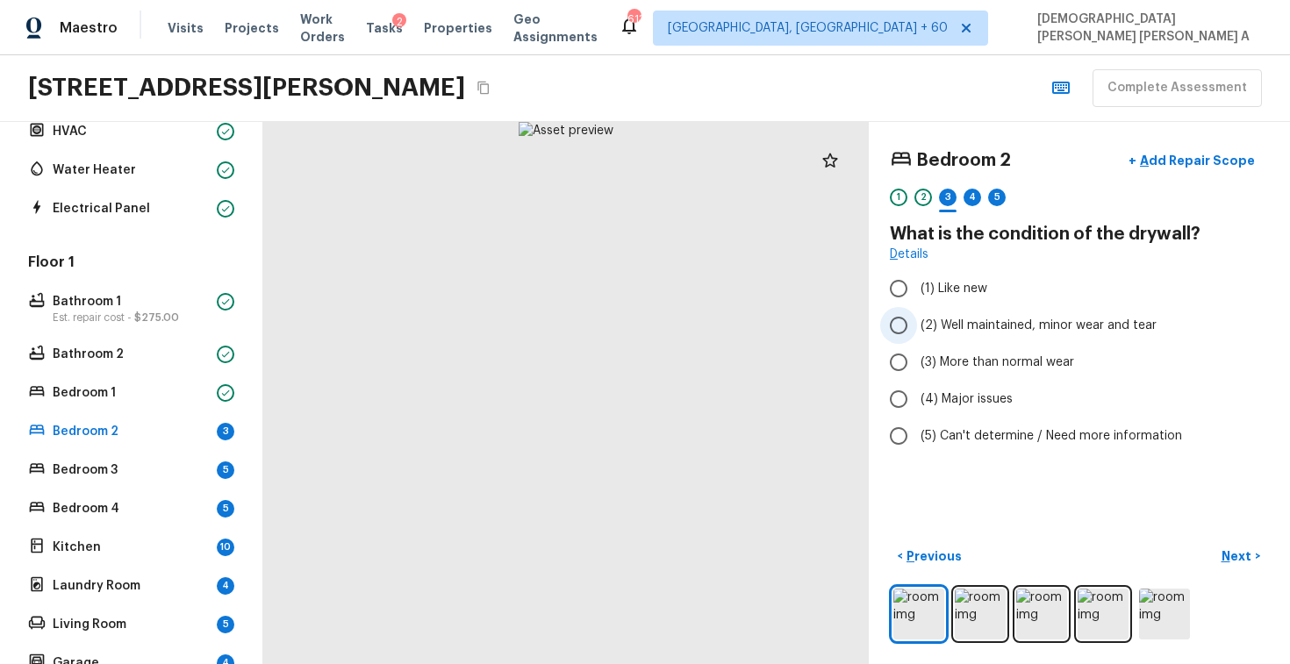
click at [901, 340] on input "(2) Well maintained, minor wear and tear" at bounding box center [898, 325] width 37 height 37
radio input "true"
click at [1252, 563] on p "Next" at bounding box center [1238, 557] width 33 height 18
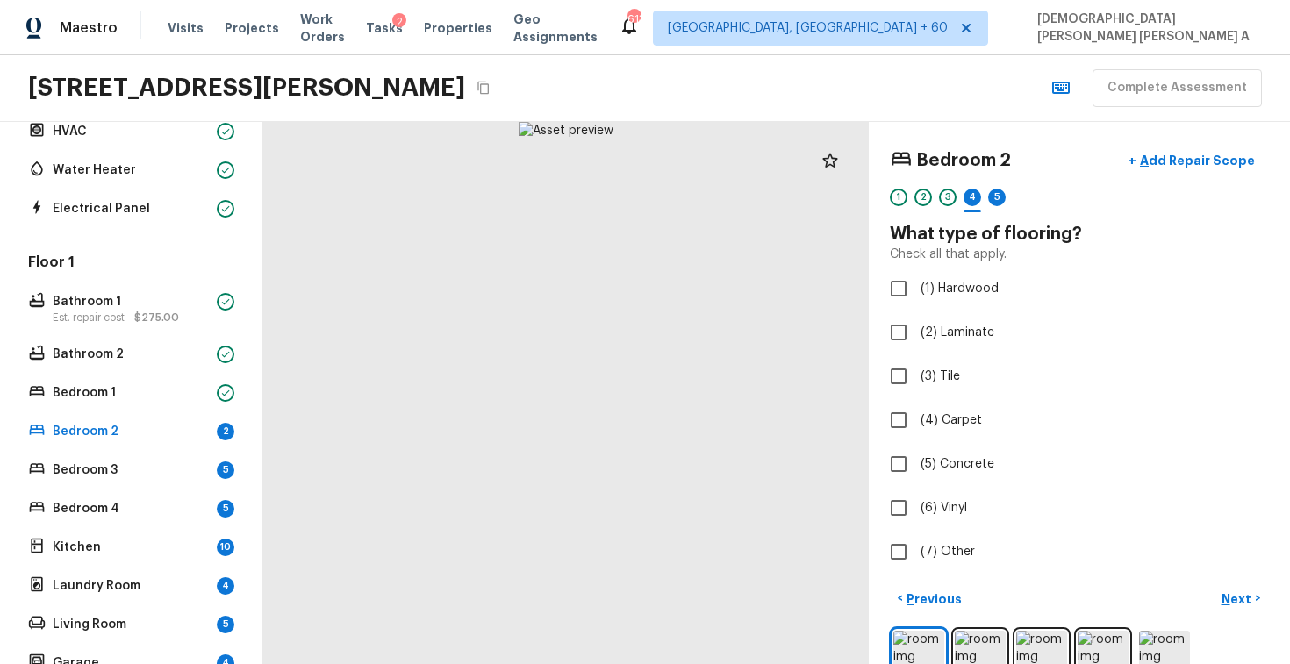
click at [897, 441] on div "Bedroom 2 + Add Repair Scope 1 2 3 4 5 What type of flooring? Check all that ap…" at bounding box center [1079, 357] width 379 height 428
click at [897, 429] on input "(4) Carpet" at bounding box center [898, 420] width 37 height 37
checkbox input "true"
click at [1232, 592] on p "Next" at bounding box center [1238, 600] width 33 height 18
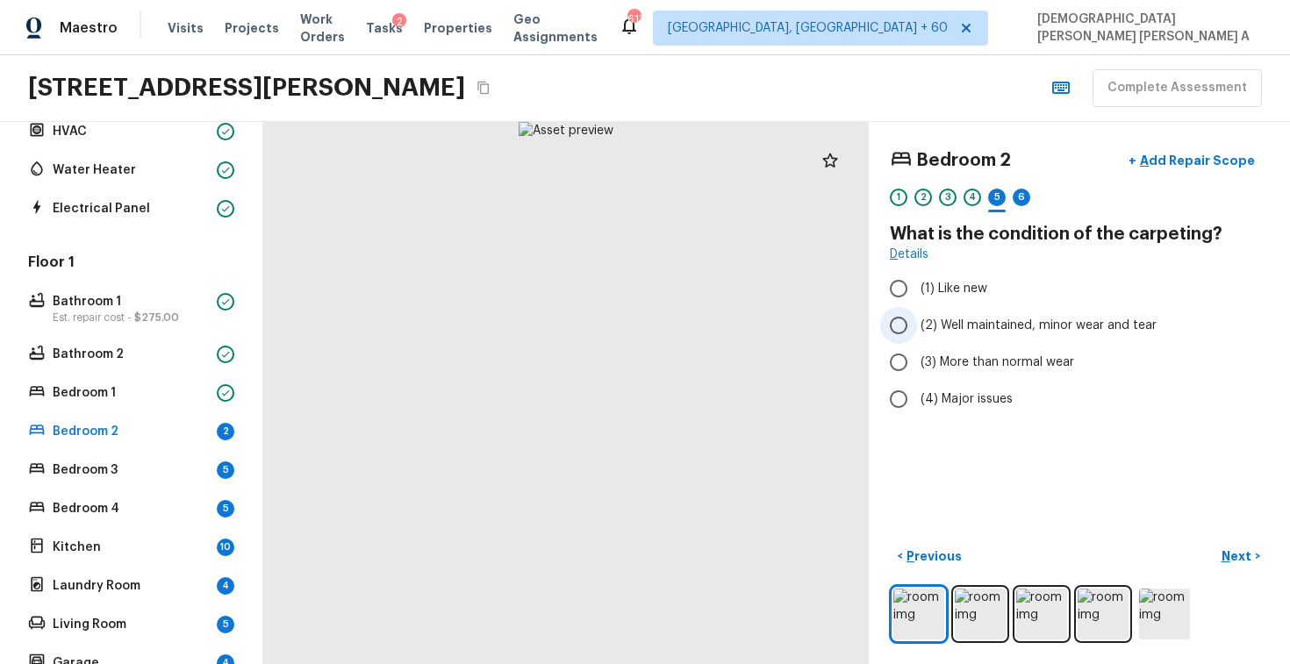
click at [895, 319] on input "(2) Well maintained, minor wear and tear" at bounding box center [898, 325] width 37 height 37
radio input "true"
click at [1232, 554] on p "Next" at bounding box center [1238, 557] width 33 height 18
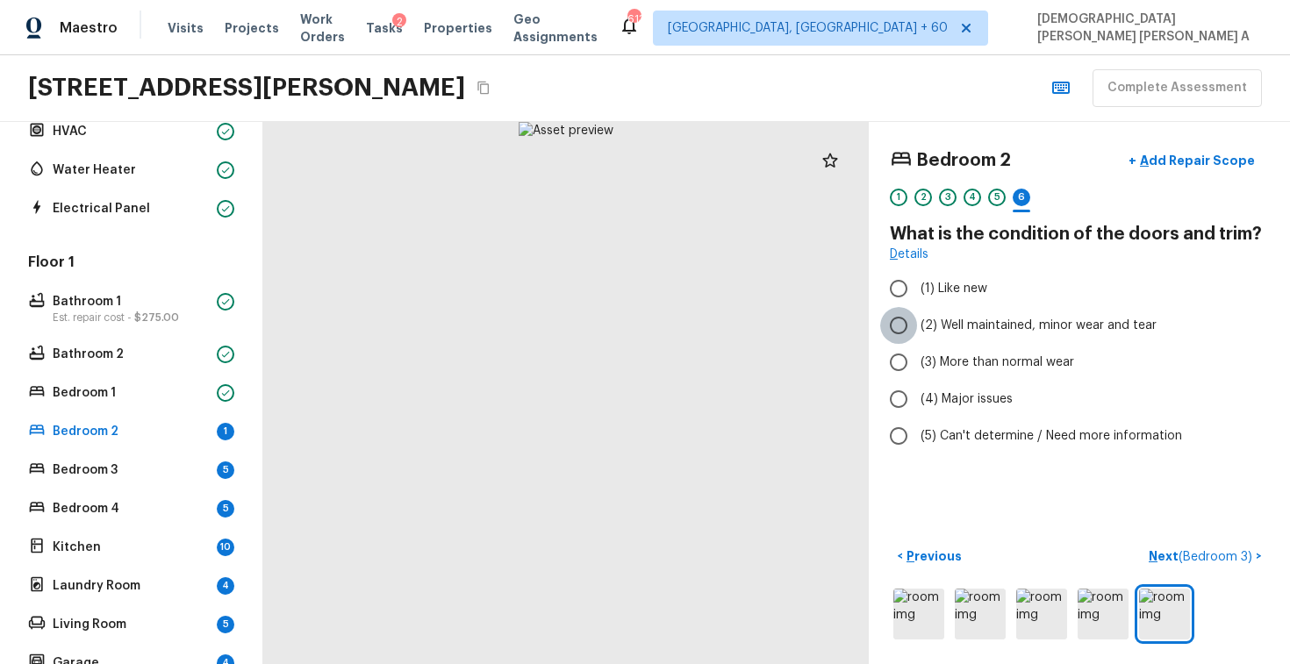
click at [912, 334] on input "(2) Well maintained, minor wear and tear" at bounding box center [898, 325] width 37 height 37
click at [1199, 558] on span "( Bedroom 3 )" at bounding box center [1216, 557] width 74 height 12
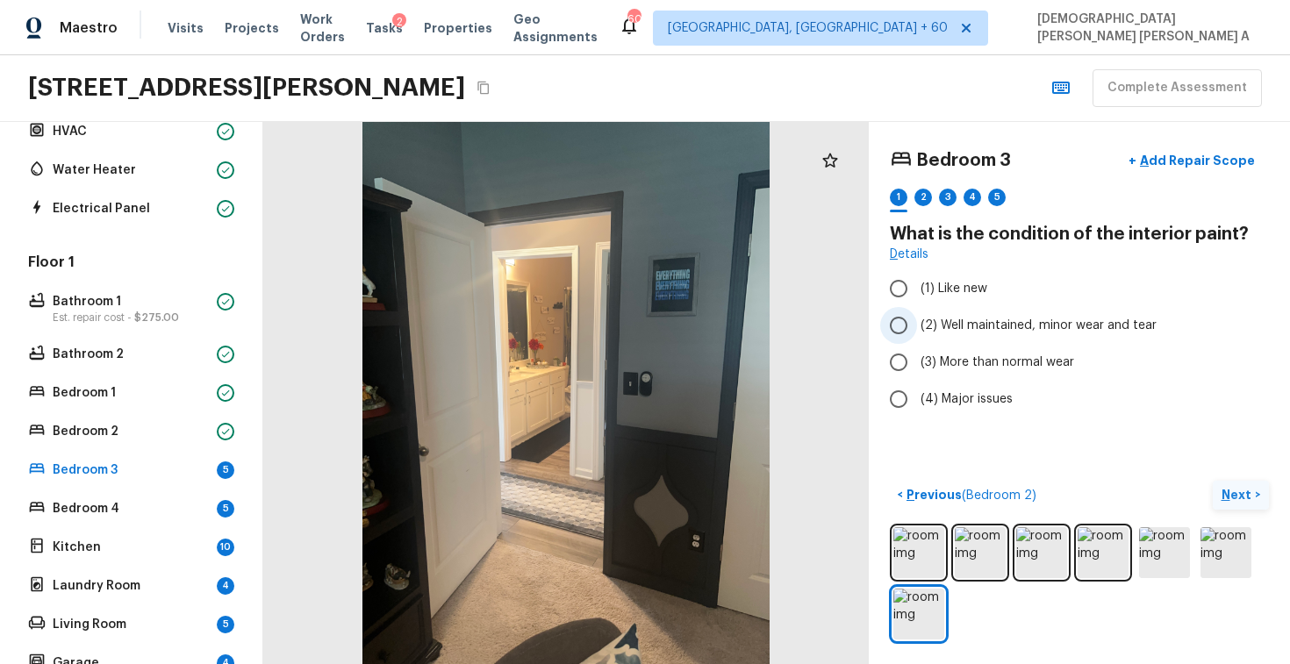
click at [883, 325] on input "(2) Well maintained, minor wear and tear" at bounding box center [898, 325] width 37 height 37
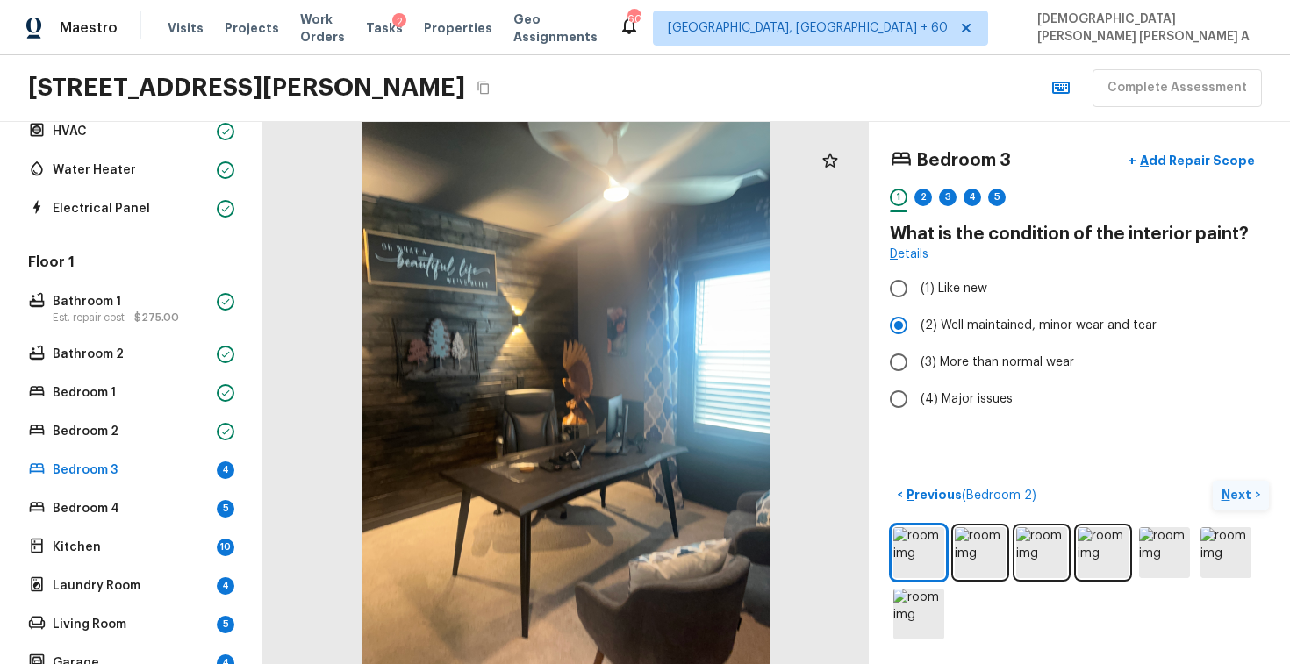
click at [1227, 506] on button "Next >" at bounding box center [1241, 495] width 56 height 29
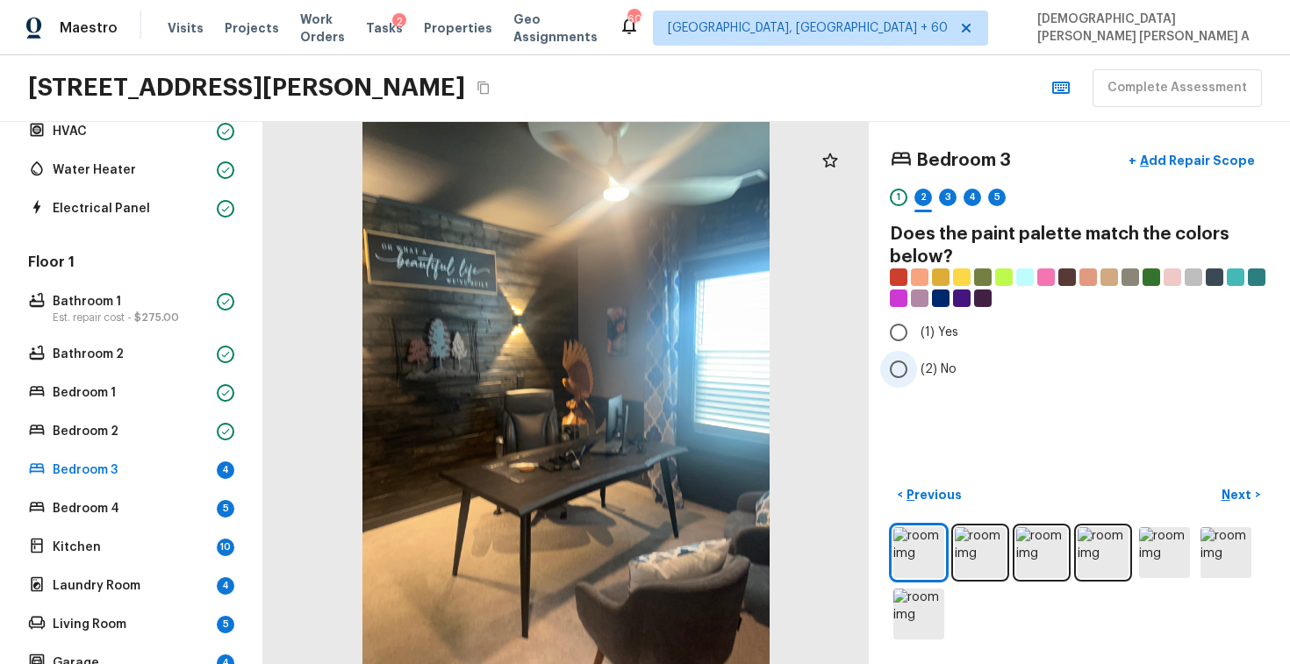
click at [893, 361] on input "(2) No" at bounding box center [898, 369] width 37 height 37
click at [887, 339] on input "(1) Yes" at bounding box center [898, 332] width 37 height 37
click at [1246, 499] on p "Next" at bounding box center [1238, 495] width 33 height 18
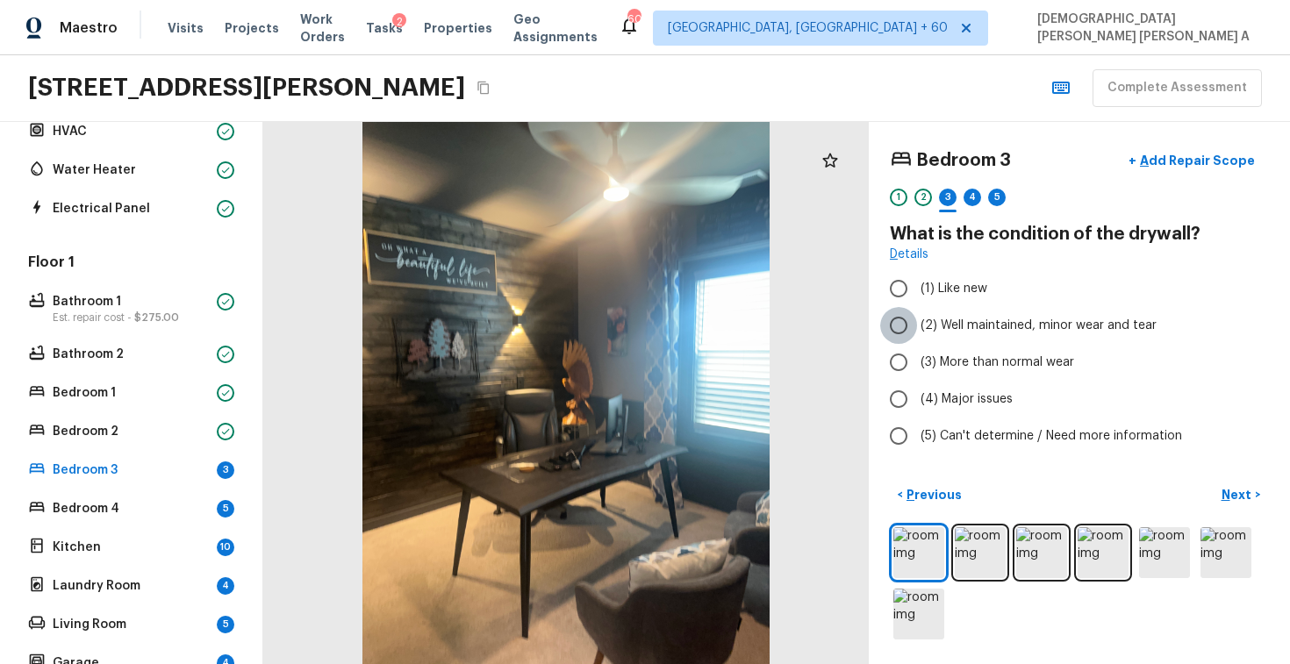
click at [884, 317] on input "(2) Well maintained, minor wear and tear" at bounding box center [898, 325] width 37 height 37
click at [1218, 501] on button "Next >" at bounding box center [1241, 495] width 56 height 29
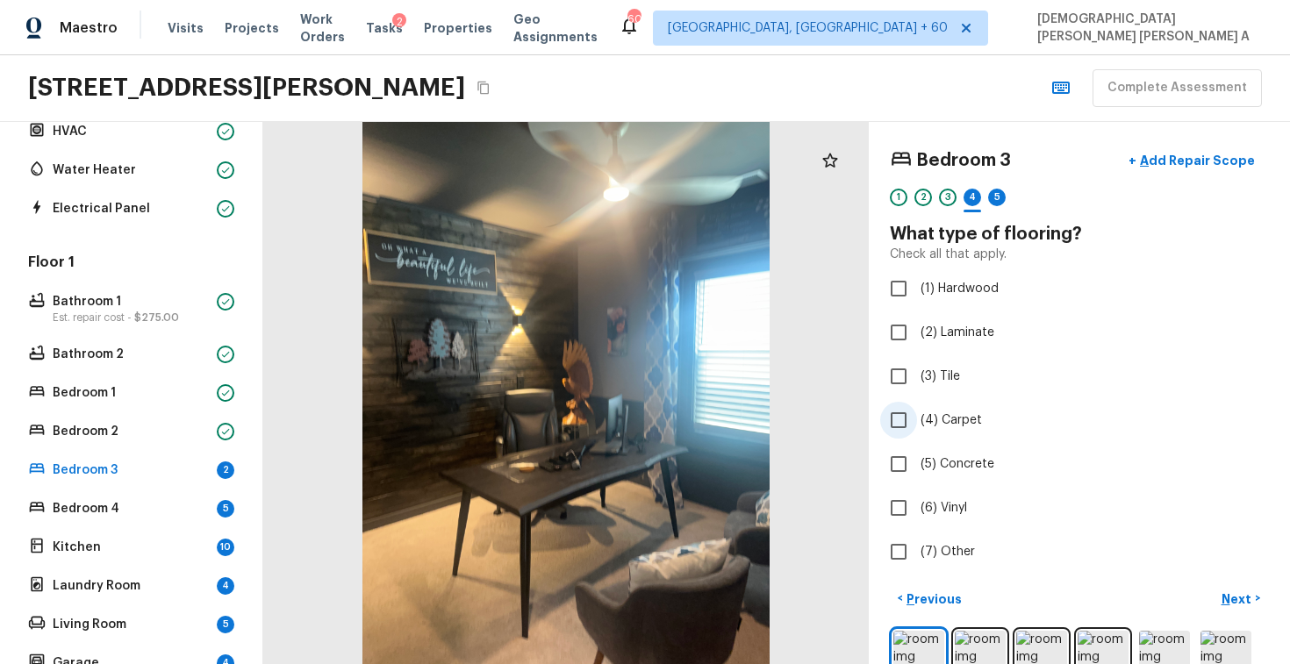
click at [898, 421] on input "(4) Carpet" at bounding box center [898, 420] width 37 height 37
click at [1241, 599] on p "Next" at bounding box center [1238, 600] width 33 height 18
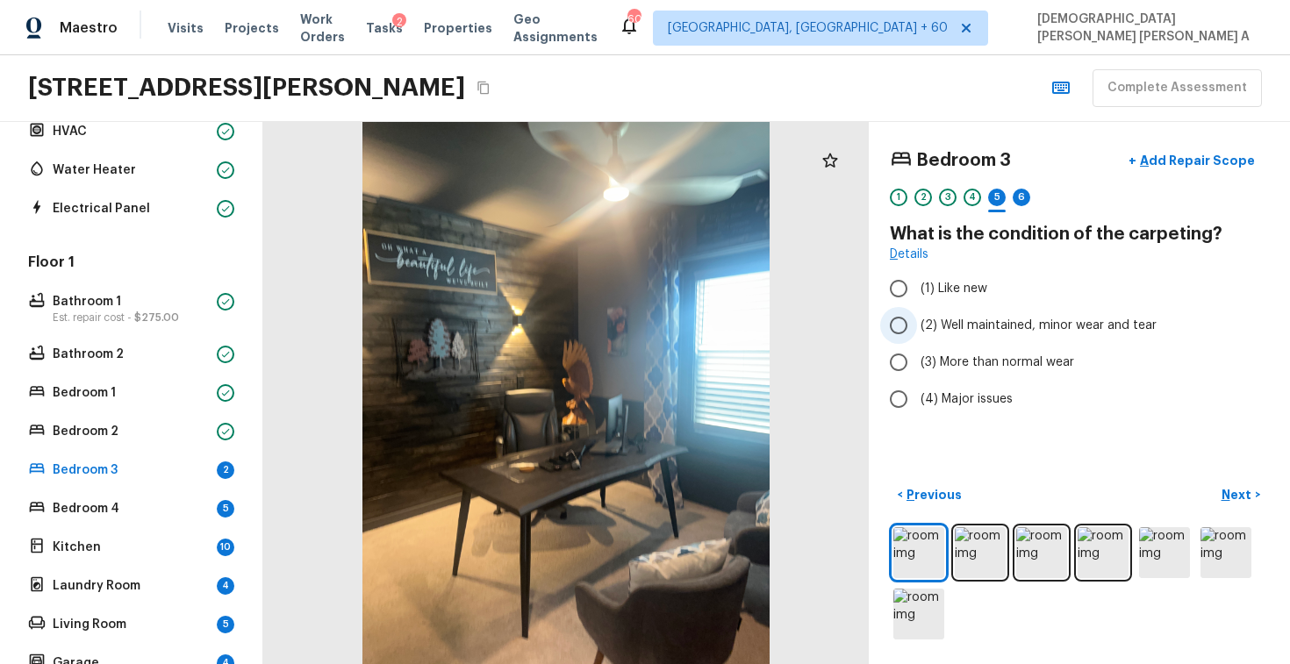
click at [887, 324] on input "(2) Well maintained, minor wear and tear" at bounding box center [898, 325] width 37 height 37
click at [1246, 499] on p "Next" at bounding box center [1238, 495] width 33 height 18
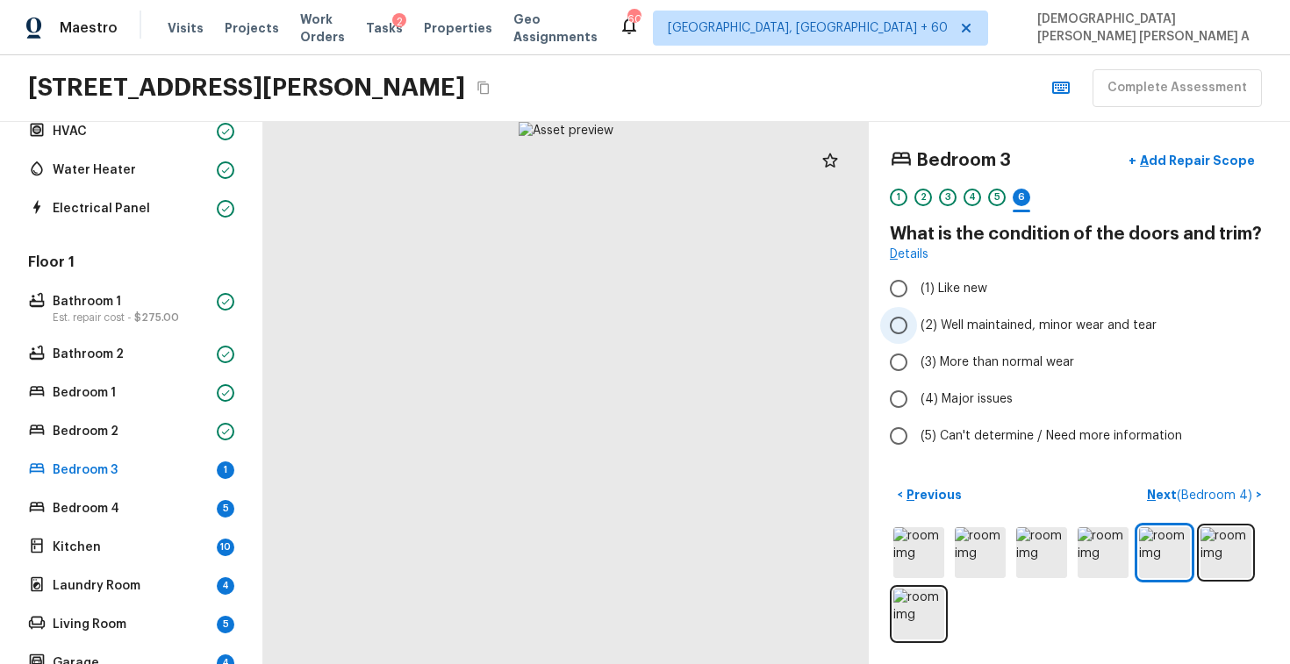
click at [912, 338] on input "(2) Well maintained, minor wear and tear" at bounding box center [898, 325] width 37 height 37
click at [1212, 500] on span "( Bedroom 4 )" at bounding box center [1214, 496] width 75 height 12
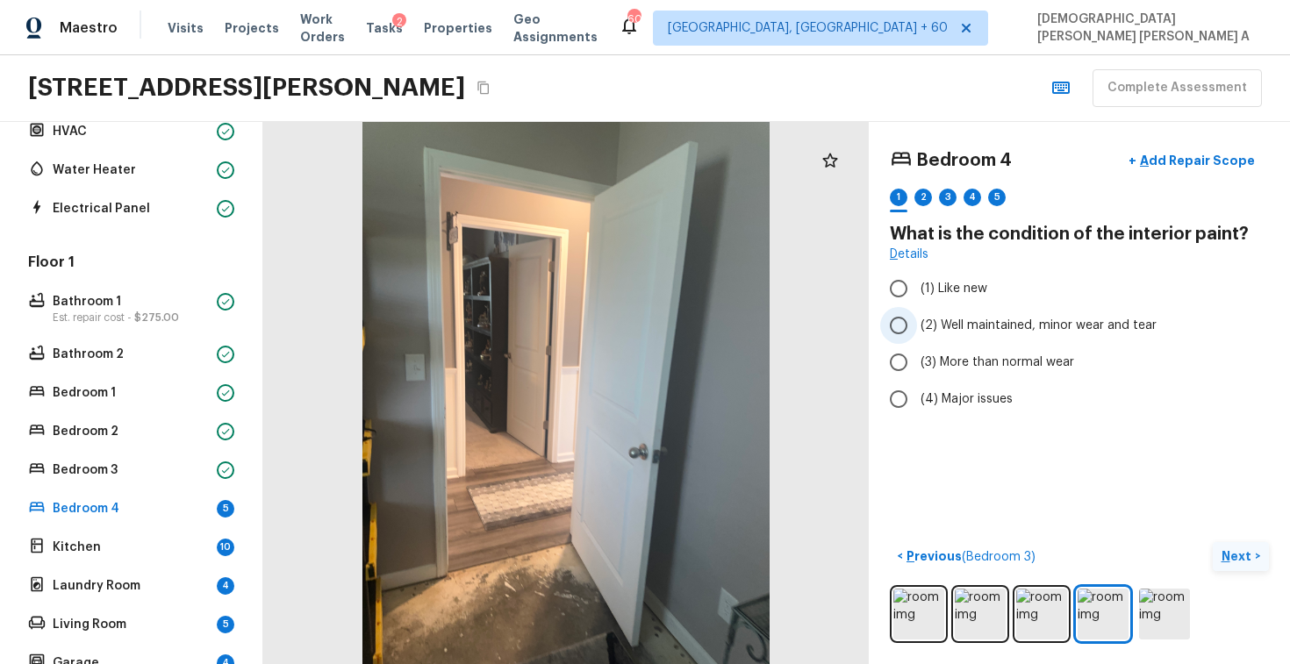
click at [916, 327] on input "(2) Well maintained, minor wear and tear" at bounding box center [898, 325] width 37 height 37
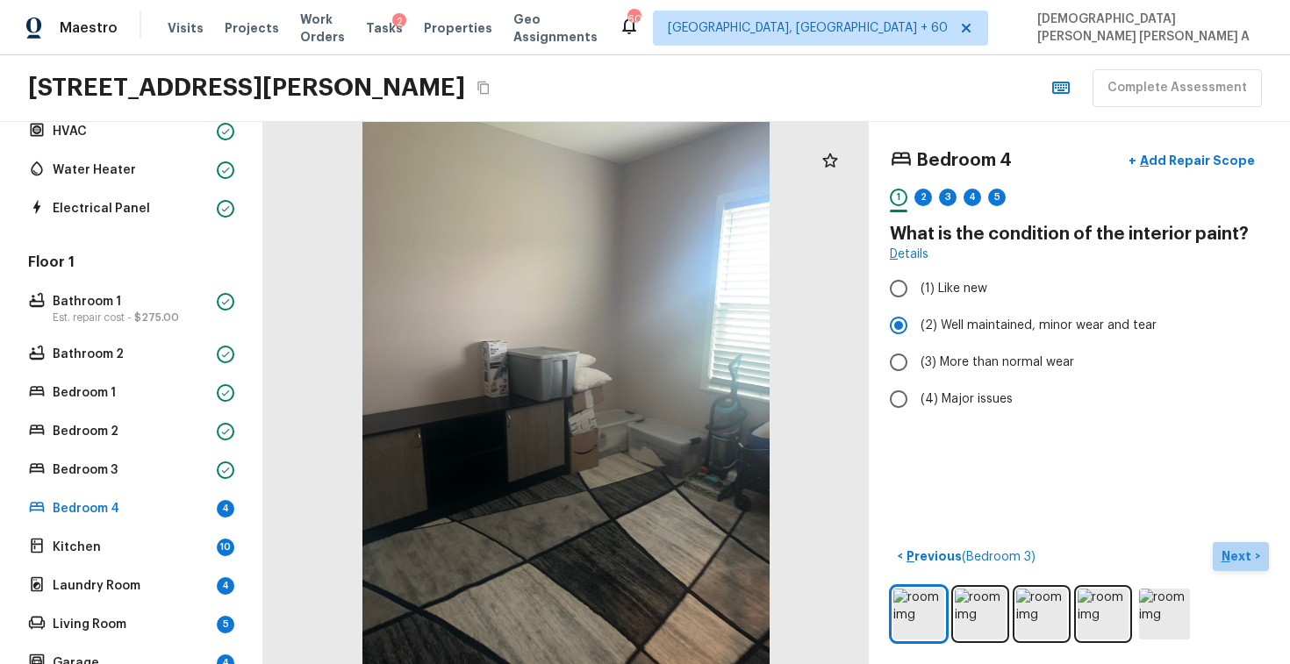
click at [1225, 552] on p "Next" at bounding box center [1238, 557] width 33 height 18
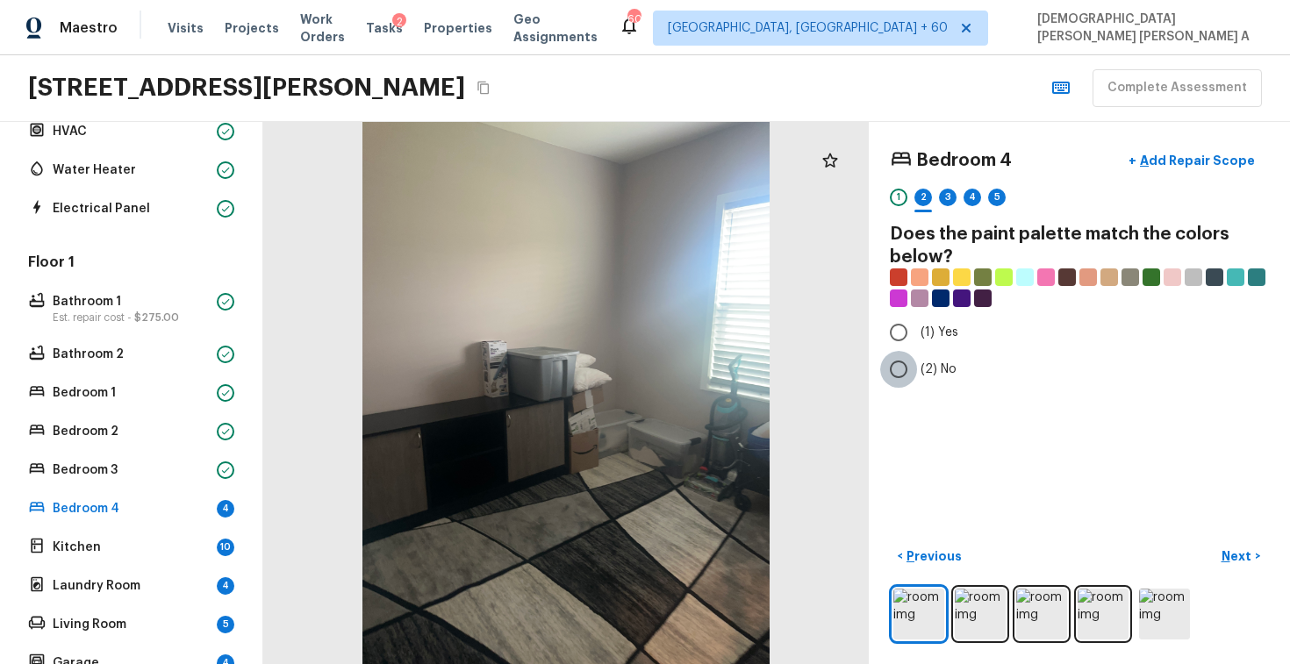
click at [908, 361] on input "(2) No" at bounding box center [898, 369] width 37 height 37
click at [1254, 552] on button "Next >" at bounding box center [1241, 556] width 56 height 29
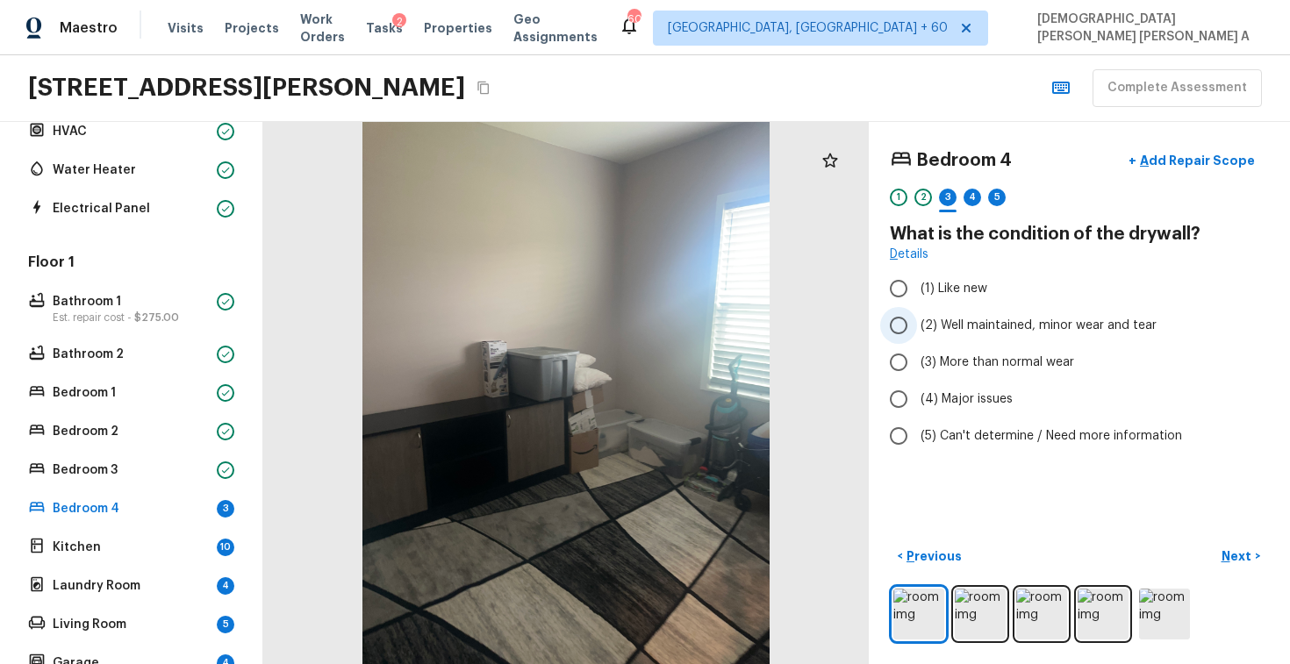
click at [901, 328] on input "(2) Well maintained, minor wear and tear" at bounding box center [898, 325] width 37 height 37
click at [1237, 556] on p "Next" at bounding box center [1238, 557] width 33 height 18
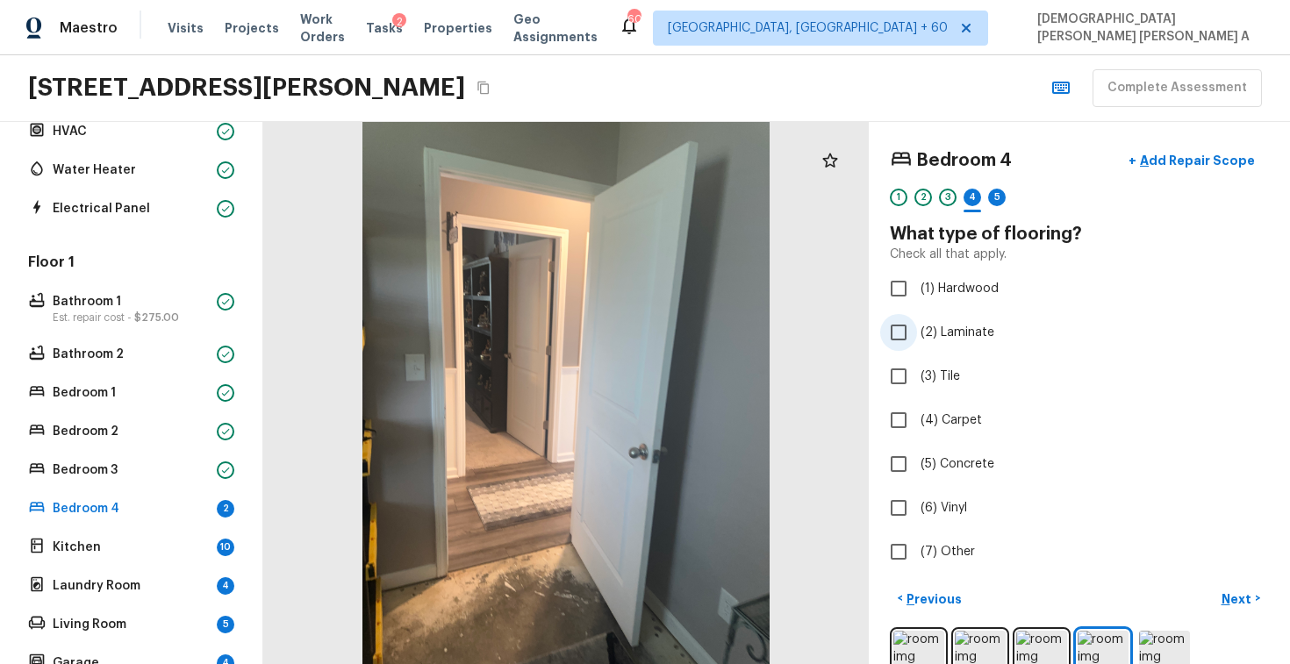
click at [897, 332] on input "(2) Laminate" at bounding box center [898, 332] width 37 height 37
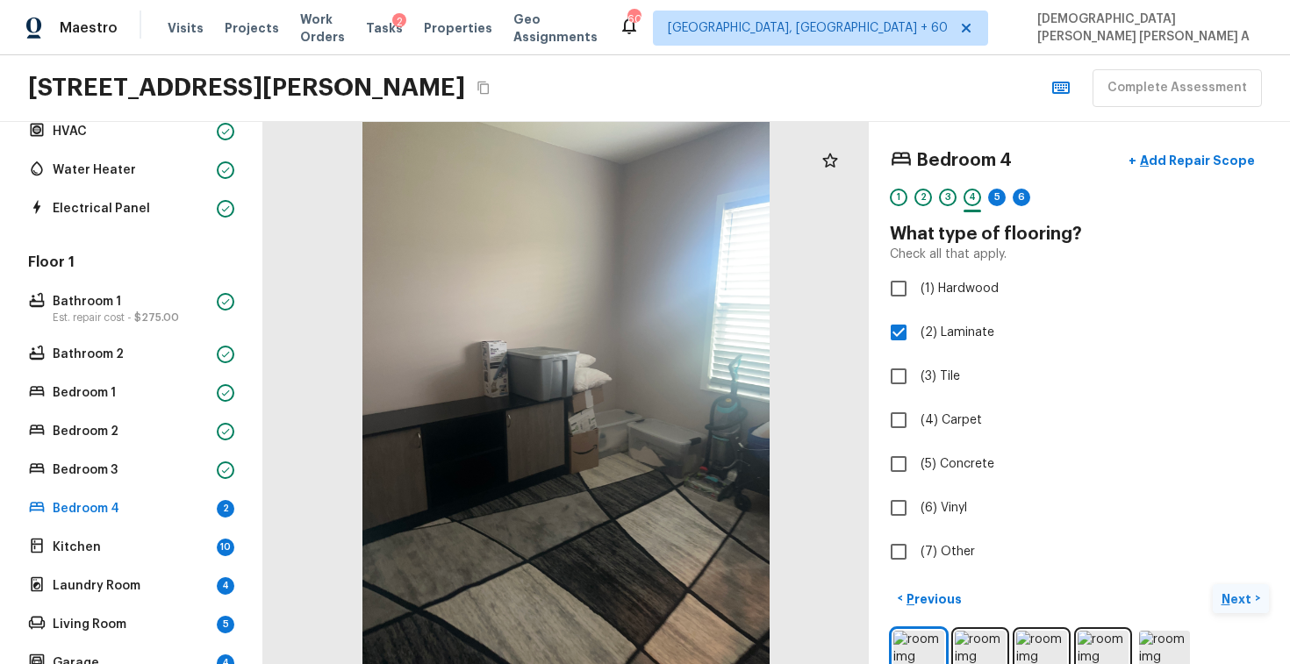
click at [1246, 601] on p "Next" at bounding box center [1238, 600] width 33 height 18
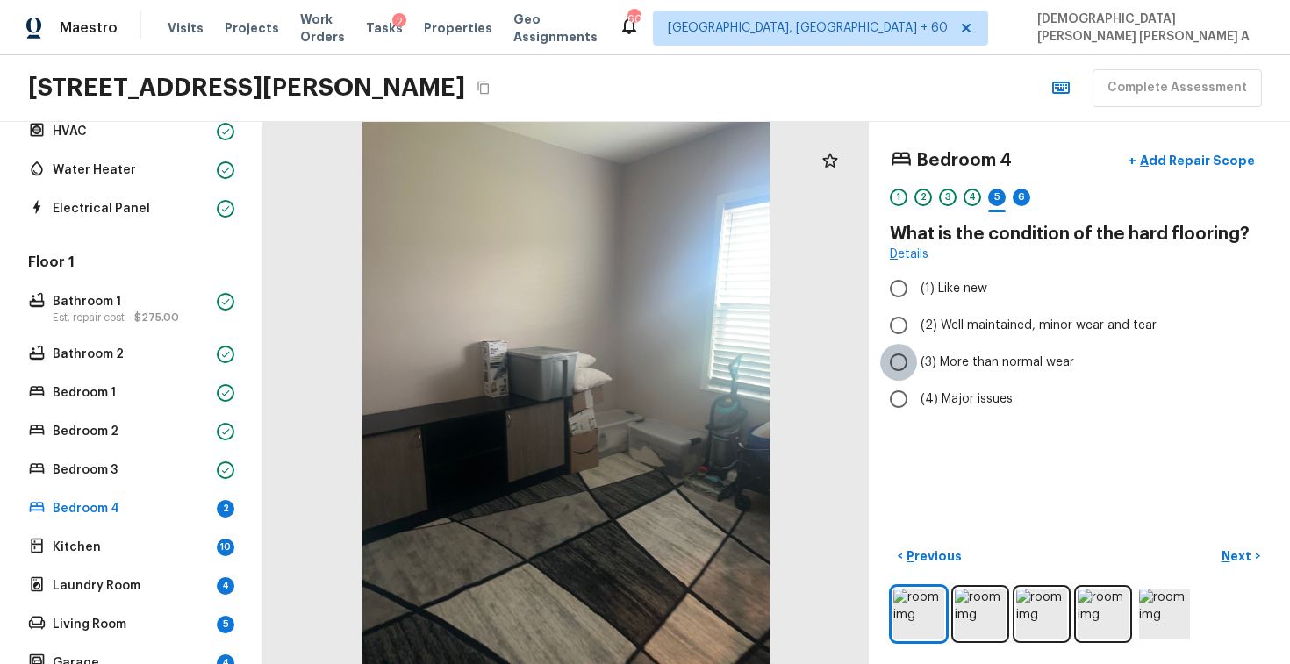
click at [901, 368] on input "(3) More than normal wear" at bounding box center [898, 362] width 37 height 37
click at [1246, 557] on p "Next" at bounding box center [1238, 557] width 33 height 18
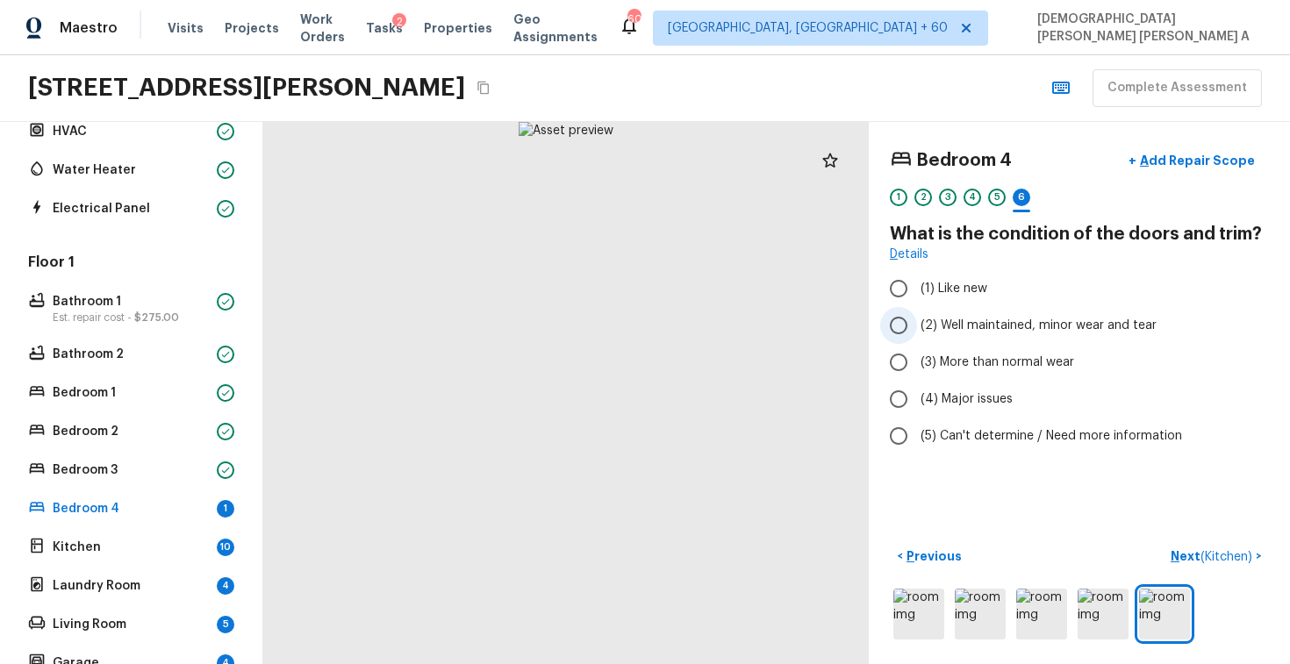
click at [908, 332] on input "(2) Well maintained, minor wear and tear" at bounding box center [898, 325] width 37 height 37
click at [1230, 549] on p "Next ( Kitchen )" at bounding box center [1213, 557] width 85 height 18
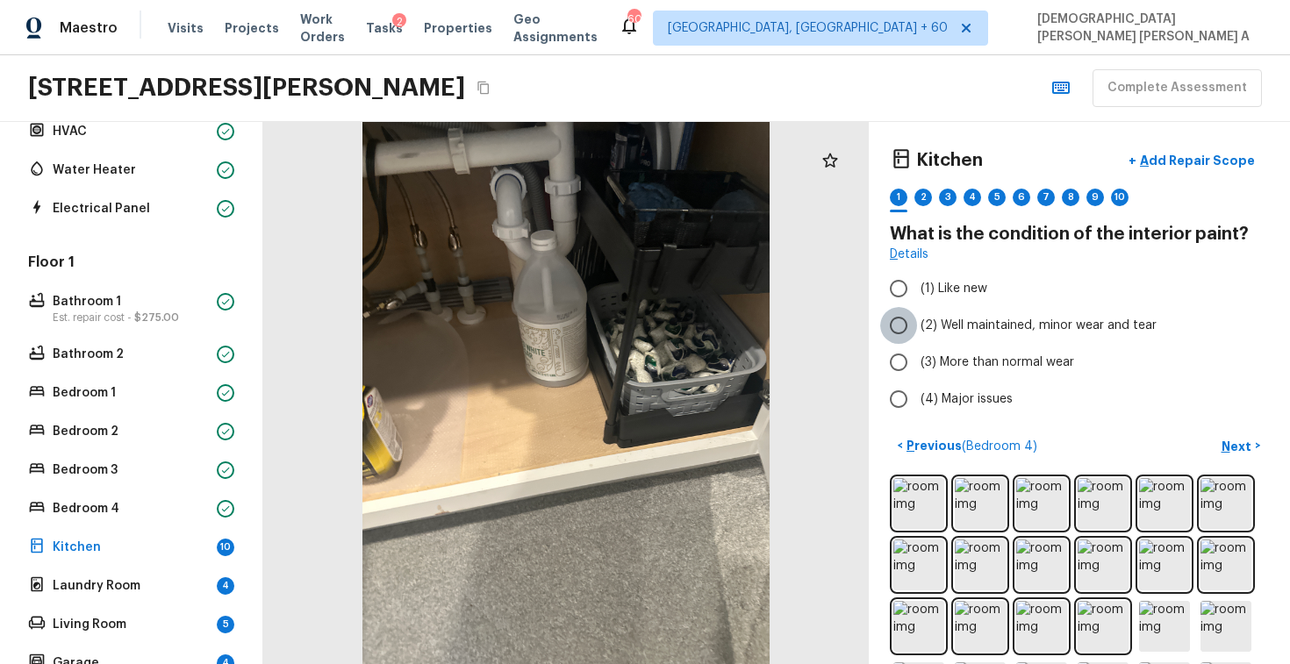
click at [905, 328] on input "(2) Well maintained, minor wear and tear" at bounding box center [898, 325] width 37 height 37
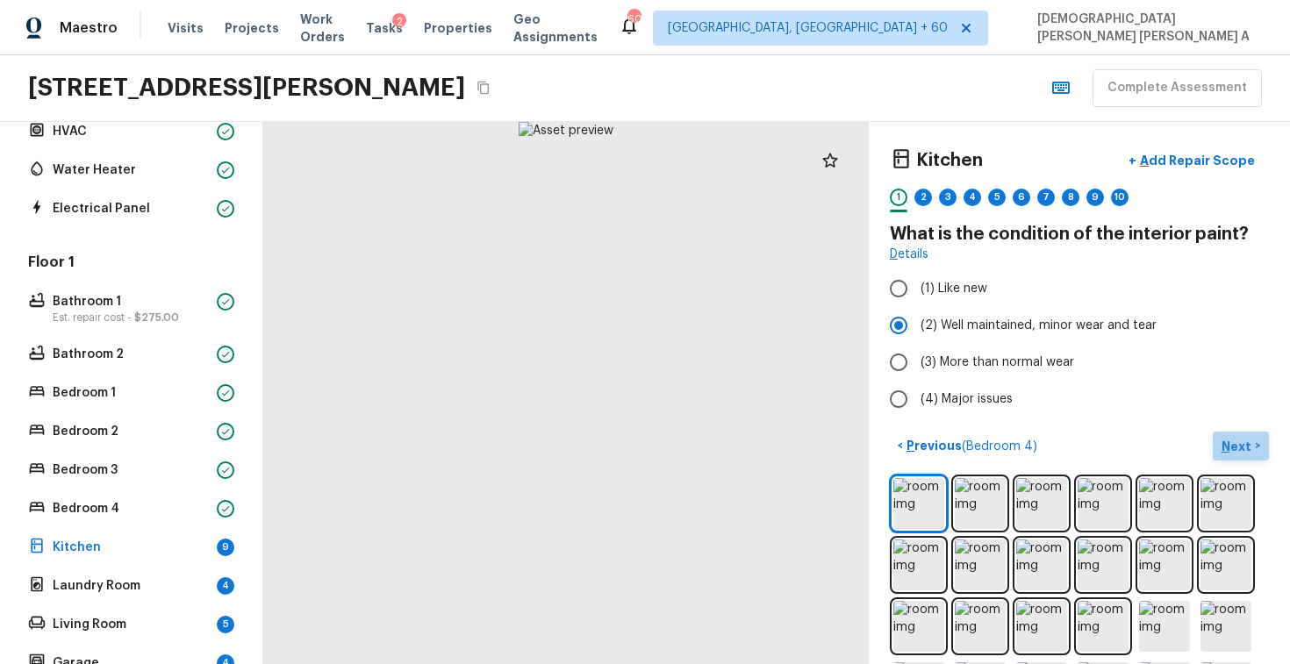
click at [1242, 441] on p "Next" at bounding box center [1238, 447] width 33 height 18
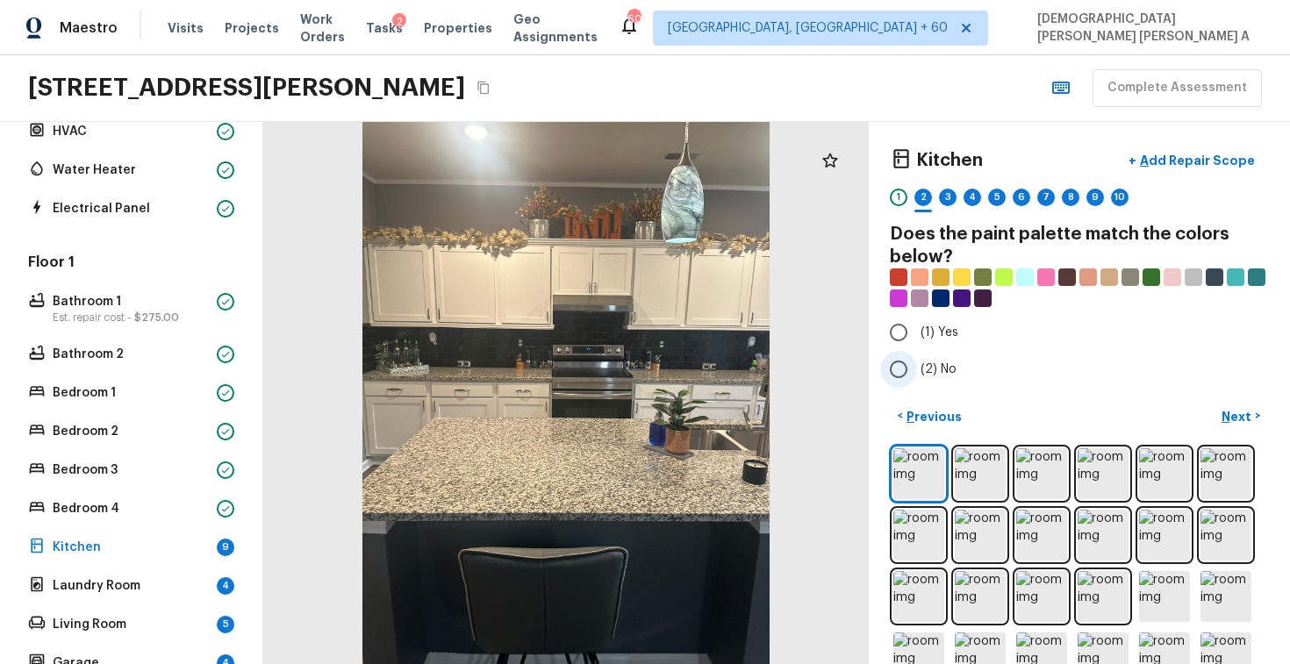
click at [897, 374] on input "(2) No" at bounding box center [898, 369] width 37 height 37
click at [1235, 419] on p "Next" at bounding box center [1238, 417] width 33 height 18
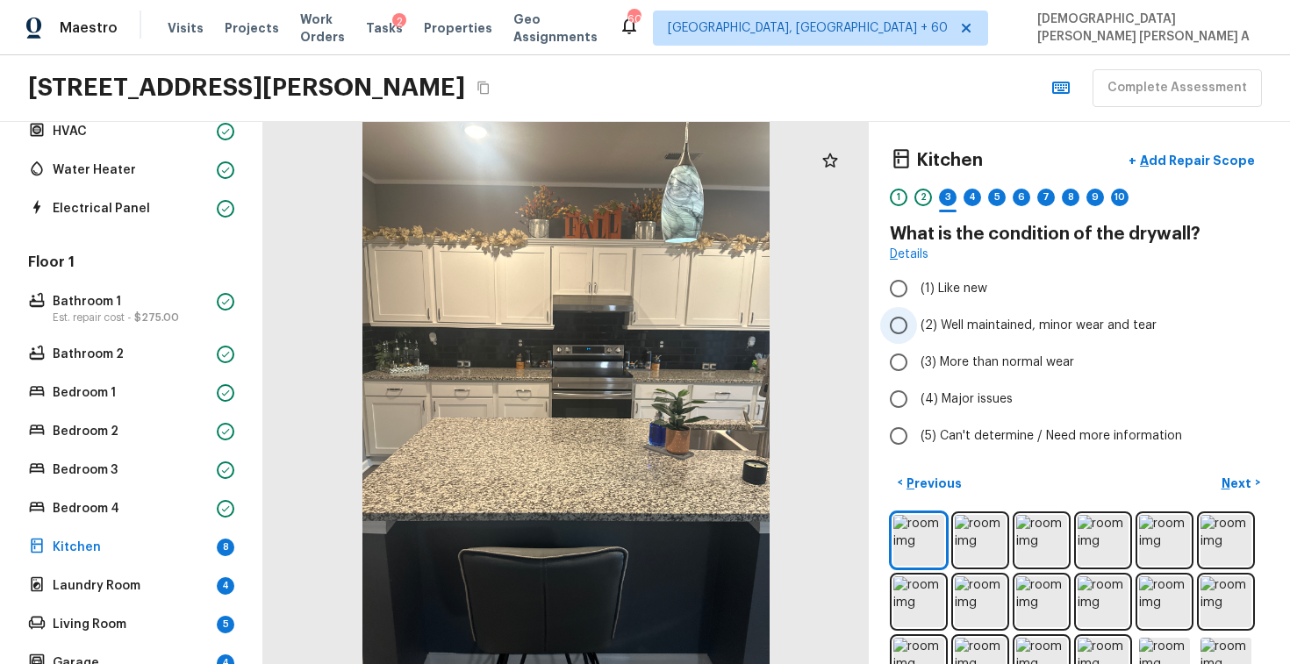
click at [909, 320] on input "(2) Well maintained, minor wear and tear" at bounding box center [898, 325] width 37 height 37
click at [1234, 472] on button "Next >" at bounding box center [1241, 483] width 56 height 29
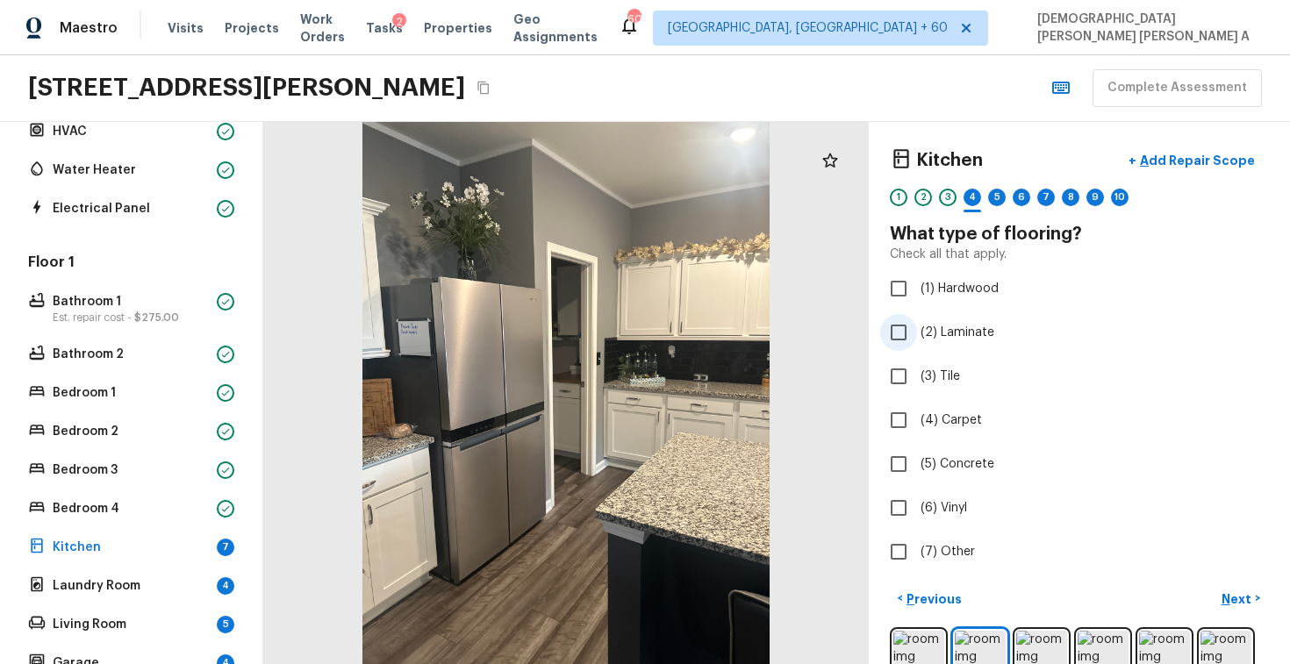
click at [898, 336] on input "(2) Laminate" at bounding box center [898, 332] width 37 height 37
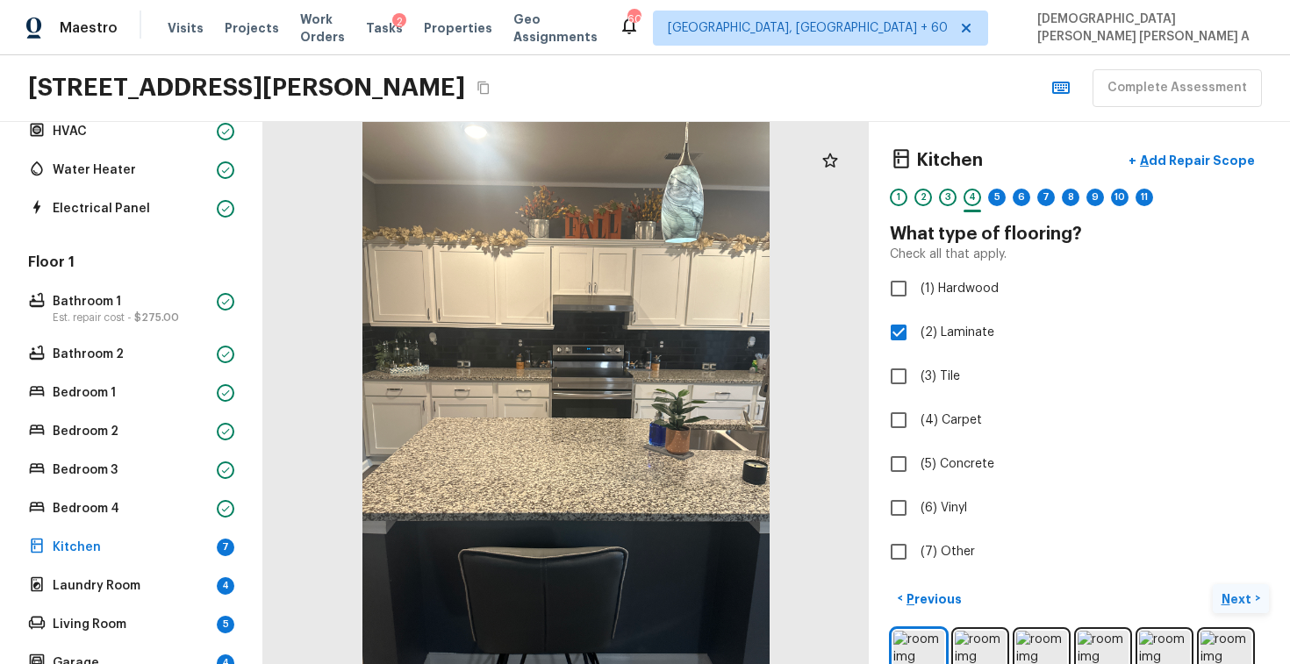
click at [1238, 588] on button "Next >" at bounding box center [1241, 599] width 56 height 29
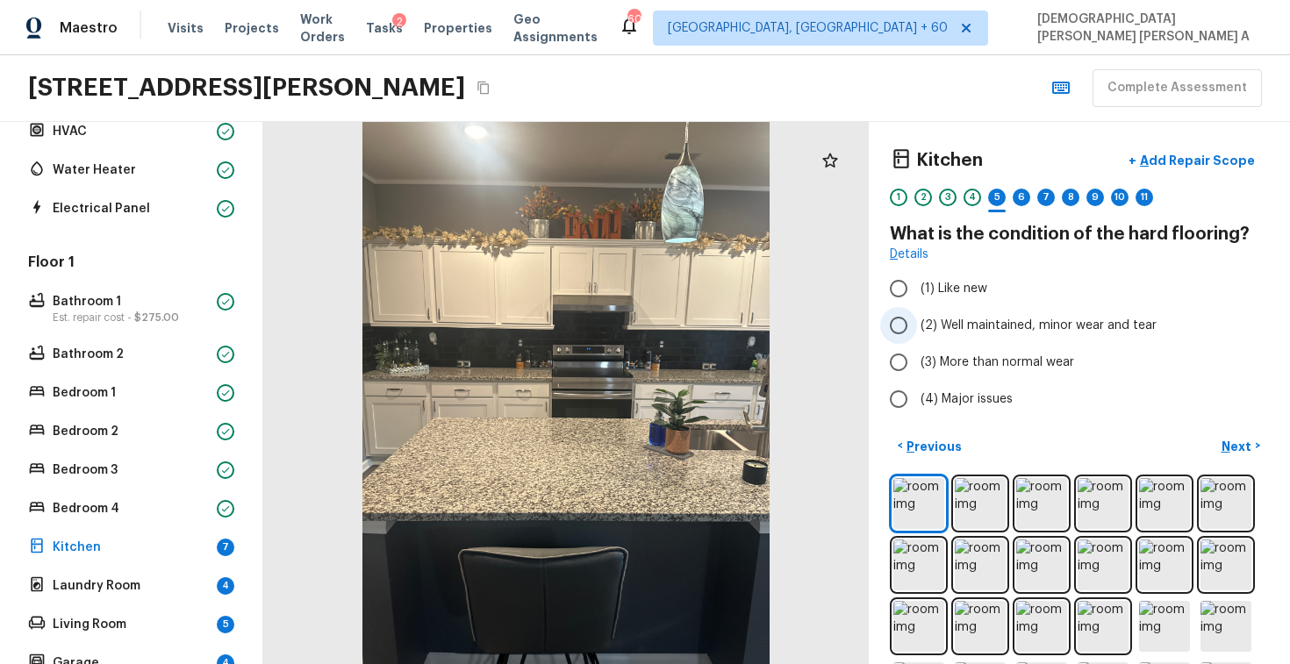
click at [901, 322] on input "(2) Well maintained, minor wear and tear" at bounding box center [898, 325] width 37 height 37
click at [1235, 450] on p "Next" at bounding box center [1238, 447] width 33 height 18
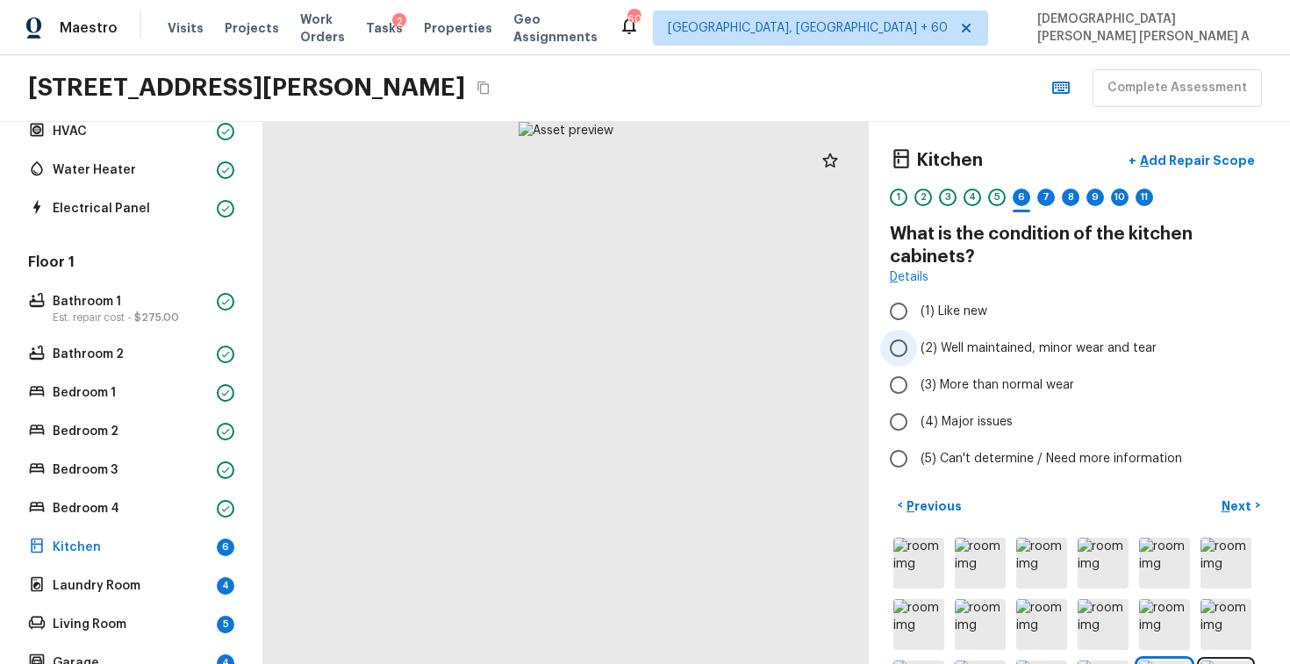
click at [896, 361] on input "(2) Well maintained, minor wear and tear" at bounding box center [898, 348] width 37 height 37
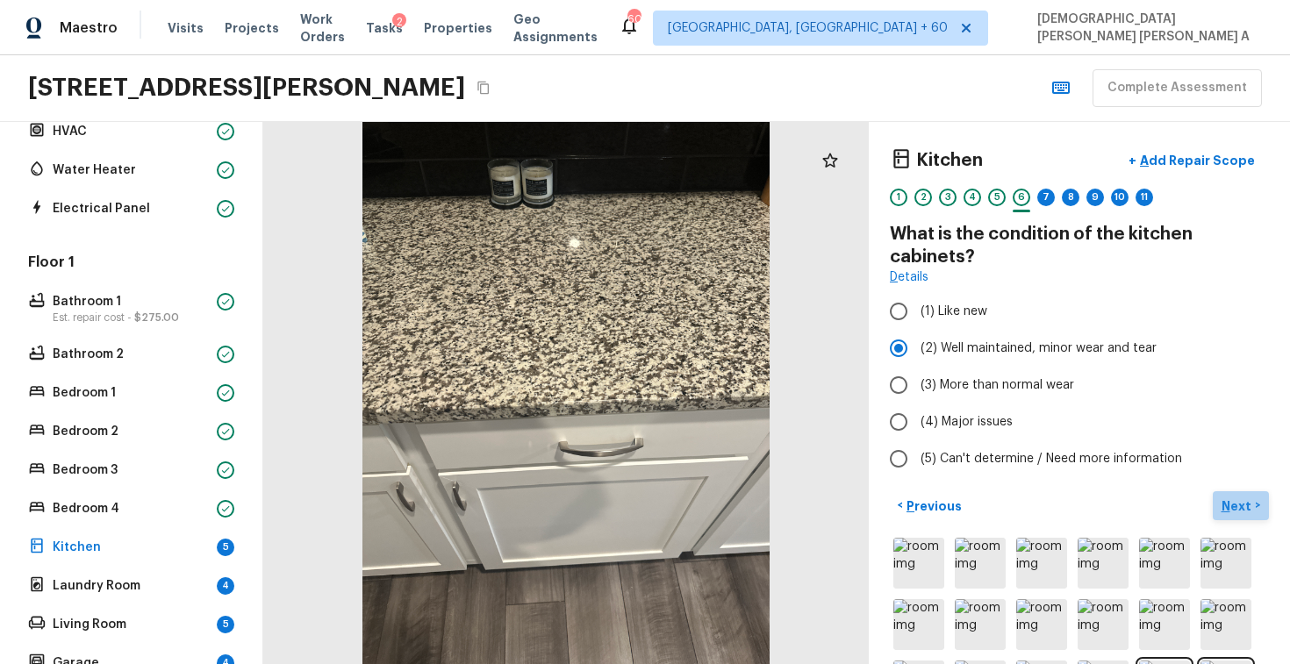
click at [1245, 506] on p "Next" at bounding box center [1238, 507] width 33 height 18
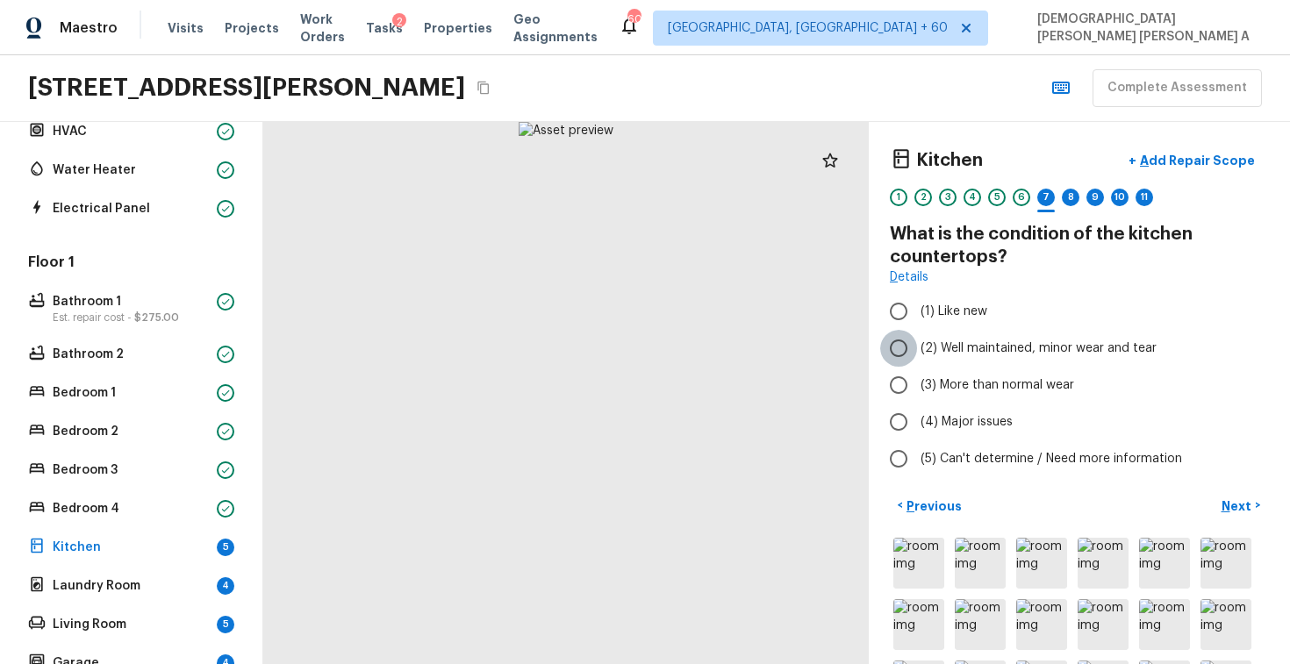
click at [894, 355] on input "(2) Well maintained, minor wear and tear" at bounding box center [898, 348] width 37 height 37
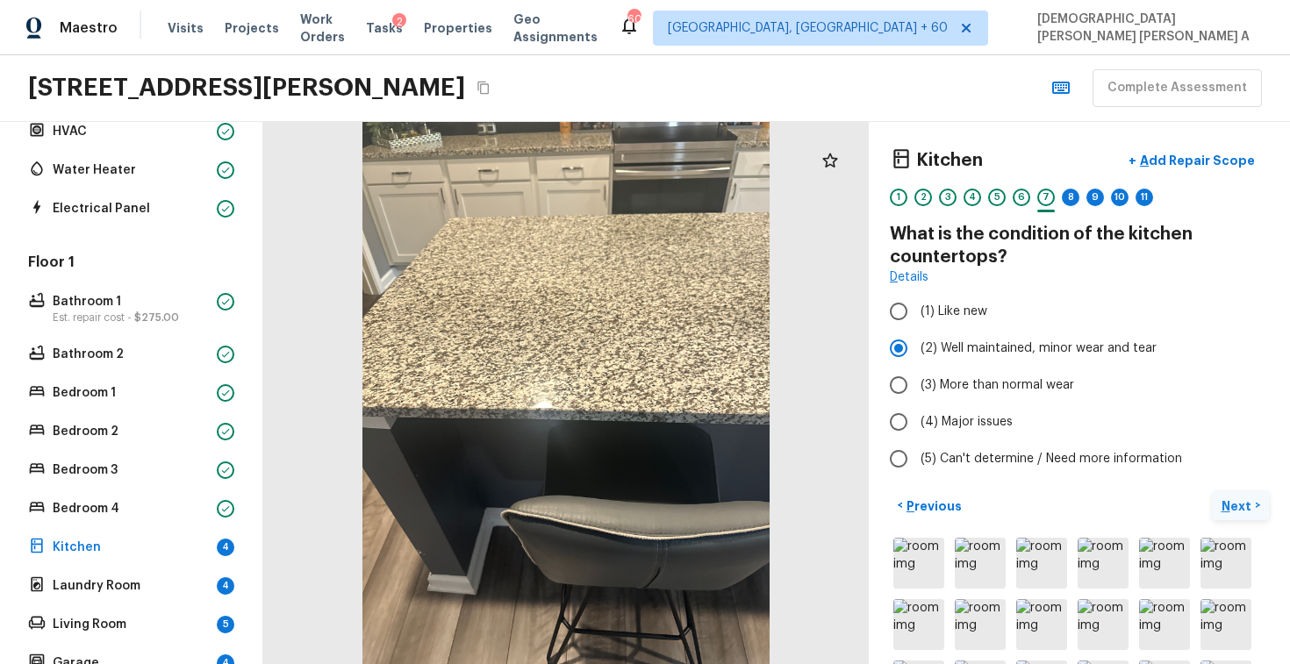
click at [1226, 499] on p "Next" at bounding box center [1238, 507] width 33 height 18
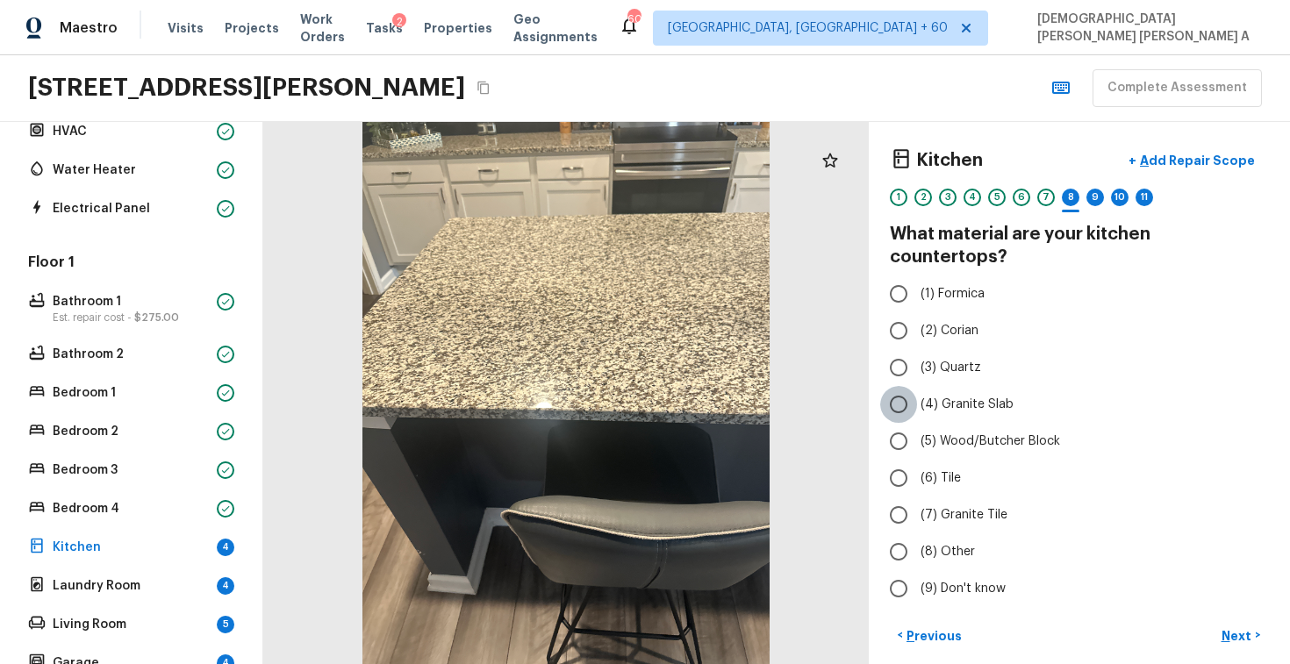
click at [904, 386] on input "(4) Granite Slab" at bounding box center [898, 404] width 37 height 37
click at [1222, 628] on p "Next" at bounding box center [1238, 637] width 33 height 18
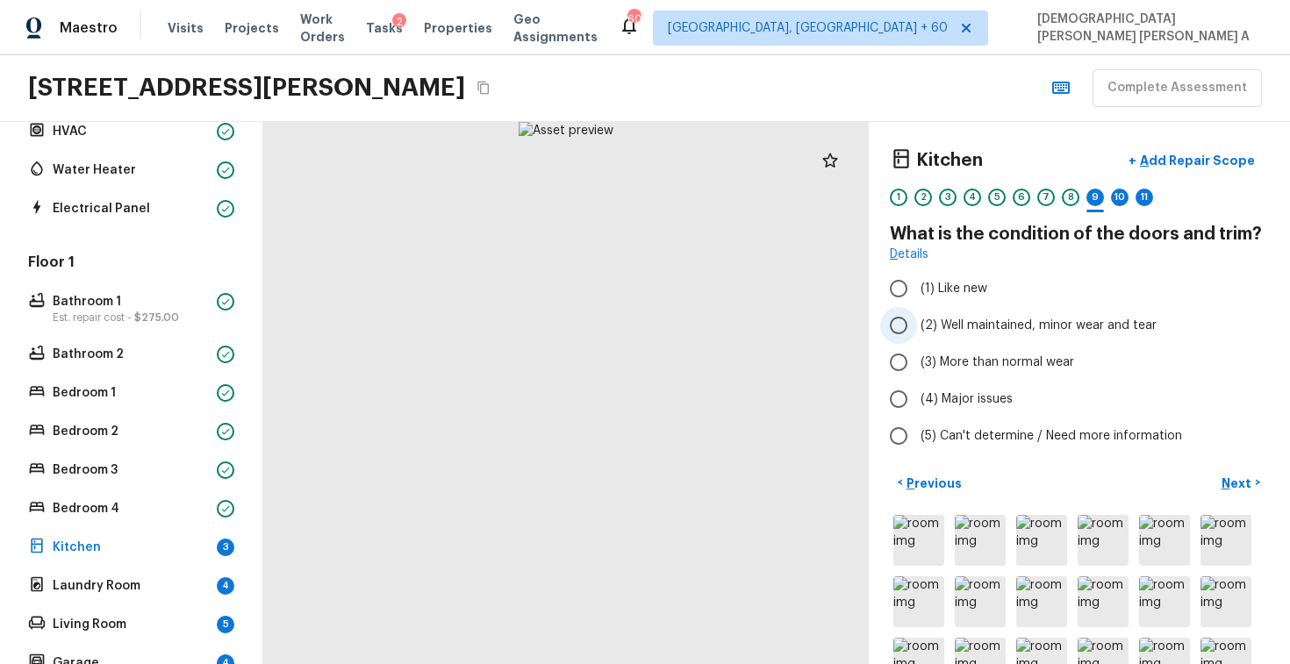
click at [905, 333] on input "(2) Well maintained, minor wear and tear" at bounding box center [898, 325] width 37 height 37
click at [1226, 483] on p "Next" at bounding box center [1238, 484] width 33 height 18
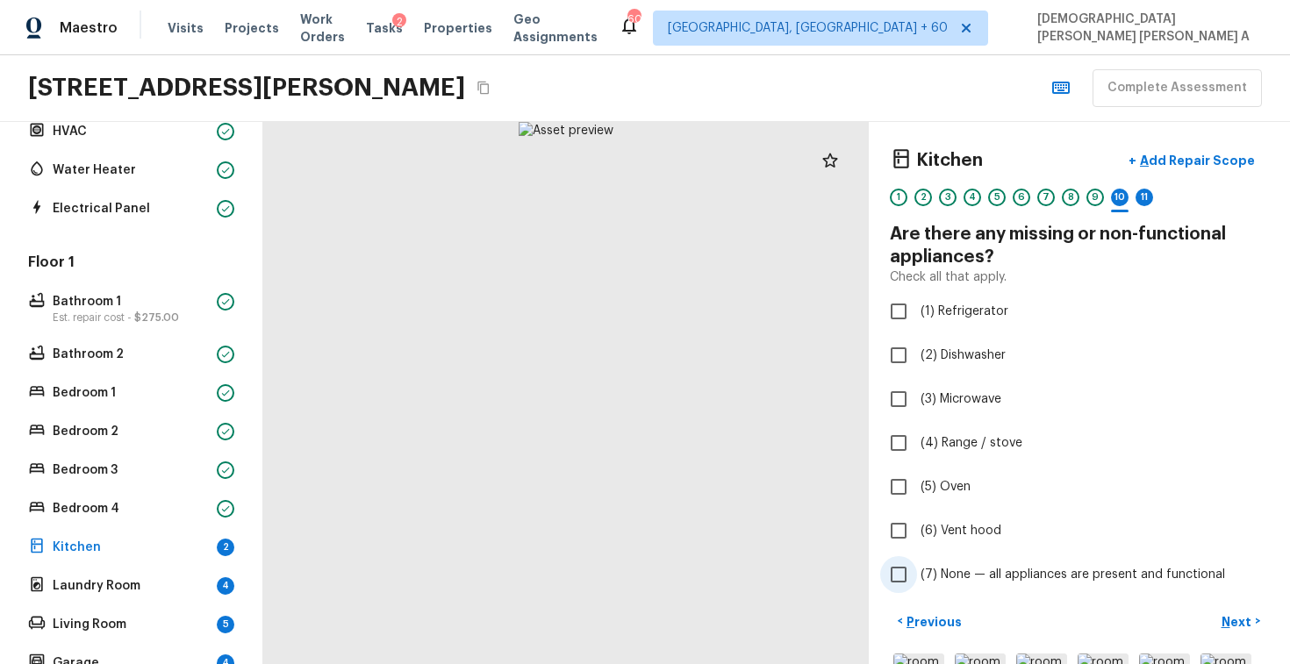
click at [891, 573] on input "(7) None — all appliances are present and functional" at bounding box center [898, 575] width 37 height 37
click at [1236, 619] on p "Next" at bounding box center [1238, 623] width 33 height 18
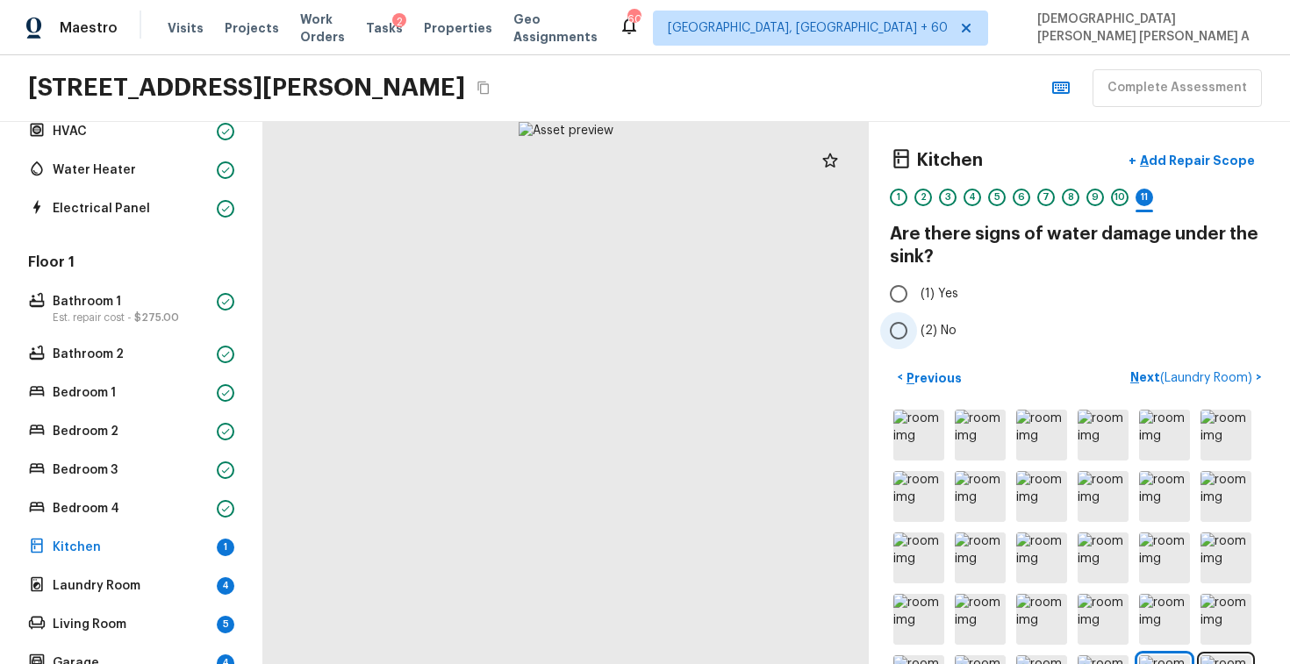
click at [915, 326] on input "(2) No" at bounding box center [898, 330] width 37 height 37
click at [1218, 363] on button "Next ( Laundry Room ) >" at bounding box center [1197, 377] width 146 height 29
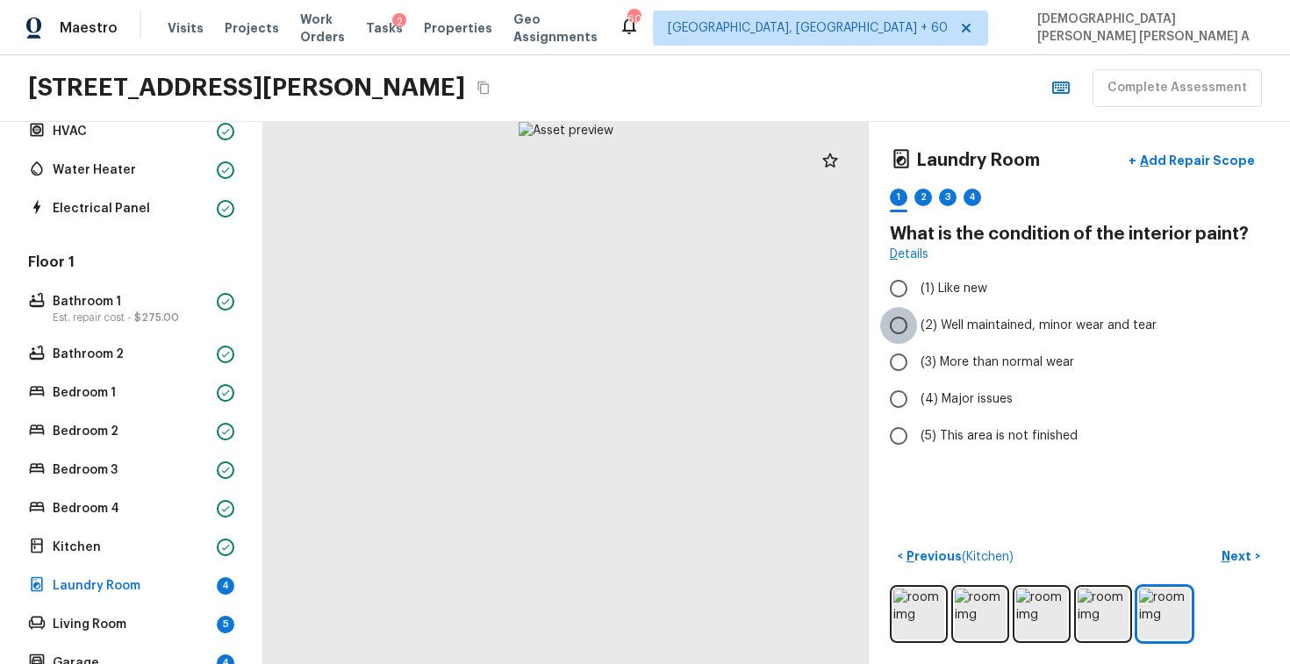
click at [901, 327] on input "(2) Well maintained, minor wear and tear" at bounding box center [898, 325] width 37 height 37
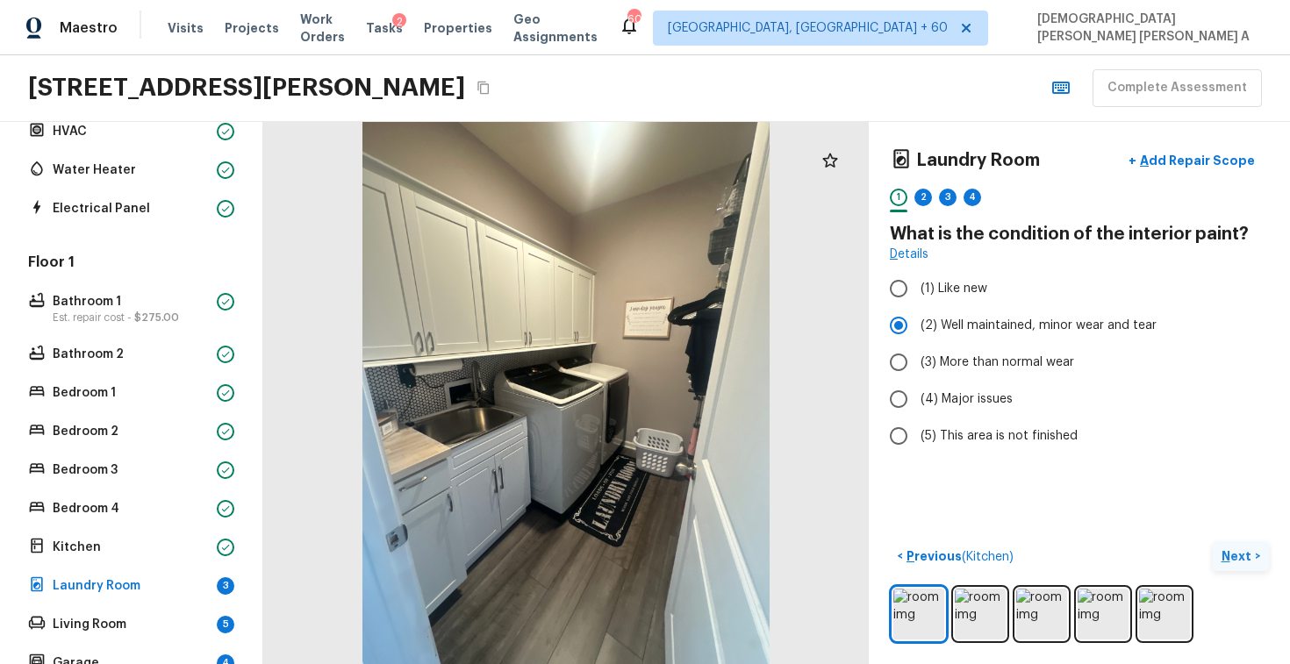
click at [1237, 548] on p "Next" at bounding box center [1238, 557] width 33 height 18
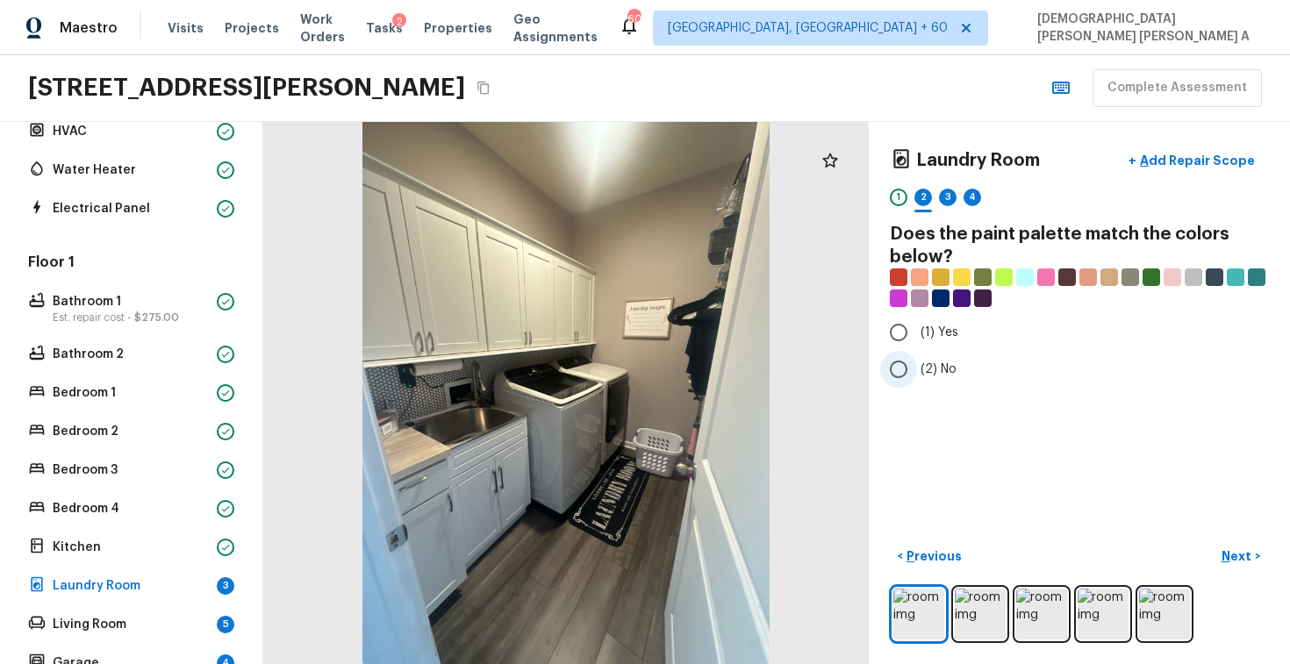
click at [912, 374] on input "(2) No" at bounding box center [898, 369] width 37 height 37
click at [1241, 552] on p "Next" at bounding box center [1238, 557] width 33 height 18
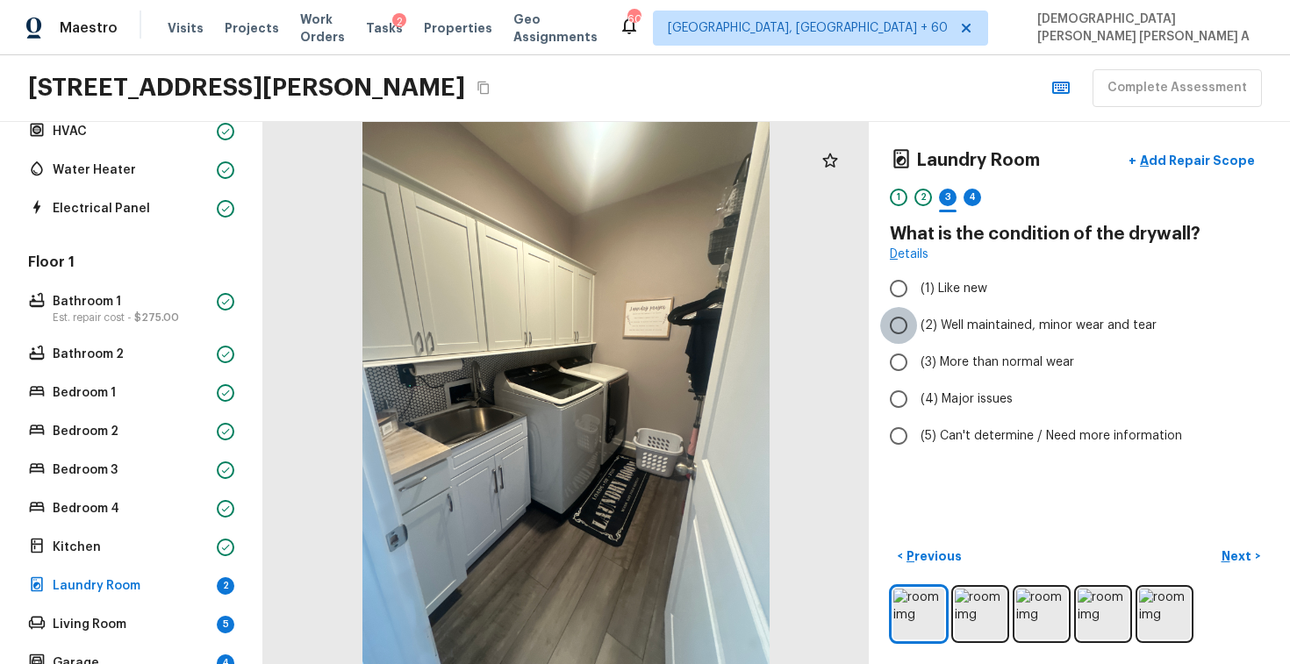
click at [900, 321] on input "(2) Well maintained, minor wear and tear" at bounding box center [898, 325] width 37 height 37
click at [1266, 558] on button "Next >" at bounding box center [1241, 556] width 56 height 29
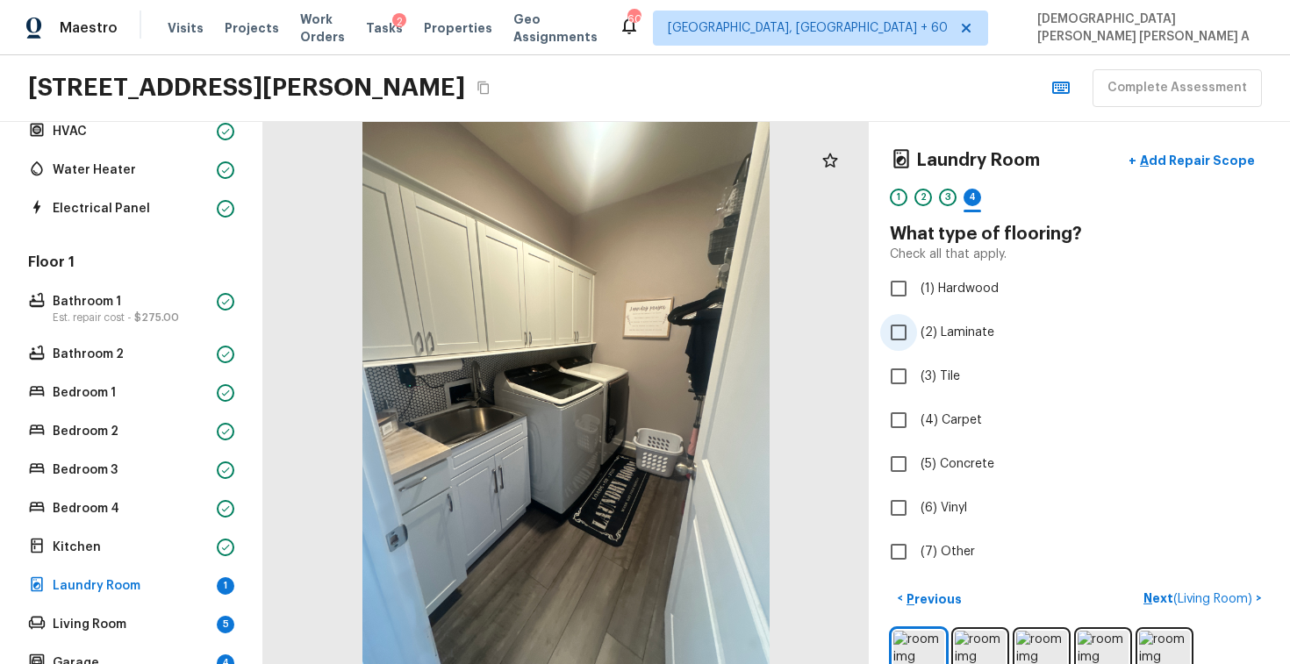
click at [904, 327] on input "(2) Laminate" at bounding box center [898, 332] width 37 height 37
click at [1241, 607] on p "Next" at bounding box center [1238, 600] width 33 height 18
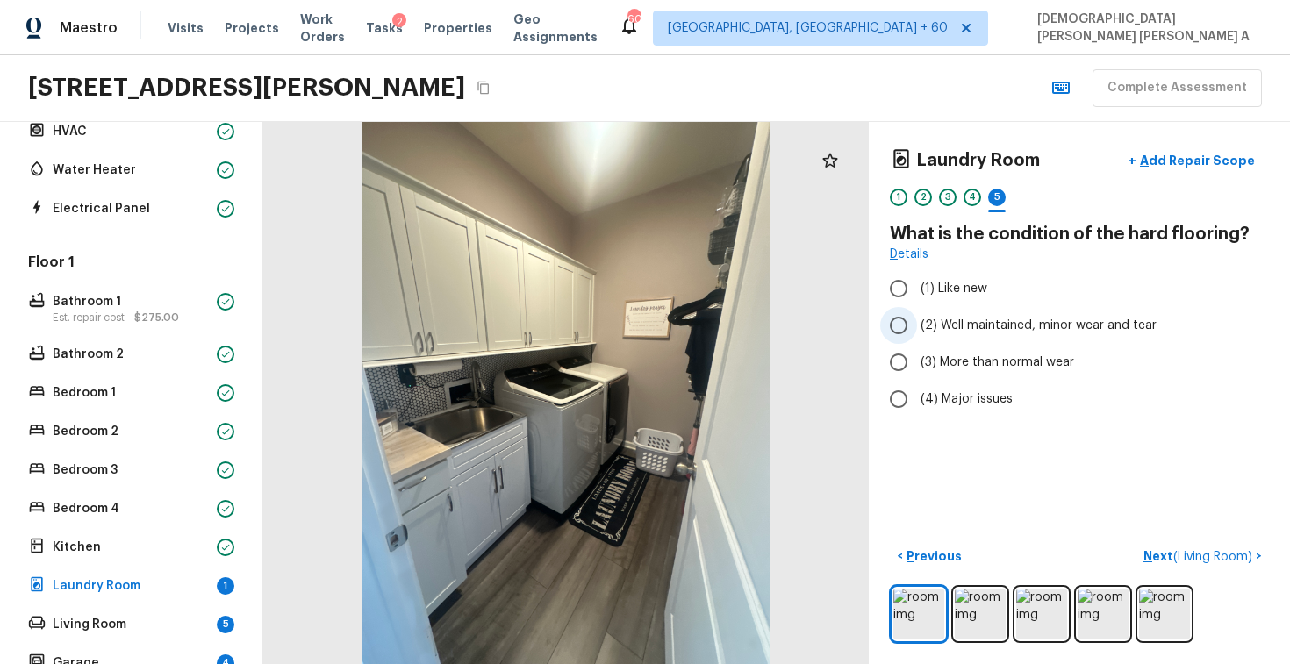
click at [917, 327] on label "(2) Well maintained, minor wear and tear" at bounding box center [1067, 325] width 375 height 37
click at [917, 327] on input "(2) Well maintained, minor wear and tear" at bounding box center [898, 325] width 37 height 37
click at [1212, 542] on button "Next ( Living Room ) >" at bounding box center [1203, 556] width 133 height 29
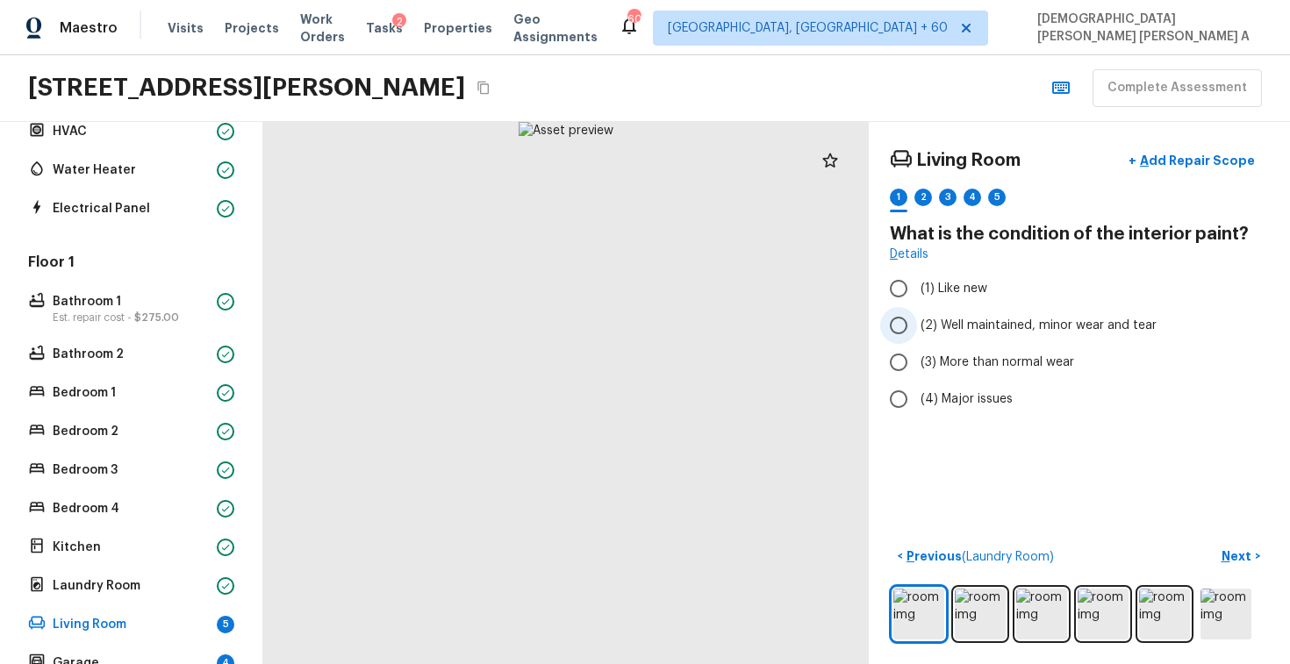
click at [916, 327] on input "(2) Well maintained, minor wear and tear" at bounding box center [898, 325] width 37 height 37
click at [1237, 548] on p "Next" at bounding box center [1238, 557] width 33 height 18
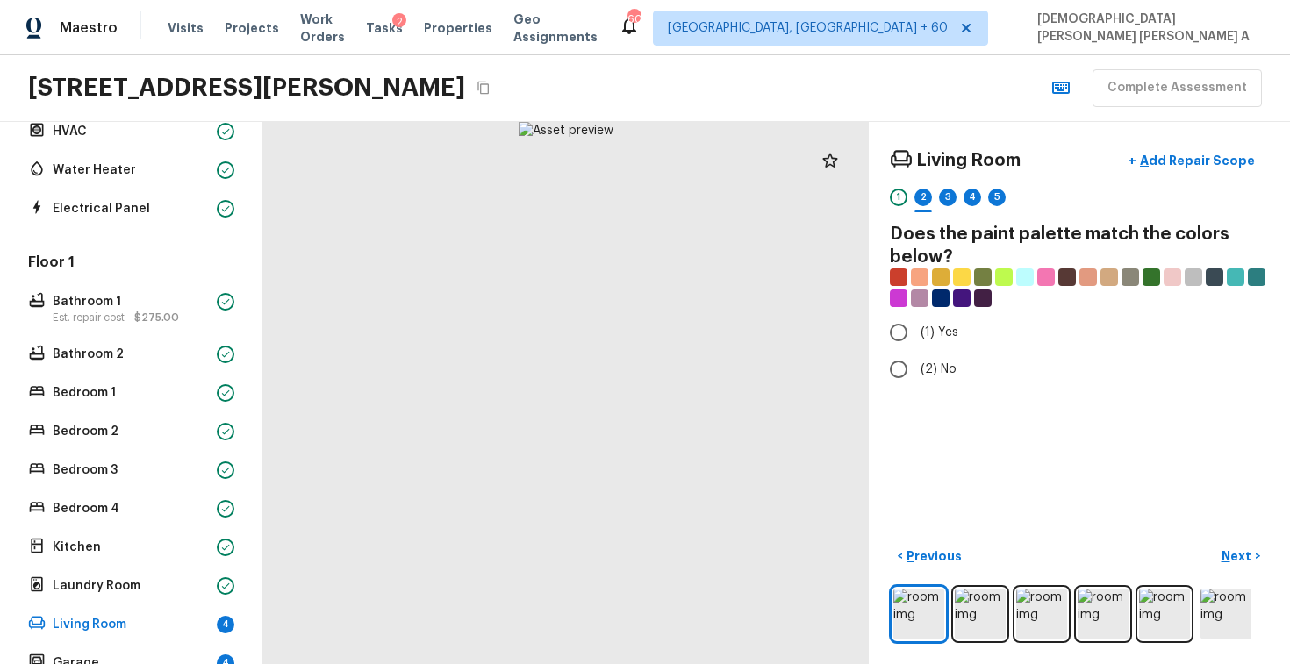
click at [873, 334] on div "Living Room + Add Repair Scope 1 2 3 4 5 Does the paint palette match the color…" at bounding box center [1079, 393] width 421 height 542
click at [906, 334] on input "(1) Yes" at bounding box center [898, 332] width 37 height 37
click at [1253, 564] on p "Next" at bounding box center [1238, 557] width 33 height 18
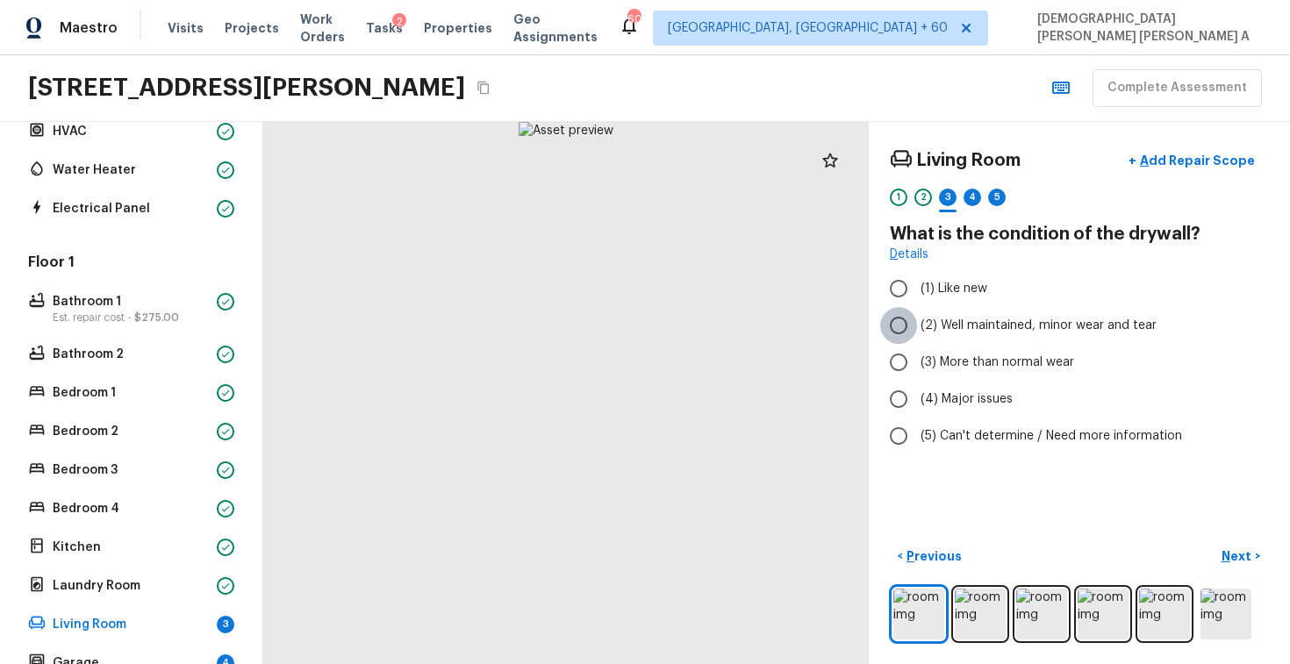
click at [902, 310] on input "(2) Well maintained, minor wear and tear" at bounding box center [898, 325] width 37 height 37
click at [1253, 558] on p "Next" at bounding box center [1238, 557] width 33 height 18
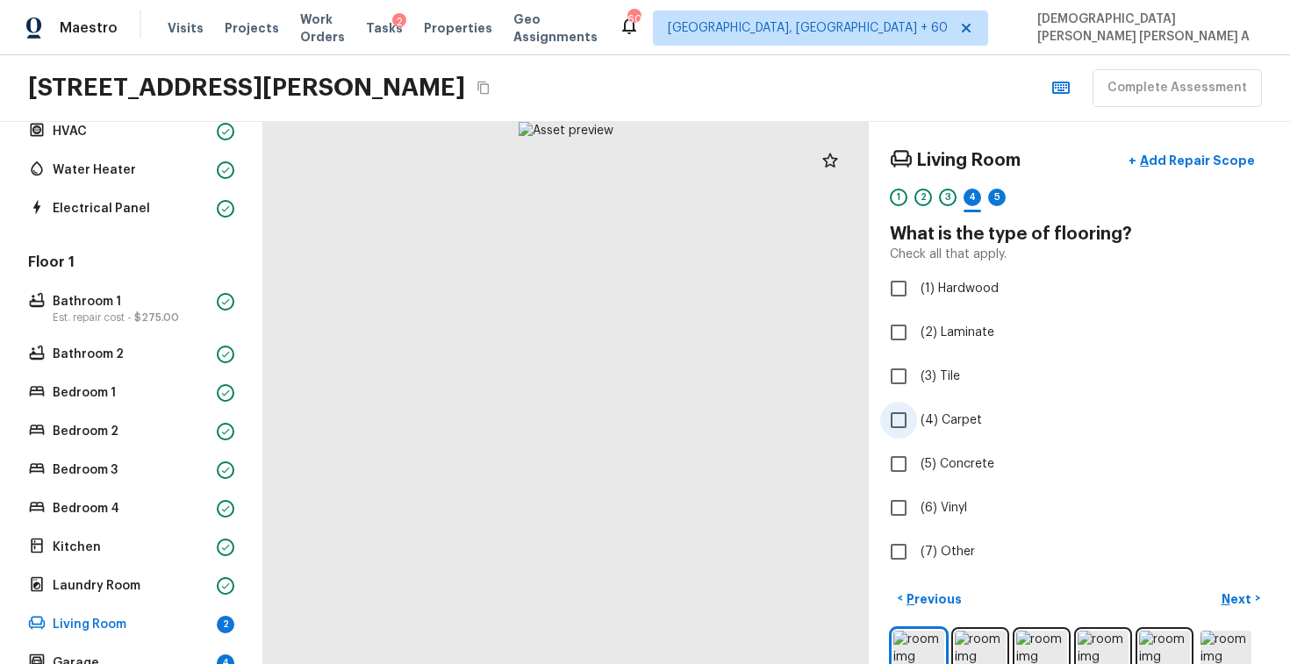
click at [901, 434] on input "(4) Carpet" at bounding box center [898, 420] width 37 height 37
click at [1236, 594] on p "Next" at bounding box center [1238, 600] width 33 height 18
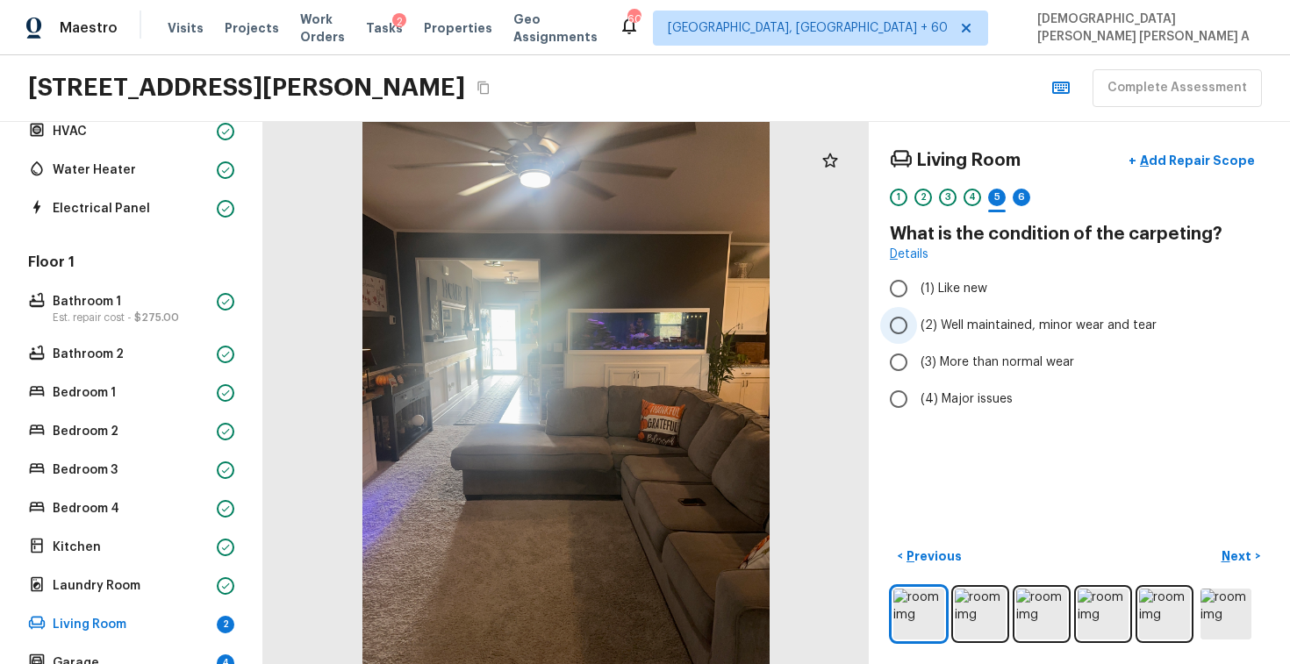
click at [898, 324] on input "(2) Well maintained, minor wear and tear" at bounding box center [898, 325] width 37 height 37
click at [1235, 556] on p "Next" at bounding box center [1238, 557] width 33 height 18
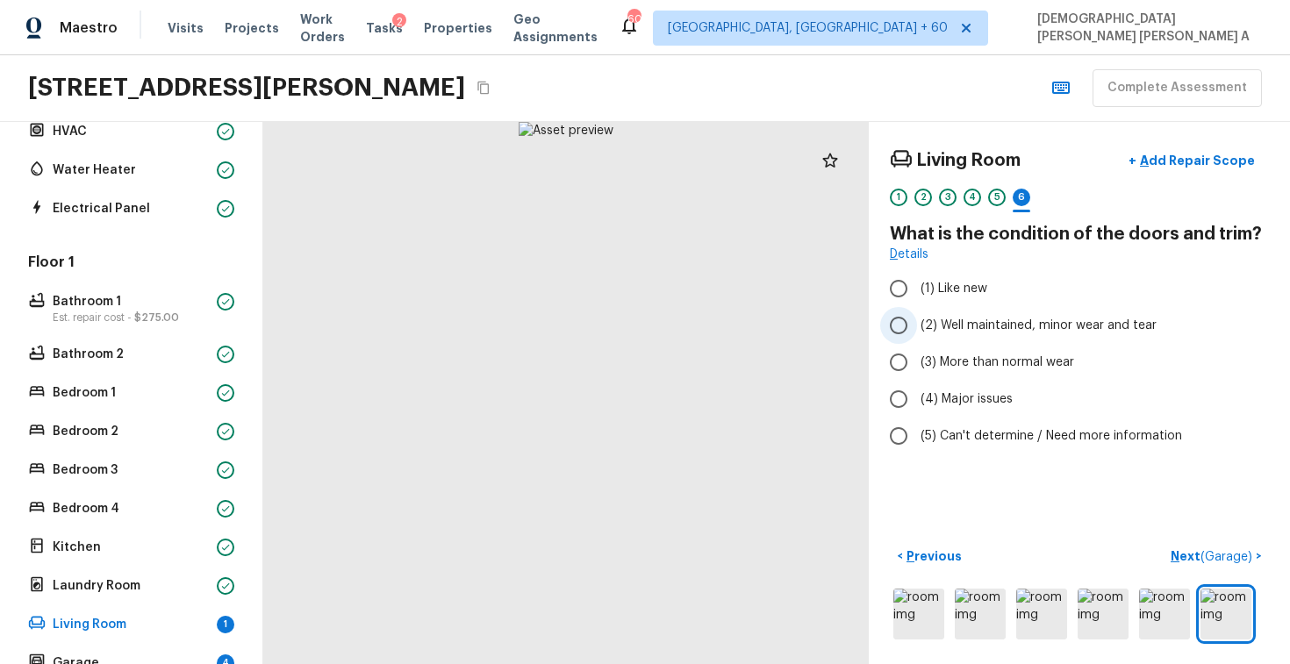
click at [905, 324] on input "(2) Well maintained, minor wear and tear" at bounding box center [898, 325] width 37 height 37
click at [1197, 549] on p "Next ( Garage )" at bounding box center [1213, 557] width 85 height 18
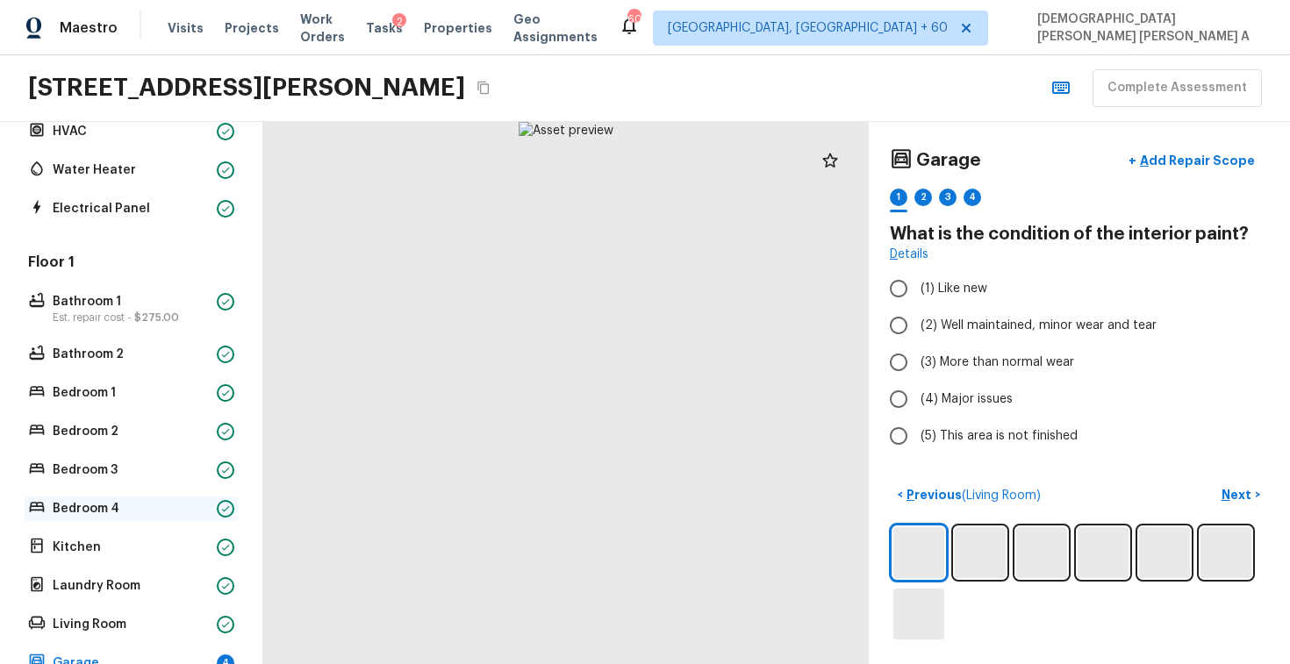
scroll to position [425, 0]
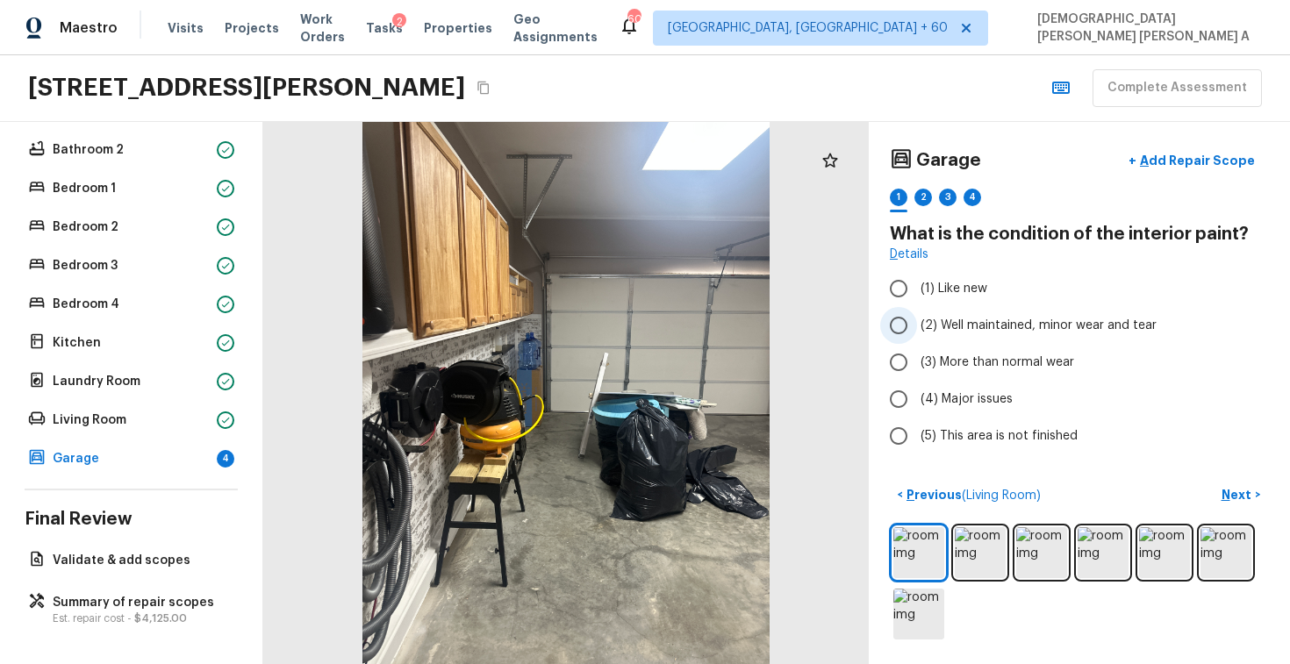
click at [906, 334] on input "(2) Well maintained, minor wear and tear" at bounding box center [898, 325] width 37 height 37
click at [1252, 497] on p "Next" at bounding box center [1238, 495] width 33 height 18
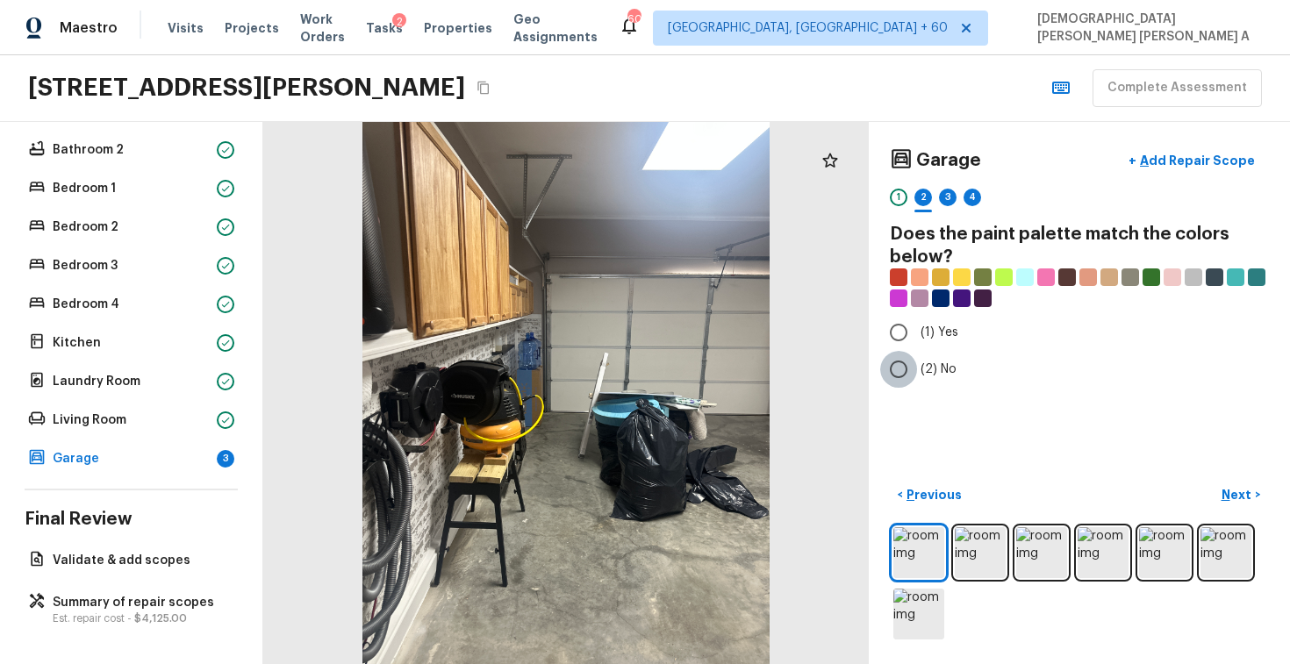
click at [893, 362] on input "(2) No" at bounding box center [898, 369] width 37 height 37
click at [1232, 490] on p "Next" at bounding box center [1238, 495] width 33 height 18
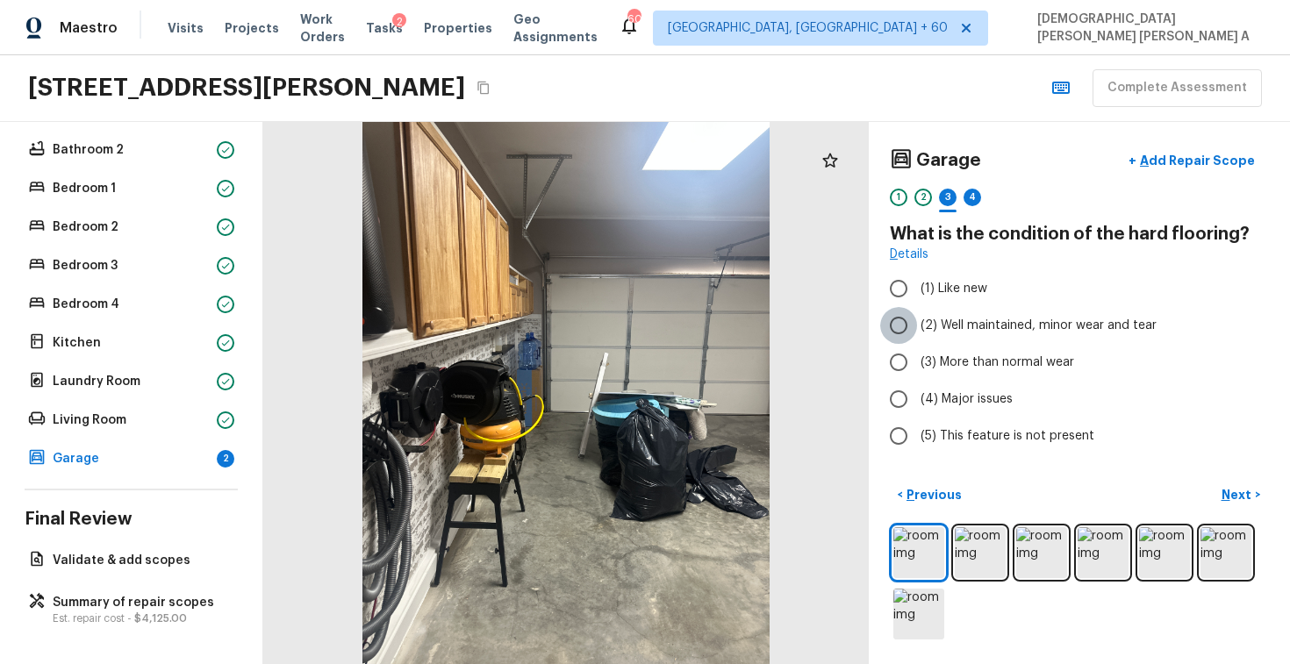
click at [916, 341] on input "(2) Well maintained, minor wear and tear" at bounding box center [898, 325] width 37 height 37
click at [1240, 492] on p "Next" at bounding box center [1238, 495] width 33 height 18
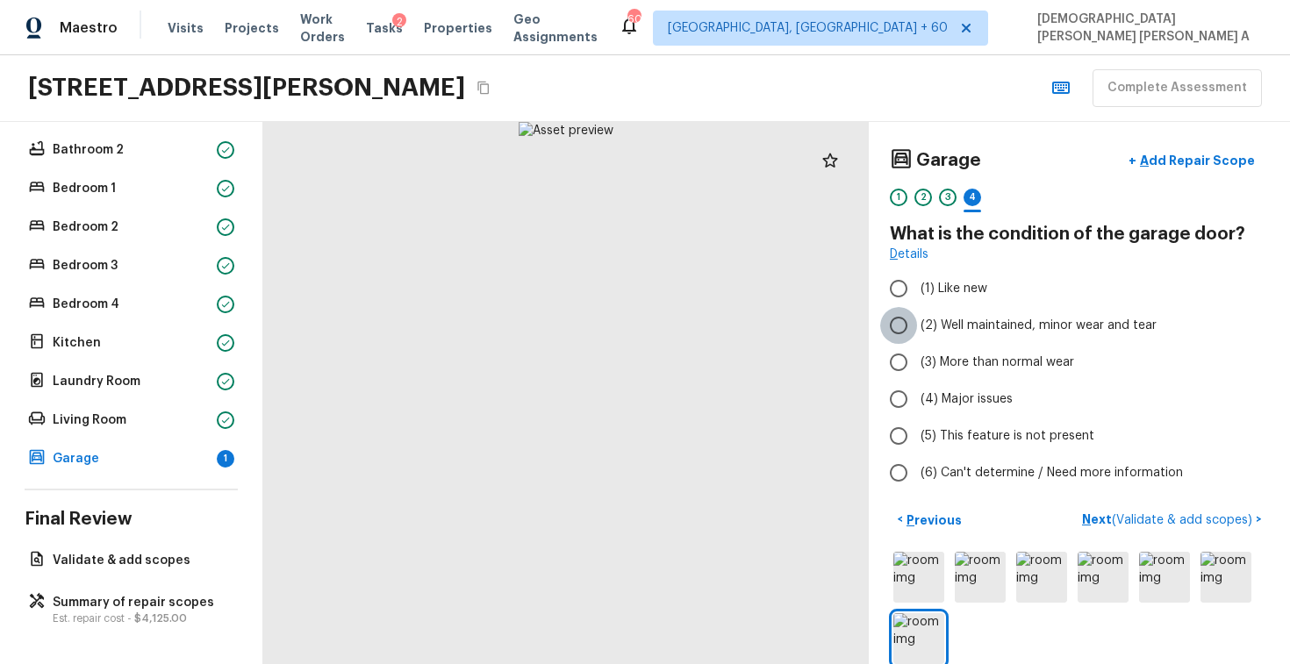
click at [892, 327] on input "(2) Well maintained, minor wear and tear" at bounding box center [898, 325] width 37 height 37
click at [1181, 522] on span "( Validate & add scopes )" at bounding box center [1182, 520] width 140 height 12
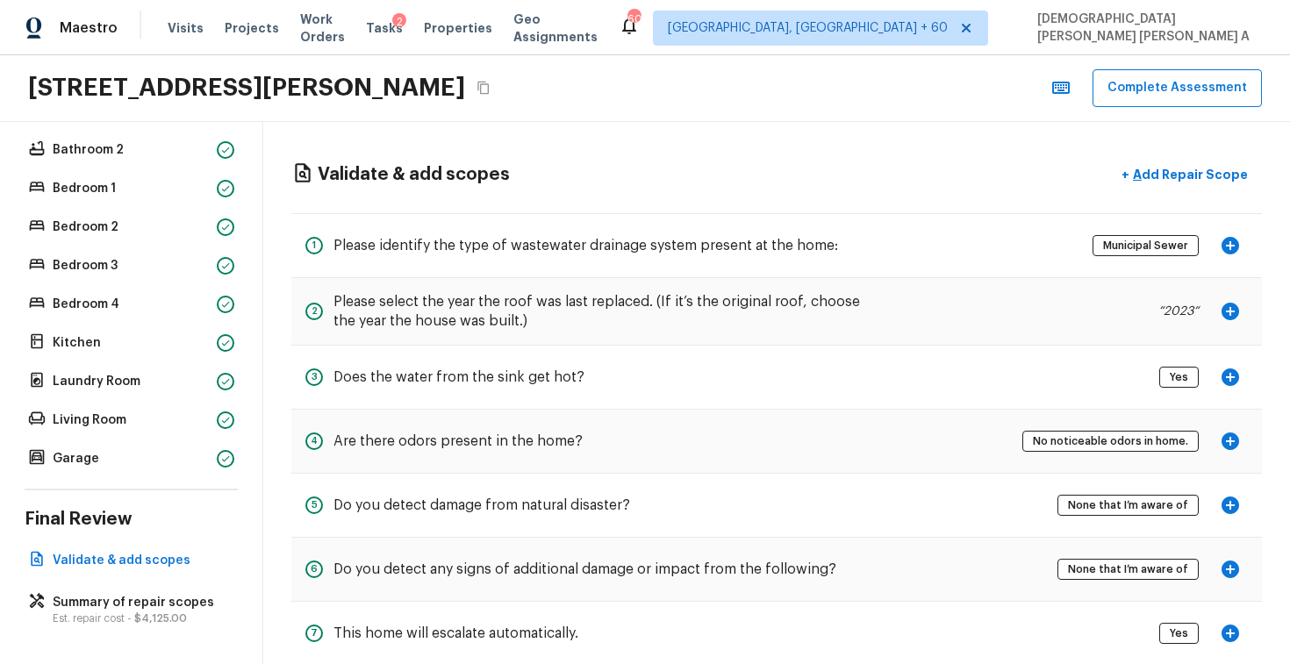
click at [1226, 445] on icon "button" at bounding box center [1231, 442] width 18 height 18
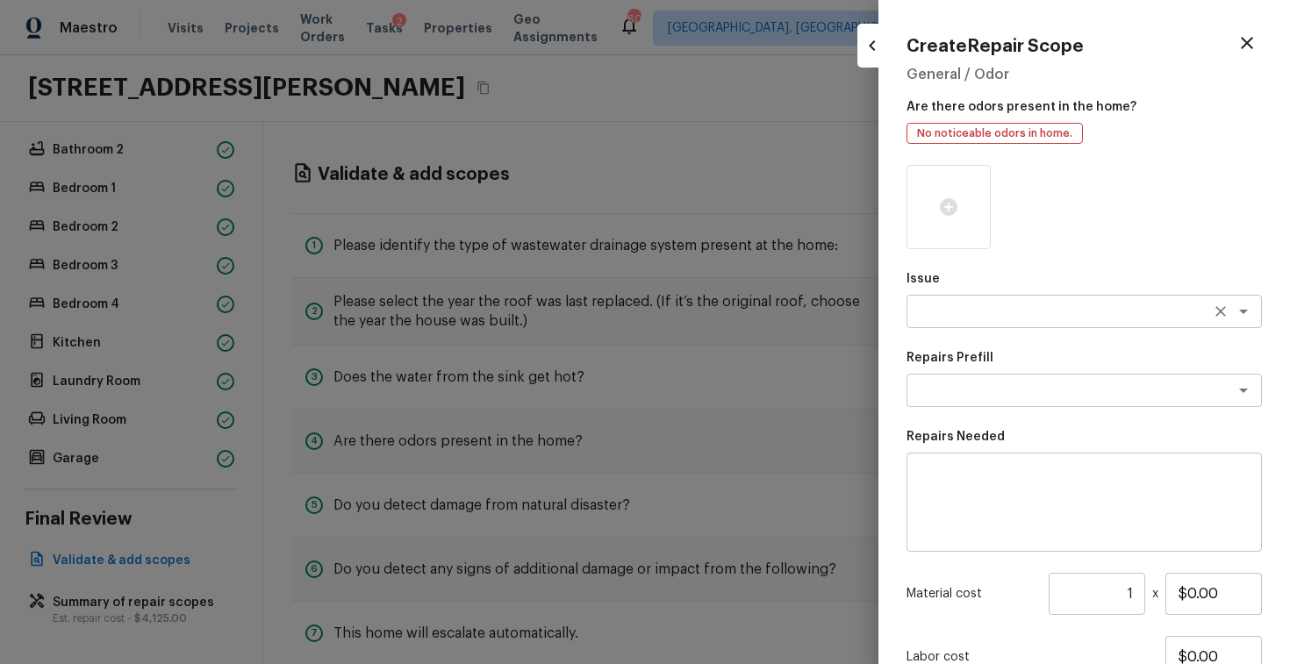
click at [1023, 315] on textarea at bounding box center [1060, 312] width 291 height 18
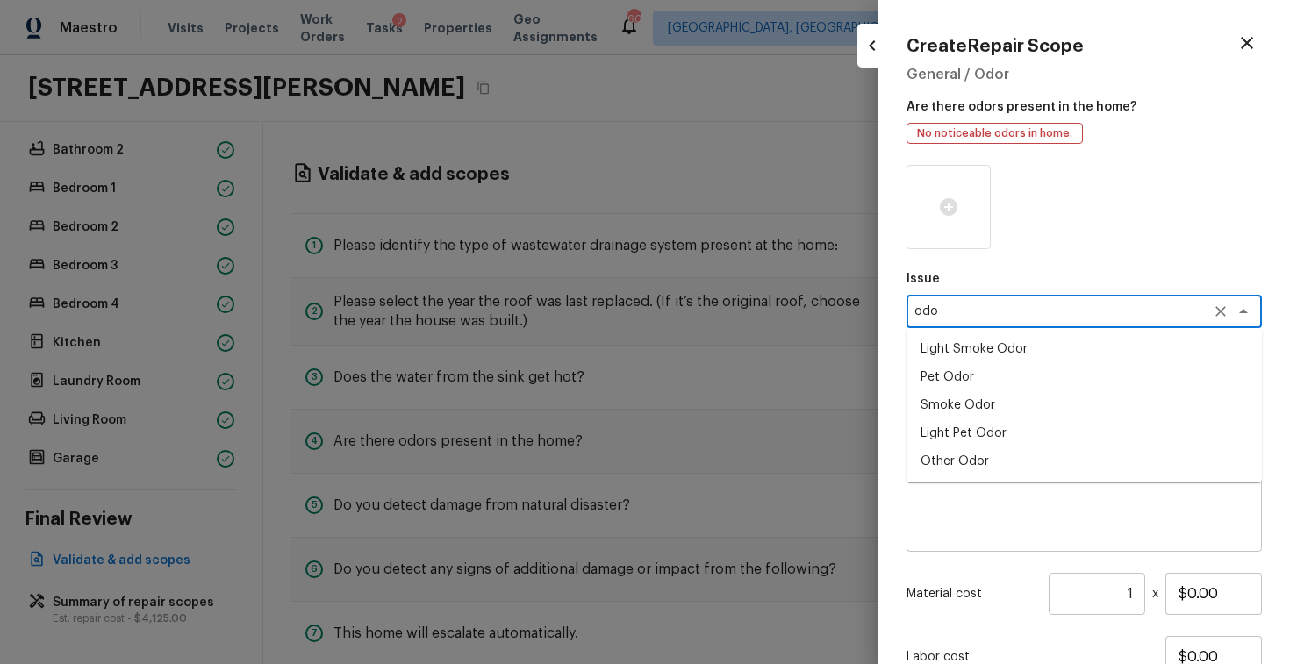
click at [991, 354] on li "Light Smoke Odor" at bounding box center [1084, 349] width 355 height 28
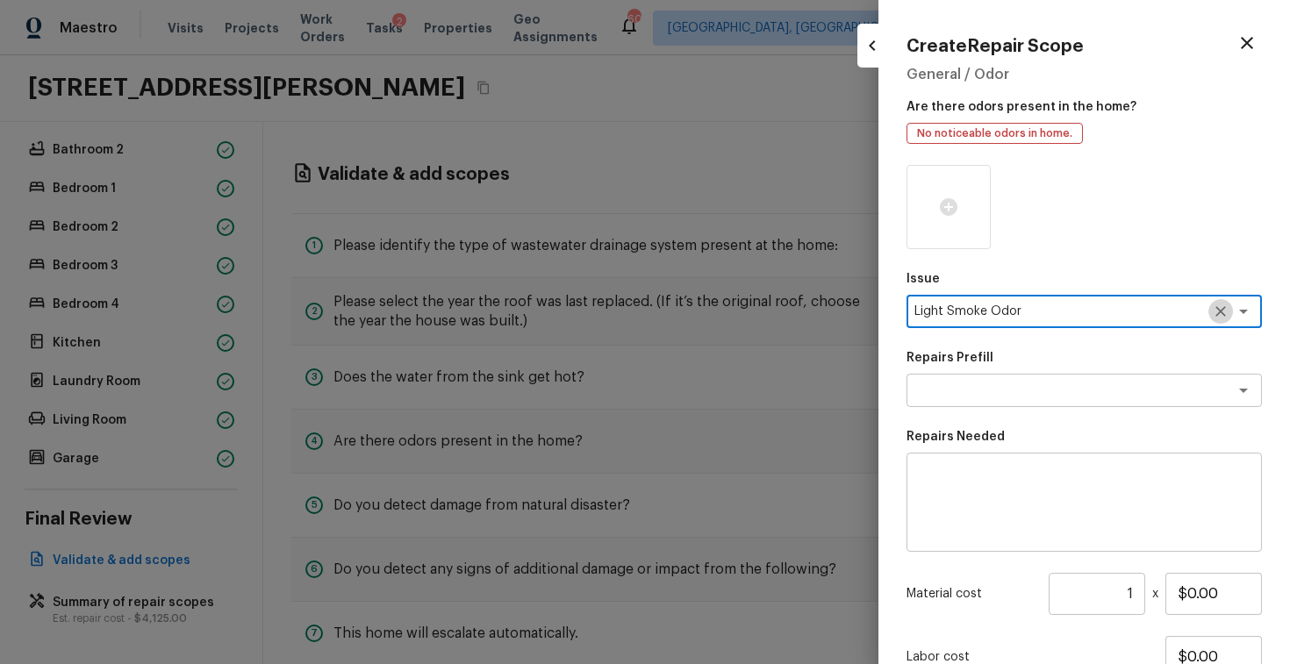
click at [1220, 315] on icon "Clear" at bounding box center [1221, 312] width 18 height 18
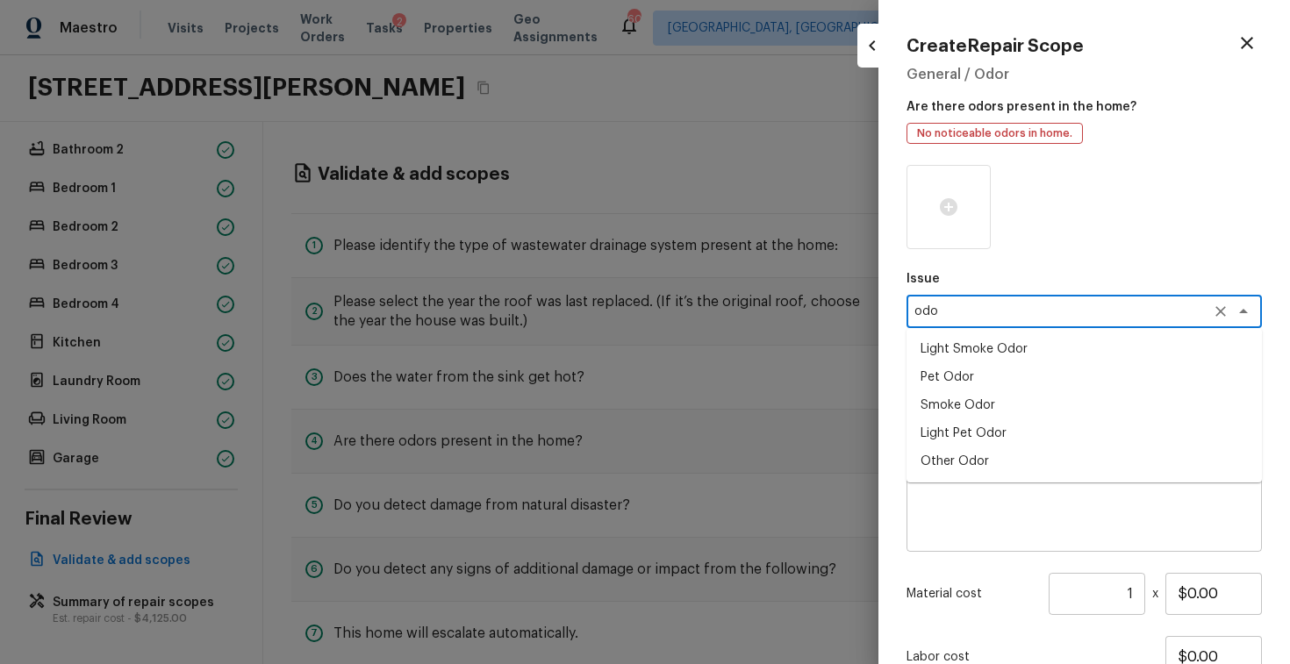
click at [1034, 429] on li "Light Pet Odor" at bounding box center [1084, 434] width 355 height 28
click at [1038, 400] on div "x ​" at bounding box center [1084, 390] width 355 height 33
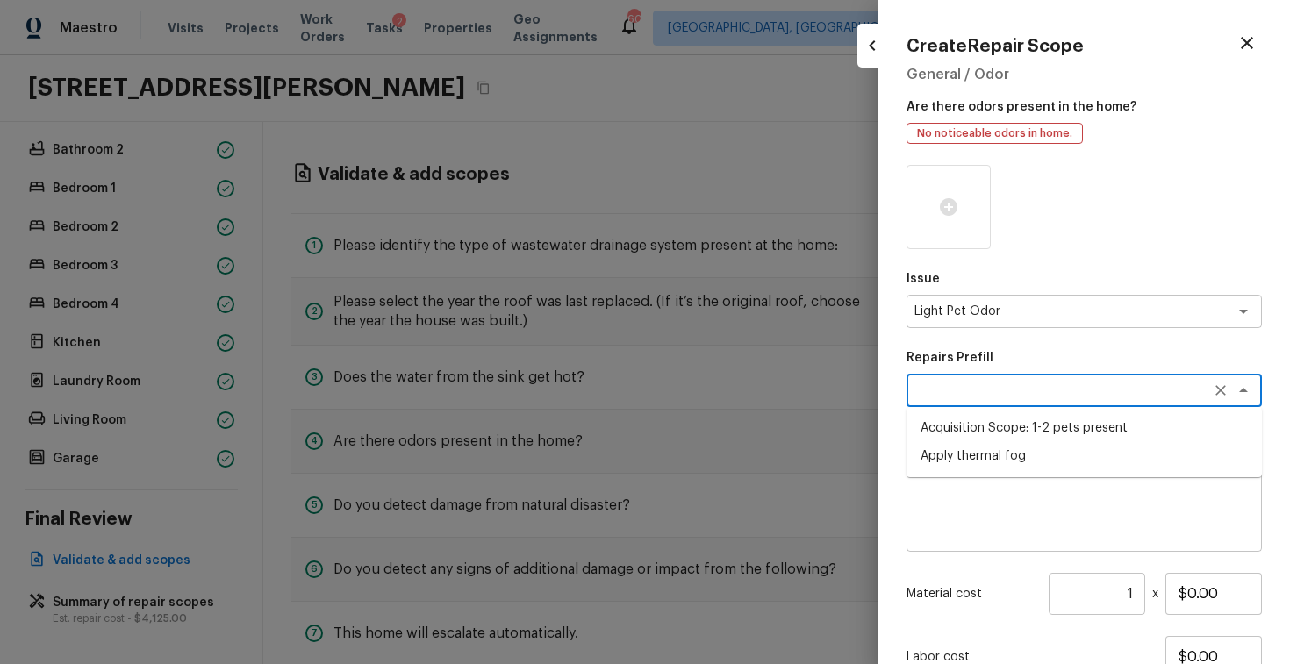
click at [1044, 431] on li "Acquisition Scope: 1-2 pets present" at bounding box center [1084, 428] width 355 height 28
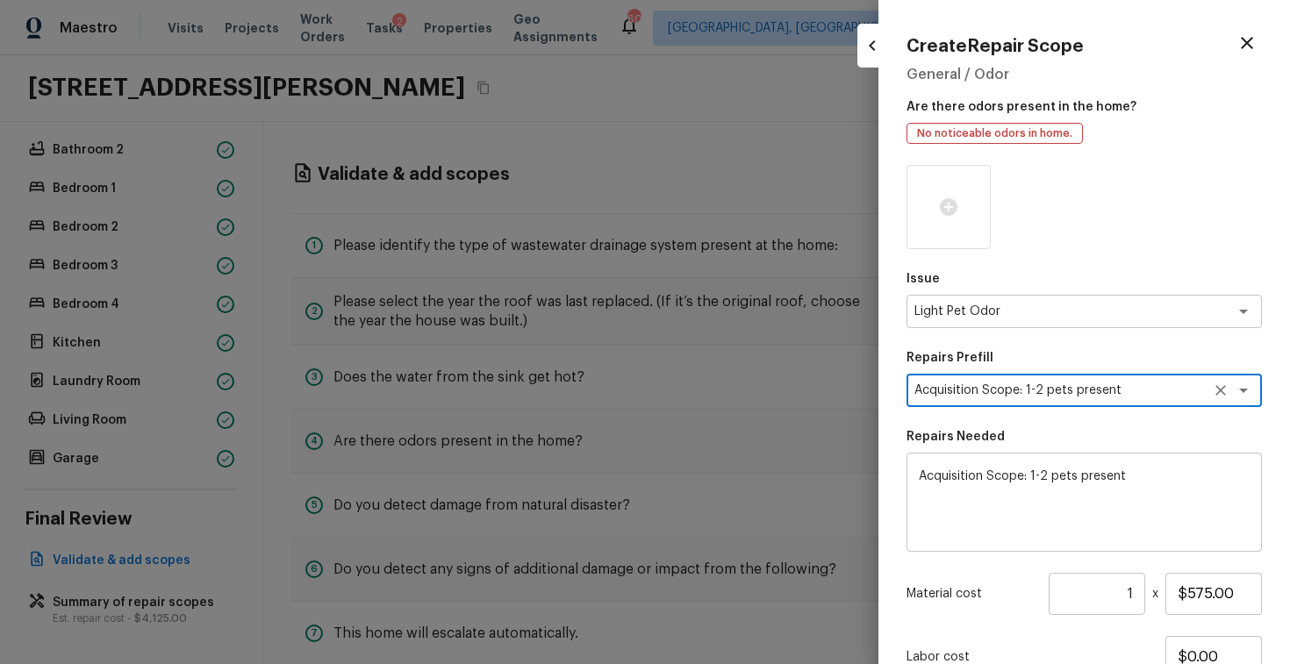
scroll to position [142, 0]
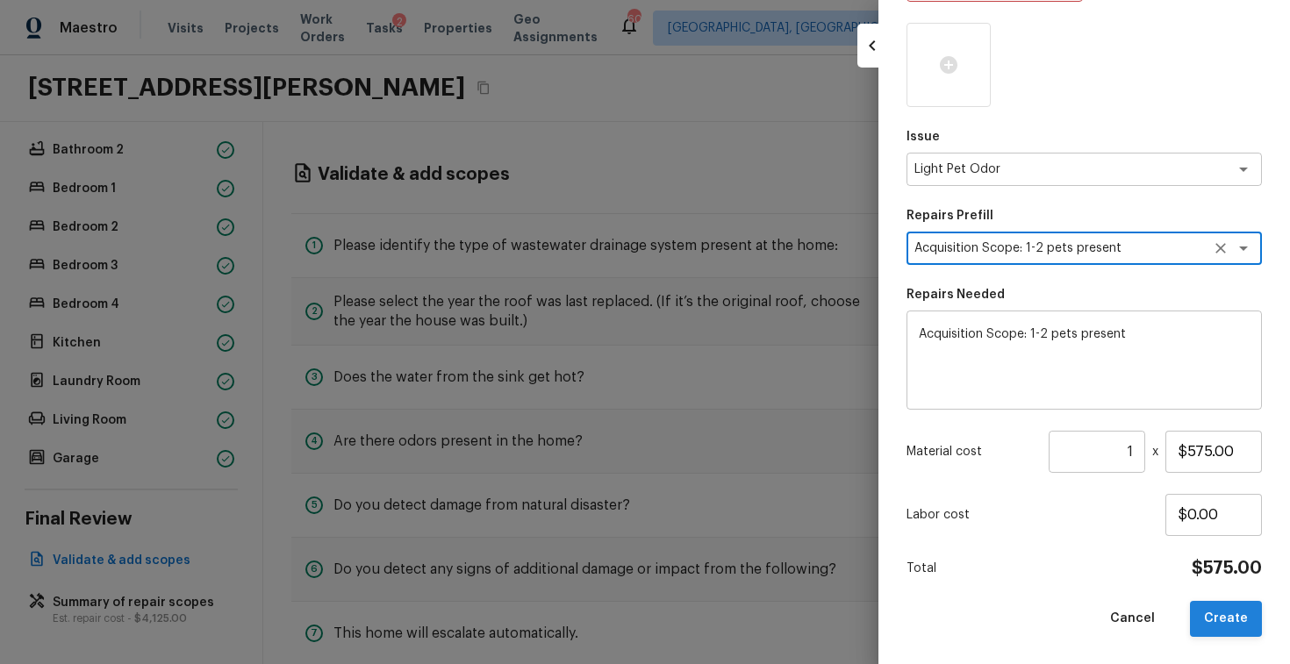
click at [1224, 611] on button "Create" at bounding box center [1226, 619] width 72 height 36
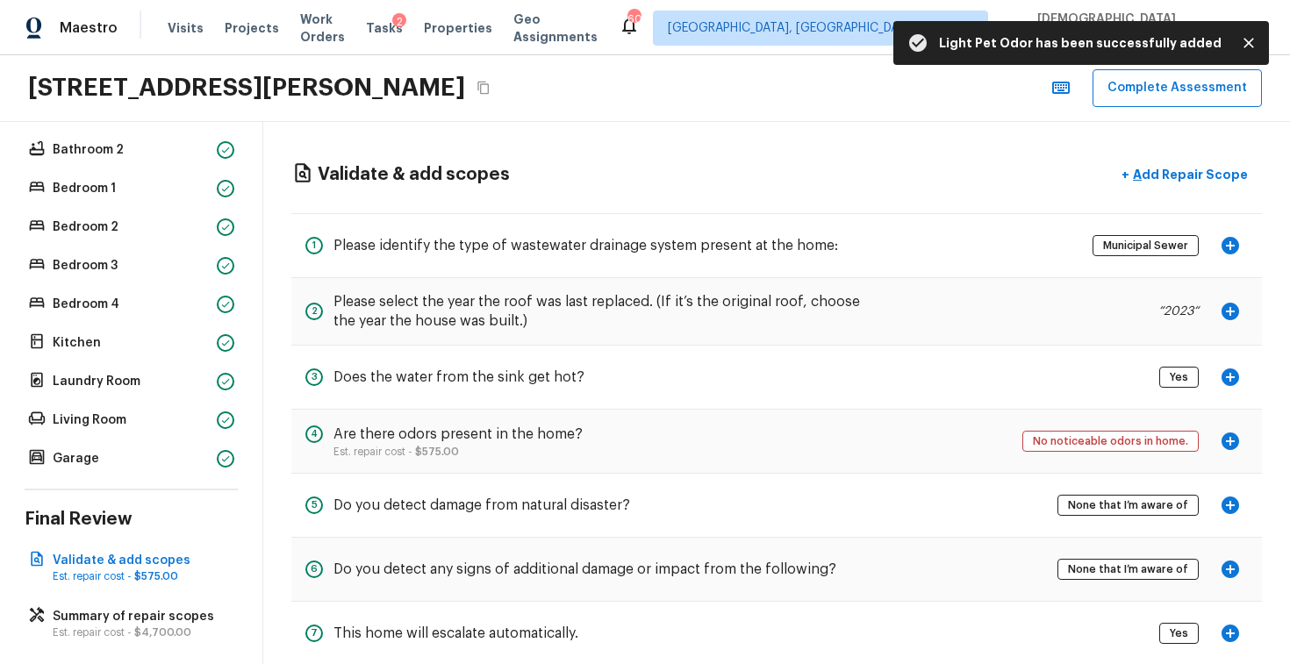
scroll to position [37, 0]
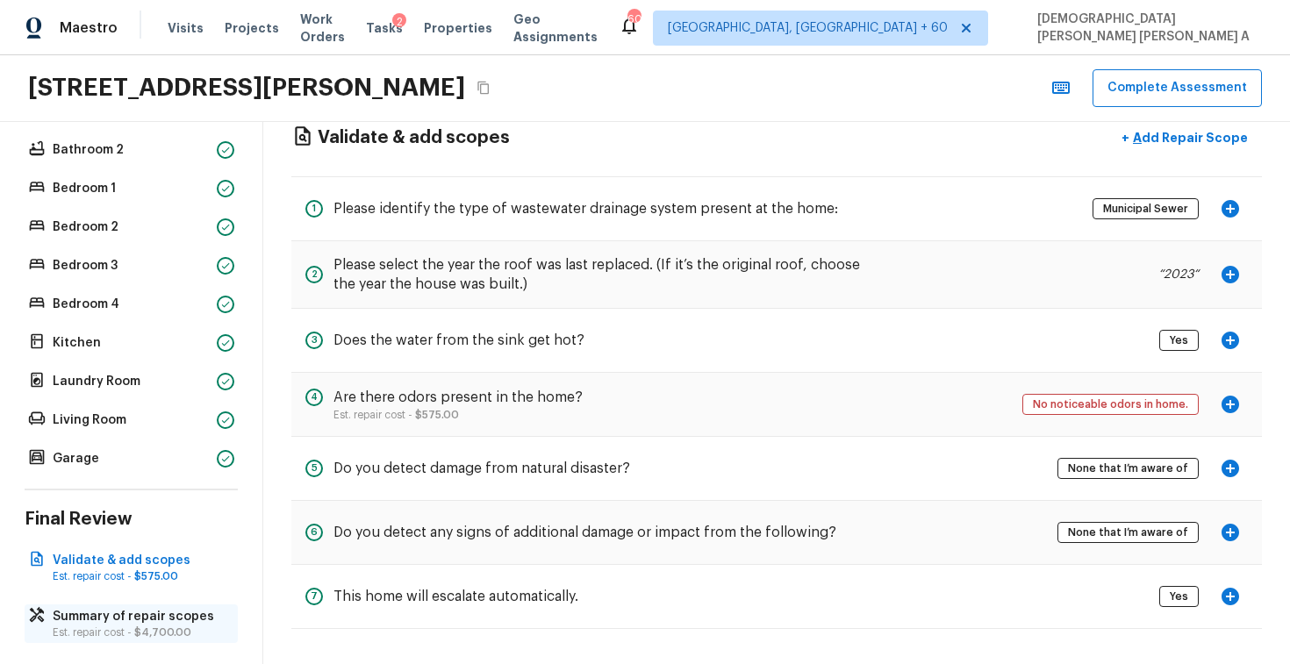
click at [110, 631] on p "Est. repair cost - $4,700.00" at bounding box center [140, 633] width 175 height 14
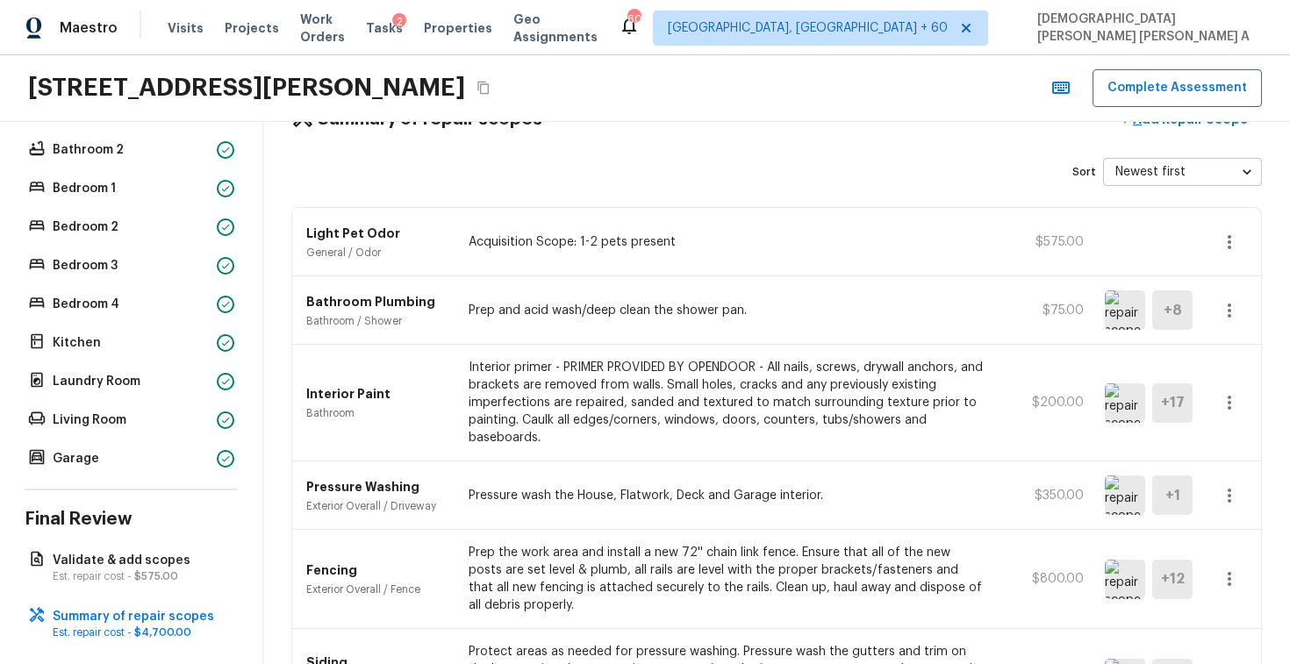
scroll to position [0, 0]
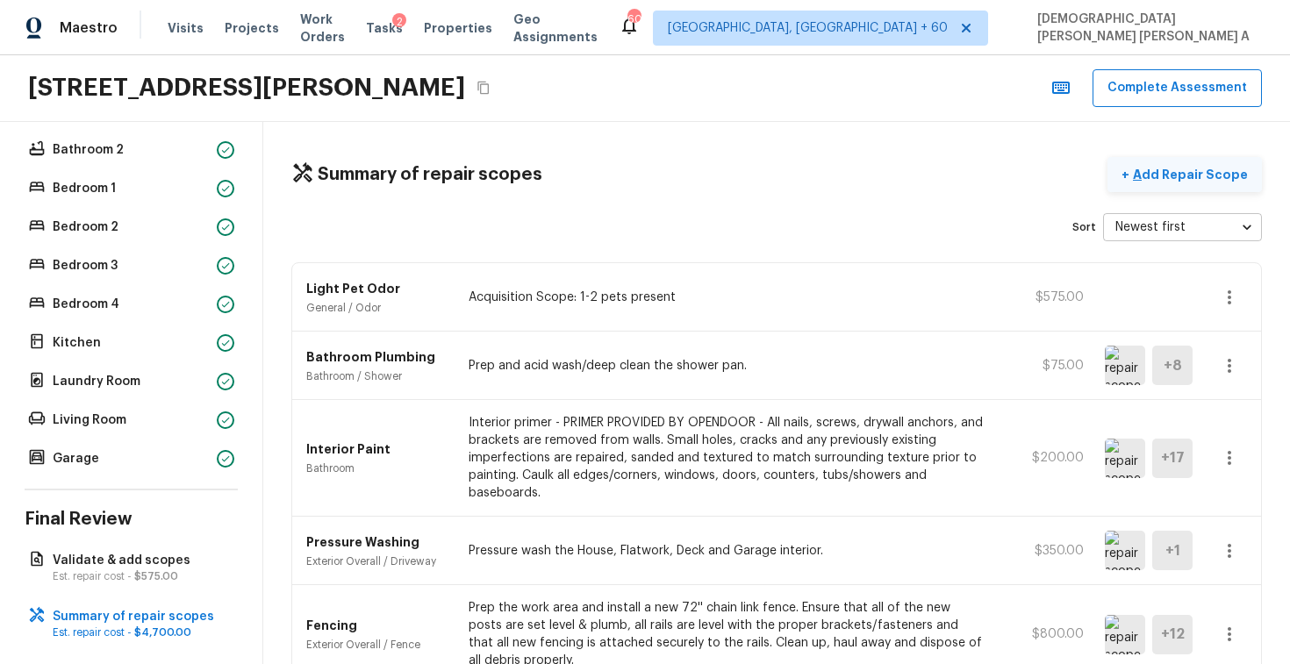
click at [1168, 179] on p "Add Repair Scope" at bounding box center [1189, 175] width 118 height 18
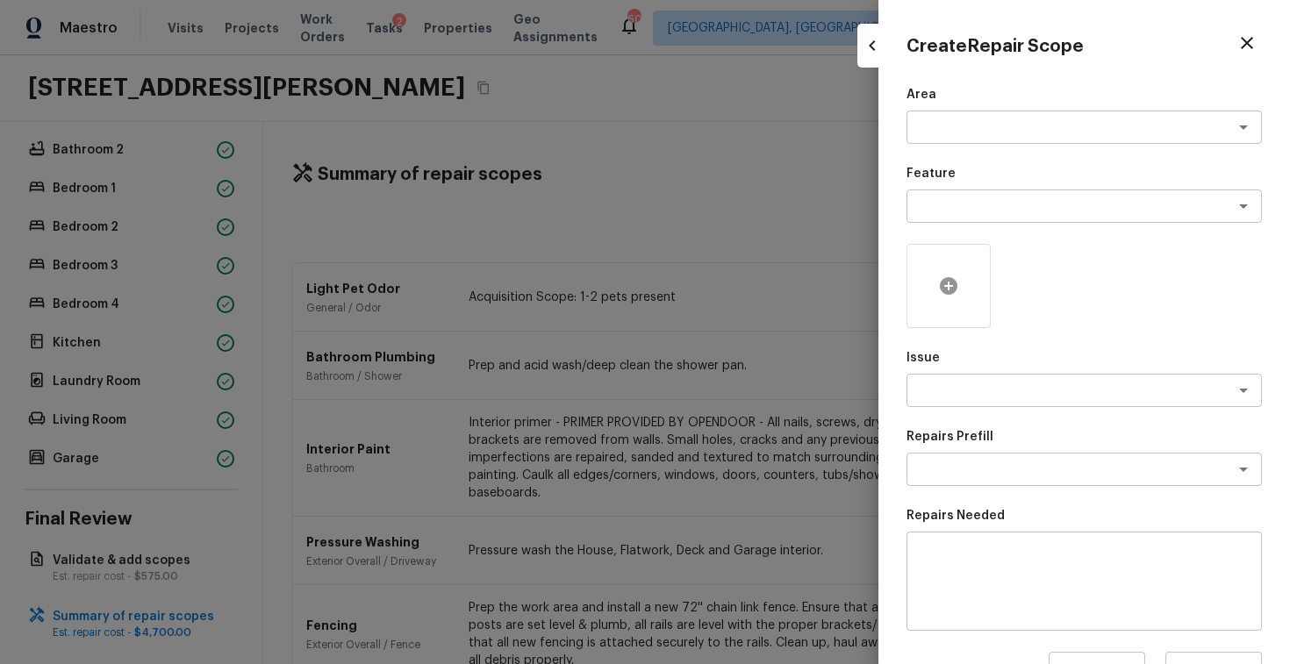
click at [944, 278] on icon at bounding box center [949, 286] width 18 height 18
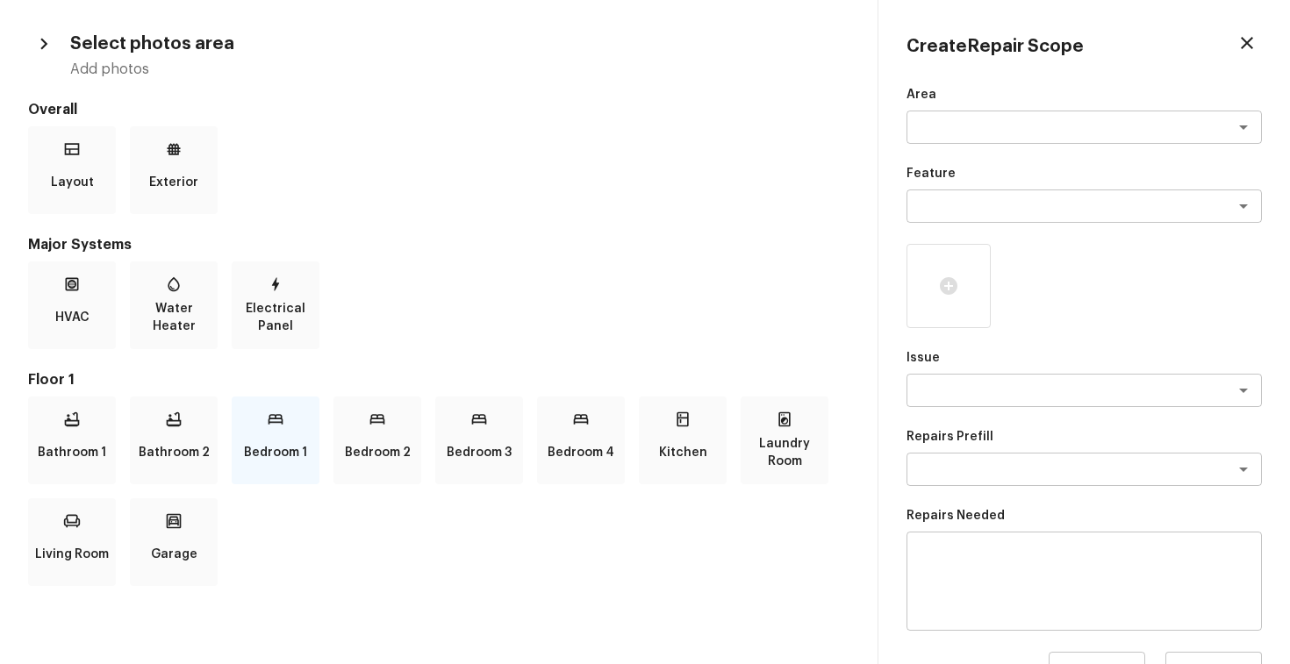
click at [282, 439] on p "Bedroom 1" at bounding box center [275, 452] width 63 height 35
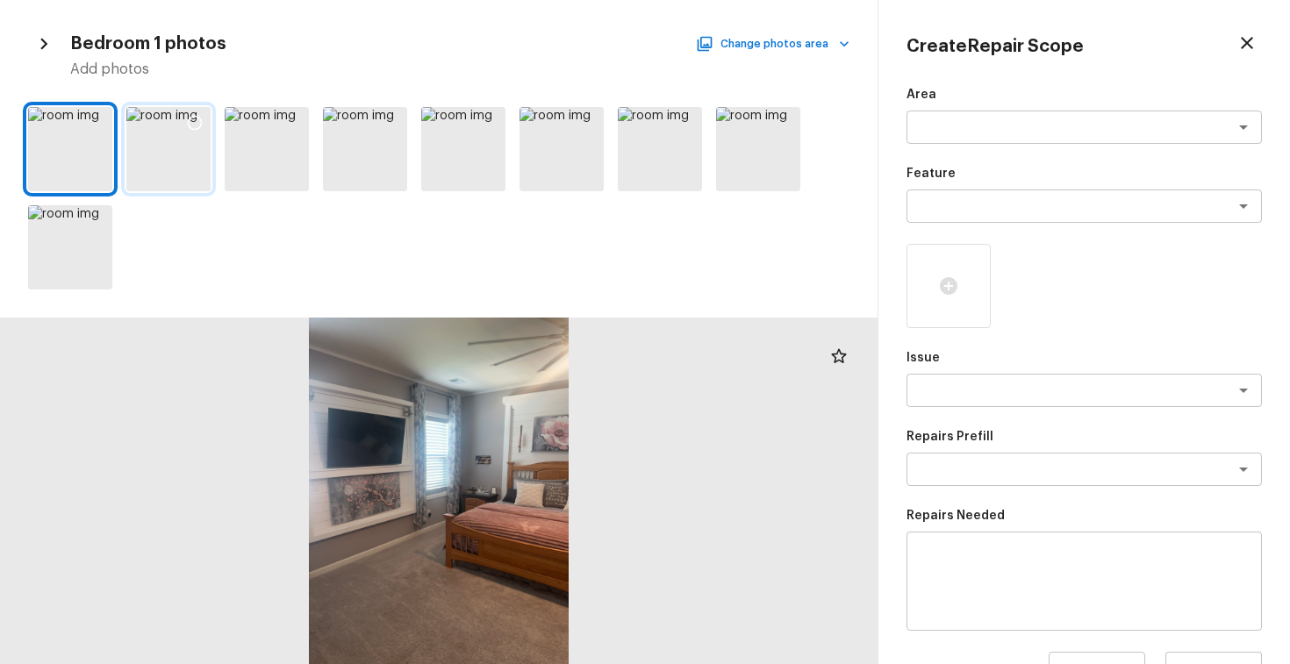
click at [190, 120] on icon at bounding box center [195, 123] width 18 height 18
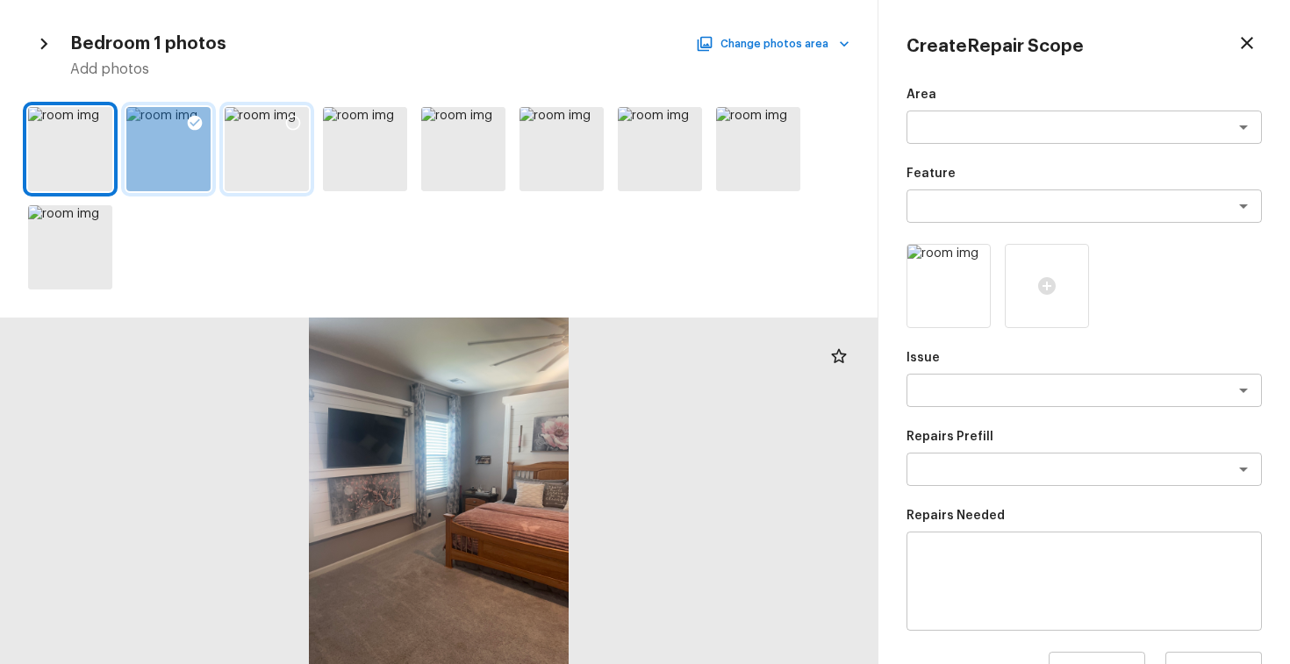
click at [292, 118] on icon at bounding box center [293, 123] width 18 height 18
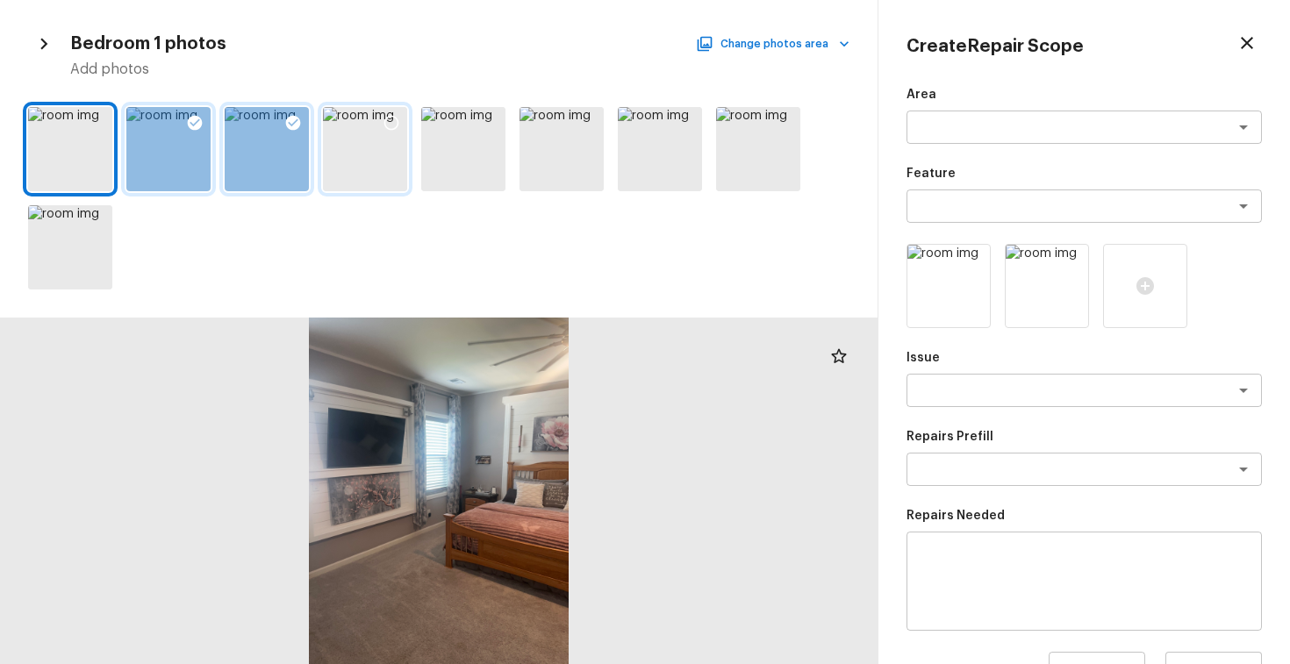
click at [391, 124] on icon at bounding box center [392, 123] width 18 height 18
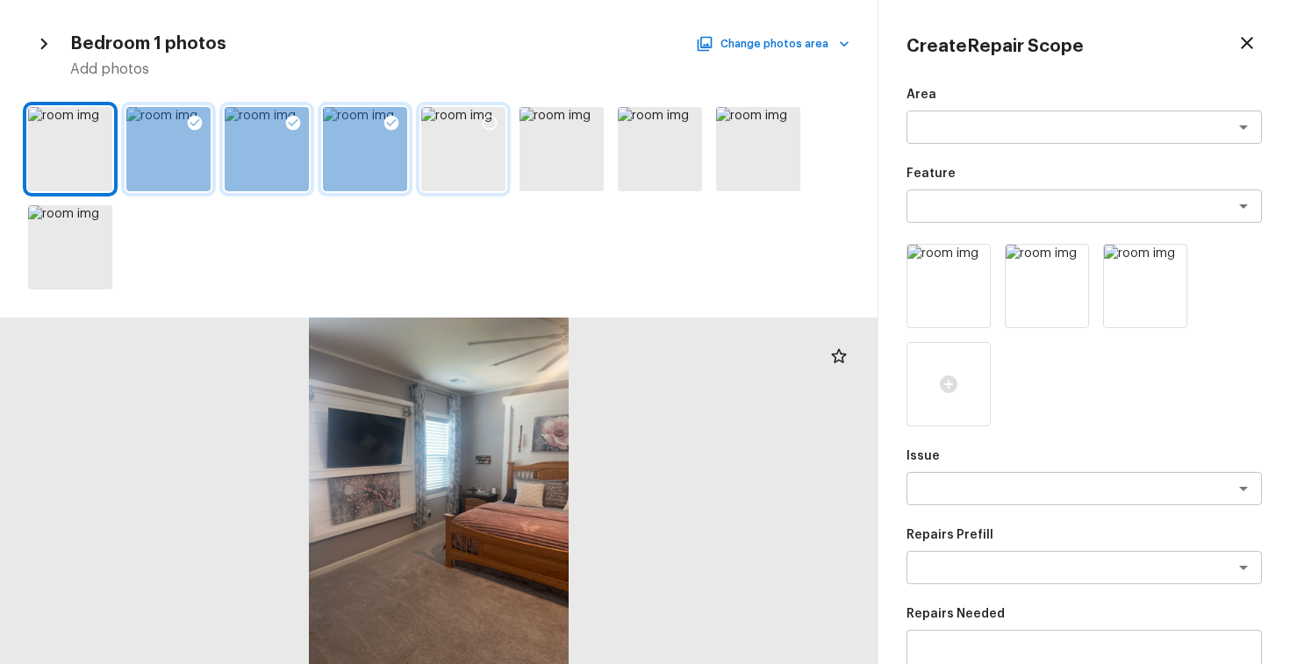
click at [486, 122] on icon at bounding box center [490, 123] width 18 height 18
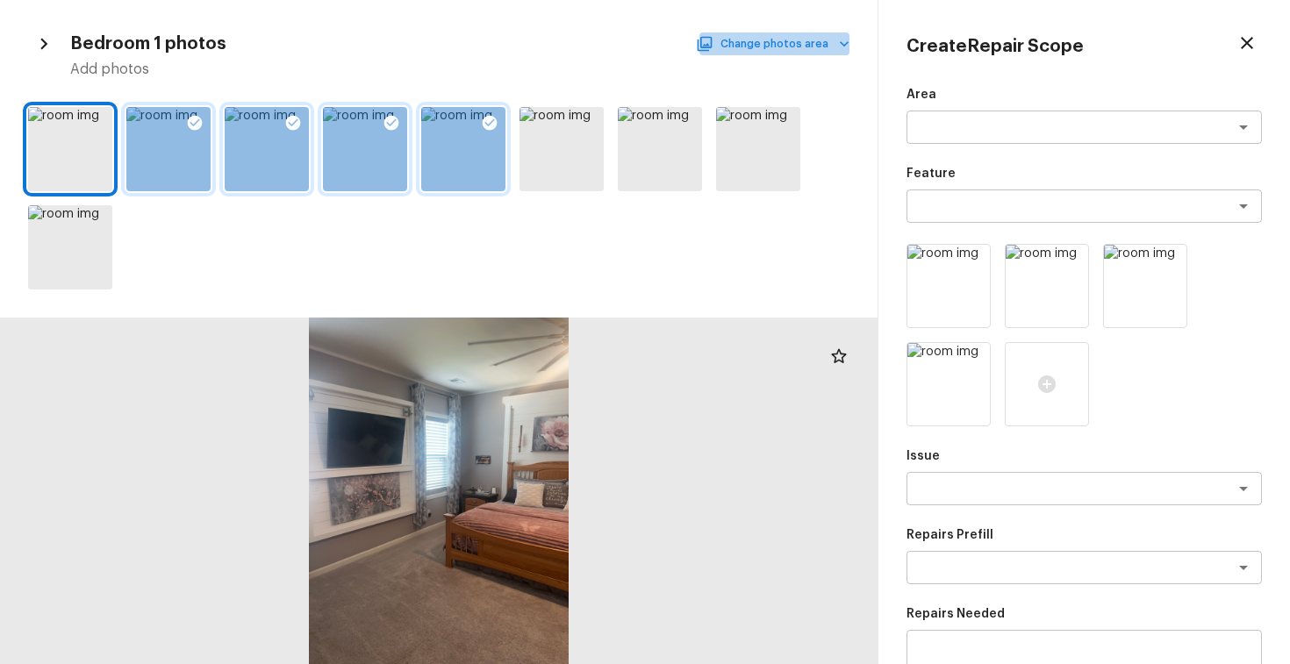
click at [800, 37] on button "Change photos area" at bounding box center [775, 43] width 150 height 23
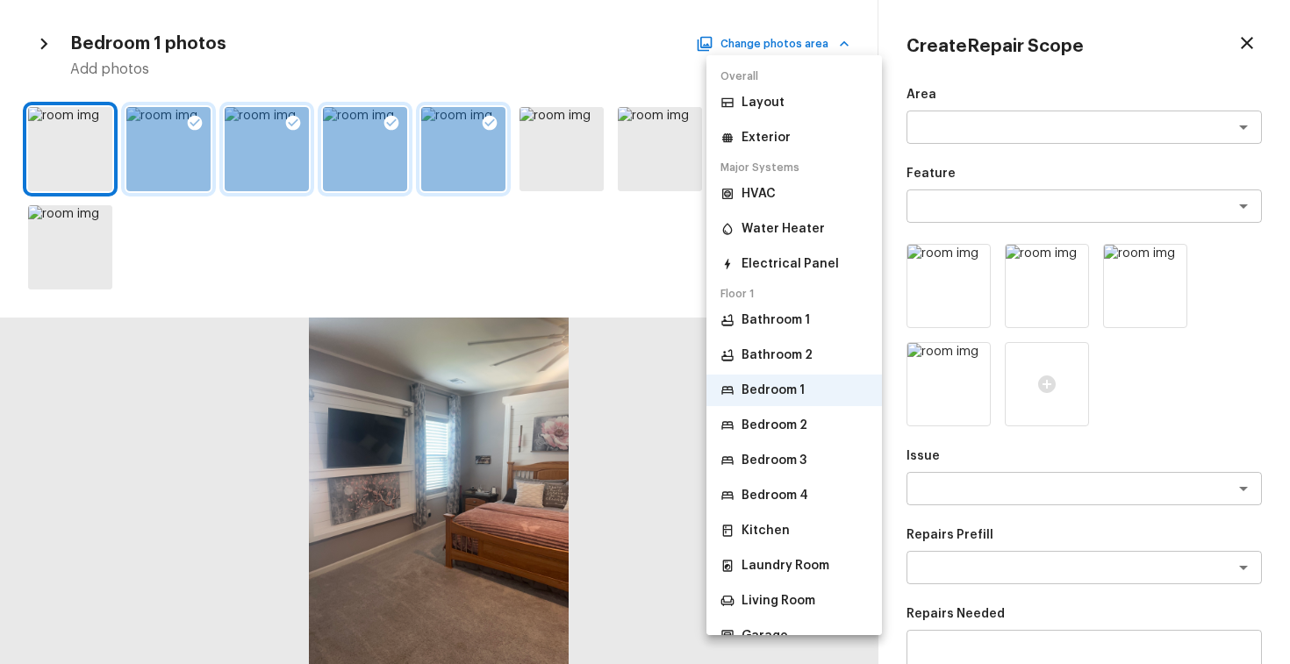
scroll to position [2, 0]
click at [770, 596] on p "Living Room" at bounding box center [779, 600] width 74 height 18
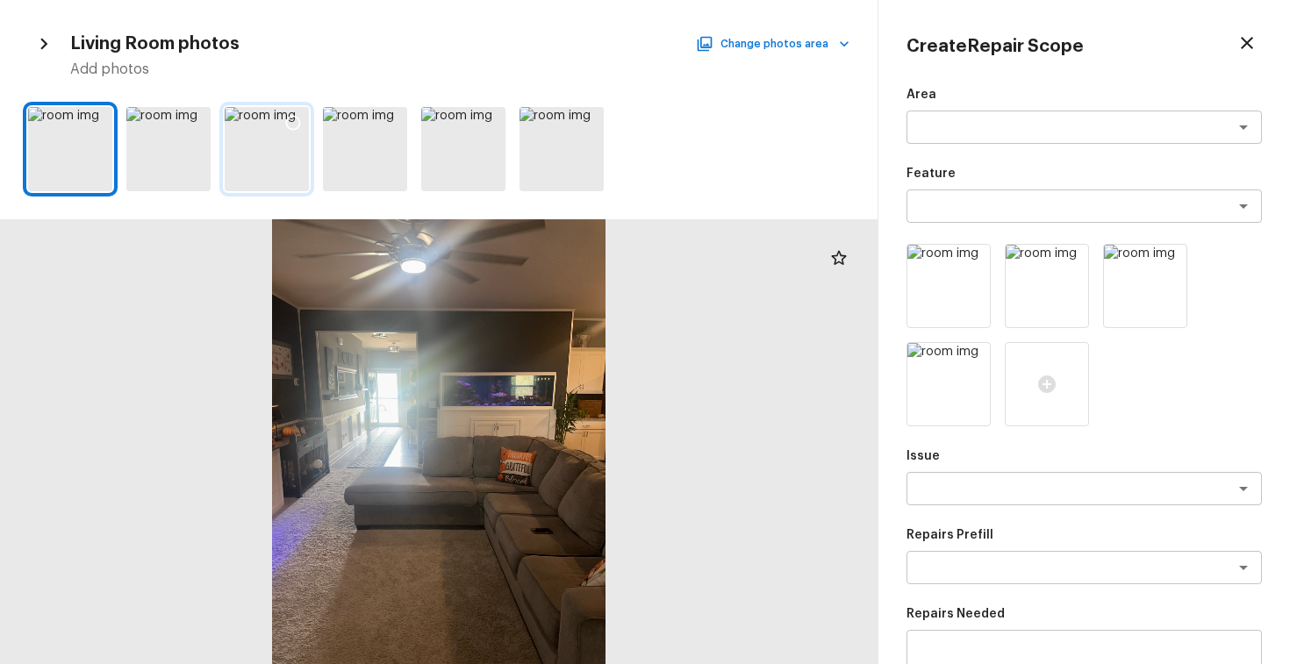
click at [291, 126] on icon at bounding box center [293, 123] width 18 height 18
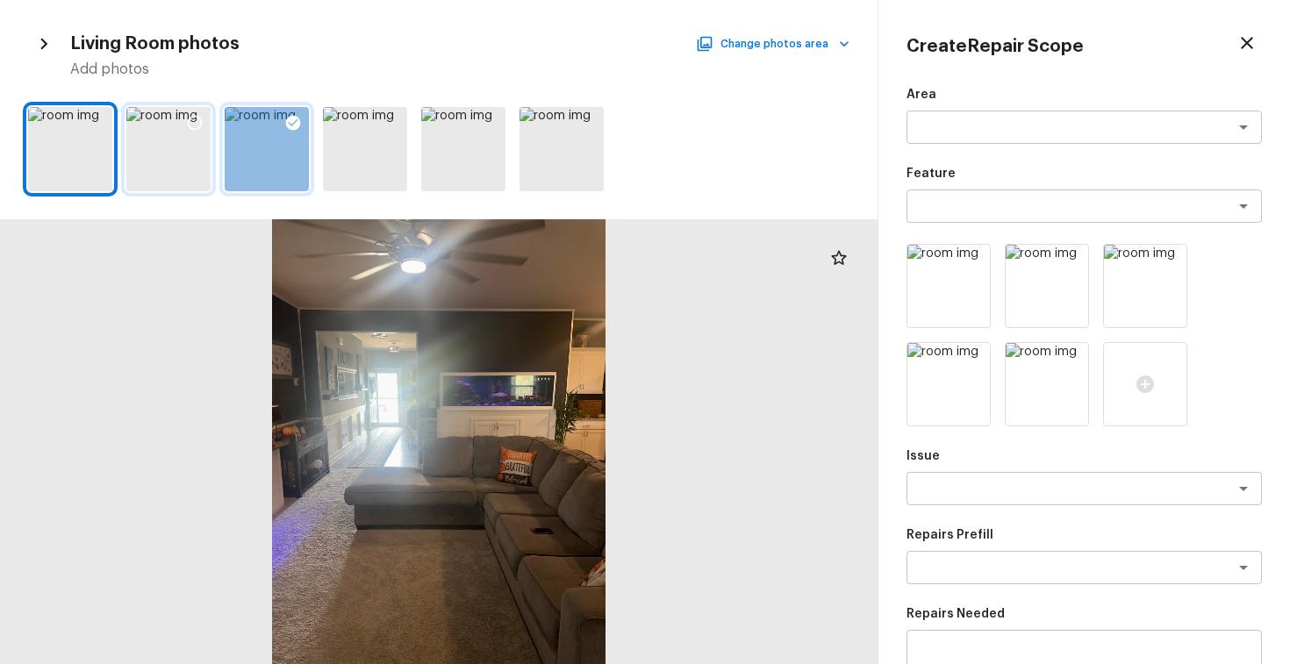
click at [190, 117] on icon at bounding box center [195, 123] width 15 height 15
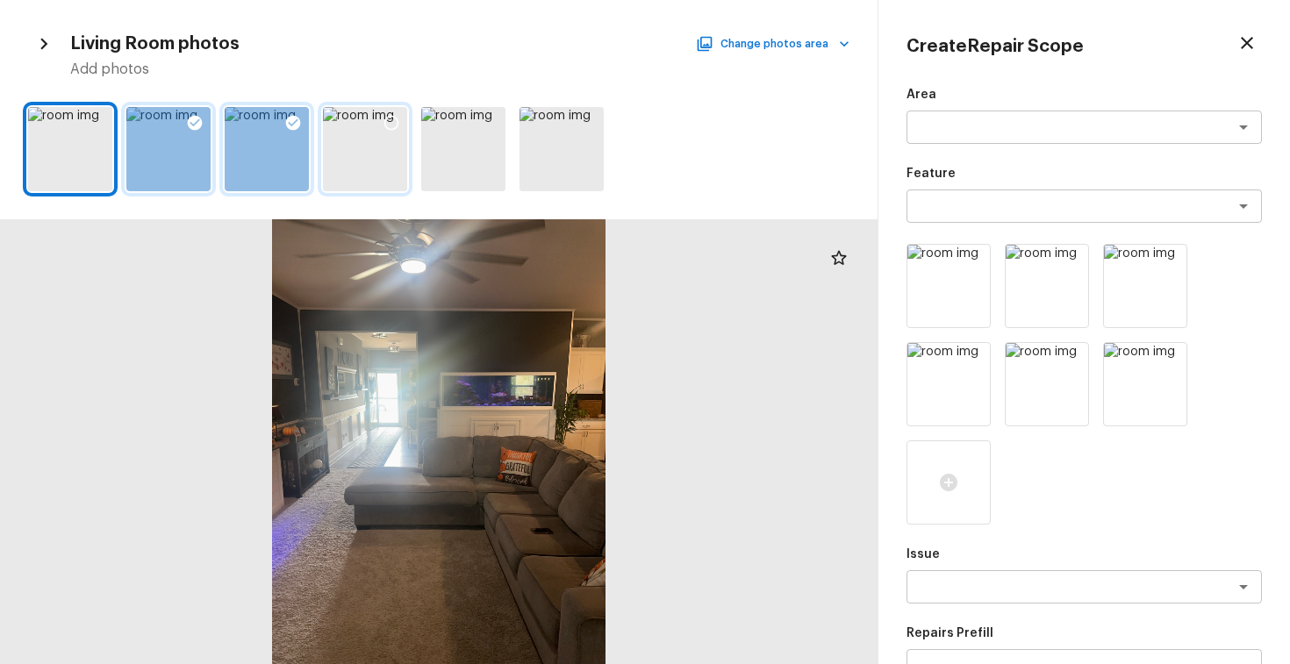
click at [379, 119] on div at bounding box center [392, 125] width 32 height 37
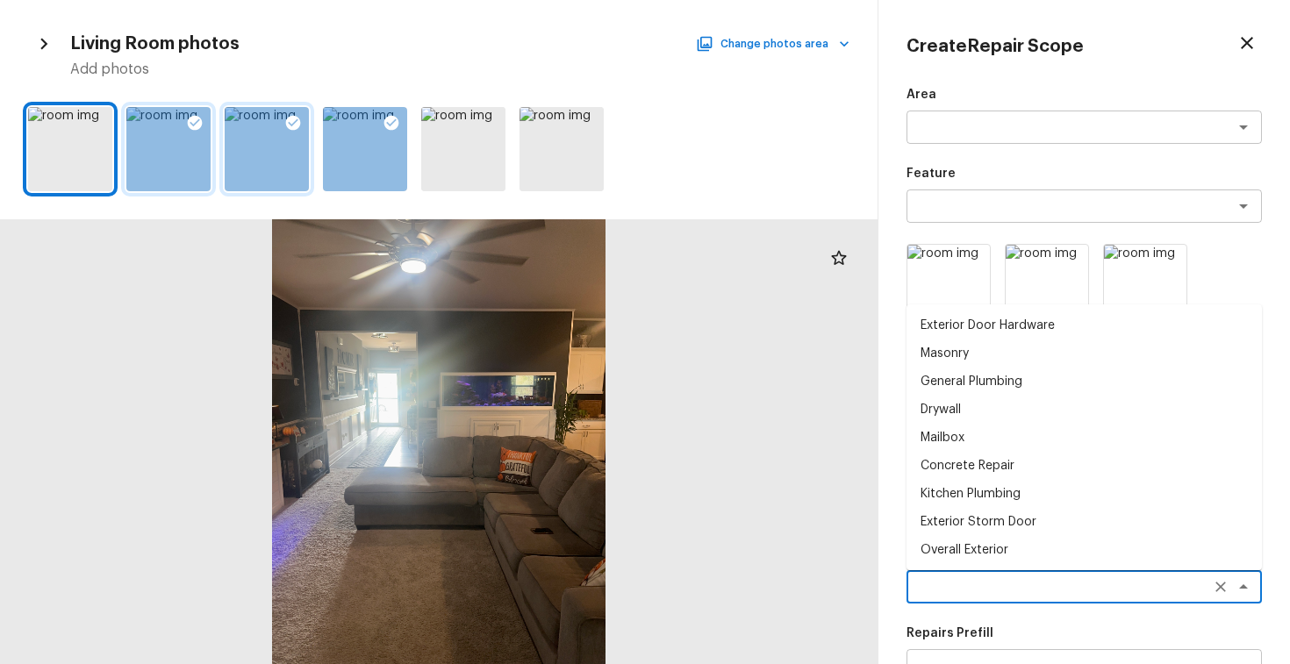
click at [1105, 592] on textarea at bounding box center [1060, 587] width 291 height 18
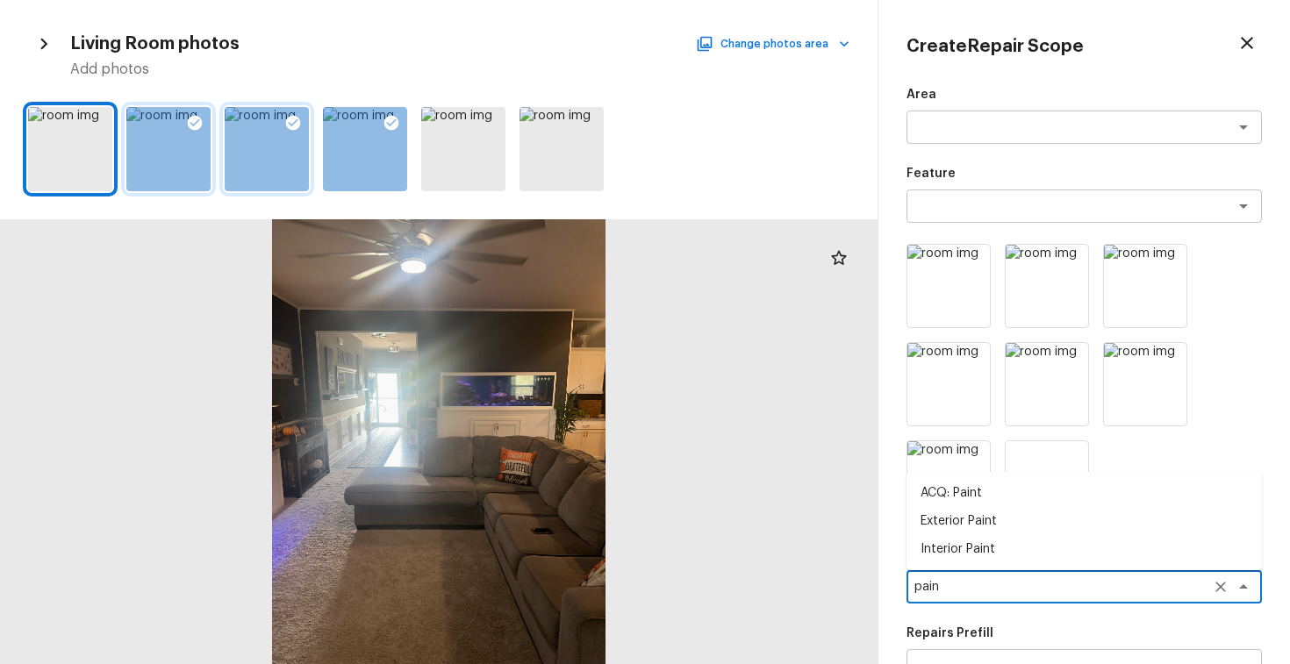
click at [971, 499] on li "ACQ: Paint" at bounding box center [1084, 493] width 355 height 28
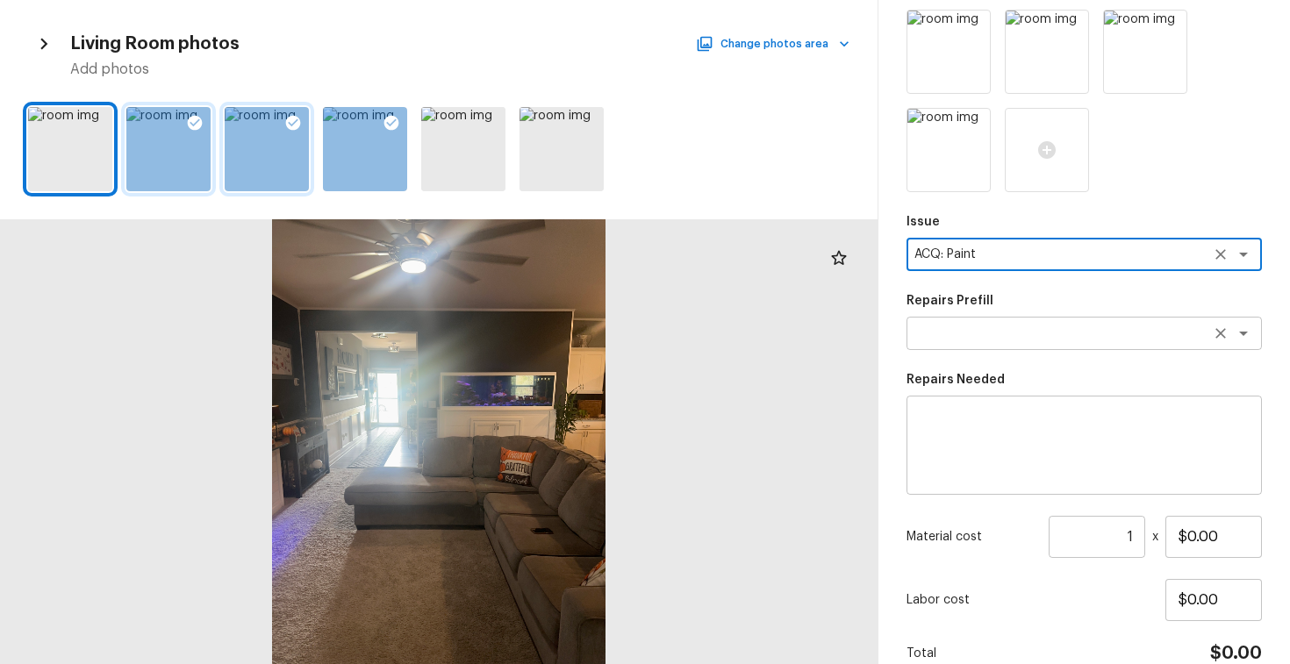
click at [1075, 341] on textarea at bounding box center [1060, 334] width 291 height 18
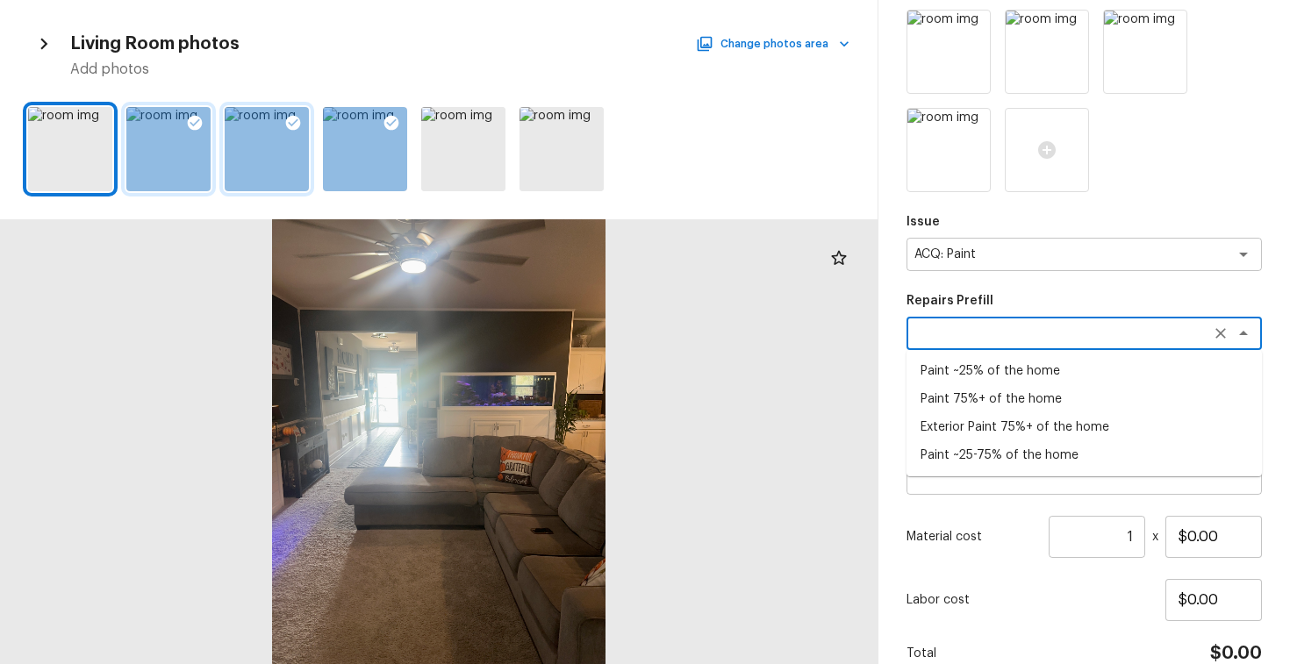
click at [991, 384] on li "Paint ~25% of the home" at bounding box center [1084, 371] width 355 height 28
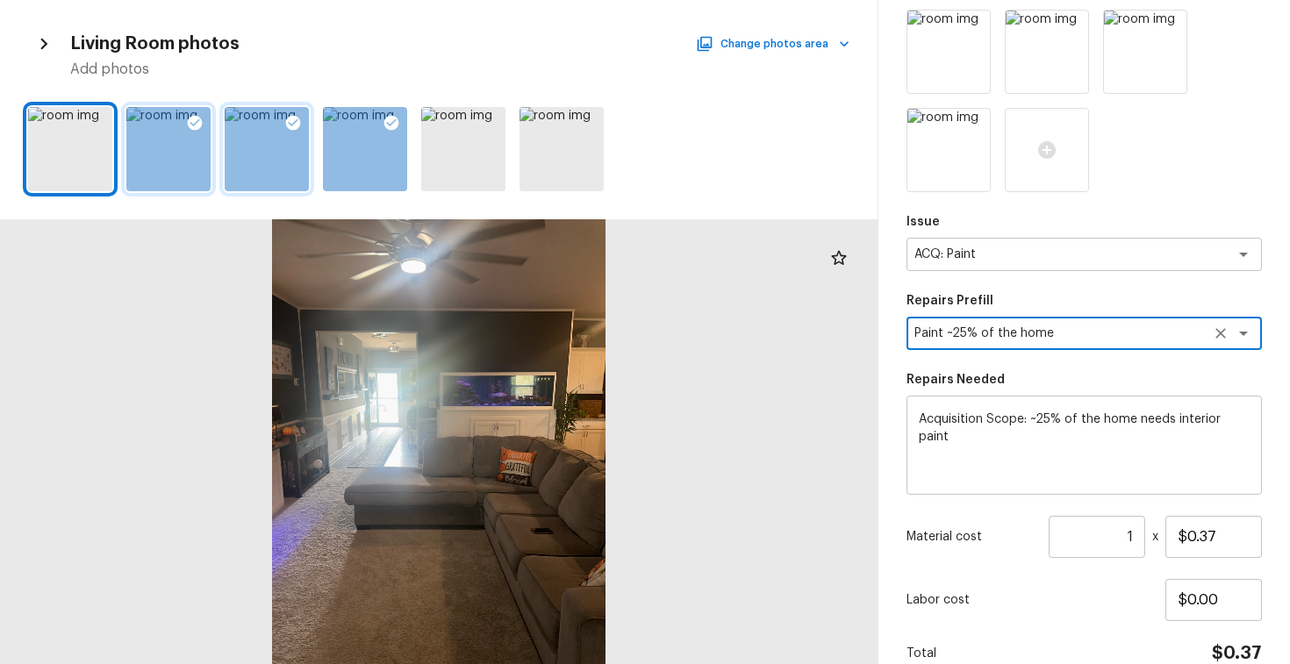
click at [1135, 535] on input "1" at bounding box center [1097, 537] width 97 height 42
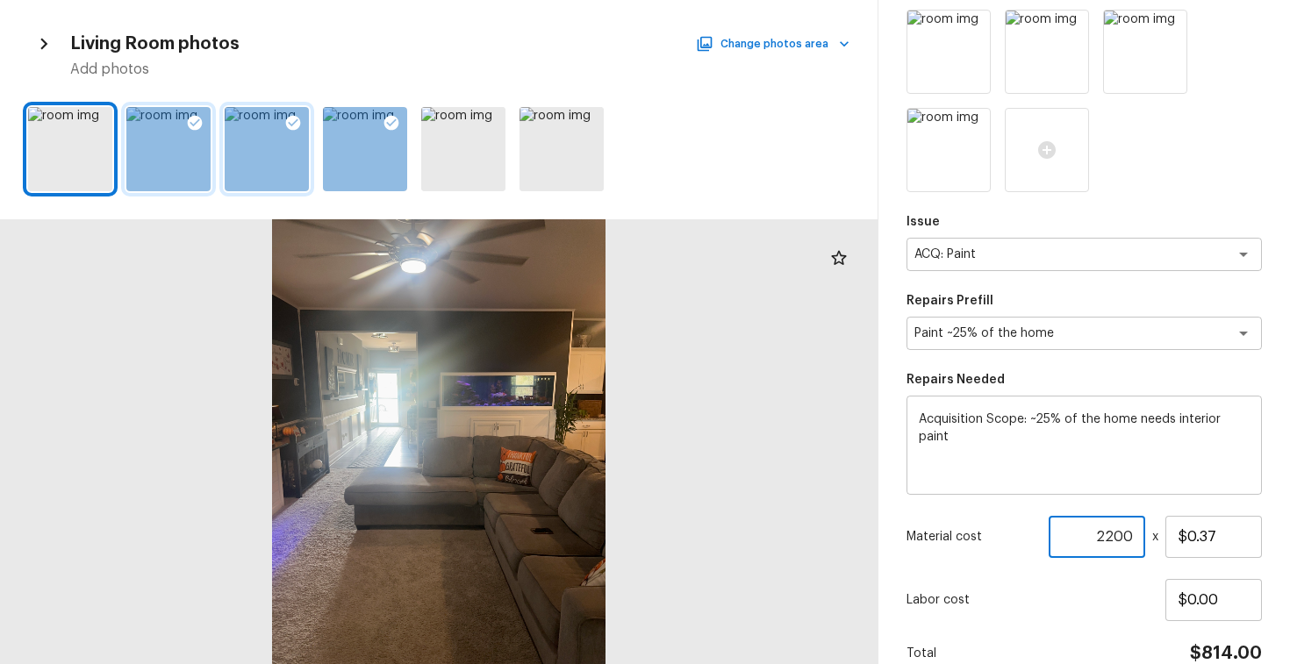
scroll to position [418, 0]
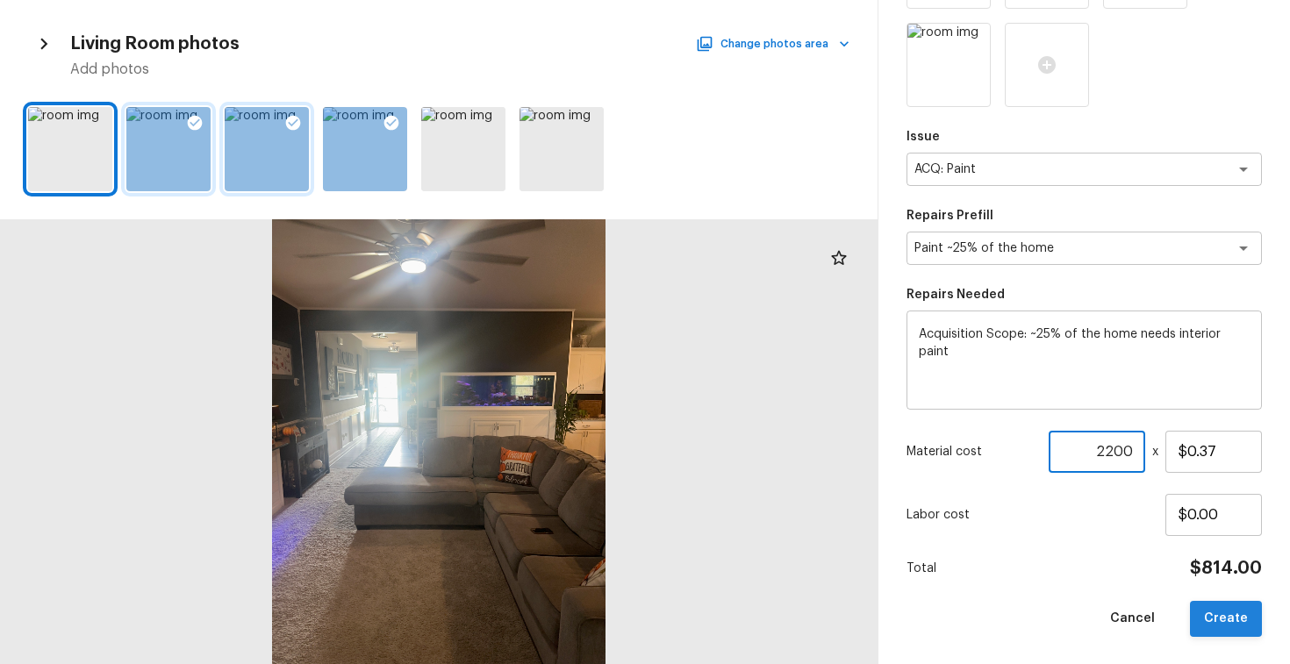
click at [1232, 616] on button "Create" at bounding box center [1226, 619] width 72 height 36
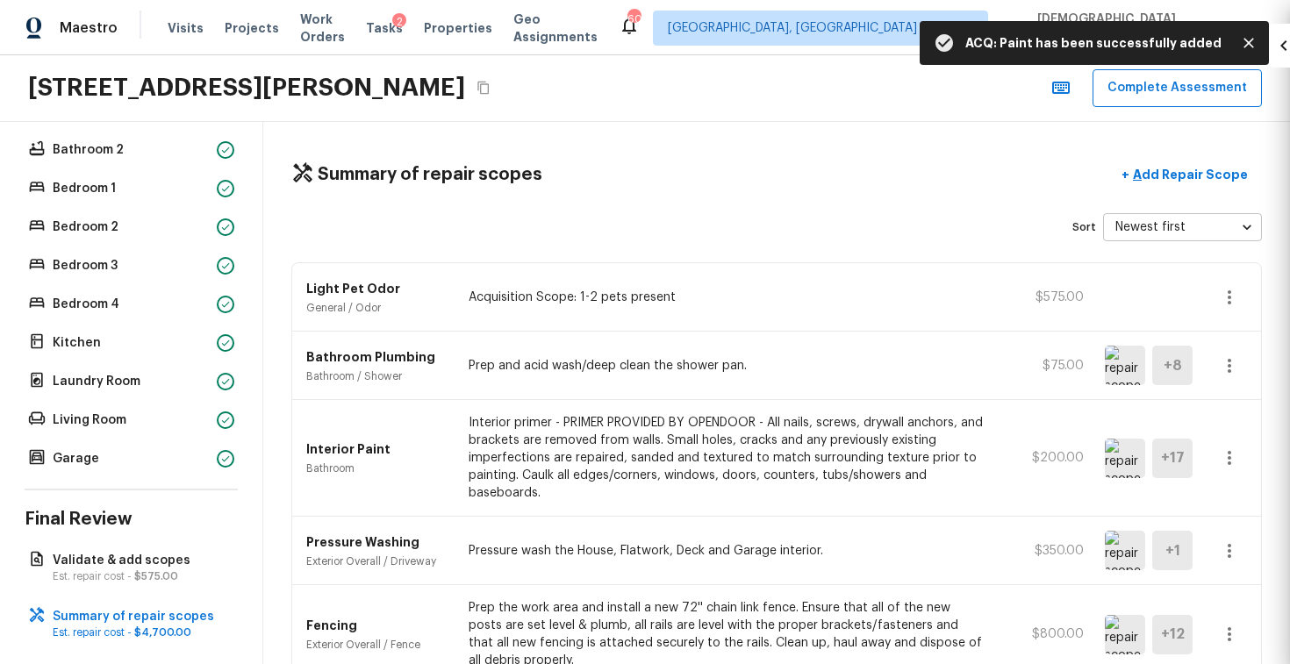
scroll to position [221, 0]
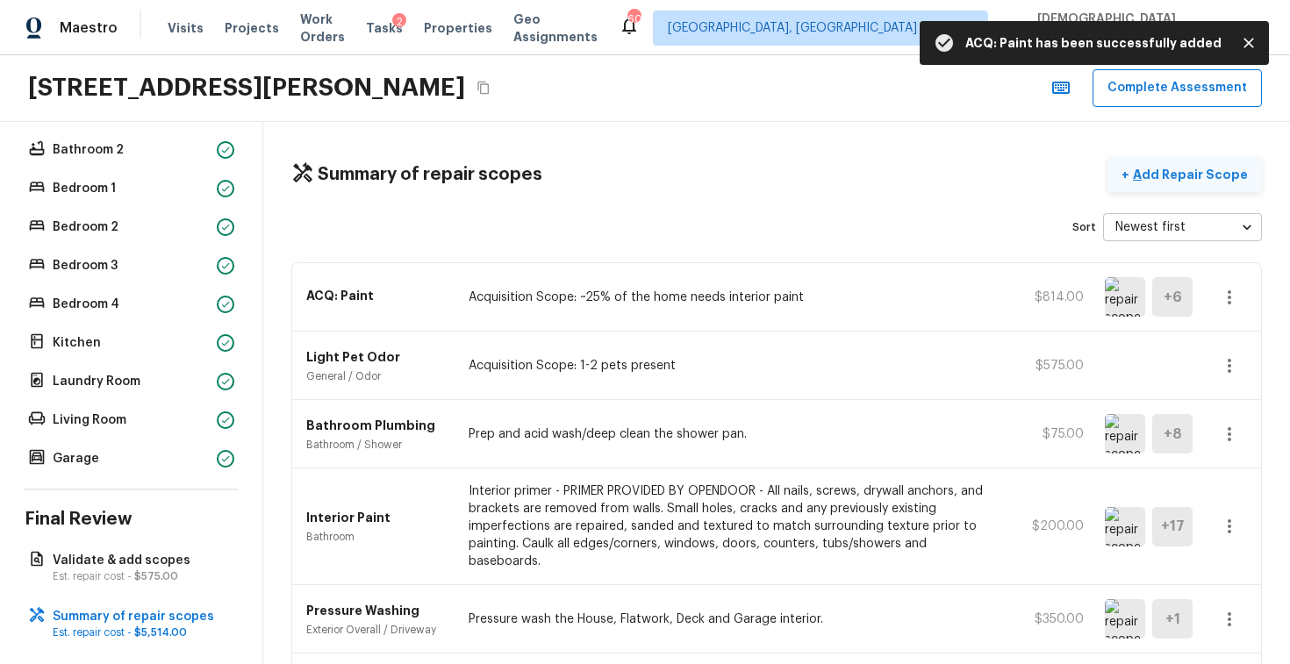
click at [1186, 173] on p "Add Repair Scope" at bounding box center [1189, 175] width 118 height 18
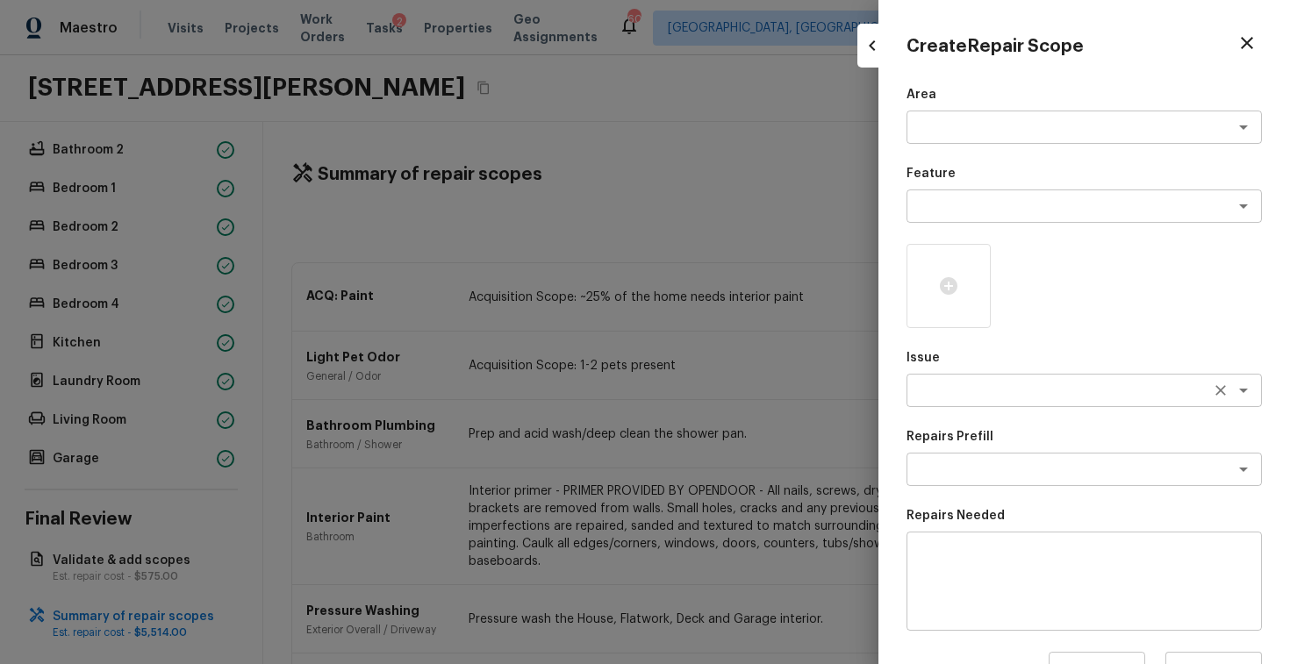
click at [1001, 385] on textarea at bounding box center [1060, 391] width 291 height 18
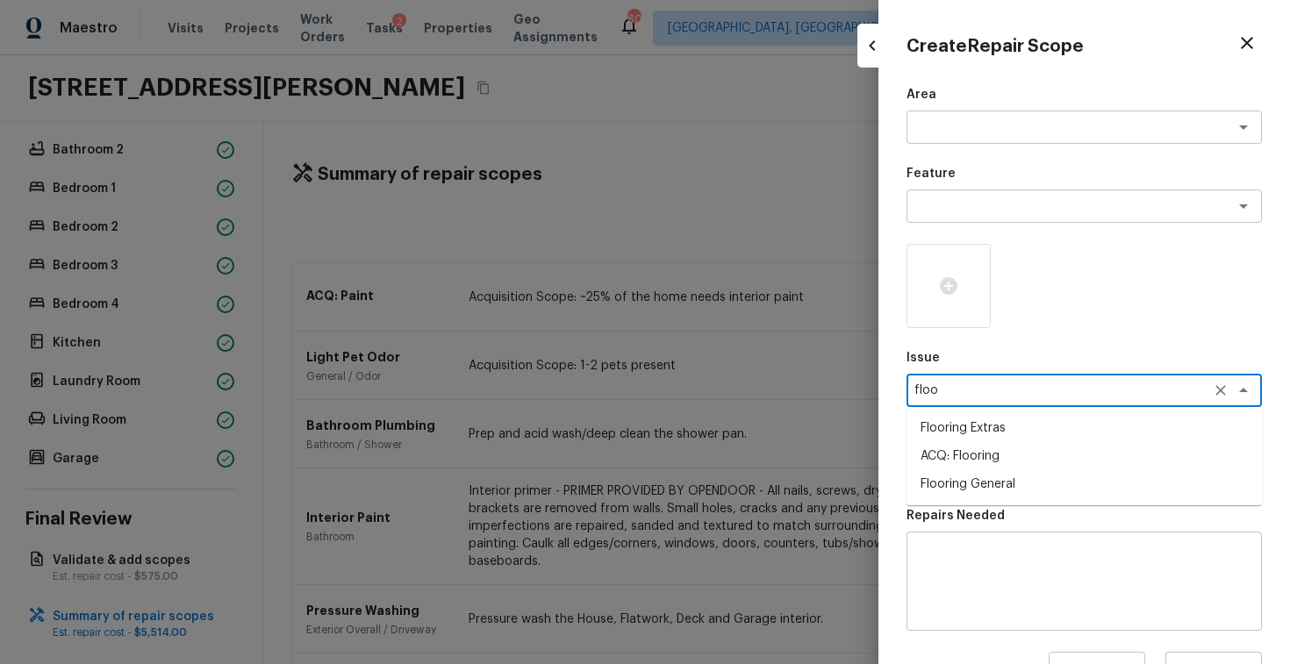
click at [1003, 477] on li "Flooring General" at bounding box center [1084, 484] width 355 height 28
click at [997, 469] on textarea at bounding box center [1060, 470] width 291 height 18
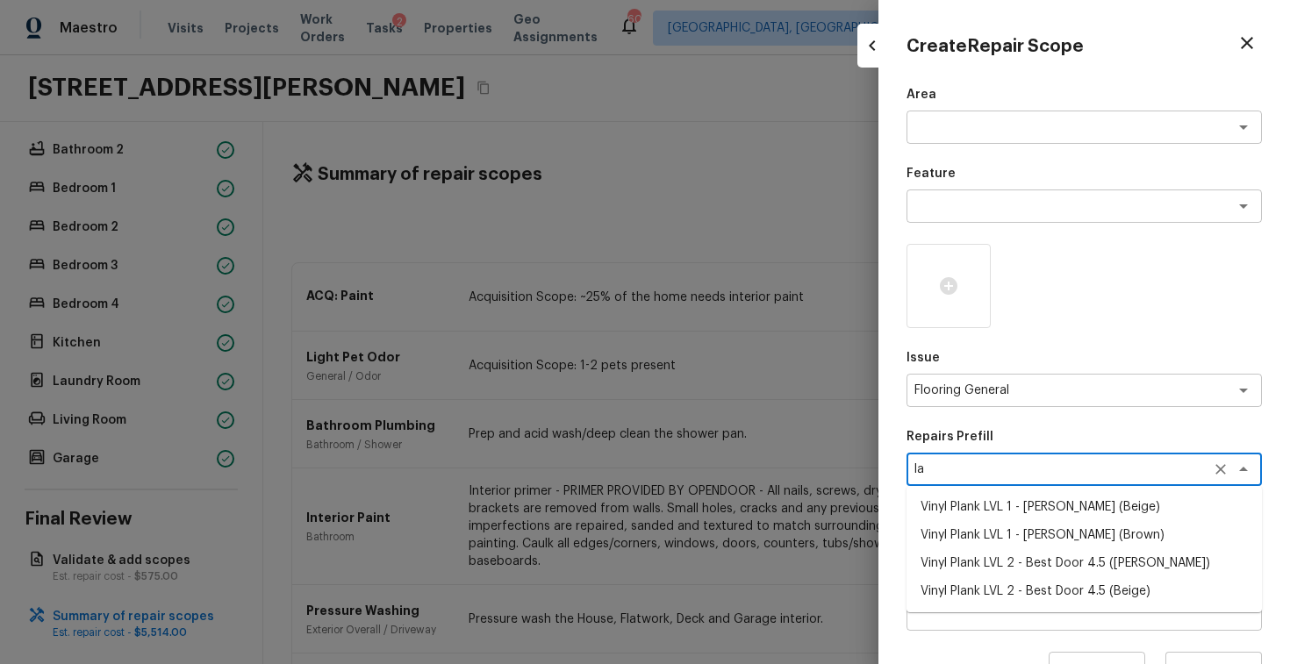
click at [1042, 511] on li "Vinyl Plank LVL 1 - Knighton (Beige)" at bounding box center [1084, 507] width 355 height 28
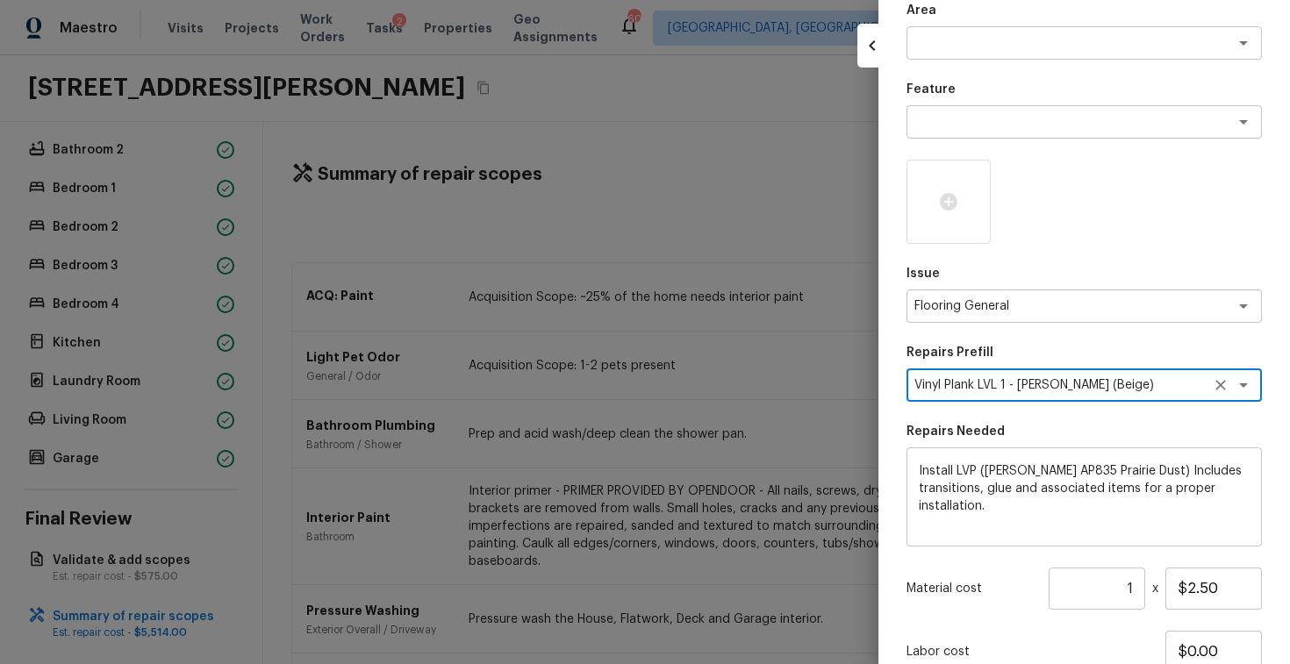
scroll to position [118, 0]
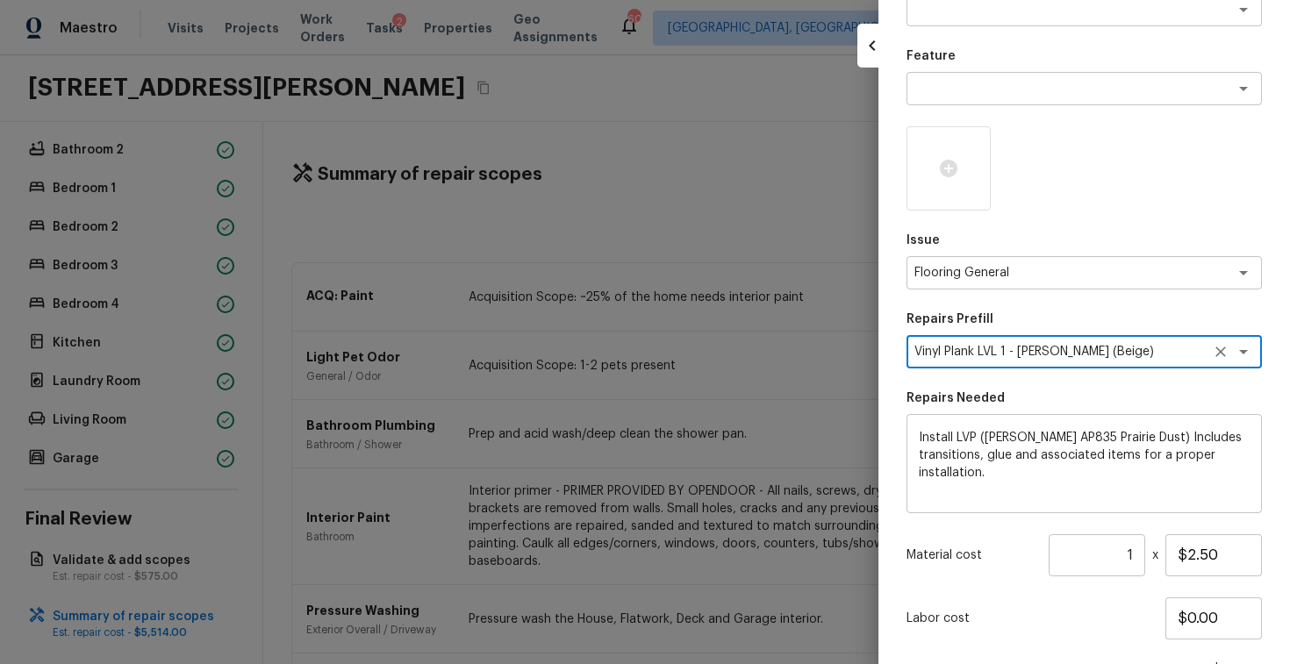
click at [1136, 558] on input "1" at bounding box center [1097, 556] width 97 height 42
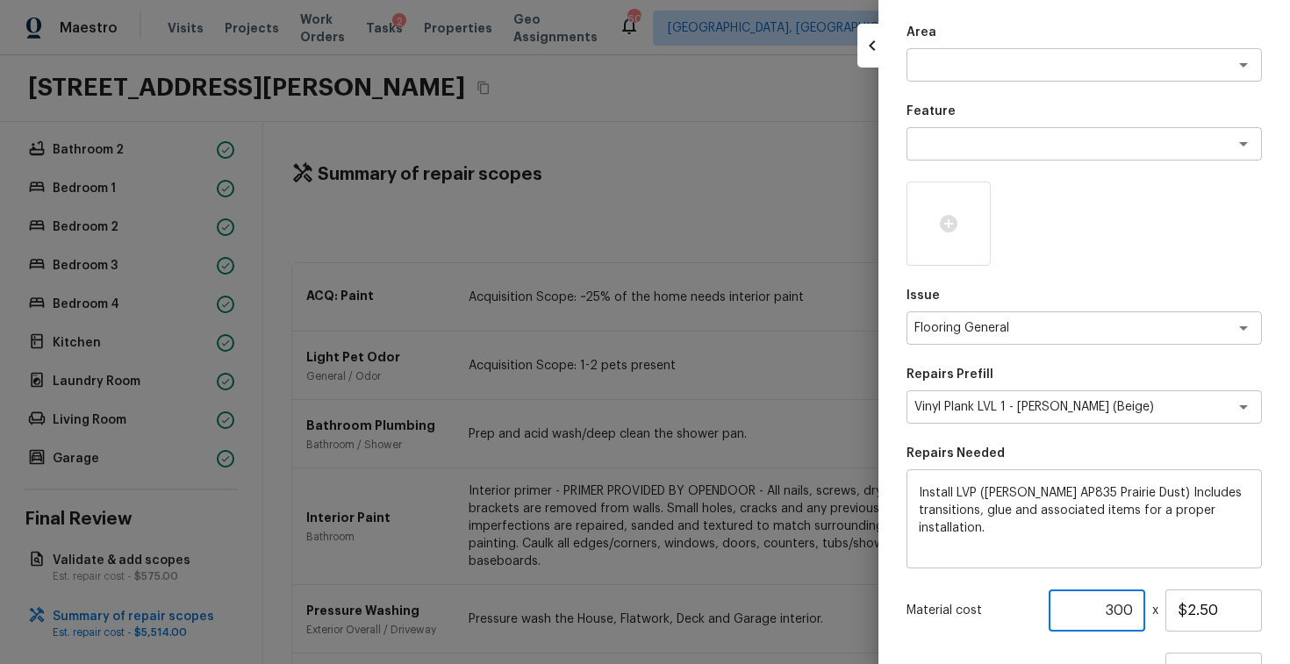
scroll to position [0, 0]
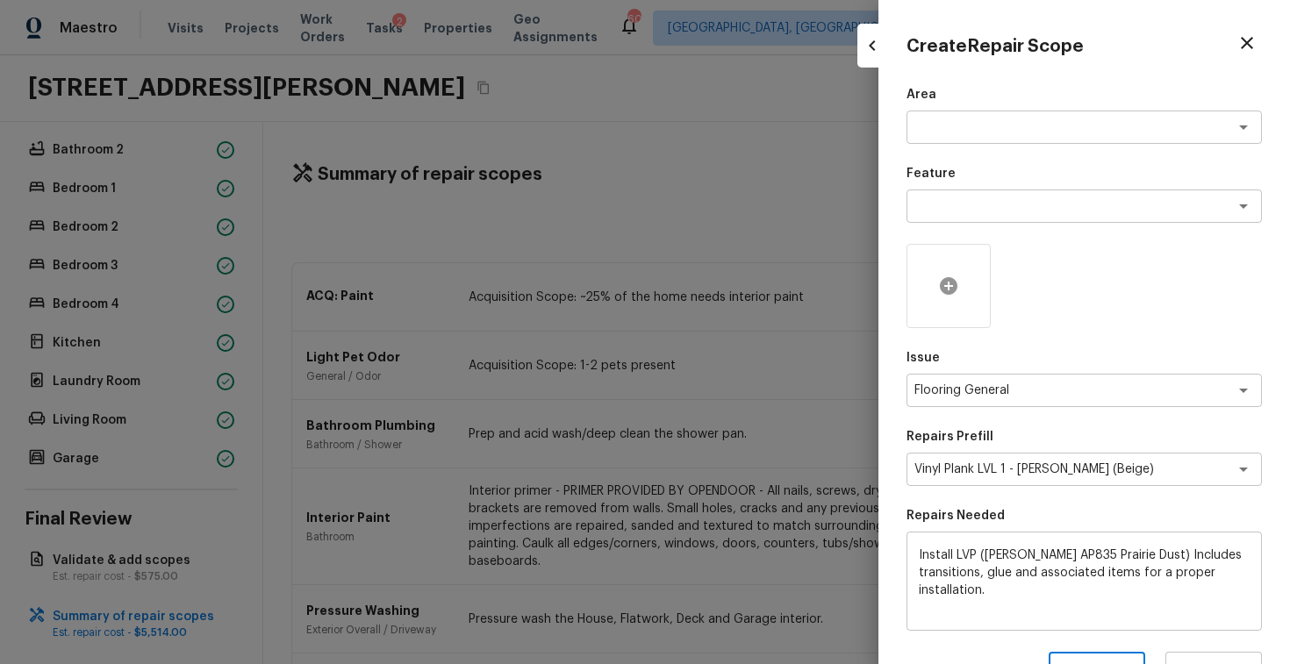
click at [936, 282] on div at bounding box center [949, 286] width 84 height 84
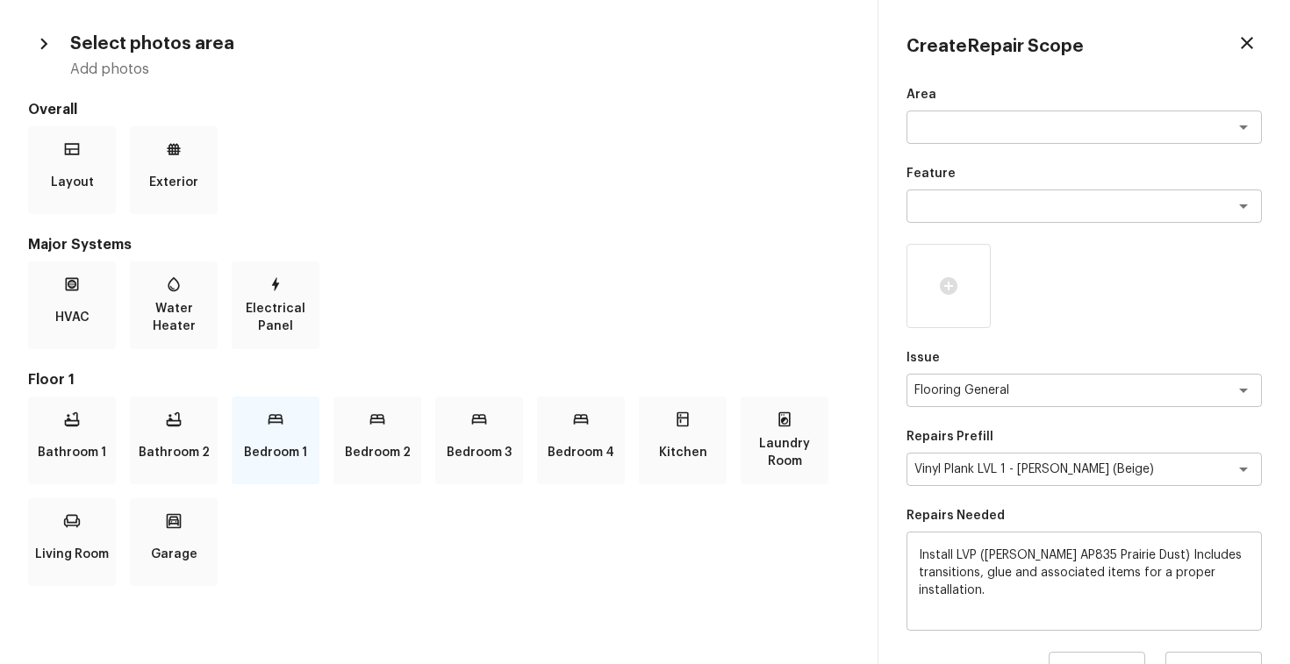
click at [297, 444] on p "Bedroom 1" at bounding box center [275, 452] width 63 height 35
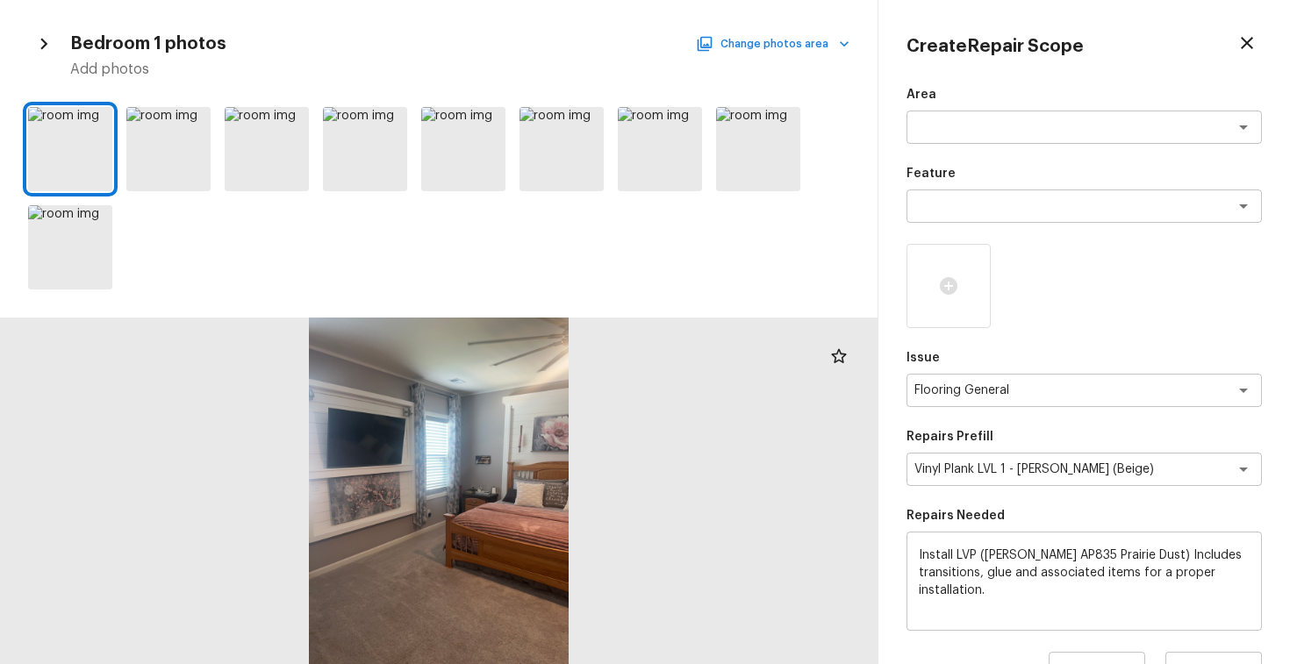
click at [777, 47] on button "Change photos area" at bounding box center [775, 43] width 150 height 23
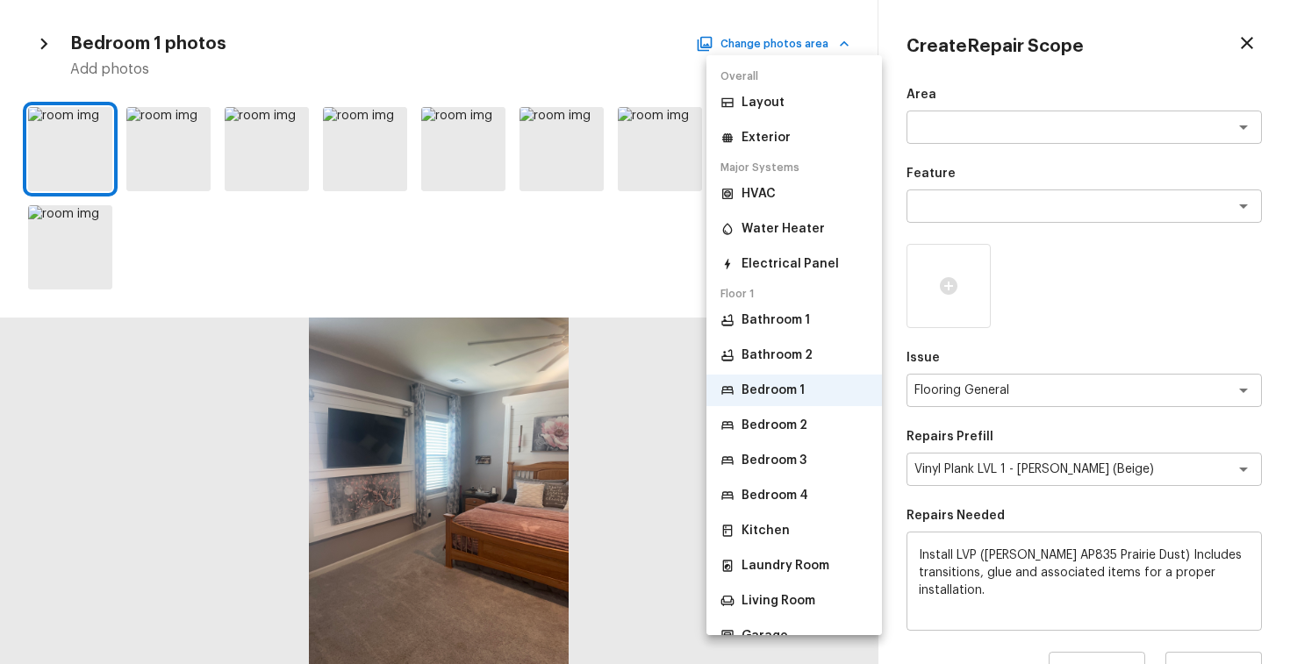
click at [750, 422] on p "Bedroom 2" at bounding box center [775, 426] width 66 height 18
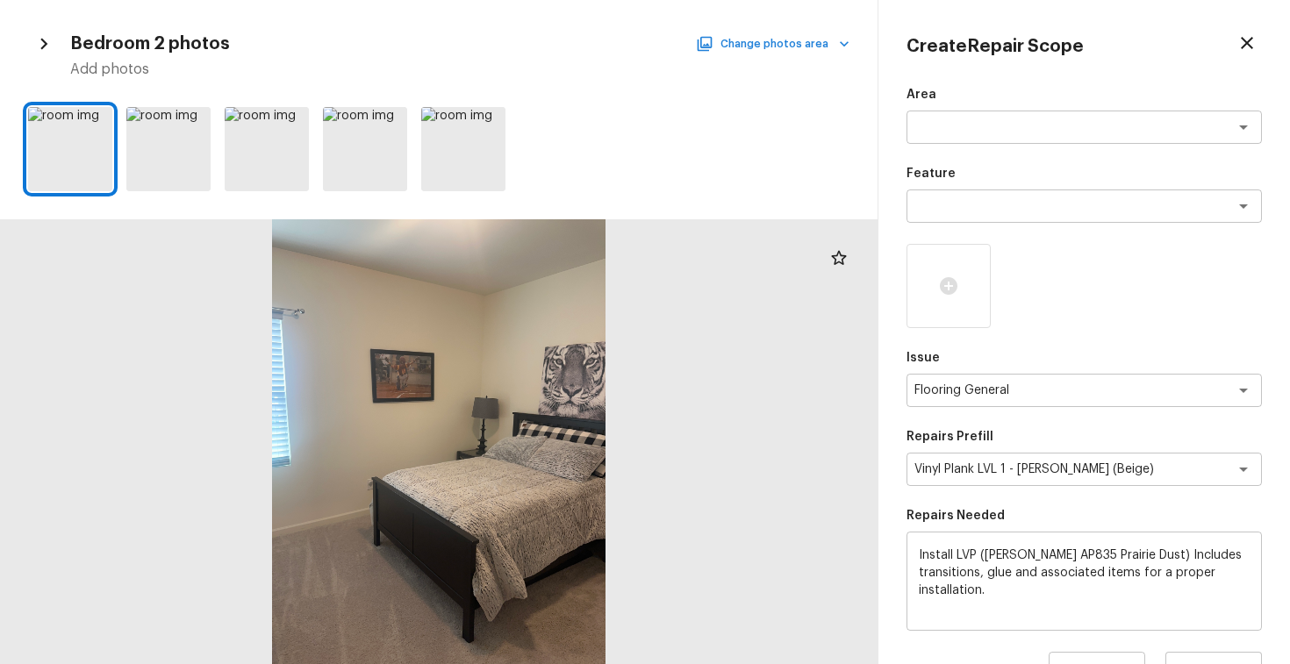
click at [772, 39] on button "Change photos area" at bounding box center [775, 43] width 150 height 23
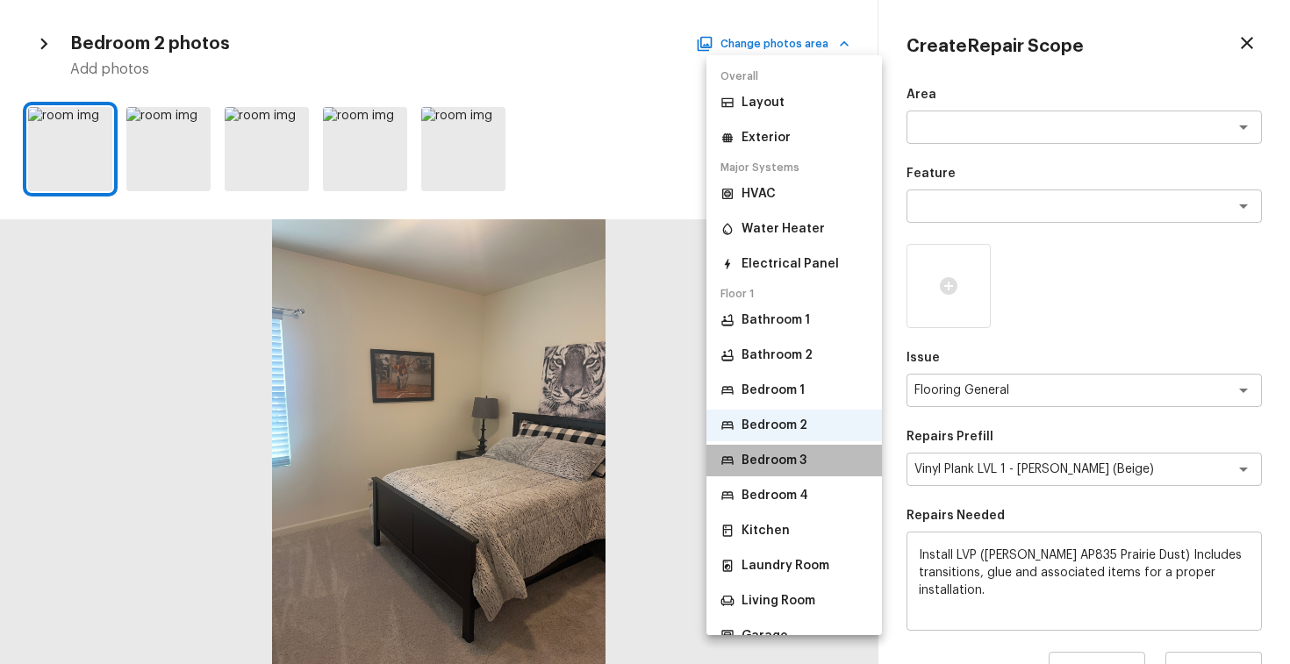
click at [777, 454] on p "Bedroom 3" at bounding box center [774, 461] width 65 height 18
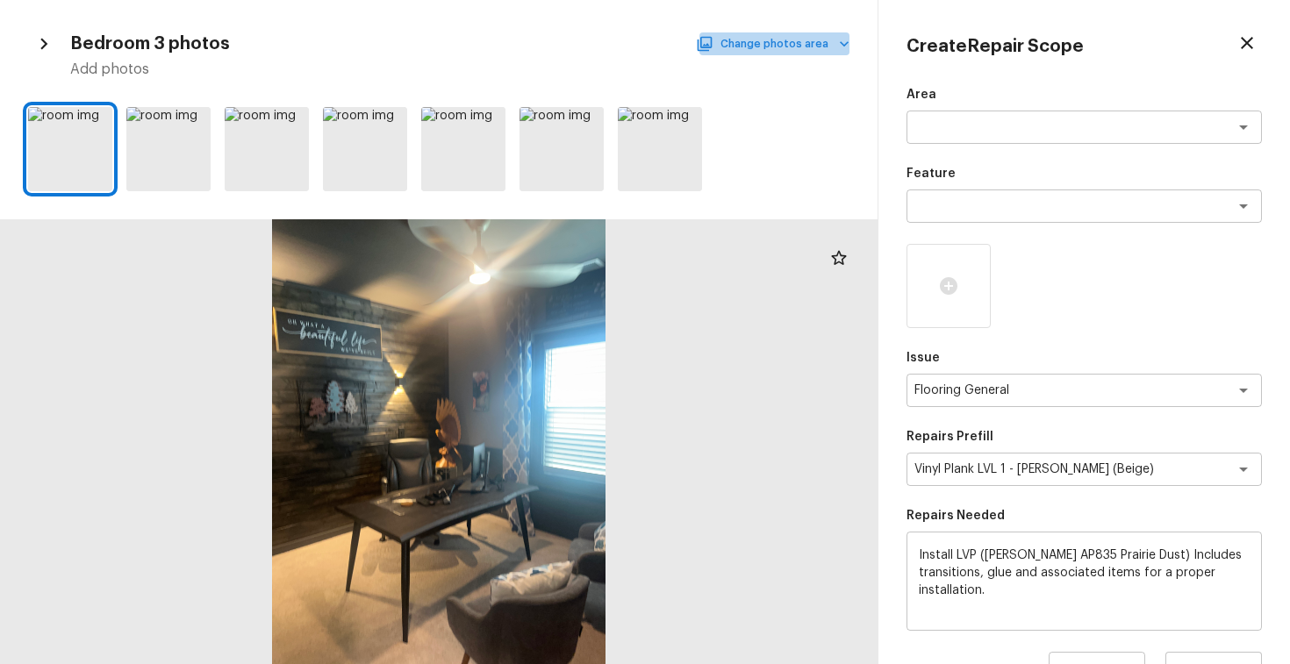
click at [786, 49] on button "Change photos area" at bounding box center [775, 43] width 150 height 23
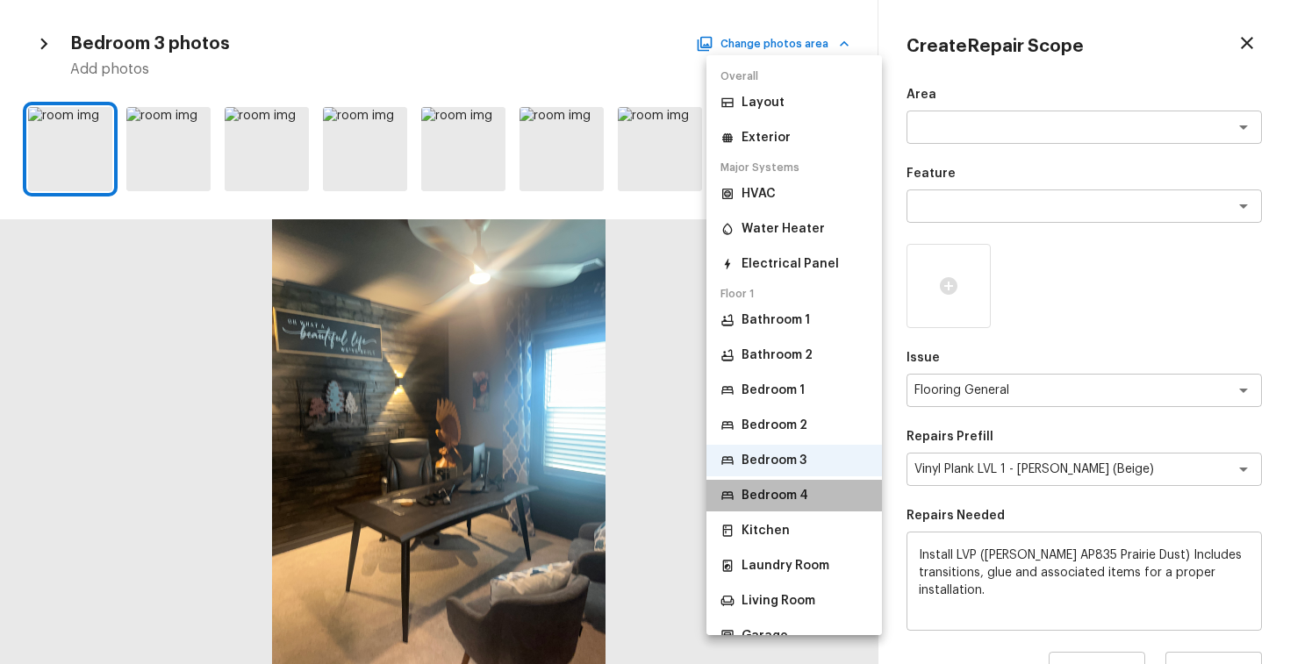
click at [786, 480] on li "Bedroom 4" at bounding box center [795, 496] width 176 height 32
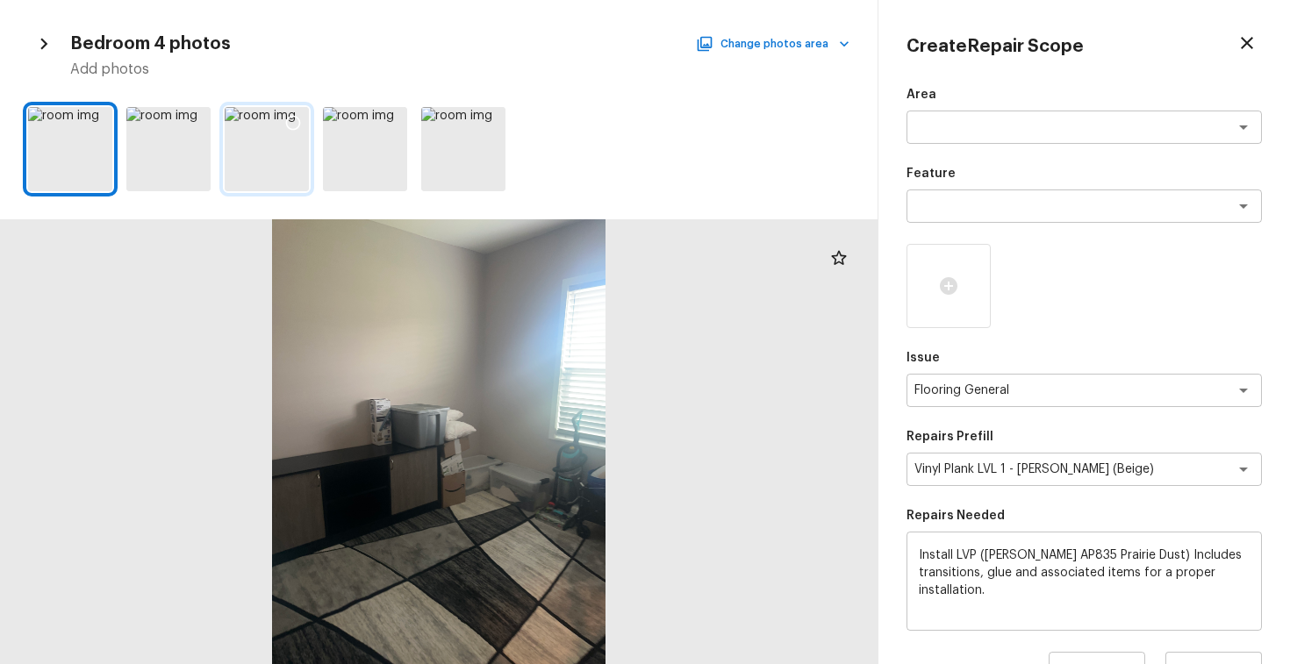
click at [291, 120] on icon at bounding box center [293, 123] width 18 height 18
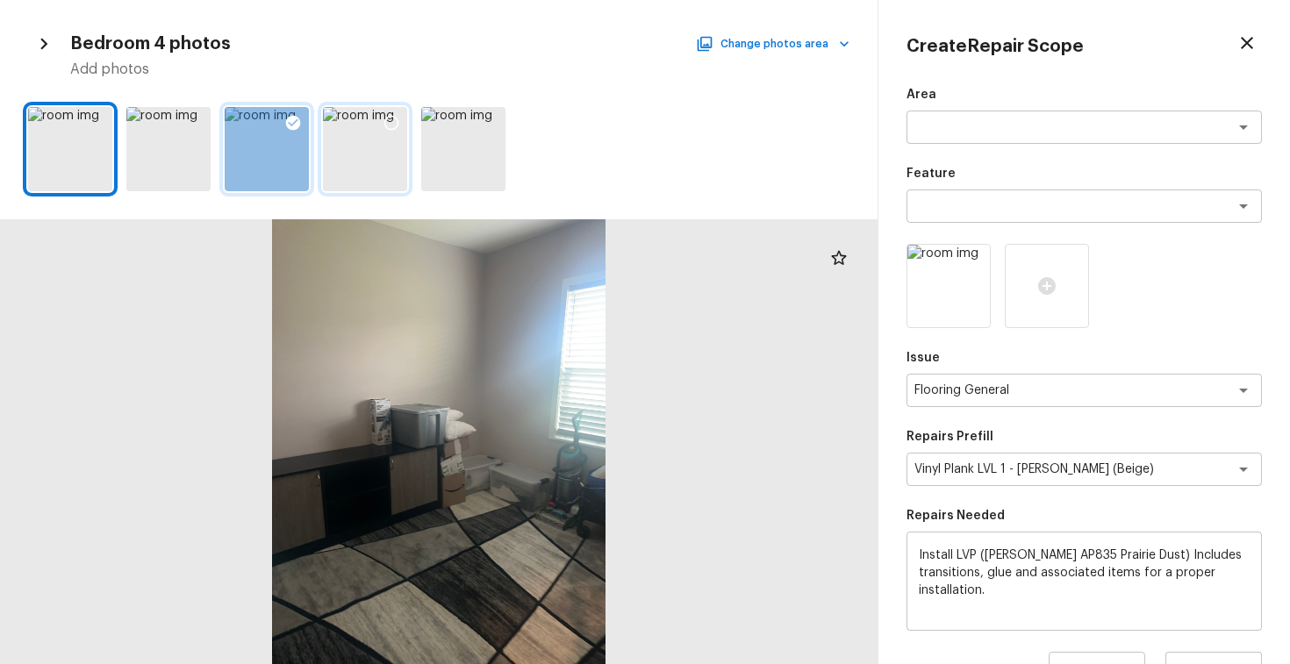
click at [392, 118] on icon at bounding box center [392, 123] width 18 height 18
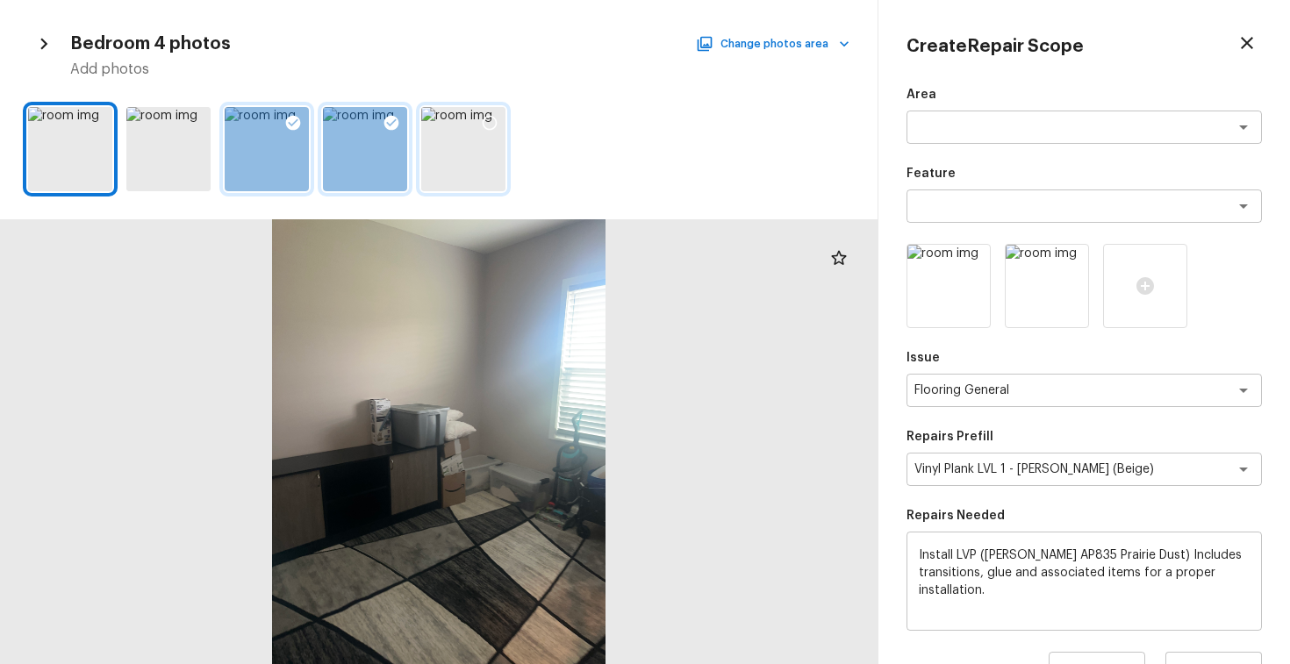
click at [487, 118] on icon at bounding box center [490, 123] width 18 height 18
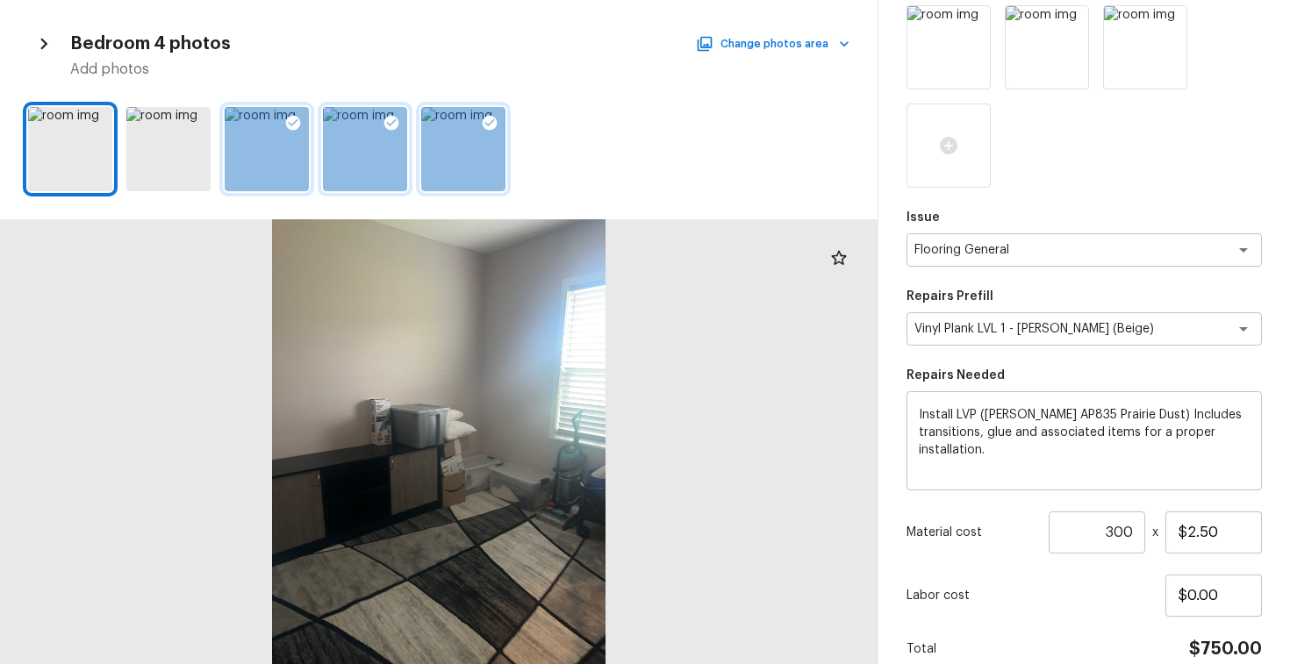
scroll to position [320, 0]
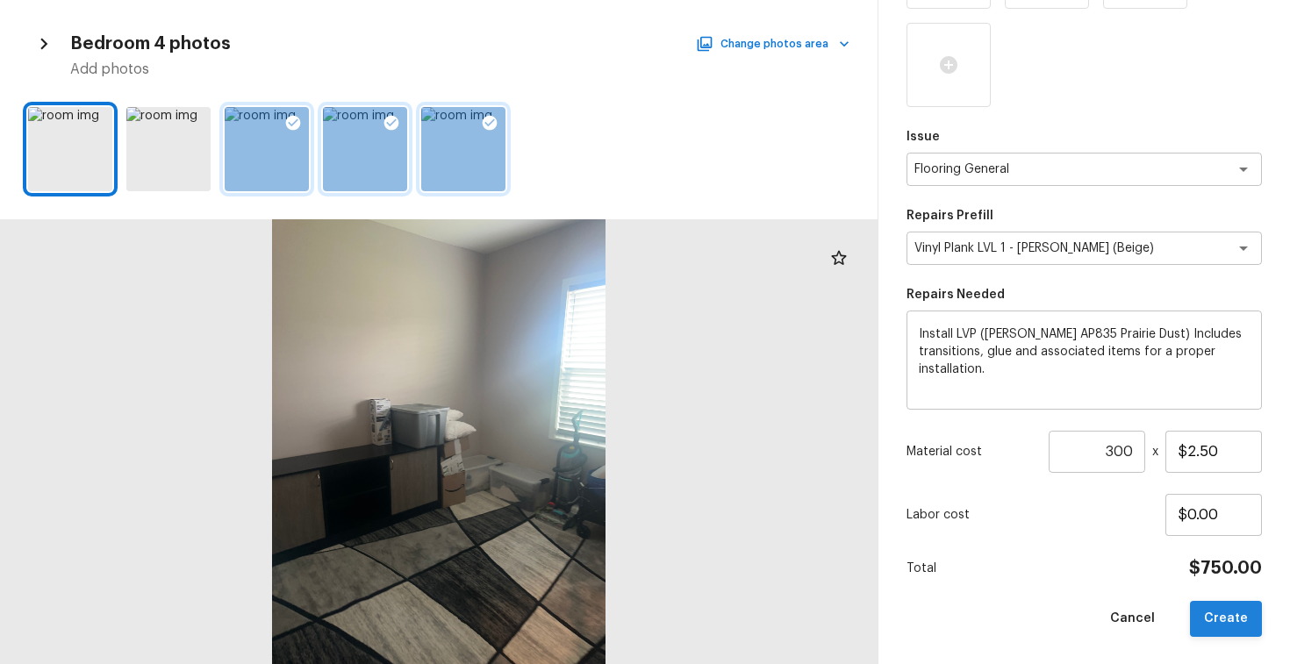
click at [1227, 607] on button "Create" at bounding box center [1226, 619] width 72 height 36
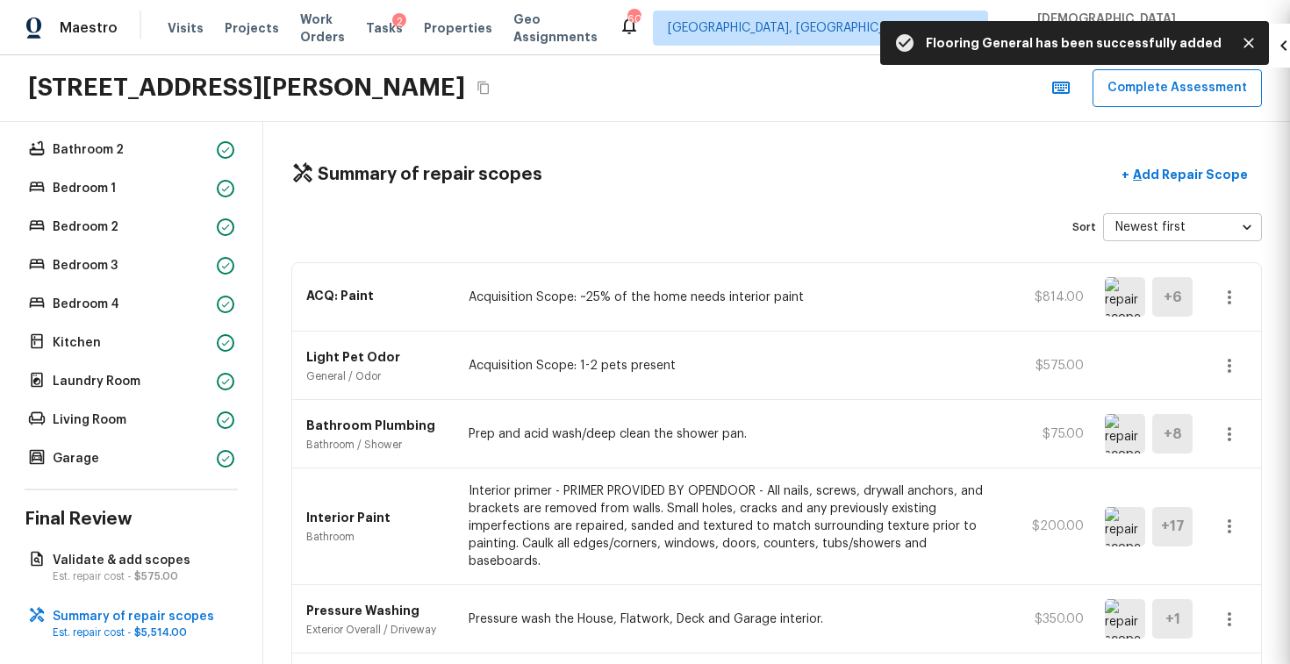
scroll to position [221, 0]
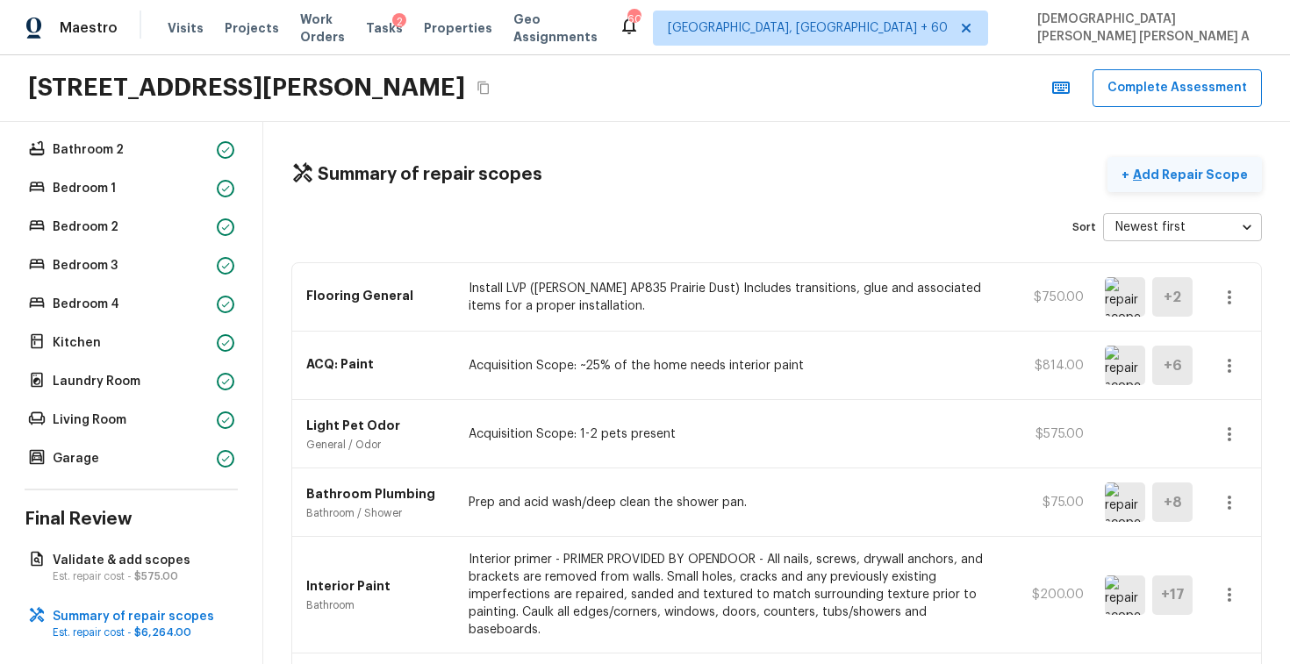
click at [1176, 164] on button "+ Add Repair Scope" at bounding box center [1185, 175] width 154 height 36
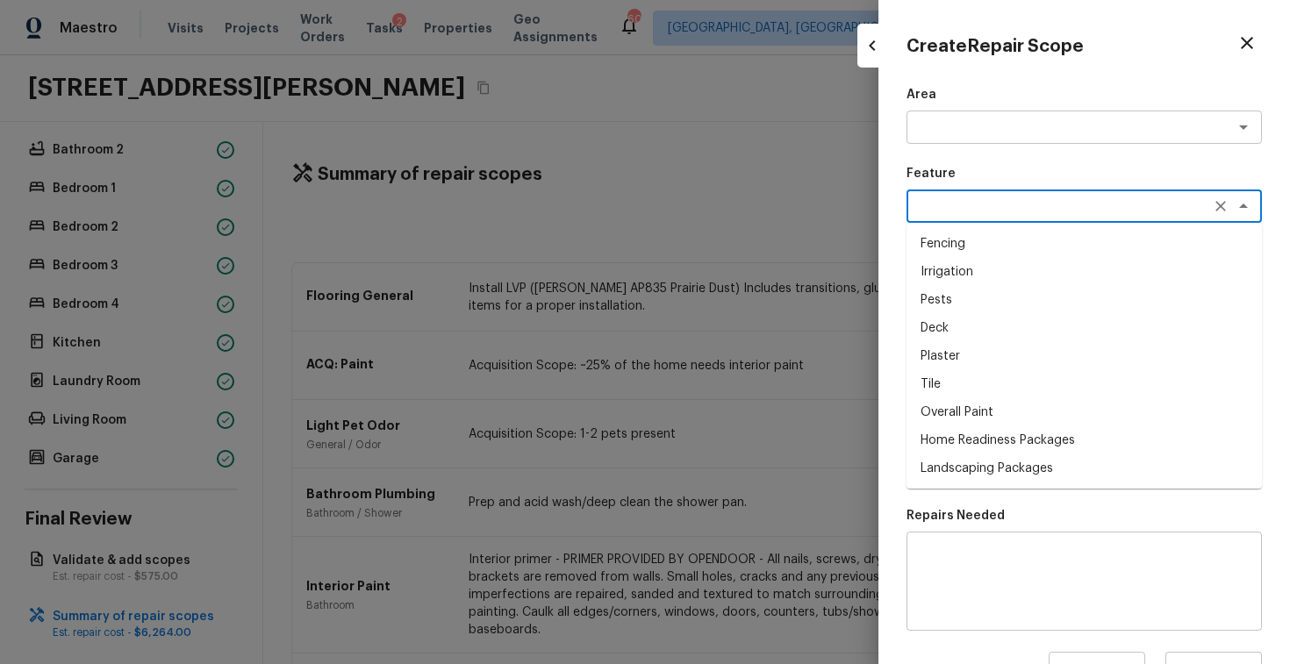
click at [937, 198] on textarea at bounding box center [1060, 206] width 291 height 18
click at [977, 166] on p "Feature" at bounding box center [1084, 174] width 355 height 18
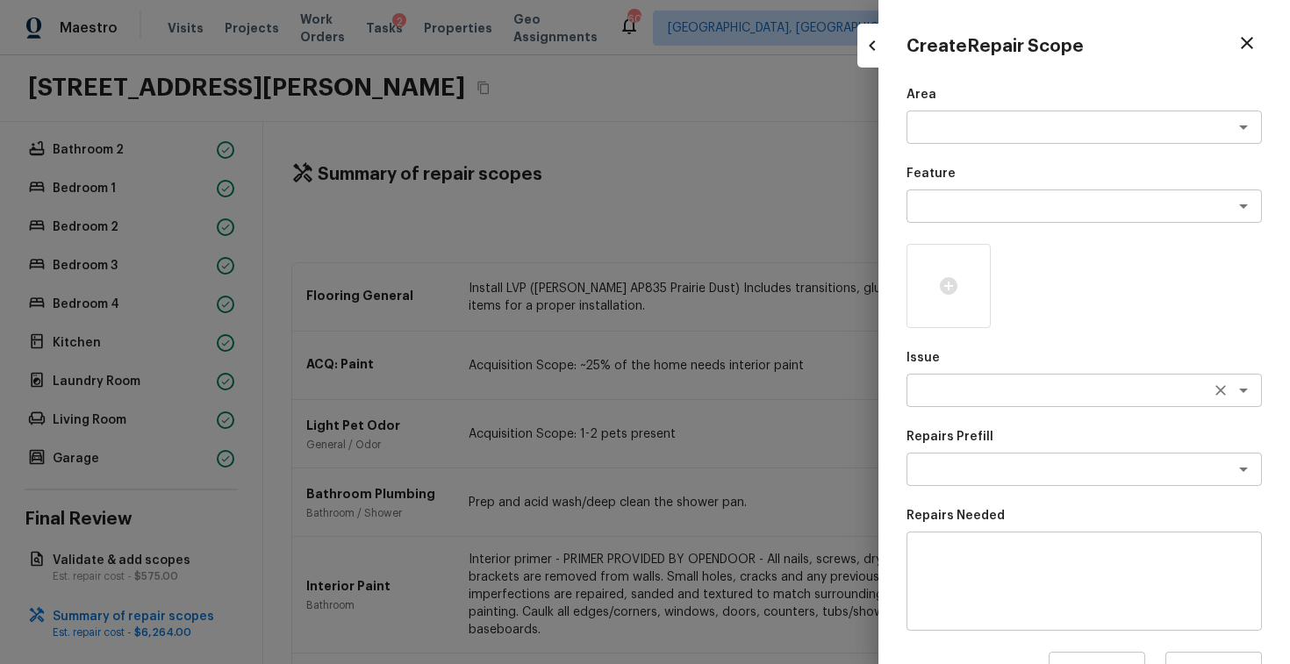
click at [980, 393] on textarea at bounding box center [1060, 391] width 291 height 18
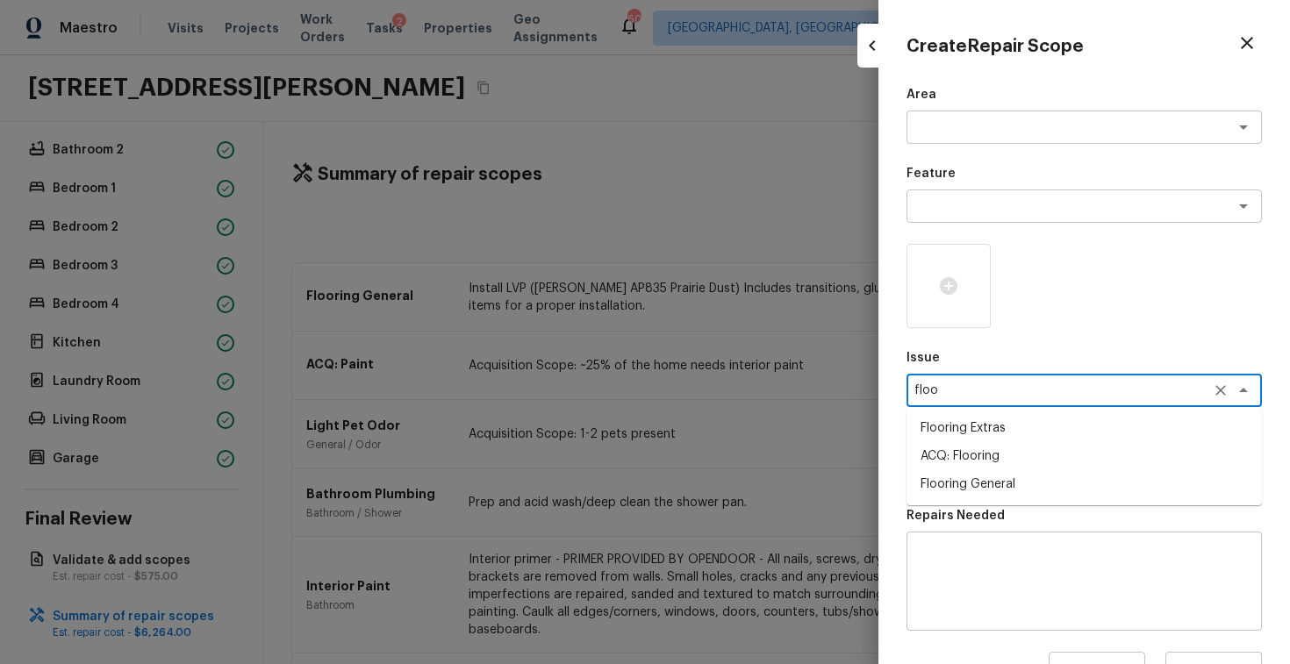
click at [951, 461] on li "ACQ: Flooring" at bounding box center [1084, 456] width 355 height 28
click at [1010, 477] on textarea at bounding box center [1060, 470] width 291 height 18
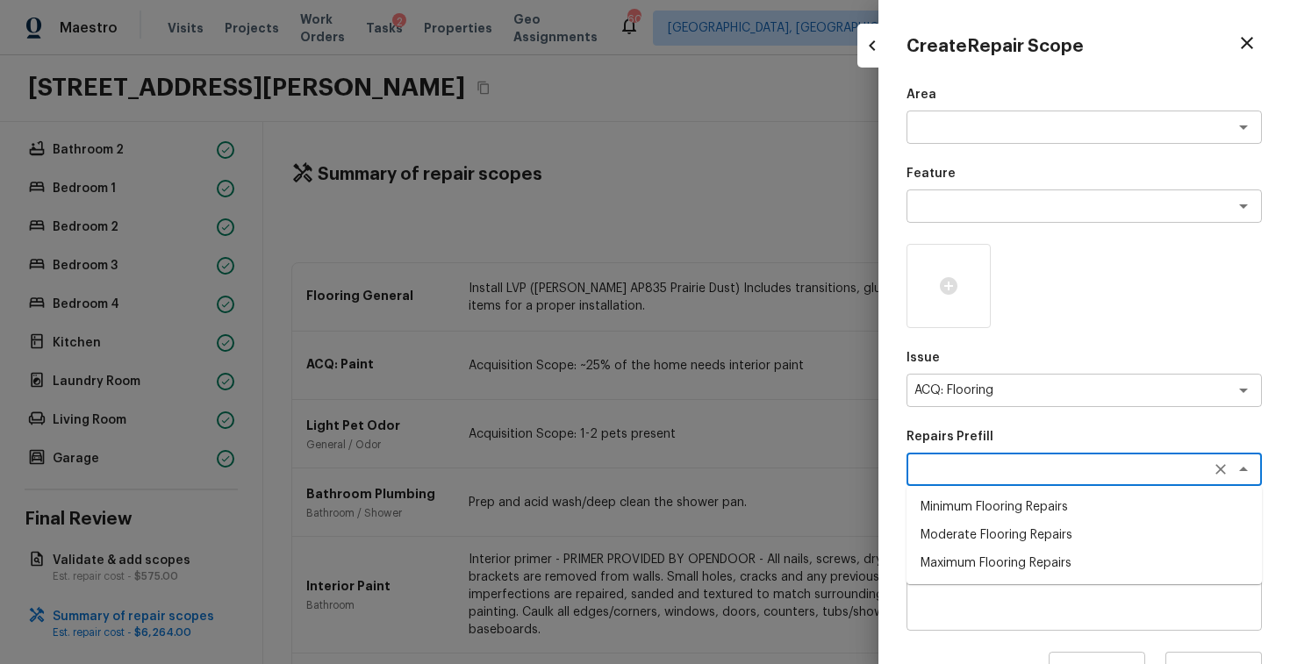
click at [1003, 509] on li "Minimum Flooring Repairs" at bounding box center [1084, 507] width 355 height 28
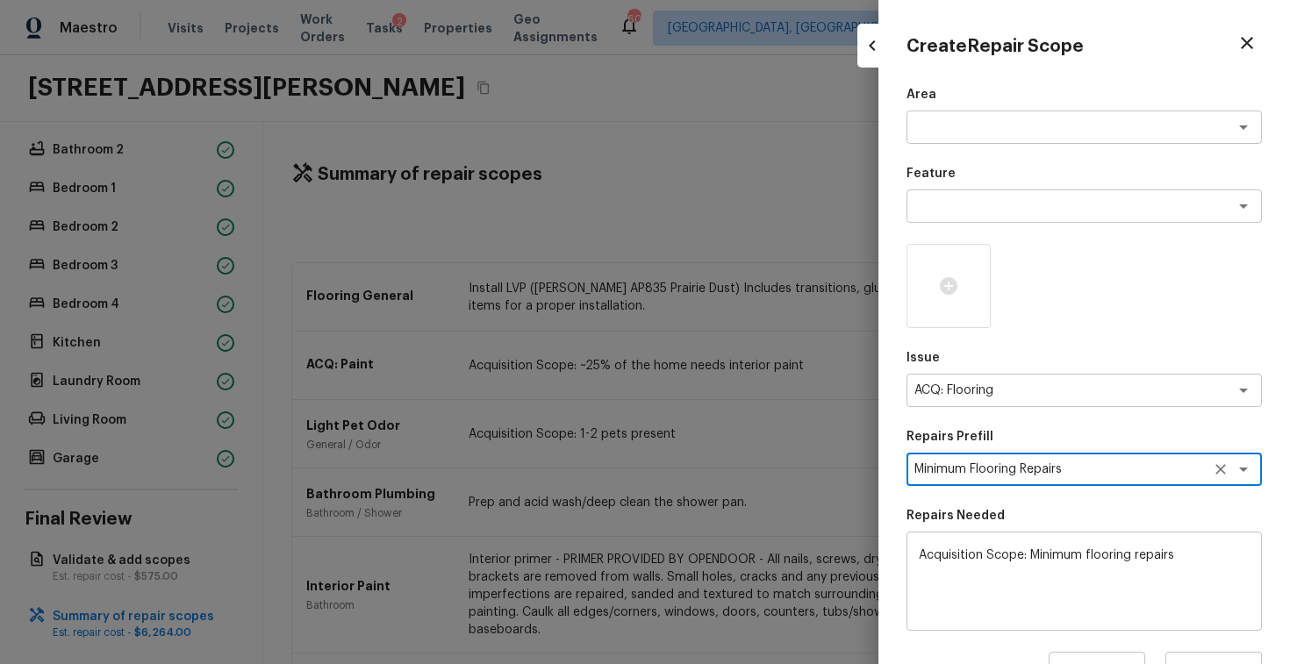
scroll to position [179, 0]
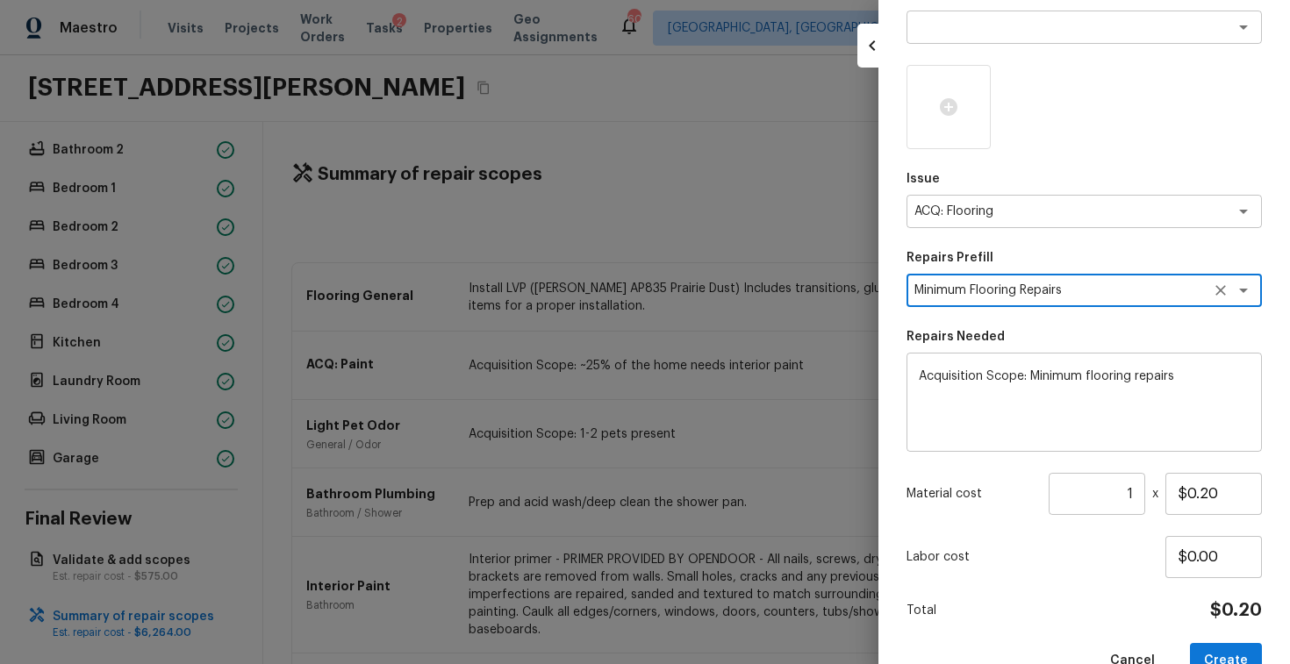
click at [1137, 488] on input "1" at bounding box center [1097, 494] width 97 height 42
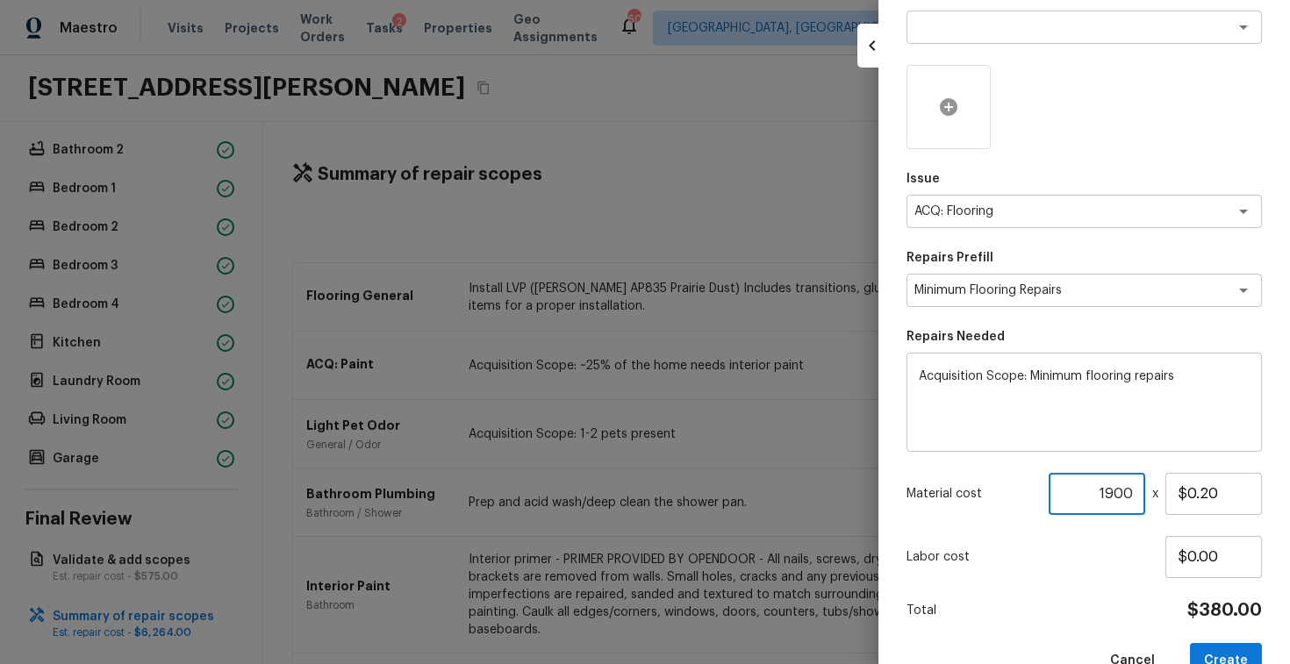
click at [945, 105] on icon at bounding box center [949, 107] width 18 height 18
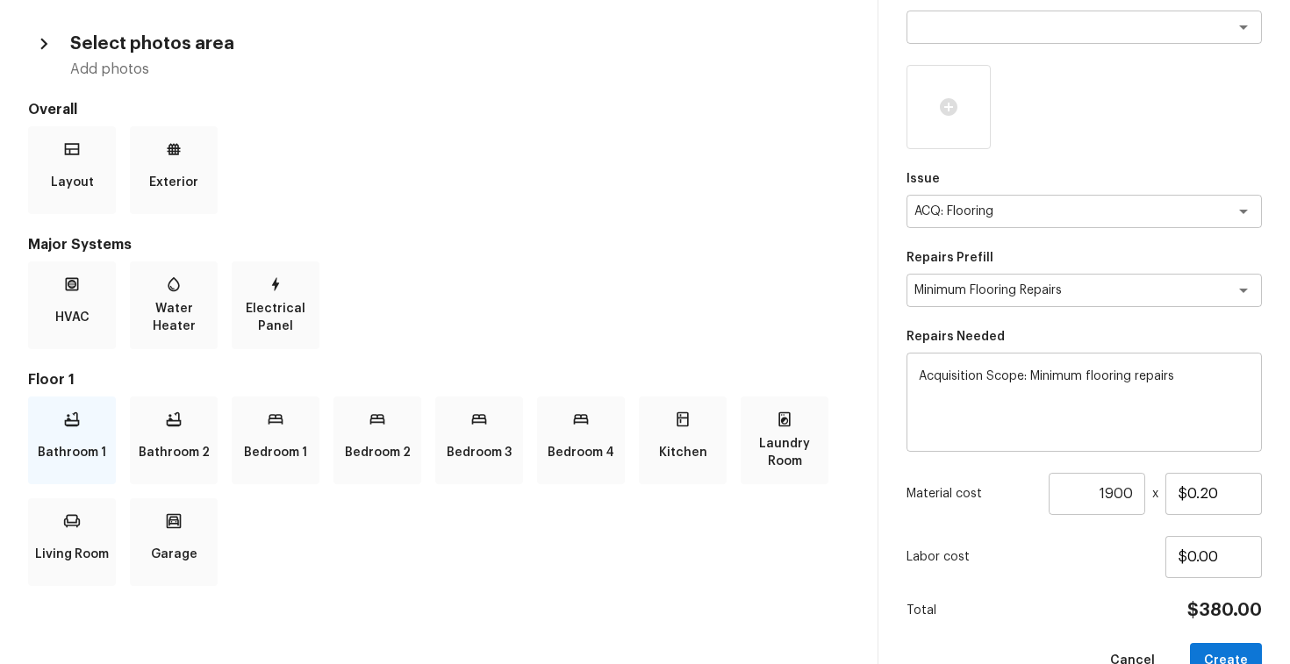
click at [84, 413] on div "Bathroom 1" at bounding box center [72, 441] width 88 height 88
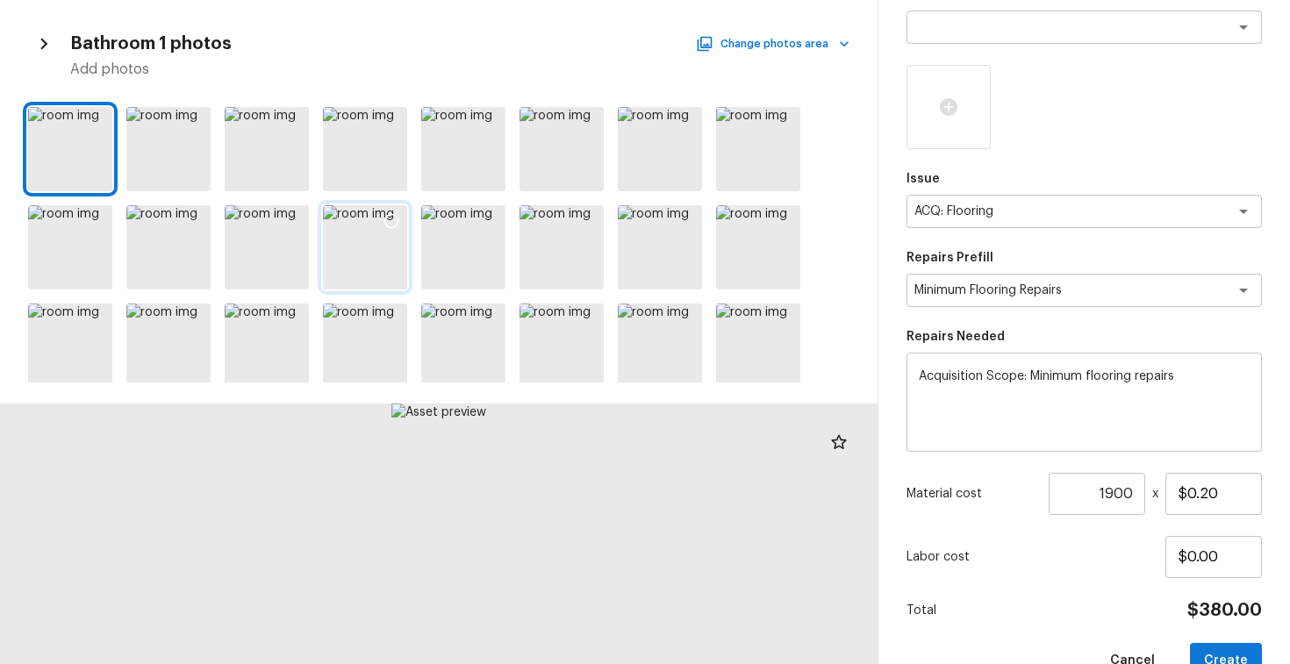
click at [396, 217] on icon at bounding box center [391, 221] width 15 height 15
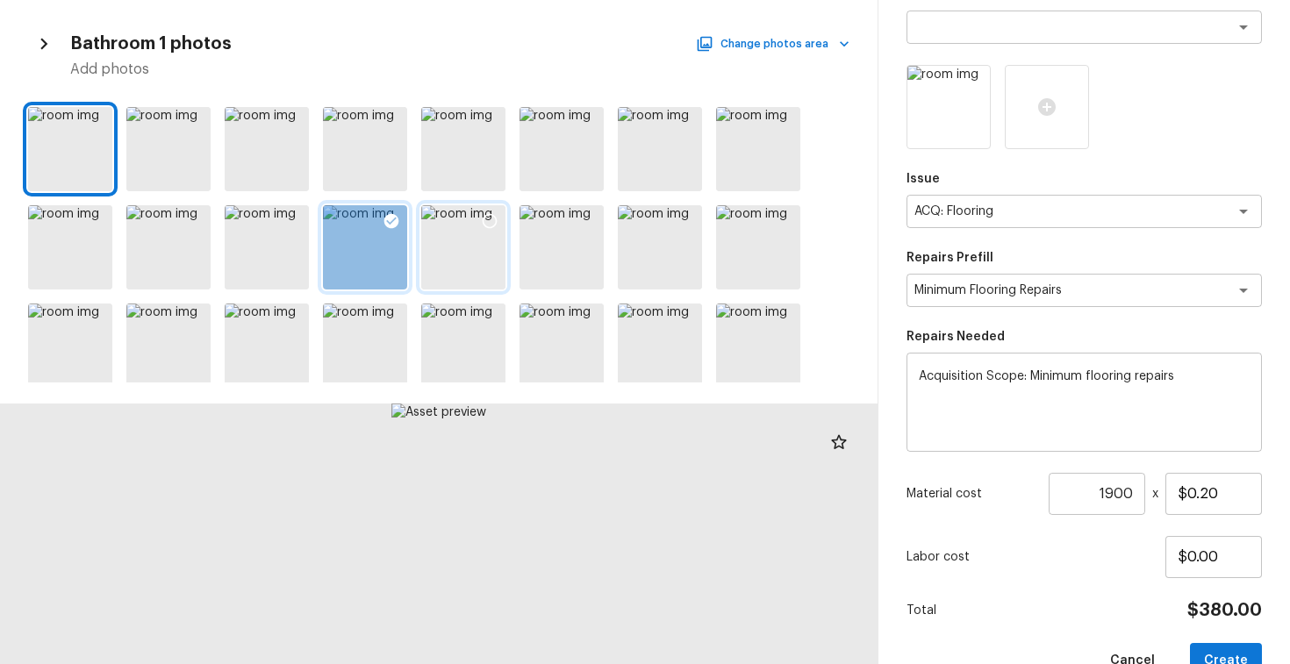
click at [490, 215] on icon at bounding box center [490, 221] width 18 height 18
click at [390, 120] on icon at bounding box center [392, 123] width 18 height 18
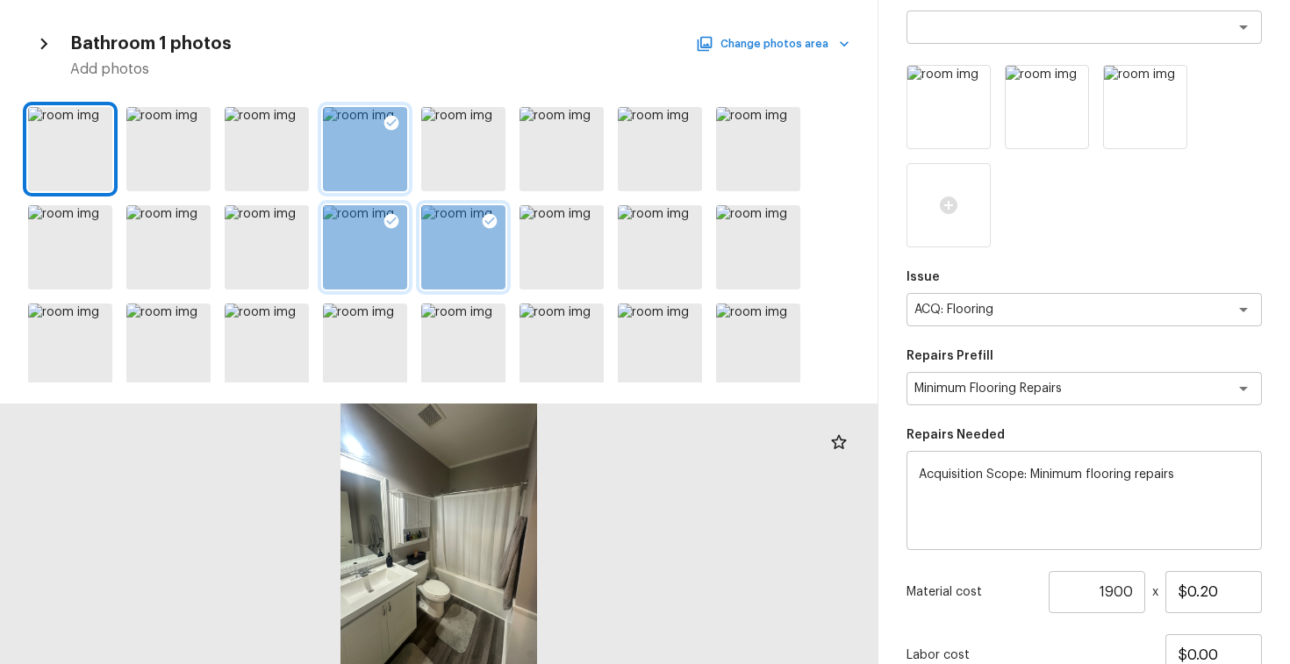
click at [752, 43] on button "Change photos area" at bounding box center [775, 43] width 150 height 23
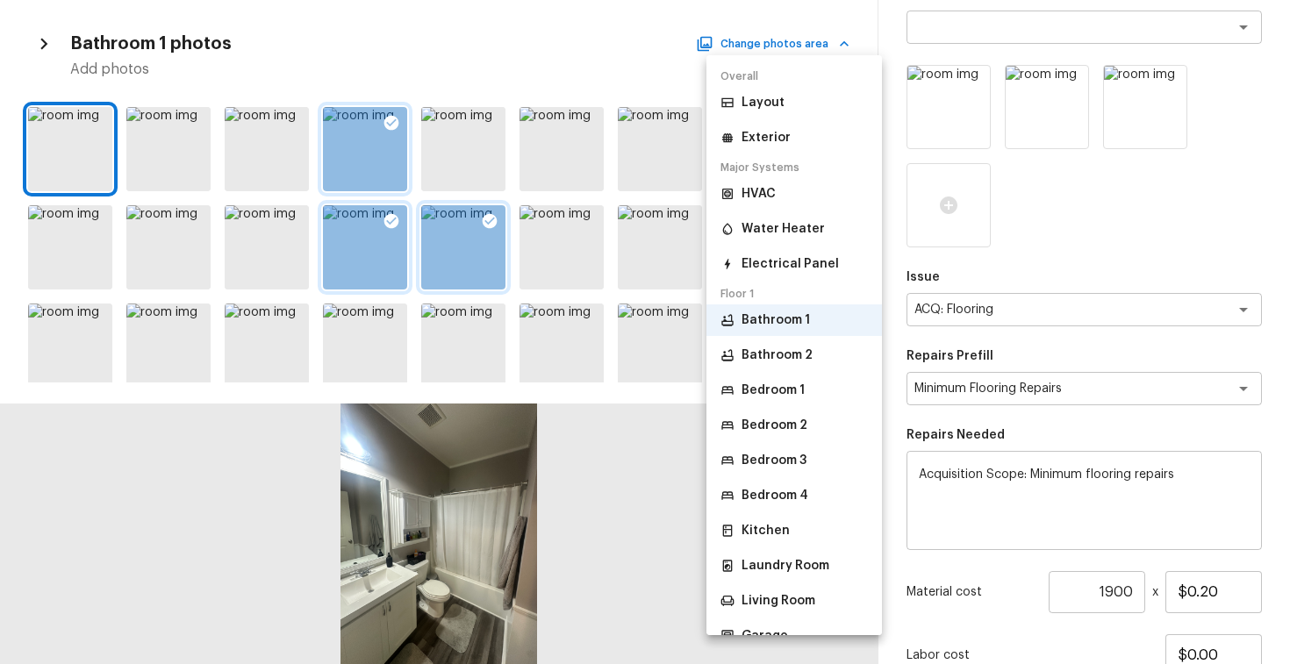
click at [767, 399] on p "Bedroom 1" at bounding box center [773, 391] width 63 height 18
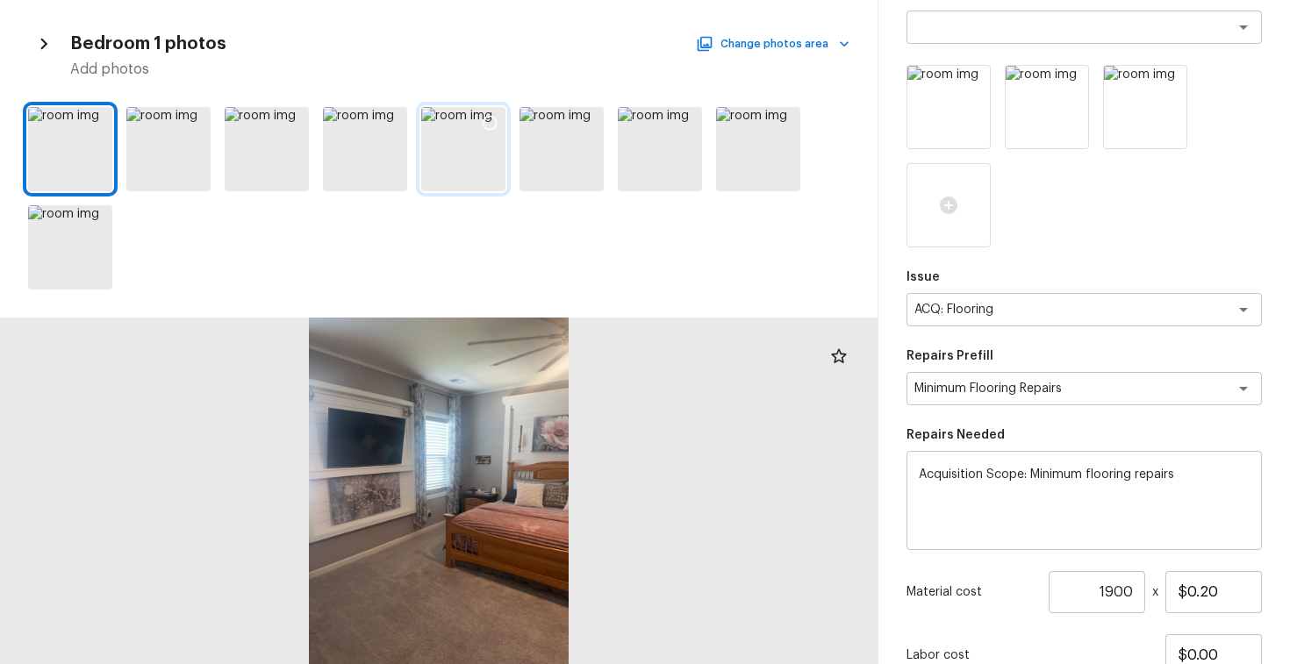
click at [486, 122] on icon at bounding box center [490, 123] width 18 height 18
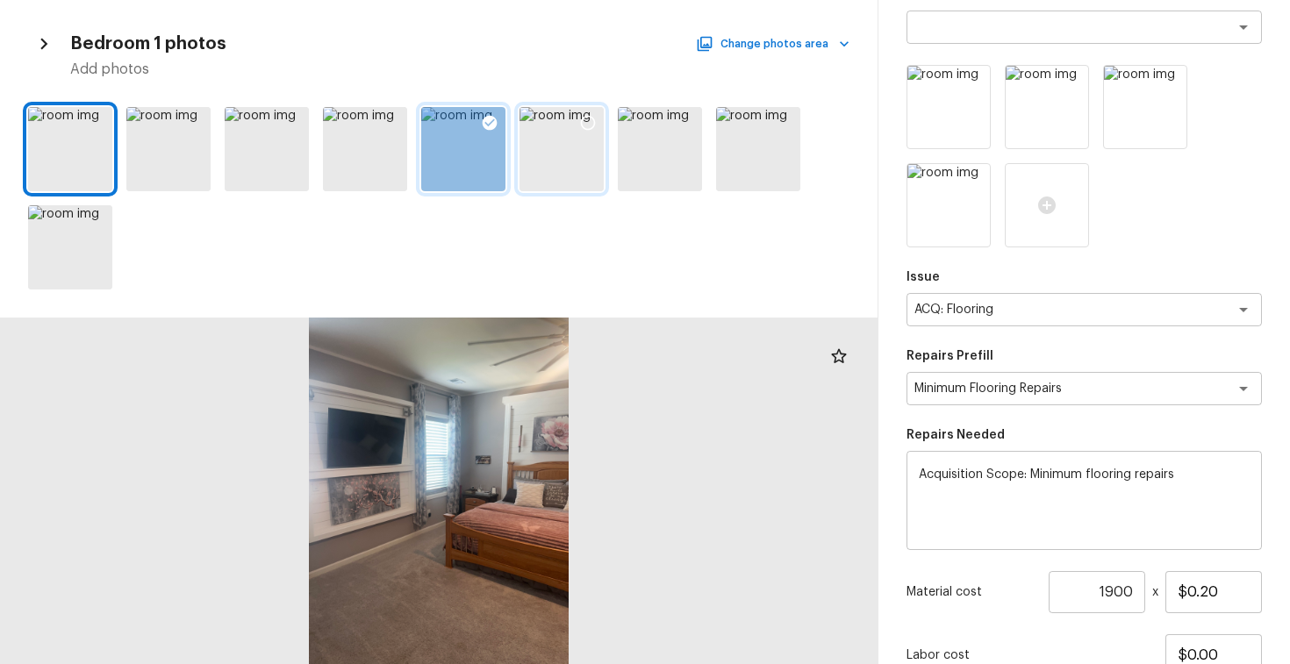
click at [592, 116] on icon at bounding box center [588, 123] width 18 height 18
click at [749, 42] on button "Change photos area" at bounding box center [775, 43] width 150 height 23
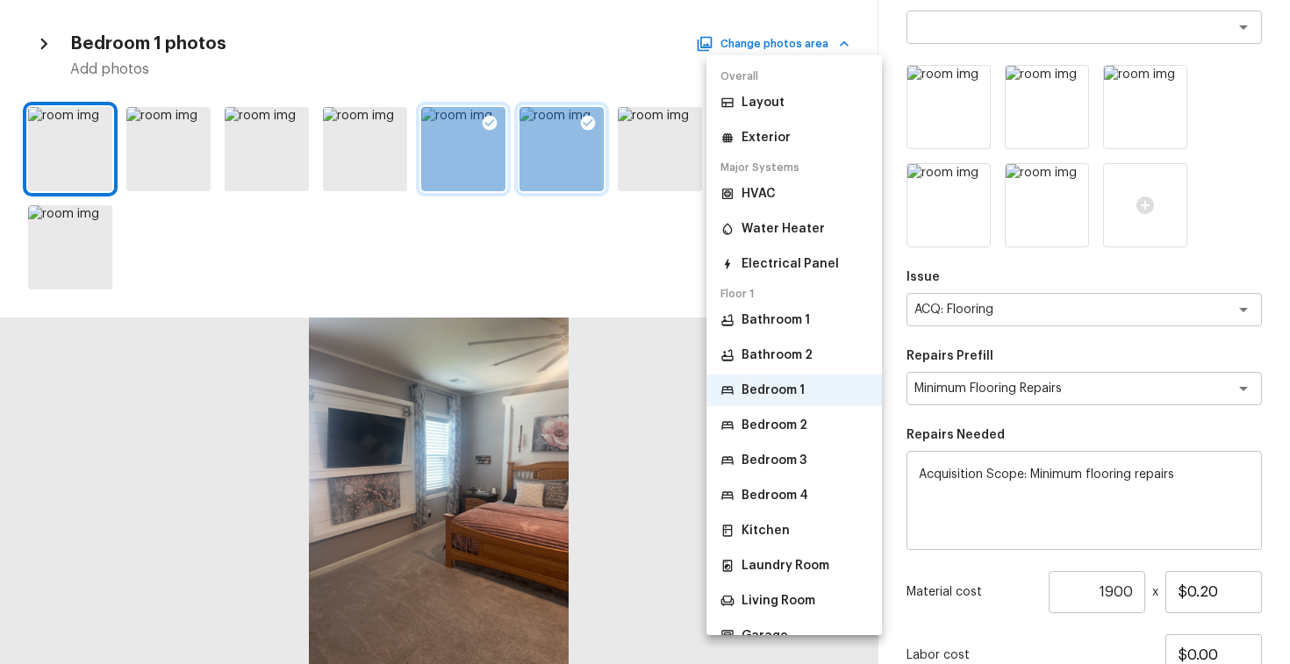
scroll to position [24, 0]
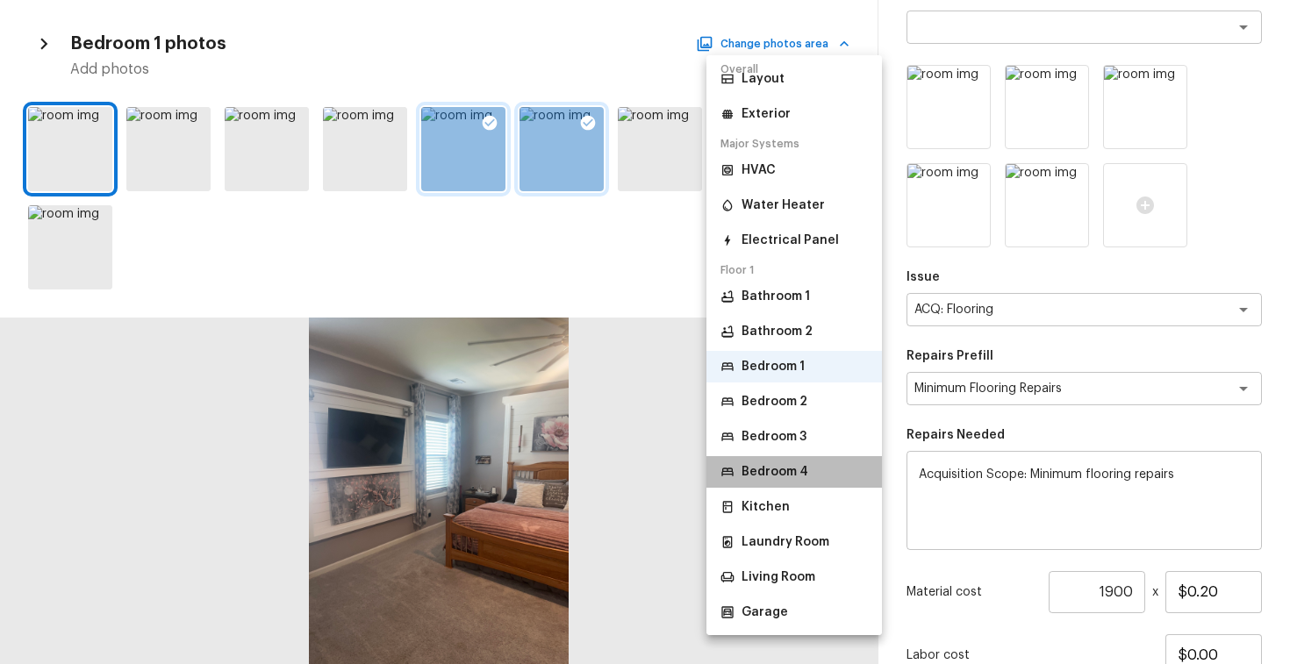
click at [785, 483] on li "Bedroom 4" at bounding box center [795, 472] width 176 height 32
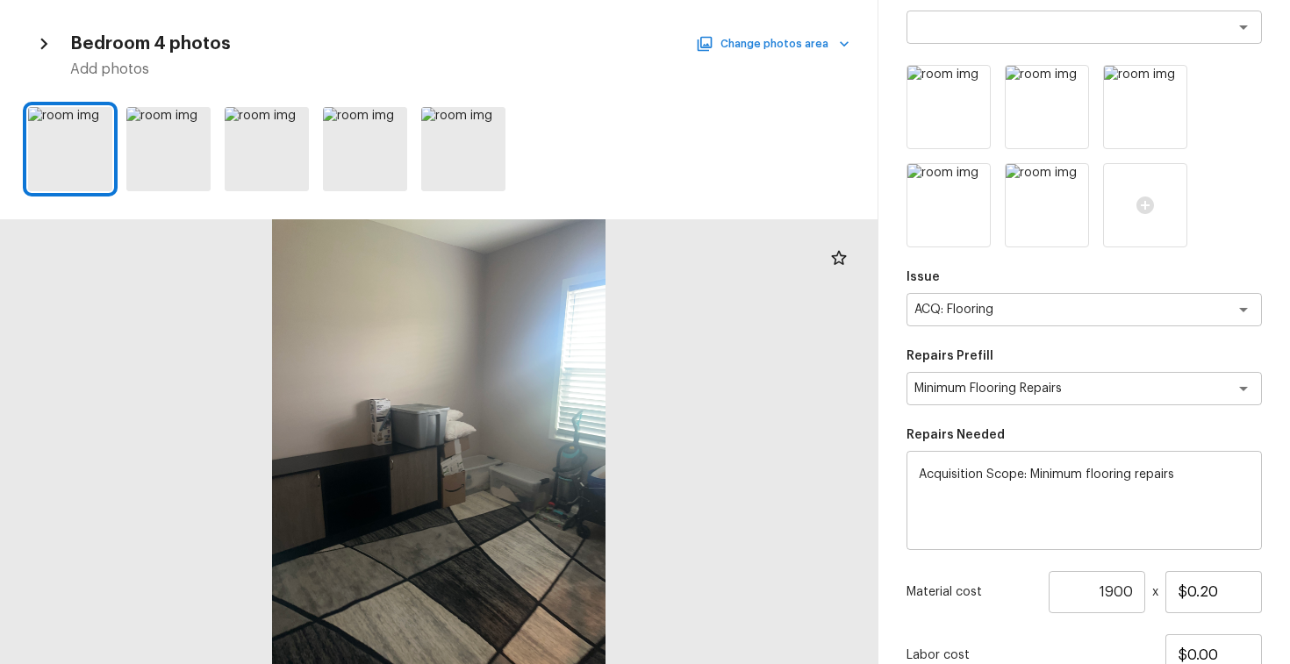
click at [746, 47] on button "Change photos area" at bounding box center [775, 43] width 150 height 23
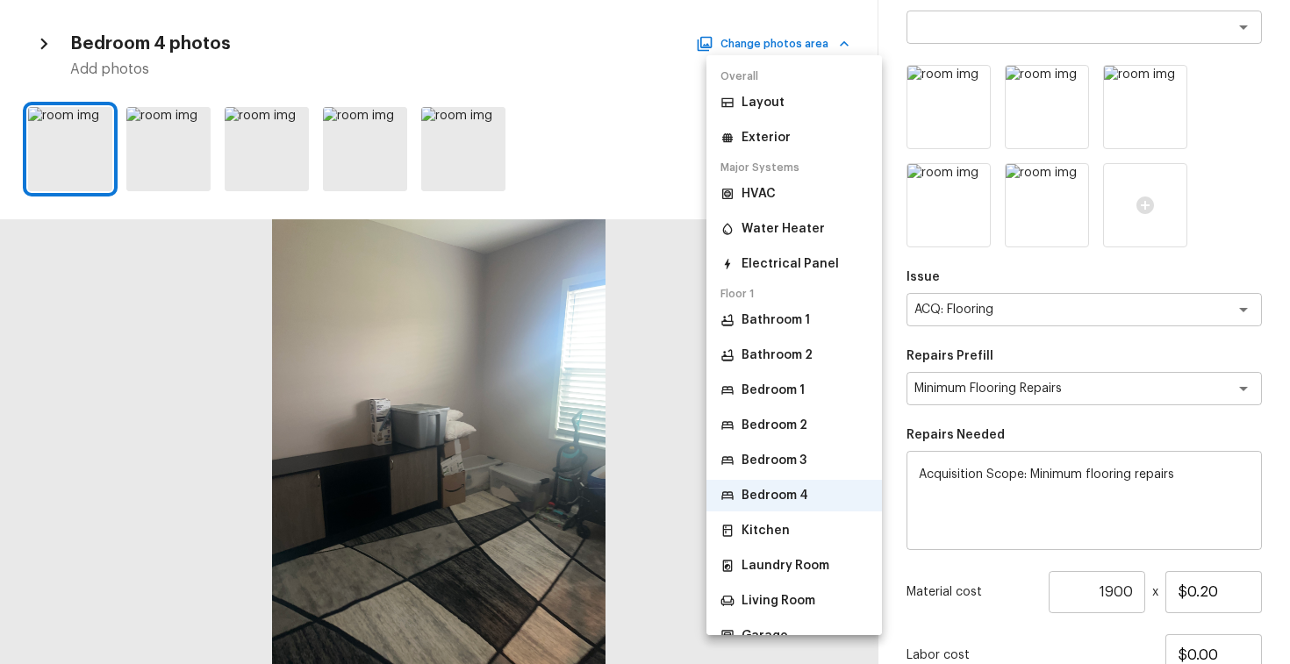
click at [772, 451] on li "Bedroom 3" at bounding box center [795, 461] width 176 height 32
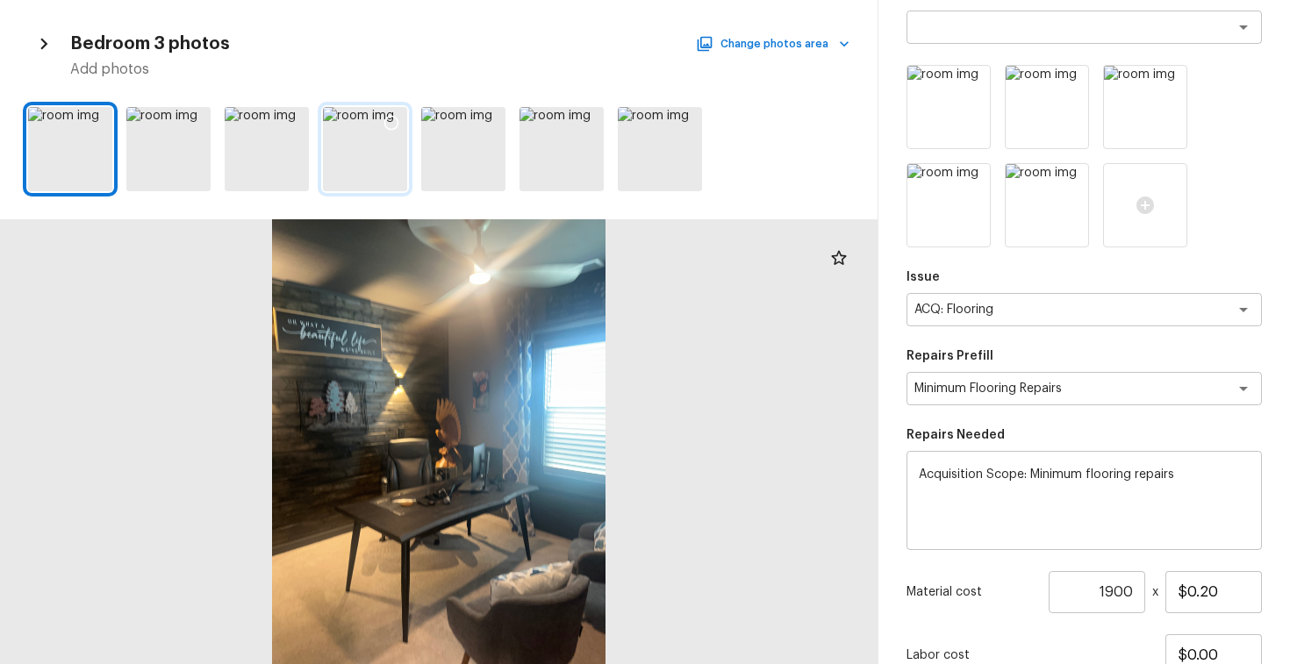
click at [391, 122] on icon at bounding box center [392, 123] width 18 height 18
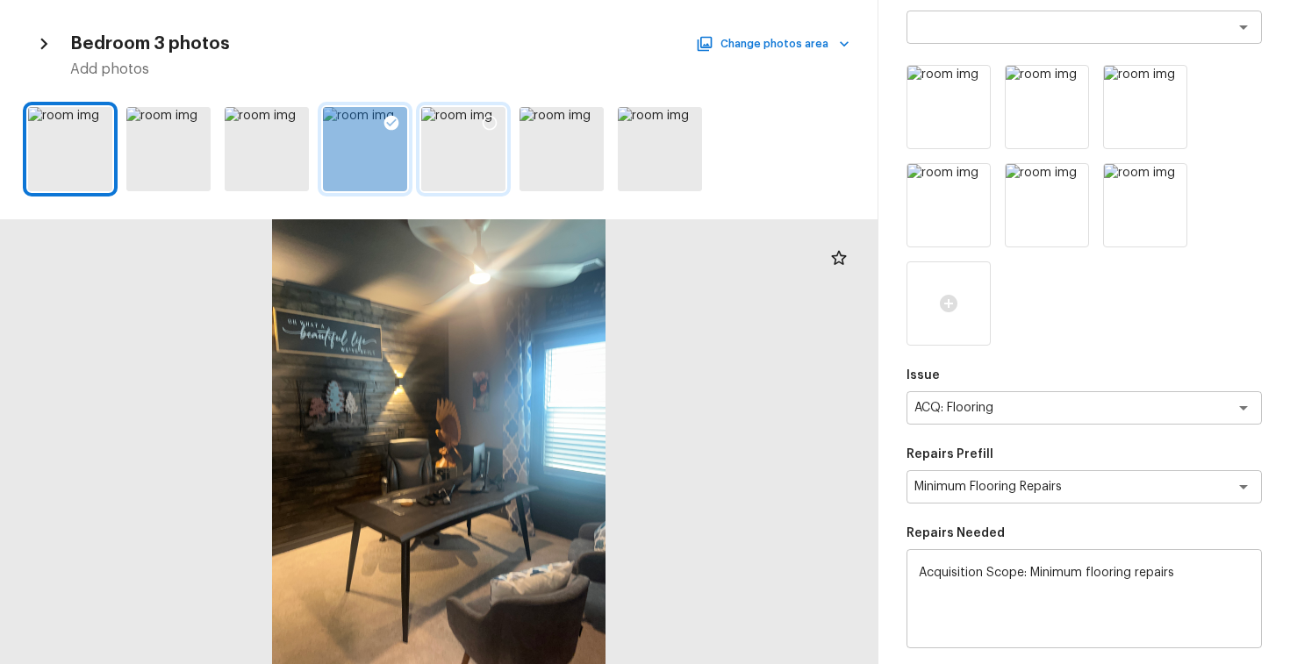
click at [492, 118] on icon at bounding box center [490, 123] width 18 height 18
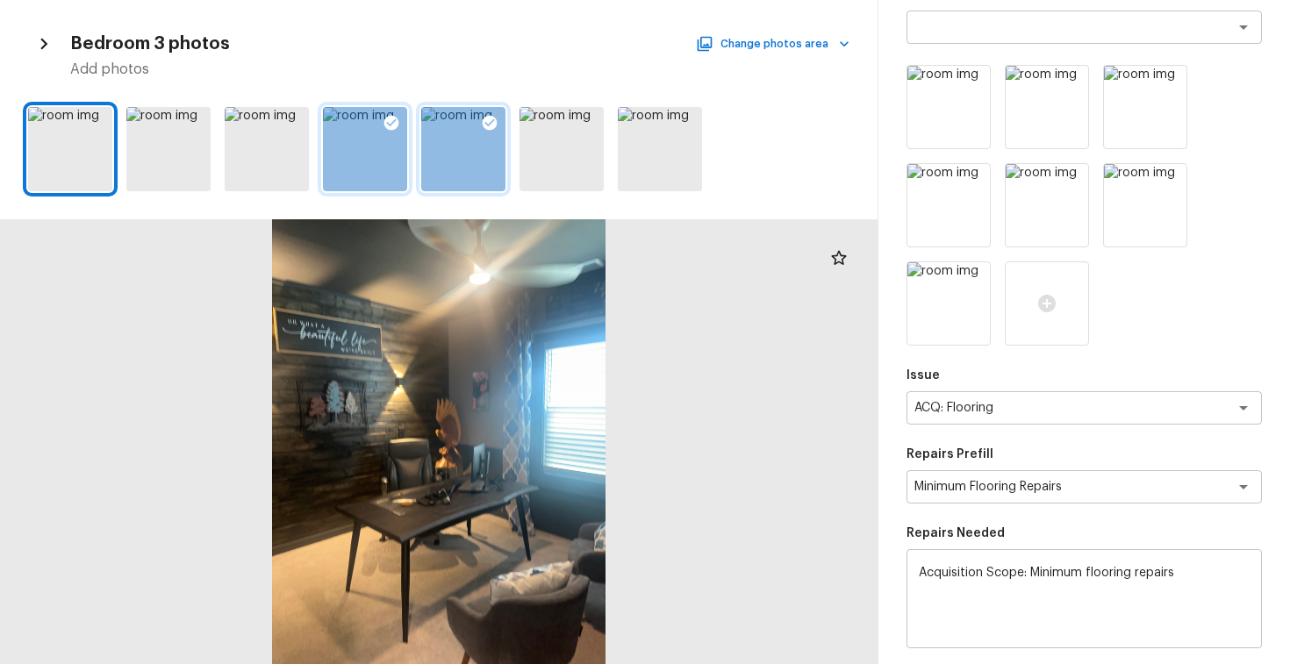
scroll to position [418, 0]
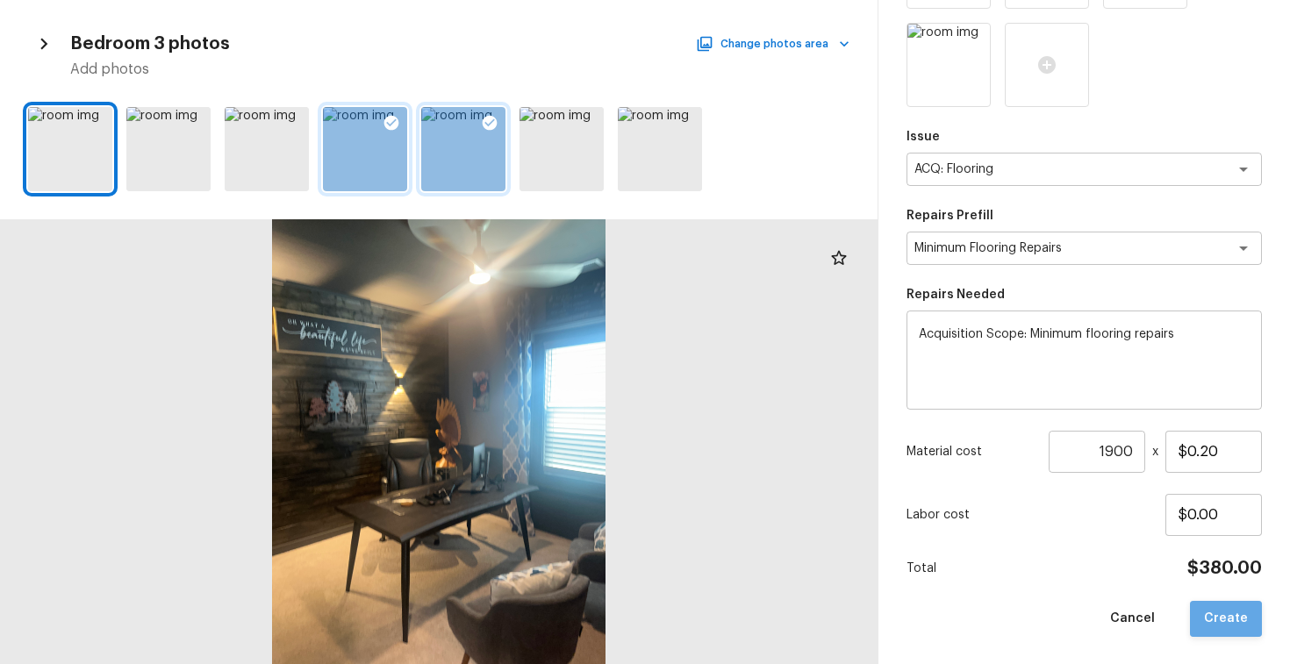
click at [1242, 615] on button "Create" at bounding box center [1226, 619] width 72 height 36
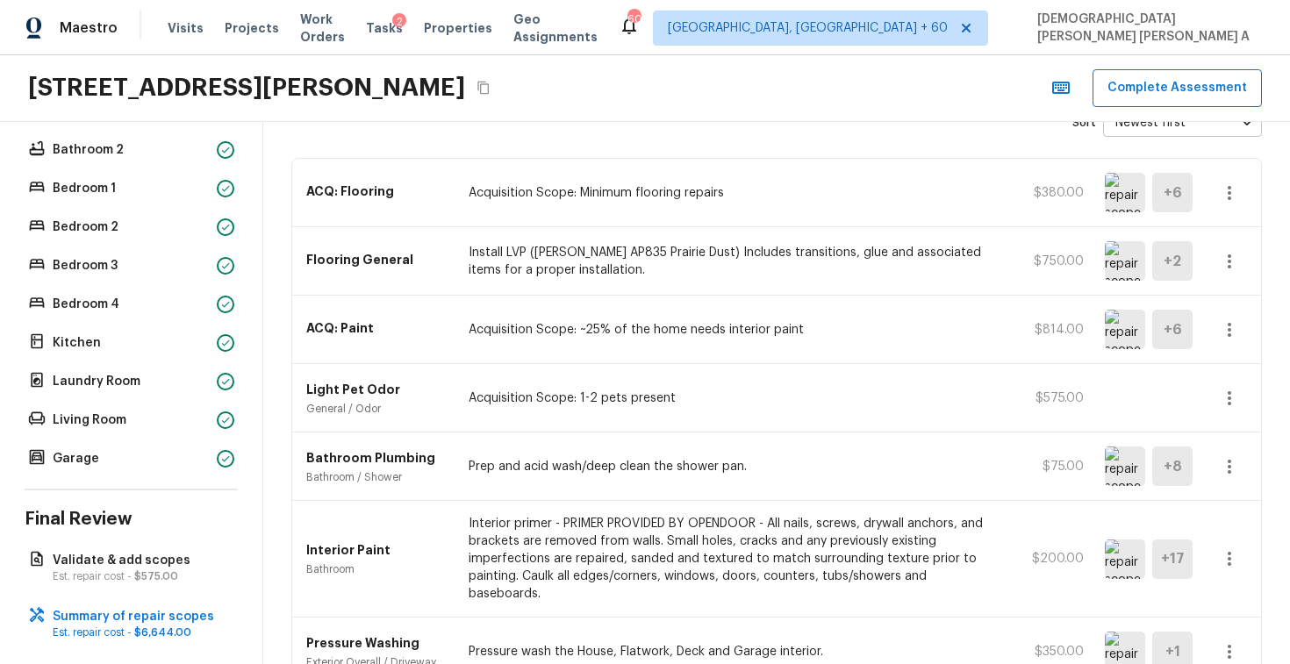
scroll to position [363, 0]
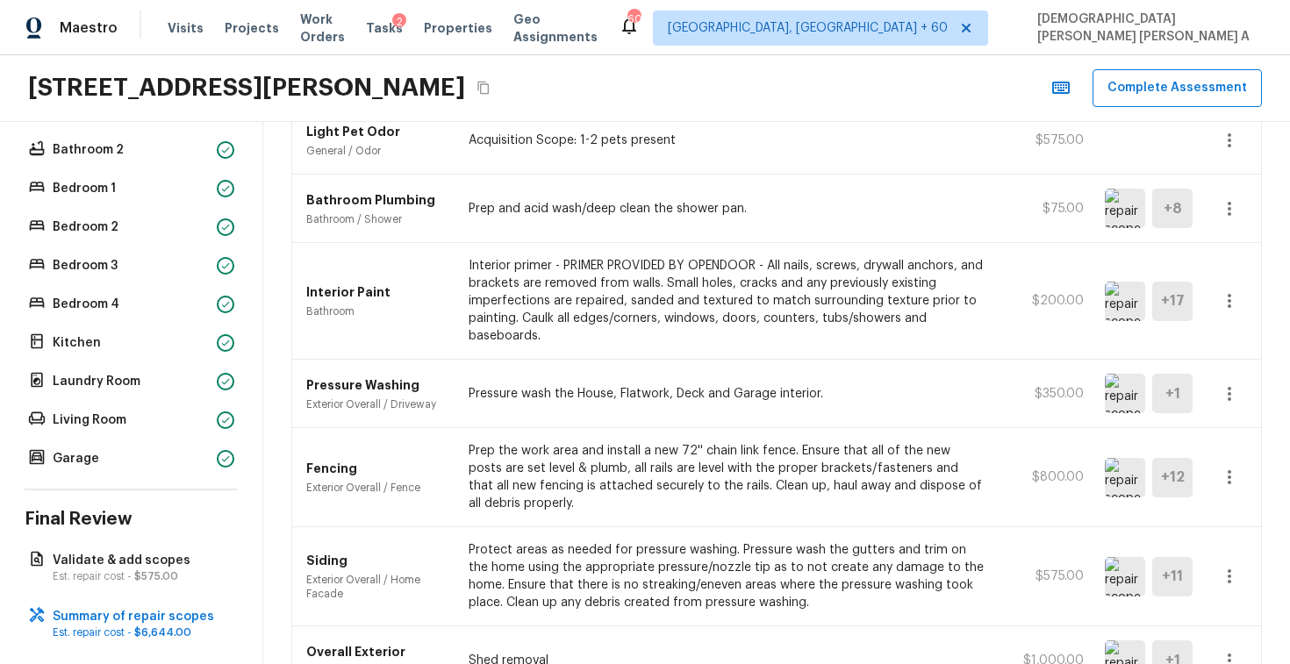
click at [1236, 305] on icon "button" at bounding box center [1229, 301] width 21 height 21
click at [1231, 345] on li "Edit" at bounding box center [1236, 352] width 82 height 53
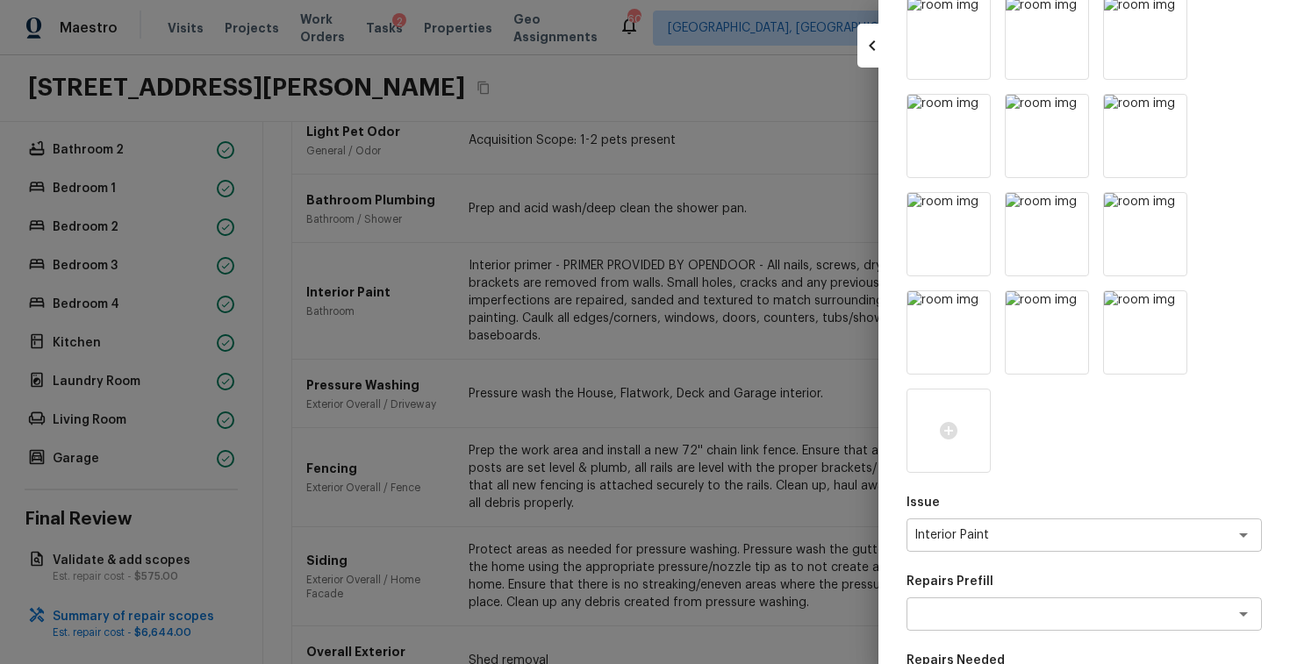
scroll to position [811, 0]
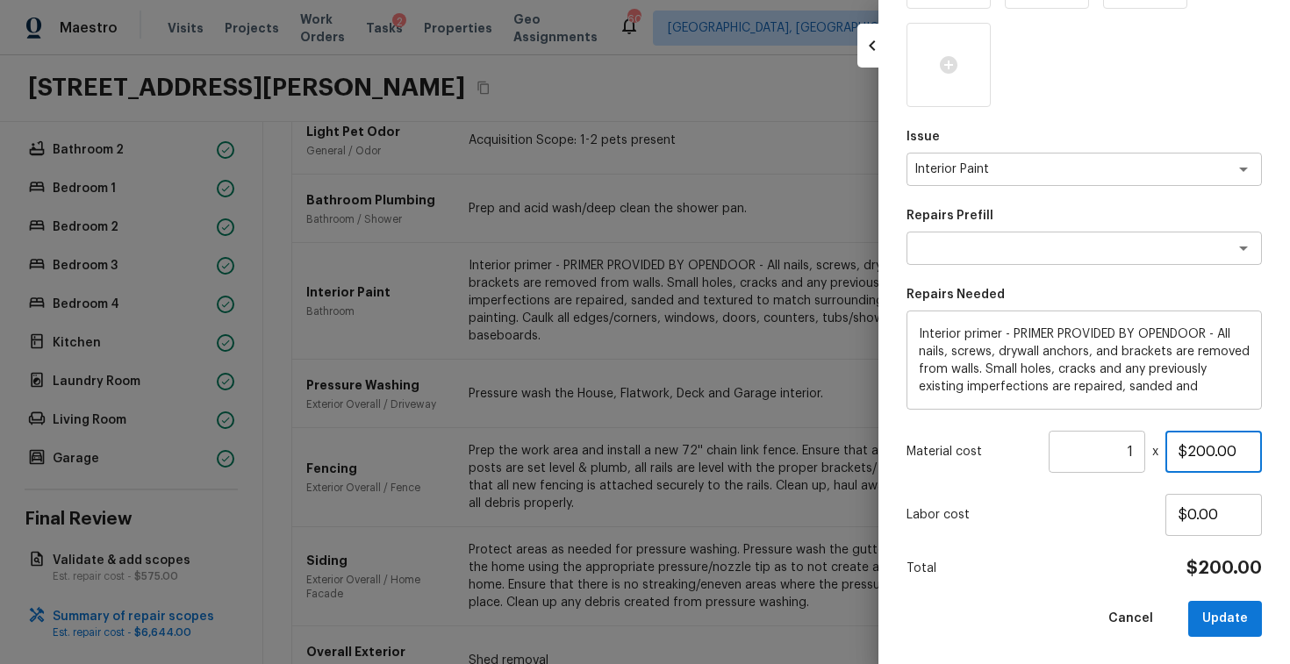
click at [1207, 453] on input "$200.00" at bounding box center [1214, 452] width 97 height 42
click at [1227, 620] on button "Update" at bounding box center [1225, 619] width 74 height 36
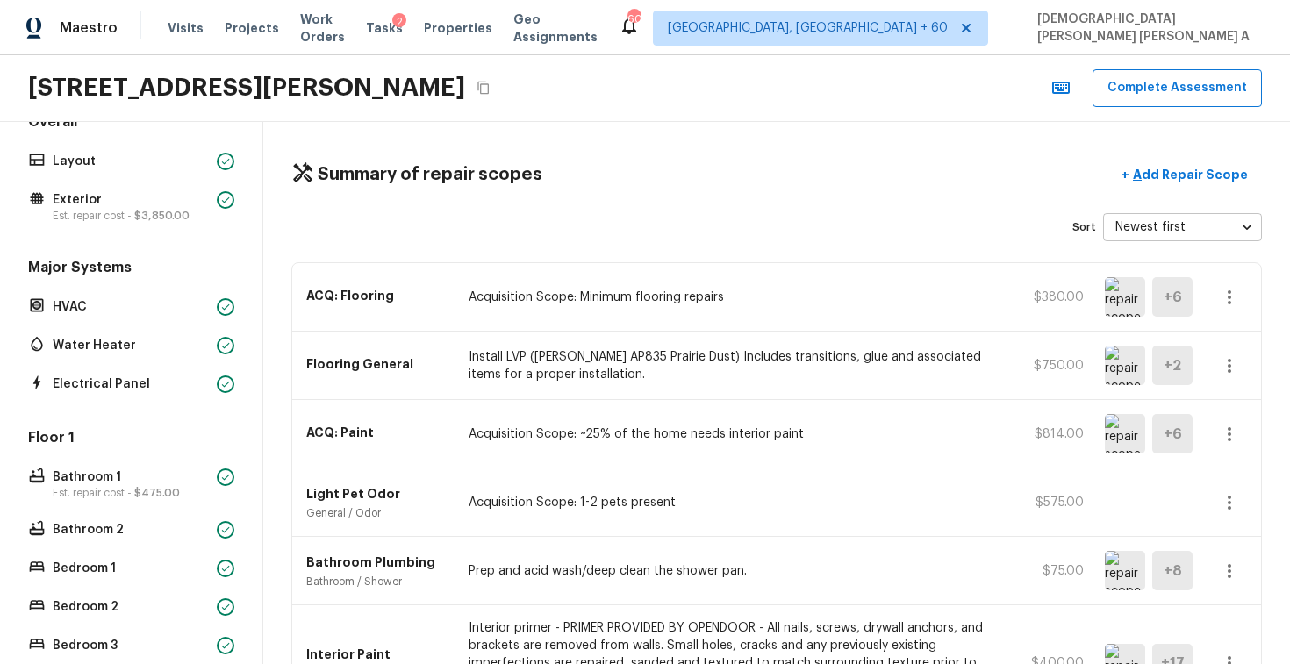
scroll to position [0, 0]
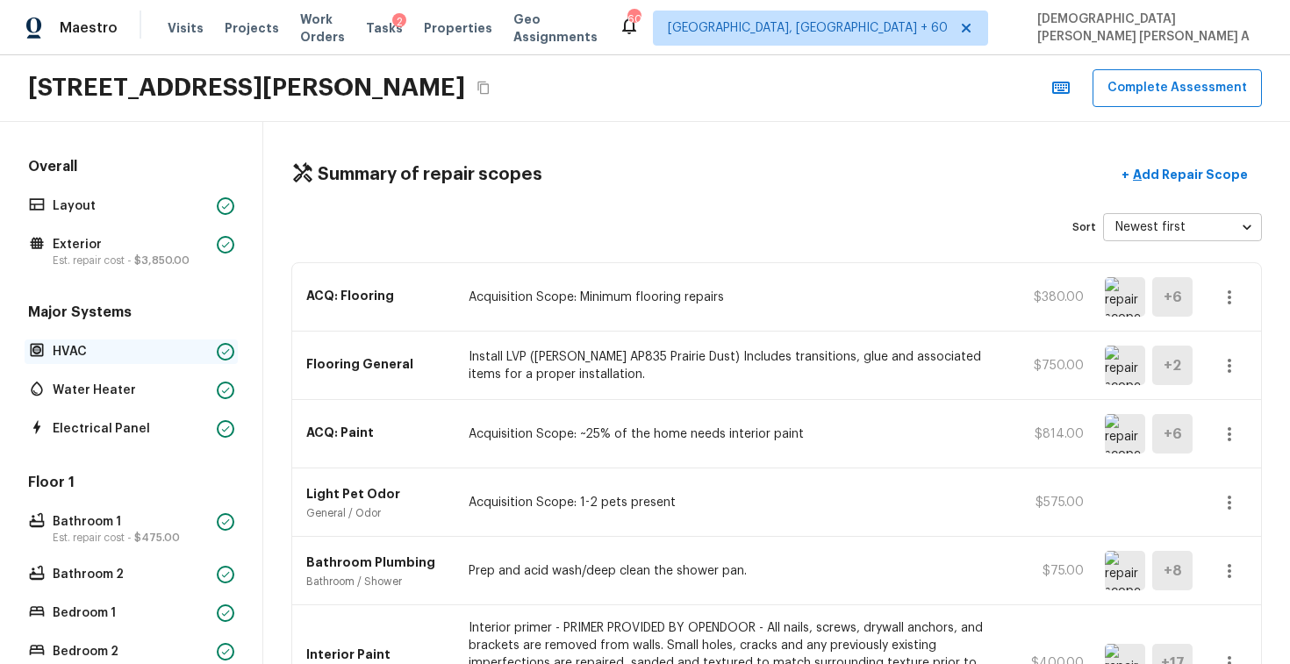
click at [97, 349] on p "HVAC" at bounding box center [131, 352] width 157 height 18
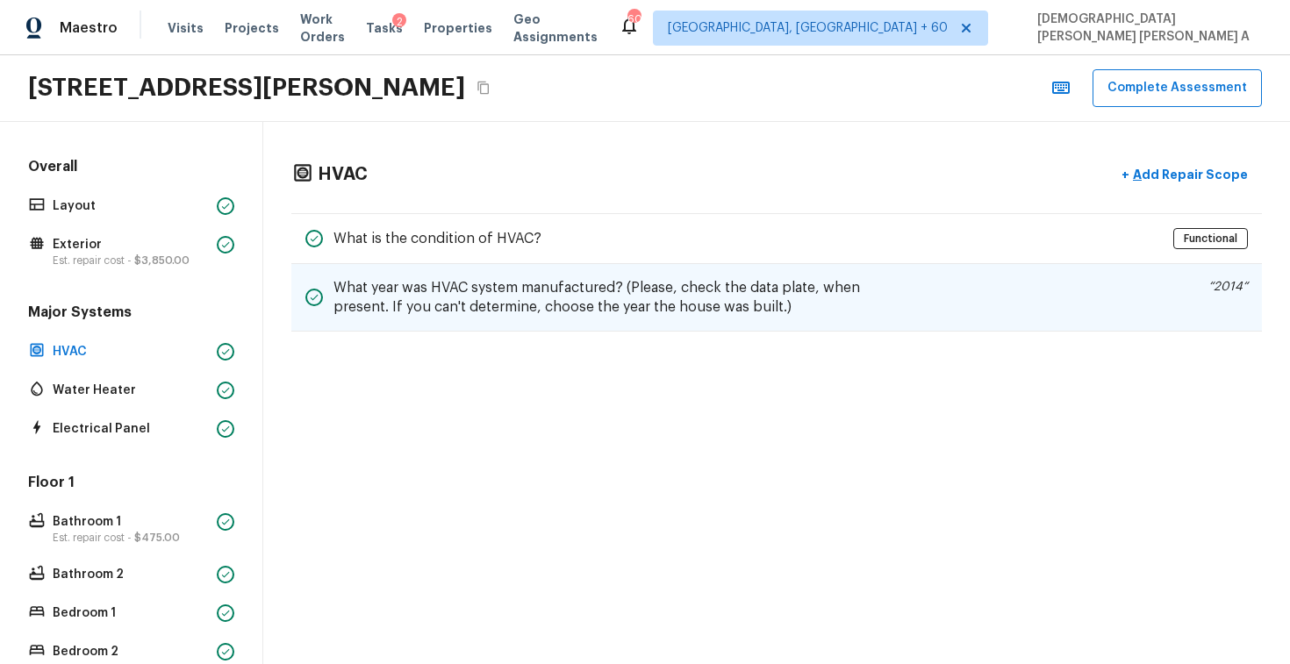
click at [533, 293] on h5 "What year was HVAC system manufactured? (Please, check the data plate, when pre…" at bounding box center [602, 297] width 537 height 39
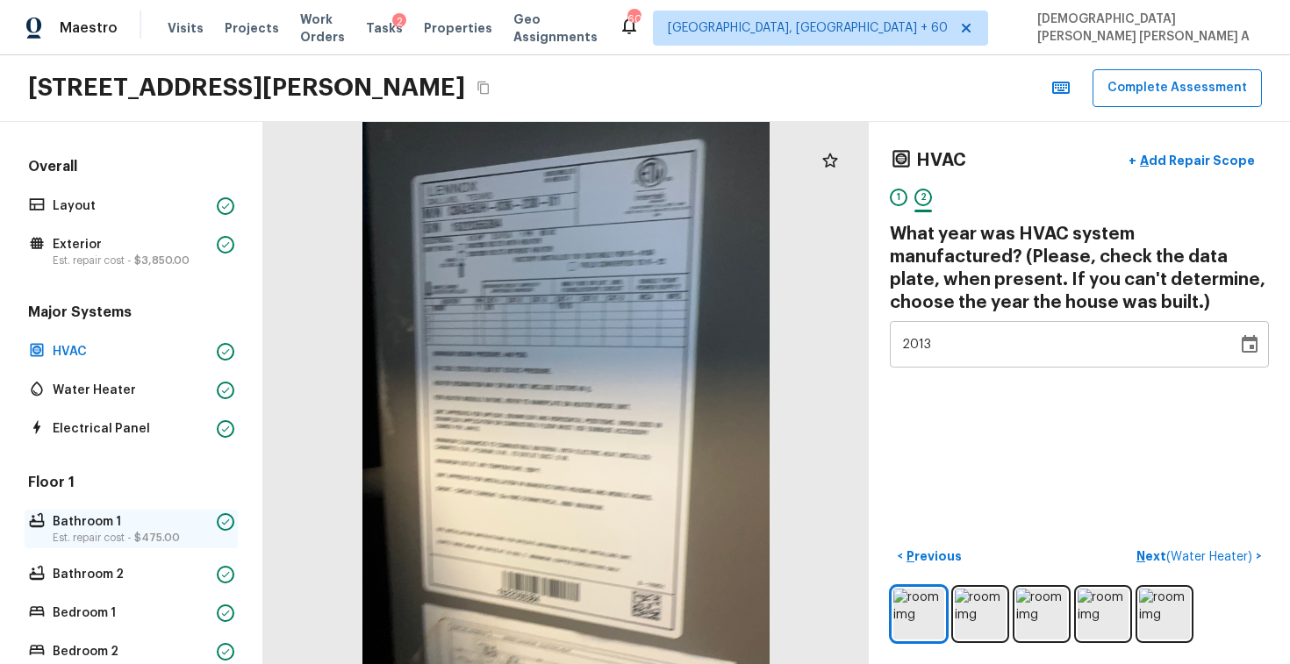
scroll to position [439, 0]
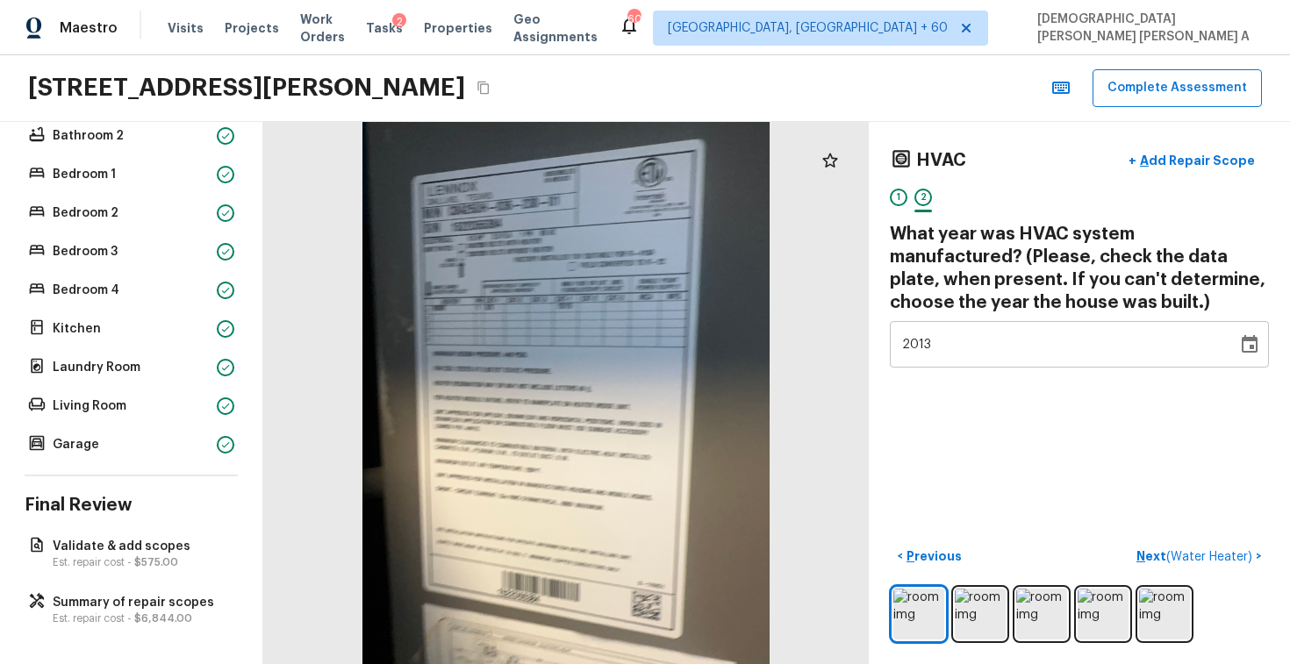
click at [105, 630] on div "Overall Layout Exterior Est. repair cost - $3,850.00 Major Systems HVAC Water H…" at bounding box center [131, 393] width 263 height 542
click at [121, 597] on p "Summary of repair scopes" at bounding box center [140, 603] width 175 height 18
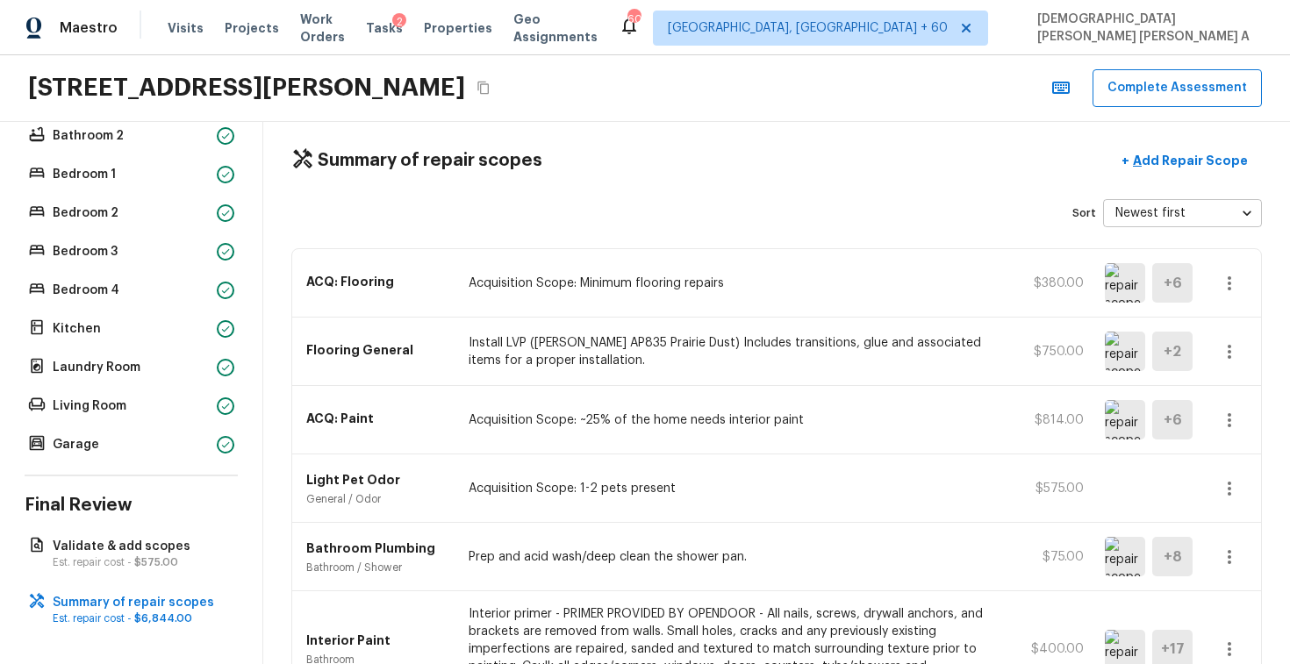
scroll to position [0, 0]
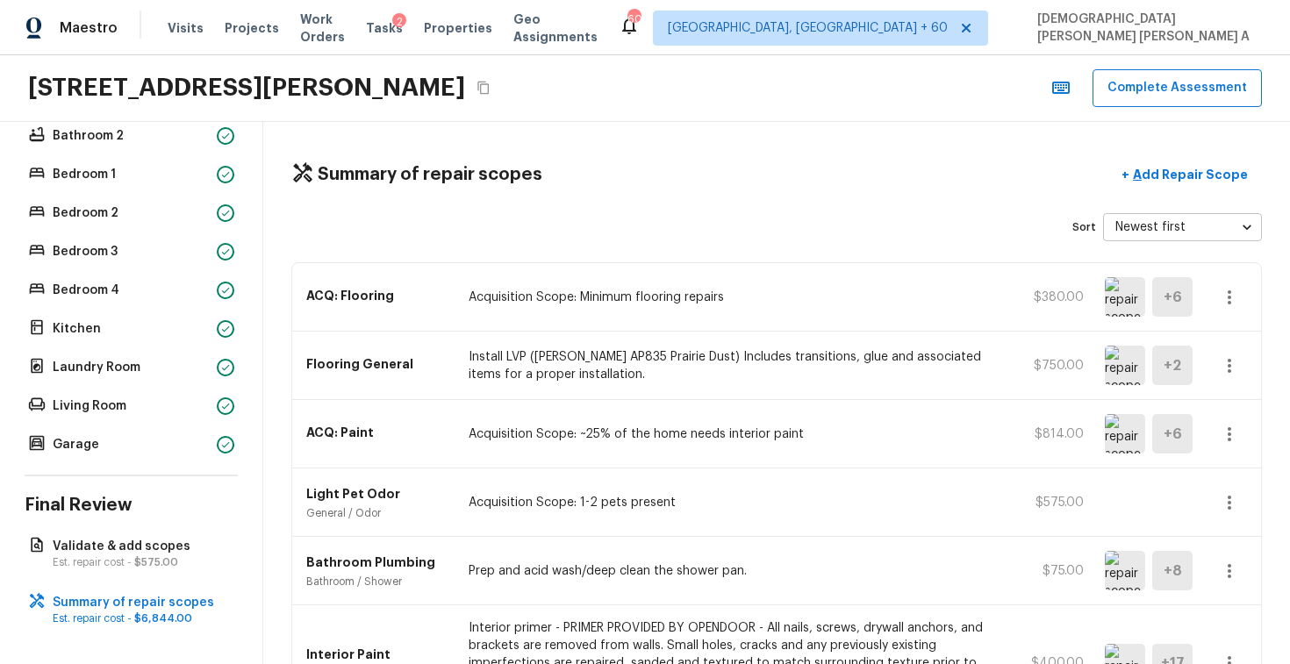
click at [1239, 355] on icon "button" at bounding box center [1229, 365] width 21 height 21
click at [1222, 407] on li "Edit" at bounding box center [1236, 417] width 82 height 53
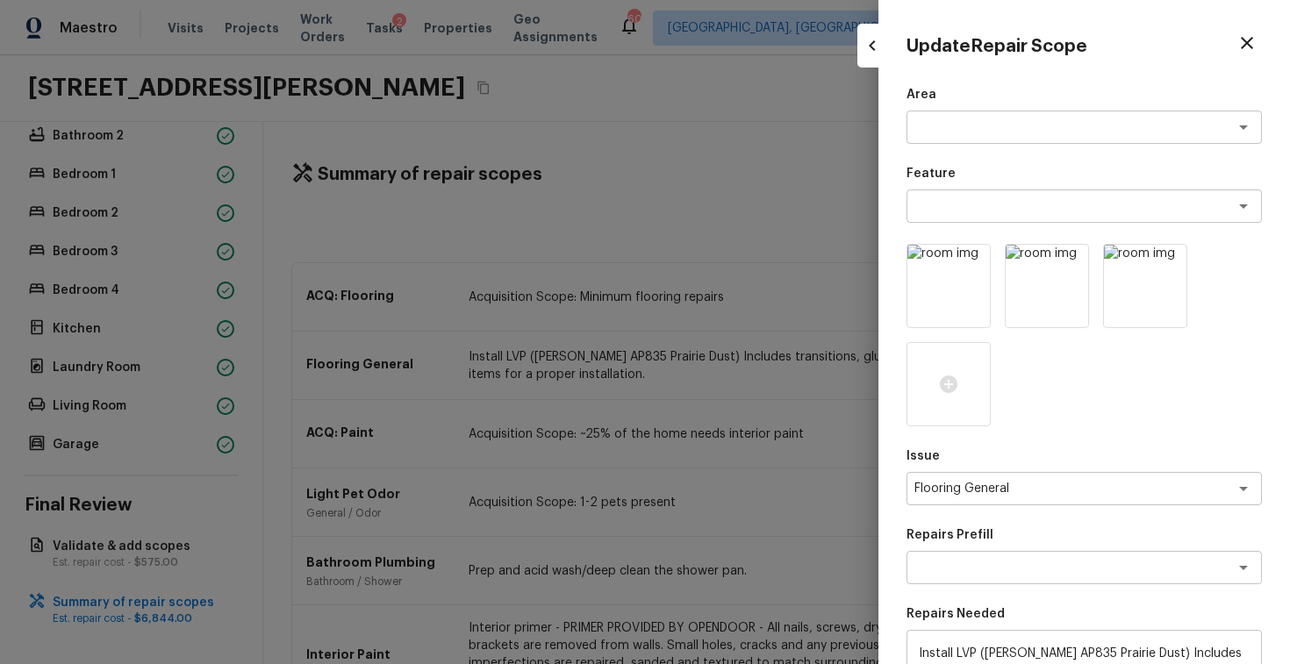
click at [1246, 45] on icon "button" at bounding box center [1247, 43] width 12 height 12
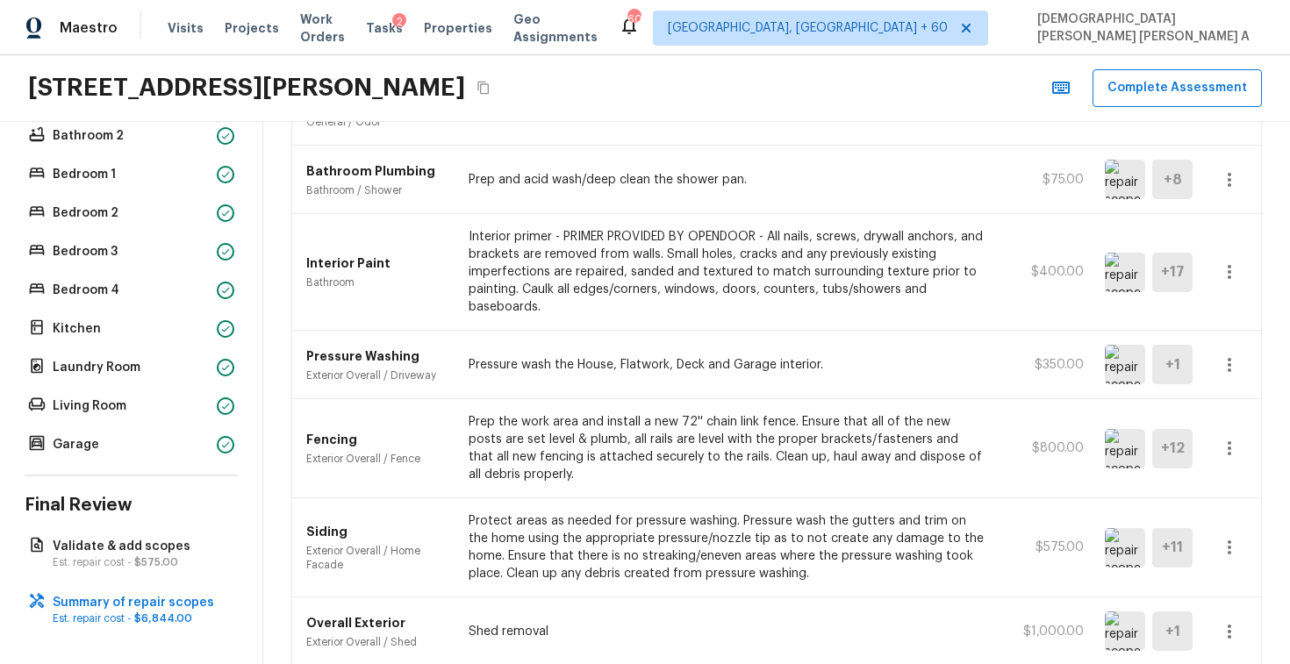
scroll to position [254, 0]
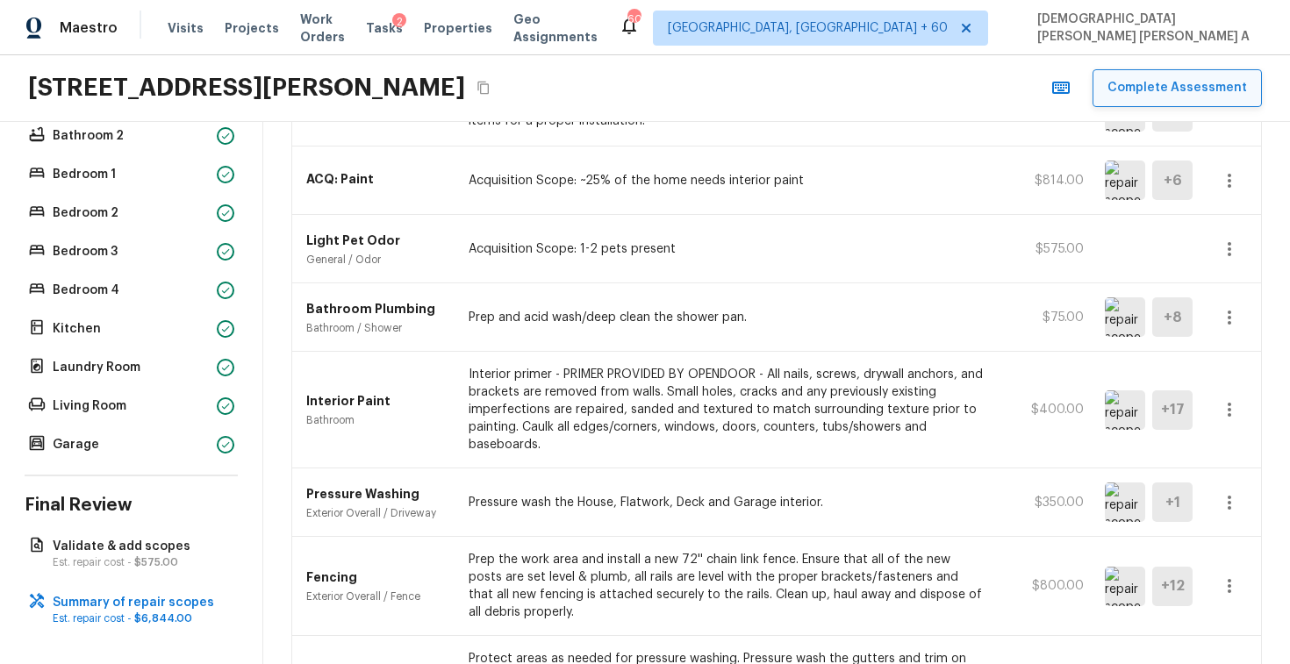
click at [1175, 93] on button "Complete Assessment" at bounding box center [1177, 88] width 169 height 38
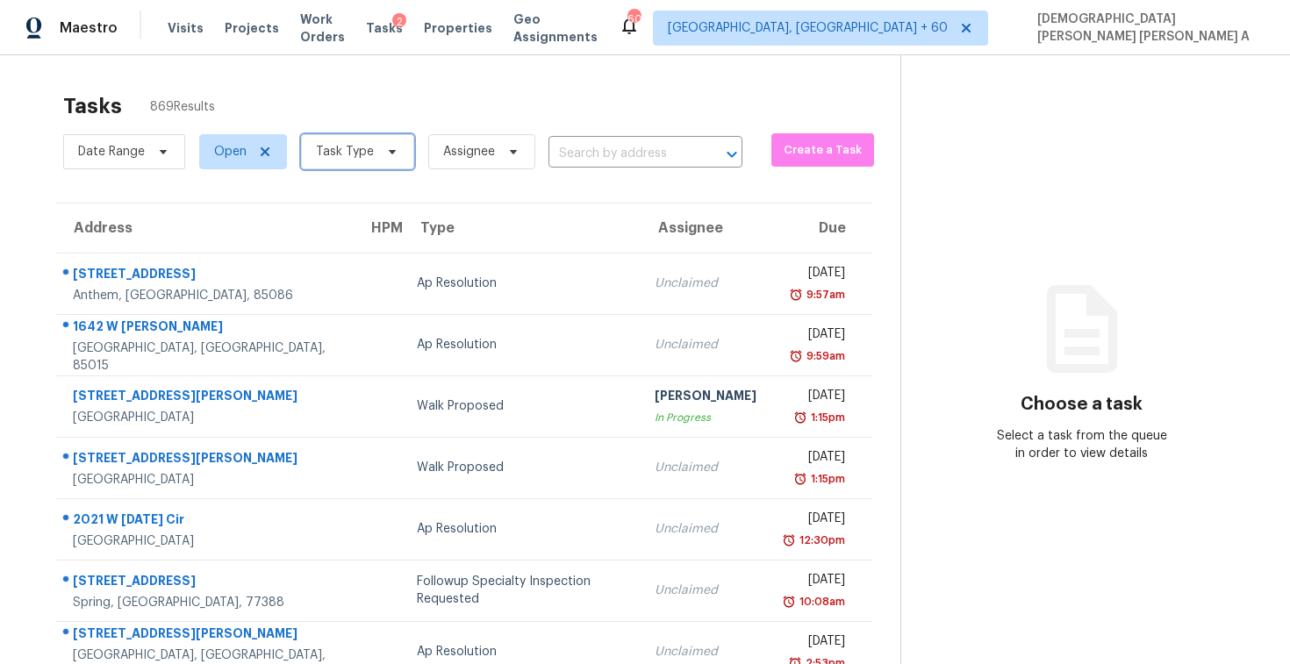
click at [391, 157] on icon at bounding box center [392, 152] width 14 height 14
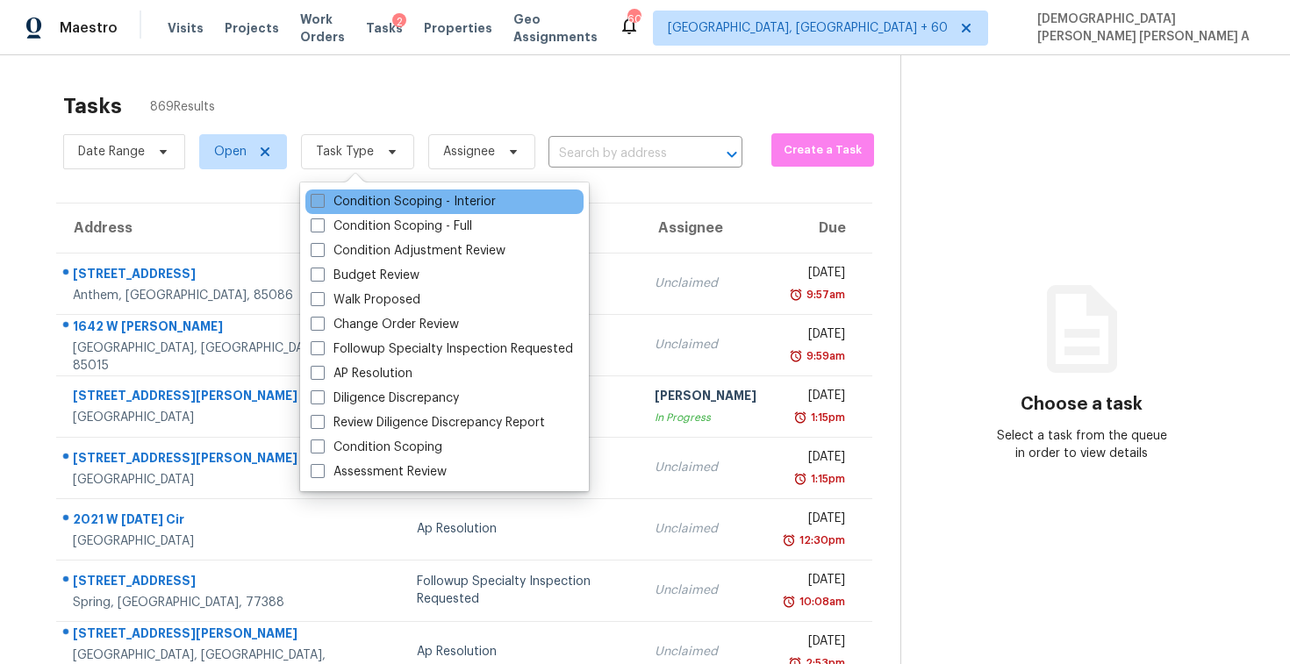
click at [343, 205] on label "Condition Scoping - Interior" at bounding box center [403, 202] width 185 height 18
click at [322, 205] on input "Condition Scoping - Interior" at bounding box center [316, 198] width 11 height 11
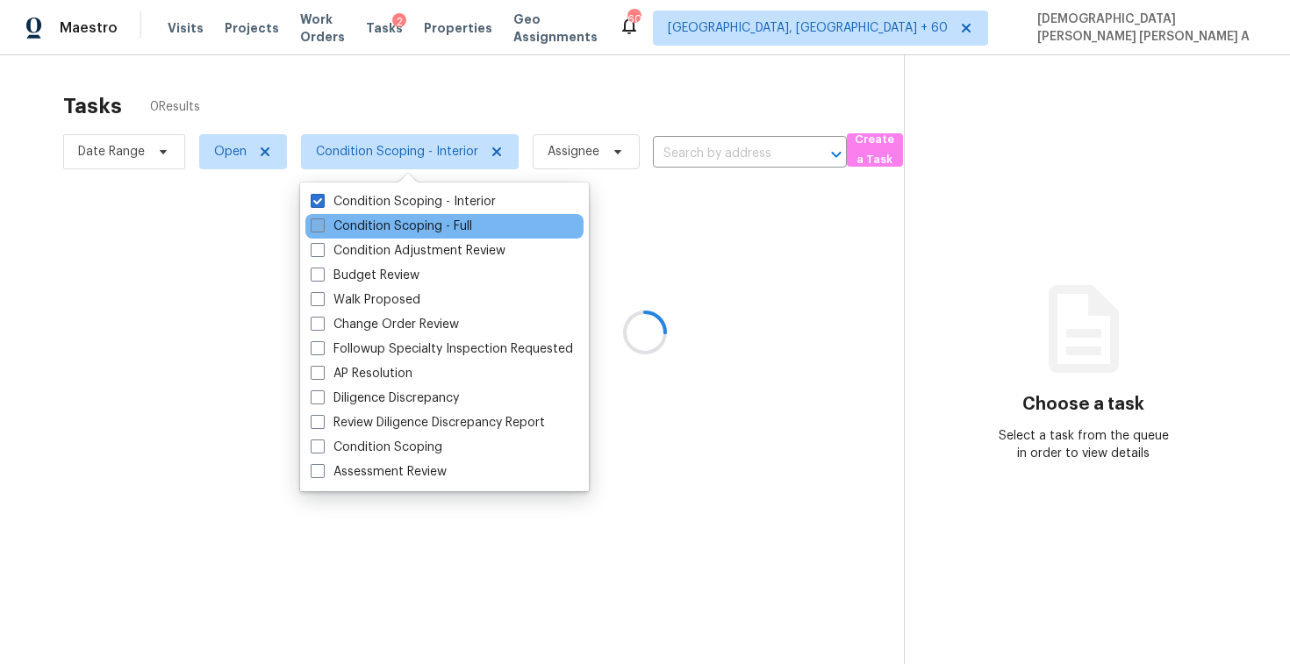
click at [336, 221] on label "Condition Scoping - Full" at bounding box center [392, 227] width 162 height 18
click at [322, 221] on input "Condition Scoping - Full" at bounding box center [316, 223] width 11 height 11
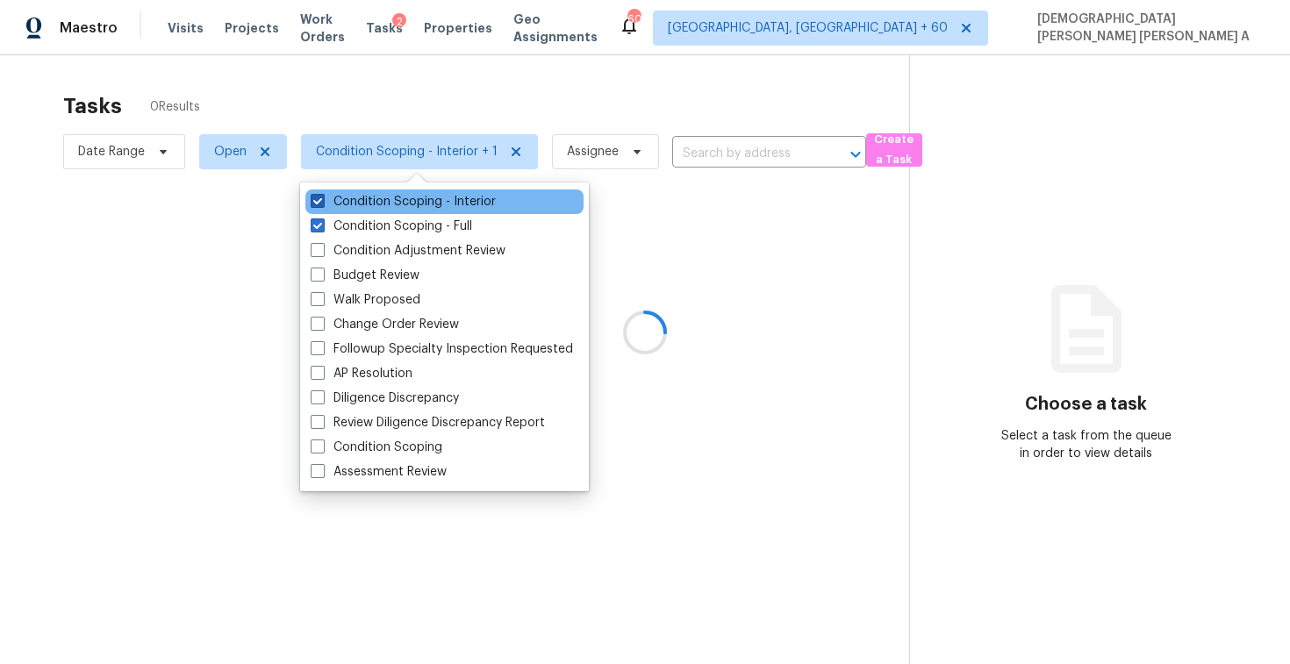
click at [363, 202] on label "Condition Scoping - Interior" at bounding box center [403, 202] width 185 height 18
click at [322, 202] on input "Condition Scoping - Interior" at bounding box center [316, 198] width 11 height 11
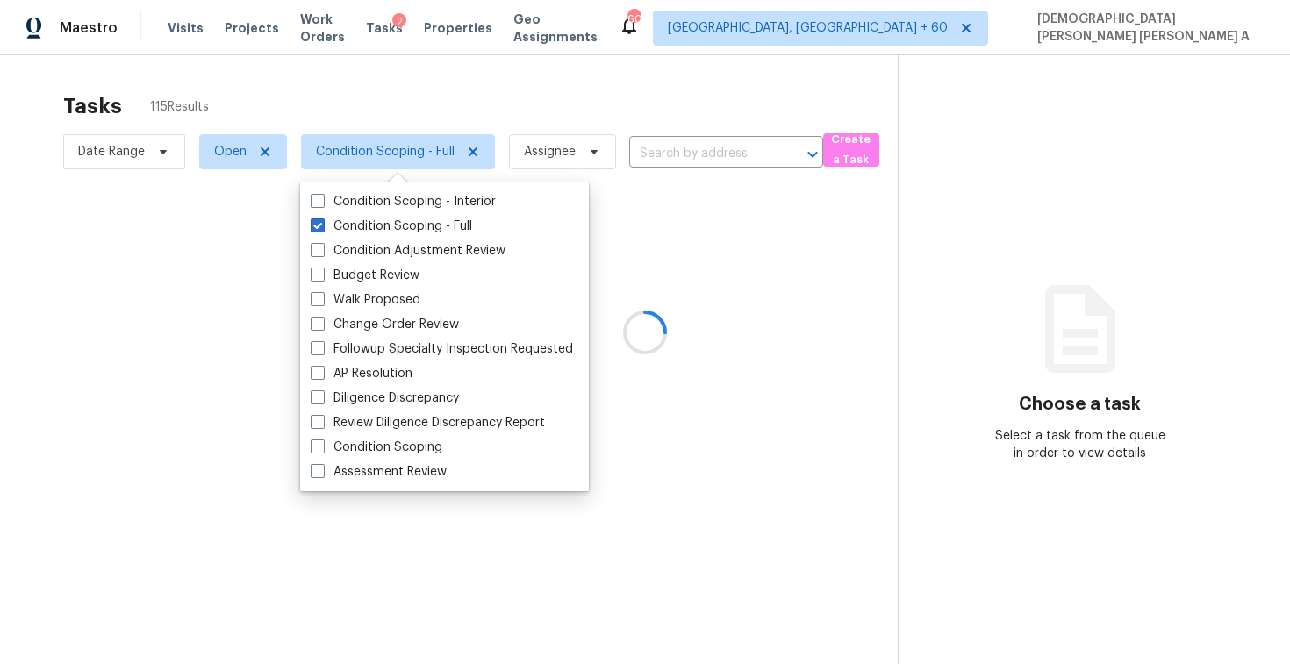
click at [364, 113] on div at bounding box center [645, 332] width 1290 height 664
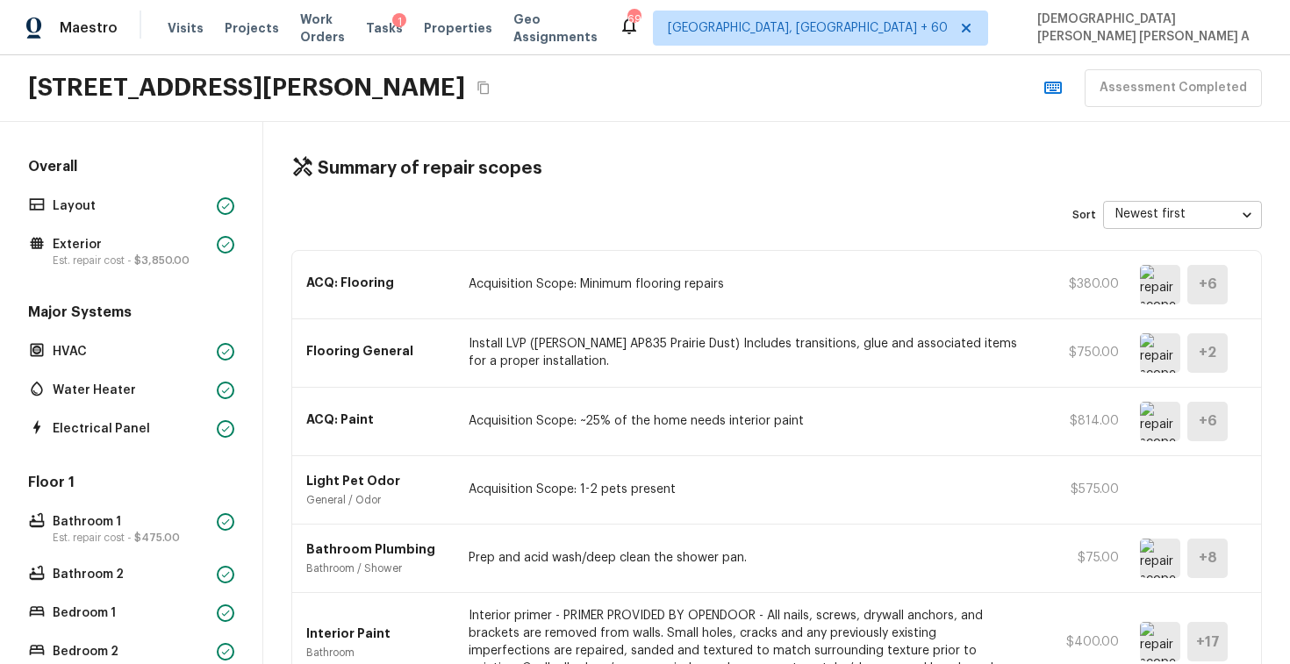
scroll to position [674, 0]
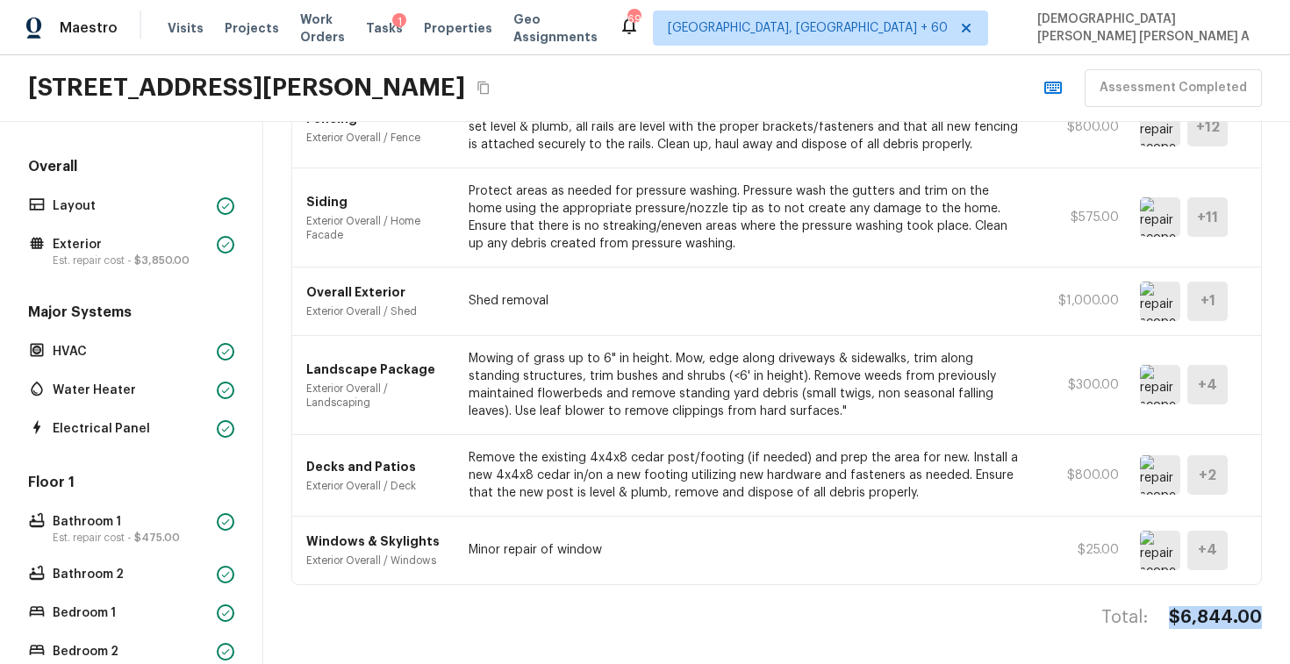
drag, startPoint x: 1174, startPoint y: 616, endPoint x: 1288, endPoint y: 617, distance: 113.2
click at [1288, 617] on div "Summary of repair scopes Sort Newest first newestFirst ​ ACQ: Flooring Acquisit…" at bounding box center [776, 393] width 1027 height 542
copy h4 "$6,844.00"
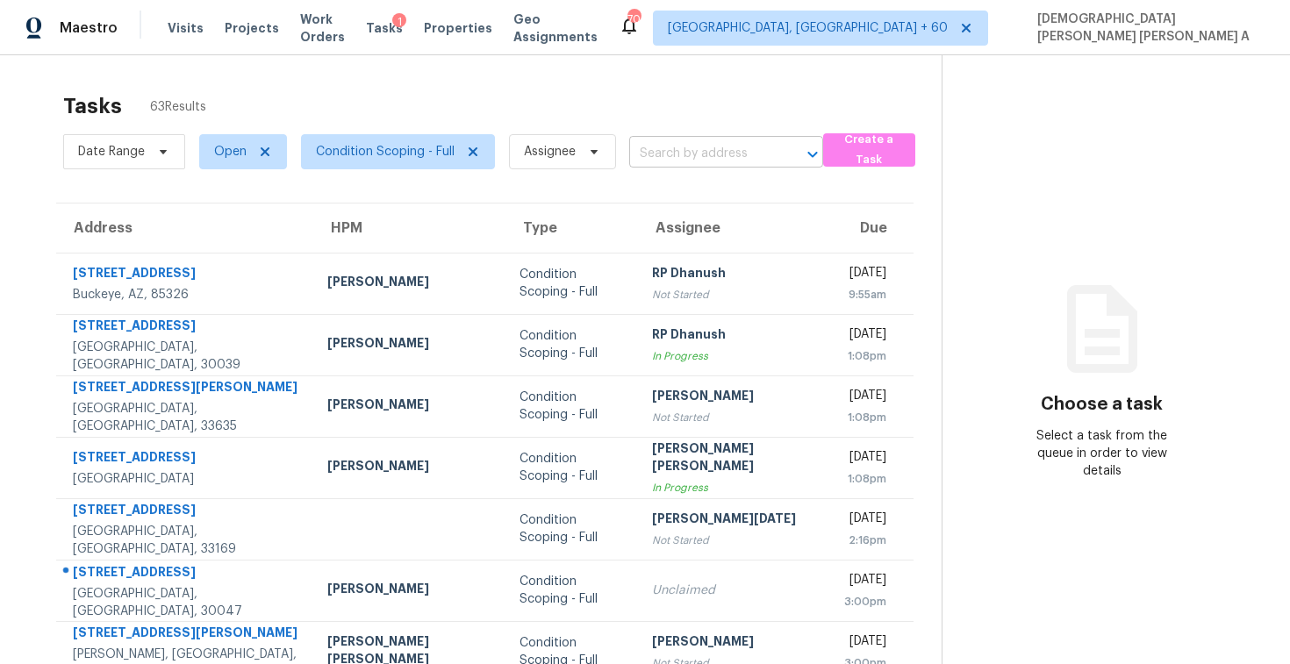
click at [664, 154] on input "text" at bounding box center [701, 153] width 145 height 27
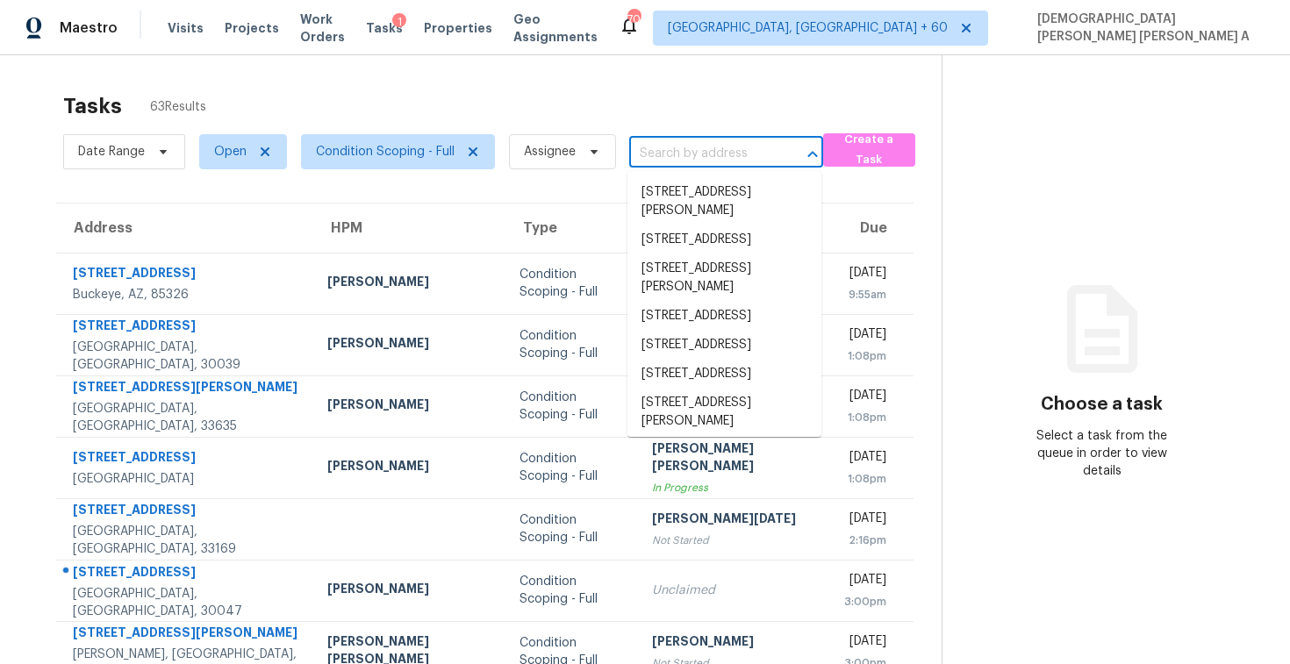
paste input "[STREET_ADDRESS][PERSON_NAME]"
type input "[STREET_ADDRESS][PERSON_NAME]"
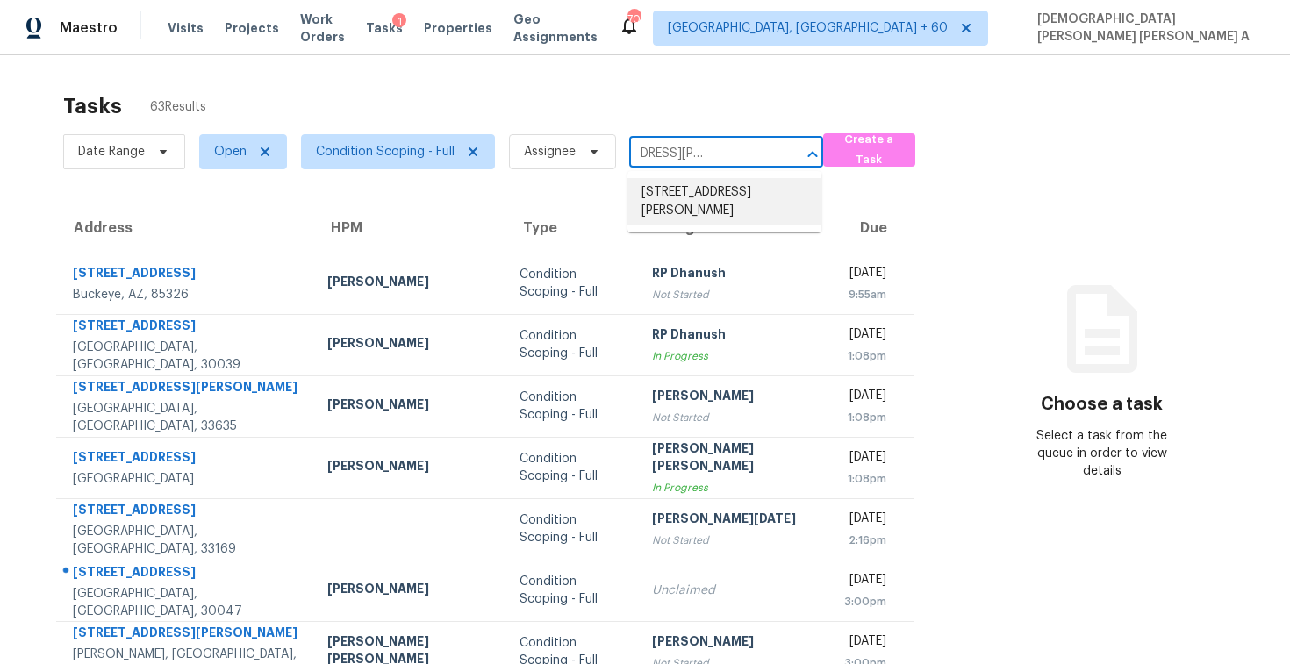
click at [697, 192] on li "[STREET_ADDRESS][PERSON_NAME]" at bounding box center [725, 201] width 194 height 47
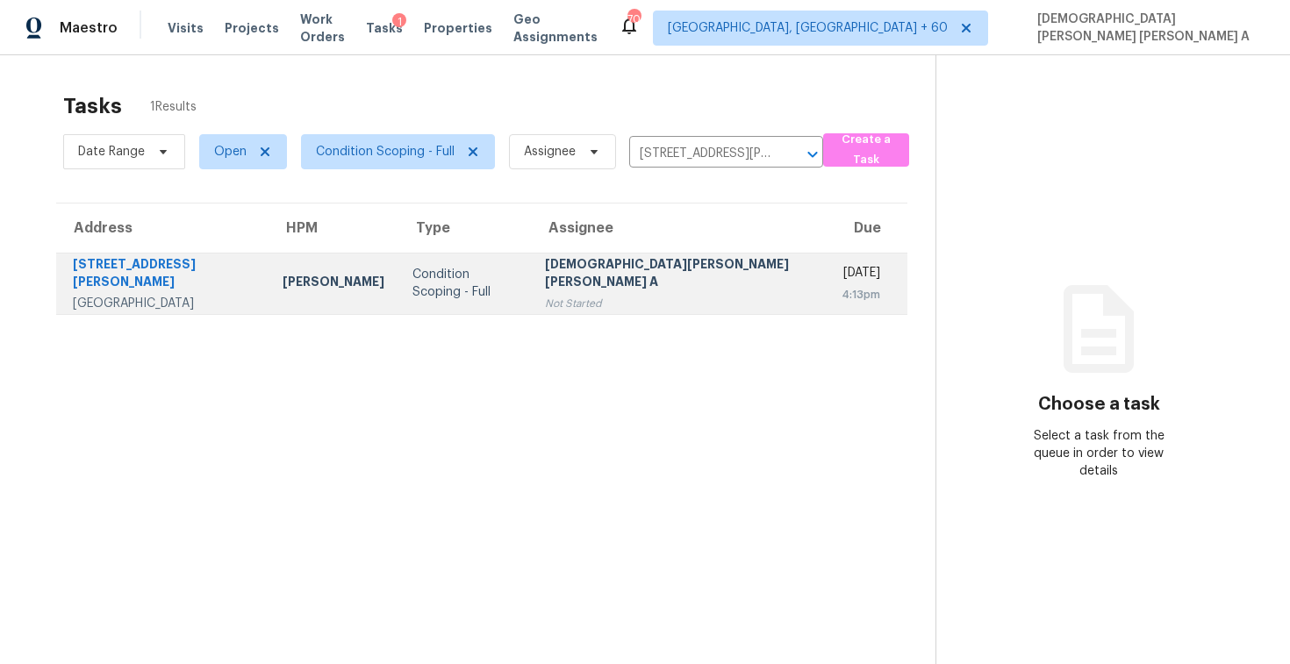
click at [617, 282] on div "[DEMOGRAPHIC_DATA][PERSON_NAME] [PERSON_NAME] A" at bounding box center [679, 274] width 269 height 39
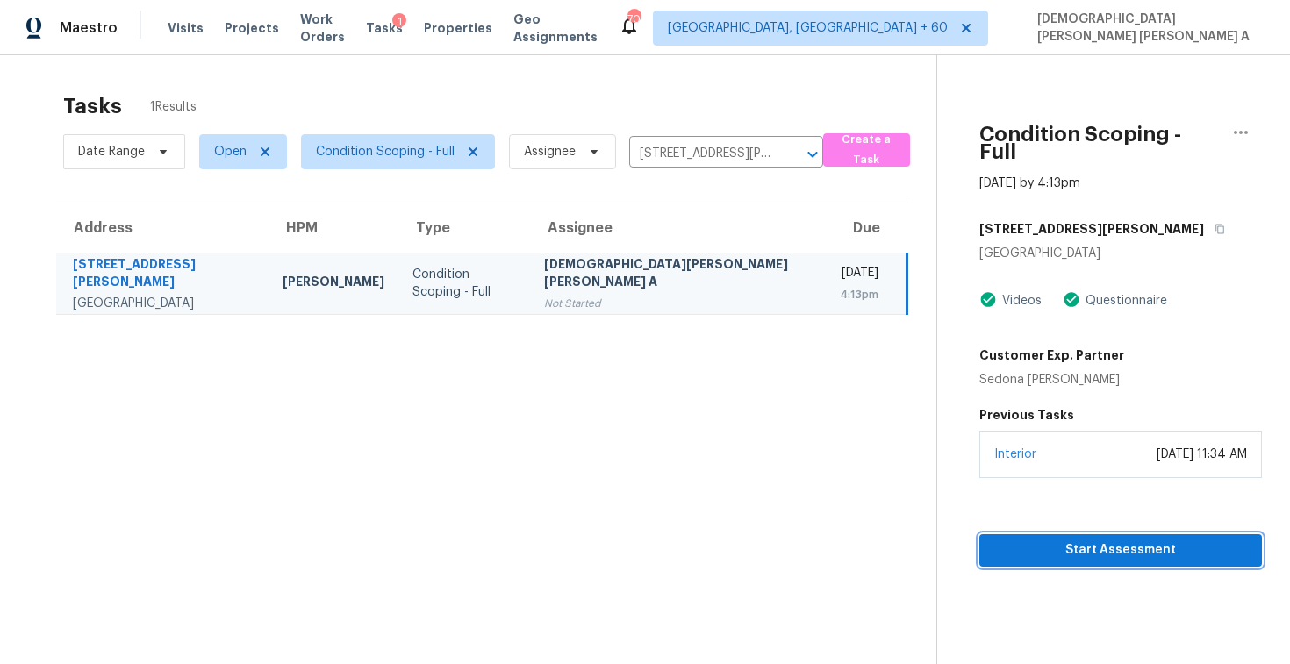
click at [1071, 540] on span "Start Assessment" at bounding box center [1121, 551] width 255 height 22
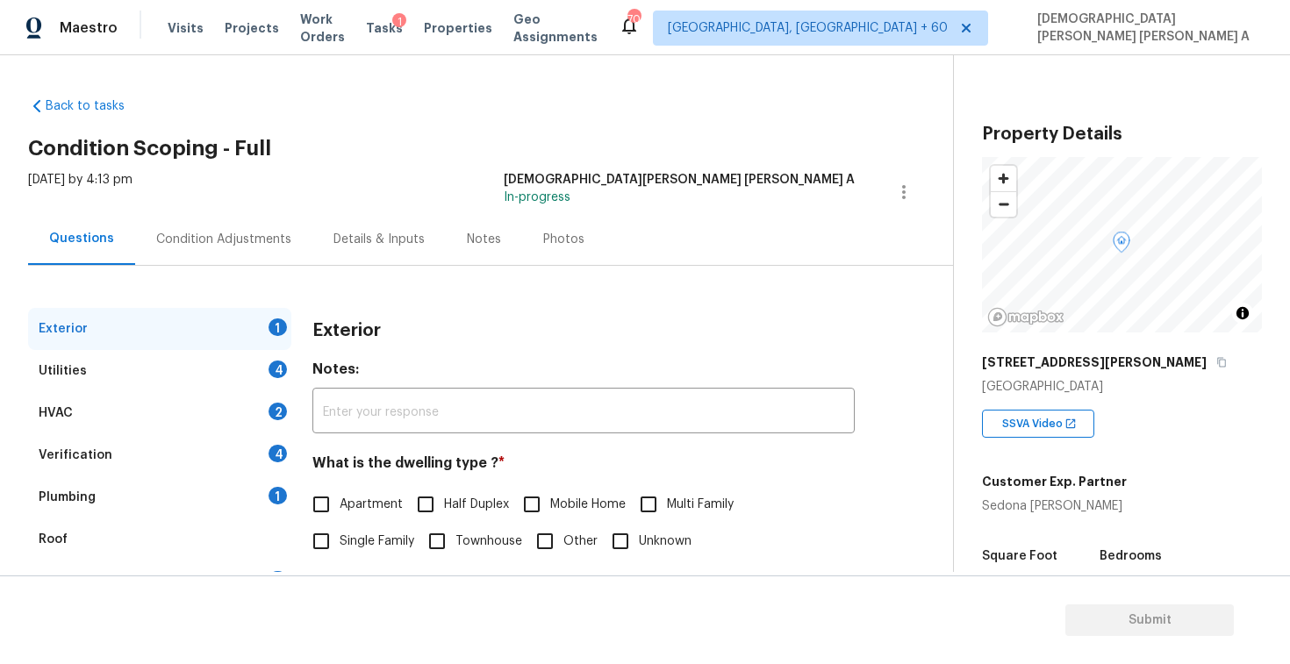
click at [516, 135] on div "Back to tasks Condition Scoping - Full [DATE] by 4:13 pm [PERSON_NAME] [PERSON_…" at bounding box center [490, 418] width 925 height 670
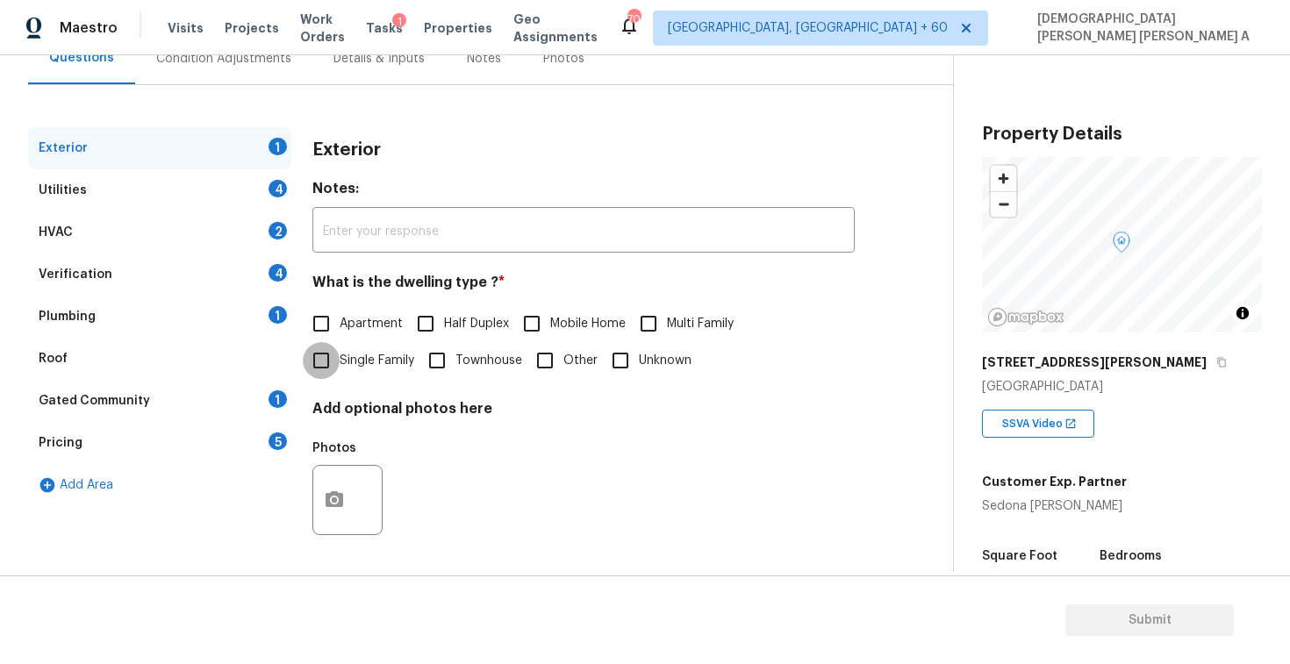
click at [336, 359] on input "Single Family" at bounding box center [321, 360] width 37 height 37
checkbox input "true"
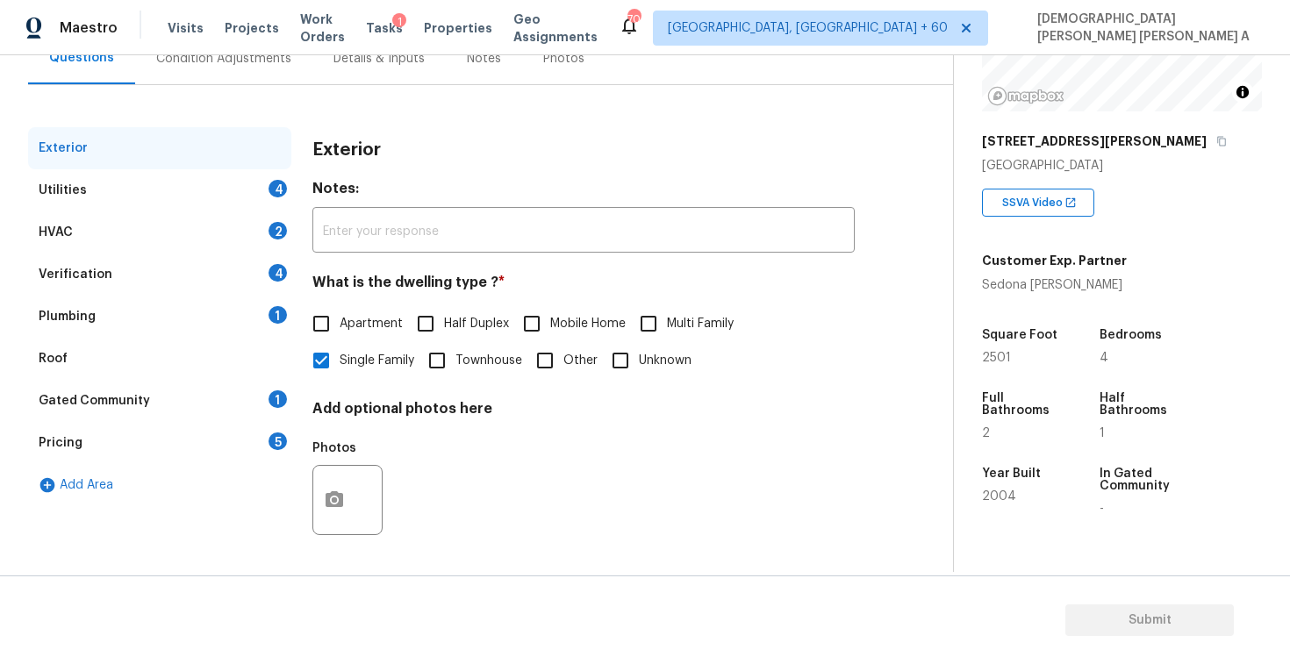
click at [148, 178] on div "Utilities 4" at bounding box center [159, 190] width 263 height 42
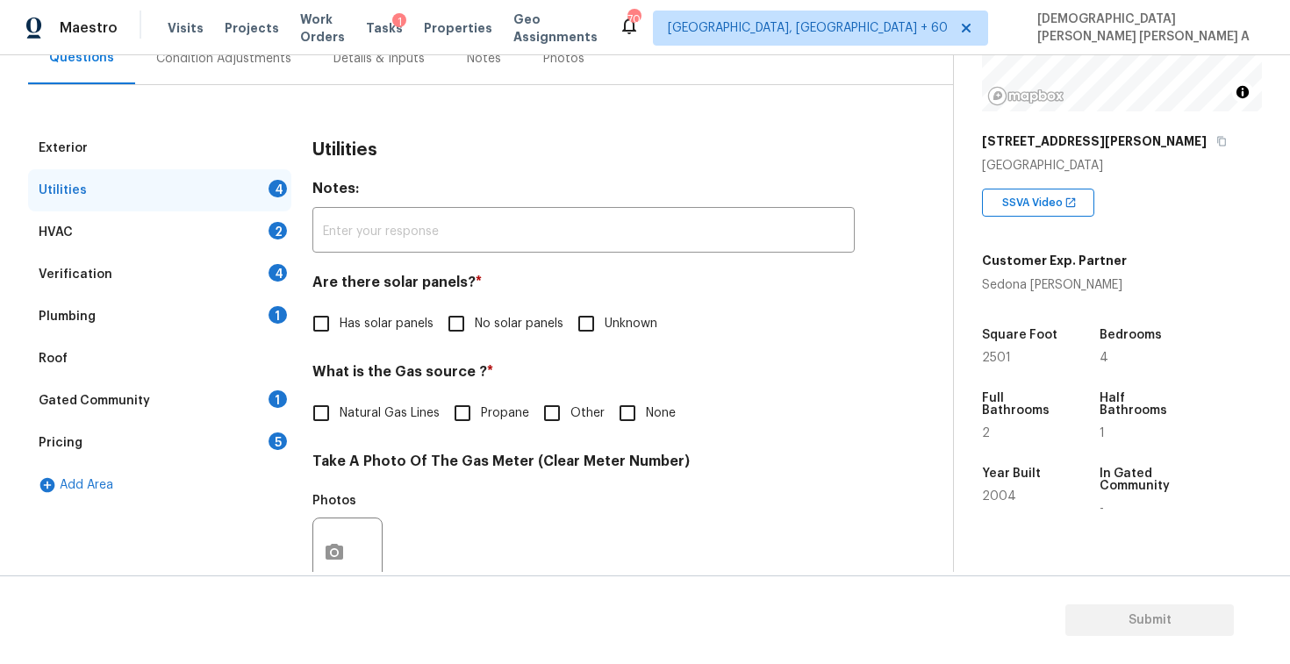
click at [467, 329] on input "No solar panels" at bounding box center [456, 323] width 37 height 37
checkbox input "true"
click at [322, 426] on input "Natural Gas Lines" at bounding box center [321, 415] width 37 height 37
checkbox input "true"
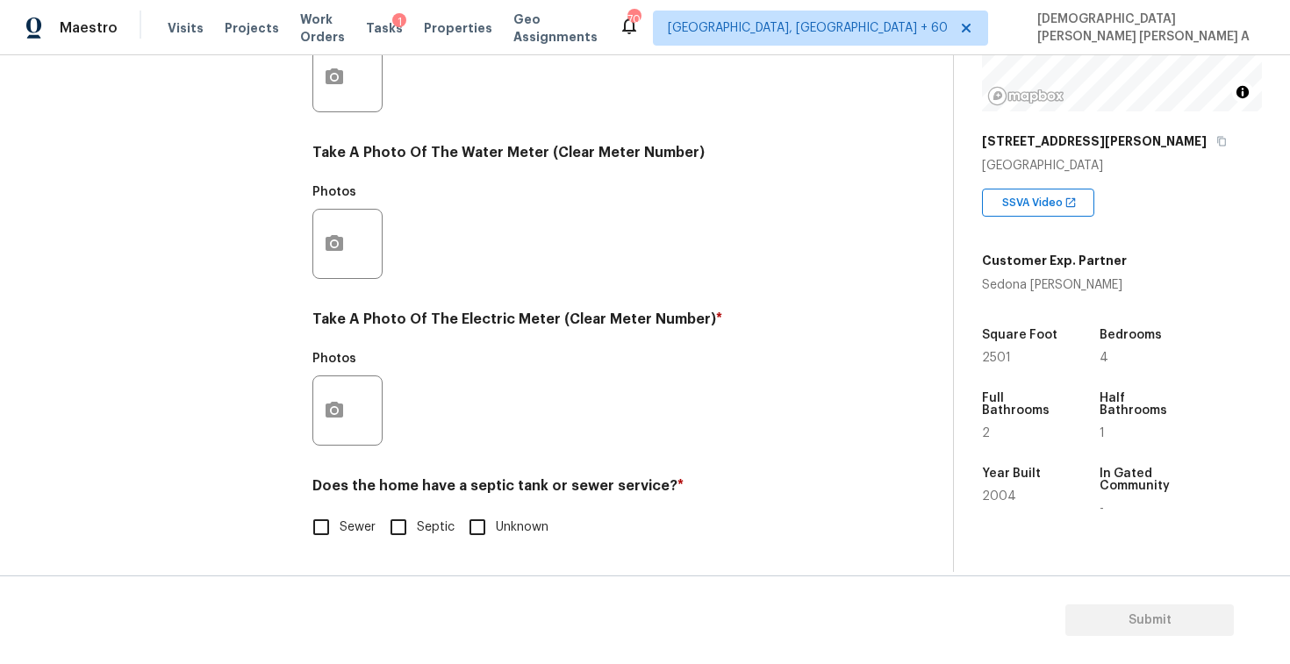
scroll to position [657, 0]
click at [326, 535] on input "Sewer" at bounding box center [321, 527] width 37 height 37
checkbox input "true"
click at [318, 413] on button "button" at bounding box center [334, 411] width 42 height 68
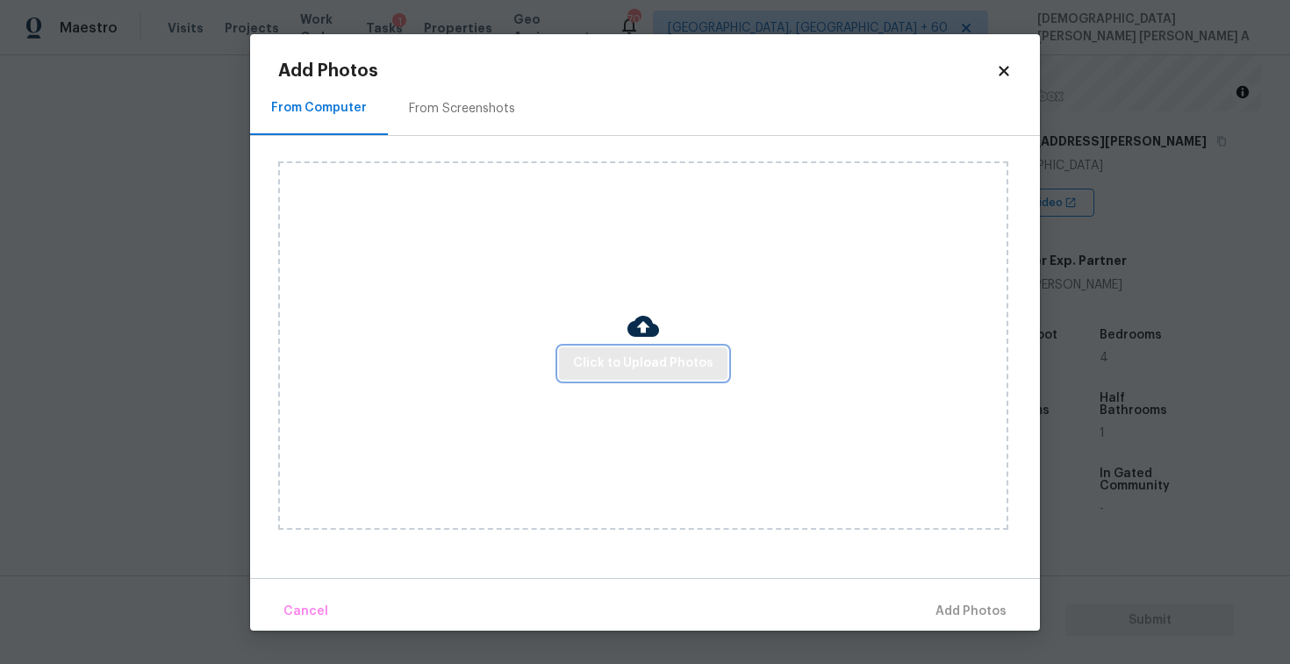
click at [614, 360] on span "Click to Upload Photos" at bounding box center [643, 364] width 140 height 22
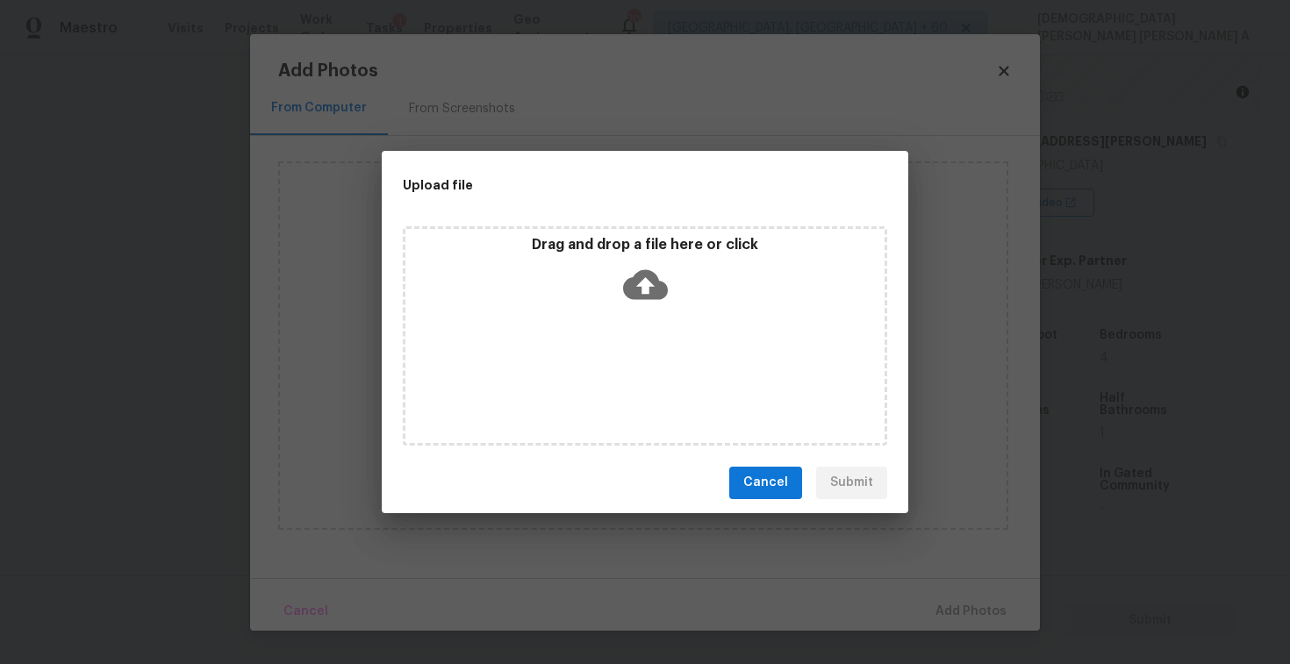
click at [636, 312] on div "Drag and drop a file here or click" at bounding box center [645, 335] width 485 height 219
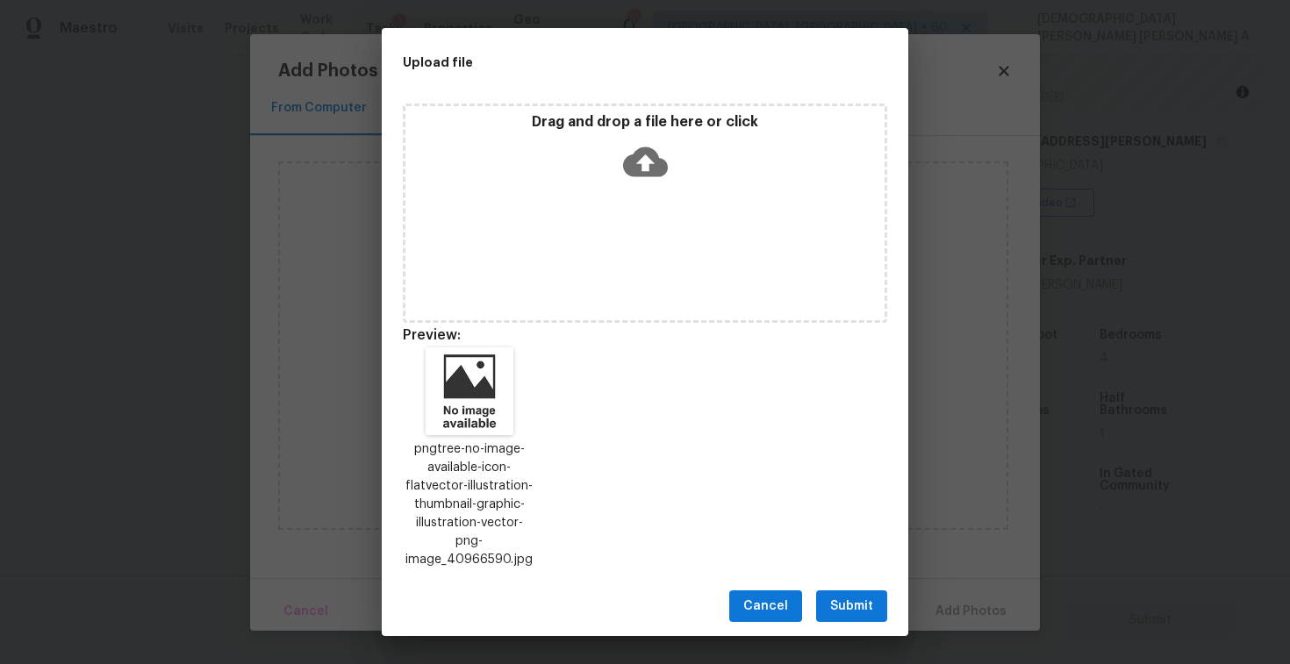
click at [864, 596] on span "Submit" at bounding box center [851, 607] width 43 height 22
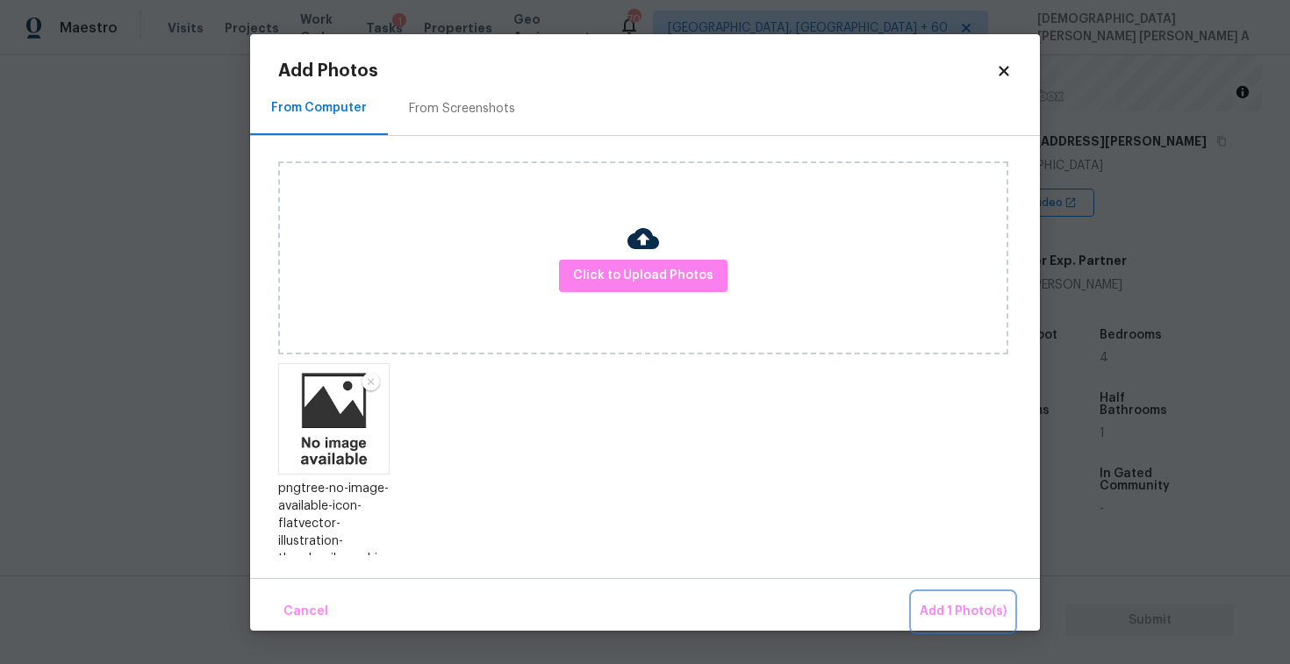
click at [972, 615] on span "Add 1 Photo(s)" at bounding box center [963, 612] width 87 height 22
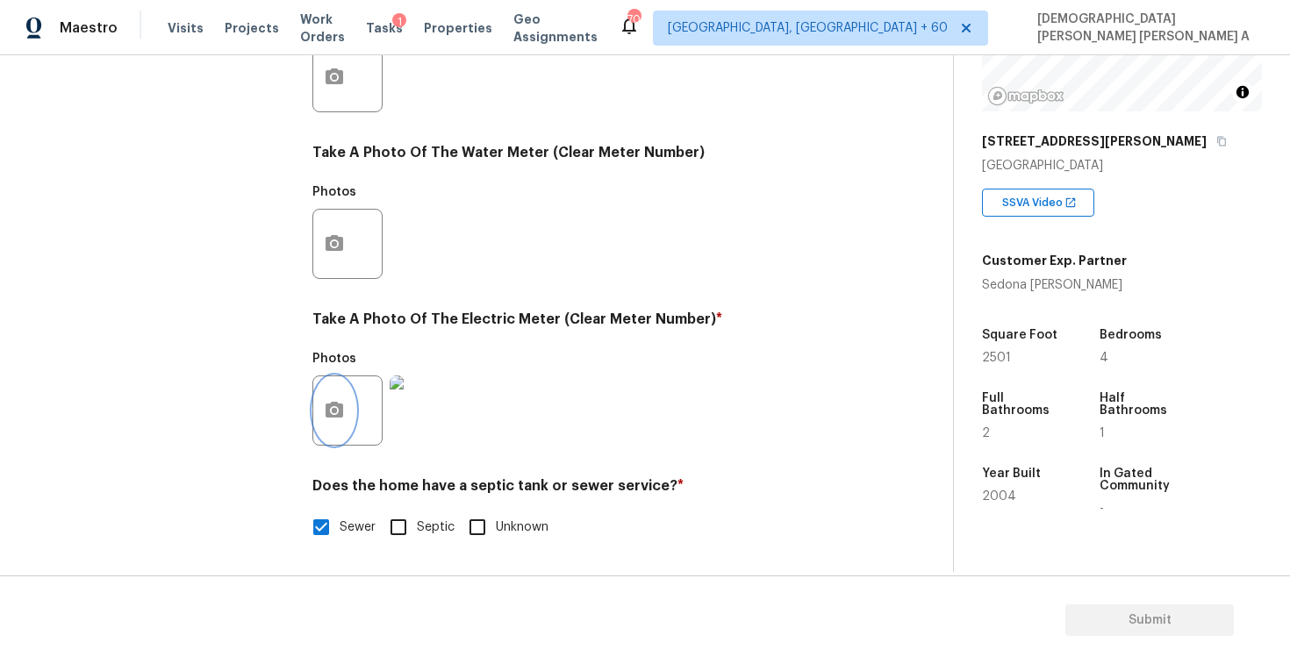
scroll to position [75, 0]
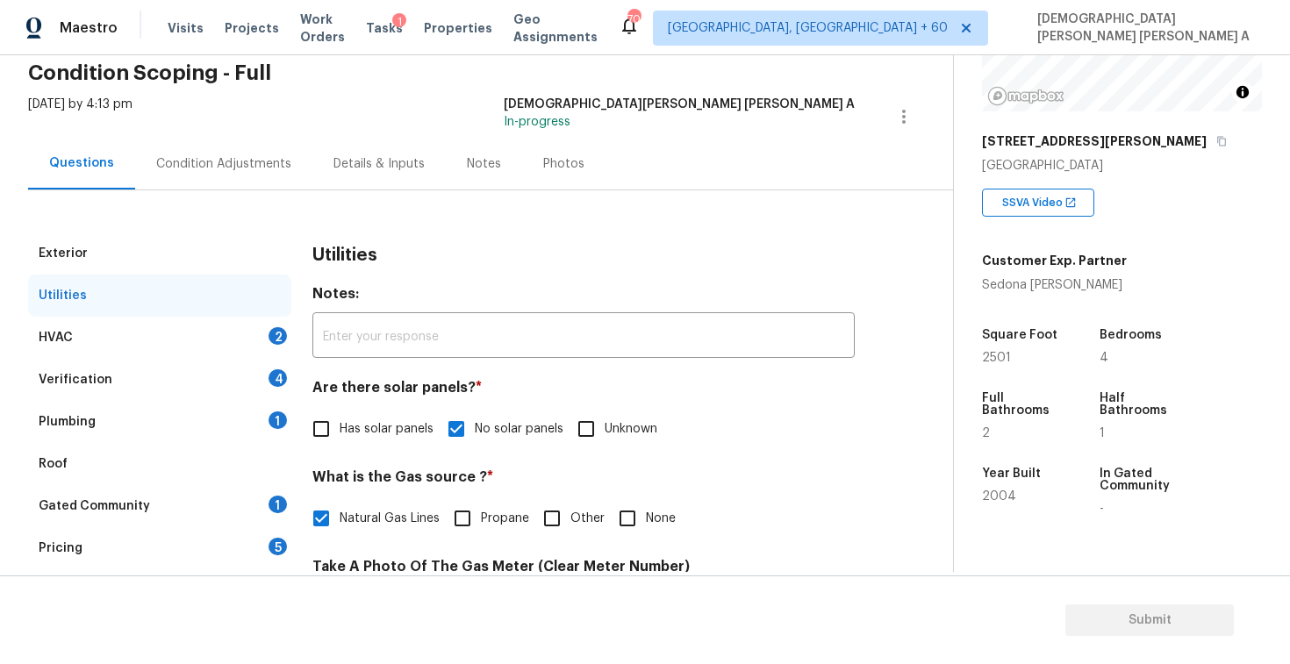
click at [144, 338] on div "HVAC 2" at bounding box center [159, 338] width 263 height 42
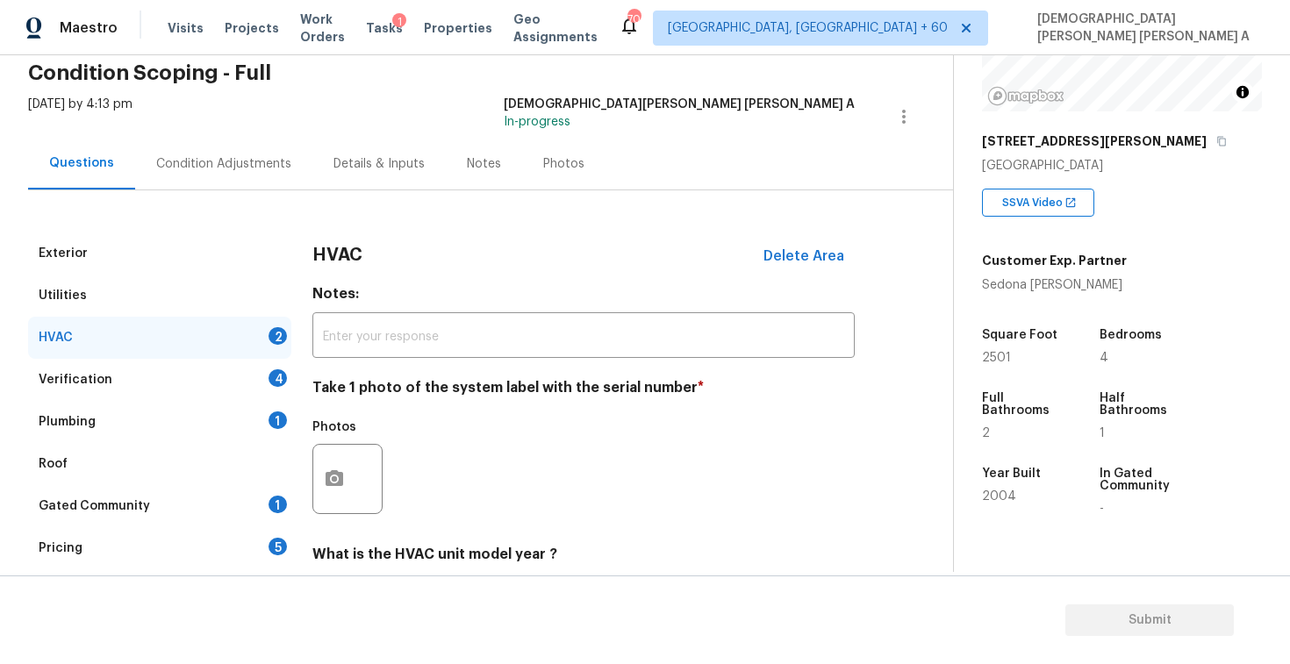
scroll to position [239, 0]
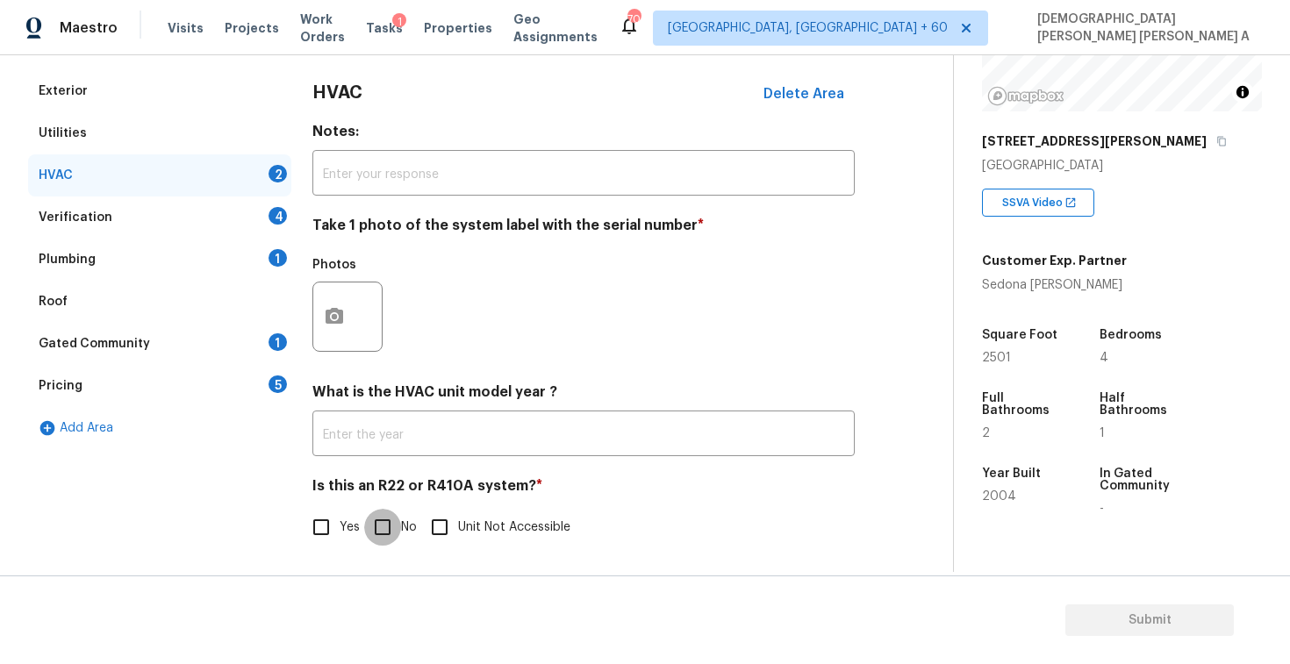
click at [391, 523] on input "No" at bounding box center [382, 527] width 37 height 37
checkbox input "true"
click at [336, 323] on icon "button" at bounding box center [335, 316] width 18 height 16
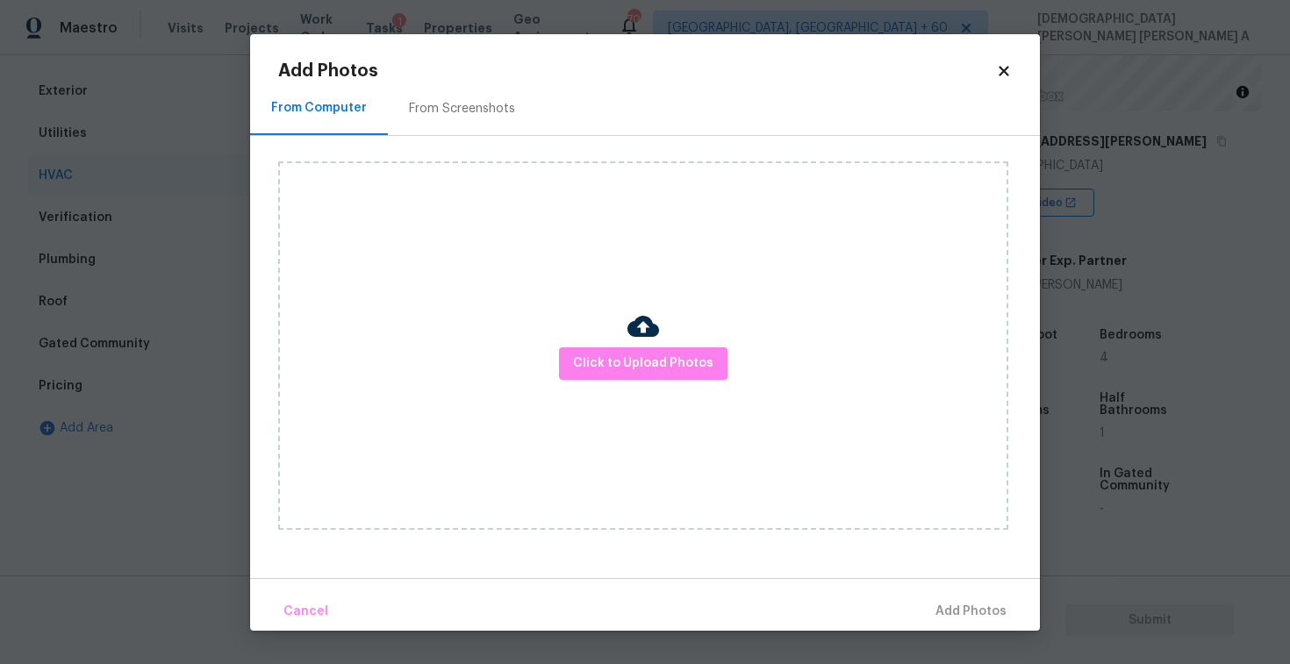
click at [663, 345] on div "Click to Upload Photos" at bounding box center [643, 346] width 730 height 369
click at [654, 375] on button "Click to Upload Photos" at bounding box center [643, 364] width 169 height 32
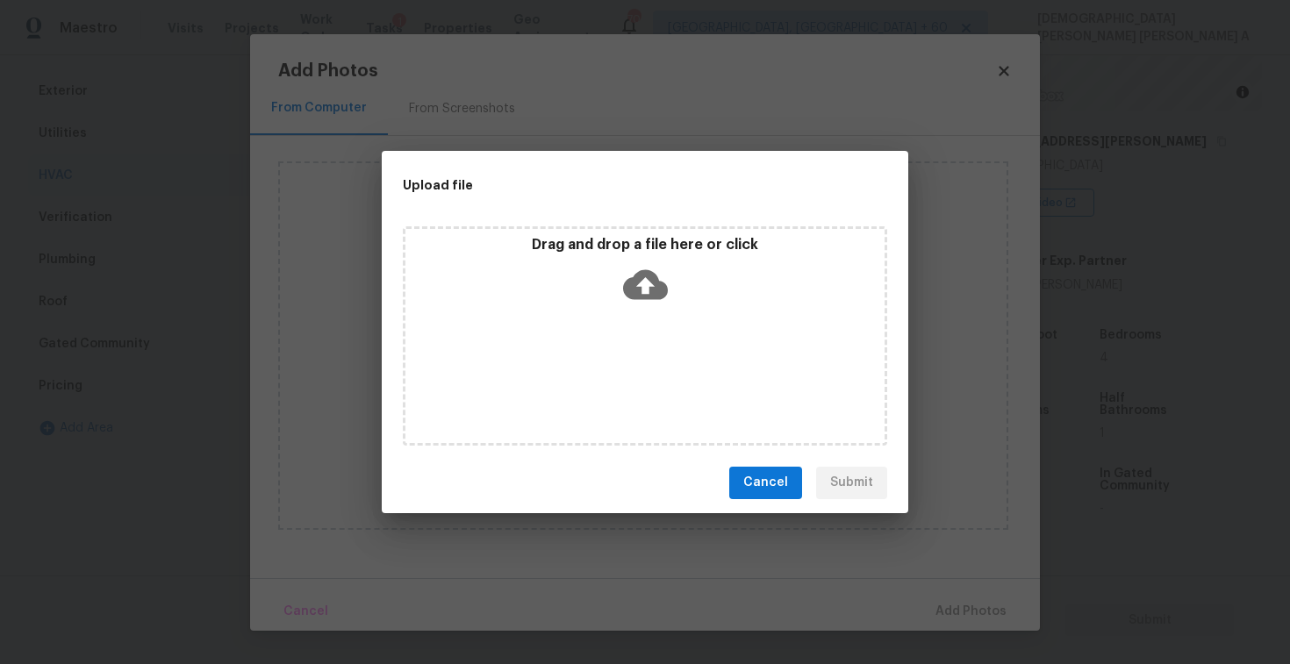
click at [654, 328] on div "Drag and drop a file here or click" at bounding box center [645, 335] width 485 height 219
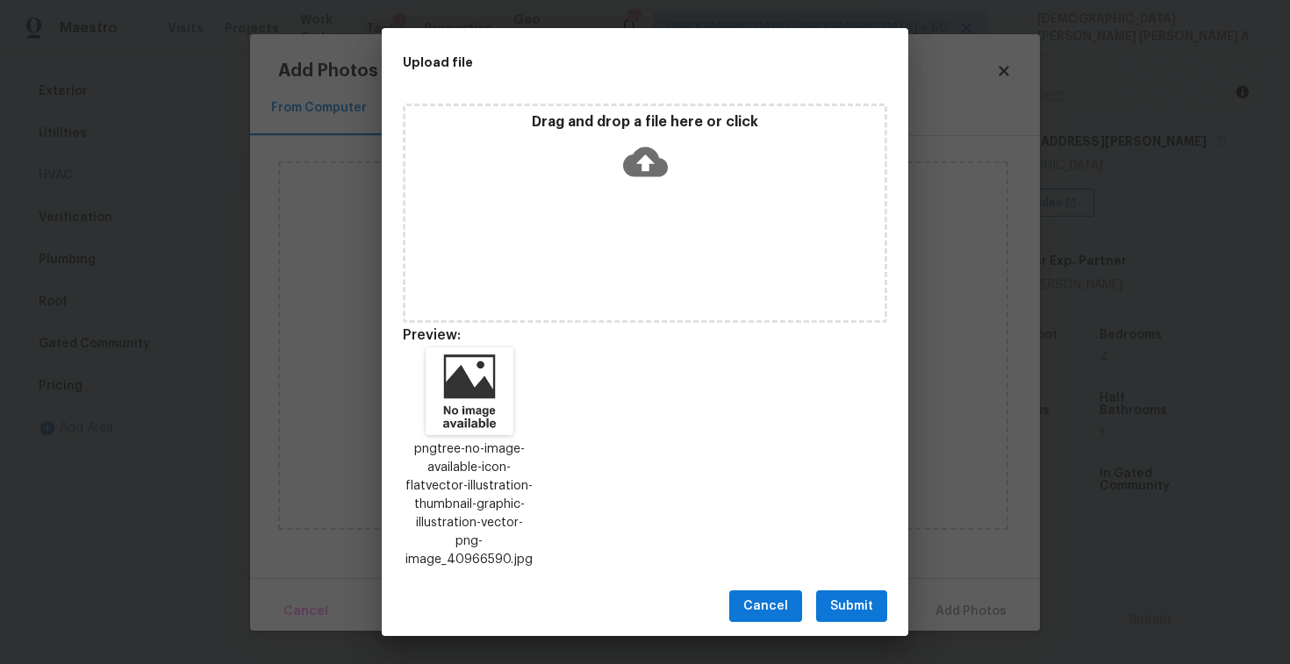
click at [877, 591] on button "Submit" at bounding box center [851, 607] width 71 height 32
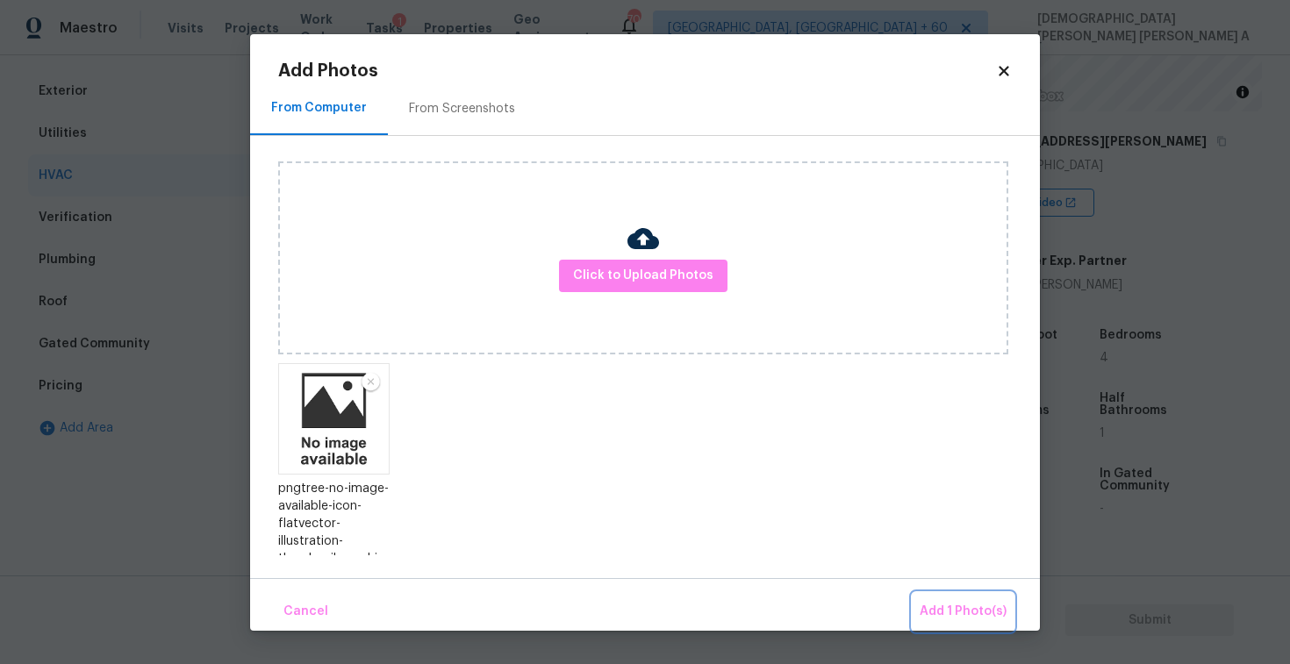
click at [999, 614] on span "Add 1 Photo(s)" at bounding box center [963, 612] width 87 height 22
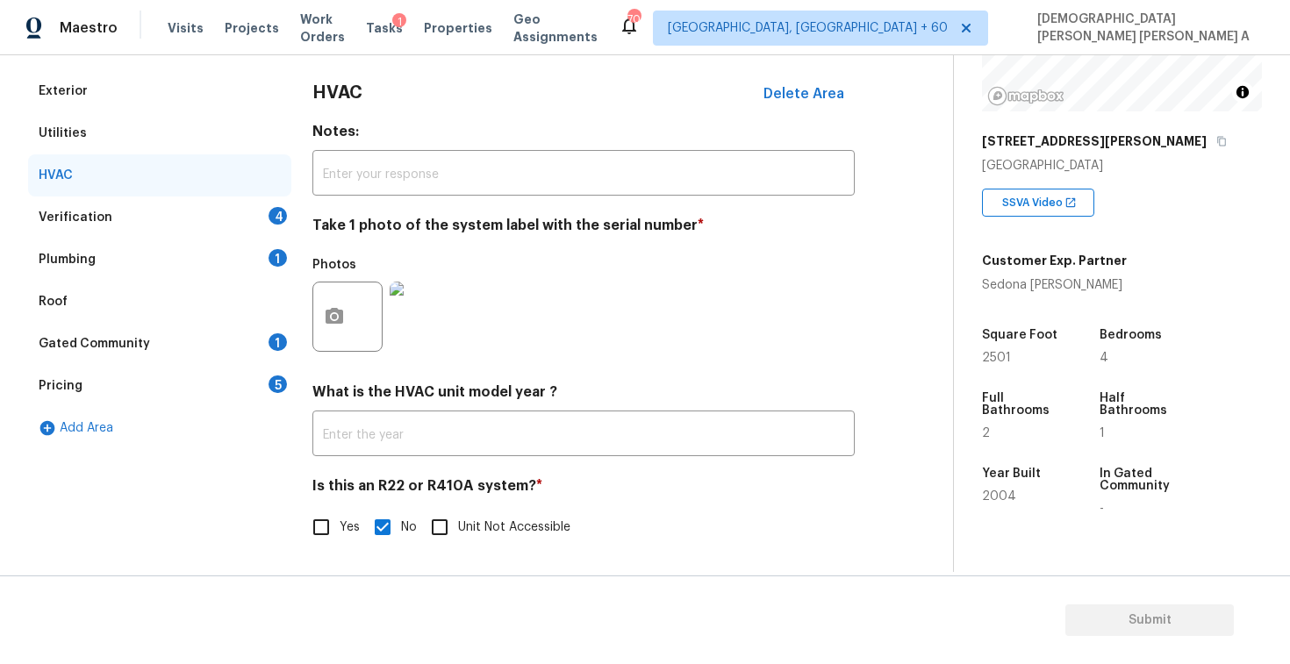
click at [241, 217] on div "Verification 4" at bounding box center [159, 218] width 263 height 42
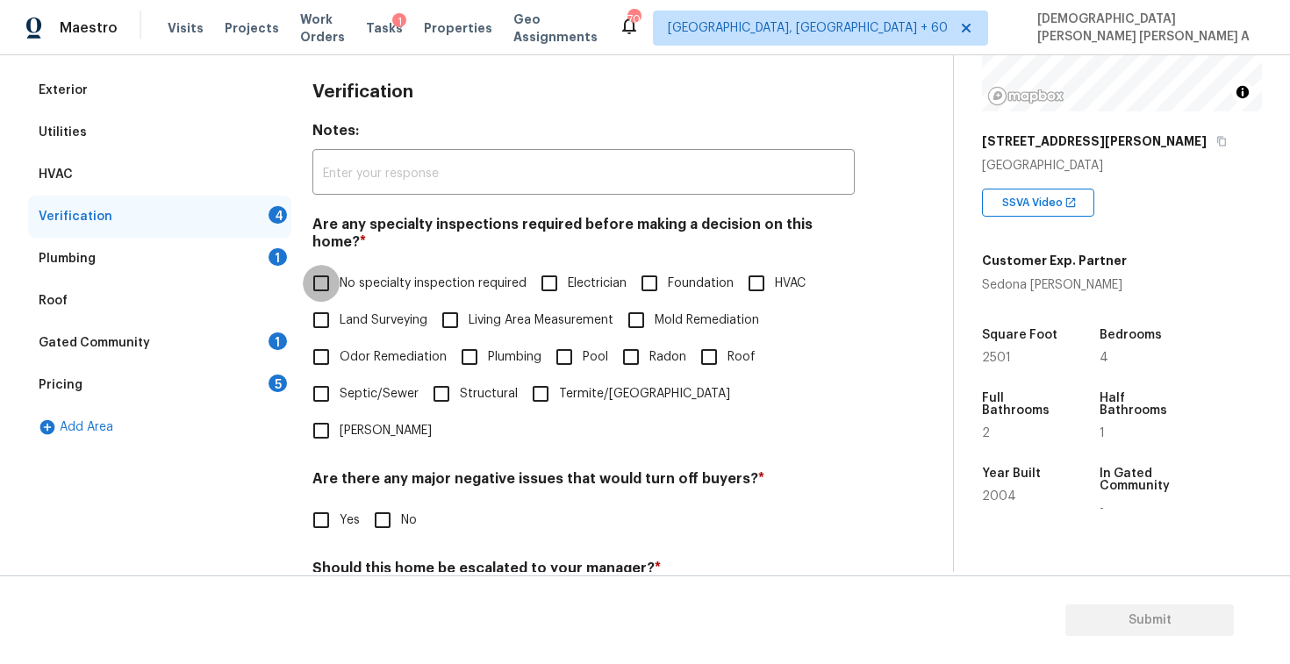
click at [317, 276] on input "No specialty inspection required" at bounding box center [321, 283] width 37 height 37
checkbox input "true"
click at [388, 502] on input "No" at bounding box center [382, 520] width 37 height 37
checkbox input "true"
click at [390, 562] on div "Should this home be escalated to your manager? * Yes No" at bounding box center [583, 596] width 542 height 68
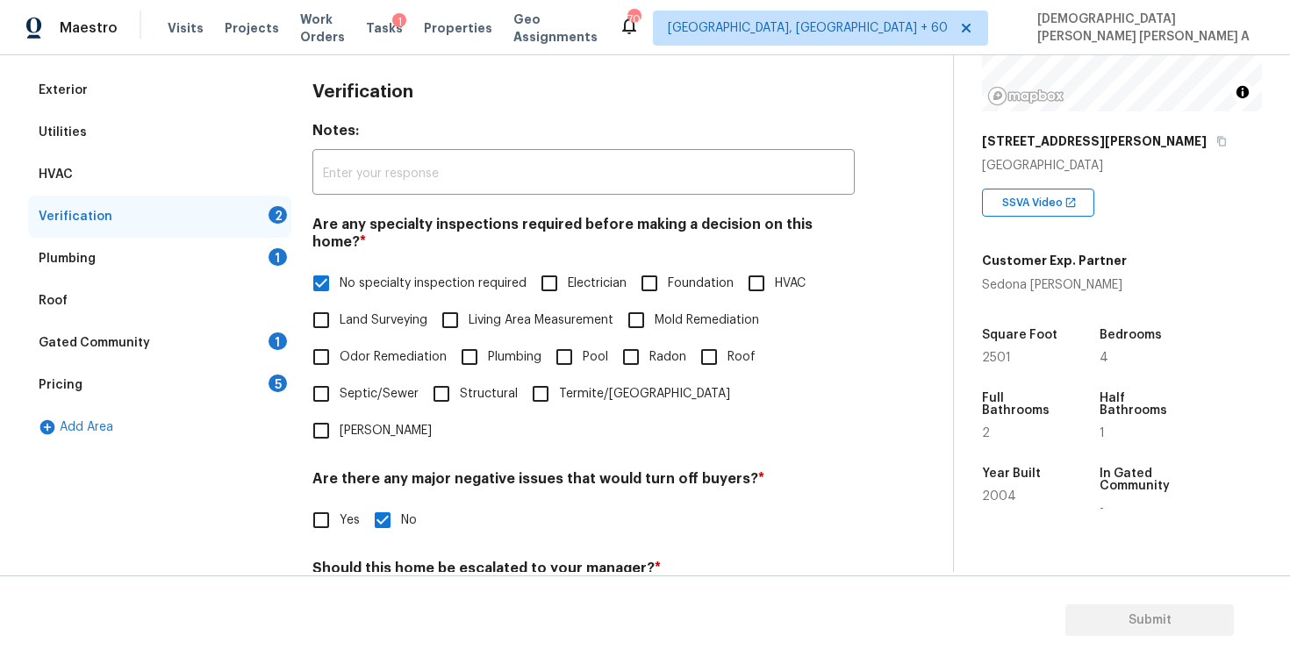
click at [384, 592] on input "No" at bounding box center [382, 610] width 37 height 37
checkbox input "true"
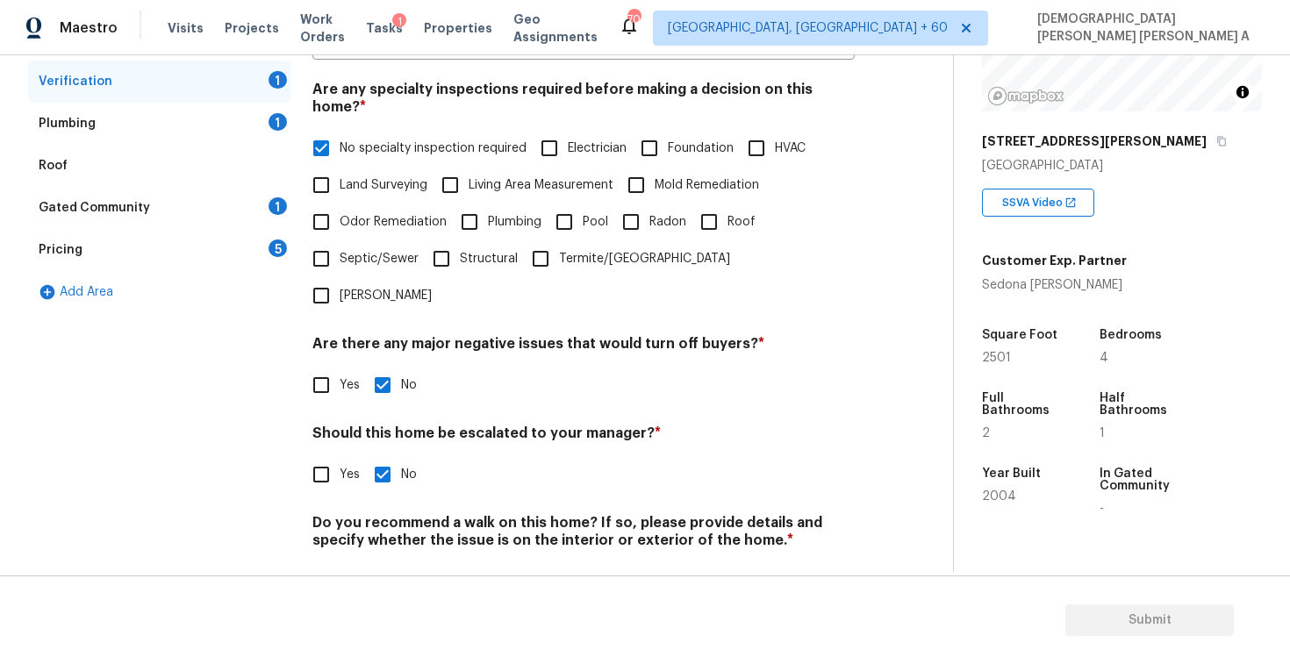
click at [372, 564] on input "No" at bounding box center [382, 582] width 37 height 37
checkbox input "true"
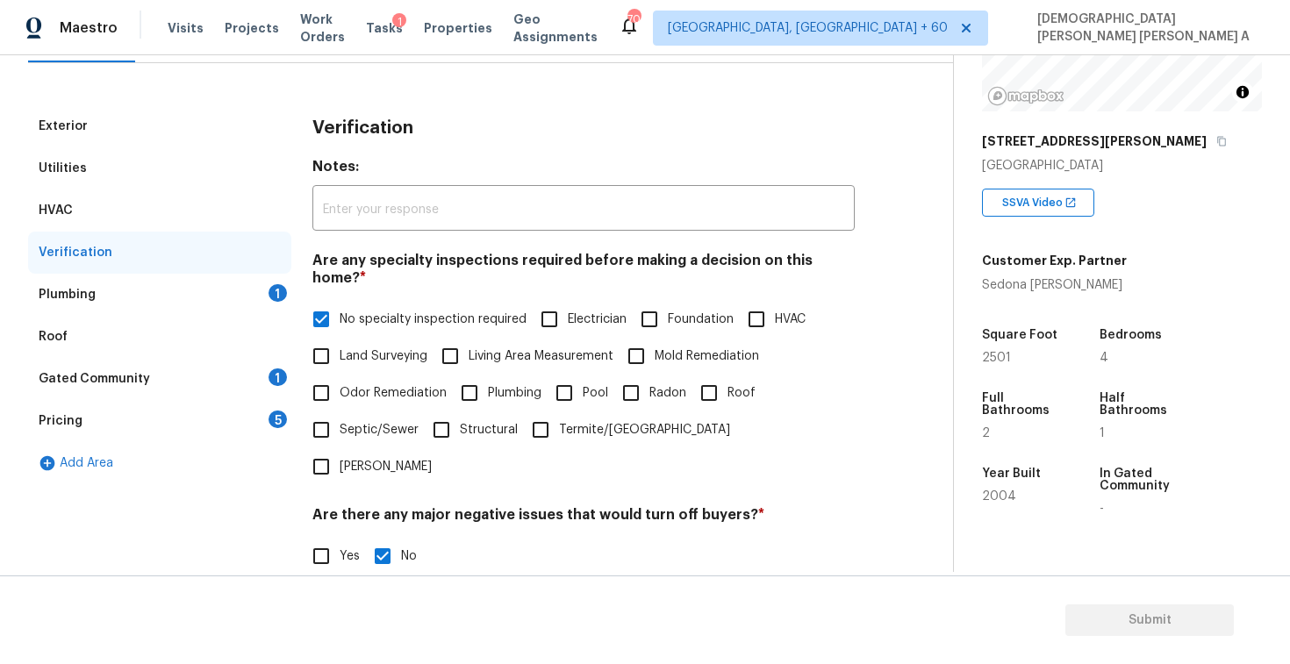
click at [231, 298] on div "Plumbing 1" at bounding box center [159, 295] width 263 height 42
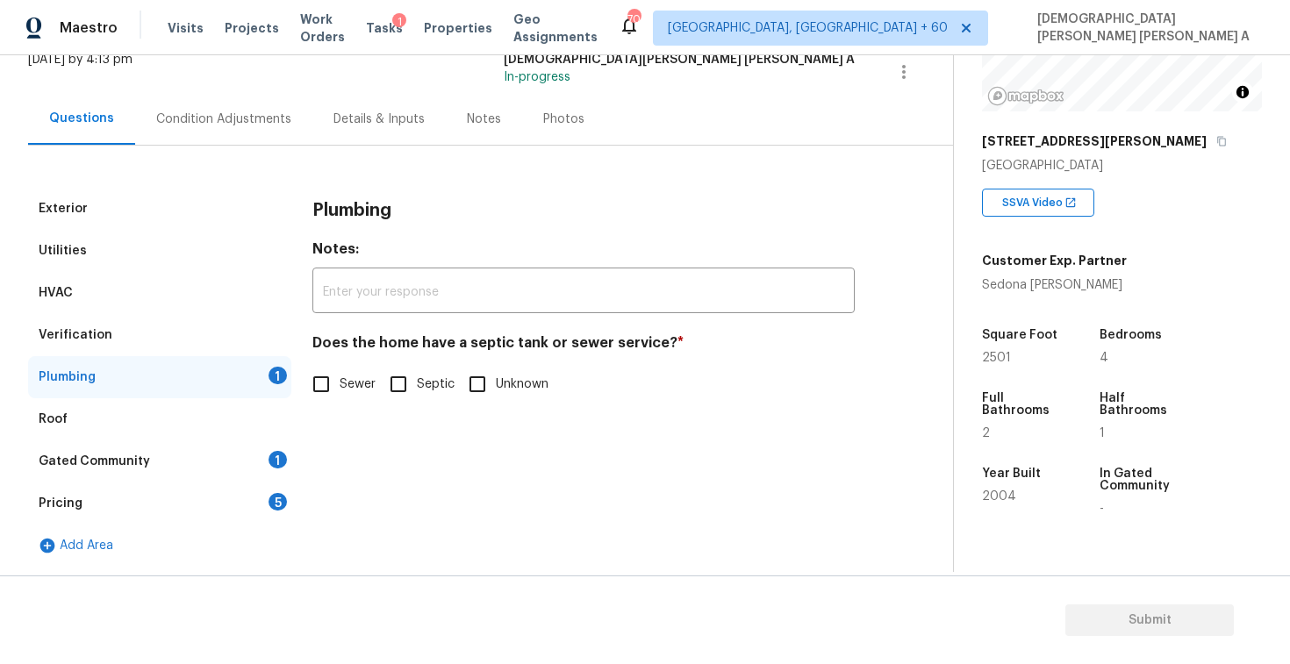
click at [334, 387] on input "Sewer" at bounding box center [321, 384] width 37 height 37
checkbox input "true"
click at [208, 456] on div "Gated Community 1" at bounding box center [159, 462] width 263 height 42
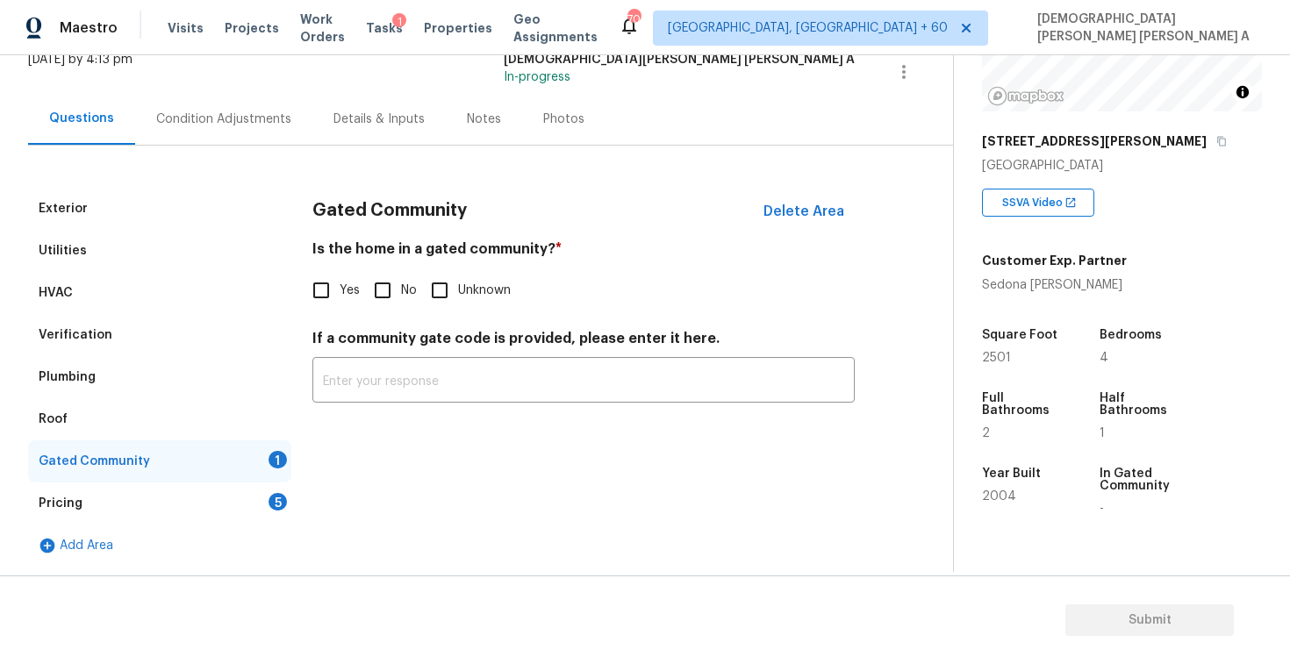
click at [379, 284] on input "No" at bounding box center [382, 290] width 37 height 37
checkbox input "true"
click at [222, 490] on div "Pricing 5" at bounding box center [159, 504] width 263 height 42
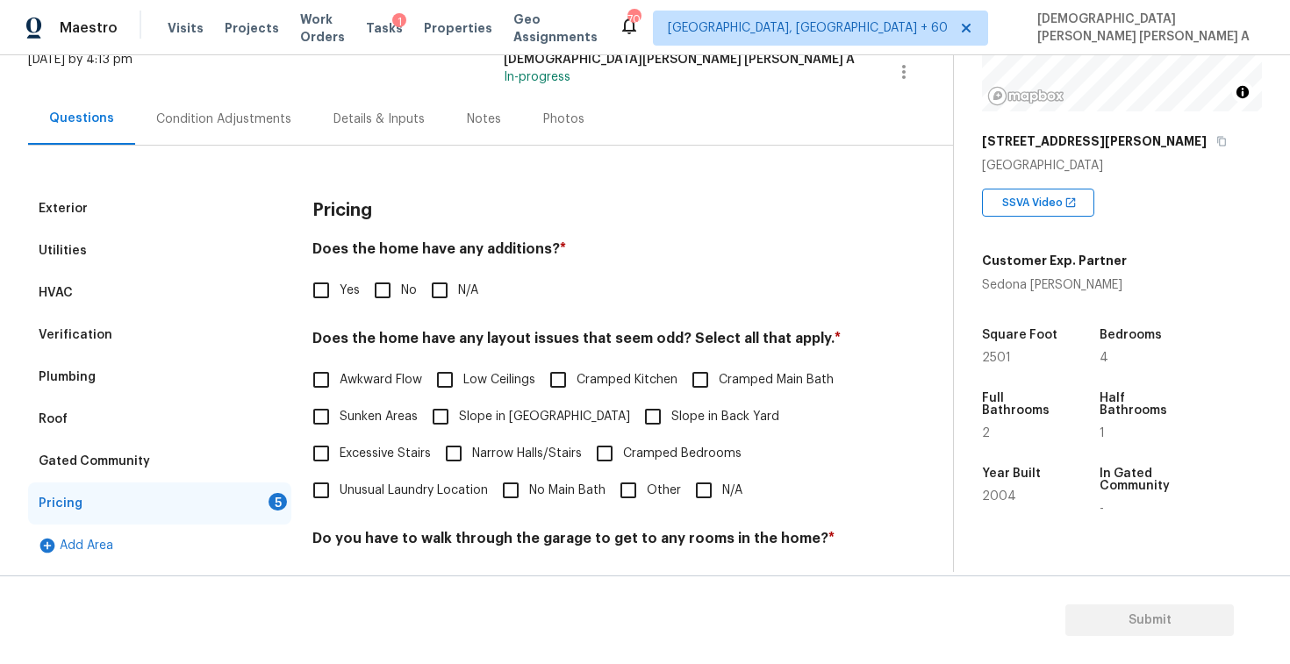
click at [376, 297] on input "No" at bounding box center [382, 290] width 37 height 37
checkbox input "true"
click at [704, 488] on input "N/A" at bounding box center [704, 490] width 37 height 37
checkbox input "true"
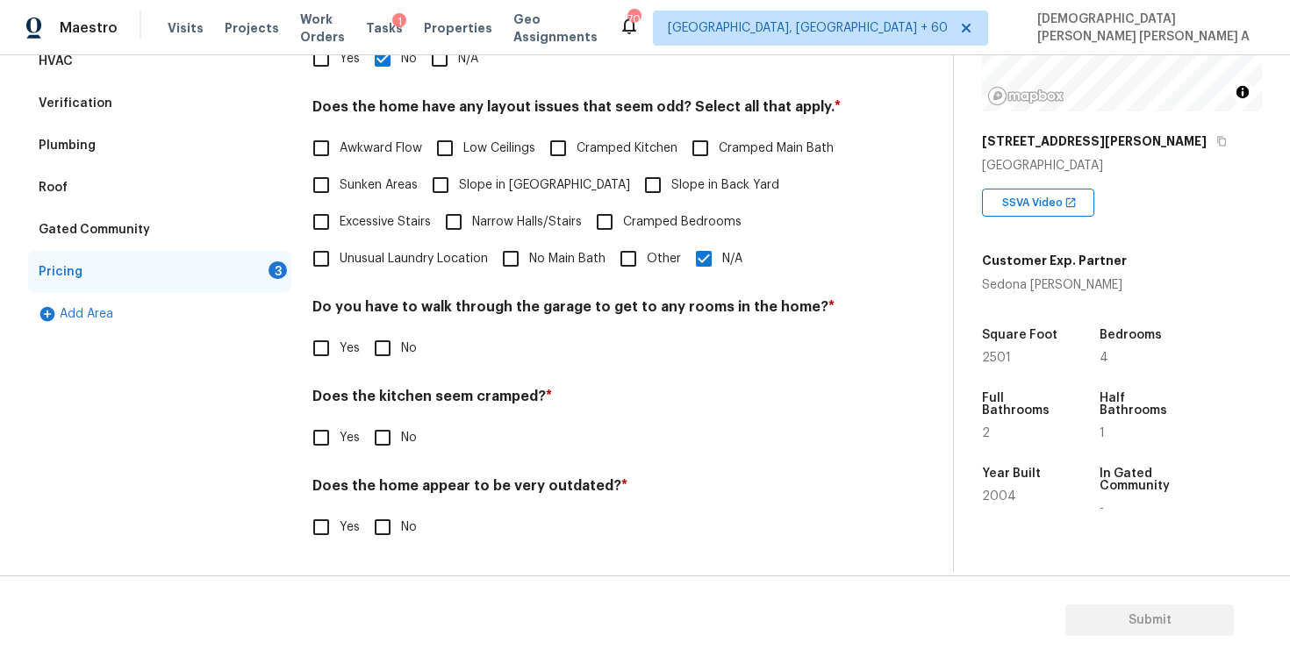
scroll to position [352, 0]
click at [370, 346] on input "No" at bounding box center [382, 348] width 37 height 37
checkbox input "true"
click at [378, 429] on input "No" at bounding box center [382, 438] width 37 height 37
checkbox input "true"
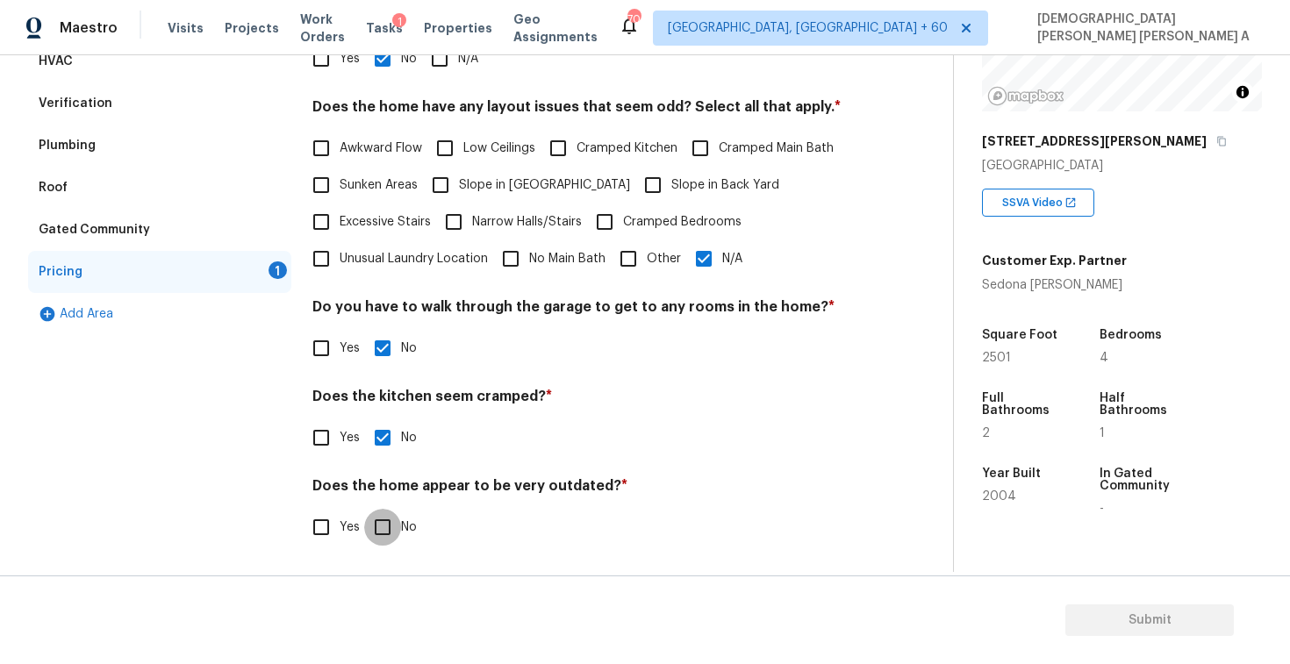
click at [390, 528] on input "No" at bounding box center [382, 527] width 37 height 37
checkbox input "true"
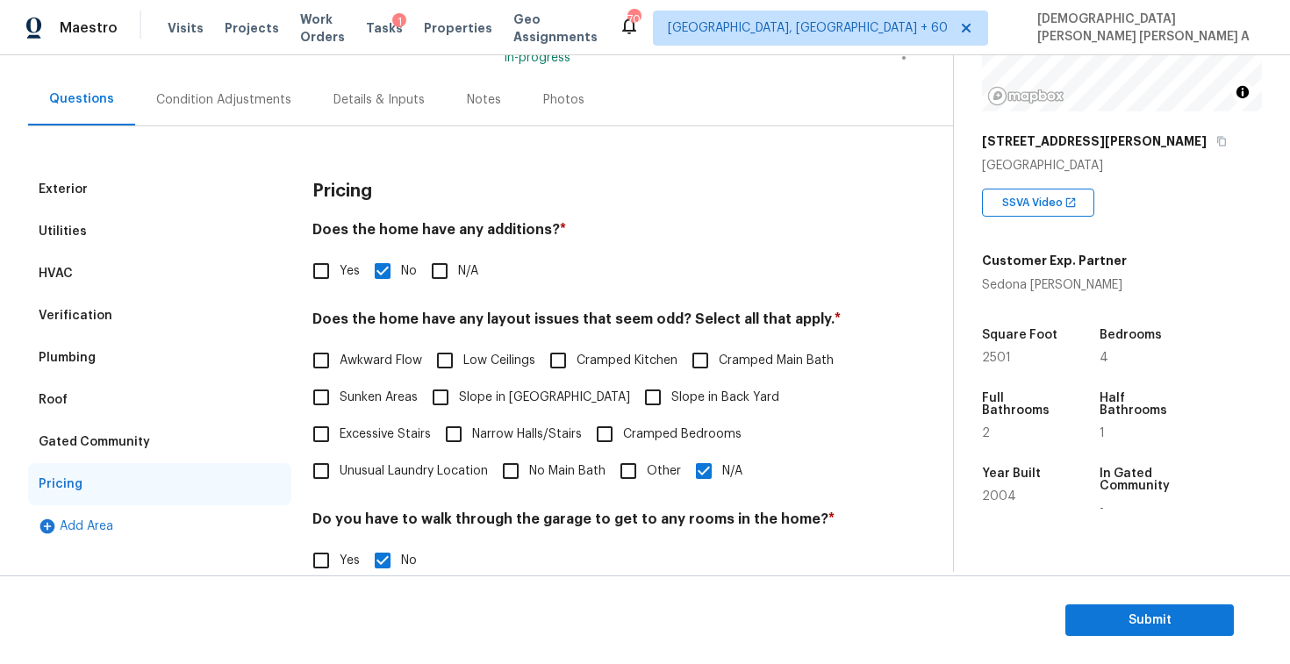
scroll to position [99, 0]
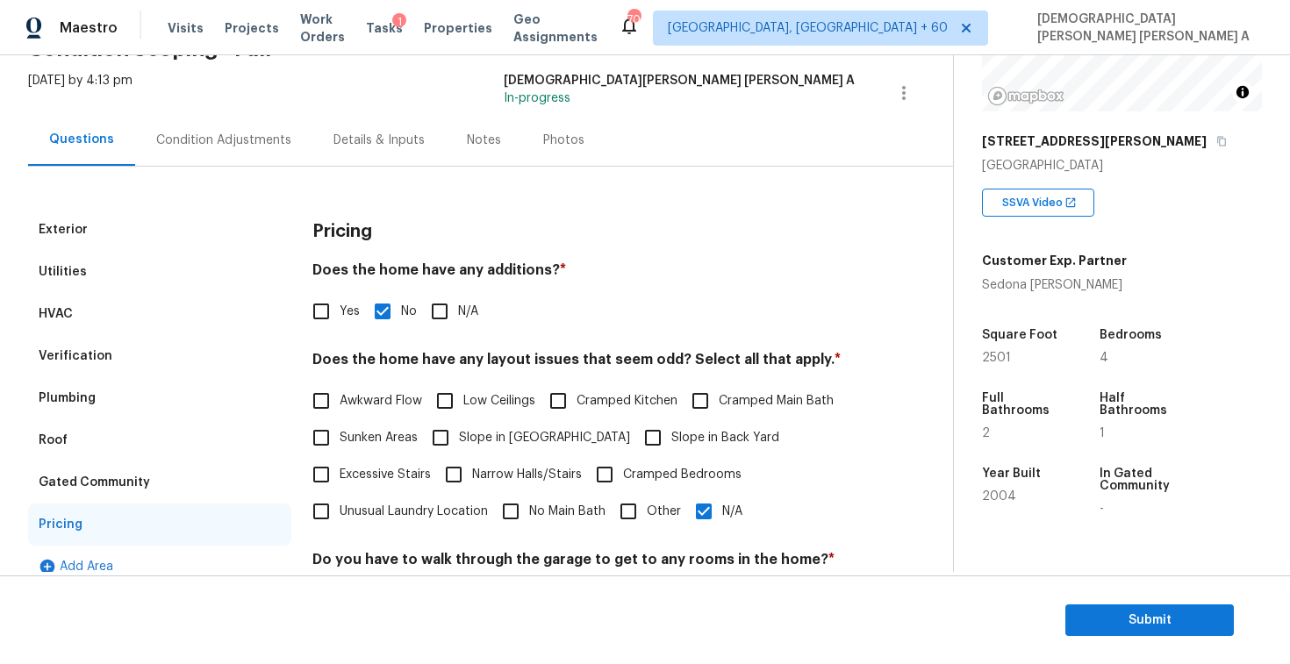
click at [578, 133] on div "Photos" at bounding box center [563, 140] width 83 height 52
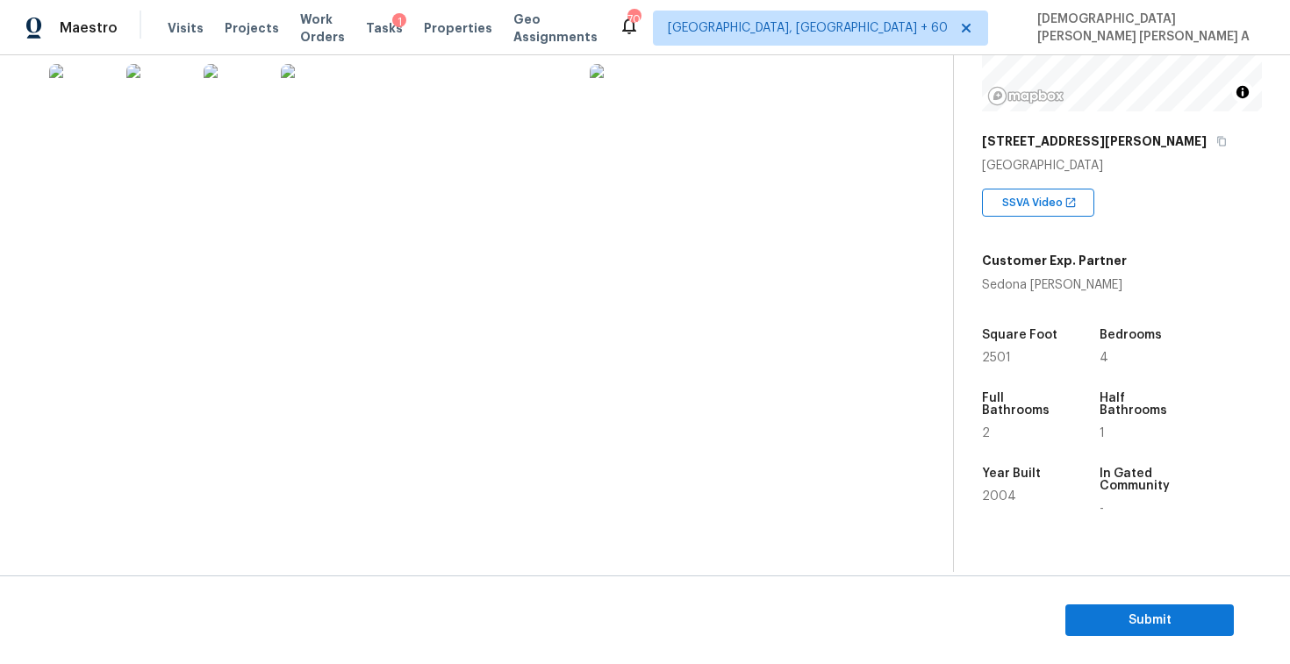
scroll to position [344, 0]
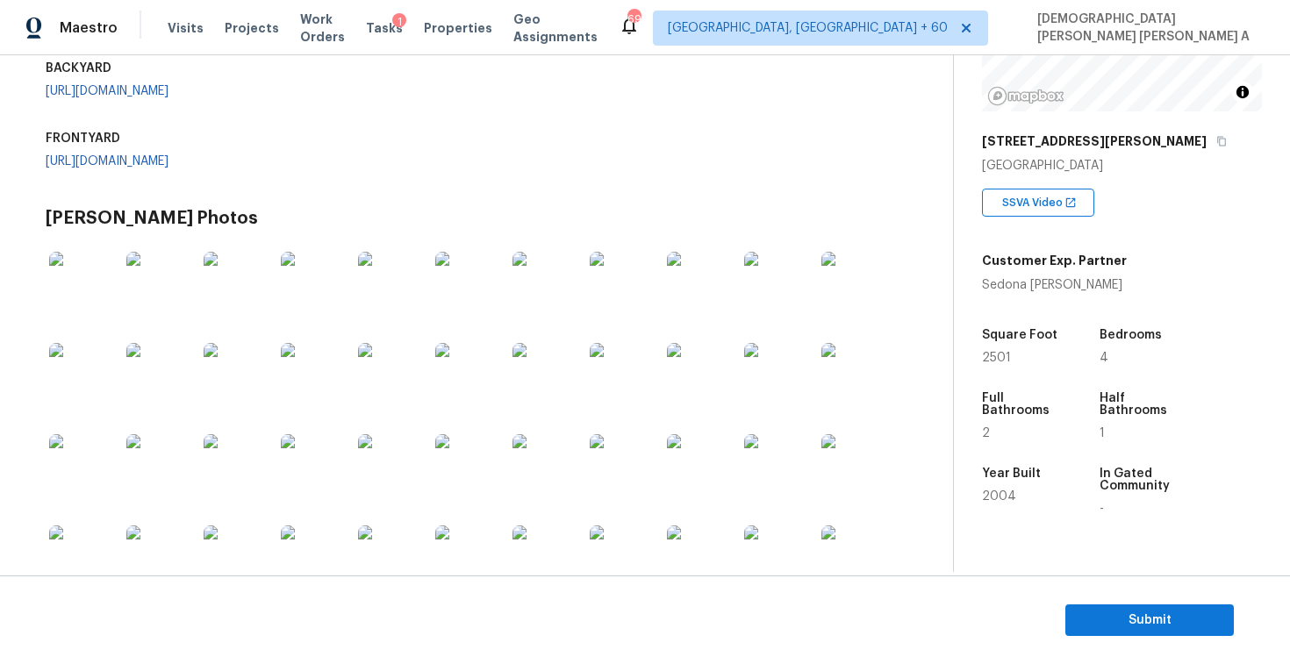
click at [631, 196] on div "SSVA Photos INTERIOR [URL][DOMAIN_NAME] BACKYARD [URL][DOMAIN_NAME] FRONTYARD" at bounding box center [478, 67] width 865 height 256
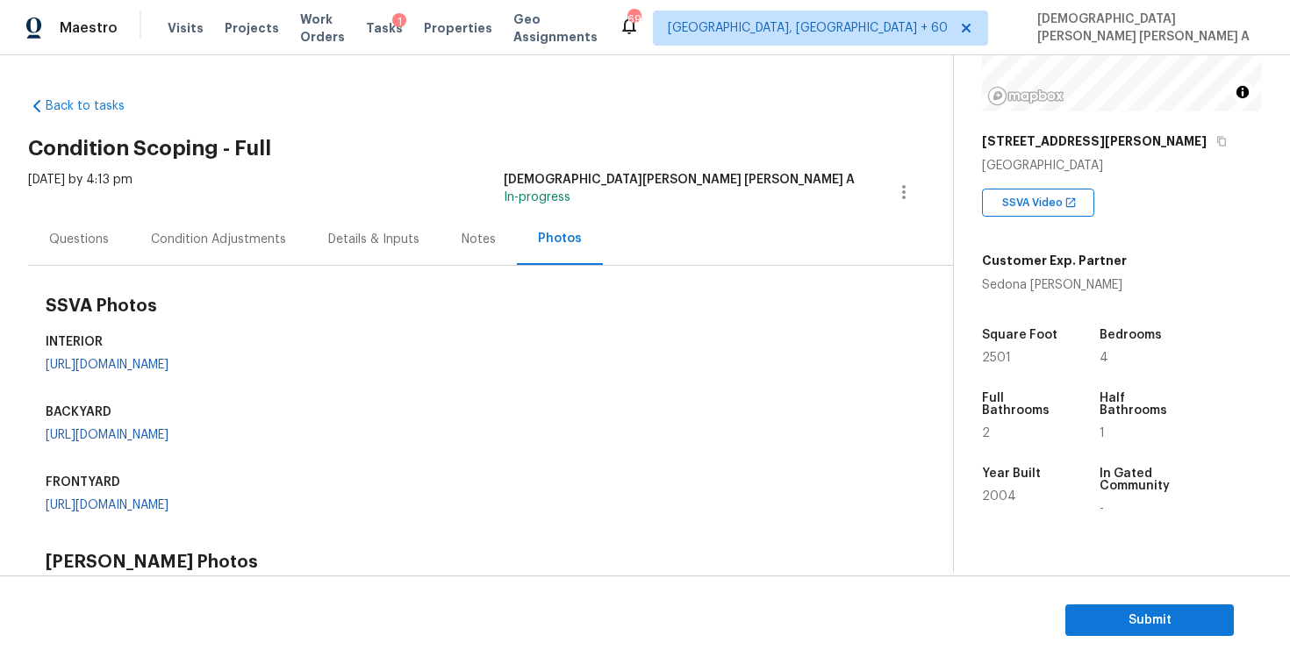
click at [105, 248] on div "Questions" at bounding box center [79, 240] width 60 height 18
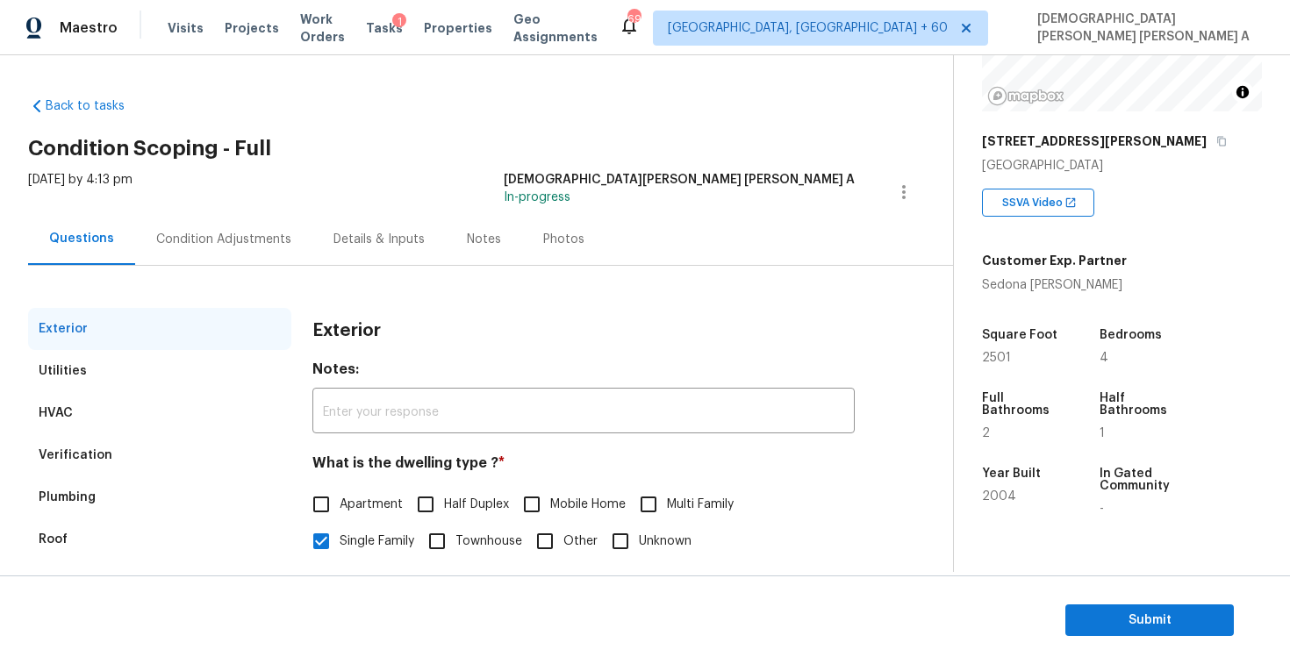
scroll to position [181, 0]
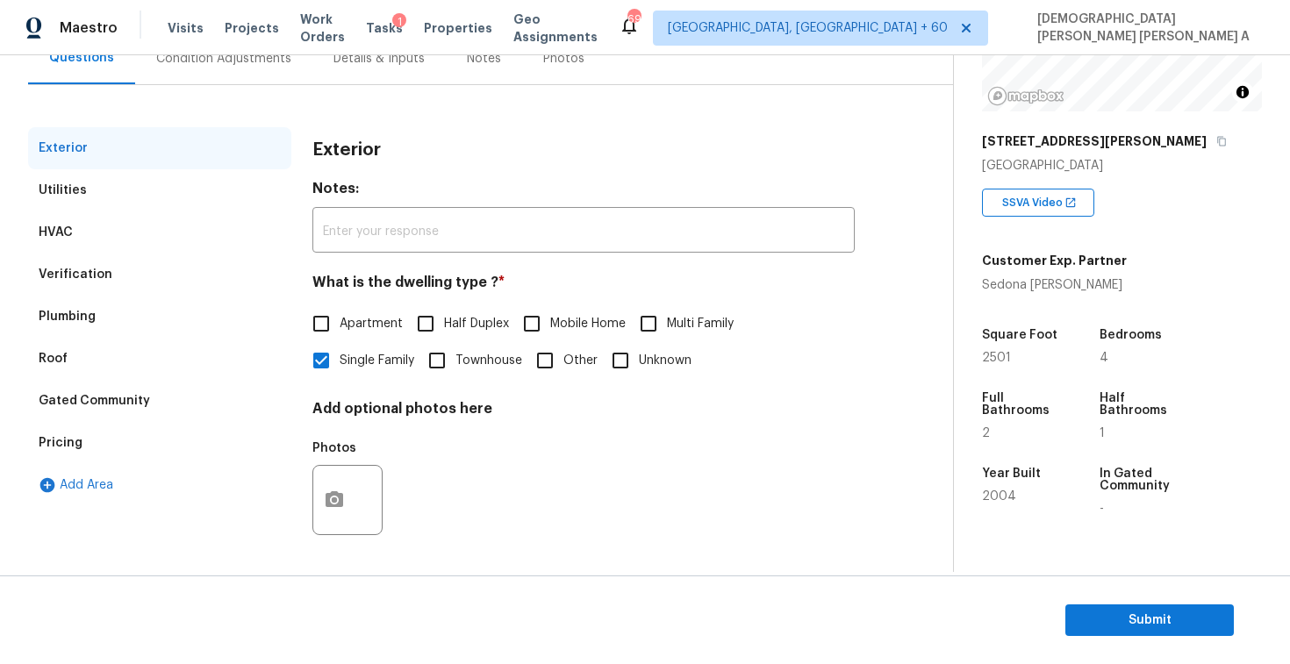
click at [126, 449] on div "Pricing" at bounding box center [159, 443] width 263 height 42
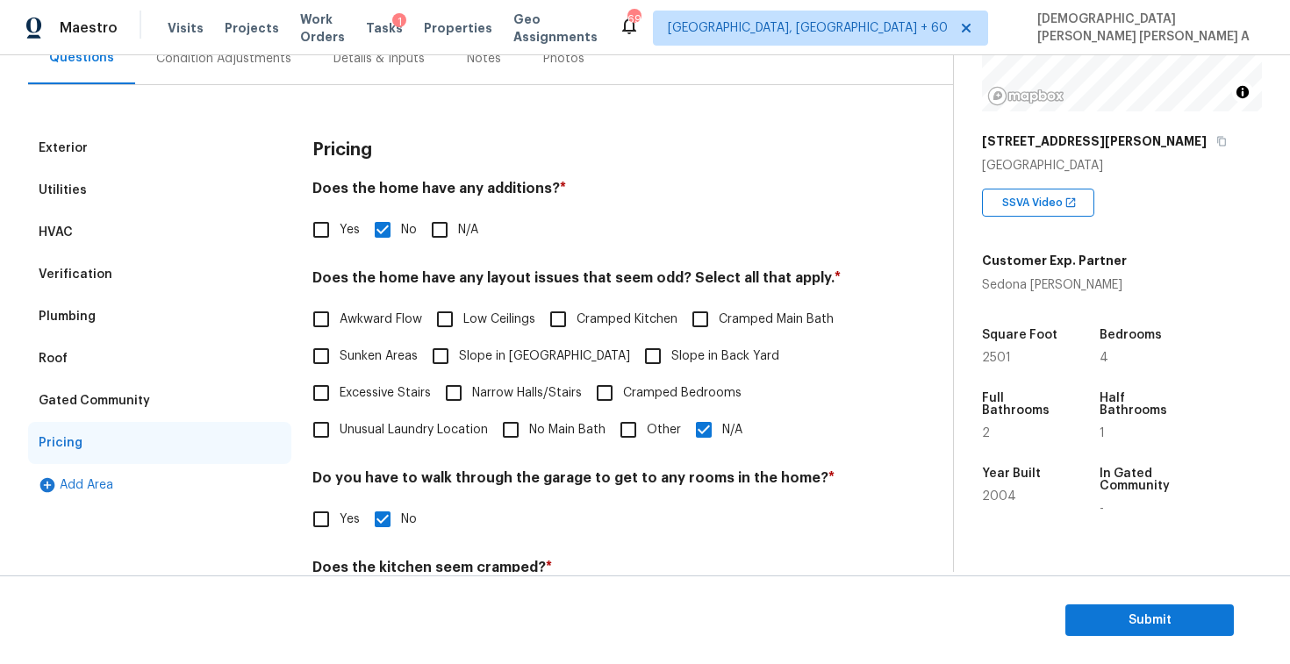
scroll to position [352, 0]
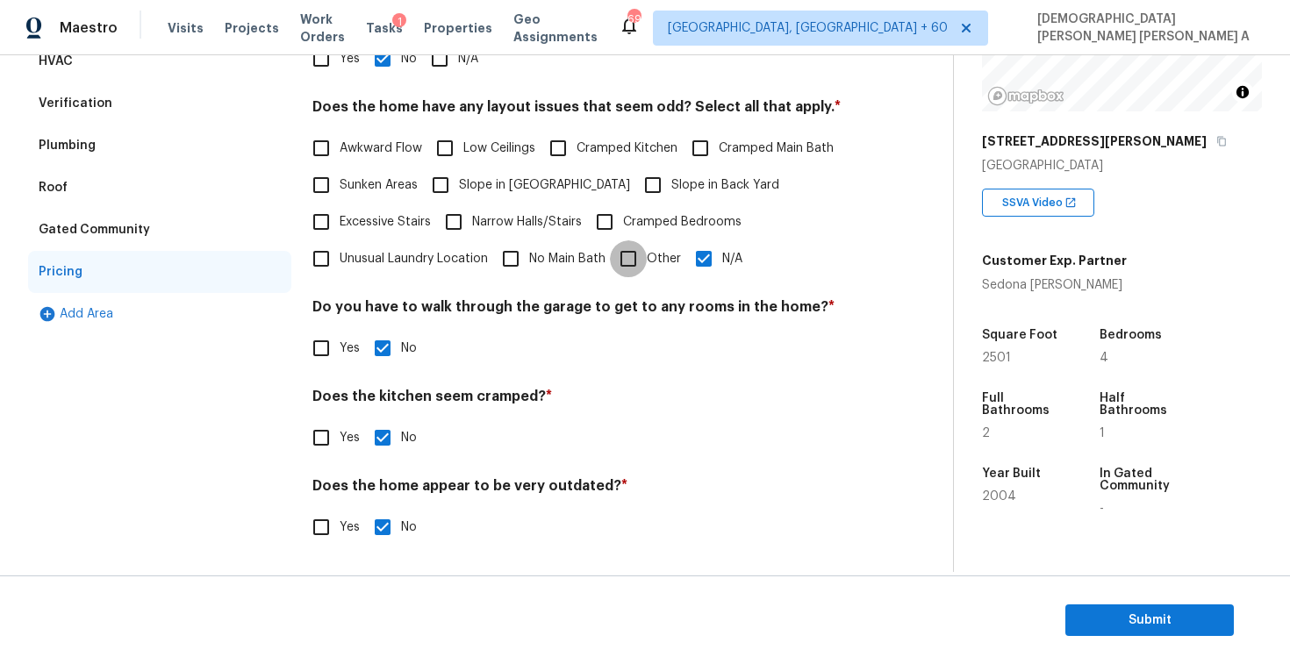
click at [641, 255] on input "Other" at bounding box center [628, 259] width 37 height 37
checkbox input "true"
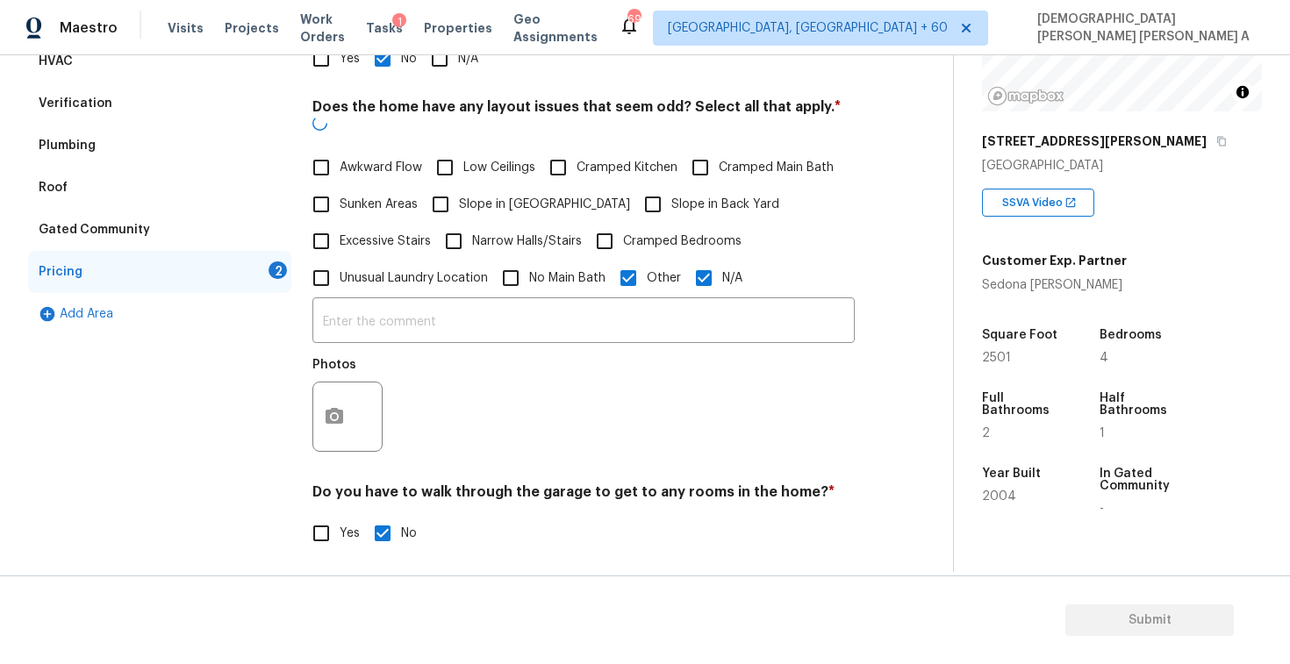
click at [708, 262] on input "N/A" at bounding box center [704, 278] width 37 height 37
checkbox input "false"
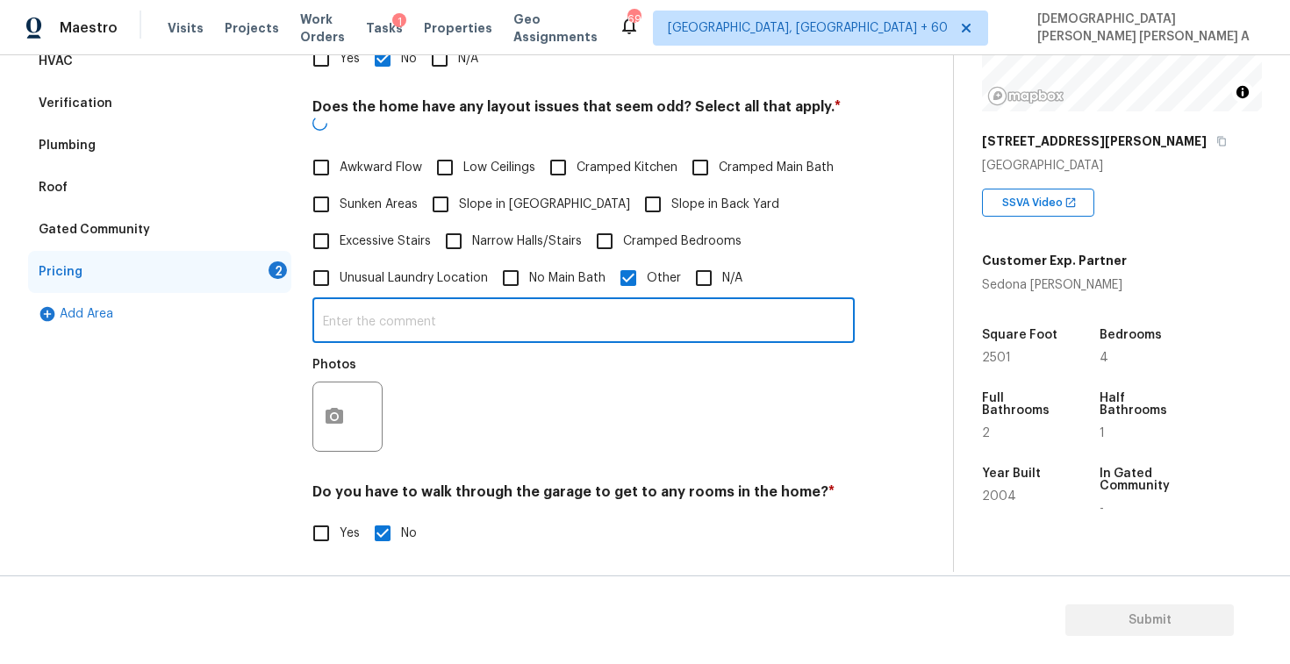
click at [643, 302] on input "text" at bounding box center [583, 322] width 542 height 41
type input "Moderate slope"
checkbox input "true"
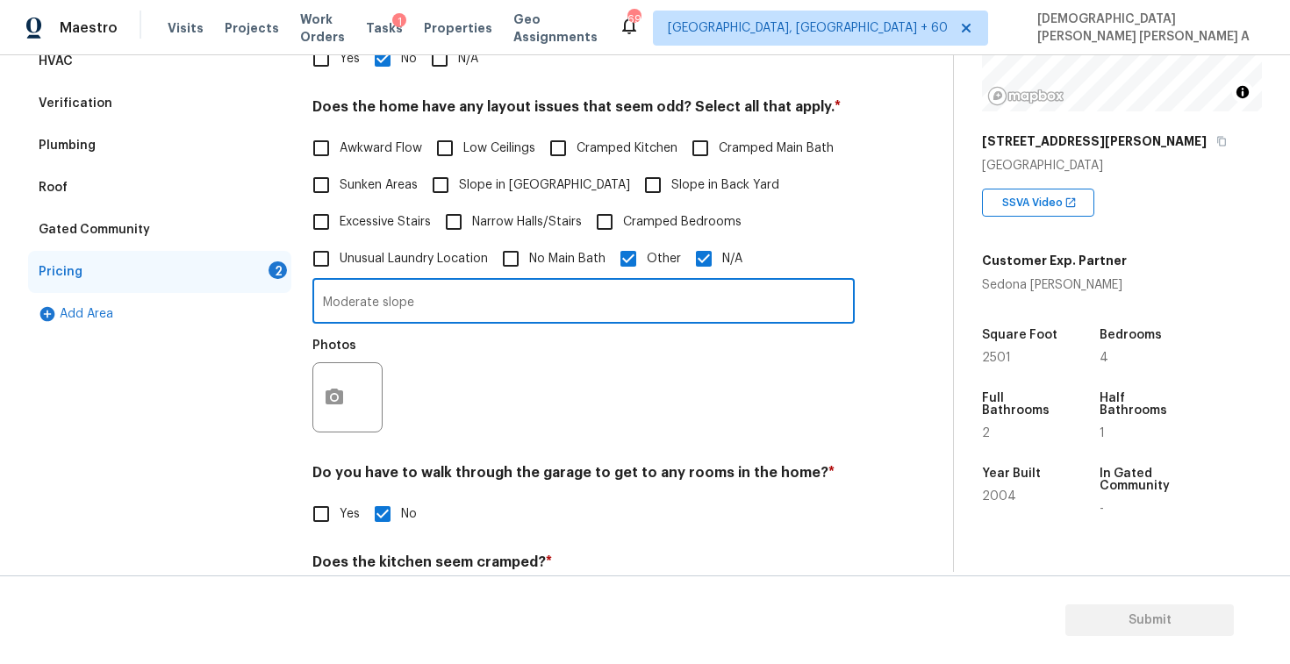
type input "Moderate slope"
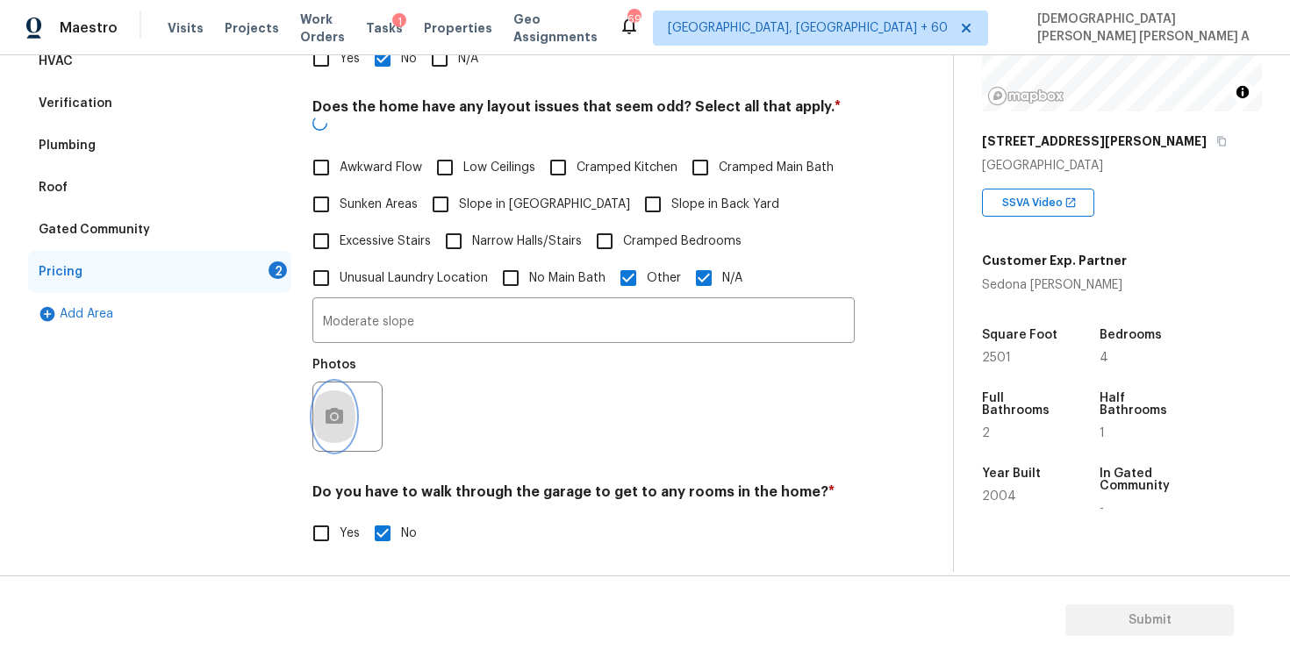
click at [340, 415] on button "button" at bounding box center [334, 417] width 42 height 68
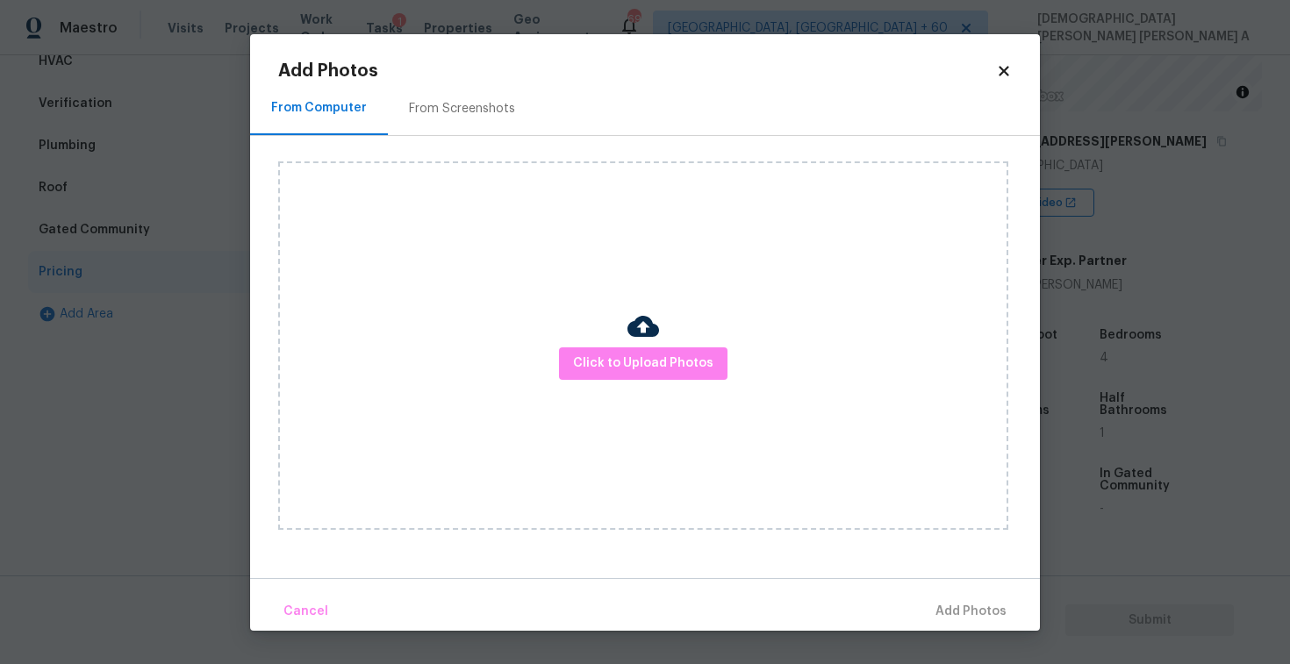
click at [399, 119] on div "From Screenshots" at bounding box center [462, 109] width 148 height 52
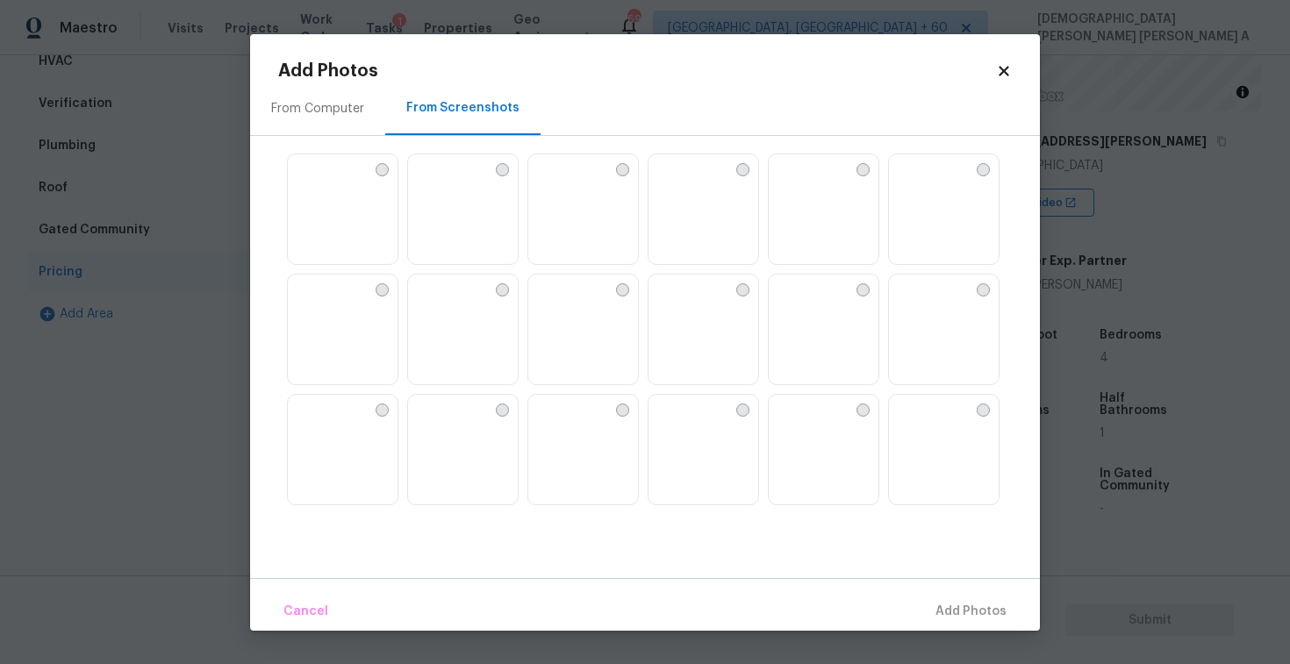
click at [338, 124] on div "From Computer" at bounding box center [317, 109] width 135 height 52
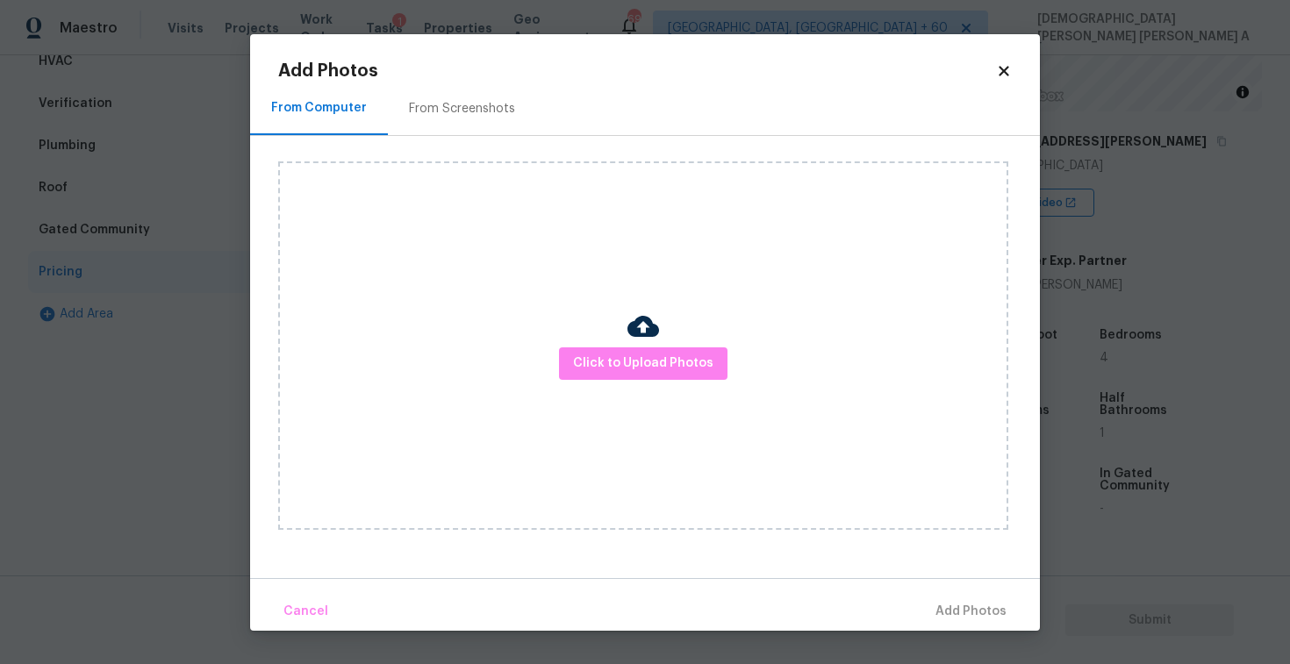
click at [468, 124] on div "From Screenshots" at bounding box center [462, 109] width 148 height 52
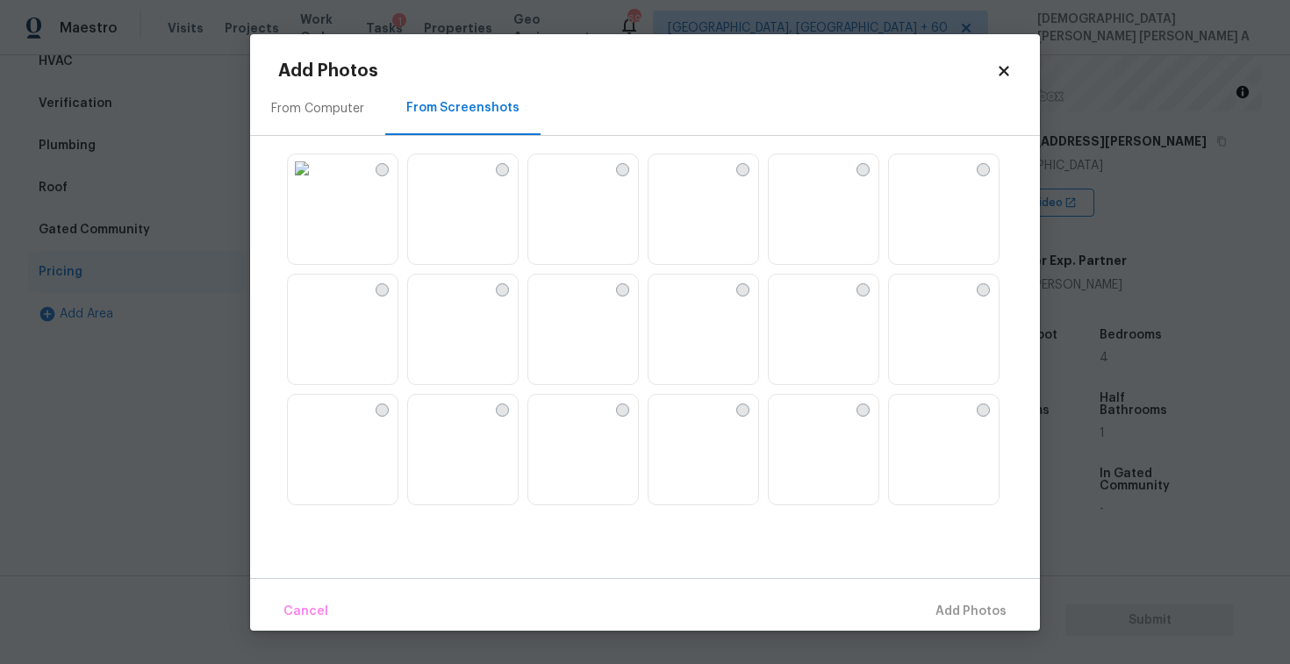
click at [456, 366] on img at bounding box center [463, 330] width 110 height 111
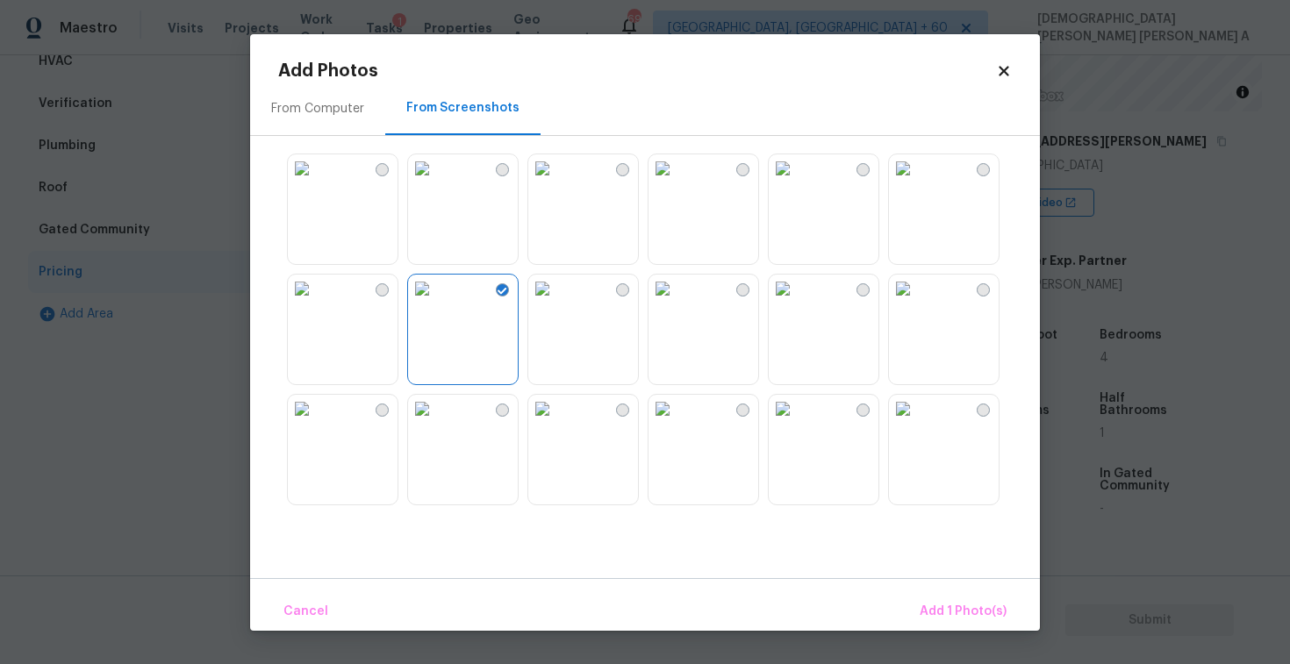
click at [316, 303] on img at bounding box center [302, 289] width 28 height 28
click at [959, 604] on span "Add 2 Photo(s)" at bounding box center [962, 612] width 90 height 22
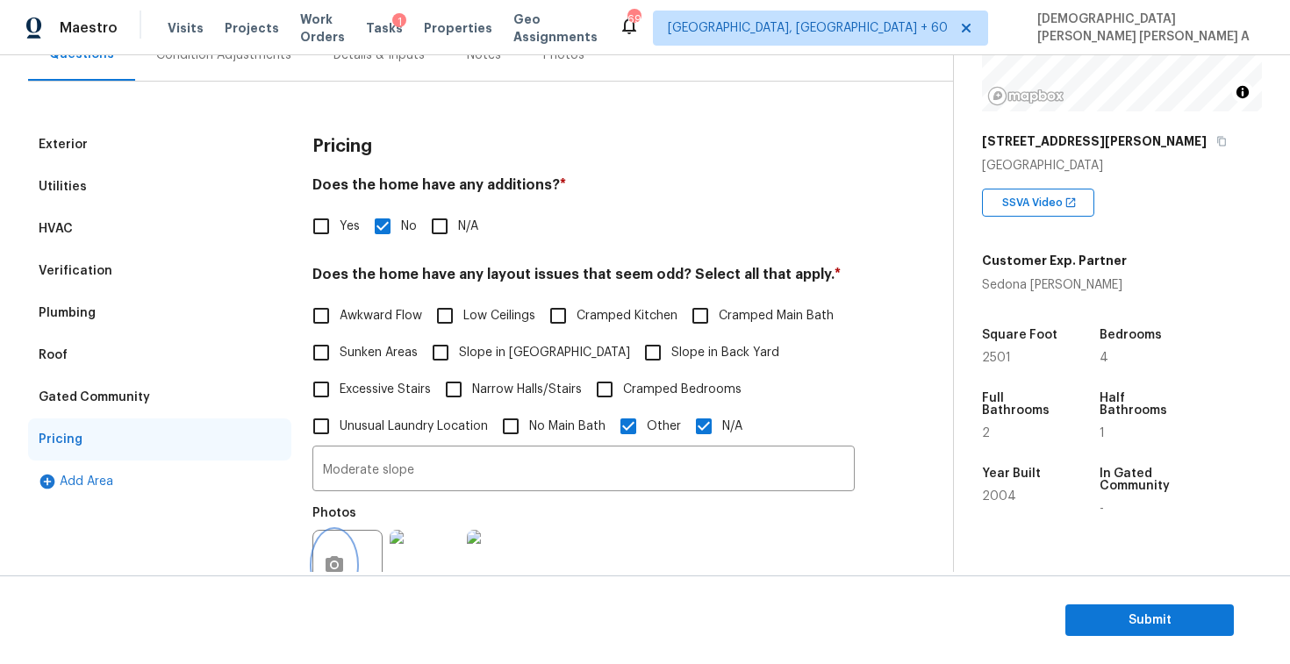
scroll to position [0, 0]
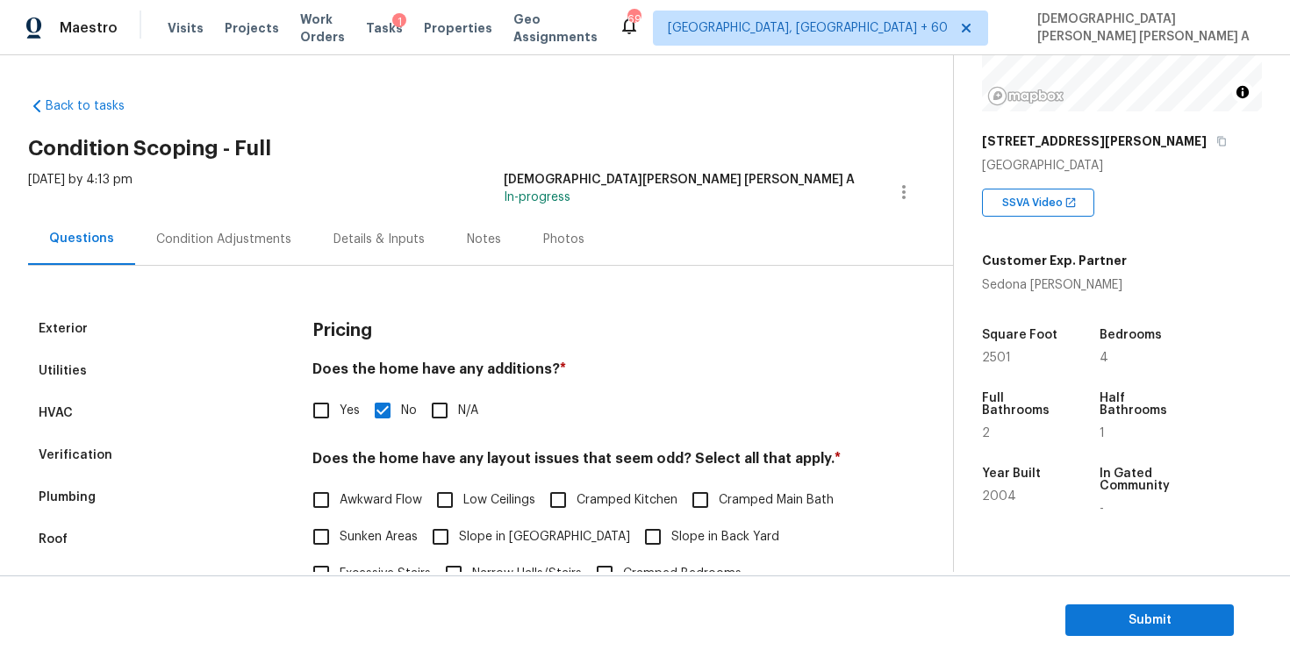
click at [543, 235] on div "Photos" at bounding box center [563, 240] width 41 height 18
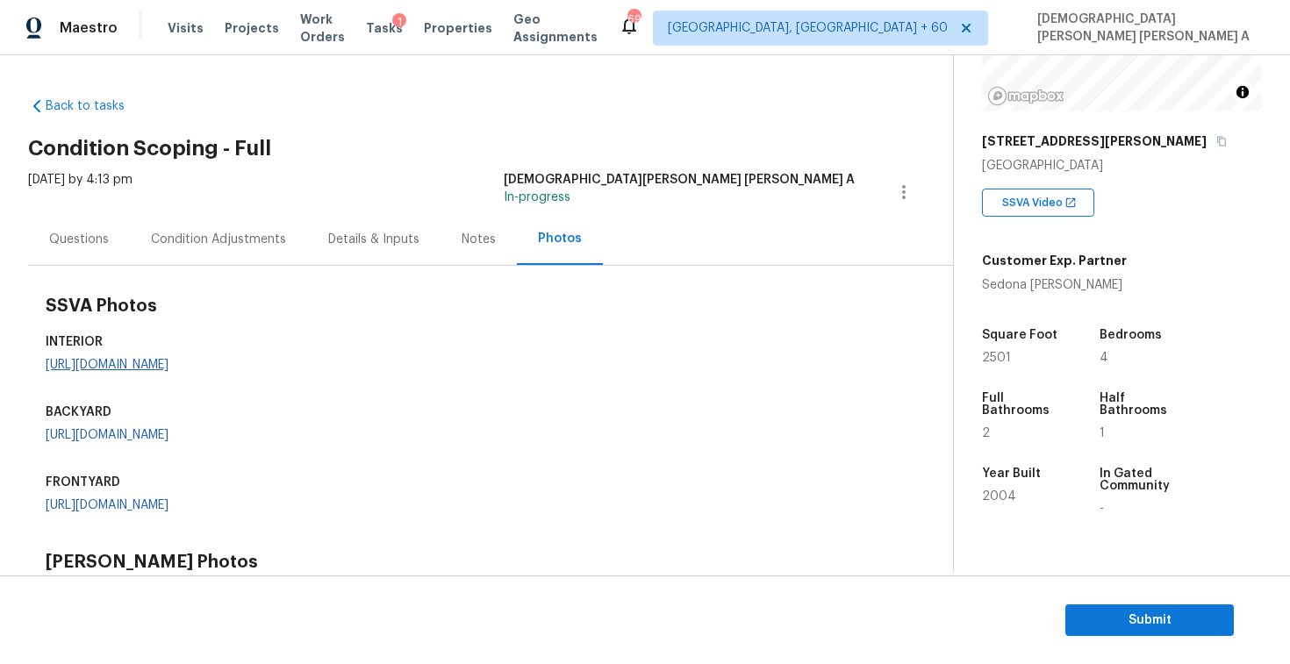
scroll to position [1, 0]
click at [119, 370] on link "[URL][DOMAIN_NAME]" at bounding box center [107, 364] width 123 height 12
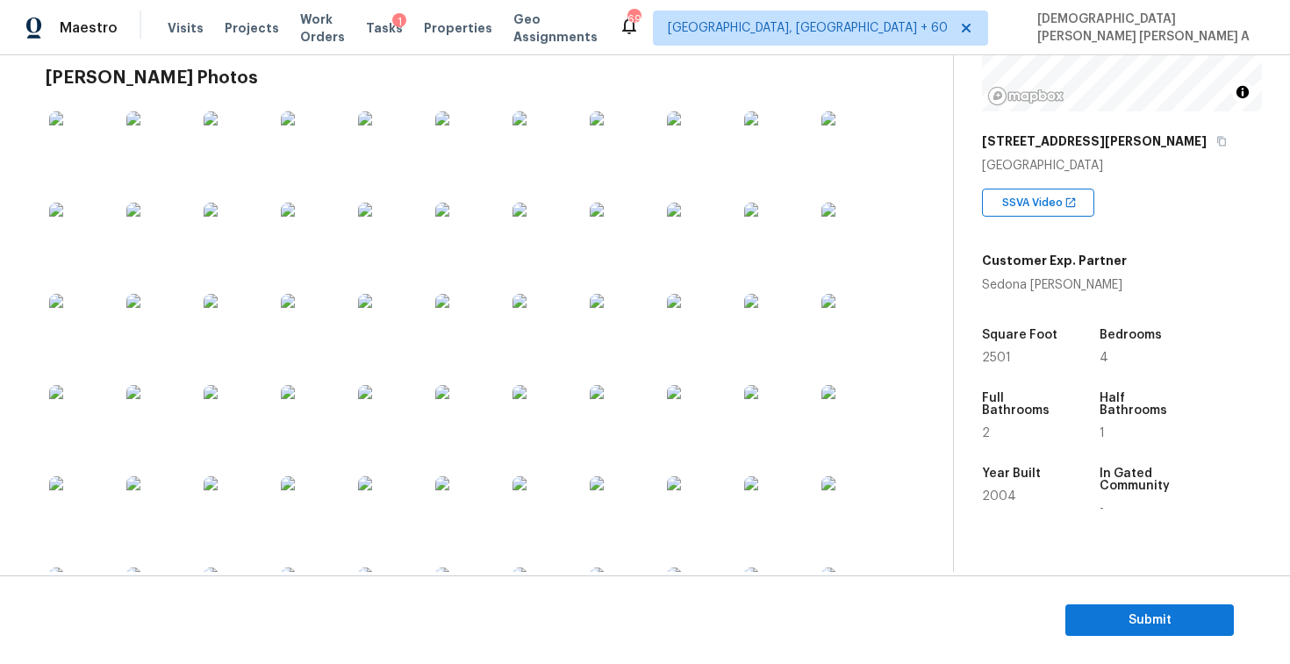
scroll to position [242, 0]
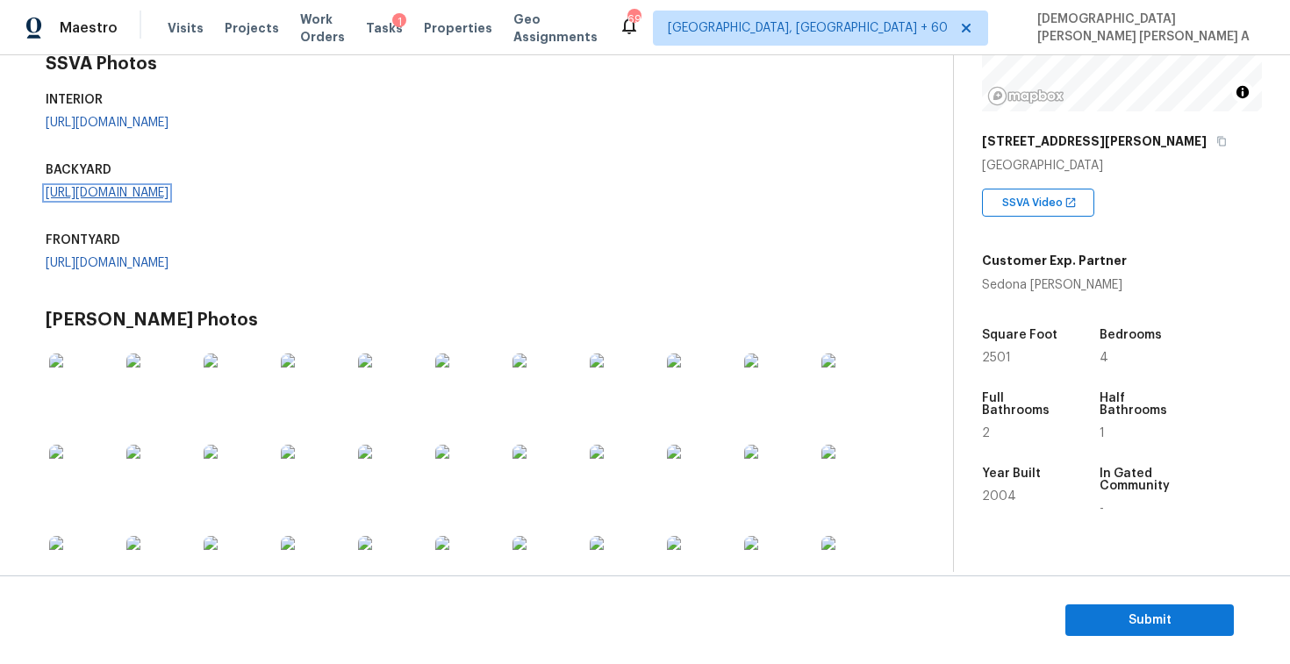
click at [131, 199] on link "[URL][DOMAIN_NAME]" at bounding box center [107, 193] width 123 height 12
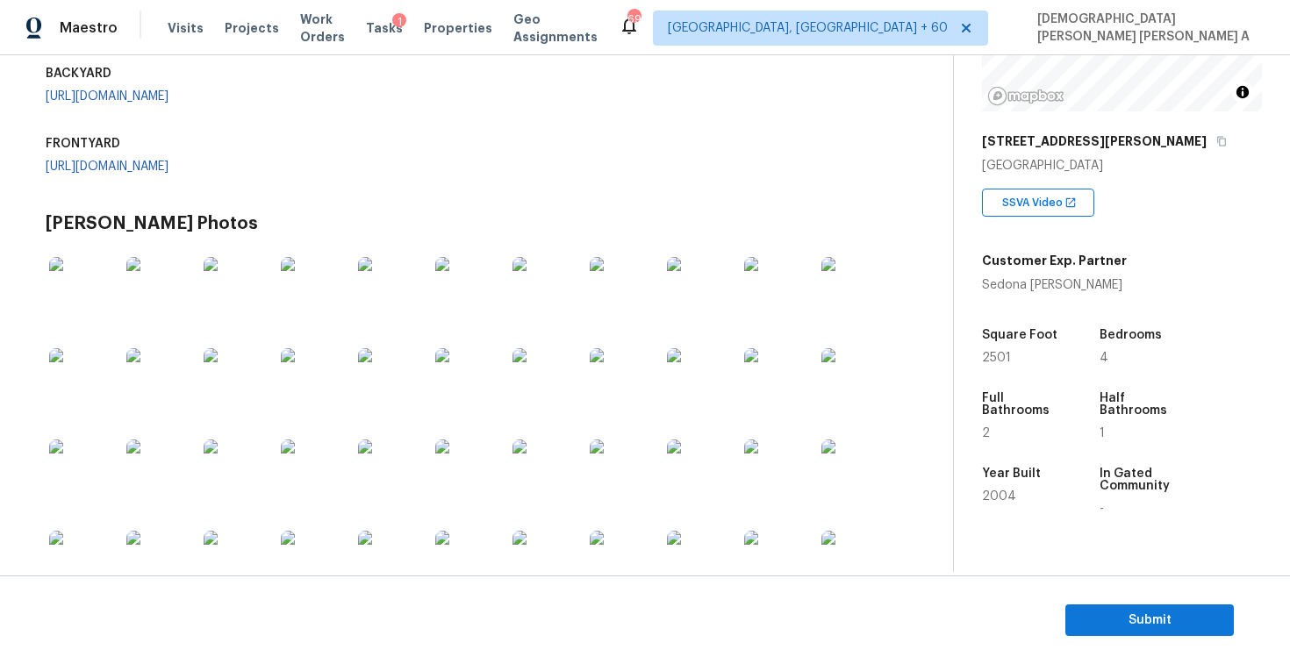
click at [182, 161] on div "FRONTYARD" at bounding box center [176, 149] width 260 height 23
click at [169, 173] on link "[URL][DOMAIN_NAME]" at bounding box center [107, 167] width 123 height 12
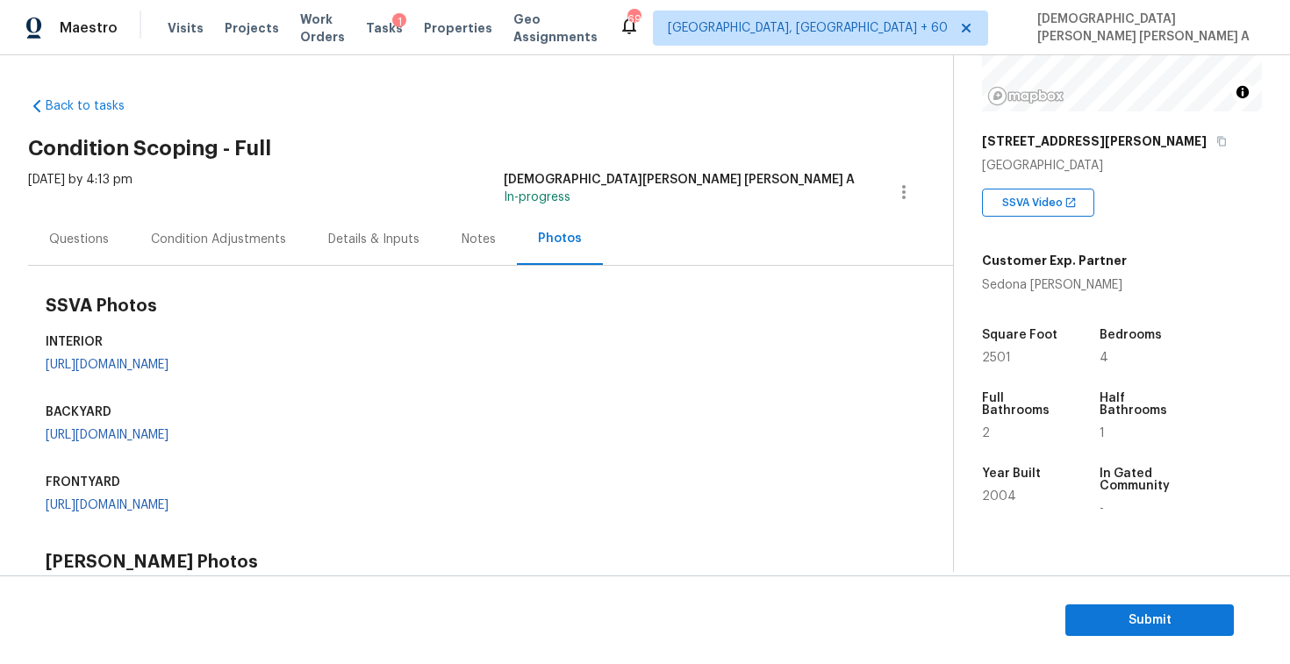
click at [267, 236] on div "Condition Adjustments" at bounding box center [218, 240] width 135 height 18
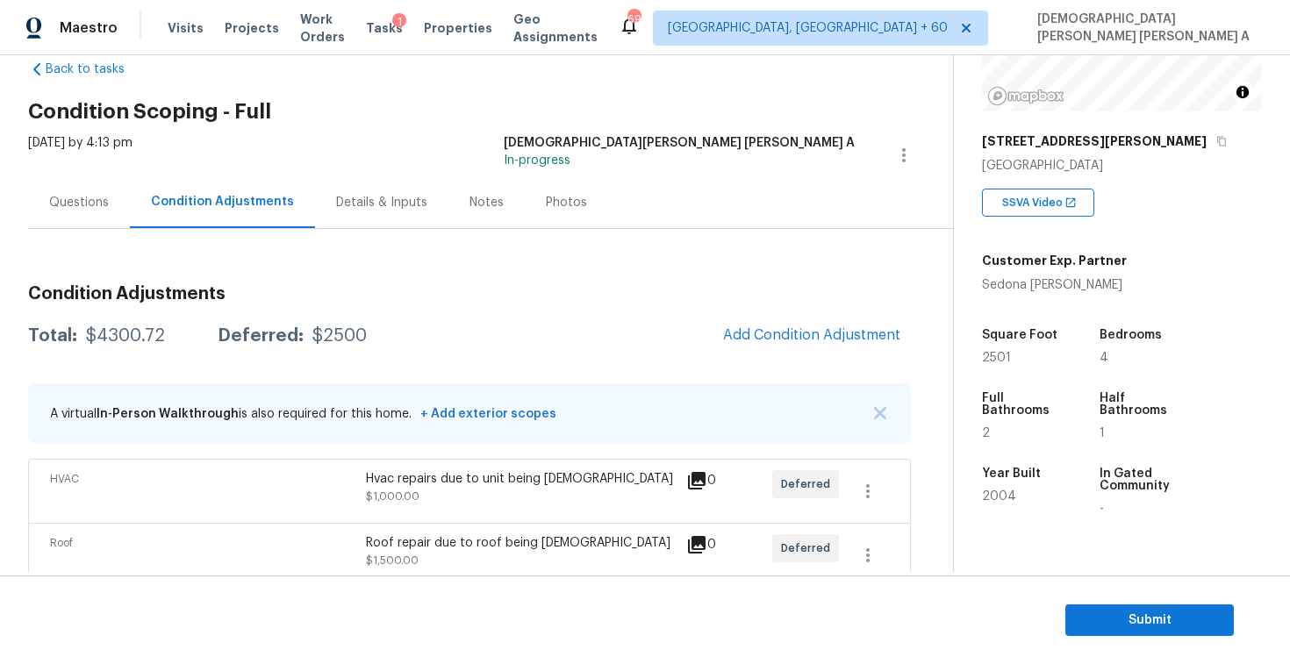
scroll to position [36, 0]
click at [824, 337] on span "Add Condition Adjustment" at bounding box center [811, 336] width 177 height 16
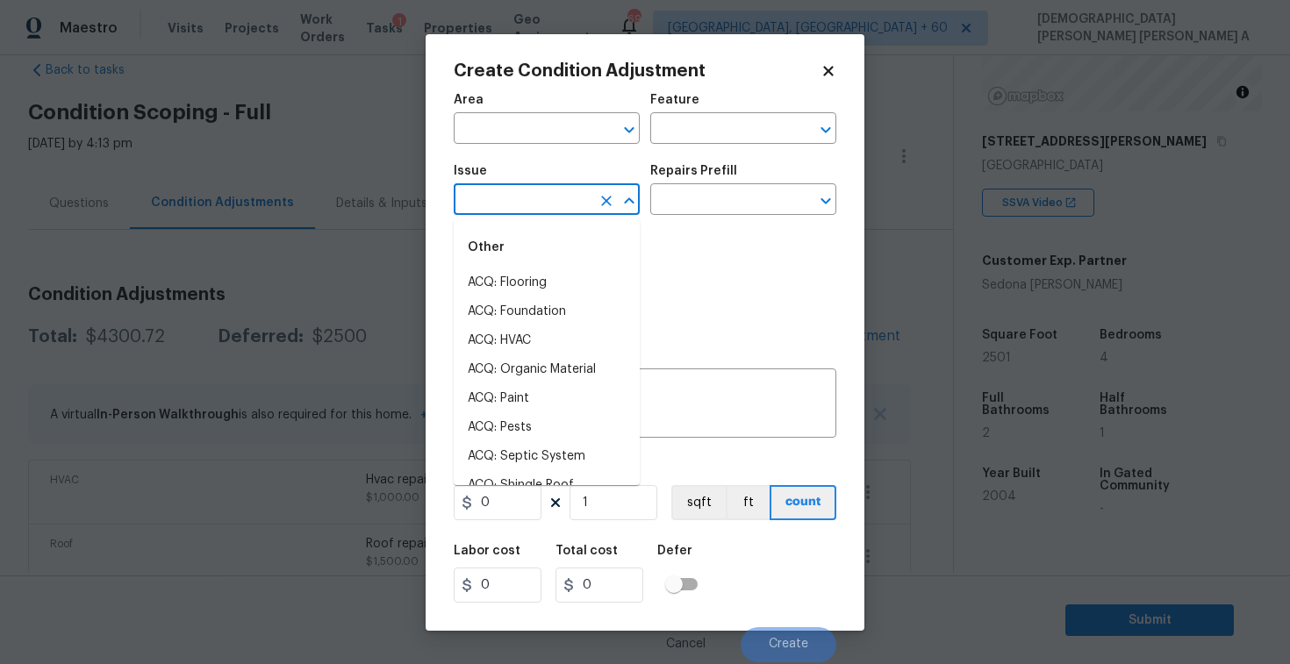
click at [561, 210] on input "text" at bounding box center [522, 201] width 137 height 27
type input "lan"
type input "d"
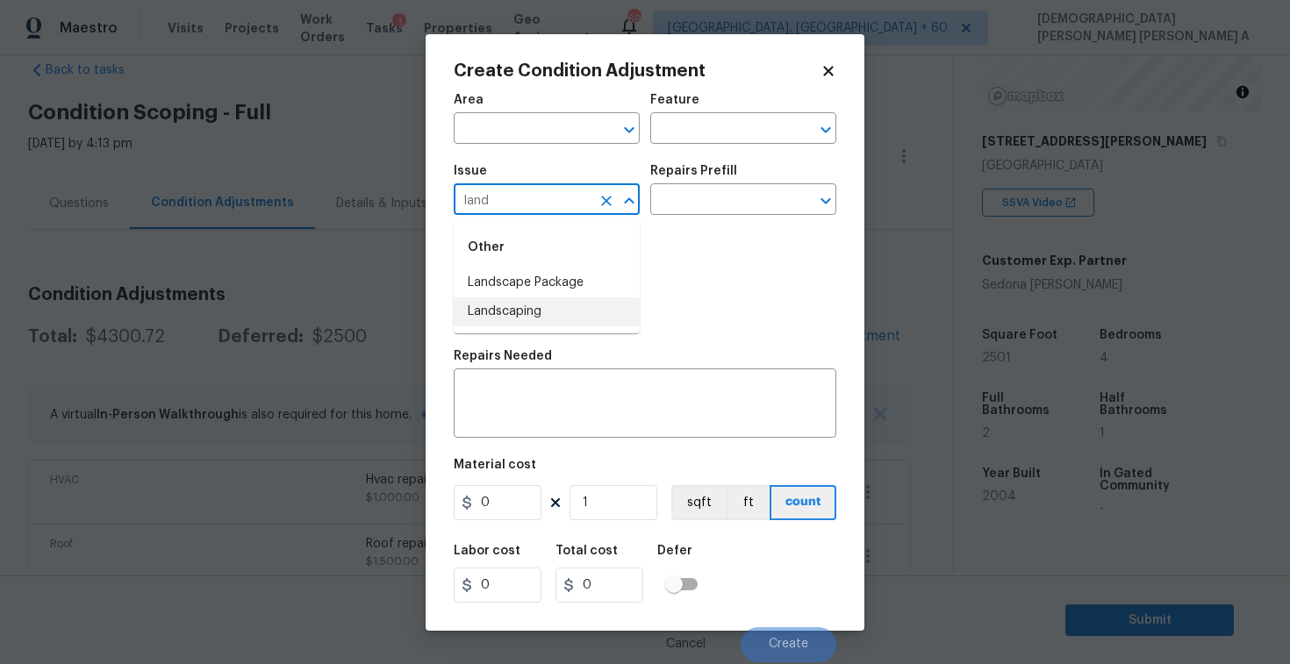
click at [556, 281] on li "Landscape Package" at bounding box center [547, 283] width 186 height 29
type input "Landscape Package"
click at [732, 198] on input "text" at bounding box center [718, 201] width 137 height 27
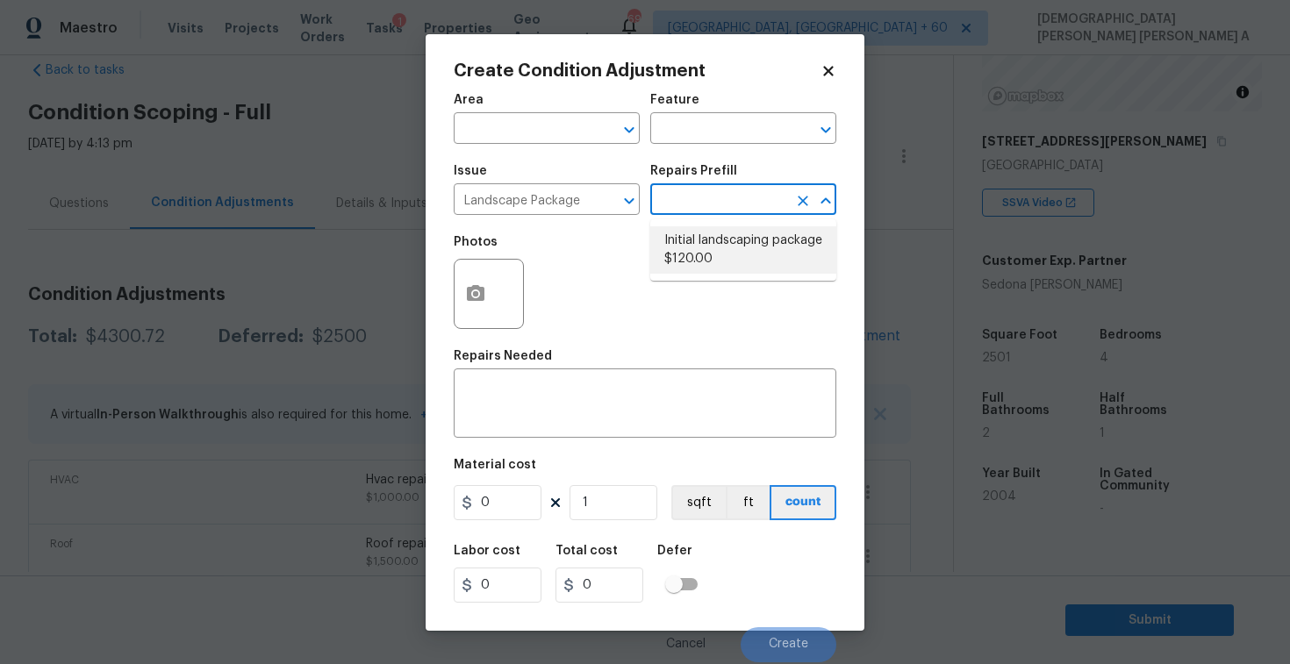
click at [730, 261] on li "Initial landscaping package $120.00" at bounding box center [743, 249] width 186 height 47
type input "Home Readiness Packages"
type textarea "Mowing of grass up to 6" in height. Mow, edge along driveways & sidewalks, trim…"
type input "120"
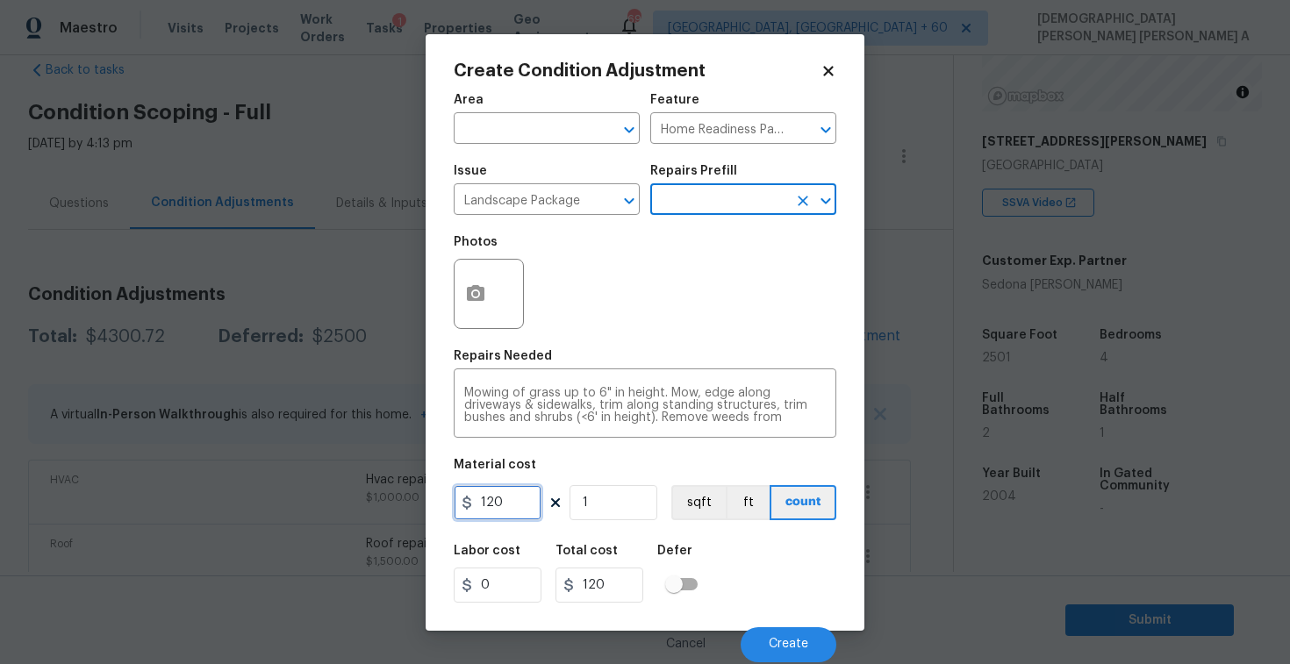
click at [520, 506] on input "120" at bounding box center [498, 502] width 88 height 35
type input "300"
click at [482, 289] on icon "button" at bounding box center [476, 293] width 18 height 16
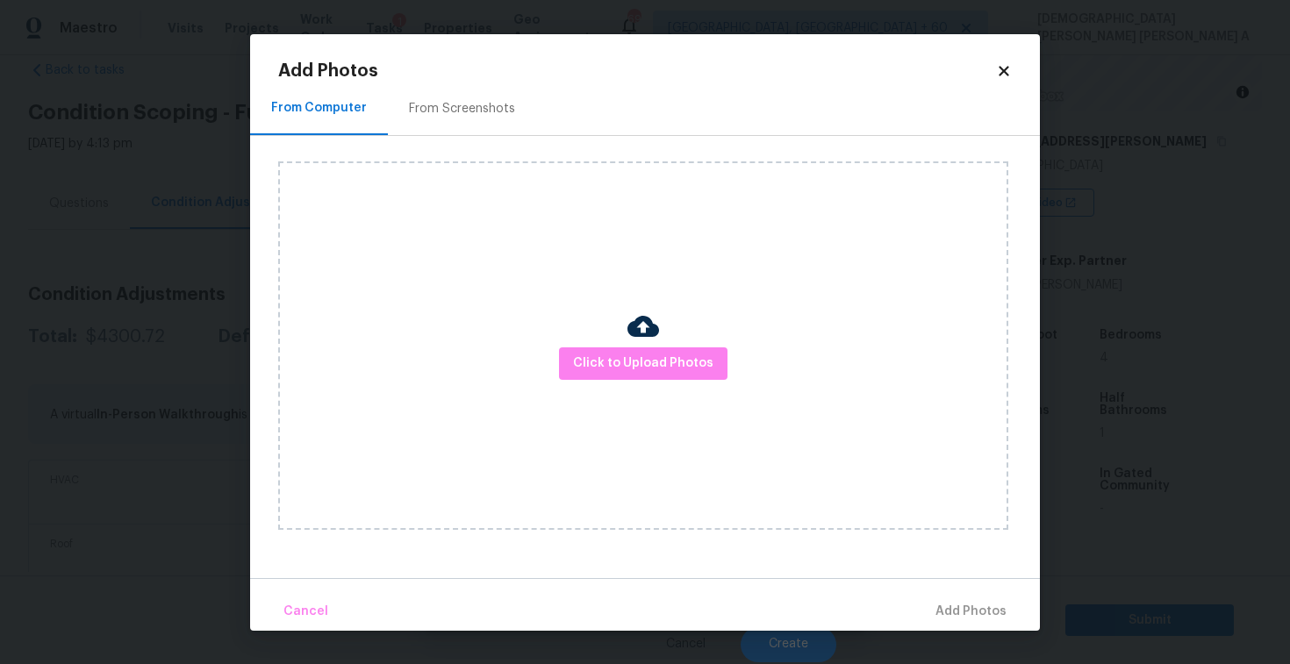
click at [458, 111] on div "From Screenshots" at bounding box center [462, 109] width 106 height 18
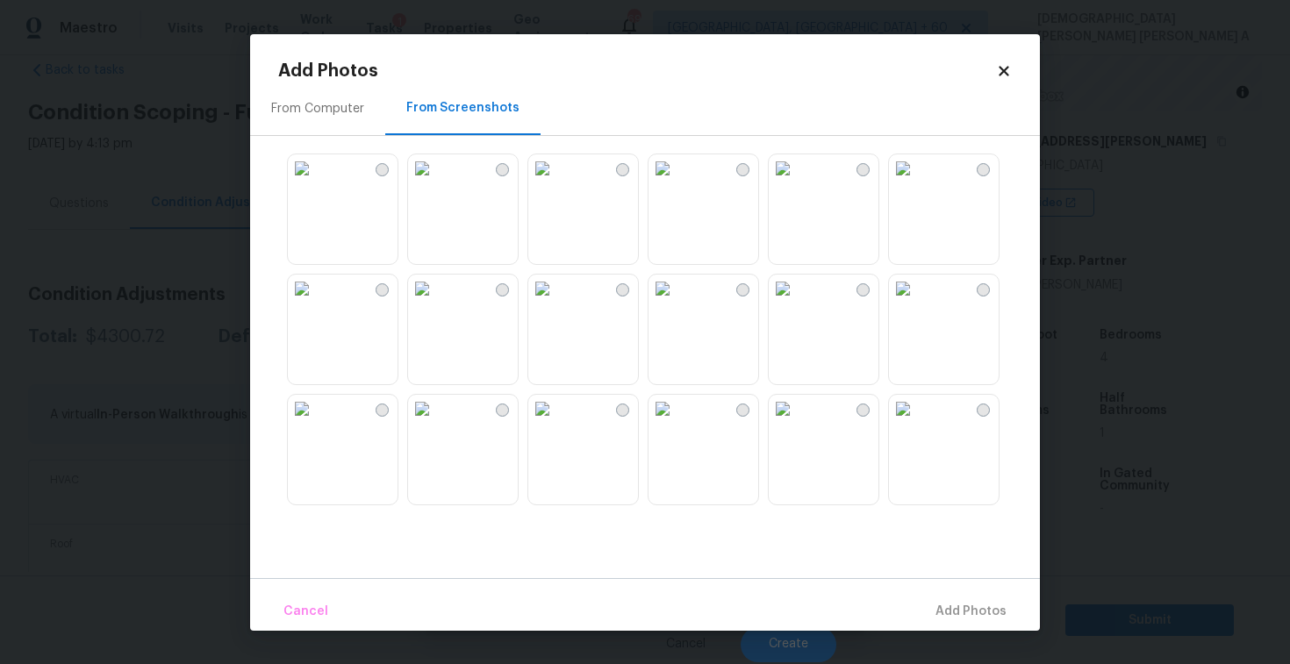
click at [436, 303] on img at bounding box center [422, 289] width 28 height 28
click at [316, 303] on img at bounding box center [302, 289] width 28 height 28
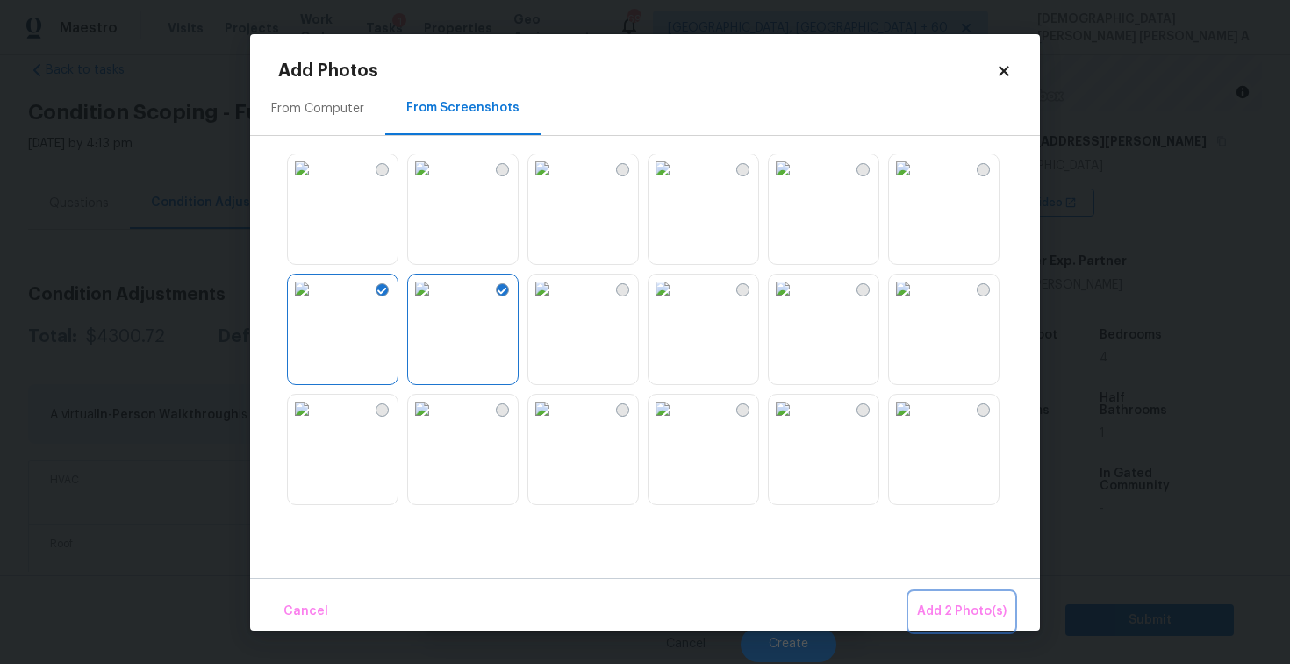
click at [961, 614] on span "Add 2 Photo(s)" at bounding box center [962, 612] width 90 height 22
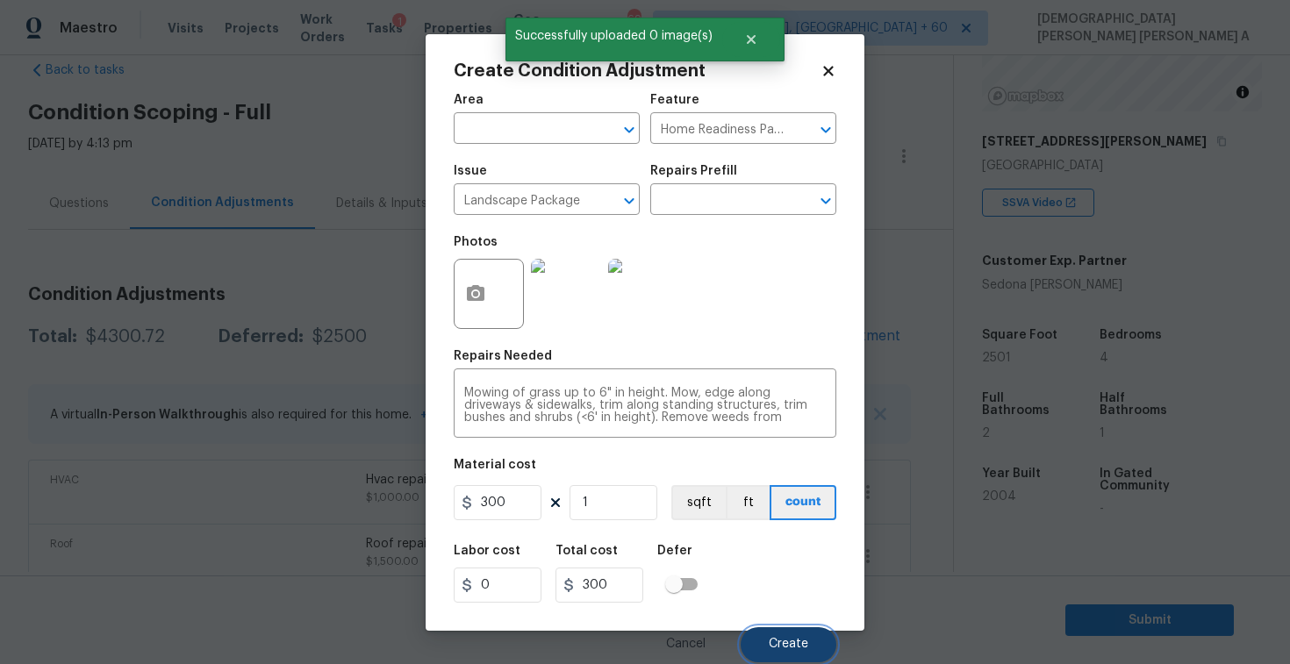
click at [787, 640] on span "Create" at bounding box center [788, 644] width 39 height 13
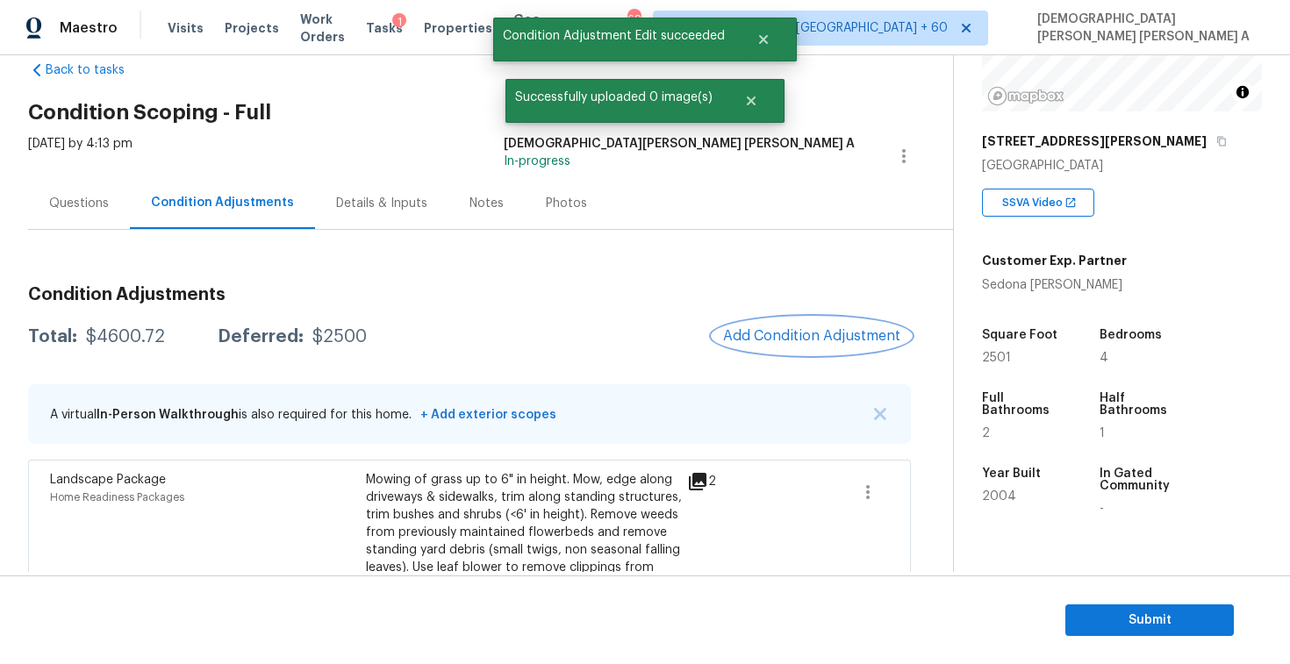
click at [802, 330] on span "Add Condition Adjustment" at bounding box center [811, 336] width 177 height 16
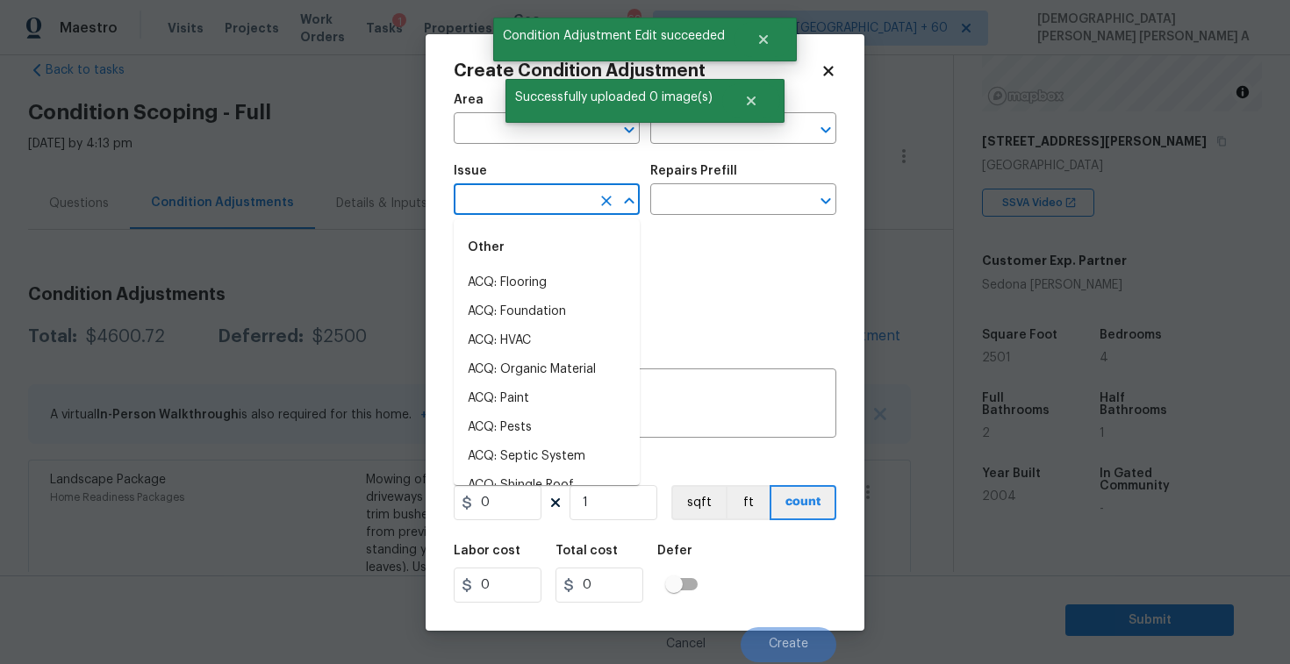
click at [544, 194] on input "text" at bounding box center [522, 201] width 137 height 27
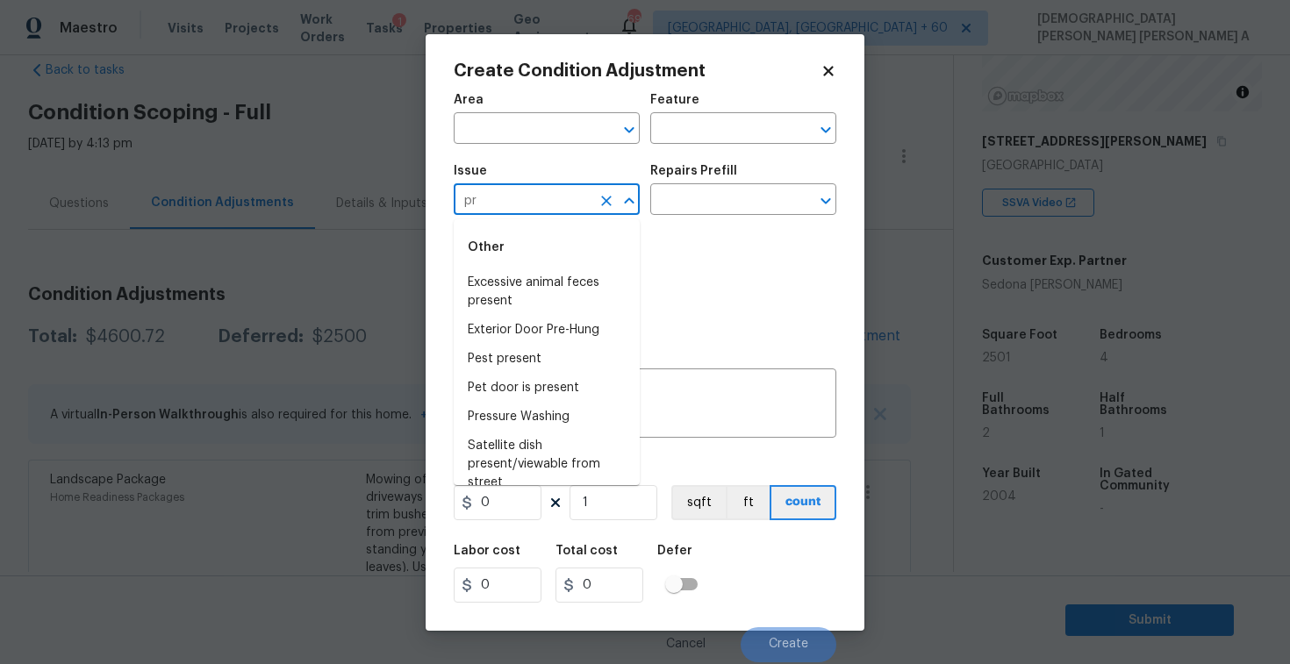
type input "p"
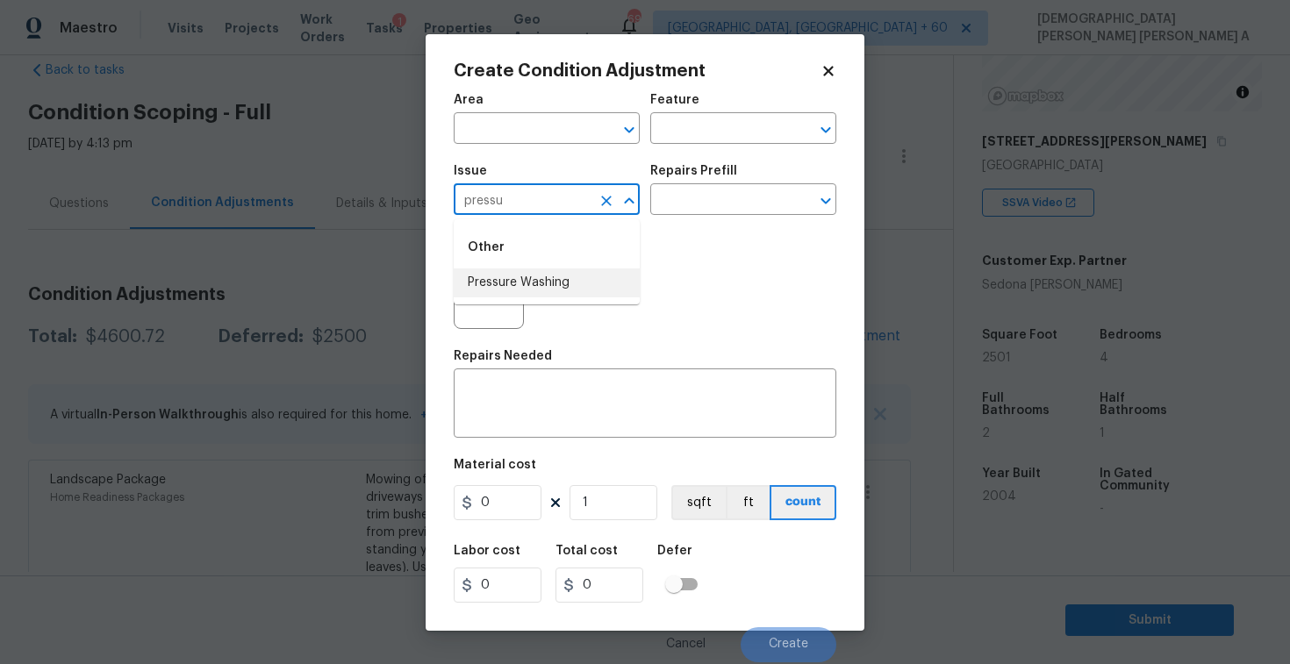
click at [542, 278] on li "Pressure Washing" at bounding box center [547, 283] width 186 height 29
type input "Pressure Washing"
click at [781, 207] on input "text" at bounding box center [718, 201] width 137 height 27
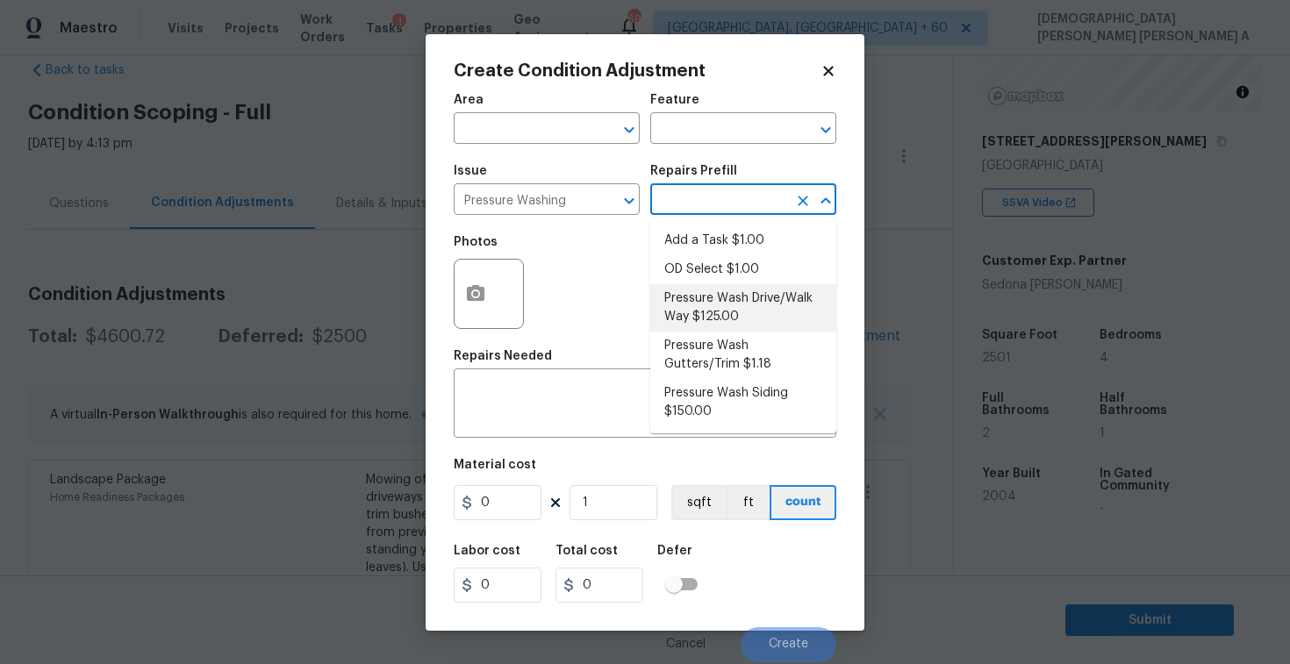
click at [730, 309] on li "Pressure Wash Drive/Walk Way $125.00" at bounding box center [743, 307] width 186 height 47
type input "Siding"
type textarea "Pressure wash the driveways/walkways as directed by the PM. Ensure that all deb…"
type input "125"
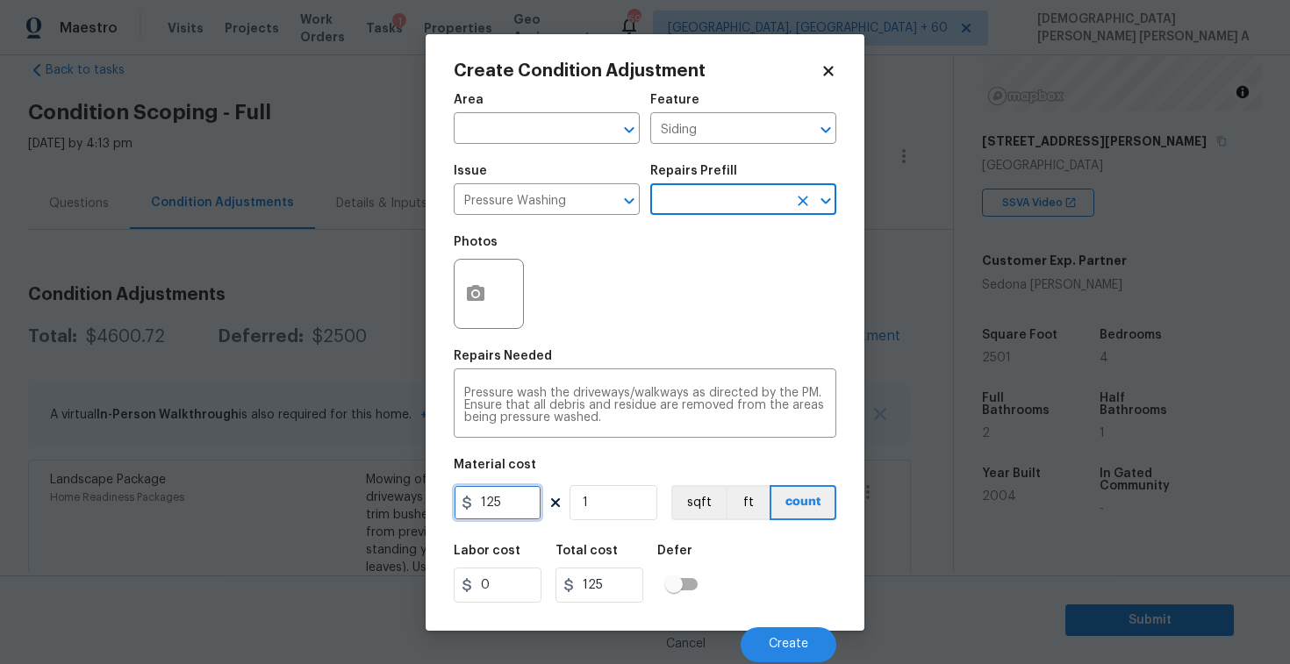
click at [529, 502] on input "125" at bounding box center [498, 502] width 88 height 35
type input "200"
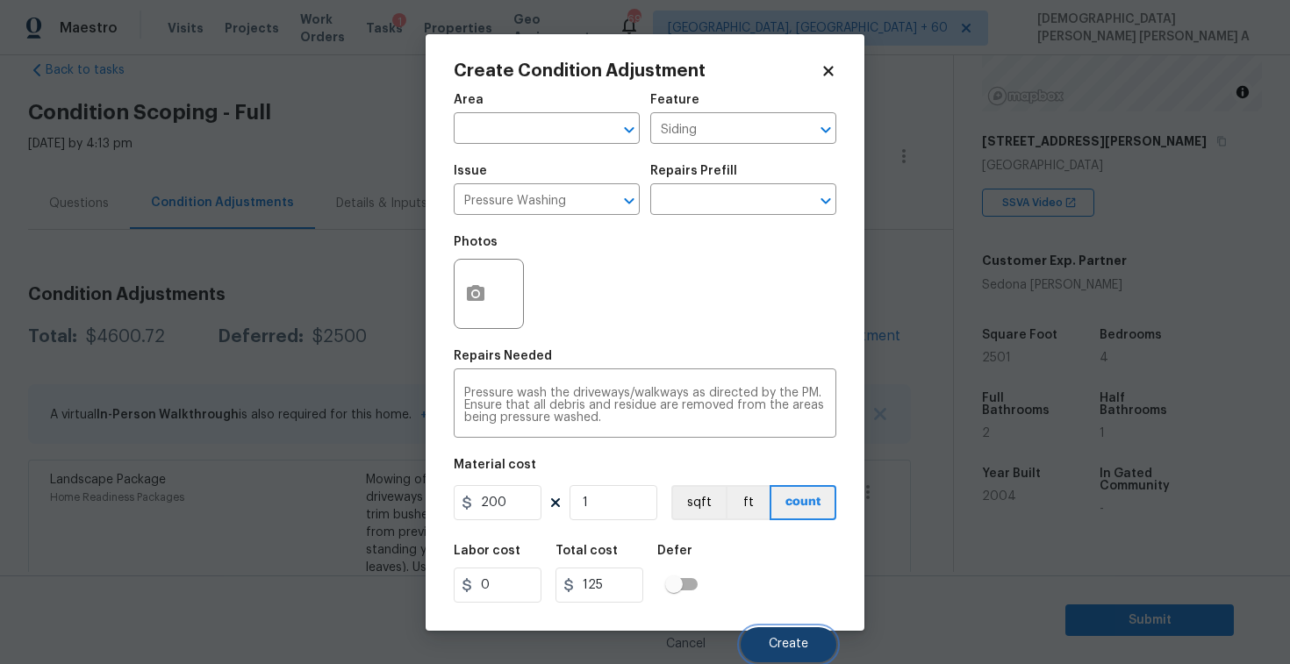
type input "200"
click at [785, 636] on button "Create" at bounding box center [789, 645] width 96 height 35
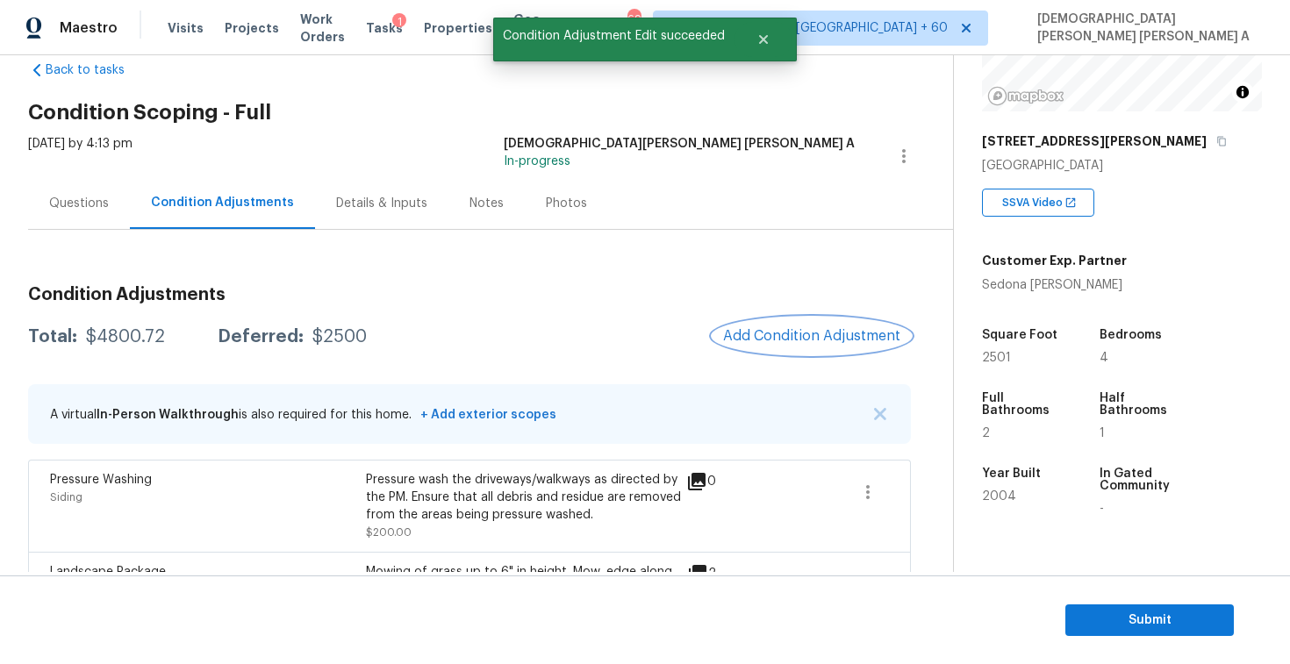
click at [798, 352] on button "Add Condition Adjustment" at bounding box center [812, 336] width 198 height 37
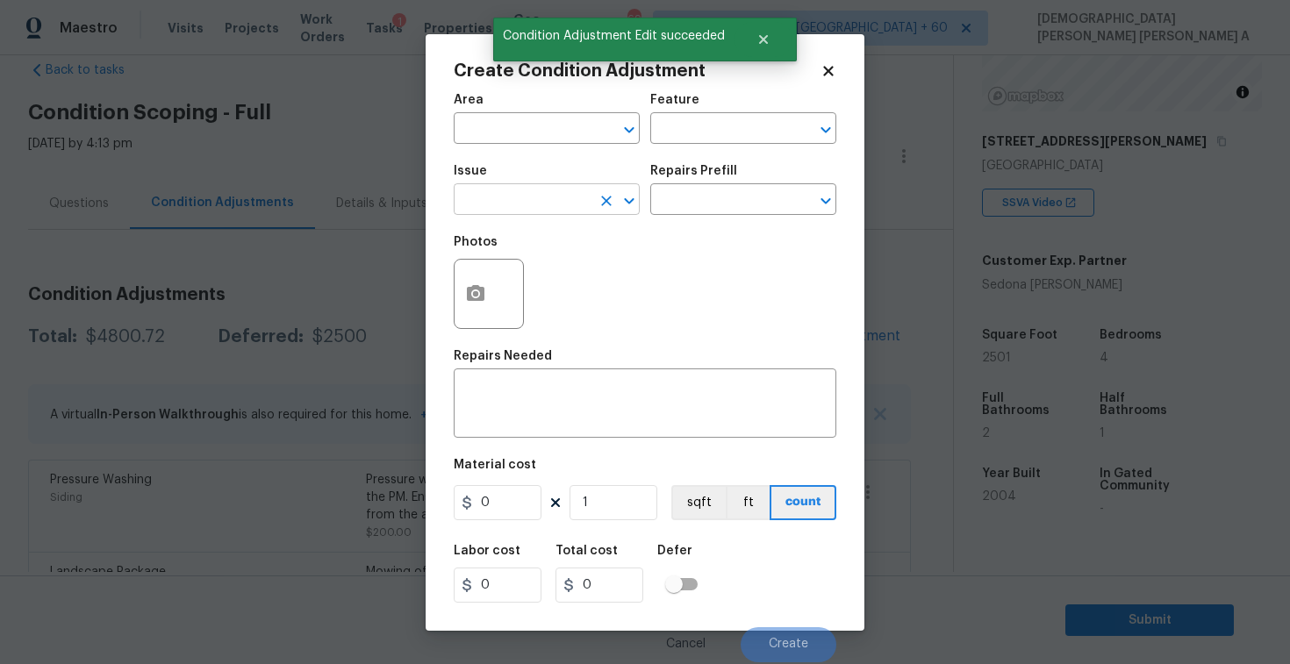
click at [542, 200] on input "text" at bounding box center [522, 201] width 137 height 27
click at [528, 291] on li "Siding" at bounding box center [547, 283] width 186 height 29
type input "Siding"
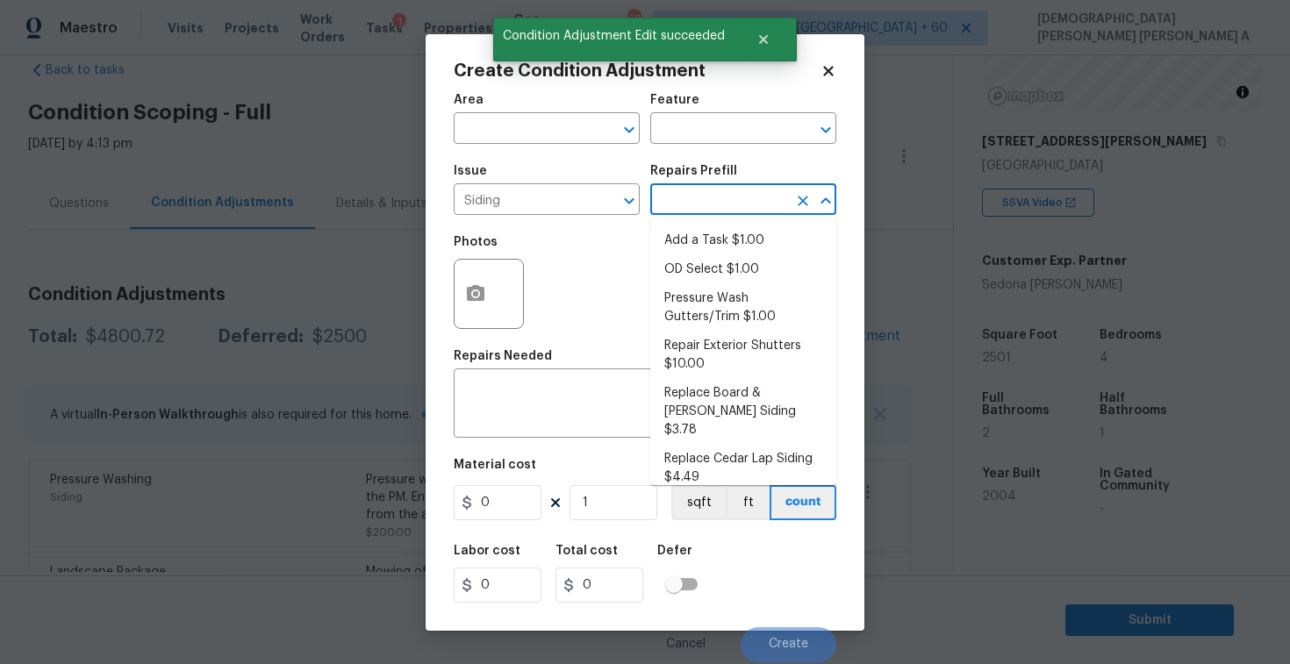
click at [739, 205] on input "text" at bounding box center [718, 201] width 137 height 27
click at [731, 329] on li "Pressure Wash Gutters/Trim $1.00" at bounding box center [743, 307] width 186 height 47
type input "Siding"
type textarea "Protect areas as needed for pressure washing. Pressure wash the gutters and tri…"
type input "1"
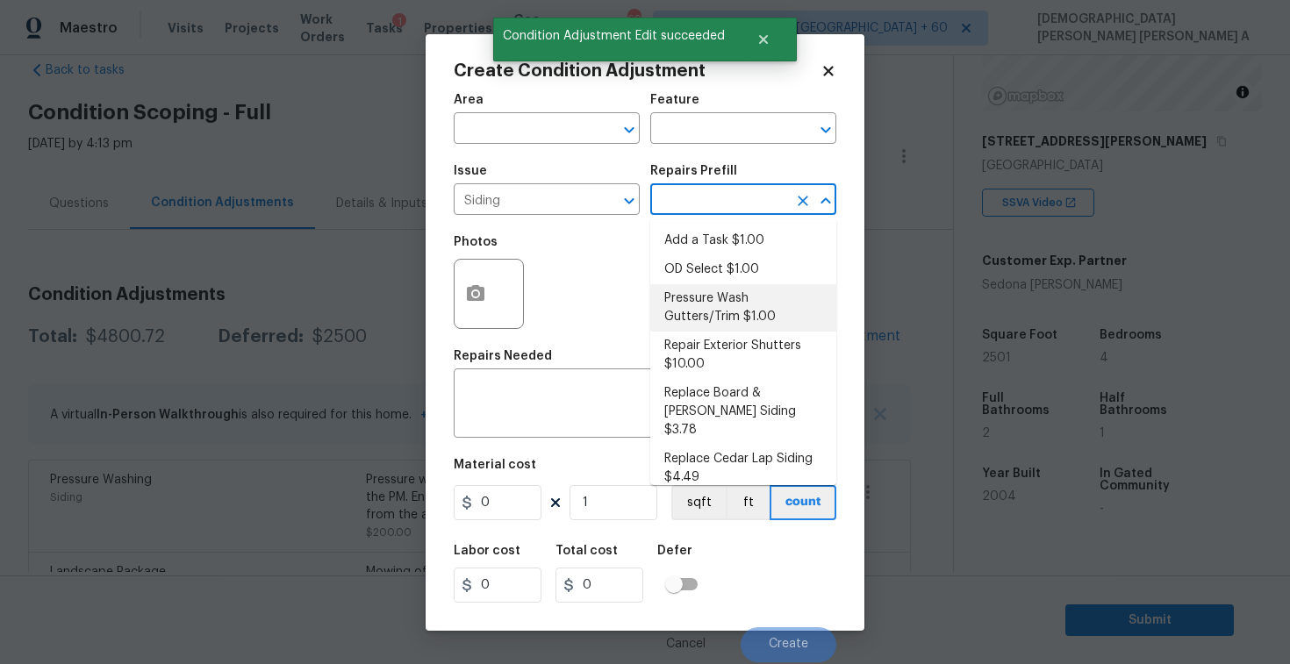
type input "1"
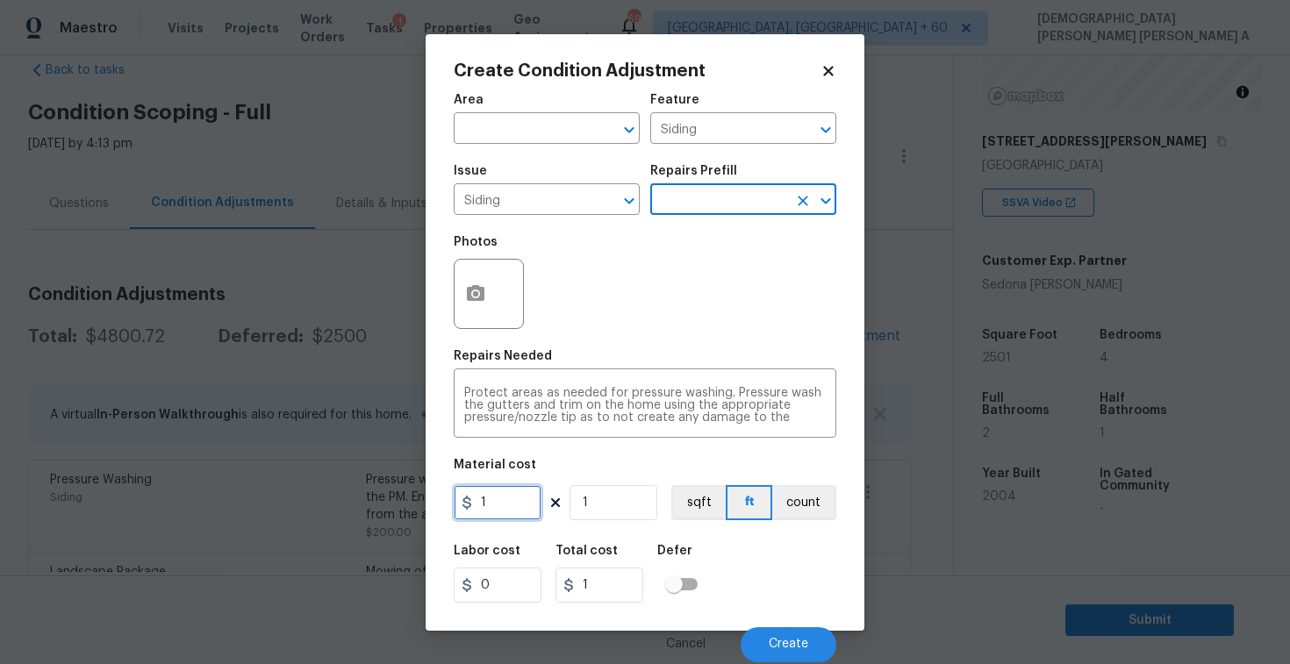
click at [508, 513] on input "1" at bounding box center [498, 502] width 88 height 35
type input "575"
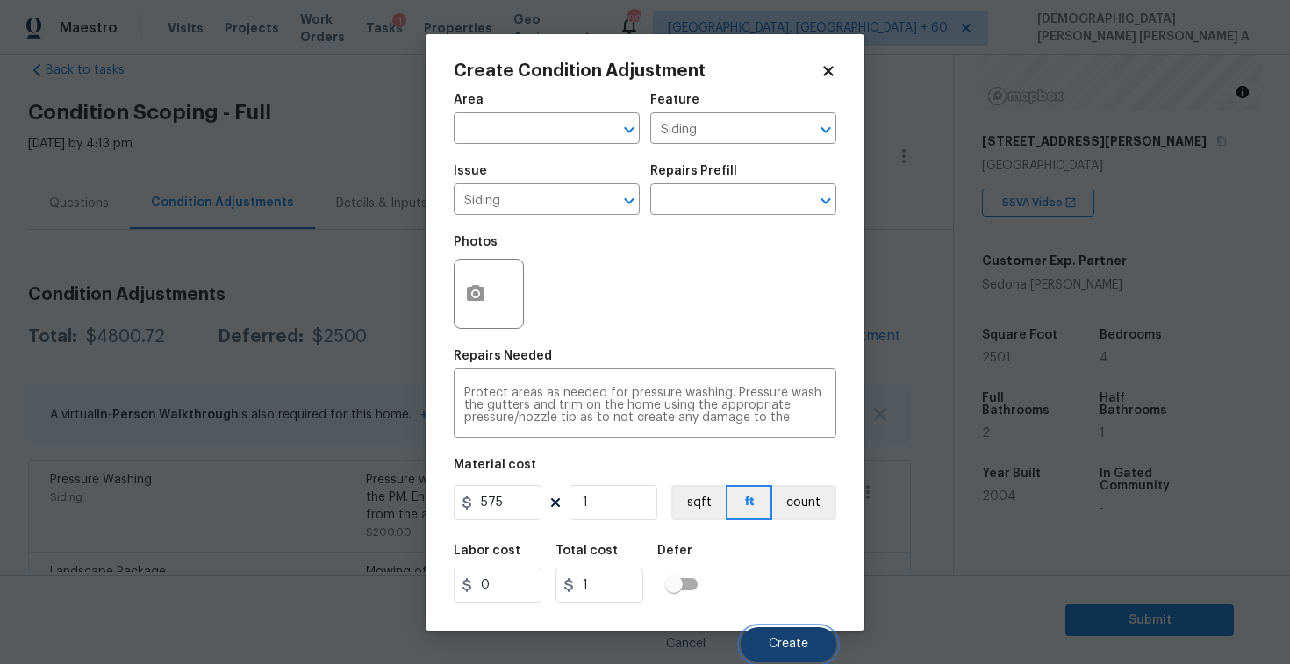
type input "575"
click at [787, 652] on button "Create" at bounding box center [789, 645] width 96 height 35
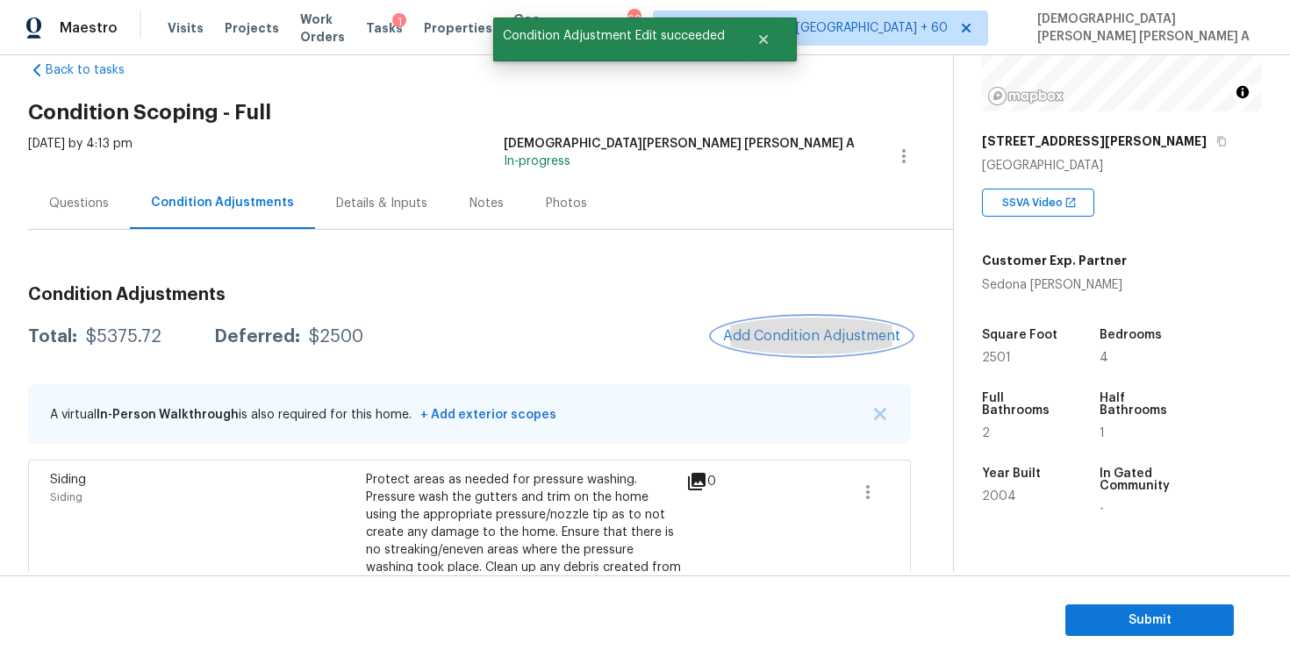
click at [855, 320] on button "Add Condition Adjustment" at bounding box center [812, 336] width 198 height 37
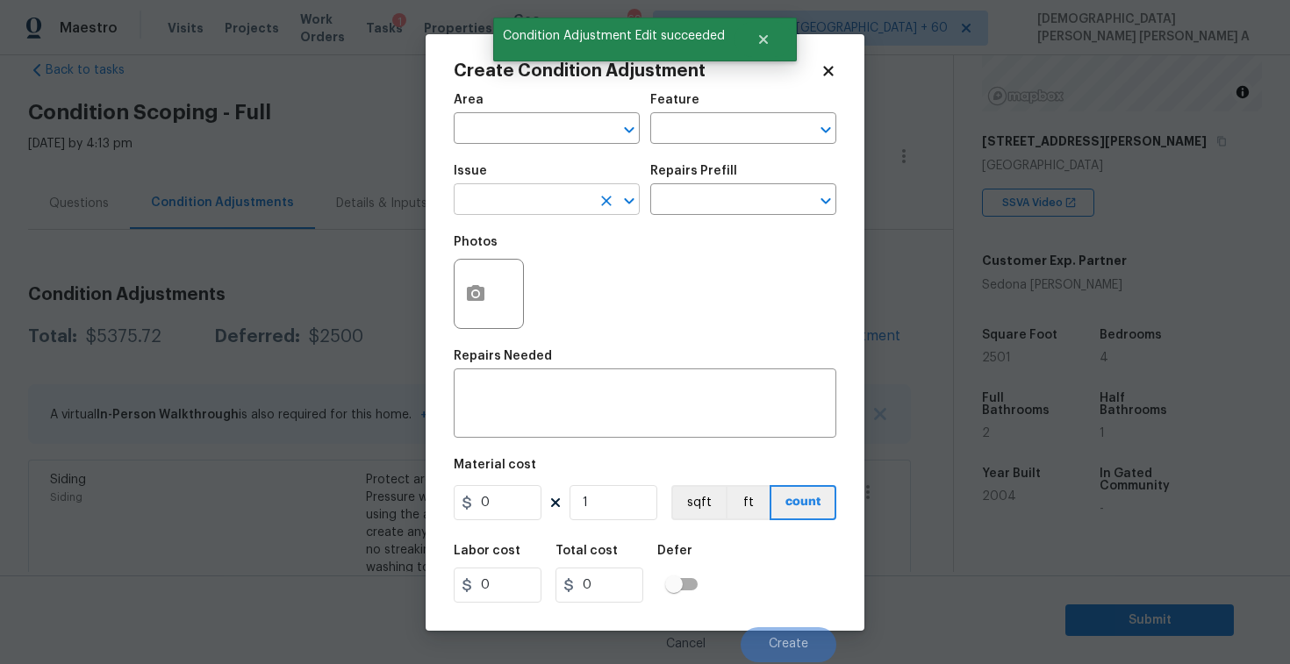
click at [542, 204] on input "text" at bounding box center [522, 201] width 137 height 27
click at [545, 268] on div "Other" at bounding box center [547, 247] width 186 height 42
click at [544, 286] on li "Debris/garbage on site" at bounding box center [547, 283] width 186 height 29
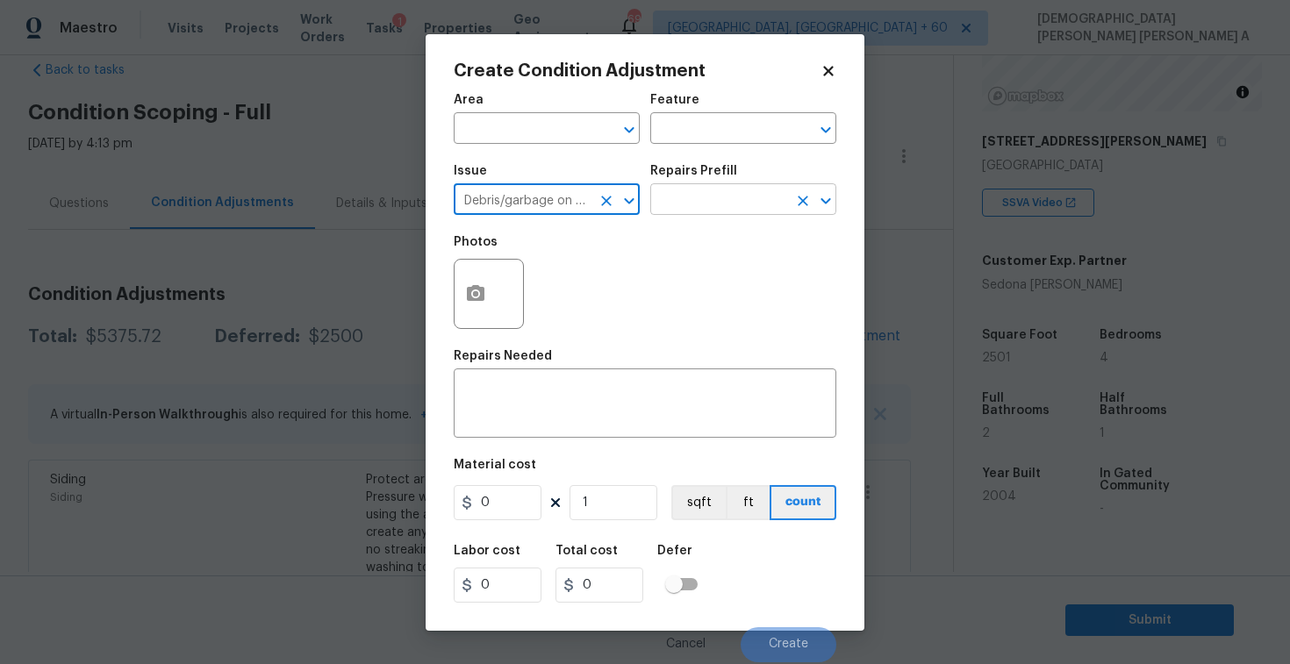
type input "Debris/garbage on site"
click at [770, 199] on input "text" at bounding box center [718, 201] width 137 height 27
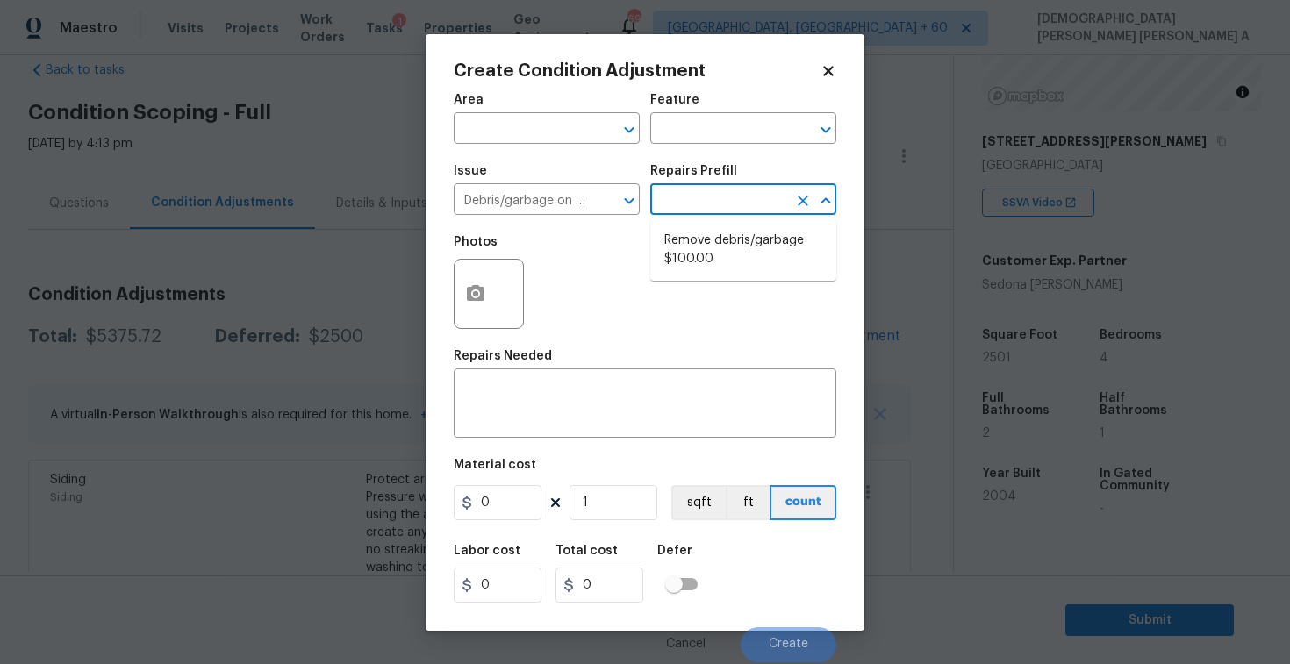
click at [747, 250] on li "Remove debris/garbage $100.00" at bounding box center [743, 249] width 186 height 47
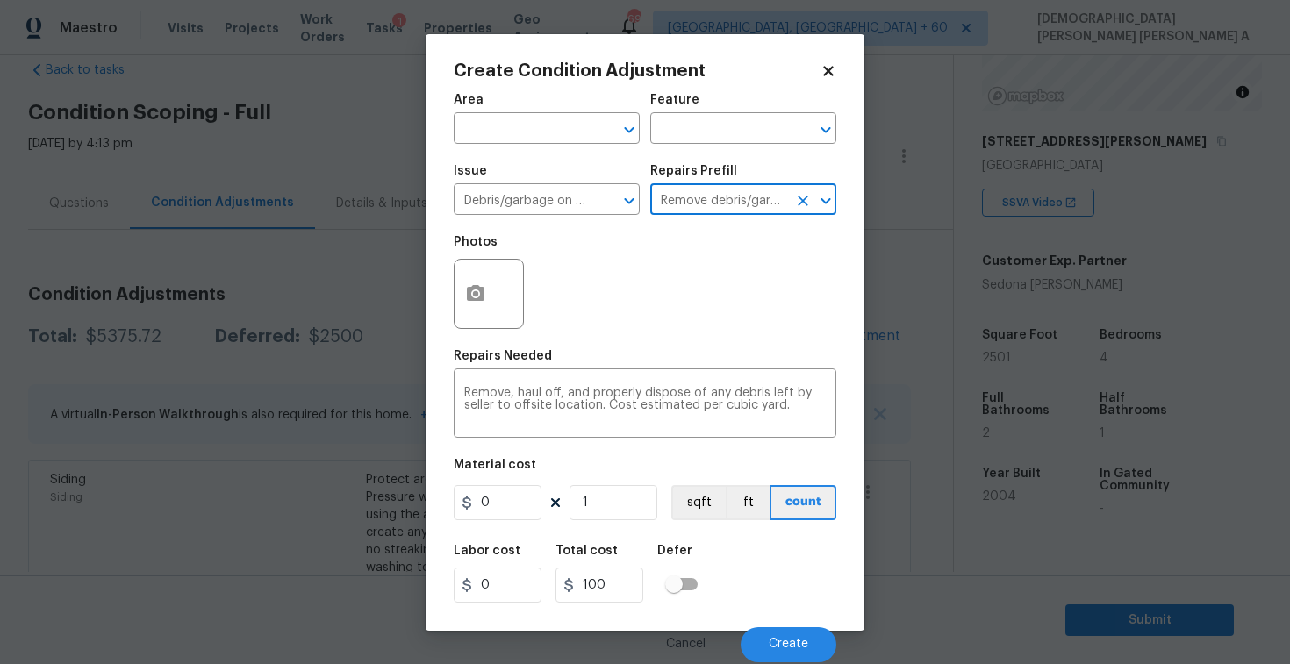
type textarea "Remove, haul off, and properly dispose of any debris left by seller to offsite …"
type input "100"
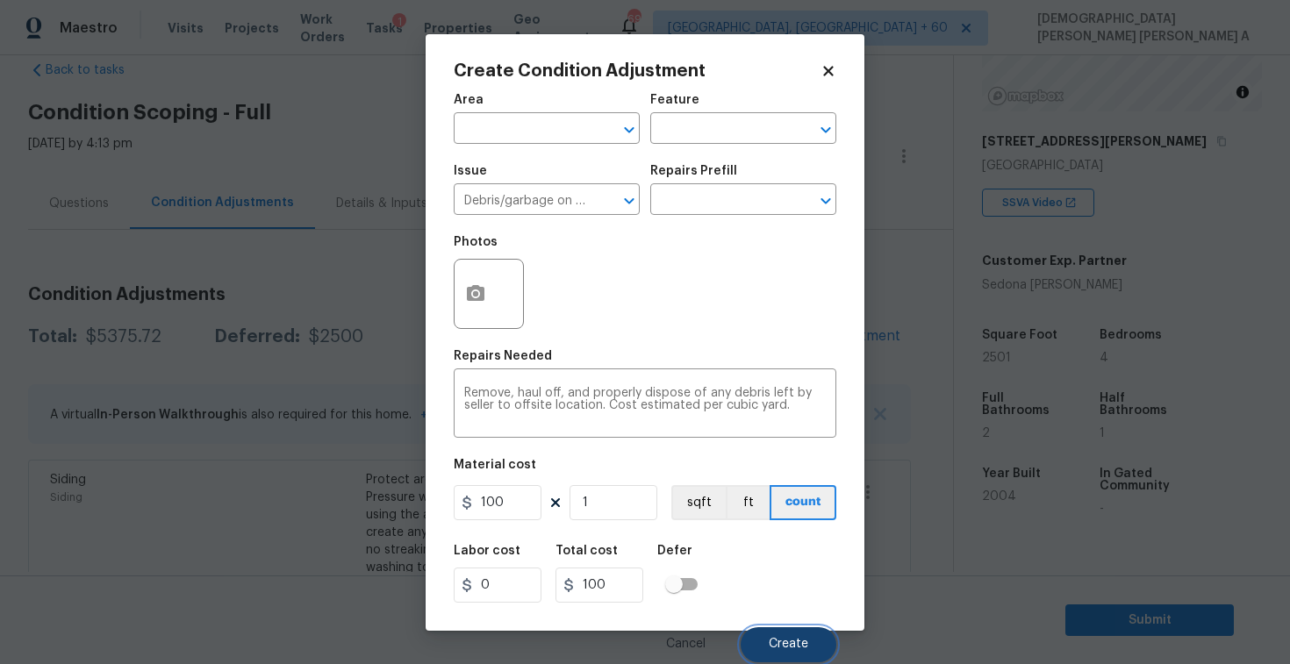
click at [769, 643] on button "Create" at bounding box center [789, 645] width 96 height 35
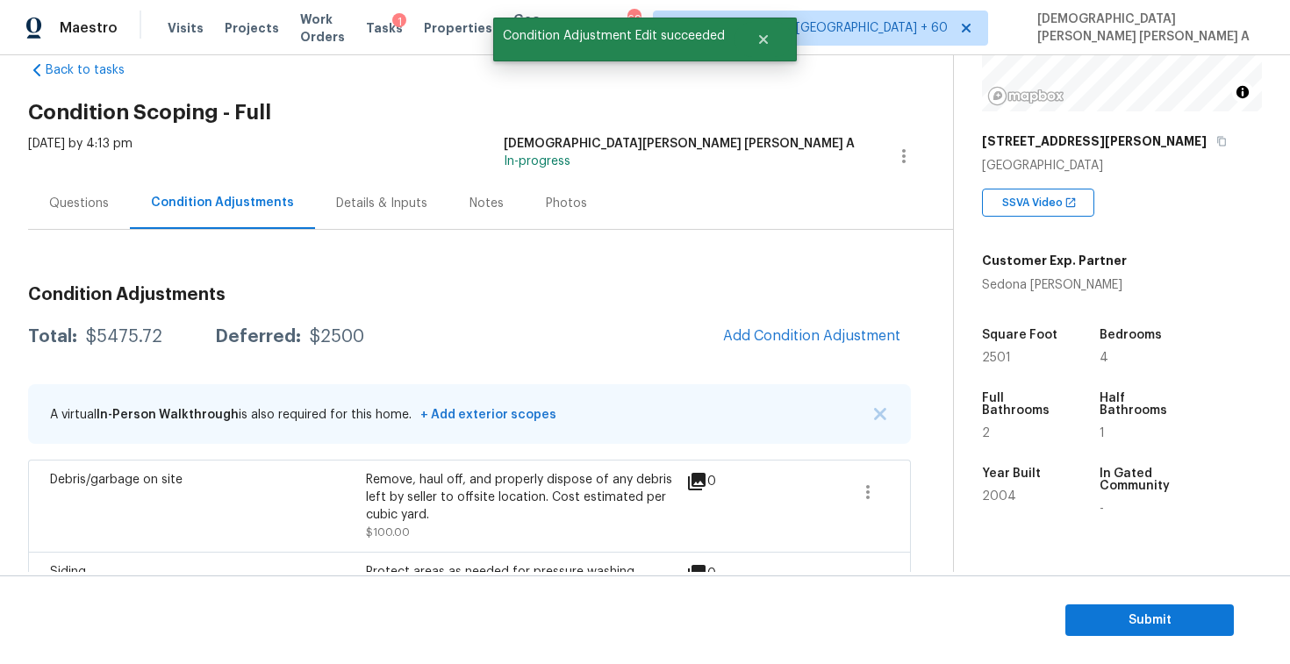
click at [454, 294] on h3 "Condition Adjustments" at bounding box center [469, 295] width 883 height 18
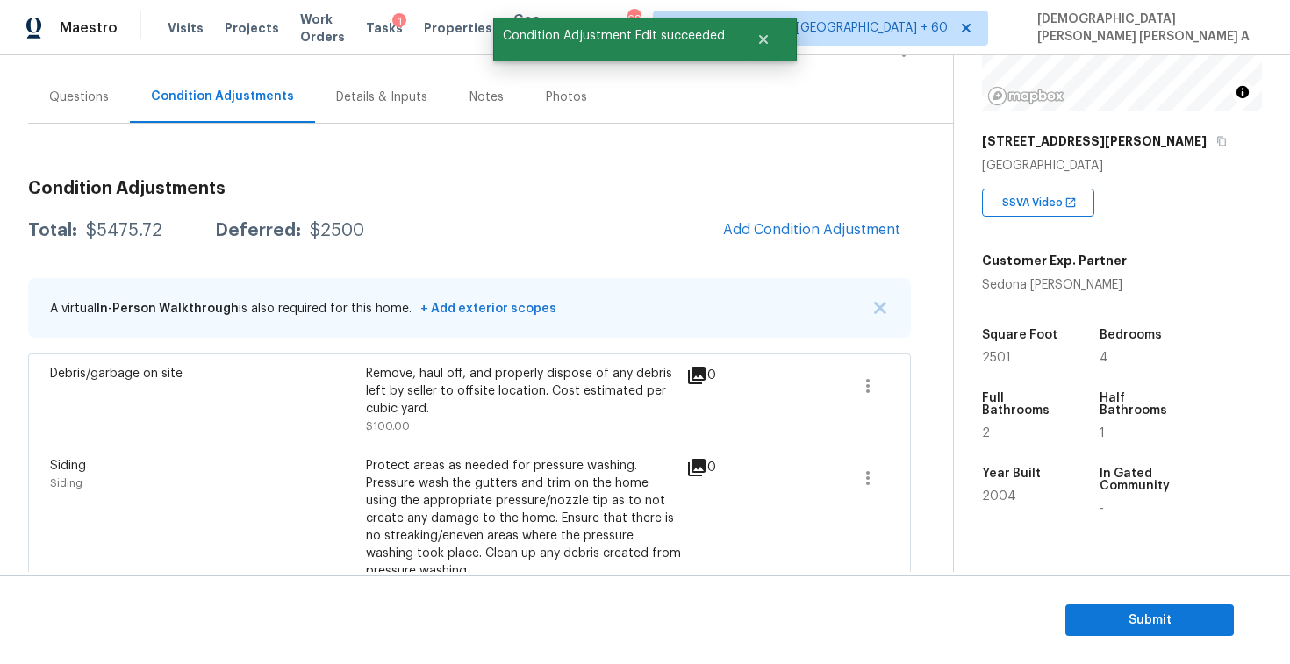
scroll to position [192, 0]
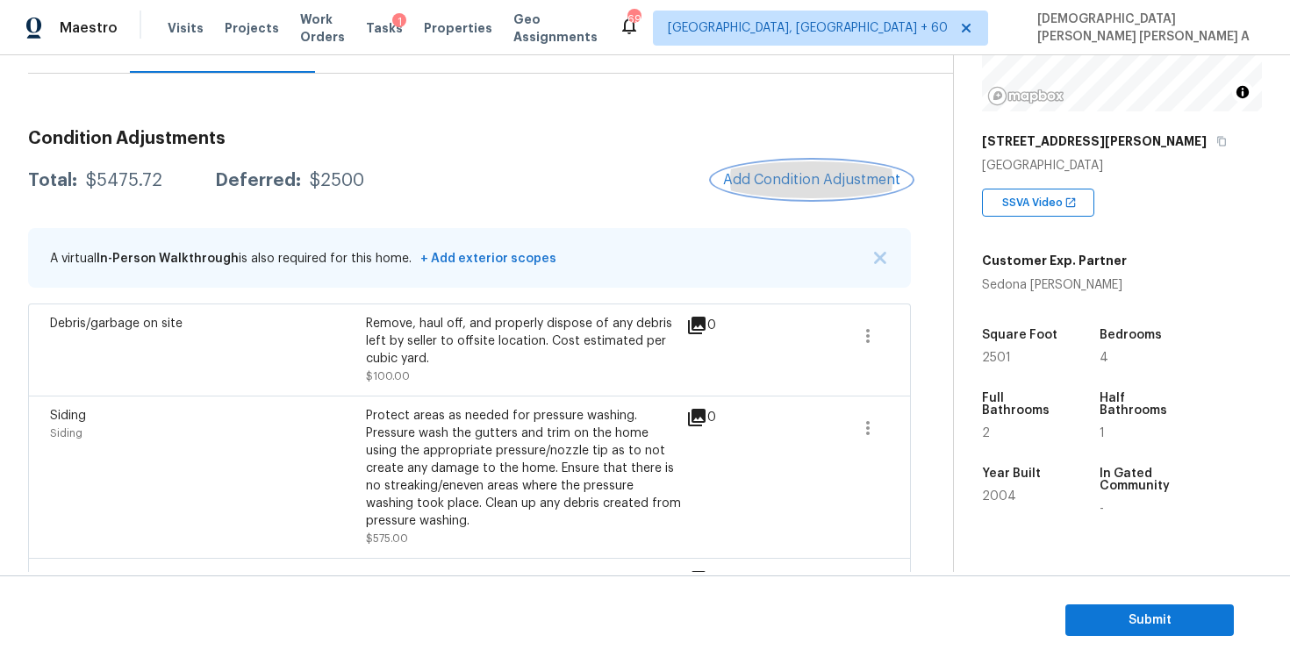
click at [803, 187] on span "Add Condition Adjustment" at bounding box center [811, 180] width 177 height 16
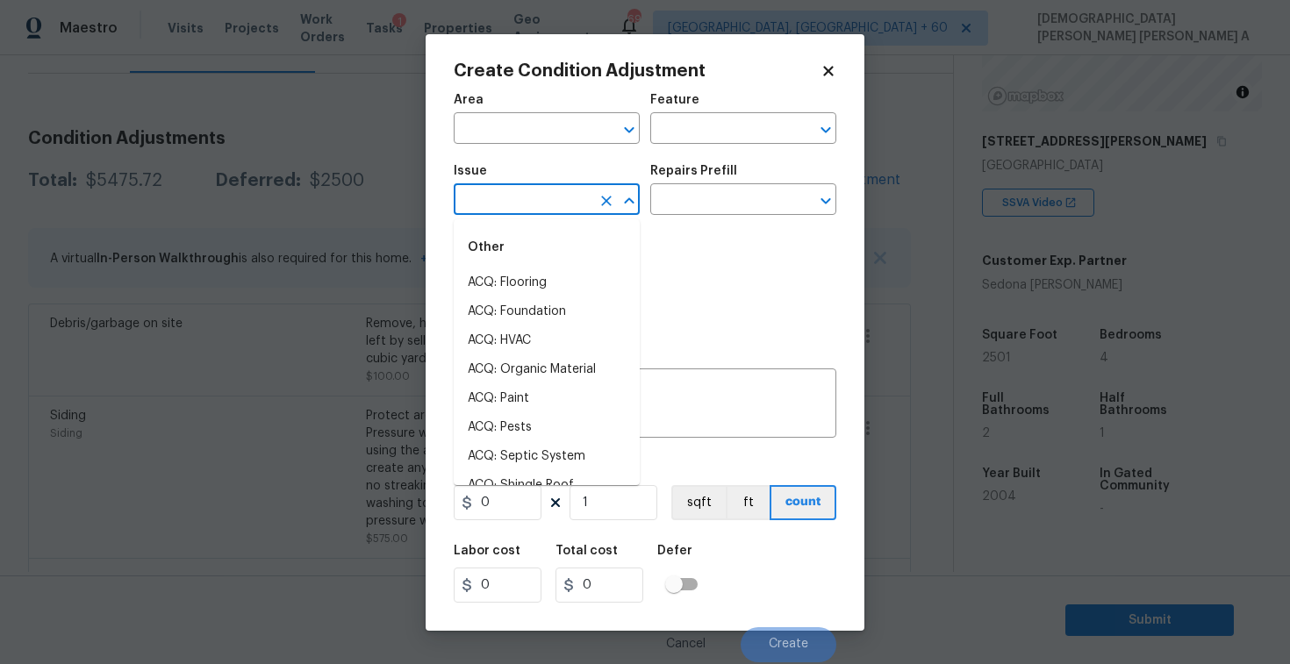
click at [514, 209] on input "text" at bounding box center [522, 201] width 137 height 27
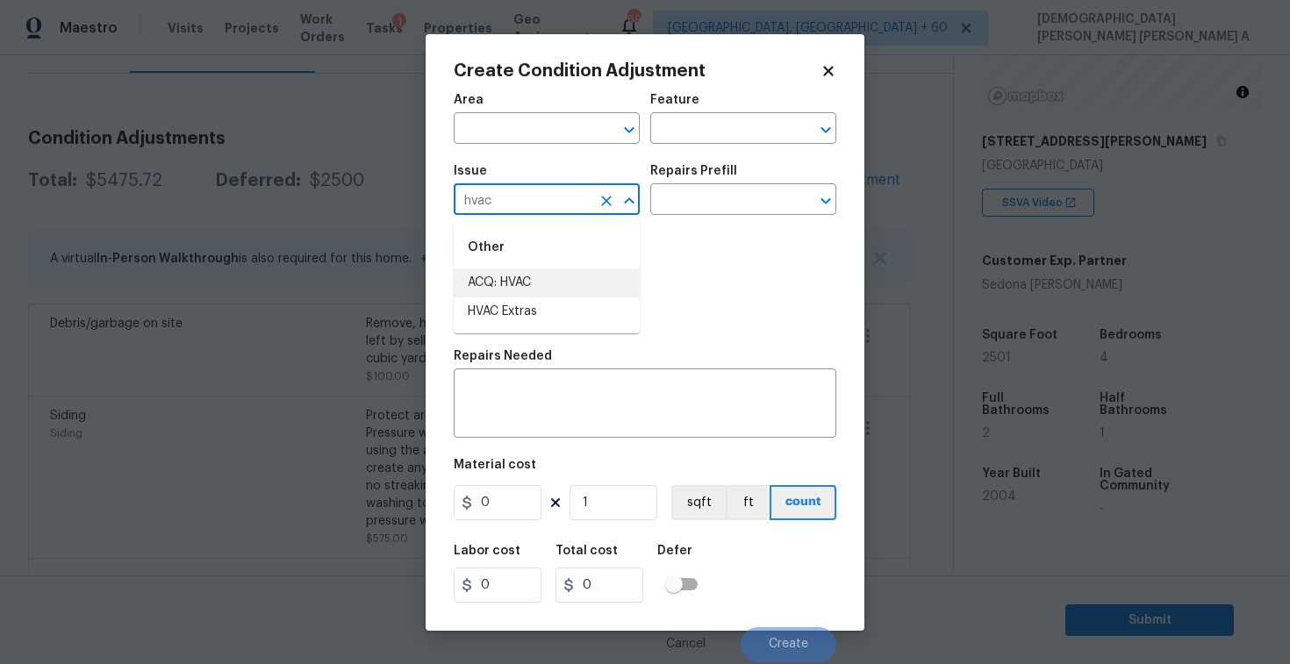
click at [492, 279] on li "ACQ: HVAC" at bounding box center [547, 283] width 186 height 29
type input "ACQ: HVAC"
click at [732, 214] on input "text" at bounding box center [718, 201] width 137 height 27
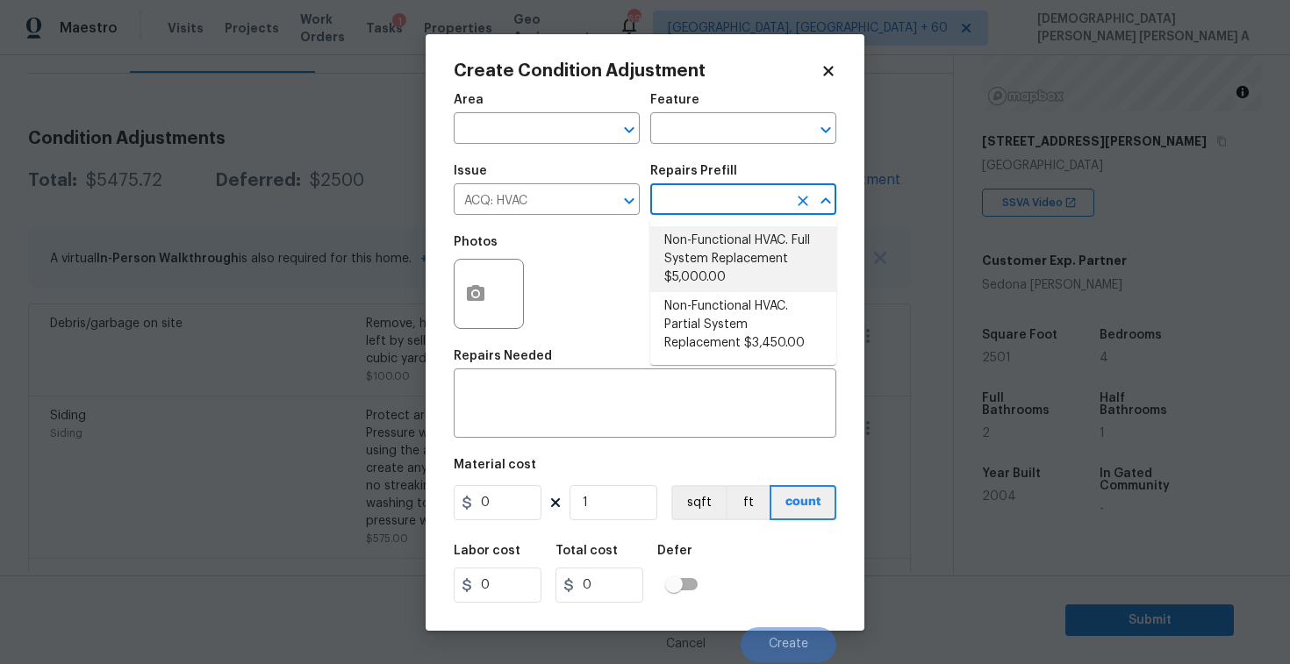
click at [723, 260] on li "Non-Functional HVAC. Full System Replacement $5,000.00" at bounding box center [743, 259] width 186 height 66
type input "Acquisition"
type textarea "Acquisition Scope: Full System Replacement"
type input "5000"
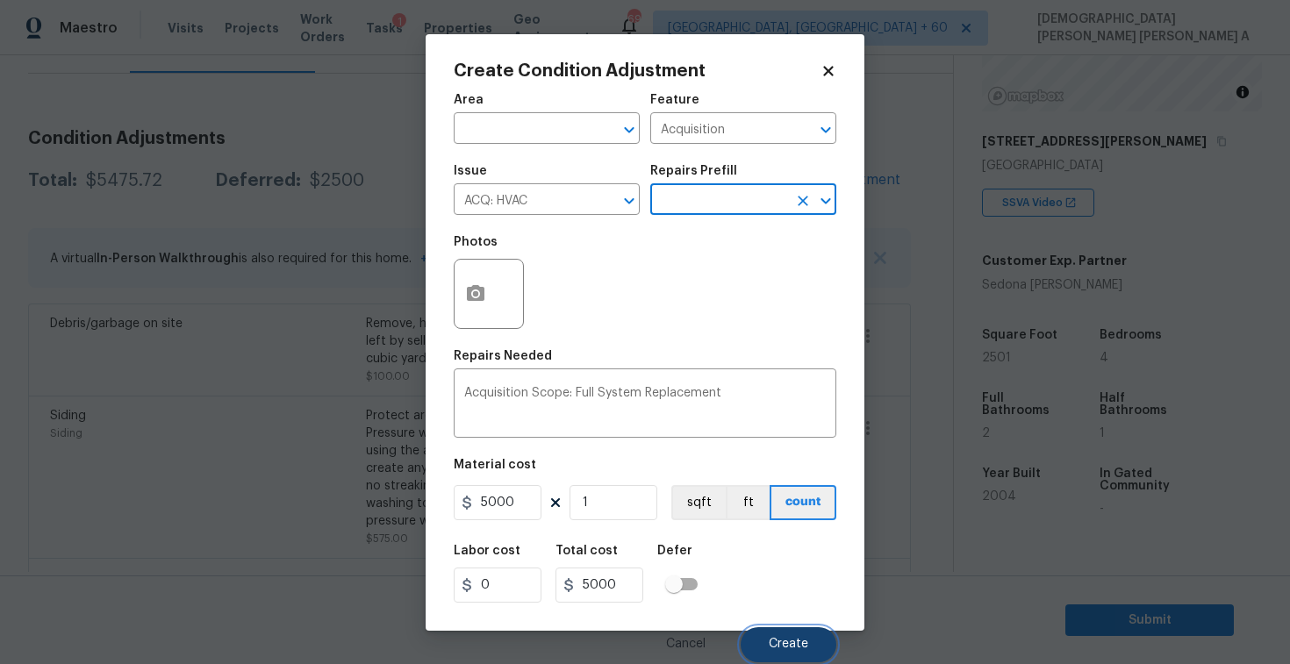
click at [772, 644] on span "Create" at bounding box center [788, 644] width 39 height 13
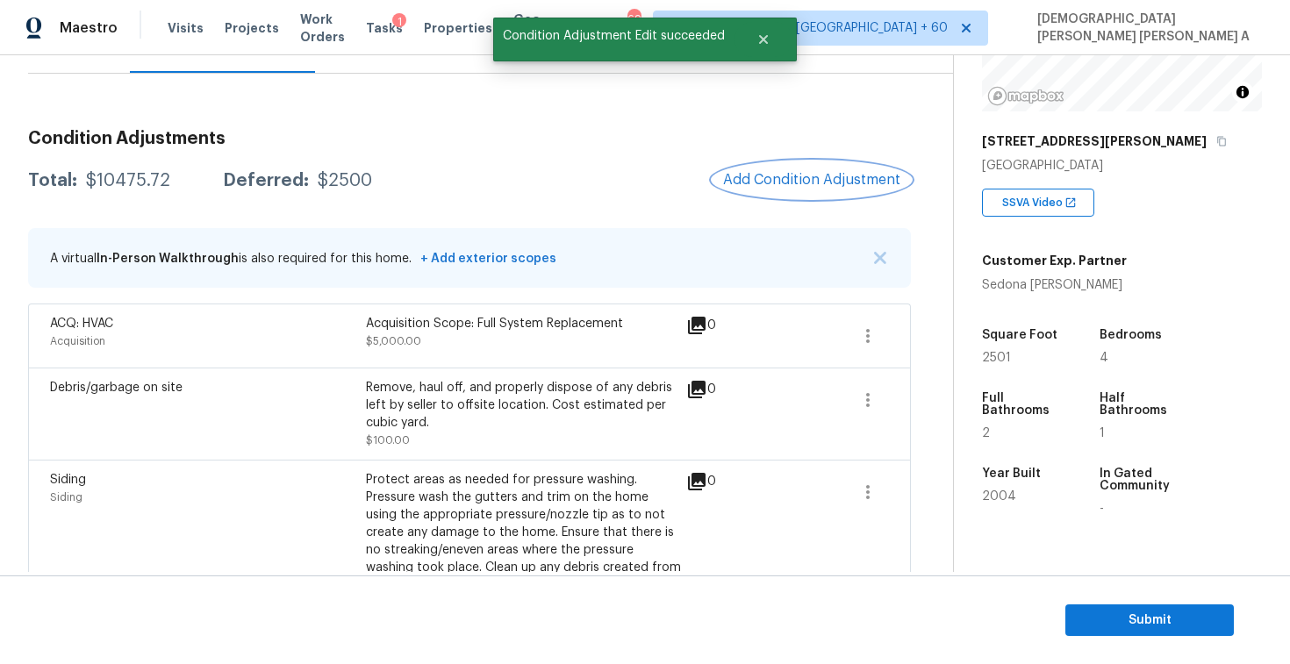
click at [811, 188] on button "Add Condition Adjustment" at bounding box center [812, 180] width 198 height 37
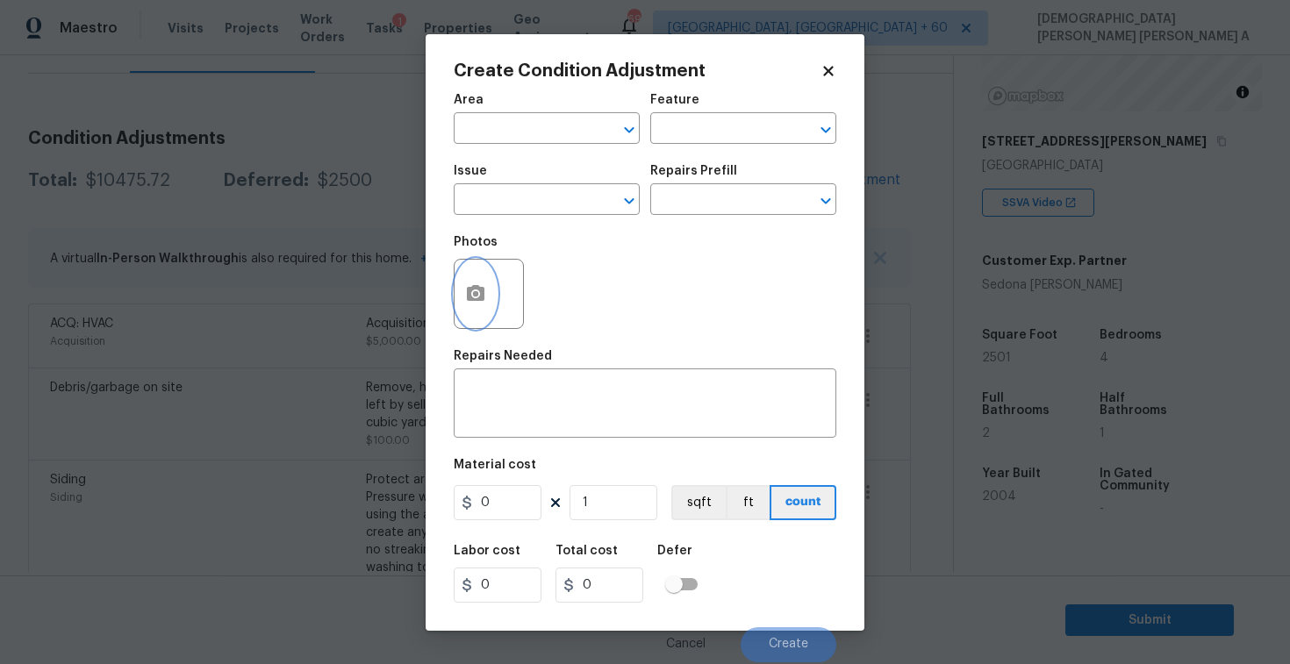
click at [463, 305] on button "button" at bounding box center [476, 294] width 42 height 68
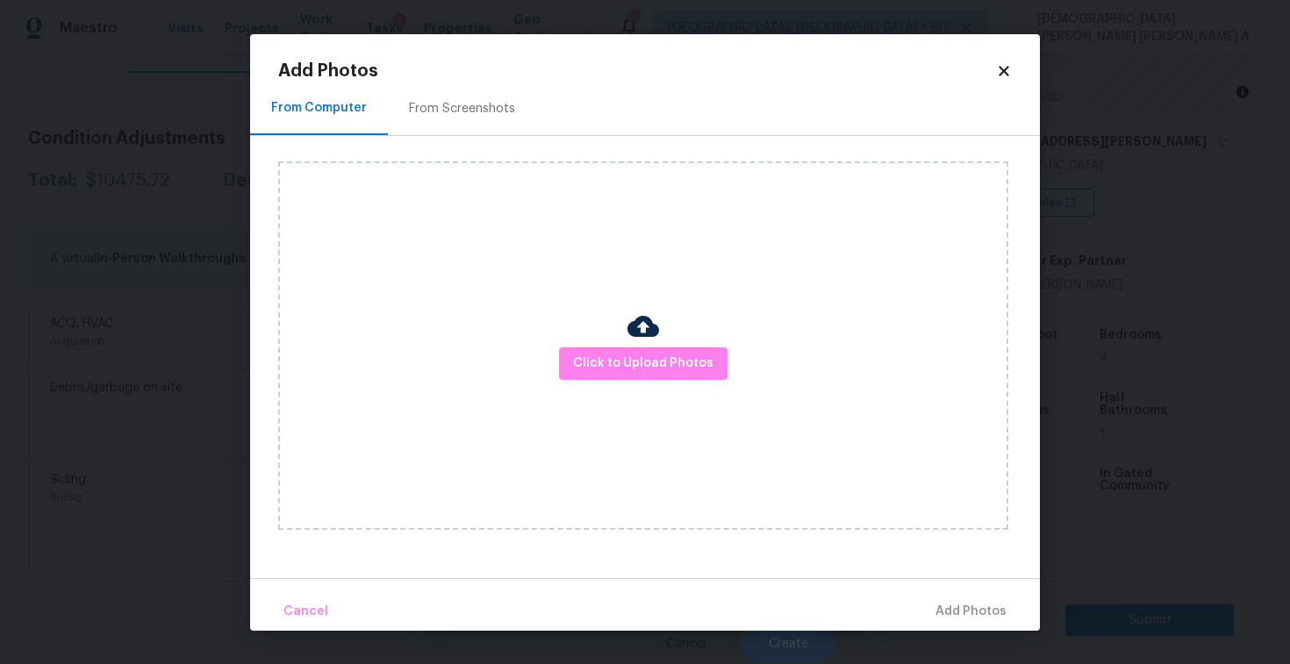
click at [478, 109] on div "From Screenshots" at bounding box center [462, 109] width 106 height 18
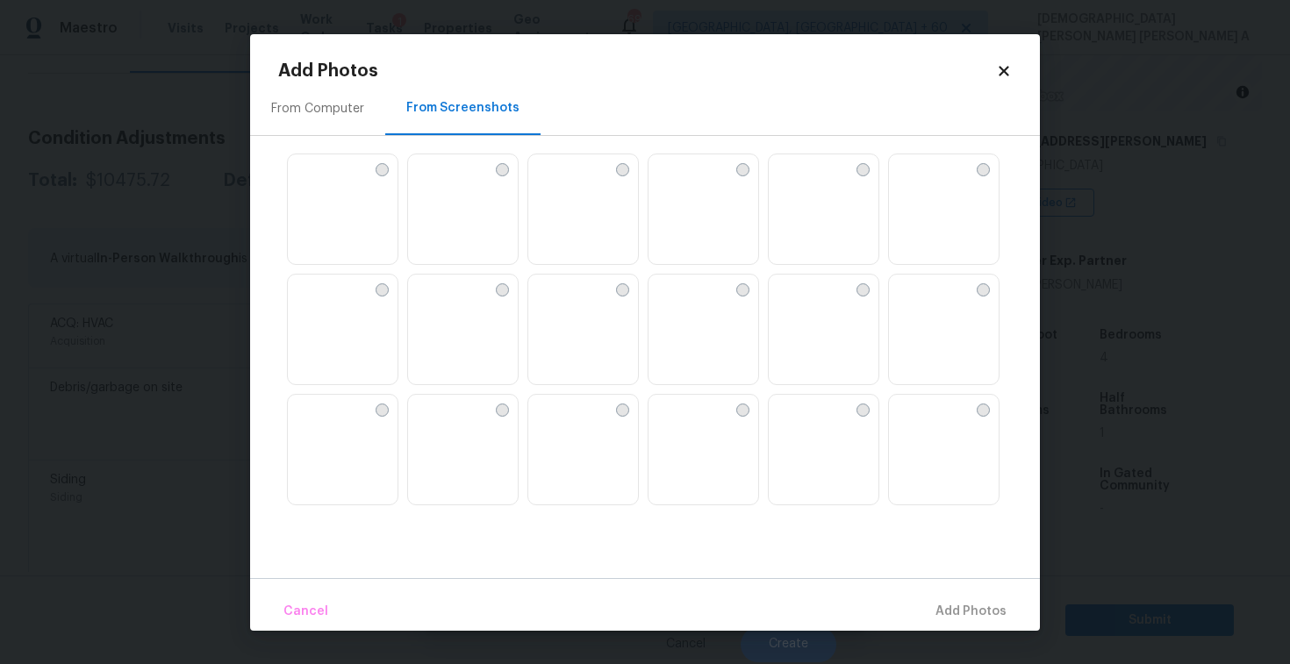
click at [597, 464] on img at bounding box center [583, 450] width 110 height 111
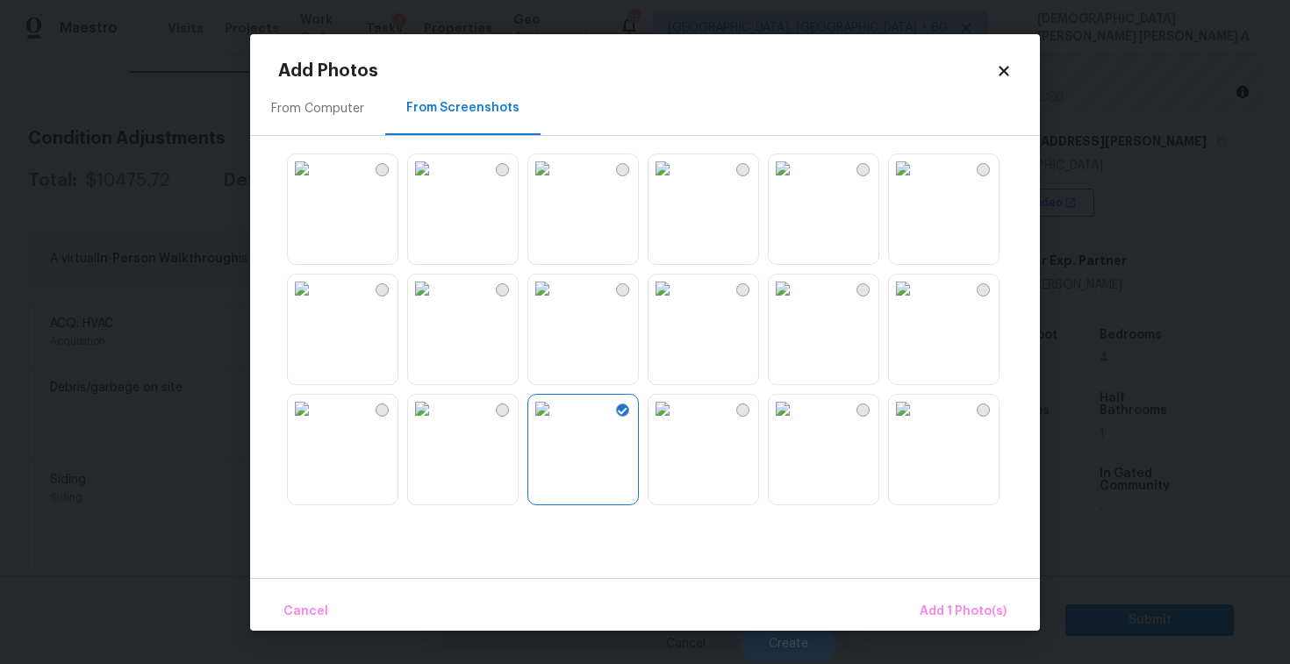
click at [917, 423] on img at bounding box center [903, 409] width 28 height 28
click at [917, 303] on img at bounding box center [903, 289] width 28 height 28
click at [557, 303] on img at bounding box center [542, 289] width 28 height 28
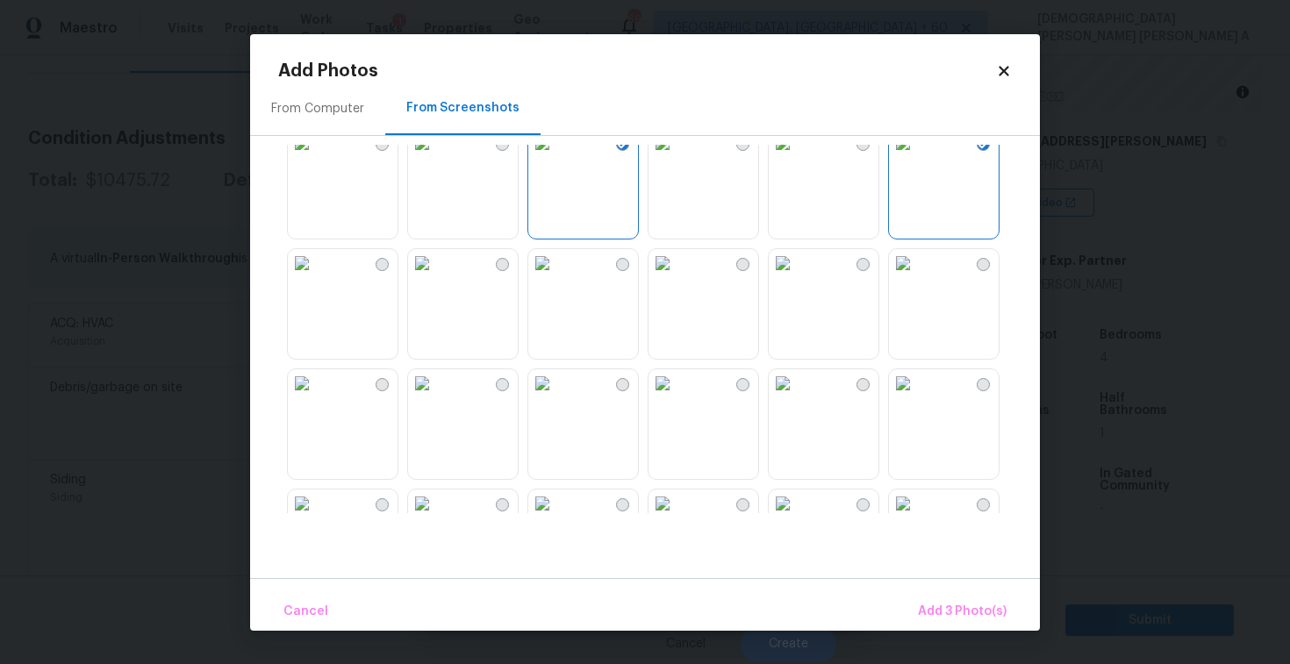
scroll to position [257, 0]
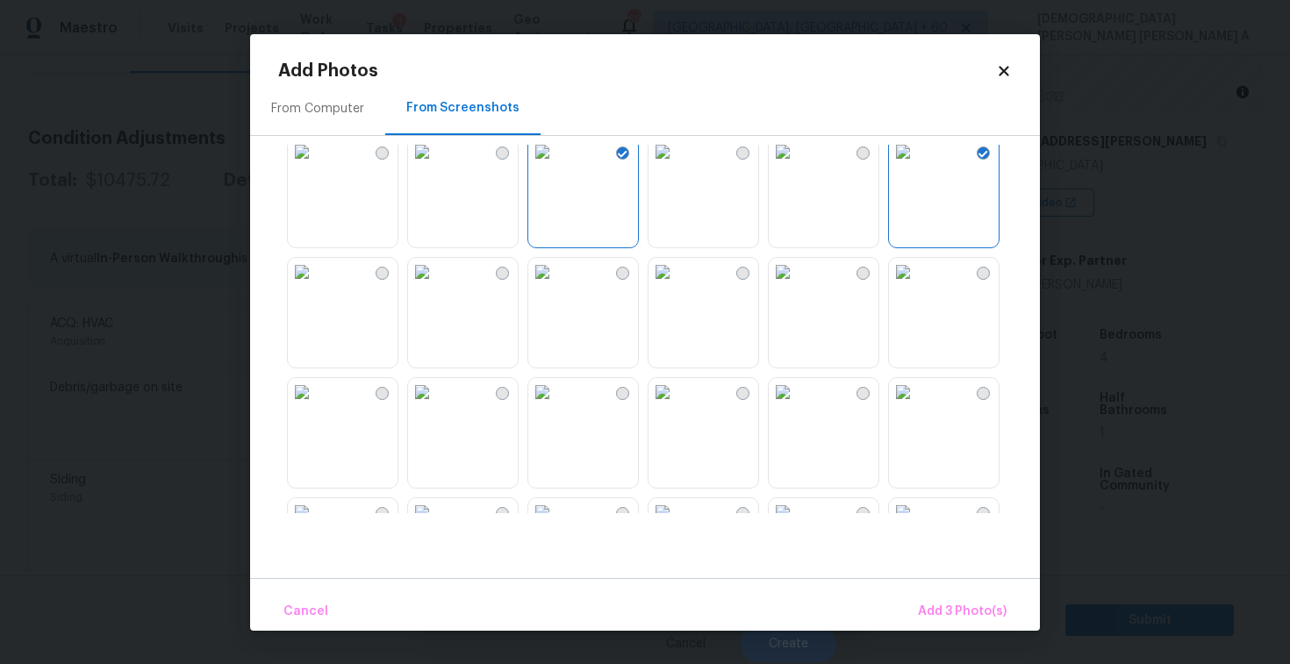
click at [672, 406] on img at bounding box center [663, 392] width 28 height 28
click at [643, 448] on div at bounding box center [659, 329] width 762 height 369
click at [797, 406] on img at bounding box center [783, 392] width 28 height 28
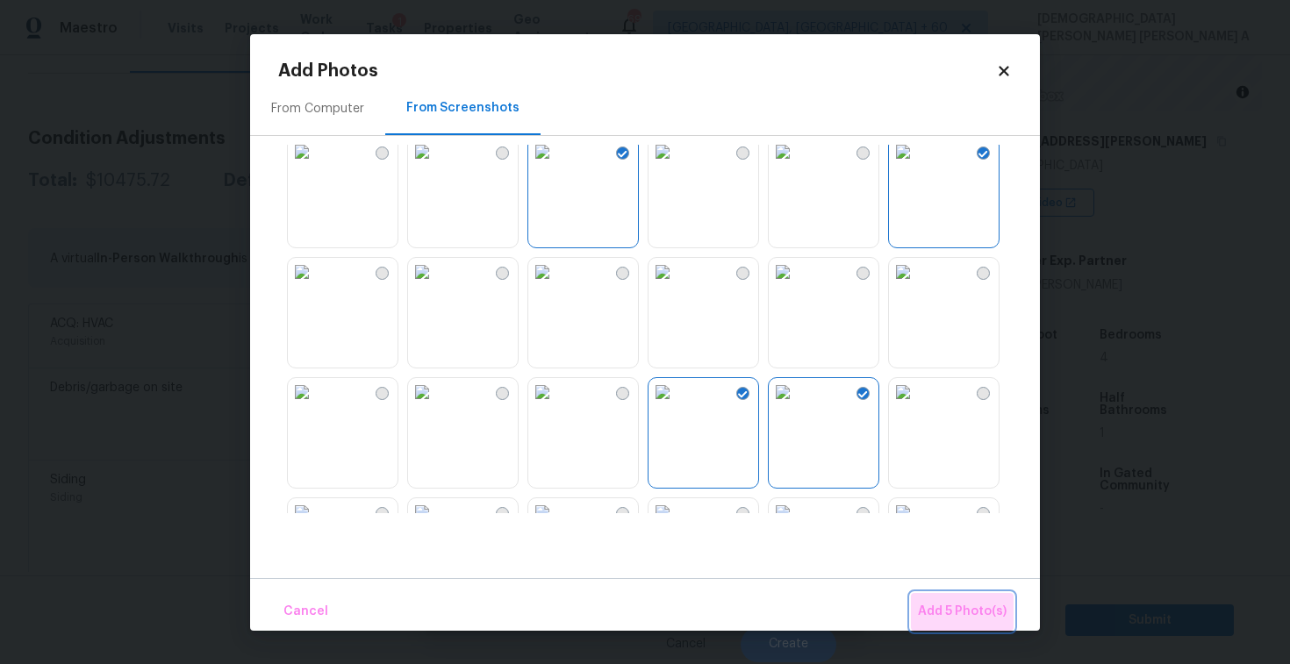
click at [975, 601] on span "Add 5 Photo(s)" at bounding box center [962, 612] width 89 height 22
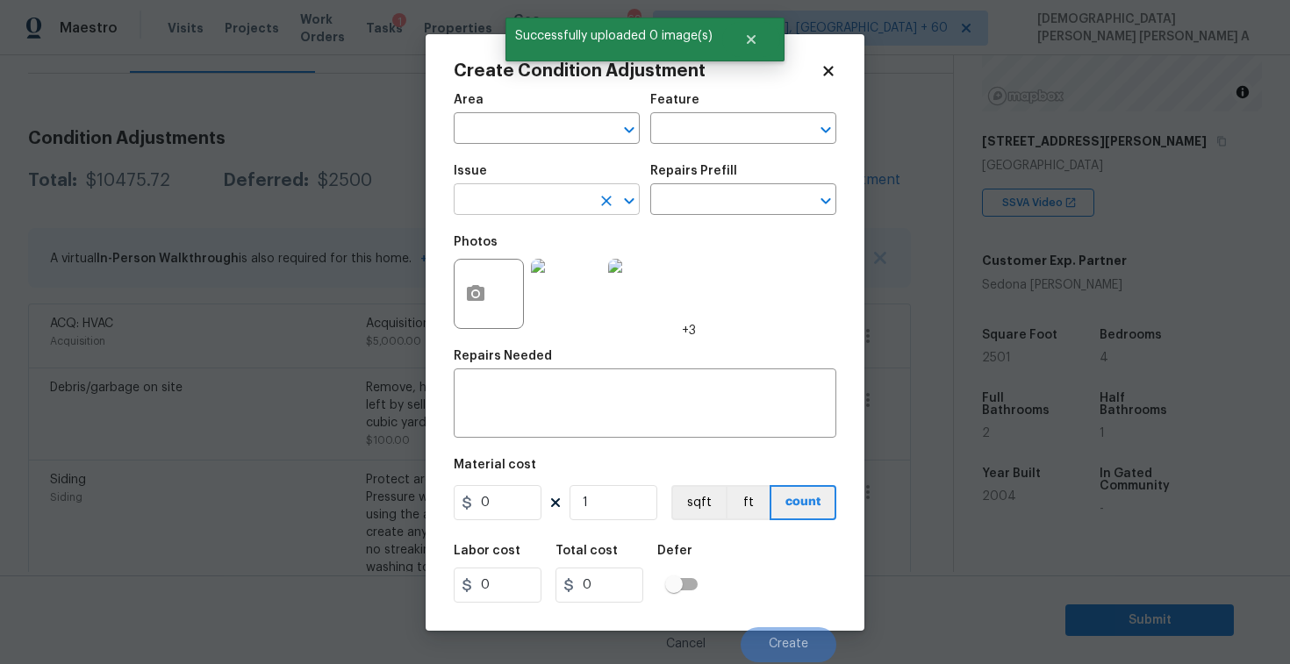
click at [514, 198] on input "text" at bounding box center [522, 201] width 137 height 27
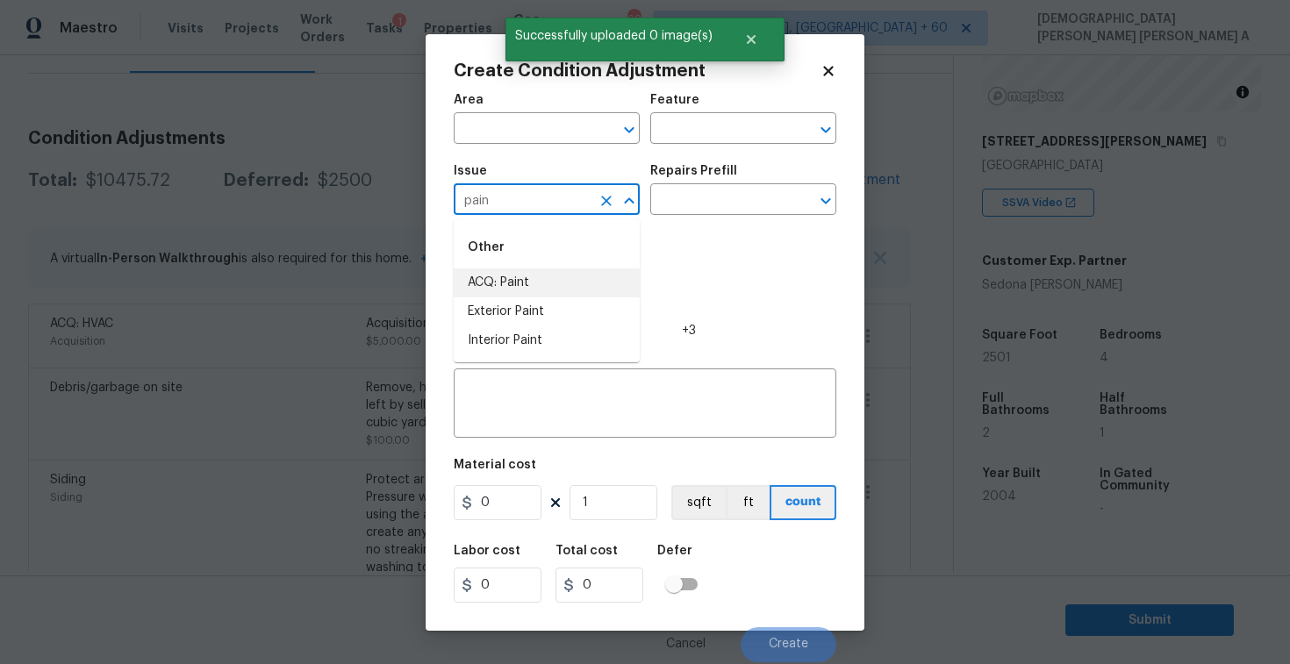
click at [506, 284] on li "ACQ: Paint" at bounding box center [547, 283] width 186 height 29
type input "ACQ: Paint"
click at [722, 211] on input "text" at bounding box center [718, 201] width 137 height 27
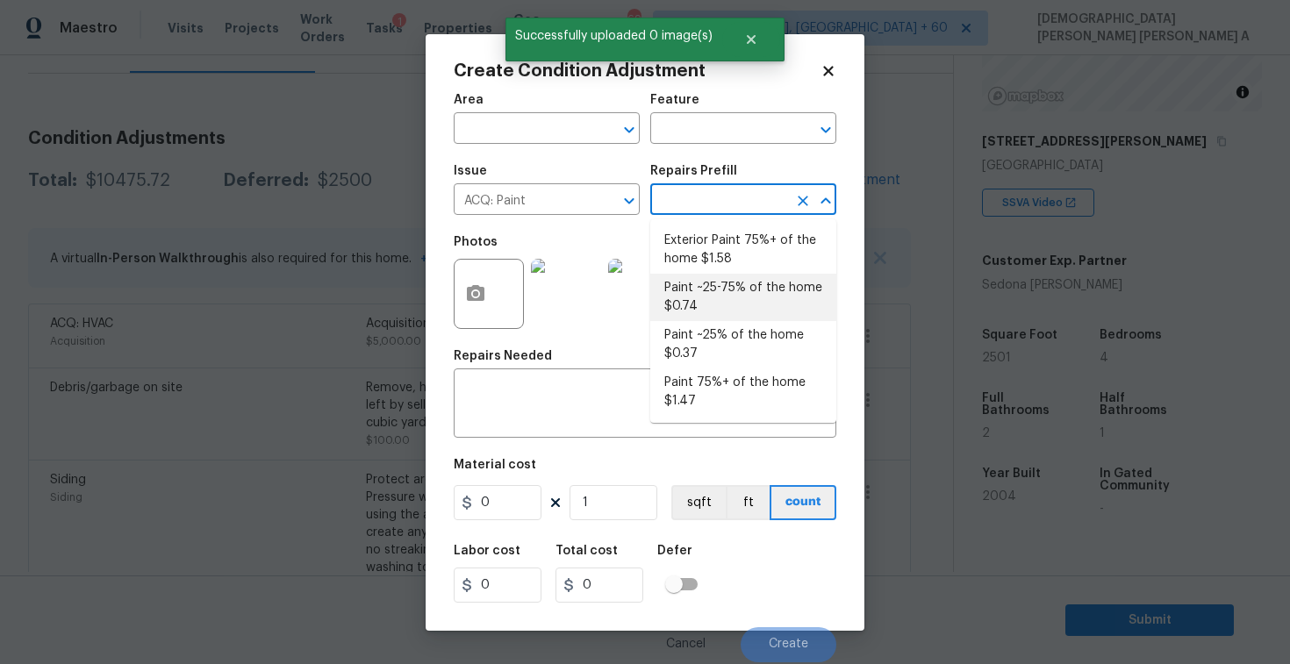
click at [740, 301] on li "Paint ~25-75% of the home $0.74" at bounding box center [743, 297] width 186 height 47
type input "Acquisition"
type textarea "Acquisition Scope: ~25 - 75% of the home needs interior paint"
type input "0.74"
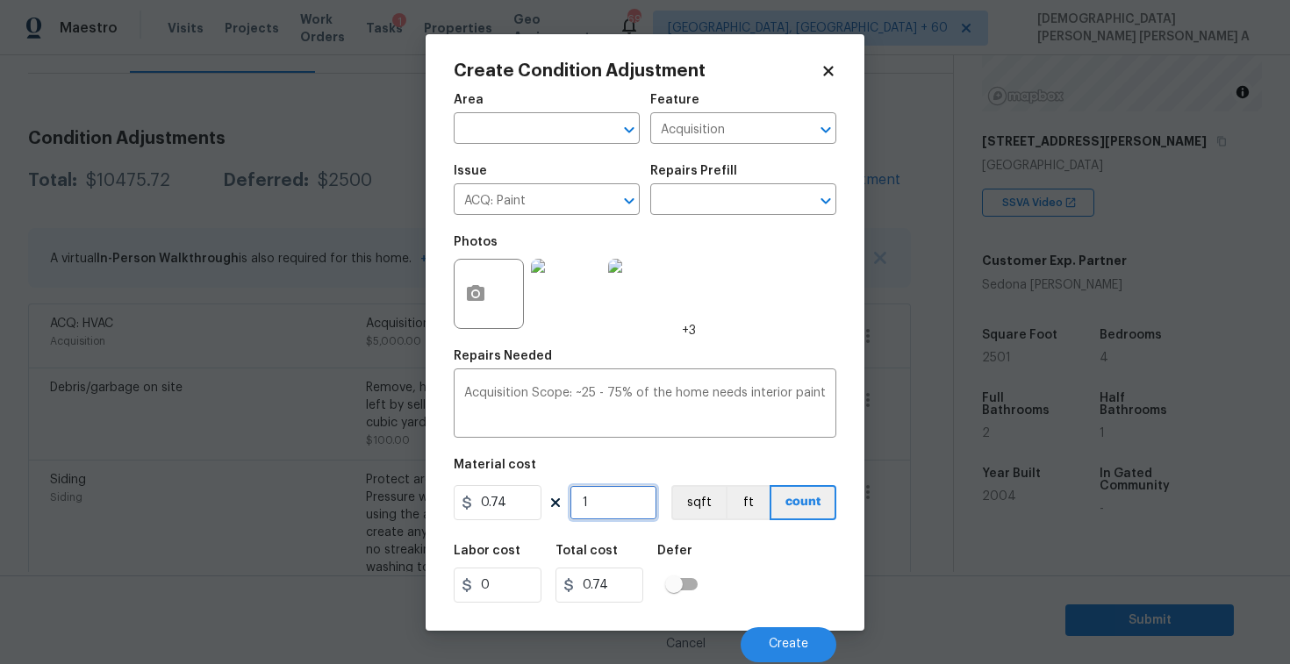
click at [612, 510] on input "1" at bounding box center [614, 502] width 88 height 35
type input "0"
type input "2"
type input "1.48"
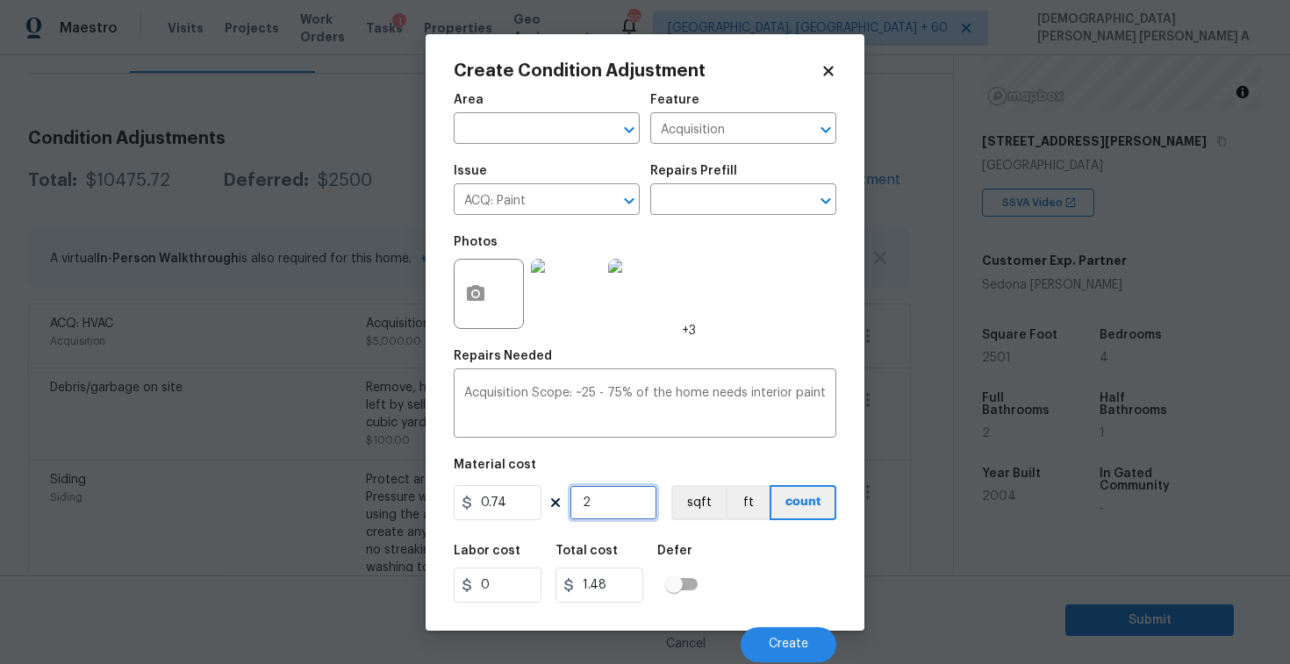
type input "25"
type input "18.5"
type input "250"
type input "185"
type input "2501"
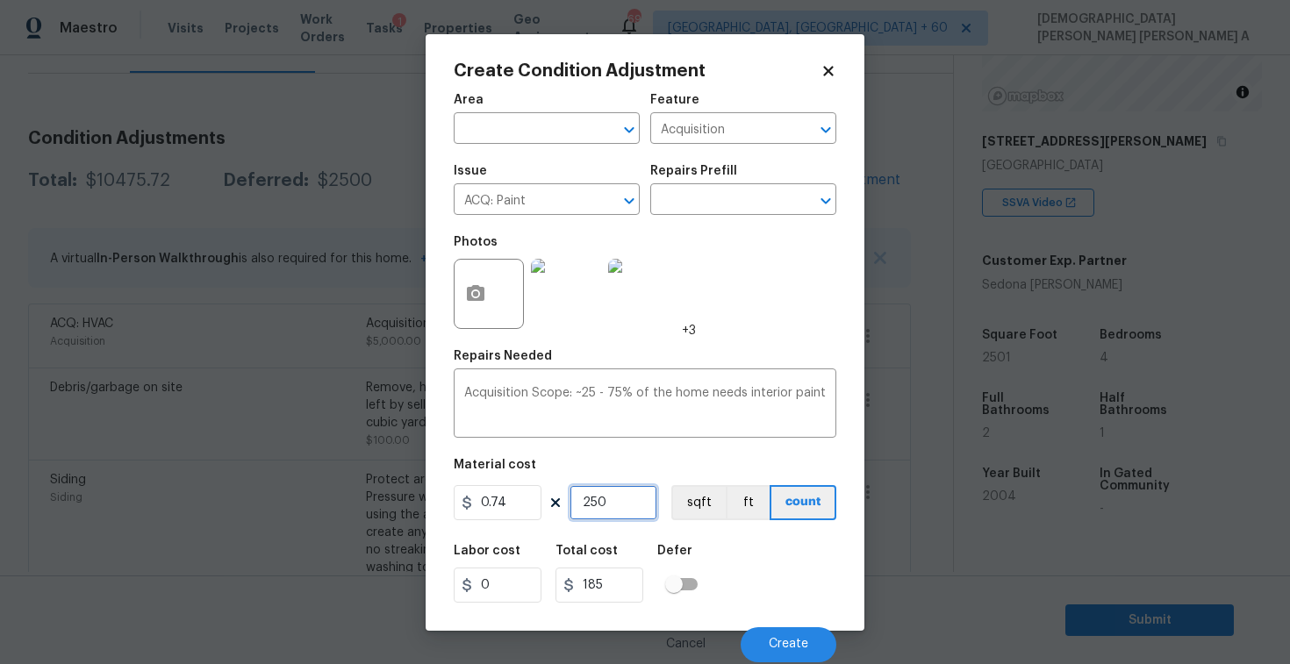
type input "1850.74"
type input "2501"
click at [699, 504] on button "sqft" at bounding box center [698, 502] width 54 height 35
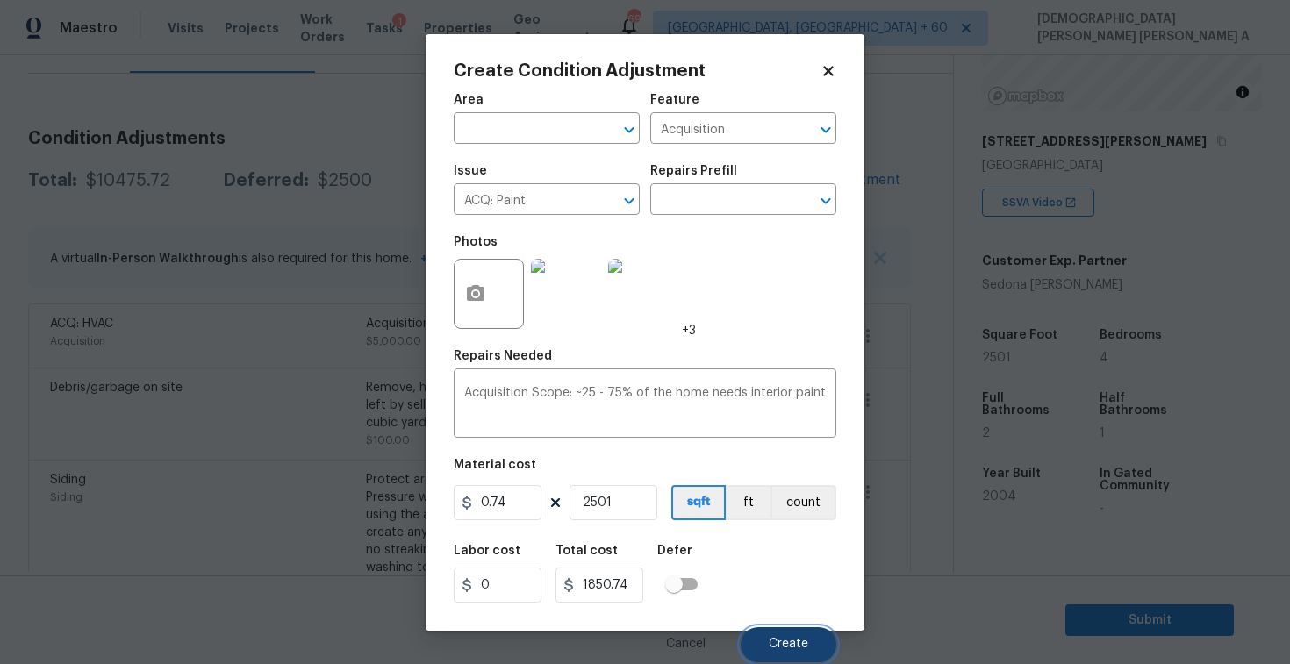
click at [791, 641] on span "Create" at bounding box center [788, 644] width 39 height 13
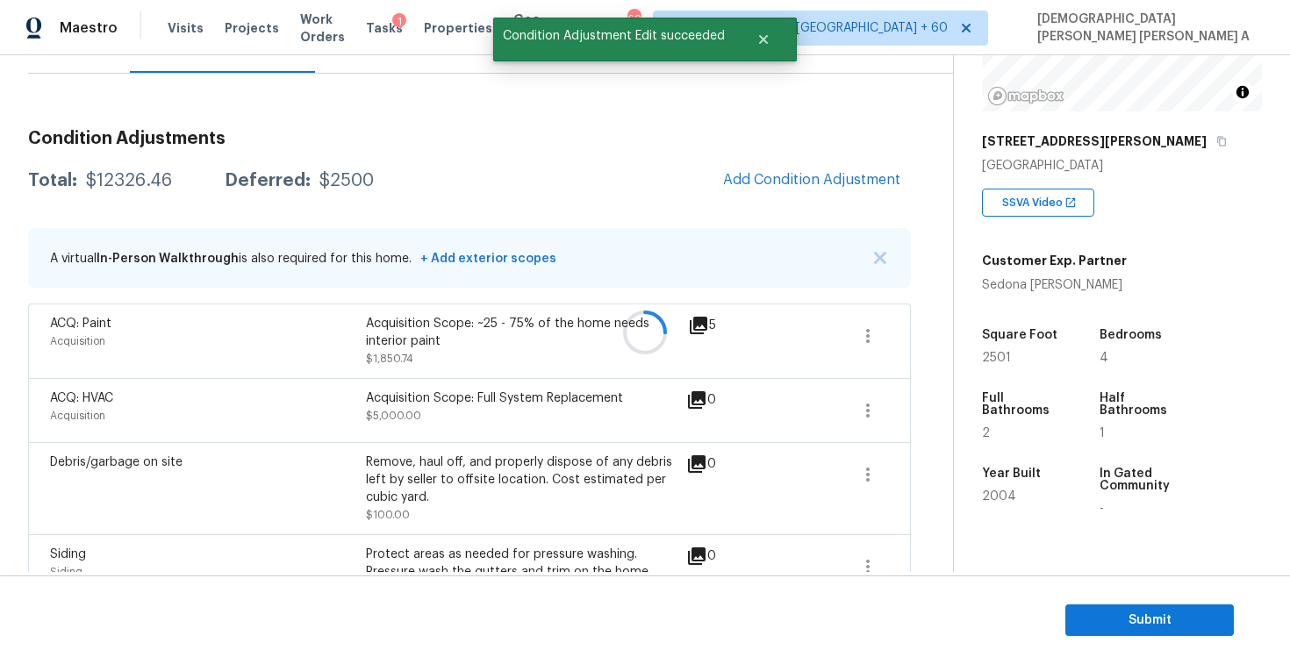
click at [797, 192] on div at bounding box center [645, 332] width 1290 height 664
click at [797, 192] on button "Add Condition Adjustment" at bounding box center [812, 180] width 198 height 37
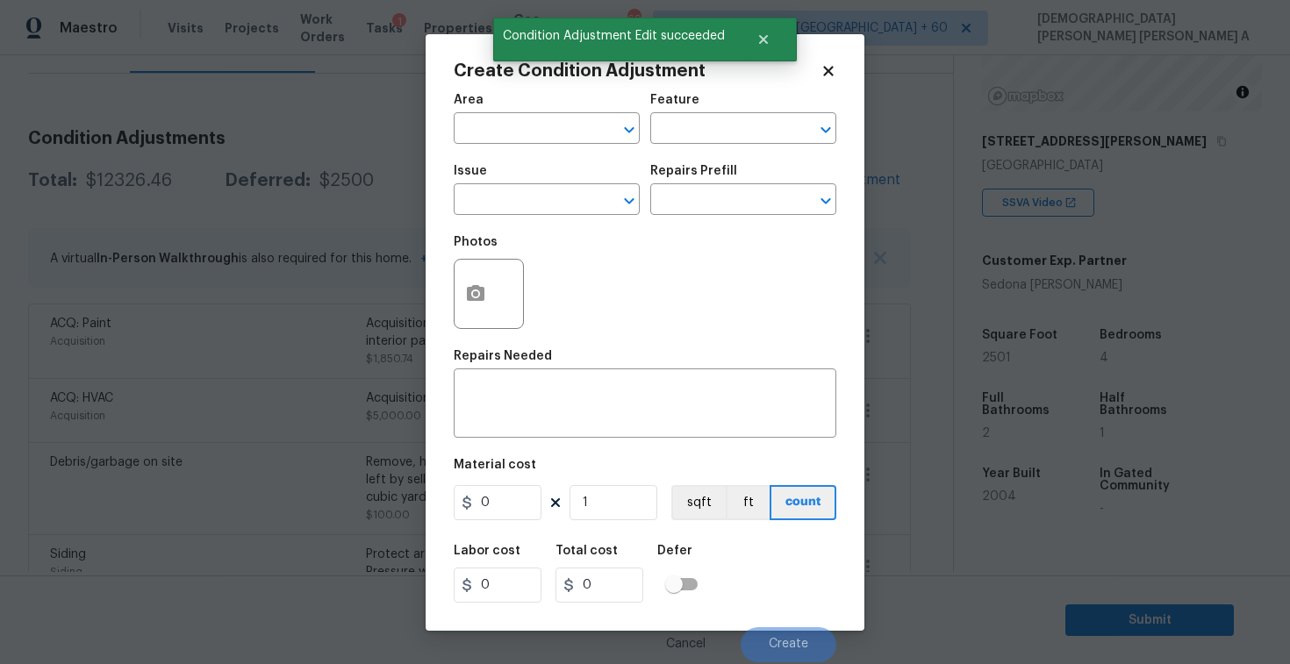
click at [504, 280] on div at bounding box center [489, 294] width 70 height 70
click at [479, 283] on button "button" at bounding box center [476, 294] width 42 height 68
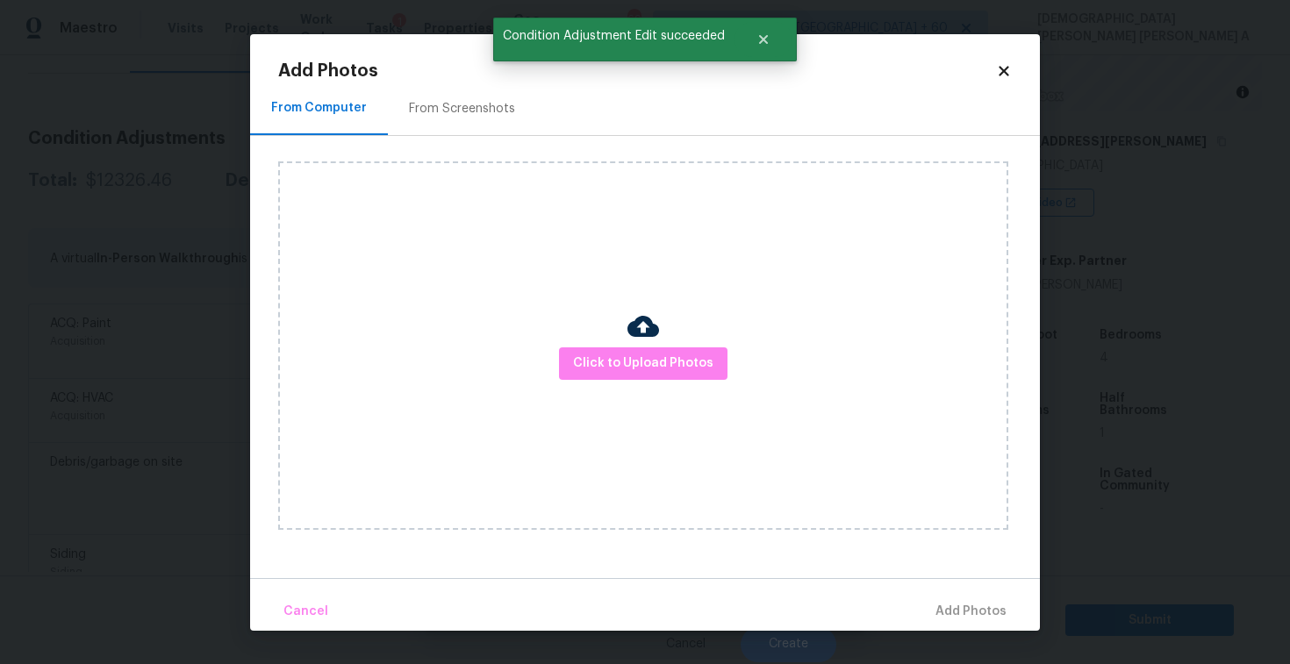
click at [454, 100] on div "From Screenshots" at bounding box center [462, 109] width 106 height 18
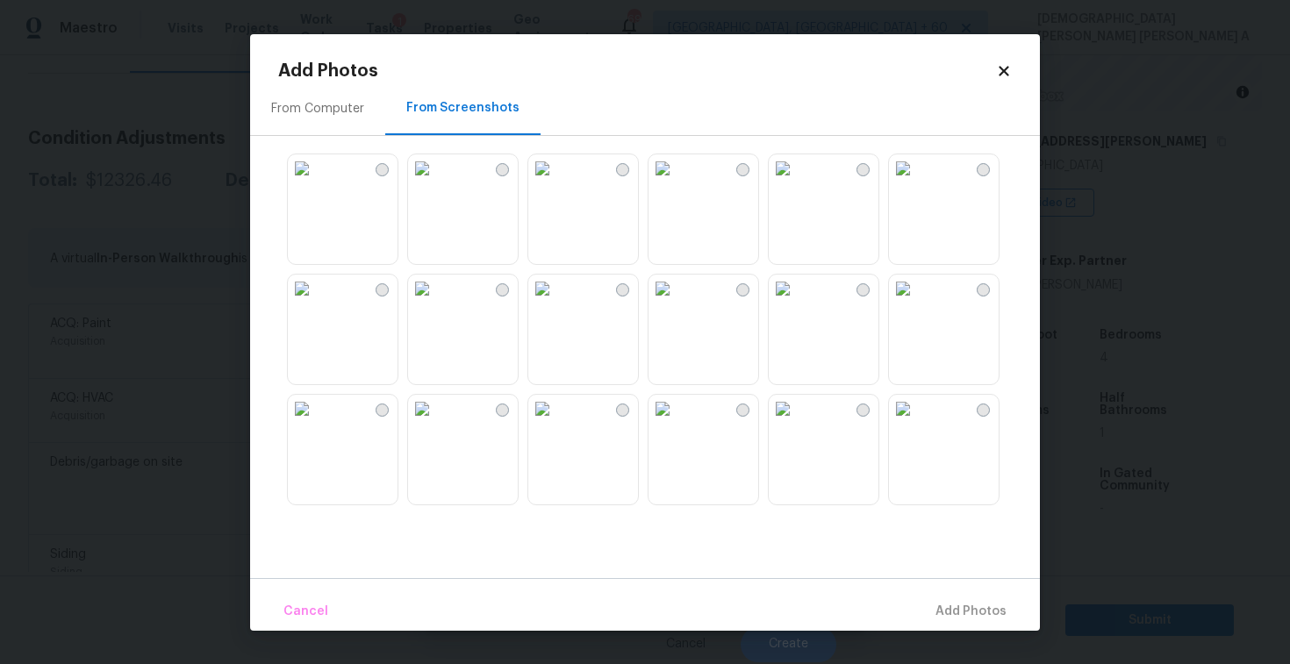
click at [917, 423] on img at bounding box center [903, 409] width 28 height 28
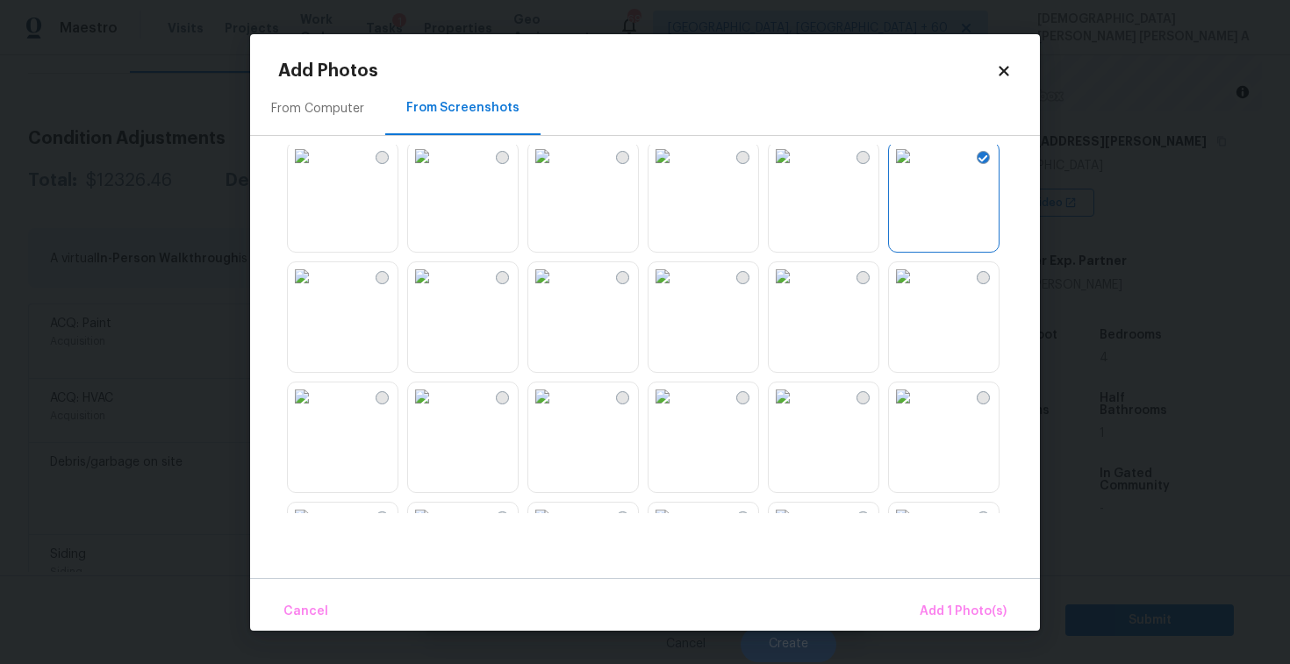
scroll to position [262, 0]
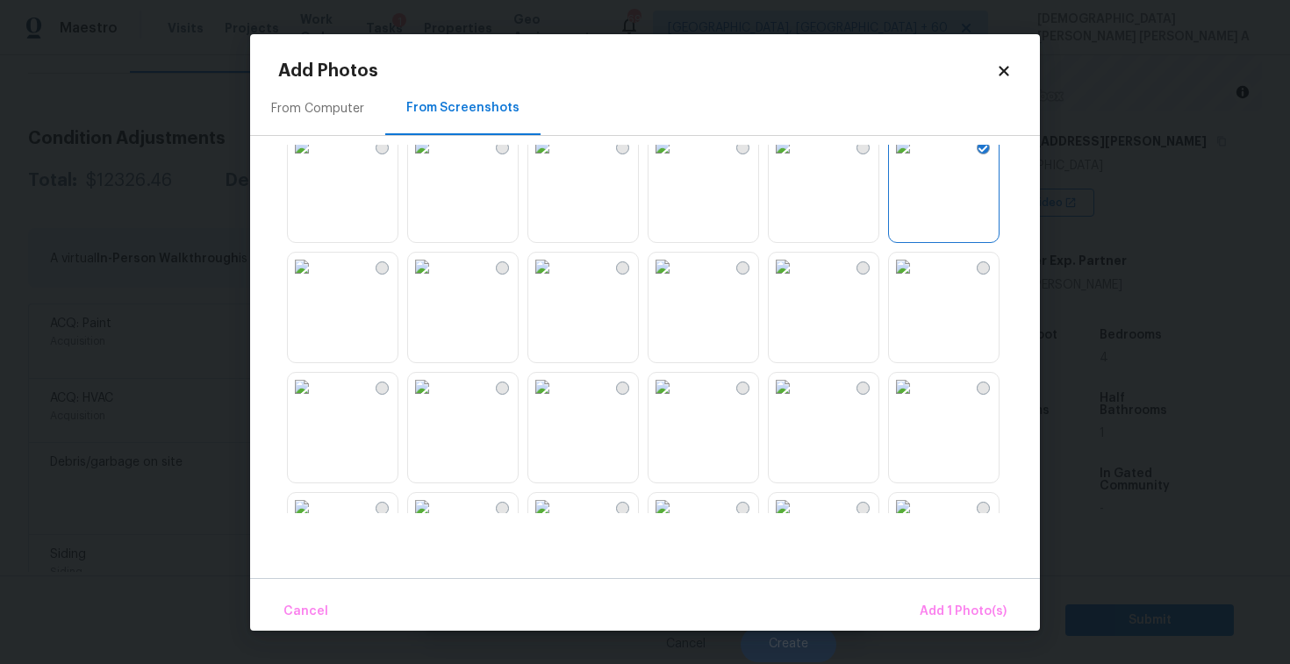
click at [557, 281] on img at bounding box center [542, 267] width 28 height 28
click at [677, 281] on img at bounding box center [663, 267] width 28 height 28
click at [797, 281] on img at bounding box center [783, 267] width 28 height 28
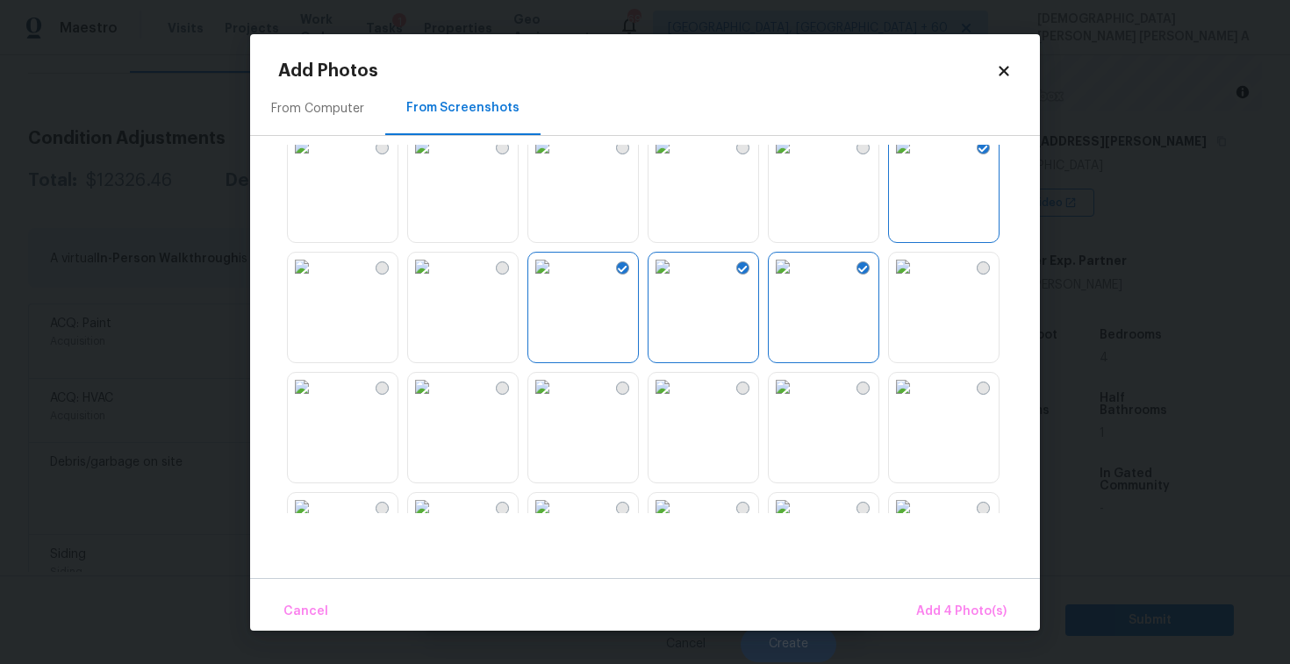
click at [797, 401] on img at bounding box center [783, 387] width 28 height 28
click at [677, 401] on img at bounding box center [663, 387] width 28 height 28
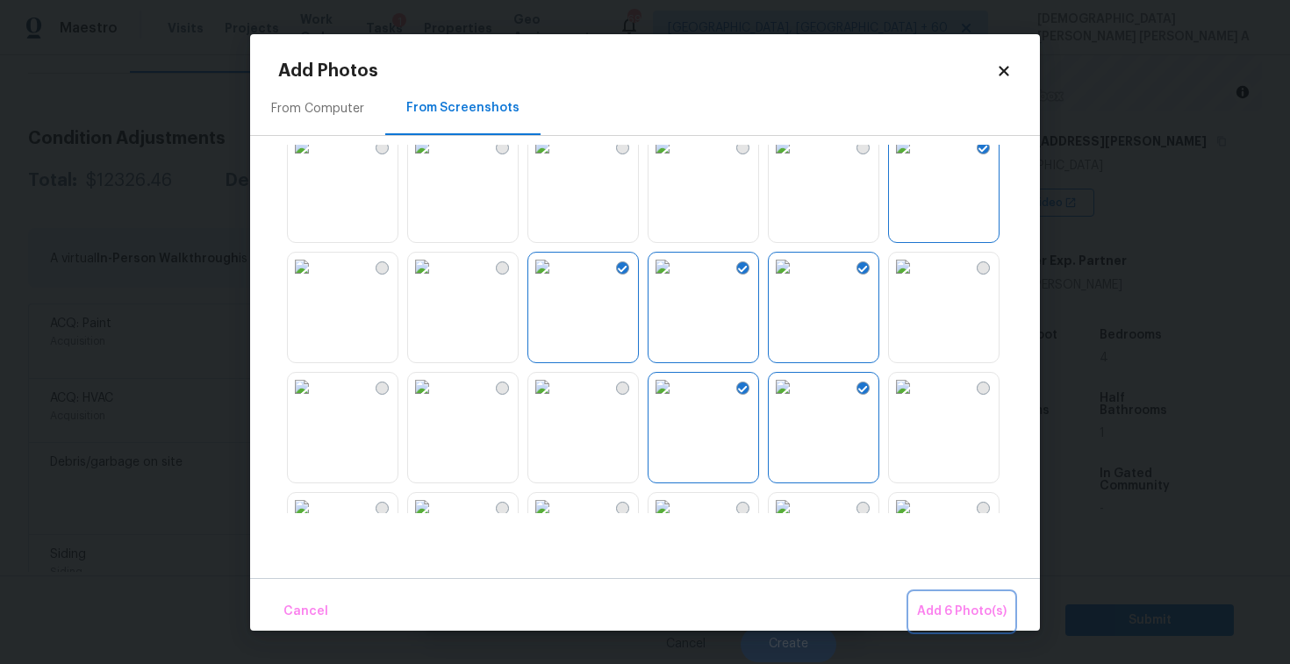
click at [952, 602] on span "Add 6 Photo(s)" at bounding box center [962, 612] width 90 height 22
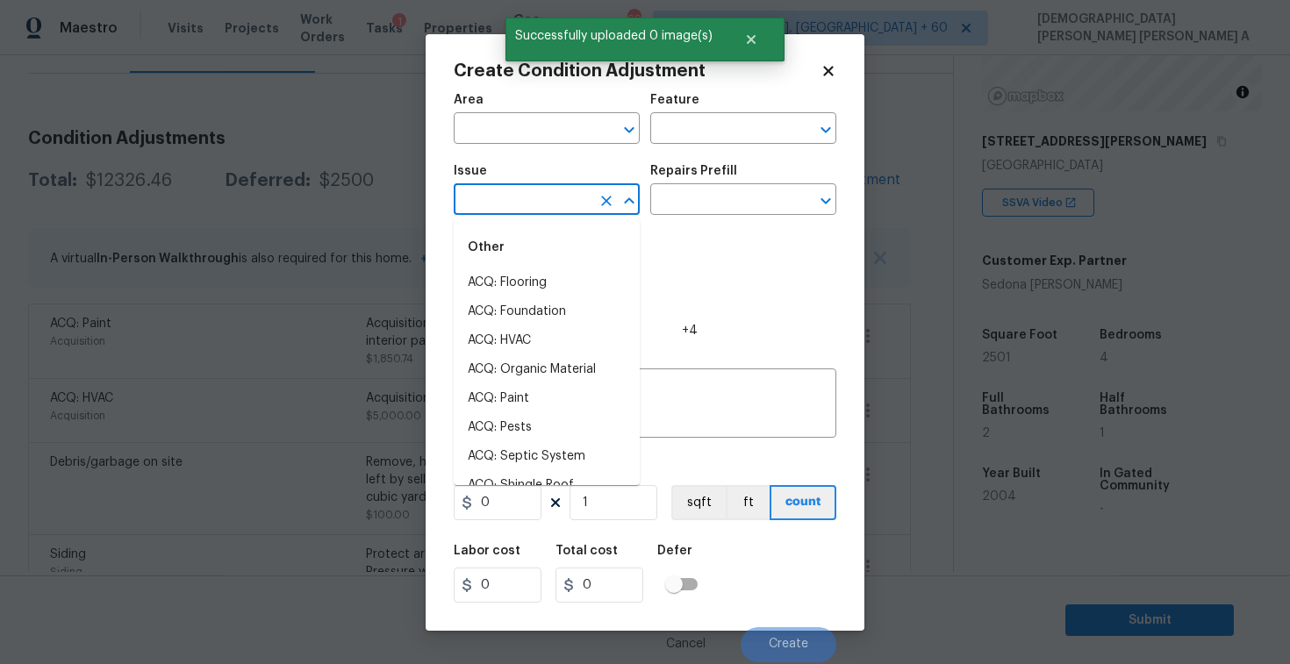
click at [496, 194] on input "text" at bounding box center [522, 201] width 137 height 27
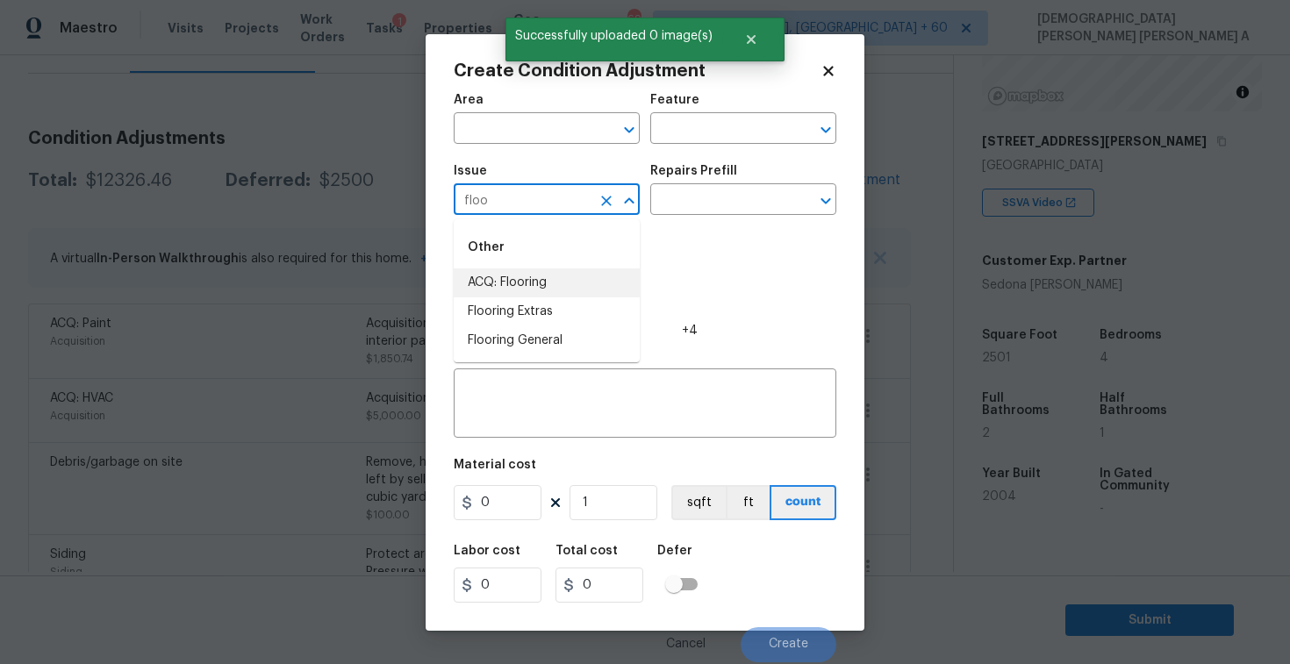
click at [499, 270] on li "ACQ: Flooring" at bounding box center [547, 283] width 186 height 29
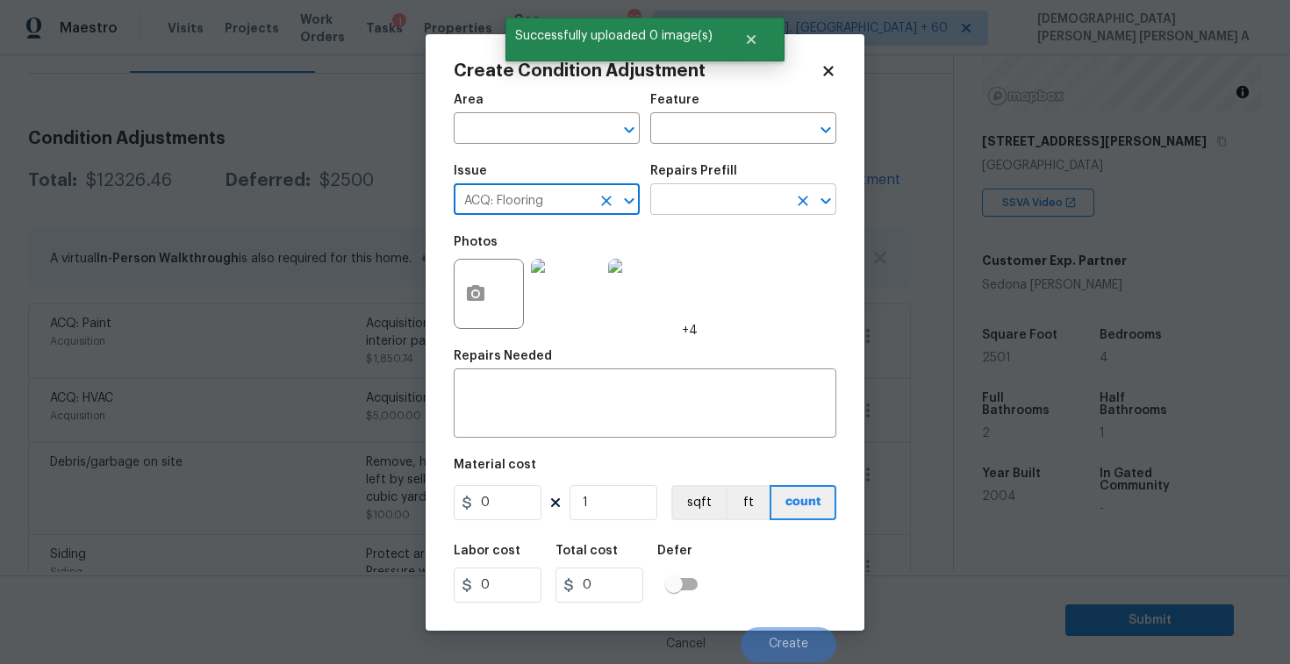
type input "ACQ: Flooring"
click at [694, 211] on input "text" at bounding box center [718, 201] width 137 height 27
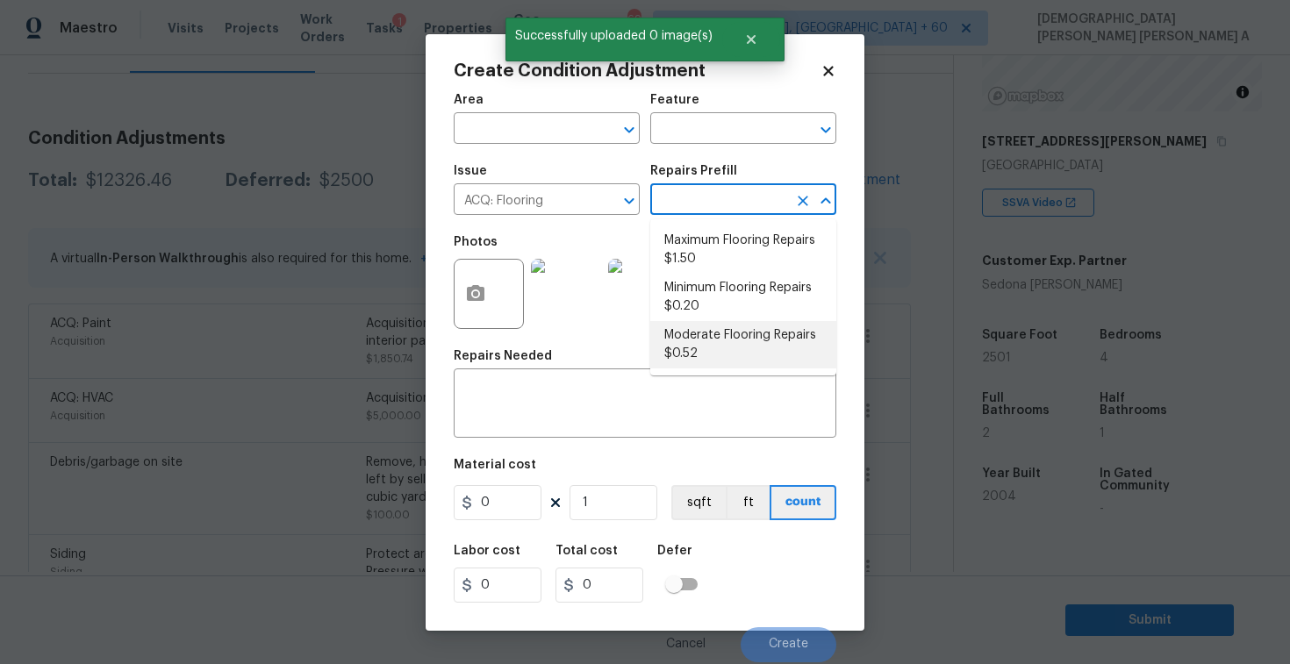
click at [704, 355] on li "Moderate Flooring Repairs $0.52" at bounding box center [743, 344] width 186 height 47
type input "Acquisition"
type textarea "Acquisition Scope: Moderate flooring repairs"
type input "0.52"
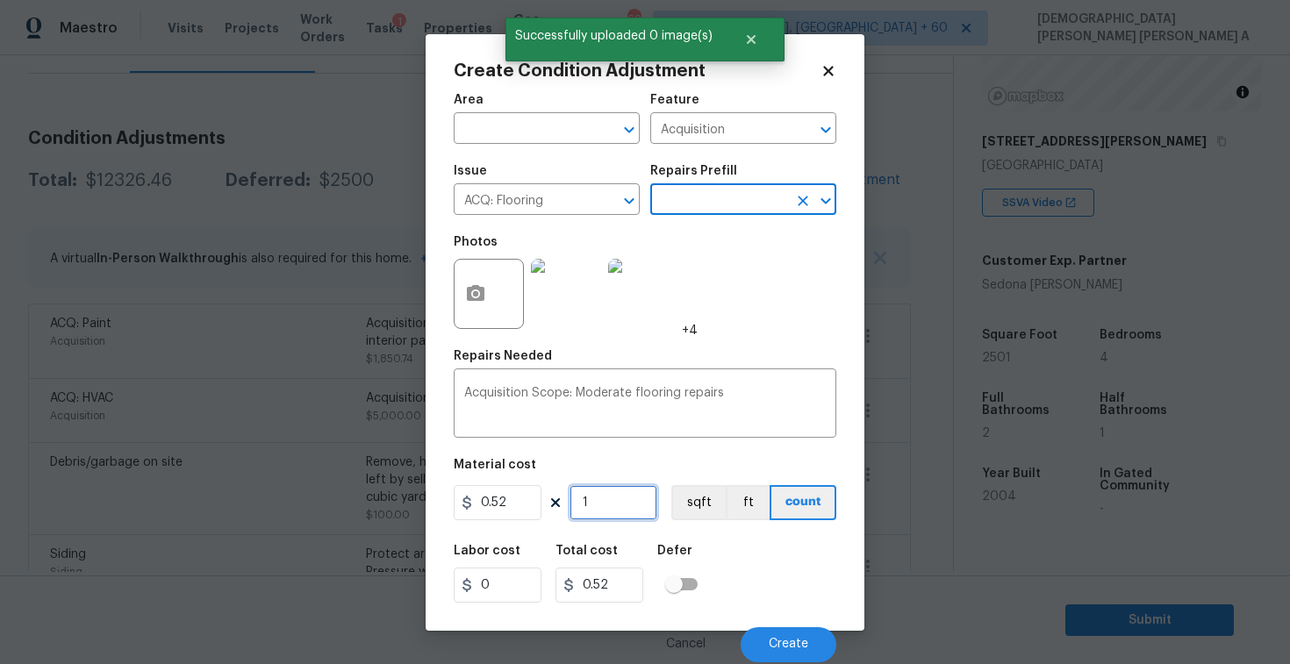
click at [626, 509] on input "1" at bounding box center [614, 502] width 88 height 35
type input "0"
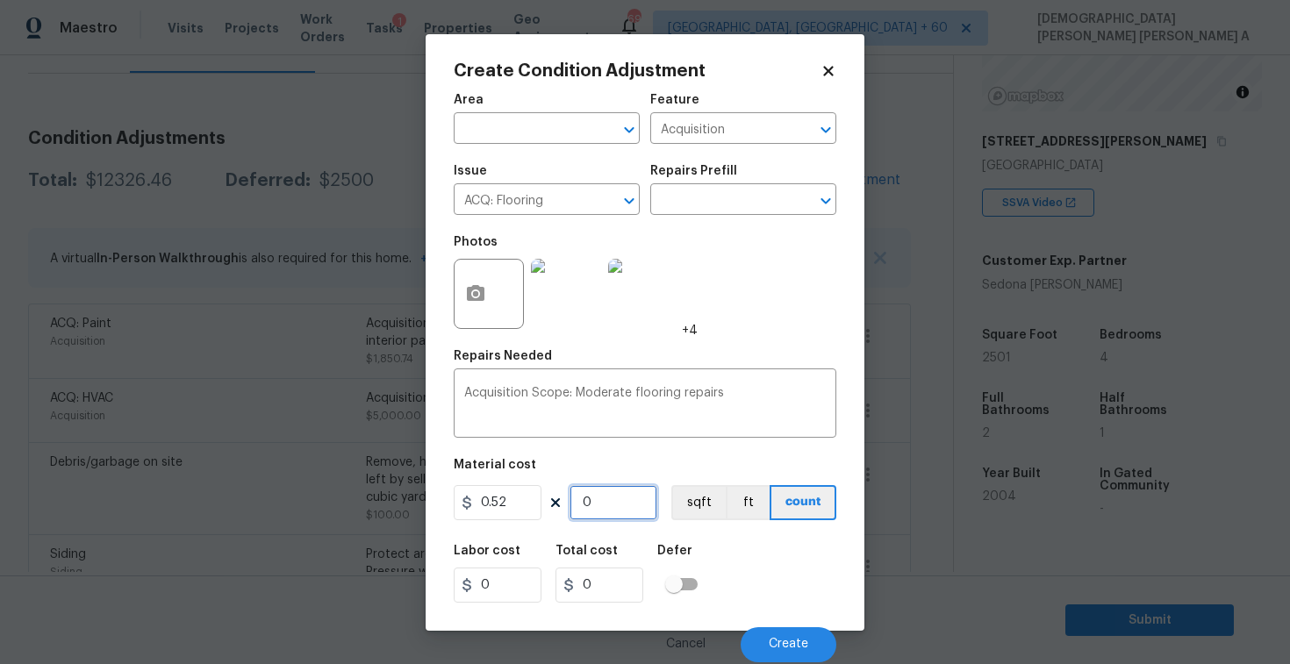
type input "2"
type input "1.04"
type input "25"
type input "13"
type input "250"
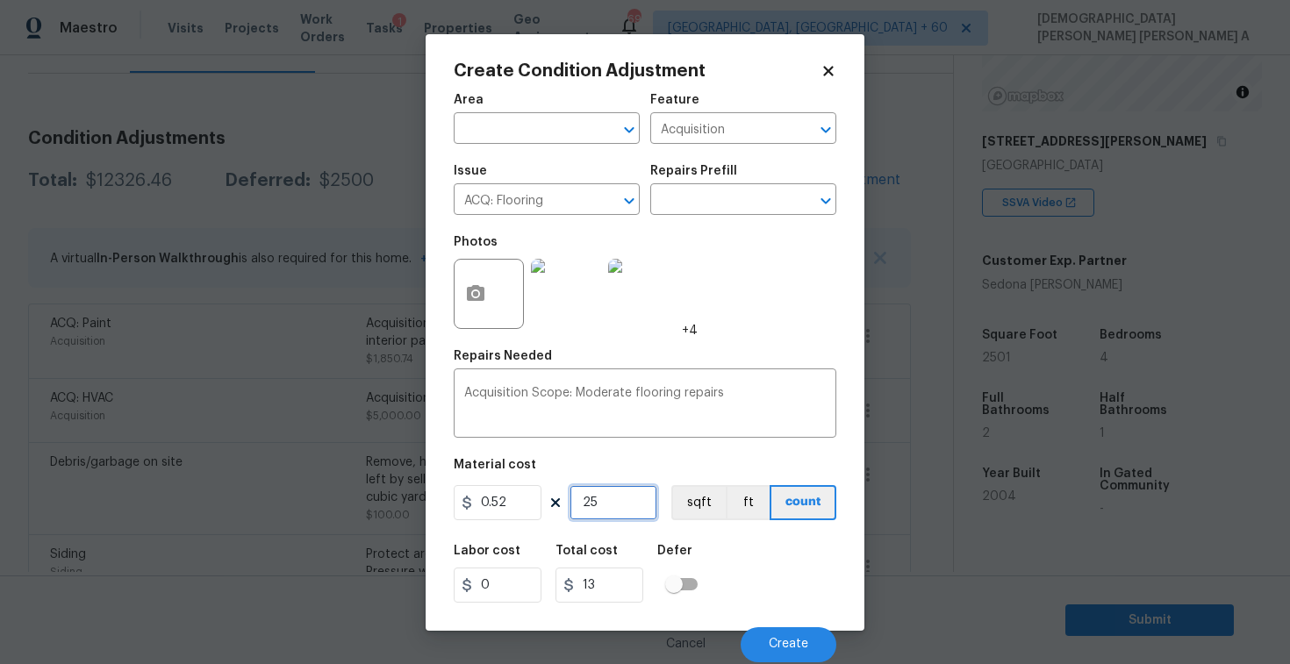
type input "130"
type input "2501"
type input "1300.52"
type input "2501"
click at [677, 509] on button "sqft" at bounding box center [698, 502] width 54 height 35
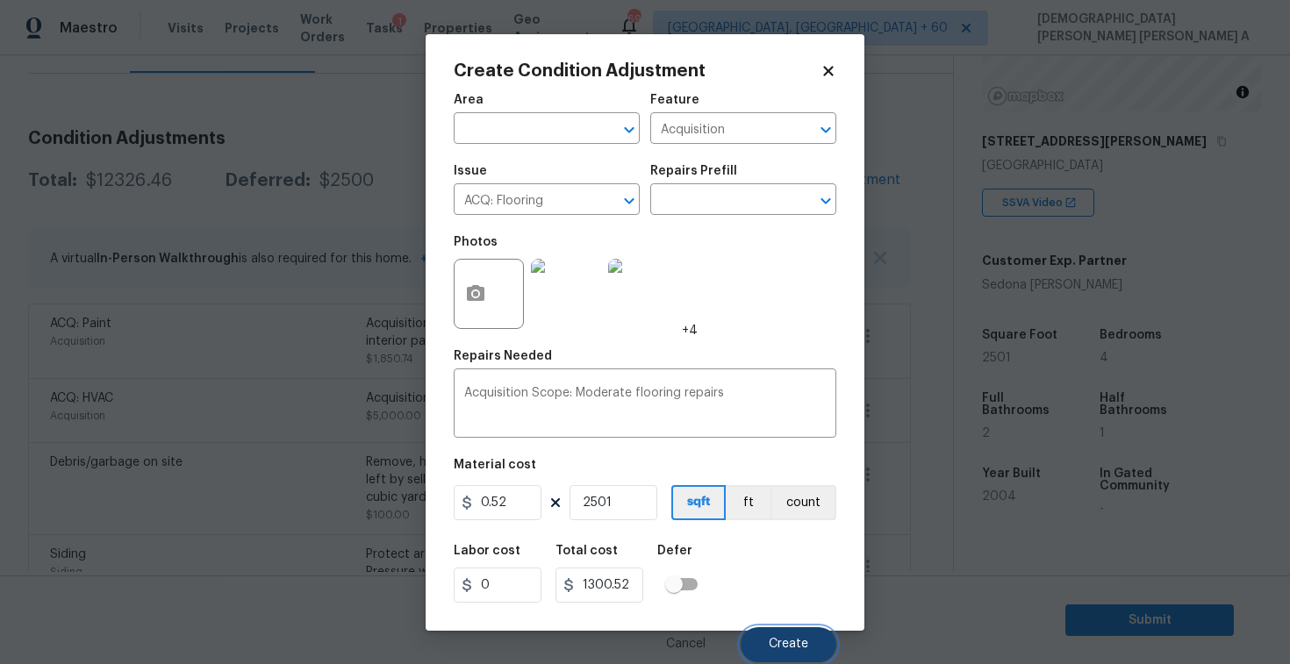
click at [820, 650] on button "Create" at bounding box center [789, 645] width 96 height 35
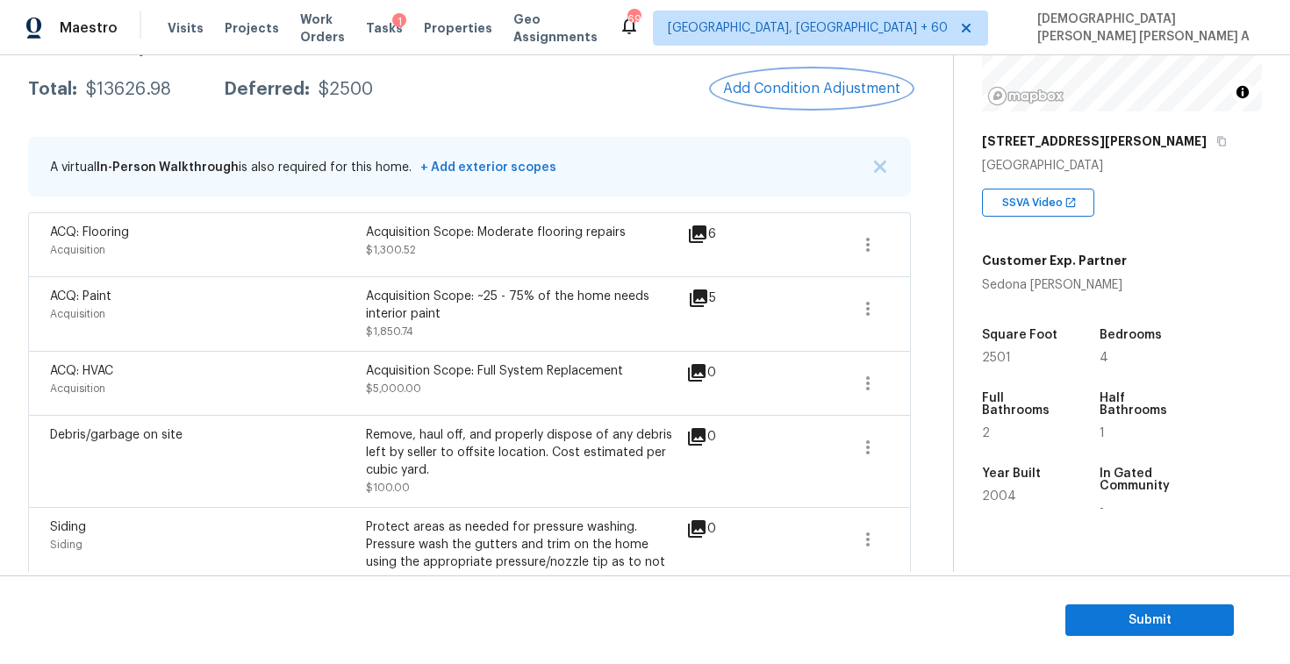
scroll to position [273, 0]
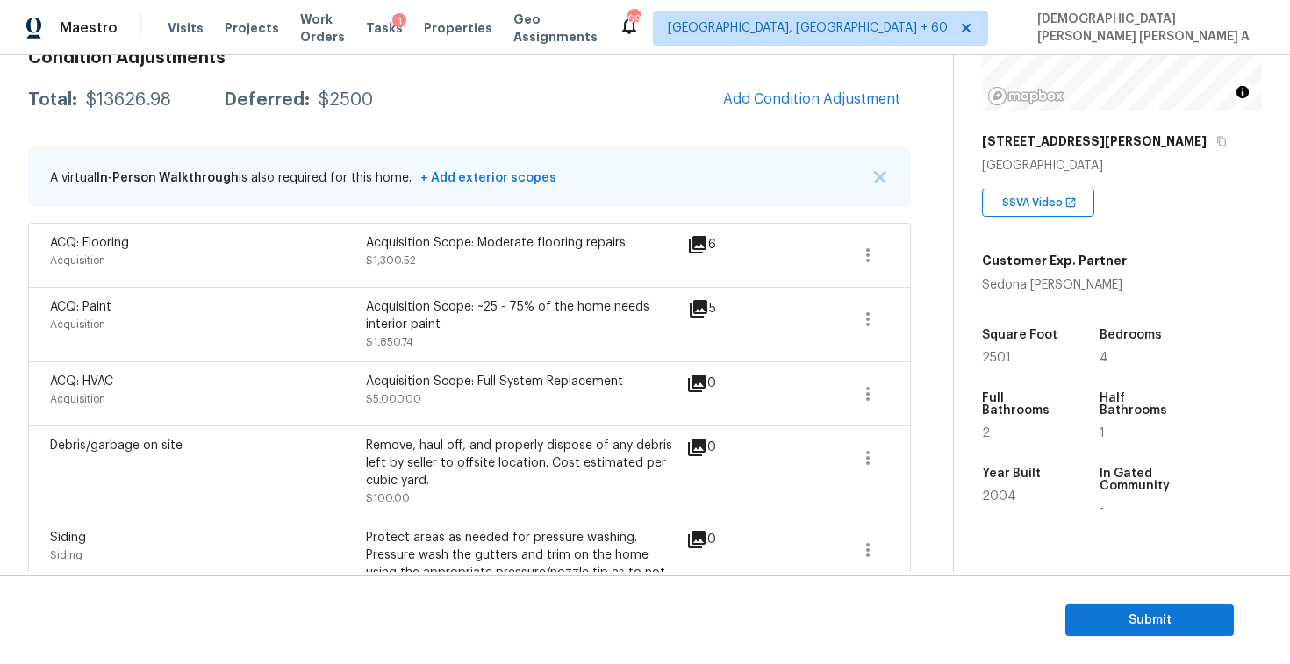
click at [567, 325] on div "Acquisition Scope: ~25 - 75% of the home needs interior paint" at bounding box center [524, 315] width 316 height 35
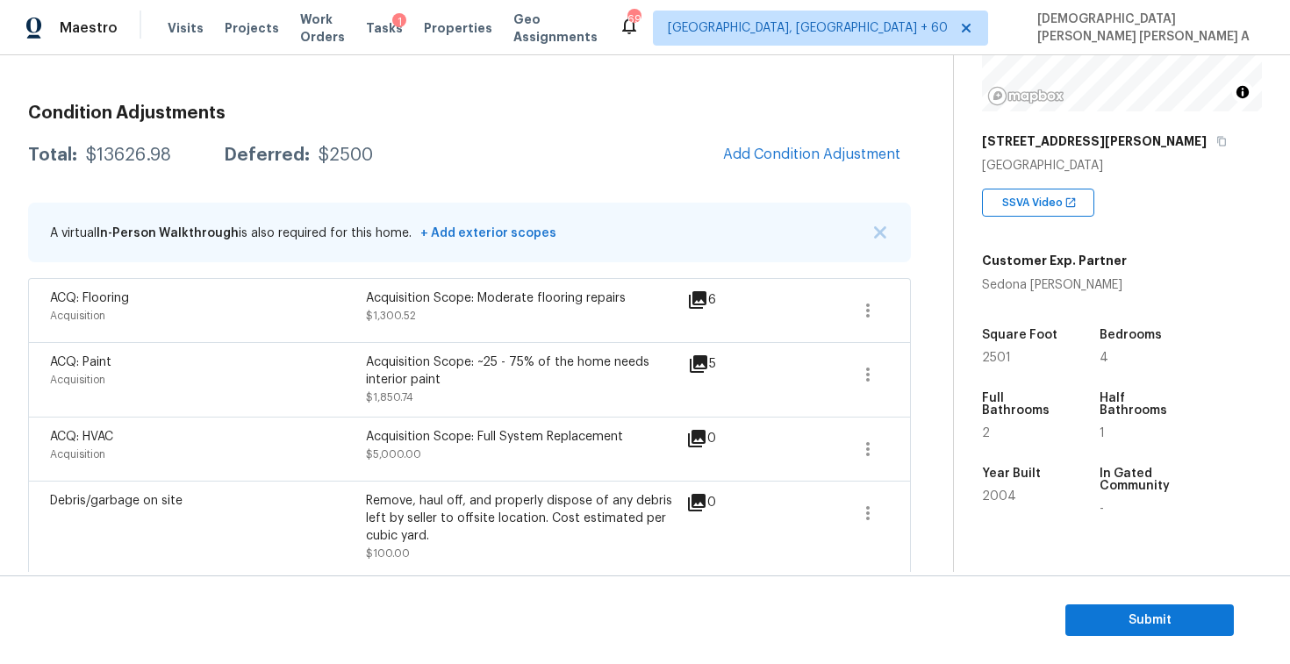
scroll to position [0, 0]
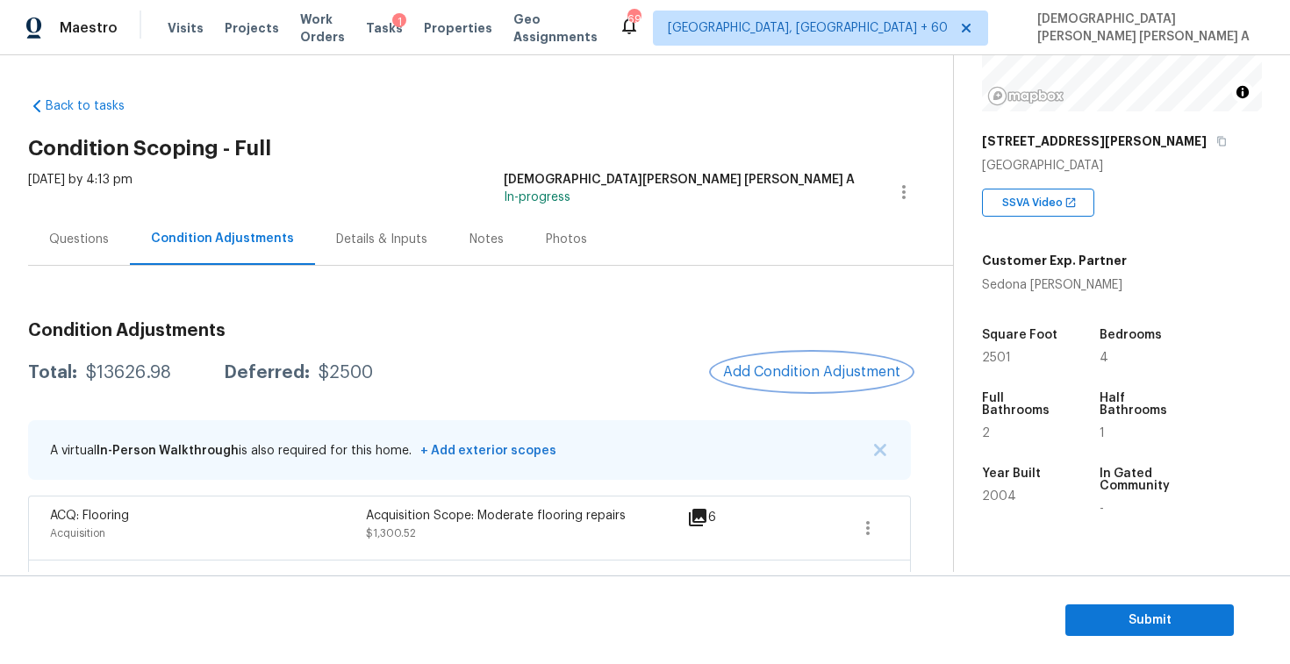
click at [811, 373] on span "Add Condition Adjustment" at bounding box center [811, 372] width 177 height 16
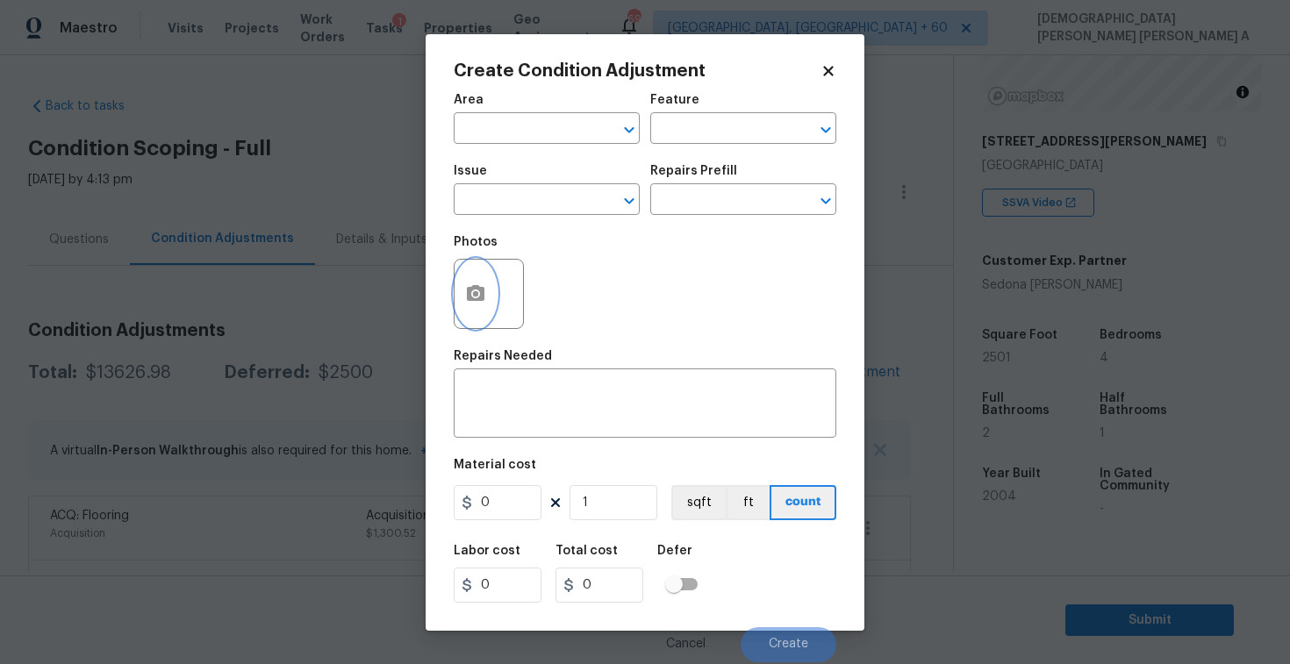
click at [463, 291] on button "button" at bounding box center [476, 294] width 42 height 68
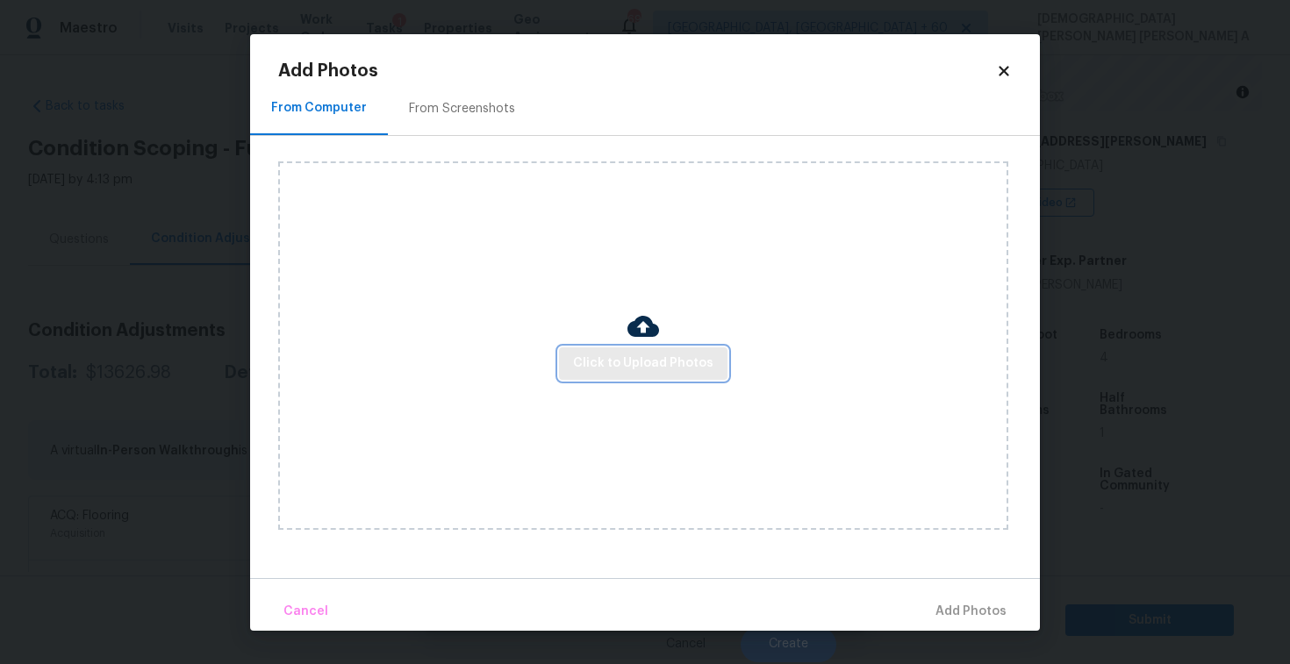
click at [679, 365] on span "Click to Upload Photos" at bounding box center [643, 364] width 140 height 22
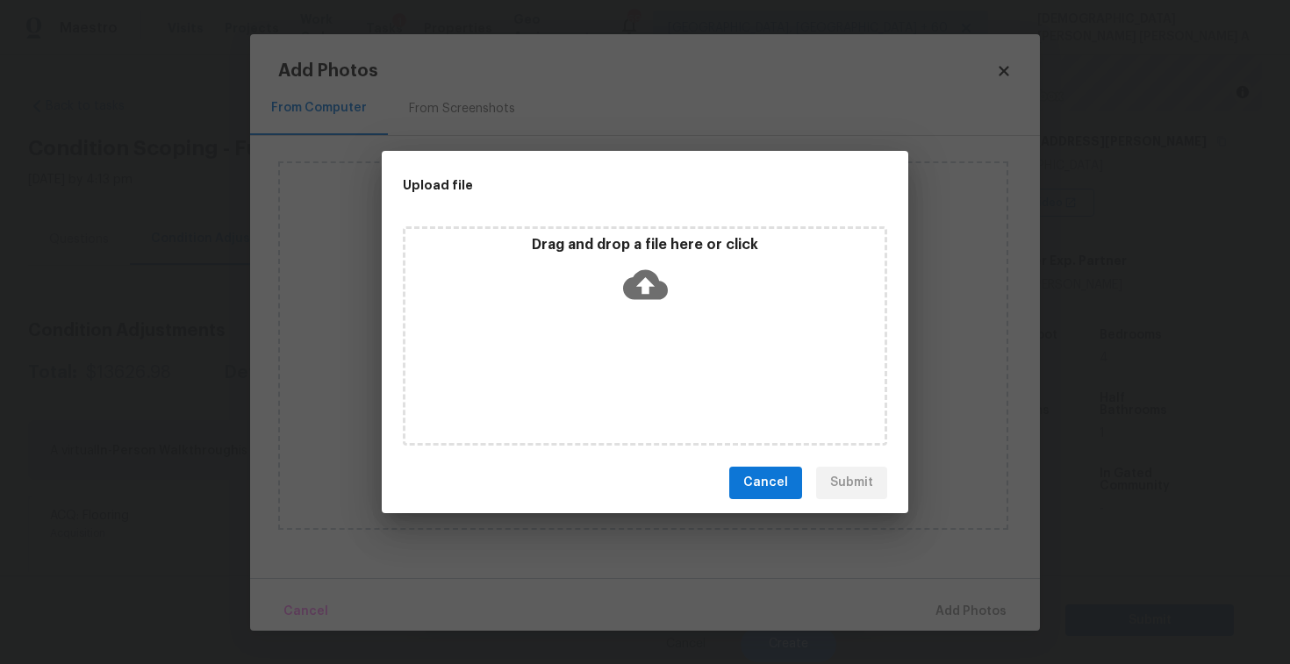
click at [646, 322] on div "Drag and drop a file here or click" at bounding box center [645, 335] width 485 height 219
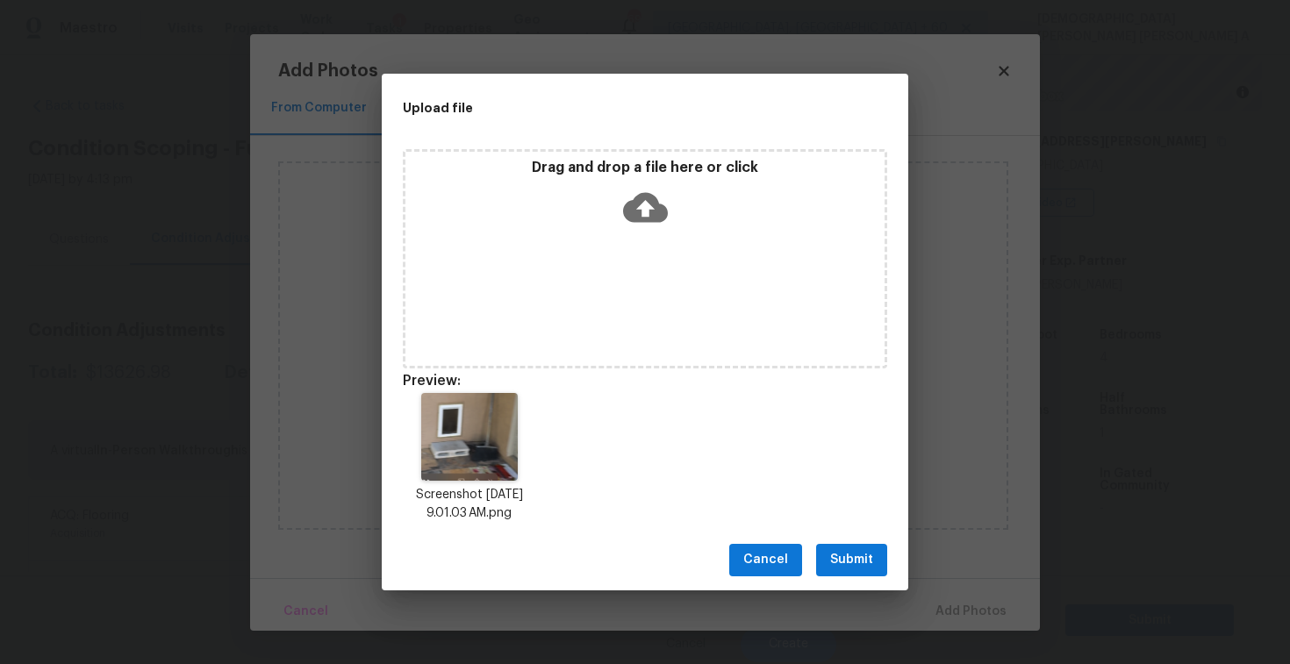
click at [854, 563] on span "Submit" at bounding box center [851, 560] width 43 height 22
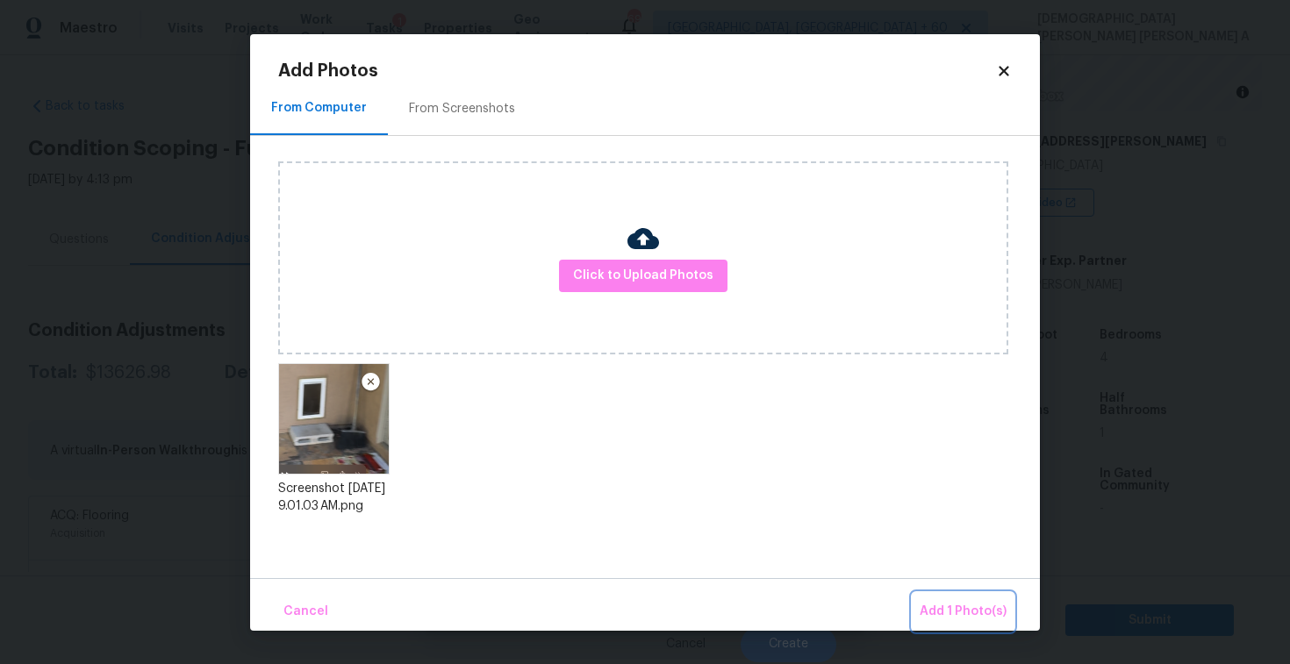
click at [971, 619] on span "Add 1 Photo(s)" at bounding box center [963, 612] width 87 height 22
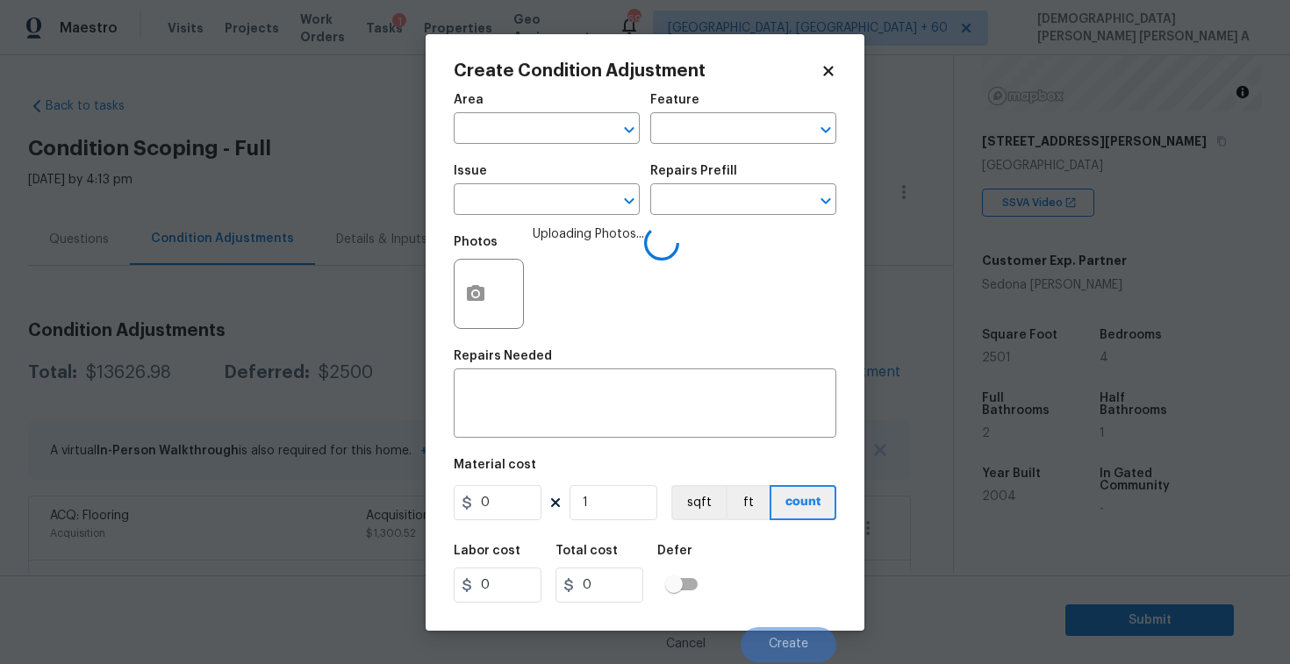
click at [525, 220] on span "Issue ​" at bounding box center [547, 189] width 186 height 71
click at [518, 198] on input "text" at bounding box center [522, 201] width 137 height 27
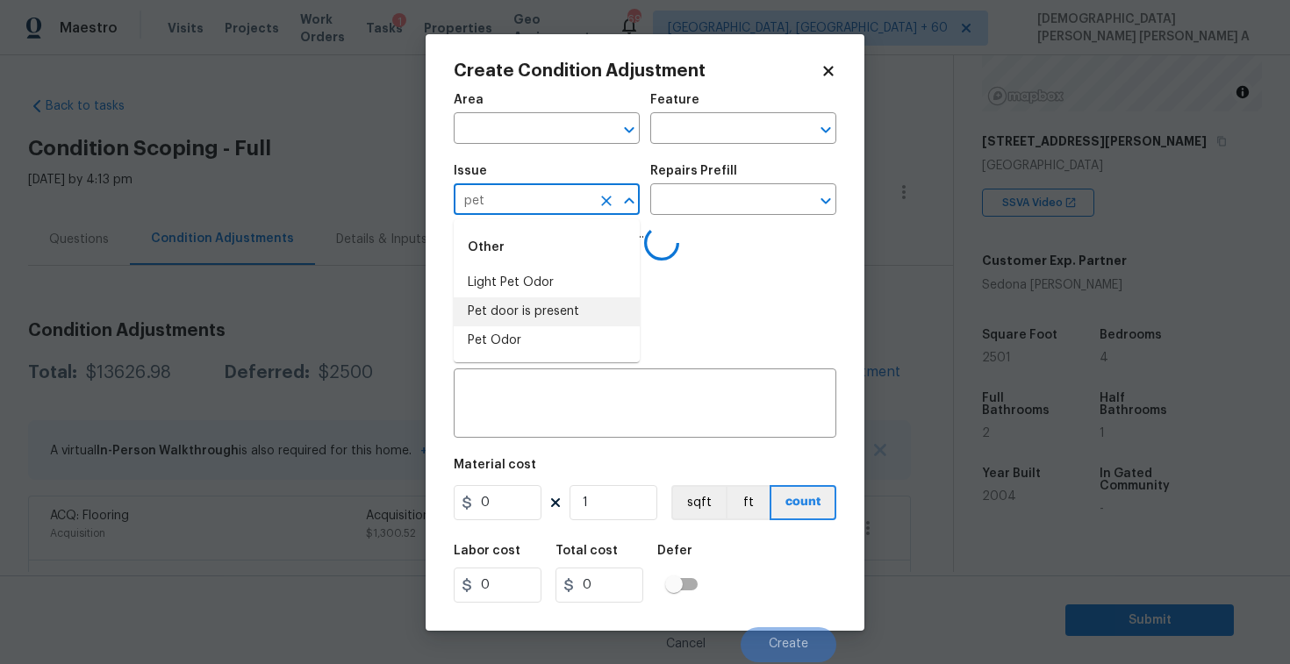
click at [521, 318] on li "Pet door is present" at bounding box center [547, 312] width 186 height 29
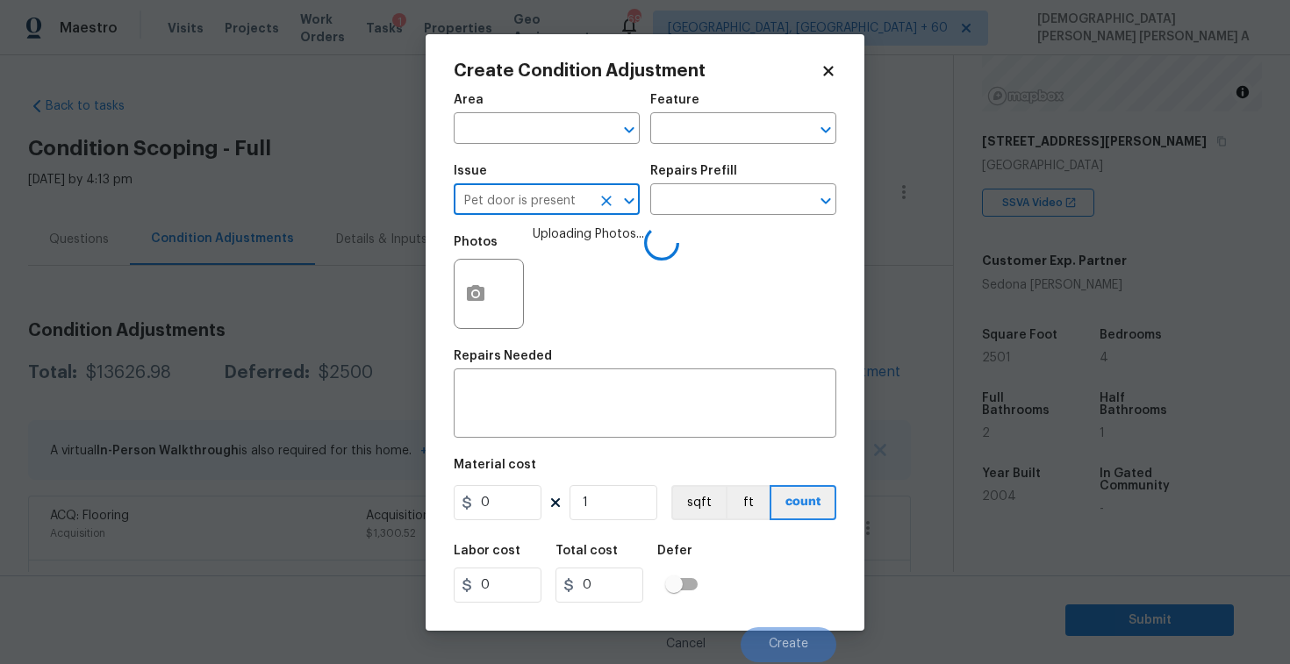
type input "Pet door is present"
click at [732, 181] on div "Repairs Prefill" at bounding box center [743, 176] width 186 height 23
click at [725, 195] on input "text" at bounding box center [718, 201] width 137 height 27
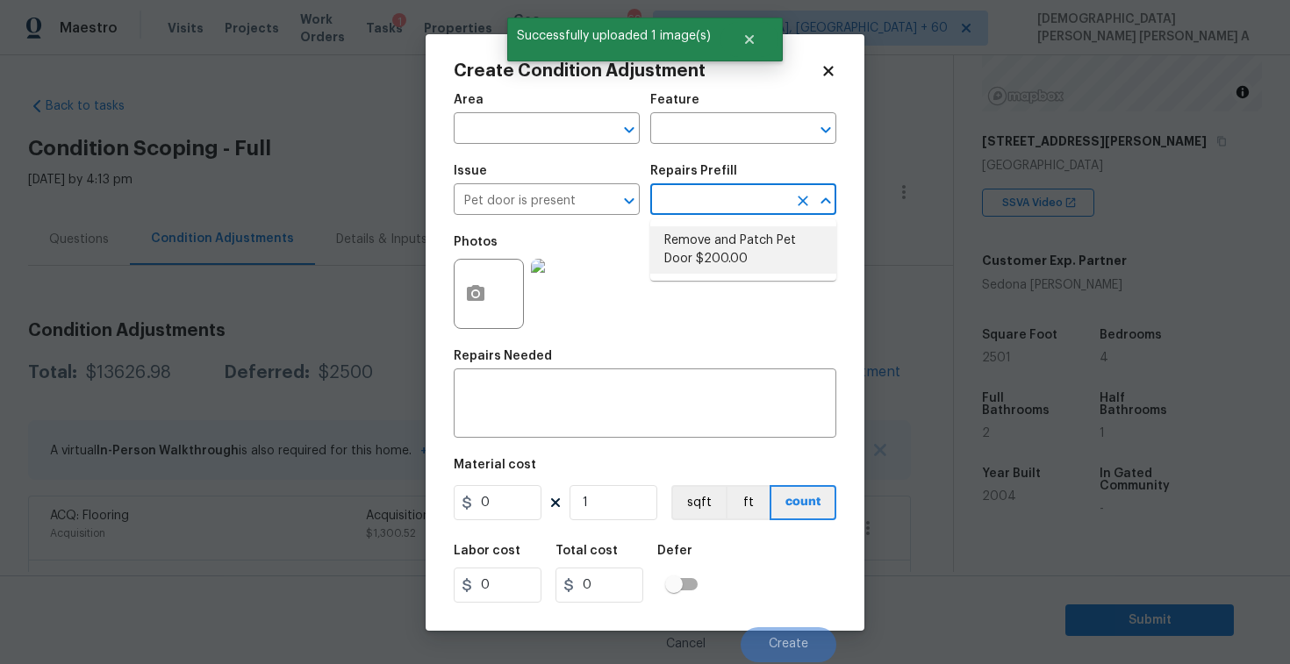
click at [735, 248] on li "Remove and Patch Pet Door $200.00" at bounding box center [743, 249] width 186 height 47
type input "Interior Door"
type textarea "Remove pet door, patch drywall (texture and paint to match), install insulation…"
type input "200"
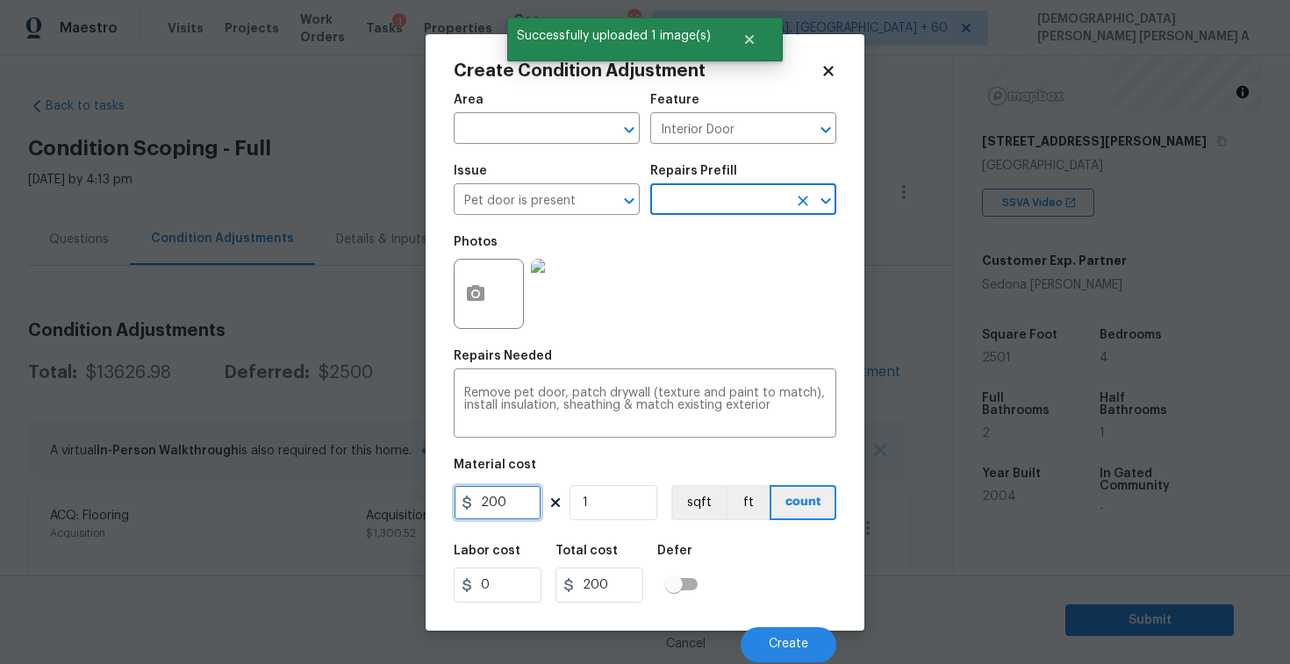
click at [505, 513] on input "200" at bounding box center [498, 502] width 88 height 35
type input "250"
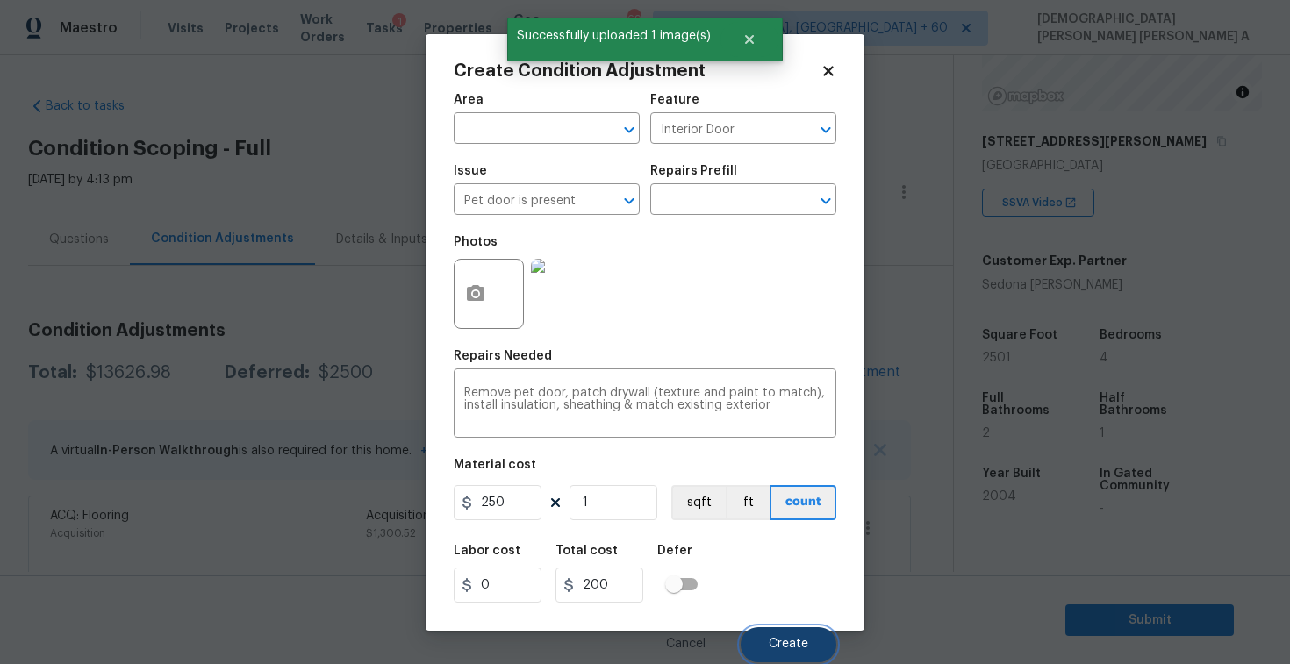
type input "250"
click at [782, 648] on span "Create" at bounding box center [788, 644] width 39 height 13
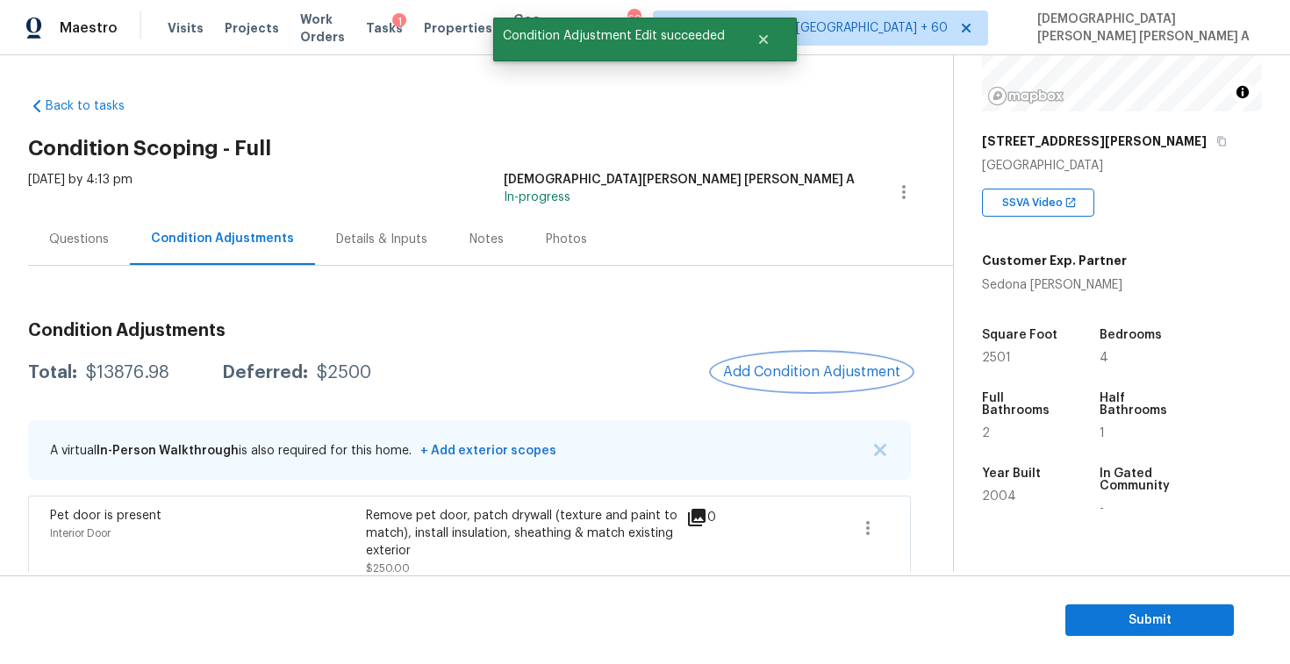
click at [822, 371] on span "Add Condition Adjustment" at bounding box center [811, 372] width 177 height 16
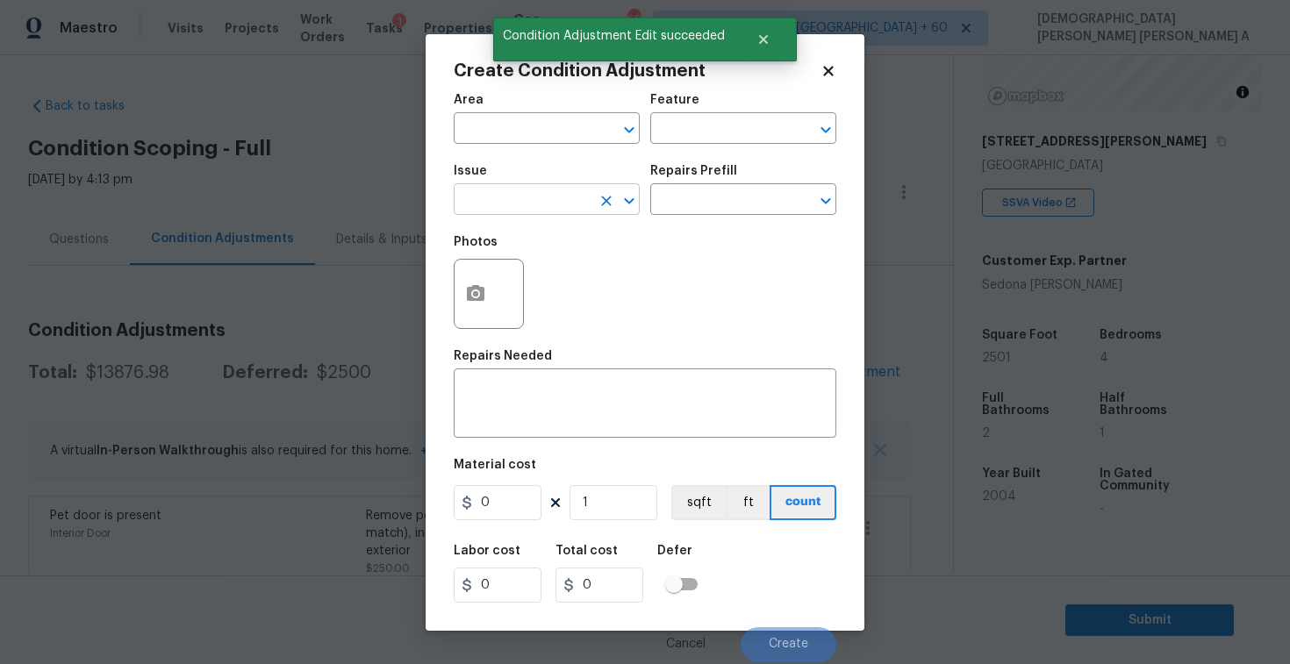
click at [528, 209] on input "text" at bounding box center [522, 201] width 137 height 27
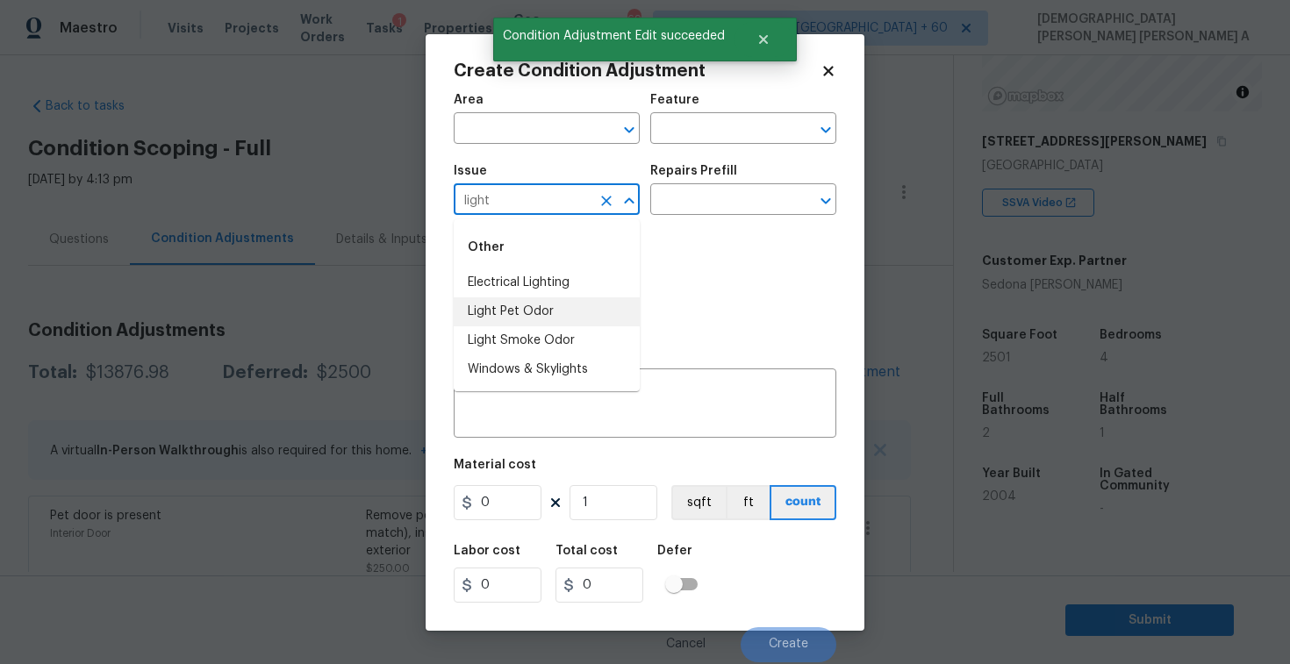
click at [528, 312] on li "Light Pet Odor" at bounding box center [547, 312] width 186 height 29
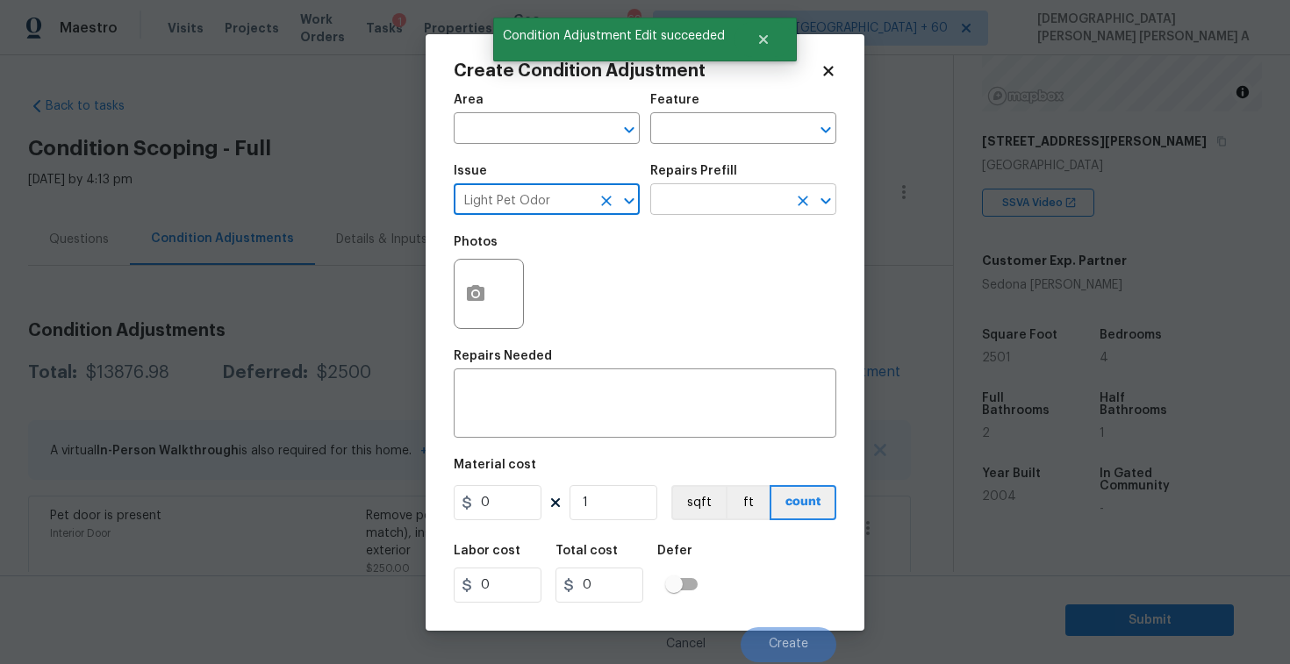
type input "Light Pet Odor"
click at [745, 194] on input "text" at bounding box center [718, 201] width 137 height 27
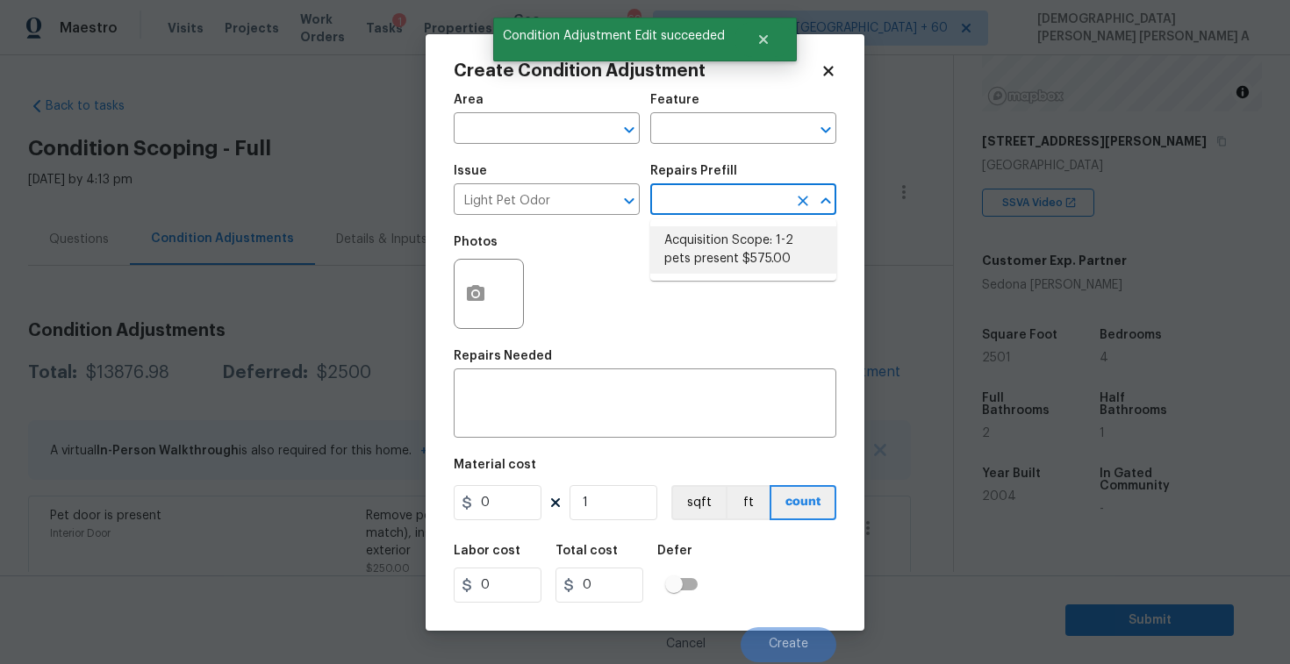
click at [736, 264] on li "Acquisition Scope: 1-2 pets present $575.00" at bounding box center [743, 249] width 186 height 47
type textarea "Acquisition Scope: 1-2 pets present"
type input "575"
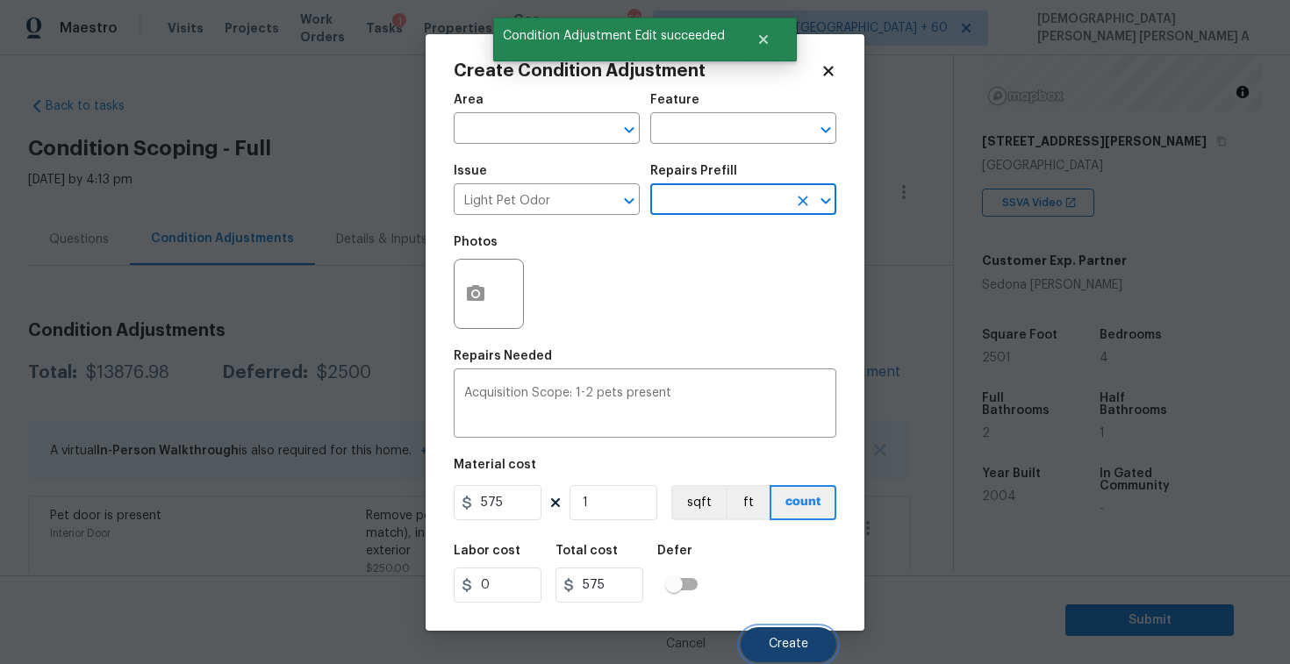
click at [787, 630] on button "Create" at bounding box center [789, 645] width 96 height 35
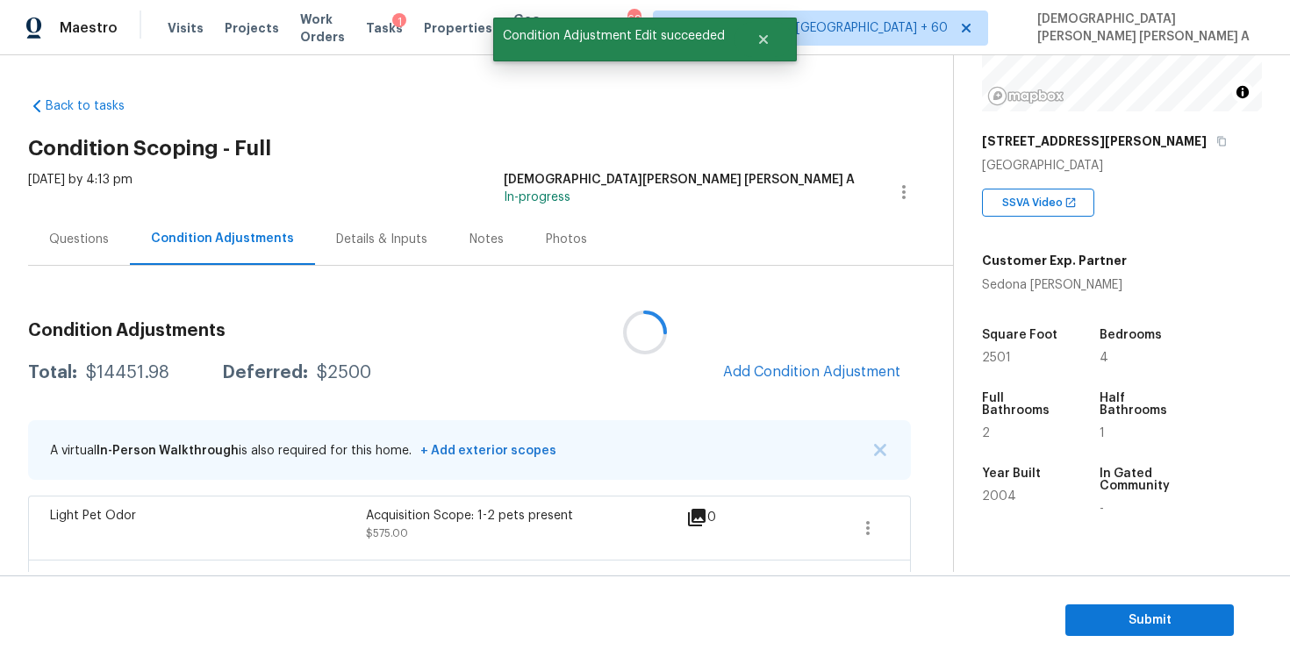
click at [813, 380] on div at bounding box center [645, 332] width 1290 height 664
click at [813, 380] on button "Add Condition Adjustment" at bounding box center [812, 372] width 198 height 37
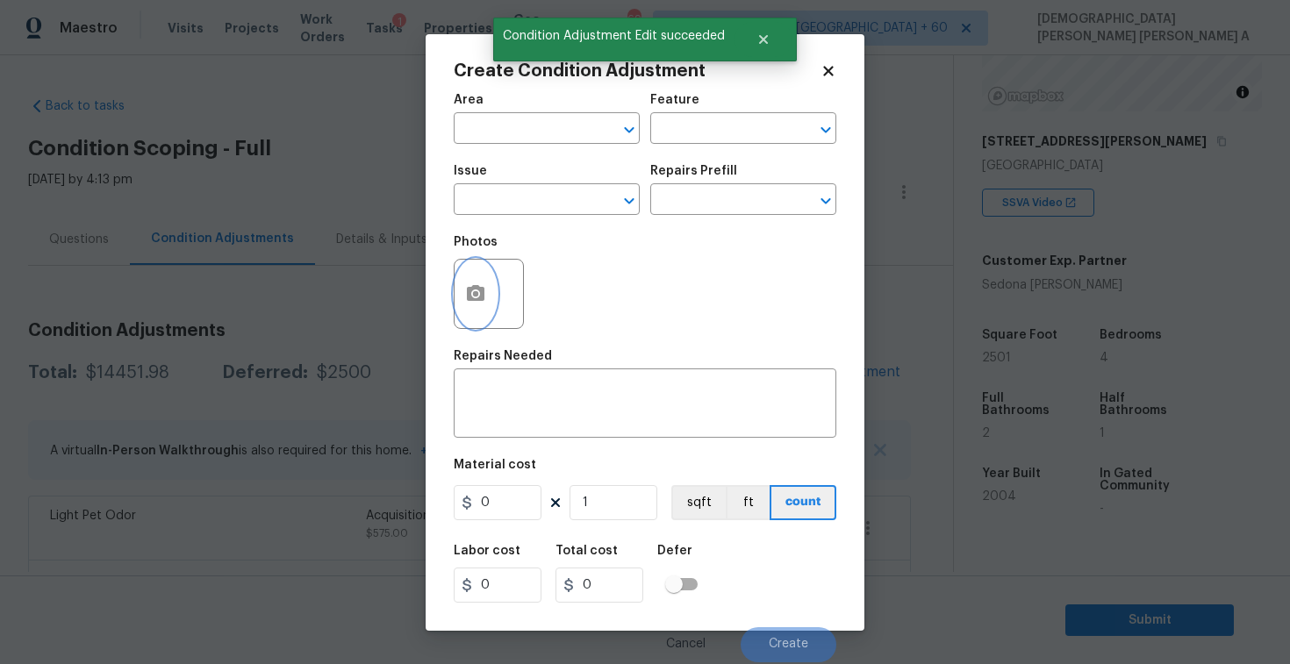
click at [470, 299] on icon "button" at bounding box center [476, 293] width 18 height 16
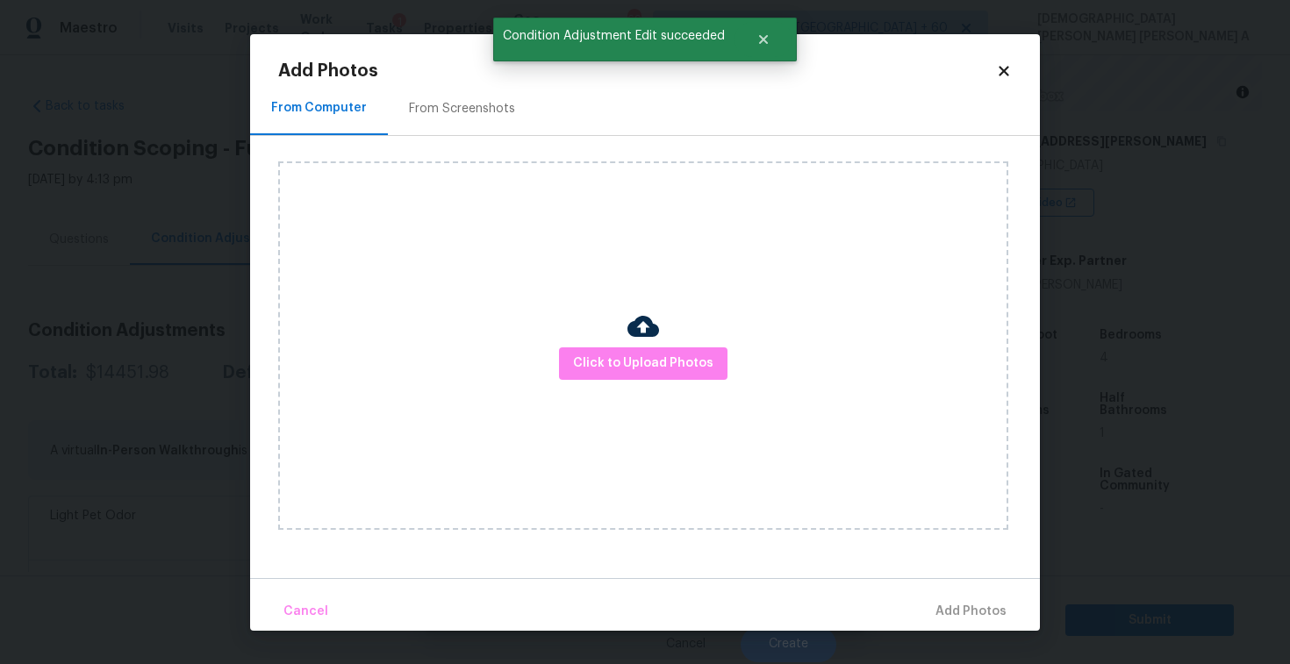
click at [620, 381] on div "Click to Upload Photos" at bounding box center [643, 346] width 730 height 369
click at [628, 363] on span "Click to Upload Photos" at bounding box center [643, 364] width 140 height 22
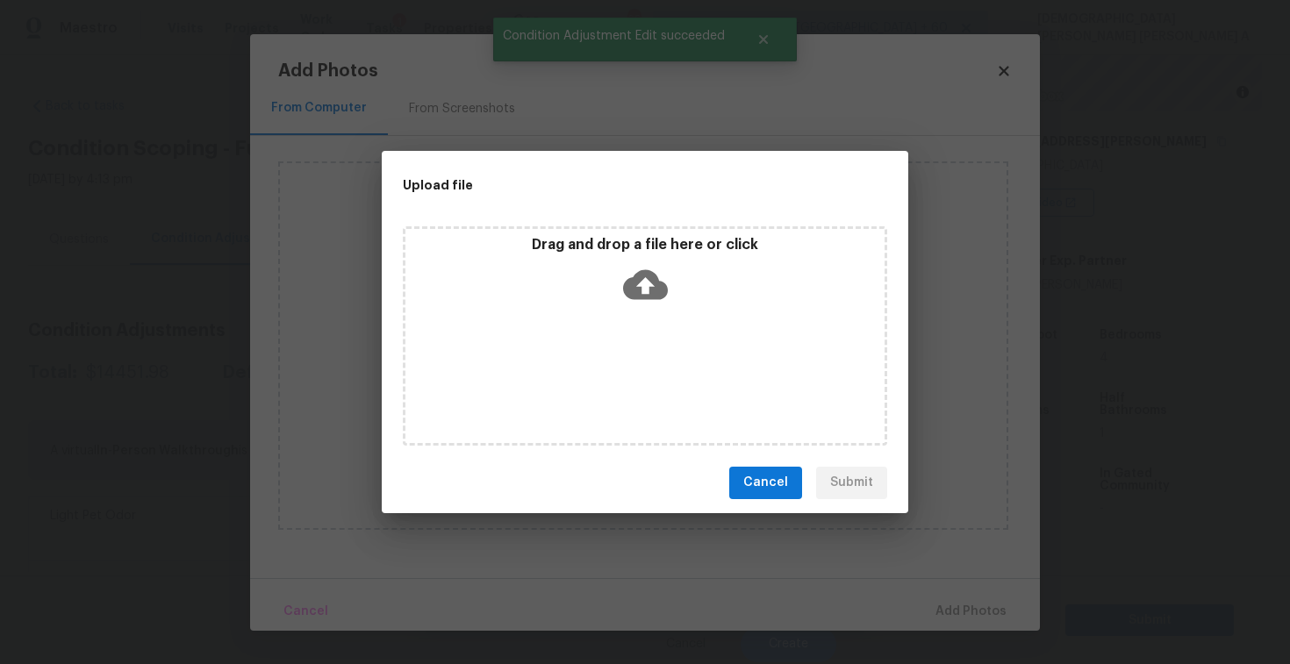
click at [645, 313] on div "Drag and drop a file here or click" at bounding box center [645, 335] width 485 height 219
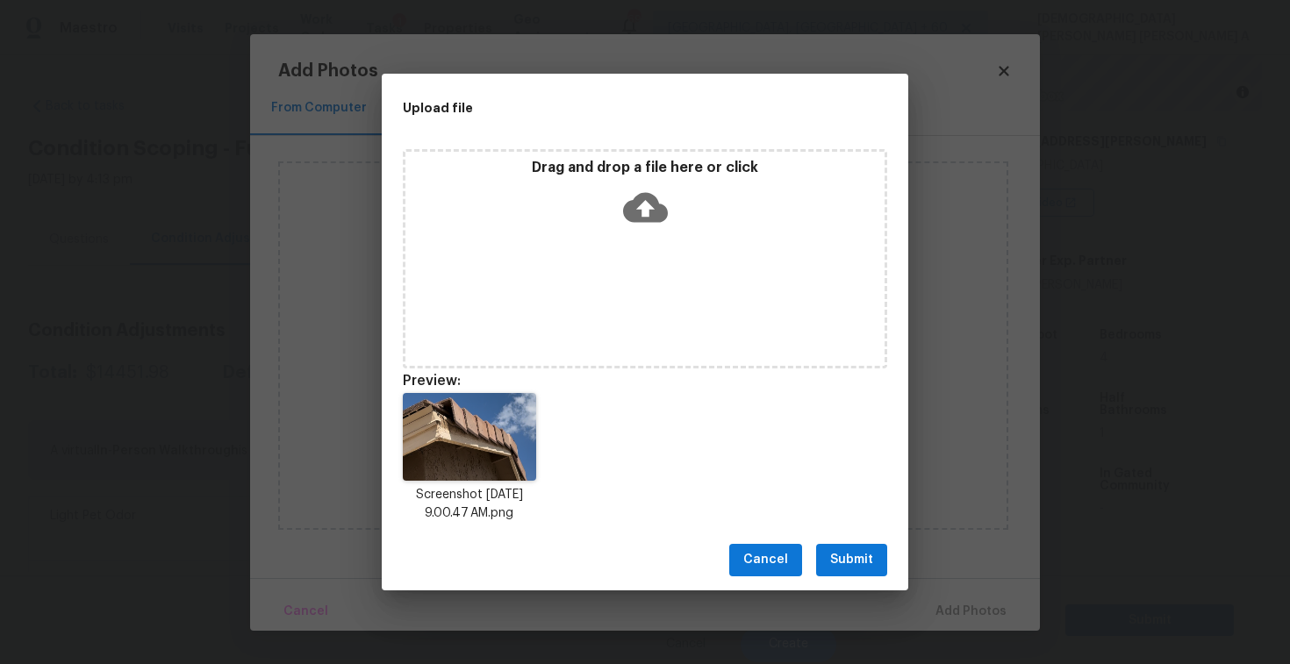
click at [852, 570] on span "Submit" at bounding box center [851, 560] width 43 height 22
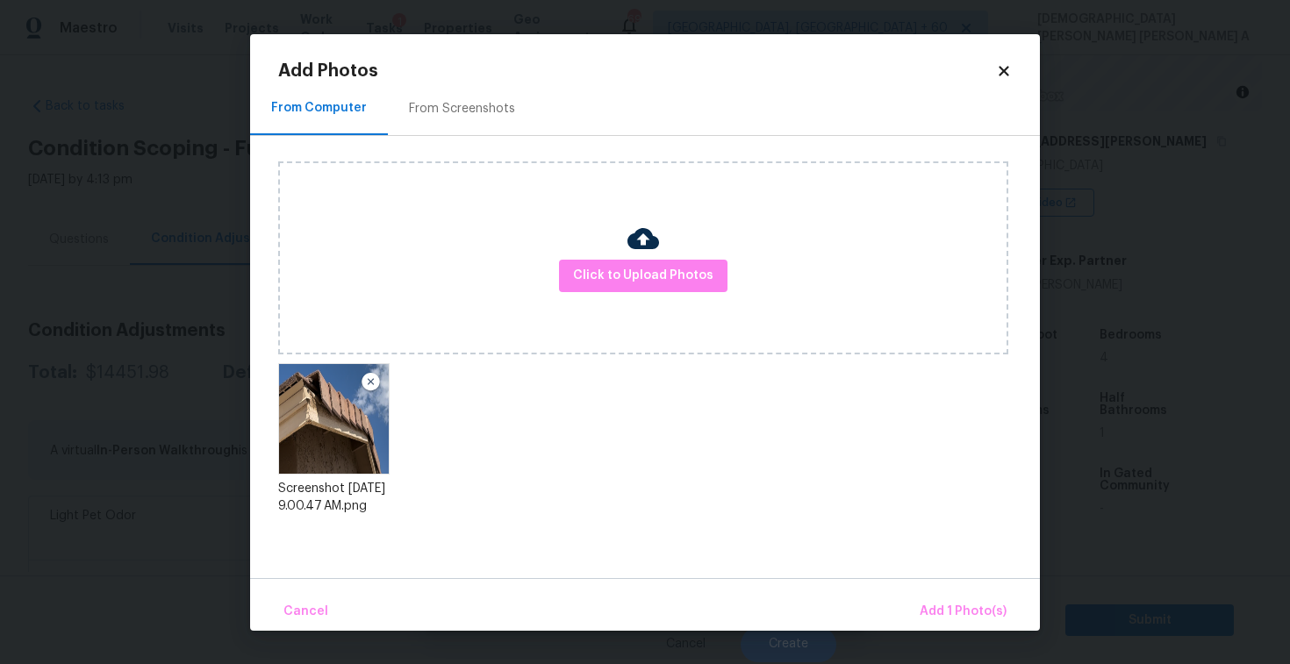
click at [954, 591] on div "Cancel Add 1 Photo(s)" at bounding box center [645, 604] width 790 height 53
click at [942, 603] on span "Add 1 Photo(s)" at bounding box center [963, 612] width 87 height 22
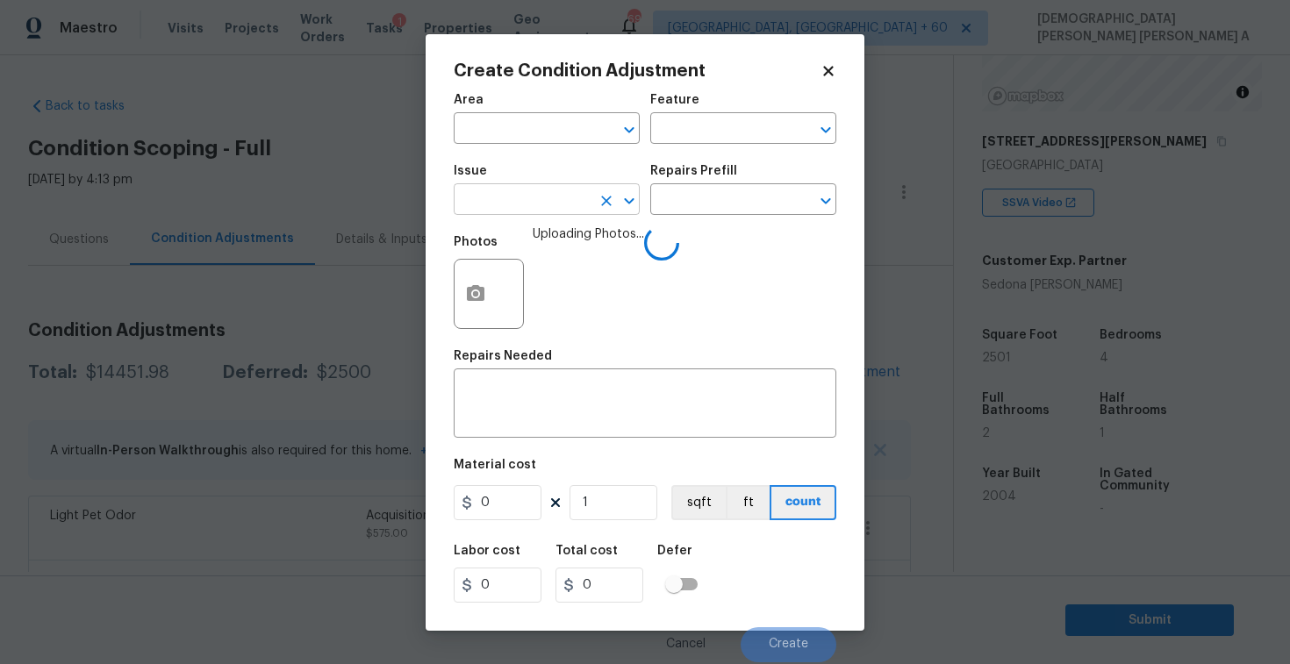
click at [557, 204] on input "text" at bounding box center [522, 201] width 137 height 27
type input "gut"
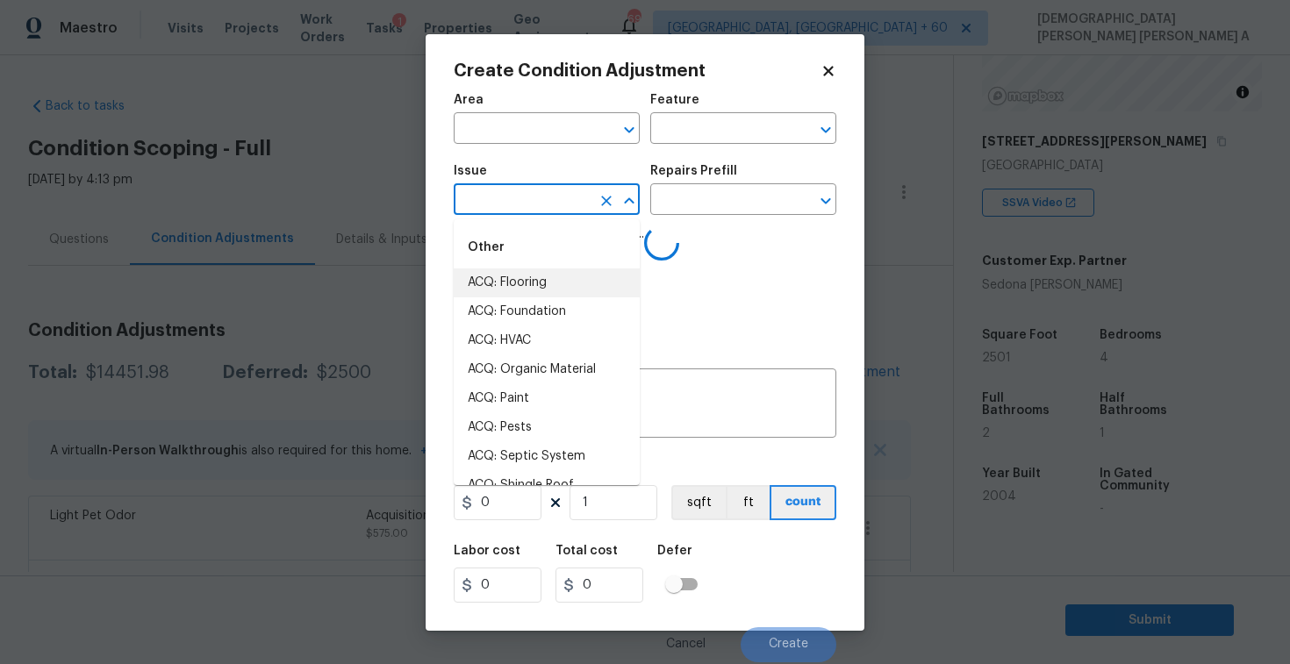
type input "g"
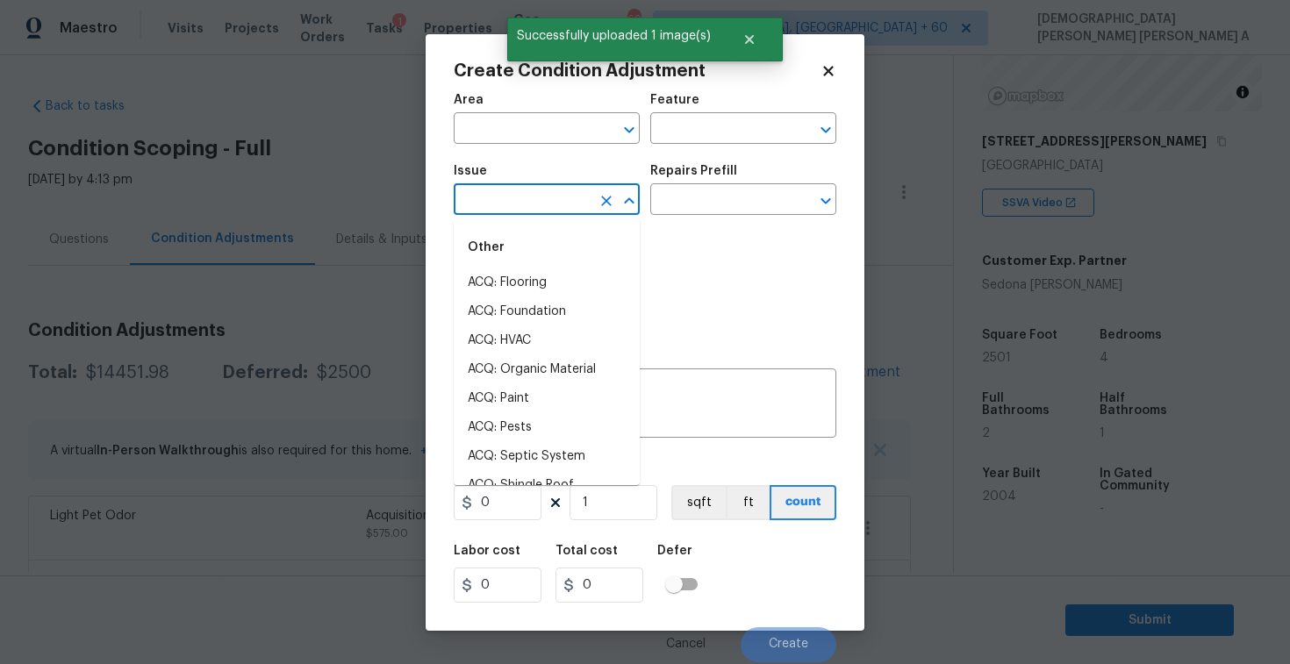
type input "u"
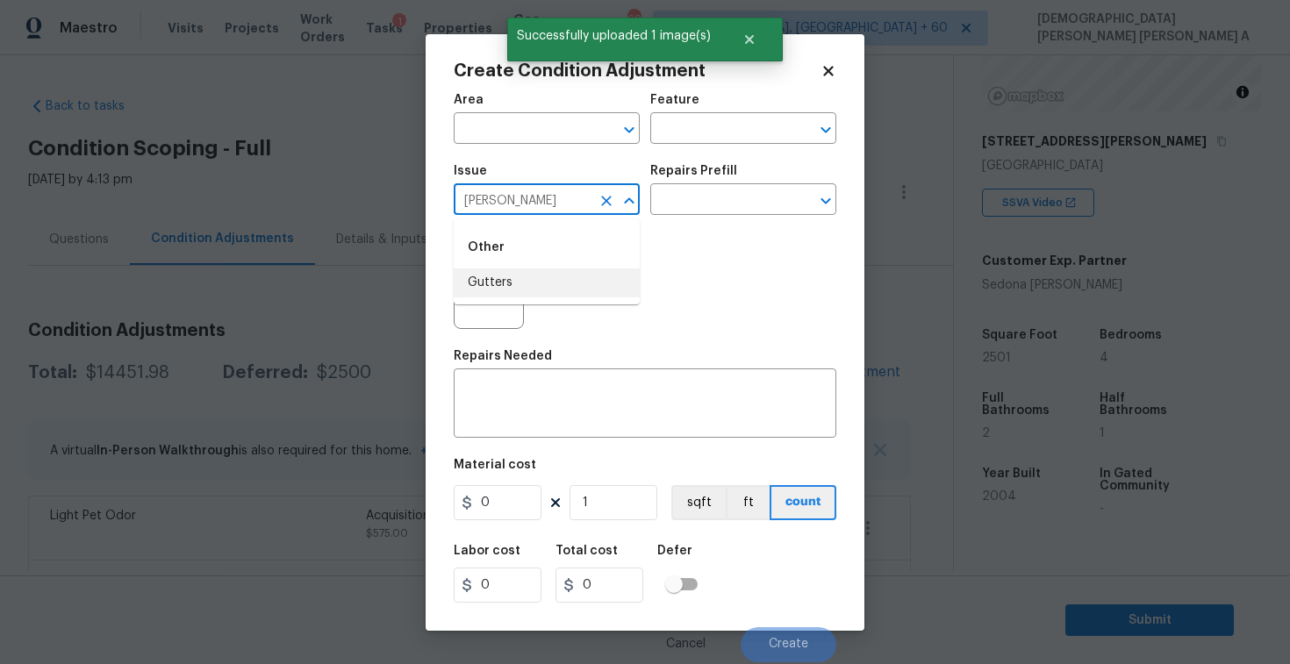
click at [539, 279] on li "Gutters" at bounding box center [547, 283] width 186 height 29
type input "Gutters"
click at [699, 199] on input "text" at bounding box center [718, 201] width 137 height 27
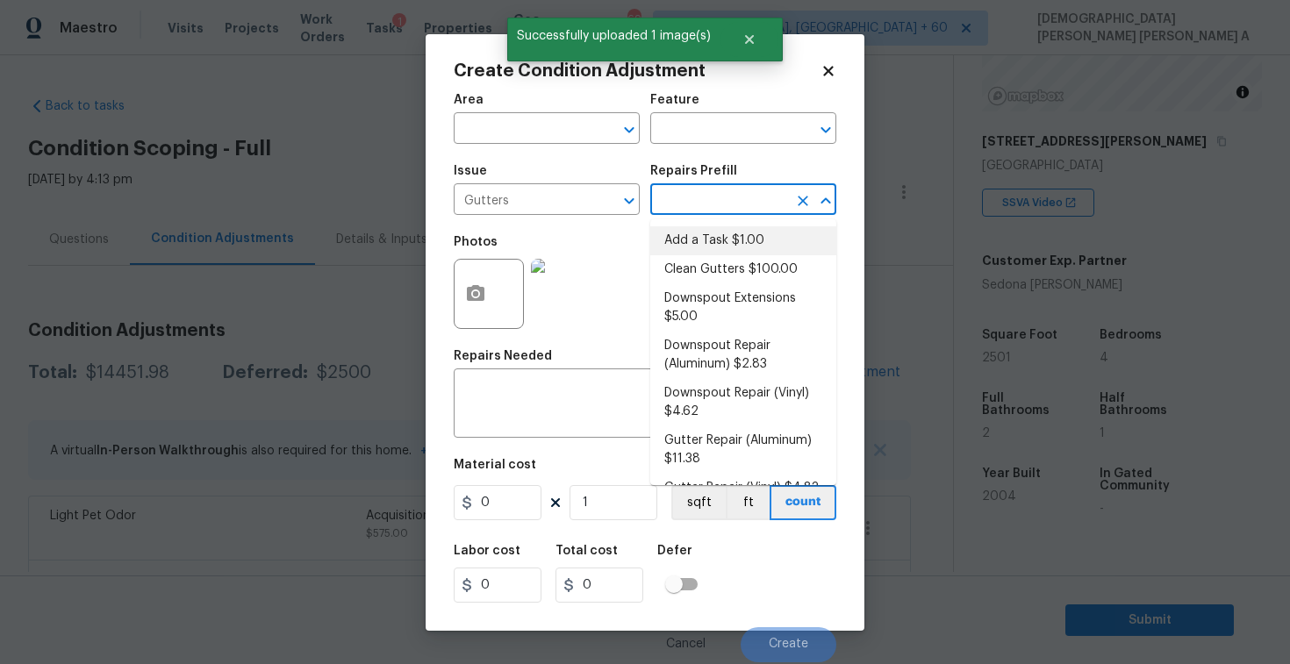
click at [694, 266] on li "Clean Gutters $100.00" at bounding box center [743, 269] width 186 height 29
type input "[PERSON_NAME] and Trim"
type textarea "Clean all debris from the gutter. The debris from the gutters is to be disposed…"
type input "100"
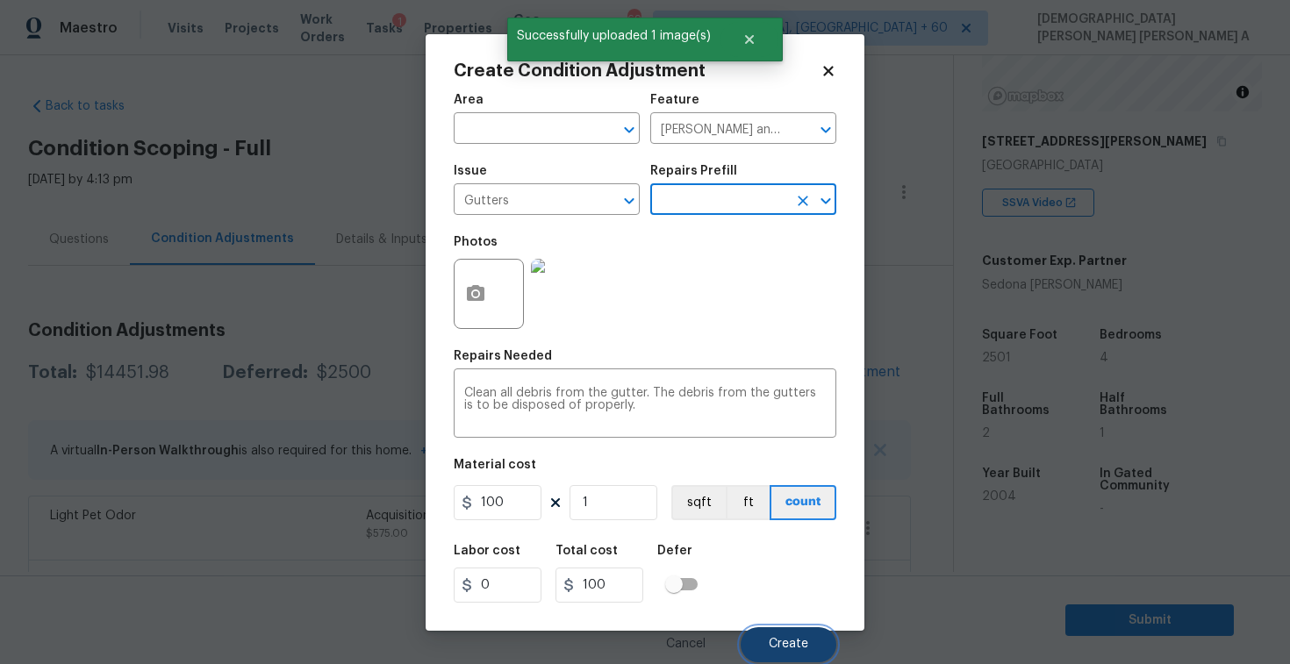
click at [795, 641] on span "Create" at bounding box center [788, 644] width 39 height 13
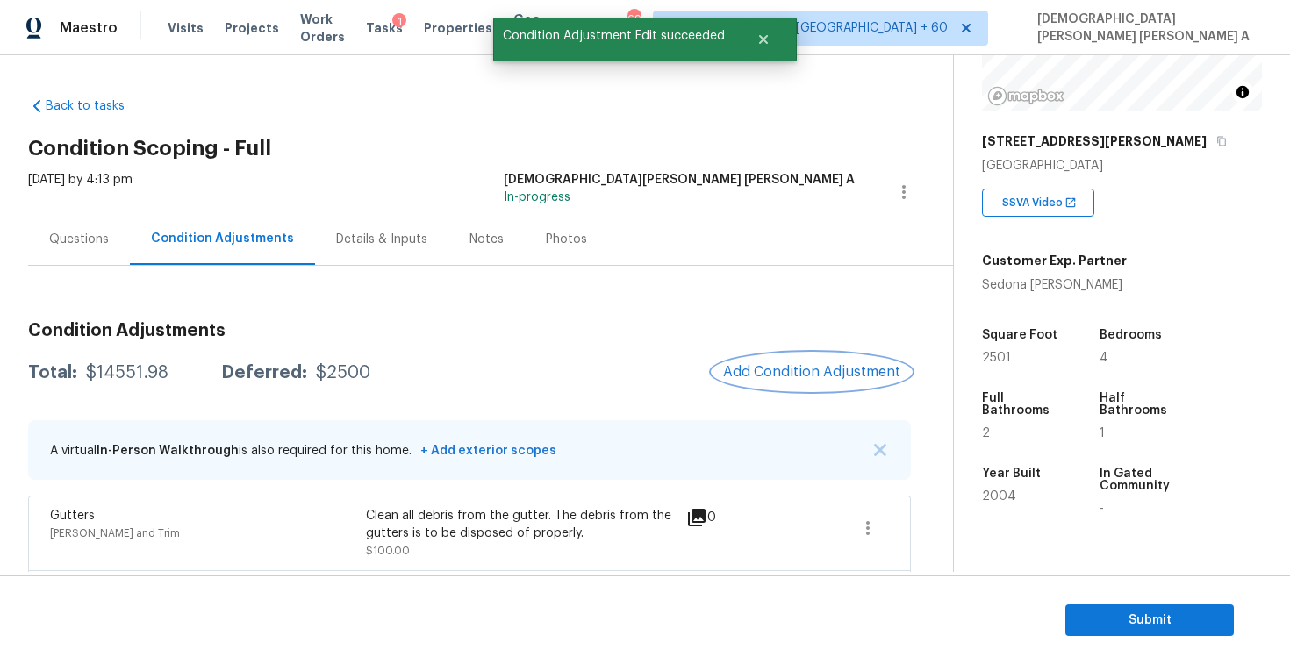
click at [822, 369] on span "Add Condition Adjustment" at bounding box center [811, 372] width 177 height 16
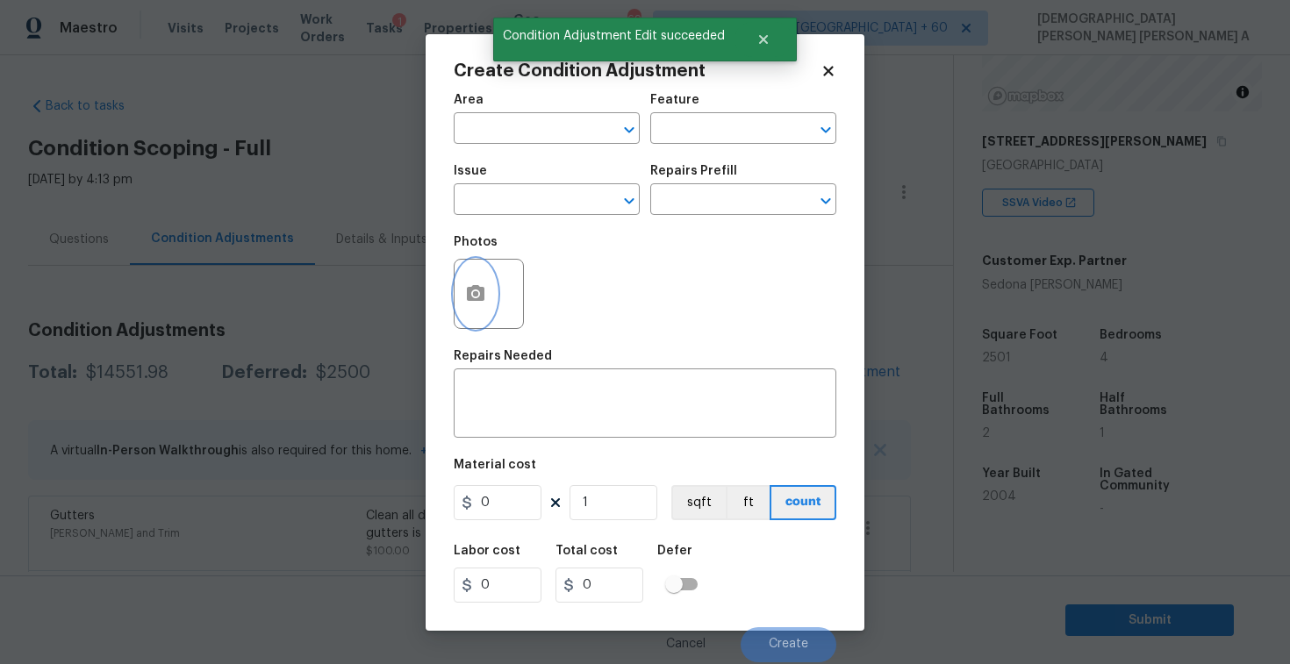
click at [483, 299] on icon "button" at bounding box center [476, 293] width 18 height 16
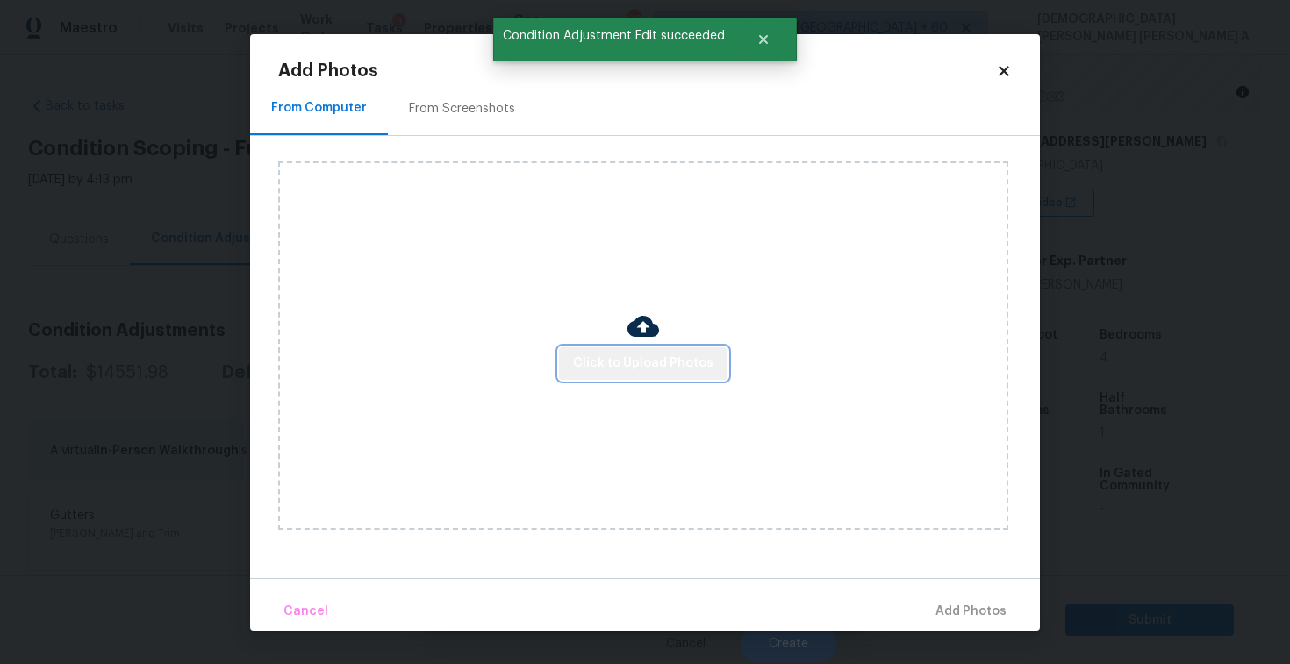
click at [650, 376] on button "Click to Upload Photos" at bounding box center [643, 364] width 169 height 32
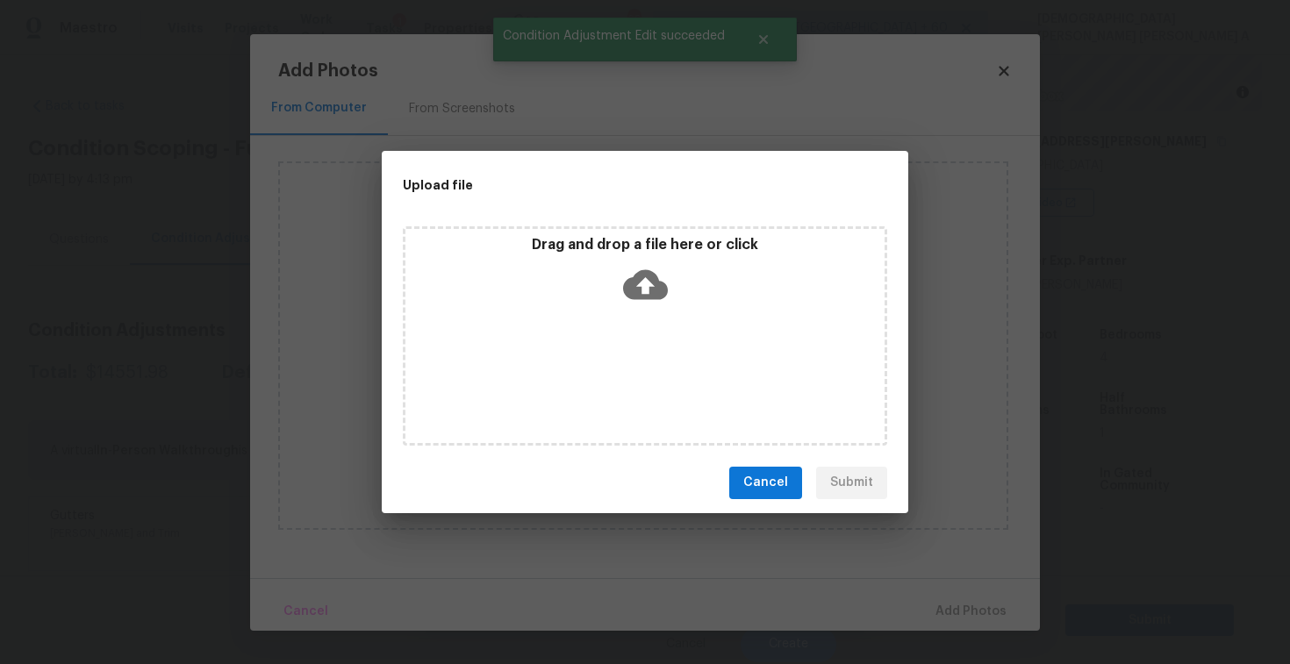
click at [641, 287] on icon at bounding box center [645, 284] width 45 height 30
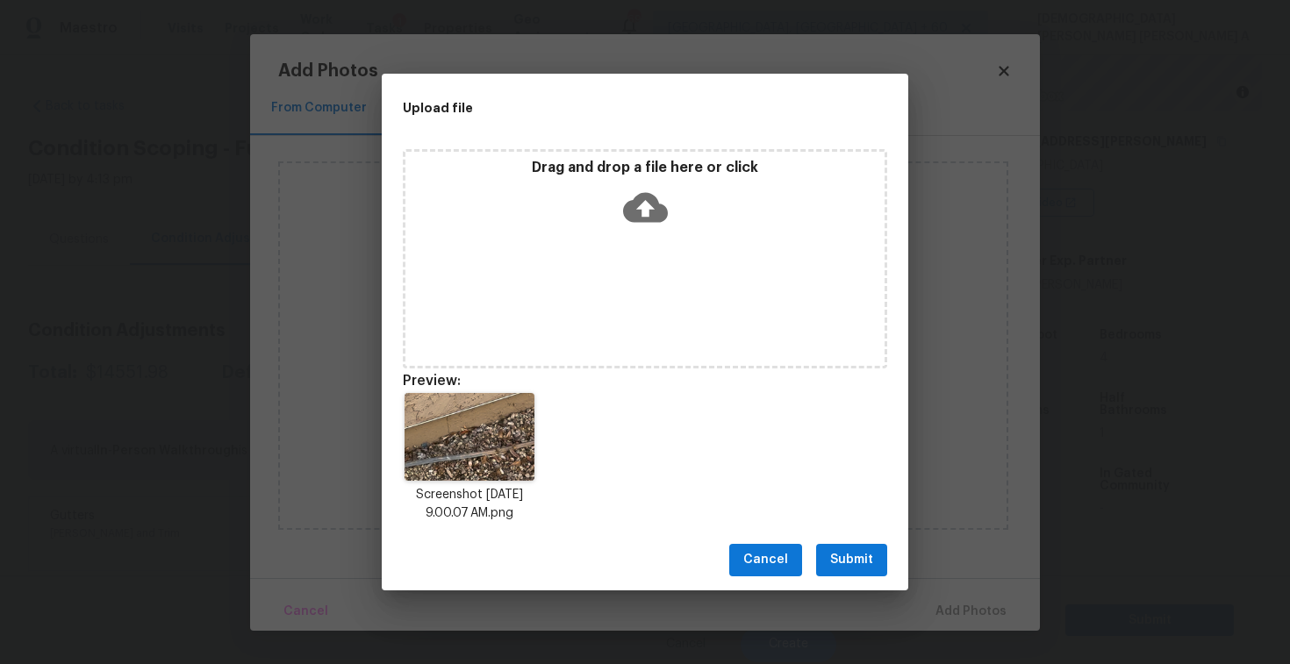
click at [838, 561] on span "Submit" at bounding box center [851, 560] width 43 height 22
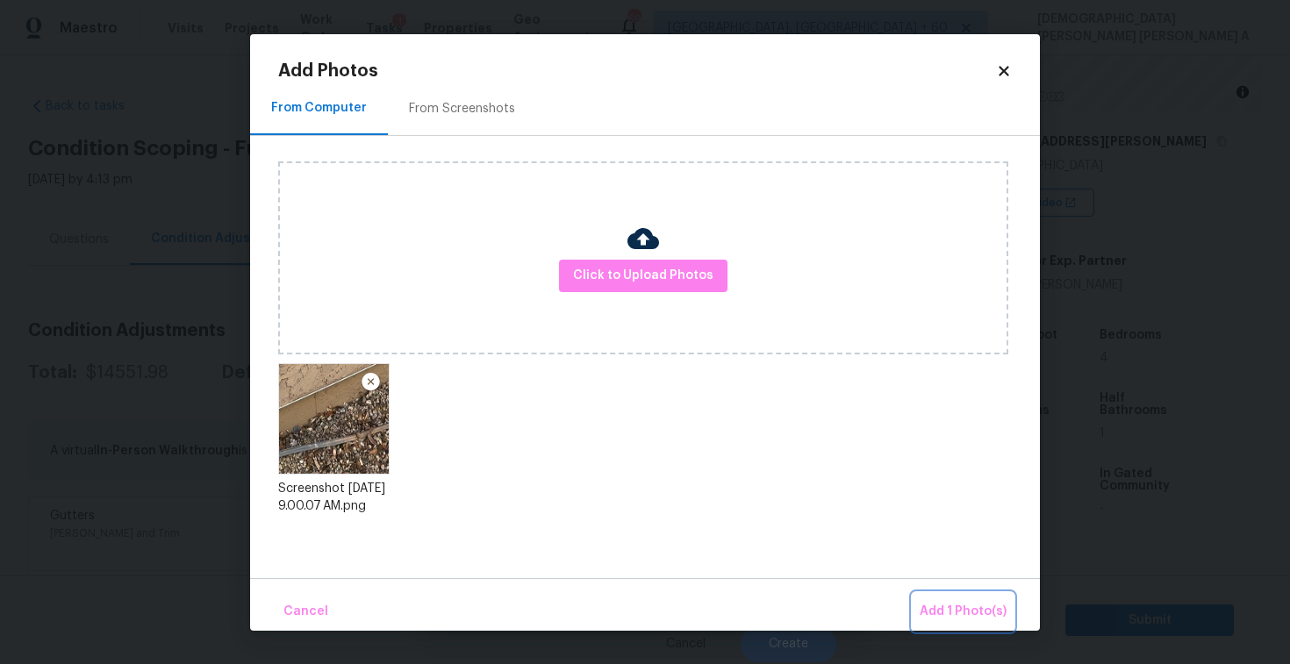
click at [940, 598] on button "Add 1 Photo(s)" at bounding box center [963, 612] width 101 height 38
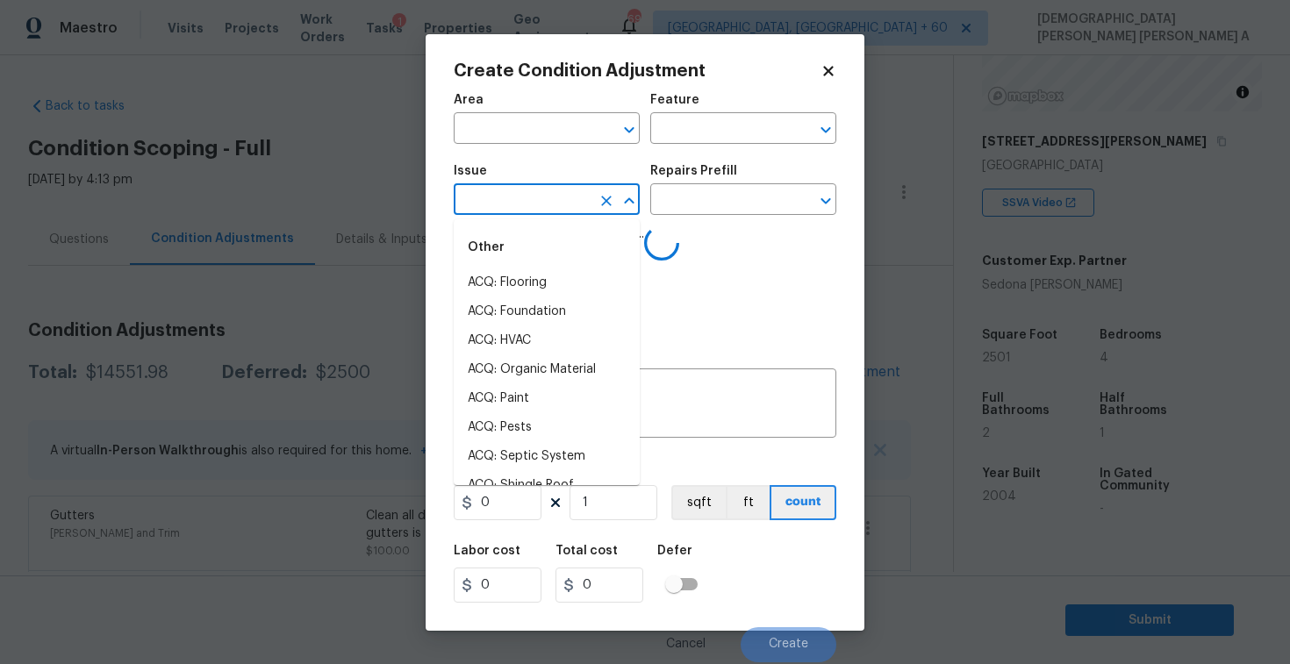
click at [548, 209] on input "text" at bounding box center [522, 201] width 137 height 27
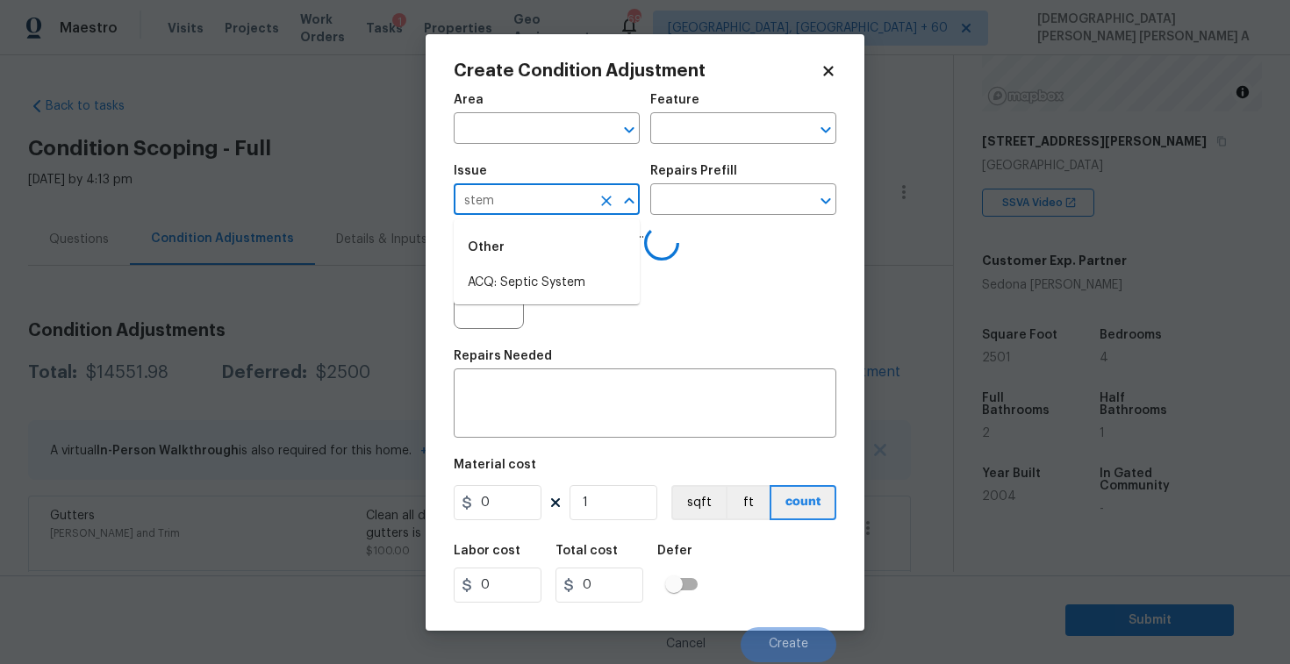
type input "ste"
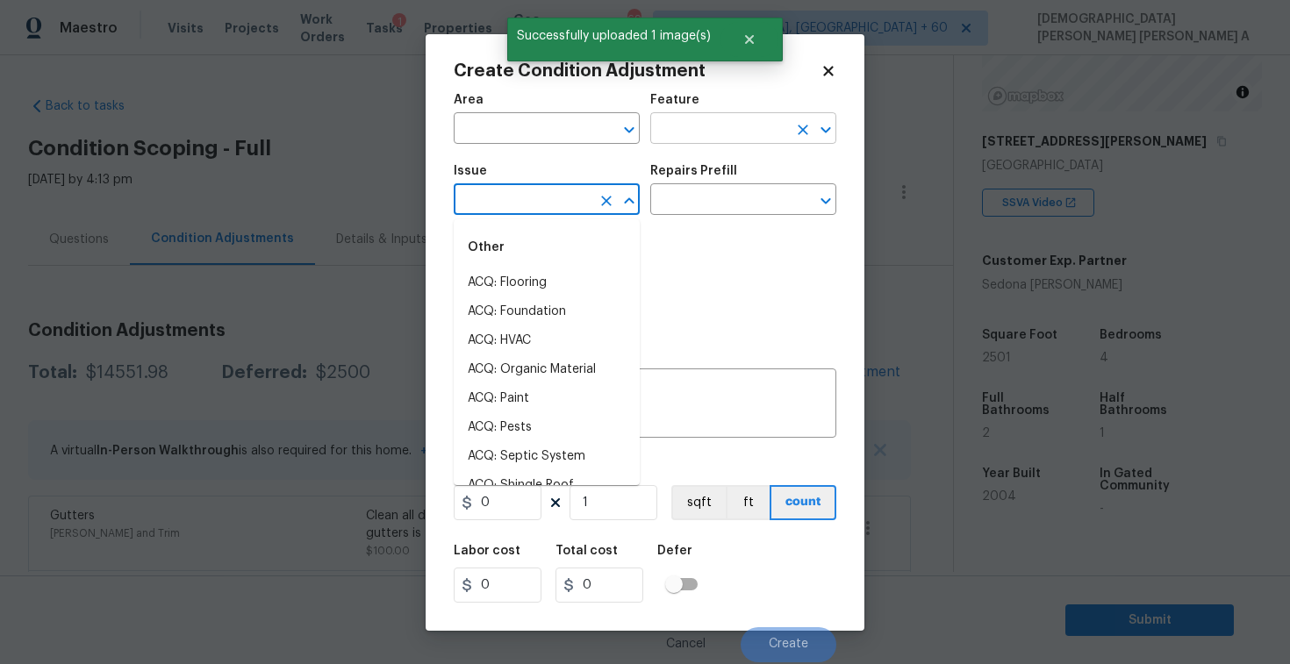
click at [693, 124] on input "text" at bounding box center [718, 130] width 137 height 27
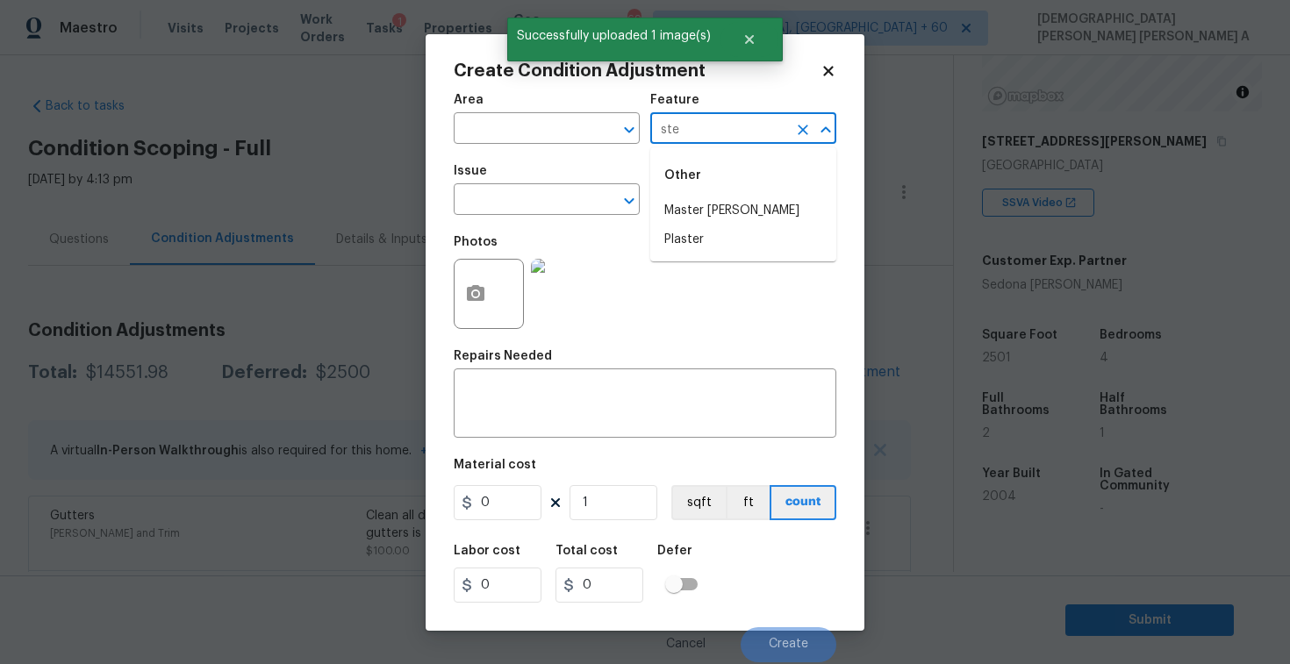
type input "stem"
click at [536, 412] on textarea at bounding box center [645, 405] width 362 height 37
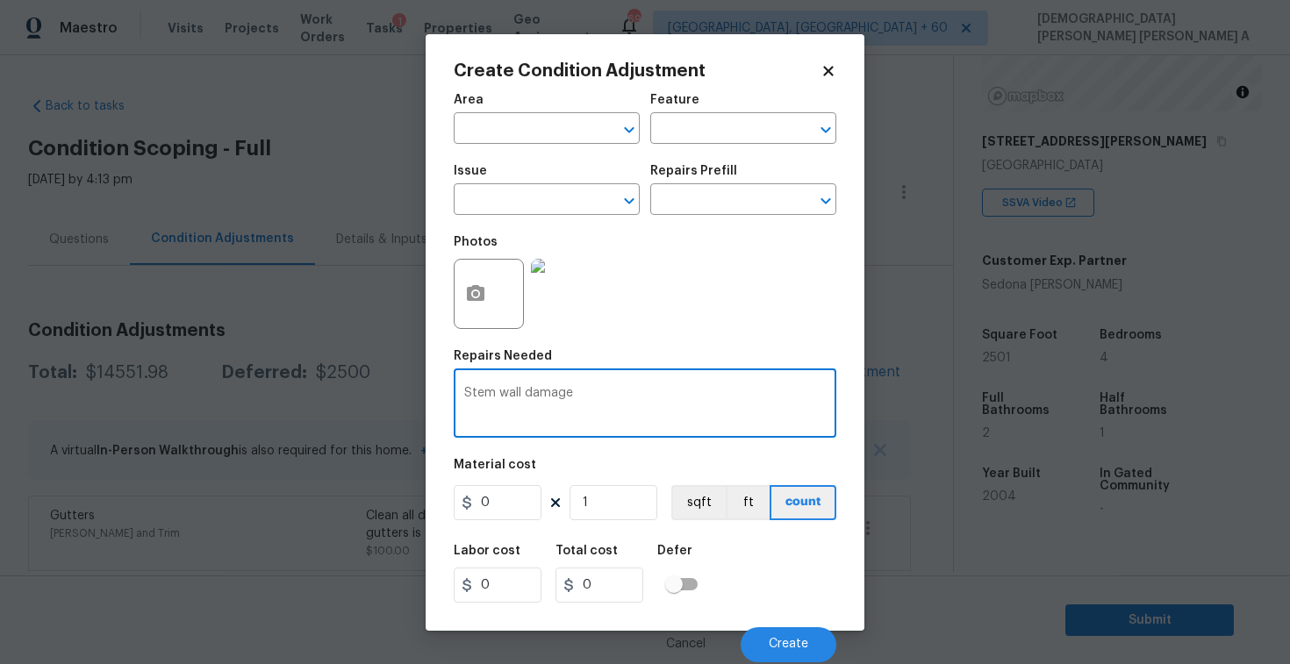
type textarea "Stem wall damage"
click at [505, 513] on input "0" at bounding box center [498, 502] width 88 height 35
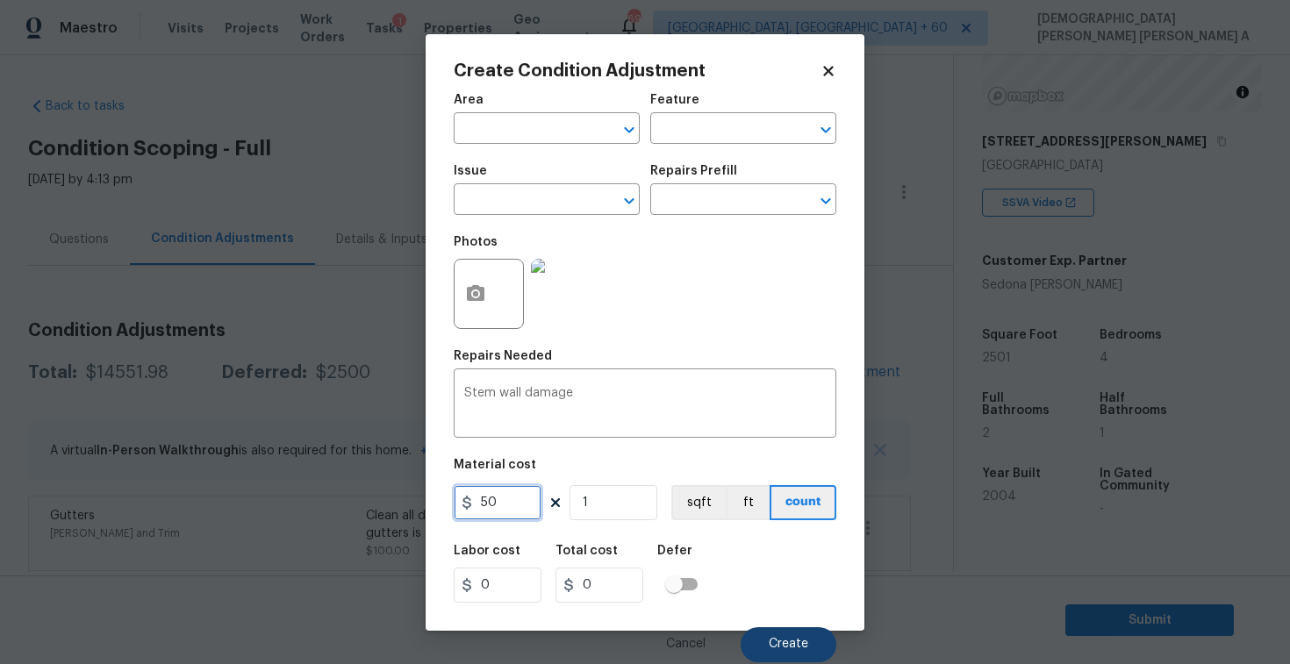
type input "50"
click at [783, 643] on span "Create" at bounding box center [788, 644] width 39 height 13
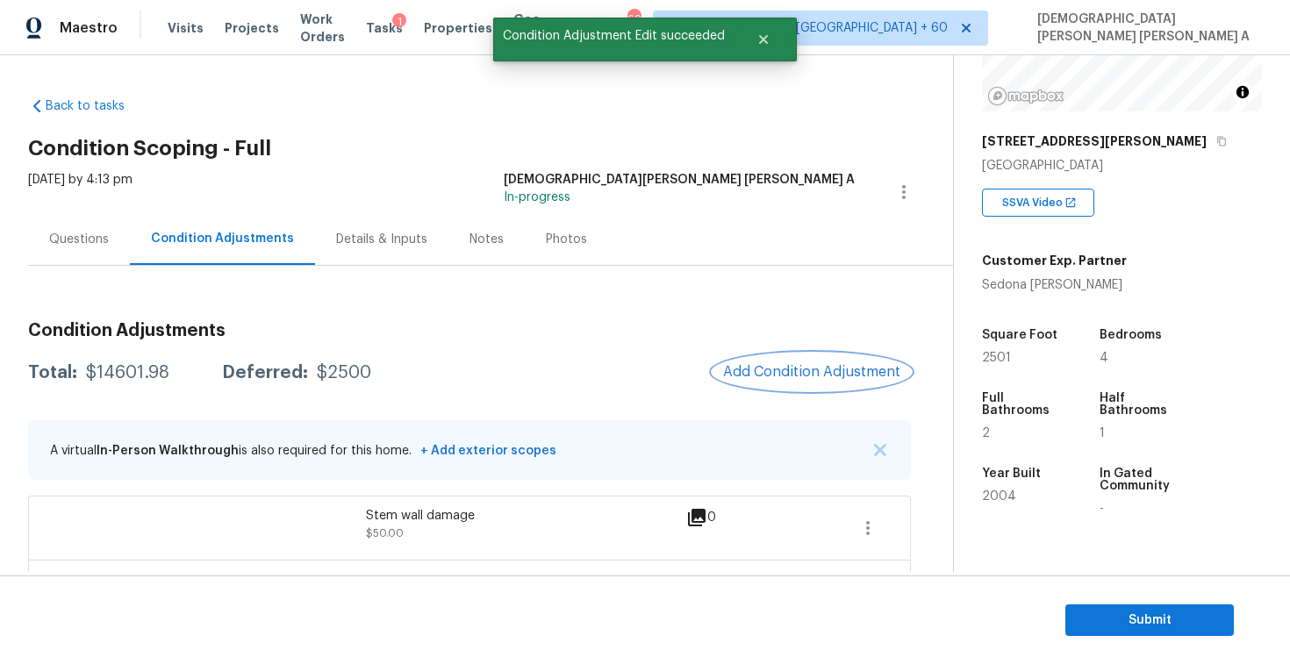
click at [853, 363] on button "Add Condition Adjustment" at bounding box center [812, 372] width 198 height 37
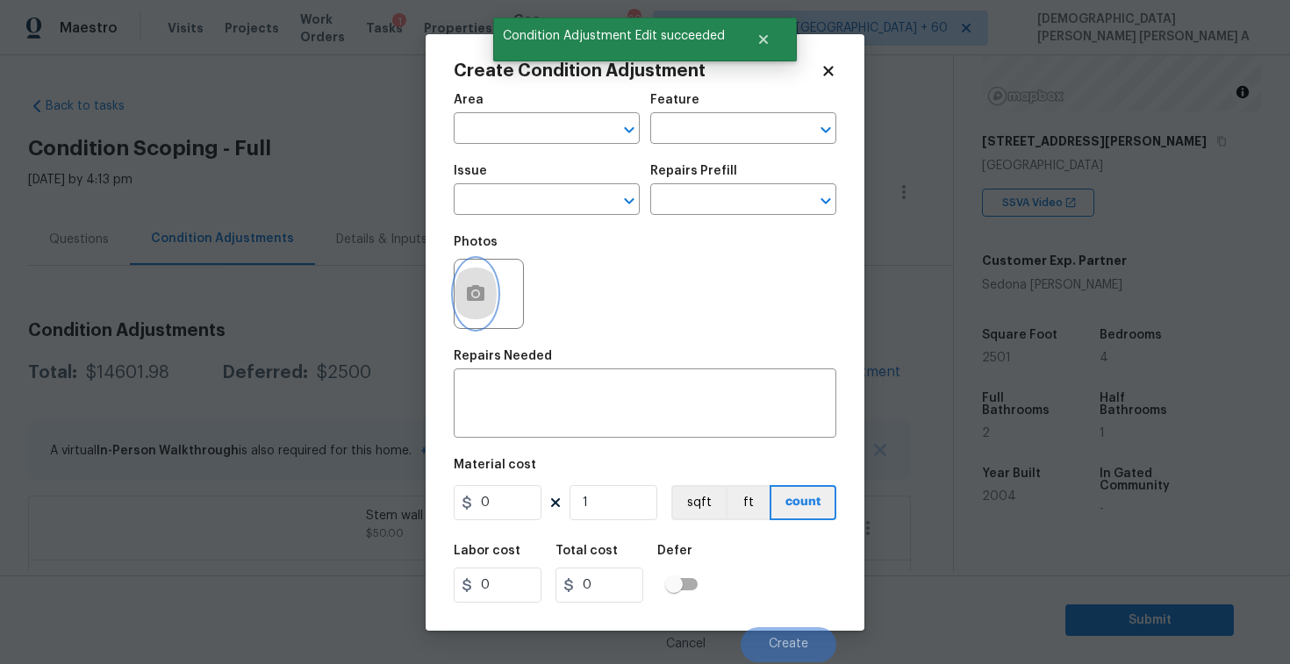
click at [473, 305] on icon "button" at bounding box center [475, 294] width 21 height 21
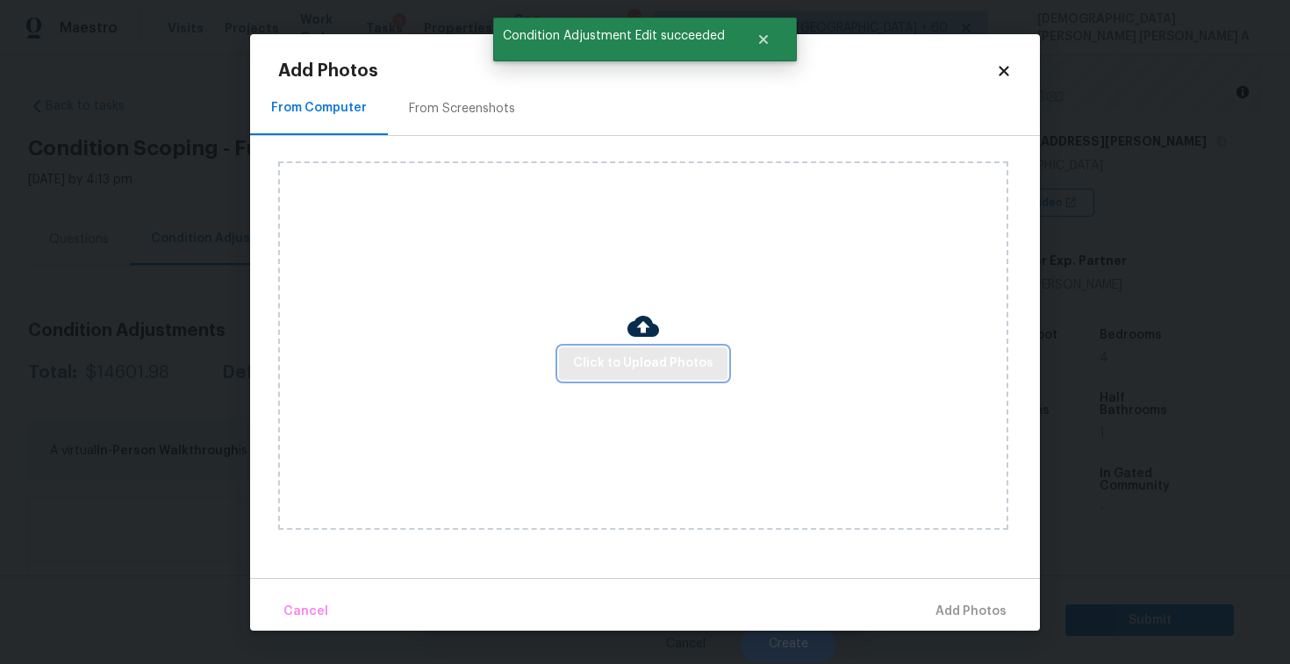
click at [657, 377] on button "Click to Upload Photos" at bounding box center [643, 364] width 169 height 32
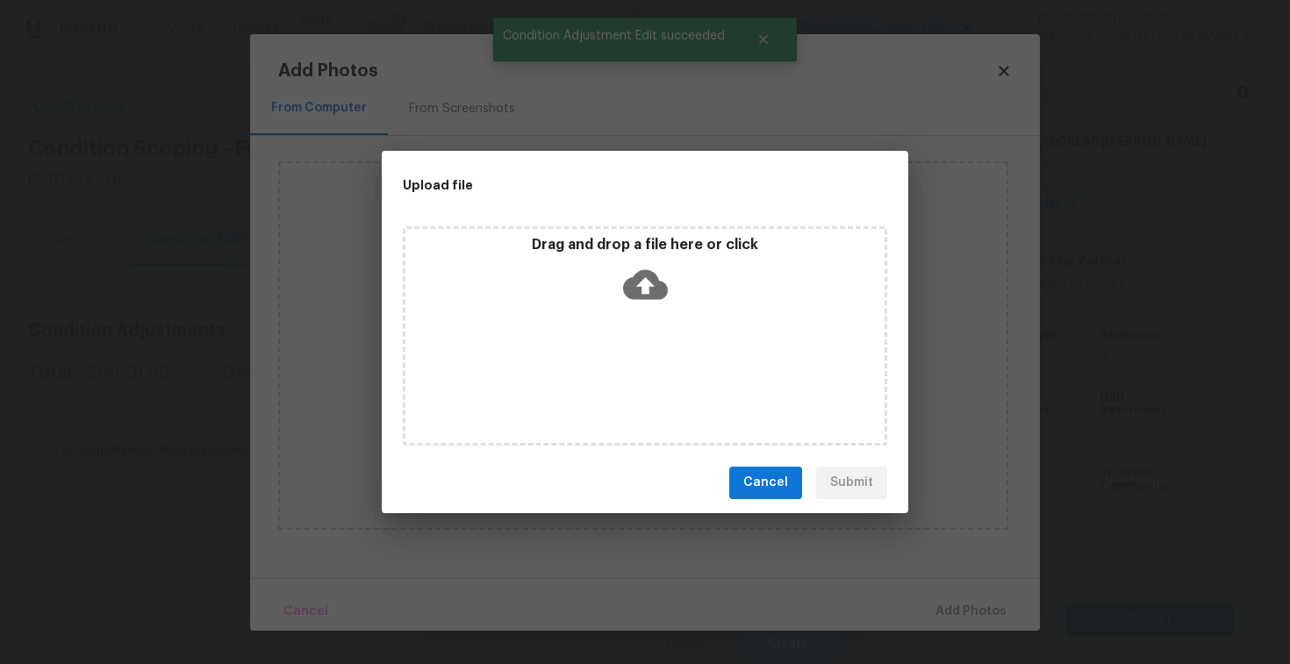
click at [657, 300] on icon at bounding box center [645, 284] width 45 height 45
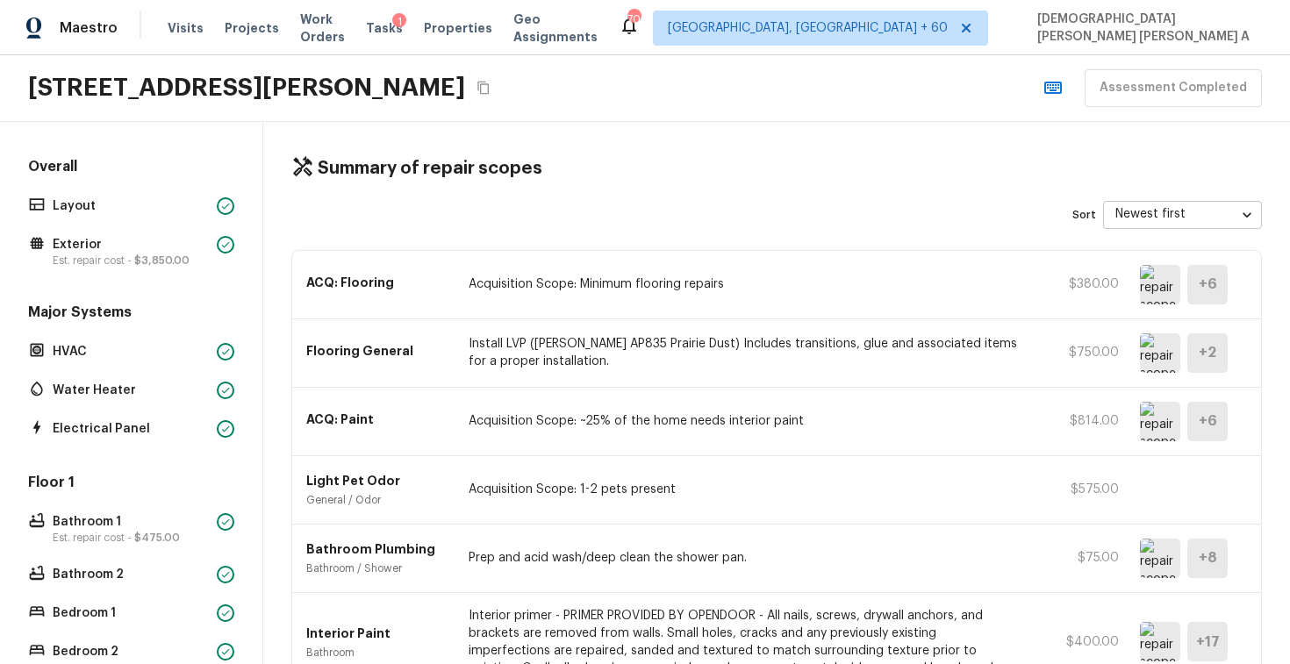
scroll to position [674, 0]
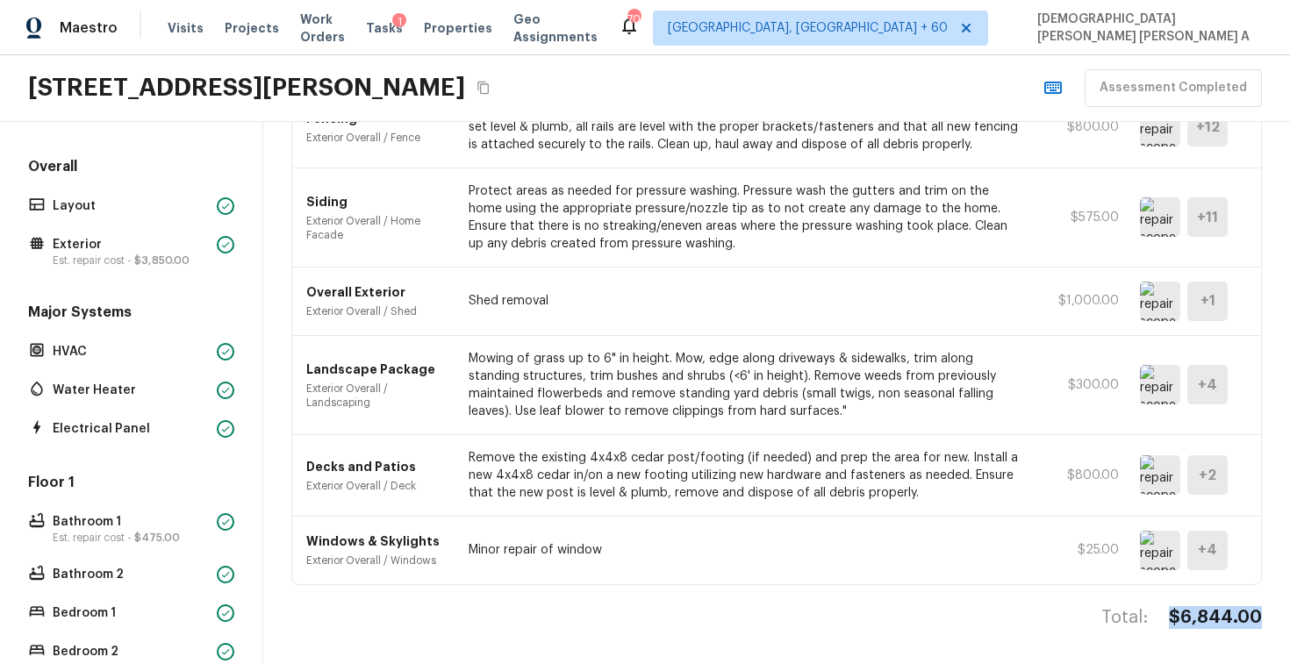
drag, startPoint x: 1268, startPoint y: 611, endPoint x: 1165, endPoint y: 614, distance: 103.6
click at [1165, 614] on div "Summary of repair scopes Sort Newest first newestFirst ​ ACQ: Flooring Acquisit…" at bounding box center [776, 393] width 1027 height 542
copy h4 "$6,844.00"
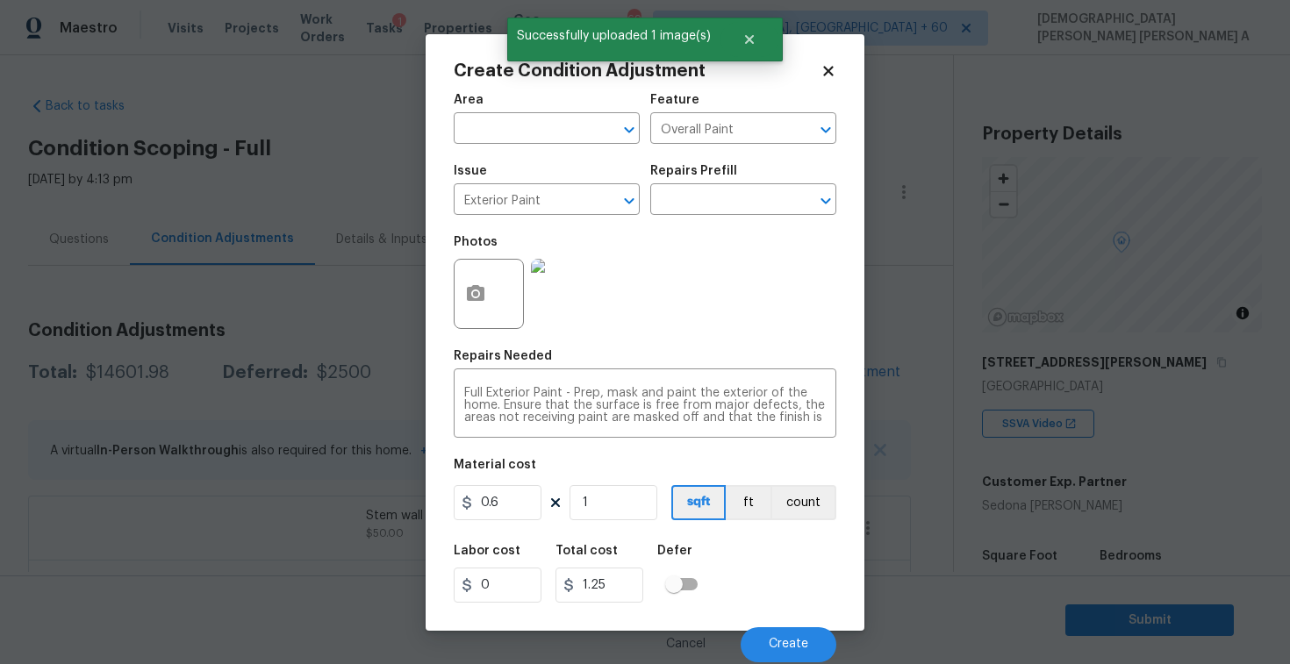
scroll to position [221, 0]
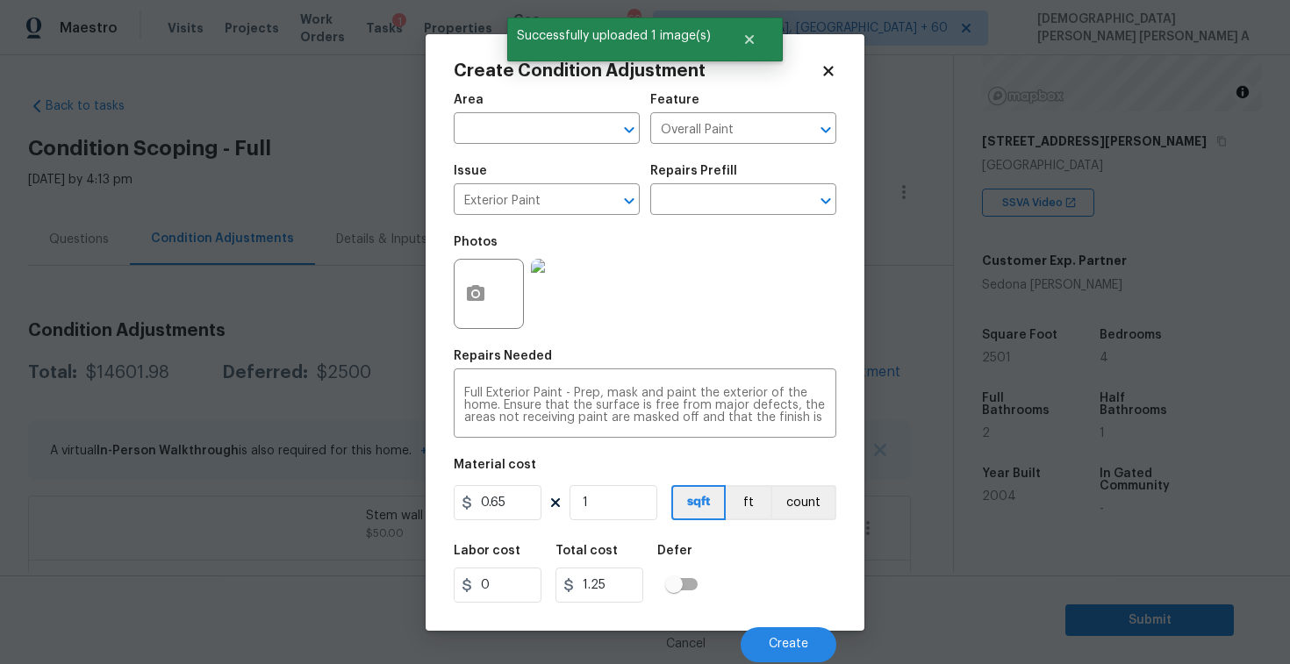
type input "0.65"
click at [614, 502] on input "1" at bounding box center [614, 502] width 88 height 35
type input "0"
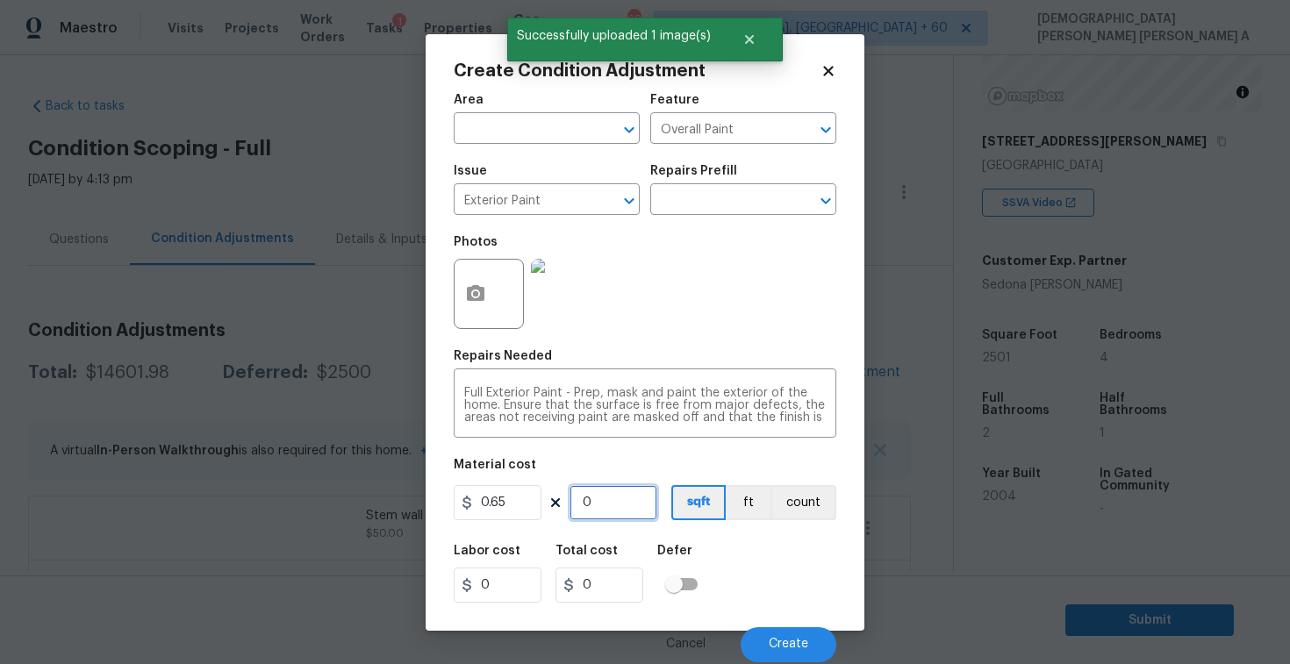
type input "2"
type input "1.3"
type input "25"
type input "16.25"
type input "250"
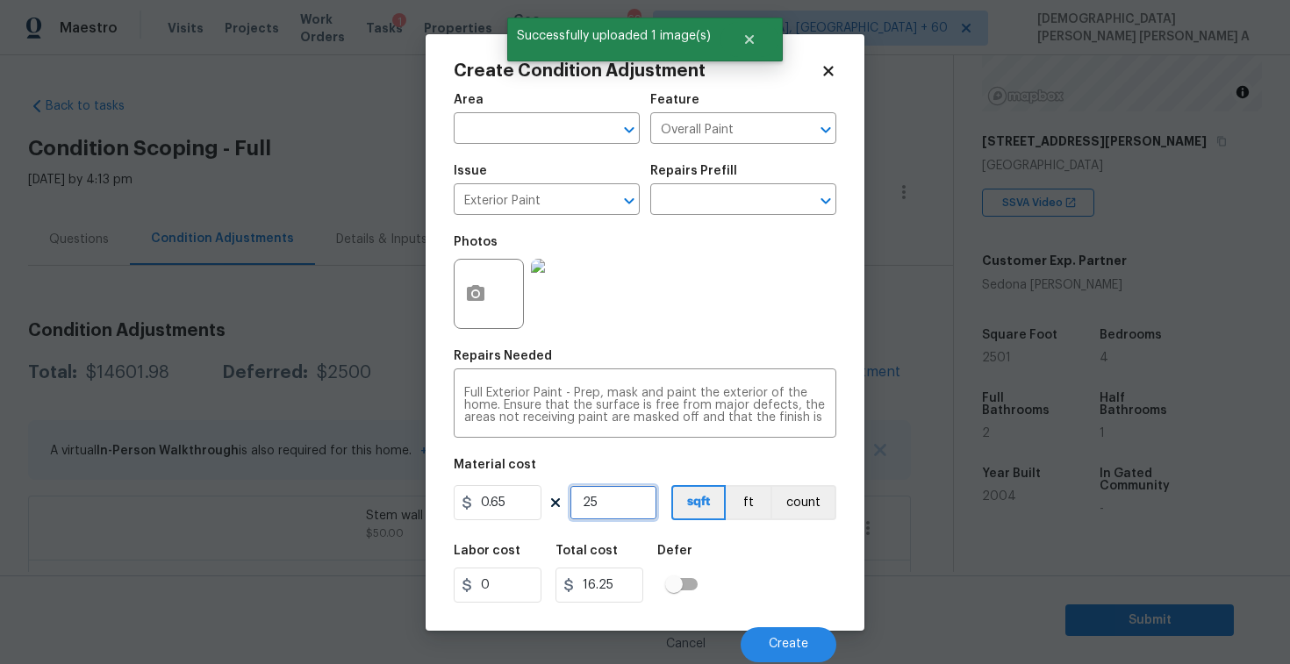
type input "162.5"
type input "2501"
type input "1625.65"
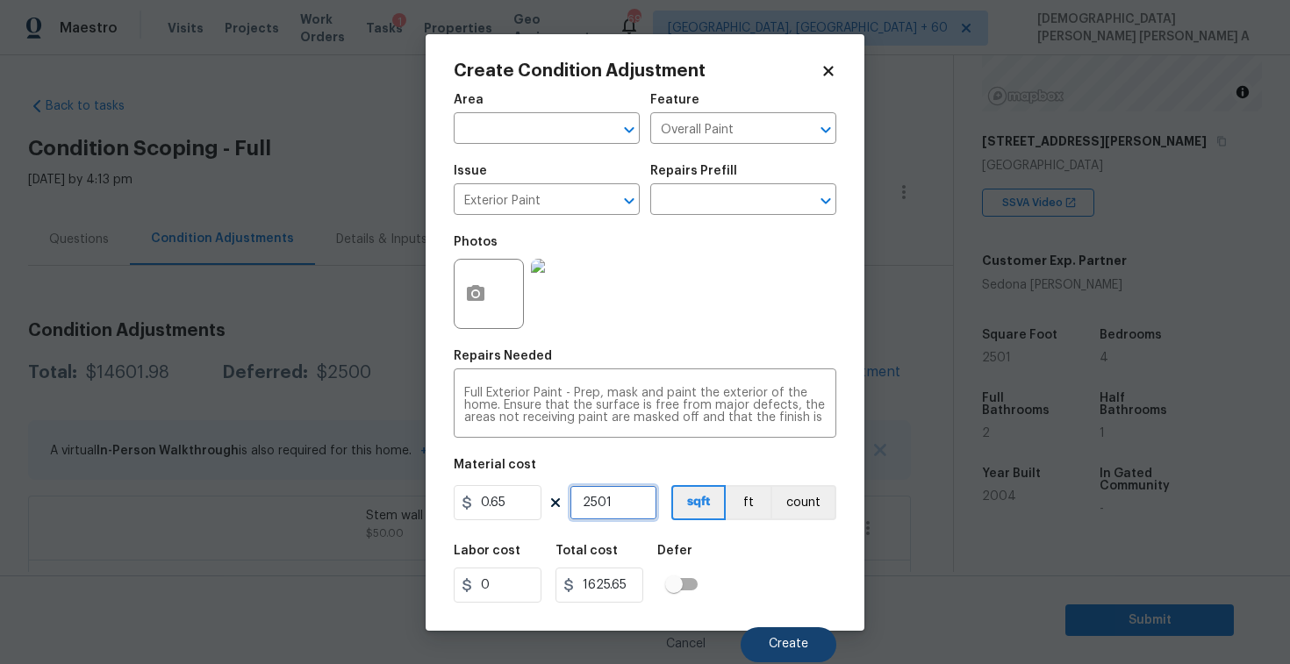
type input "2501"
click at [799, 655] on button "Create" at bounding box center [789, 645] width 96 height 35
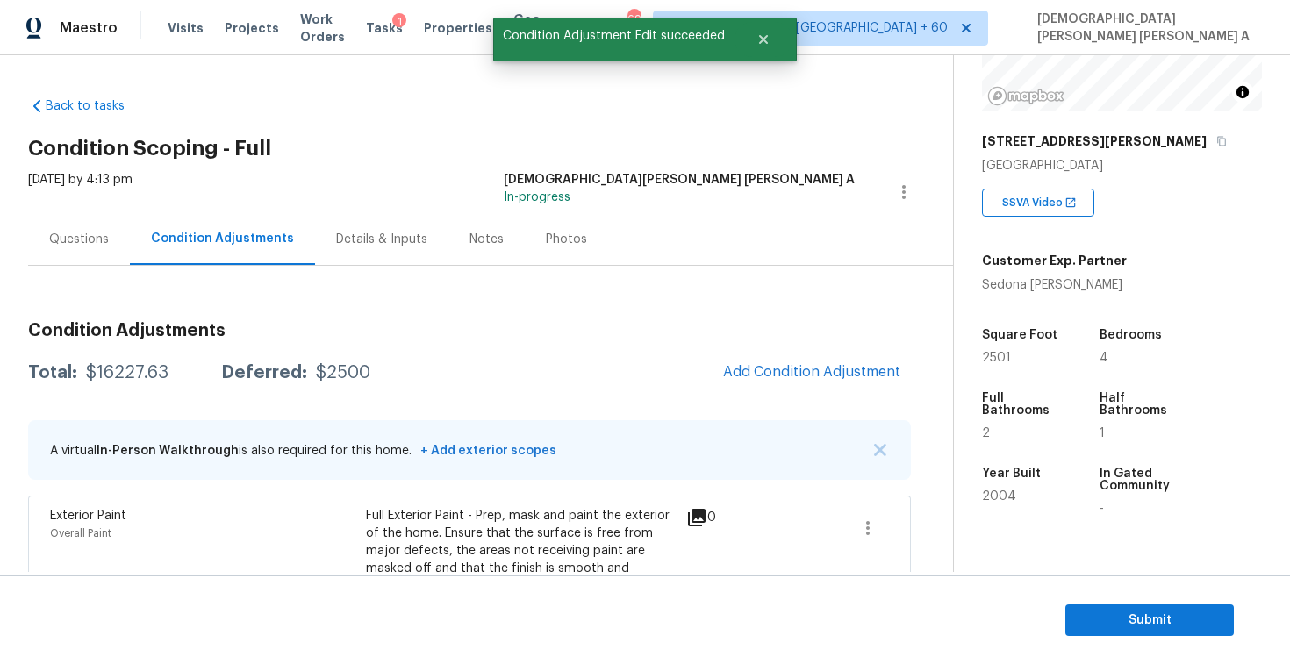
click at [581, 510] on div "Full Exterior Paint - Prep, mask and paint the exterior of the home. Ensure tha…" at bounding box center [524, 568] width 316 height 123
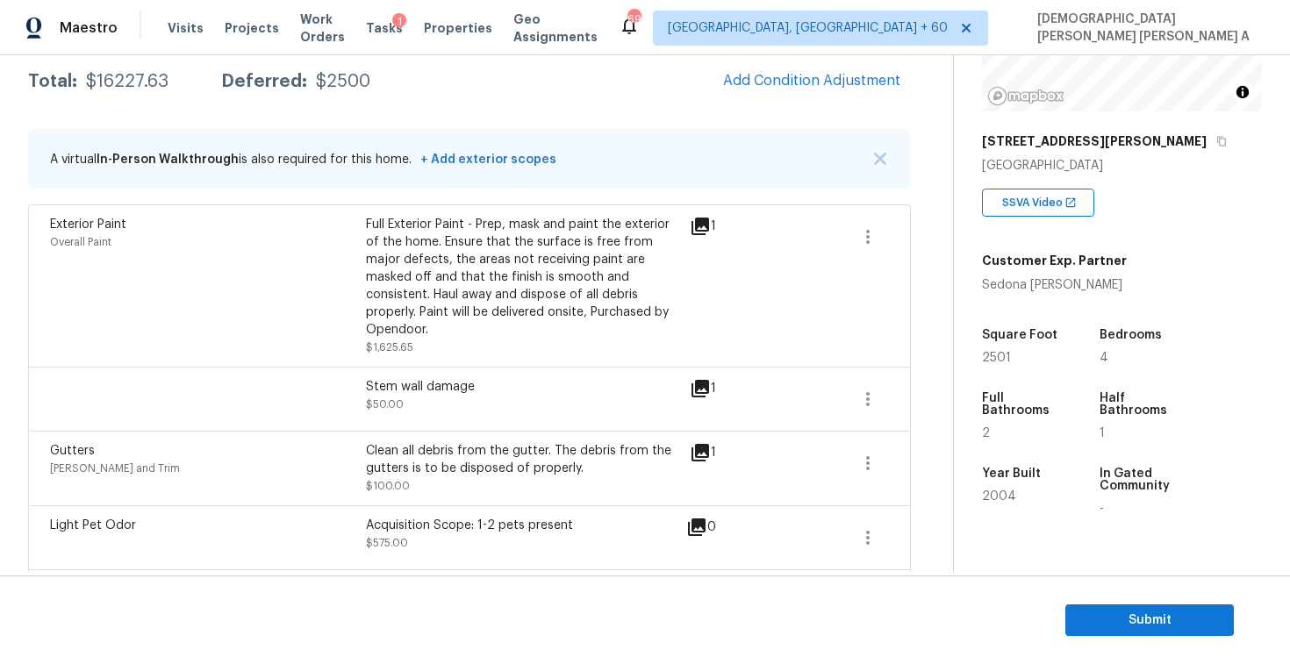
scroll to position [387, 0]
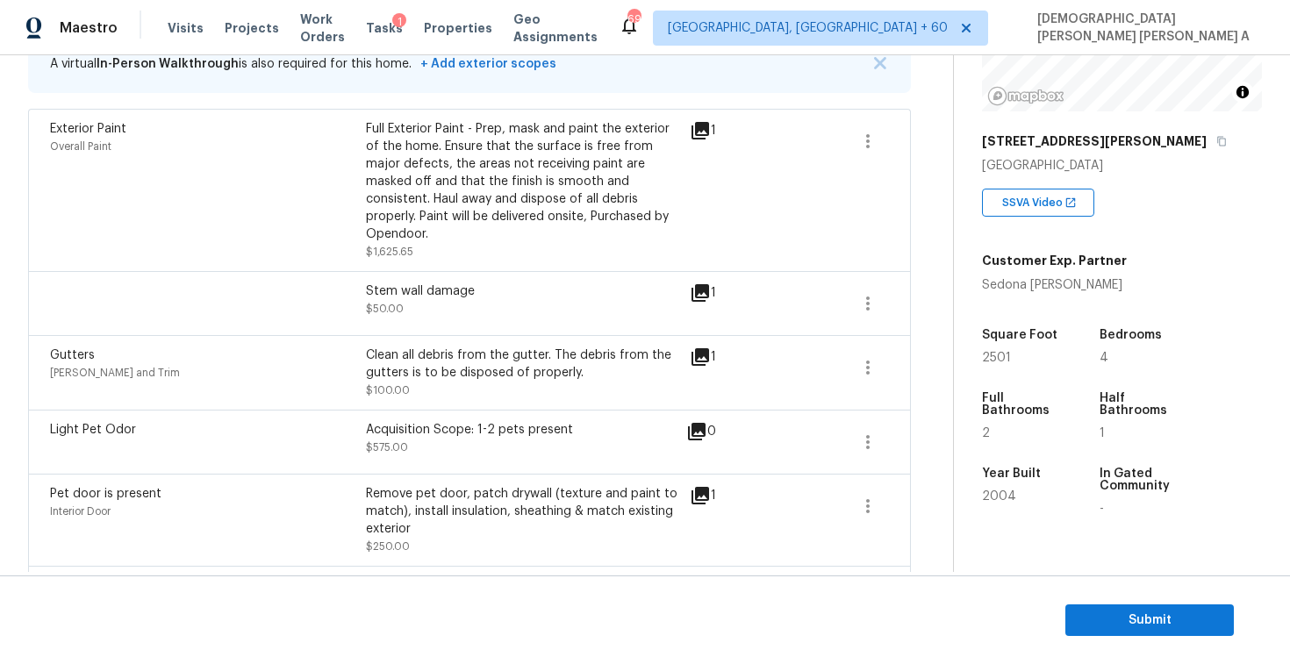
click at [585, 389] on div "Gutters [PERSON_NAME] and Trim Clean all debris from the gutter. The debris fro…" at bounding box center [469, 372] width 883 height 75
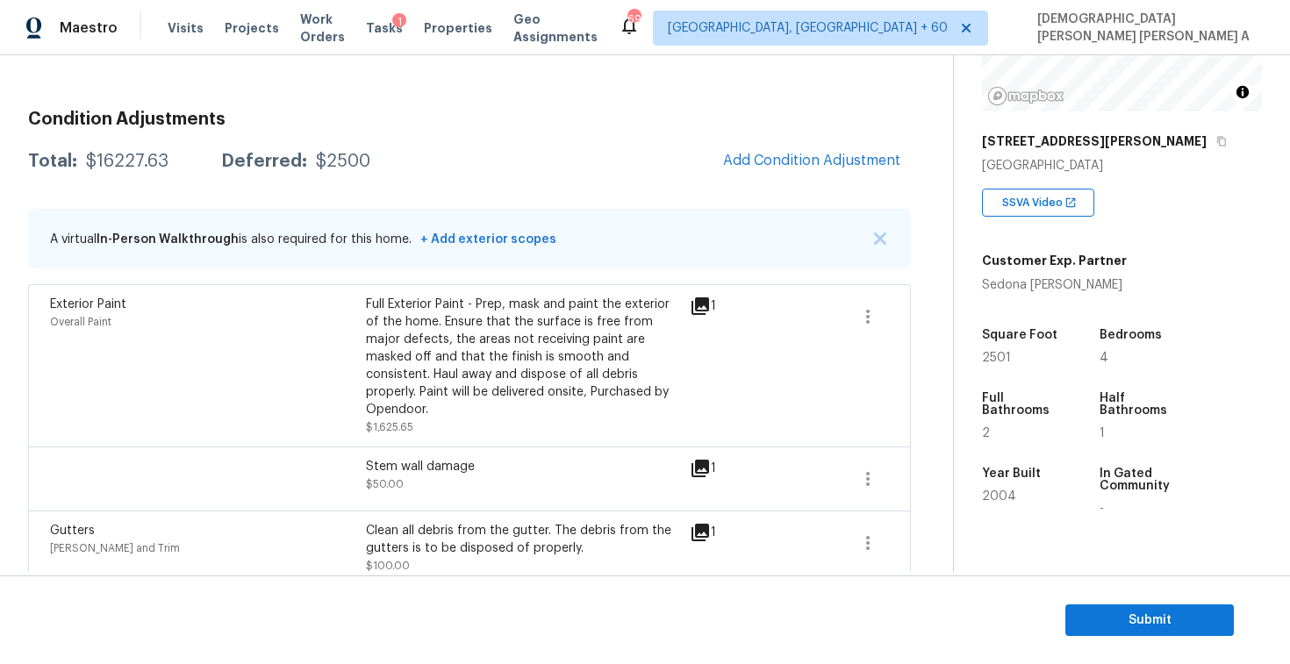
scroll to position [183, 0]
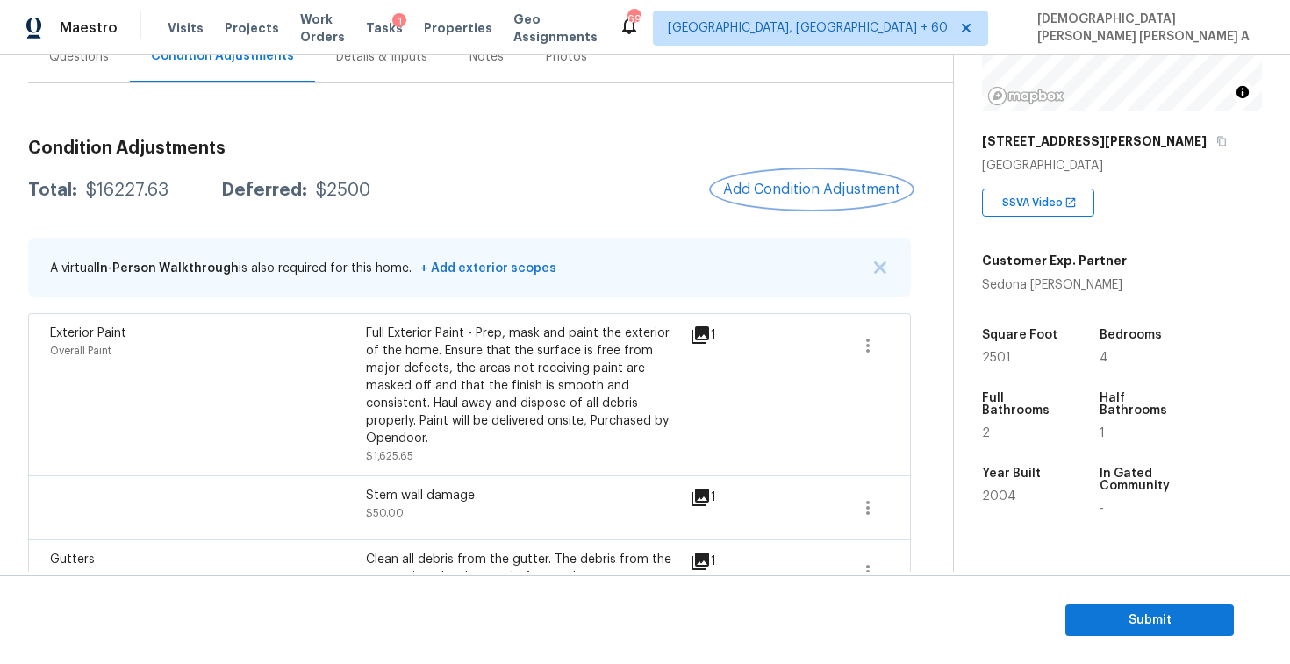
click at [791, 174] on button "Add Condition Adjustment" at bounding box center [812, 189] width 198 height 37
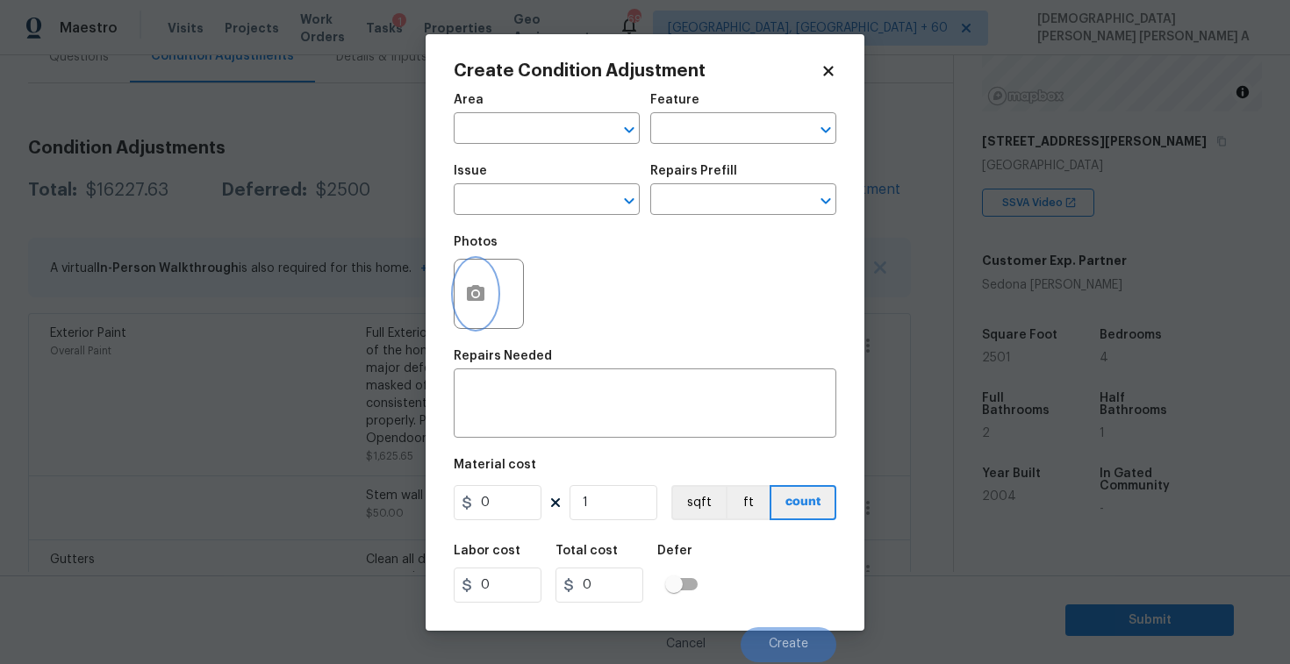
click at [470, 298] on icon "button" at bounding box center [476, 293] width 18 height 16
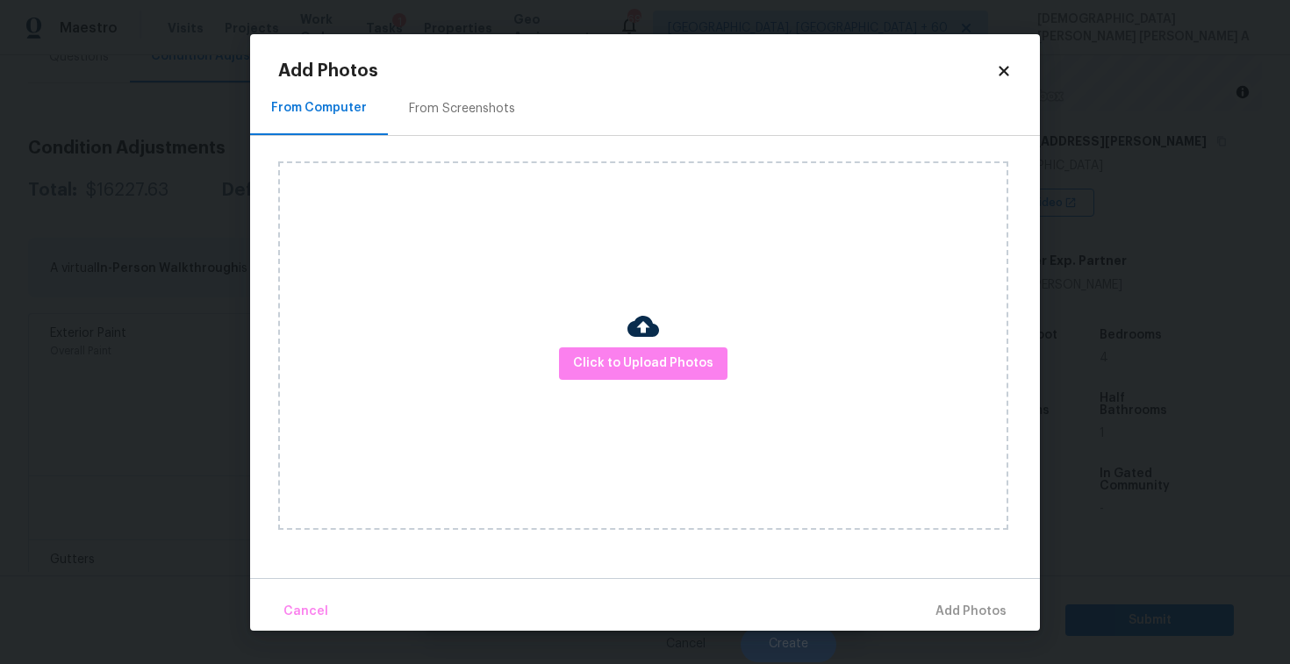
click at [451, 124] on div "From Screenshots" at bounding box center [462, 109] width 148 height 52
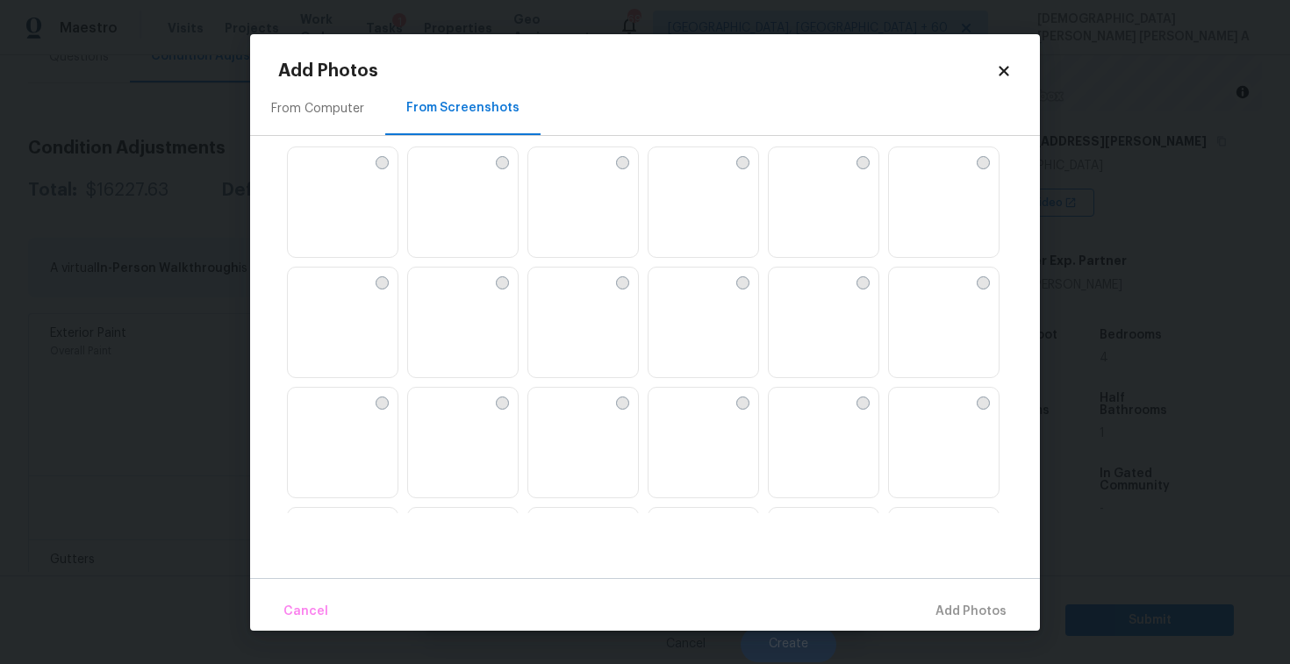
scroll to position [51, 0]
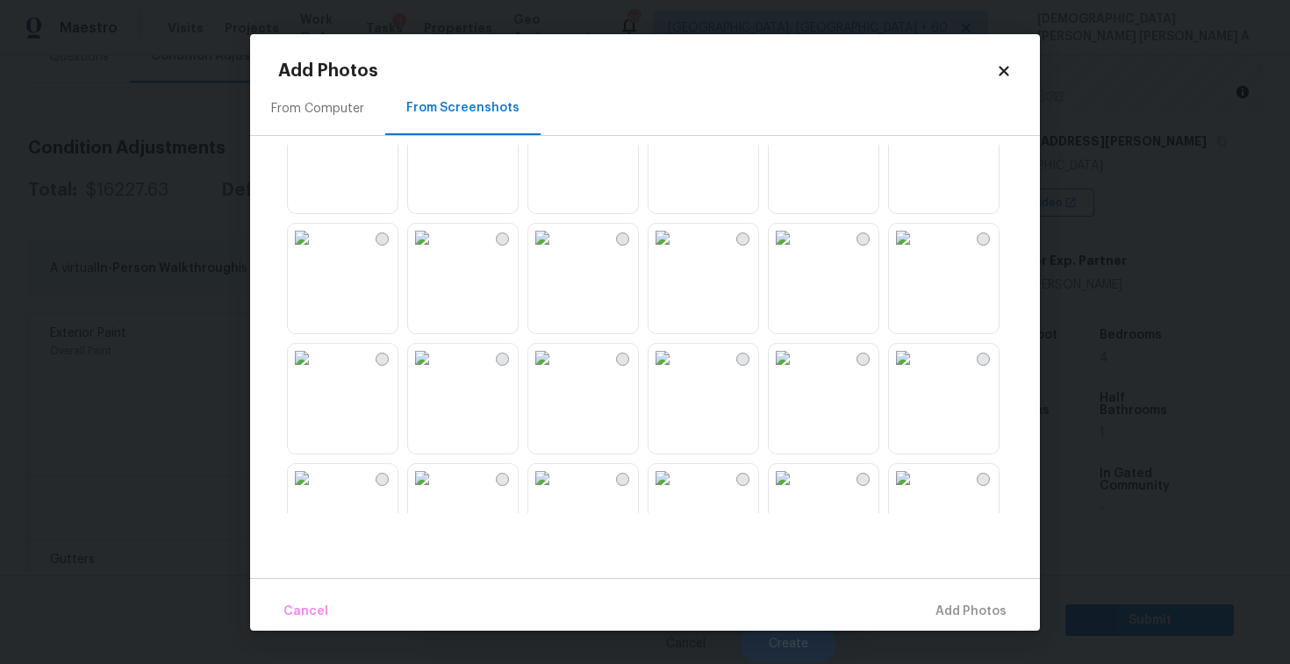
click at [917, 241] on img at bounding box center [903, 238] width 28 height 28
click at [940, 609] on span "Add 1 Photo(s)" at bounding box center [963, 612] width 87 height 22
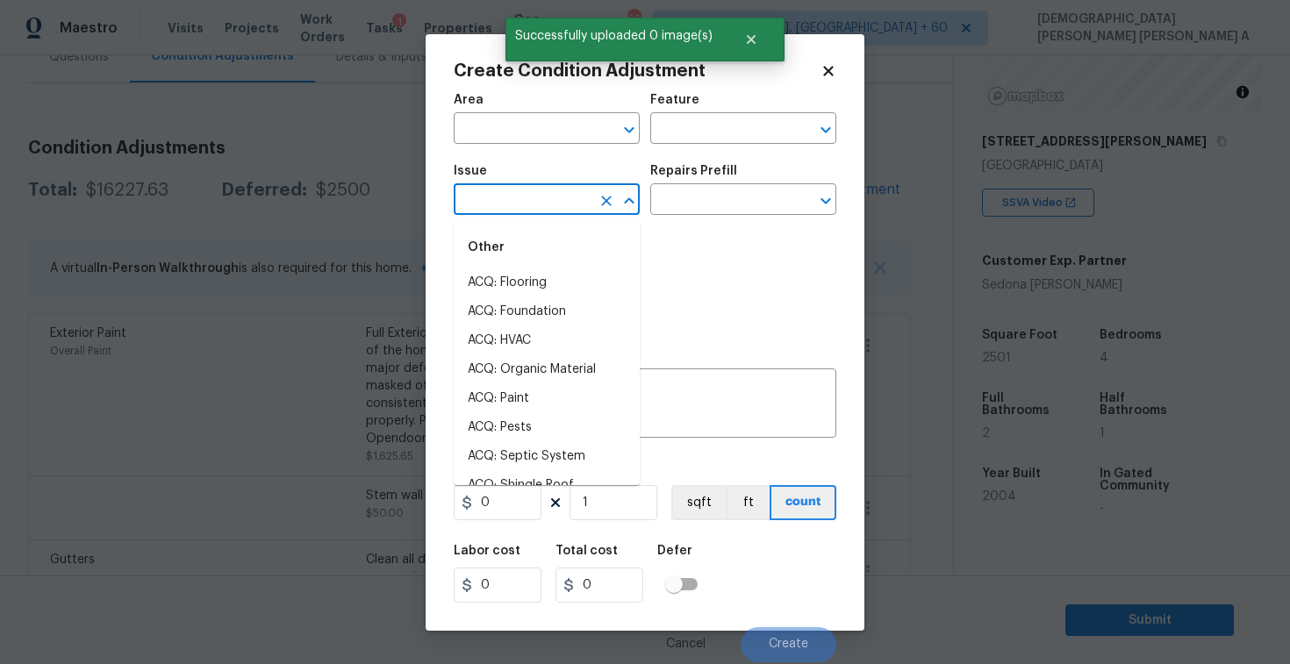
click at [548, 197] on input "text" at bounding box center [522, 201] width 137 height 27
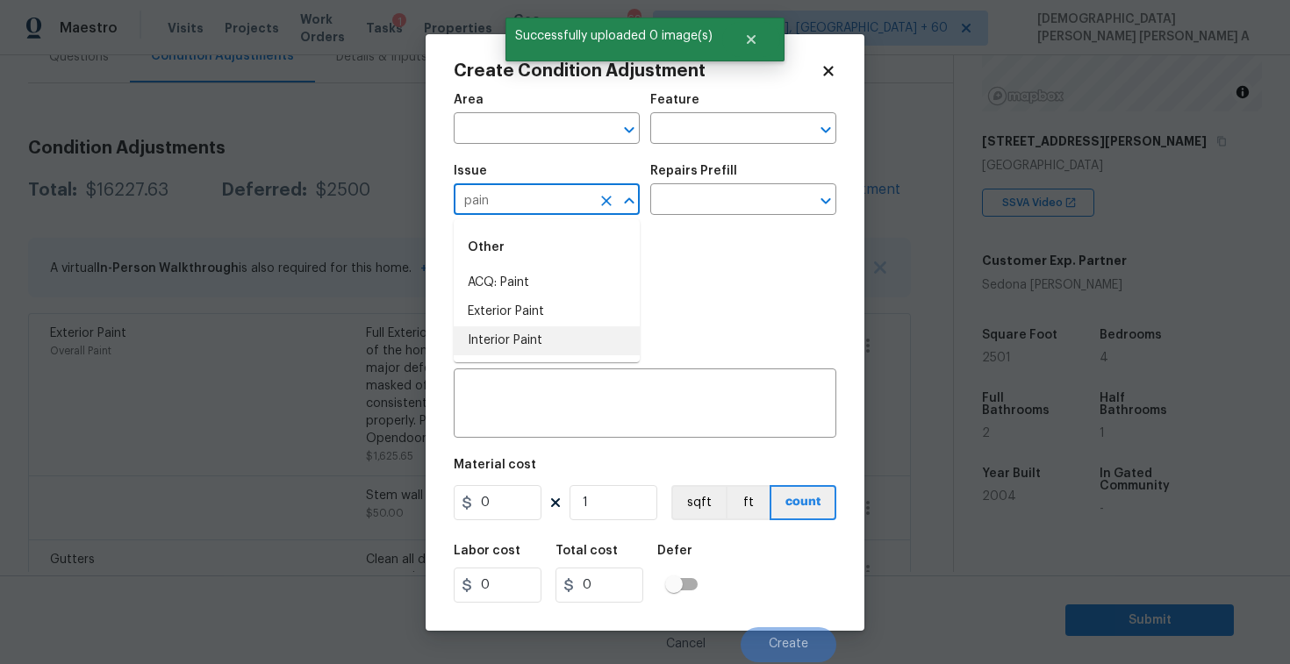
click at [538, 344] on li "Interior Paint" at bounding box center [547, 341] width 186 height 29
type input "Interior Paint"
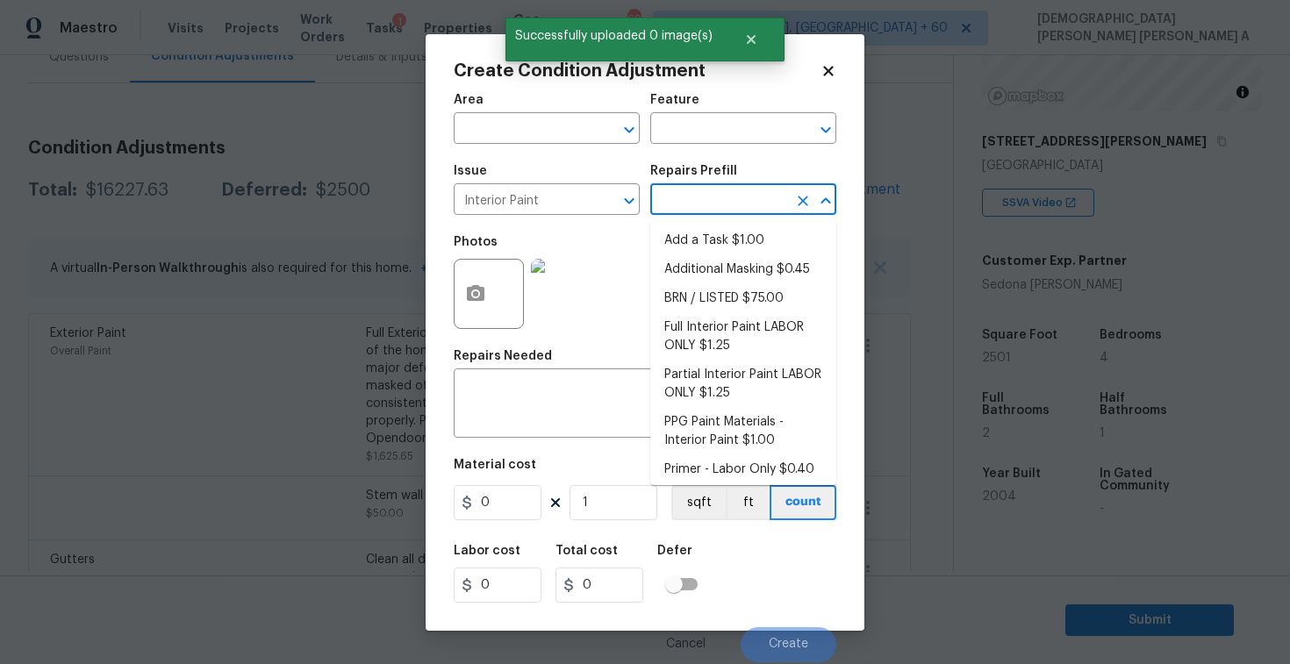
click at [705, 214] on input "text" at bounding box center [718, 201] width 137 height 27
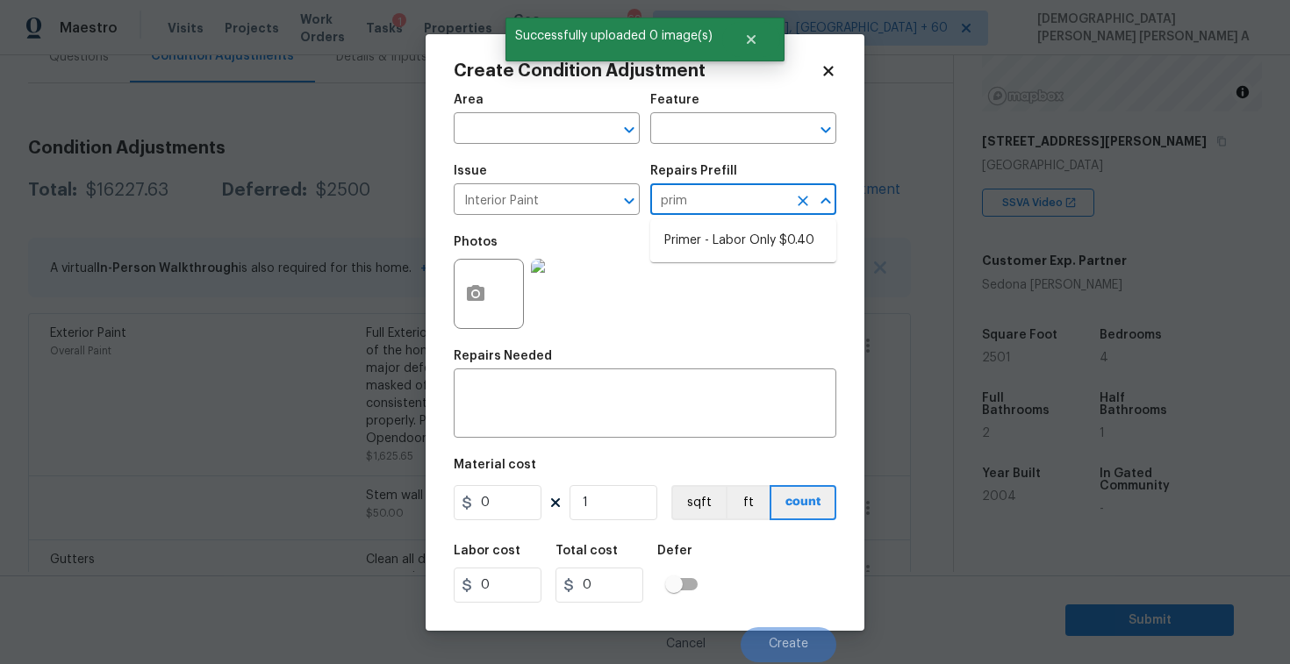
type input "prime"
click at [700, 244] on li "Primer - Labor Only $0.40" at bounding box center [743, 240] width 186 height 29
type input "Overall Paint"
type textarea "Interior primer - PRIMER PROVIDED BY OPENDOOR - All nails, screws, drywall anch…"
type input "0.4"
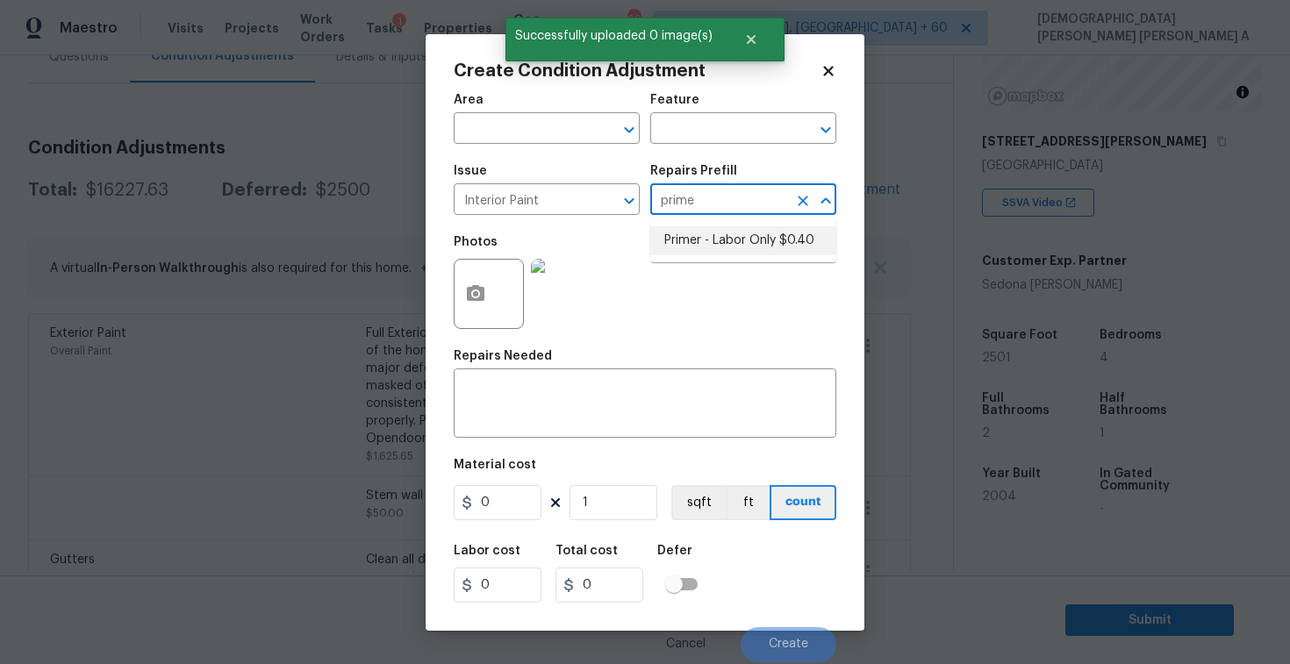
type input "0.4"
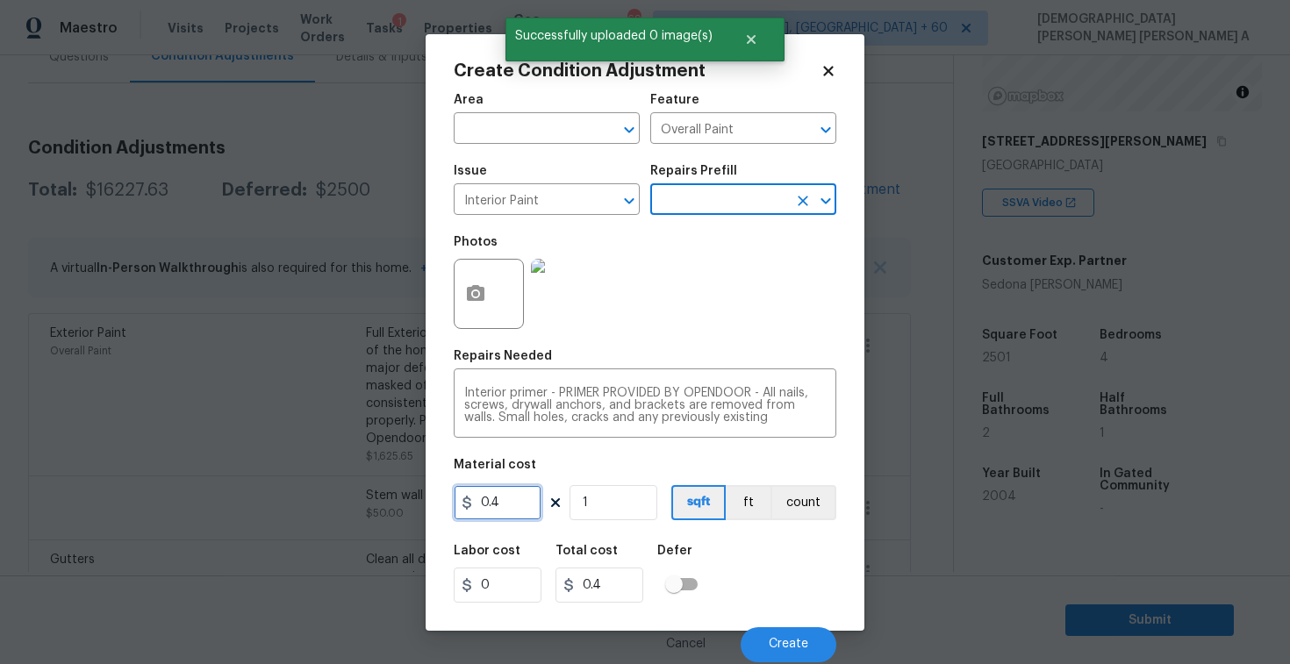
click at [527, 509] on input "0.4" at bounding box center [498, 502] width 88 height 35
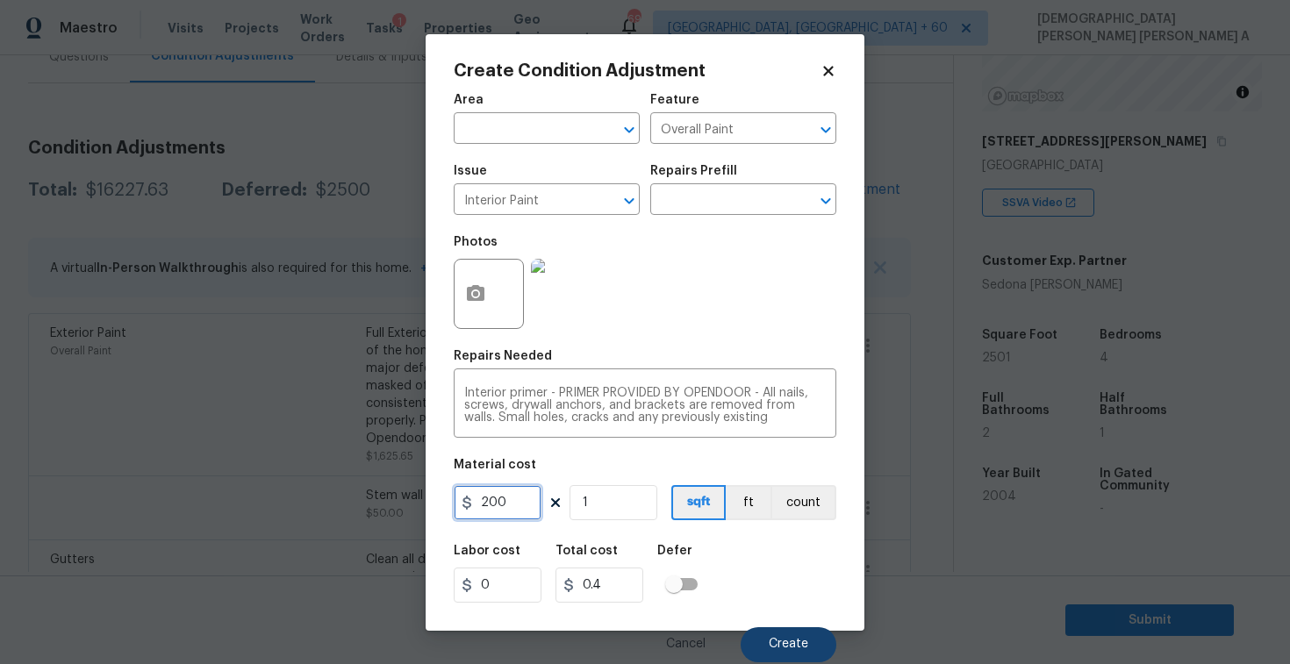
type input "200"
click at [775, 642] on span "Create" at bounding box center [788, 644] width 39 height 13
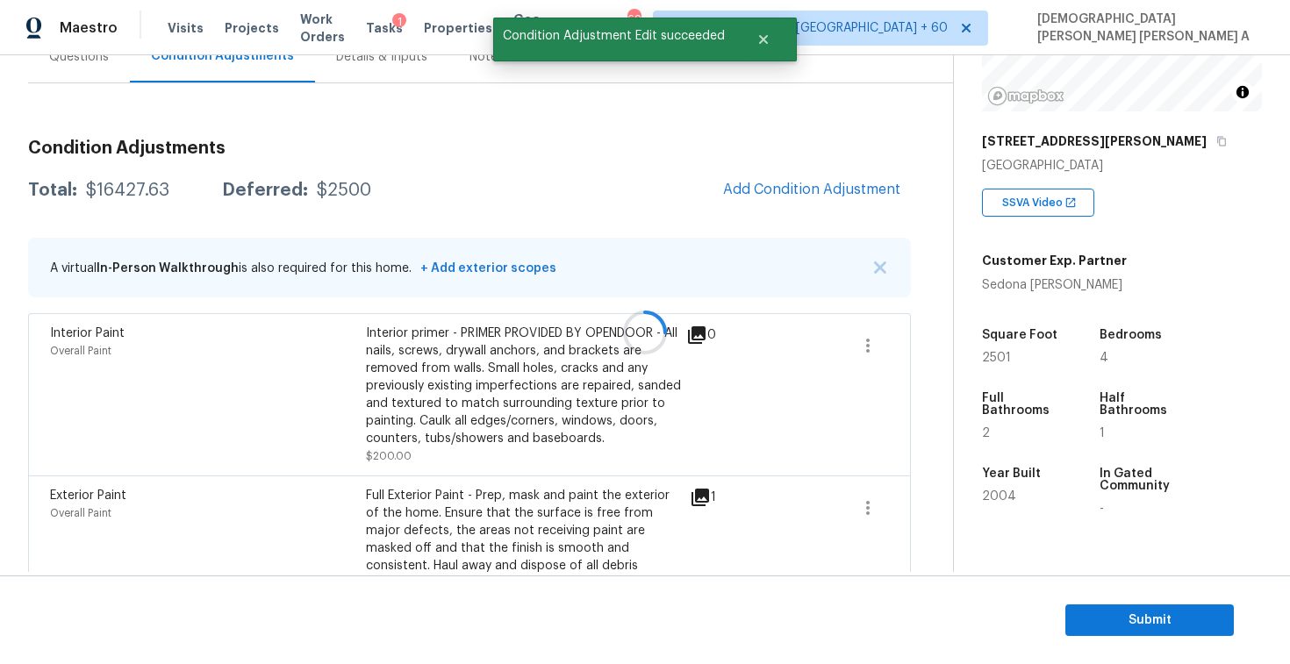
click at [786, 182] on div at bounding box center [645, 332] width 1290 height 664
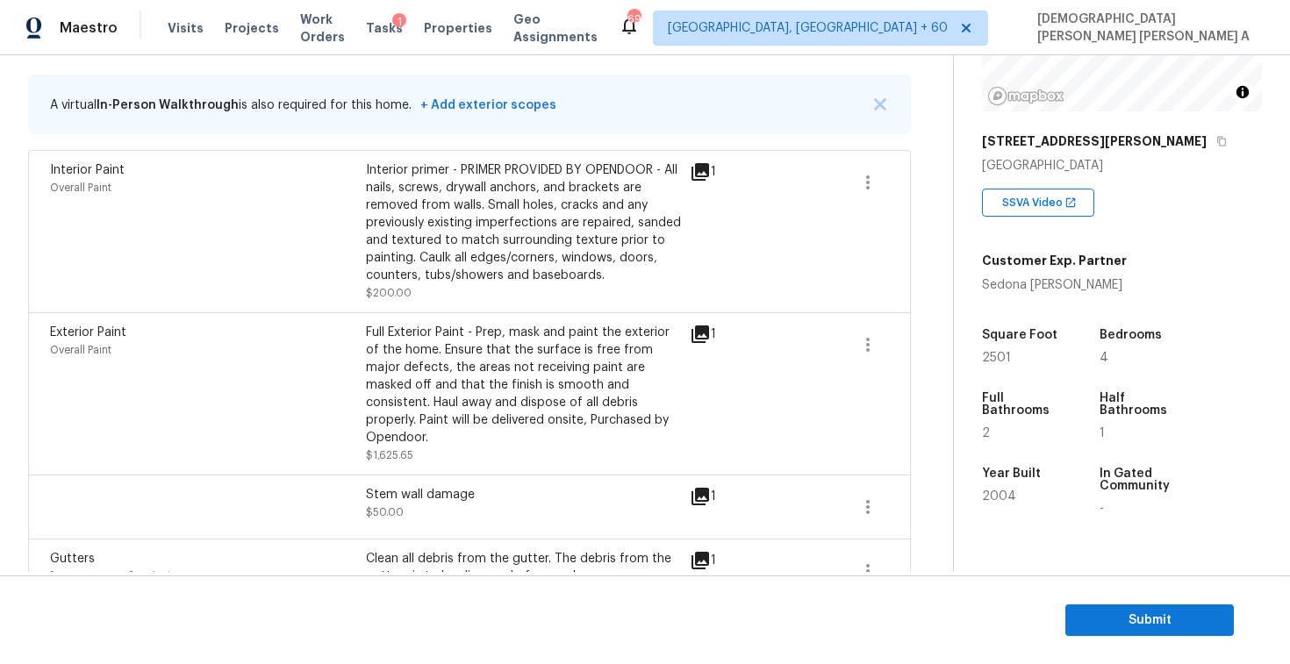
scroll to position [0, 0]
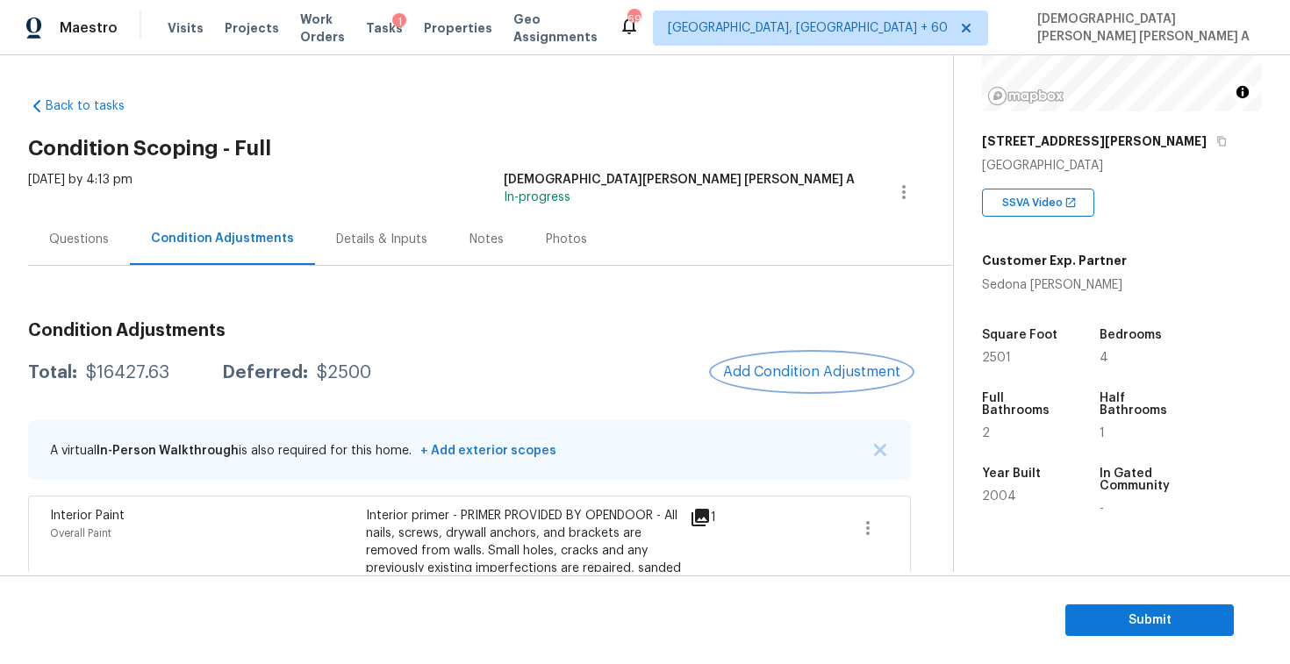
click at [805, 356] on button "Add Condition Adjustment" at bounding box center [812, 372] width 198 height 37
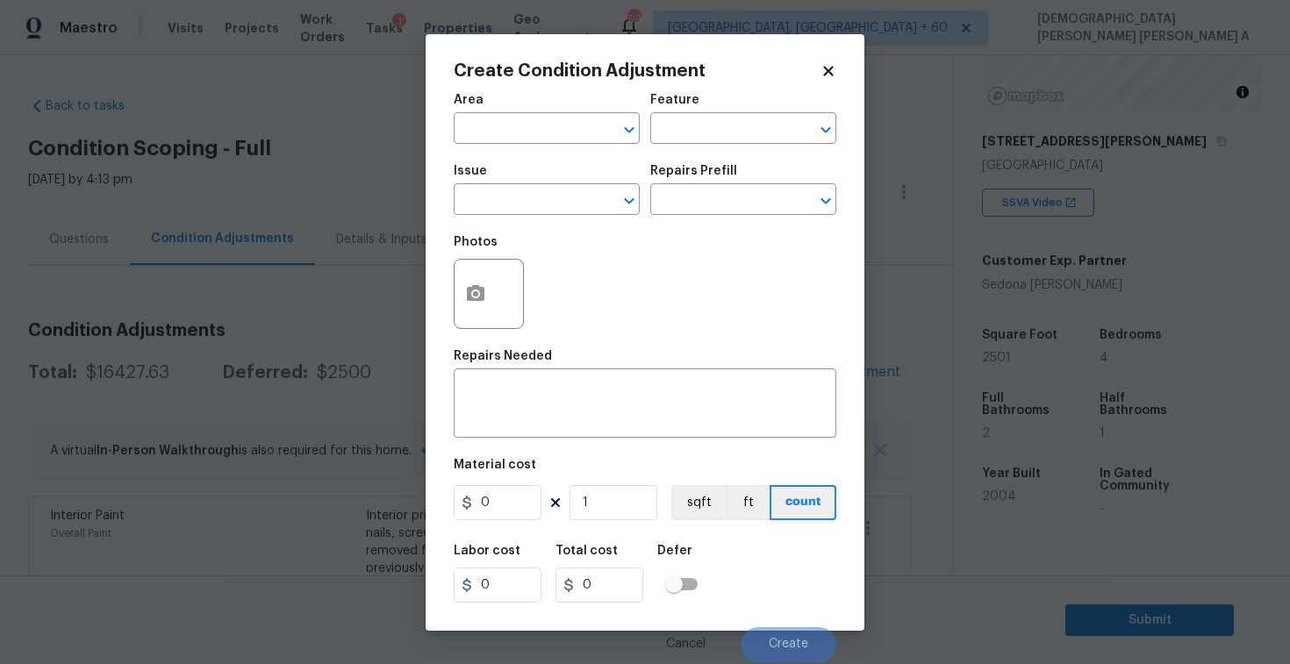
click at [449, 294] on div "Create Condition Adjustment Area ​ Feature ​ Issue ​ Repairs Prefill ​ Photos R…" at bounding box center [645, 332] width 439 height 597
click at [483, 294] on icon "button" at bounding box center [476, 293] width 18 height 16
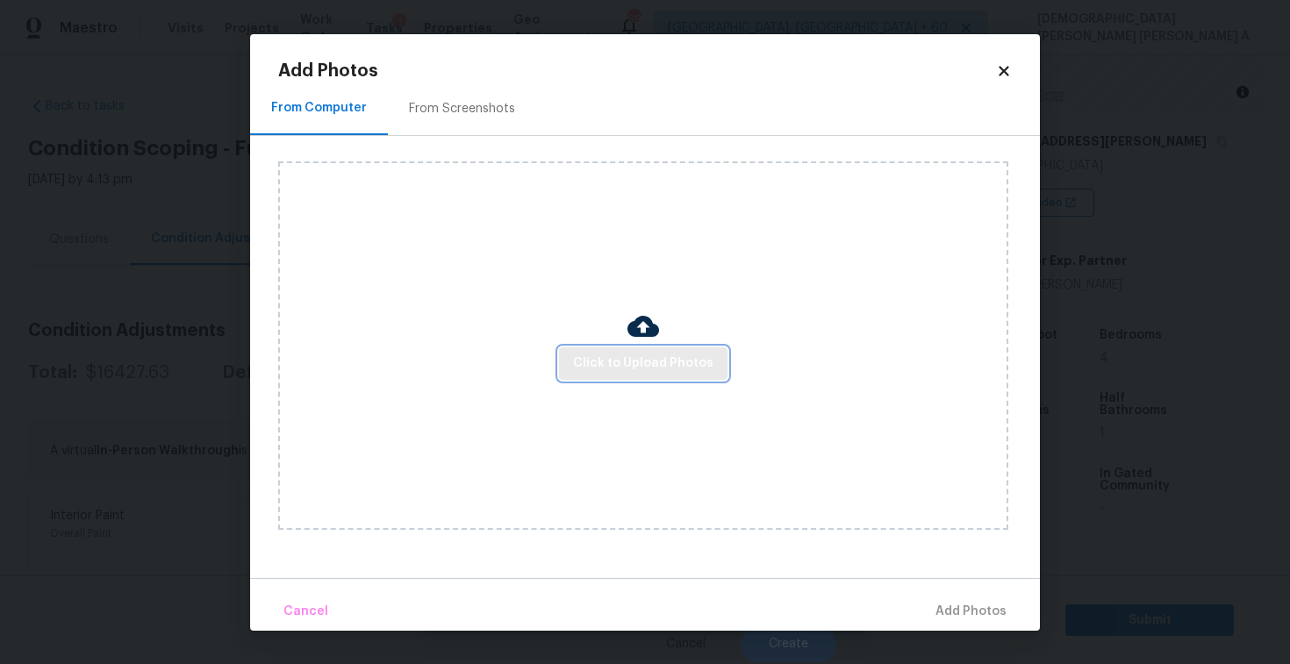
click at [684, 370] on span "Click to Upload Photos" at bounding box center [643, 364] width 140 height 22
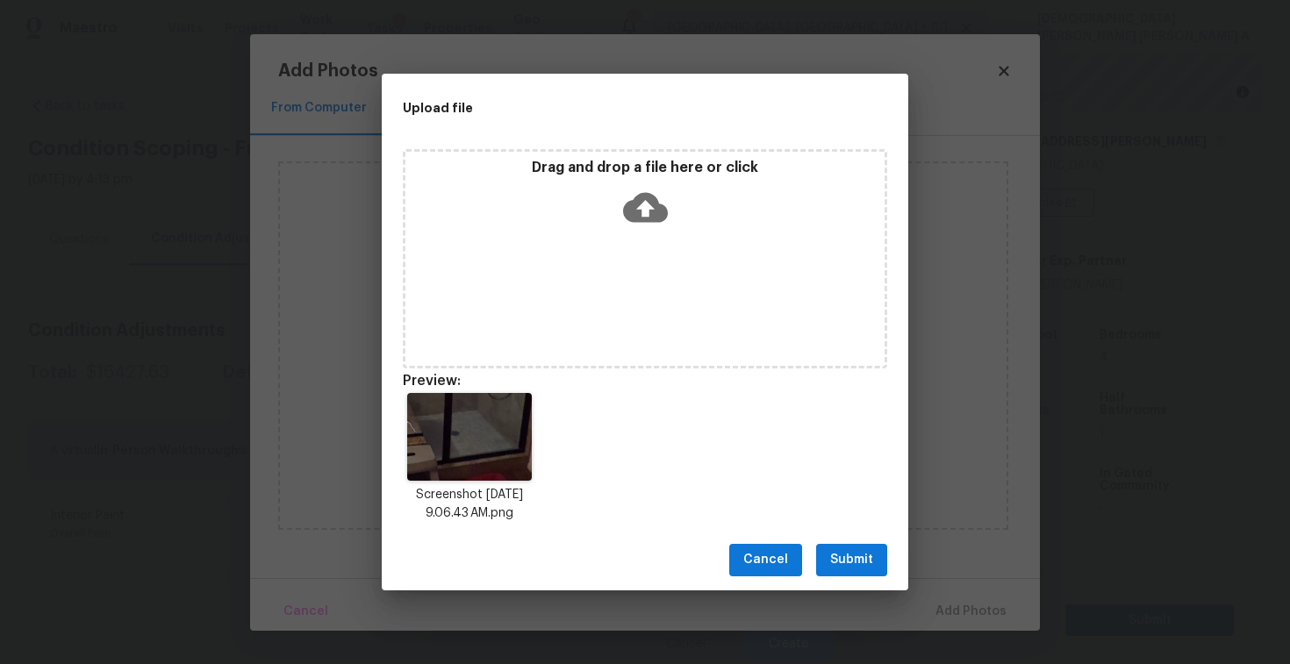
click at [847, 545] on button "Submit" at bounding box center [851, 560] width 71 height 32
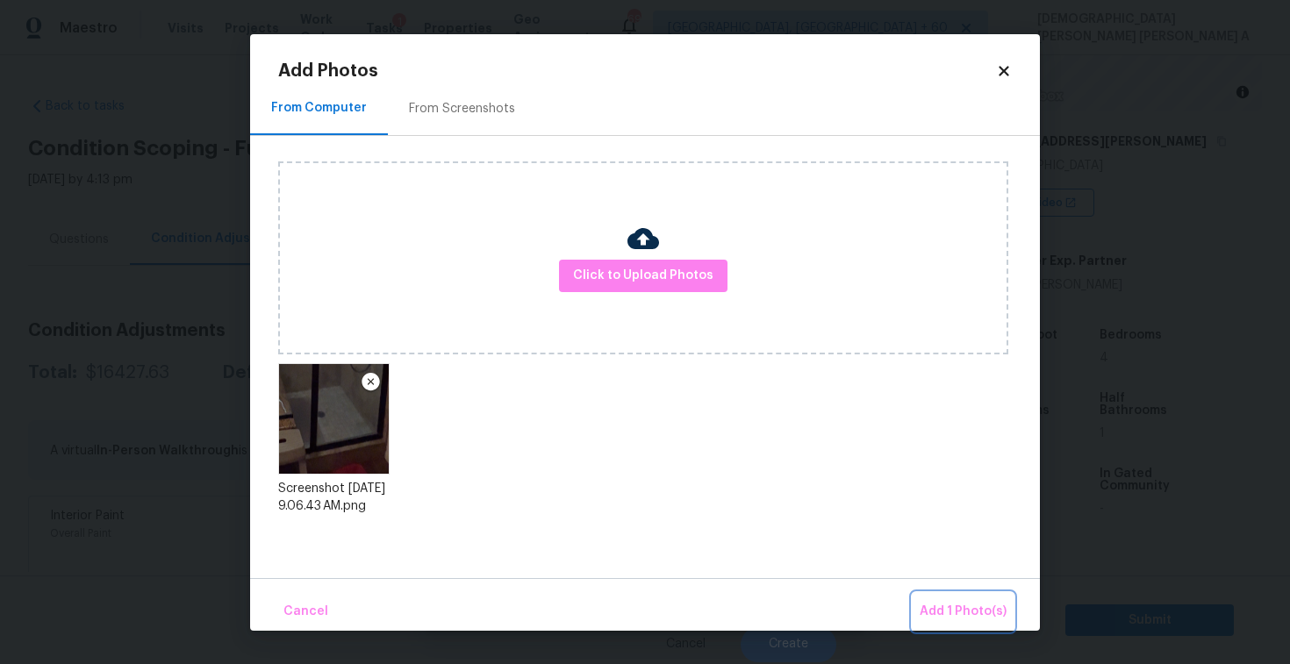
click at [920, 613] on button "Add 1 Photo(s)" at bounding box center [963, 612] width 101 height 38
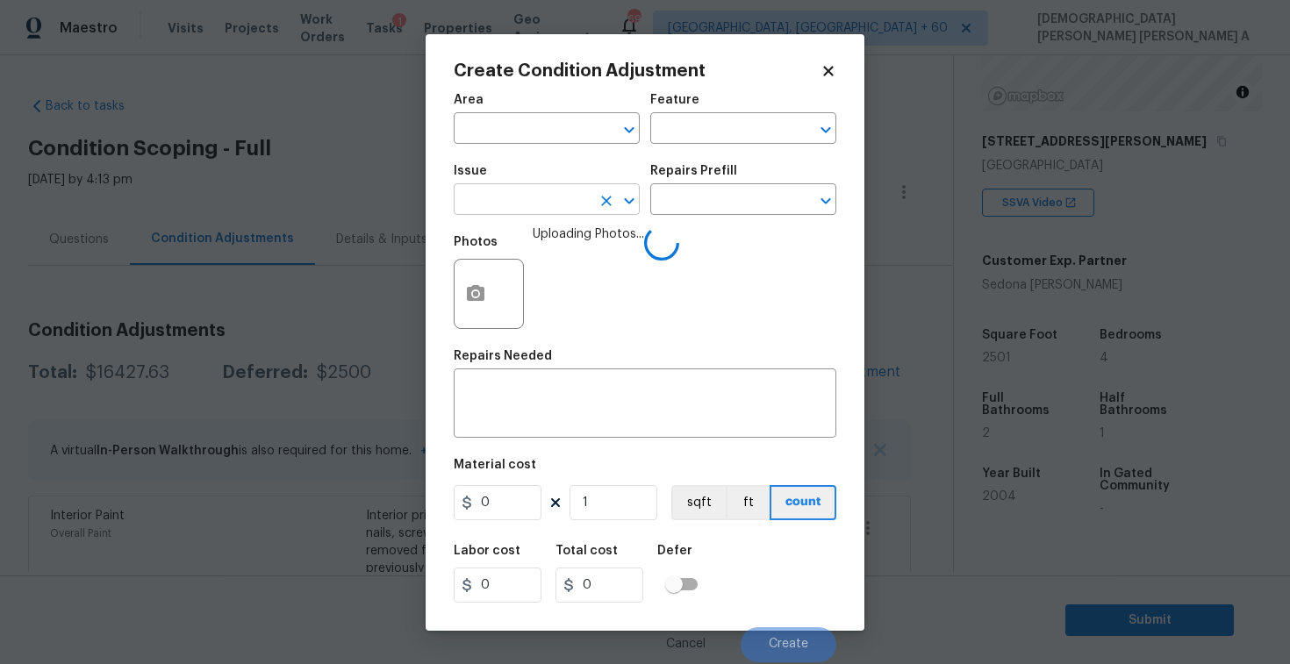
click at [562, 198] on input "text" at bounding box center [522, 201] width 137 height 27
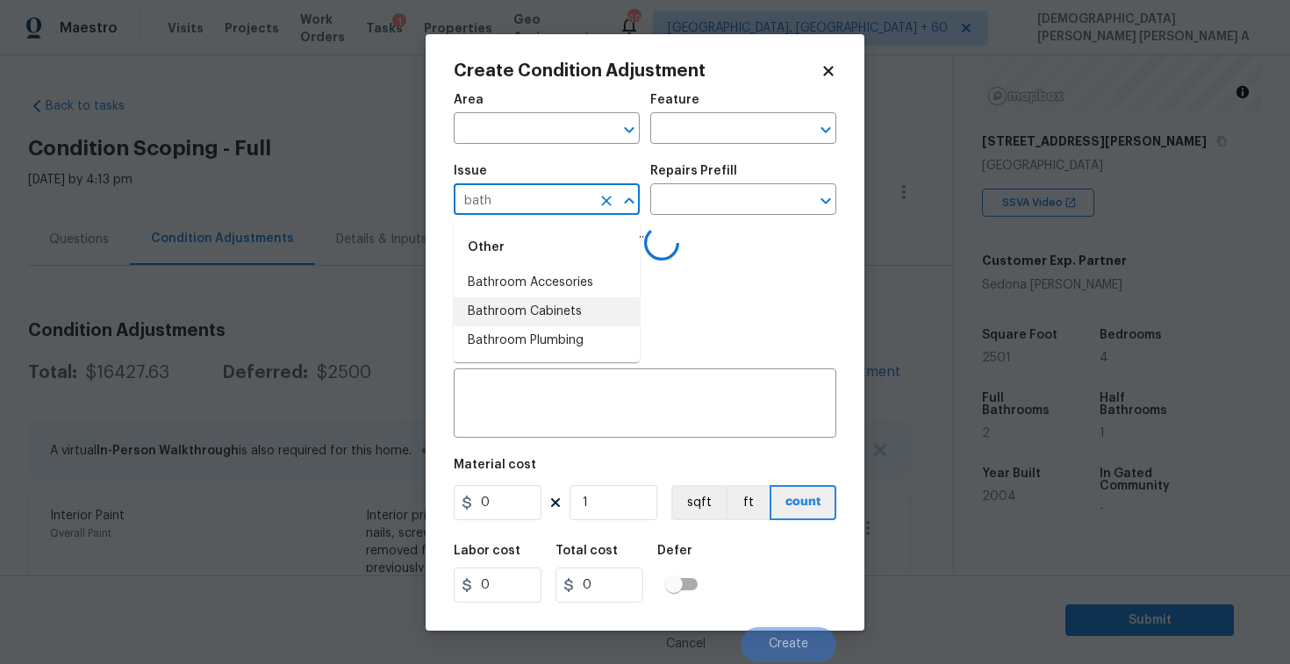
click at [584, 324] on li "Bathroom Cabinets" at bounding box center [547, 312] width 186 height 29
type input "Bathroom Cabinets"
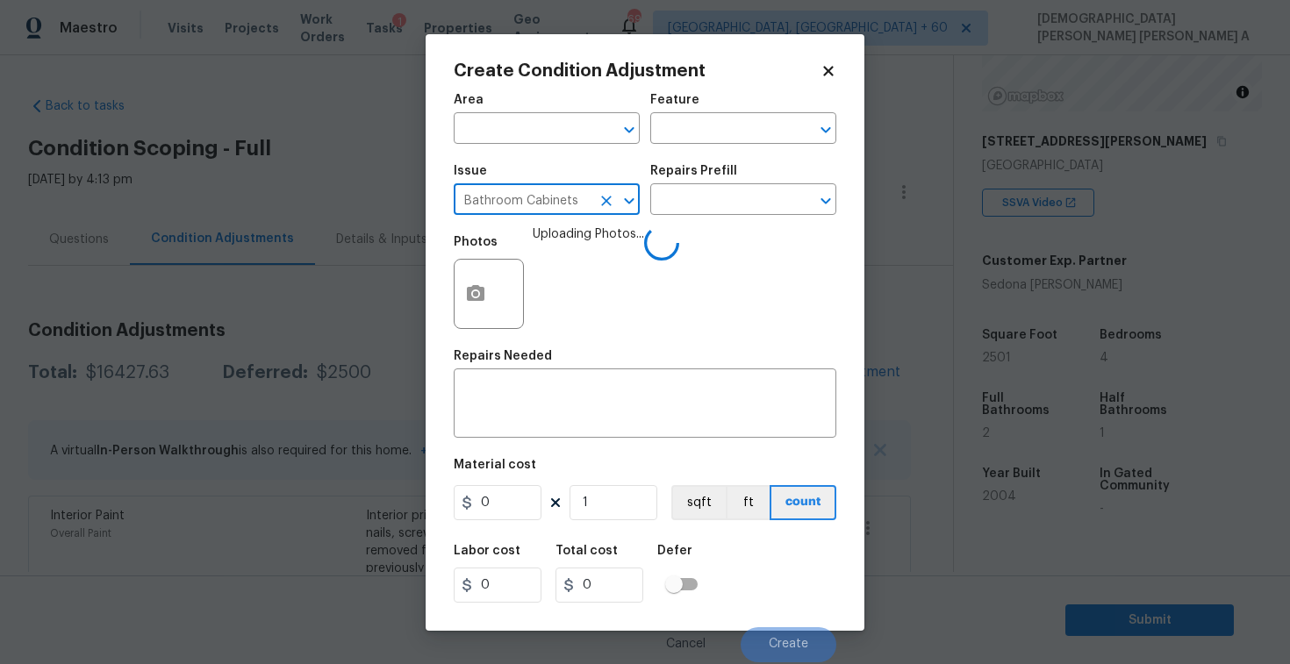
click at [616, 202] on button "Clear" at bounding box center [606, 201] width 25 height 25
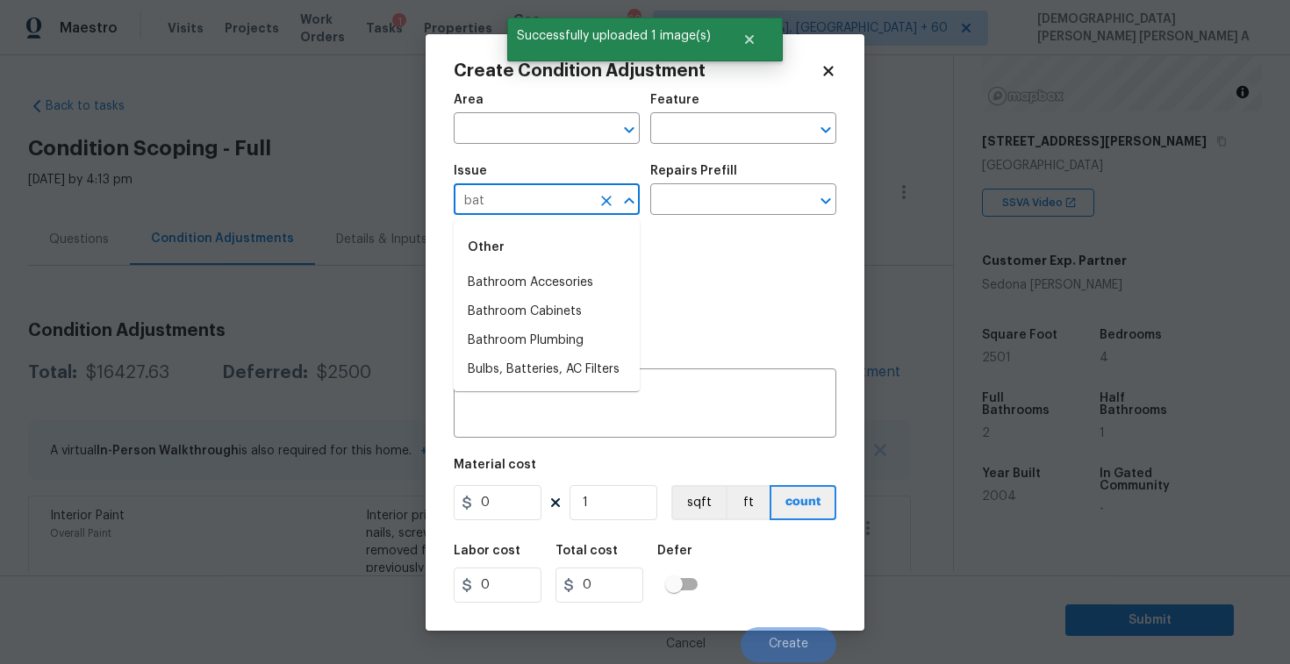
type input "bath"
click at [557, 332] on li "Bathroom Plumbing" at bounding box center [547, 341] width 186 height 29
type input "ACQ: HVAC"
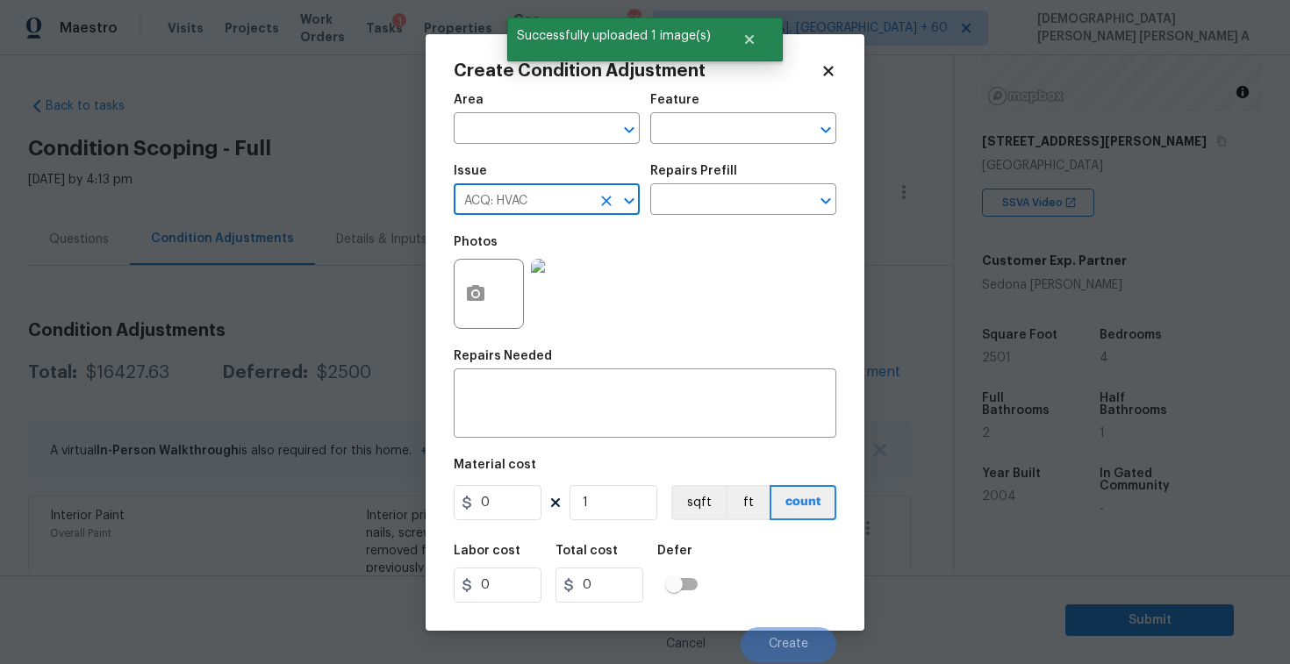
click at [609, 209] on icon "Clear" at bounding box center [607, 201] width 18 height 18
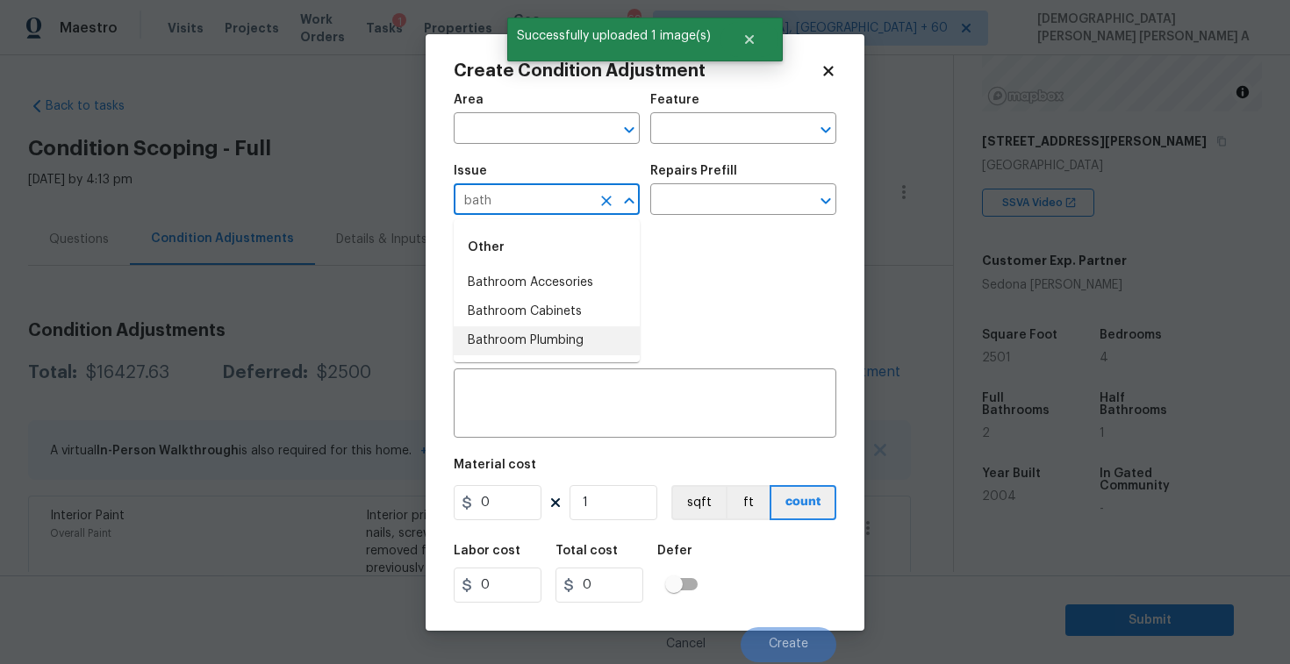
click at [564, 350] on li "Bathroom Plumbing" at bounding box center [547, 341] width 186 height 29
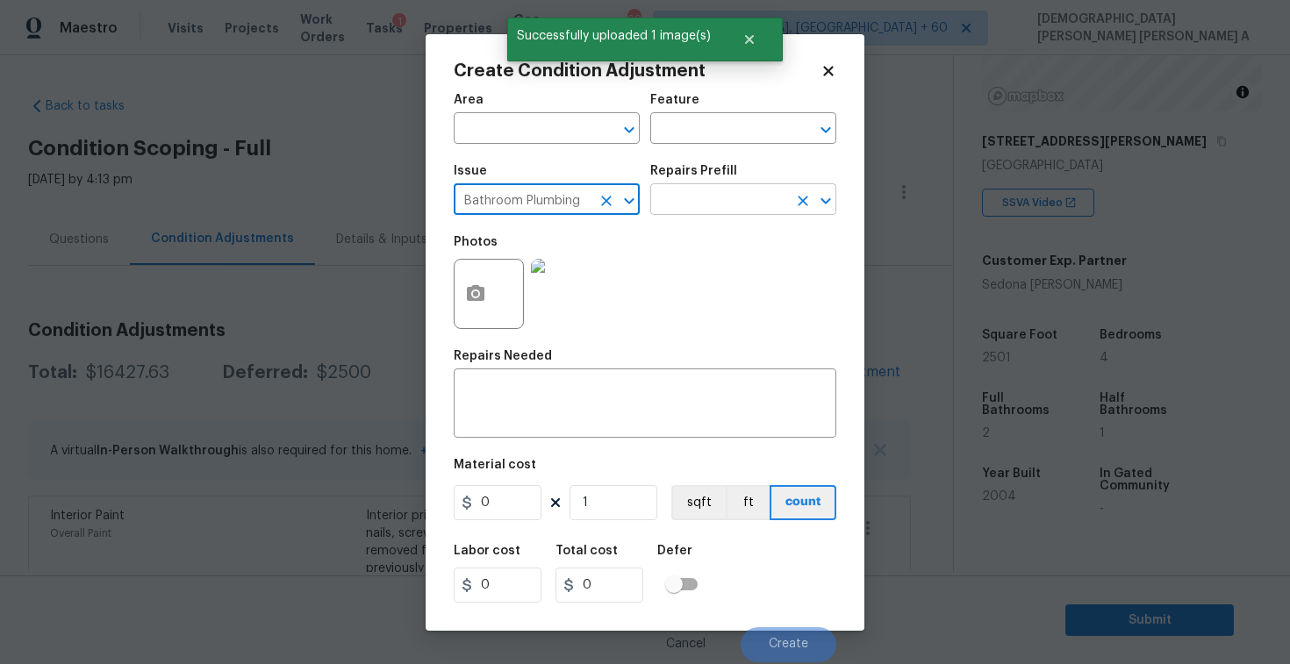
type input "Bathroom Plumbing"
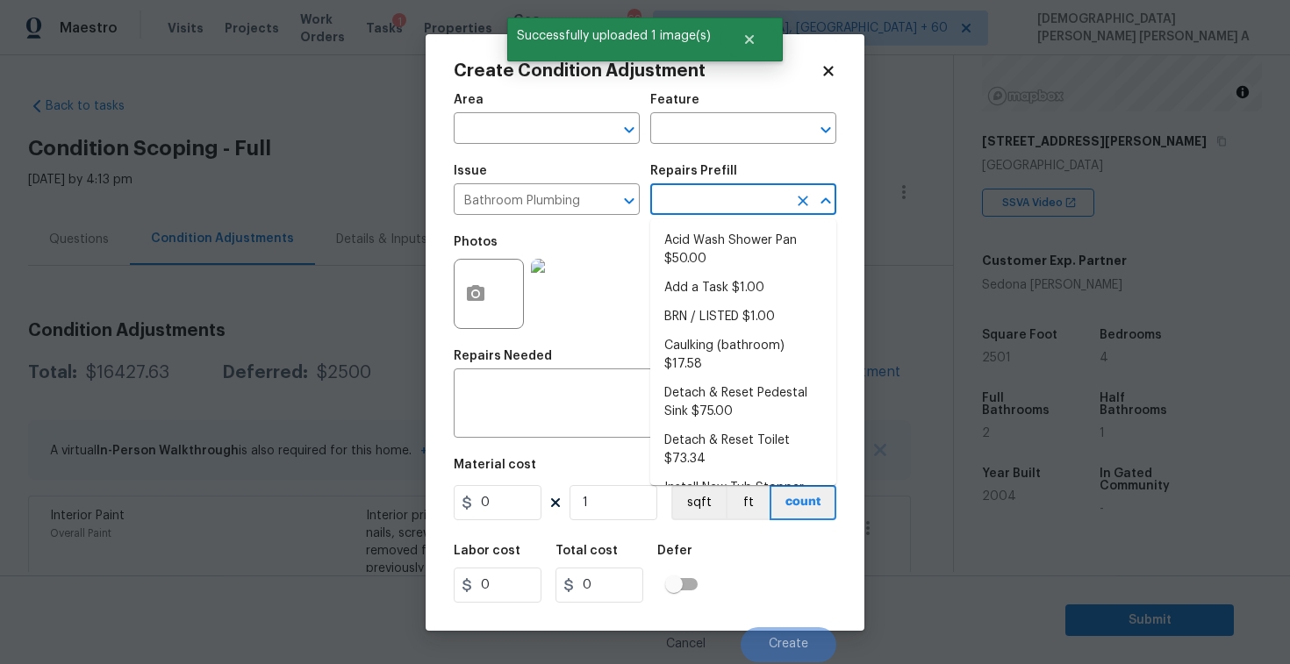
click at [722, 207] on input "text" at bounding box center [718, 201] width 137 height 27
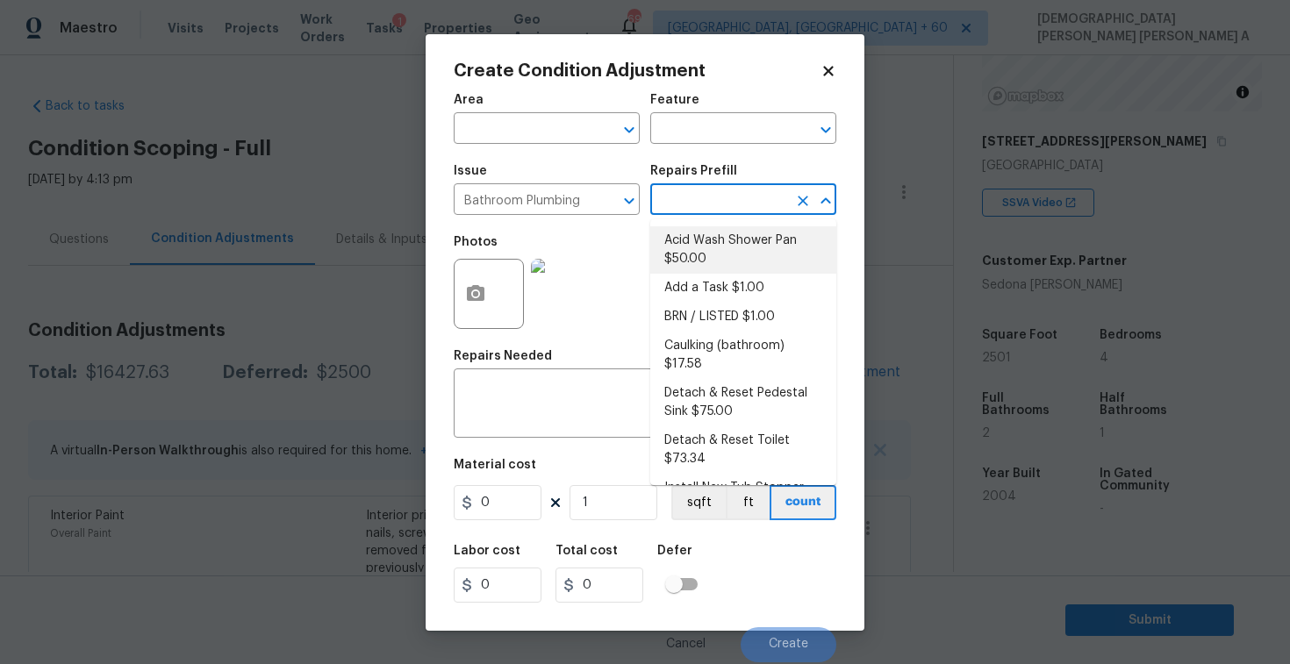
click at [725, 258] on li "Acid Wash Shower Pan $50.00" at bounding box center [743, 249] width 186 height 47
type input "Plumbing"
type textarea "Prep and acid wash/deep clean the shower pan."
type input "50"
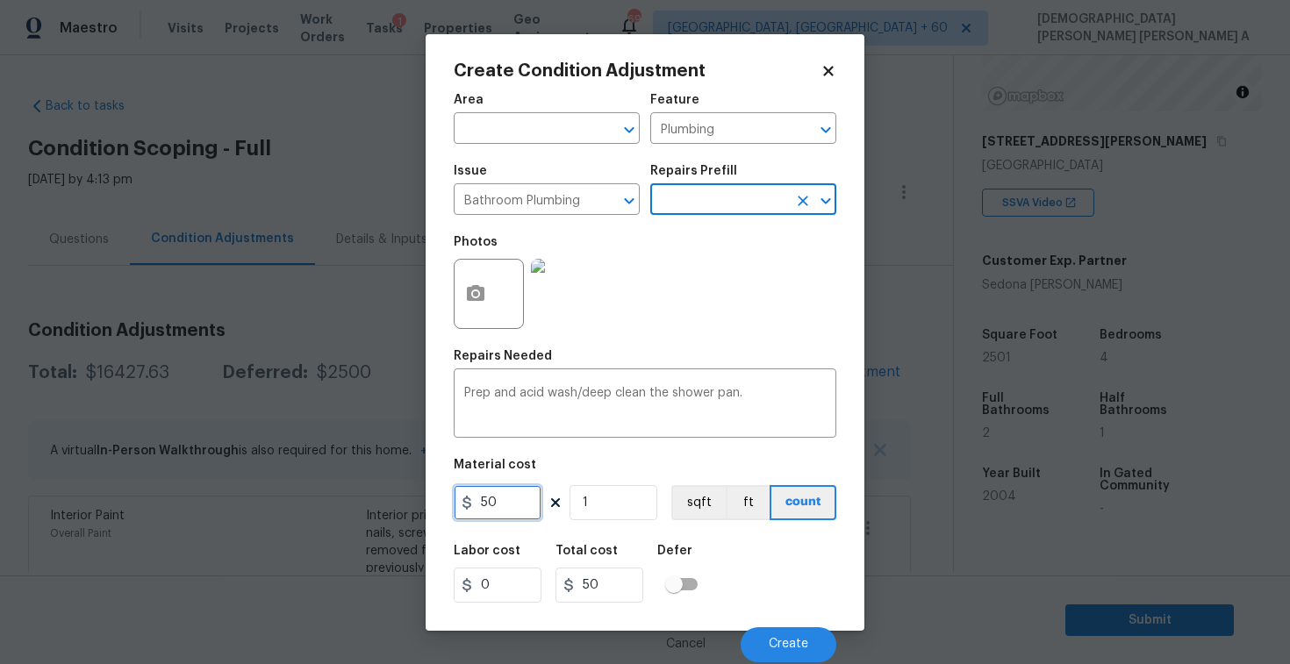
click at [508, 511] on input "50" at bounding box center [498, 502] width 88 height 35
type input "75"
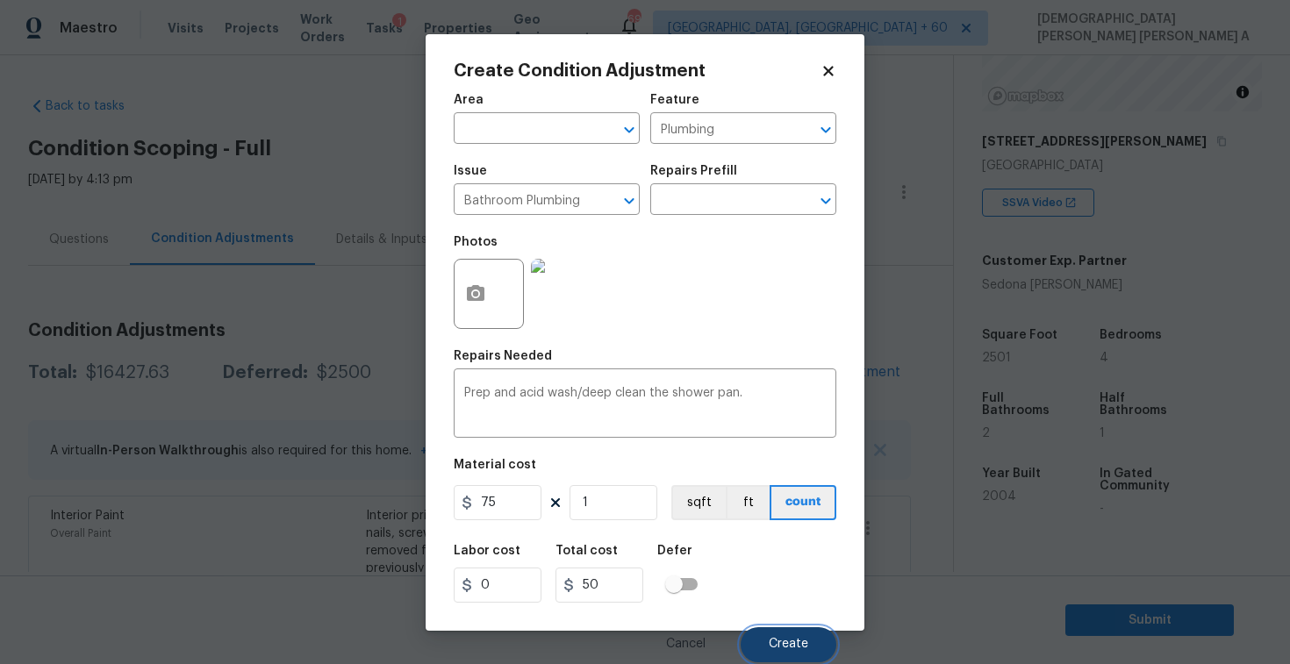
type input "75"
click at [770, 652] on button "Create" at bounding box center [789, 645] width 96 height 35
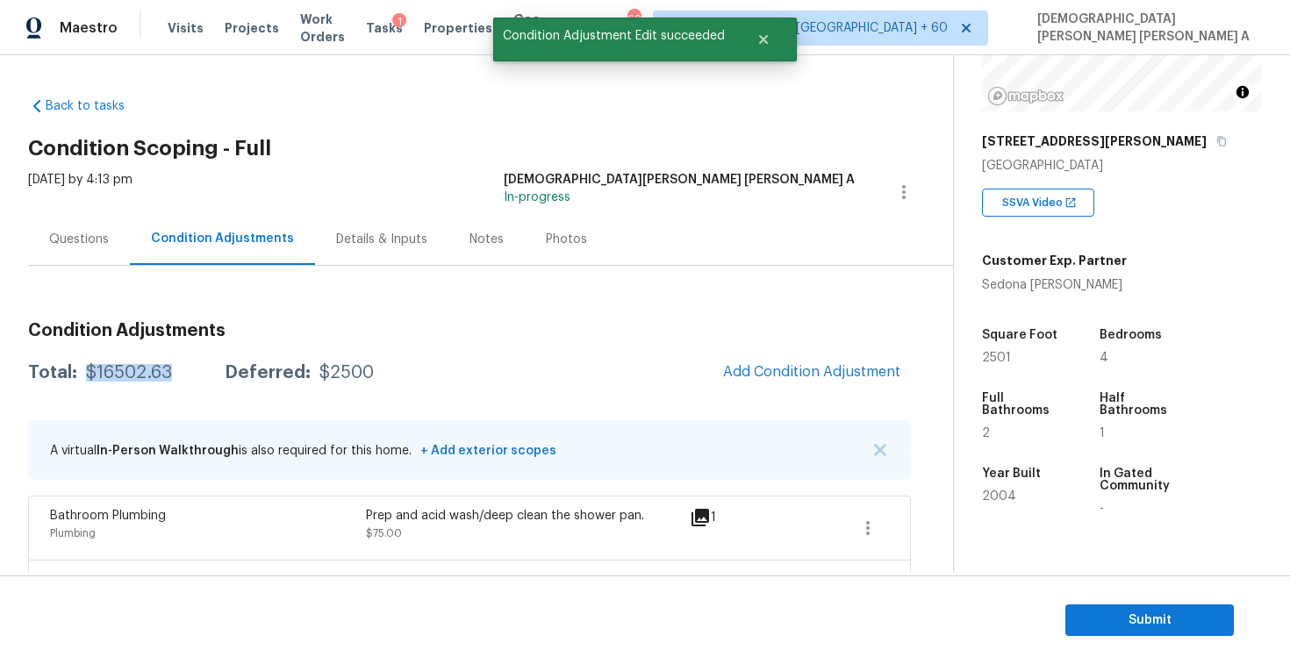
drag, startPoint x: 174, startPoint y: 374, endPoint x: 79, endPoint y: 371, distance: 94.8
click at [79, 371] on div "Total: $16502.63 Deferred: $2500" at bounding box center [201, 373] width 346 height 18
copy div "$16502.63"
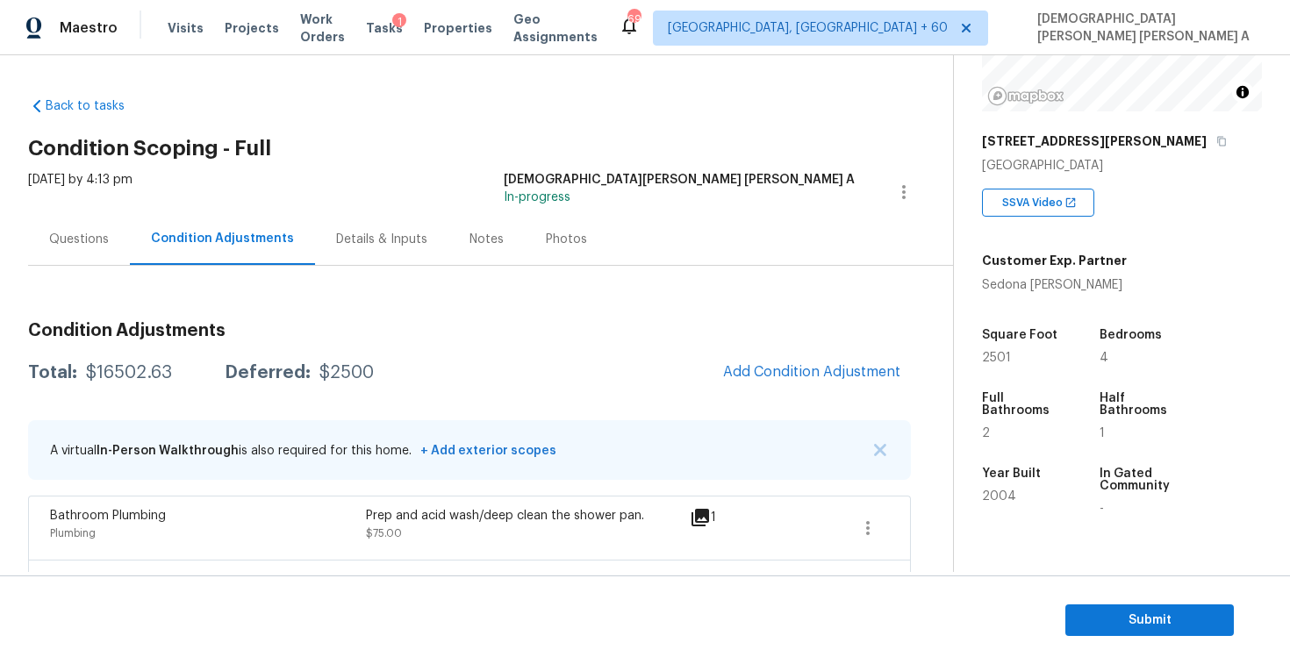
click at [60, 223] on div "Questions" at bounding box center [79, 239] width 102 height 52
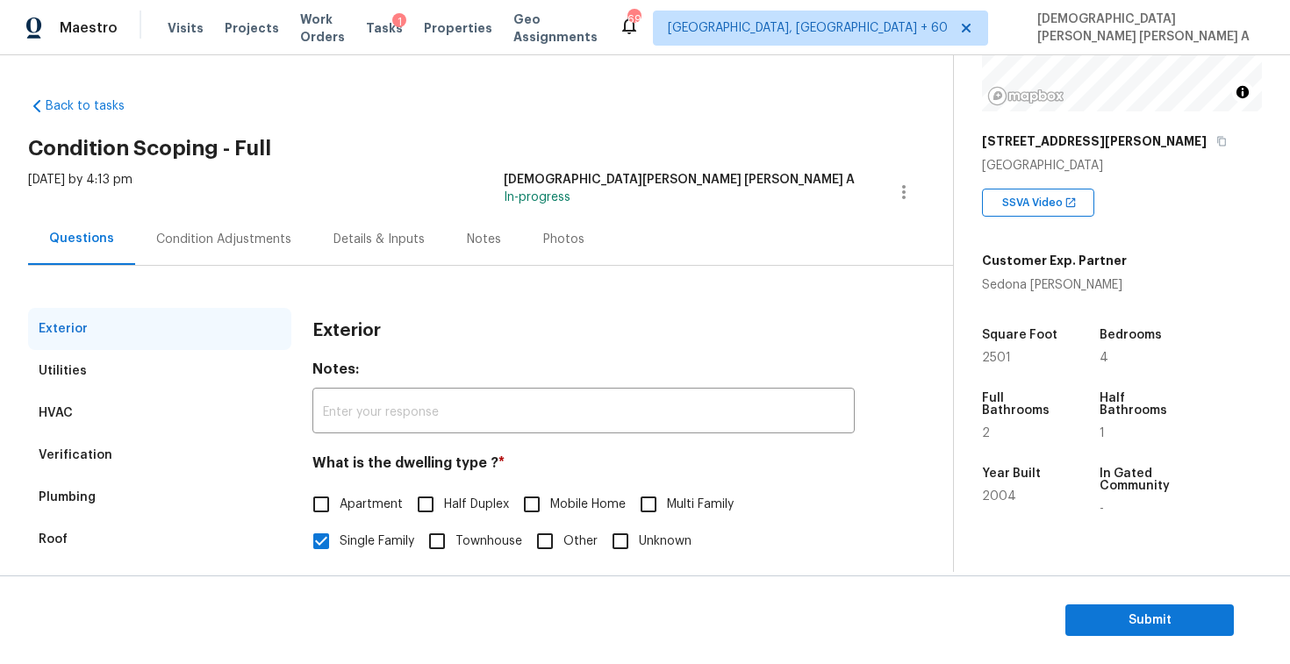
scroll to position [181, 0]
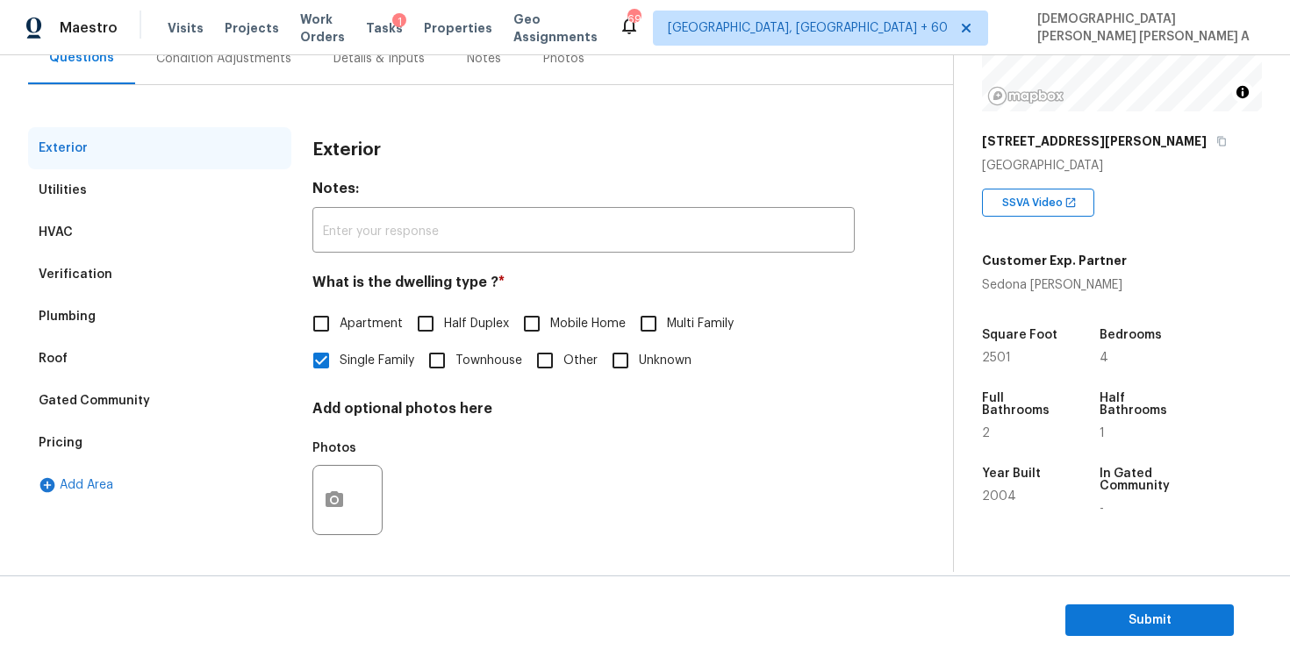
click at [95, 275] on div "Verification" at bounding box center [76, 275] width 74 height 18
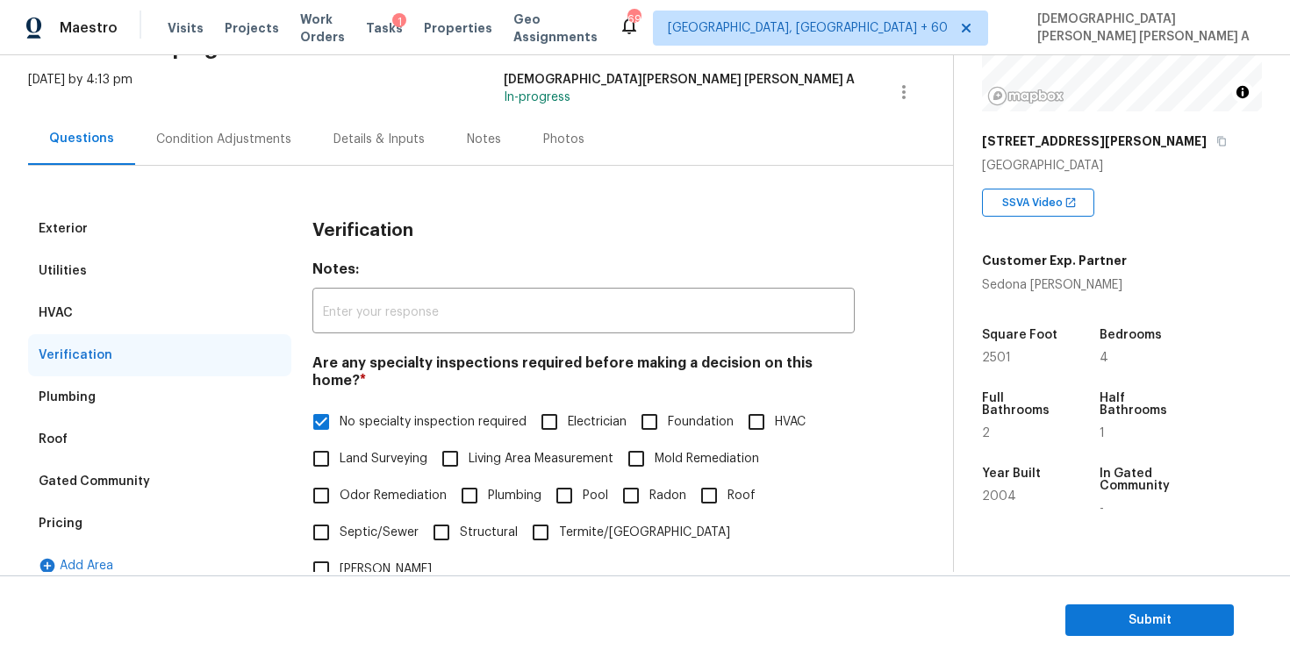
scroll to position [63, 0]
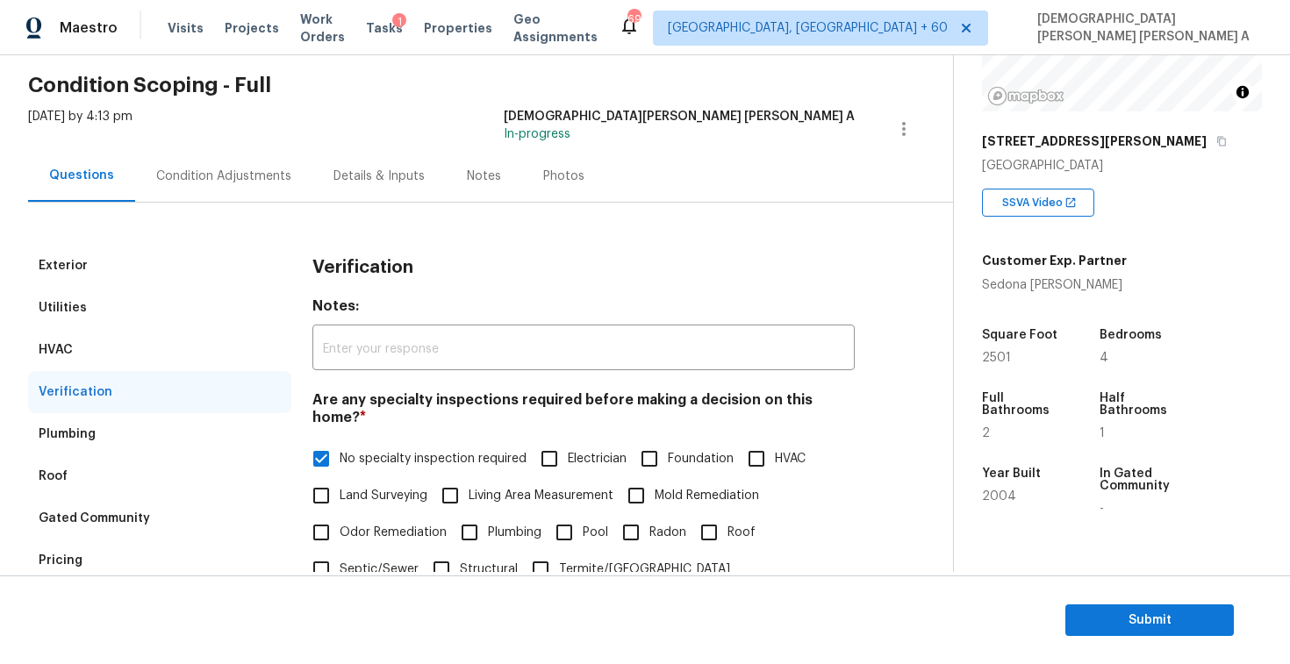
click at [90, 558] on div "Pricing" at bounding box center [159, 561] width 263 height 42
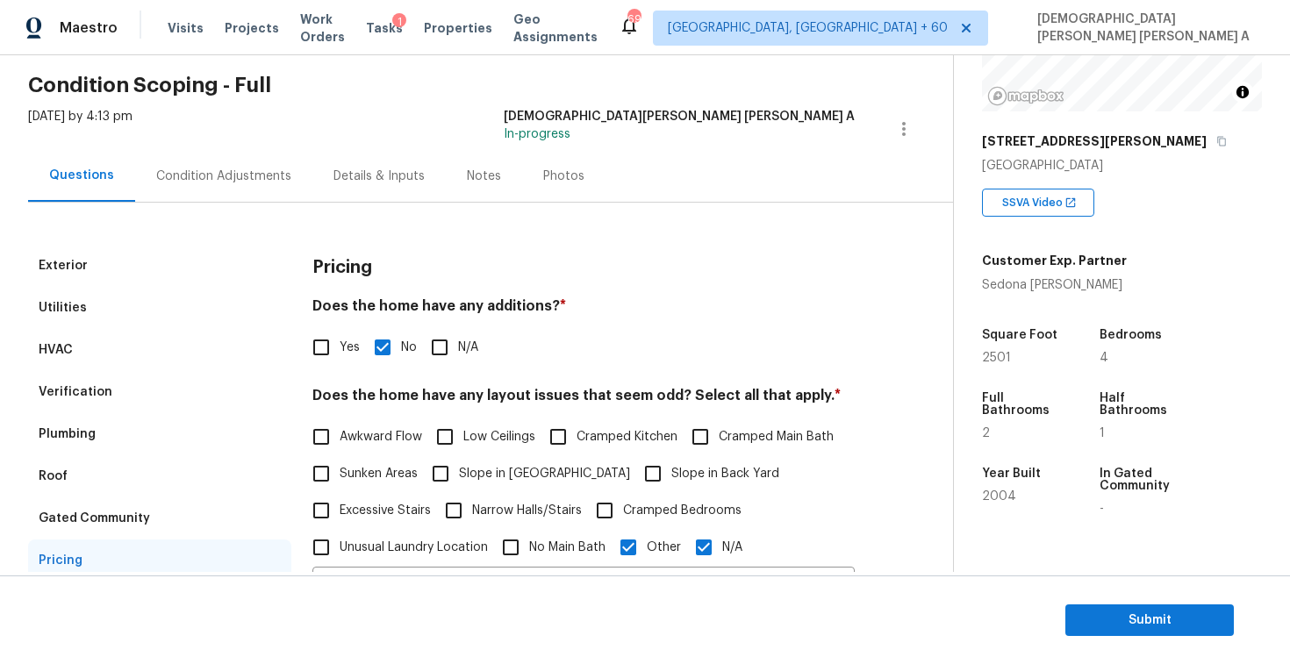
scroll to position [365, 0]
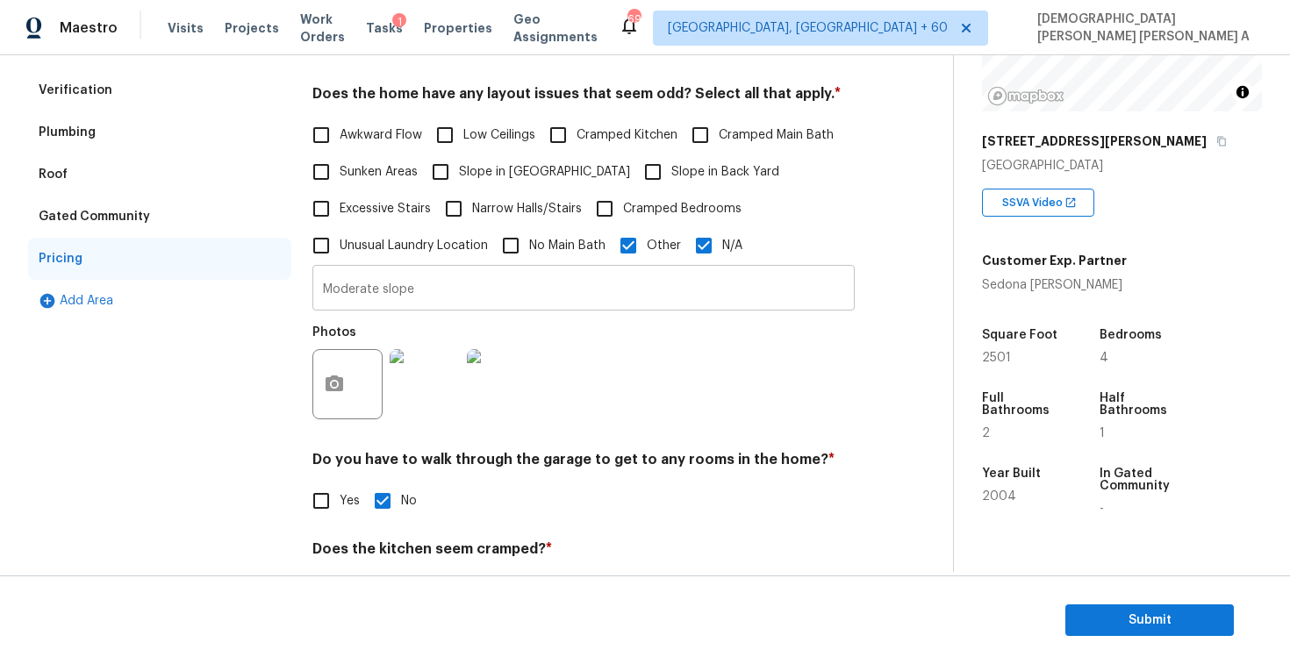
click at [381, 298] on input "Moderate slope" at bounding box center [583, 289] width 542 height 41
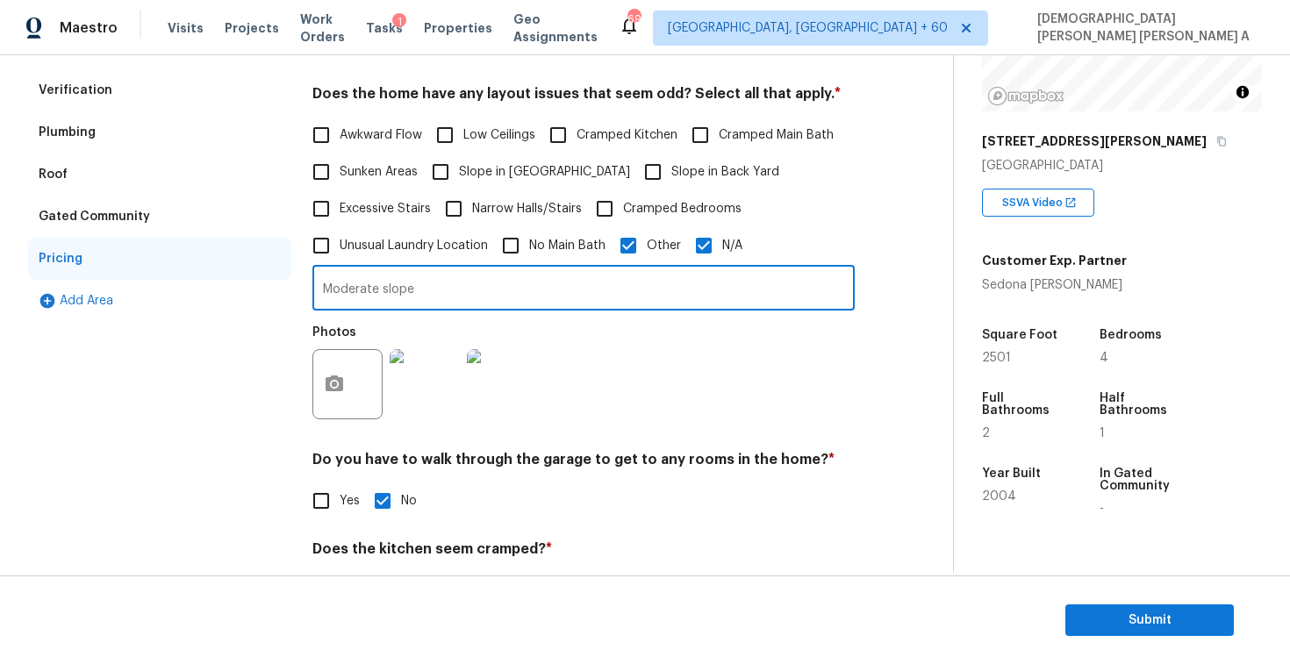
click at [381, 298] on input "Moderate slope" at bounding box center [583, 289] width 542 height 41
click at [700, 241] on input "N/A" at bounding box center [704, 245] width 37 height 37
checkbox input "false"
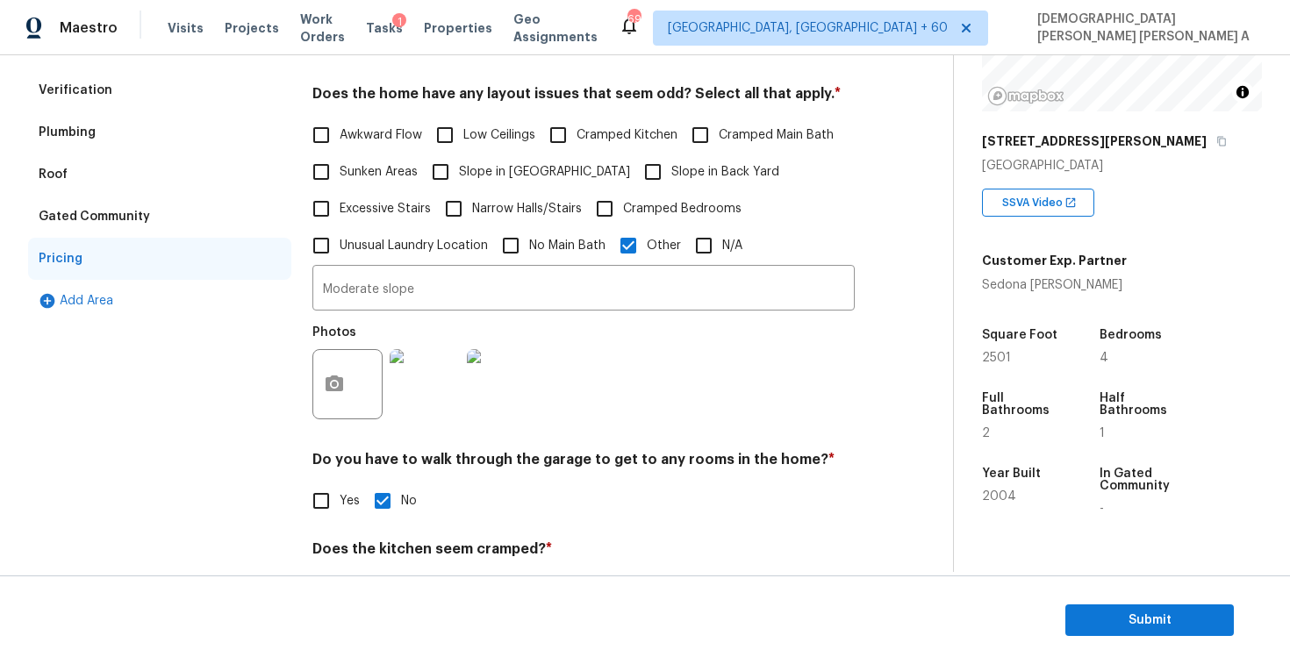
scroll to position [0, 0]
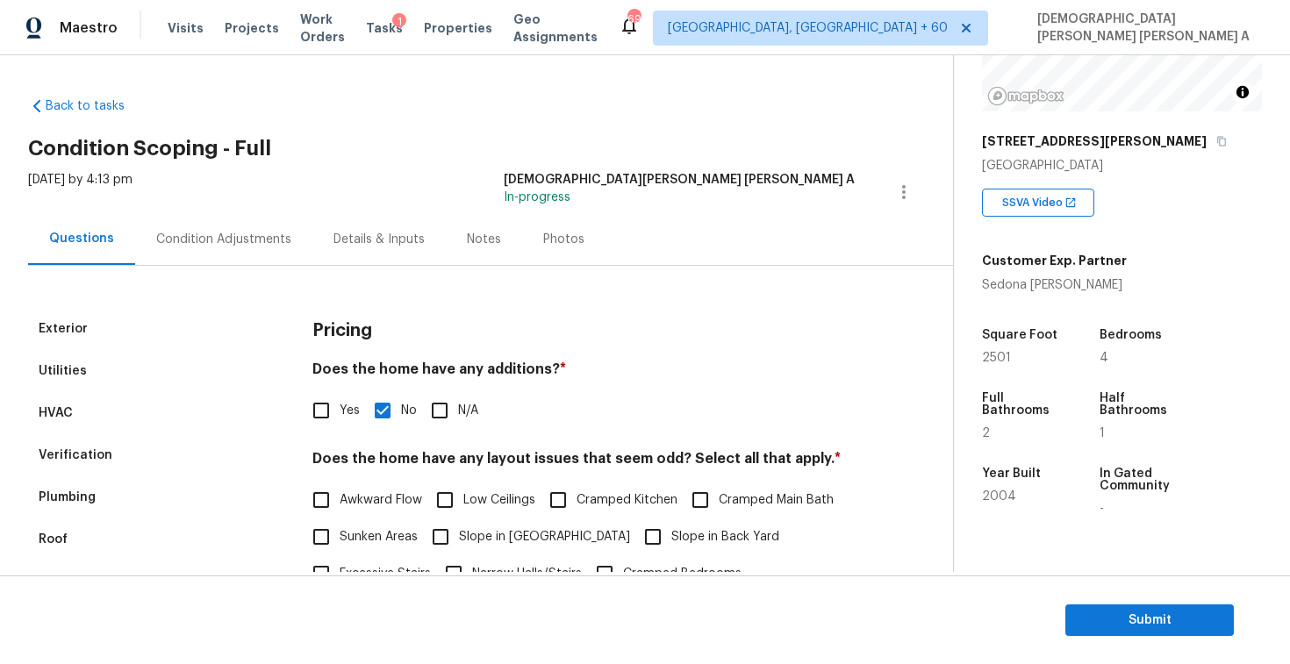
click at [203, 222] on div "Condition Adjustments" at bounding box center [223, 239] width 177 height 52
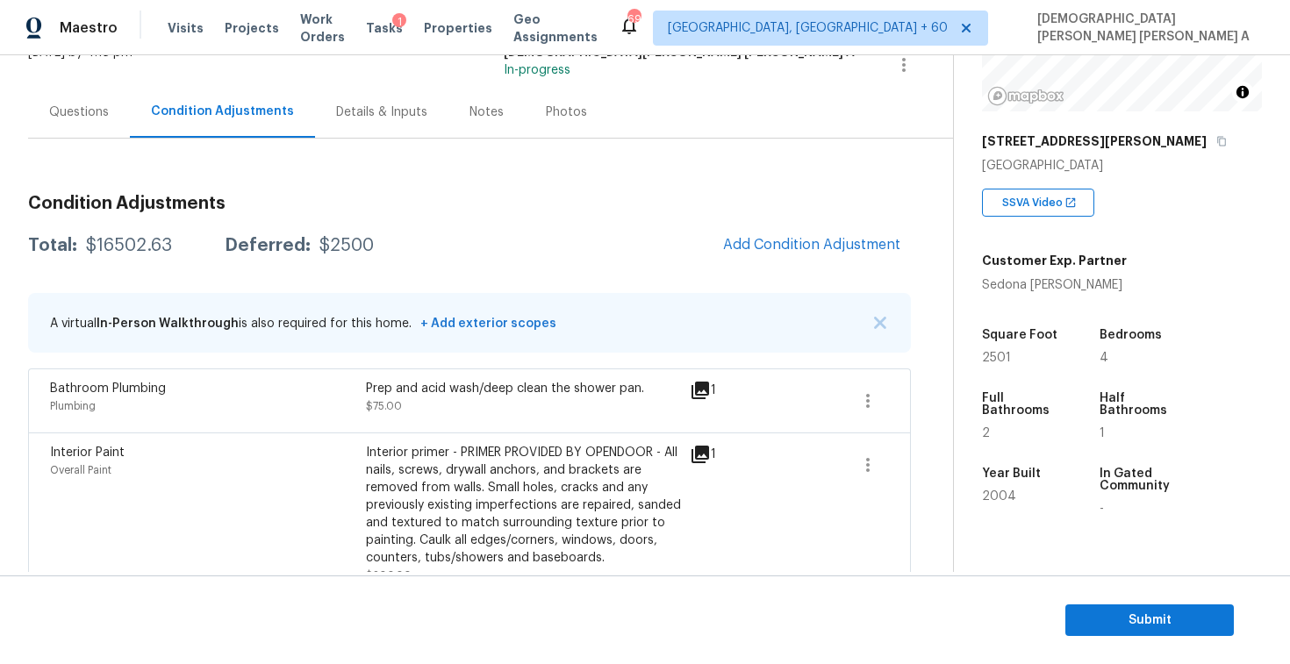
scroll to position [104, 0]
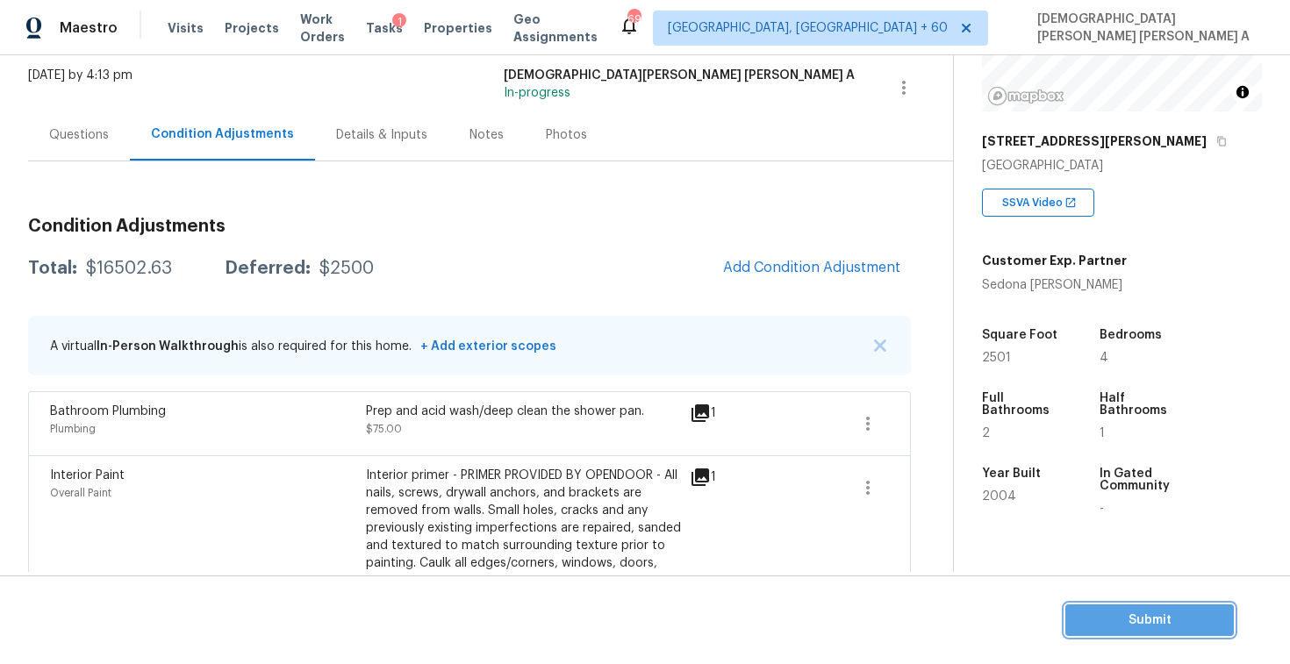
click at [1161, 610] on span "Submit" at bounding box center [1150, 621] width 140 height 22
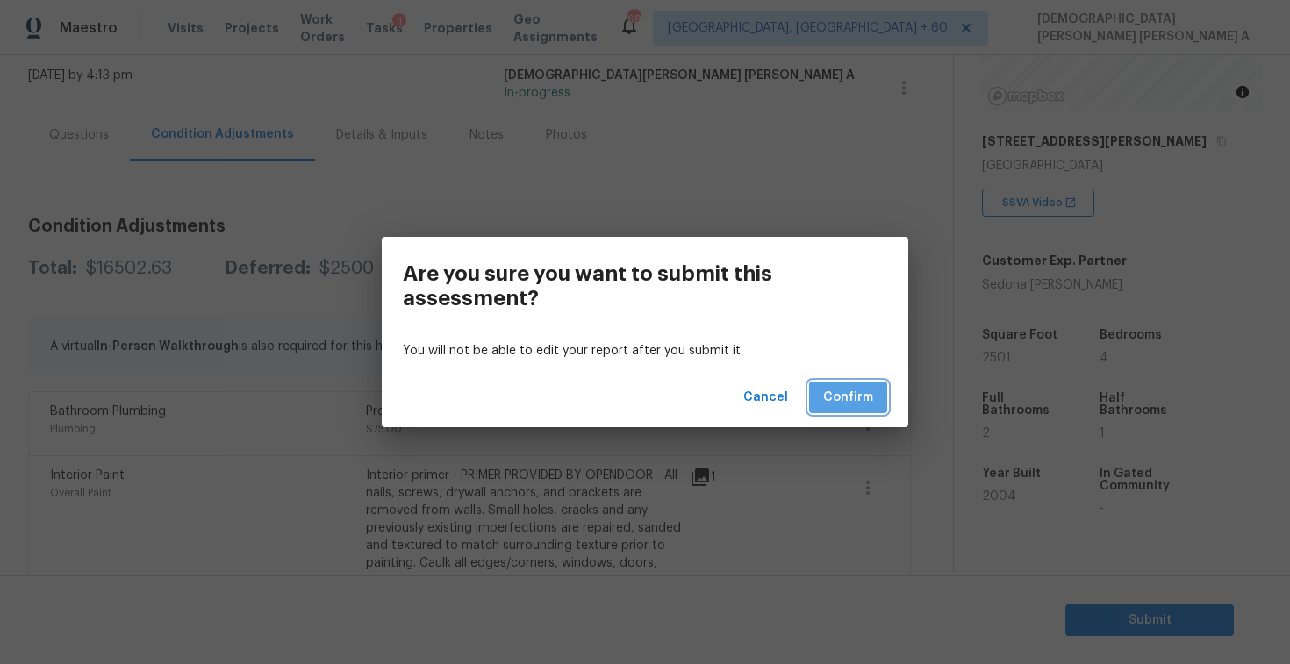
click at [849, 399] on span "Confirm" at bounding box center [848, 398] width 50 height 22
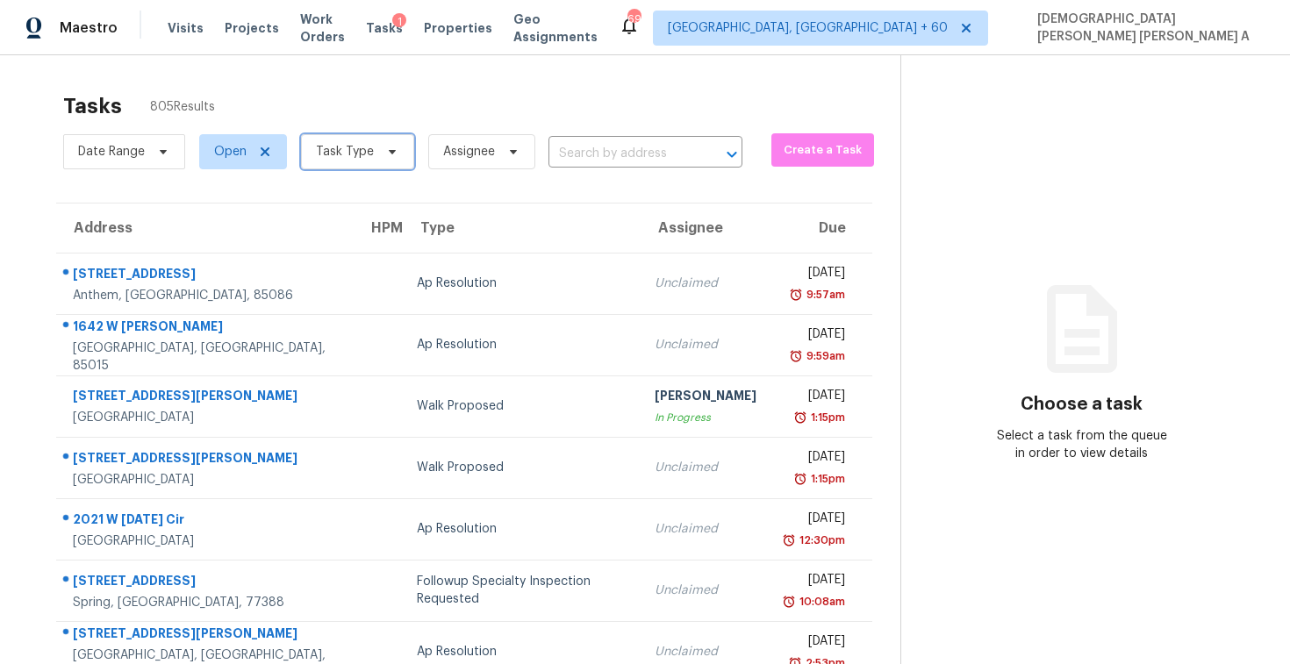
click at [353, 147] on span "Task Type" at bounding box center [345, 152] width 58 height 18
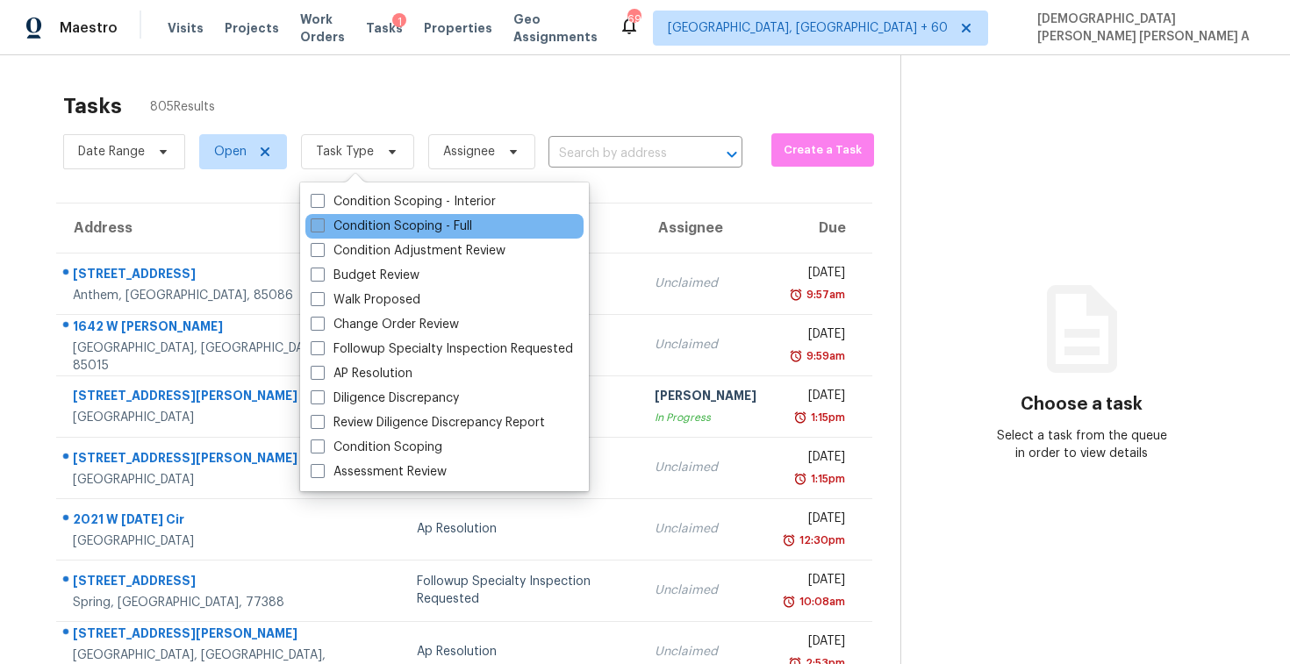
click at [336, 229] on label "Condition Scoping - Full" at bounding box center [392, 227] width 162 height 18
click at [322, 229] on input "Condition Scoping - Full" at bounding box center [316, 223] width 11 height 11
checkbox input "true"
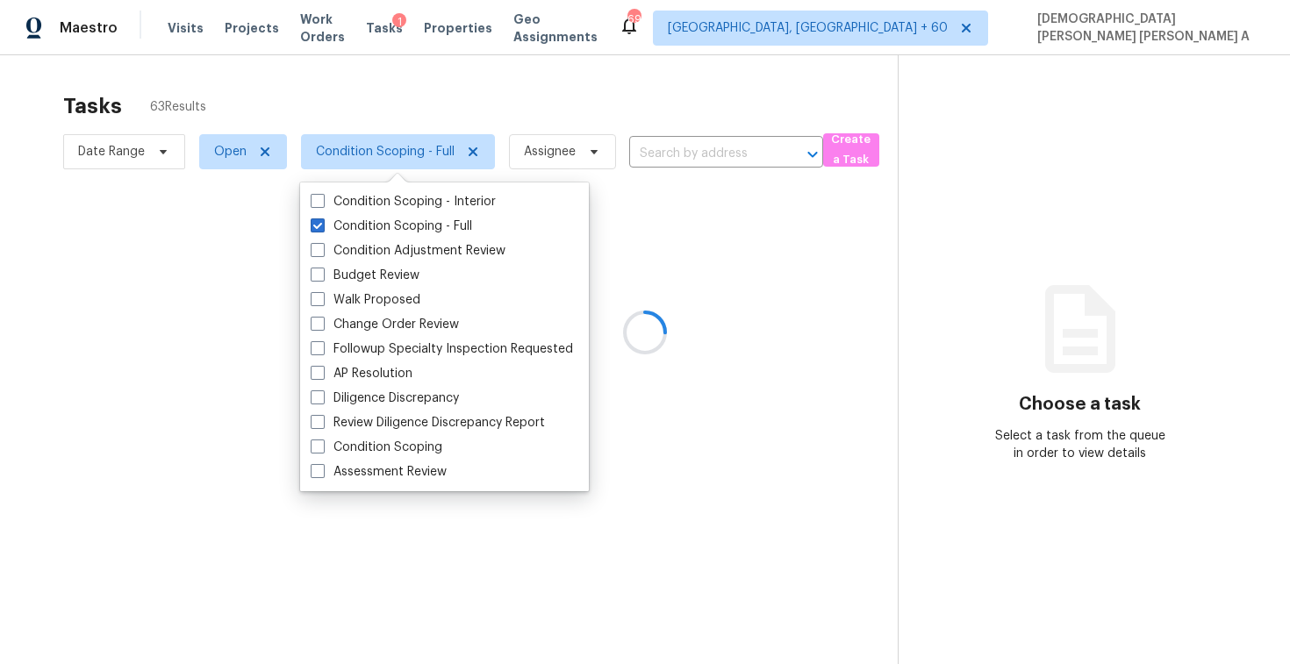
click at [374, 99] on div at bounding box center [645, 332] width 1290 height 664
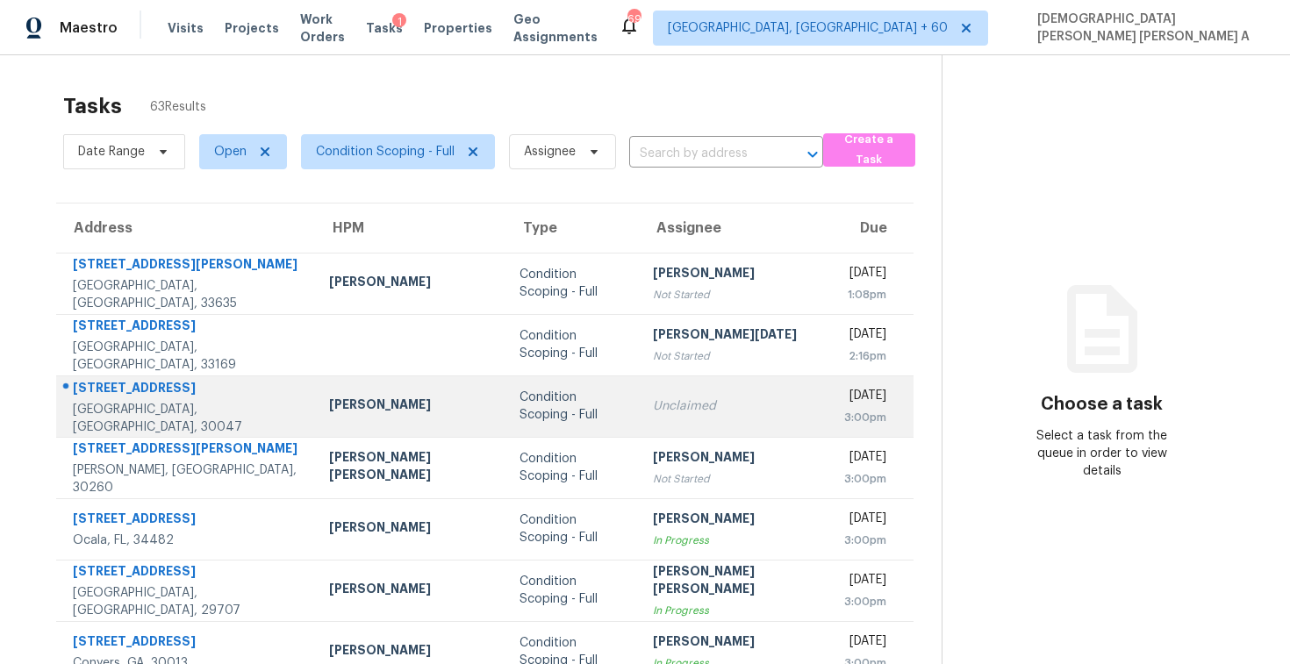
scroll to position [249, 0]
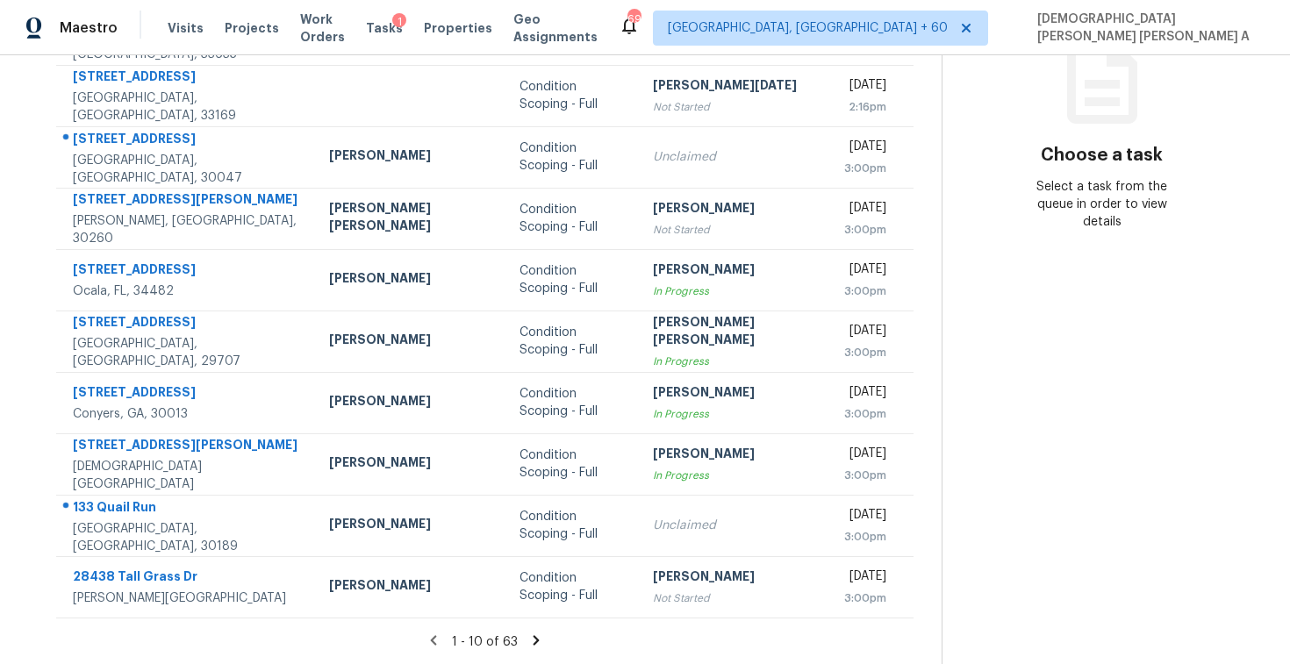
click at [533, 639] on icon at bounding box center [536, 641] width 6 height 10
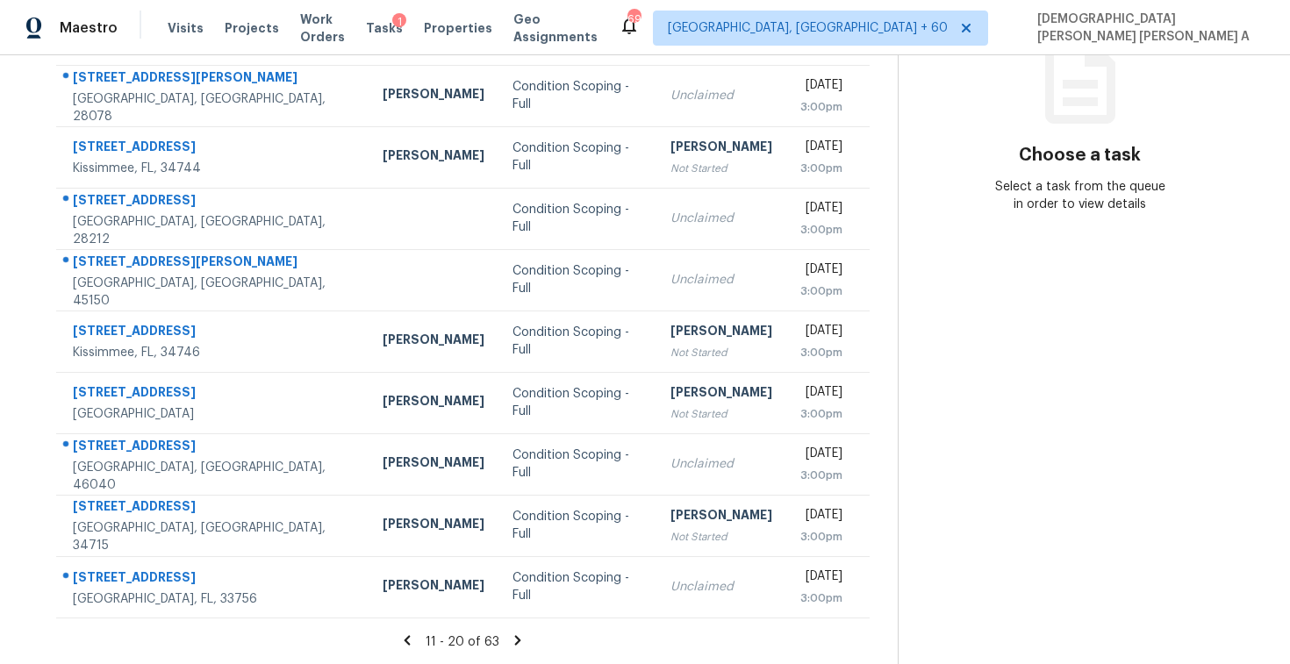
click at [514, 639] on icon at bounding box center [518, 641] width 16 height 16
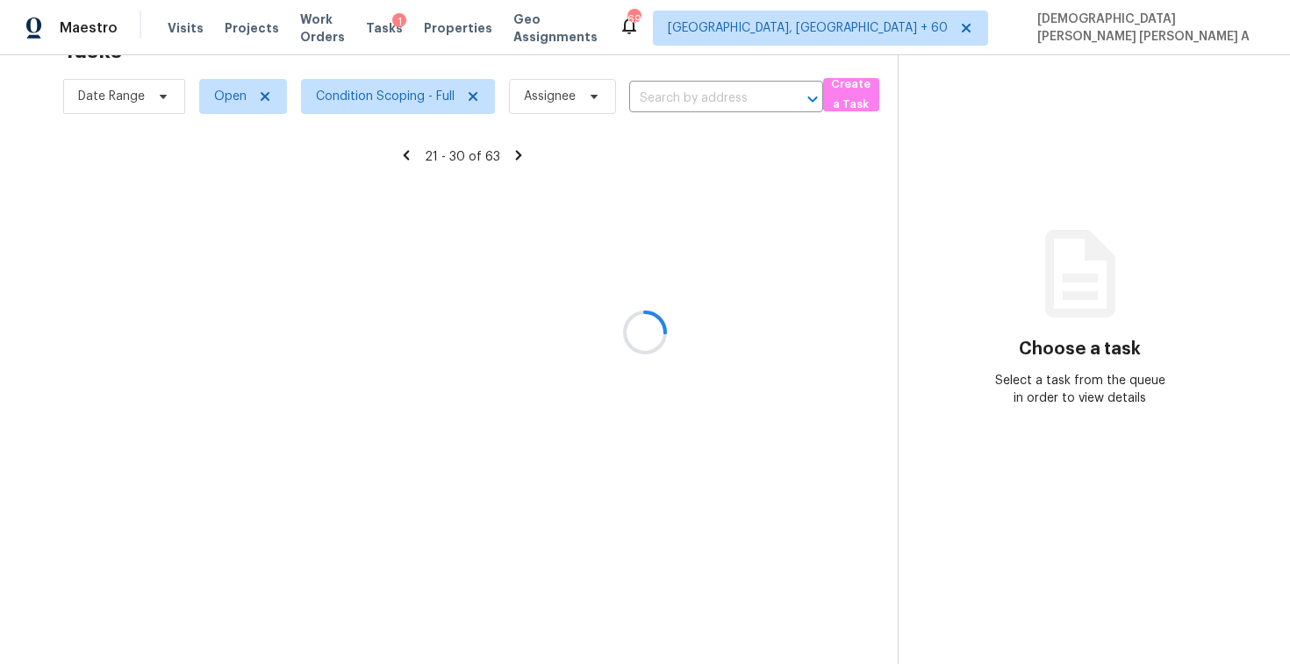
scroll to position [249, 0]
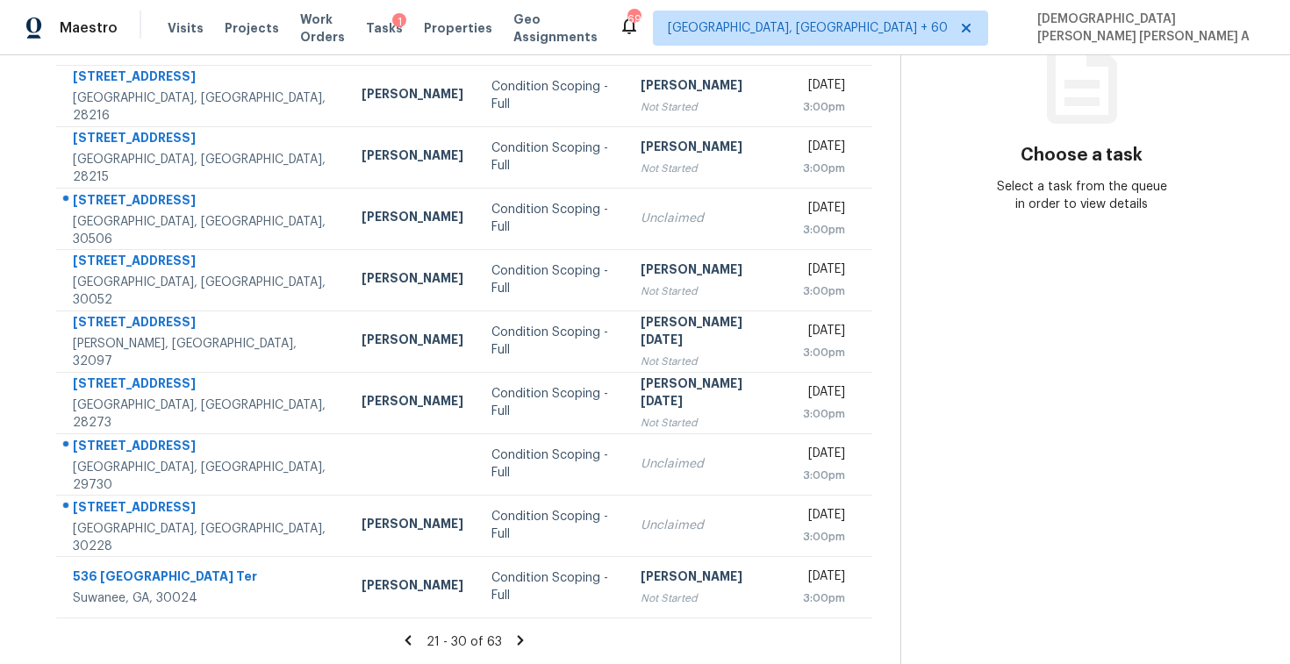
click at [513, 631] on section "Tasks 63 Results Date Range Open Condition Scoping - Full Assignee ​ Create a T…" at bounding box center [464, 249] width 872 height 831
click at [518, 636] on icon at bounding box center [521, 641] width 6 height 10
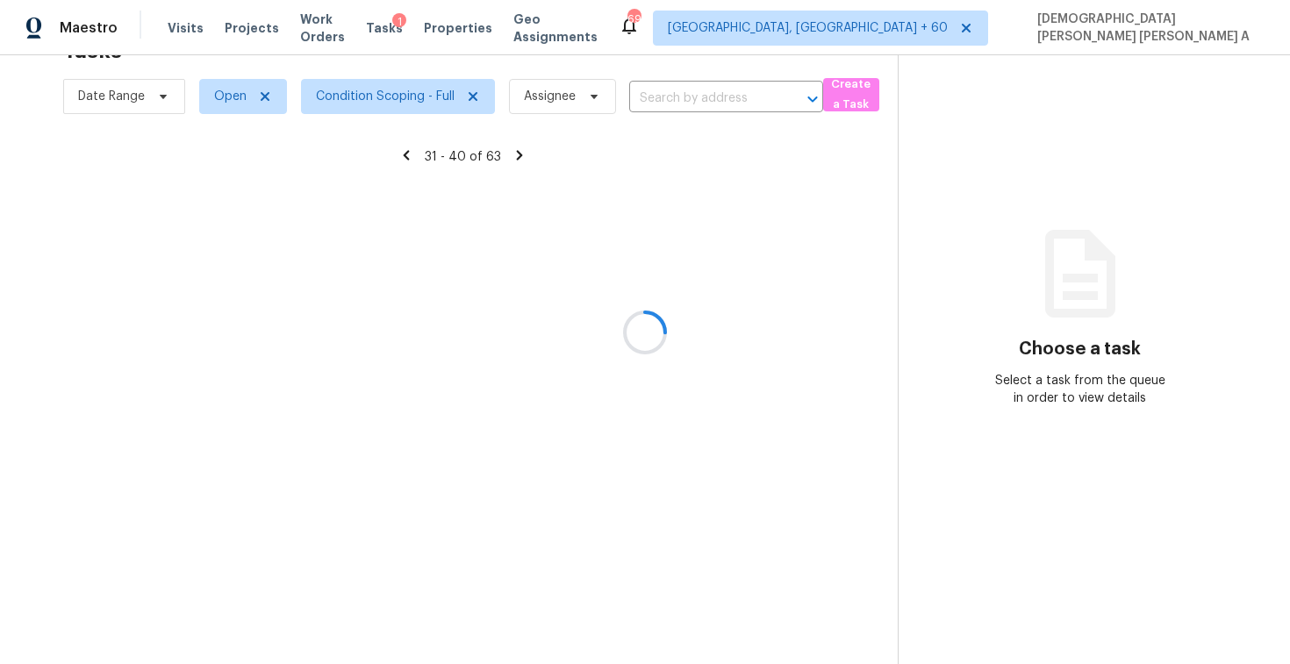
scroll to position [55, 0]
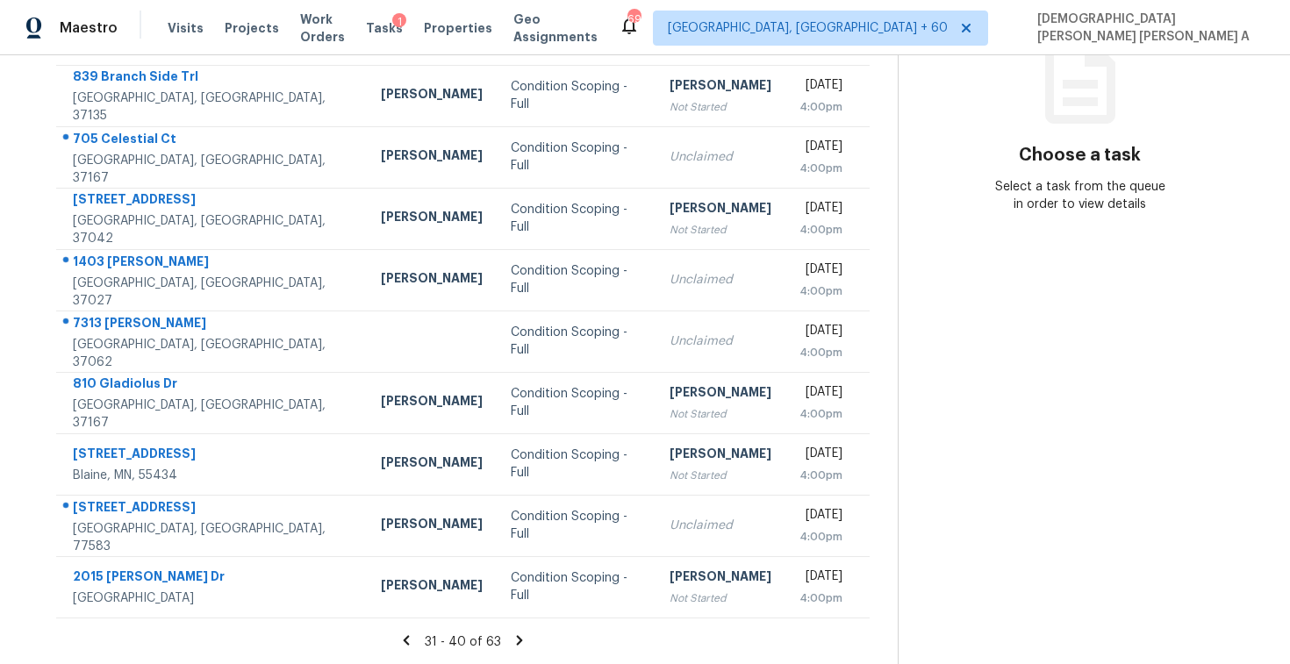
click at [517, 636] on icon at bounding box center [520, 641] width 6 height 10
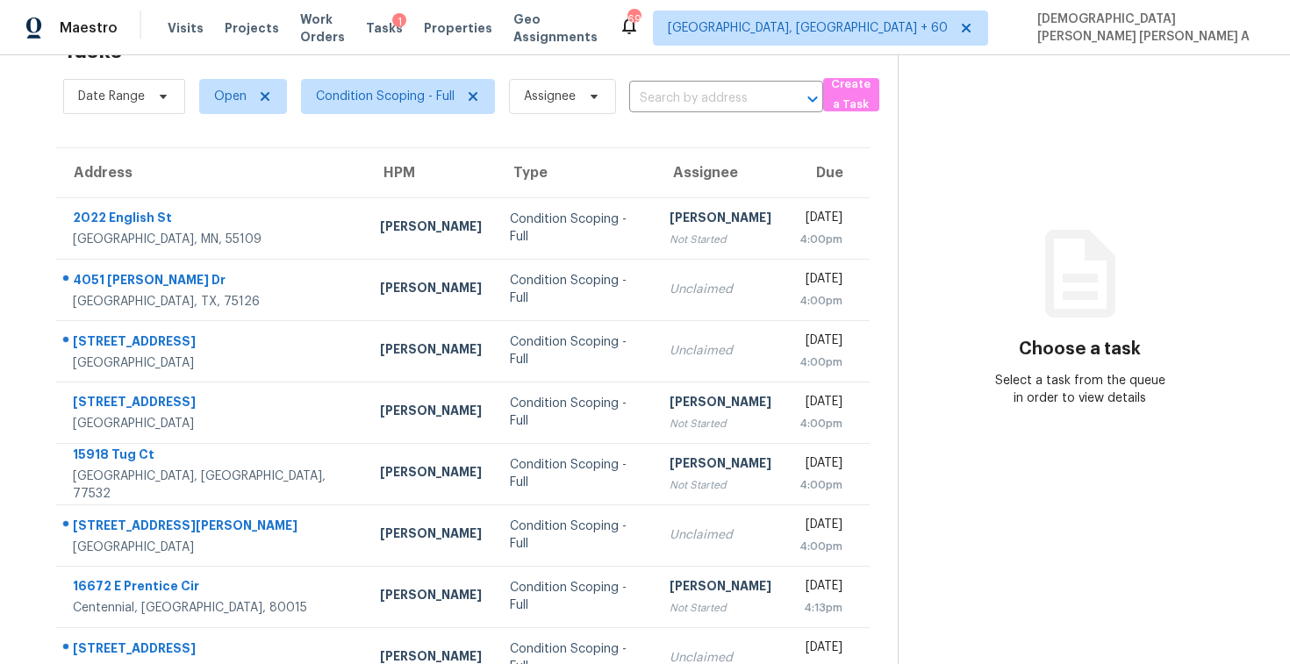
scroll to position [249, 0]
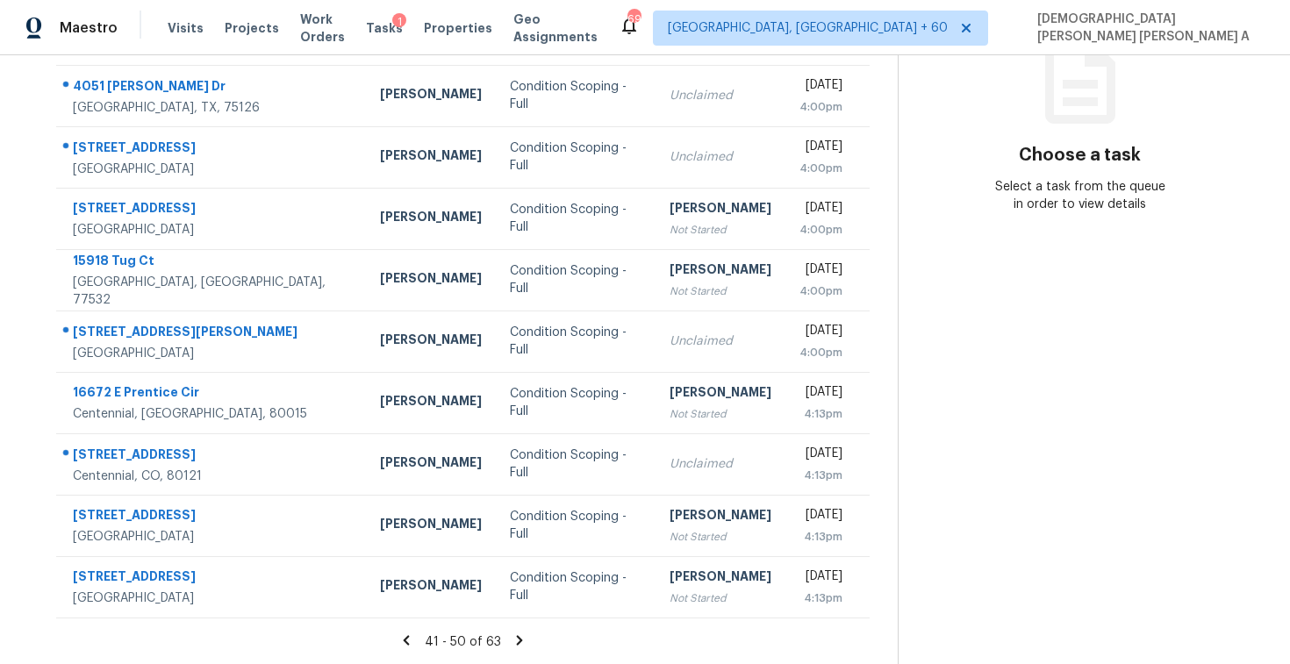
click at [517, 638] on icon at bounding box center [520, 641] width 6 height 10
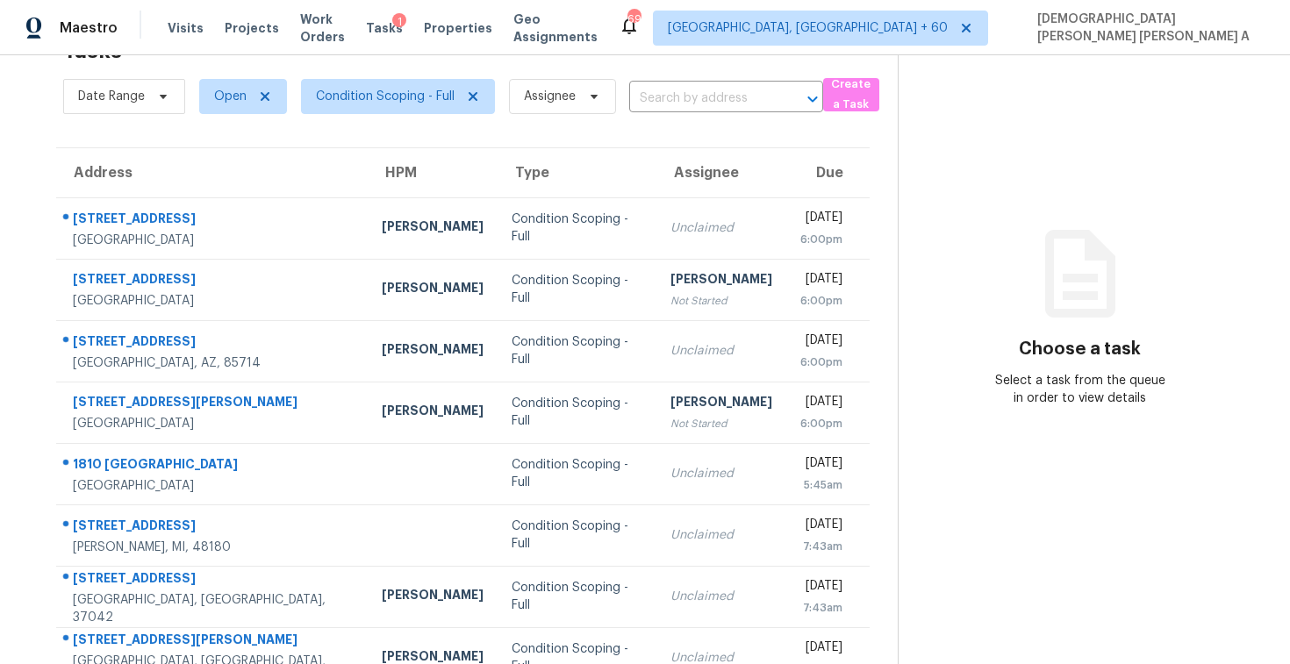
scroll to position [126, 0]
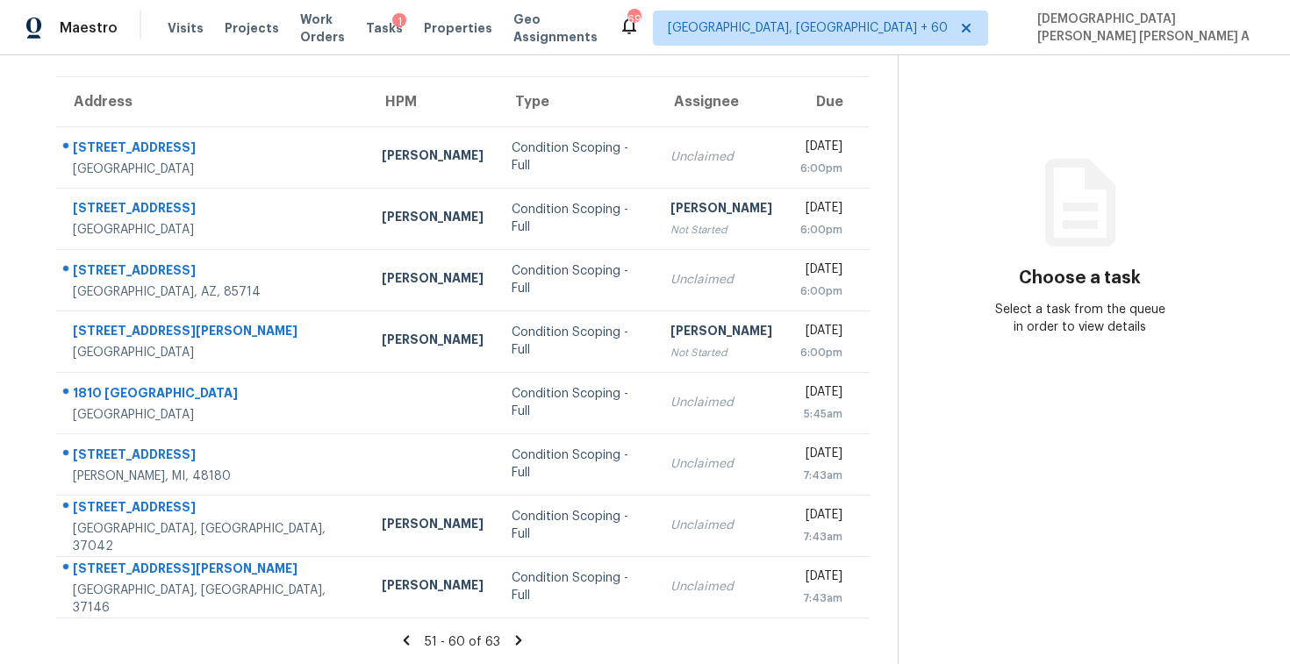
click at [514, 640] on icon at bounding box center [519, 641] width 16 height 16
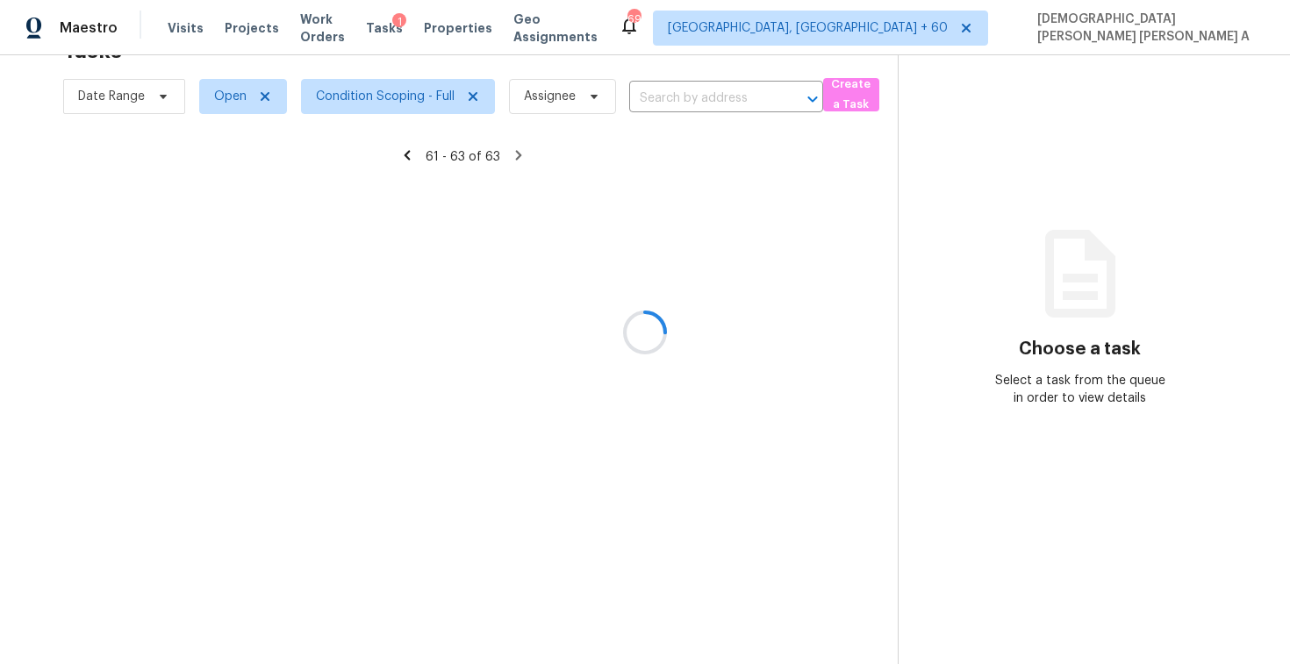
scroll to position [55, 0]
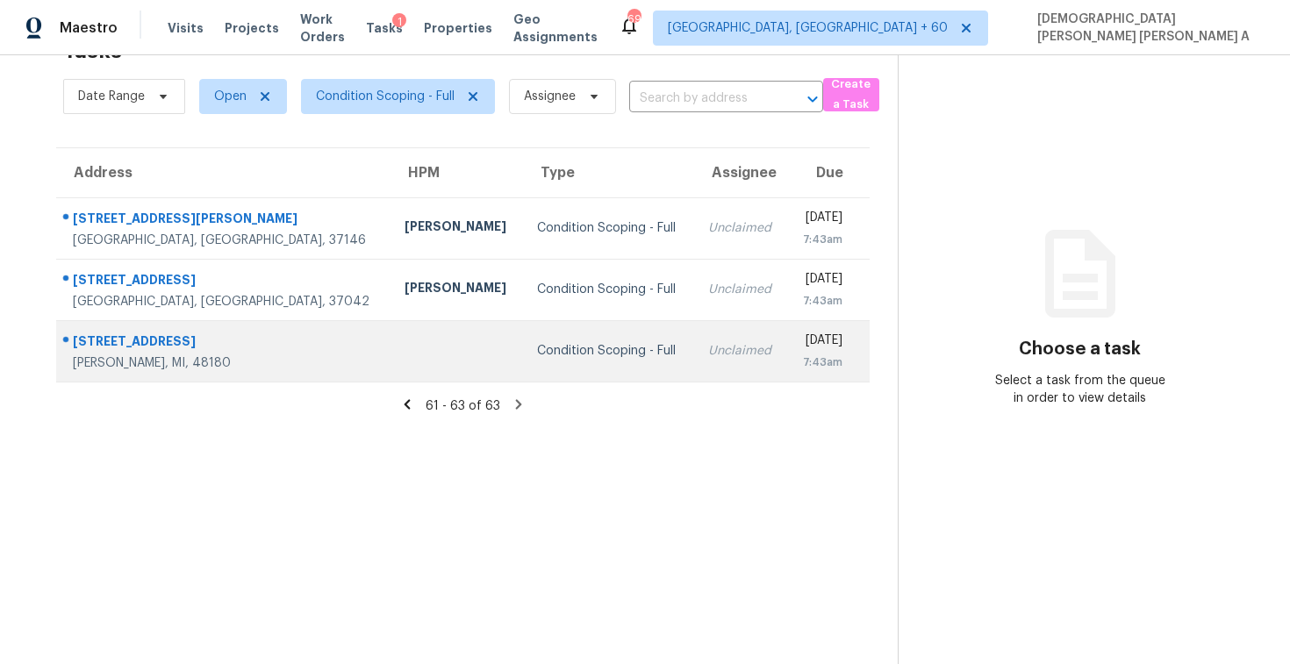
click at [708, 343] on div "Unclaimed" at bounding box center [740, 351] width 65 height 18
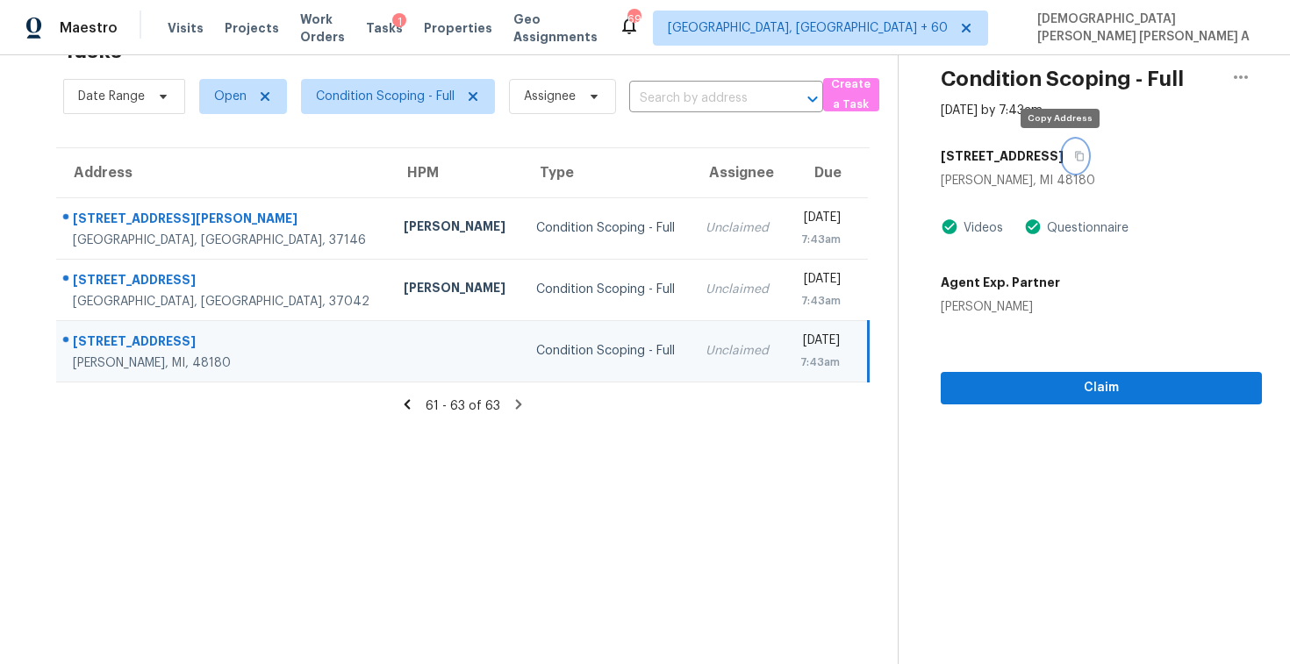
click at [1074, 158] on icon "button" at bounding box center [1079, 156] width 11 height 11
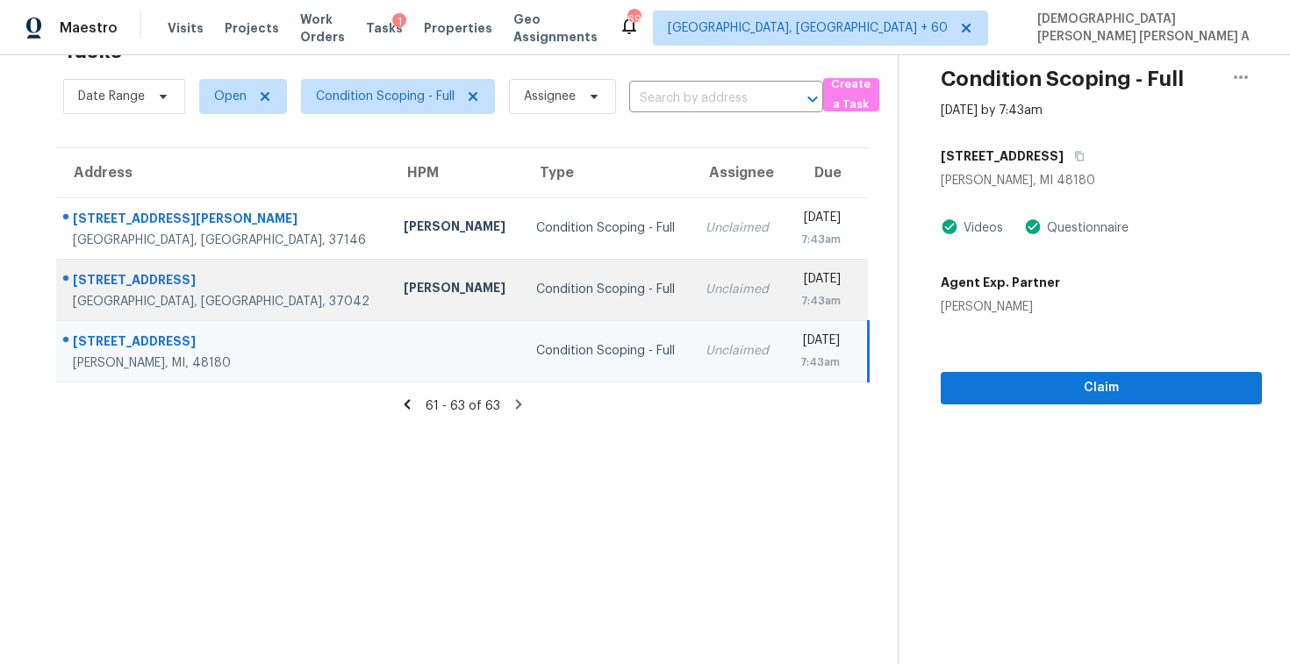
click at [692, 302] on td "Unclaimed" at bounding box center [738, 289] width 93 height 61
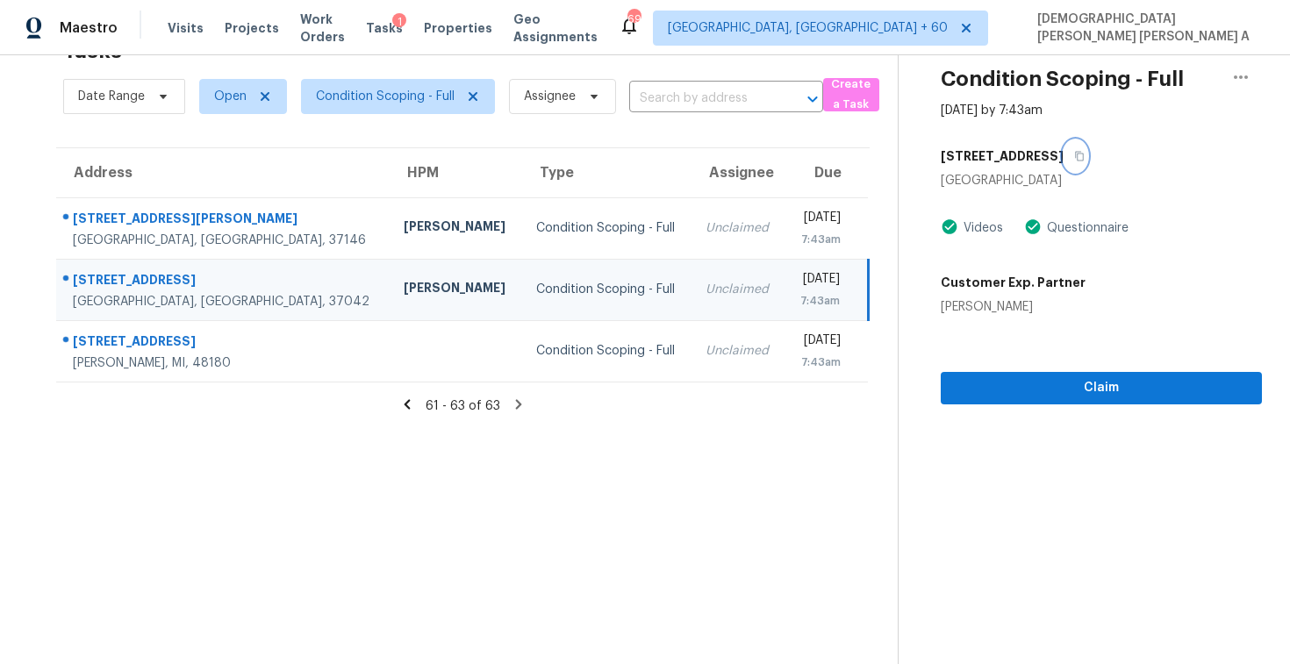
click at [1075, 154] on icon "button" at bounding box center [1079, 157] width 9 height 10
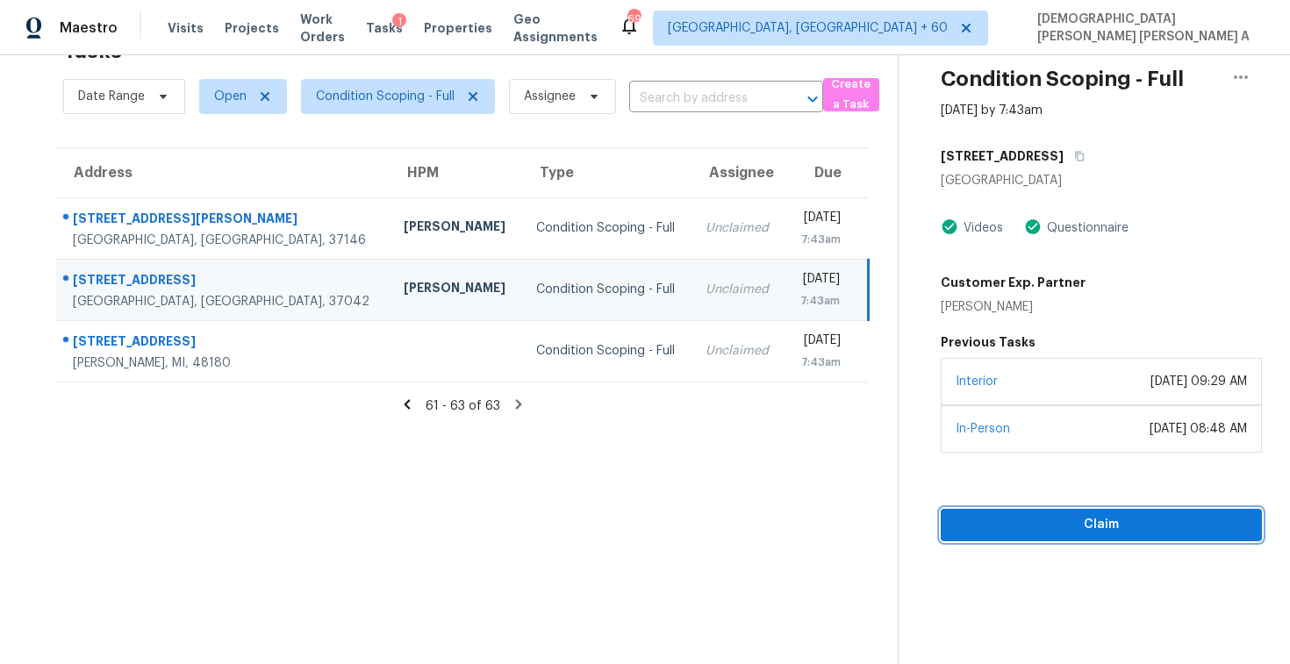
click at [1102, 515] on span "Claim" at bounding box center [1101, 525] width 293 height 22
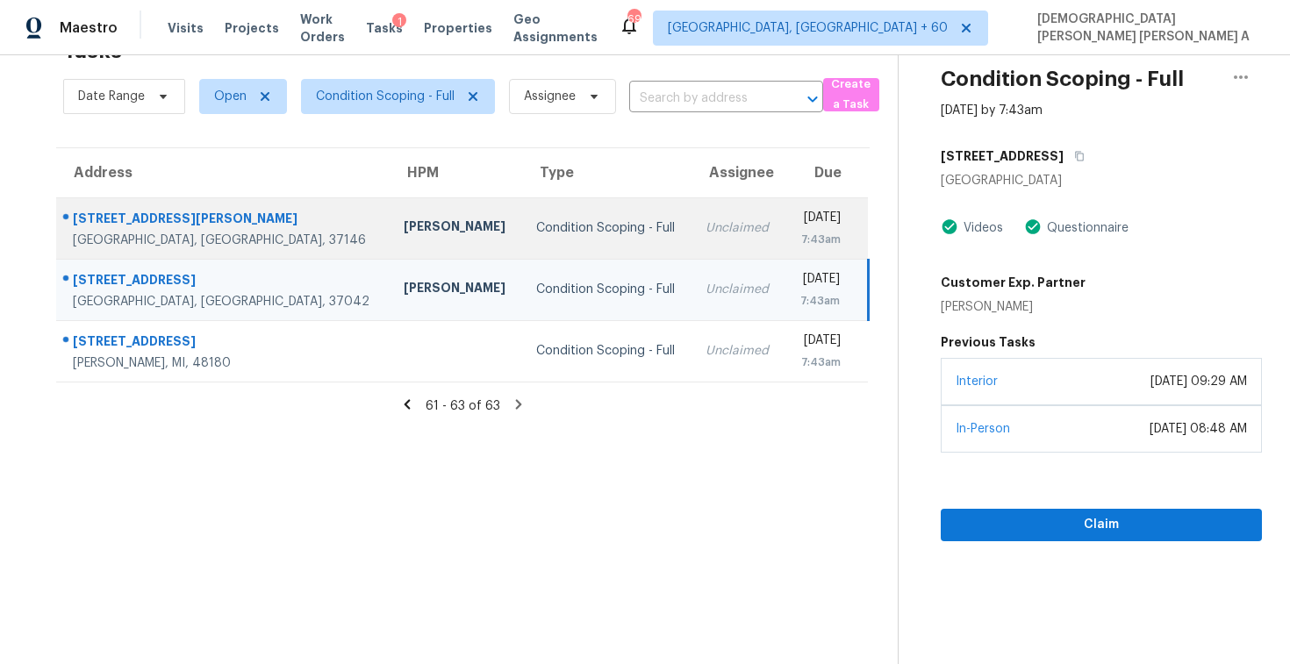
click at [692, 245] on td "Unclaimed" at bounding box center [738, 227] width 93 height 61
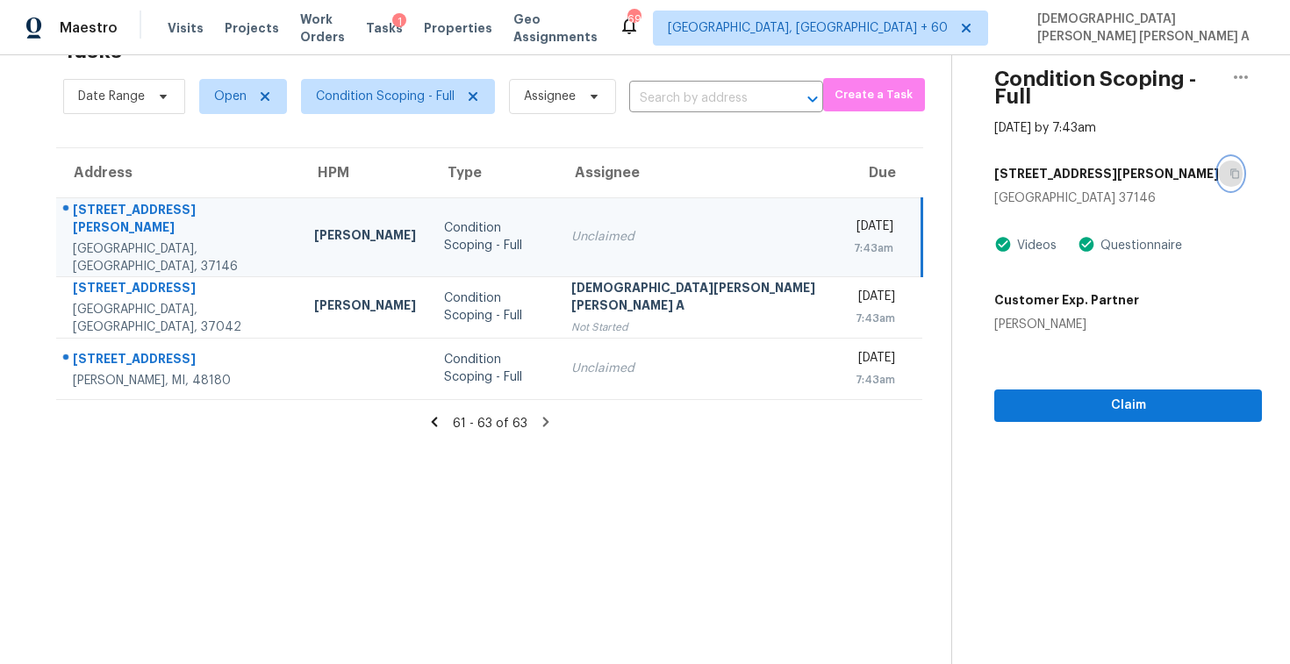
click at [1230, 169] on icon "button" at bounding box center [1235, 174] width 11 height 11
click at [1095, 401] on button "Claim" at bounding box center [1129, 406] width 268 height 32
click at [1231, 169] on icon "button" at bounding box center [1235, 174] width 9 height 10
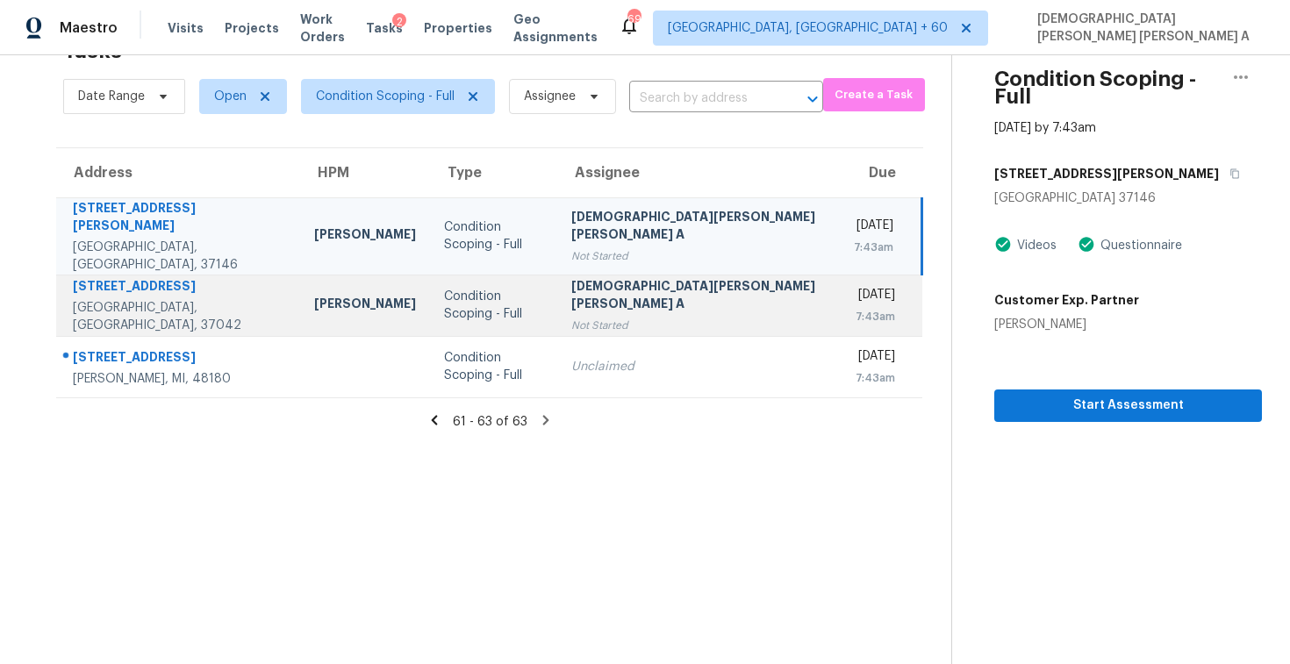
click at [571, 291] on div "[DEMOGRAPHIC_DATA][PERSON_NAME] [PERSON_NAME] A" at bounding box center [698, 296] width 255 height 39
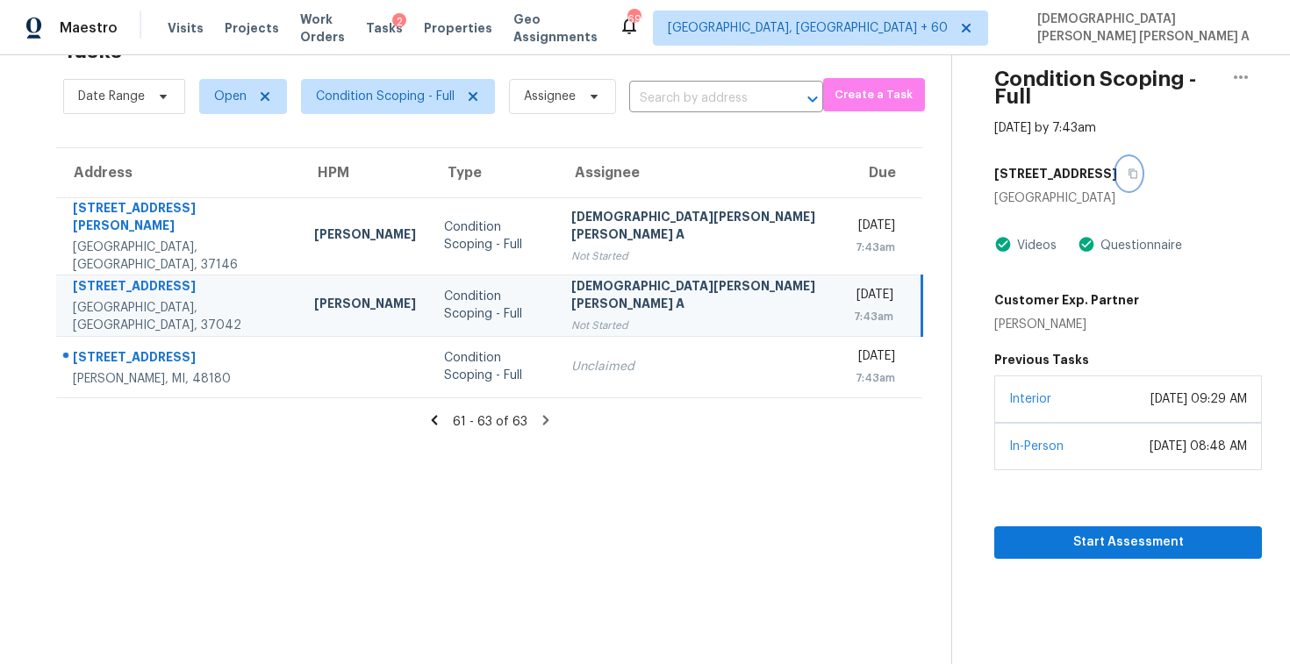
click at [1128, 169] on icon "button" at bounding box center [1133, 174] width 11 height 11
click at [645, 277] on div "[DEMOGRAPHIC_DATA][PERSON_NAME] [PERSON_NAME] A" at bounding box center [698, 296] width 255 height 39
click at [1129, 169] on icon "button" at bounding box center [1133, 174] width 9 height 10
click at [1122, 534] on span "Start Assessment" at bounding box center [1129, 543] width 240 height 22
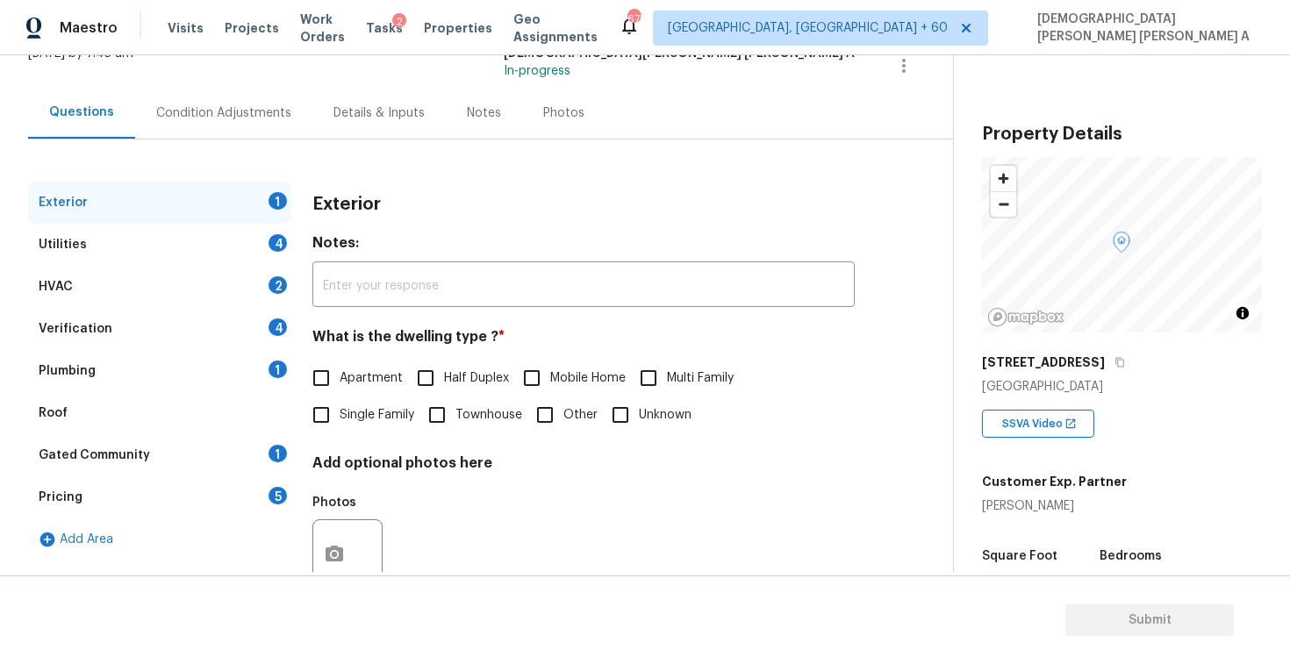
scroll to position [188, 0]
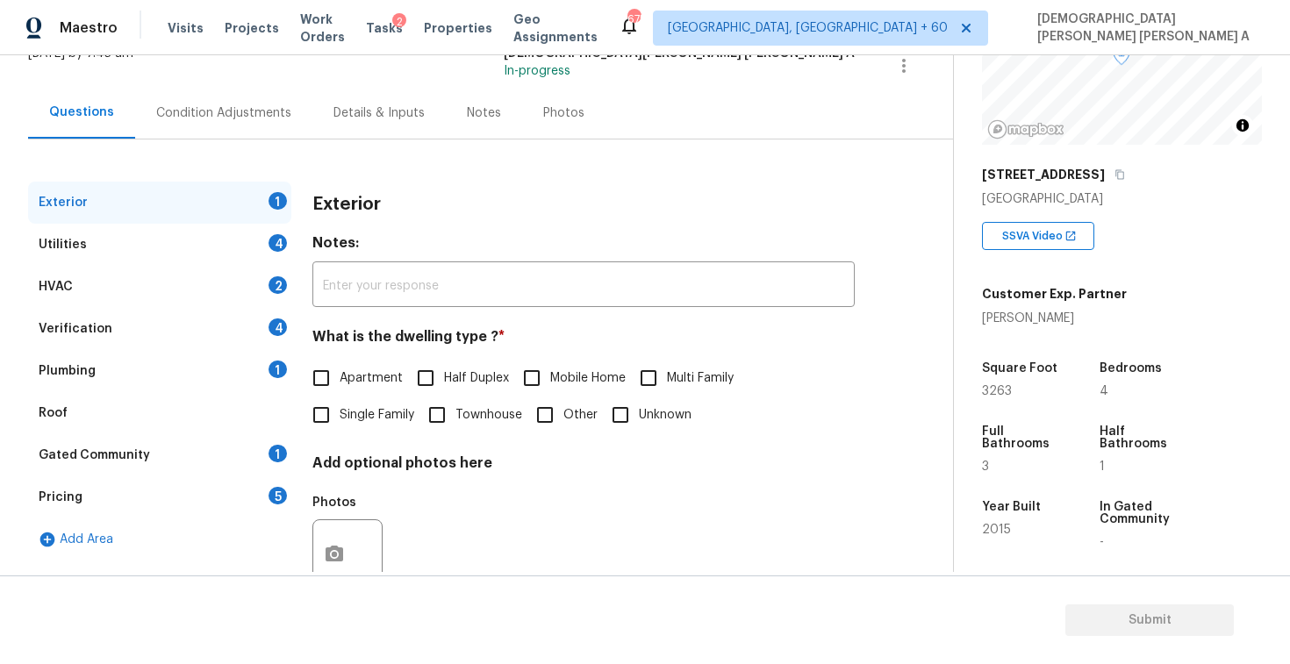
click at [303, 425] on input "Single Family" at bounding box center [321, 415] width 37 height 37
checkbox input "true"
click at [217, 243] on div "Utilities 4" at bounding box center [159, 245] width 263 height 42
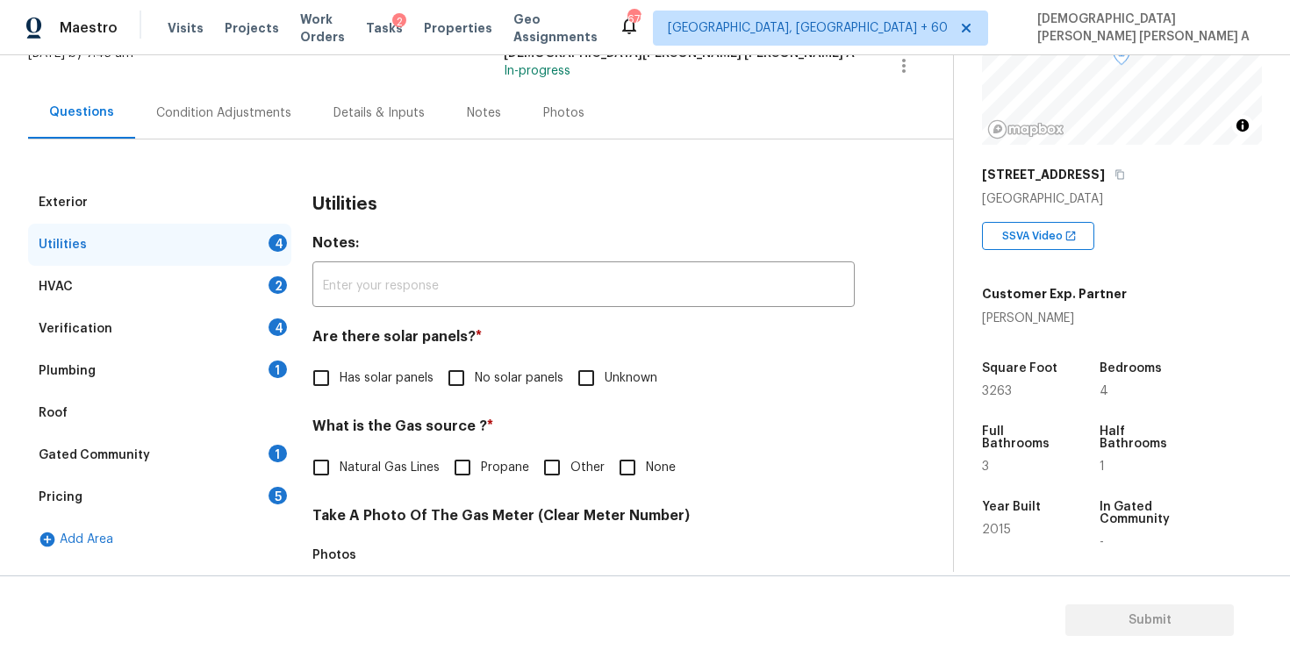
click at [461, 386] on input "No solar panels" at bounding box center [456, 378] width 37 height 37
checkbox input "true"
click at [328, 467] on input "Natural Gas Lines" at bounding box center [321, 467] width 37 height 37
checkbox input "true"
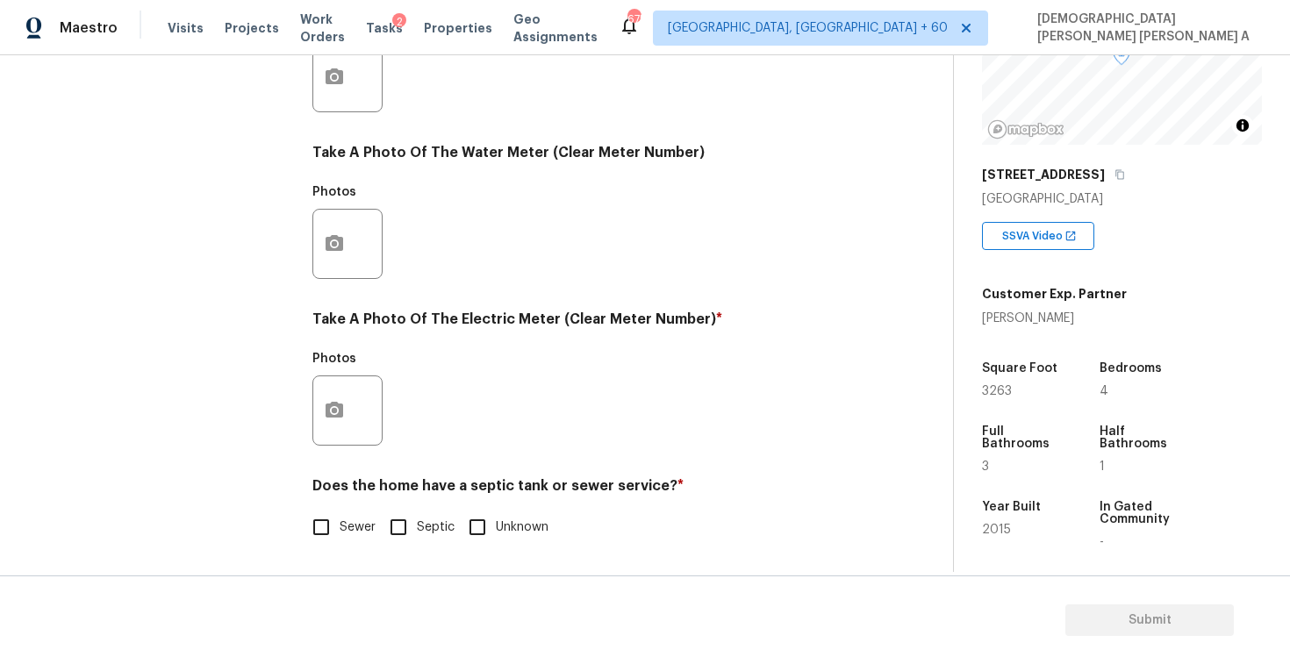
click at [331, 535] on input "Sewer" at bounding box center [321, 527] width 37 height 37
checkbox input "true"
click at [343, 393] on button "button" at bounding box center [334, 411] width 42 height 68
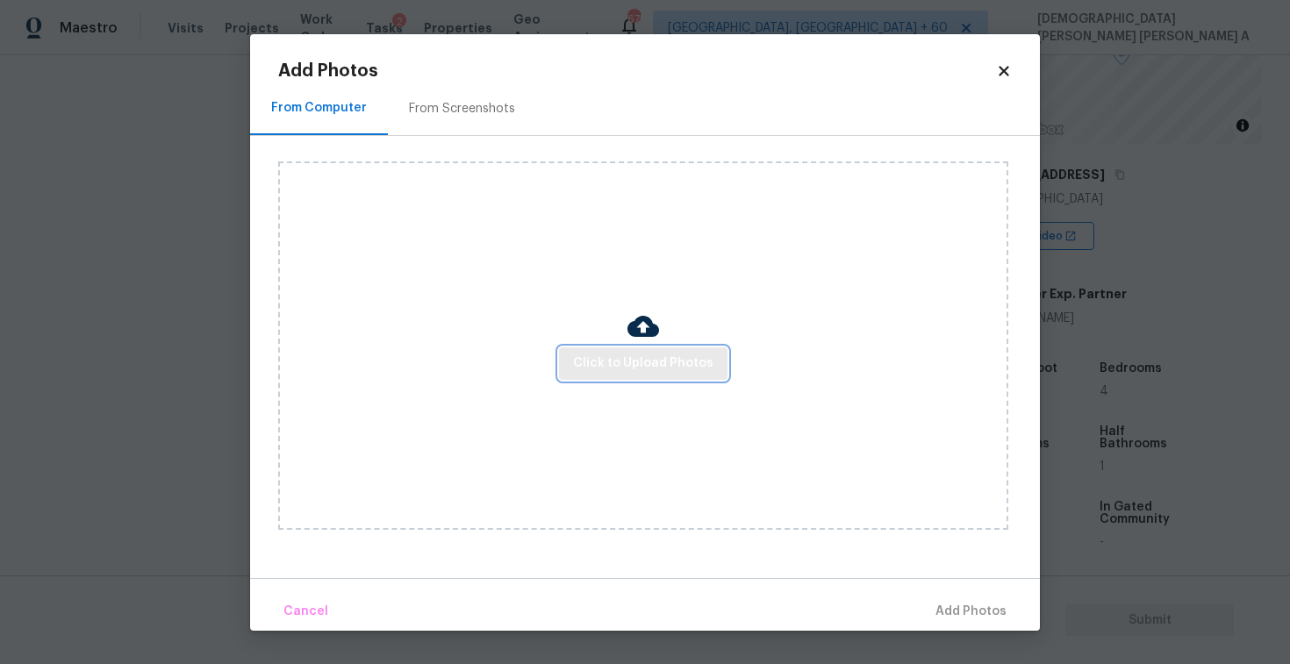
click at [663, 359] on span "Click to Upload Photos" at bounding box center [643, 364] width 140 height 22
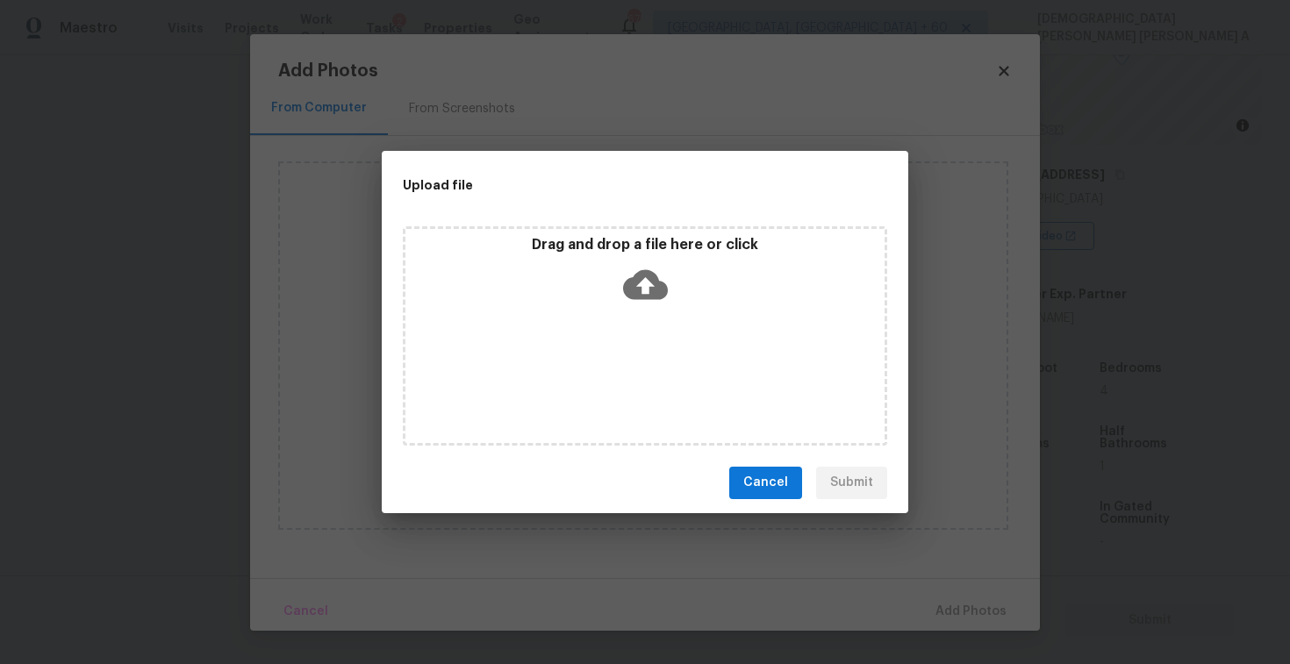
click at [618, 304] on div "Drag and drop a file here or click" at bounding box center [645, 273] width 479 height 75
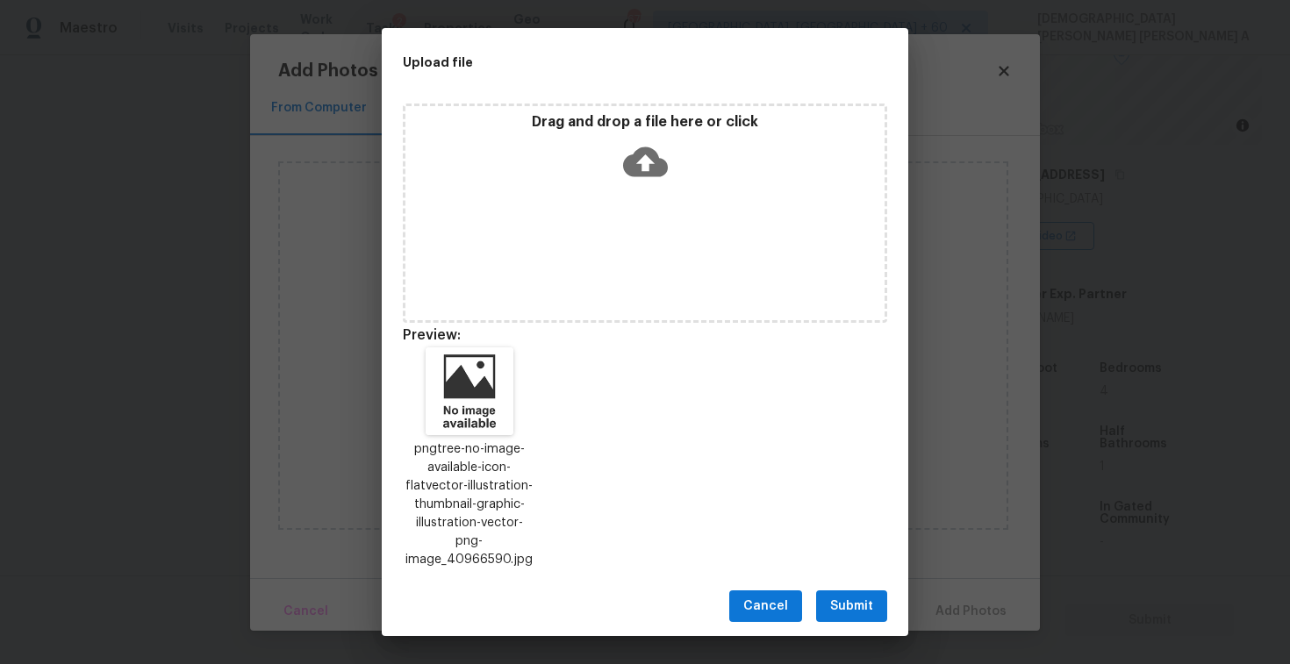
click at [855, 604] on span "Submit" at bounding box center [851, 607] width 43 height 22
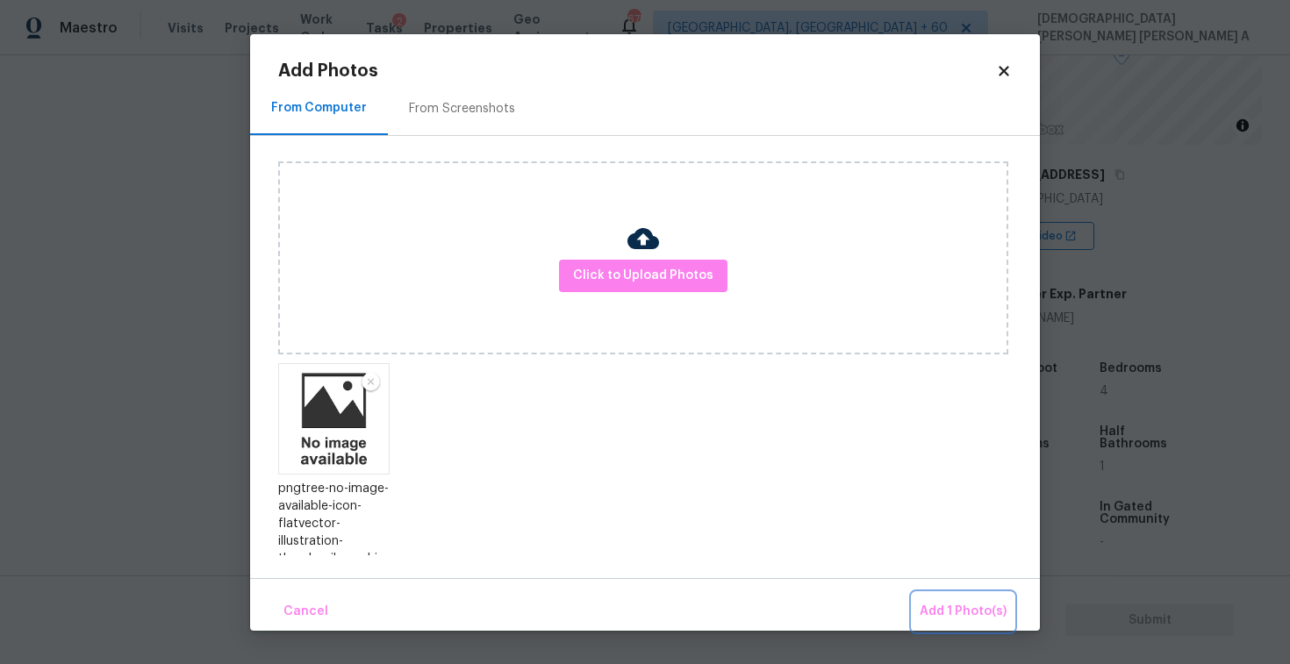
click at [974, 612] on span "Add 1 Photo(s)" at bounding box center [963, 612] width 87 height 22
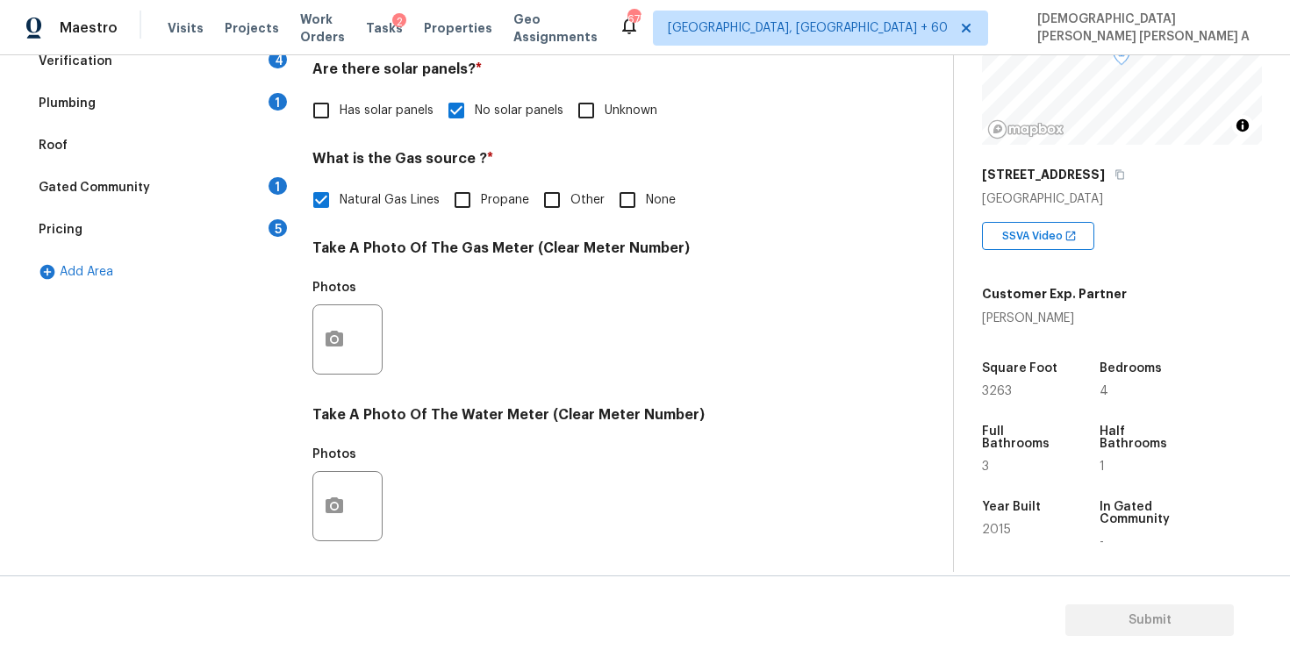
scroll to position [0, 0]
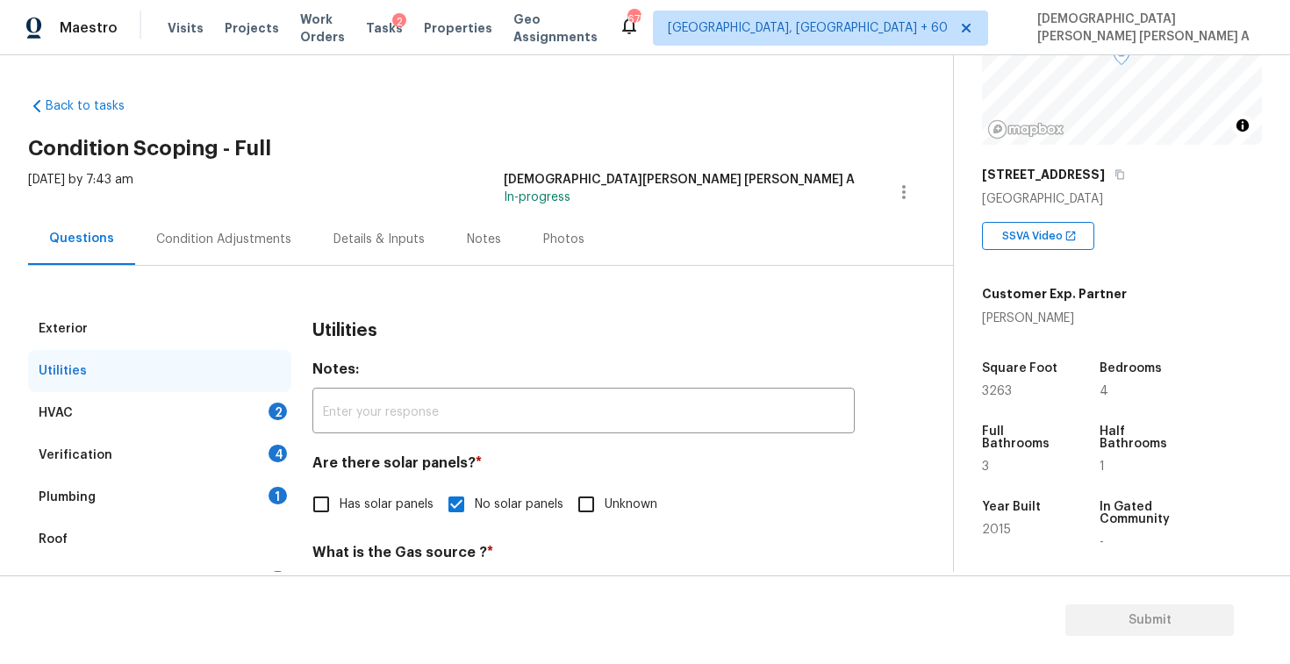
click at [202, 431] on div "HVAC 2" at bounding box center [159, 413] width 263 height 42
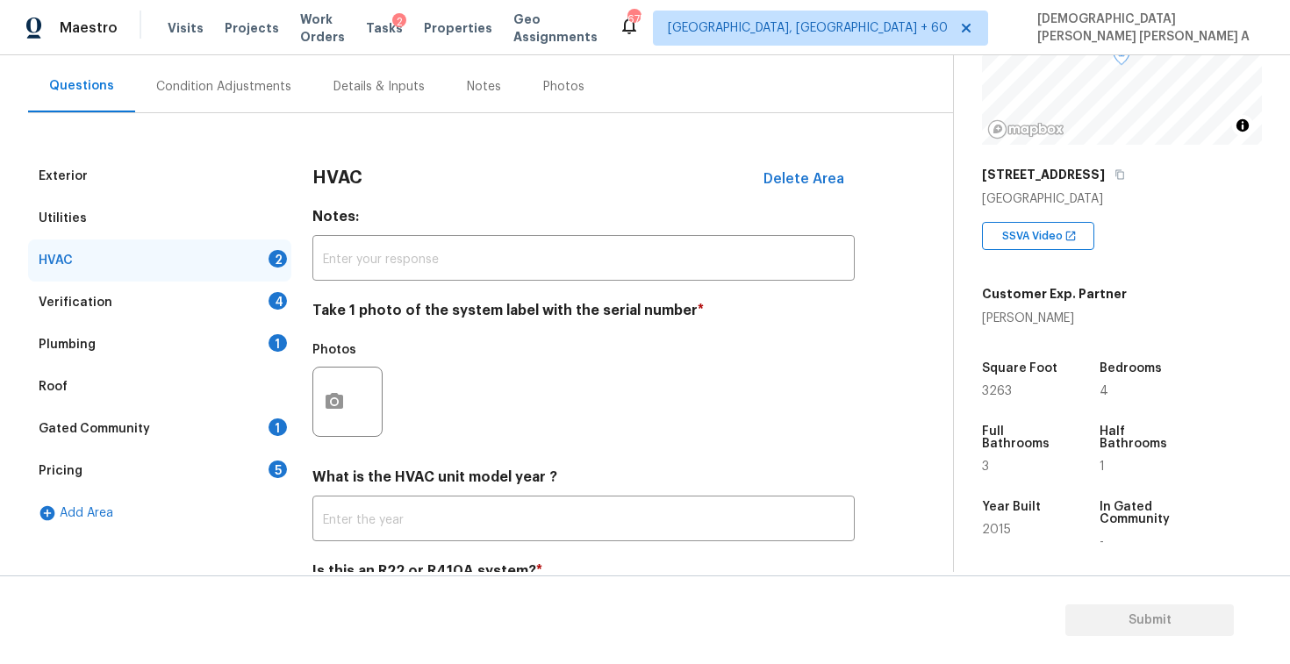
scroll to position [239, 0]
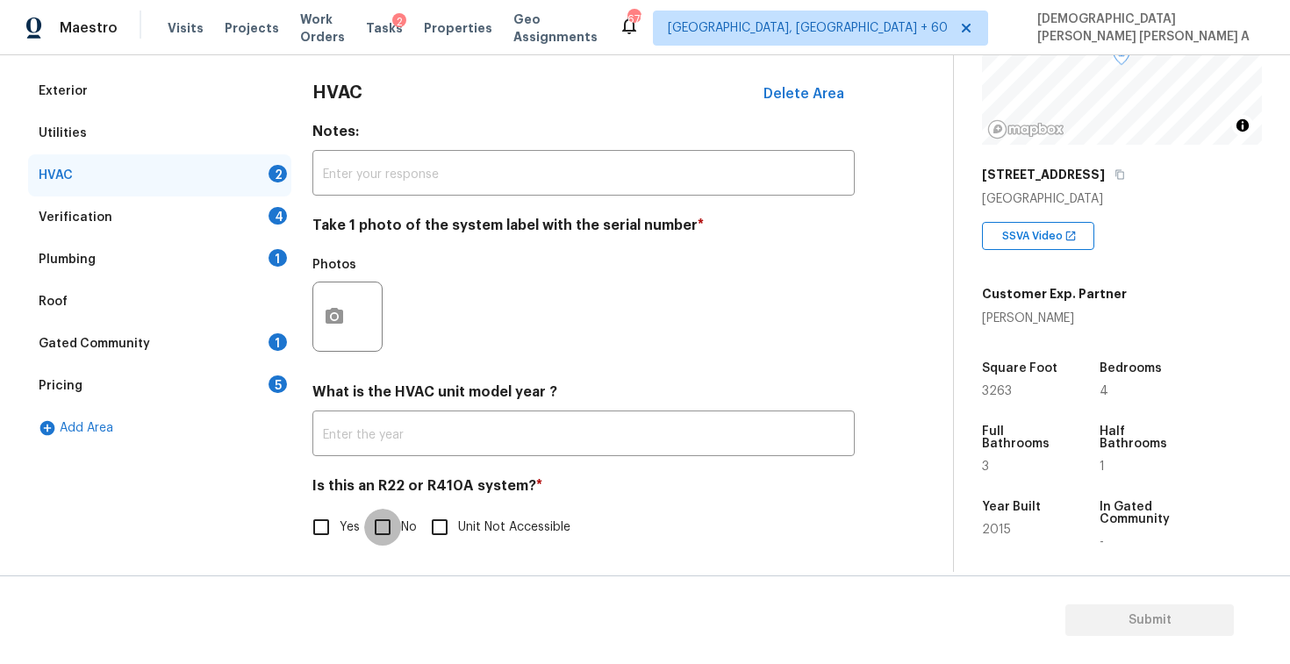
click at [375, 534] on input "No" at bounding box center [382, 527] width 37 height 37
checkbox input "true"
click at [327, 313] on icon "button" at bounding box center [335, 316] width 18 height 16
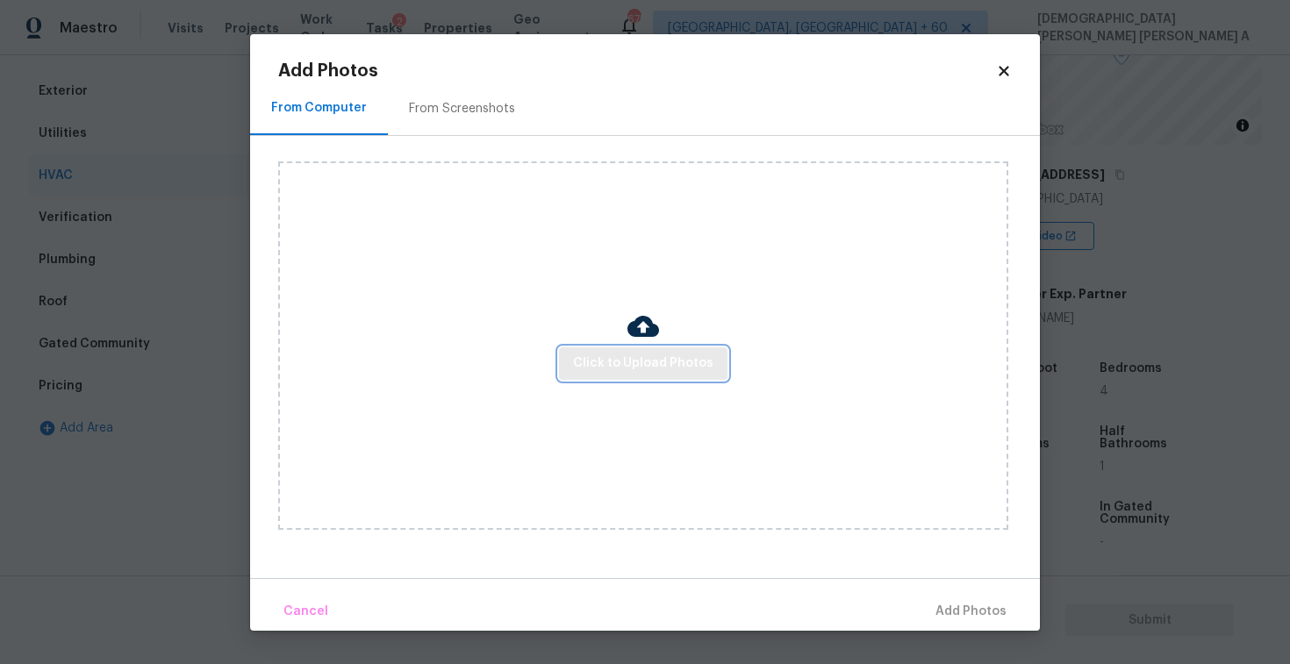
click at [663, 363] on span "Click to Upload Photos" at bounding box center [643, 364] width 140 height 22
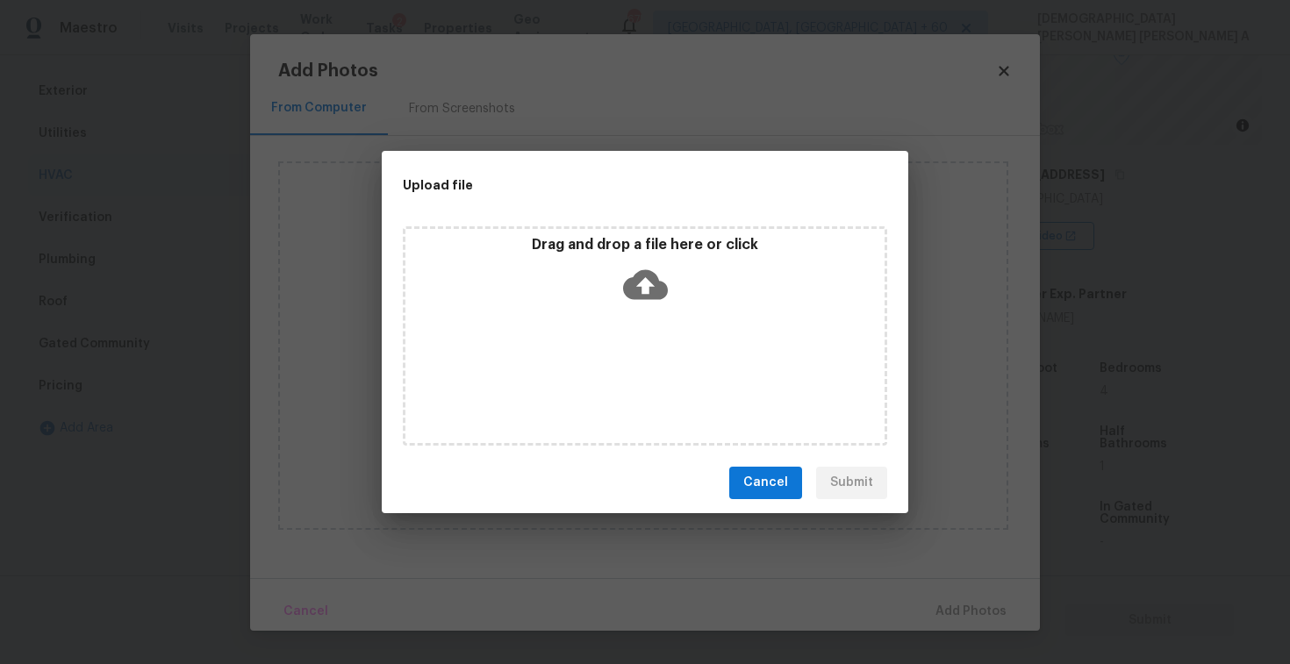
click at [644, 294] on icon at bounding box center [645, 284] width 45 height 30
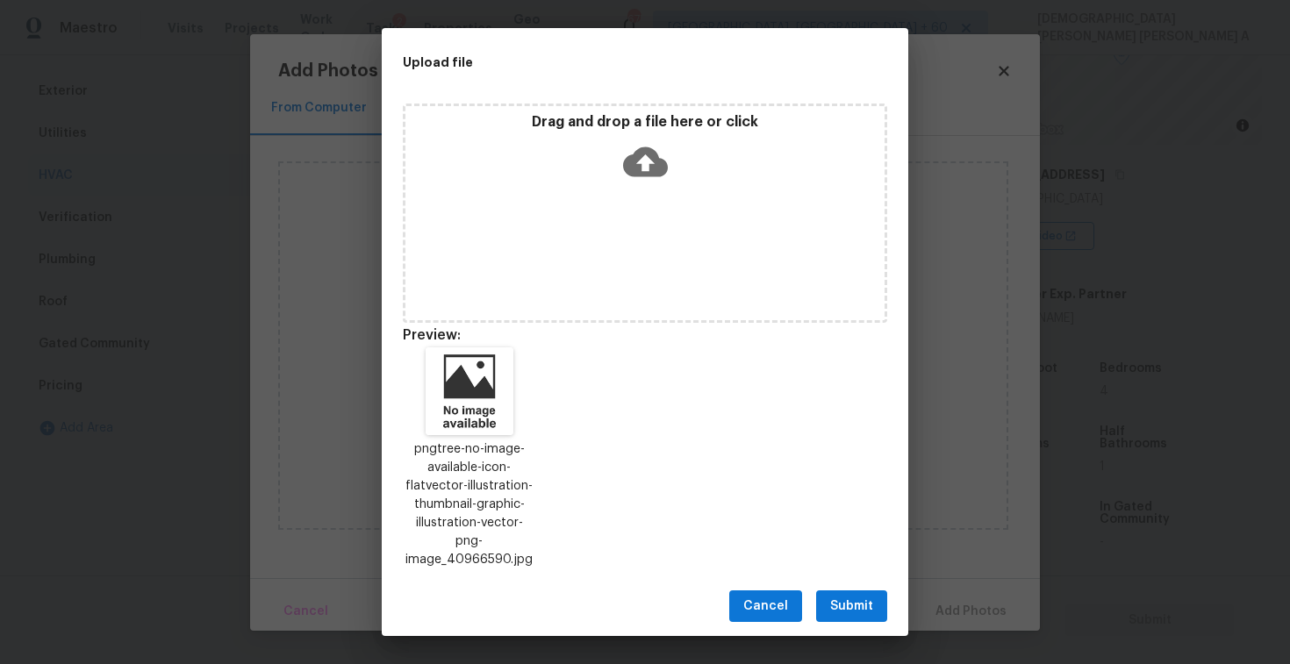
click at [843, 596] on span "Submit" at bounding box center [851, 607] width 43 height 22
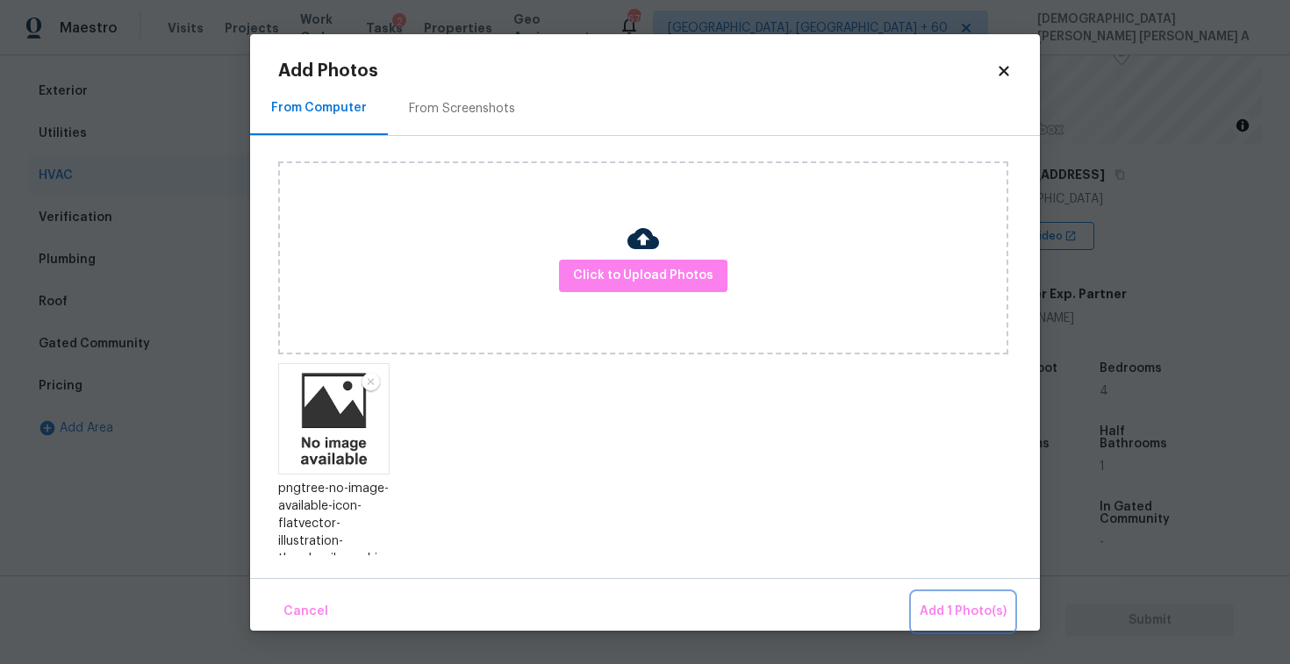
click at [952, 610] on span "Add 1 Photo(s)" at bounding box center [963, 612] width 87 height 22
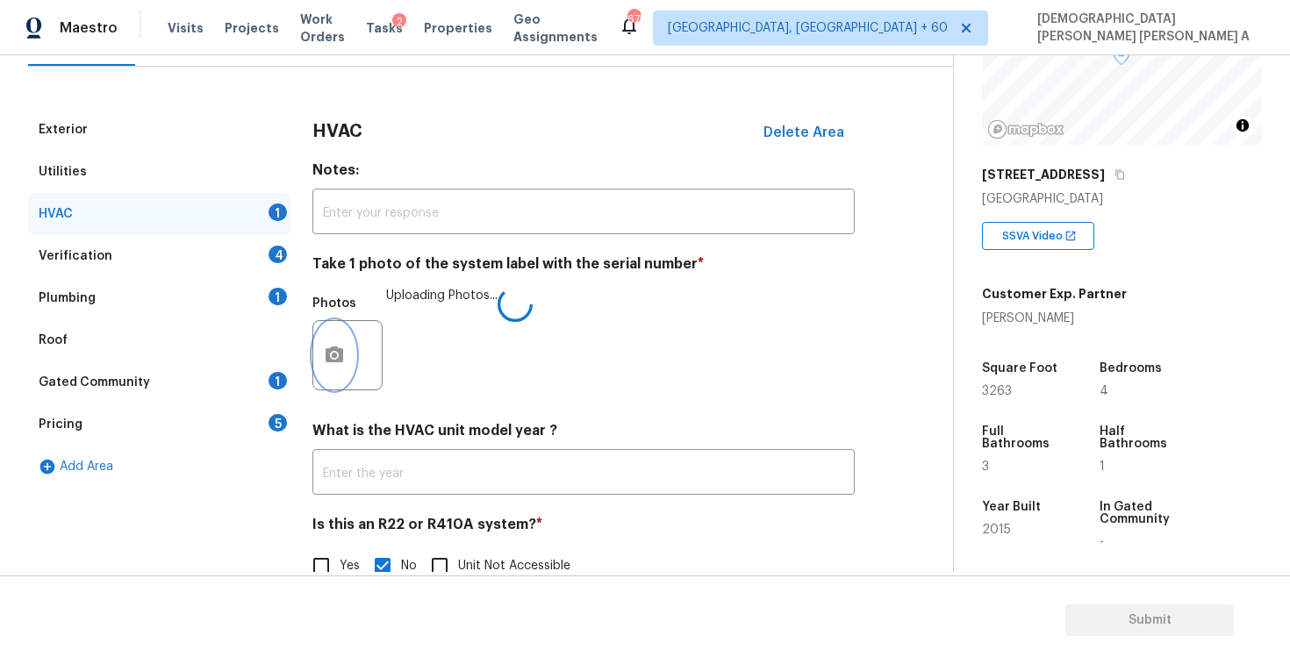
scroll to position [197, 0]
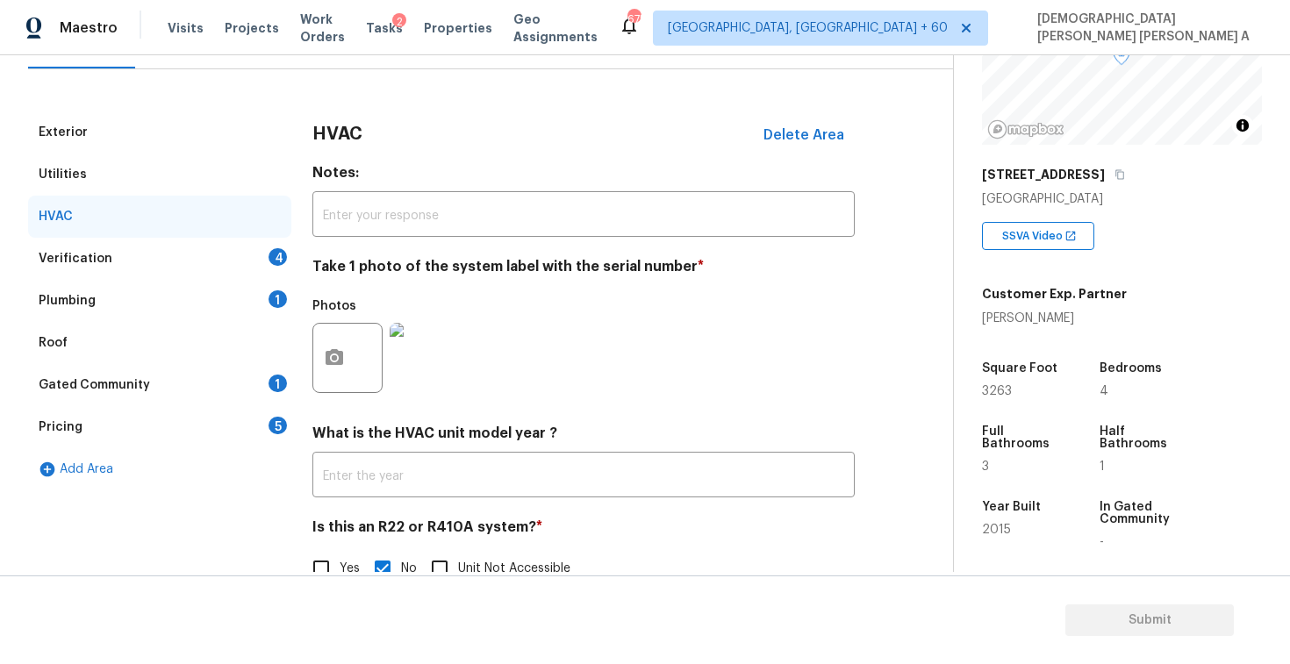
click at [262, 263] on div "Verification 4" at bounding box center [159, 259] width 263 height 42
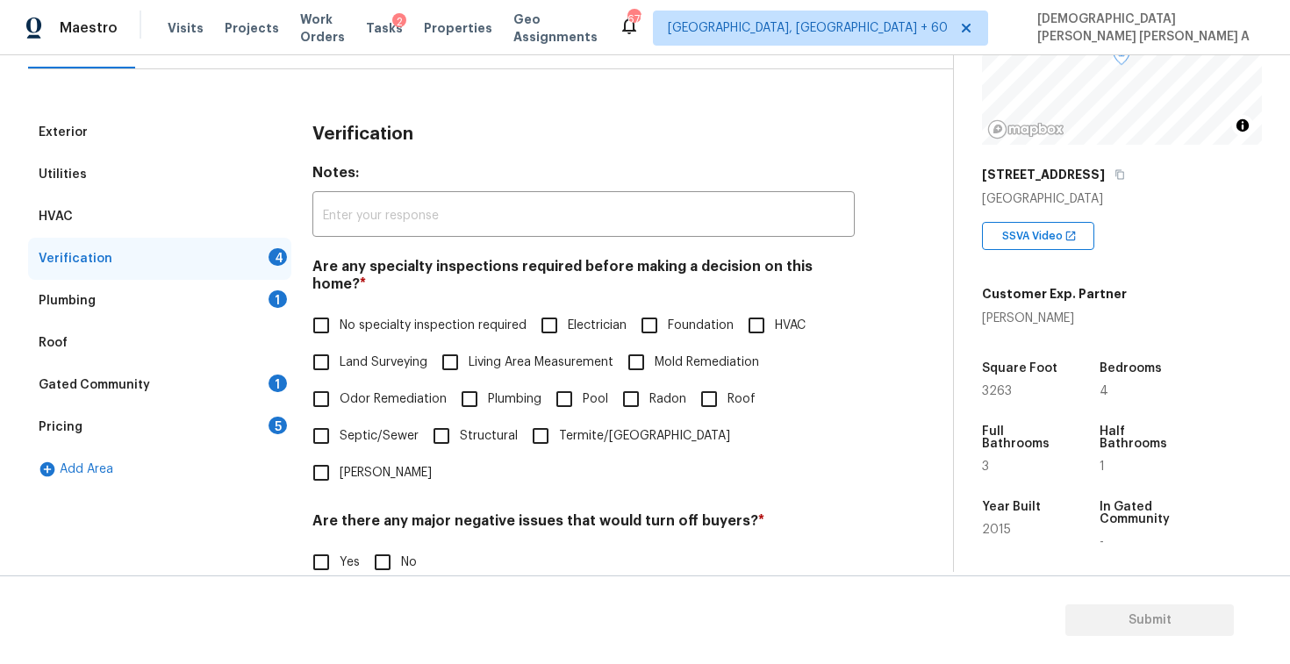
click at [330, 310] on input "No specialty inspection required" at bounding box center [321, 325] width 37 height 37
checkbox input "true"
click at [377, 528] on div "Verification Notes: ​ Are any specialty inspections required before making a de…" at bounding box center [583, 454] width 542 height 687
click at [380, 544] on input "No" at bounding box center [382, 562] width 37 height 37
checkbox input "true"
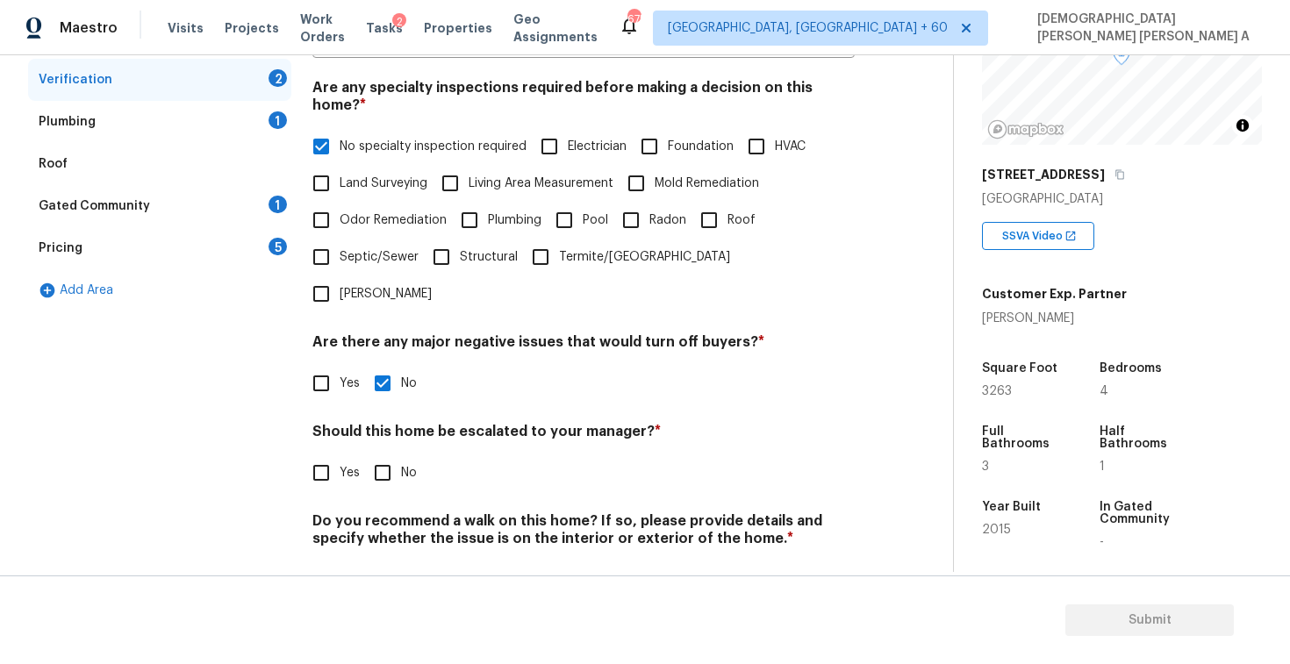
scroll to position [374, 0]
click at [376, 456] on input "No" at bounding box center [382, 474] width 37 height 37
checkbox input "true"
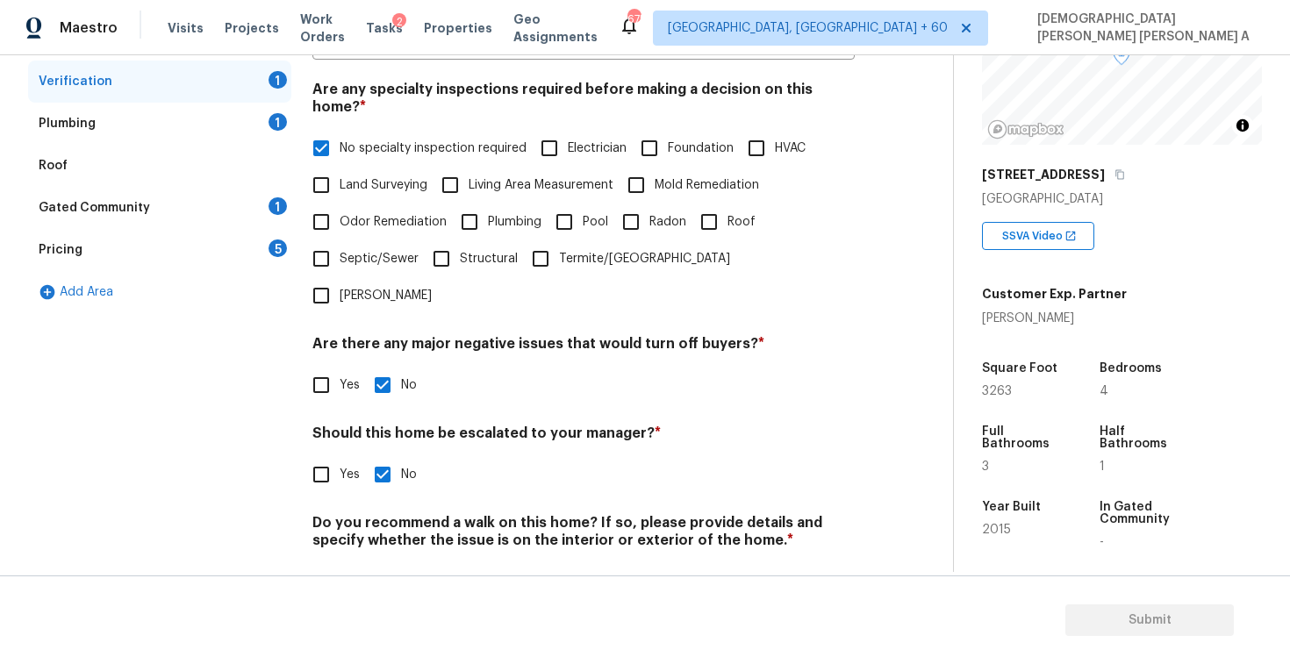
click at [381, 564] on input "No" at bounding box center [382, 582] width 37 height 37
checkbox input "true"
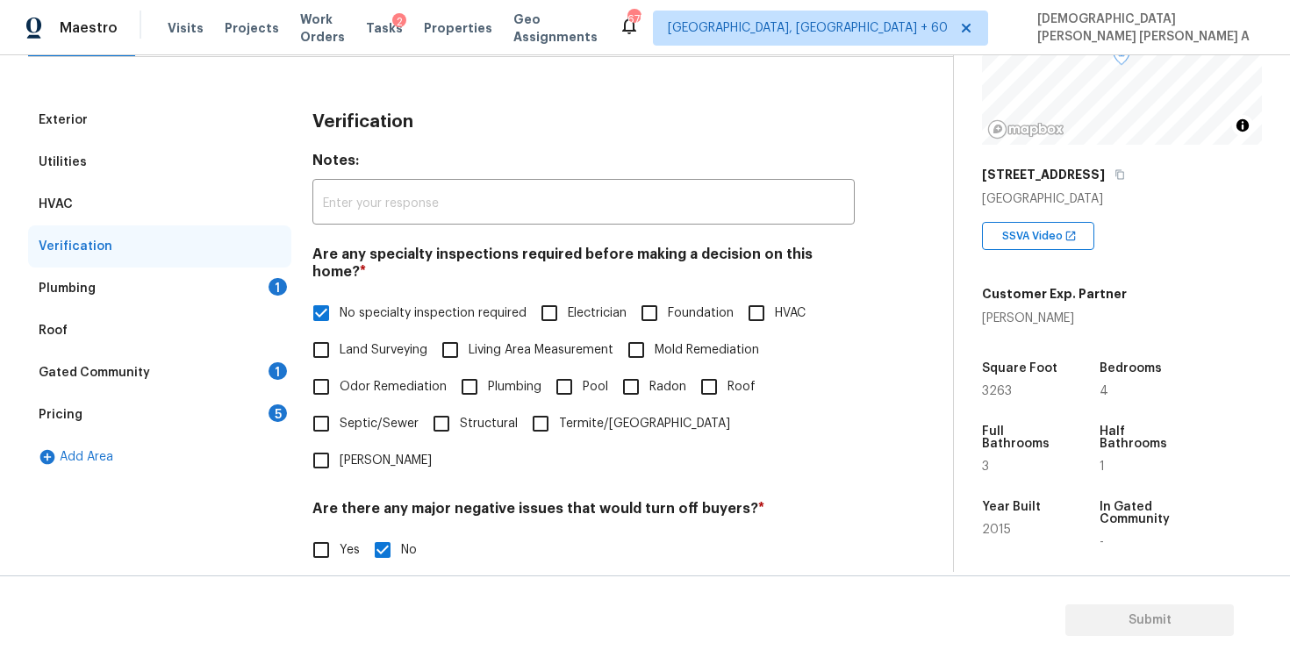
click at [211, 276] on div "Plumbing 1" at bounding box center [159, 289] width 263 height 42
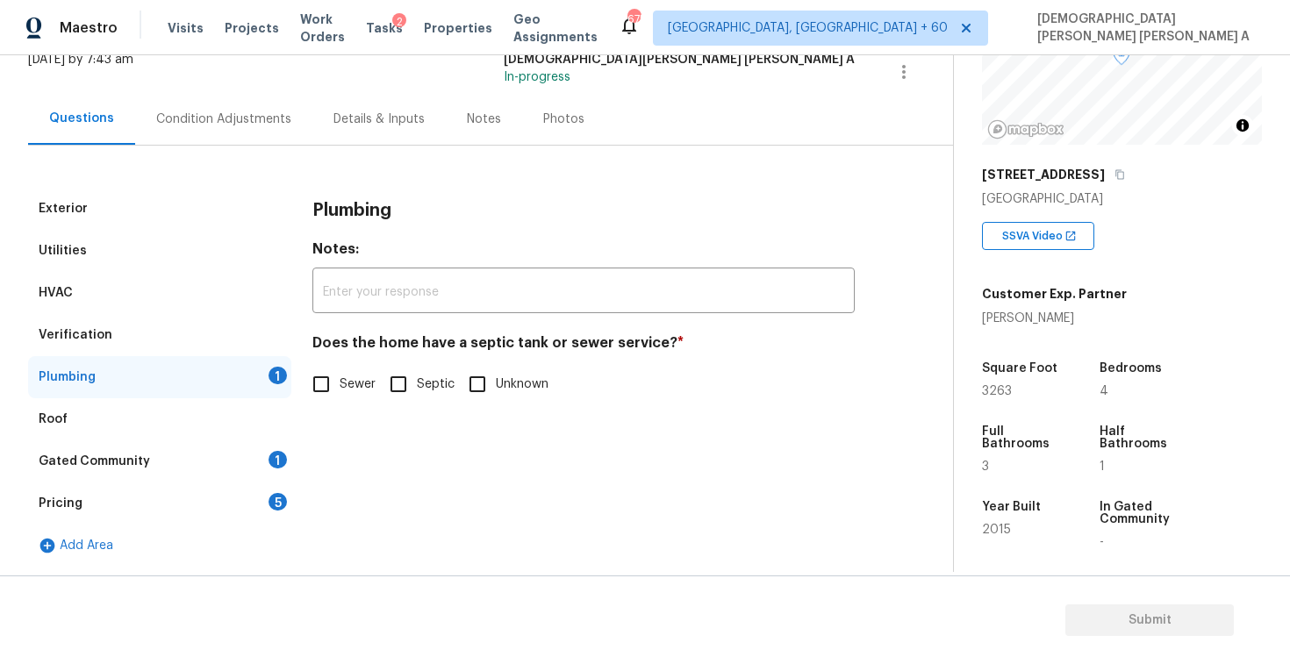
scroll to position [120, 0]
click at [310, 382] on input "Sewer" at bounding box center [321, 384] width 37 height 37
checkbox input "true"
click at [198, 461] on div "Gated Community 1" at bounding box center [159, 462] width 263 height 42
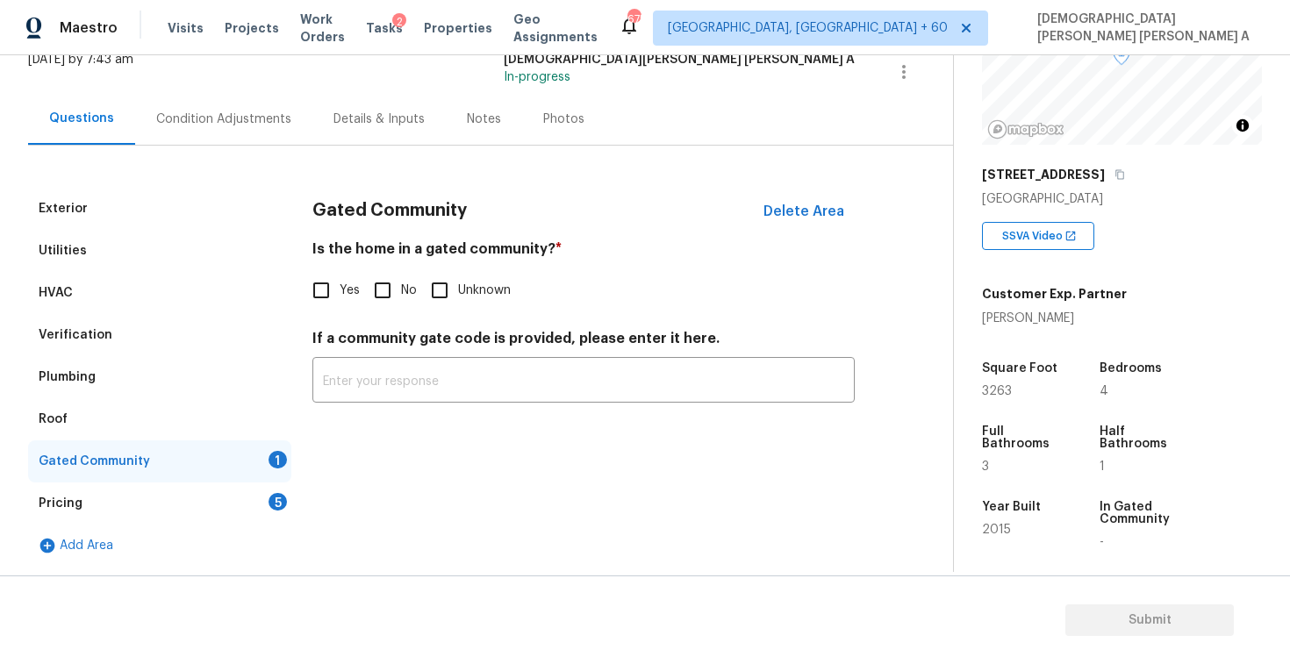
click at [374, 279] on input "No" at bounding box center [382, 290] width 37 height 37
checkbox input "true"
click at [200, 508] on div "Pricing 5" at bounding box center [159, 504] width 263 height 42
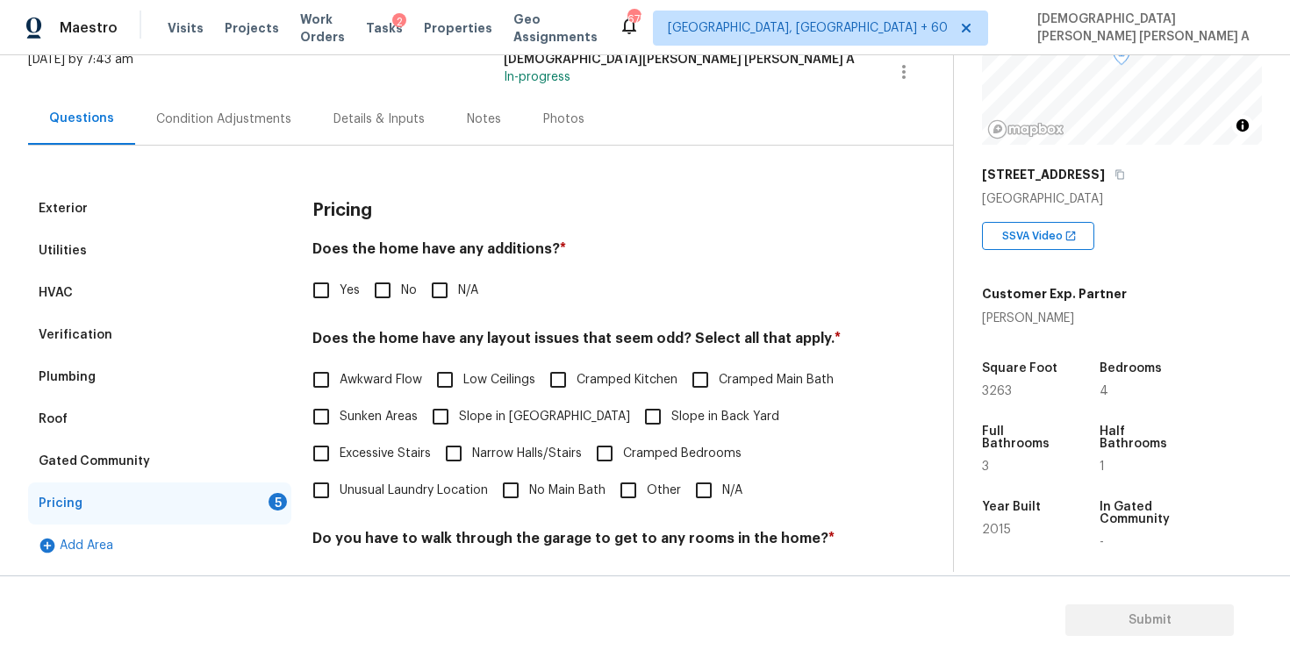
click at [388, 293] on input "No" at bounding box center [382, 290] width 37 height 37
checkbox input "true"
click at [709, 499] on input "N/A" at bounding box center [704, 490] width 37 height 37
checkbox input "true"
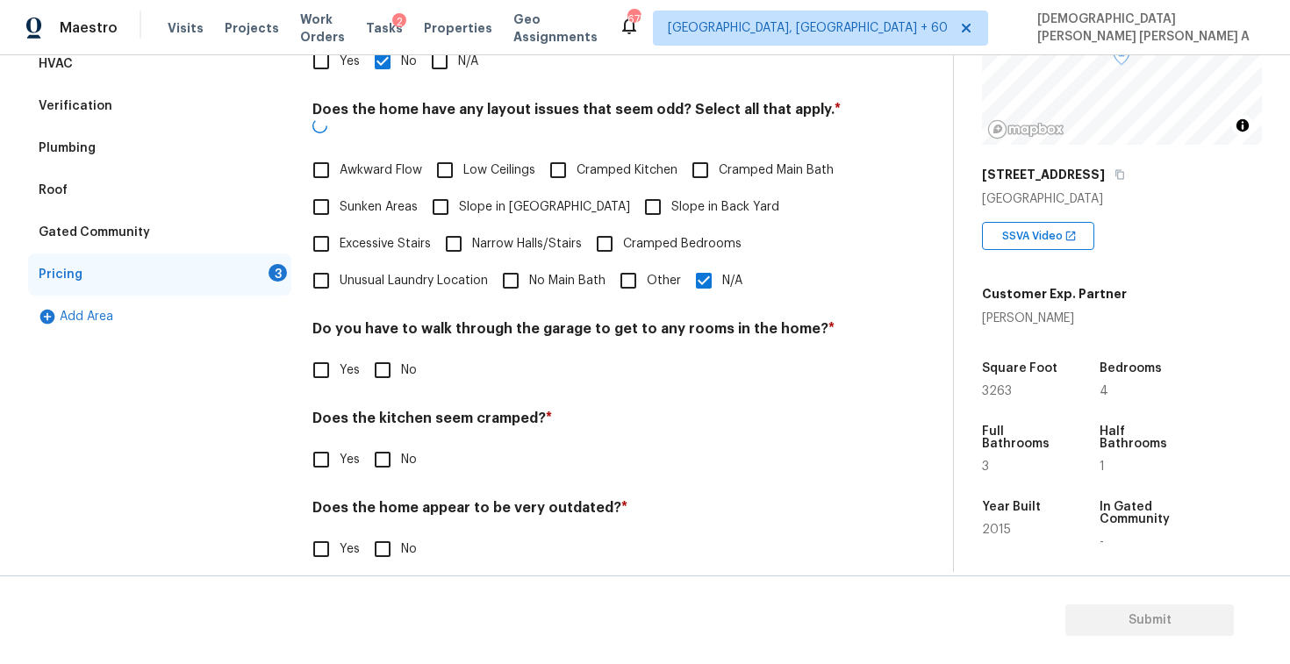
scroll to position [352, 0]
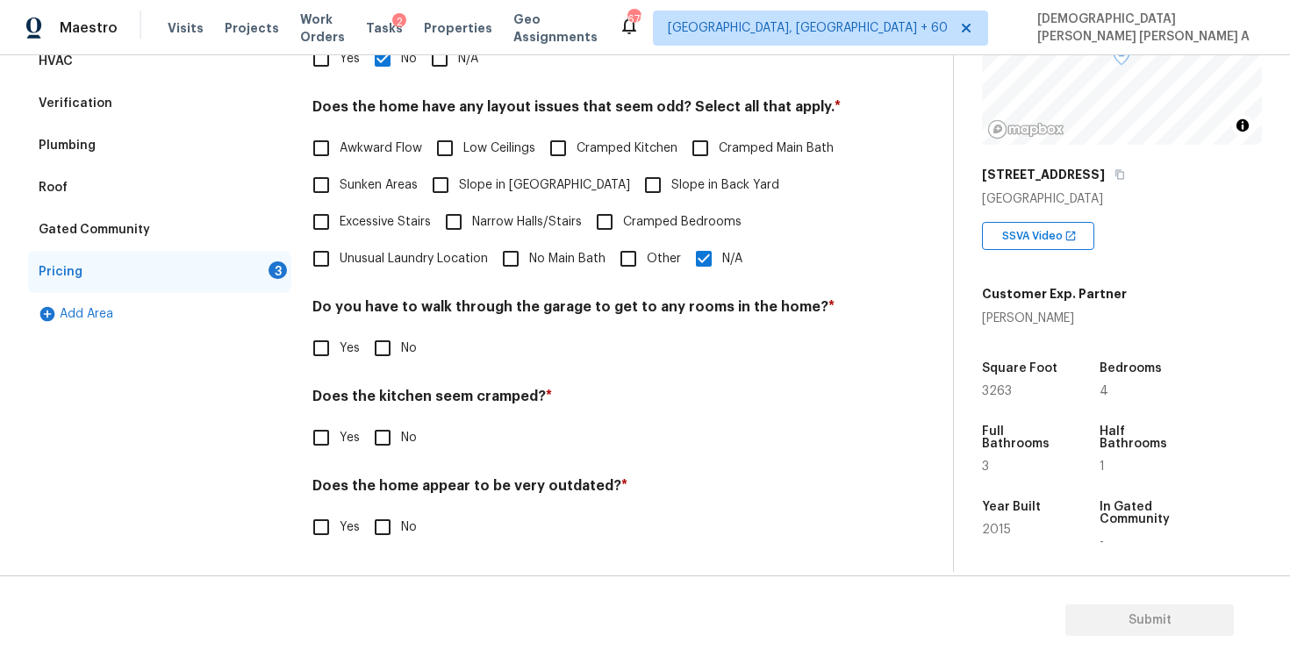
click at [377, 345] on input "No" at bounding box center [382, 348] width 37 height 37
checkbox input "true"
click at [376, 431] on input "No" at bounding box center [382, 439] width 37 height 37
checkbox input "true"
click at [378, 528] on input "No" at bounding box center [382, 529] width 37 height 37
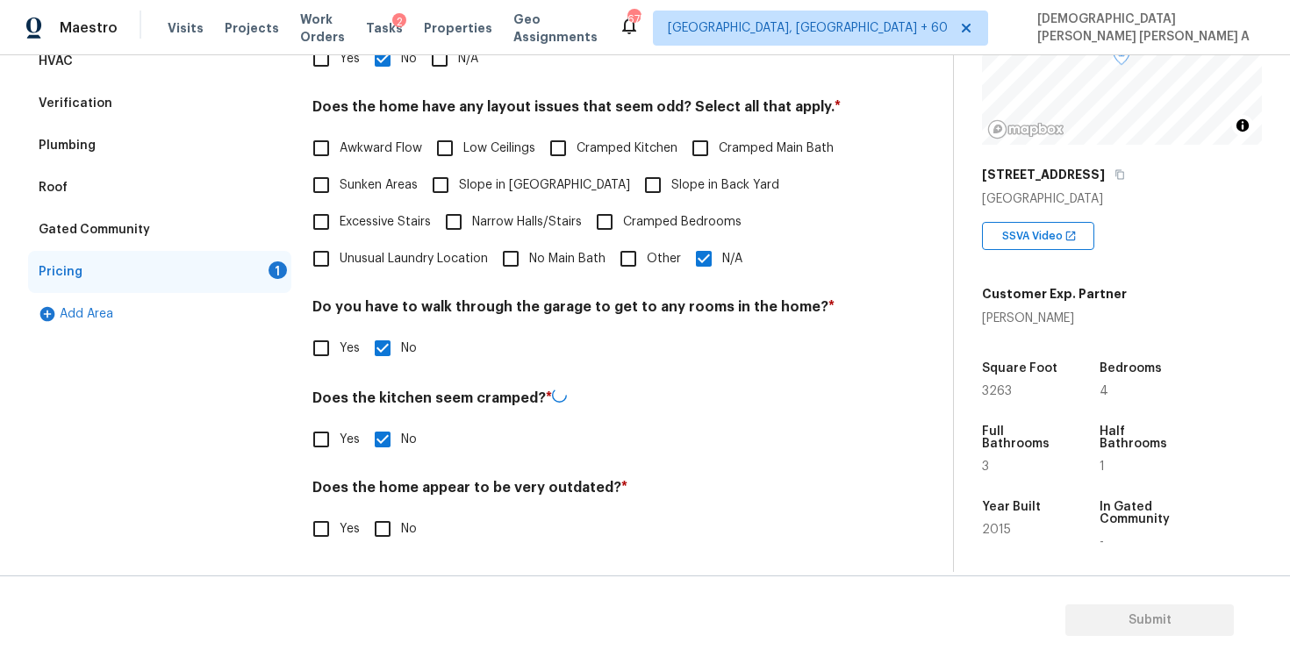
checkbox input "true"
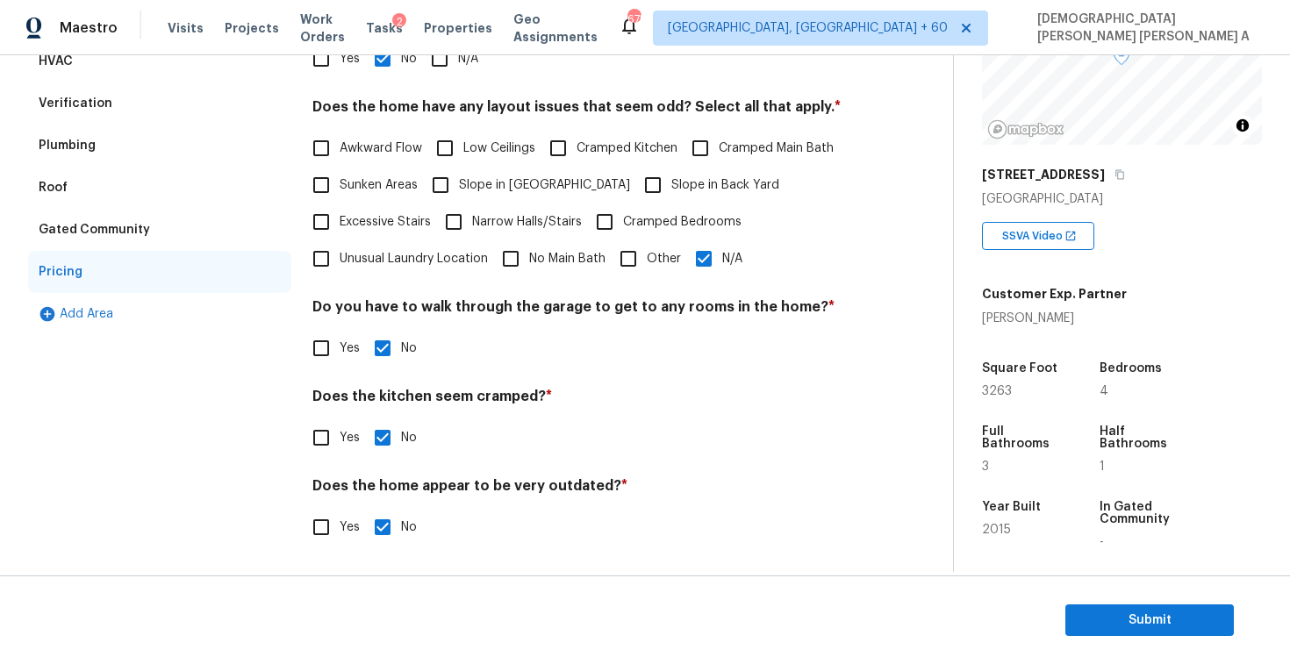
scroll to position [0, 0]
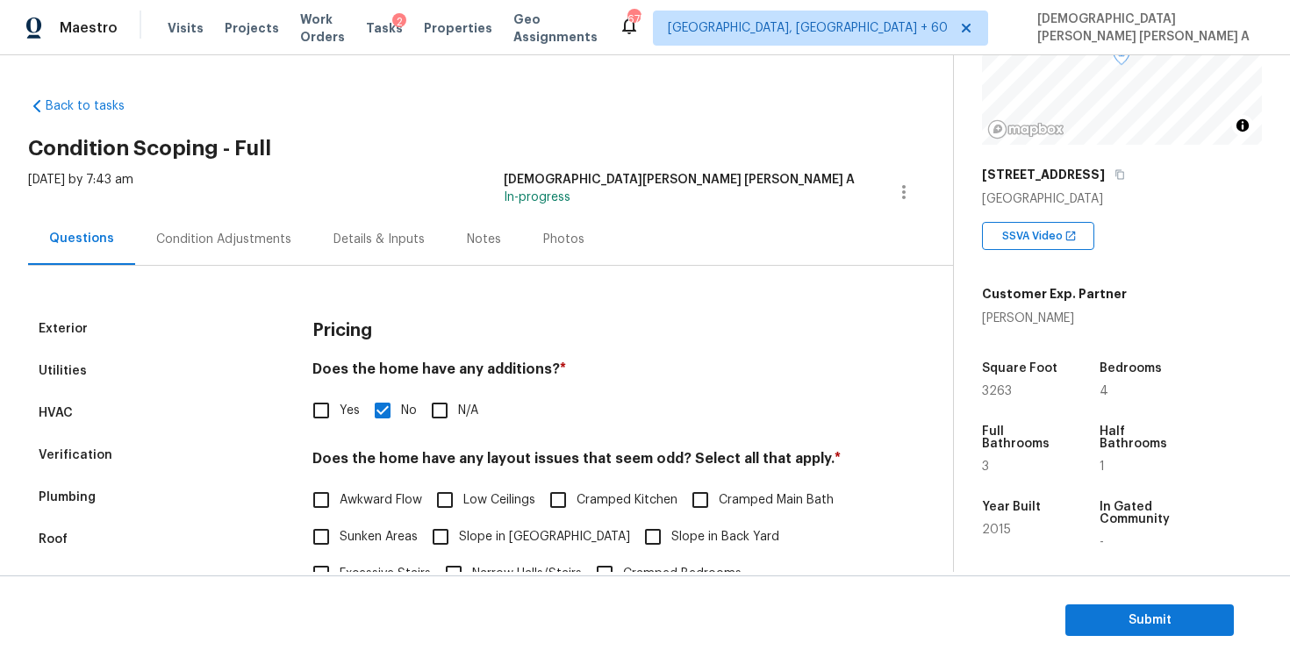
click at [561, 242] on div "Photos" at bounding box center [563, 240] width 41 height 18
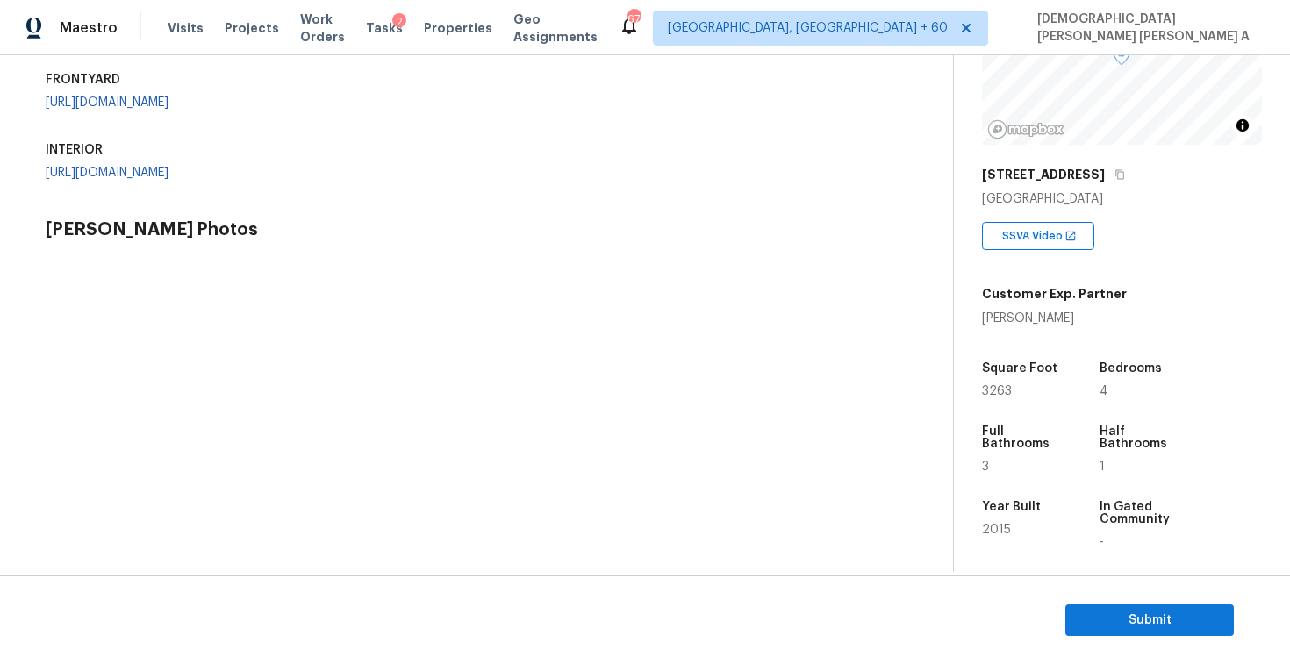
scroll to position [674, 0]
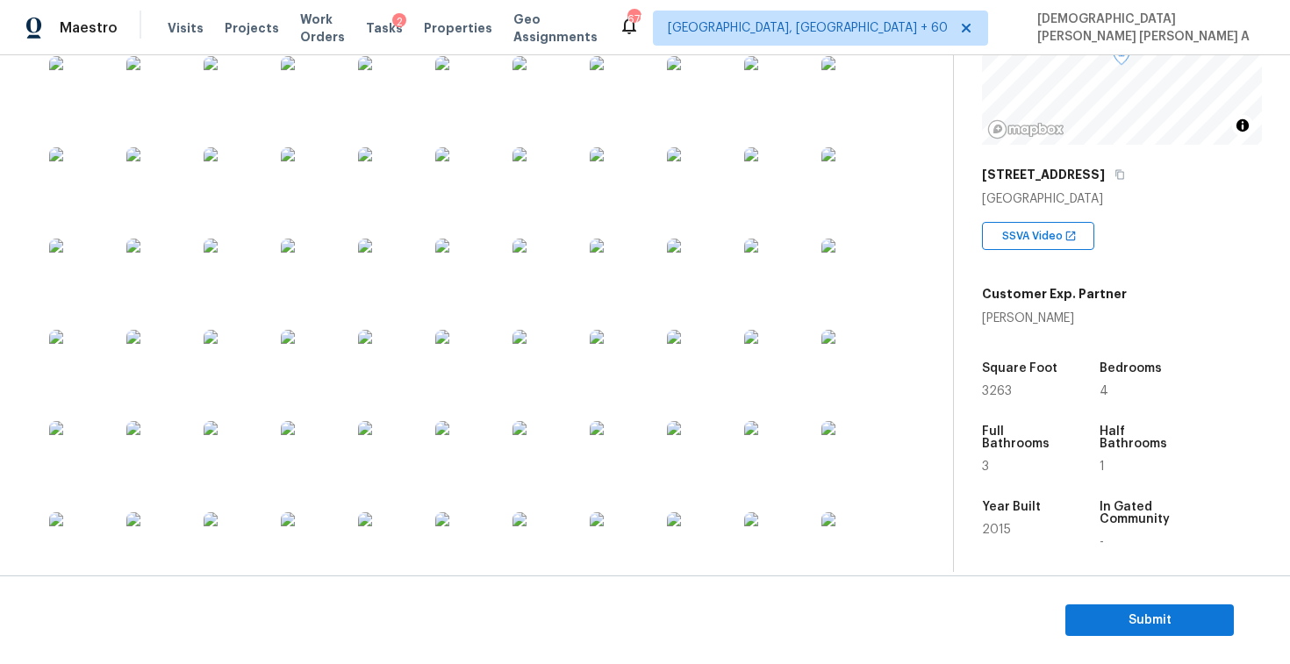
scroll to position [429, 0]
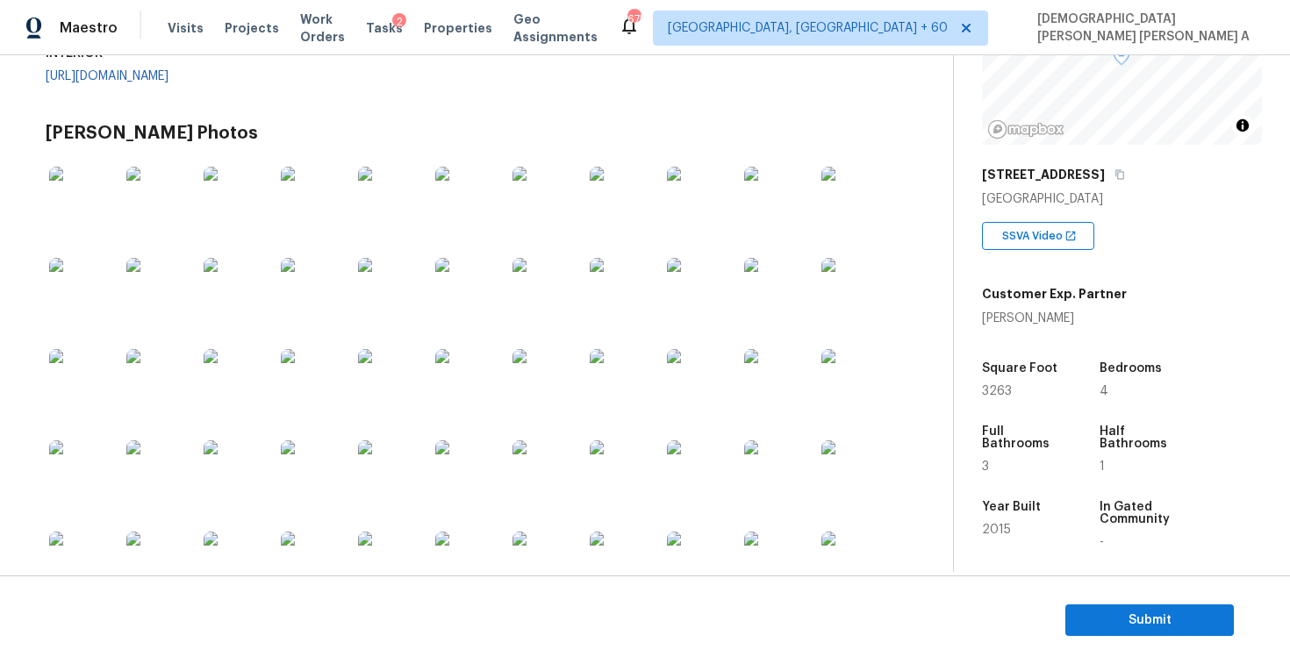
click at [125, 12] on link "[URL][DOMAIN_NAME]" at bounding box center [107, 6] width 123 height 12
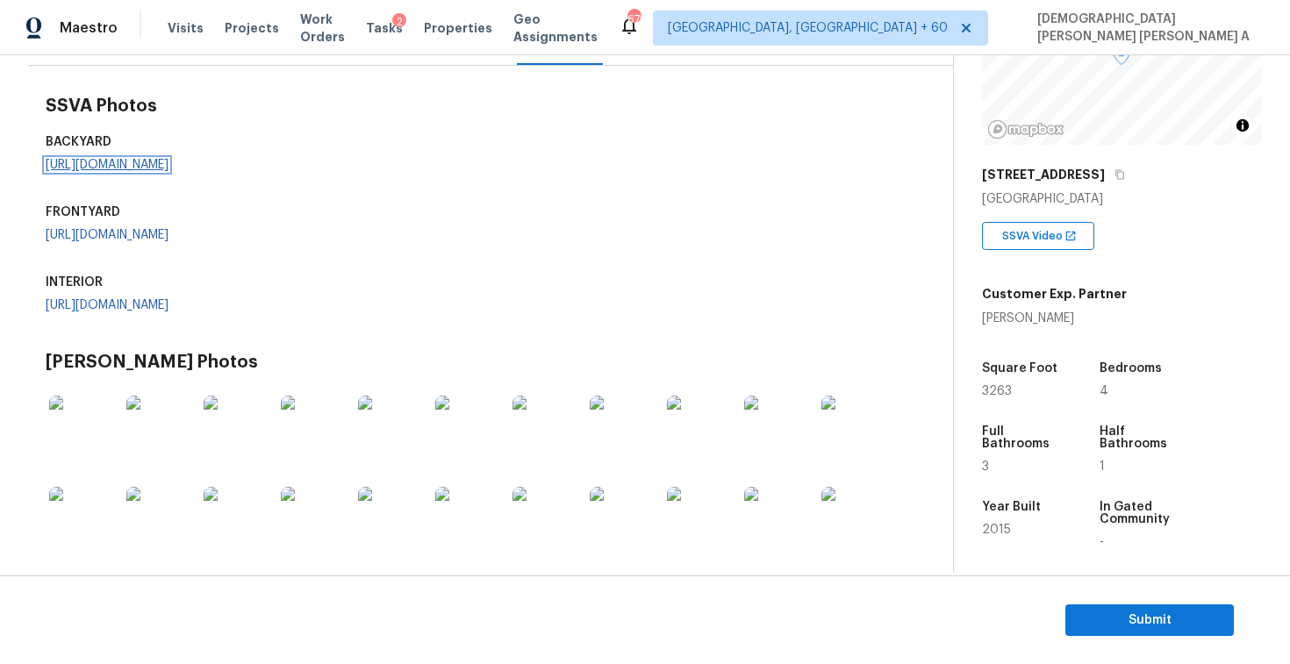
click at [133, 171] on link "[URL][DOMAIN_NAME]" at bounding box center [107, 165] width 123 height 12
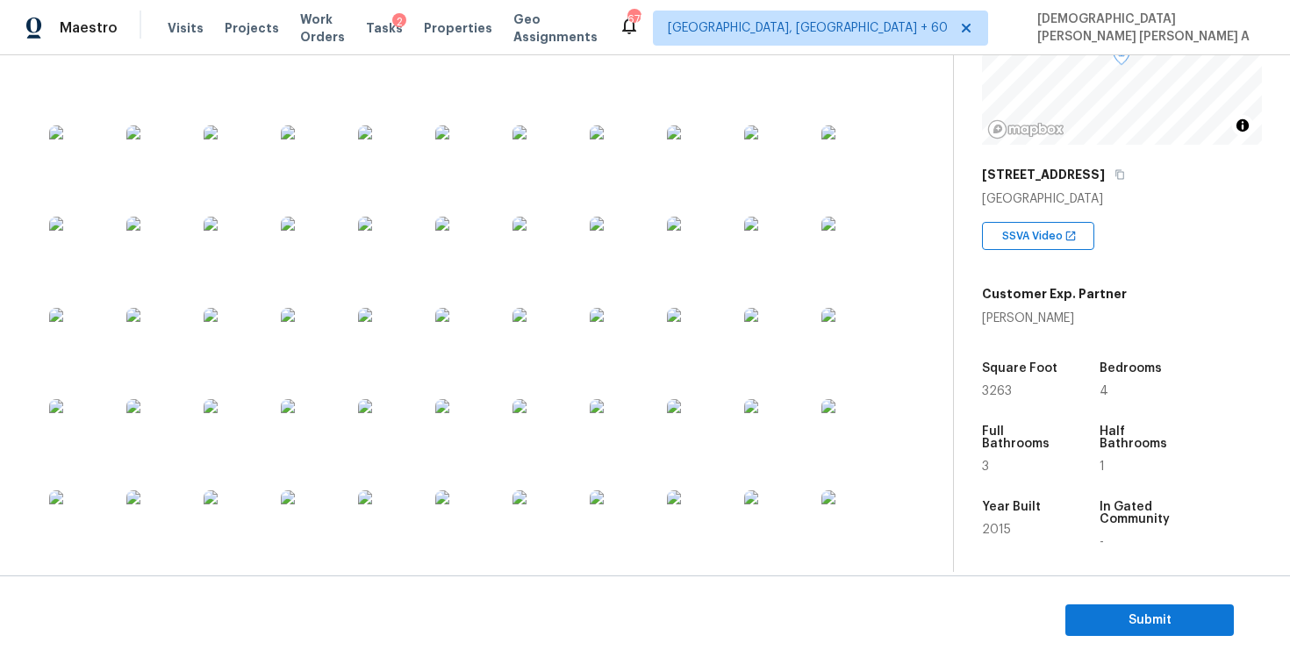
scroll to position [520, 0]
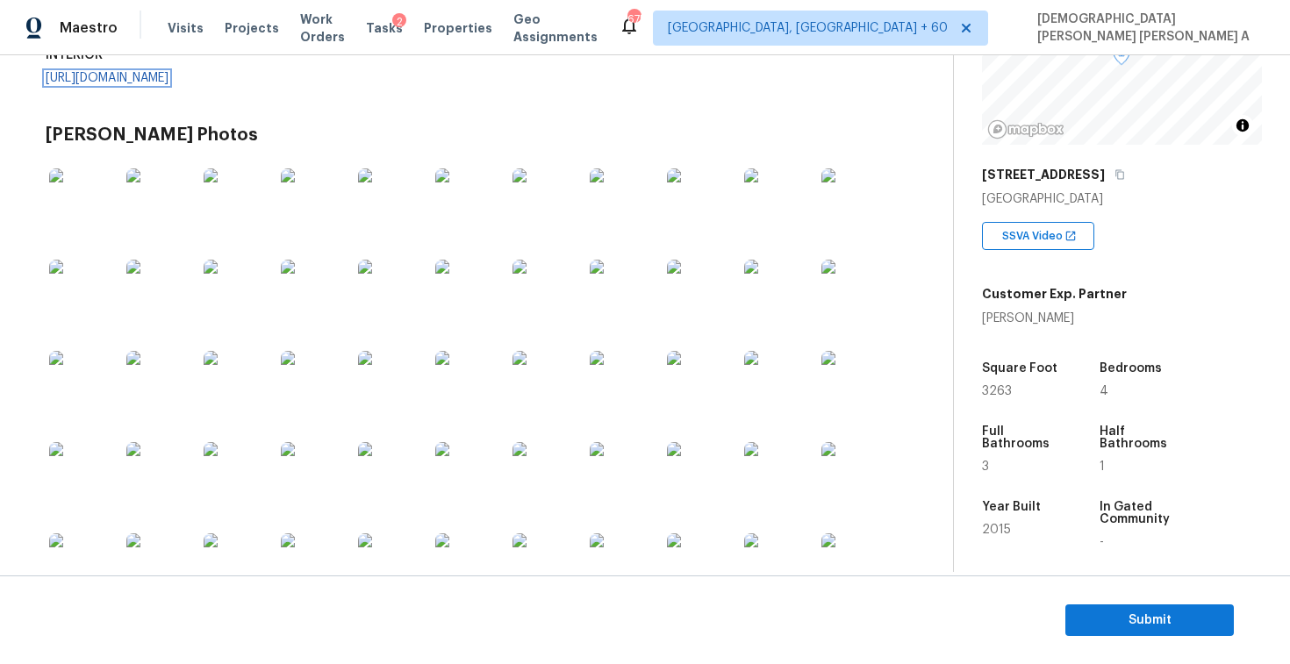
scroll to position [265, 0]
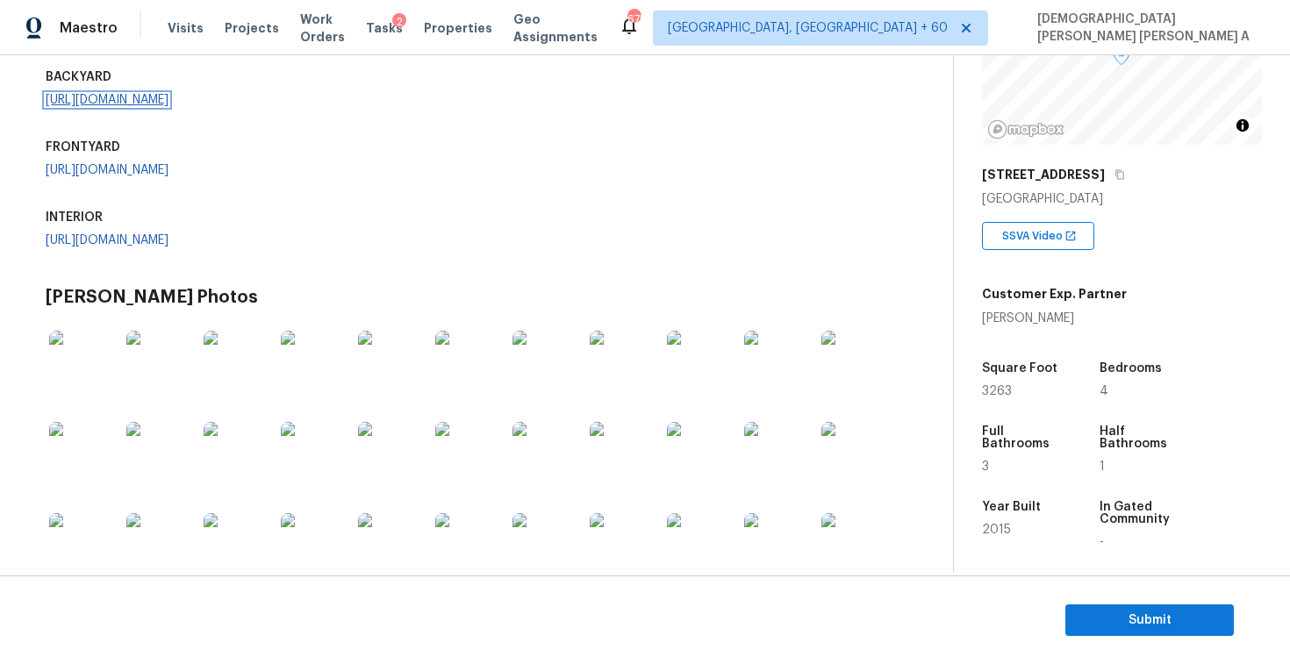
click at [140, 106] on link "[URL][DOMAIN_NAME]" at bounding box center [107, 100] width 123 height 12
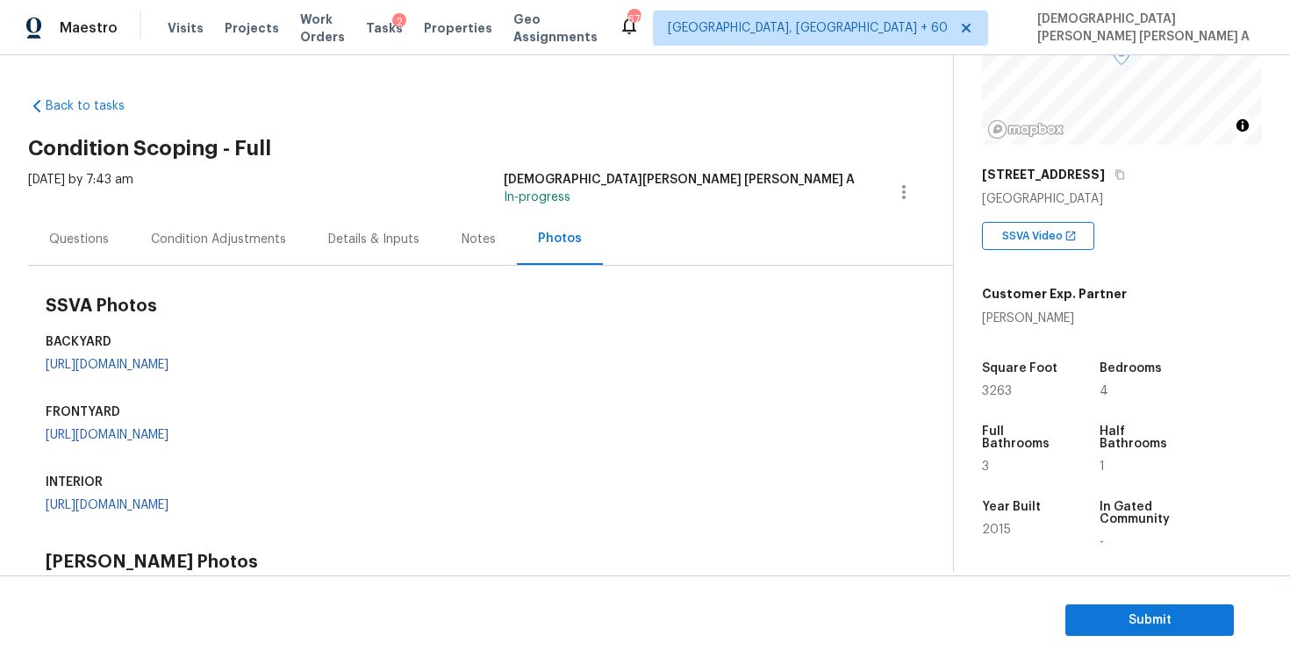
click at [75, 259] on div "Questions" at bounding box center [79, 239] width 102 height 52
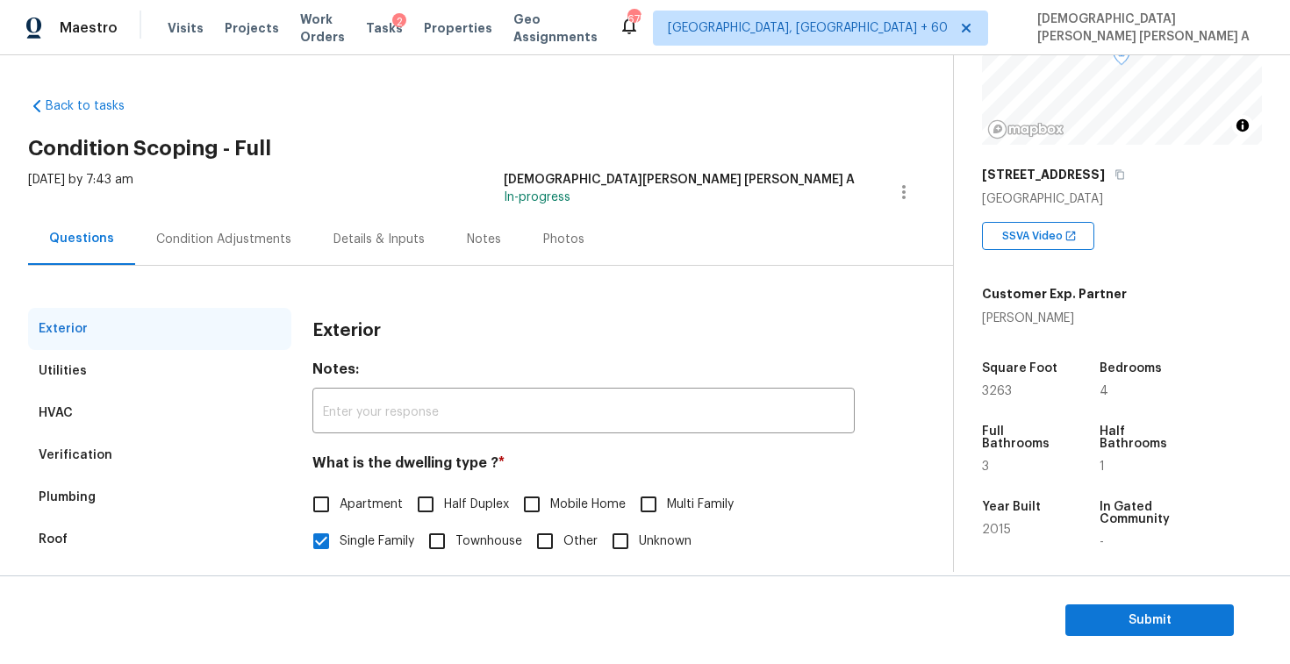
scroll to position [181, 0]
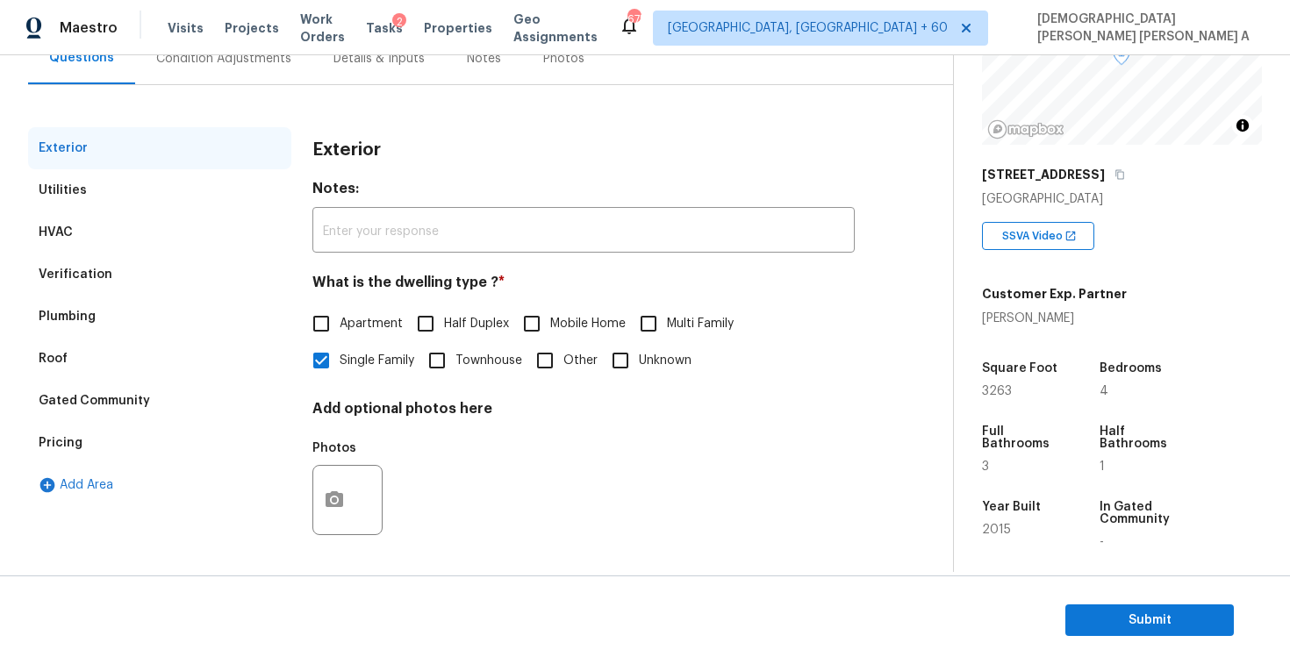
click at [218, 73] on div "Condition Adjustments" at bounding box center [223, 58] width 177 height 52
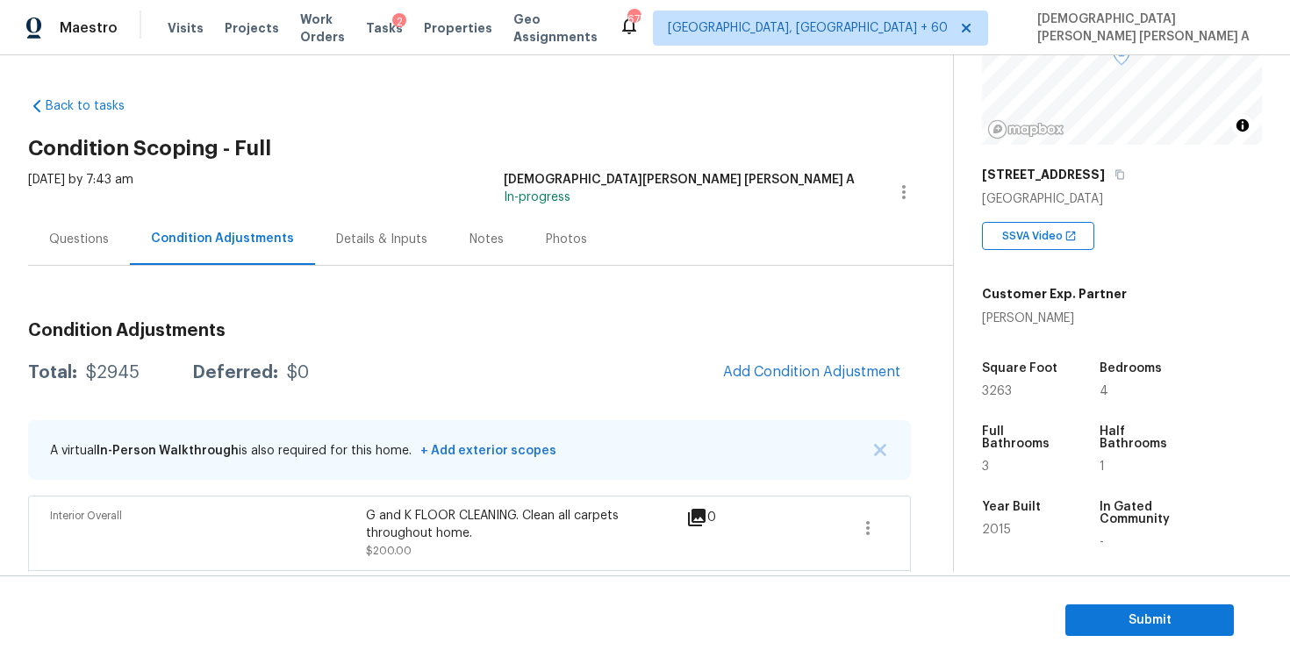
scroll to position [183, 0]
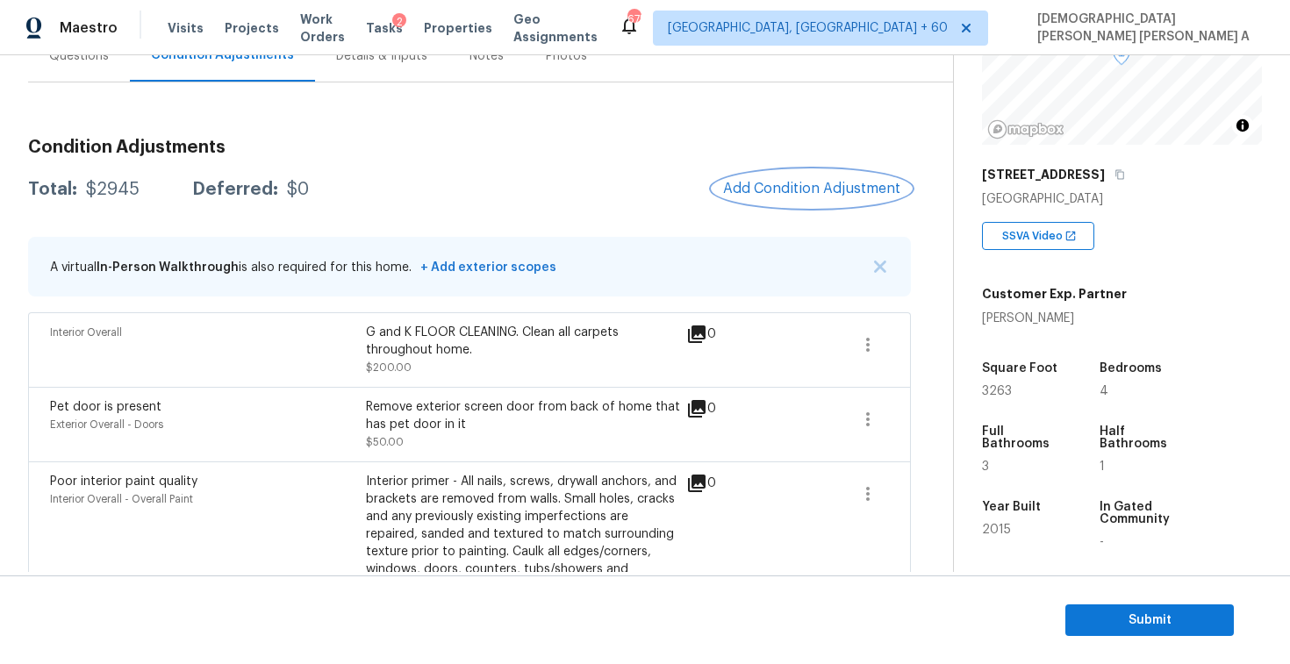
click at [742, 184] on span "Add Condition Adjustment" at bounding box center [811, 189] width 177 height 16
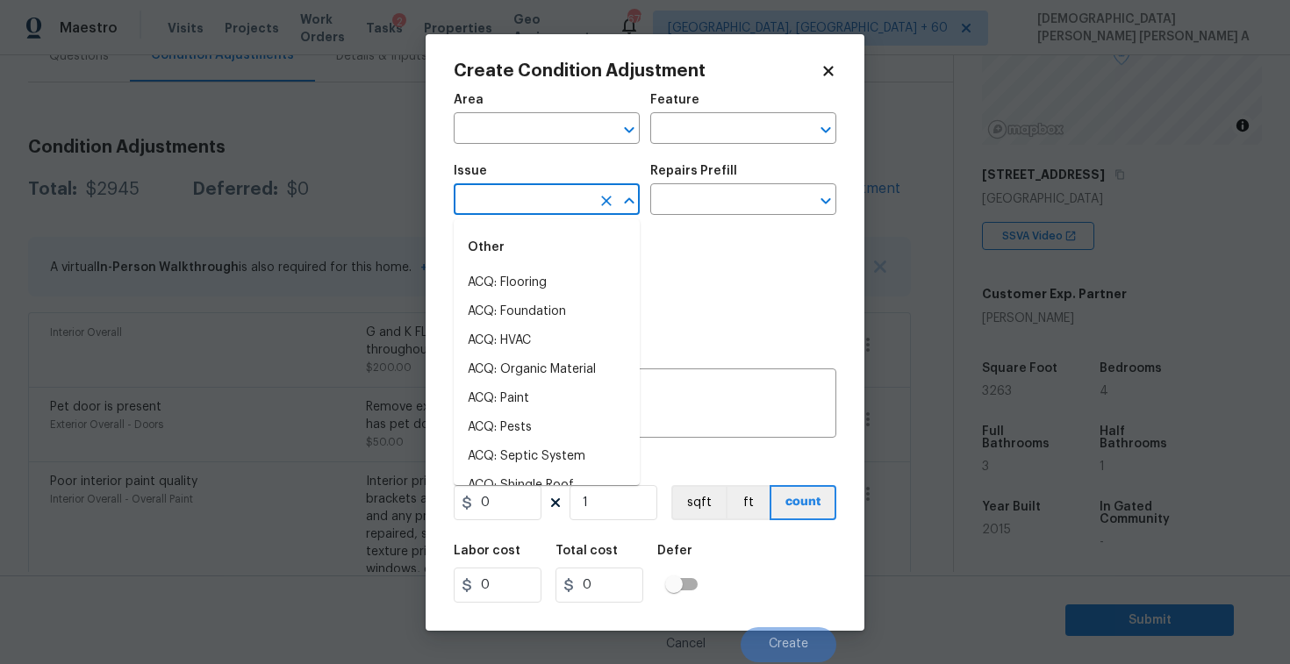
click at [518, 193] on input "text" at bounding box center [522, 201] width 137 height 27
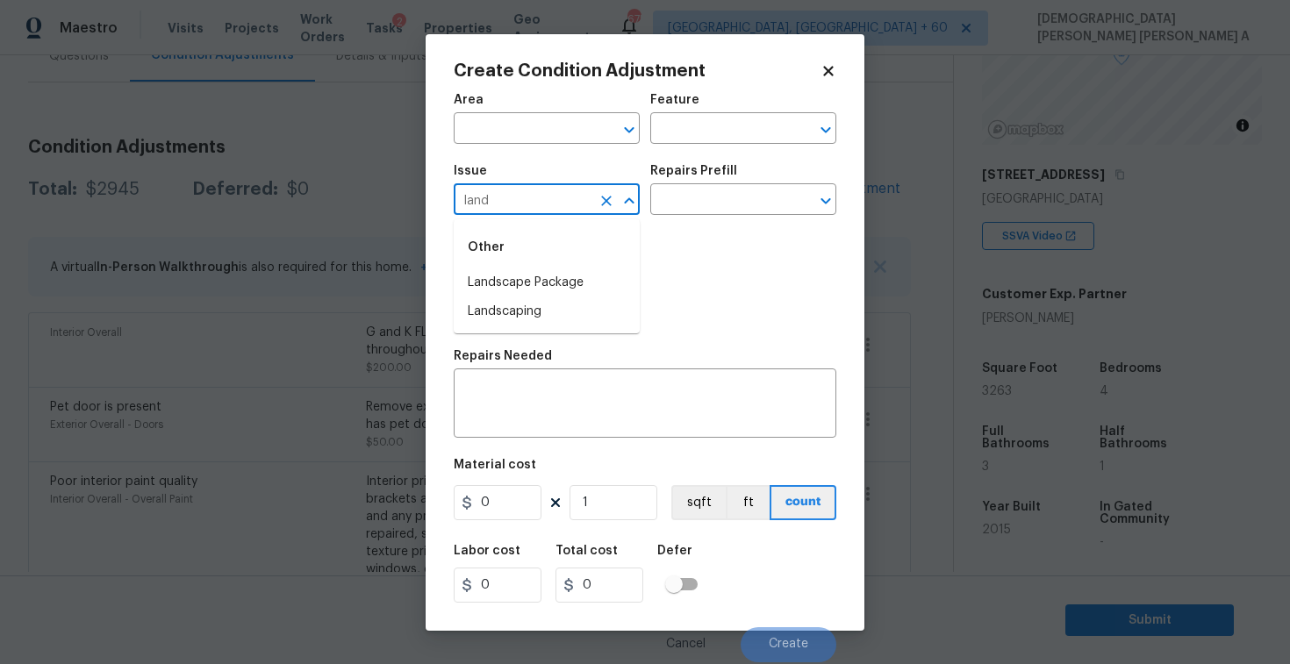
click at [524, 268] on div "Other" at bounding box center [547, 247] width 186 height 42
click at [510, 284] on li "Landscape Package" at bounding box center [547, 283] width 186 height 29
type input "Landscape Package"
click at [465, 299] on icon "button" at bounding box center [475, 294] width 21 height 21
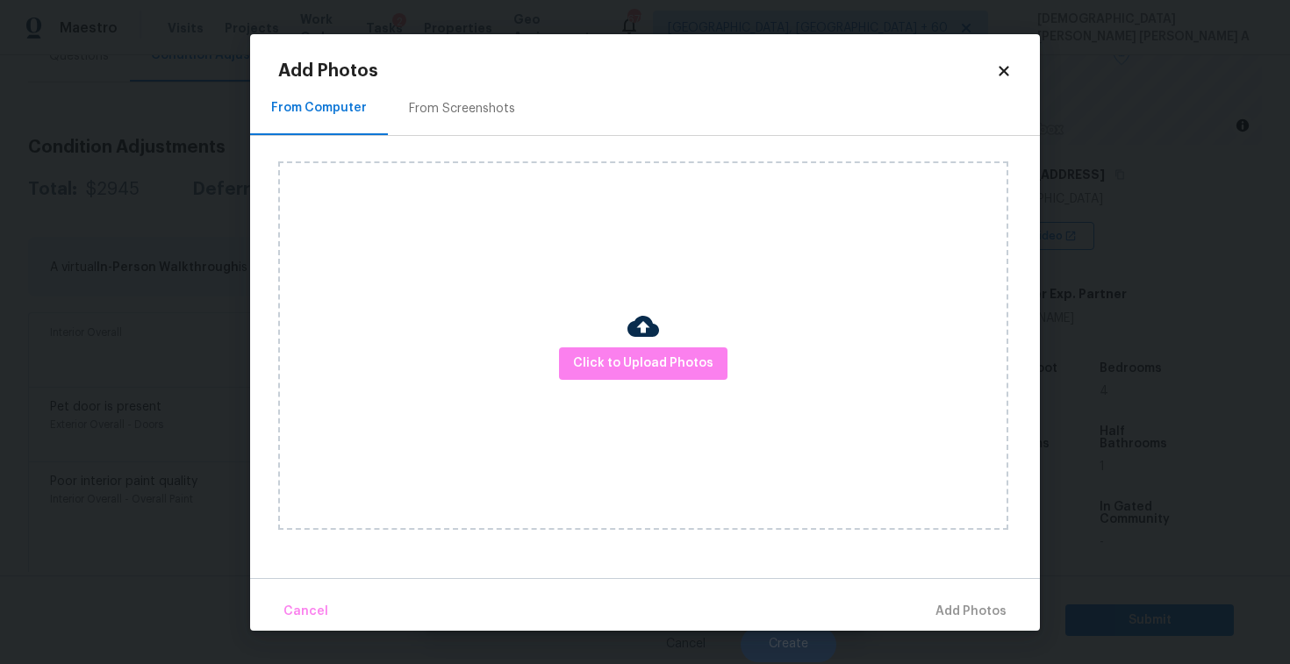
click at [439, 117] on div "From Screenshots" at bounding box center [462, 109] width 106 height 18
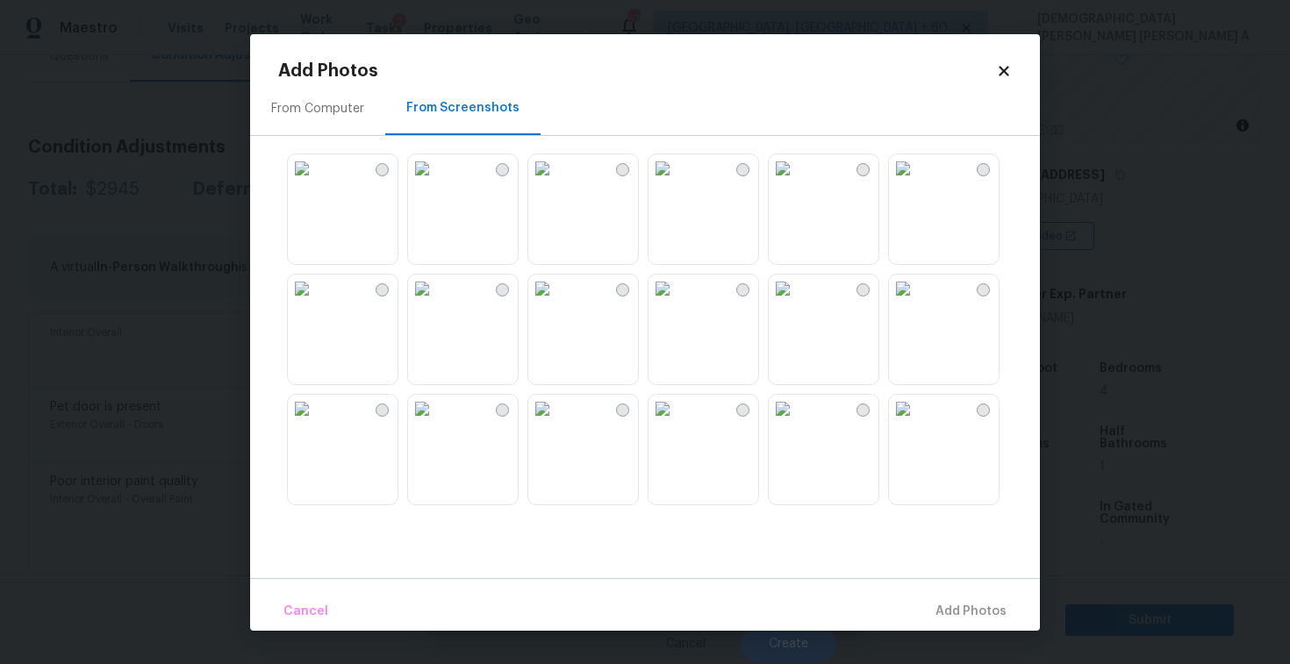
click at [917, 183] on img at bounding box center [903, 168] width 28 height 28
click at [917, 423] on img at bounding box center [903, 409] width 28 height 28
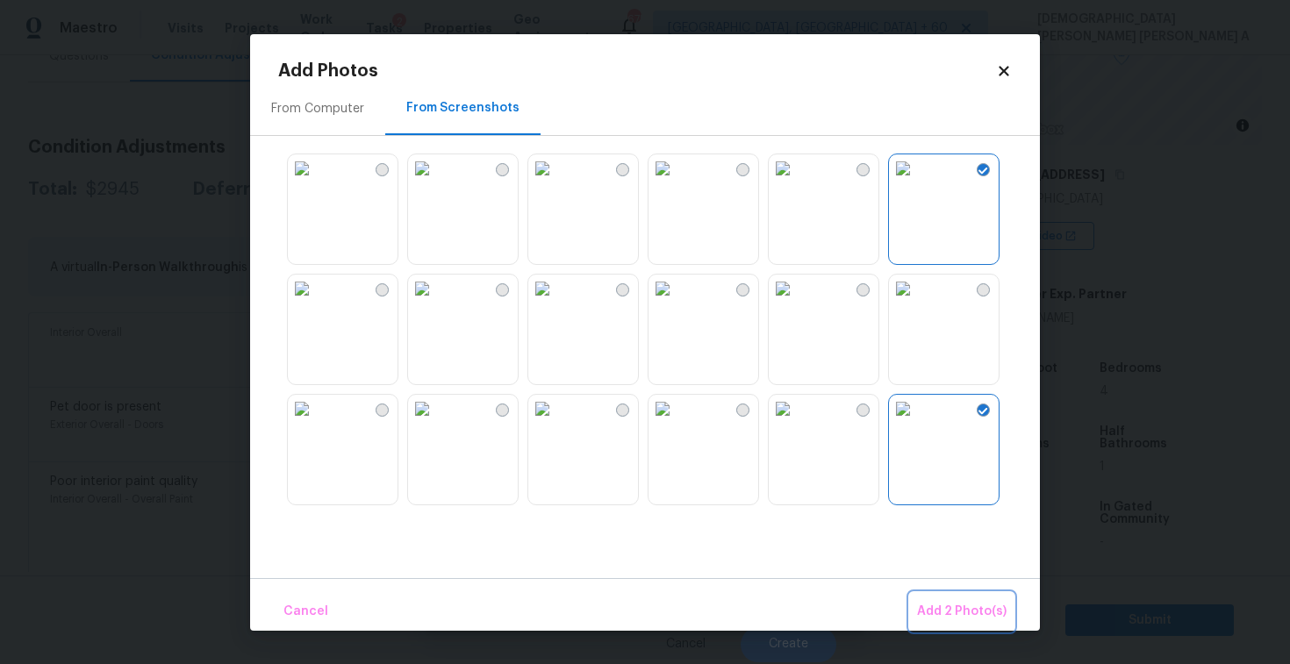
click at [951, 602] on span "Add 2 Photo(s)" at bounding box center [962, 612] width 90 height 22
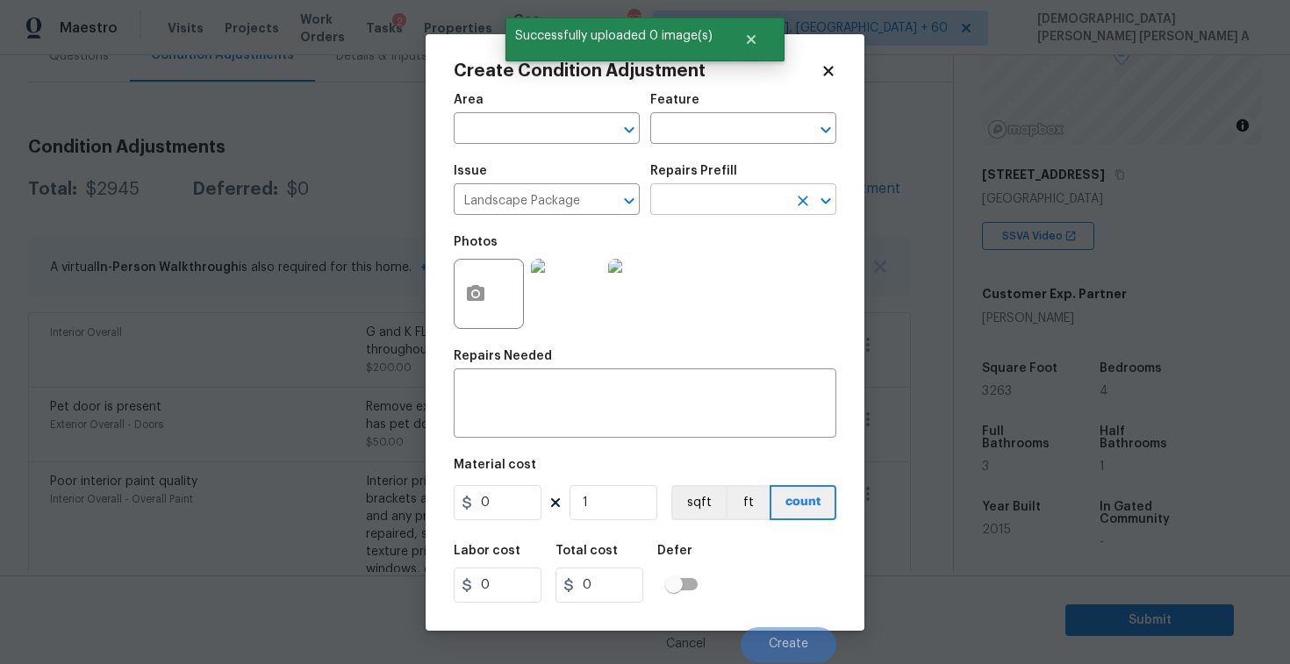
click at [717, 213] on input "text" at bounding box center [718, 201] width 137 height 27
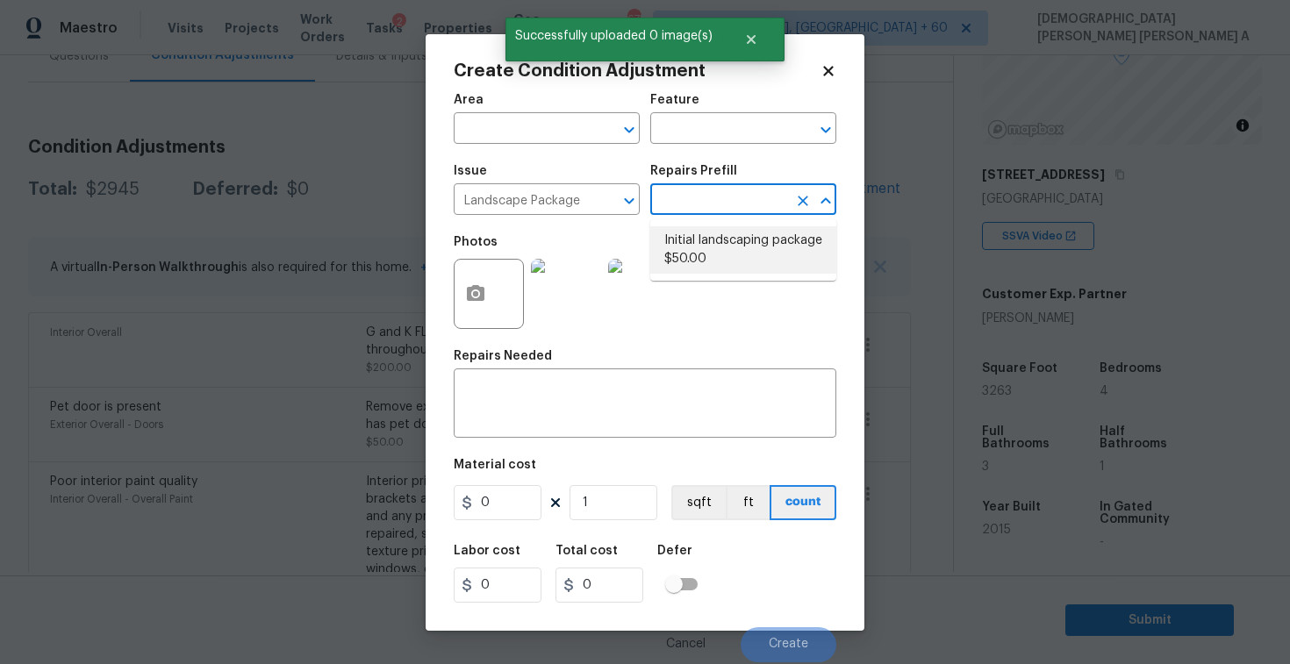
click at [707, 261] on li "Initial landscaping package $50.00" at bounding box center [743, 249] width 186 height 47
type input "Home Readiness Packages"
type textarea "Mowing of grass up to 6" in height. Mow, edge along driveways & sidewalks, trim…"
type input "50"
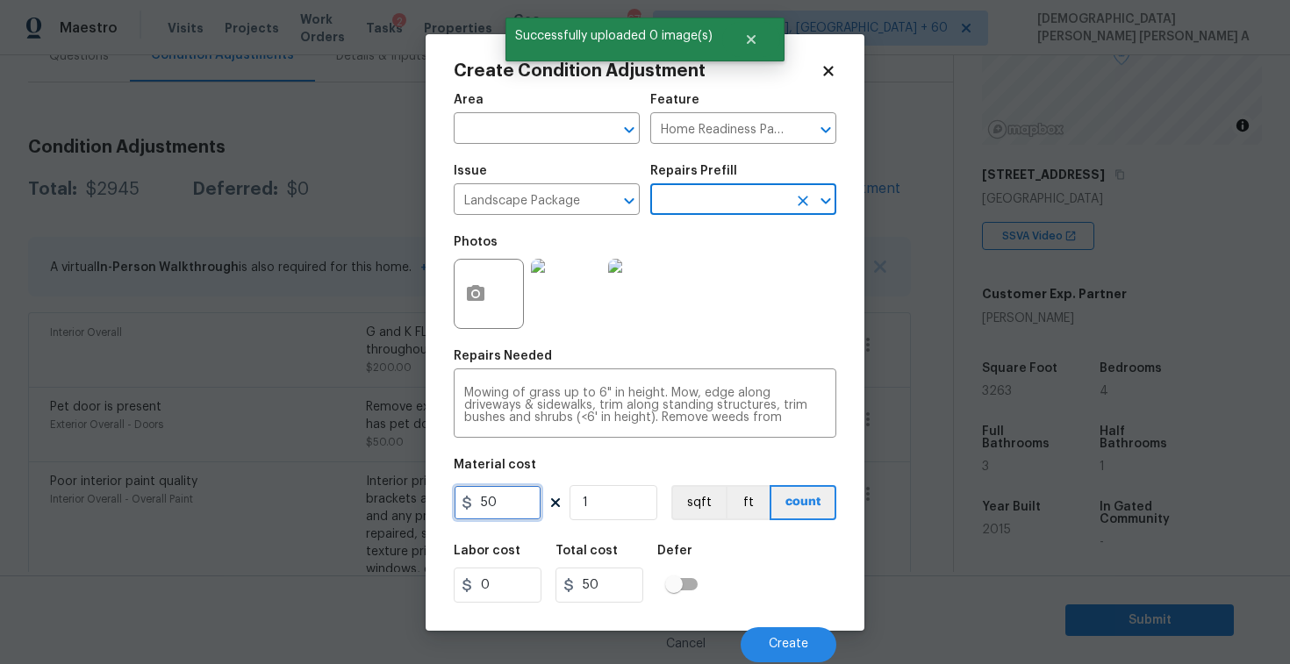
click at [508, 504] on input "50" at bounding box center [498, 502] width 88 height 35
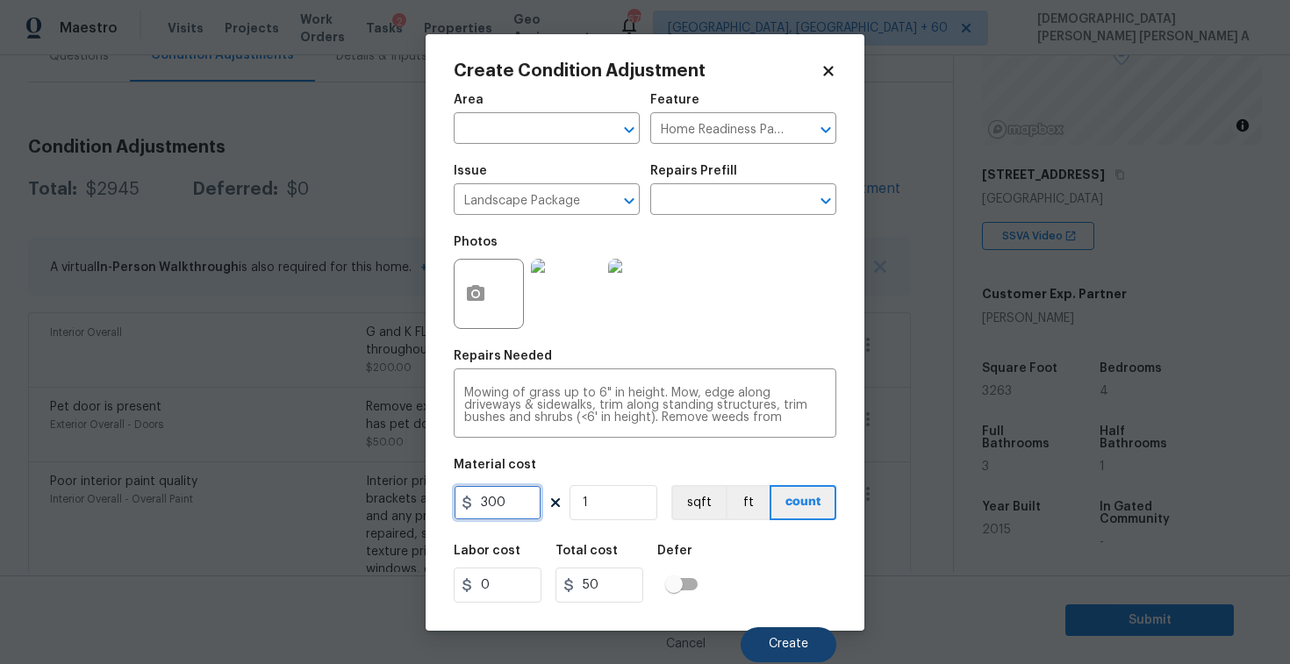
type input "300"
click at [803, 642] on span "Create" at bounding box center [788, 644] width 39 height 13
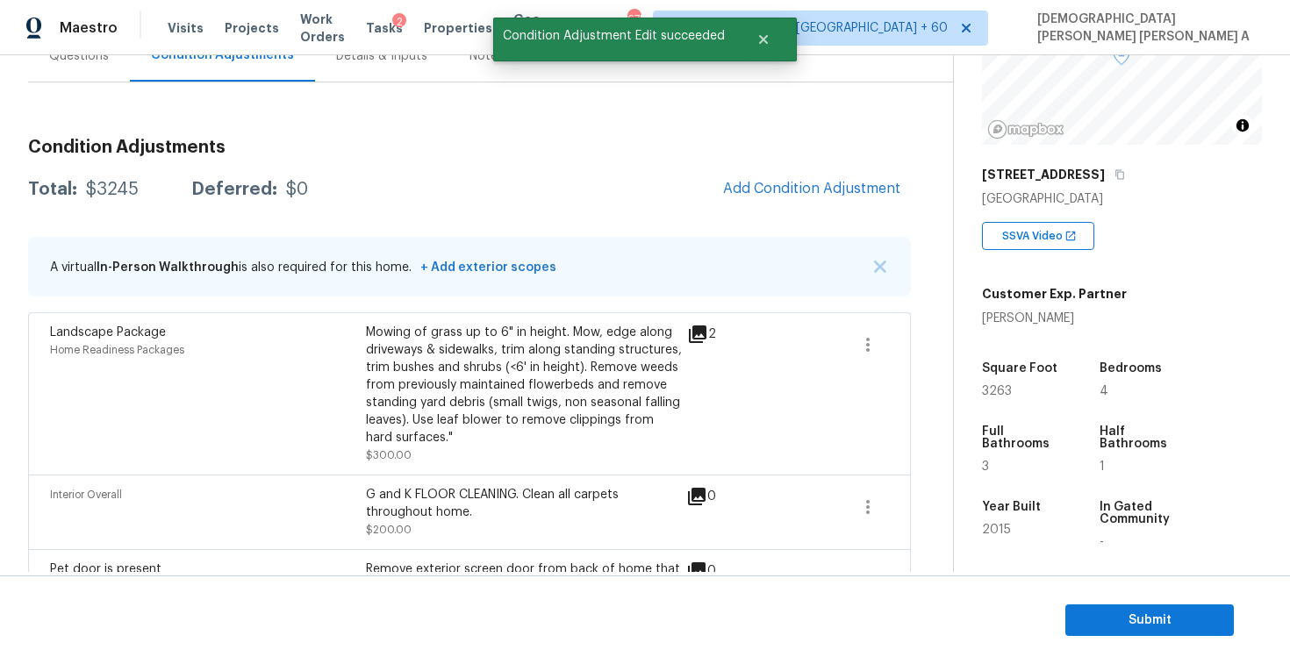
click at [785, 191] on span "Add Condition Adjustment" at bounding box center [811, 189] width 177 height 16
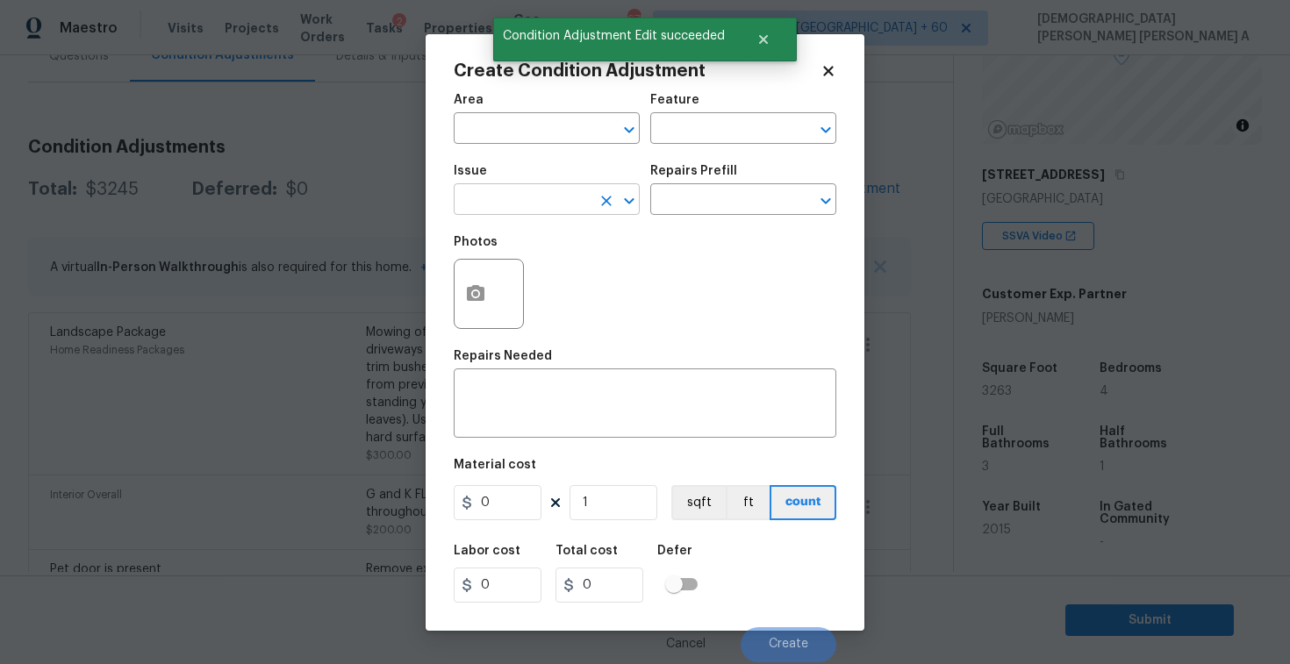
click at [526, 206] on input "text" at bounding box center [522, 201] width 137 height 27
click at [546, 277] on li "Siding" at bounding box center [547, 283] width 186 height 29
type input "Siding"
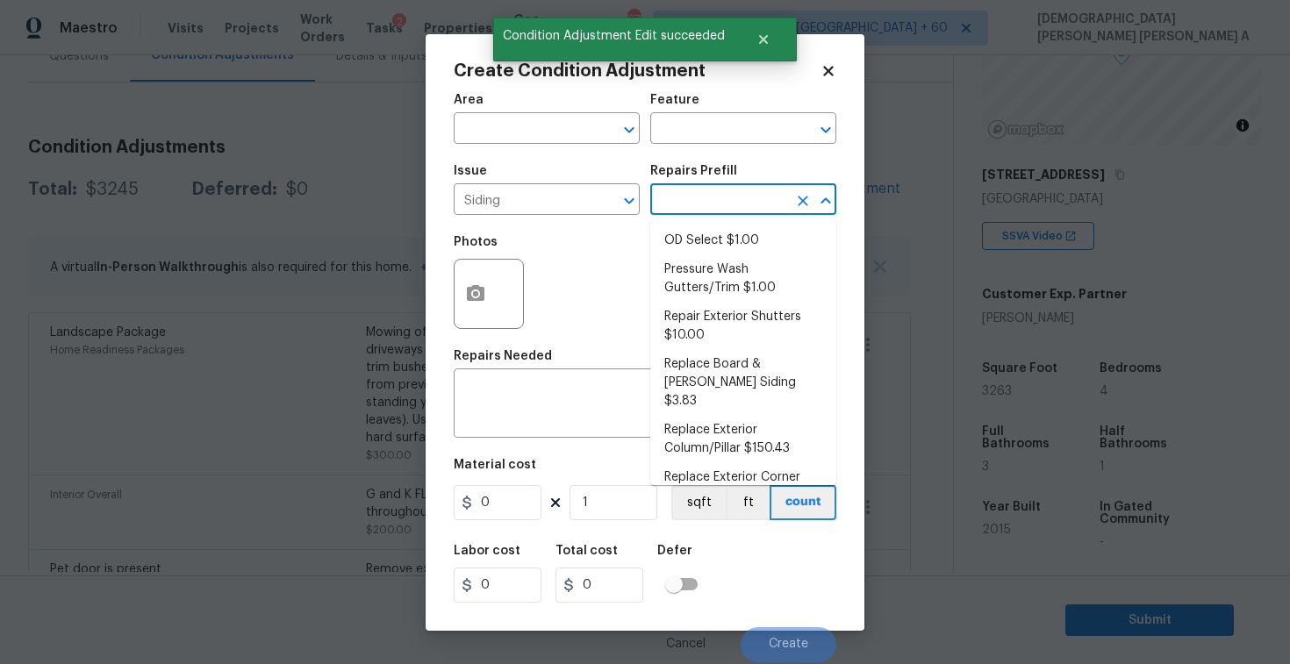
click at [730, 194] on input "text" at bounding box center [718, 201] width 137 height 27
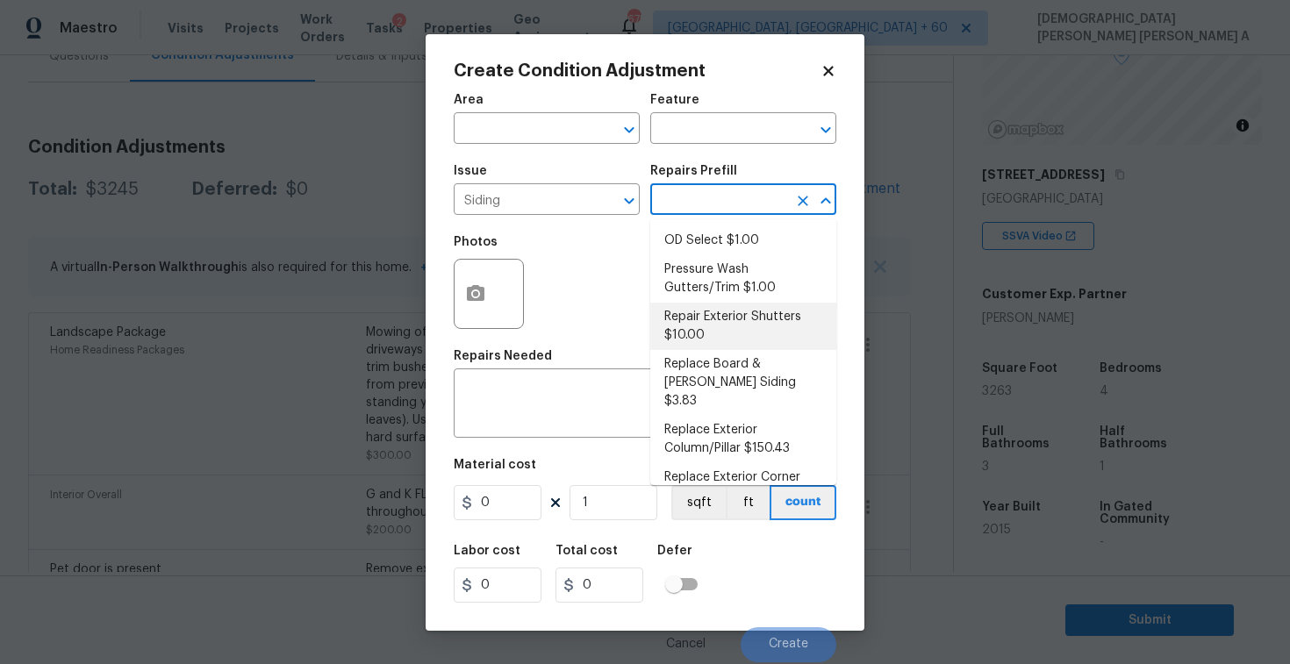
click at [720, 303] on li "Repair Exterior Shutters $10.00" at bounding box center [743, 326] width 186 height 47
type input "Siding"
type textarea "Repair the existing exterior shutters on the home (cracks, chips, holes, etc.).…"
type input "10"
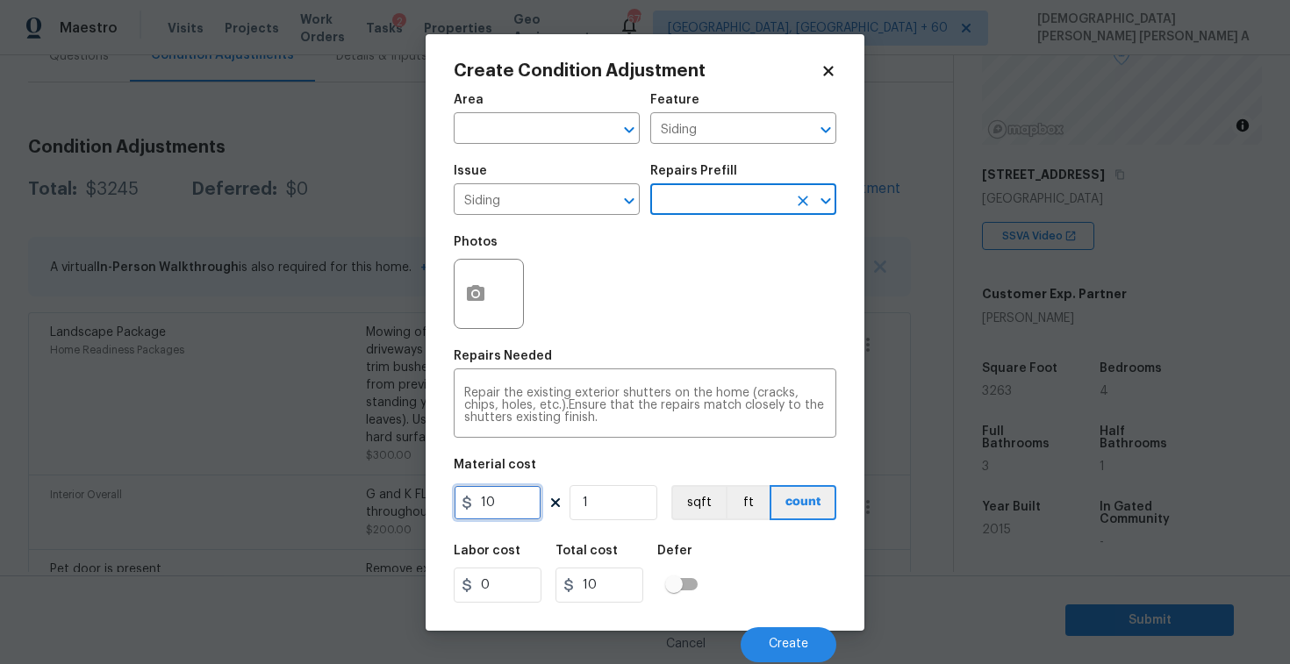
click at [498, 499] on input "10" at bounding box center [498, 502] width 88 height 35
type input "575"
click at [478, 305] on icon "button" at bounding box center [475, 294] width 21 height 21
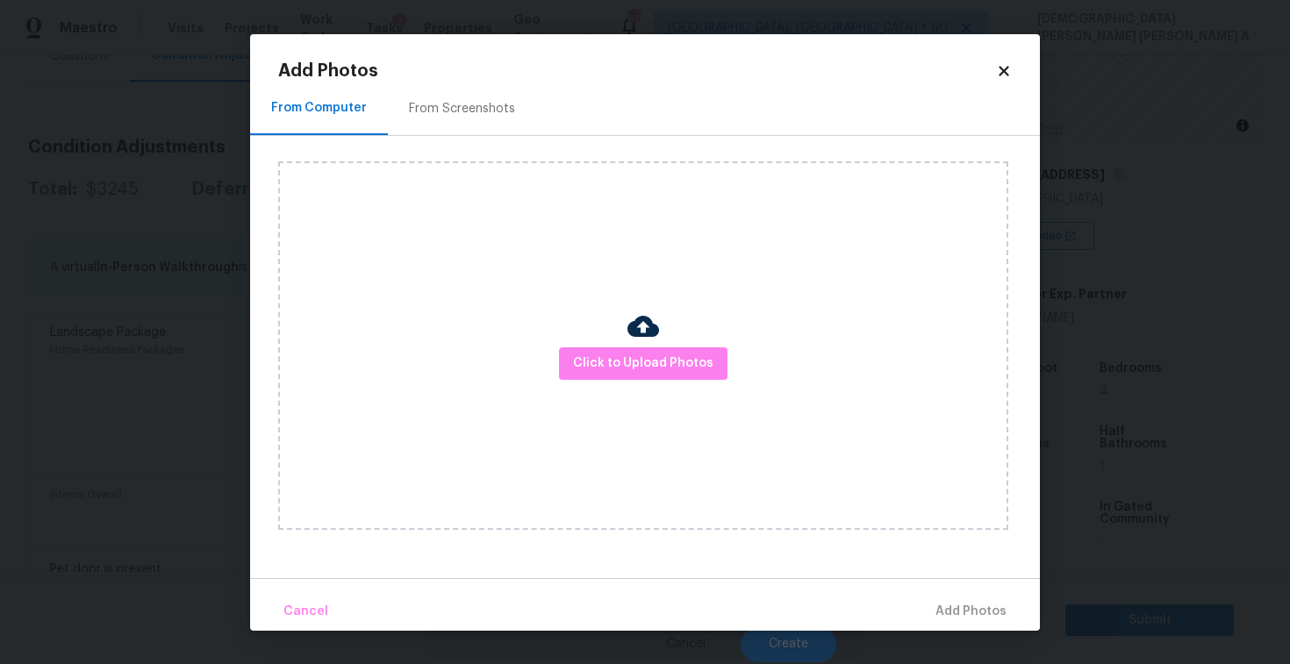
click at [459, 125] on div "From Screenshots" at bounding box center [462, 109] width 148 height 52
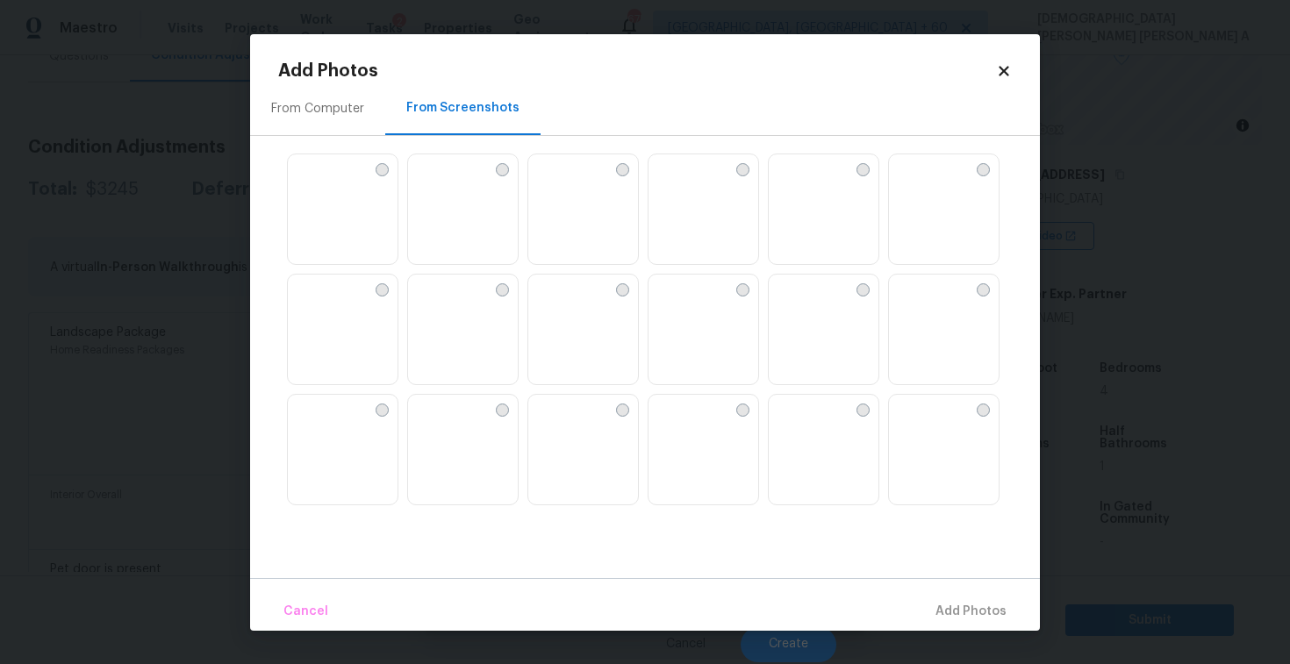
click at [585, 239] on img at bounding box center [583, 209] width 110 height 111
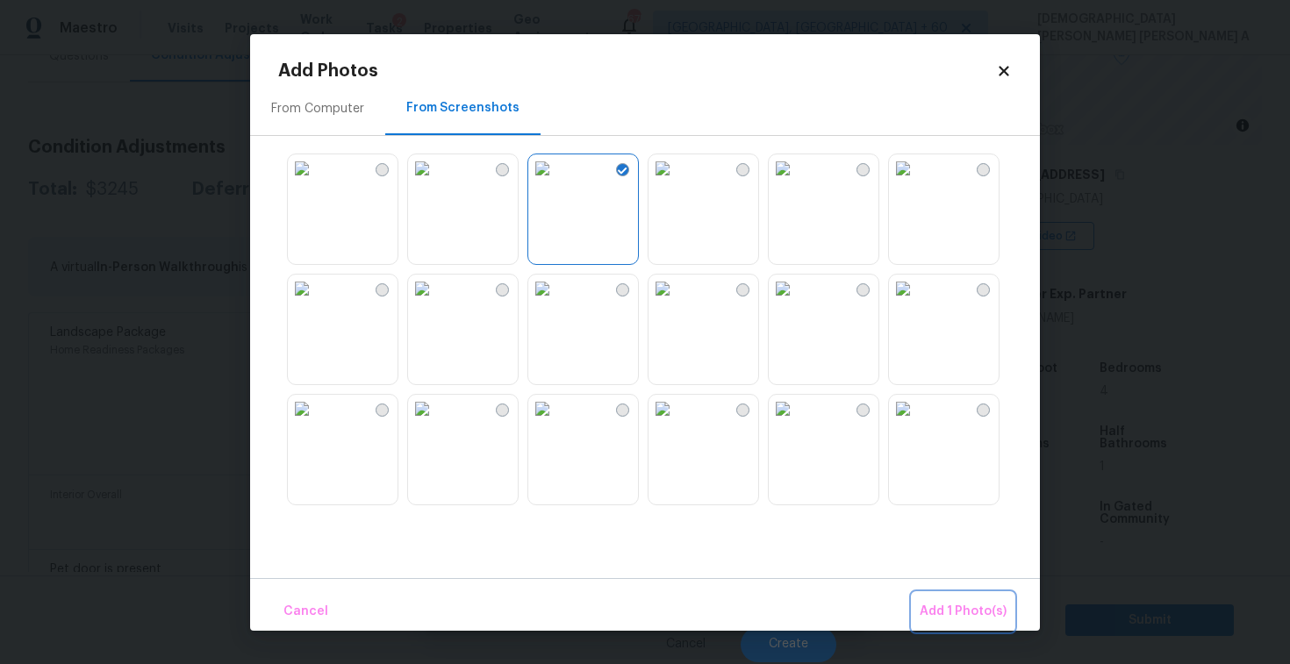
click at [954, 615] on span "Add 1 Photo(s)" at bounding box center [963, 612] width 87 height 22
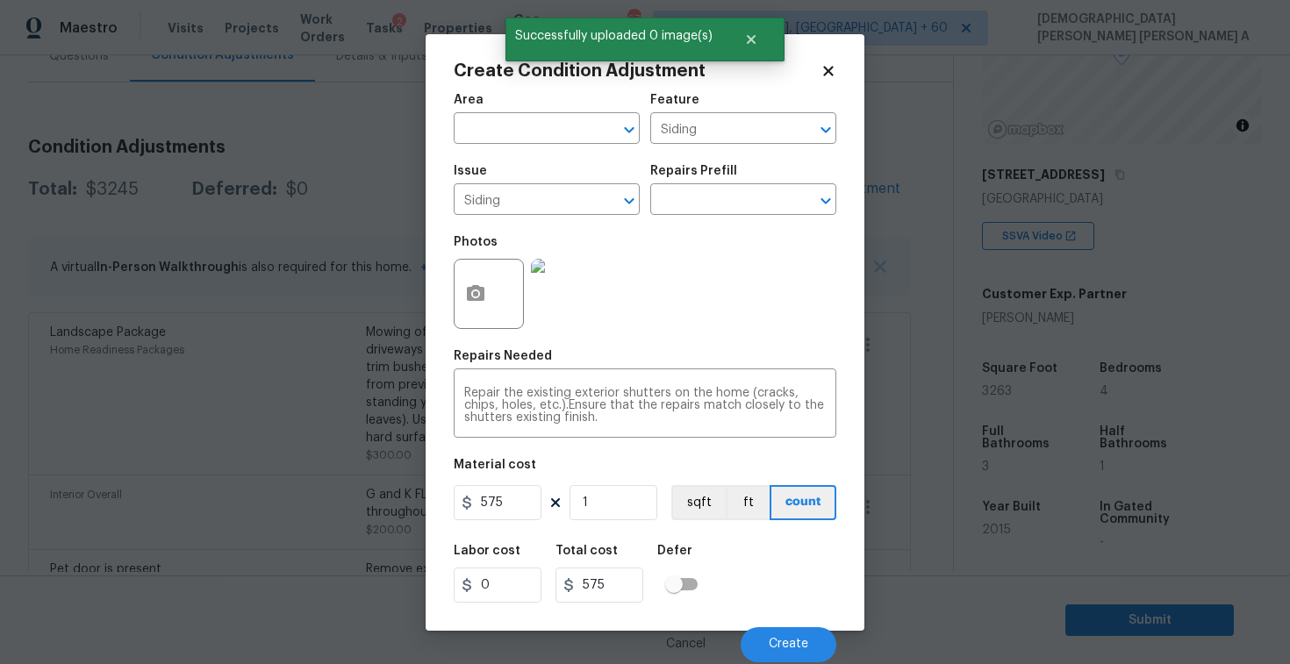
click at [785, 624] on div "Cancel Create" at bounding box center [645, 638] width 383 height 49
click at [783, 637] on button "Create" at bounding box center [789, 645] width 96 height 35
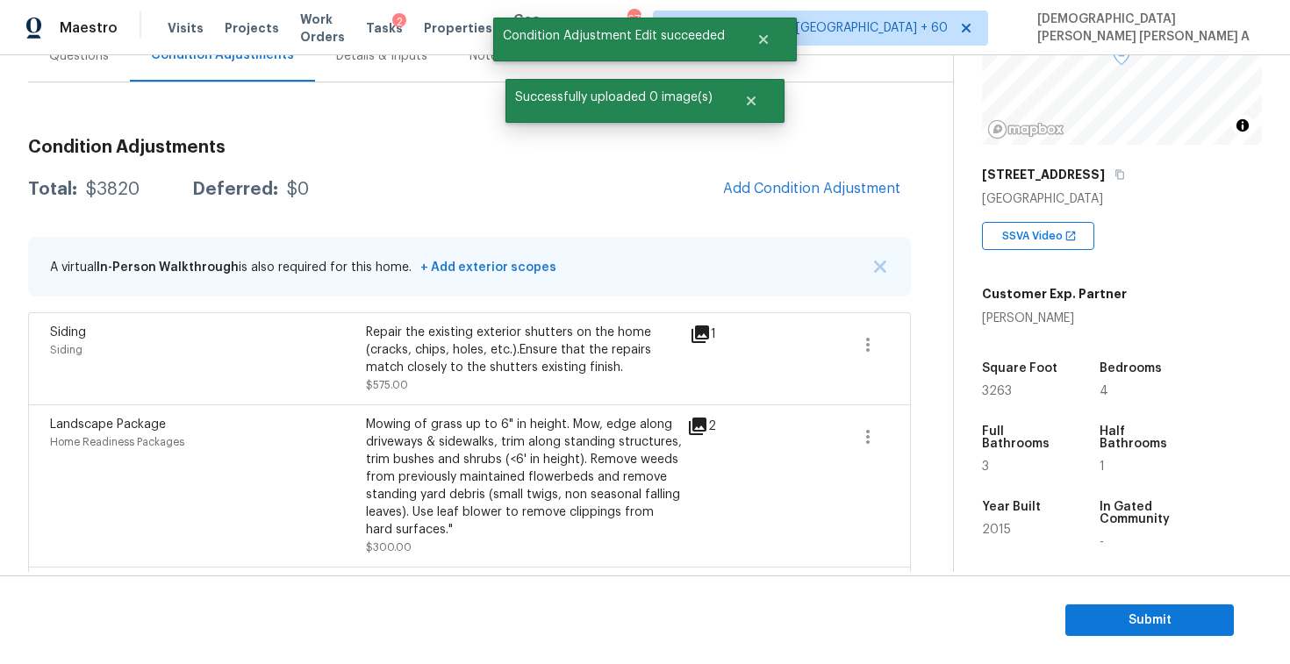
click at [815, 208] on span "Add Condition Adjustment" at bounding box center [812, 189] width 198 height 39
click at [806, 188] on span "Add Condition Adjustment" at bounding box center [811, 189] width 177 height 16
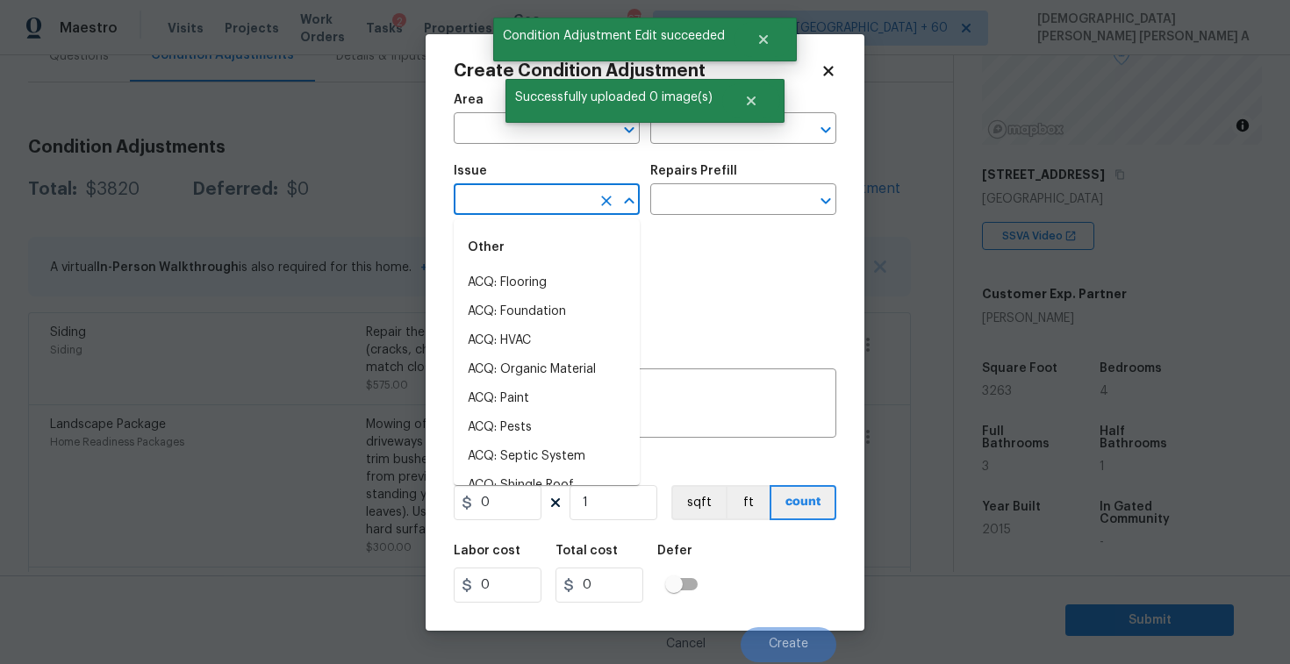
click at [560, 205] on input "text" at bounding box center [522, 201] width 137 height 27
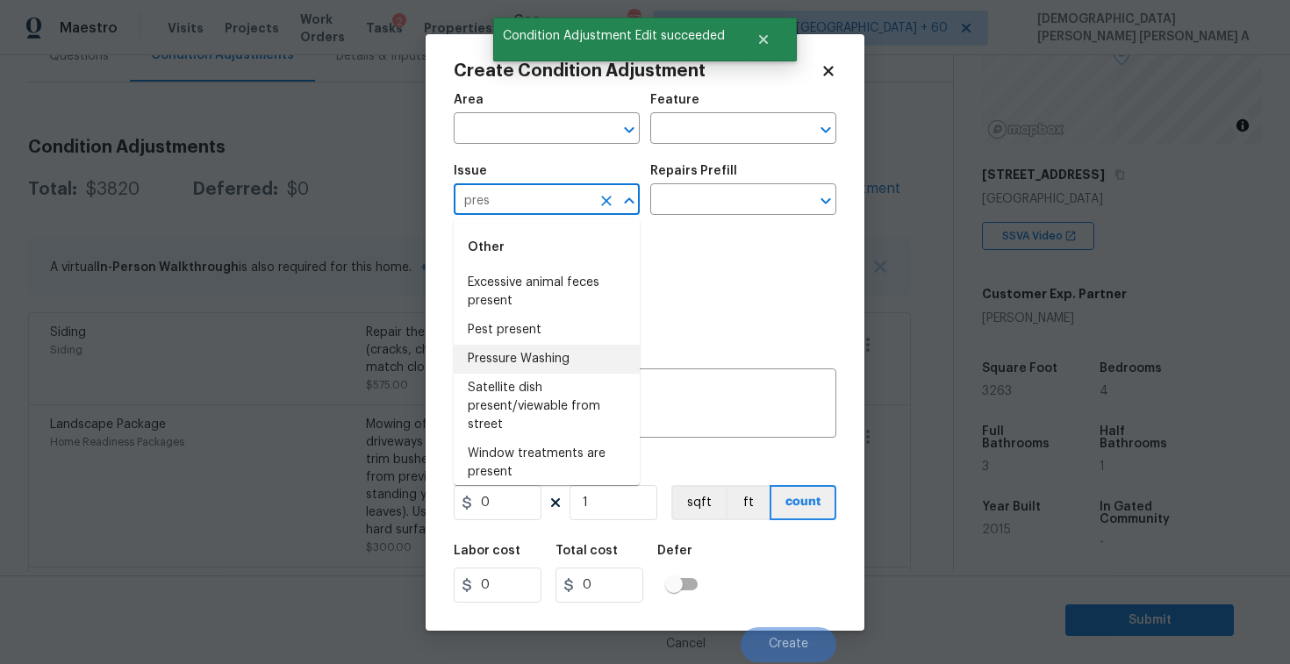
click at [548, 358] on li "Pressure Washing" at bounding box center [547, 359] width 186 height 29
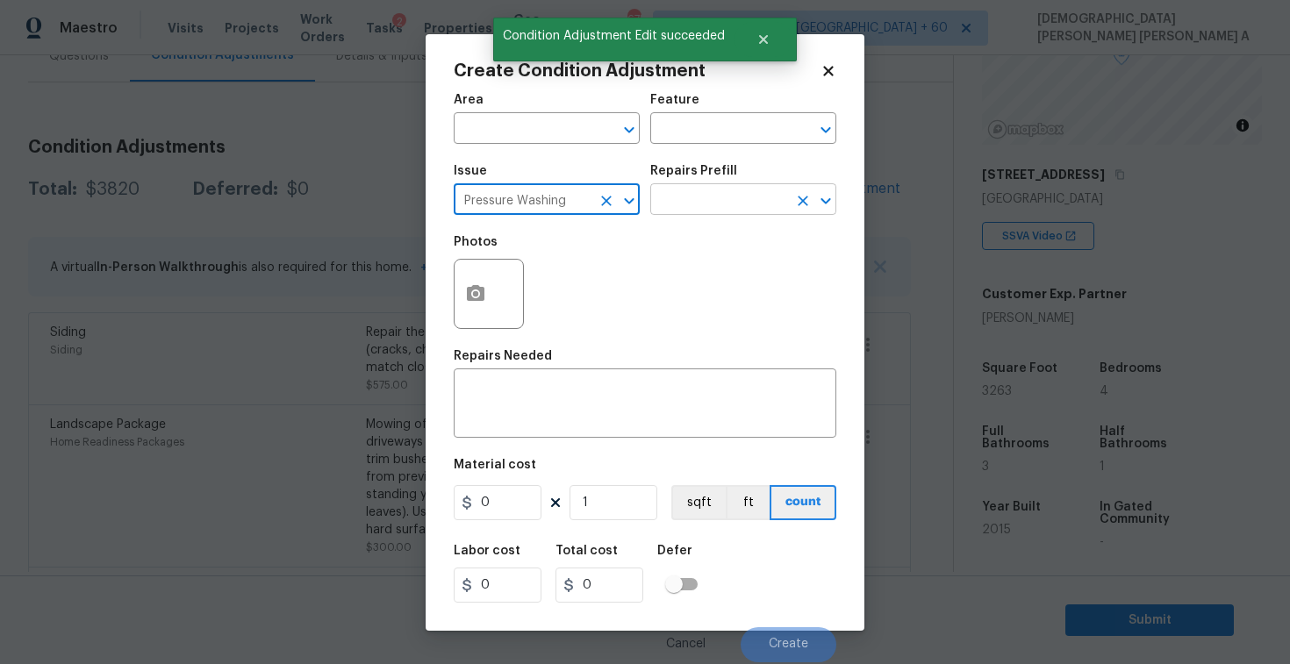
type input "Pressure Washing"
click at [740, 205] on input "text" at bounding box center [718, 201] width 137 height 27
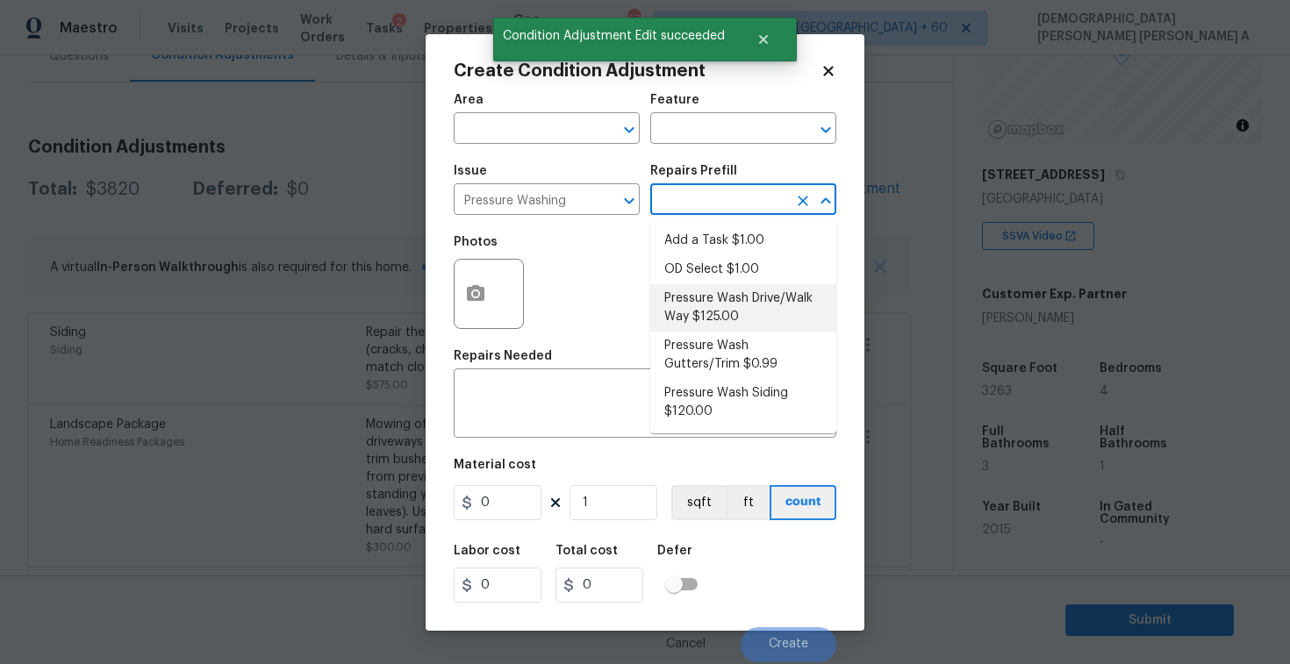
click at [720, 306] on li "Pressure Wash Drive/Walk Way $125.00" at bounding box center [743, 307] width 186 height 47
type input "Siding"
type textarea "Pressure wash the driveways/walkways as directed by the PM. Ensure that all deb…"
type input "125"
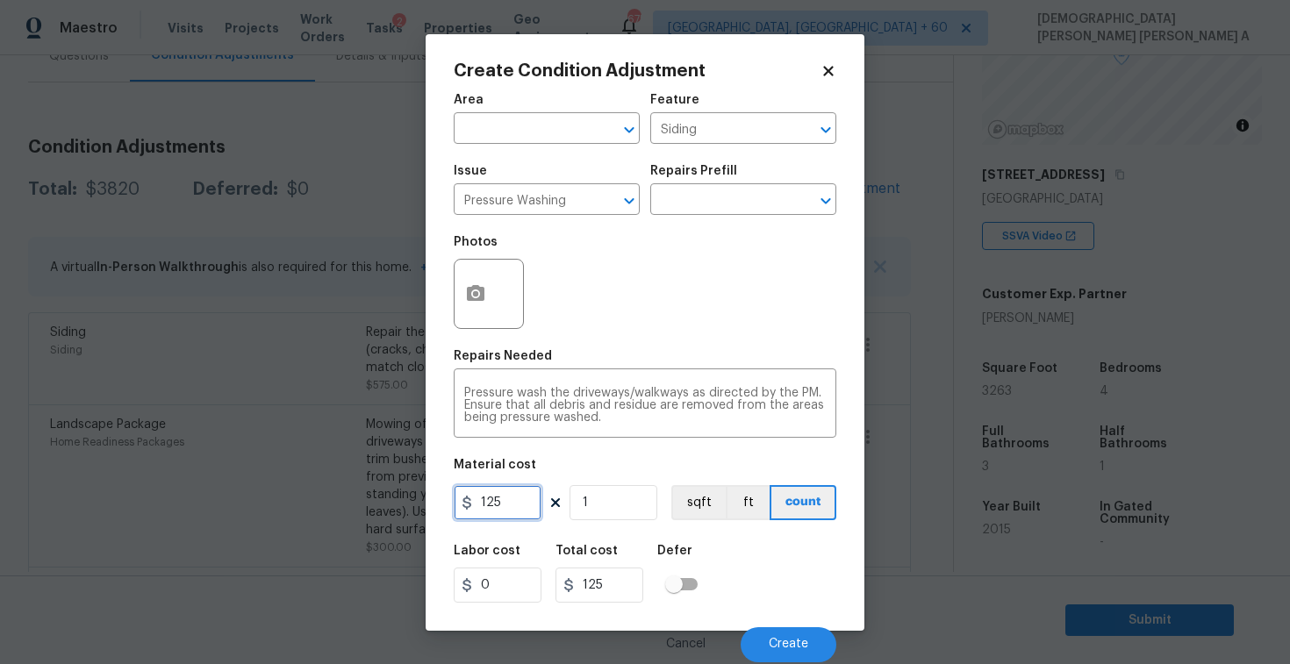
click at [505, 509] on input "125" at bounding box center [498, 502] width 88 height 35
type input "200"
click at [757, 630] on button "Create" at bounding box center [789, 645] width 96 height 35
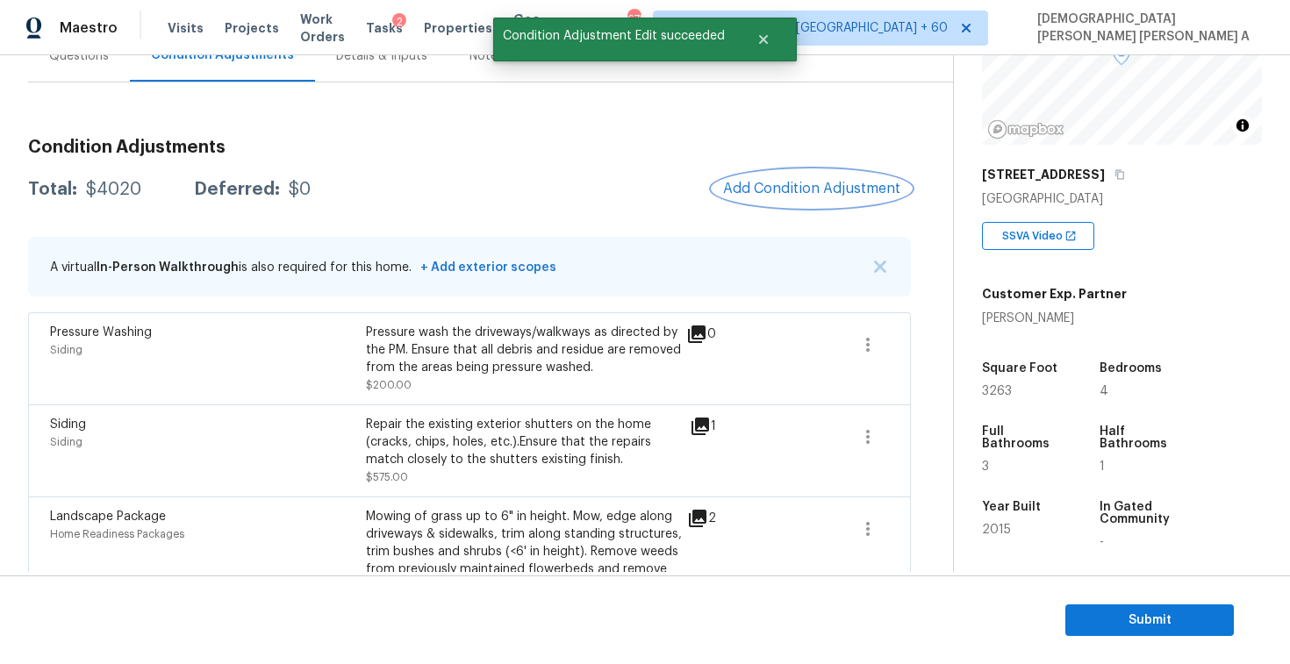
click at [799, 194] on span "Add Condition Adjustment" at bounding box center [811, 189] width 177 height 16
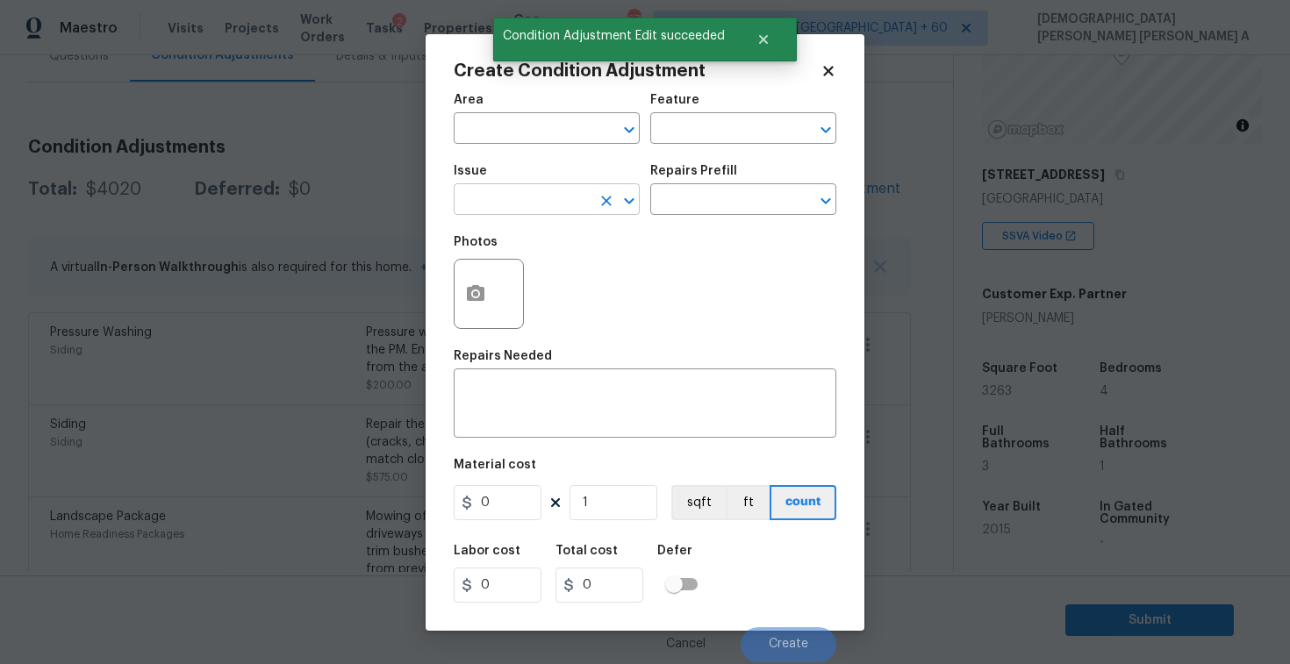
click at [498, 206] on input "text" at bounding box center [522, 201] width 137 height 27
click at [508, 281] on li "Debris/garbage on site" at bounding box center [547, 283] width 186 height 29
type input "Debris/garbage on site"
click at [470, 308] on button "button" at bounding box center [476, 294] width 42 height 68
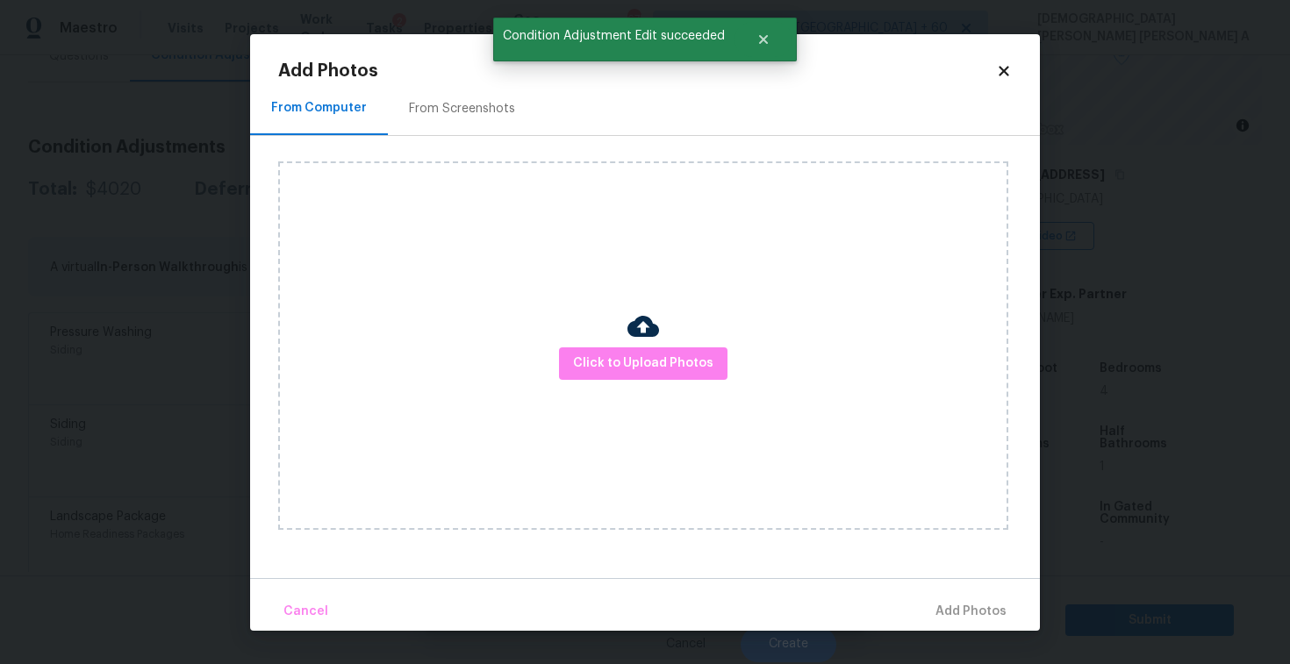
click at [443, 111] on div "From Screenshots" at bounding box center [462, 109] width 106 height 18
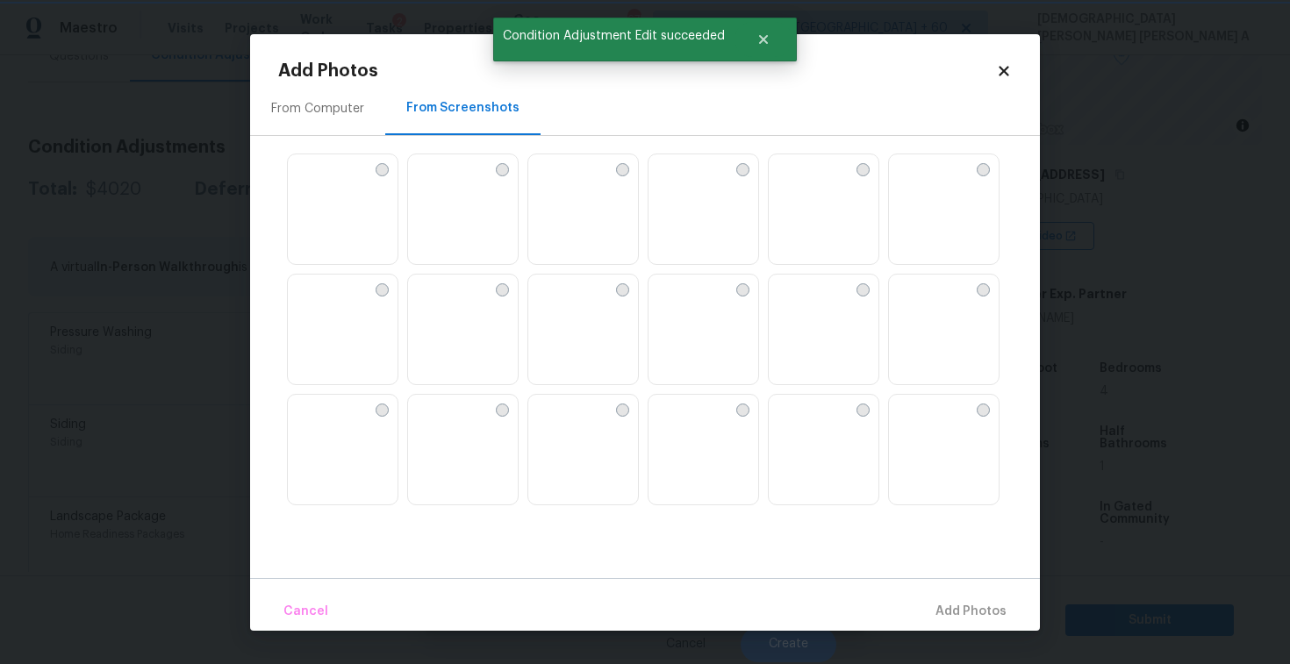
click at [436, 303] on img at bounding box center [422, 289] width 28 height 28
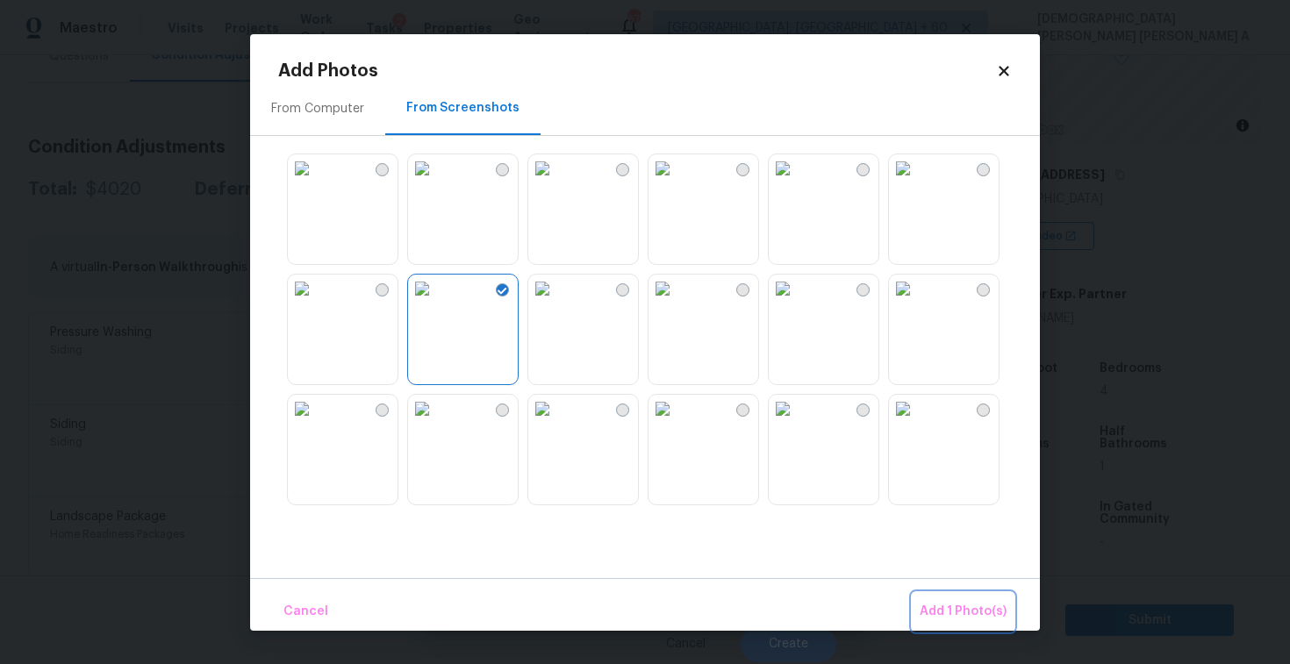
click at [966, 607] on span "Add 1 Photo(s)" at bounding box center [963, 612] width 87 height 22
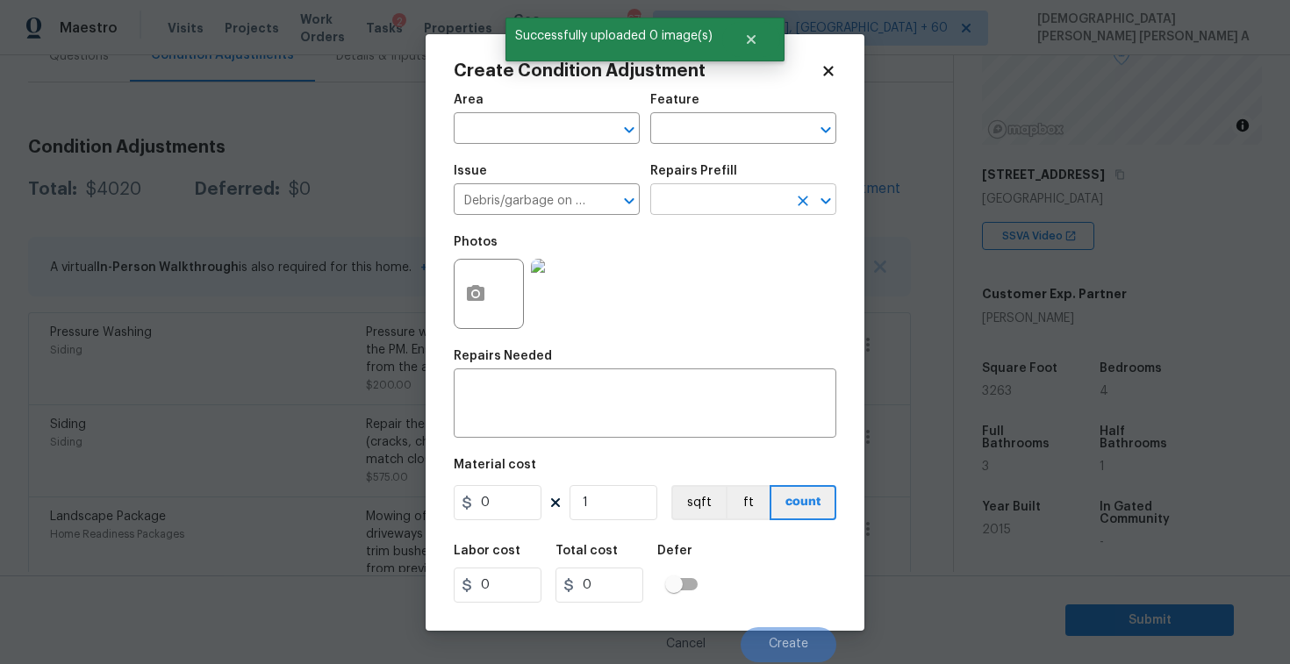
click at [708, 191] on input "text" at bounding box center [718, 201] width 137 height 27
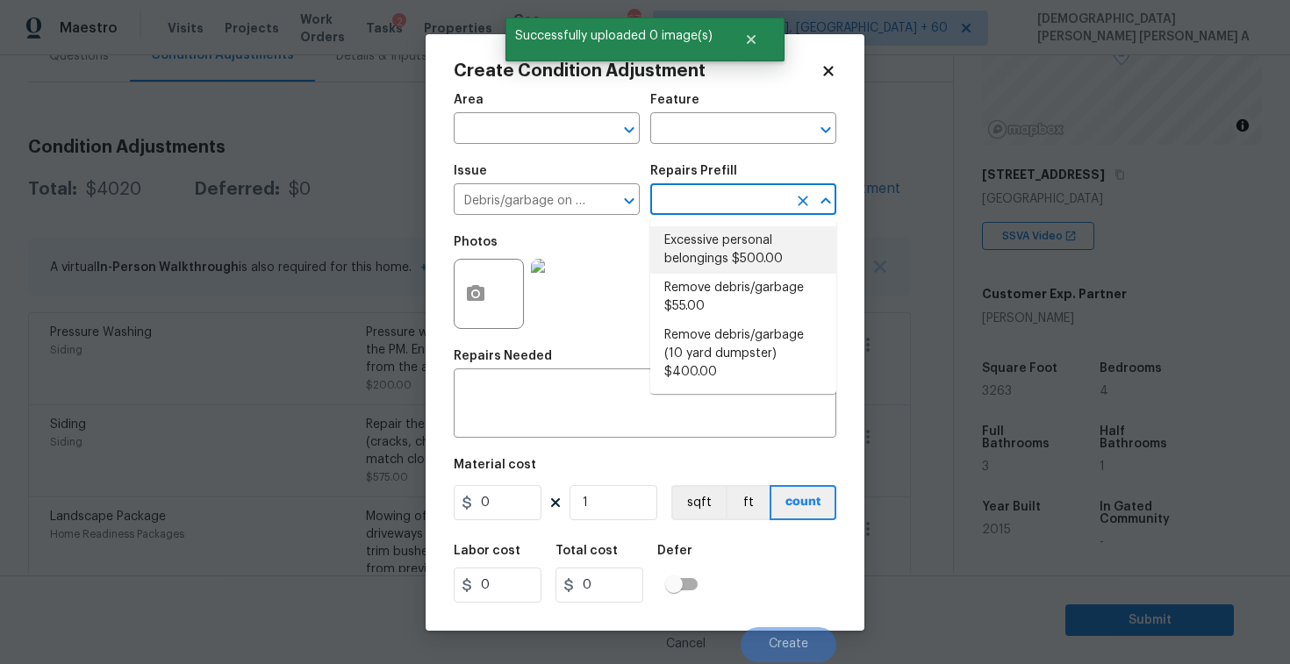
click at [724, 258] on li "Excessive personal belongings $500.00" at bounding box center [743, 249] width 186 height 47
type textarea "Contingency for excessive items to be removed - During assessment, the home con…"
type input "500"
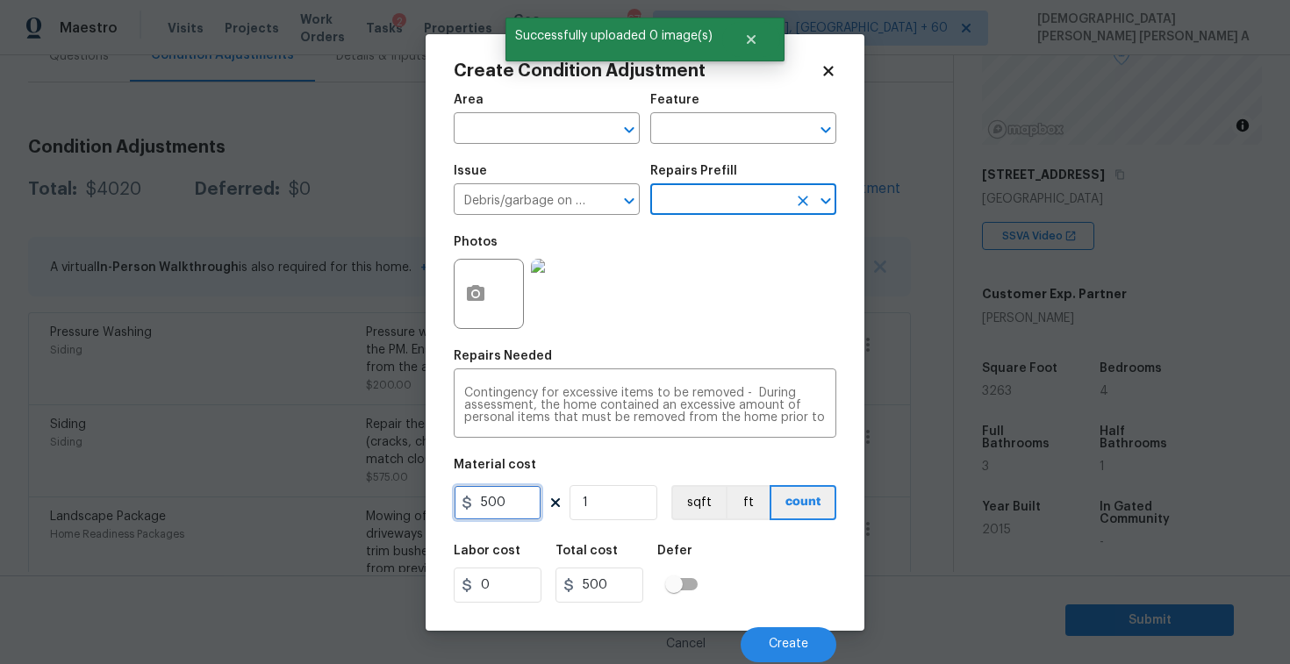
click at [532, 496] on input "500" at bounding box center [498, 502] width 88 height 35
type input "100"
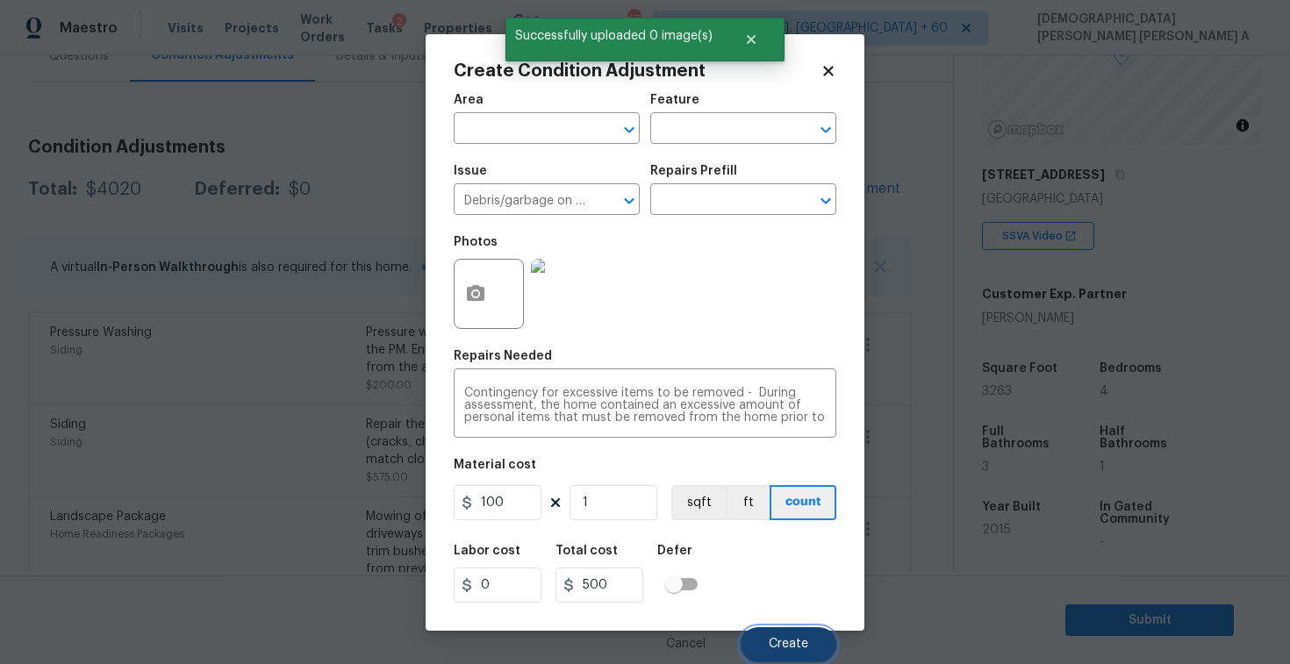
type input "100"
click at [793, 644] on span "Create" at bounding box center [788, 644] width 39 height 13
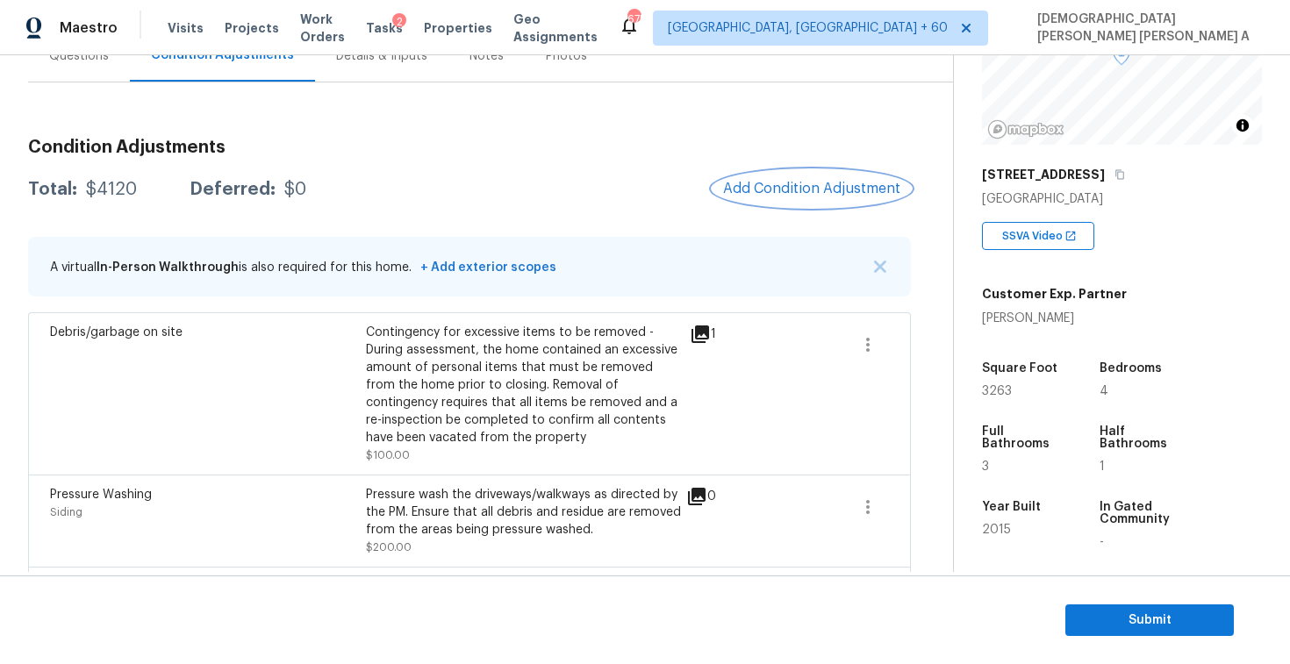
click at [808, 176] on button "Add Condition Adjustment" at bounding box center [812, 188] width 198 height 37
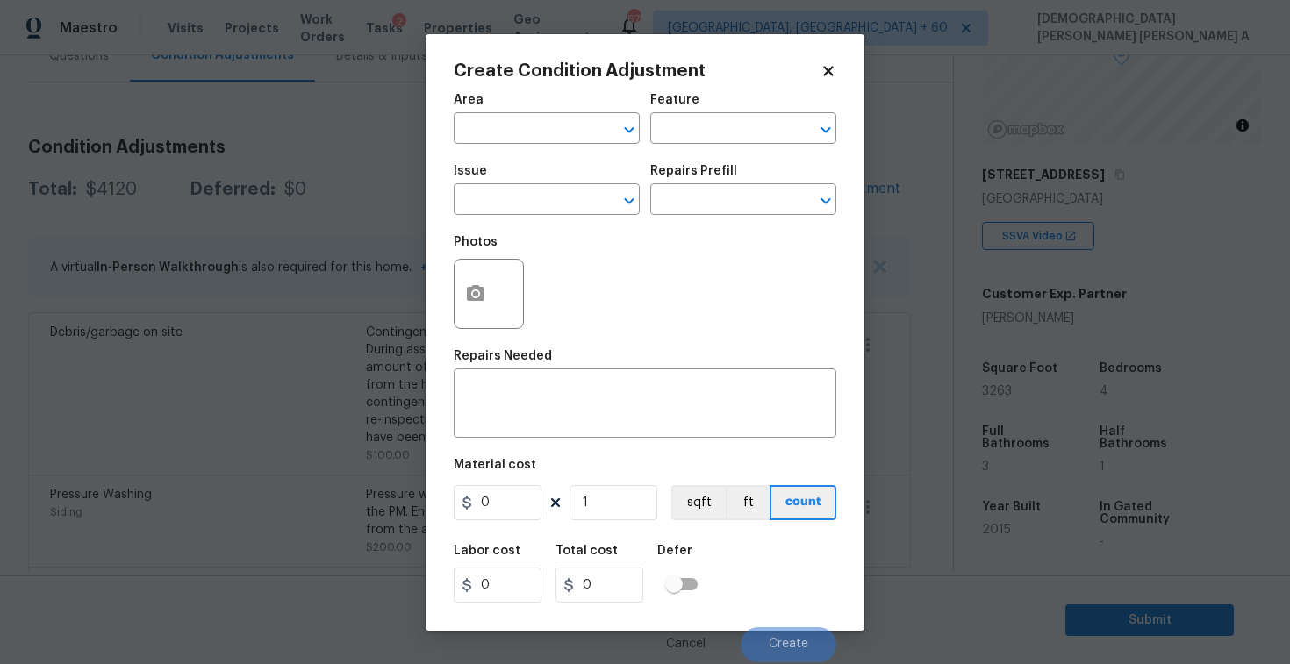
click at [825, 68] on icon at bounding box center [828, 71] width 10 height 10
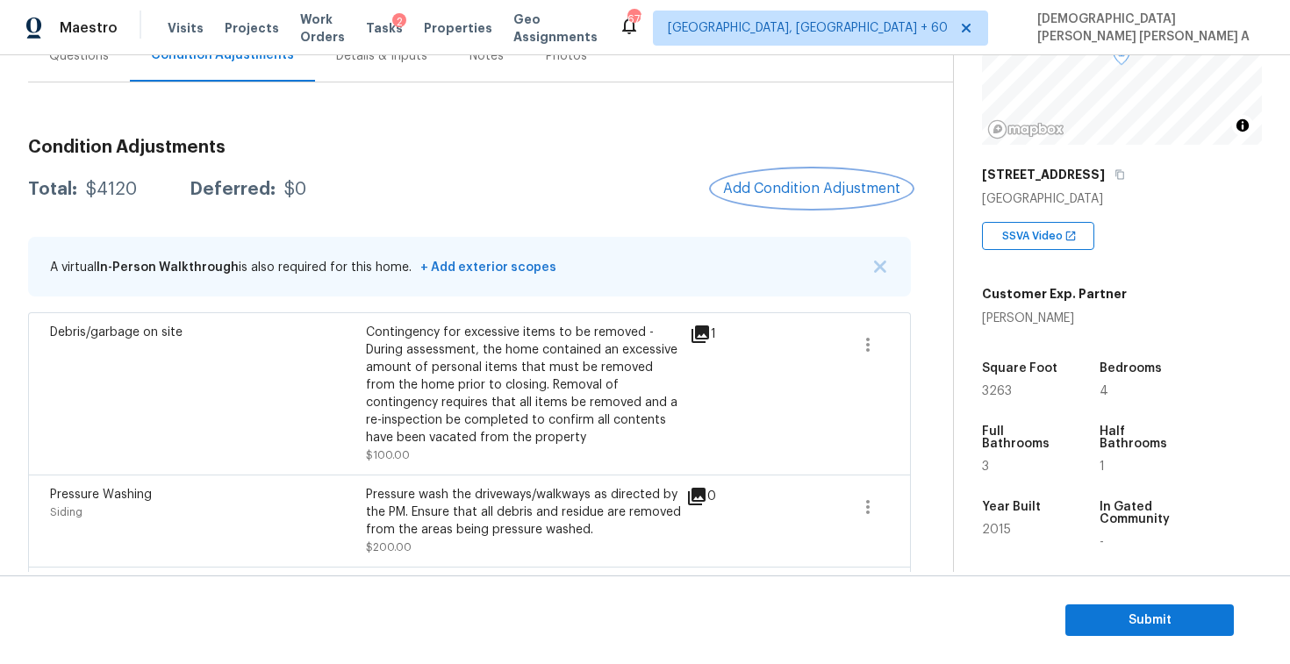
scroll to position [0, 0]
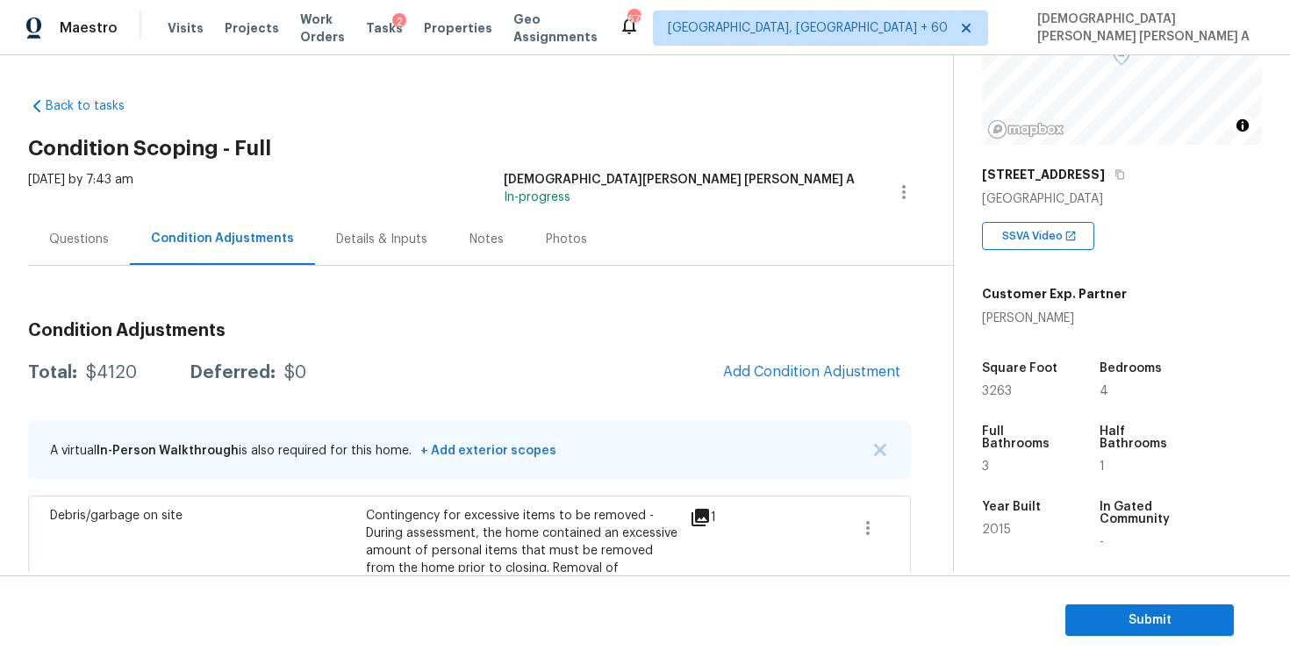
click at [63, 210] on div "[DATE] by 7:43 am" at bounding box center [80, 192] width 105 height 42
click at [63, 242] on div "Questions" at bounding box center [79, 240] width 60 height 18
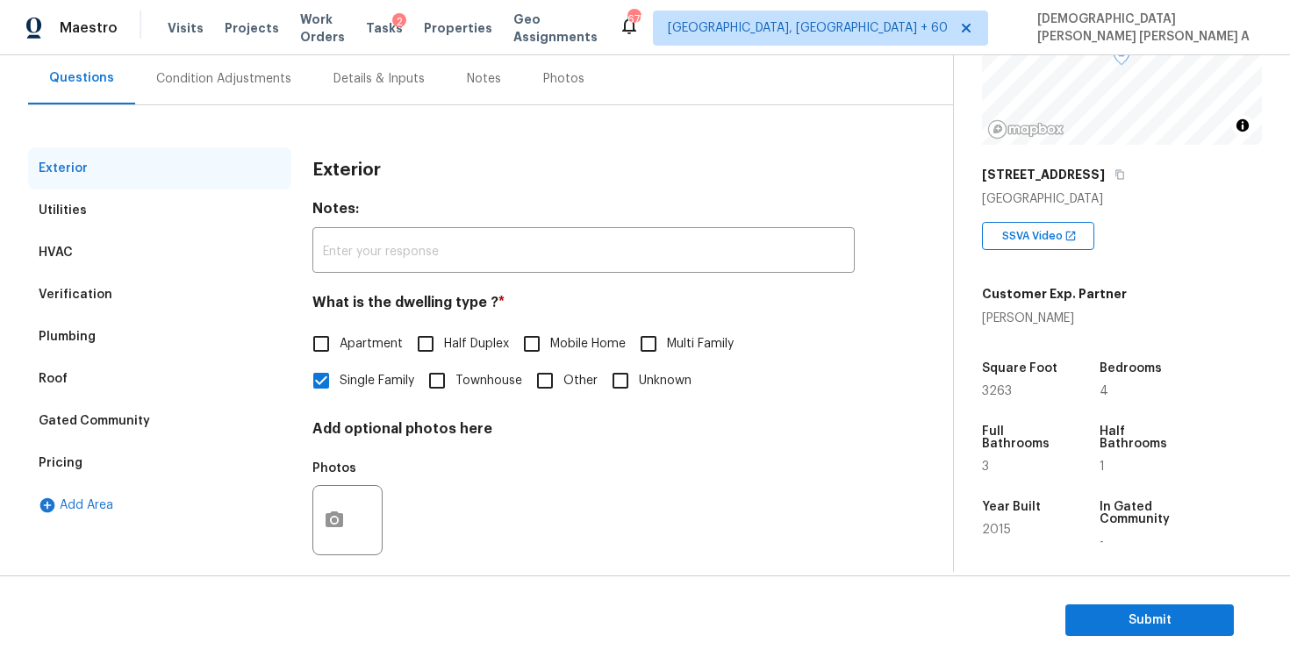
scroll to position [181, 0]
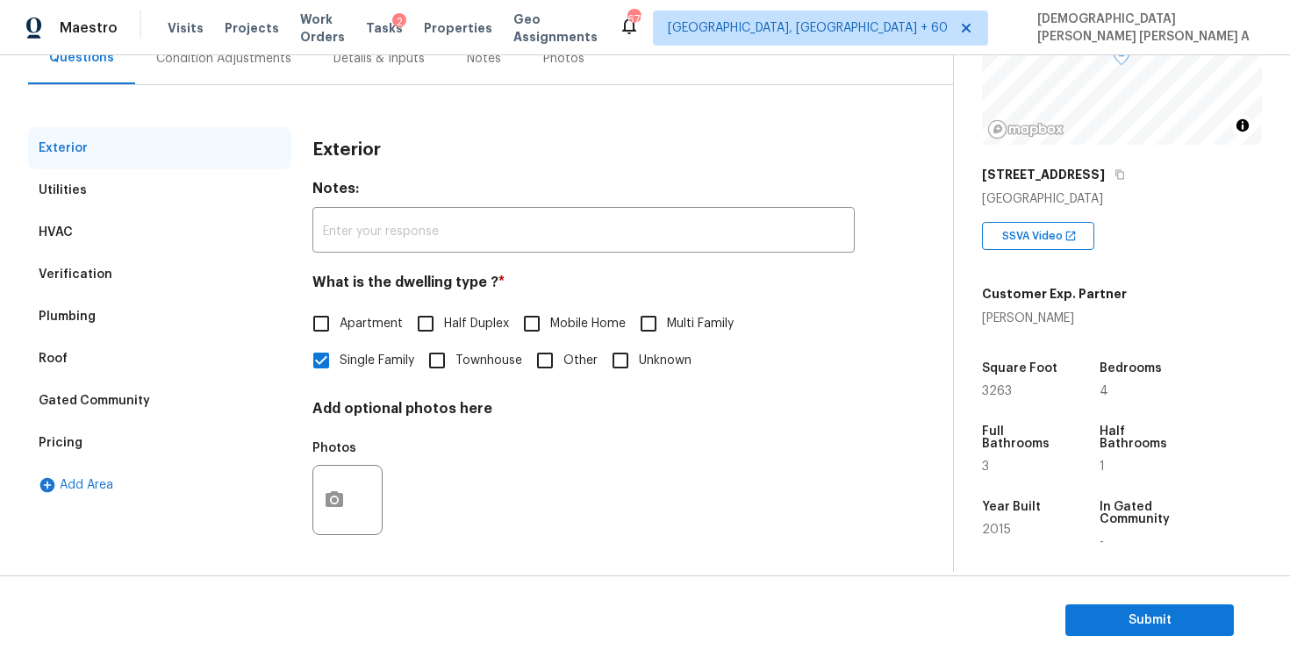
click at [111, 436] on div "Pricing" at bounding box center [159, 443] width 263 height 42
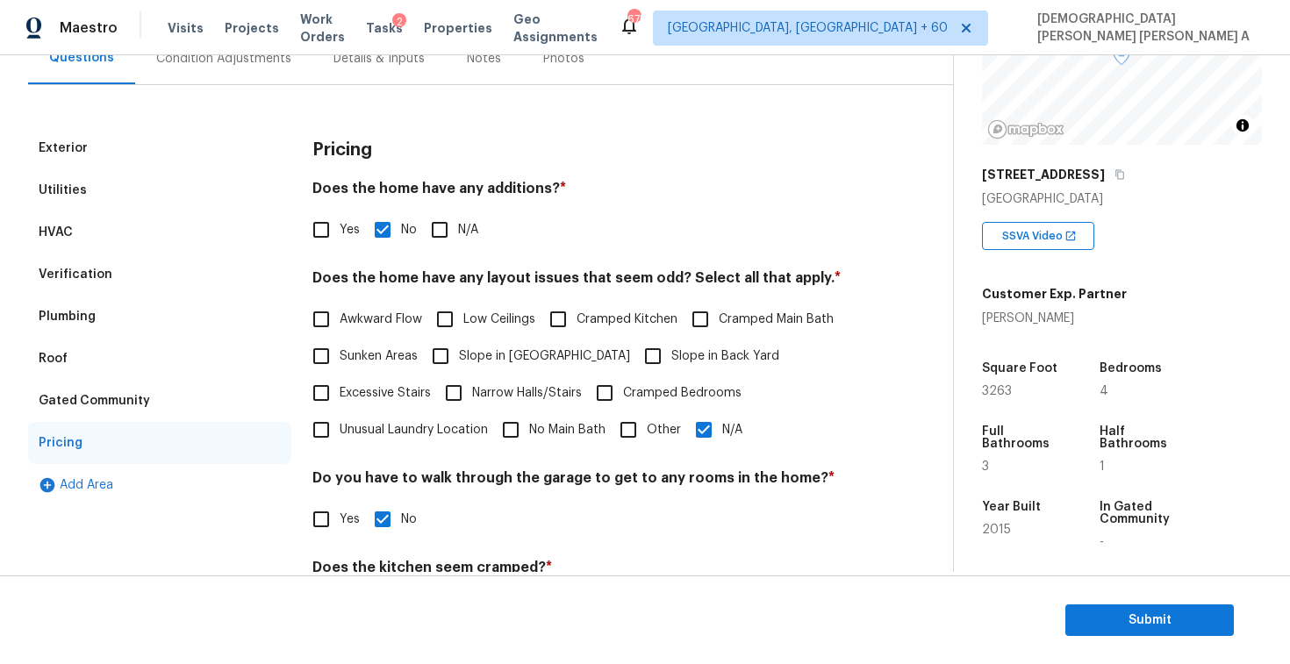
scroll to position [285, 0]
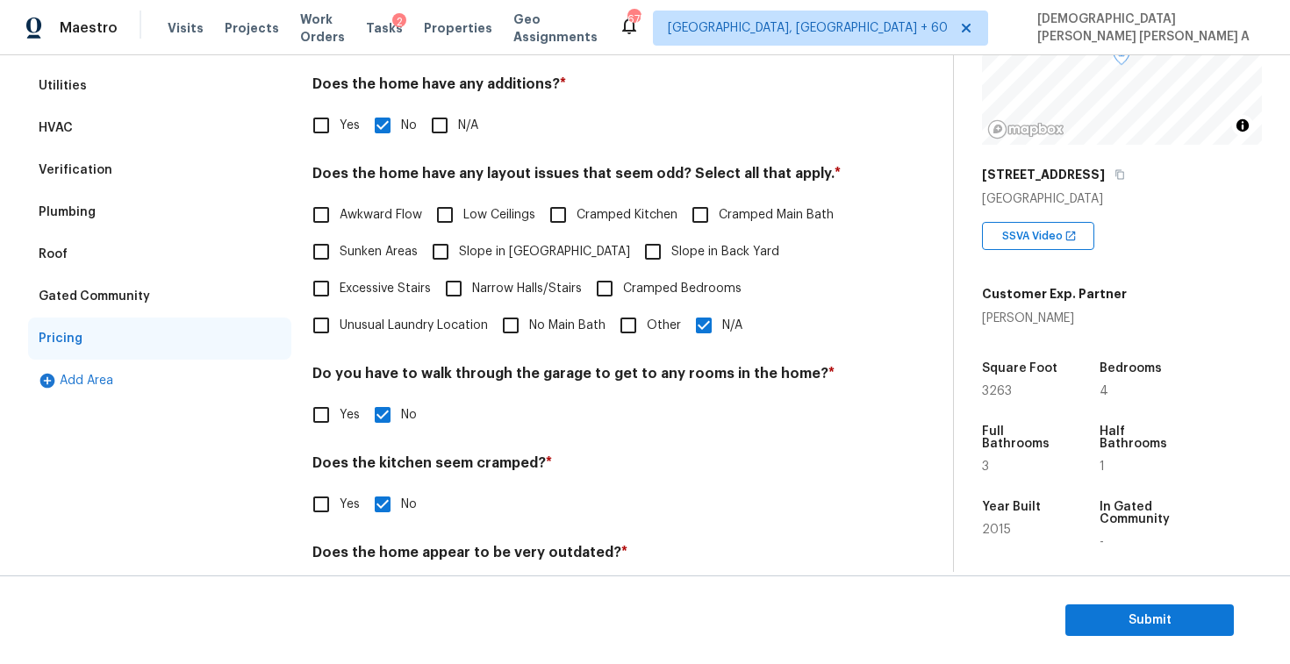
click at [711, 318] on input "N/A" at bounding box center [704, 325] width 37 height 37
checkbox input "false"
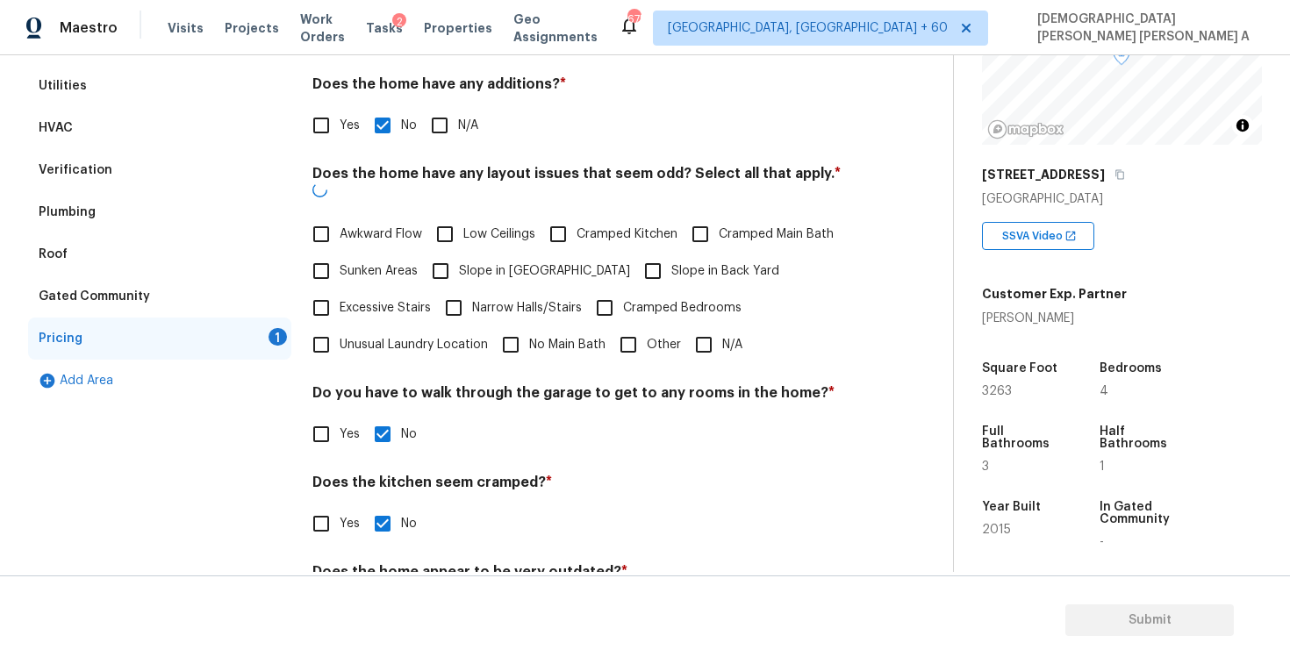
click at [625, 327] on input "Other" at bounding box center [628, 345] width 37 height 37
checkbox input "true"
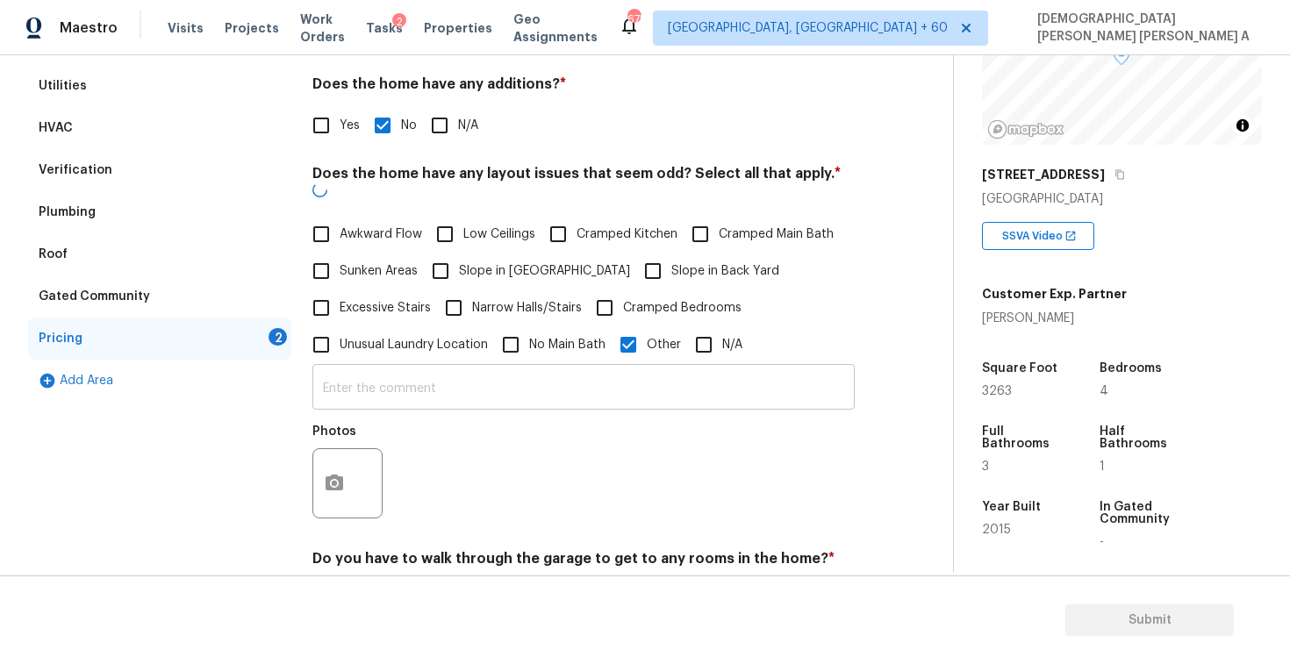
click at [550, 374] on input "text" at bounding box center [583, 389] width 542 height 41
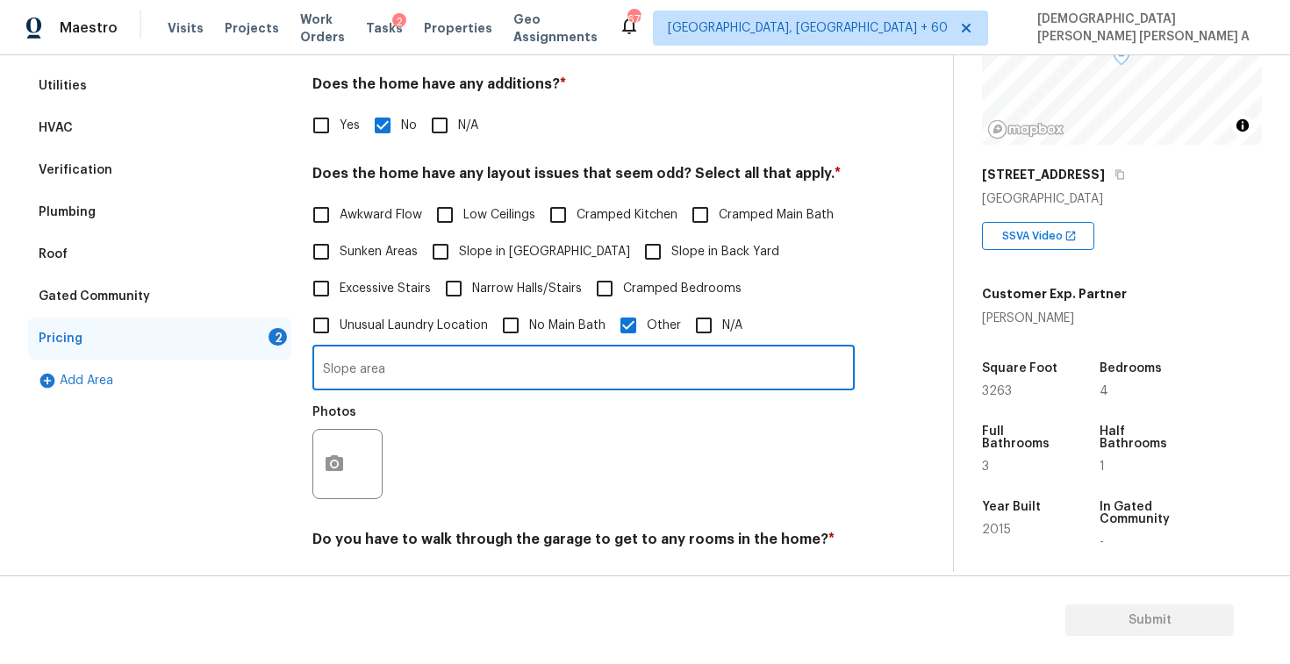
type input "Slope area"
click at [323, 481] on button "button" at bounding box center [334, 464] width 42 height 68
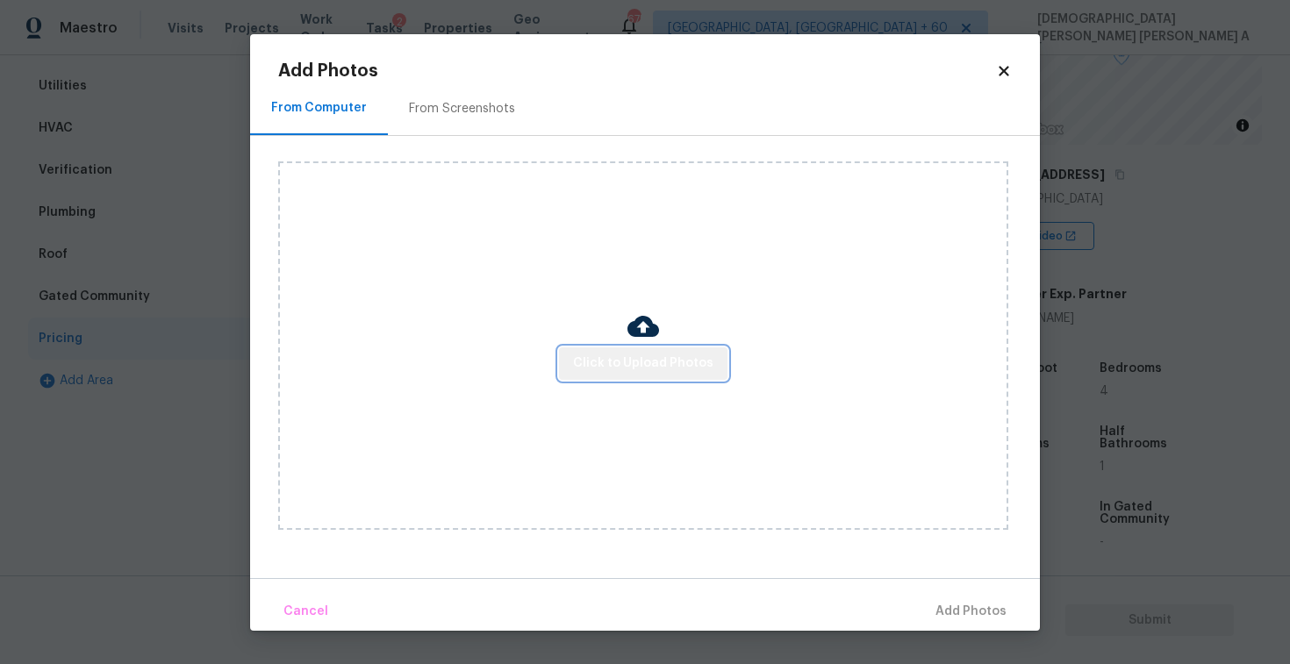
click at [684, 365] on span "Click to Upload Photos" at bounding box center [643, 364] width 140 height 22
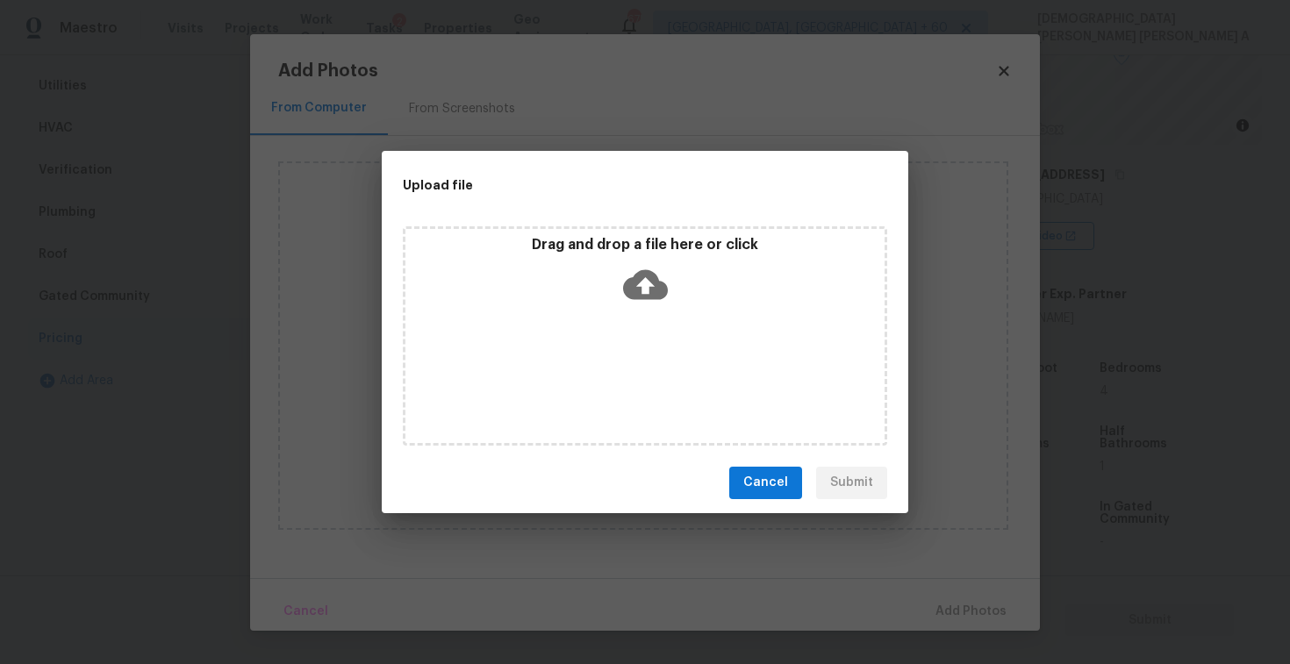
click at [662, 316] on div "Drag and drop a file here or click" at bounding box center [645, 335] width 485 height 219
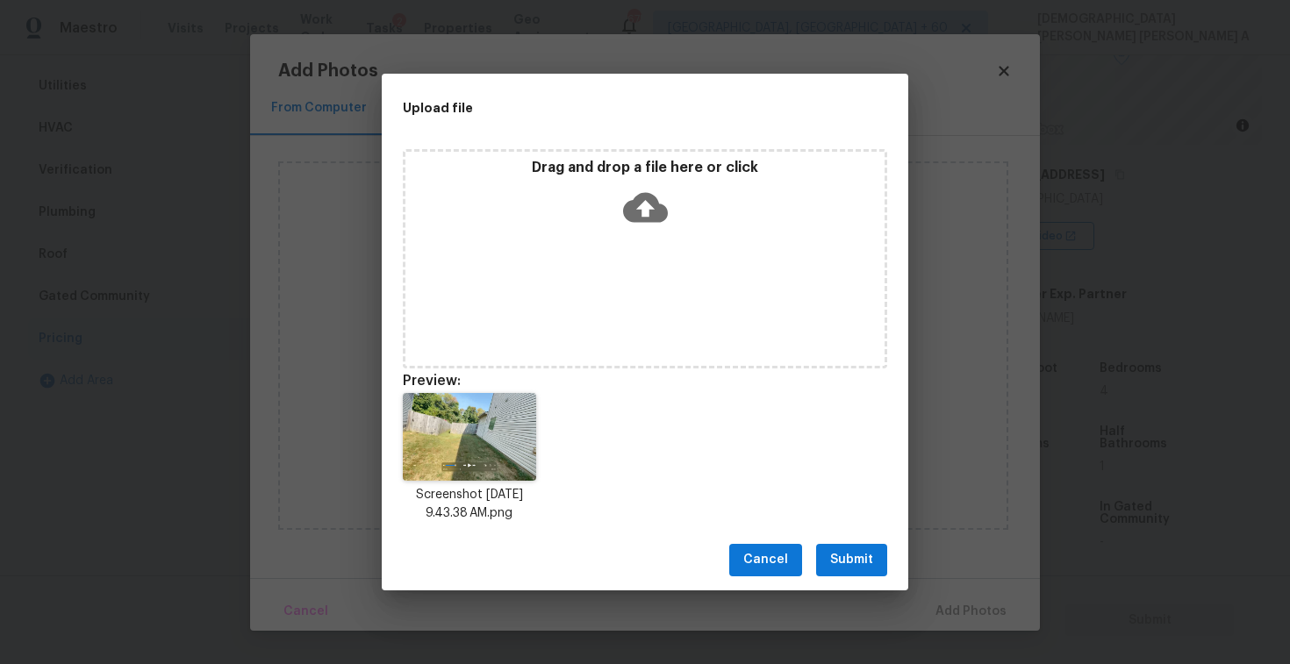
click at [859, 553] on span "Submit" at bounding box center [851, 560] width 43 height 22
